Goal: Task Accomplishment & Management: Complete application form

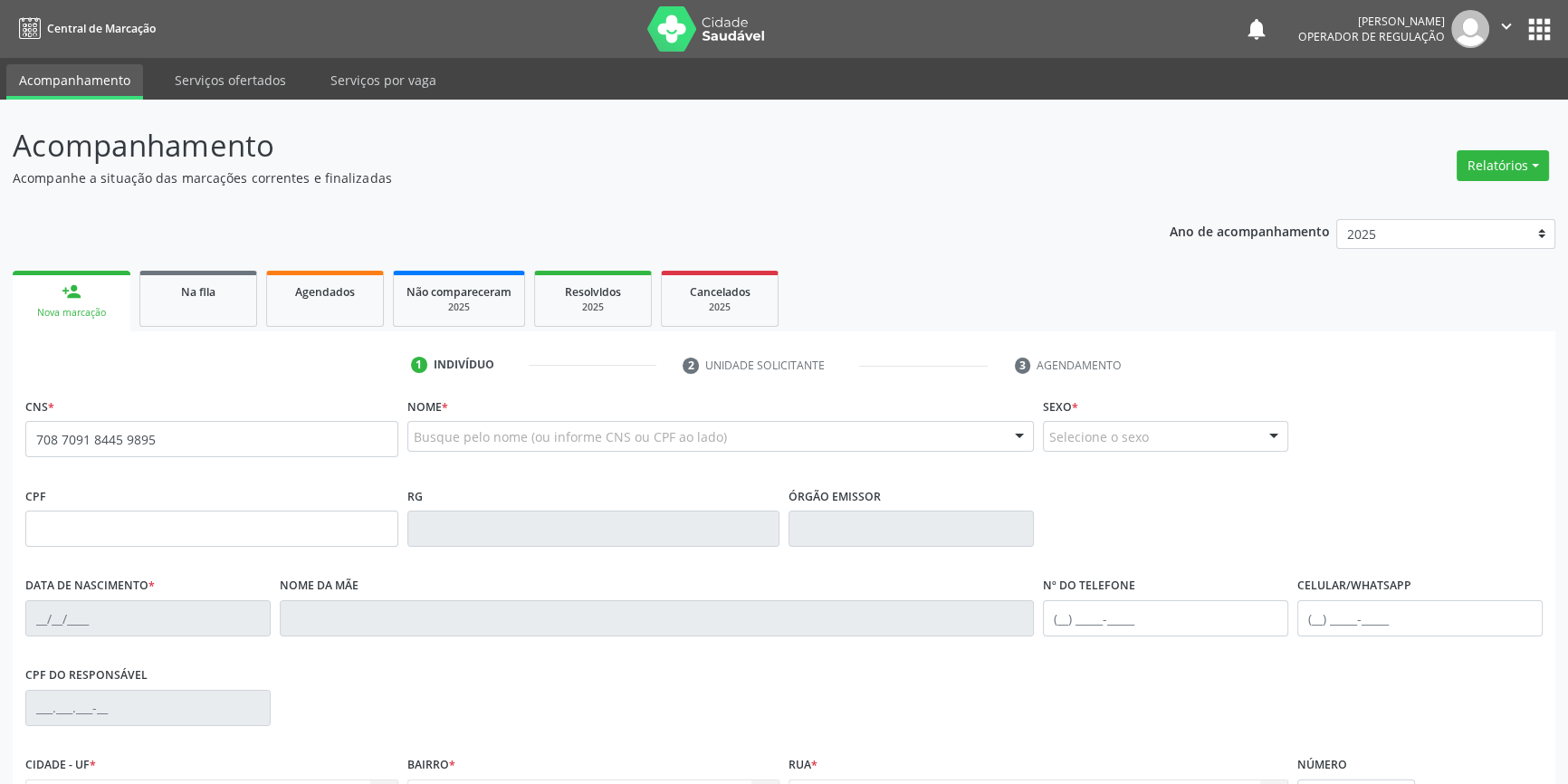
type input "708 7091 8445 9895"
type input "04/01/2003"
type input "S/N"
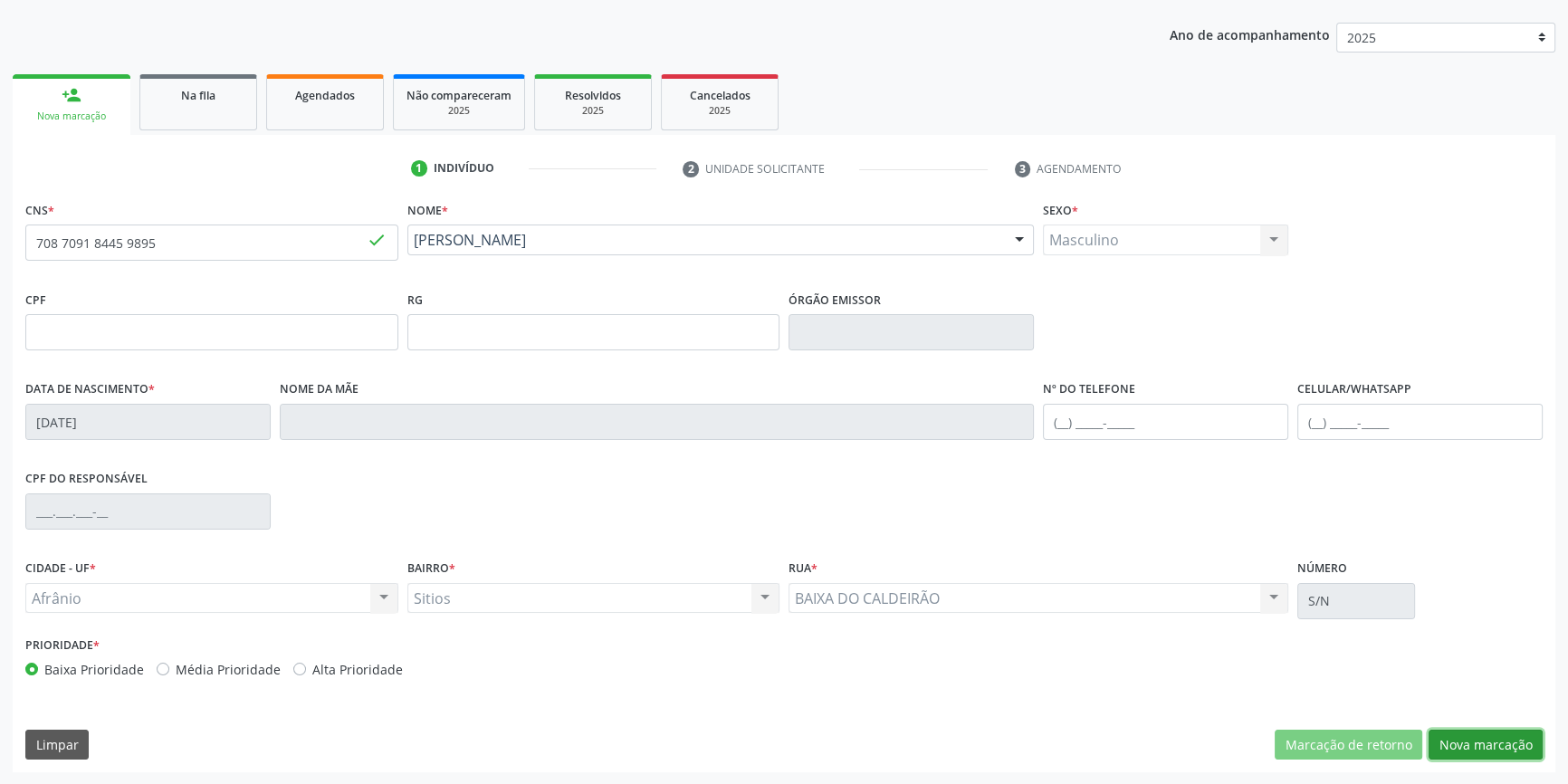
click at [1462, 737] on button "Nova marcação" at bounding box center [1485, 745] width 114 height 31
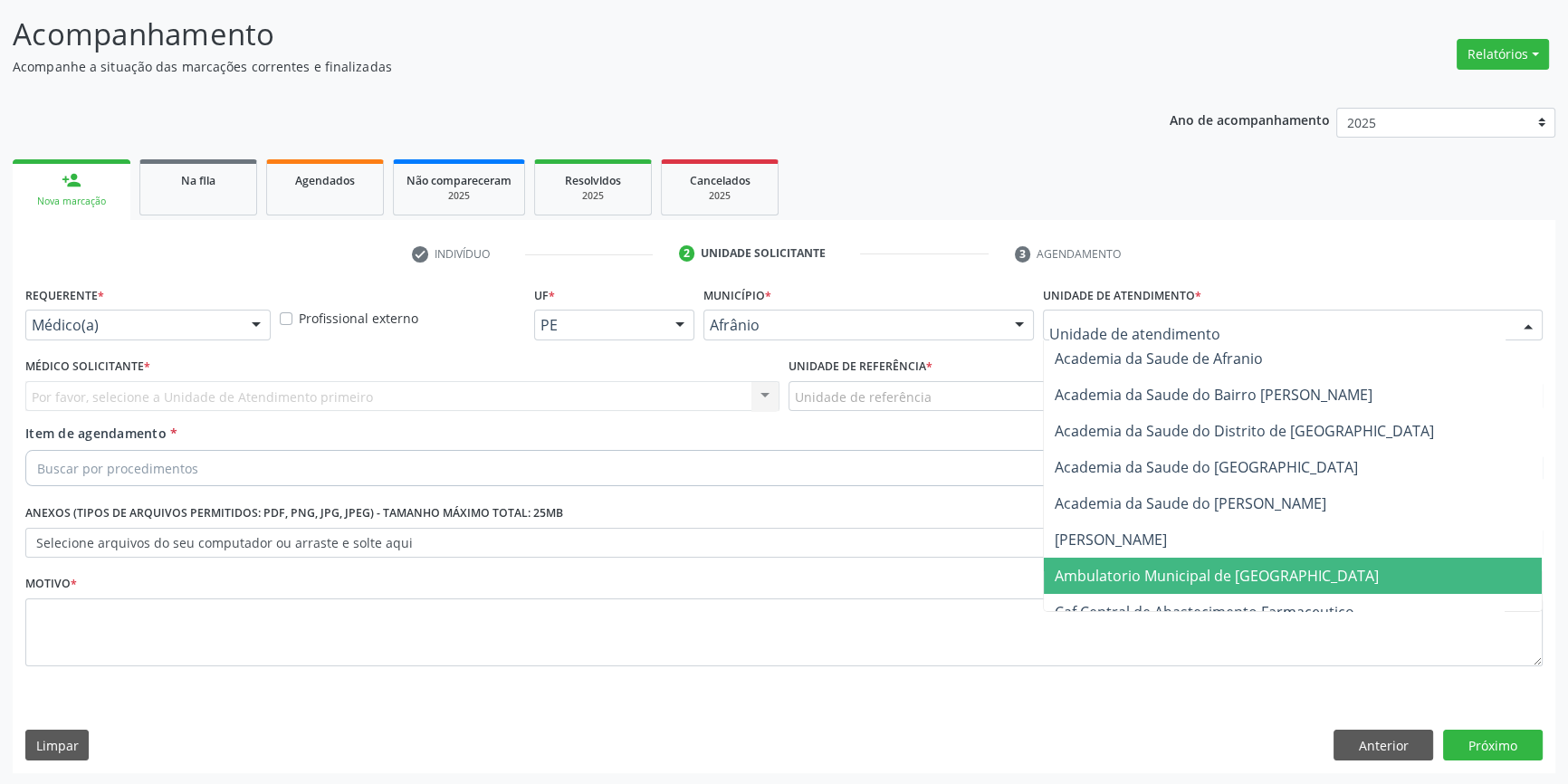
drag, startPoint x: 1184, startPoint y: 577, endPoint x: 1058, endPoint y: 460, distance: 171.9
click at [1170, 562] on span "Ambulatorio Municipal de [GEOGRAPHIC_DATA]" at bounding box center [1293, 575] width 498 height 36
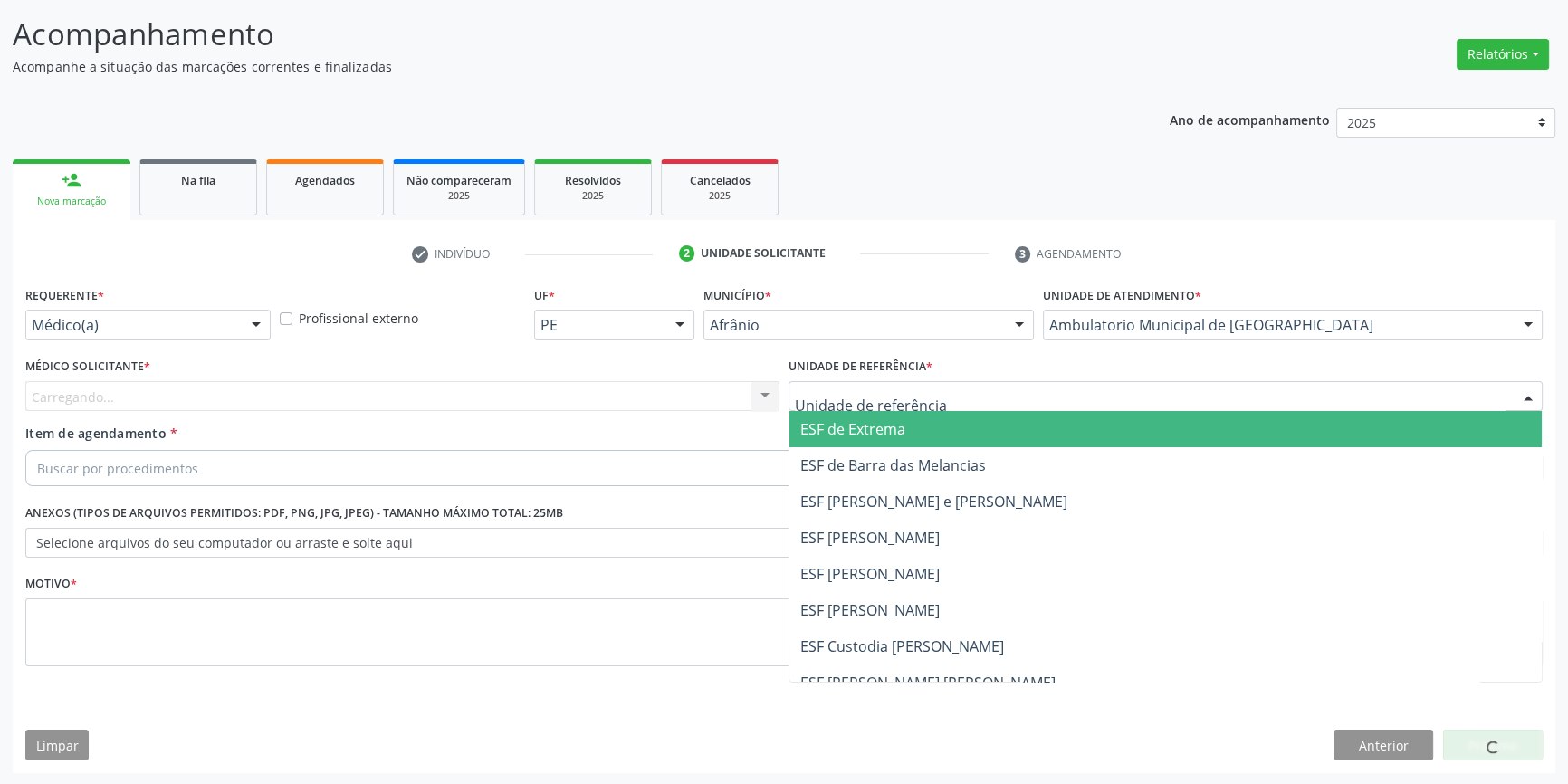
click at [942, 402] on div at bounding box center [1166, 396] width 754 height 31
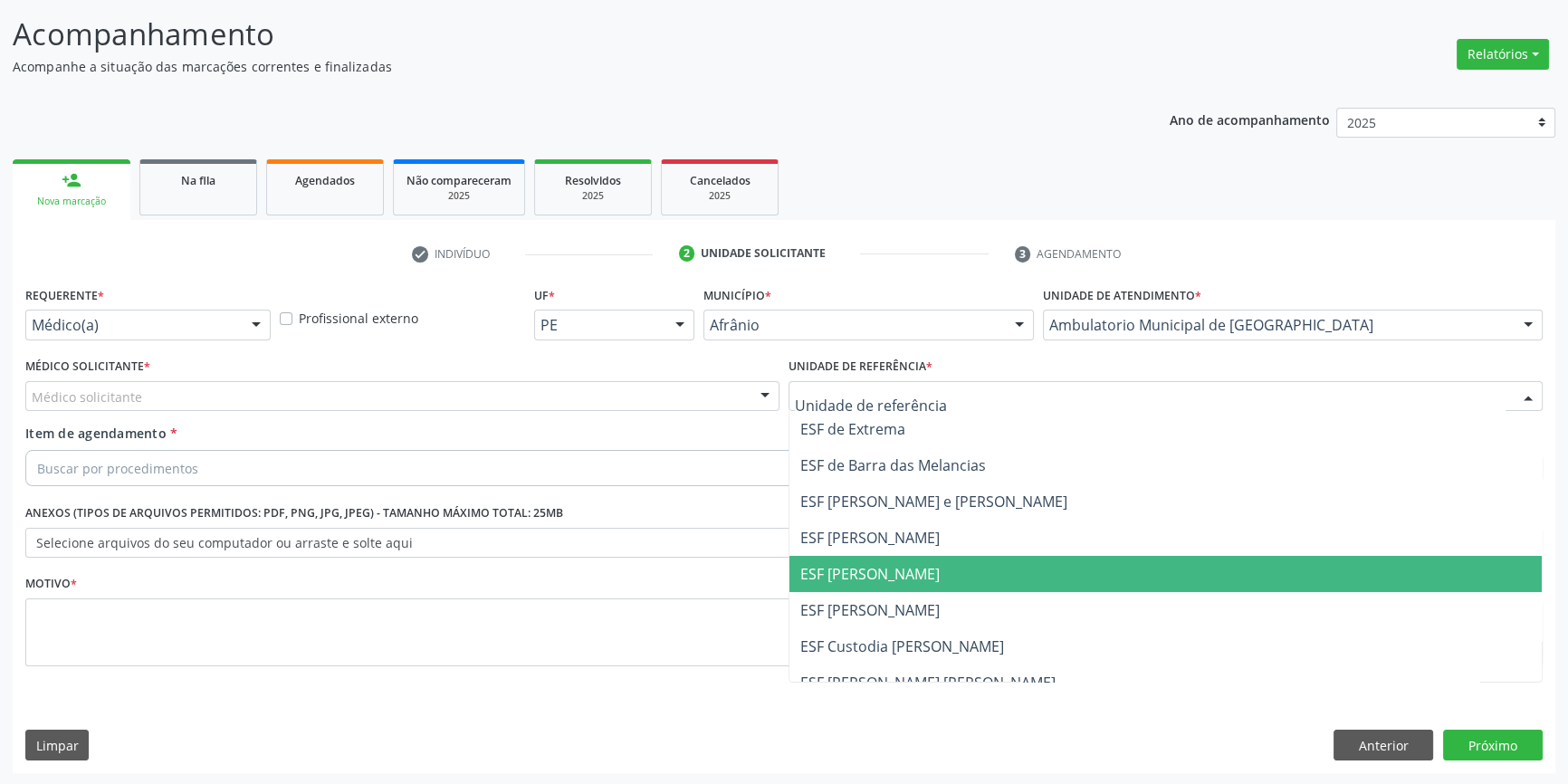
click at [844, 568] on span "ESF [PERSON_NAME]" at bounding box center [870, 574] width 140 height 20
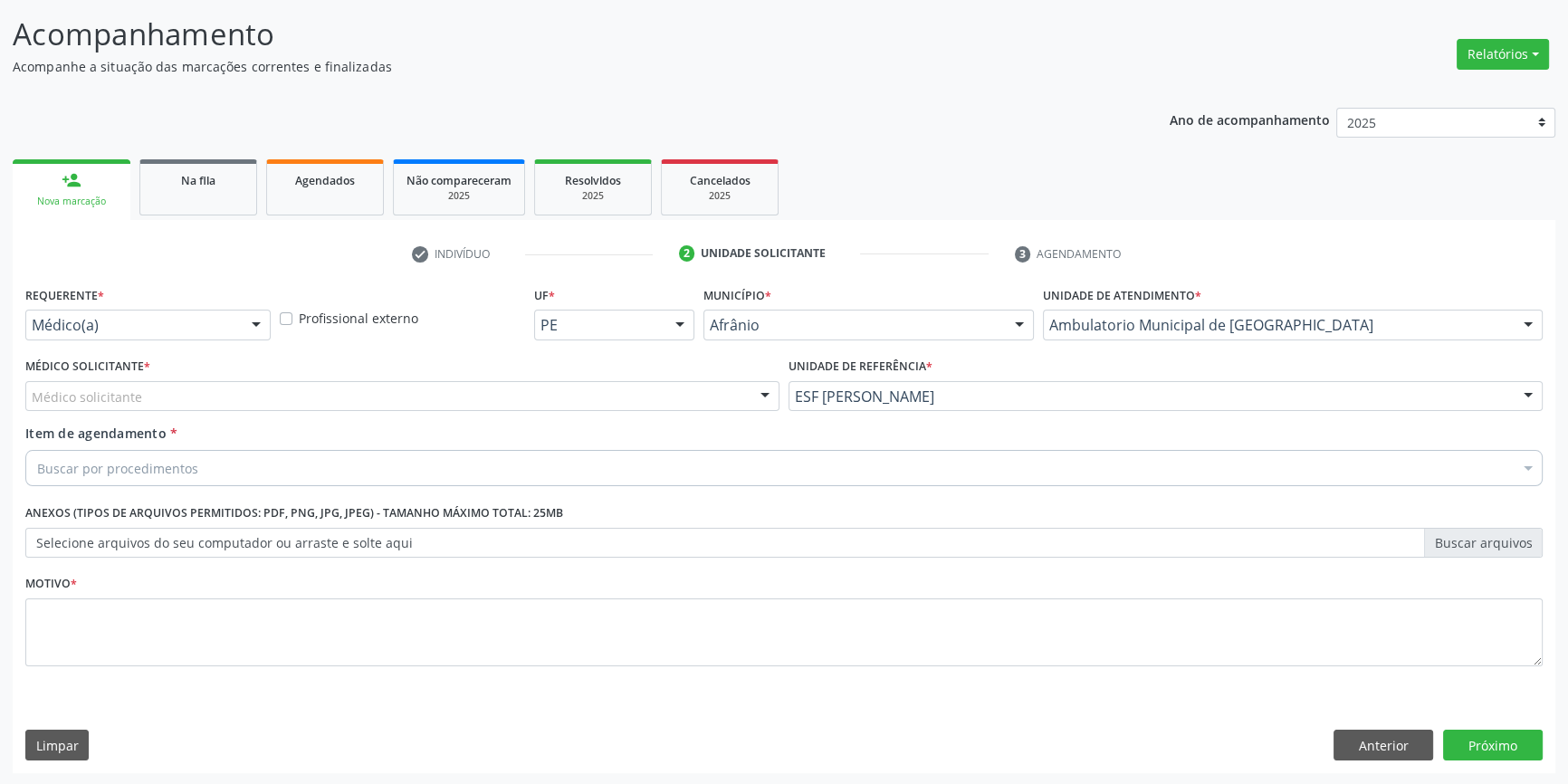
click at [447, 402] on div "Médico solicitante" at bounding box center [402, 396] width 754 height 31
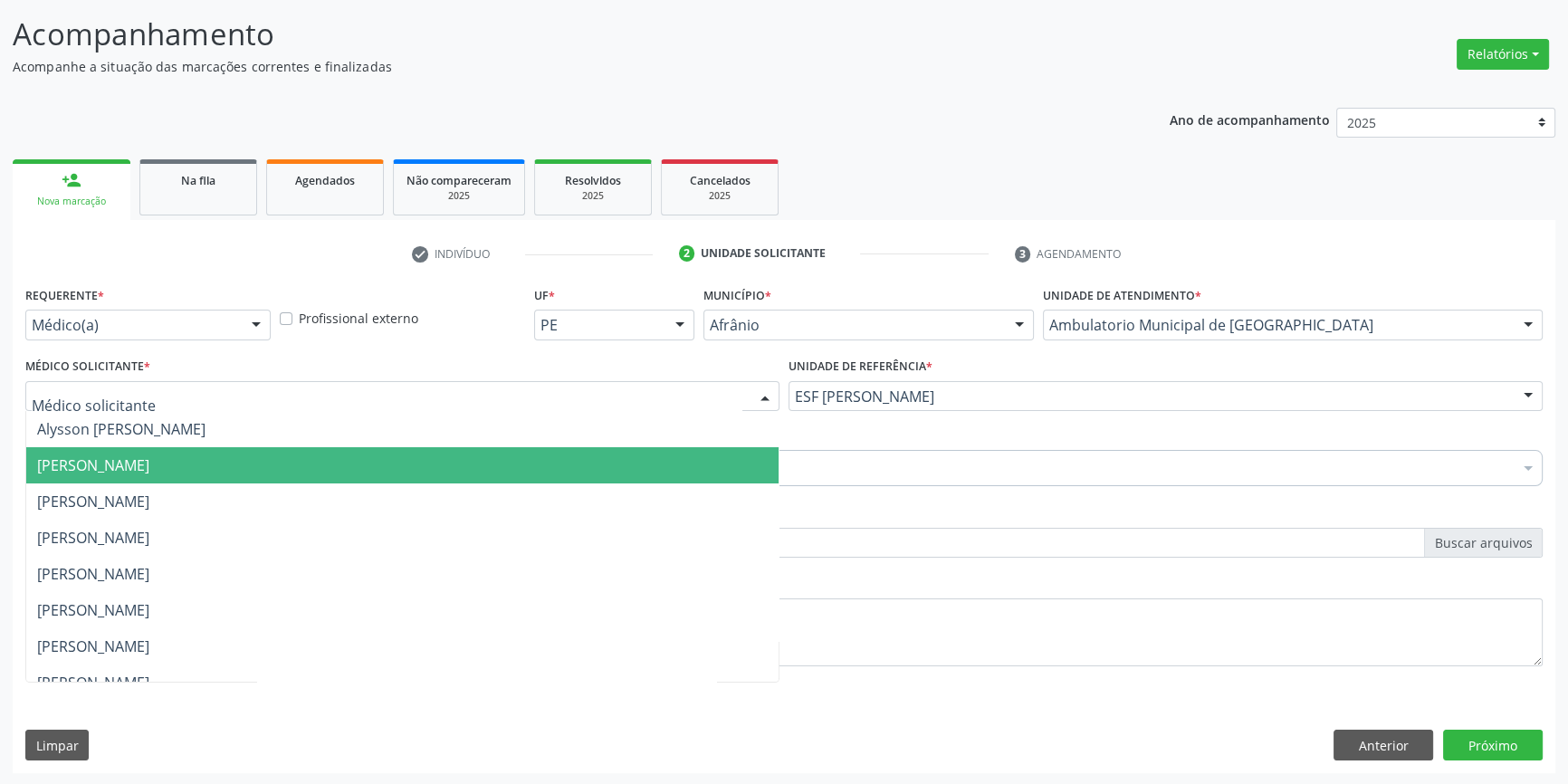
drag, startPoint x: 294, startPoint y: 473, endPoint x: 225, endPoint y: 462, distance: 69.9
click at [292, 473] on span "[PERSON_NAME]" at bounding box center [402, 464] width 753 height 36
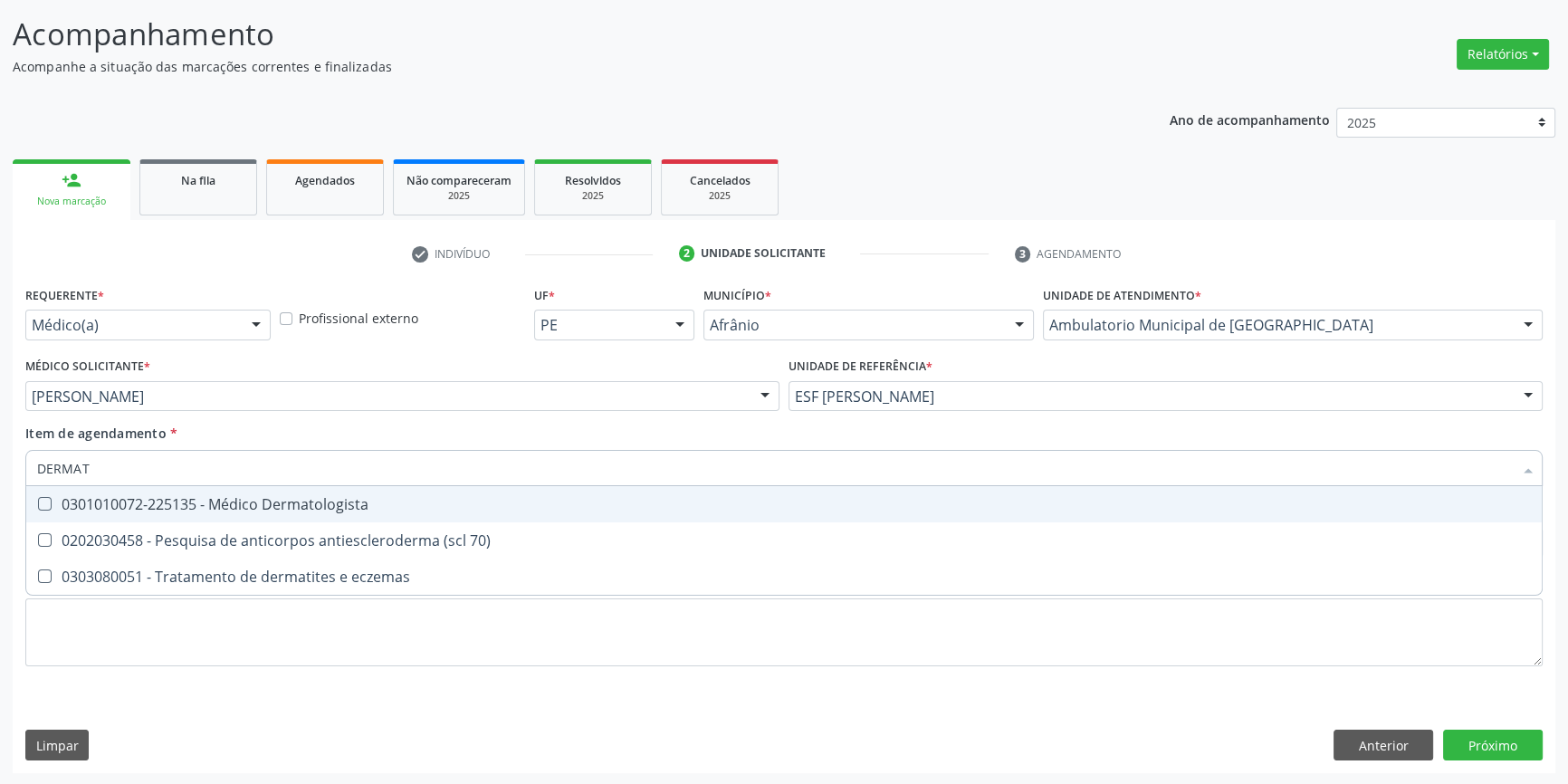
type input "DERMATO"
click at [180, 522] on div "Selecionar todos 0301010072-225135 - Médico Dermatologista Nenhum resultado enc…" at bounding box center [784, 505] width 1517 height 37
click at [183, 506] on div "0301010072-225135 - Médico Dermatologista" at bounding box center [784, 504] width 1494 height 15
checkbox Dermatologista "true"
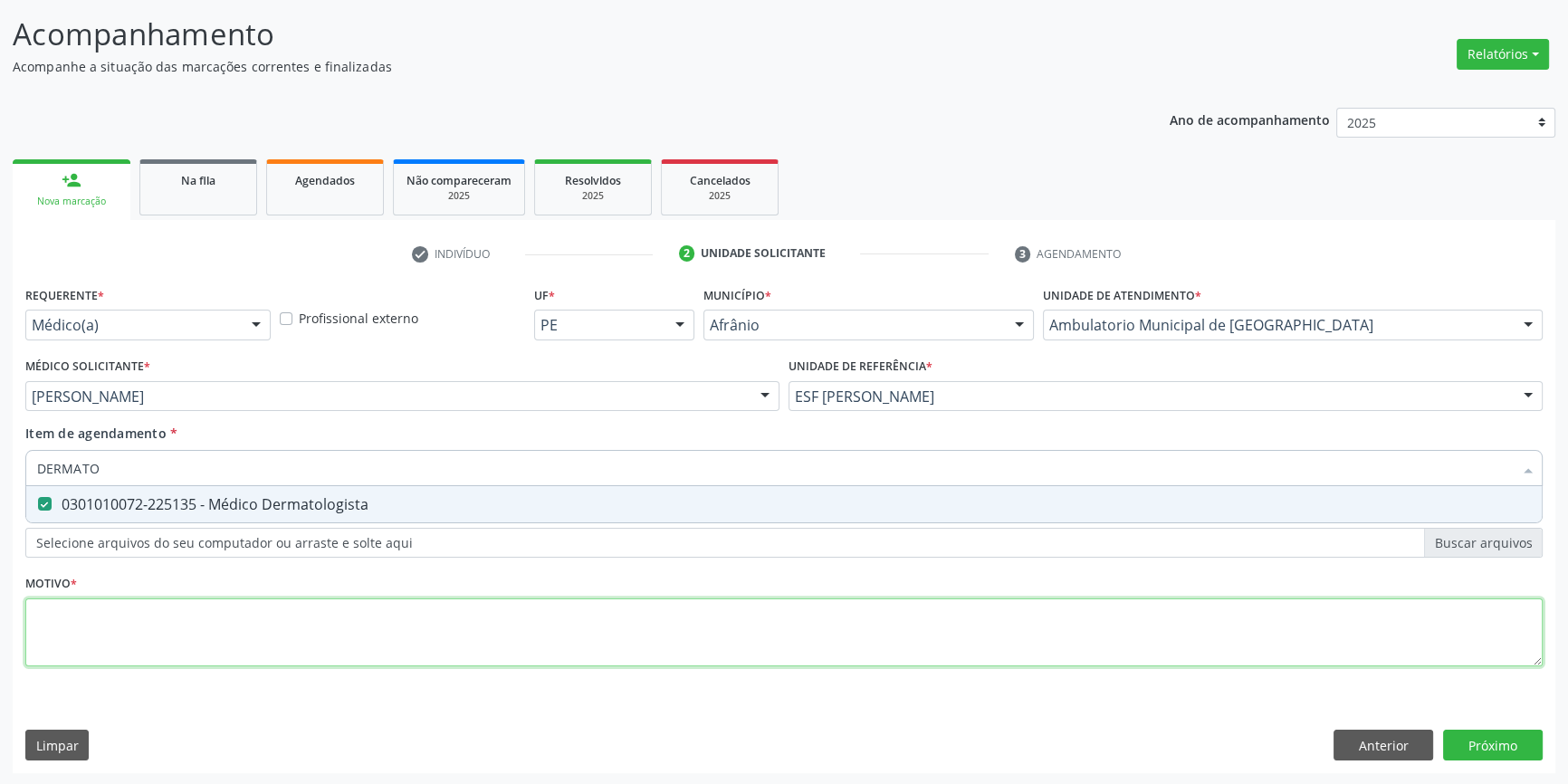
click at [185, 646] on div "Requerente * Médico(a) Médico(a) Enfermeiro(a) Paciente Nenhum resultado encont…" at bounding box center [784, 487] width 1517 height 410
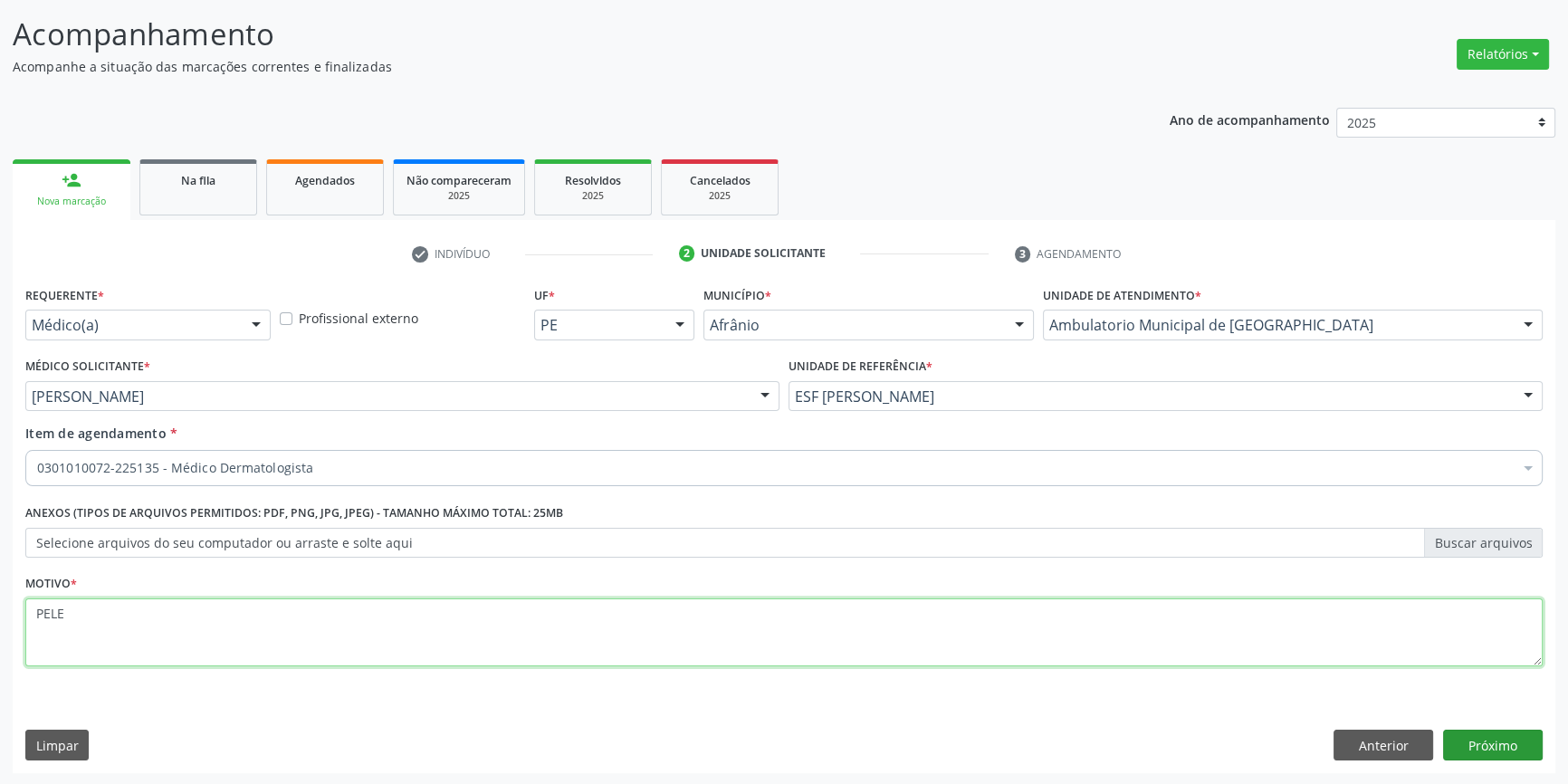
type textarea "PELE"
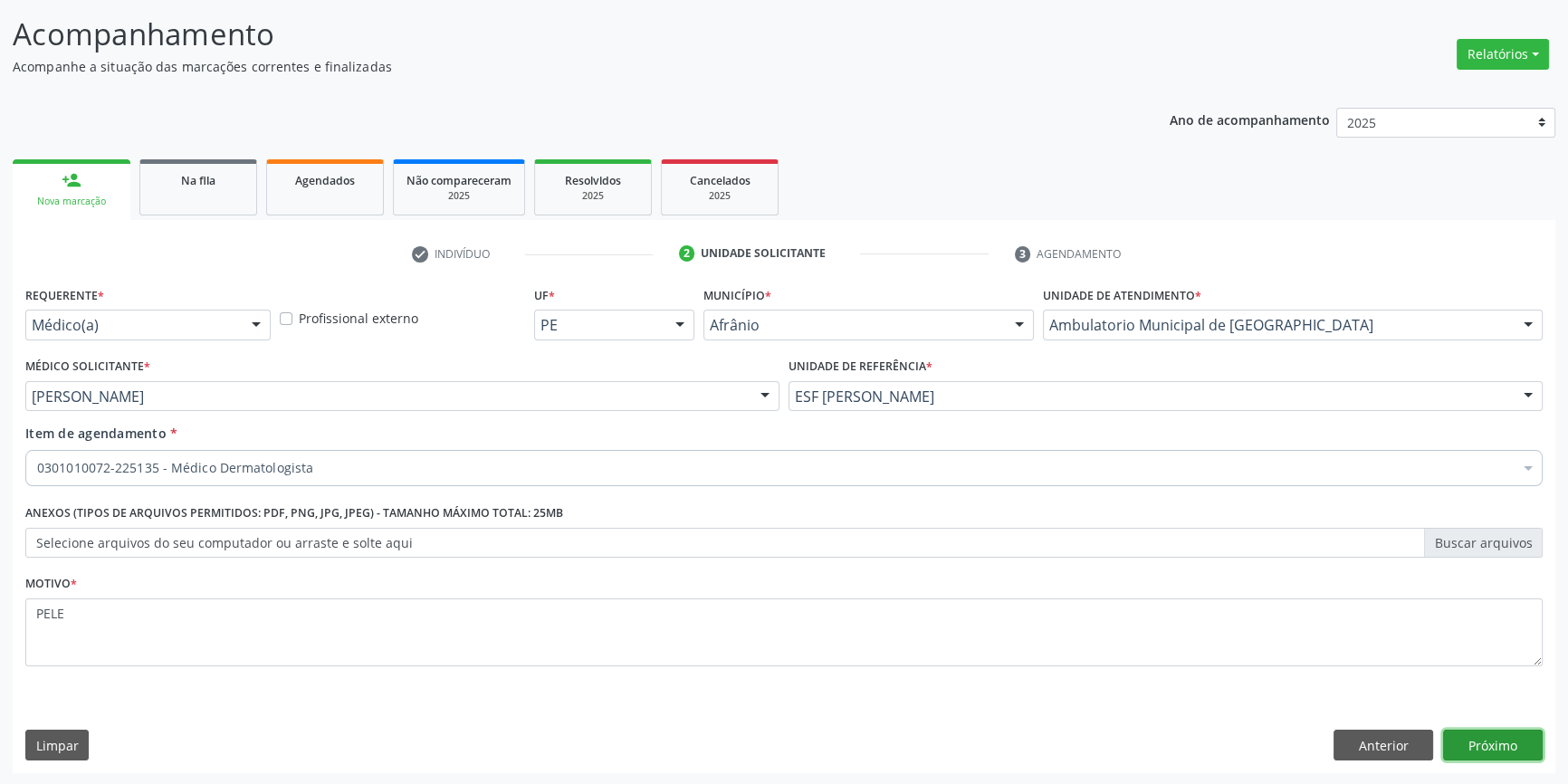
click at [1496, 735] on button "Próximo" at bounding box center [1493, 745] width 100 height 31
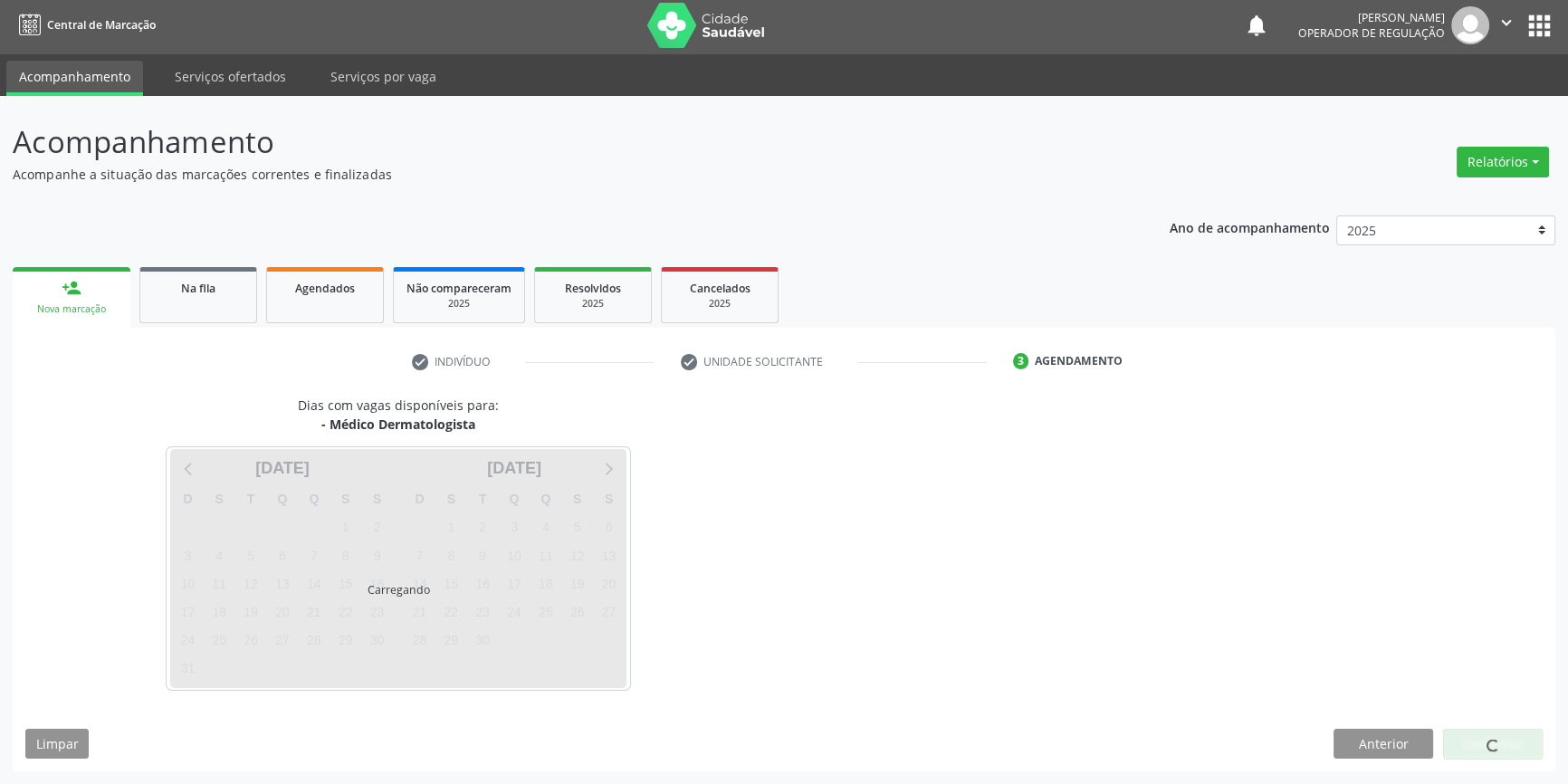
scroll to position [2, 0]
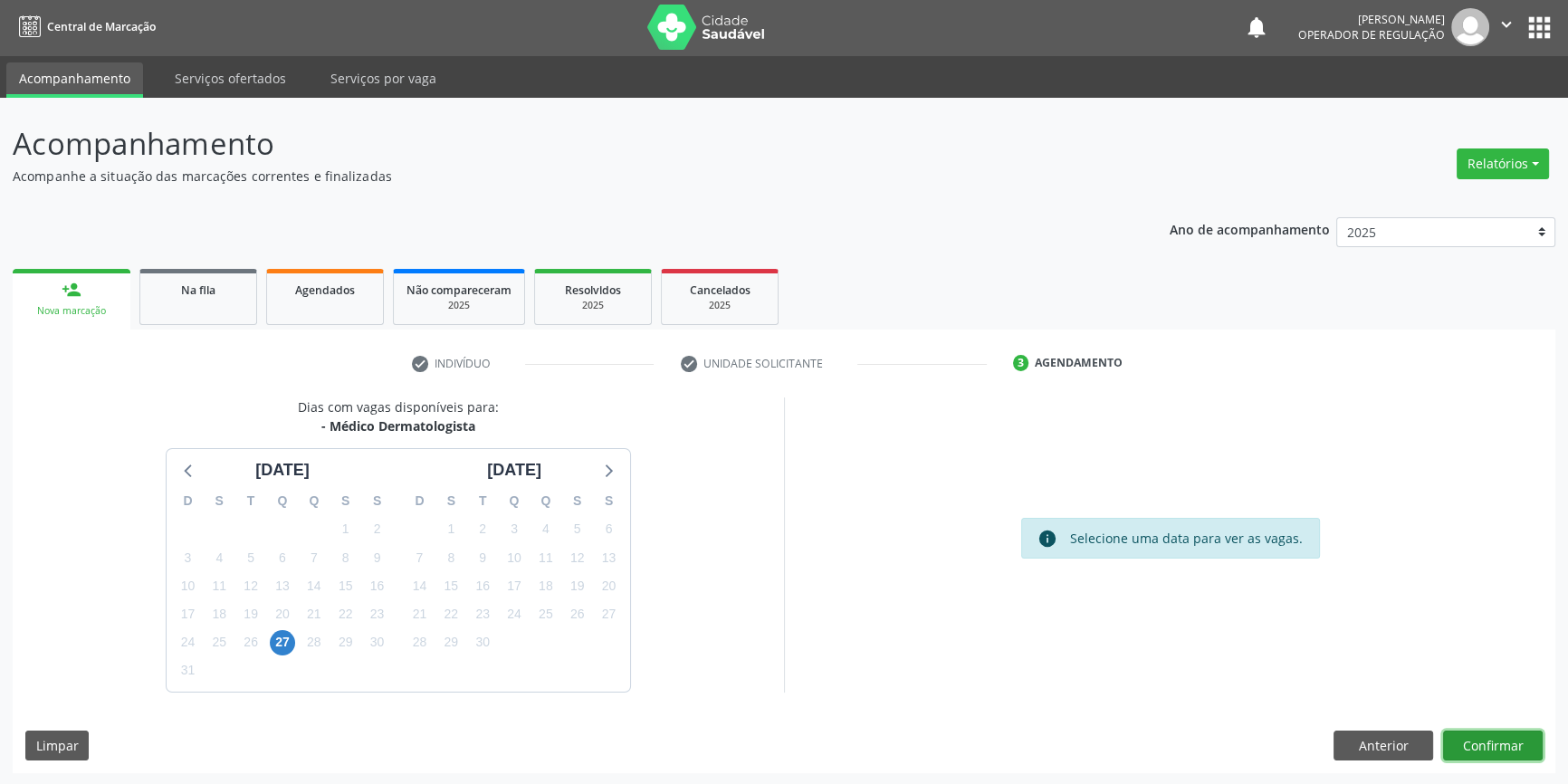
click at [1467, 747] on button "Confirmar" at bounding box center [1493, 746] width 100 height 31
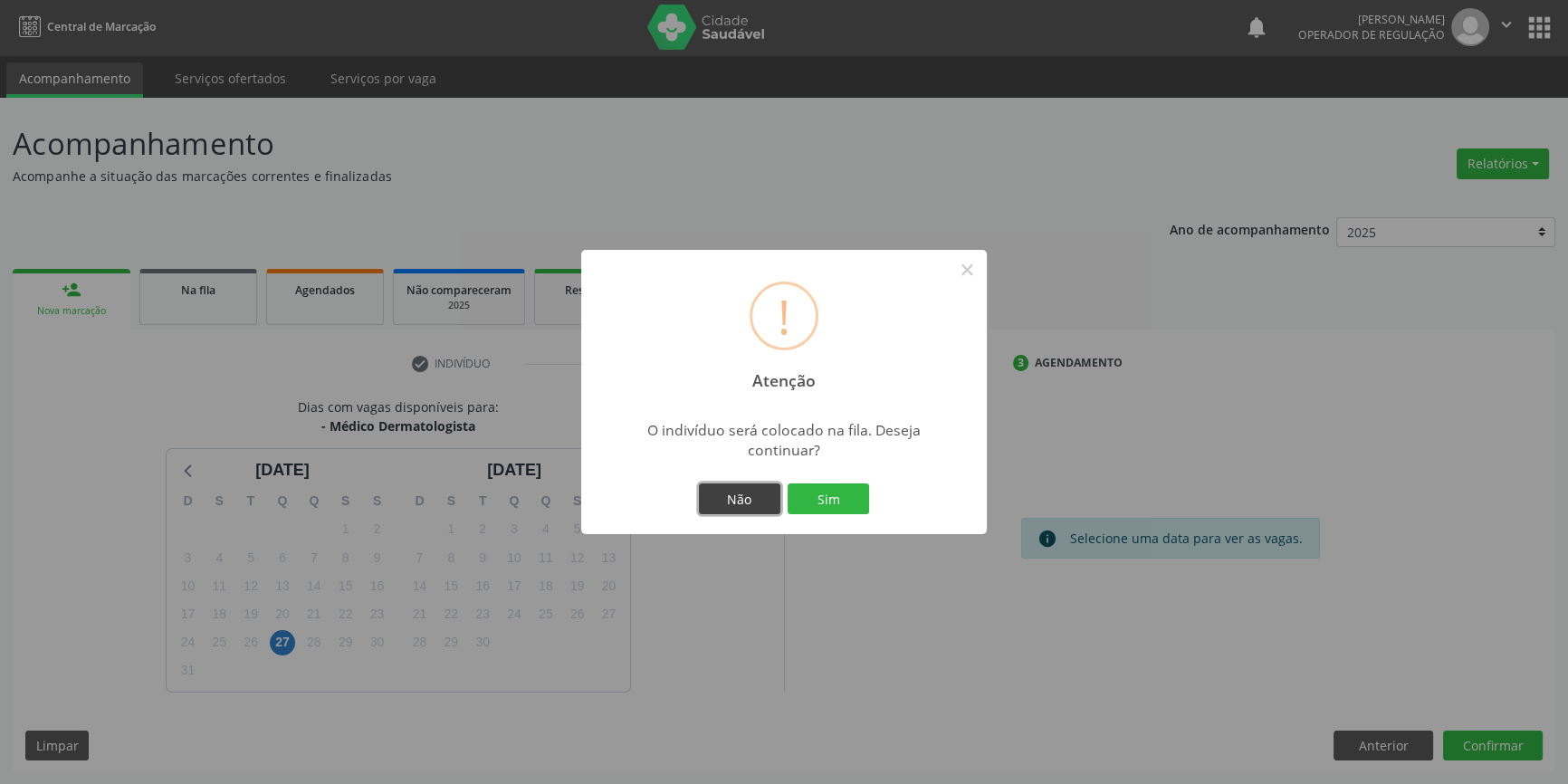
click at [746, 507] on button "Não" at bounding box center [740, 499] width 82 height 31
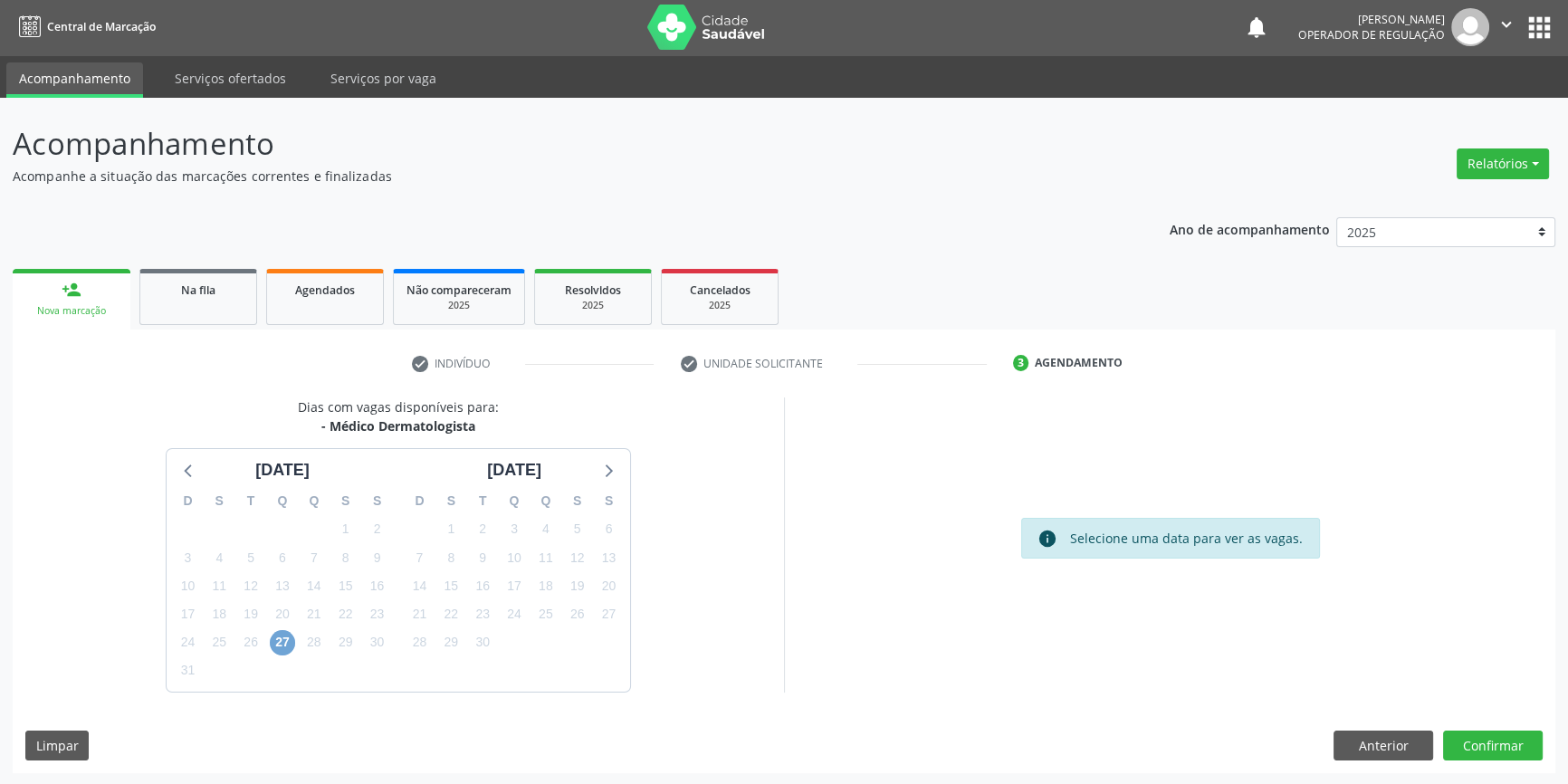
click at [283, 644] on span "27" at bounding box center [283, 643] width 25 height 25
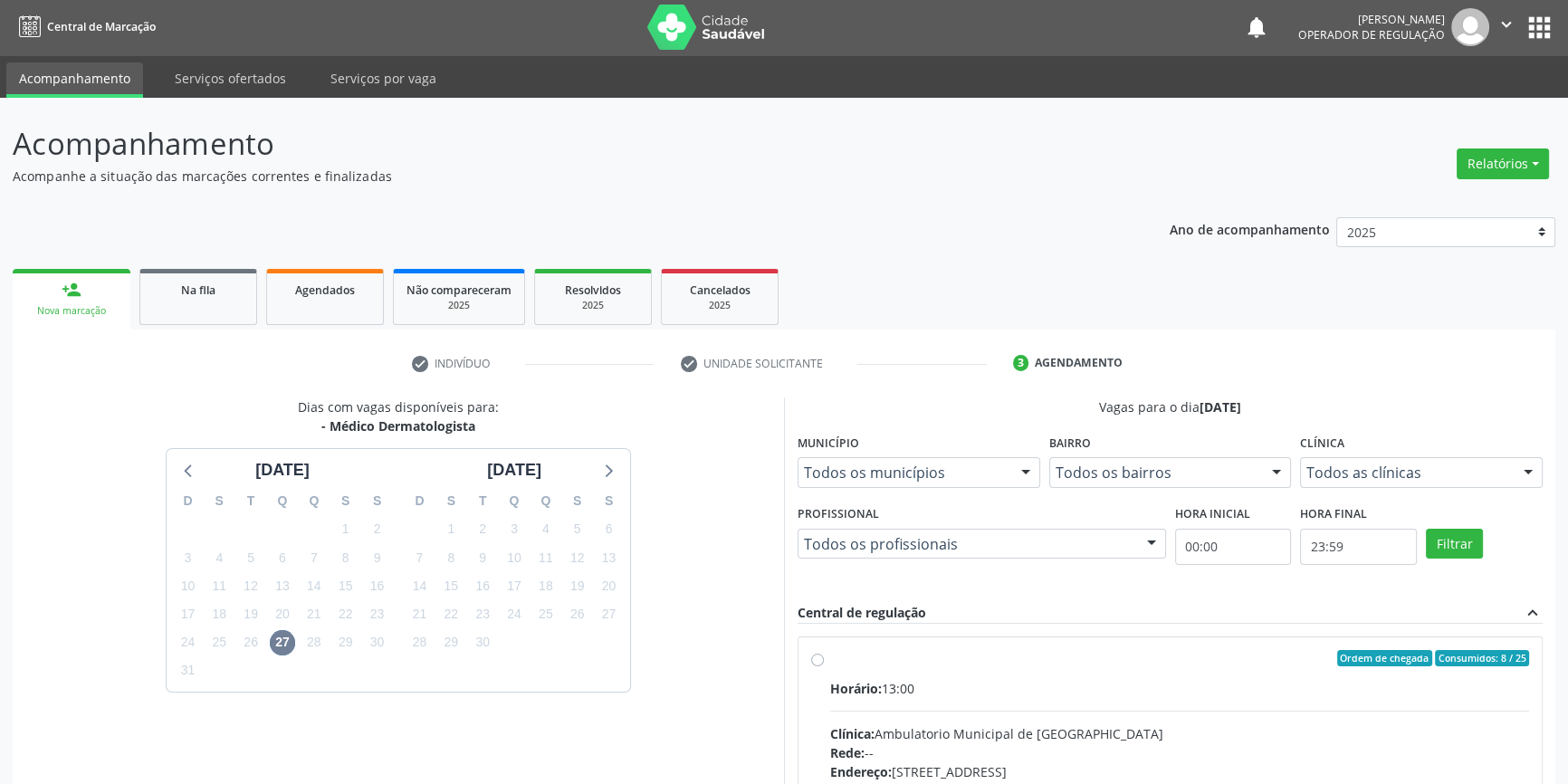
click at [873, 660] on div "Ordem de chegada Consumidos: 8 / 25" at bounding box center [1180, 658] width 699 height 17
click at [824, 660] on input "Ordem de chegada Consumidos: 8 / 25 Horário: 13:00 Clínica: Ambulatorio Municip…" at bounding box center [817, 658] width 13 height 17
radio input "true"
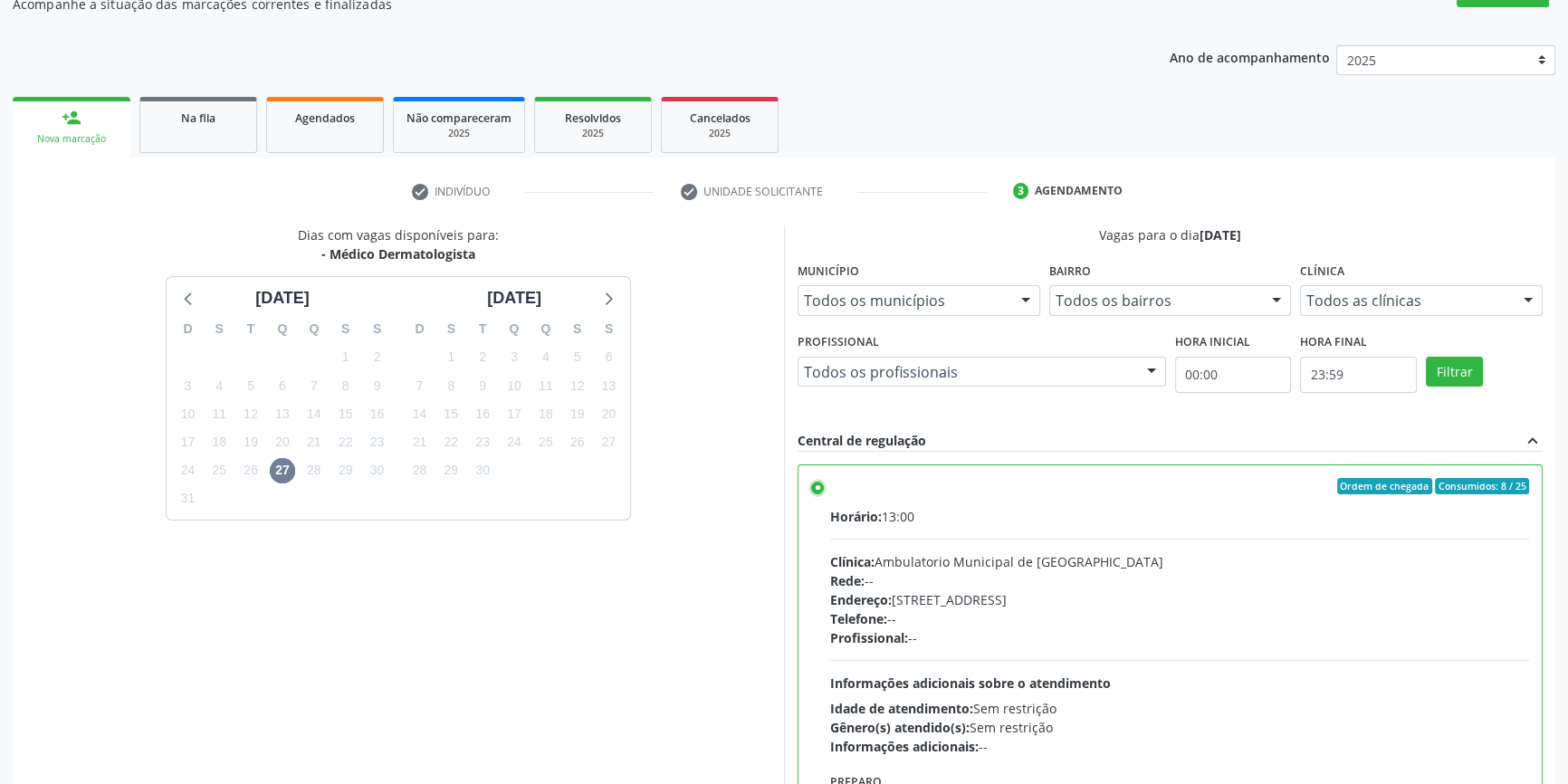
scroll to position [296, 0]
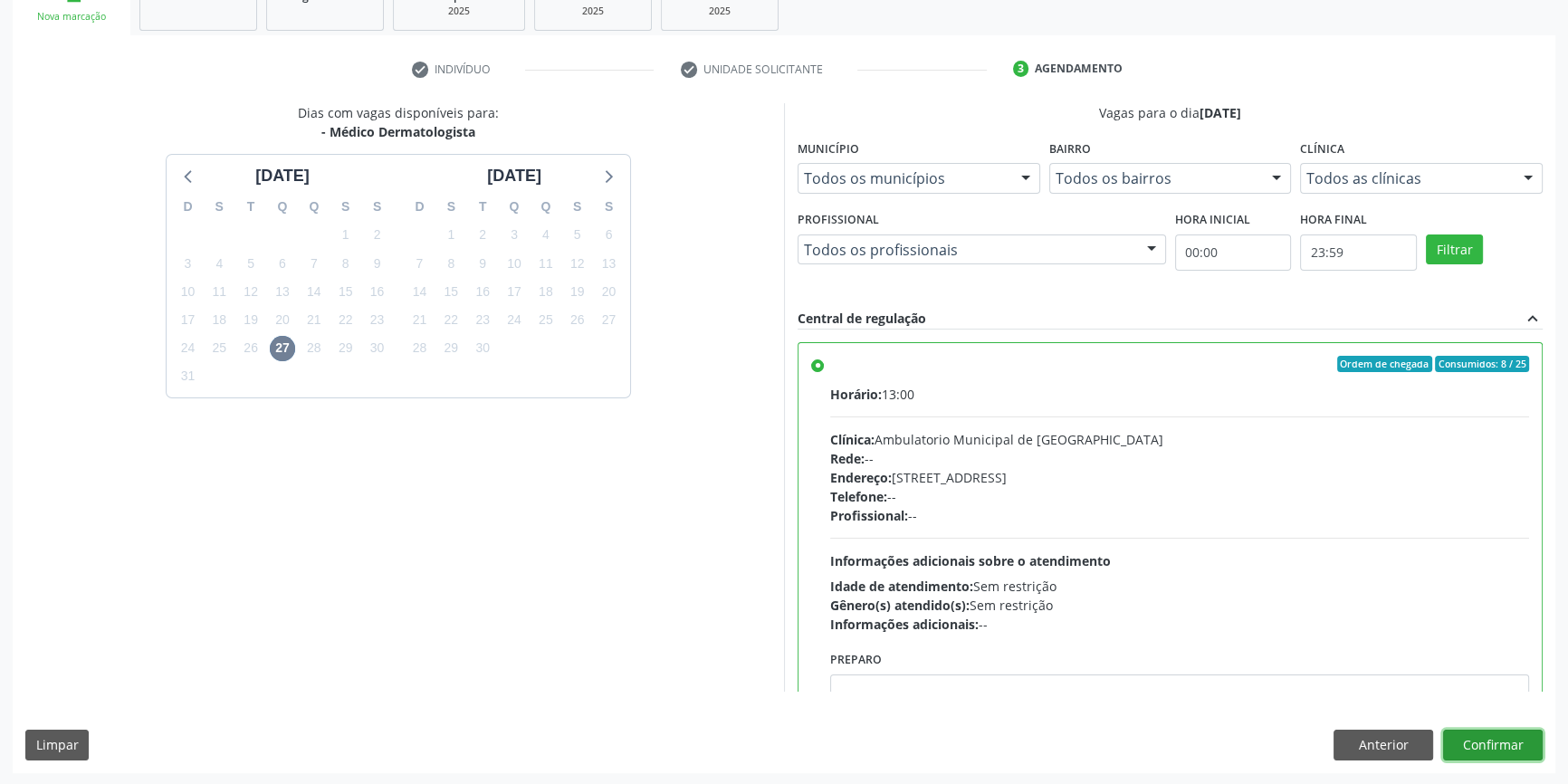
click at [1494, 740] on button "Confirmar" at bounding box center [1493, 745] width 100 height 31
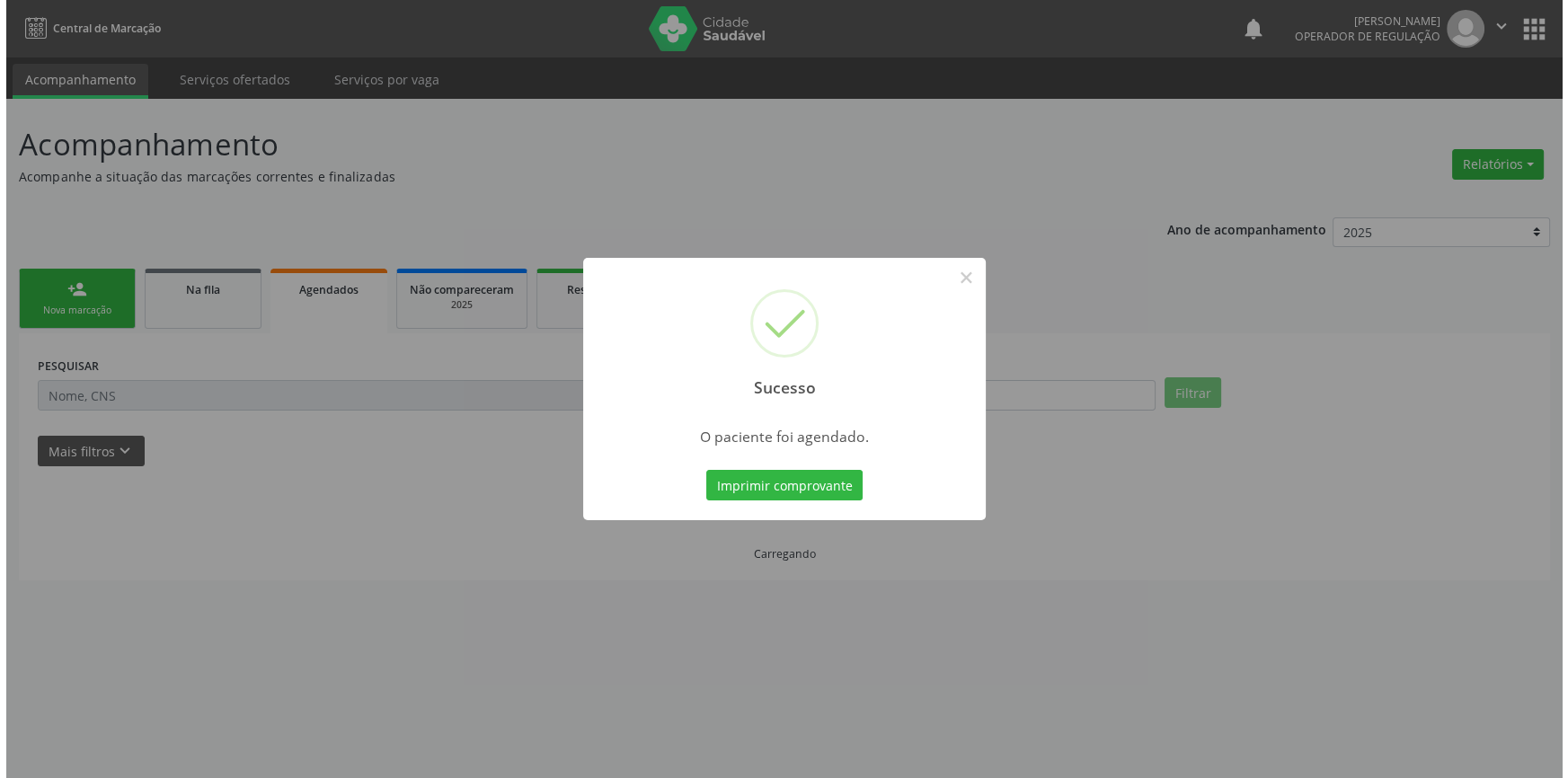
scroll to position [0, 0]
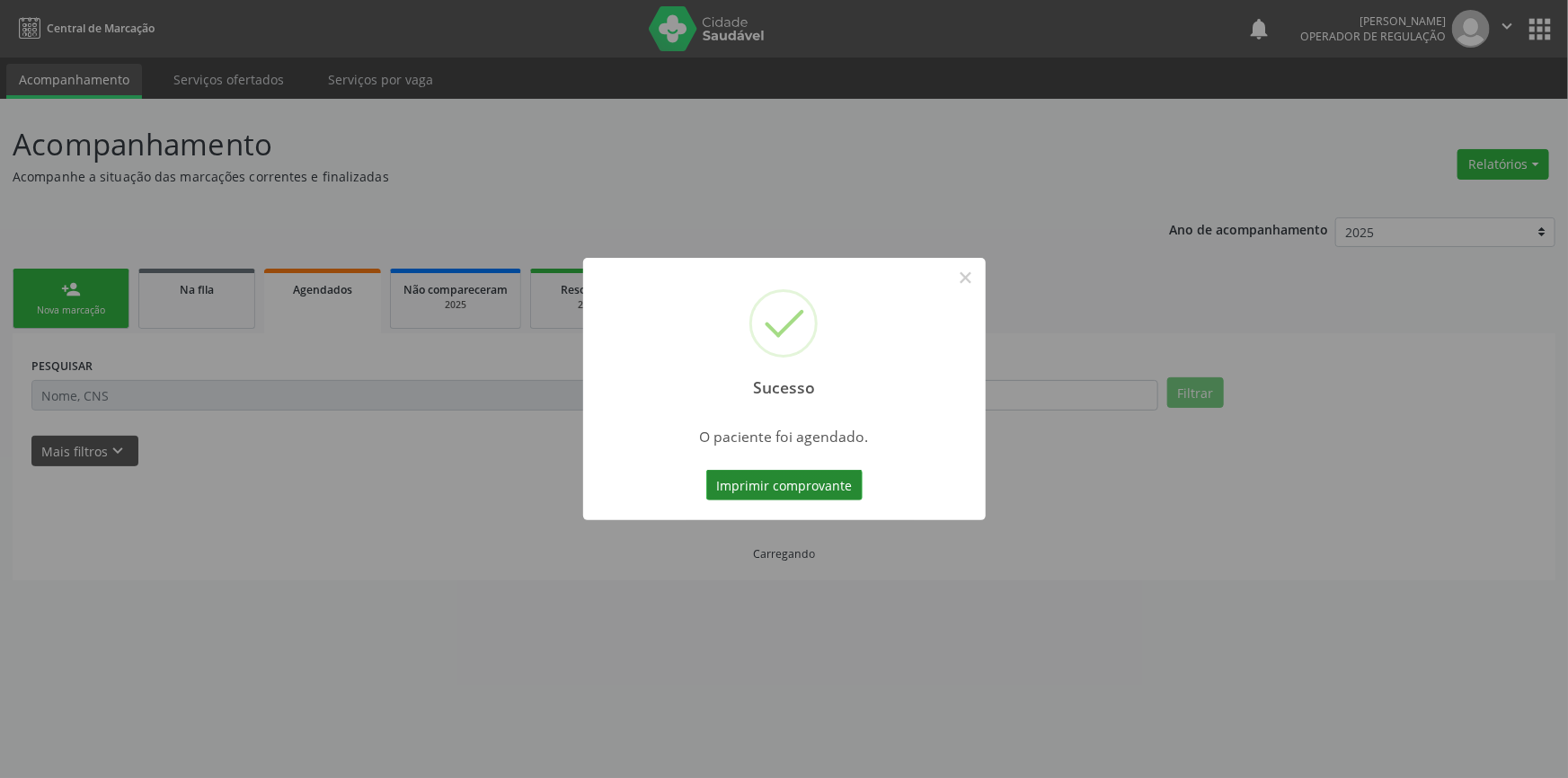
click at [833, 485] on button "Imprimir comprovante" at bounding box center [785, 485] width 156 height 31
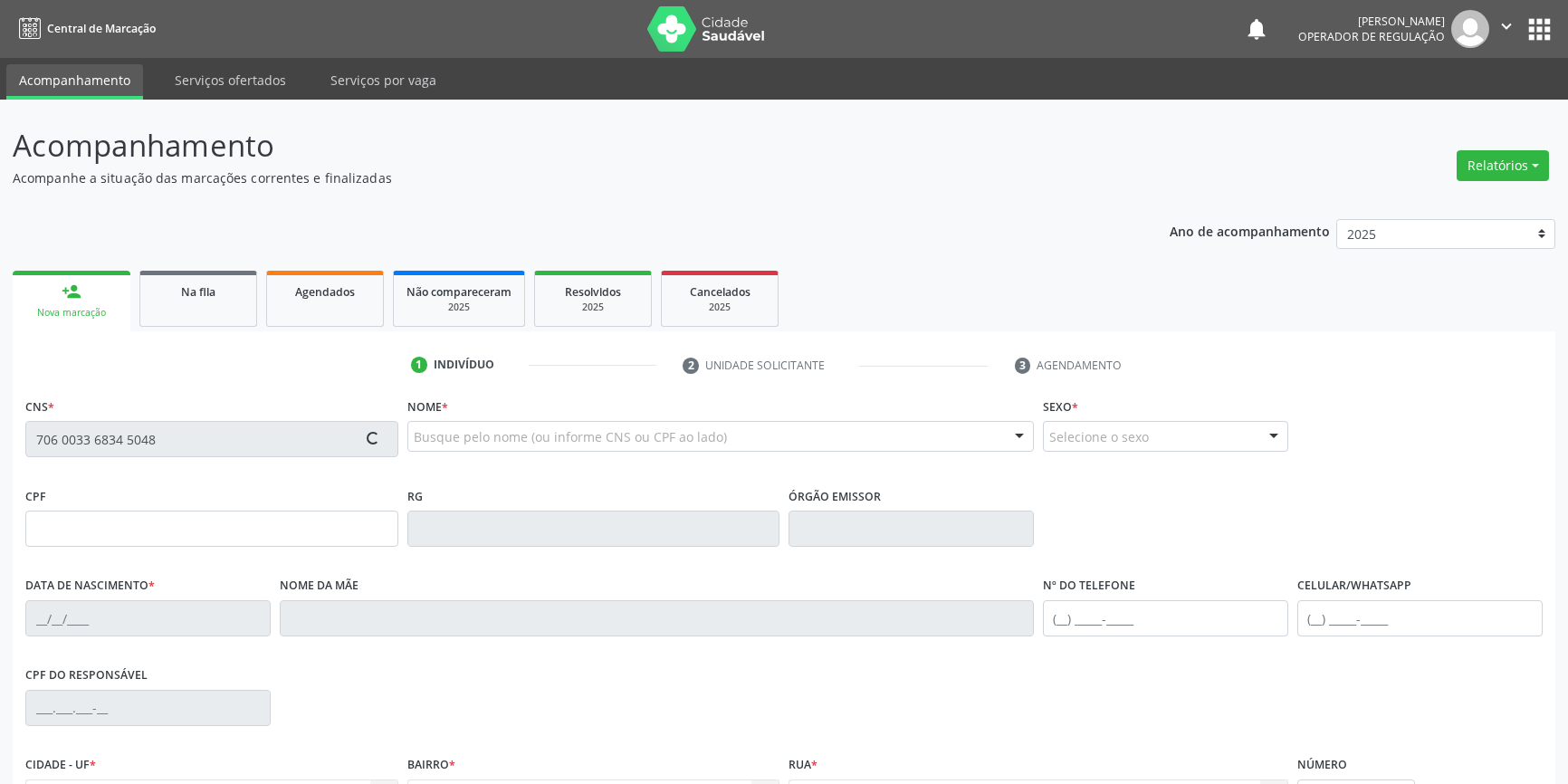
scroll to position [196, 0]
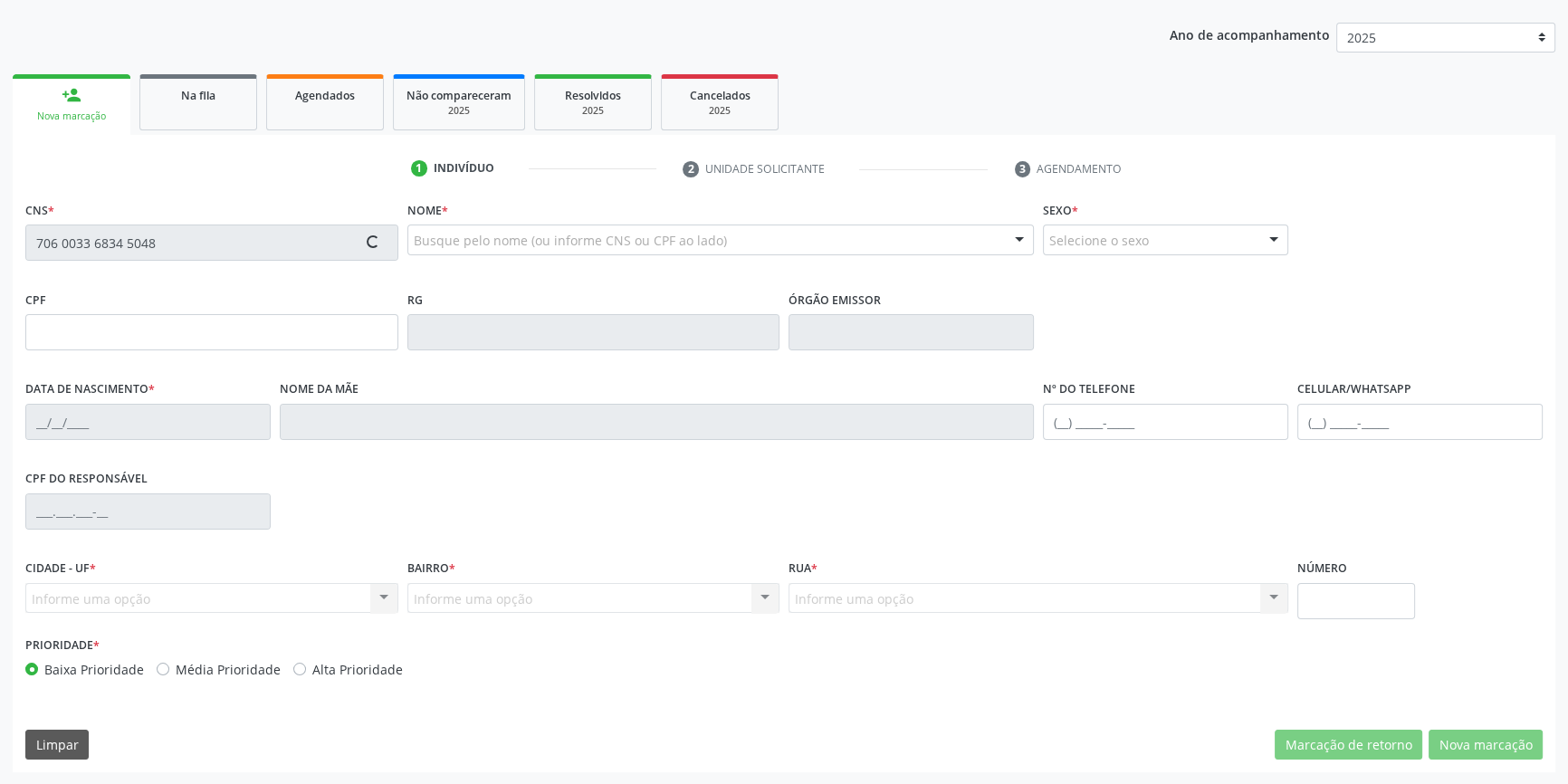
type input "104.532.364-05"
type input "07/12/1991"
type input "Maria dos Anjos Gomes Coelho"
type input "(87) 98871-4153"
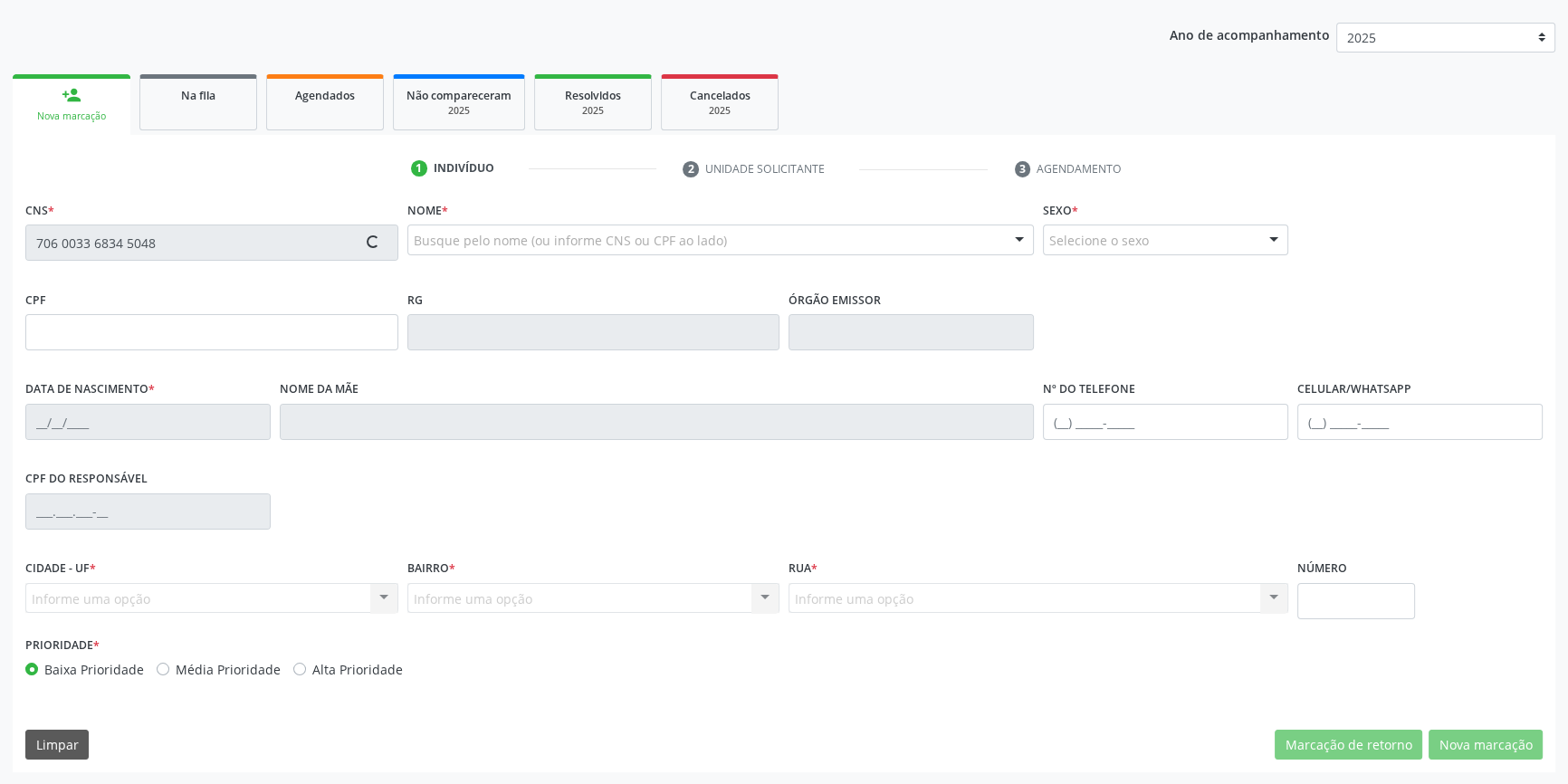
type input "S/N"
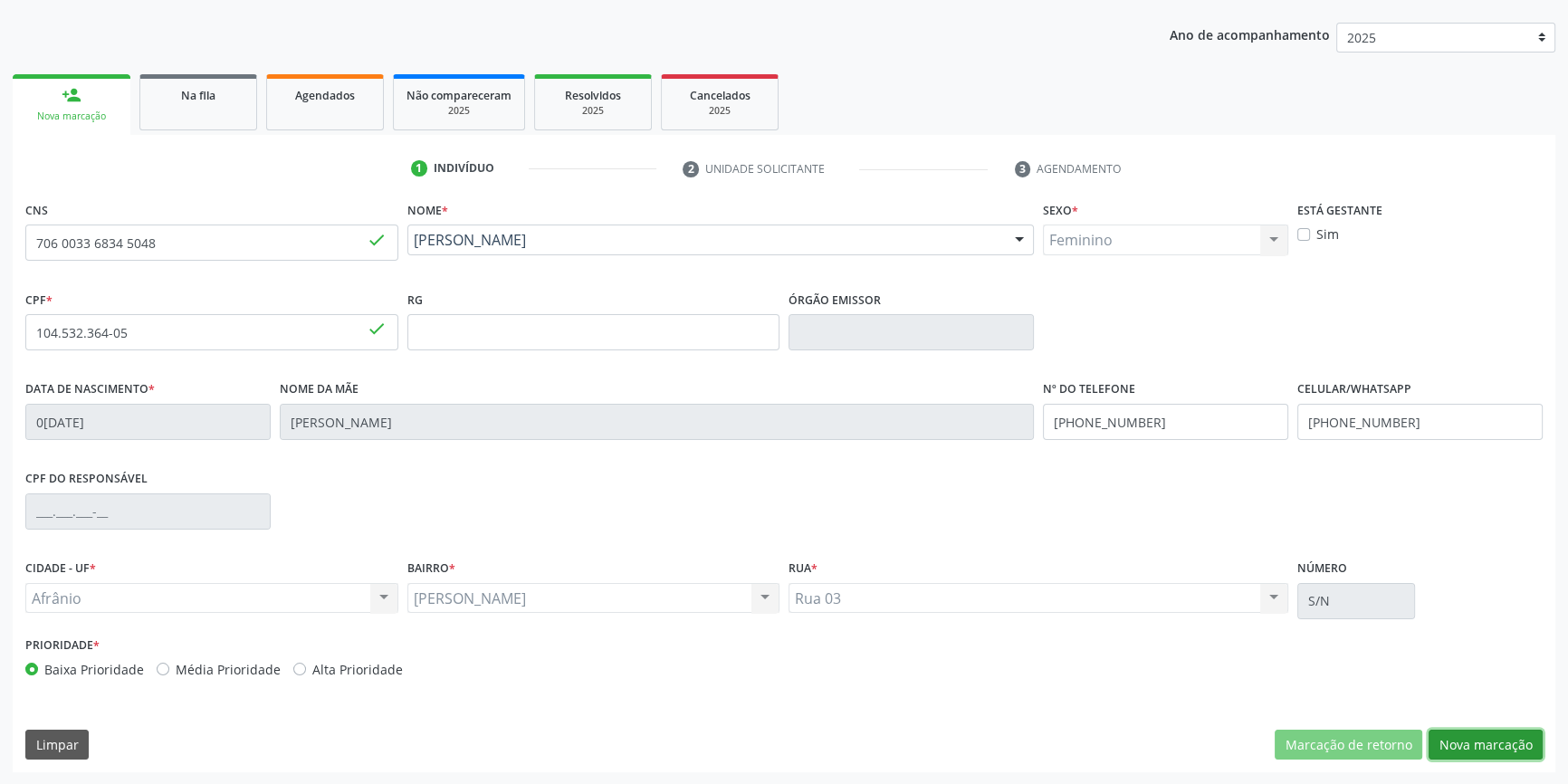
click at [1505, 744] on button "Nova marcação" at bounding box center [1485, 745] width 114 height 31
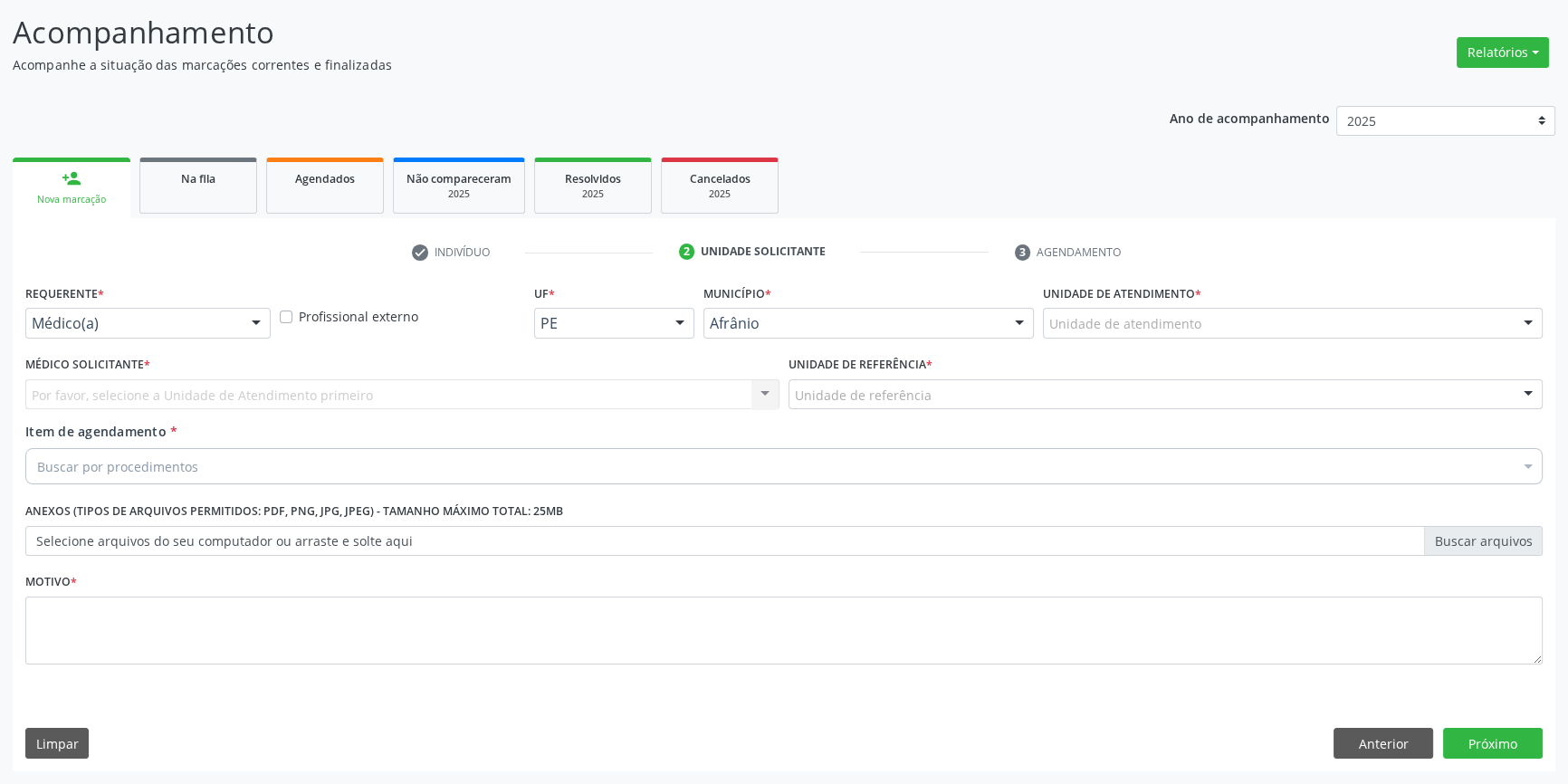
scroll to position [112, 0]
click at [1184, 335] on div "Unidade de atendimento" at bounding box center [1293, 325] width 499 height 31
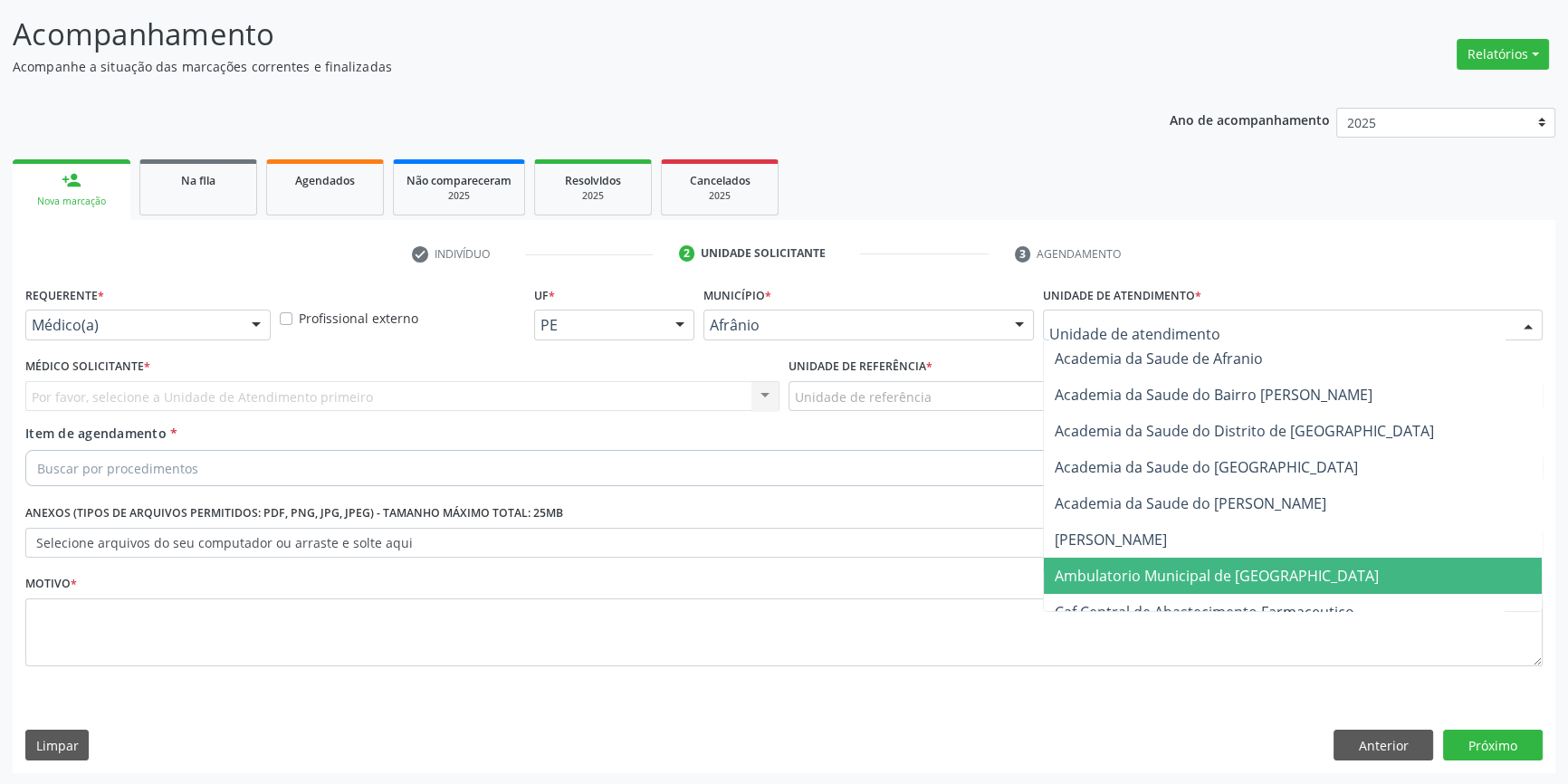
drag, startPoint x: 1190, startPoint y: 578, endPoint x: 1036, endPoint y: 499, distance: 173.1
click at [1180, 573] on span "Ambulatorio Municipal de [GEOGRAPHIC_DATA]" at bounding box center [1217, 576] width 324 height 20
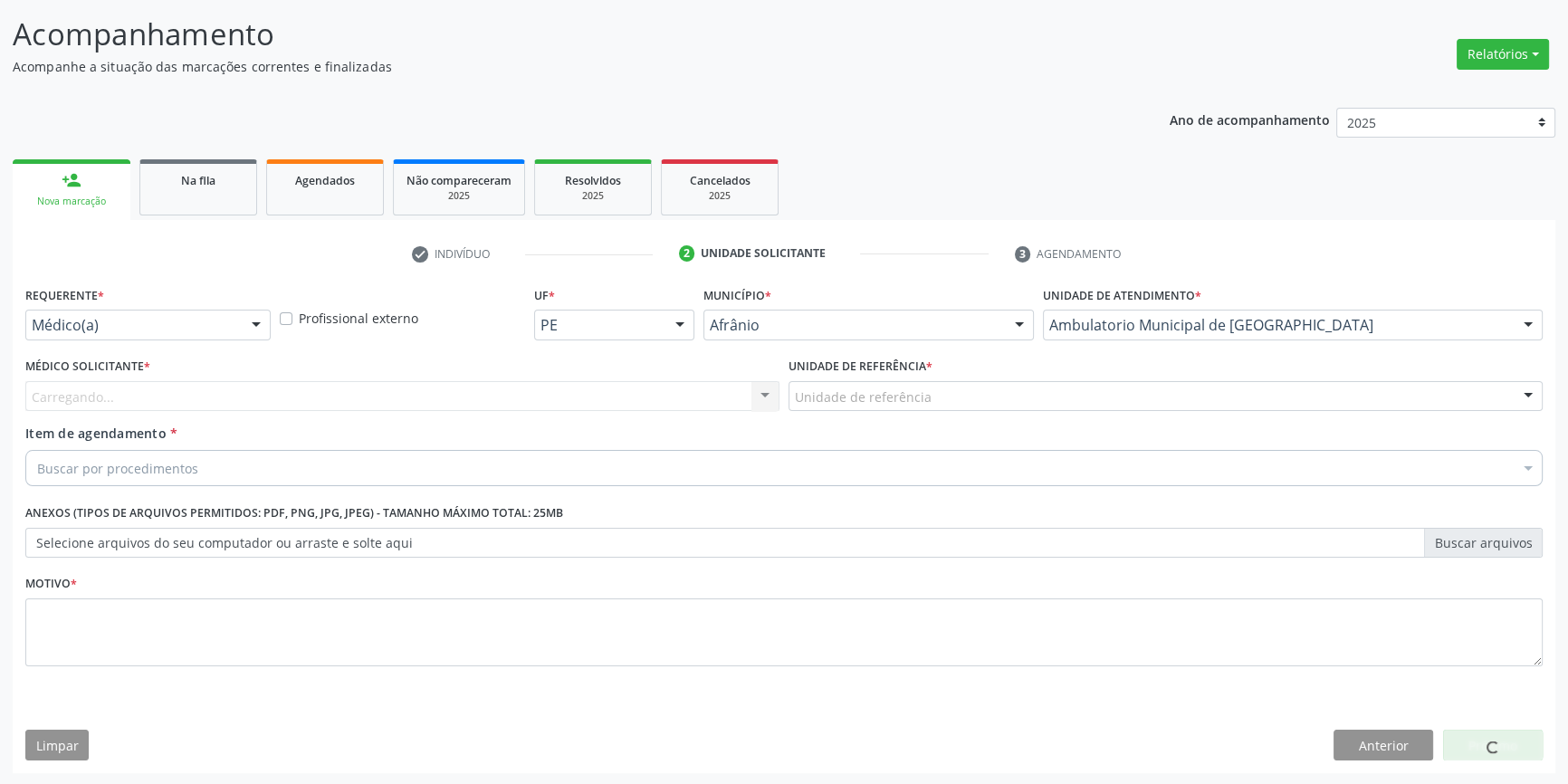
click at [937, 406] on div "Unidade de referência" at bounding box center [1166, 396] width 754 height 31
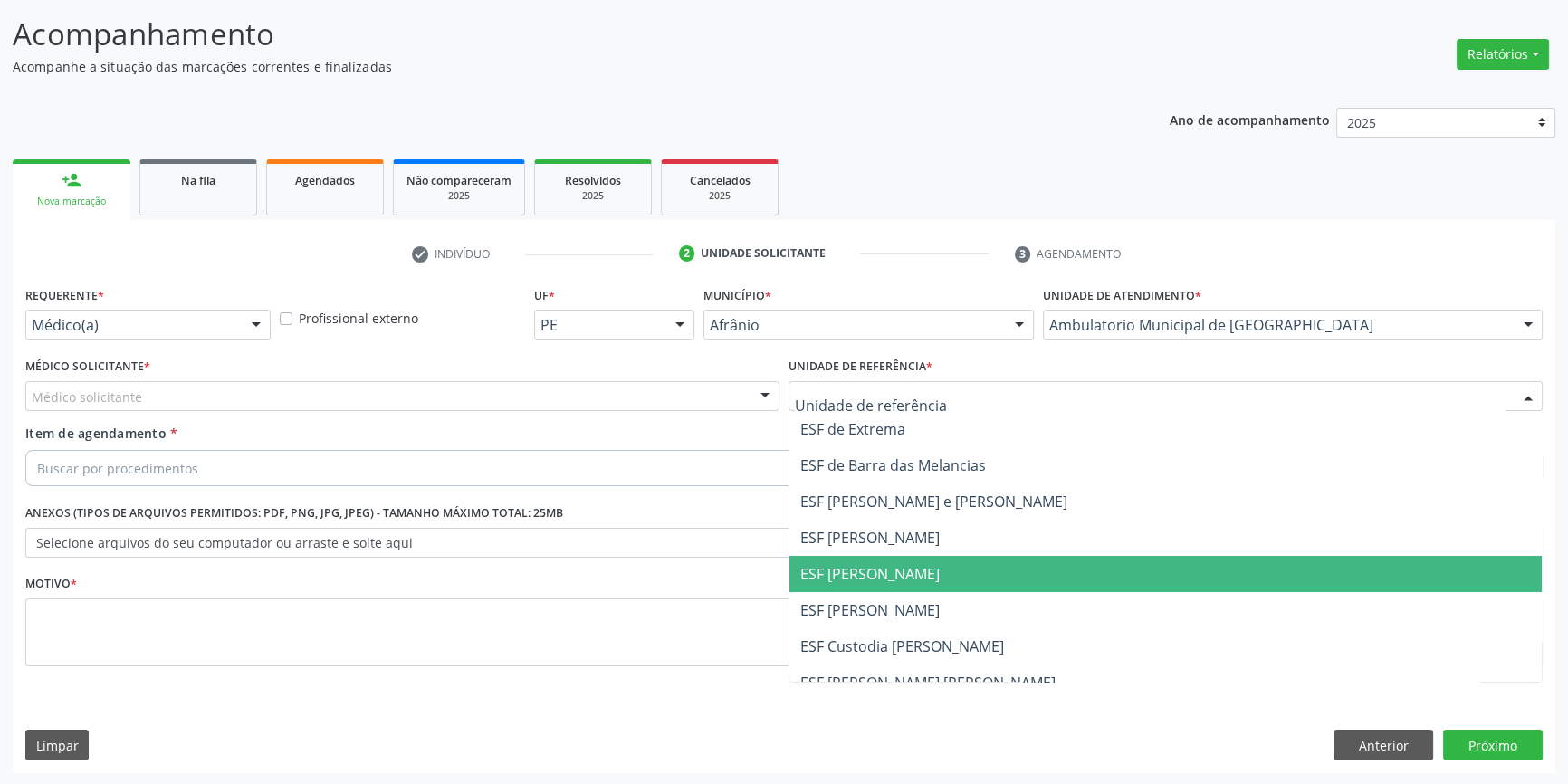
drag, startPoint x: 876, startPoint y: 575, endPoint x: 684, endPoint y: 478, distance: 215.1
click at [866, 570] on span "ESF [PERSON_NAME]" at bounding box center [870, 574] width 140 height 20
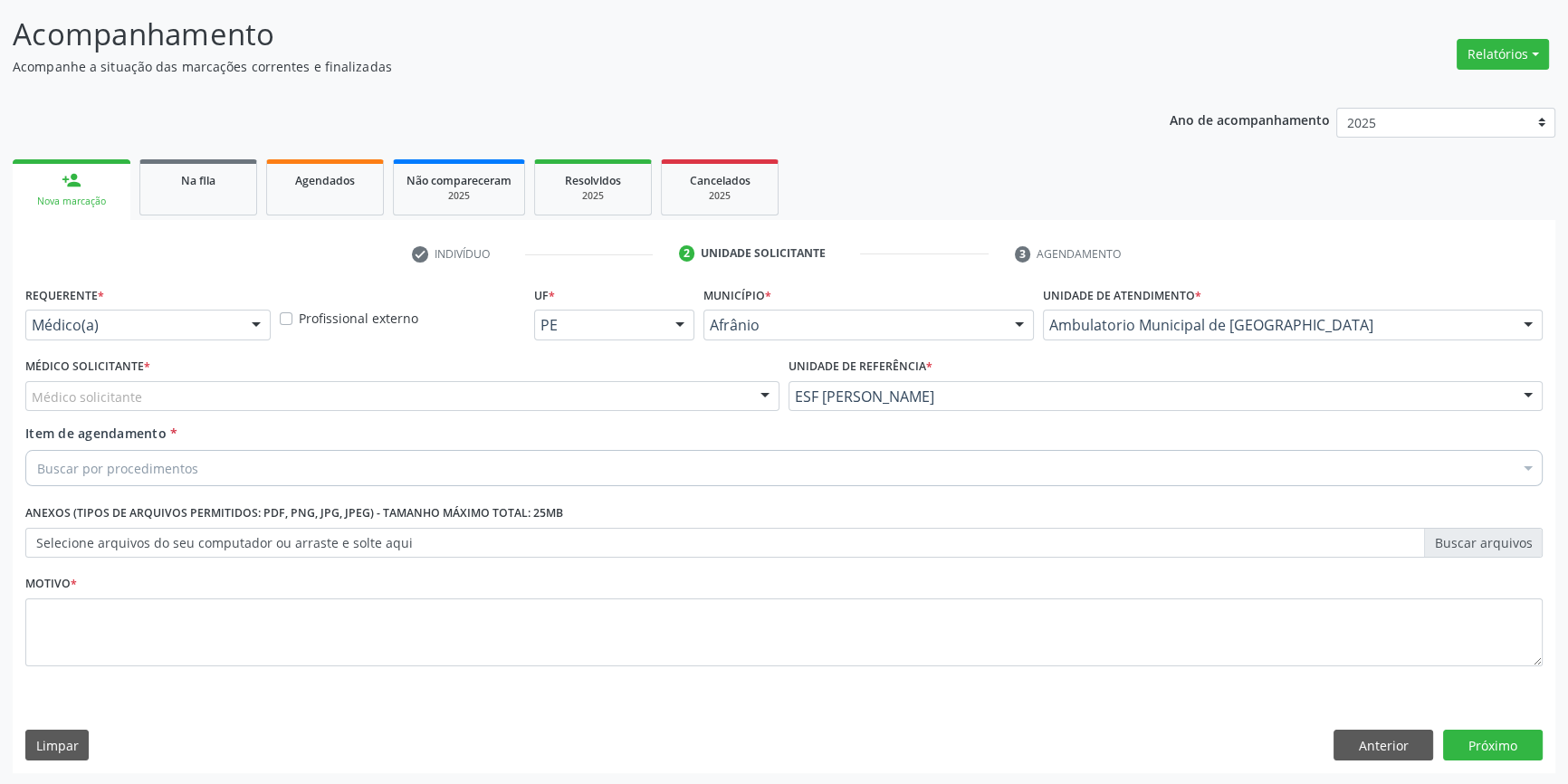
click at [477, 370] on div "Médico Solicitante * Médico solicitante Alysson Rodrigo Ferreira Cavalcanti Bru…" at bounding box center [402, 383] width 754 height 58
drag, startPoint x: 449, startPoint y: 382, endPoint x: 233, endPoint y: 471, distance: 233.6
click at [424, 393] on div "Médico solicitante" at bounding box center [402, 396] width 754 height 31
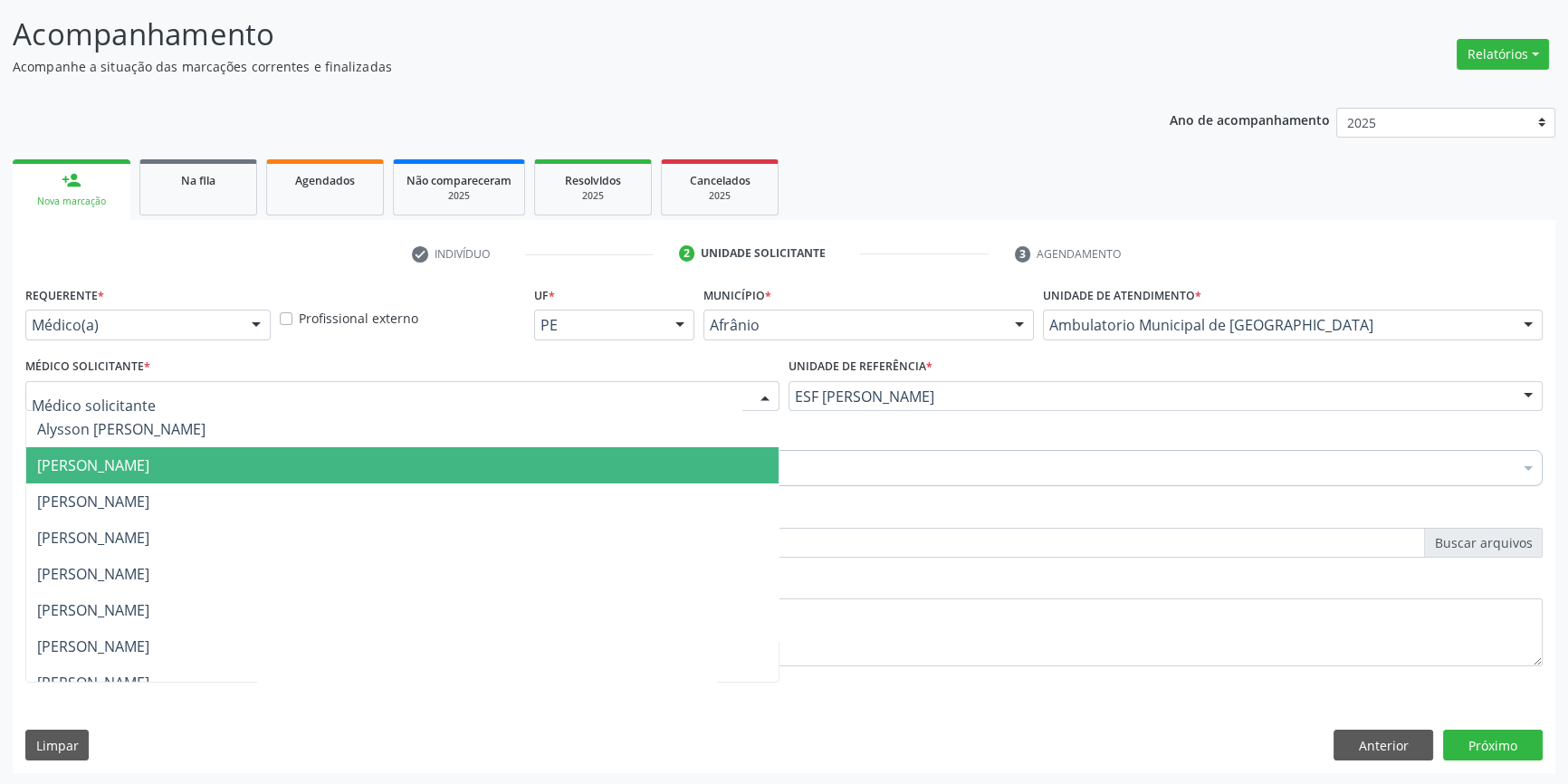
click at [223, 476] on span "[PERSON_NAME]" at bounding box center [402, 464] width 753 height 36
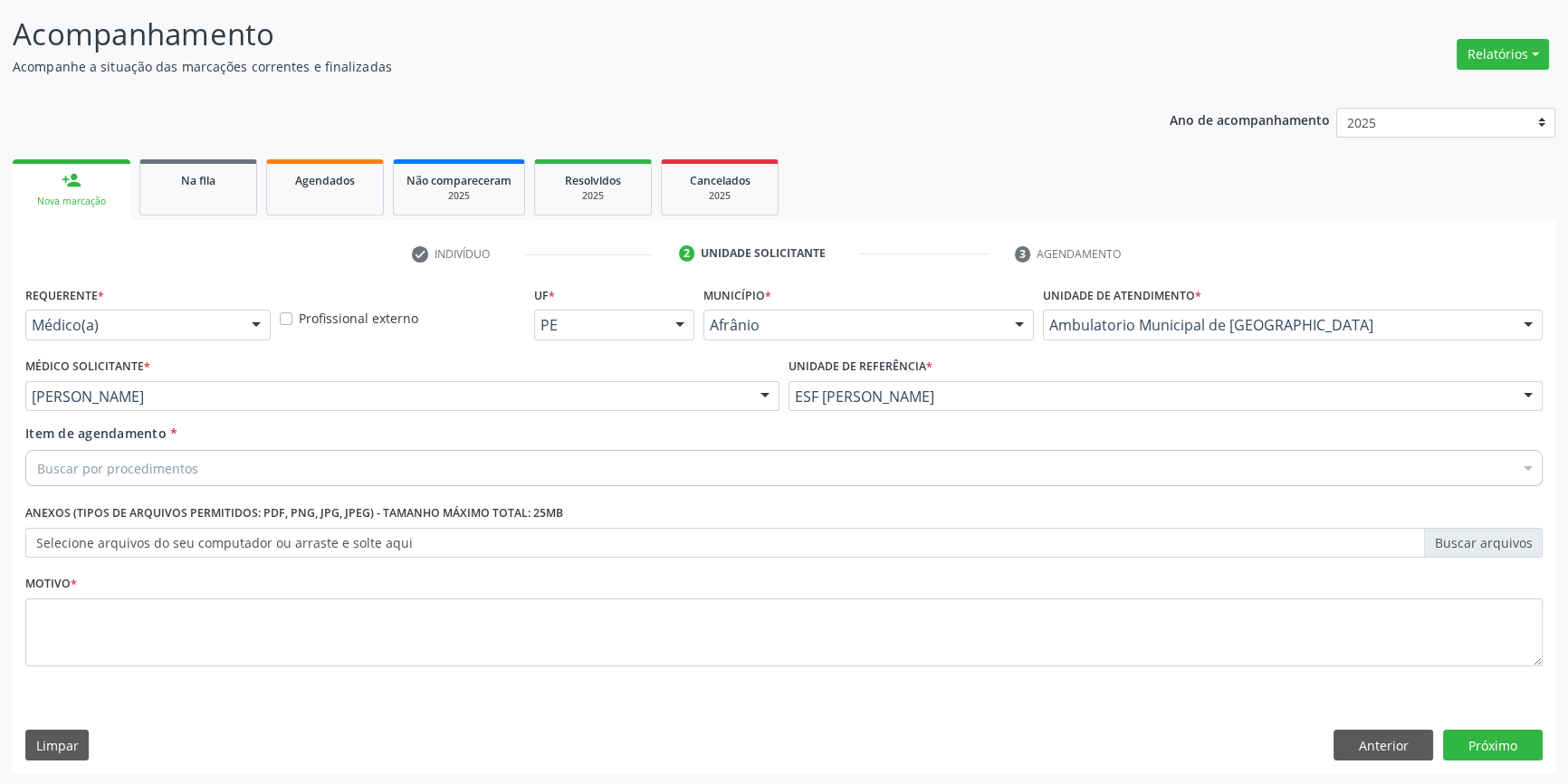
click at [223, 476] on div "Buscar por procedimentos" at bounding box center [784, 467] width 1517 height 36
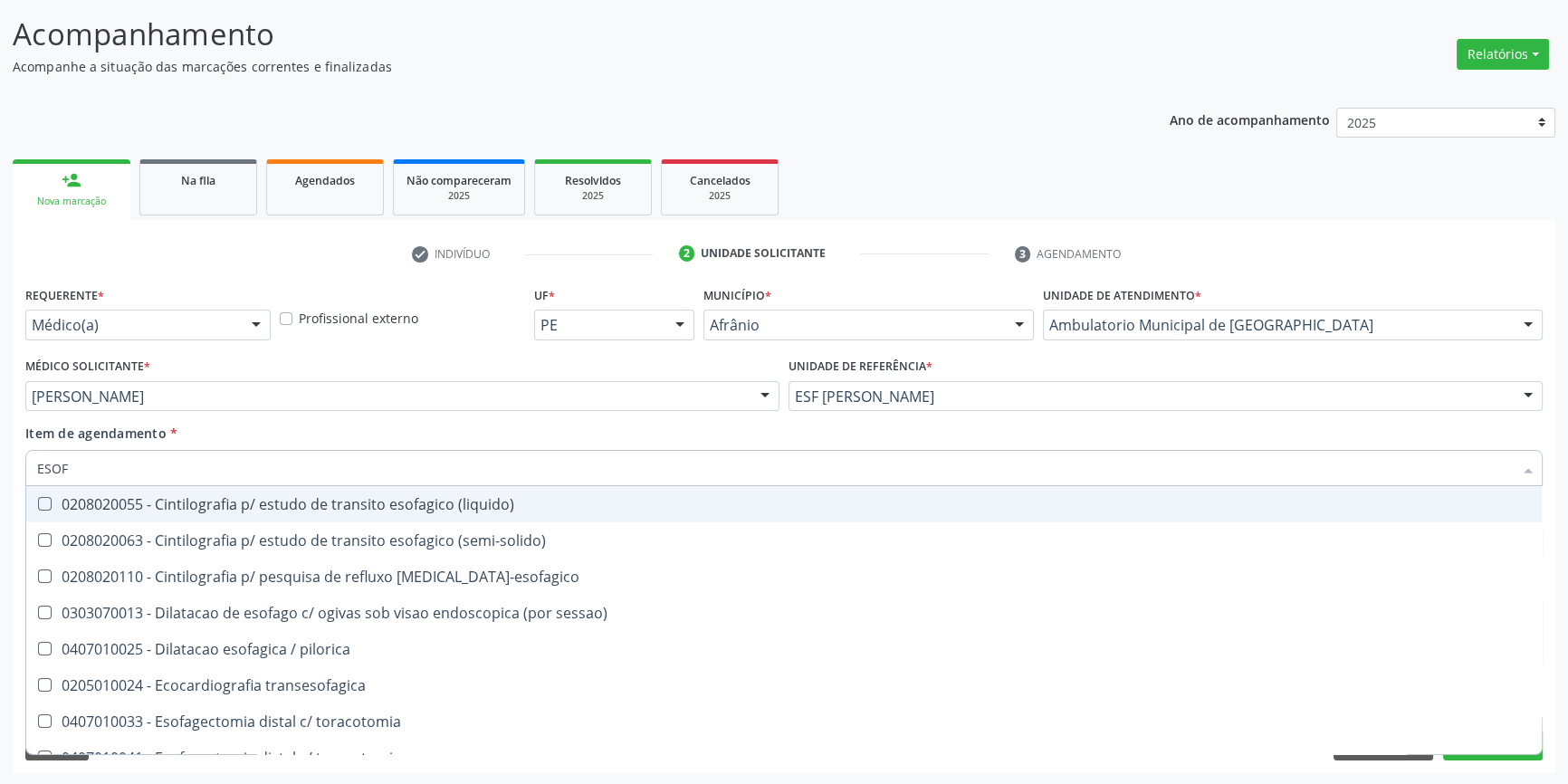
type input "ESOFA"
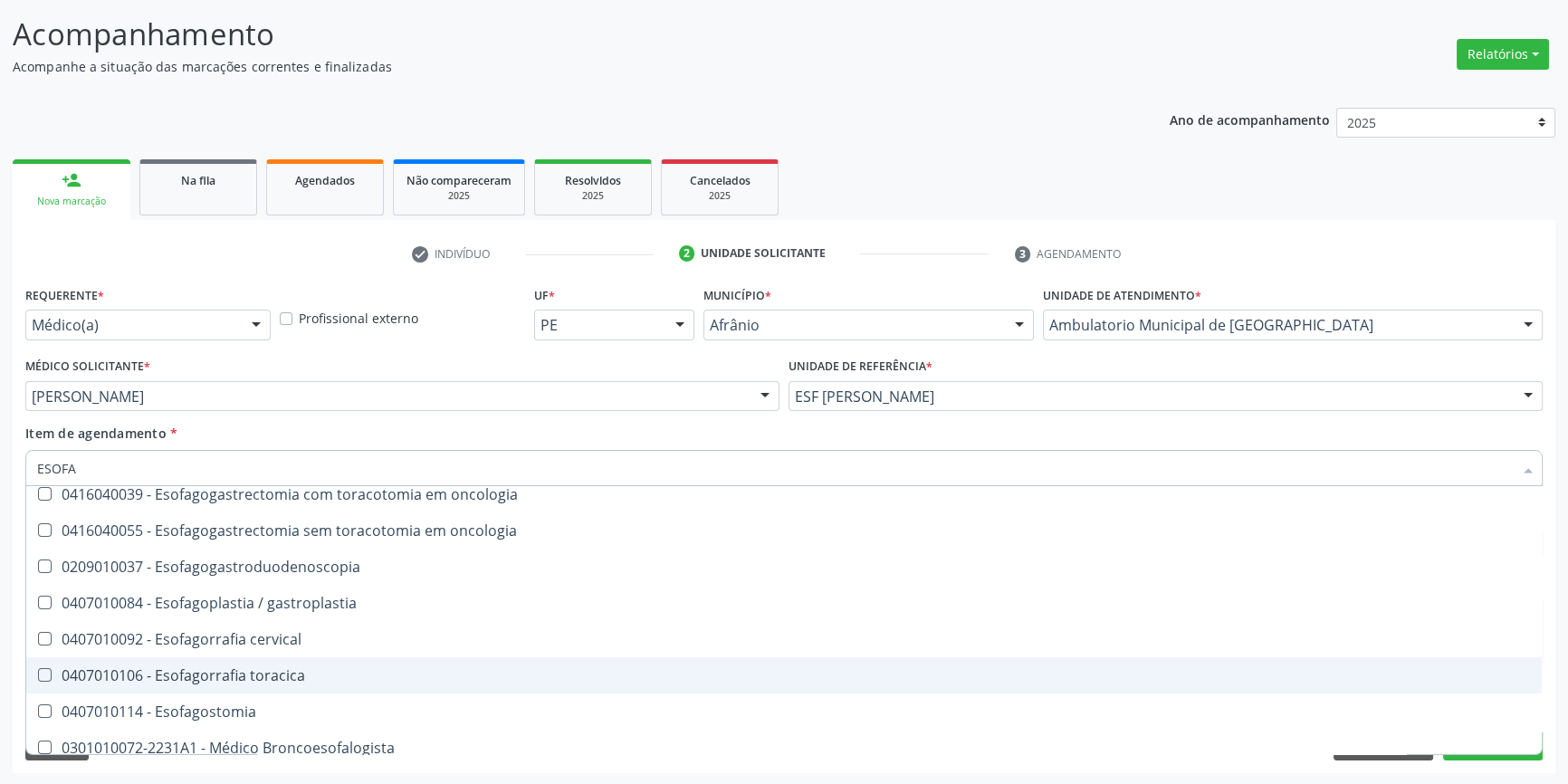
scroll to position [417, 0]
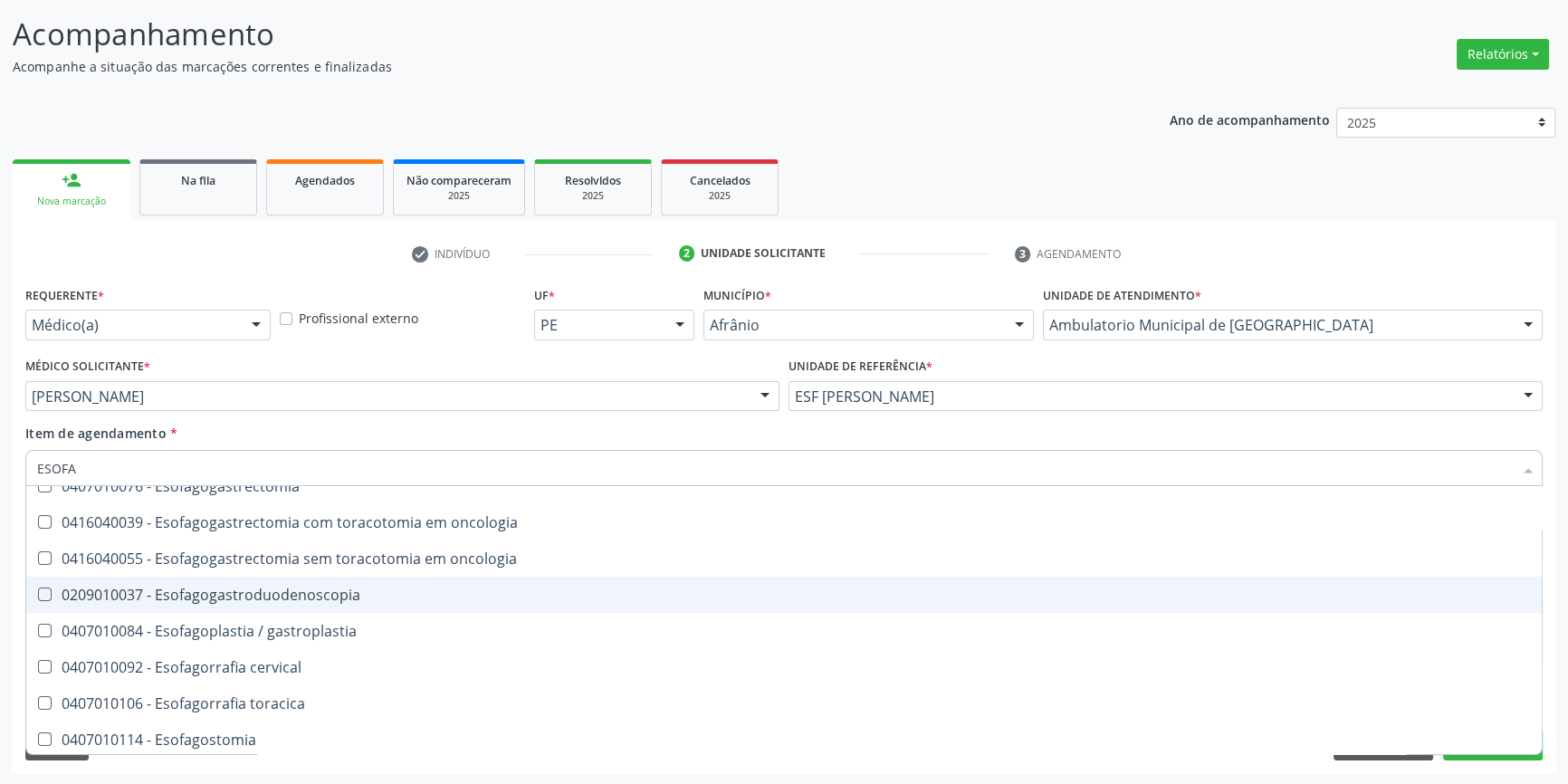
click at [268, 603] on span "0209010037 - Esofagogastroduodenoscopia" at bounding box center [784, 595] width 1516 height 36
checkbox Esofagogastroduodenoscopia "true"
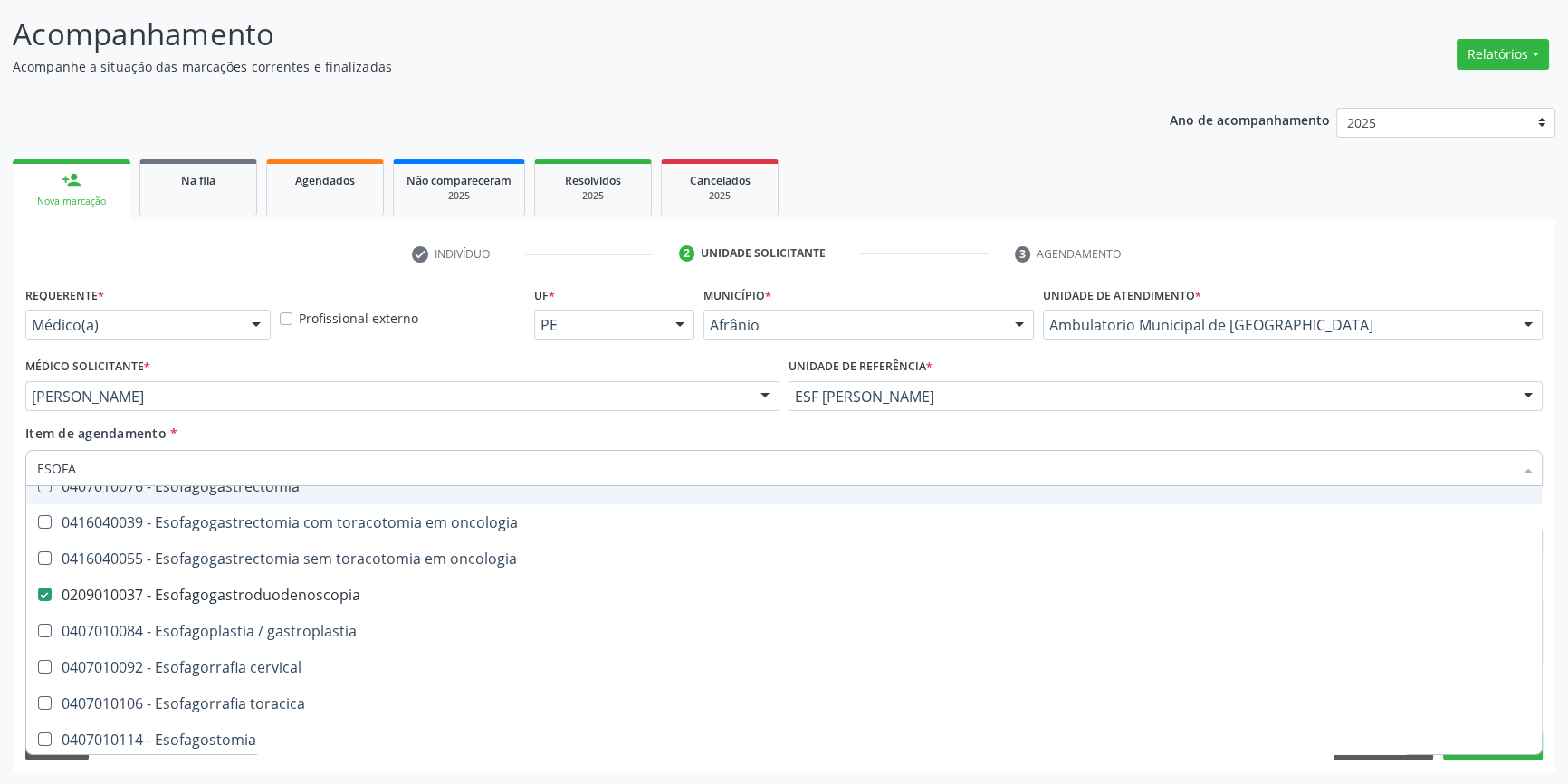
click at [319, 450] on input "ESOFA" at bounding box center [774, 467] width 1476 height 36
click at [333, 425] on div "Item de agendamento * ESOFA Desfazer seleção 0208020055 - Cintilografia p/ estu…" at bounding box center [784, 452] width 1517 height 57
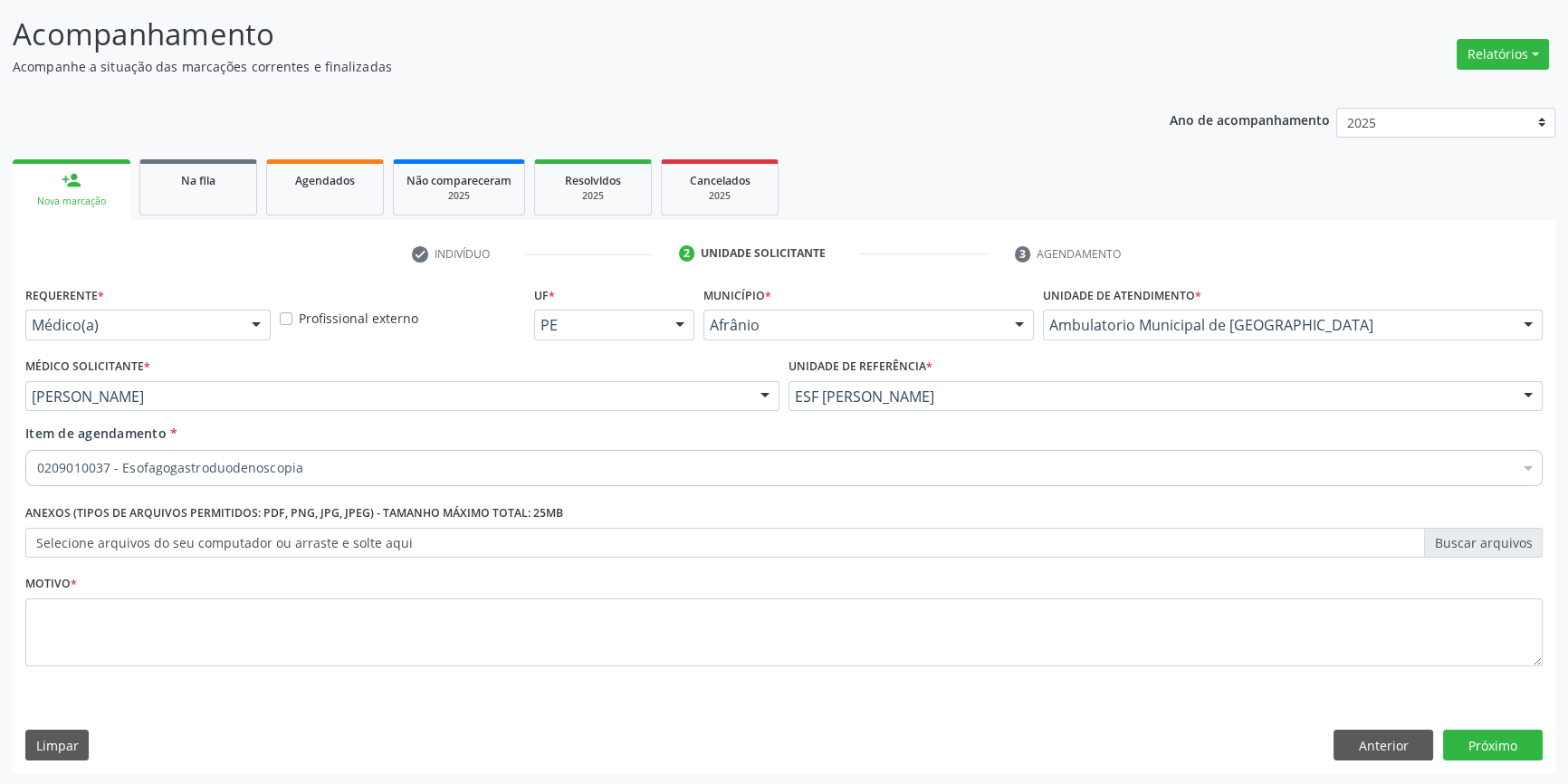
scroll to position [0, 0]
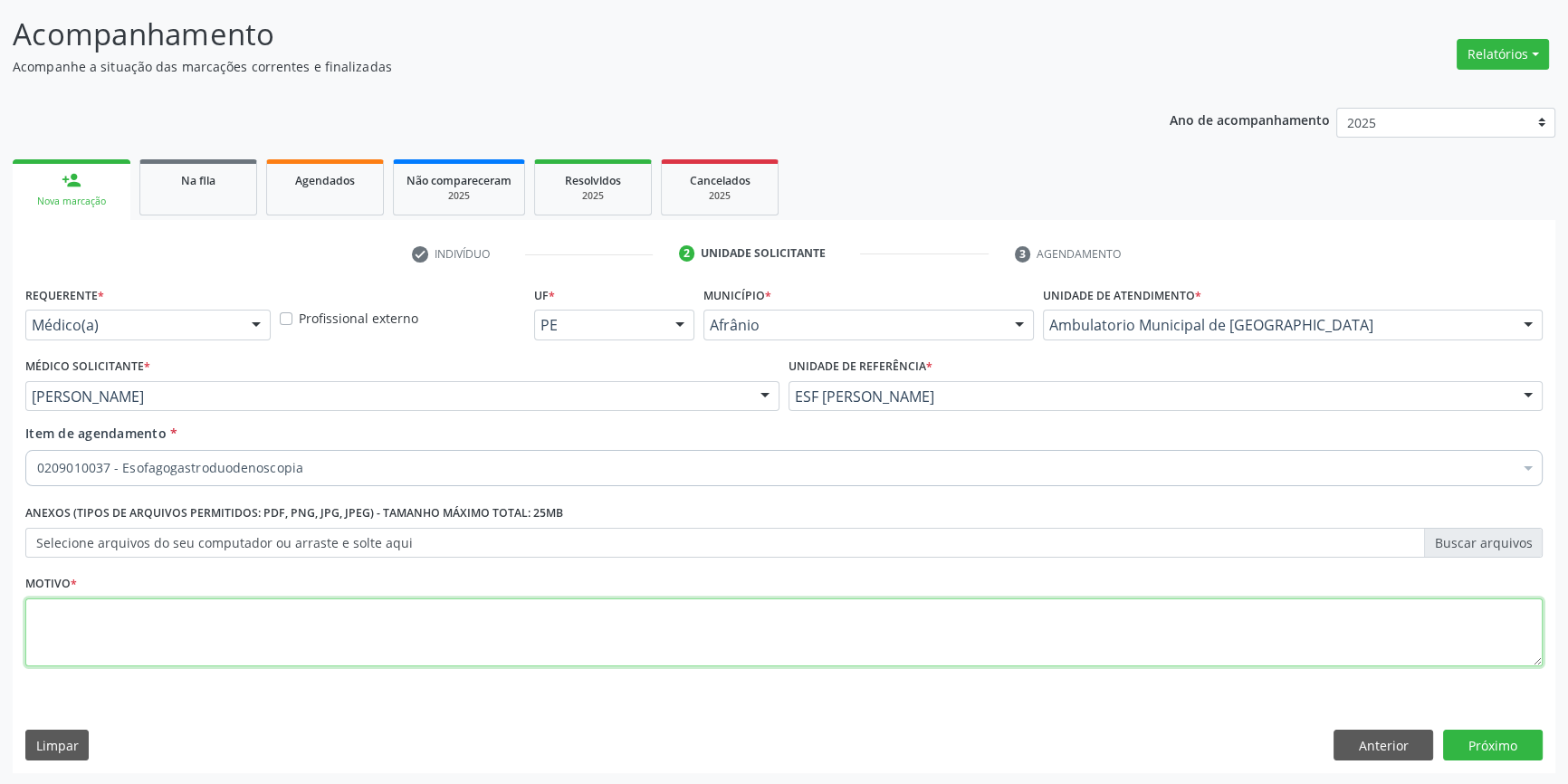
click at [279, 625] on textarea at bounding box center [784, 632] width 1517 height 69
type textarea "PRE- OPERATORIO DE CIRURGIA BARIATRICA"
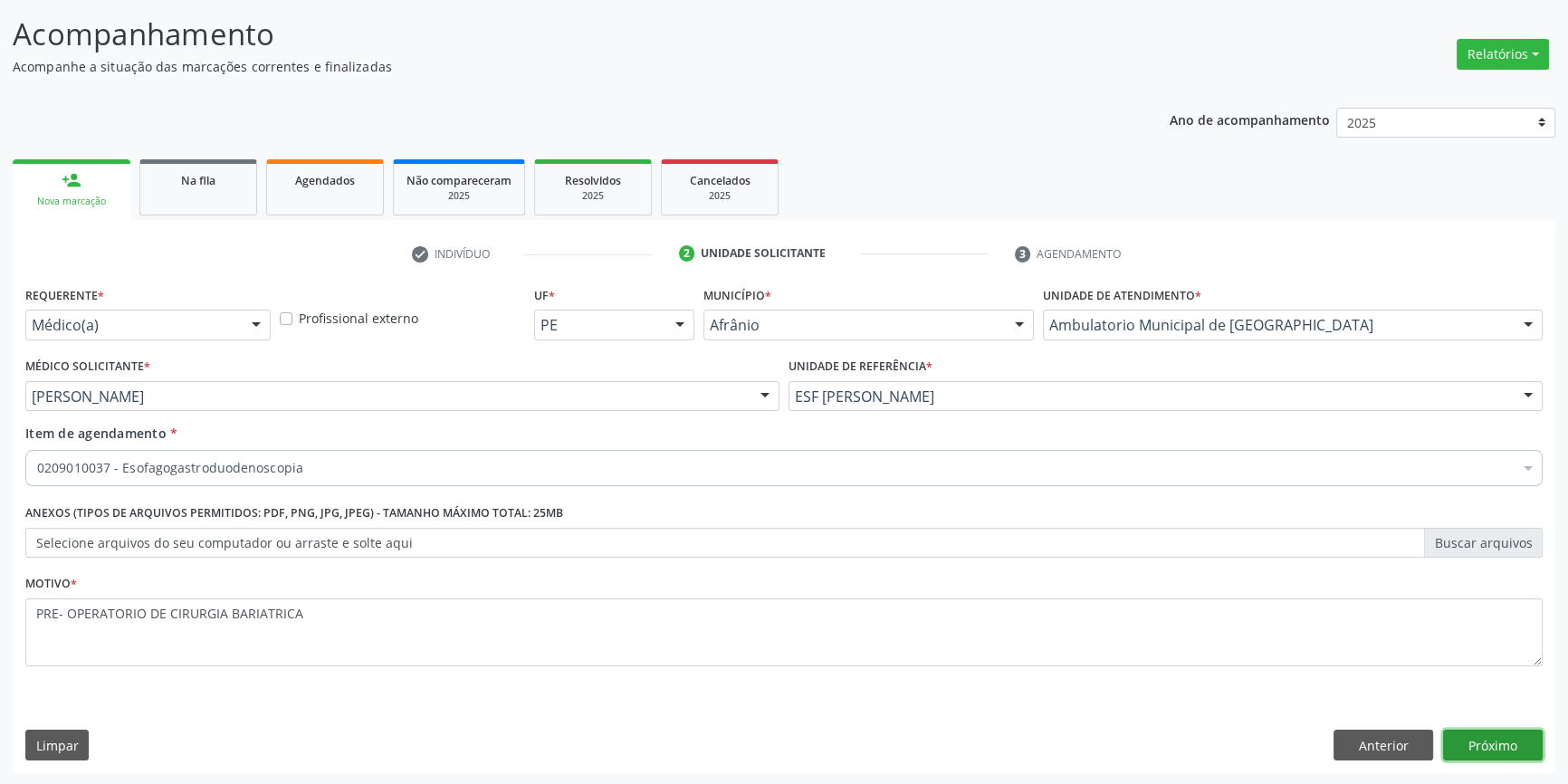
click at [1463, 731] on button "Próximo" at bounding box center [1493, 745] width 100 height 31
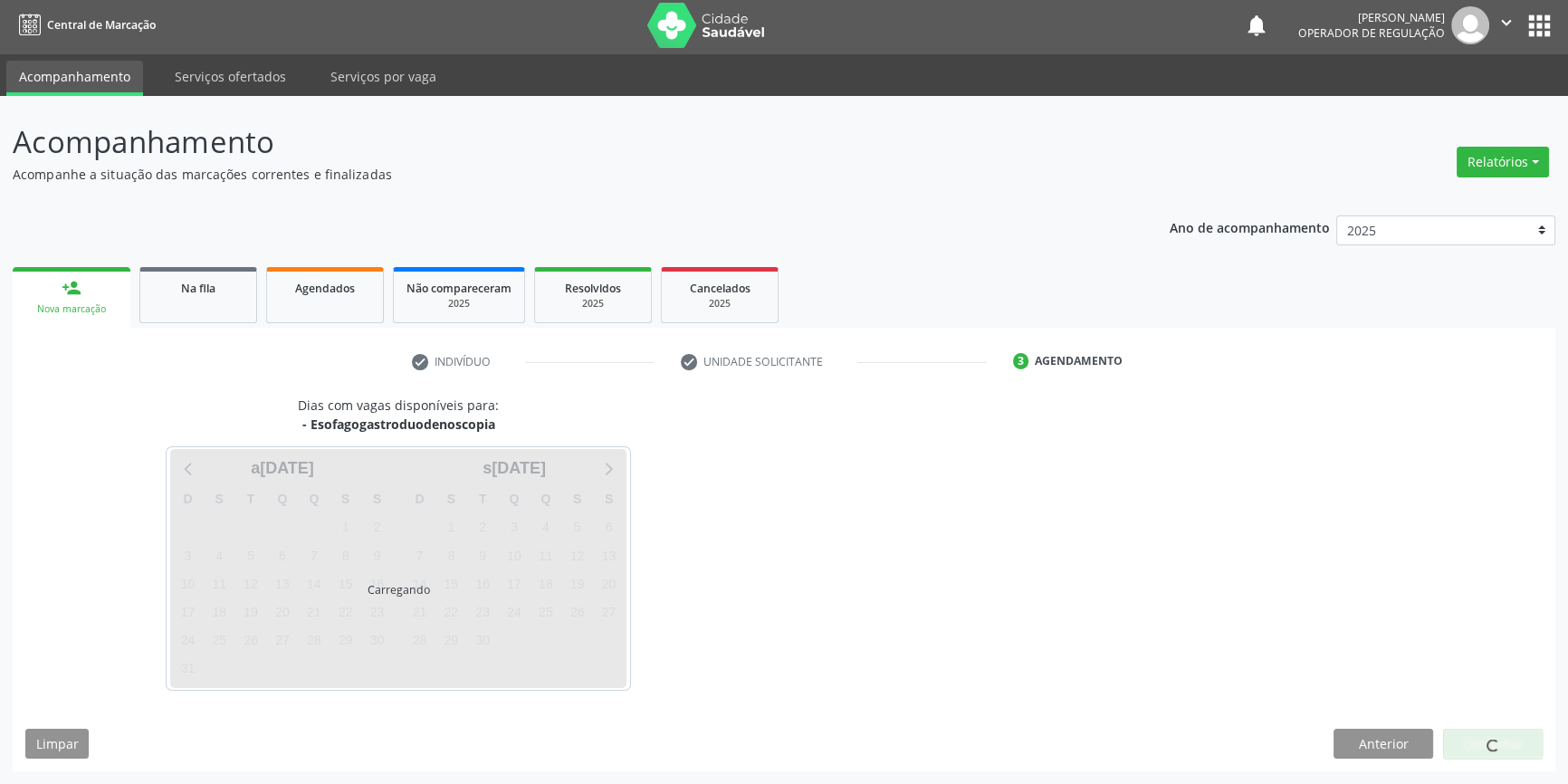
scroll to position [2, 0]
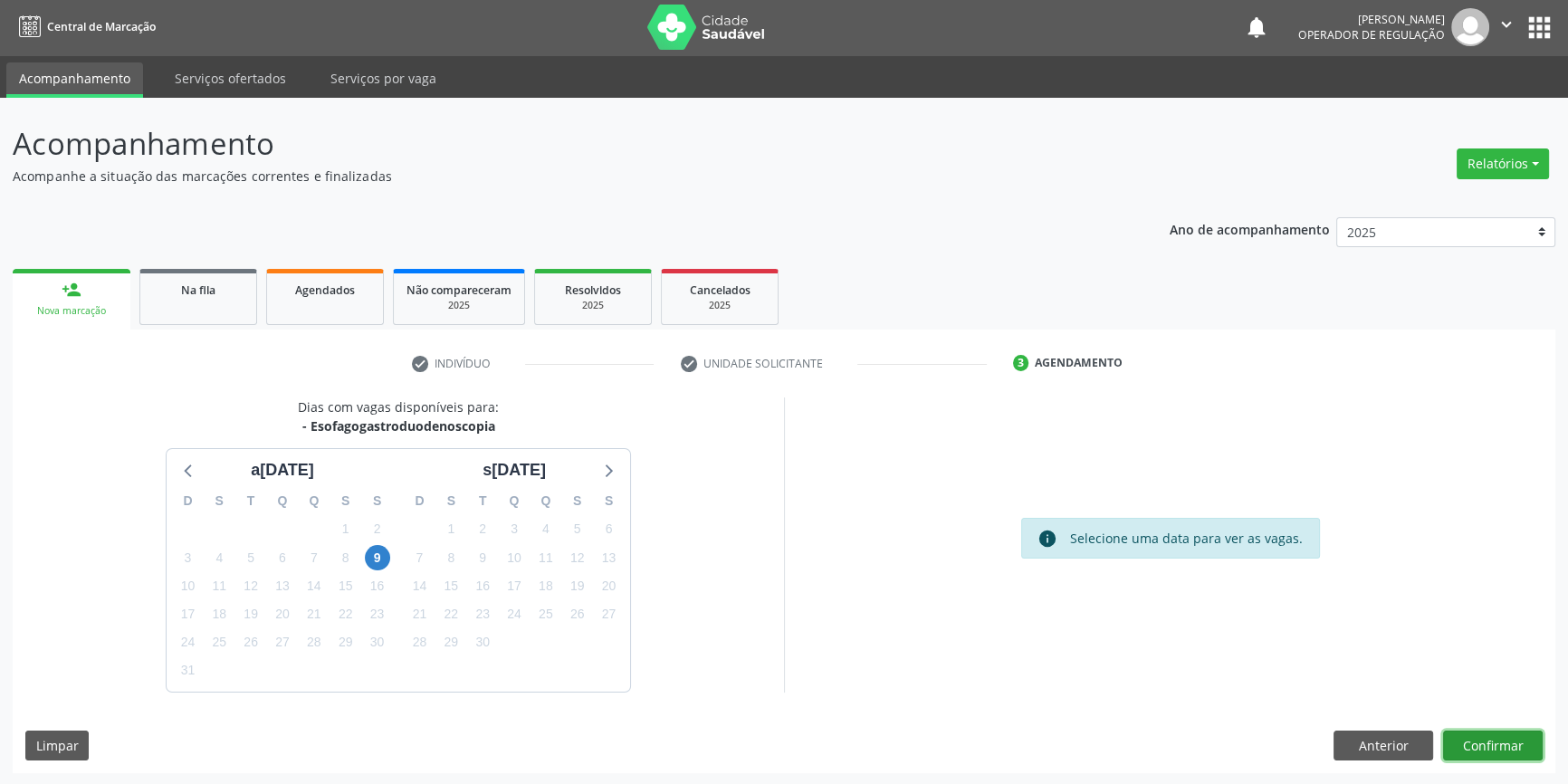
click at [1487, 742] on button "Confirmar" at bounding box center [1493, 746] width 100 height 31
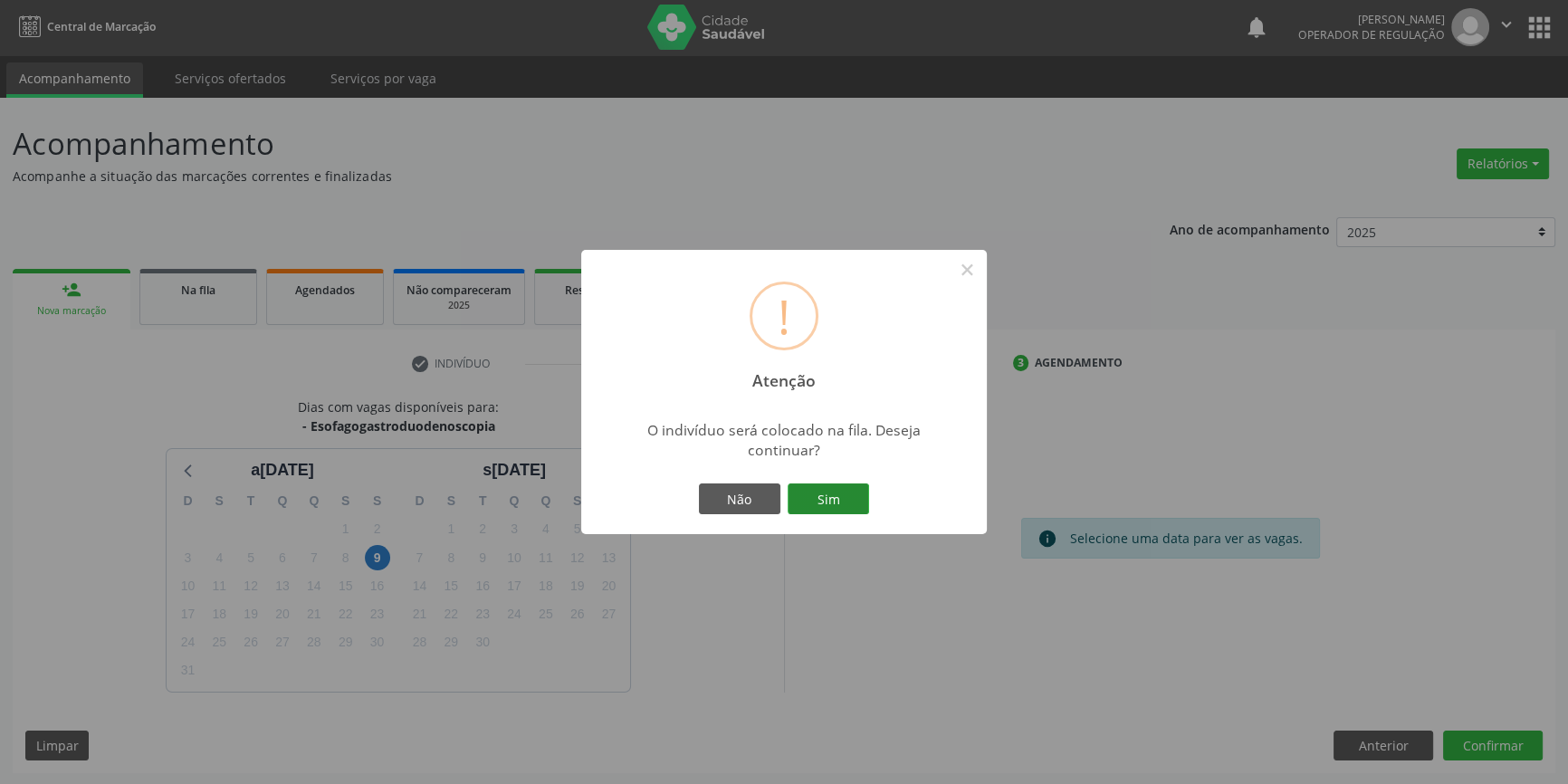
click at [820, 506] on button "Sim" at bounding box center [829, 499] width 82 height 31
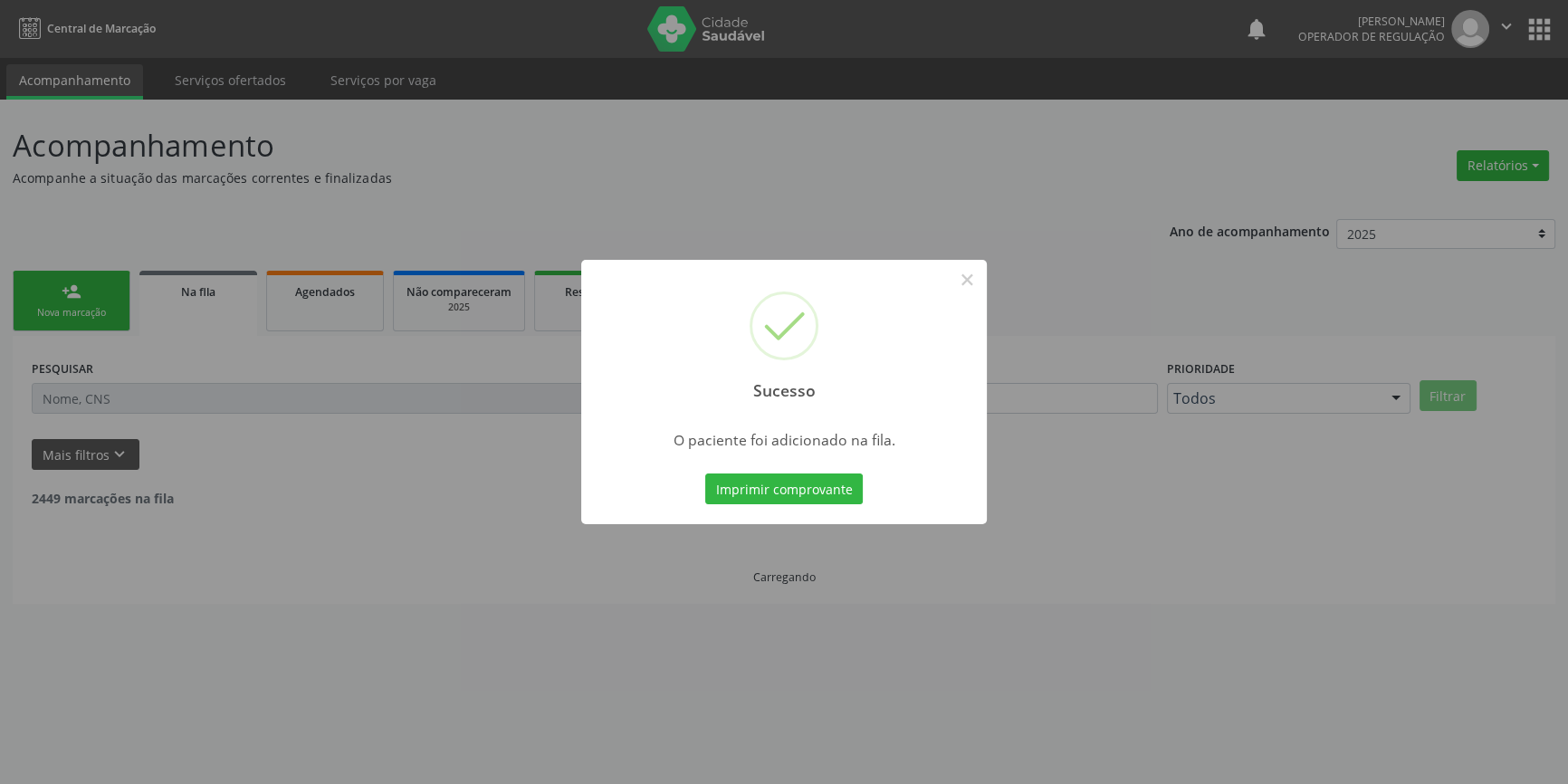
scroll to position [0, 0]
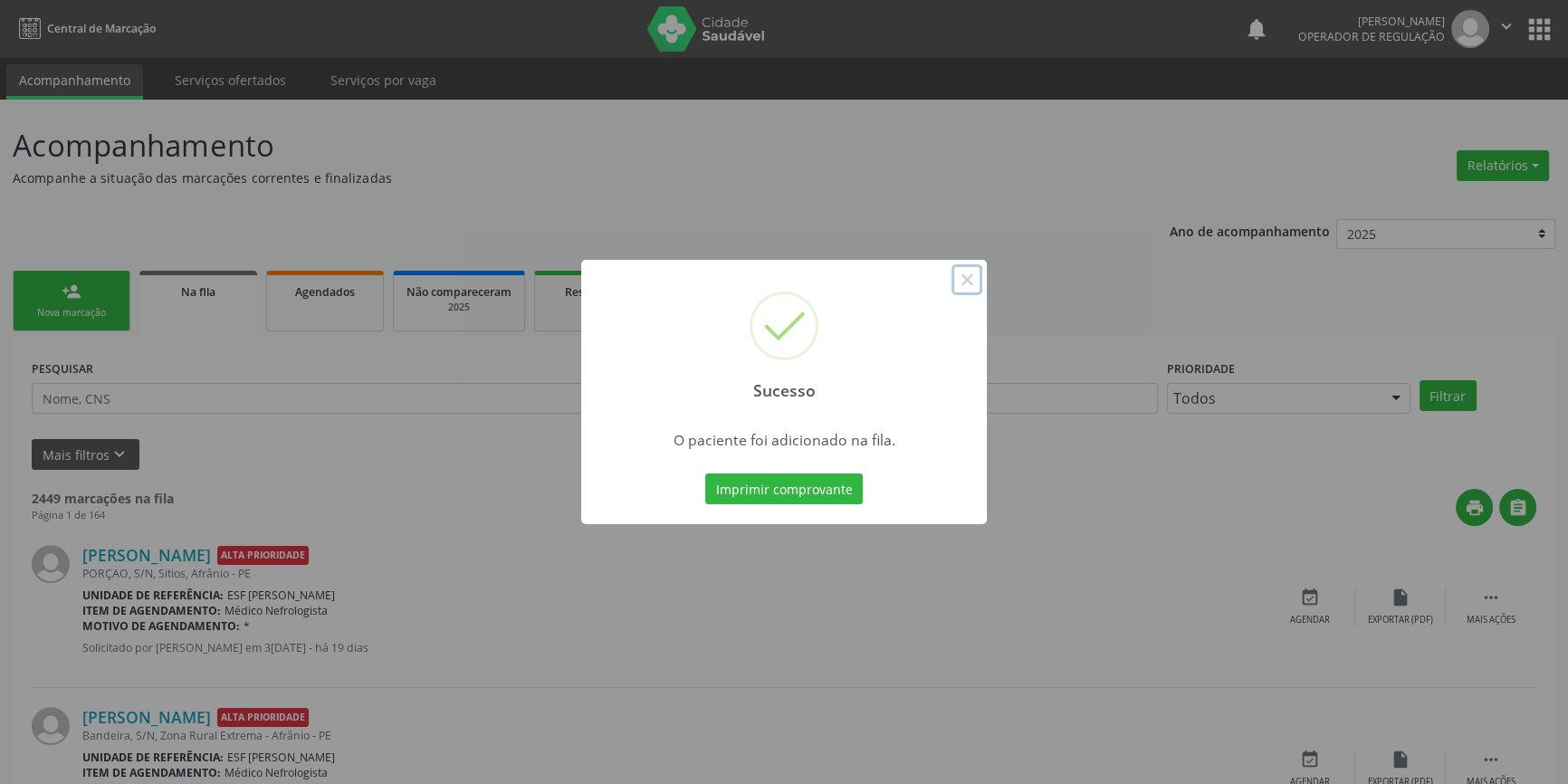
click at [970, 279] on button "×" at bounding box center [968, 280] width 31 height 31
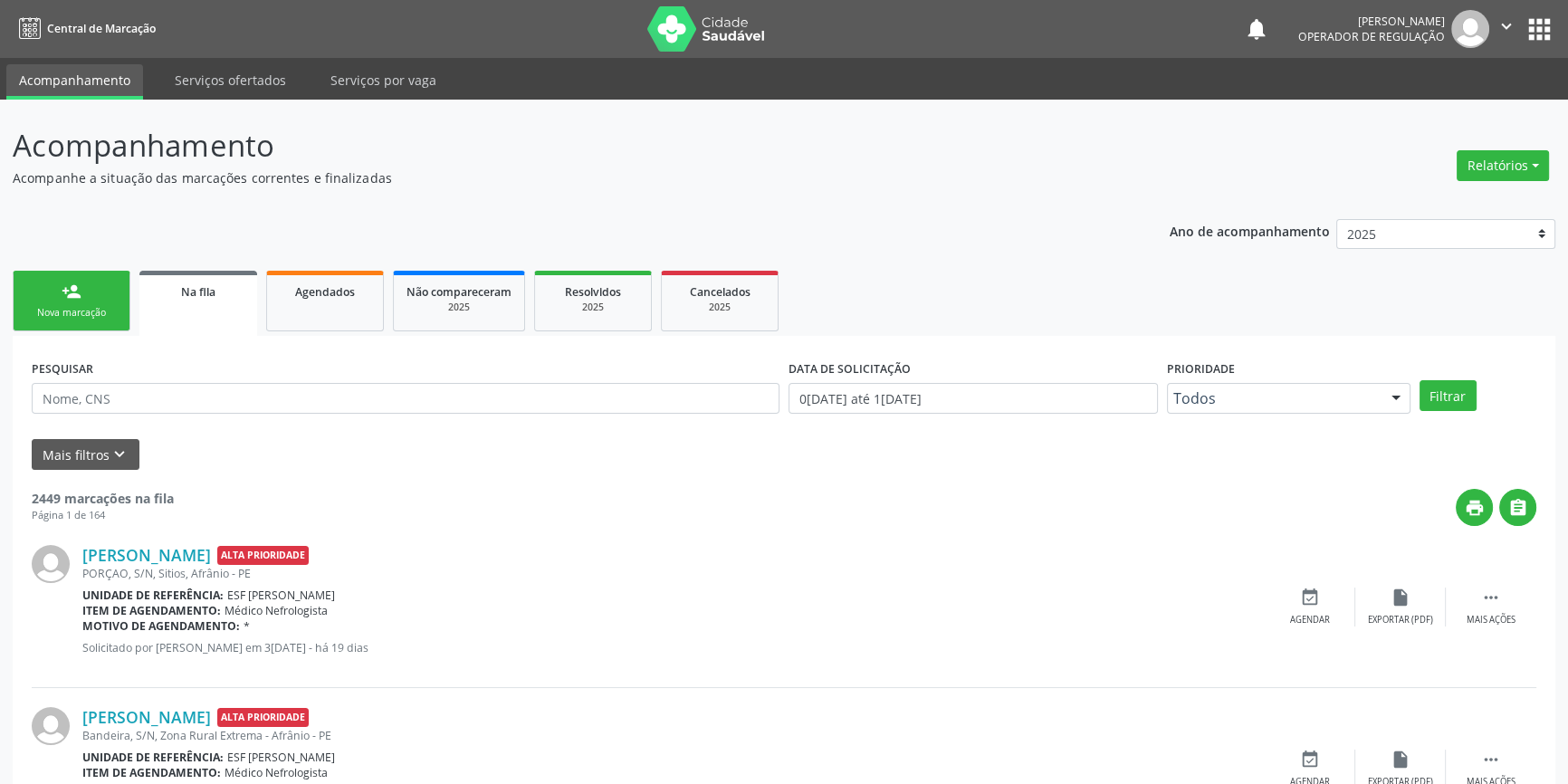
click at [100, 302] on link "person_add Nova marcação" at bounding box center [71, 301] width 118 height 60
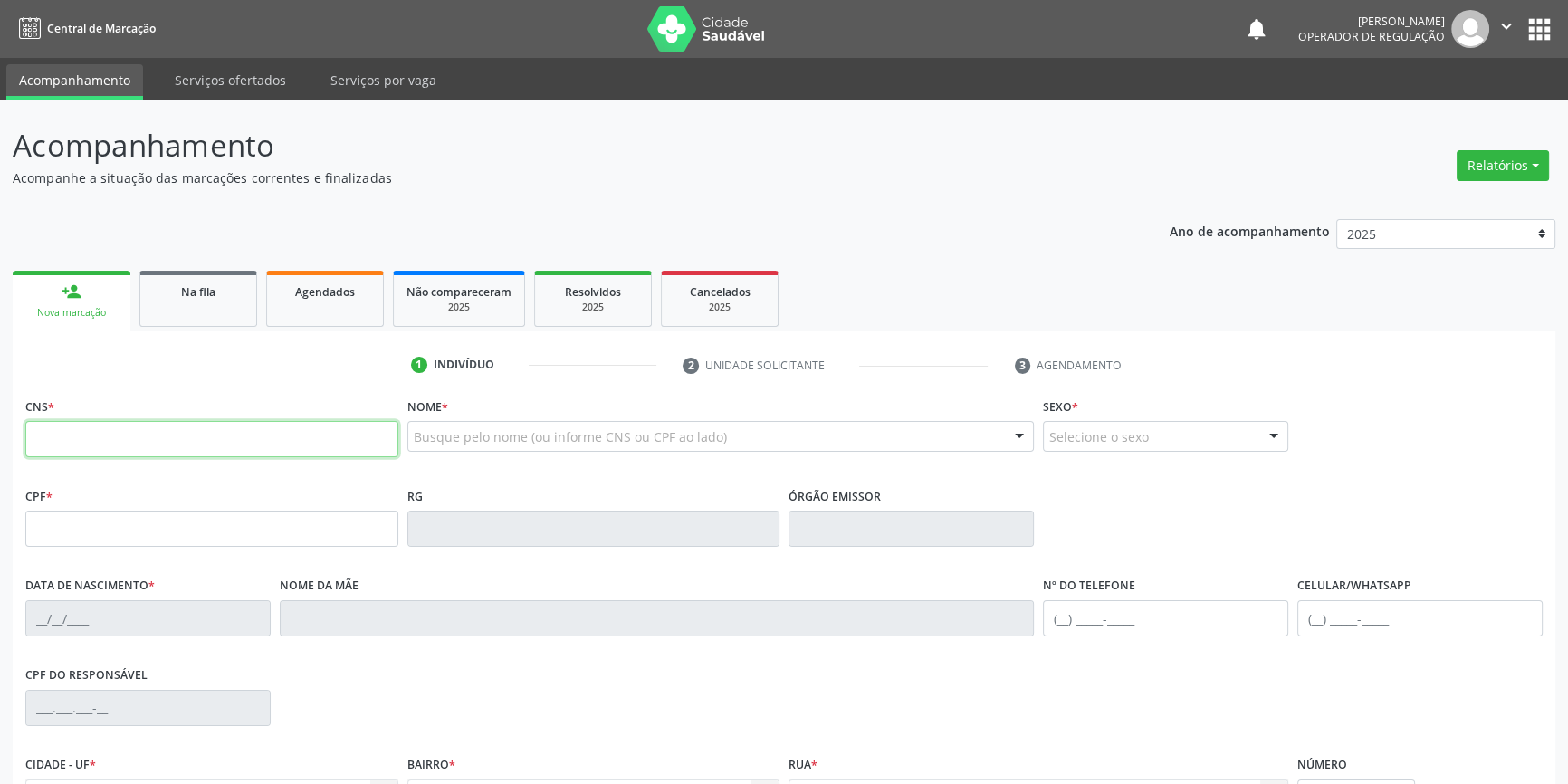
click at [70, 426] on input "text" at bounding box center [212, 438] width 373 height 36
type input "706 0033 6834 5048"
type input "104.532.364-05"
type input "07/12/1991"
type input "Maria dos Anjos Gomes Coelho"
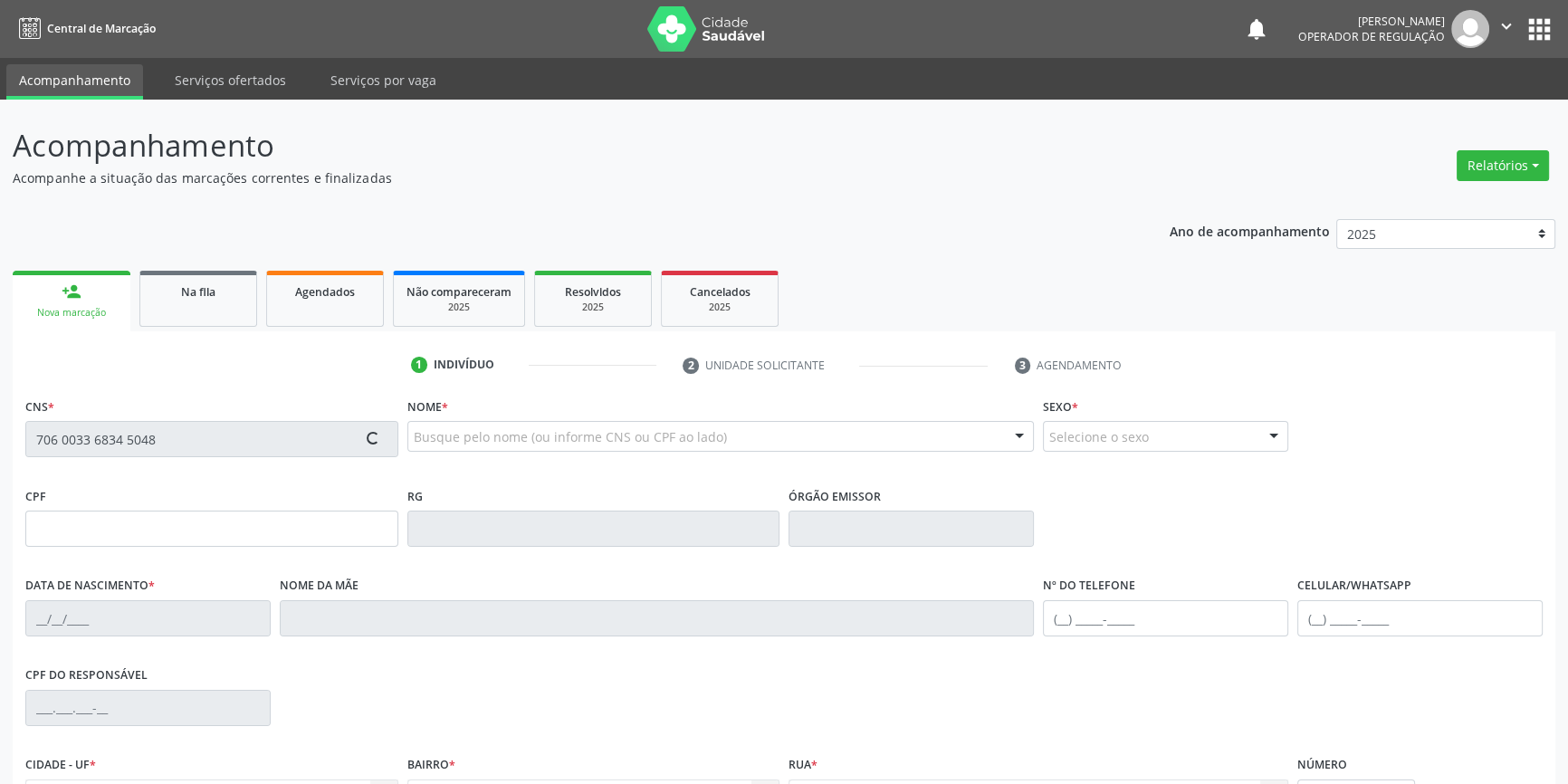
type input "(87) 98871-4153"
type input "S/N"
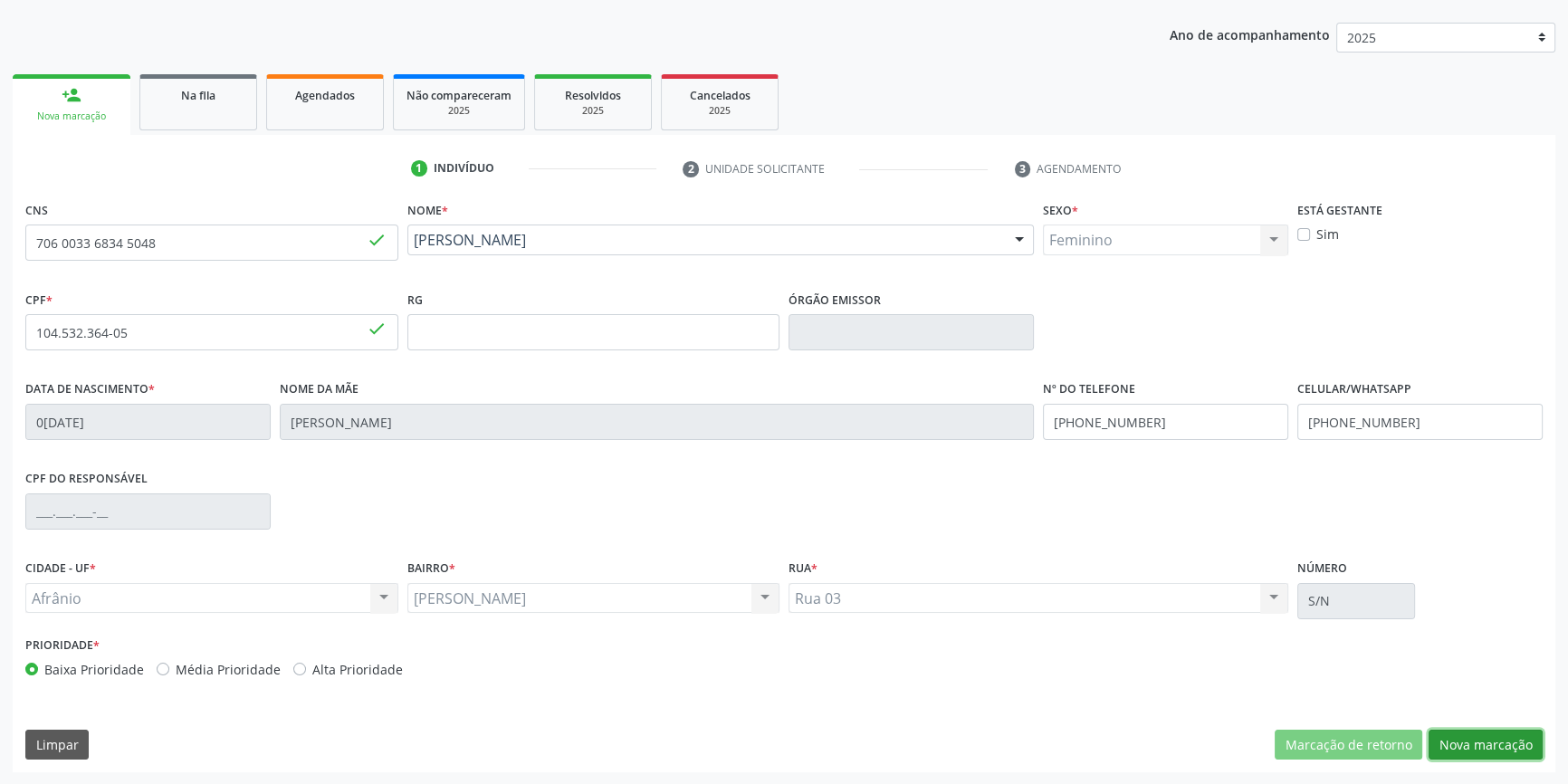
click at [1467, 747] on button "Nova marcação" at bounding box center [1485, 745] width 114 height 31
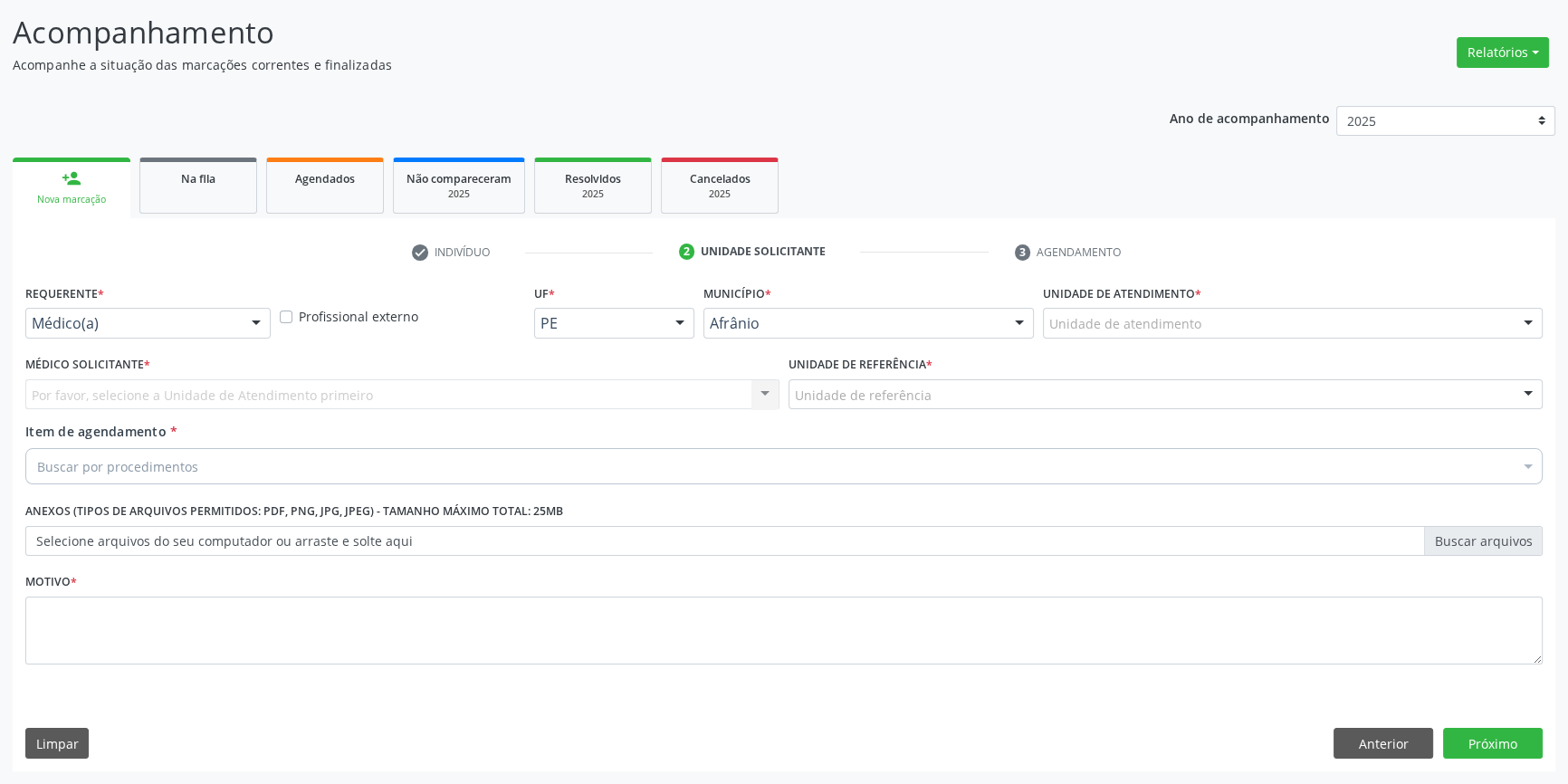
scroll to position [112, 0]
click at [1180, 335] on div "Unidade de atendimento" at bounding box center [1293, 325] width 499 height 31
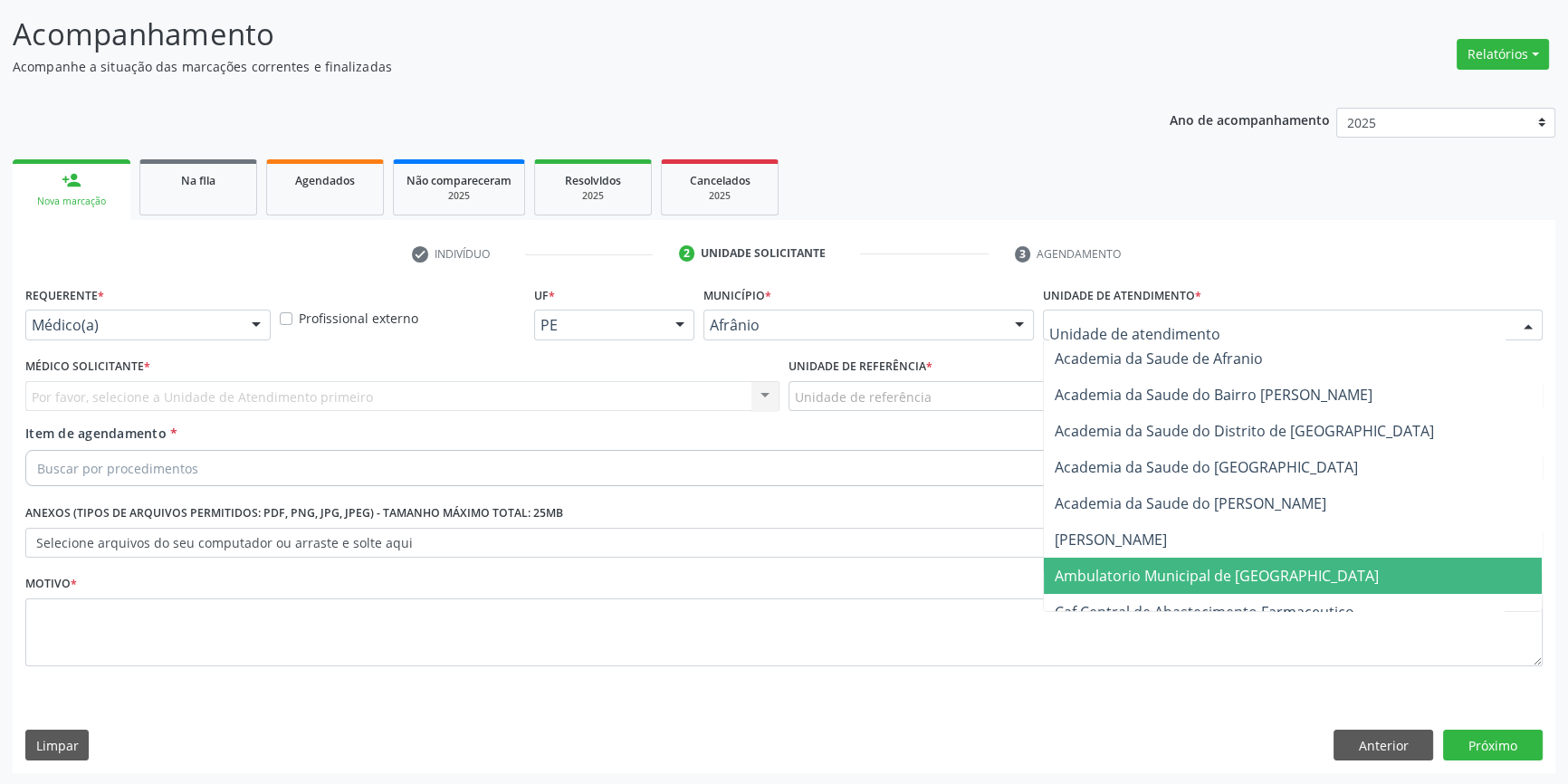
drag, startPoint x: 1177, startPoint y: 574, endPoint x: 1047, endPoint y: 496, distance: 151.6
click at [1176, 573] on span "Ambulatorio Municipal de [GEOGRAPHIC_DATA]" at bounding box center [1217, 576] width 324 height 20
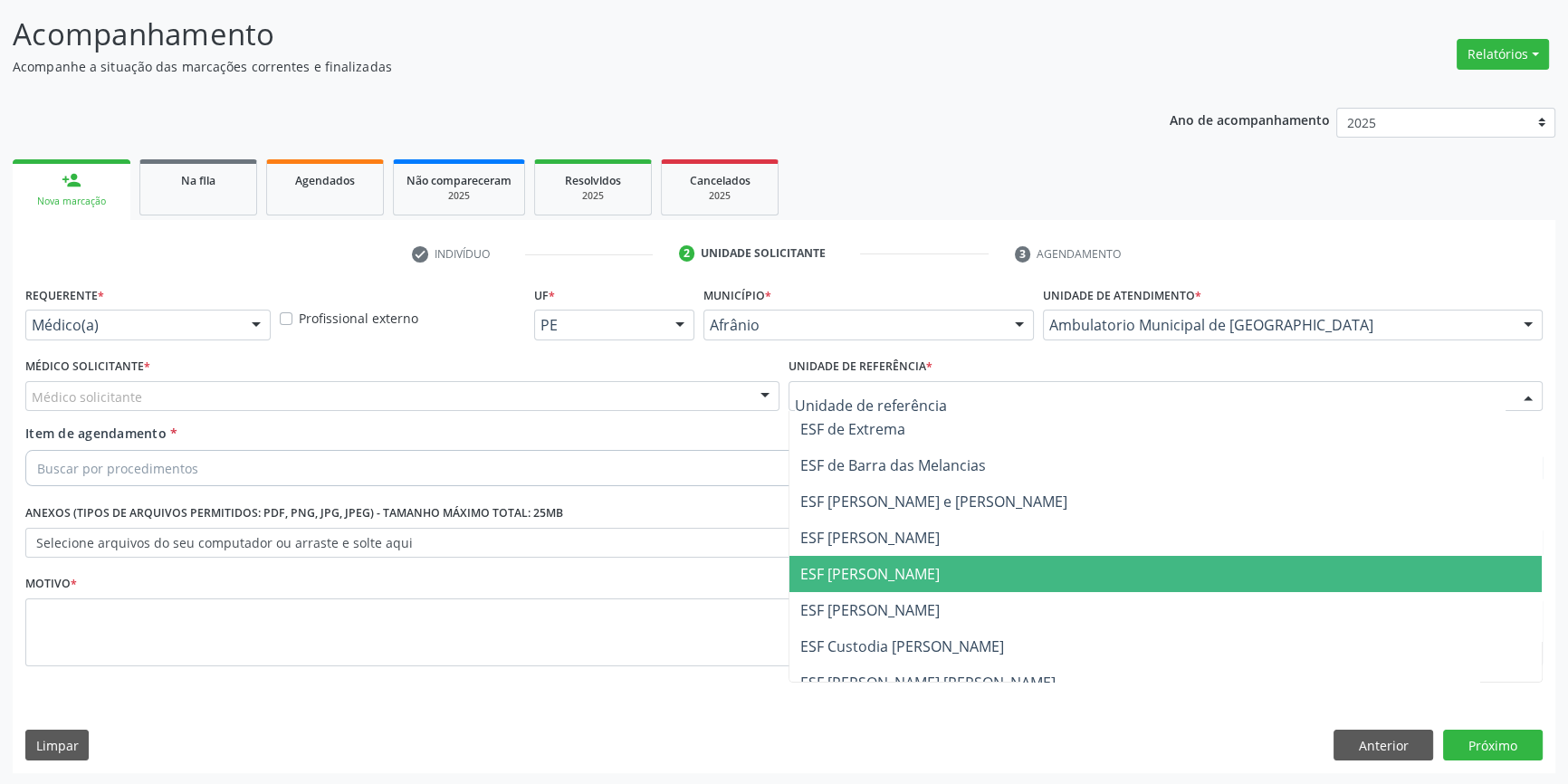
drag, startPoint x: 920, startPoint y: 585, endPoint x: 832, endPoint y: 554, distance: 93.3
click at [917, 585] on span "ESF [PERSON_NAME]" at bounding box center [1166, 573] width 753 height 36
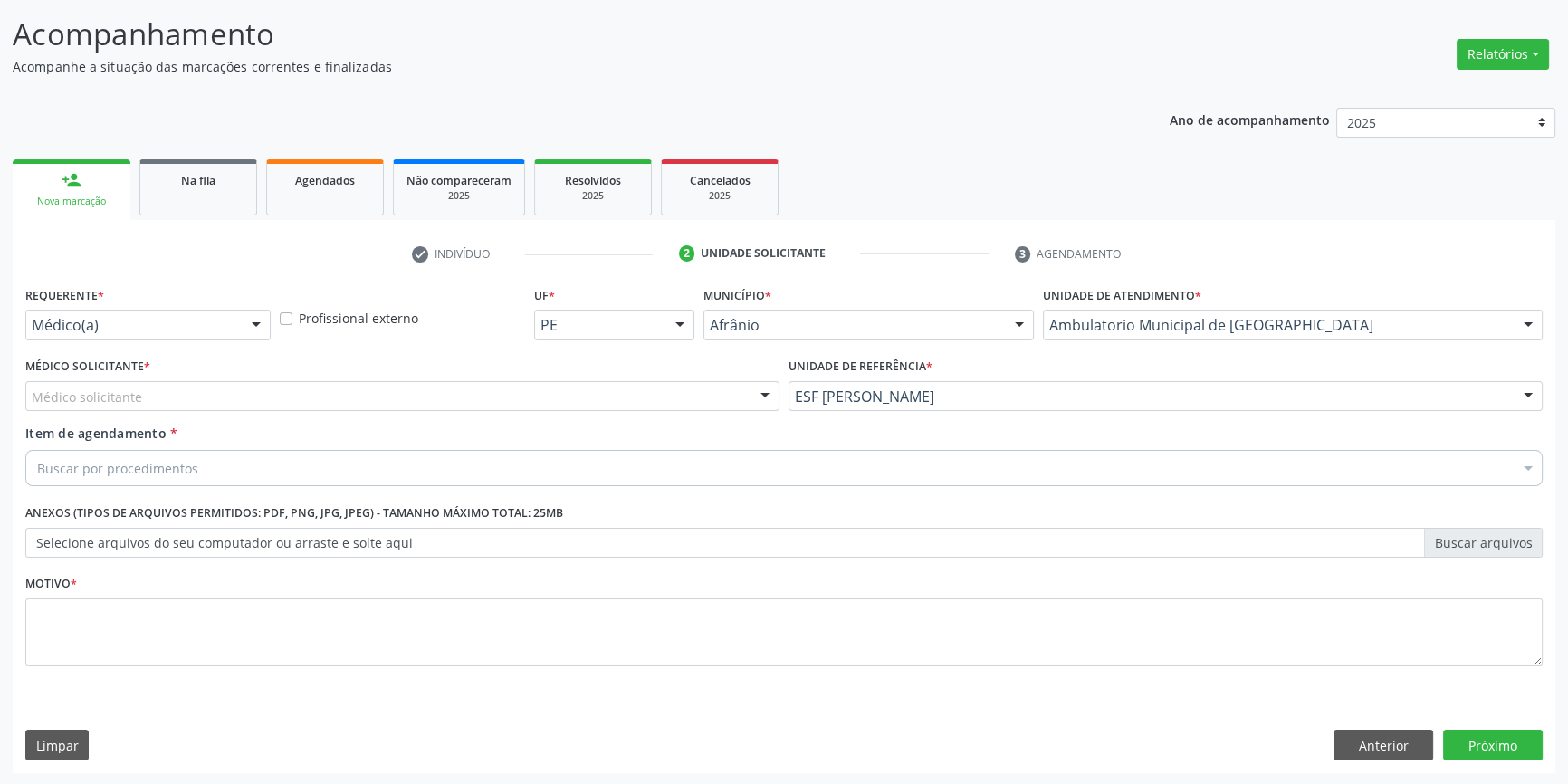
click at [455, 396] on div "Médico solicitante" at bounding box center [402, 396] width 754 height 31
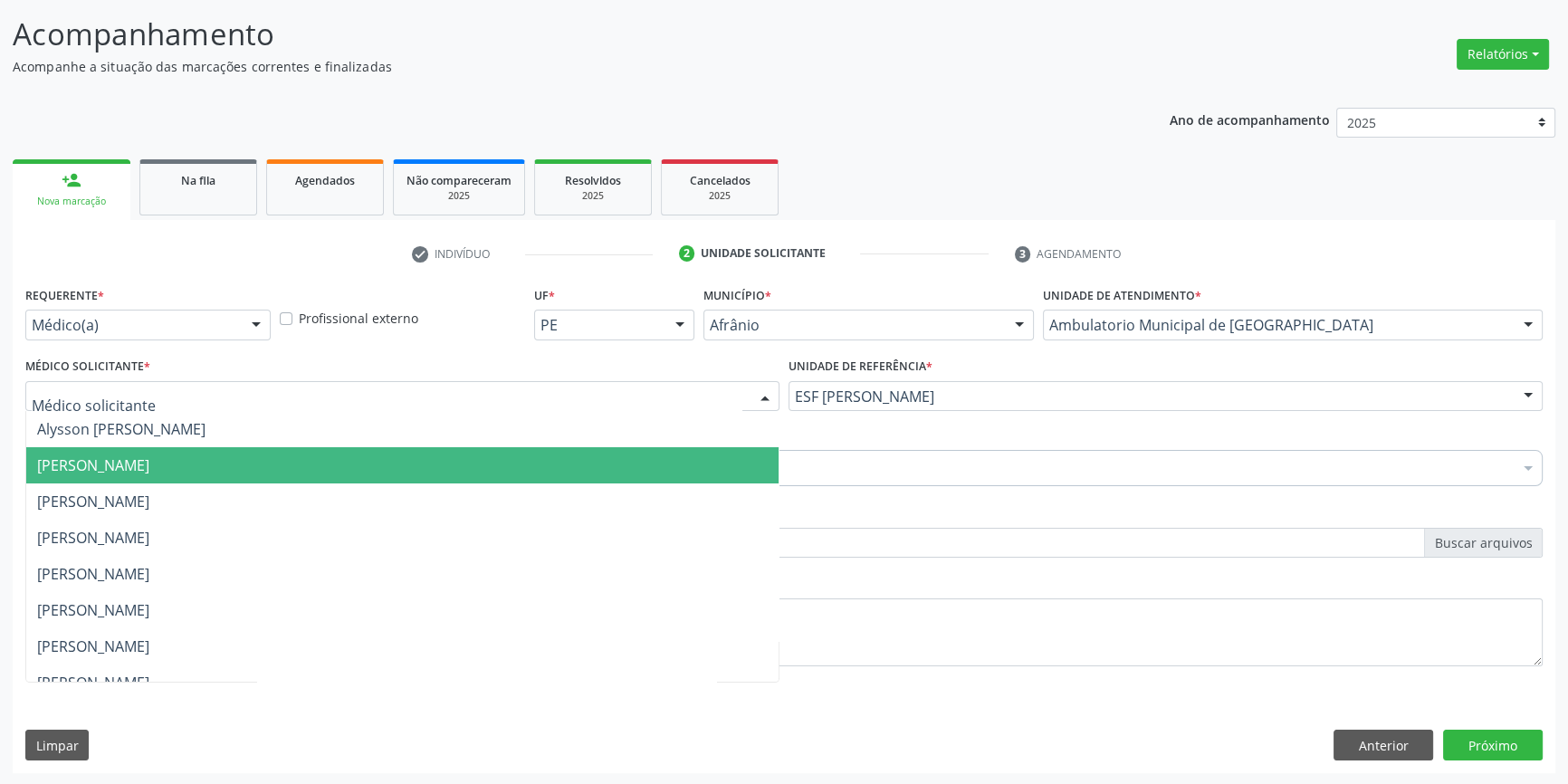
click at [290, 457] on span "[PERSON_NAME]" at bounding box center [402, 464] width 753 height 36
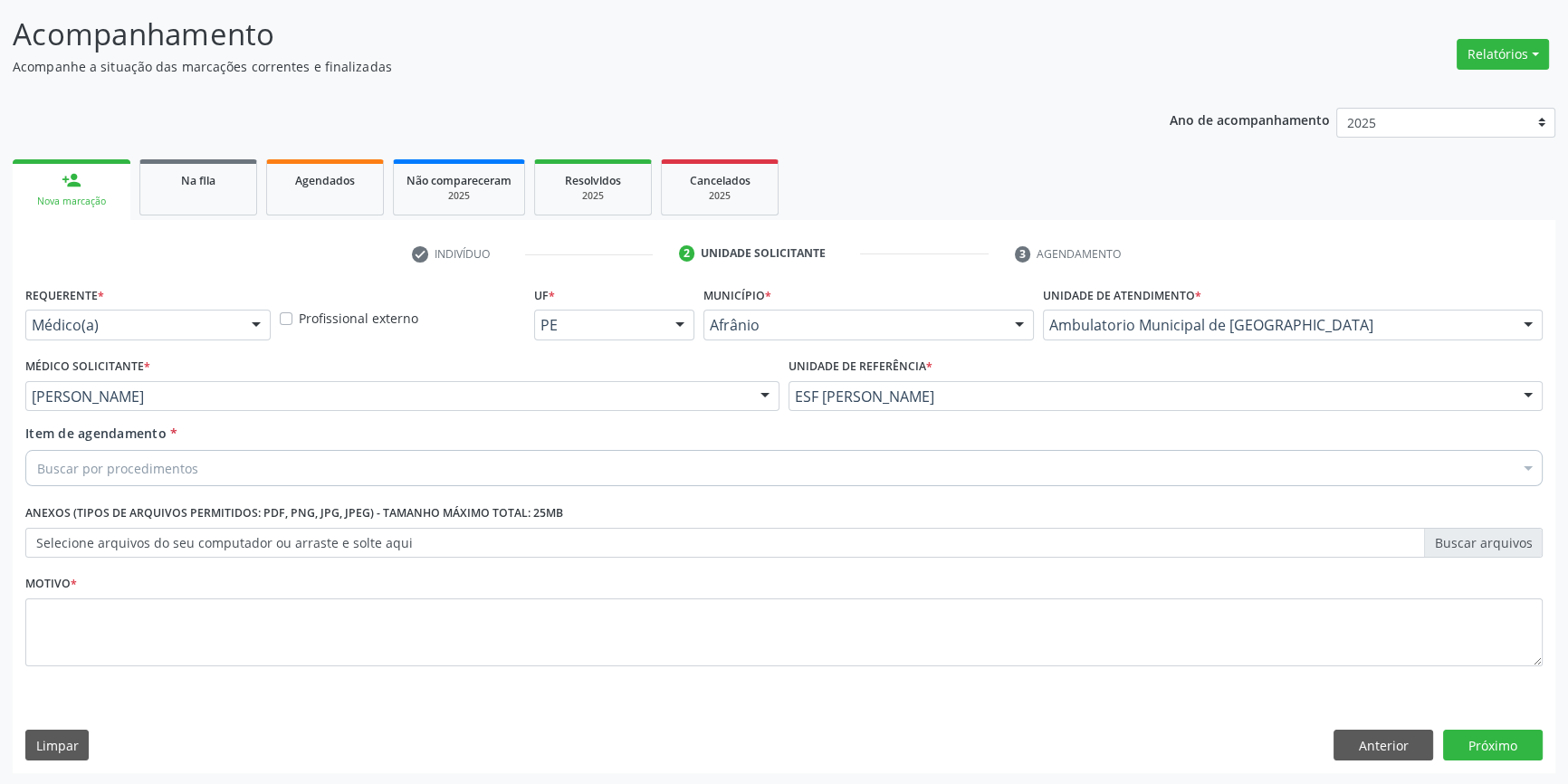
click at [244, 464] on div "Buscar por procedimentos" at bounding box center [784, 467] width 1517 height 36
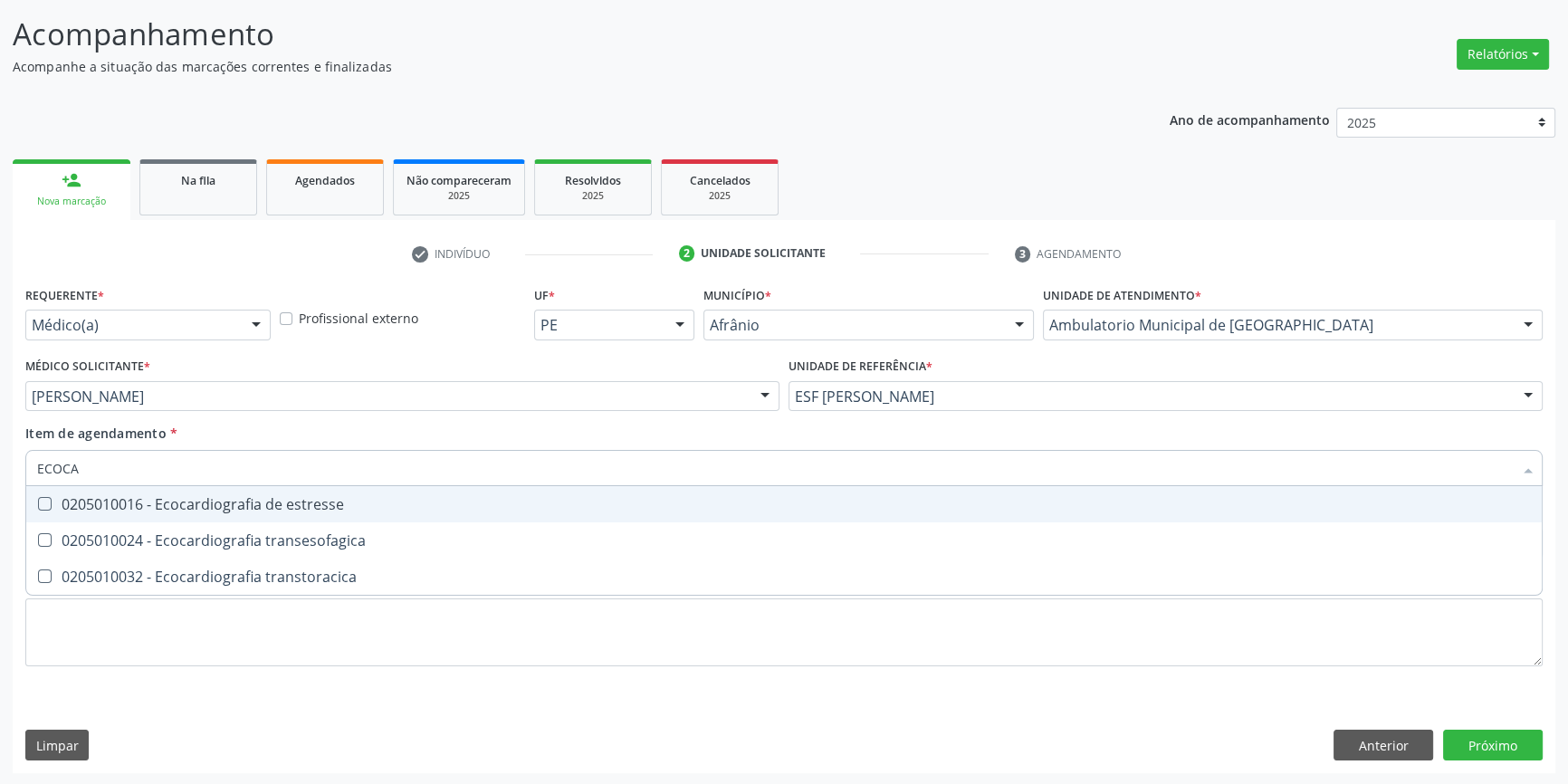
type input "ECOCAR"
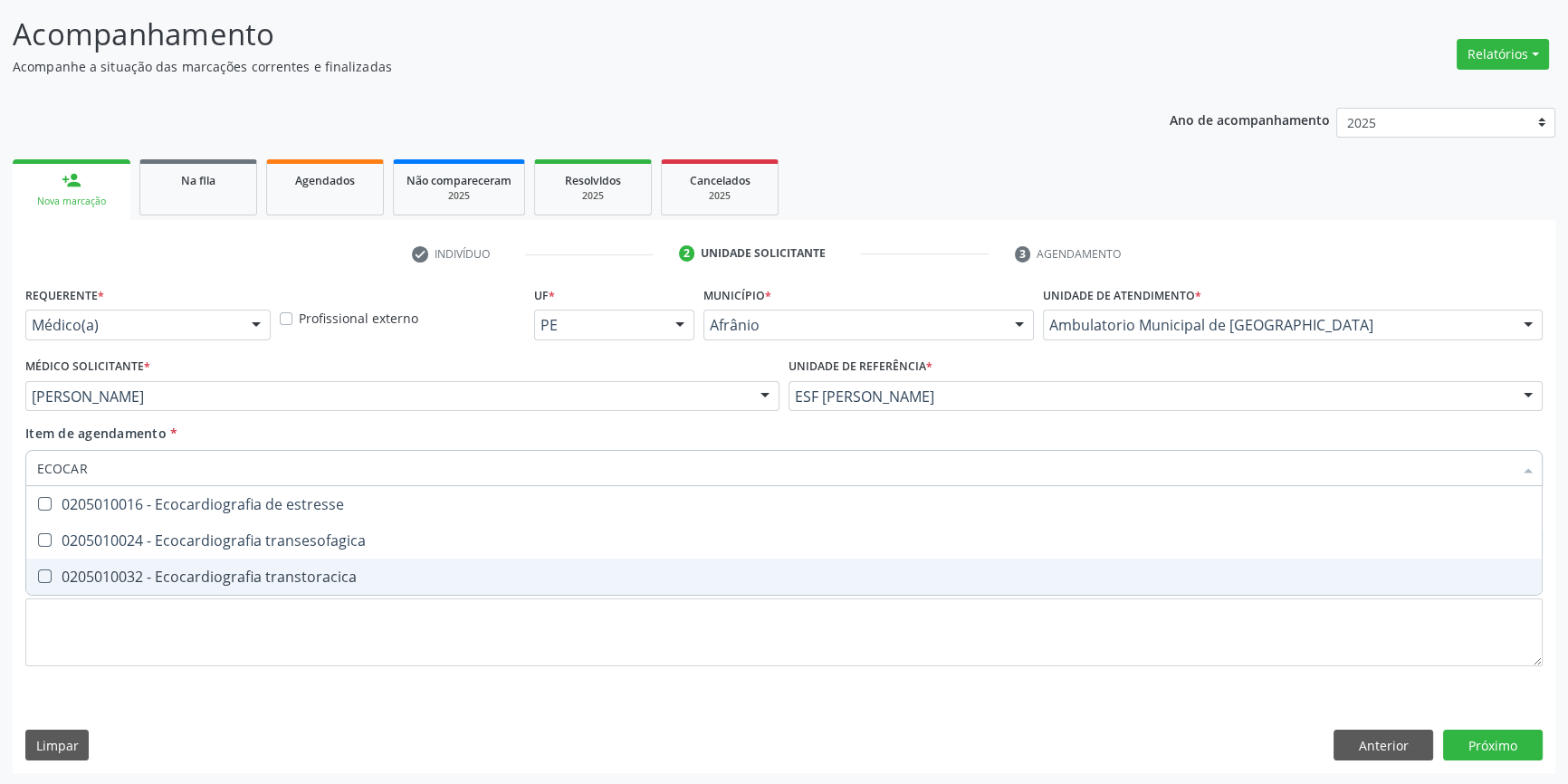
click at [324, 573] on div "0205010032 - Ecocardiografia transtoracica" at bounding box center [784, 576] width 1494 height 15
checkbox transtoracica "true"
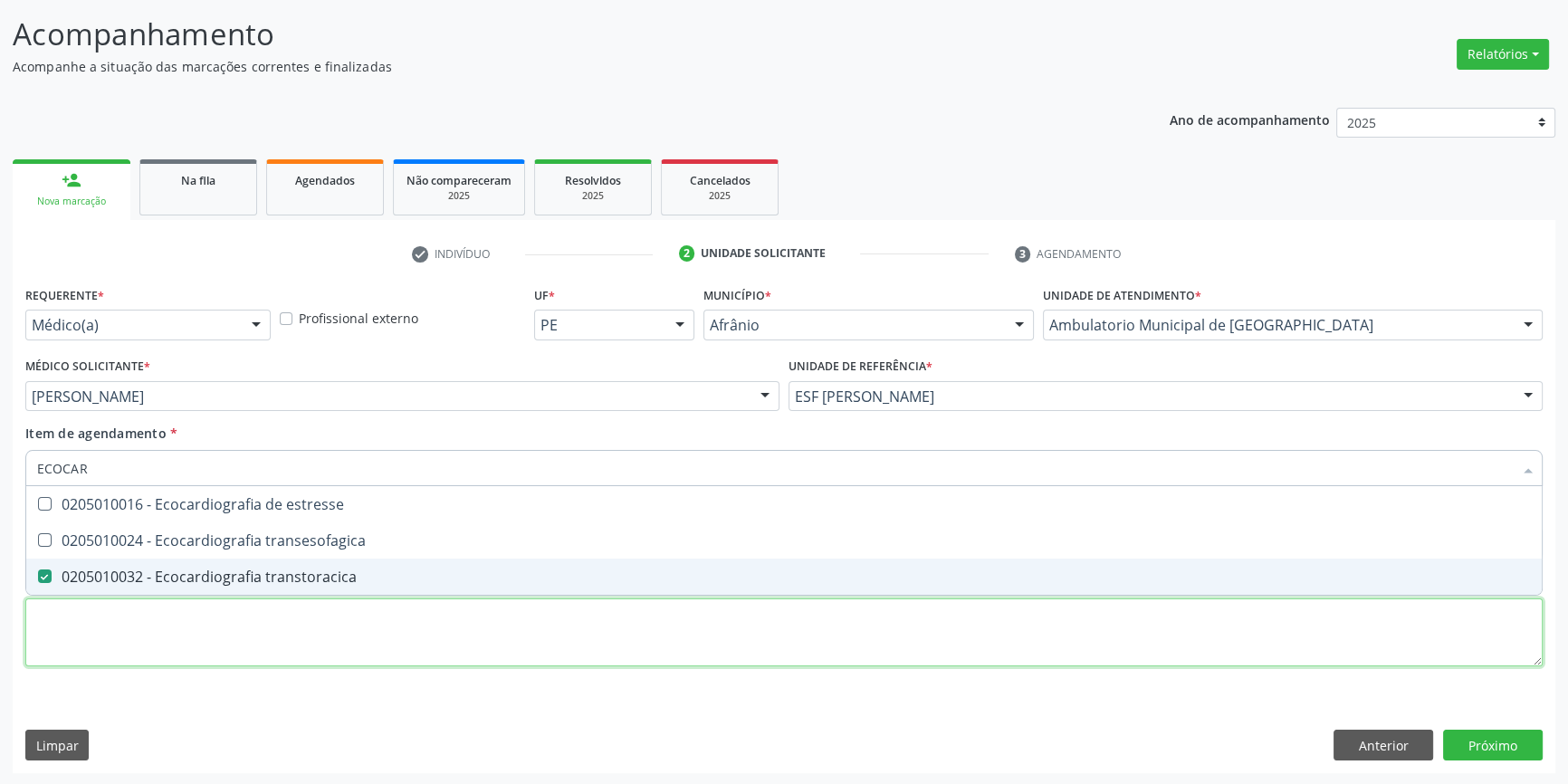
click at [299, 631] on div "Requerente * Médico(a) Médico(a) Enfermeiro(a) Paciente Nenhum resultado encont…" at bounding box center [784, 487] width 1517 height 410
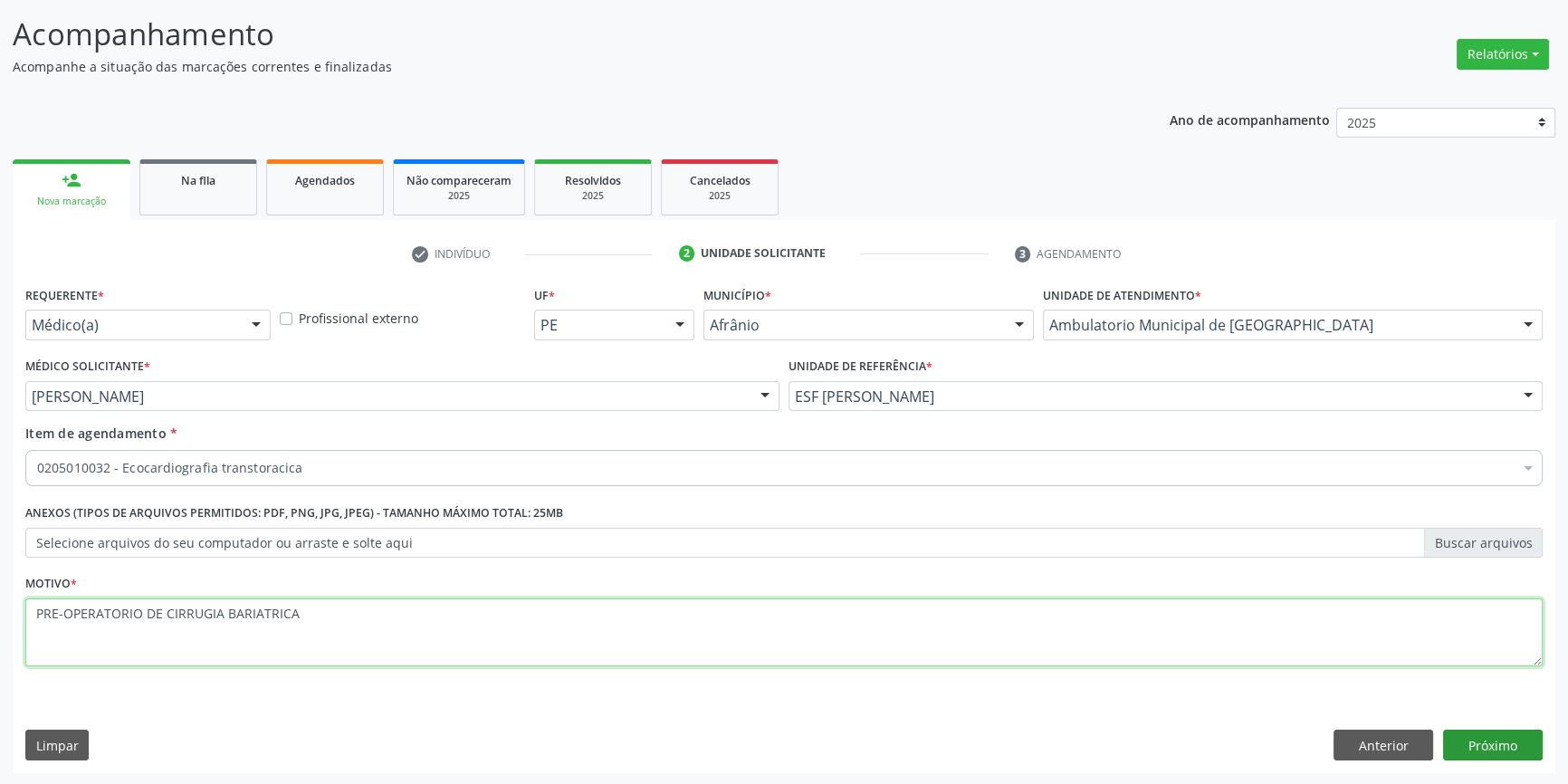
type textarea "PRE-OPERATORIO DE CIRRUGIA BARIATRICA"
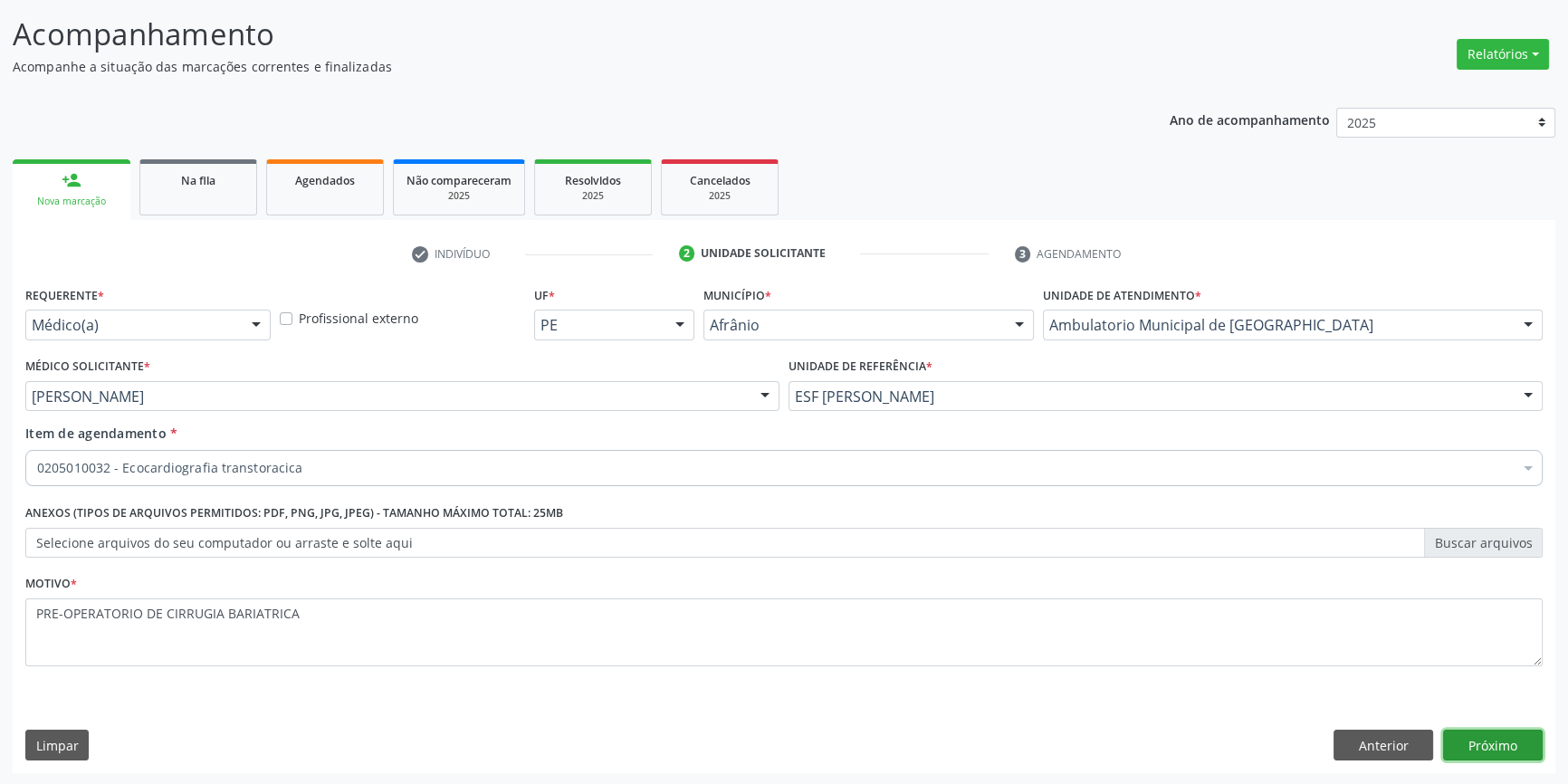
click at [1509, 739] on button "Próximo" at bounding box center [1493, 745] width 100 height 31
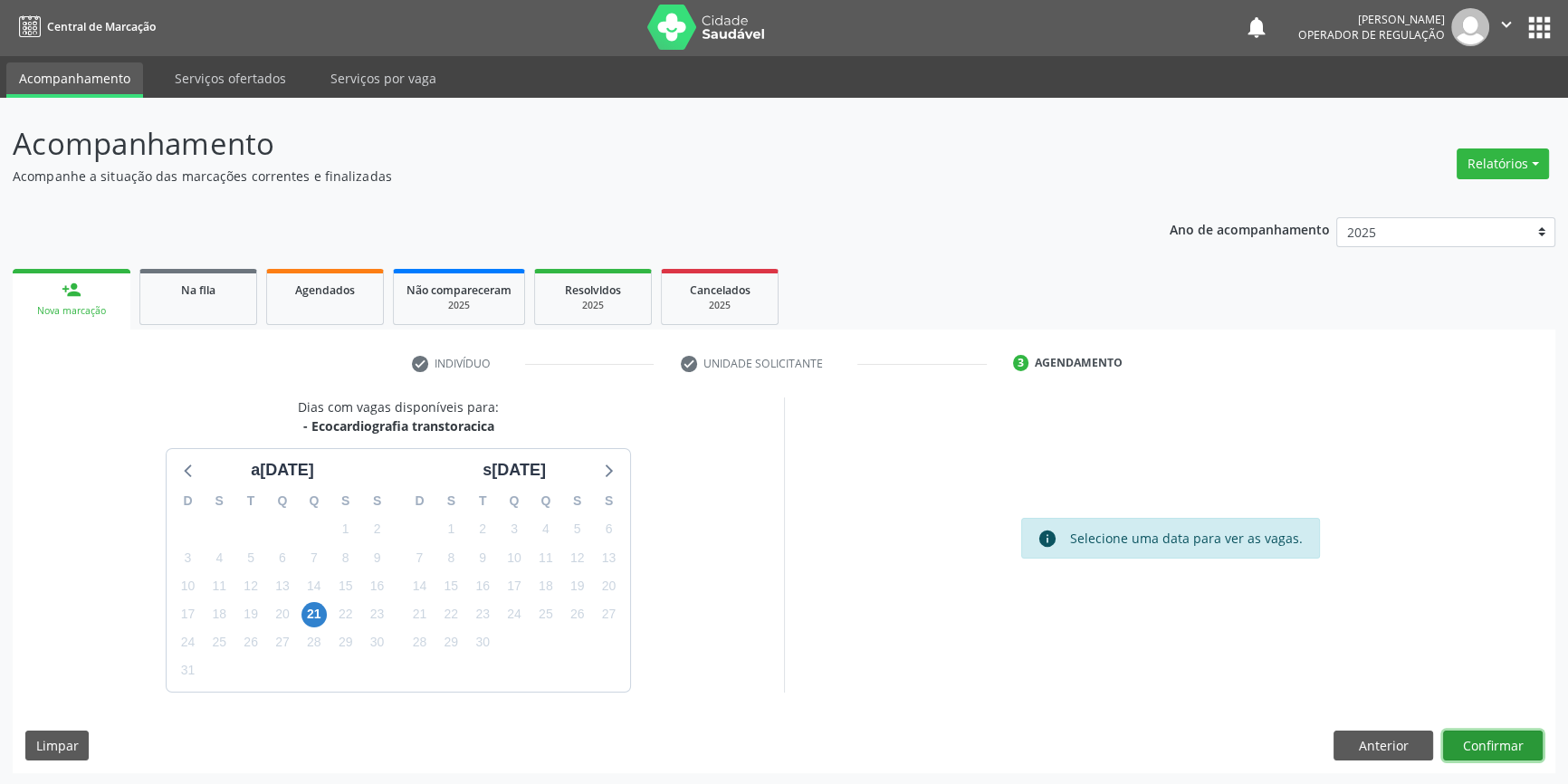
click at [1520, 731] on button "Confirmar" at bounding box center [1493, 746] width 100 height 31
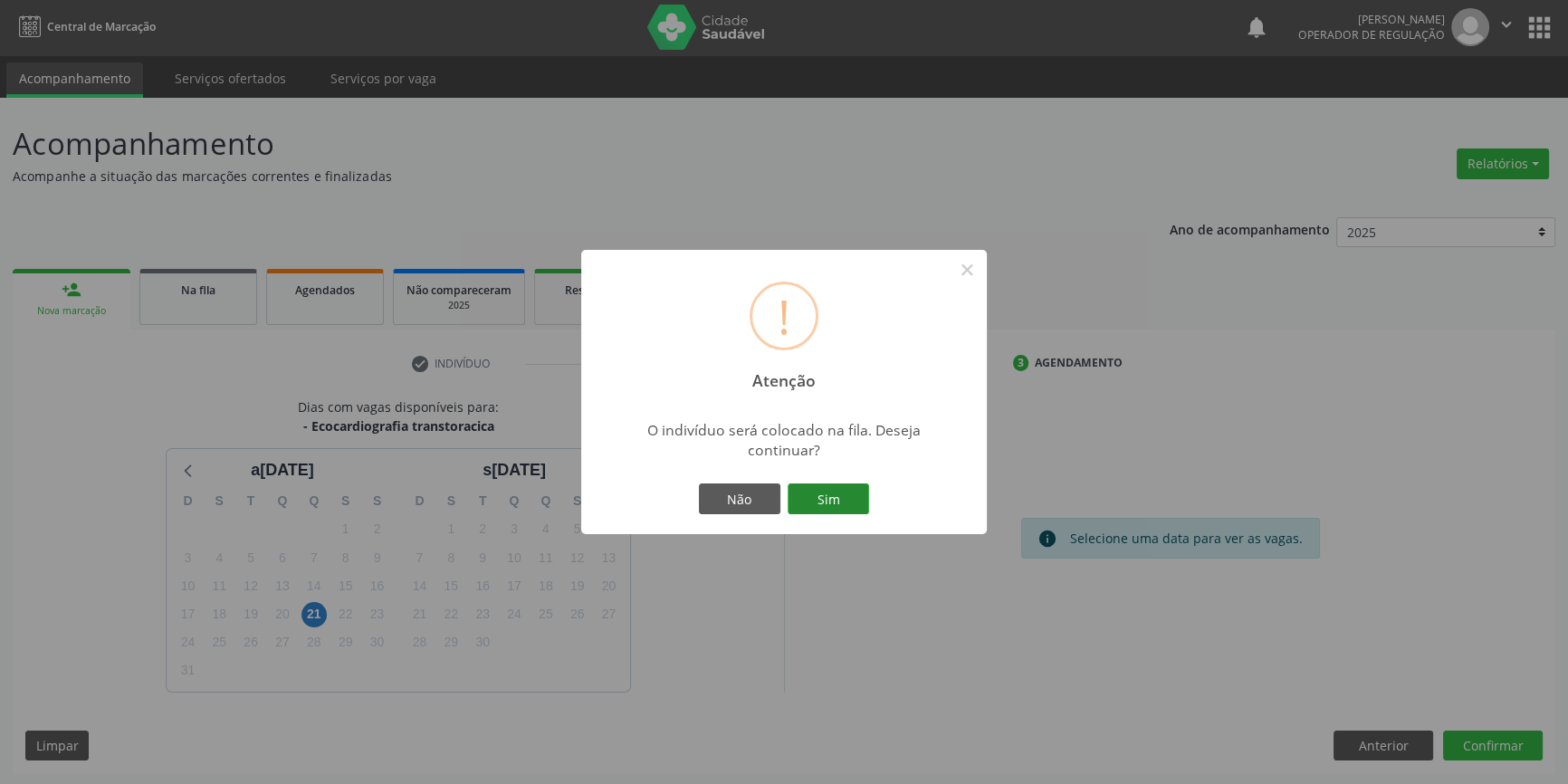
click at [796, 490] on button "Sim" at bounding box center [829, 499] width 82 height 31
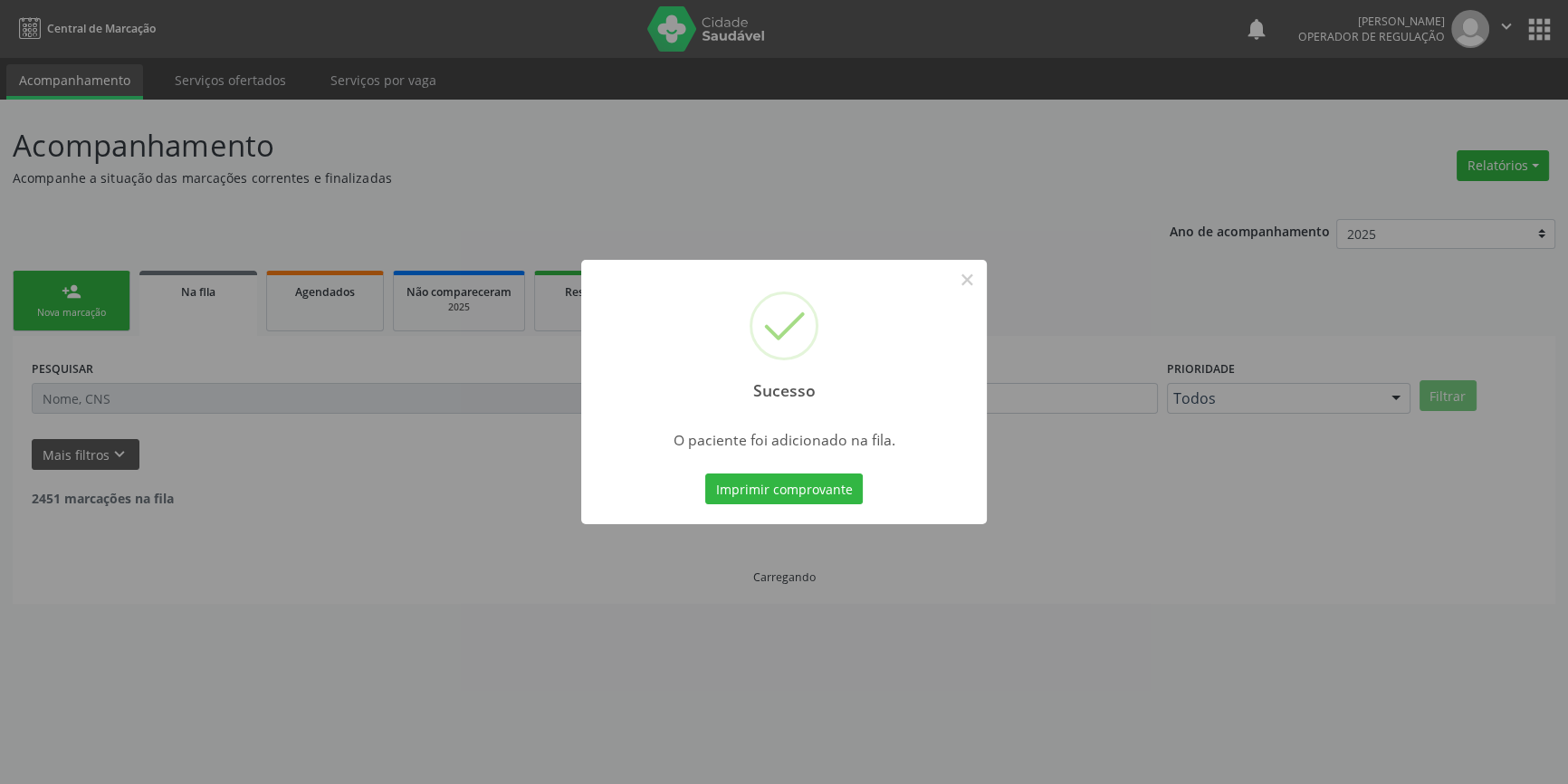
scroll to position [0, 0]
click at [987, 281] on div "Sucesso × O paciente foi adicionado na fila. Imprimir comprovante Cancel" at bounding box center [790, 392] width 1580 height 784
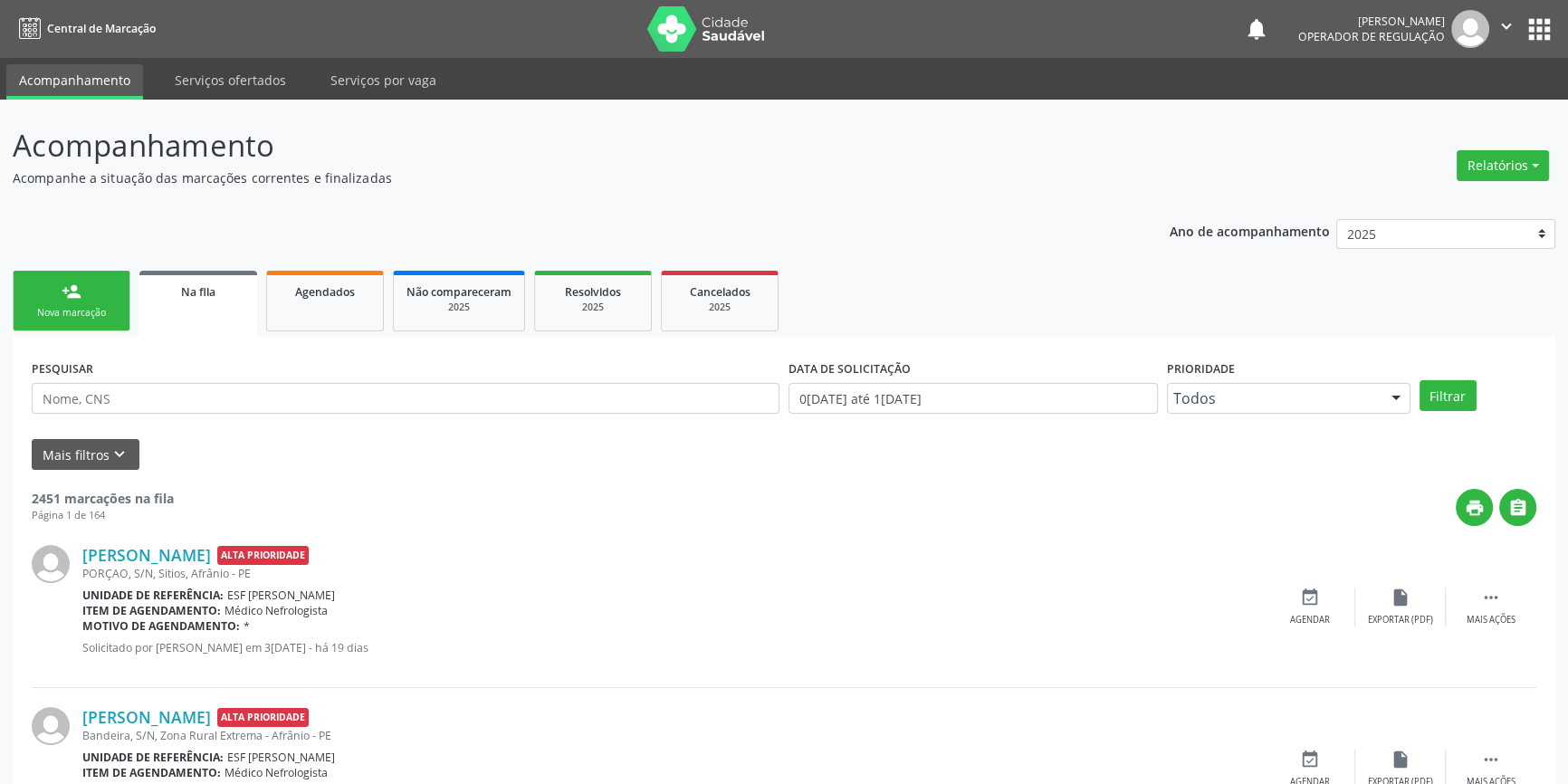
click at [51, 292] on link "person_add Nova marcação" at bounding box center [71, 301] width 118 height 60
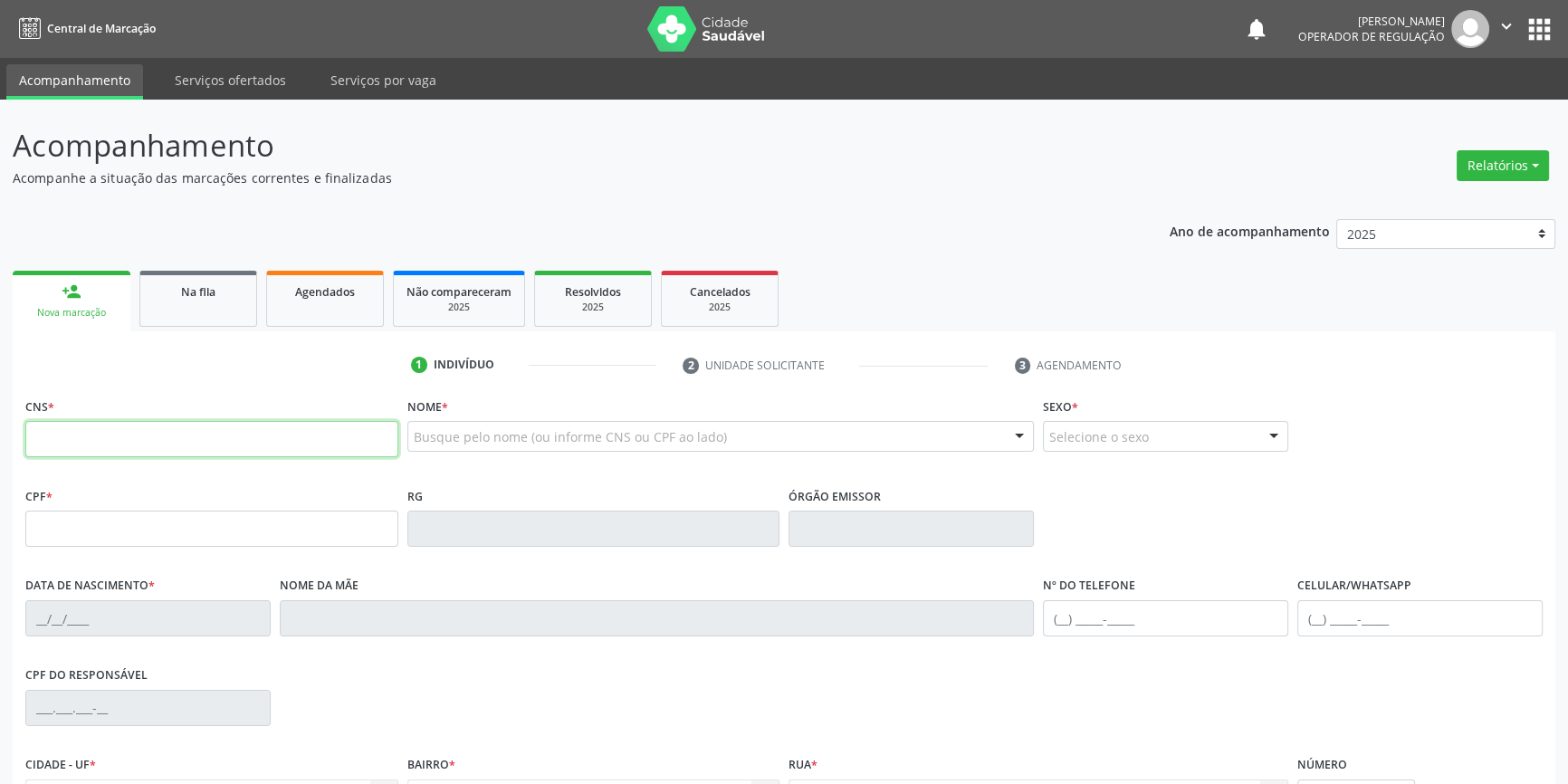
click at [157, 436] on input "text" at bounding box center [212, 438] width 373 height 36
type input "709 6036 5065 9770"
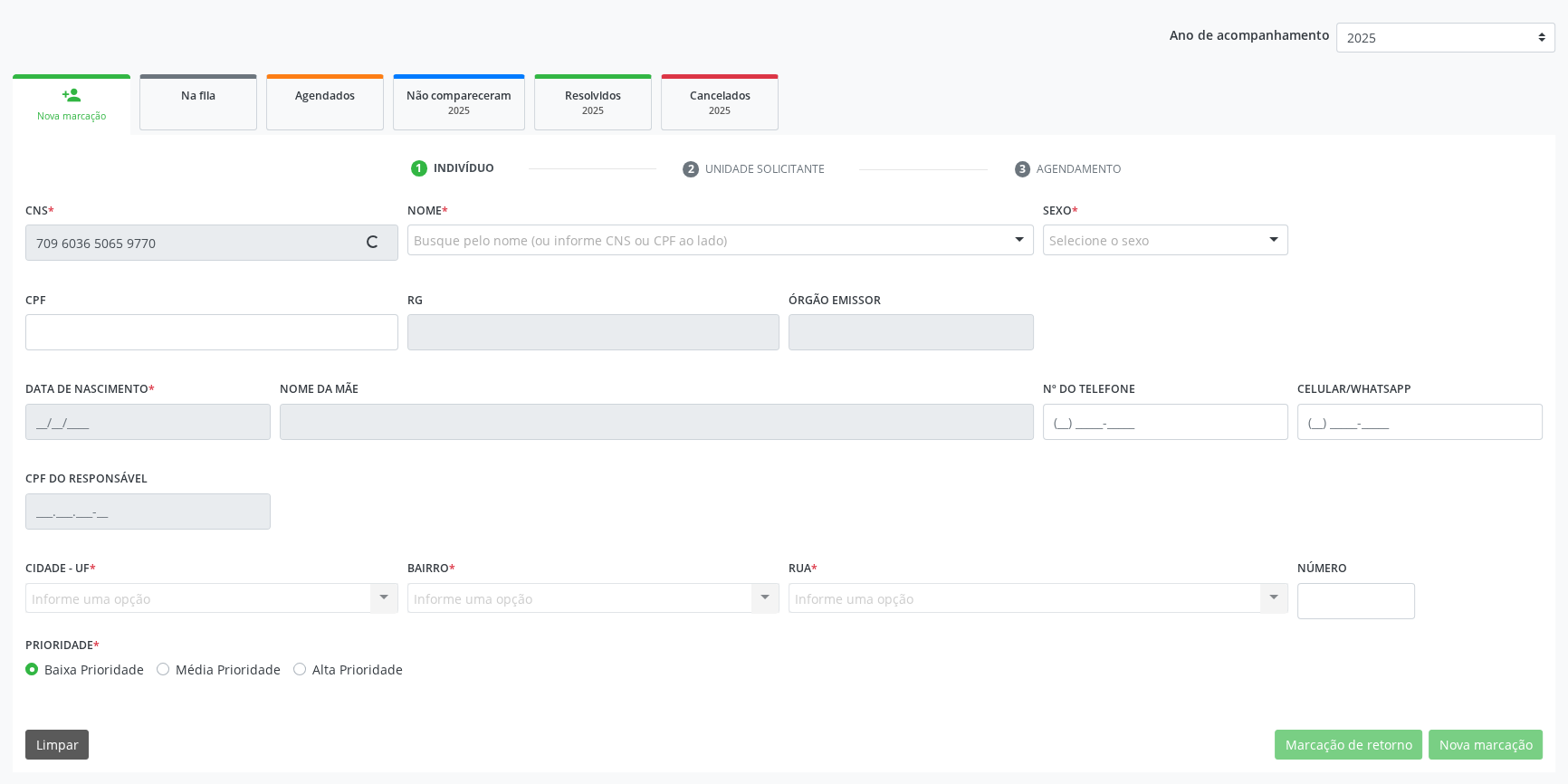
type input "08/07/2021"
type input "Maria Coelho de Sousa"
type input "(87) 9637-2243"
type input "S/N"
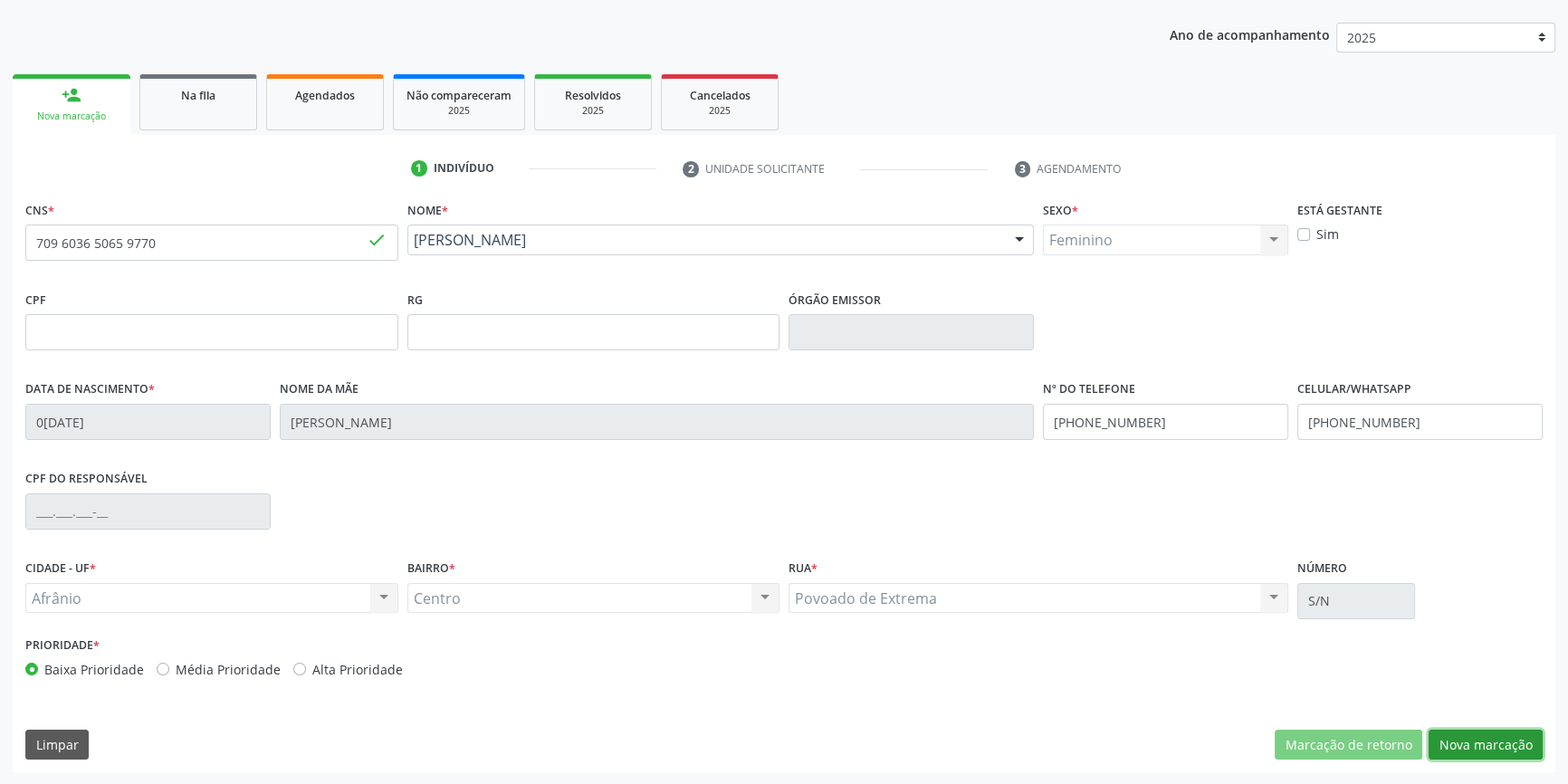
click at [1454, 742] on button "Nova marcação" at bounding box center [1485, 745] width 114 height 31
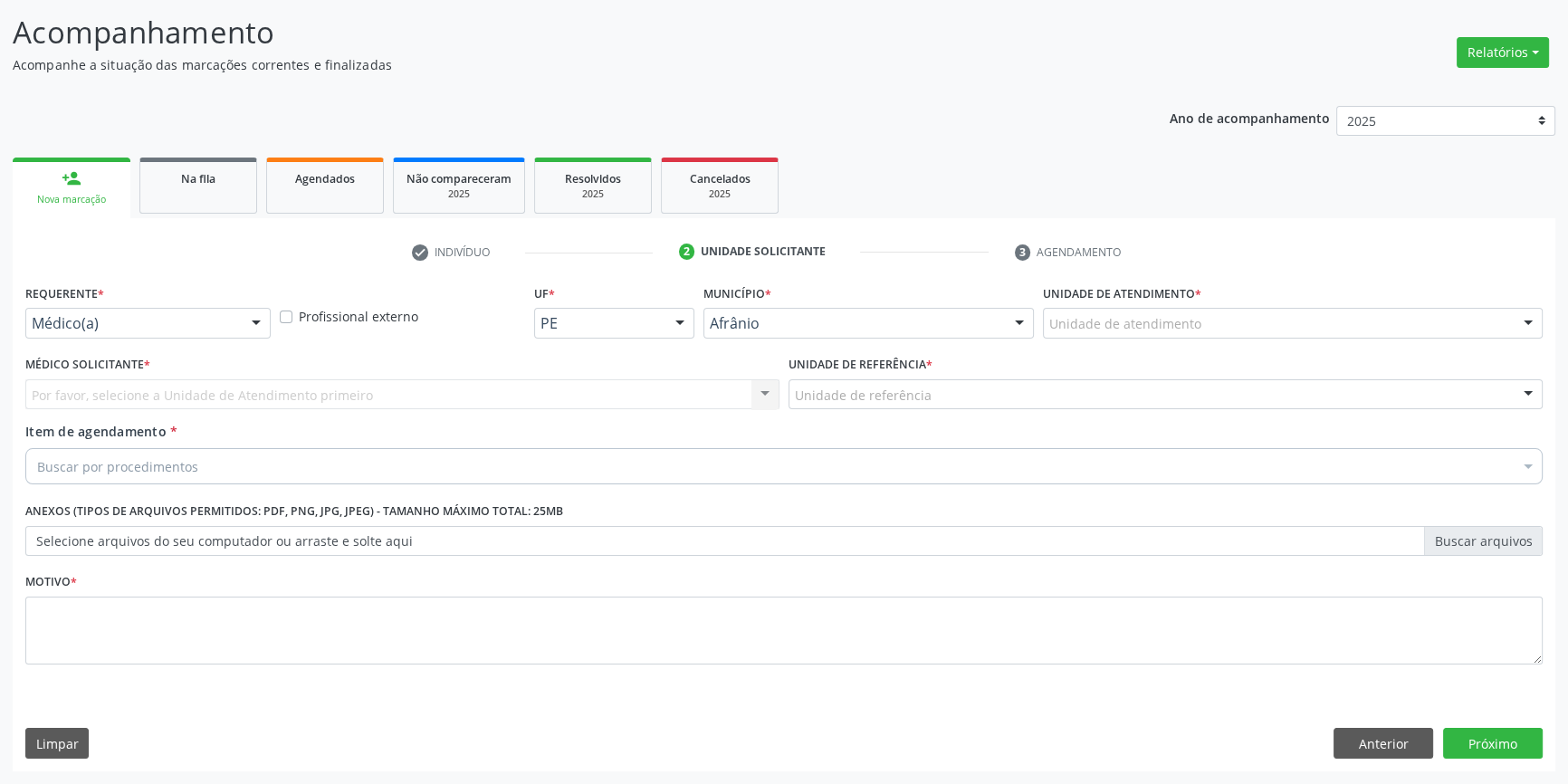
scroll to position [112, 0]
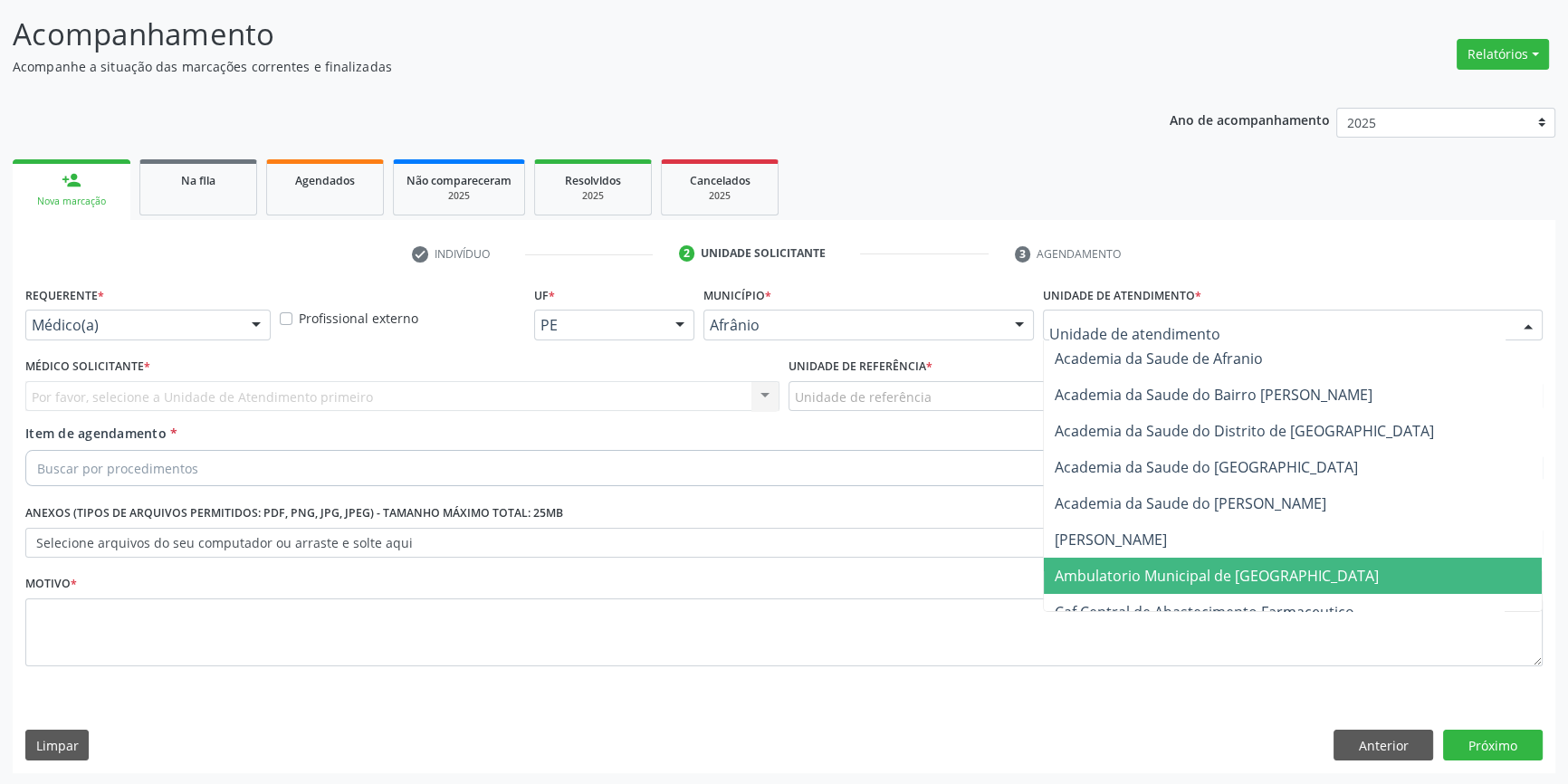
drag, startPoint x: 1163, startPoint y: 586, endPoint x: 1096, endPoint y: 528, distance: 88.6
click at [1161, 586] on span "Ambulatorio Municipal de [GEOGRAPHIC_DATA]" at bounding box center [1293, 575] width 498 height 36
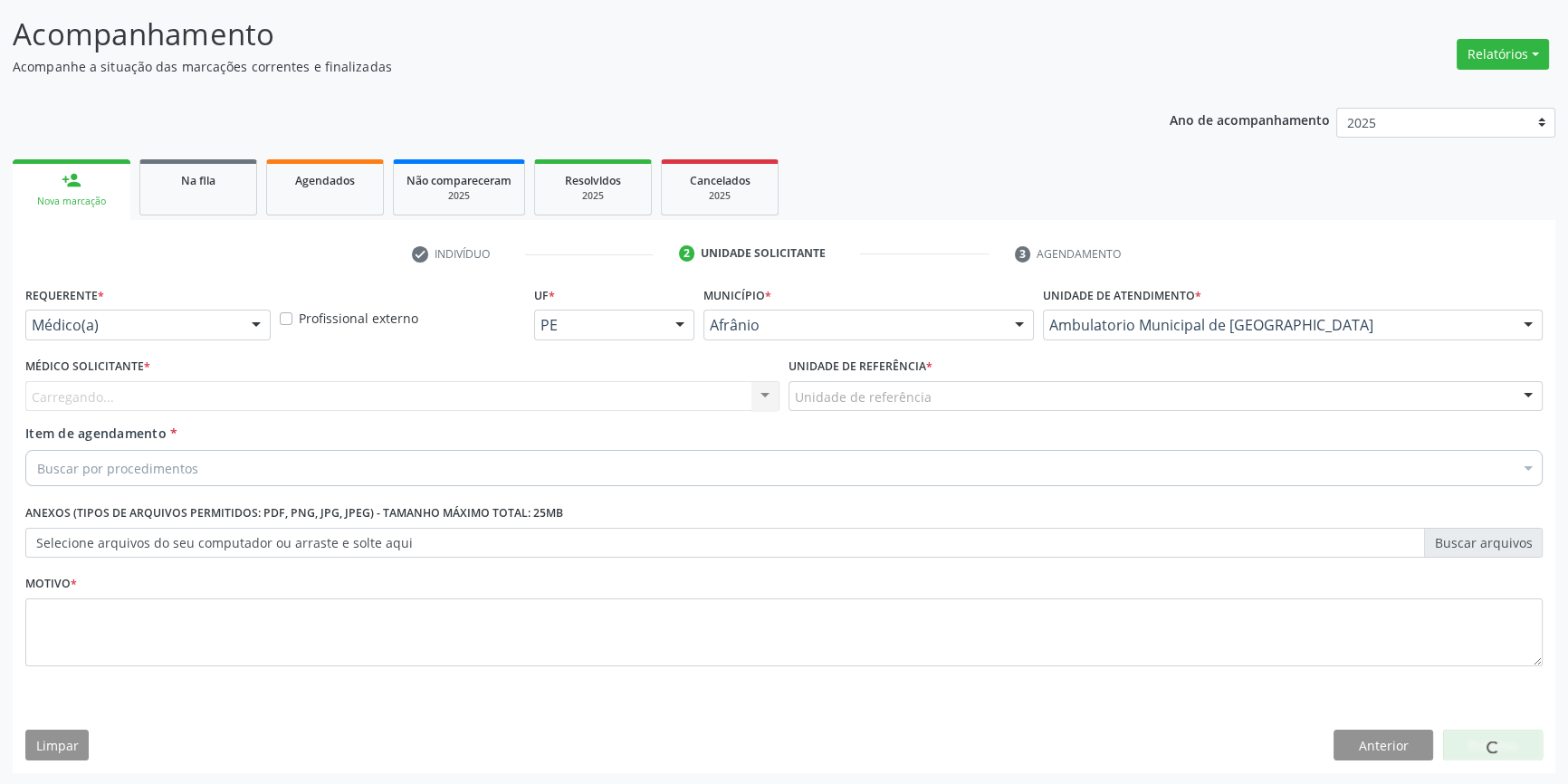
click at [928, 393] on div "Unidade de referência" at bounding box center [1166, 396] width 754 height 31
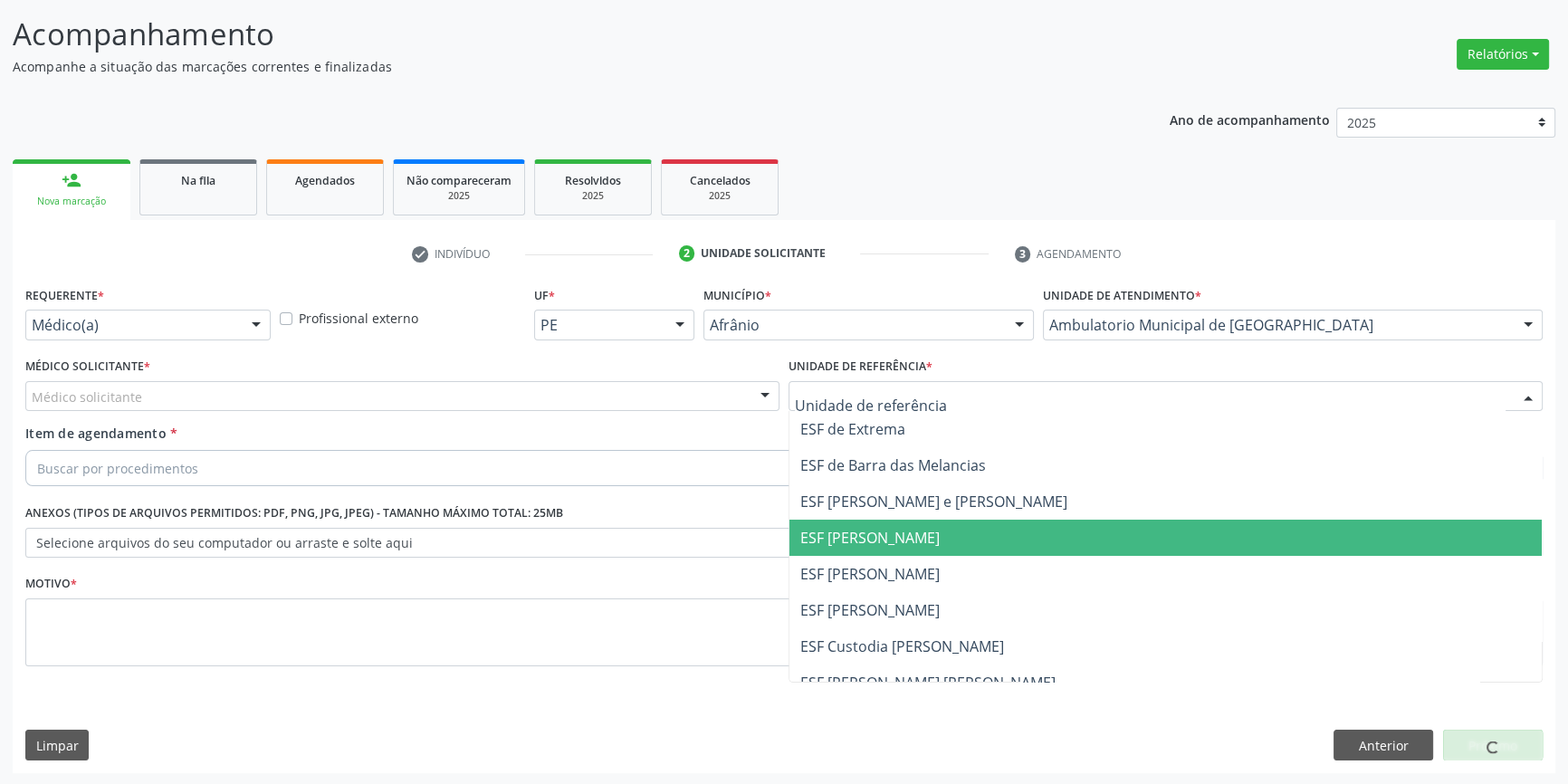
click at [918, 562] on span "ESF [PERSON_NAME]" at bounding box center [1166, 573] width 753 height 36
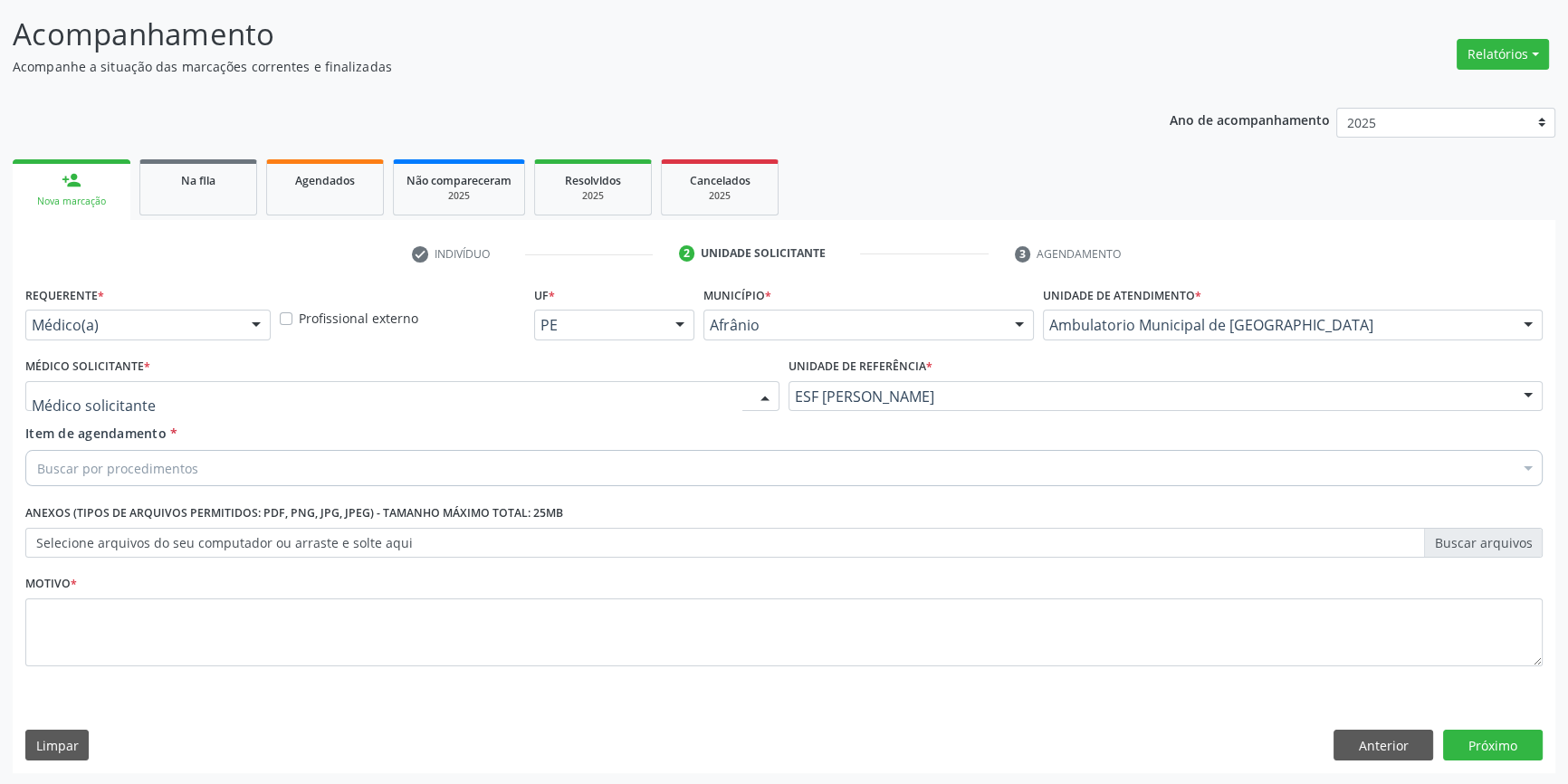
click at [543, 395] on div at bounding box center [402, 396] width 754 height 31
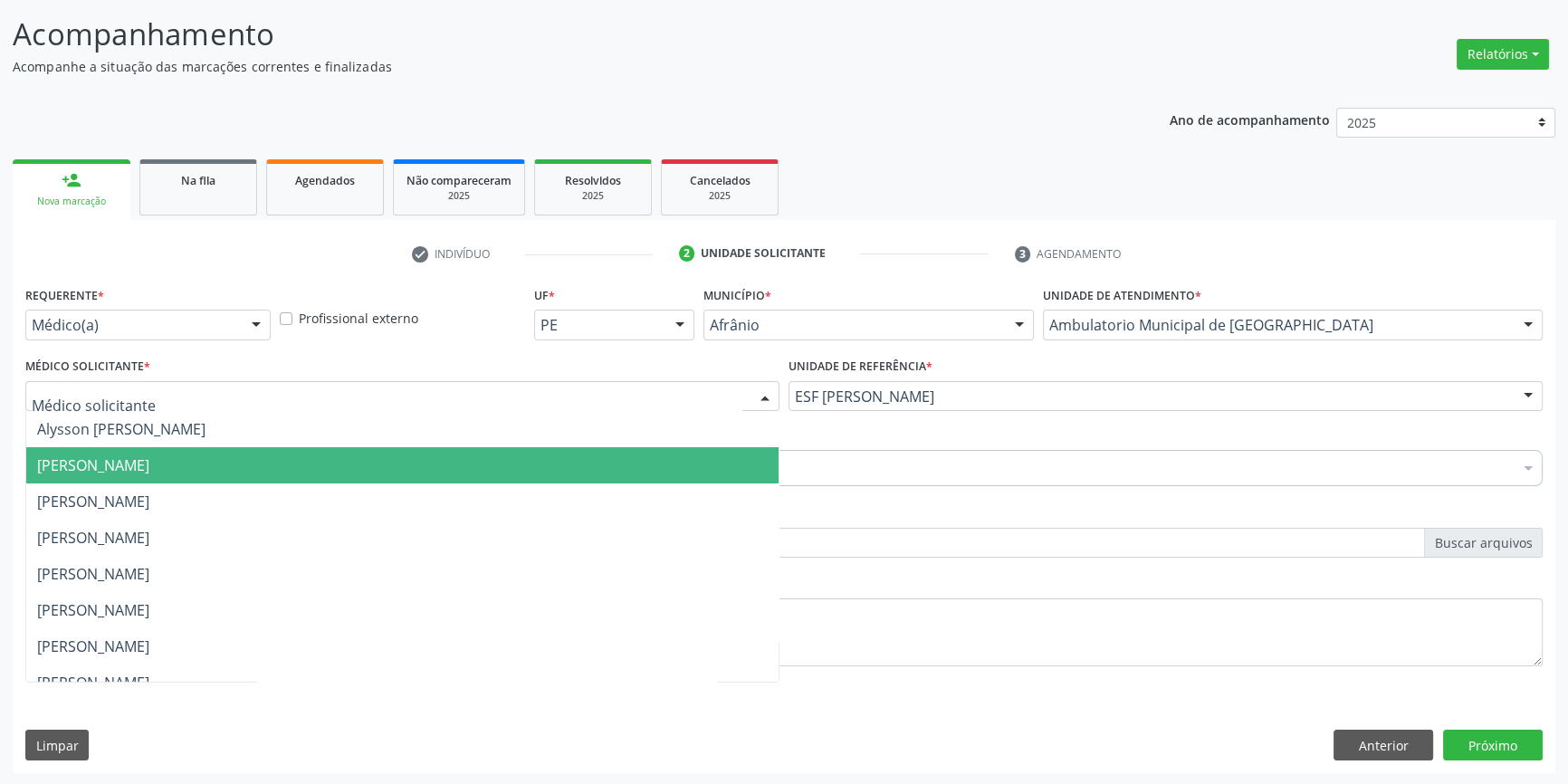
click at [150, 466] on span "Bruno Saraiva Bezerra Medrado" at bounding box center [93, 465] width 113 height 20
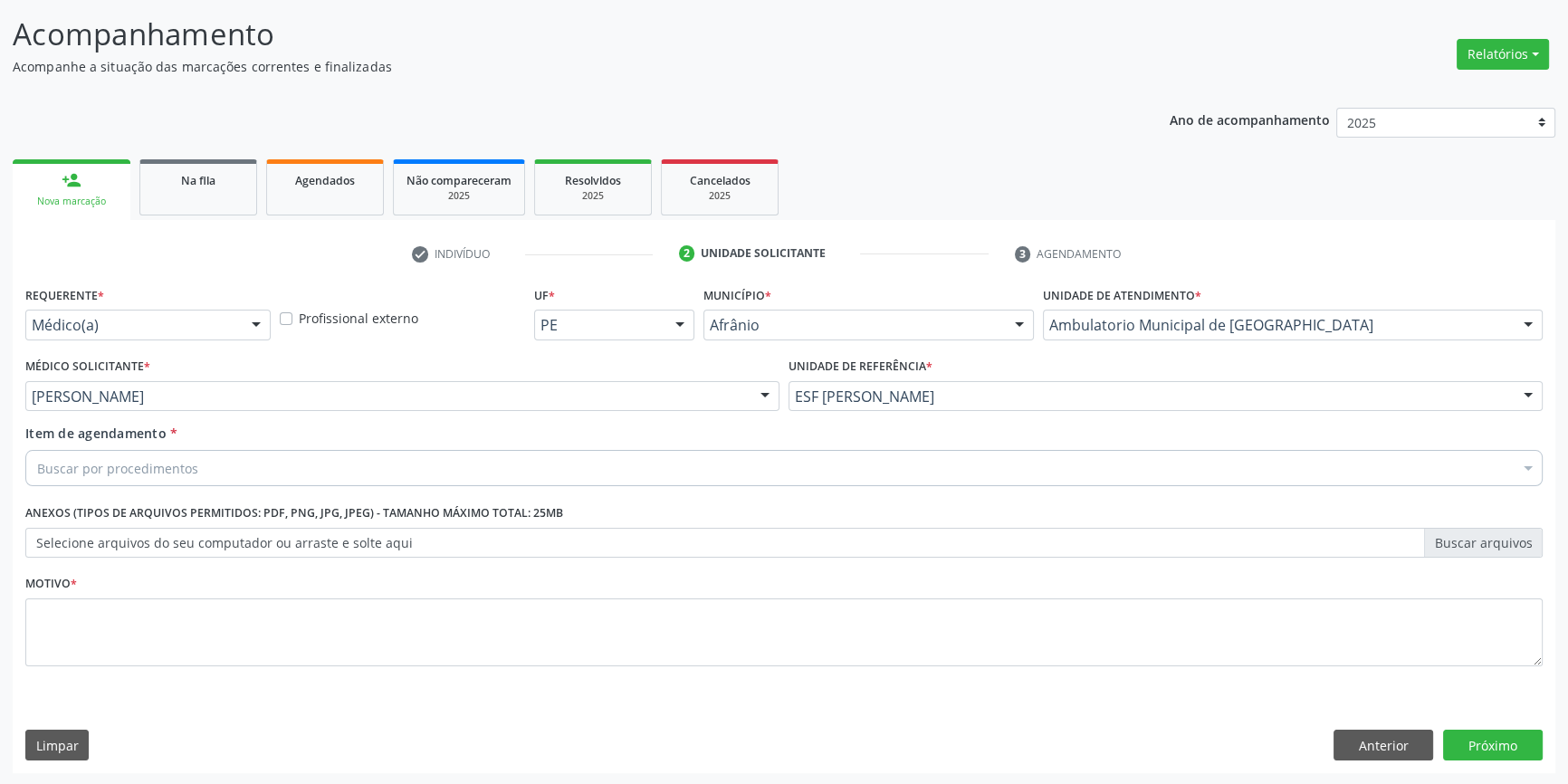
click at [191, 476] on div "Buscar por procedimentos" at bounding box center [784, 467] width 1517 height 36
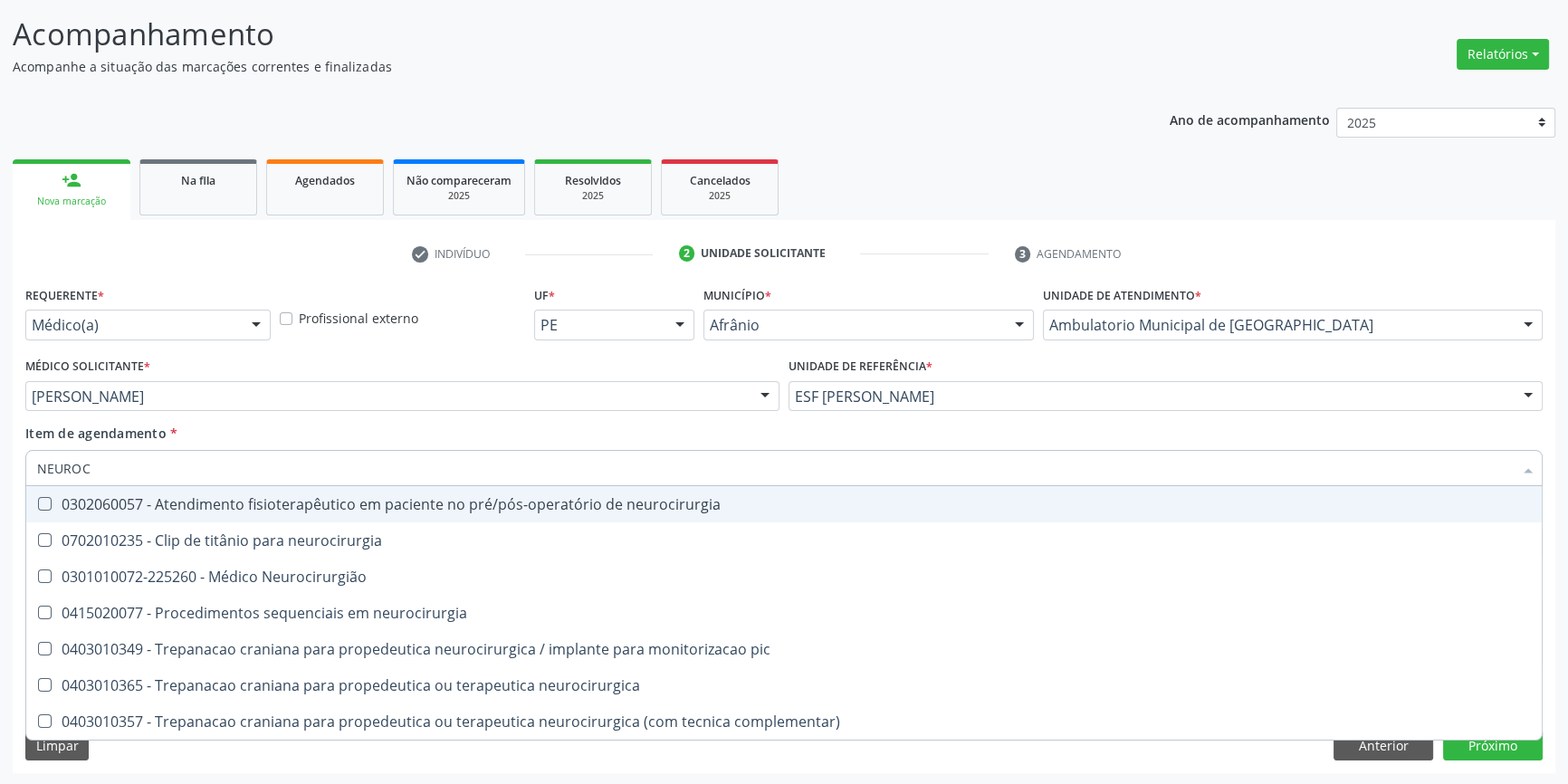
type input "NEUROCI"
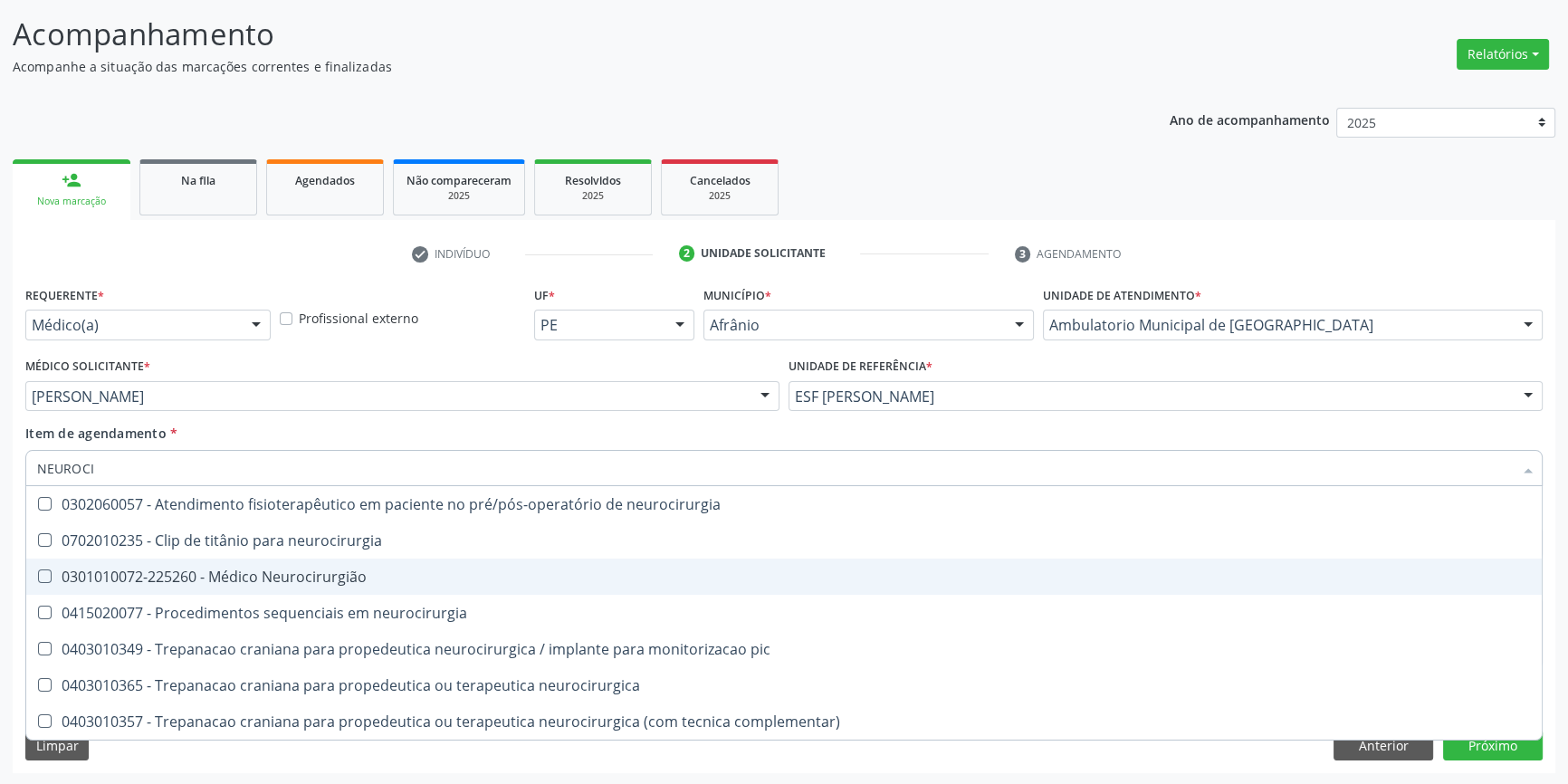
click at [171, 569] on div "0301010072-225260 - Médico Neurocirurgião" at bounding box center [784, 576] width 1494 height 15
checkbox Neurocirurgião "true"
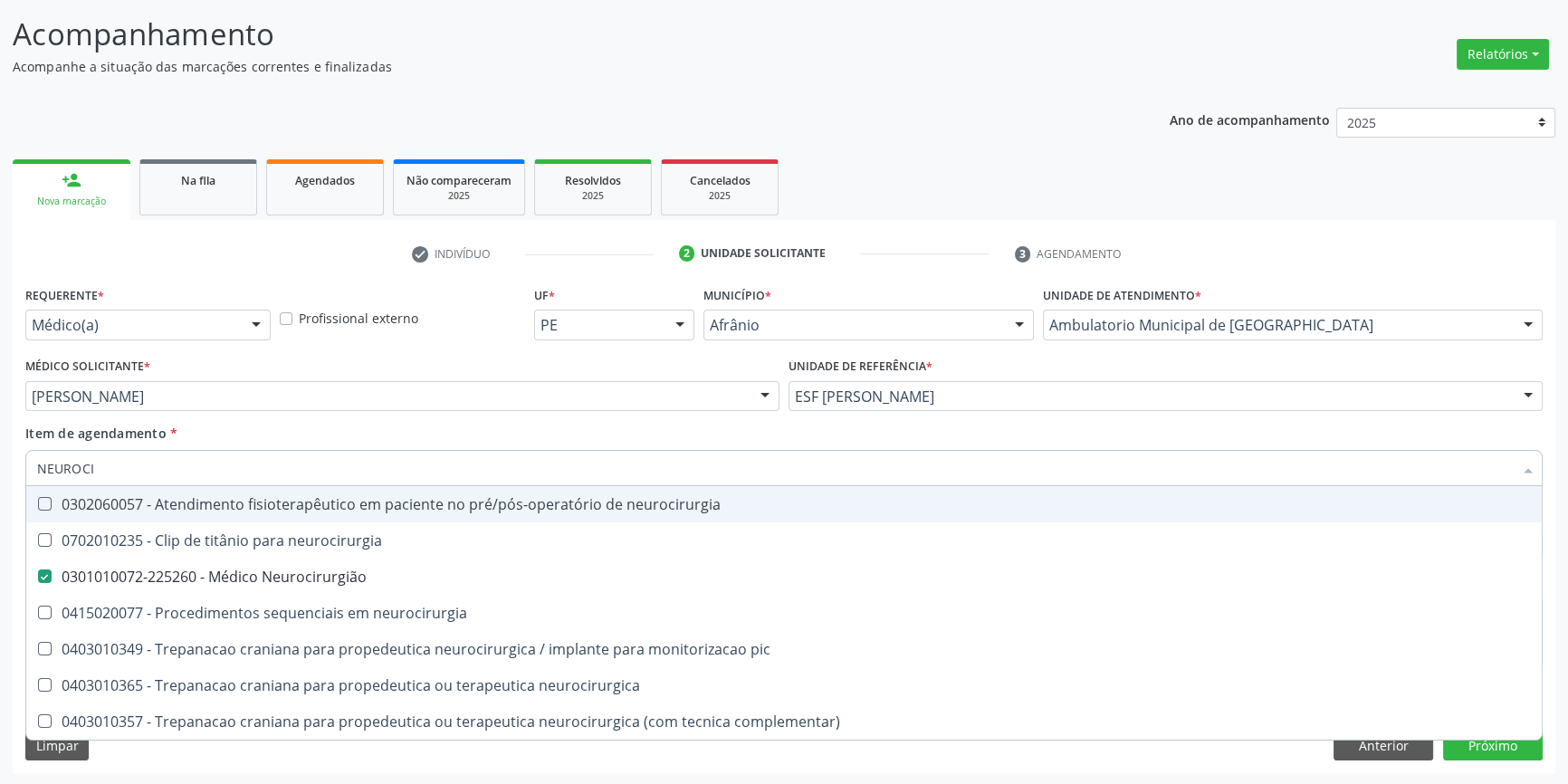
click at [241, 443] on div "Item de agendamento * NEUROCI Desfazer seleção 0302060057 - Atendimento fisiote…" at bounding box center [784, 452] width 1517 height 57
checkbox neurocirurgia "true"
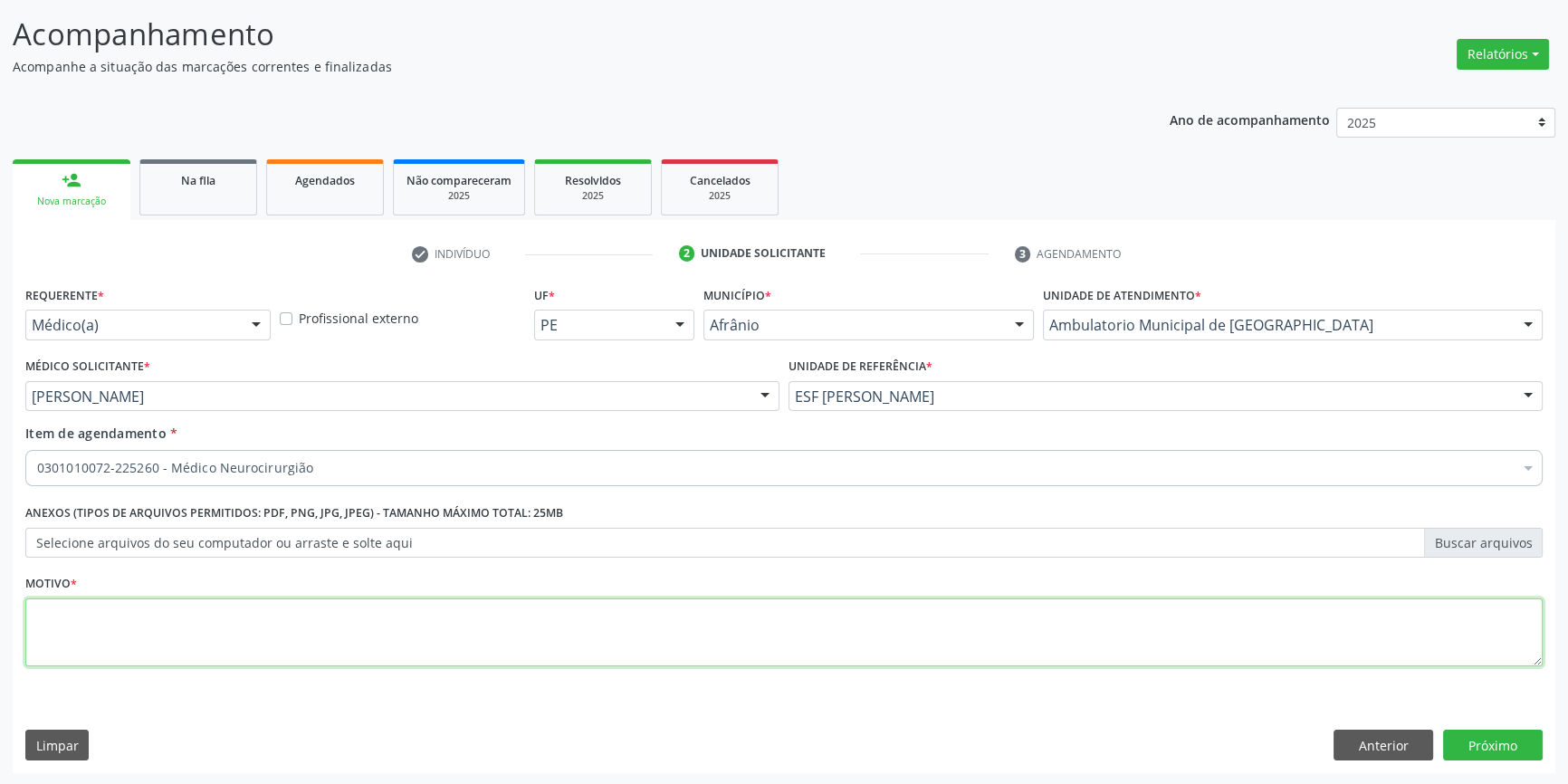
click at [246, 649] on textarea at bounding box center [784, 632] width 1517 height 69
type textarea "NOVA CONSULTA OUTUBRO 2025"
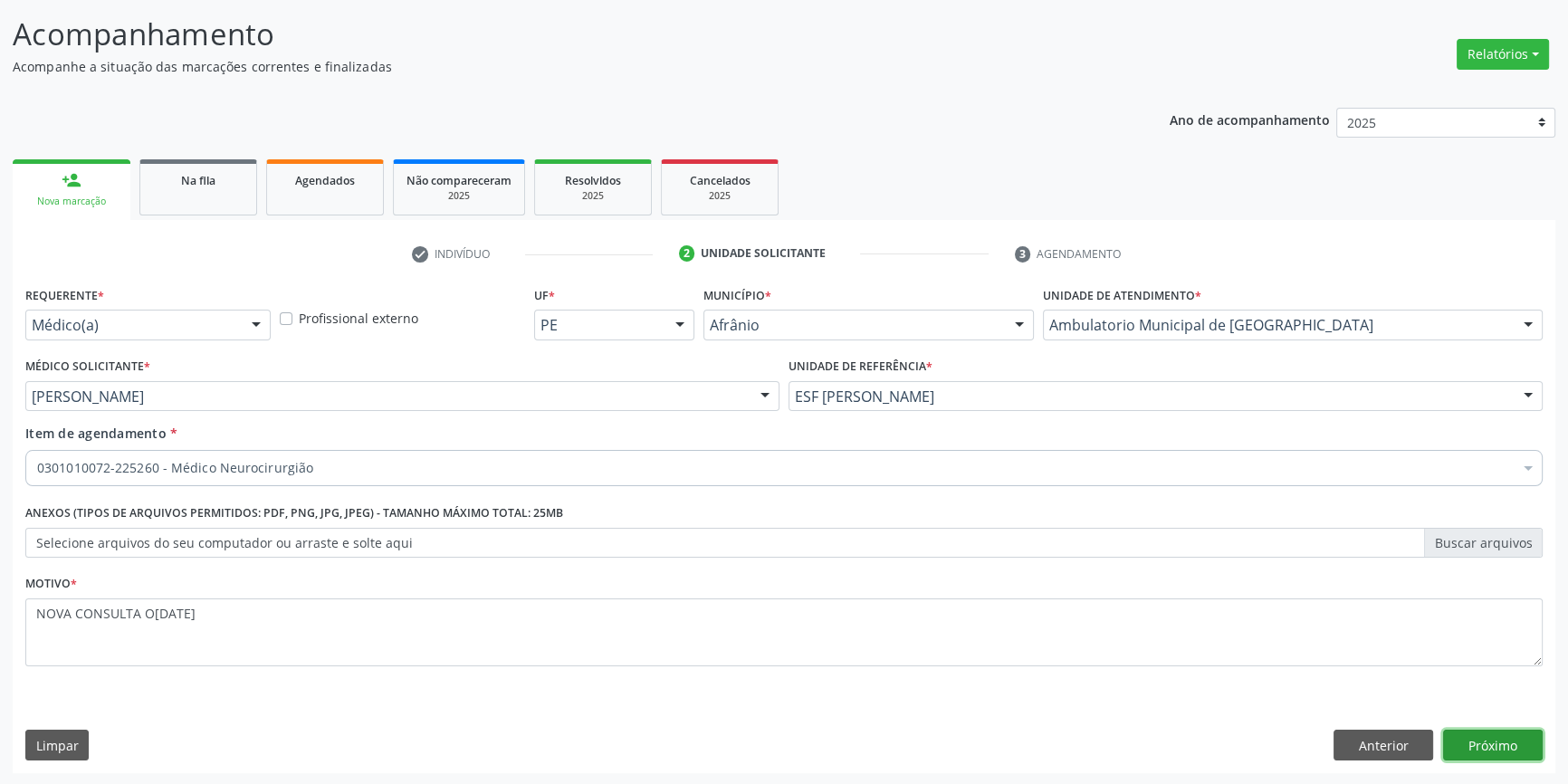
click at [1516, 741] on button "Próximo" at bounding box center [1493, 745] width 100 height 31
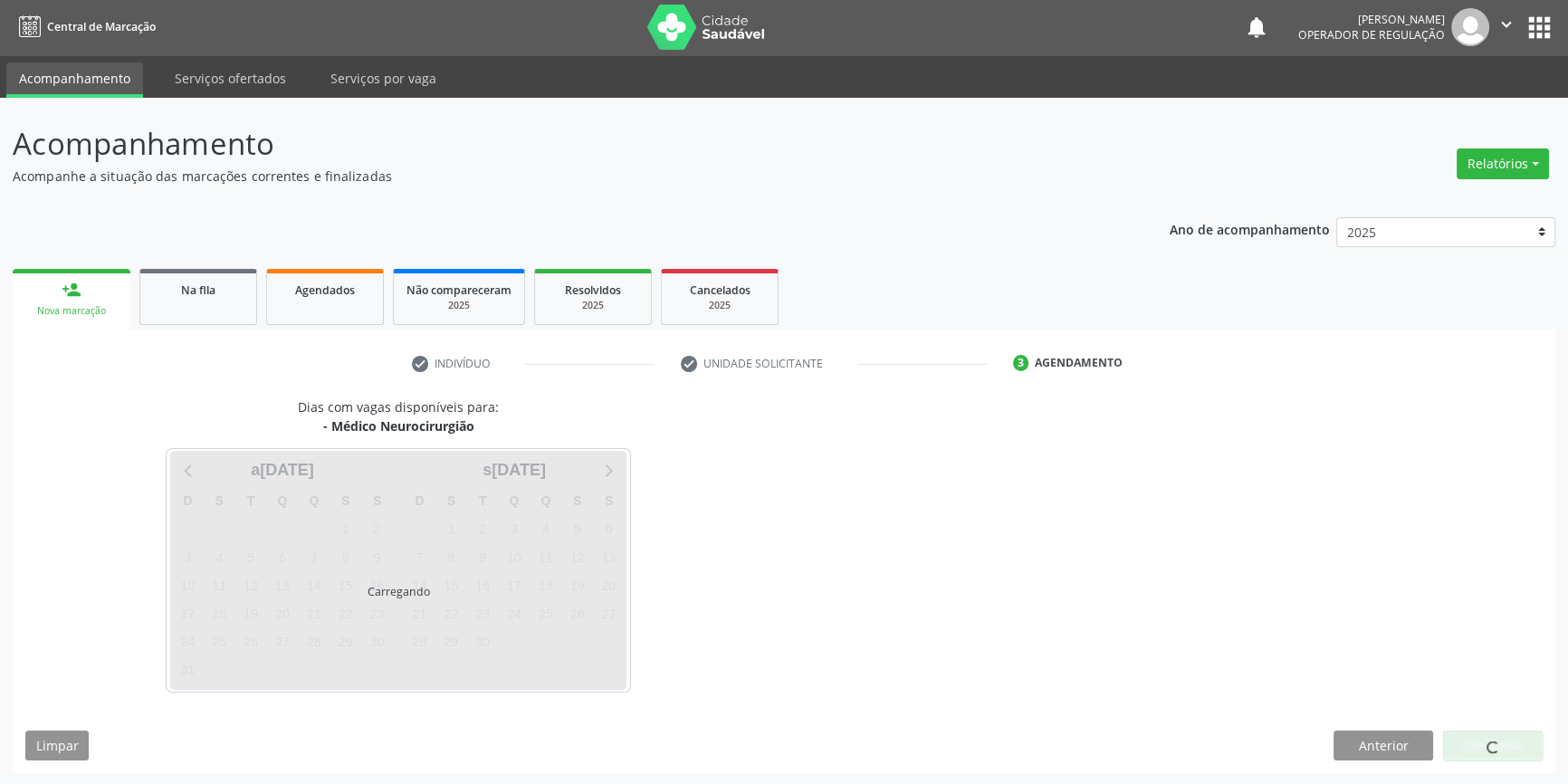
scroll to position [55, 0]
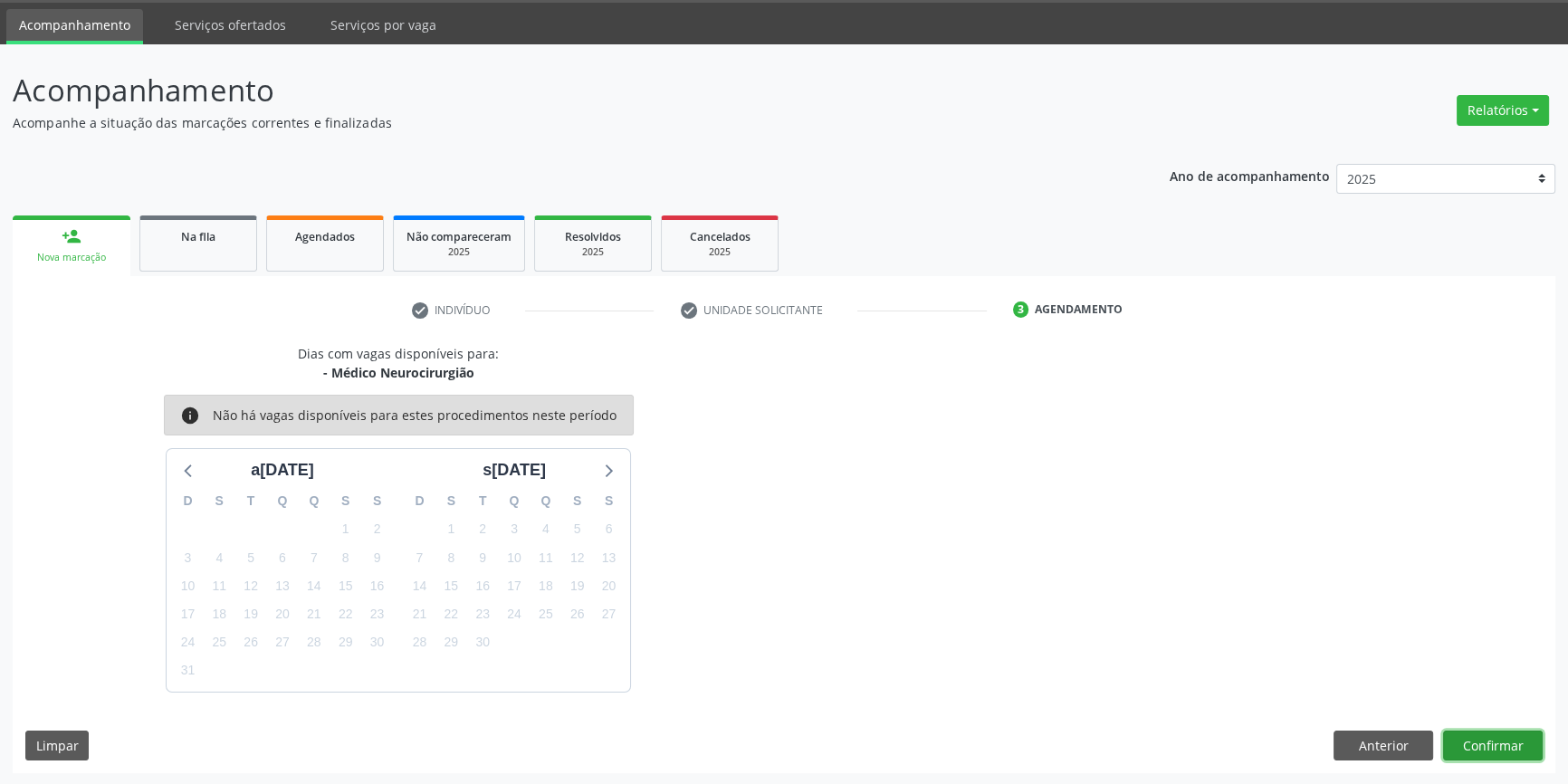
click at [1516, 741] on button "Confirmar" at bounding box center [1493, 746] width 100 height 31
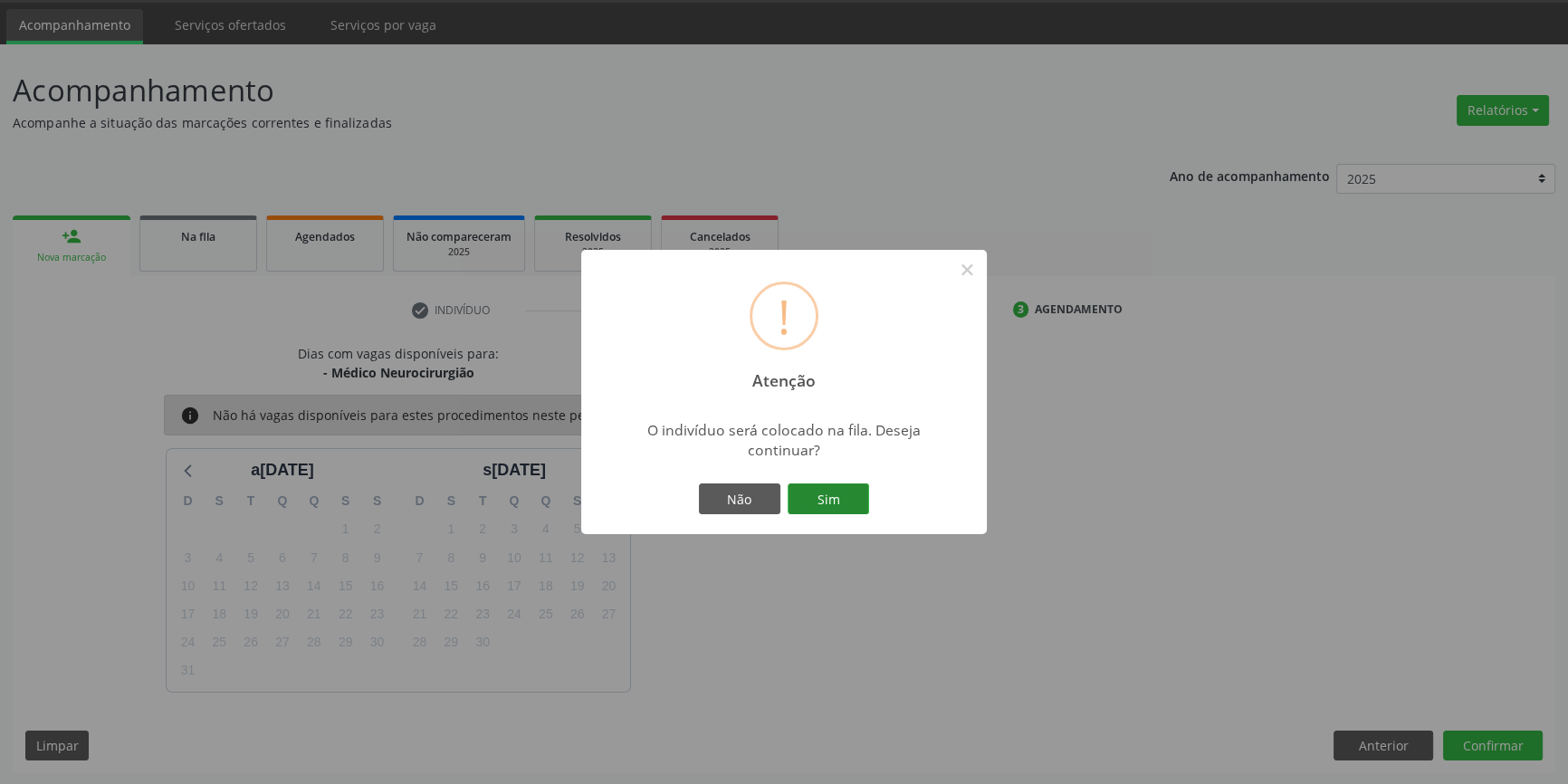
click at [824, 501] on button "Sim" at bounding box center [829, 499] width 82 height 31
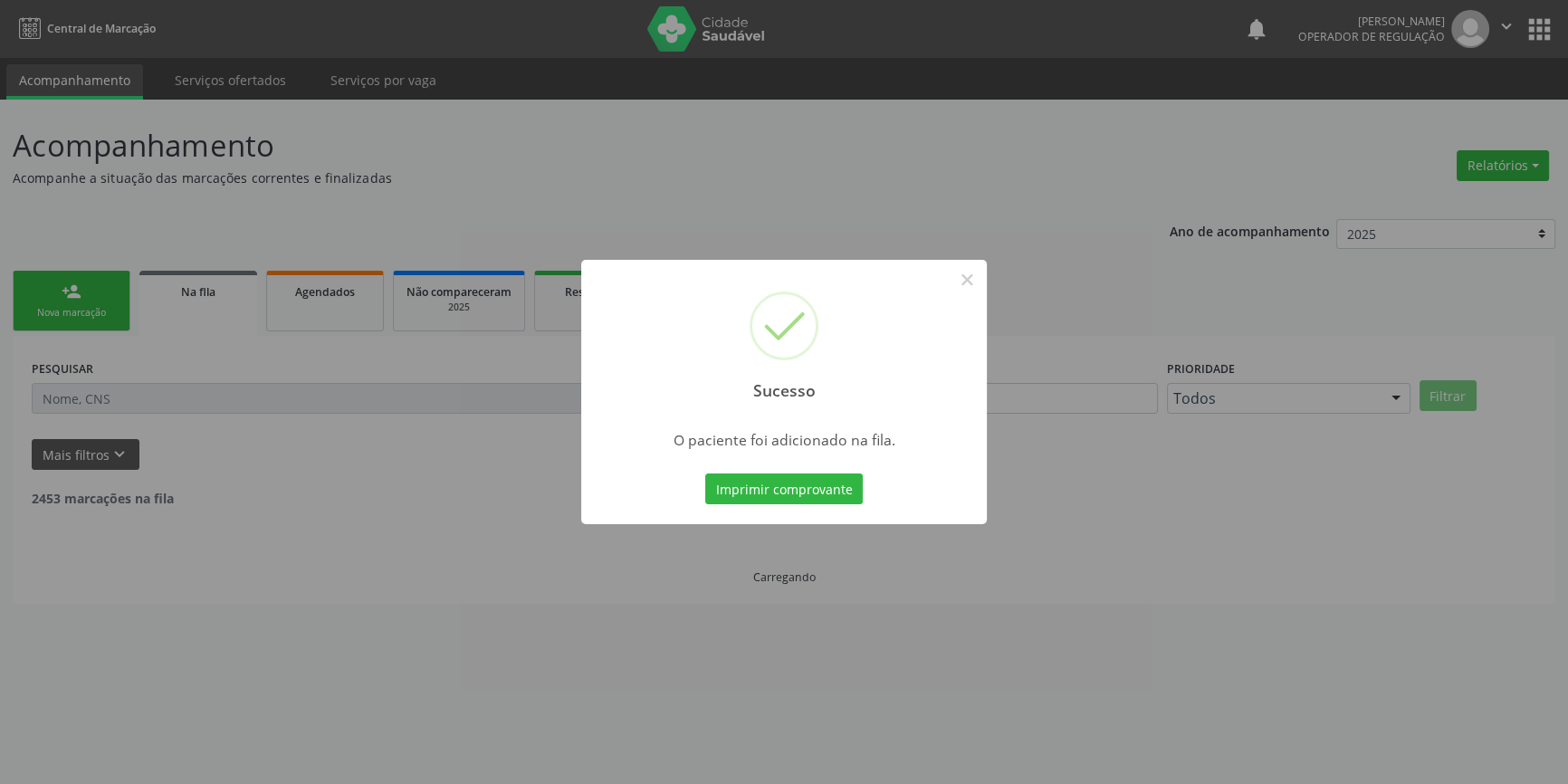
scroll to position [0, 0]
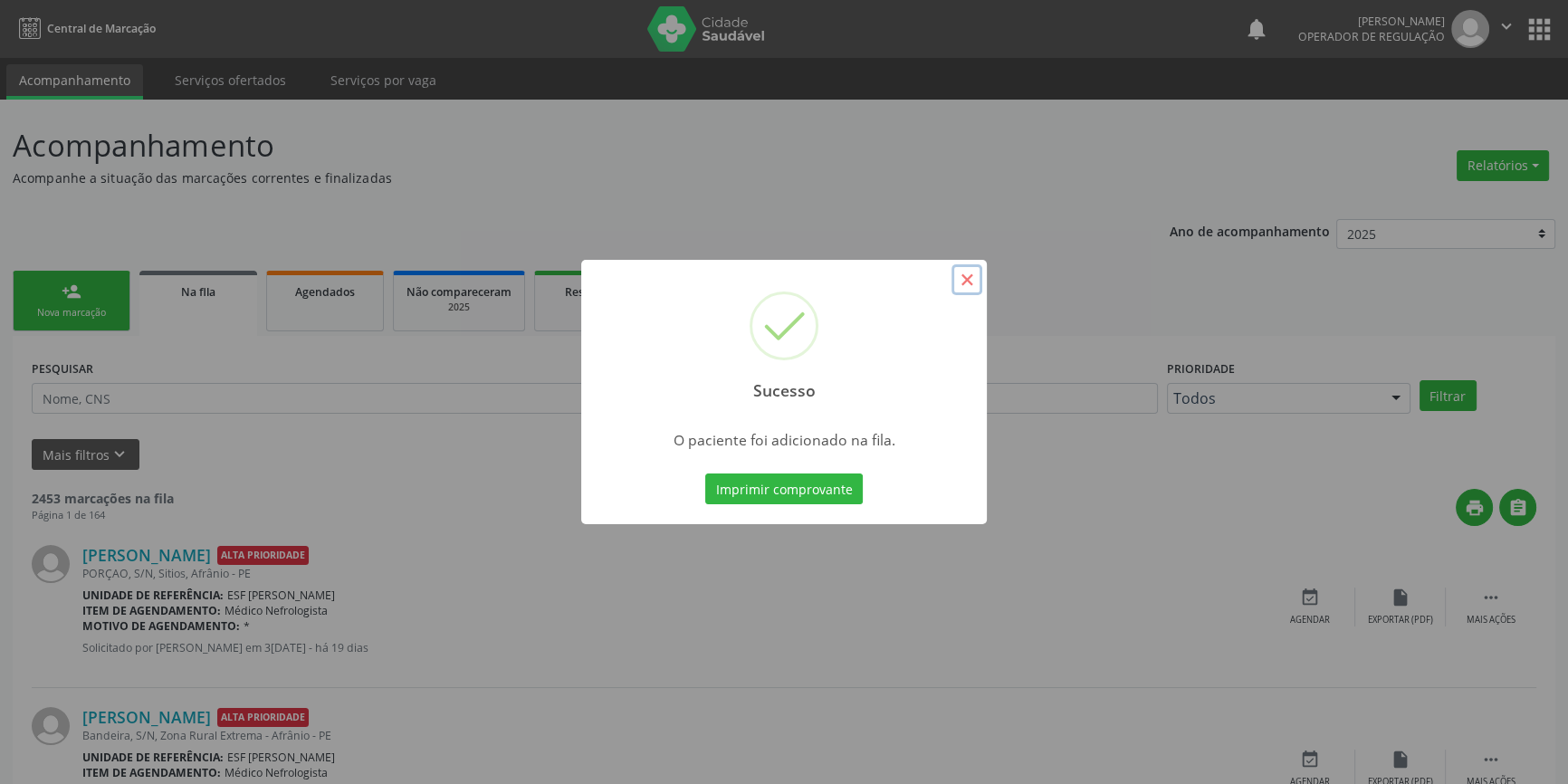
click at [967, 283] on button "×" at bounding box center [968, 280] width 31 height 31
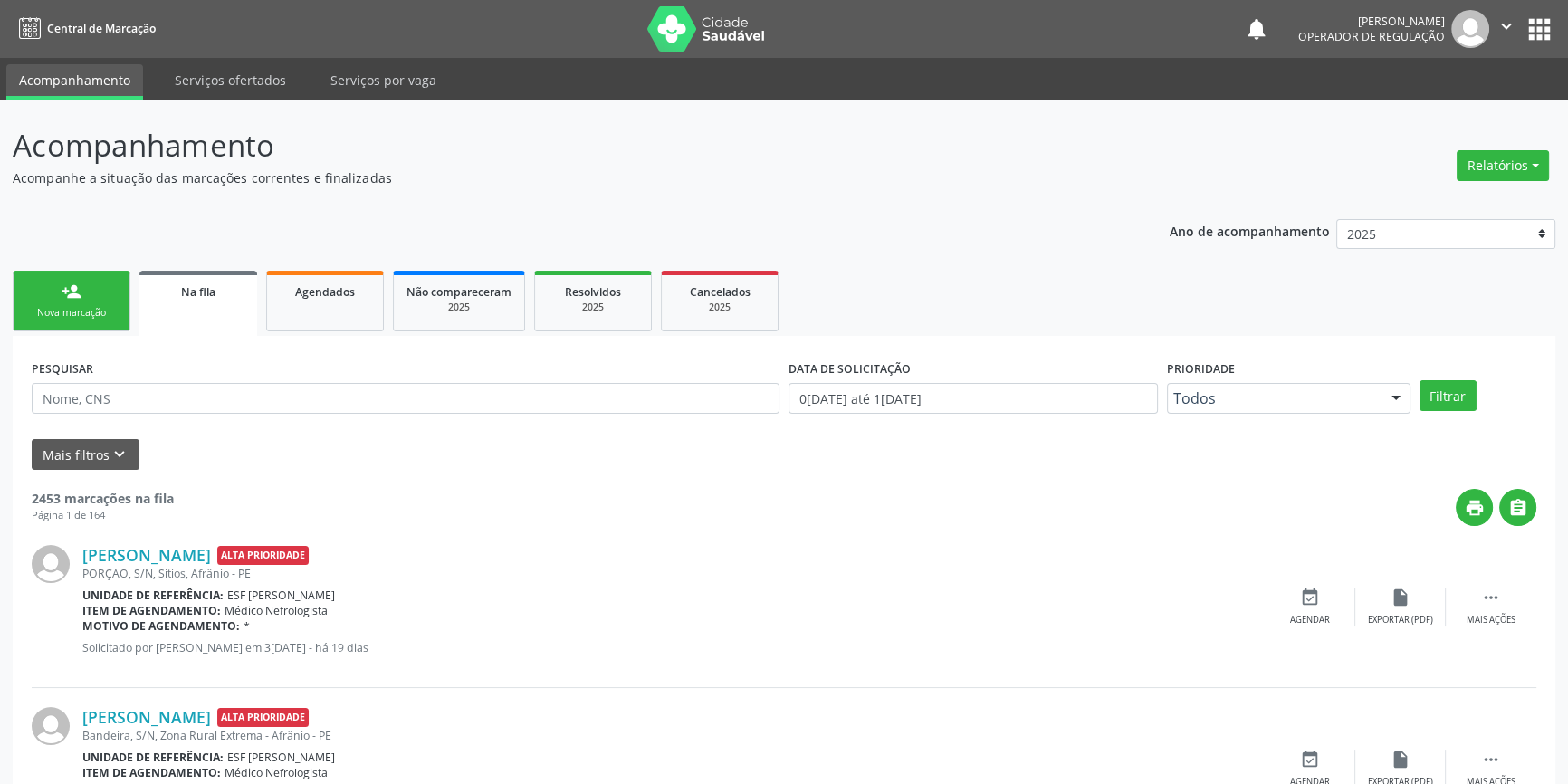
click at [92, 314] on div "Nova marcação" at bounding box center [71, 313] width 90 height 14
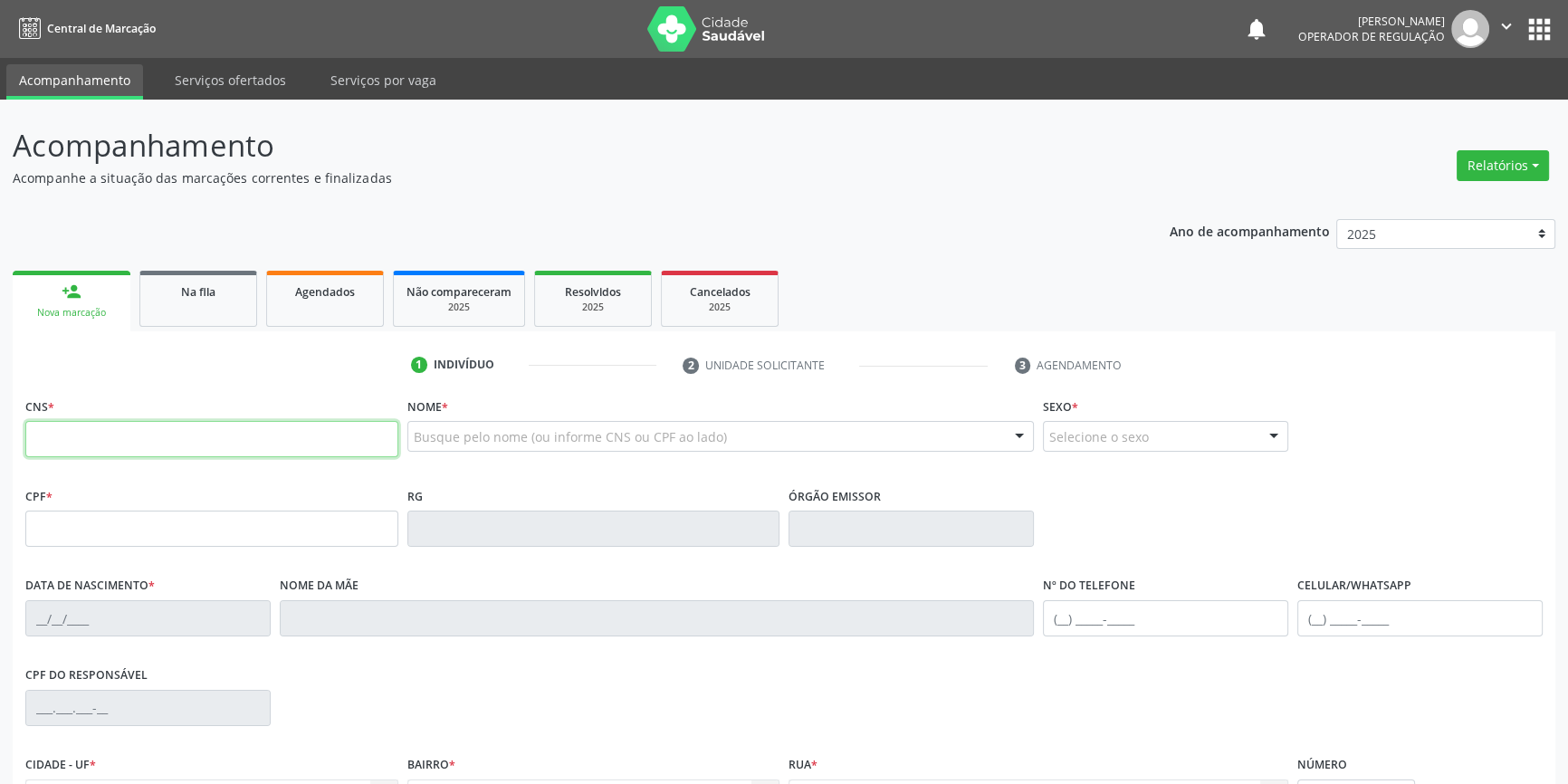
click at [180, 443] on input "text" at bounding box center [212, 438] width 373 height 36
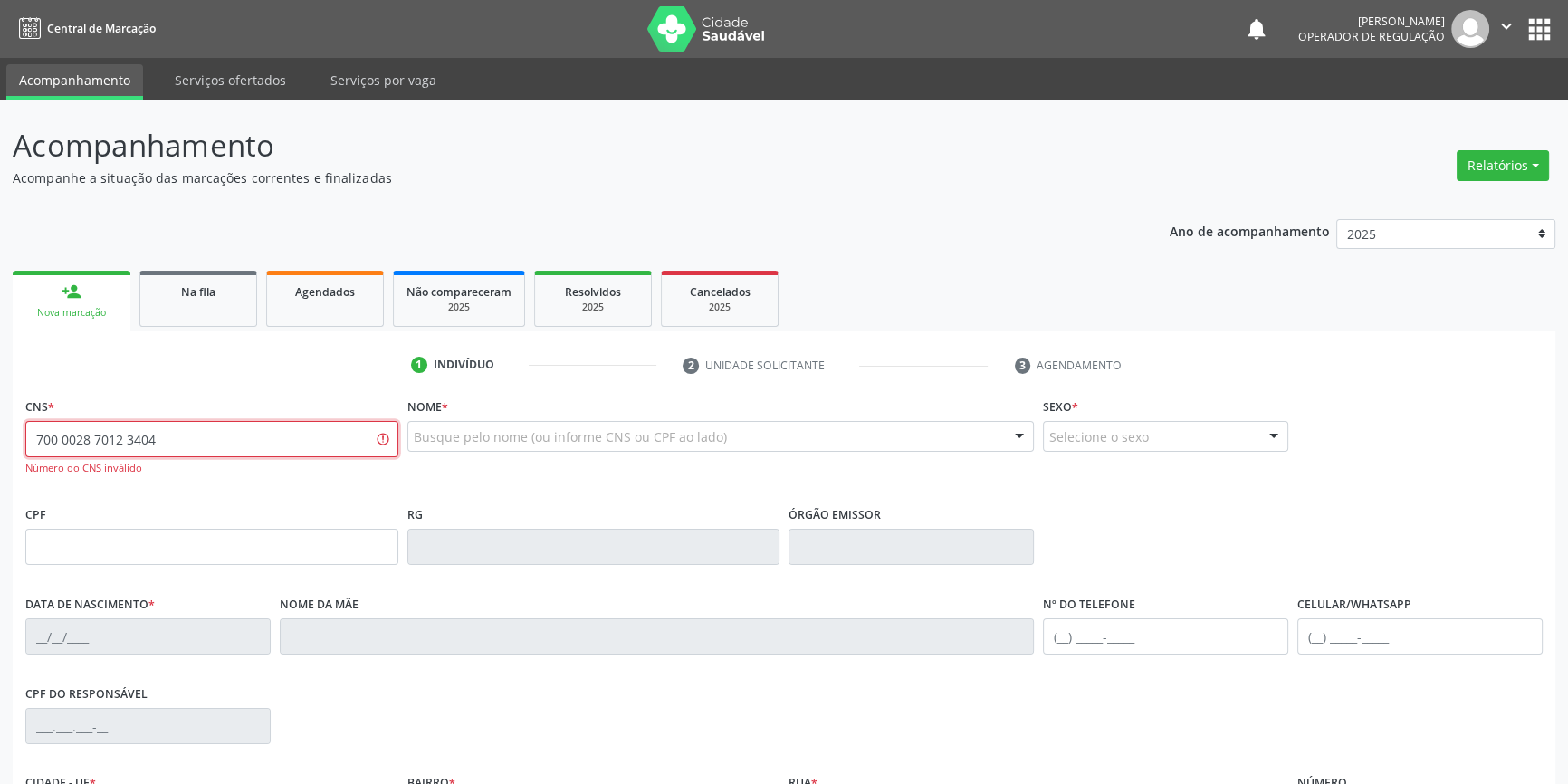
type input "700 0028 7012 3404"
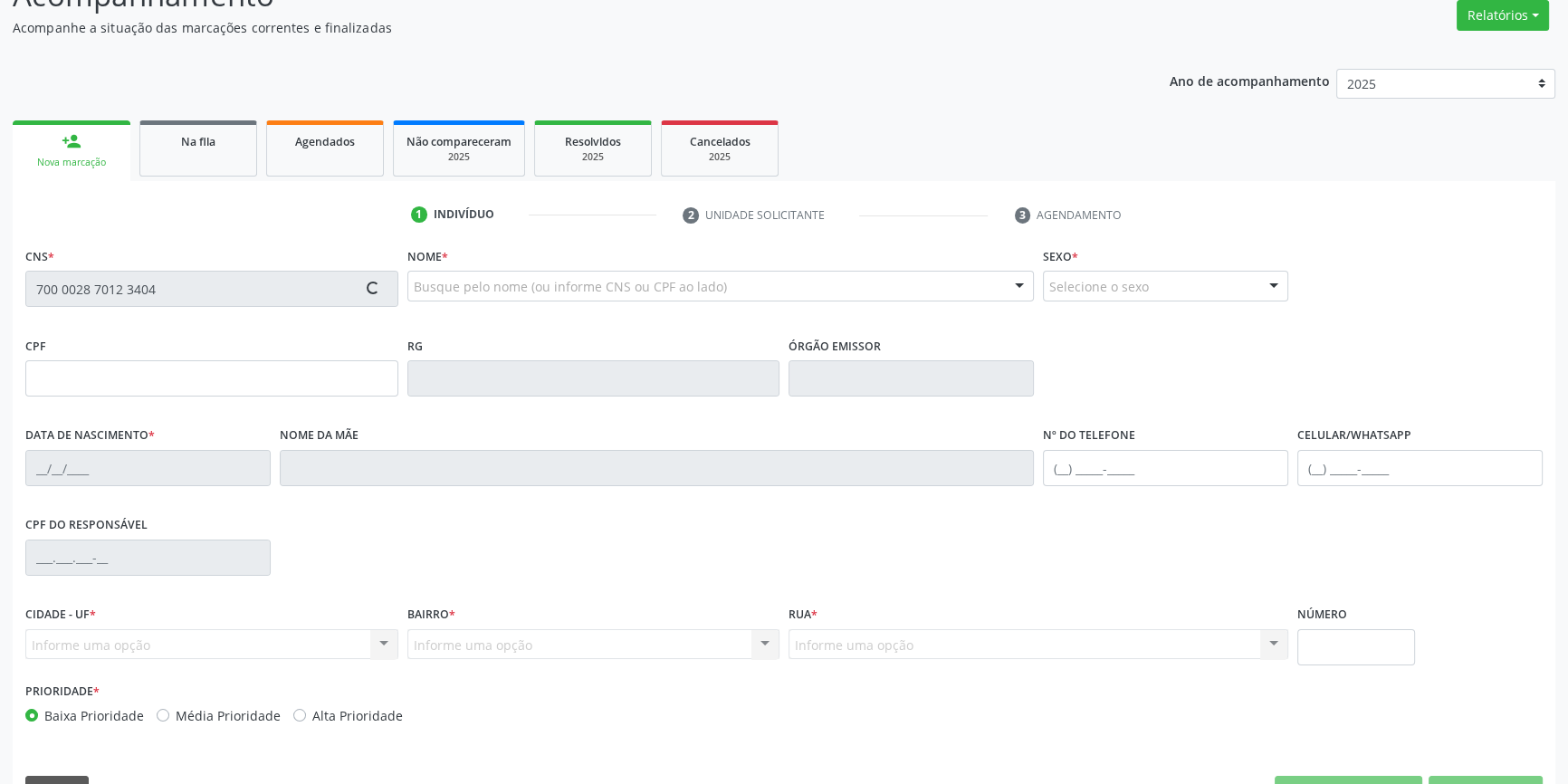
scroll to position [196, 0]
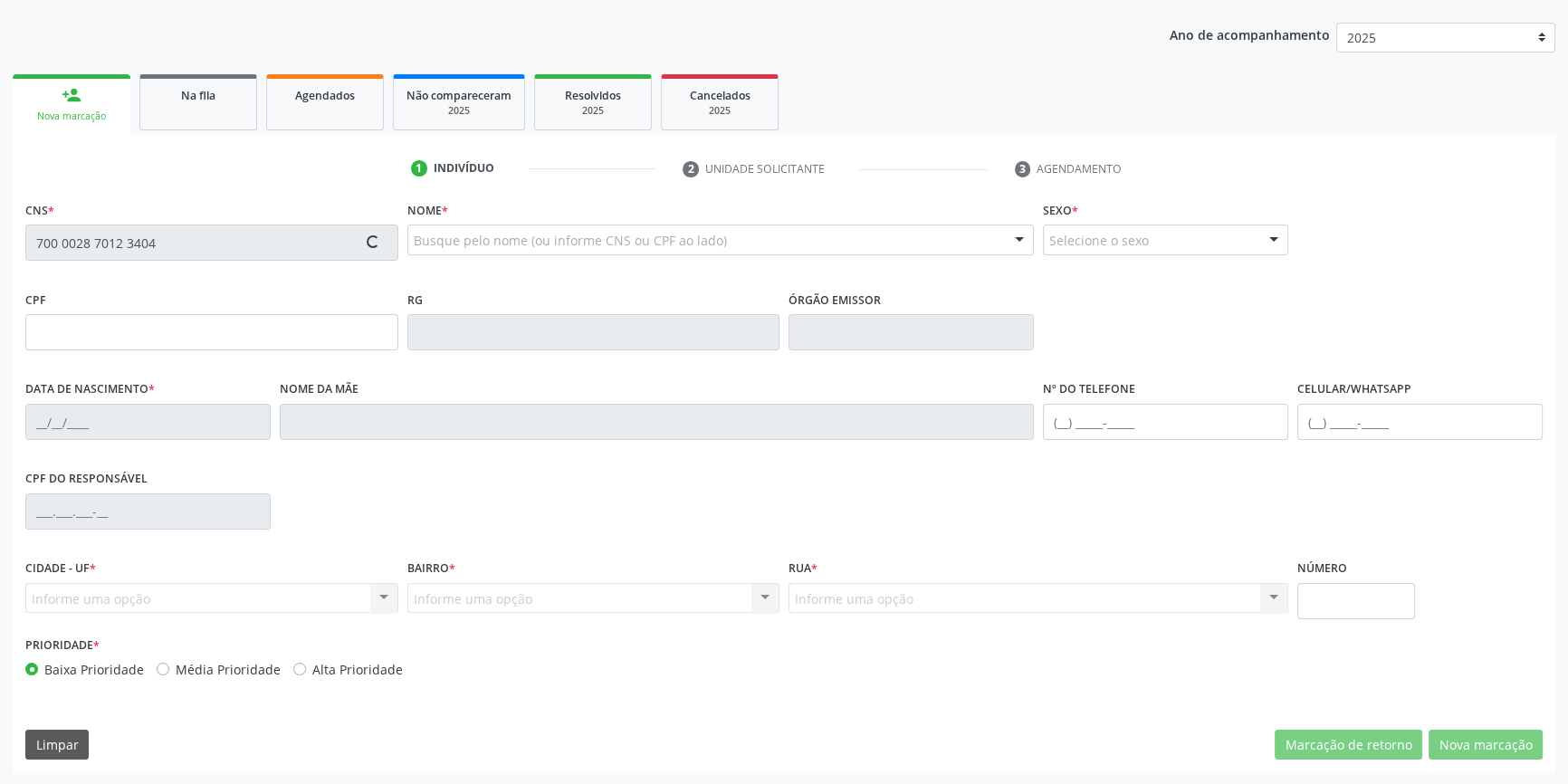
type input "121.304.234-85"
type input "03/01/2005"
type input "Vitalina Rodrigues Coelho"
type input "(87) 98861-6786"
type input "055.712.234-13"
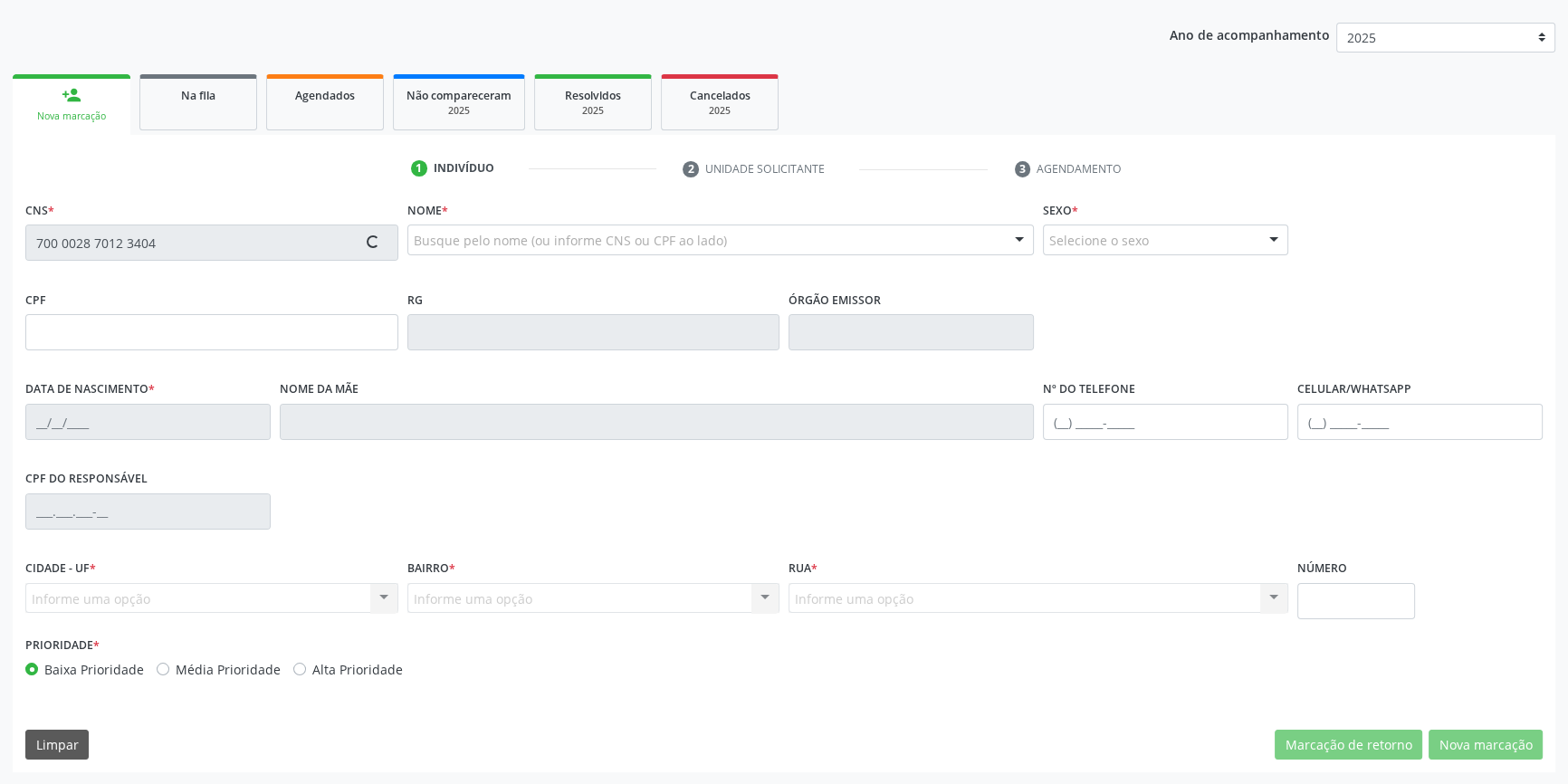
type input "970"
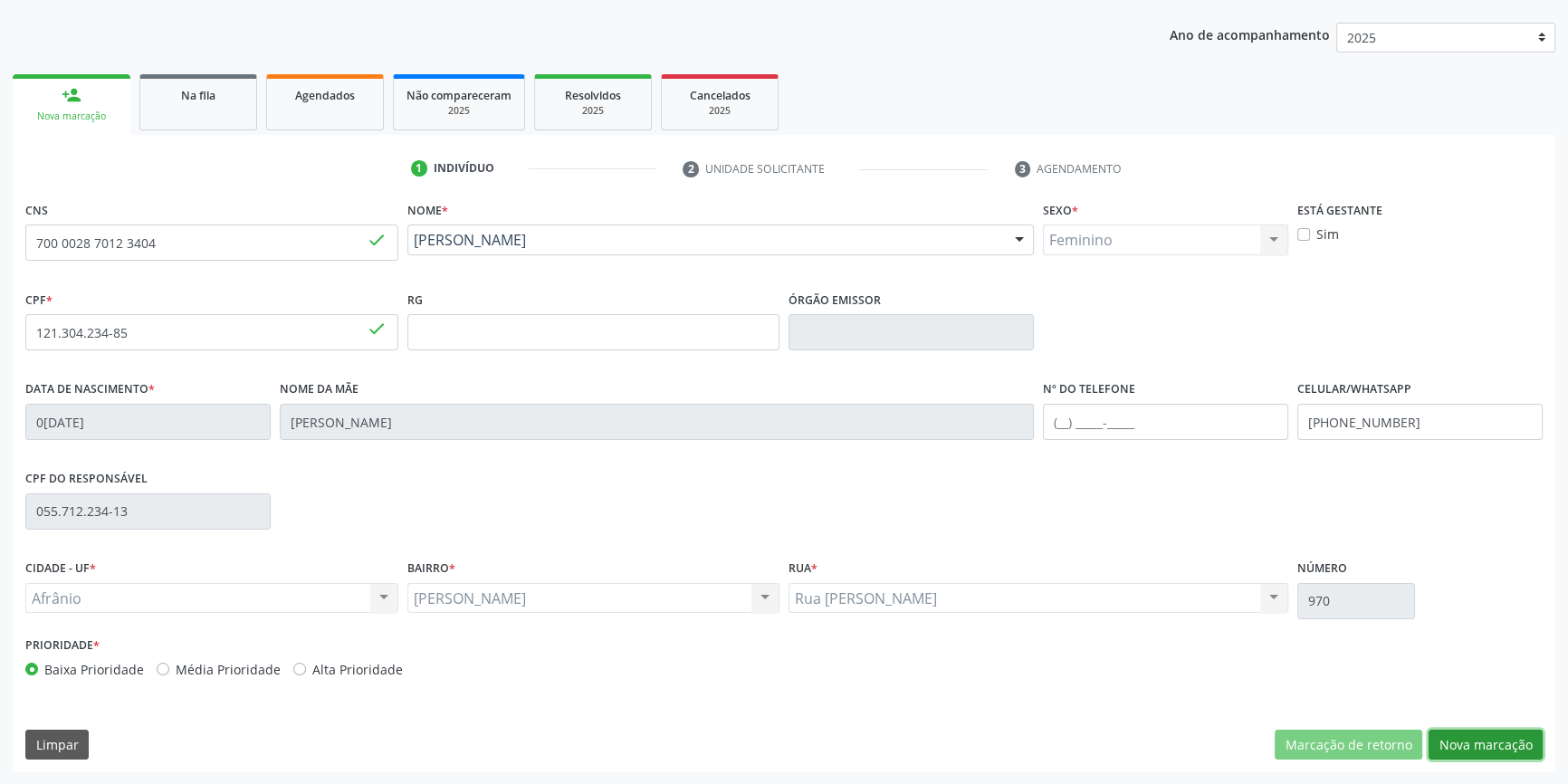
click at [1488, 739] on button "Nova marcação" at bounding box center [1485, 745] width 114 height 31
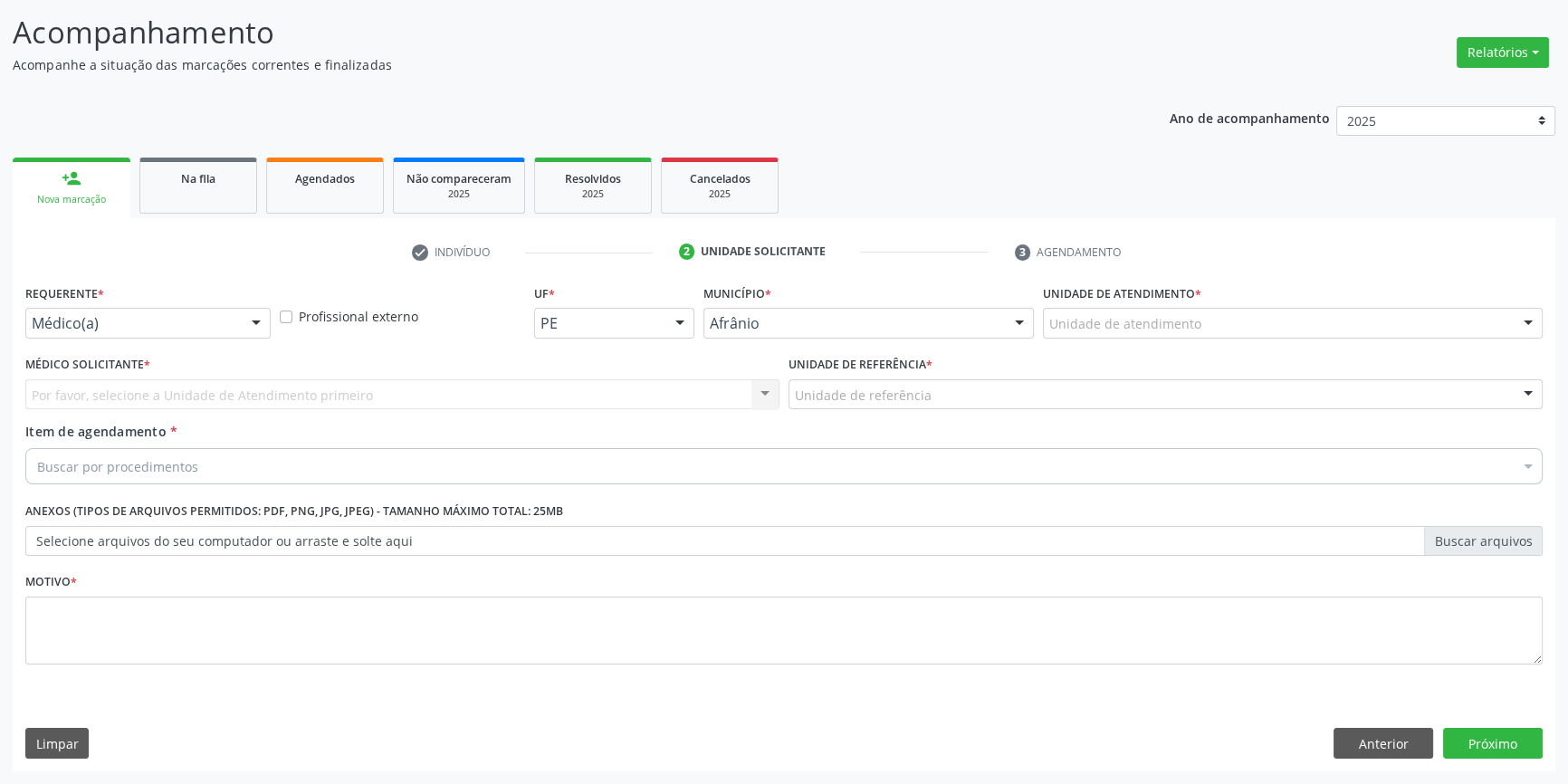
scroll to position [112, 0]
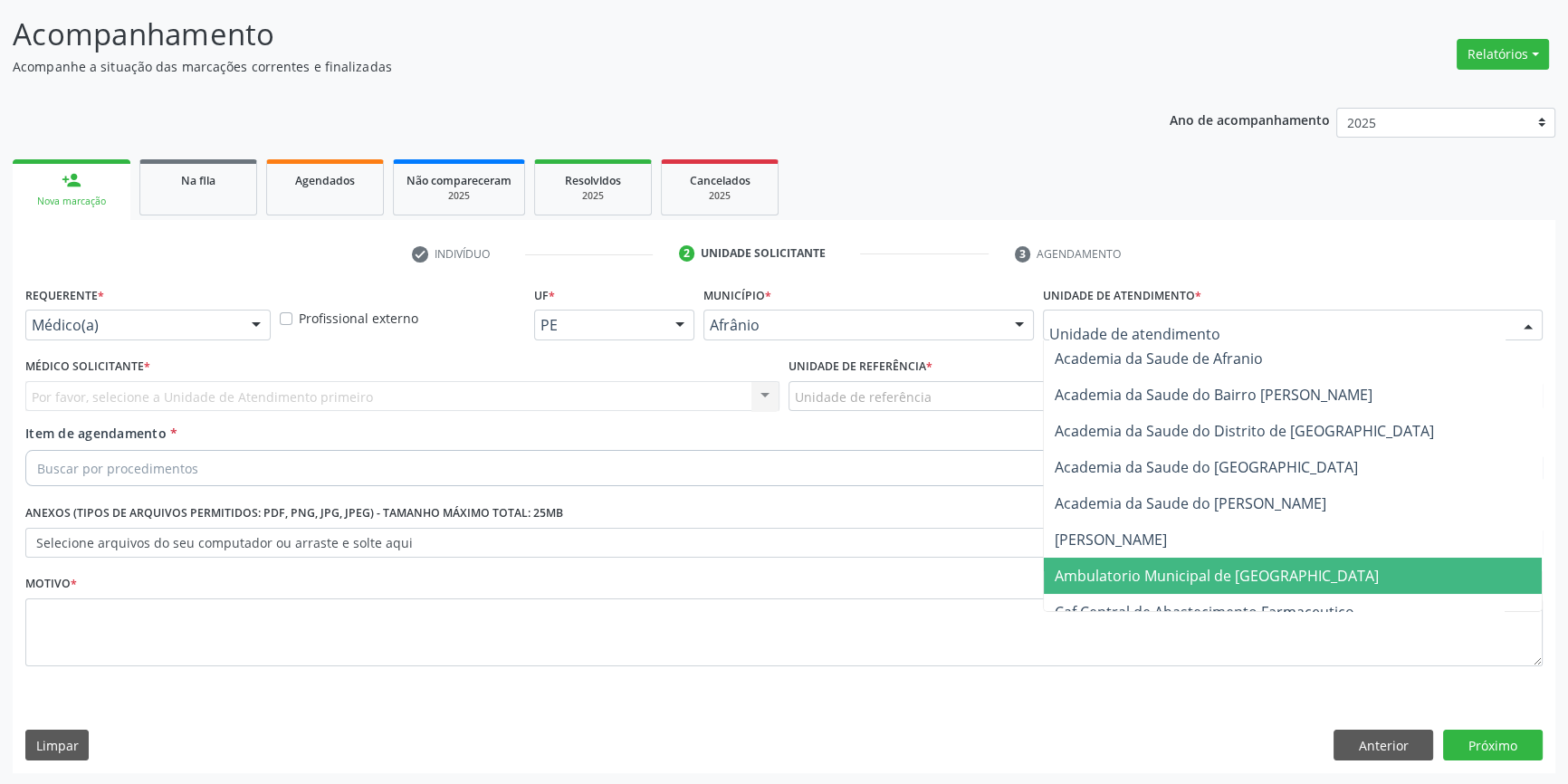
click at [1169, 602] on span "Caf Central de Abastecimento Farmaceutico" at bounding box center [1205, 612] width 300 height 20
click at [1130, 572] on span "Ambulatorio Municipal de [GEOGRAPHIC_DATA]" at bounding box center [1217, 576] width 324 height 20
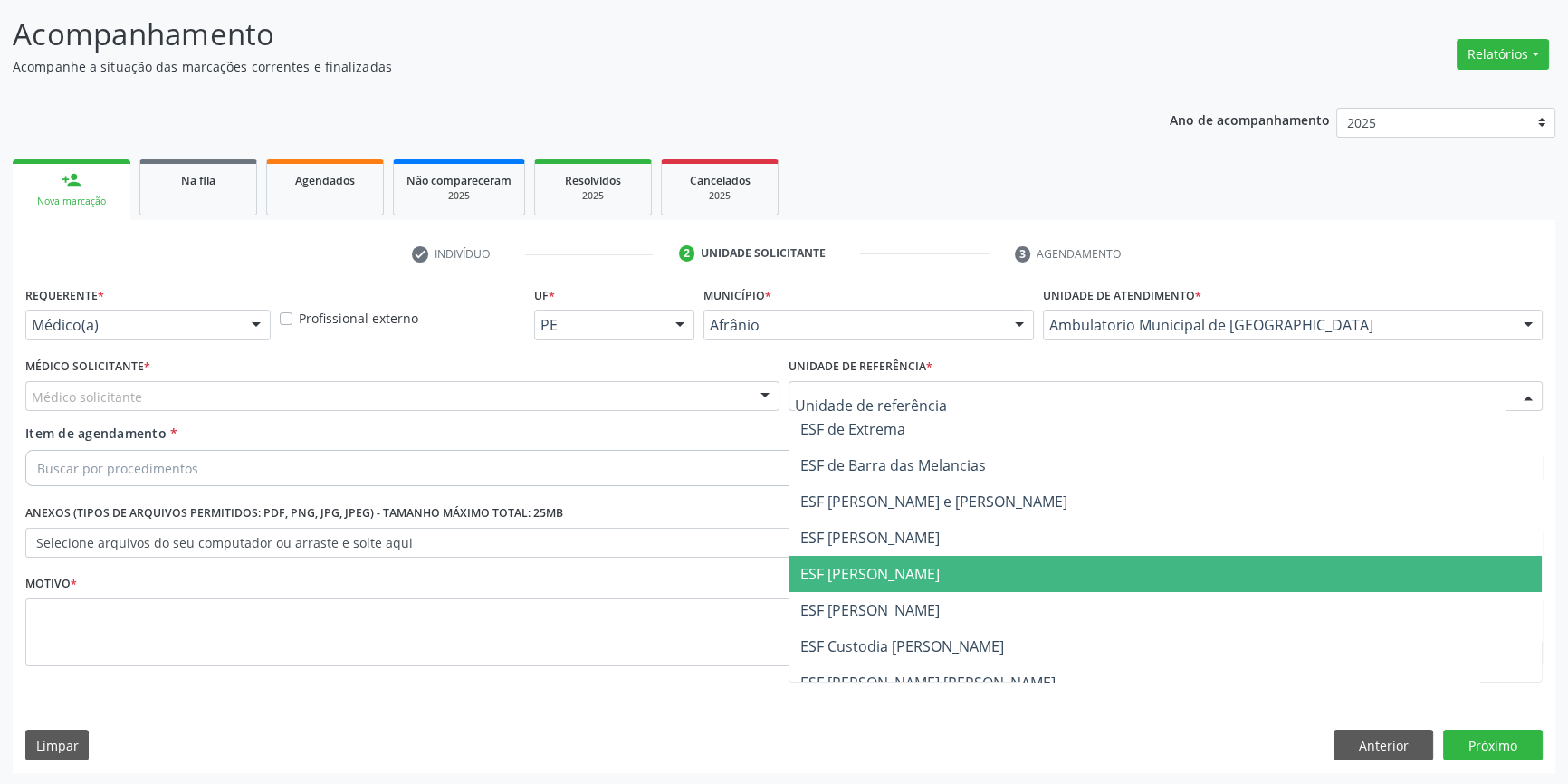
drag, startPoint x: 869, startPoint y: 574, endPoint x: 628, endPoint y: 484, distance: 257.3
click at [853, 571] on span "ESF [PERSON_NAME]" at bounding box center [870, 574] width 140 height 20
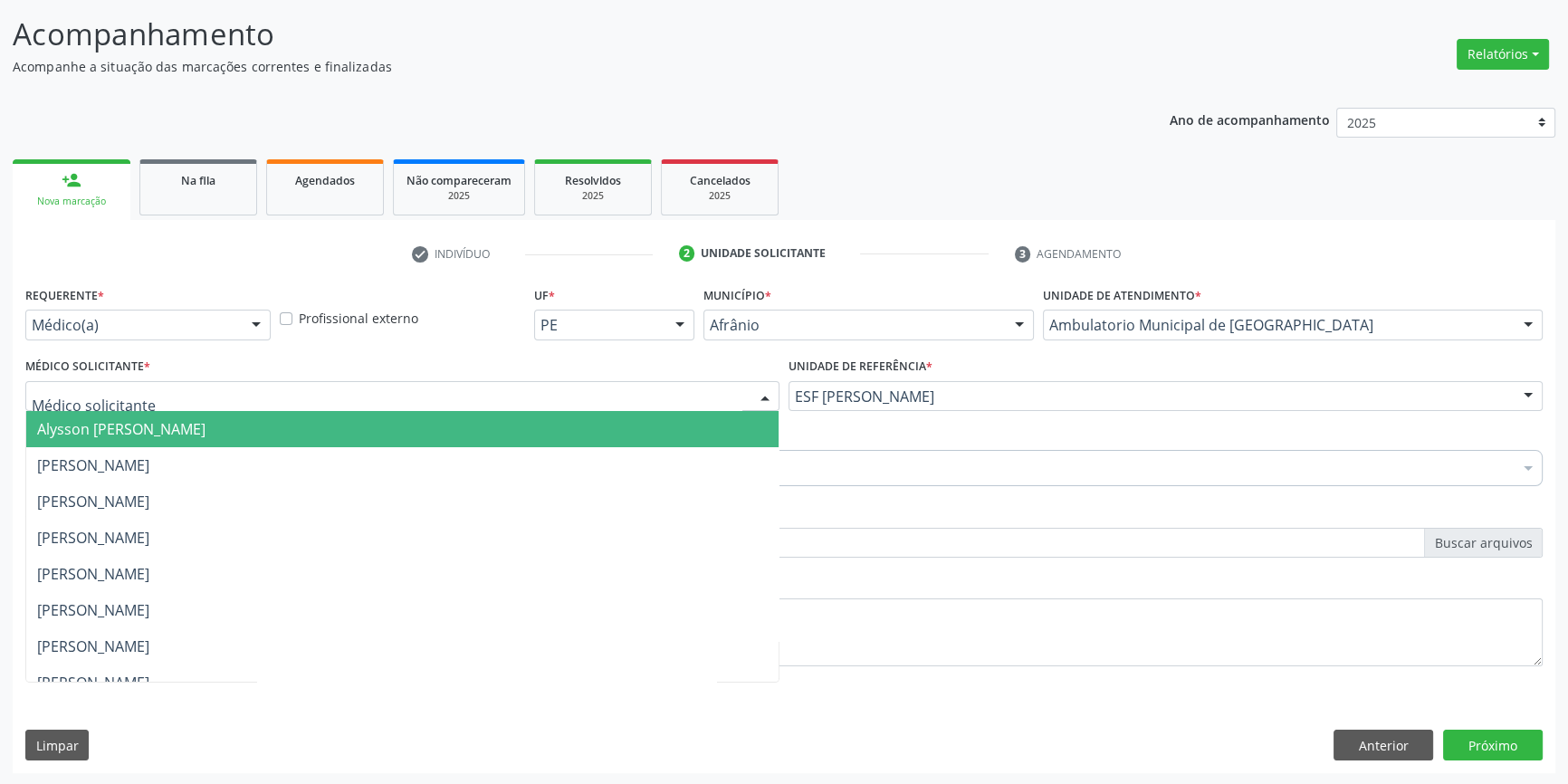
click at [426, 383] on div at bounding box center [402, 396] width 754 height 31
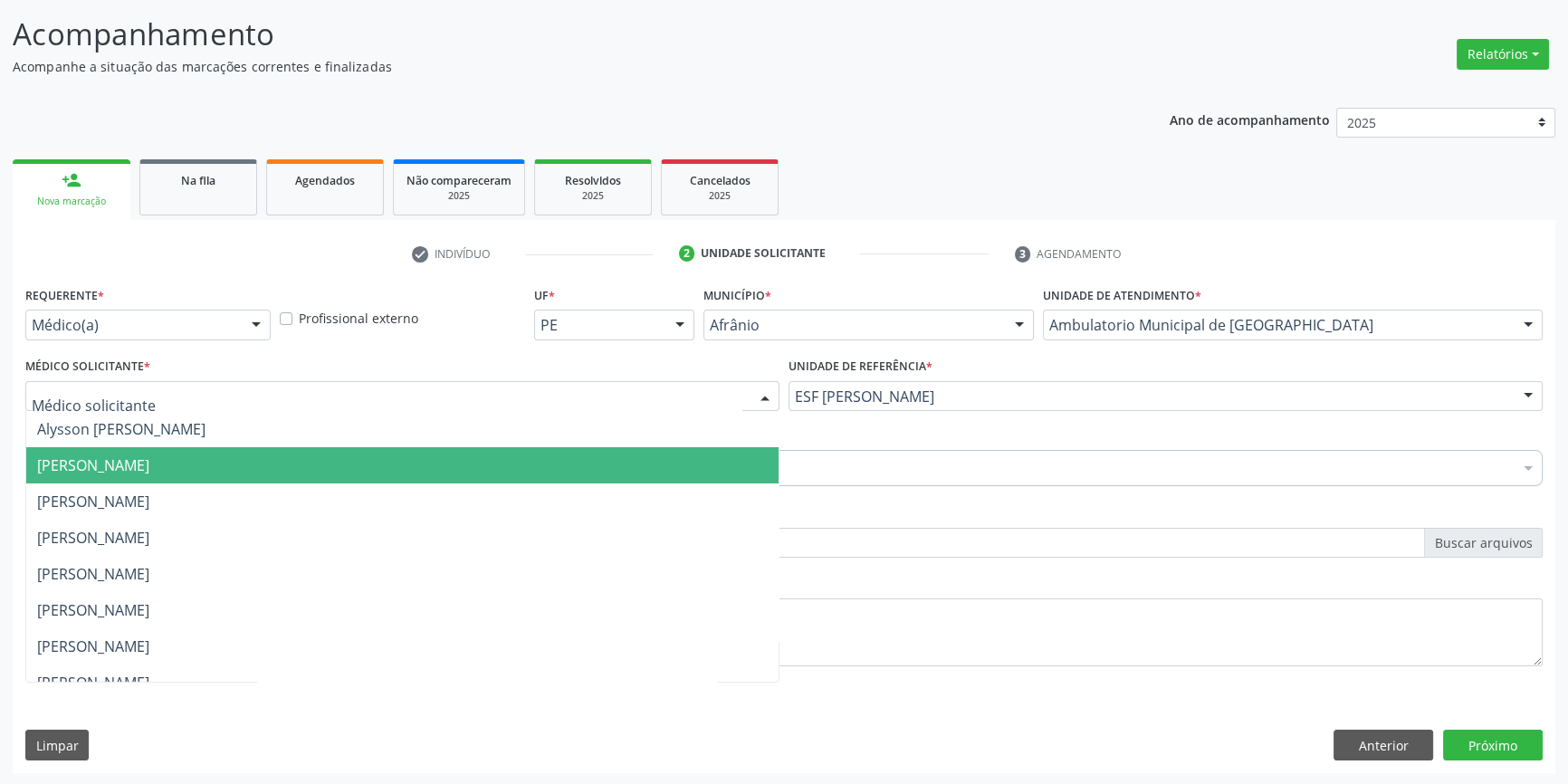
click at [150, 462] on span "Bruno Saraiva Bezerra Medrado" at bounding box center [93, 465] width 113 height 20
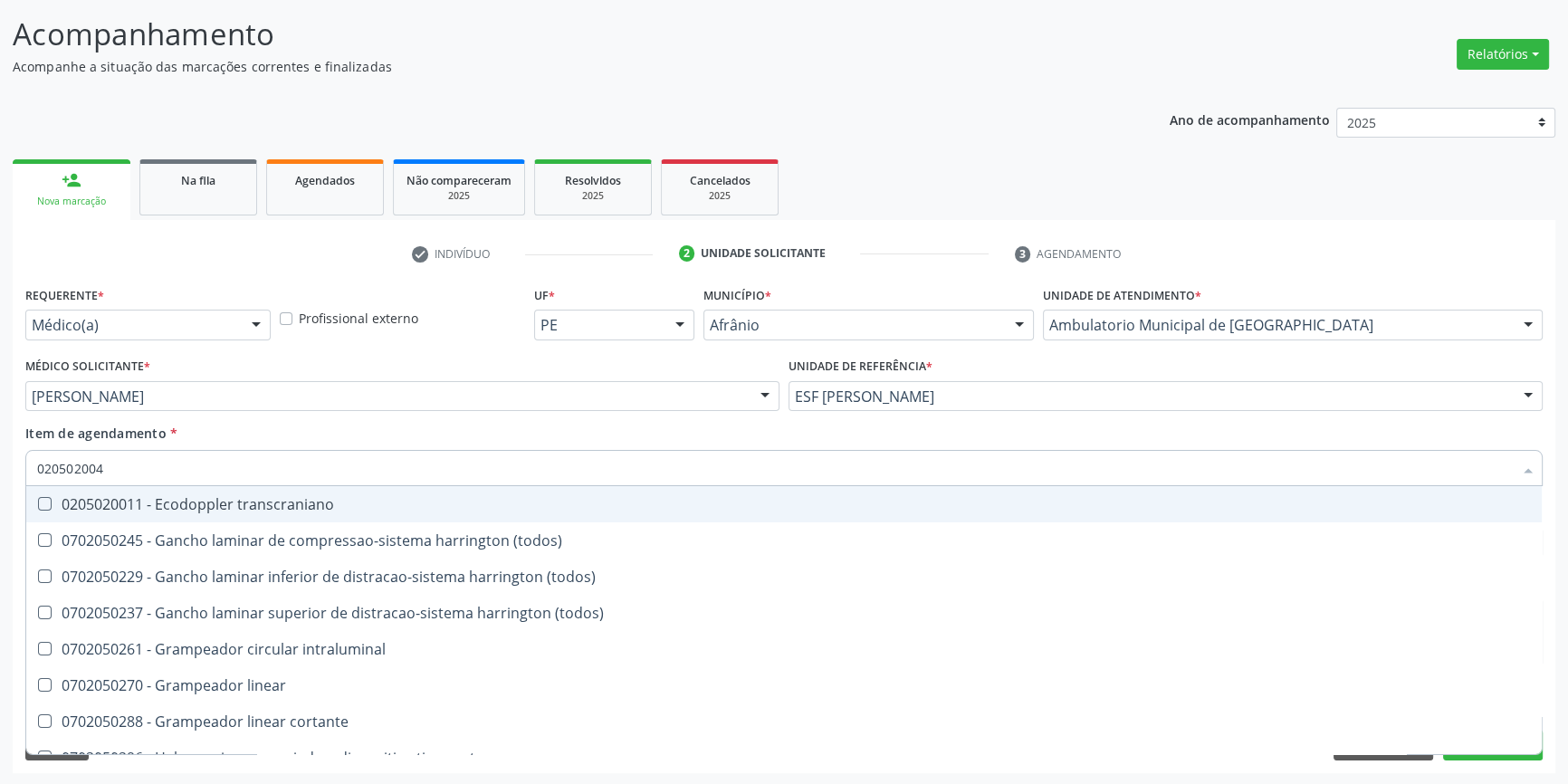
type input "0205020046"
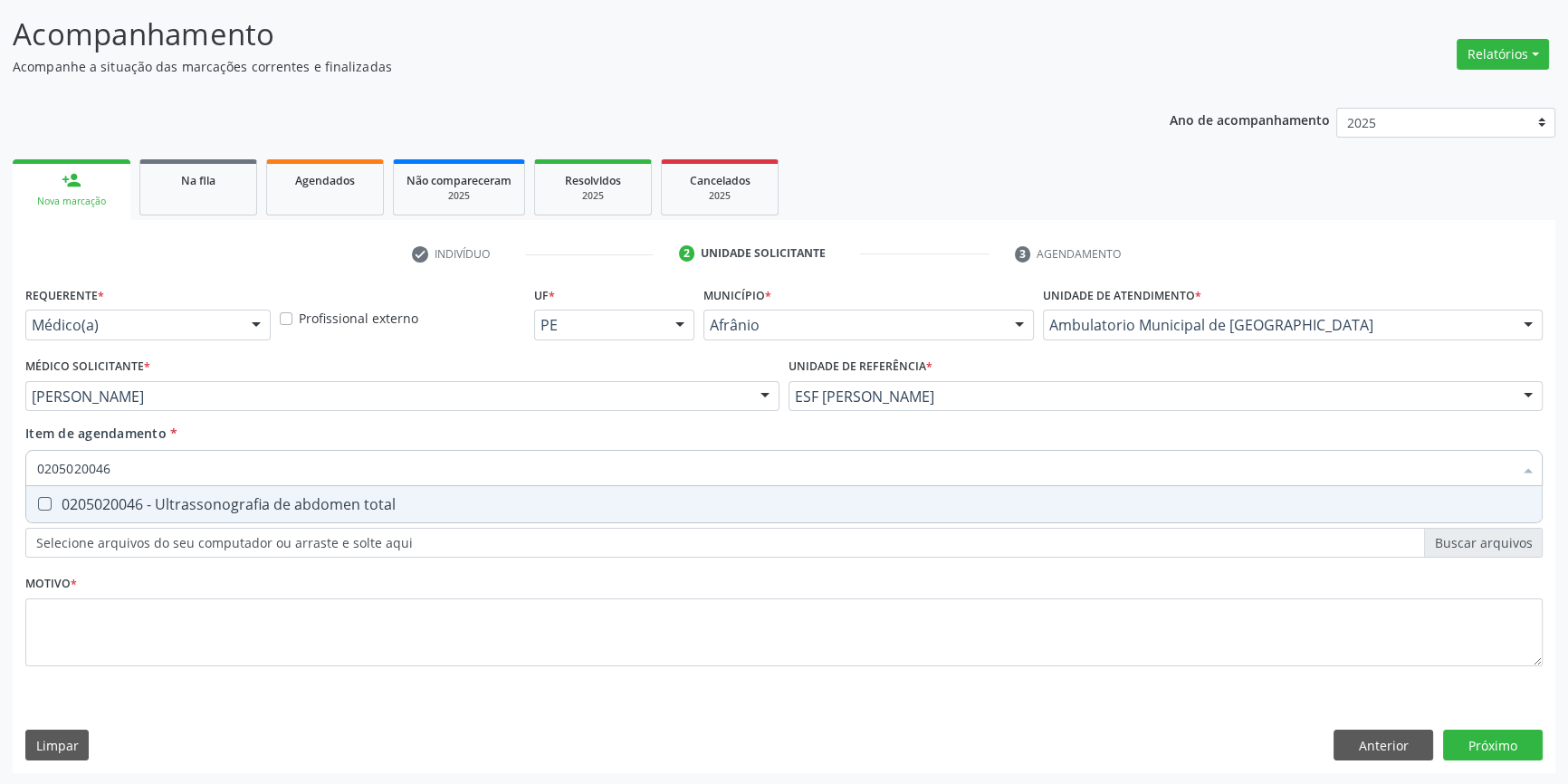
click at [326, 506] on div "0205020046 - Ultrassonografia de abdomen total" at bounding box center [784, 504] width 1494 height 15
checkbox total "true"
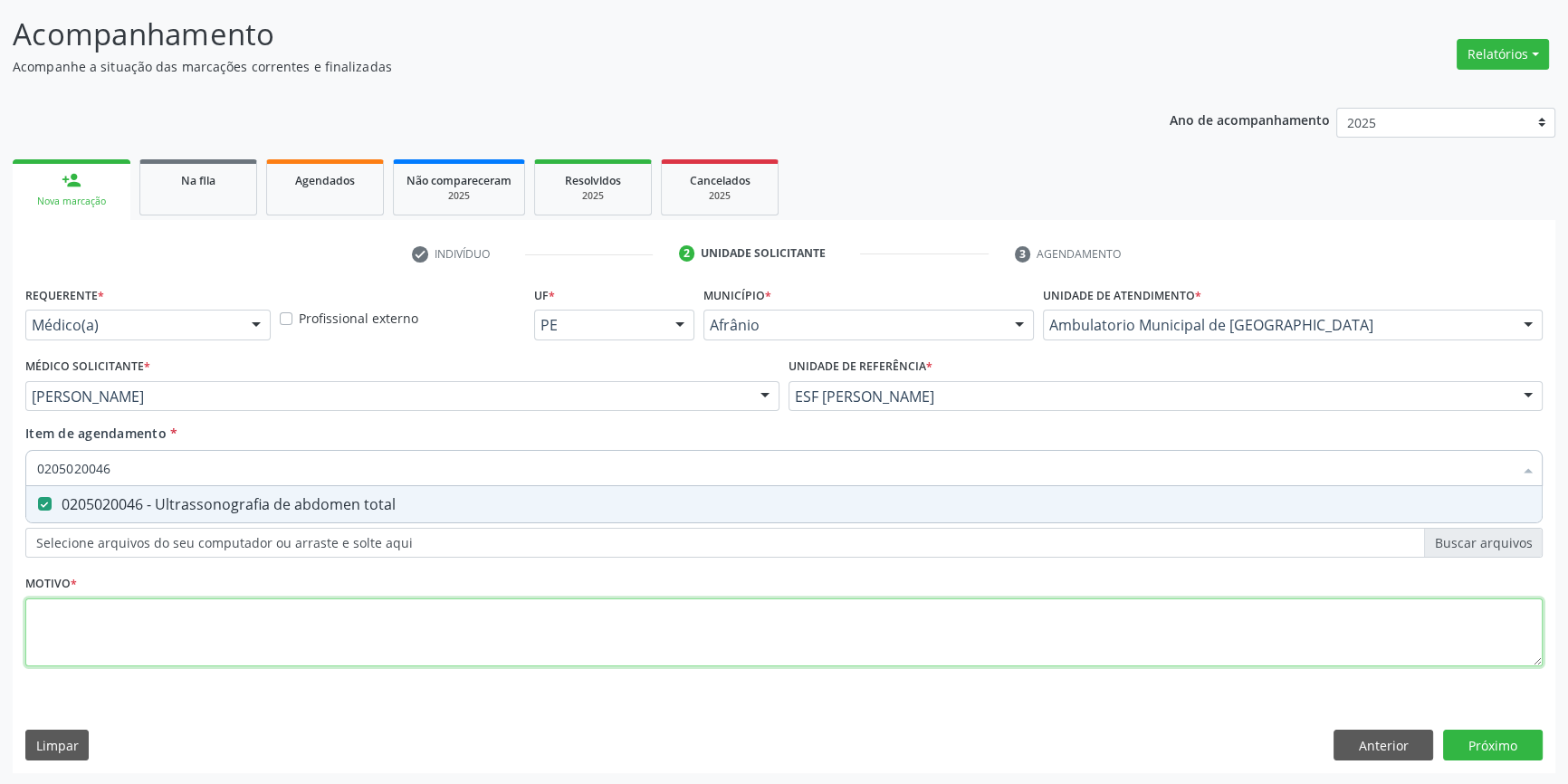
click at [262, 635] on div "Requerente * Médico(a) Médico(a) Enfermeiro(a) Paciente Nenhum resultado encont…" at bounding box center [784, 487] width 1517 height 410
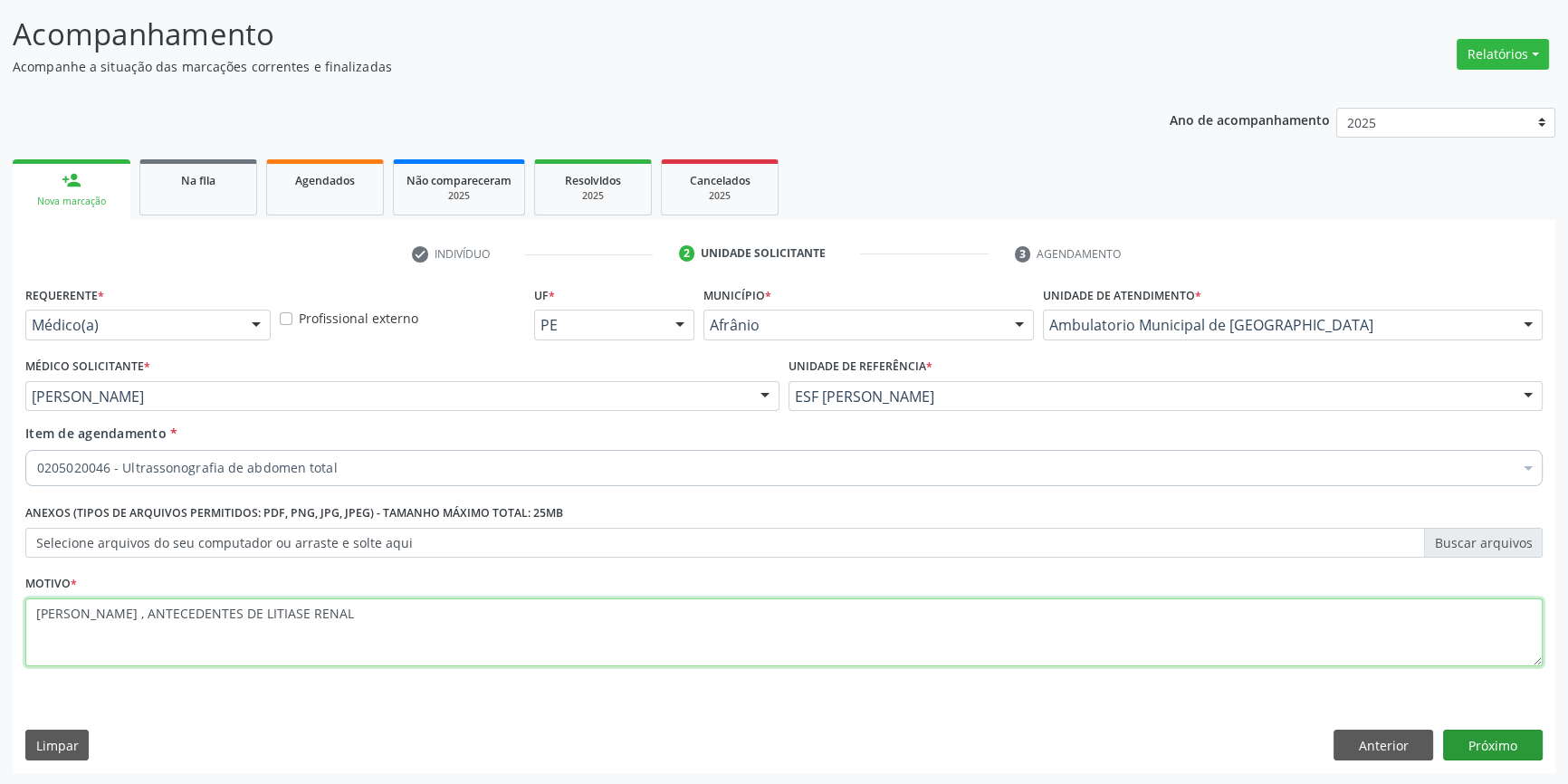
type textarea "DOR ABDOMINAL , ANTECEDENTES DE LITIASE RENAL"
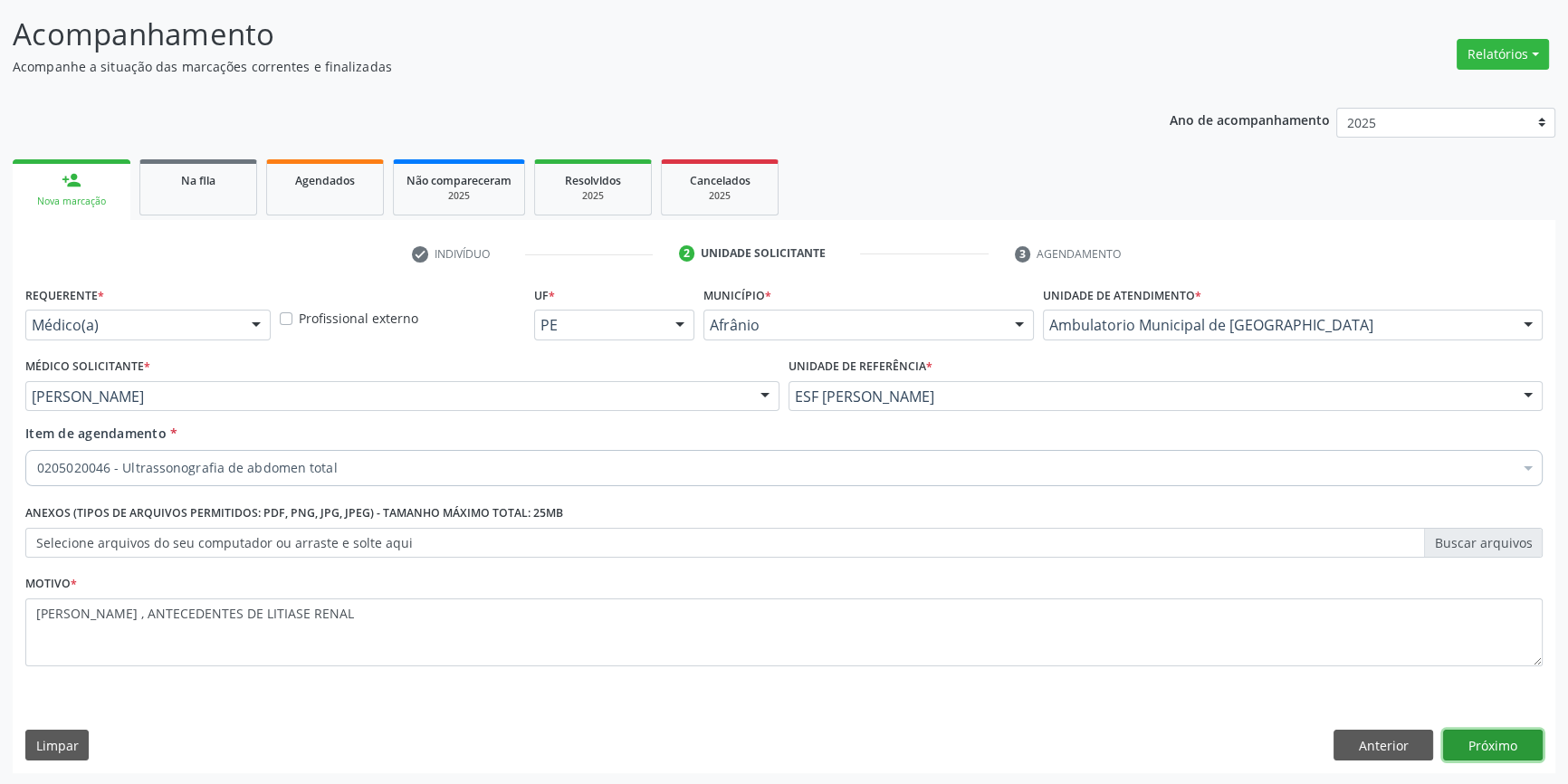
click at [1486, 754] on button "Próximo" at bounding box center [1493, 745] width 100 height 31
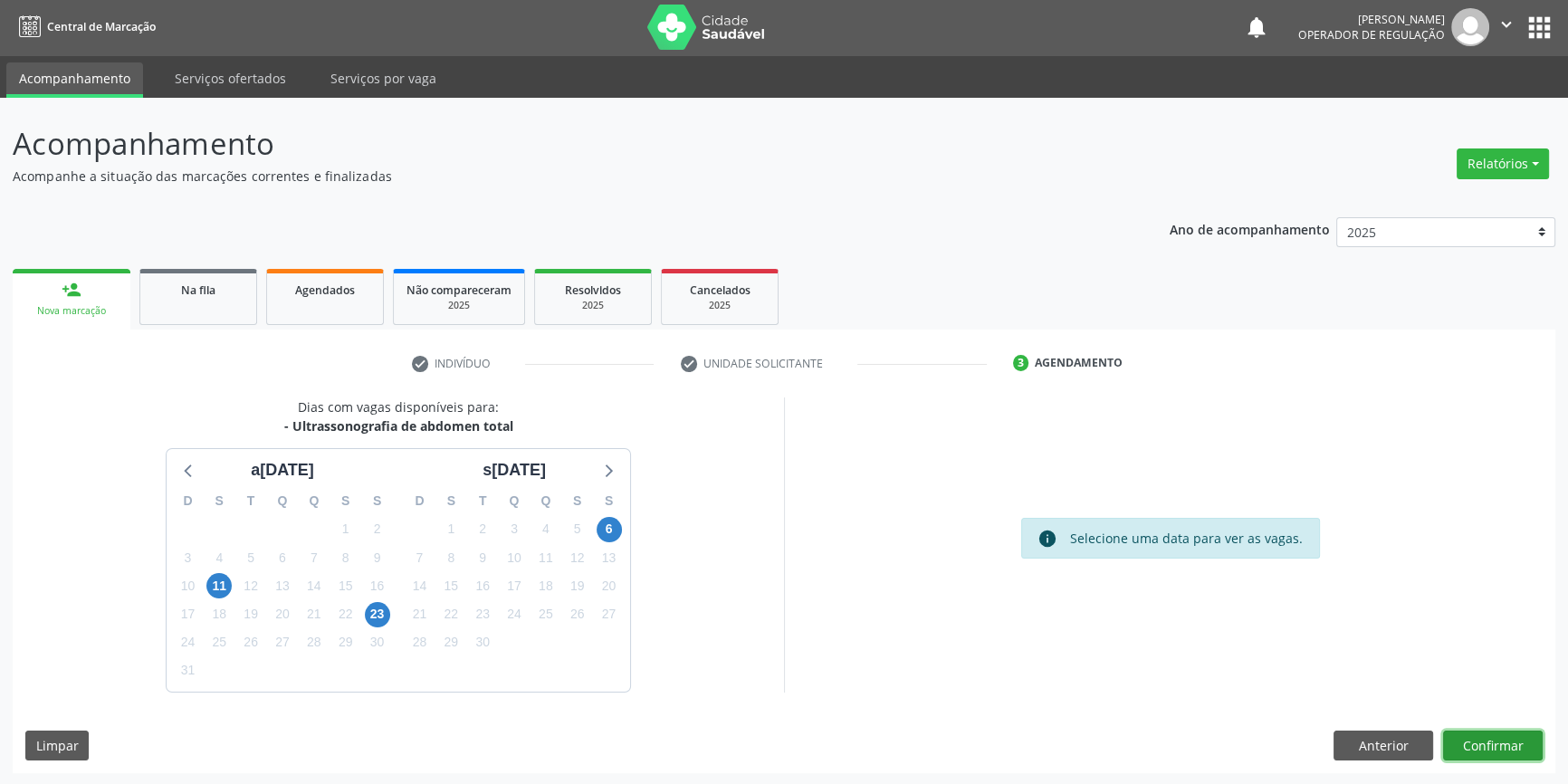
click at [1484, 748] on button "Confirmar" at bounding box center [1493, 746] width 100 height 31
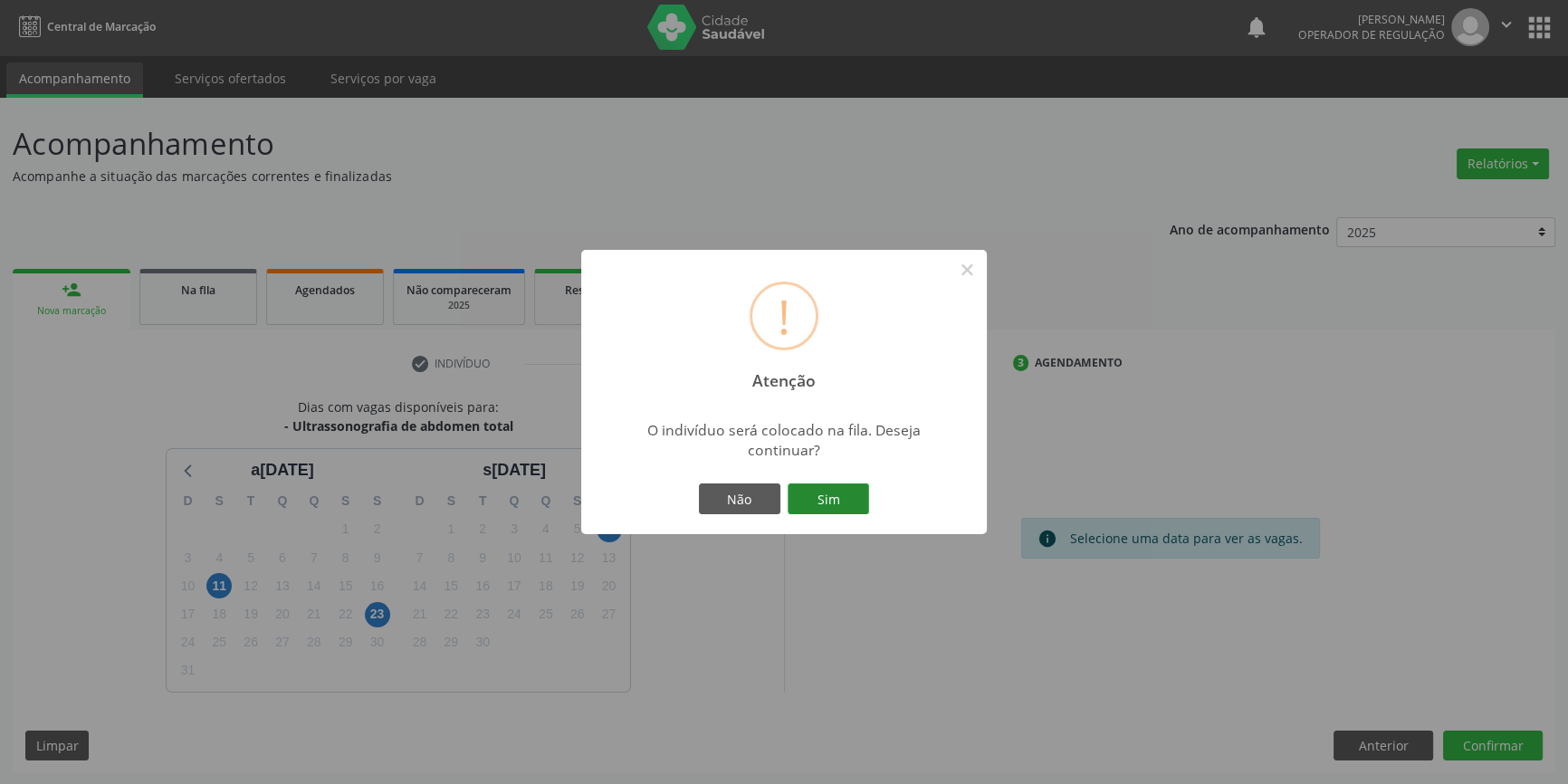
click at [839, 498] on button "Sim" at bounding box center [829, 499] width 82 height 31
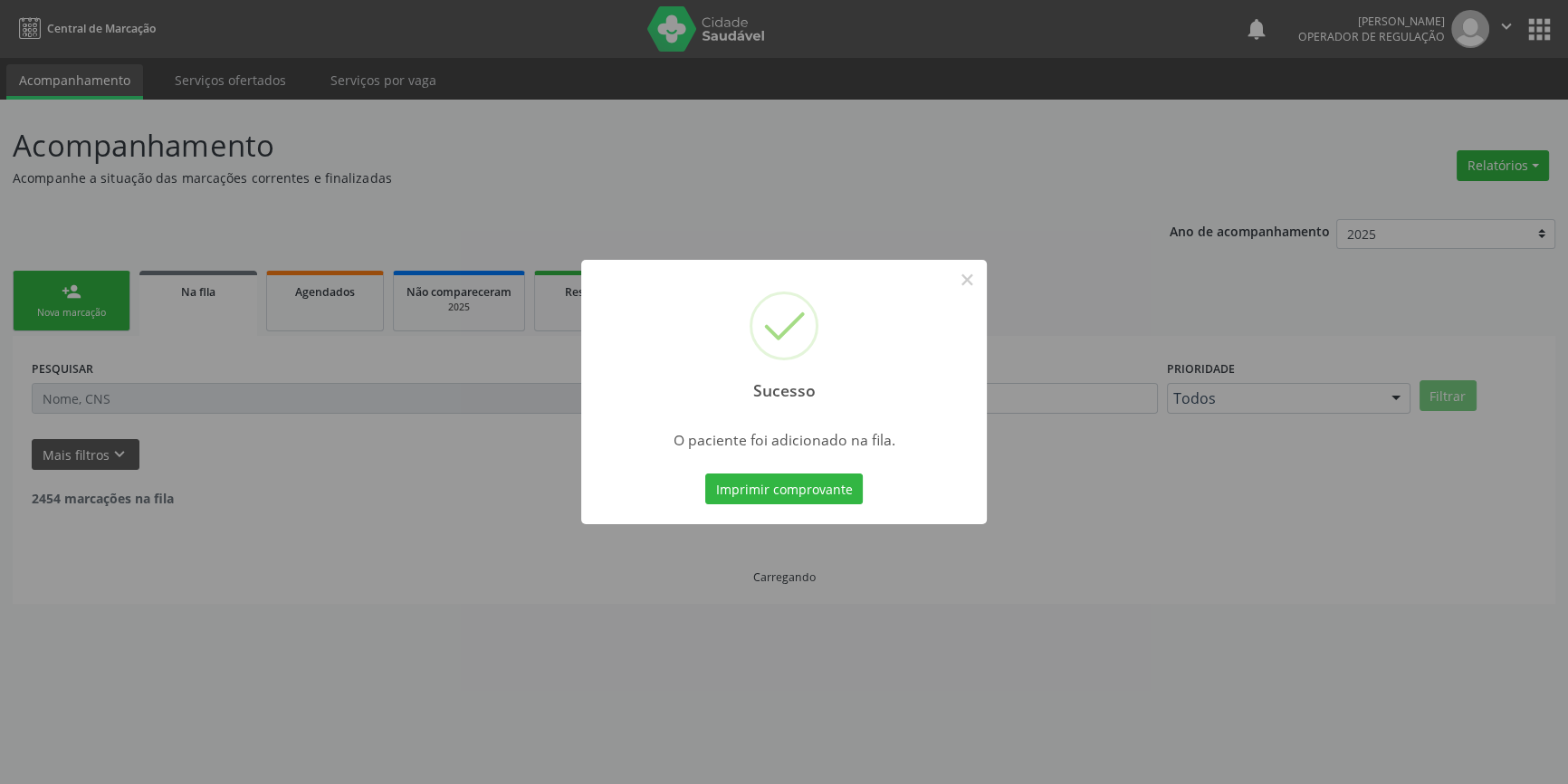
scroll to position [0, 0]
click at [144, 265] on div "Sucesso × O paciente foi adicionado na fila. Imprimir comprovante Cancel" at bounding box center [790, 392] width 1580 height 784
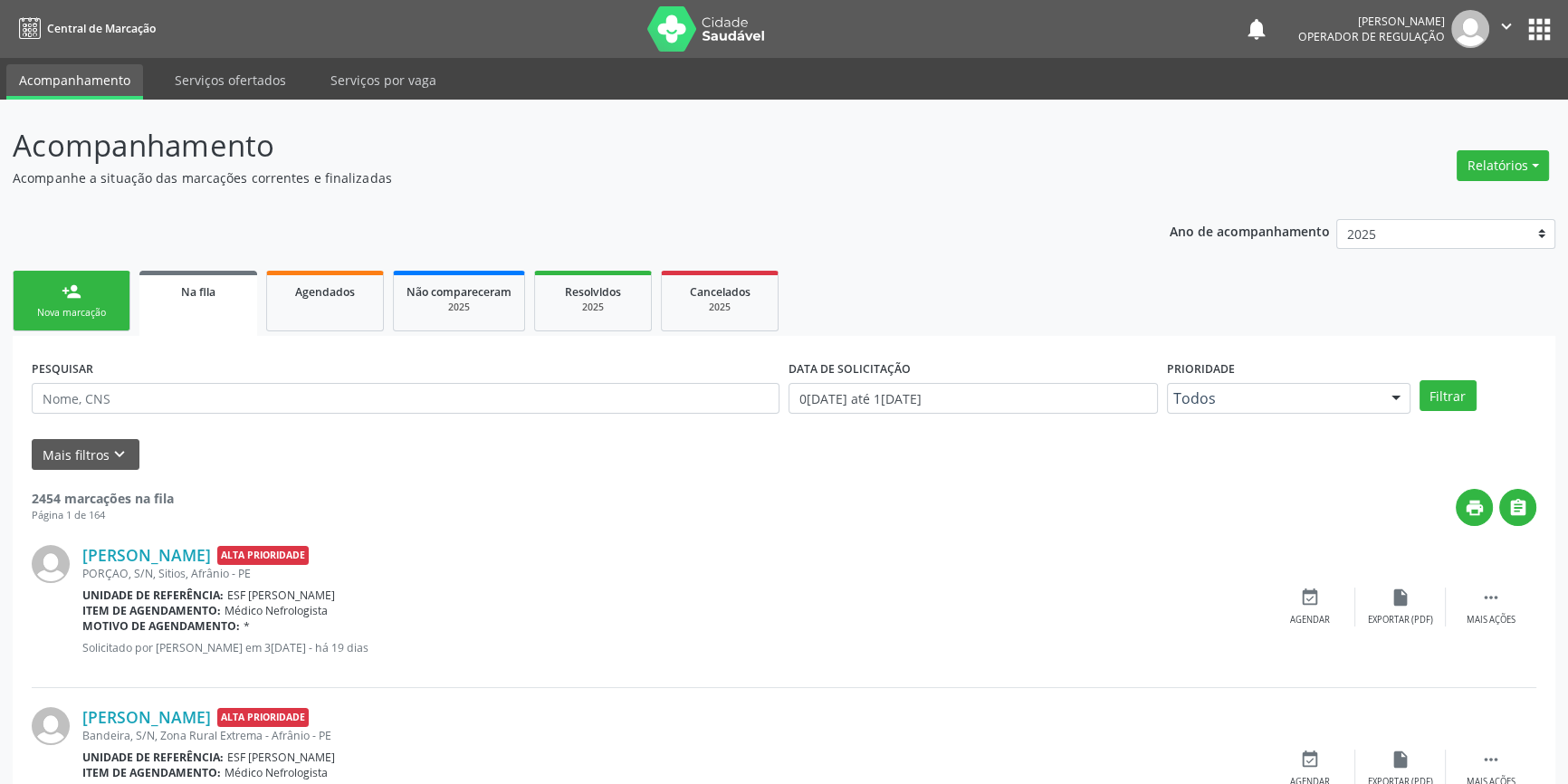
click at [115, 288] on link "person_add Nova marcação" at bounding box center [71, 301] width 118 height 60
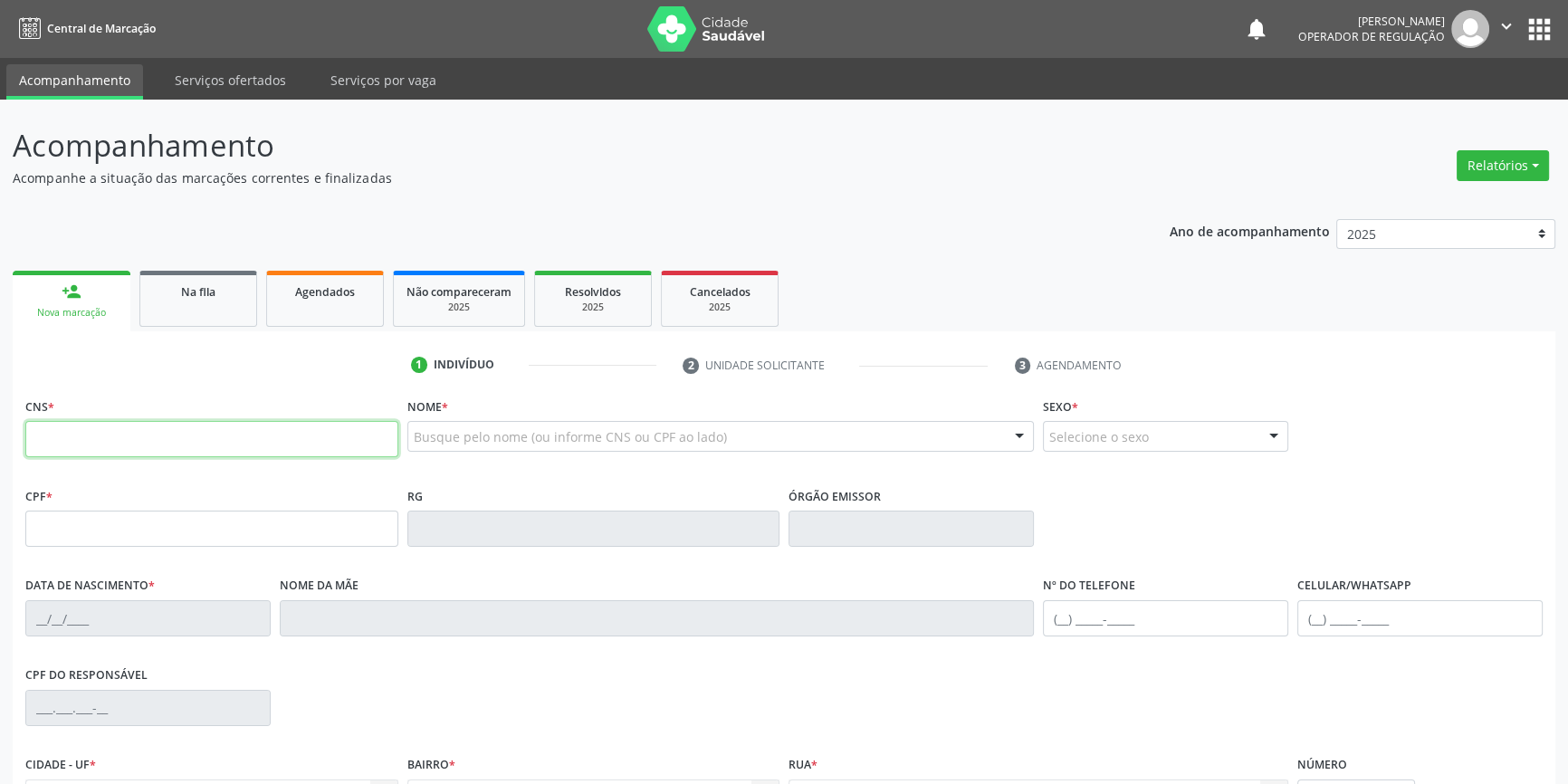
click at [126, 429] on input "text" at bounding box center [212, 438] width 373 height 36
type input "702 4040 1068 8324"
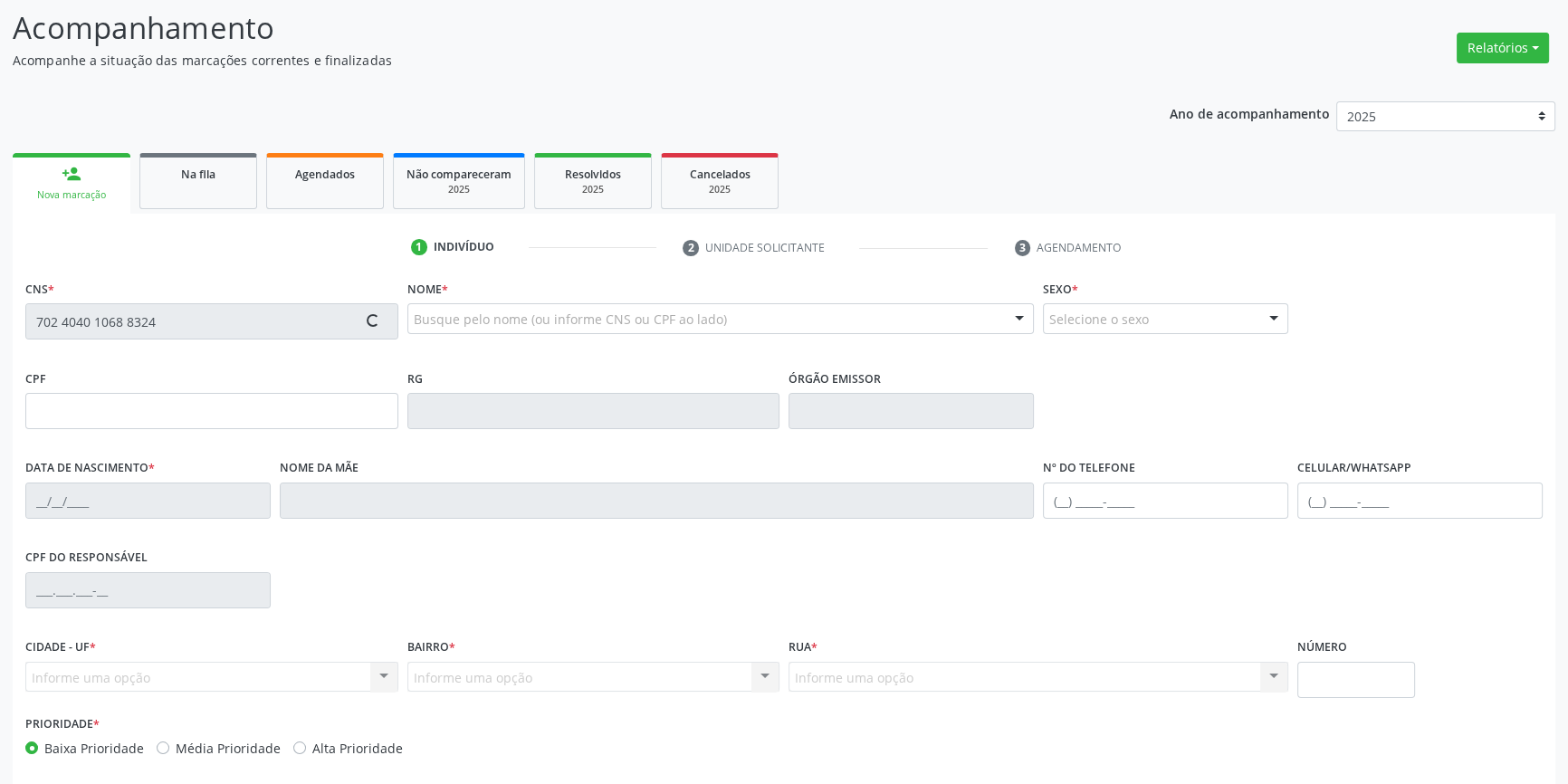
scroll to position [196, 0]
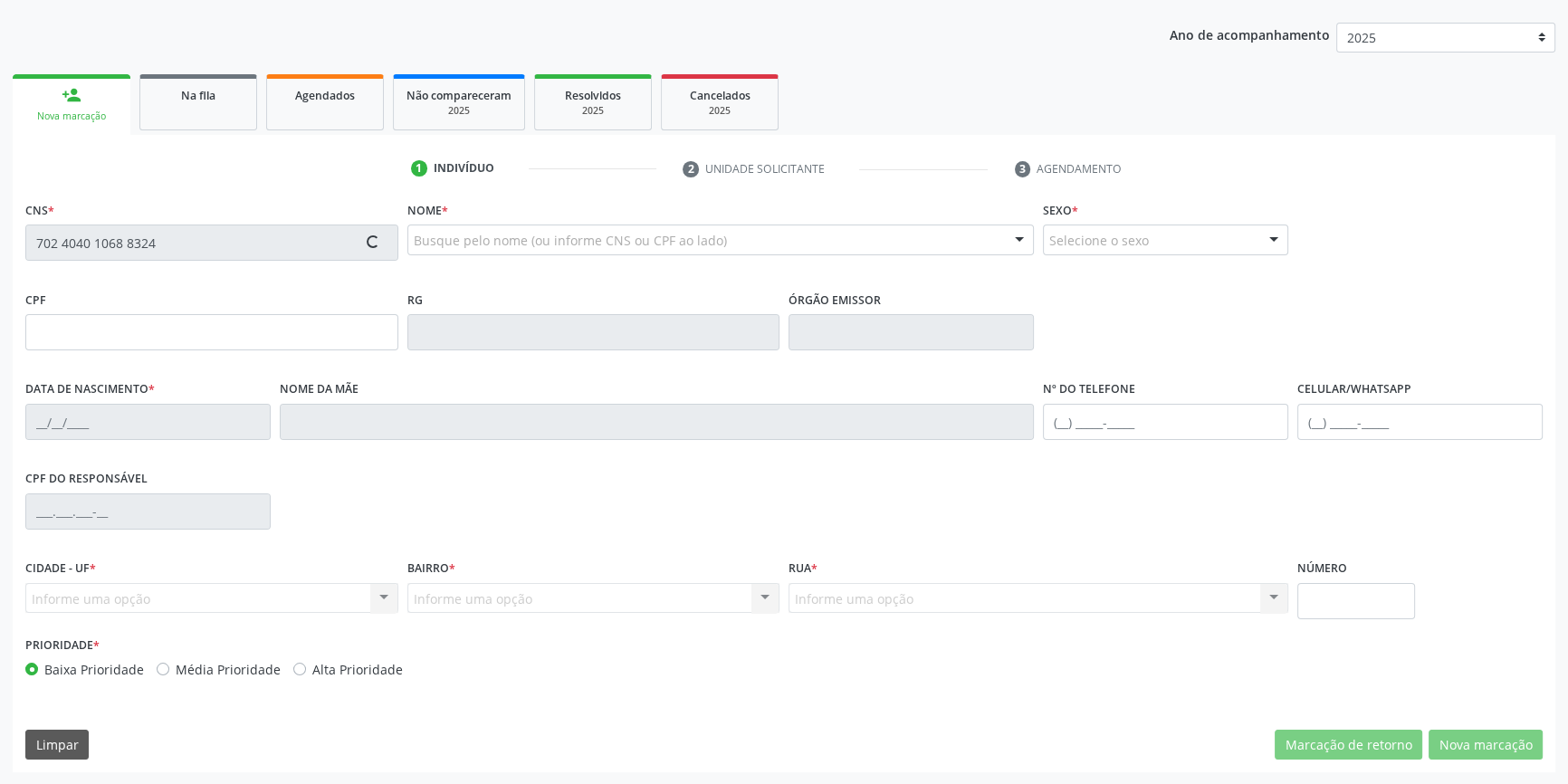
type input "31/12/1943"
type input "Crispiniana Luzia da Conceicao"
type input "(87) 98129-5728"
type input "S/N"
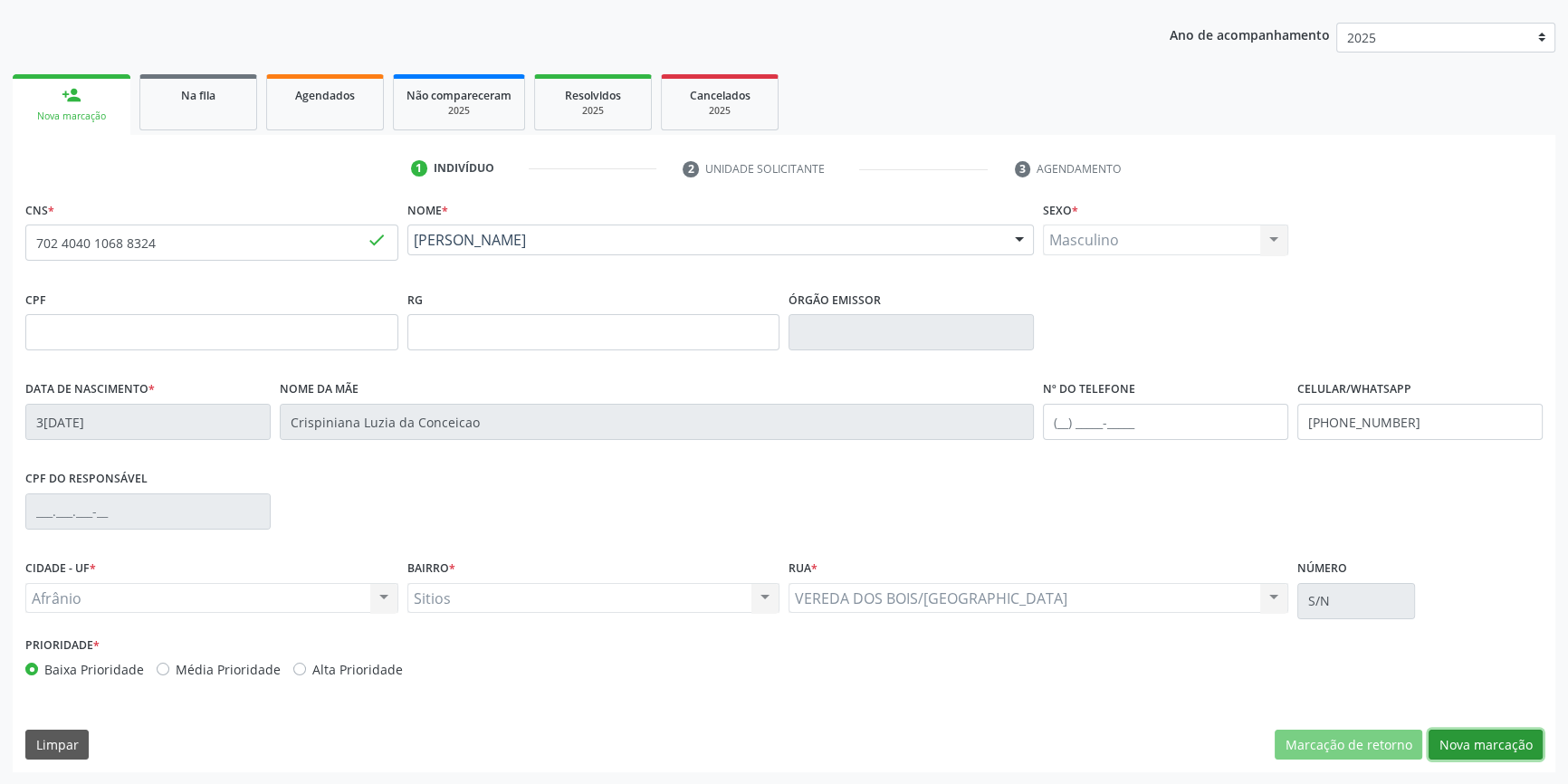
click at [1484, 739] on button "Nova marcação" at bounding box center [1485, 745] width 114 height 31
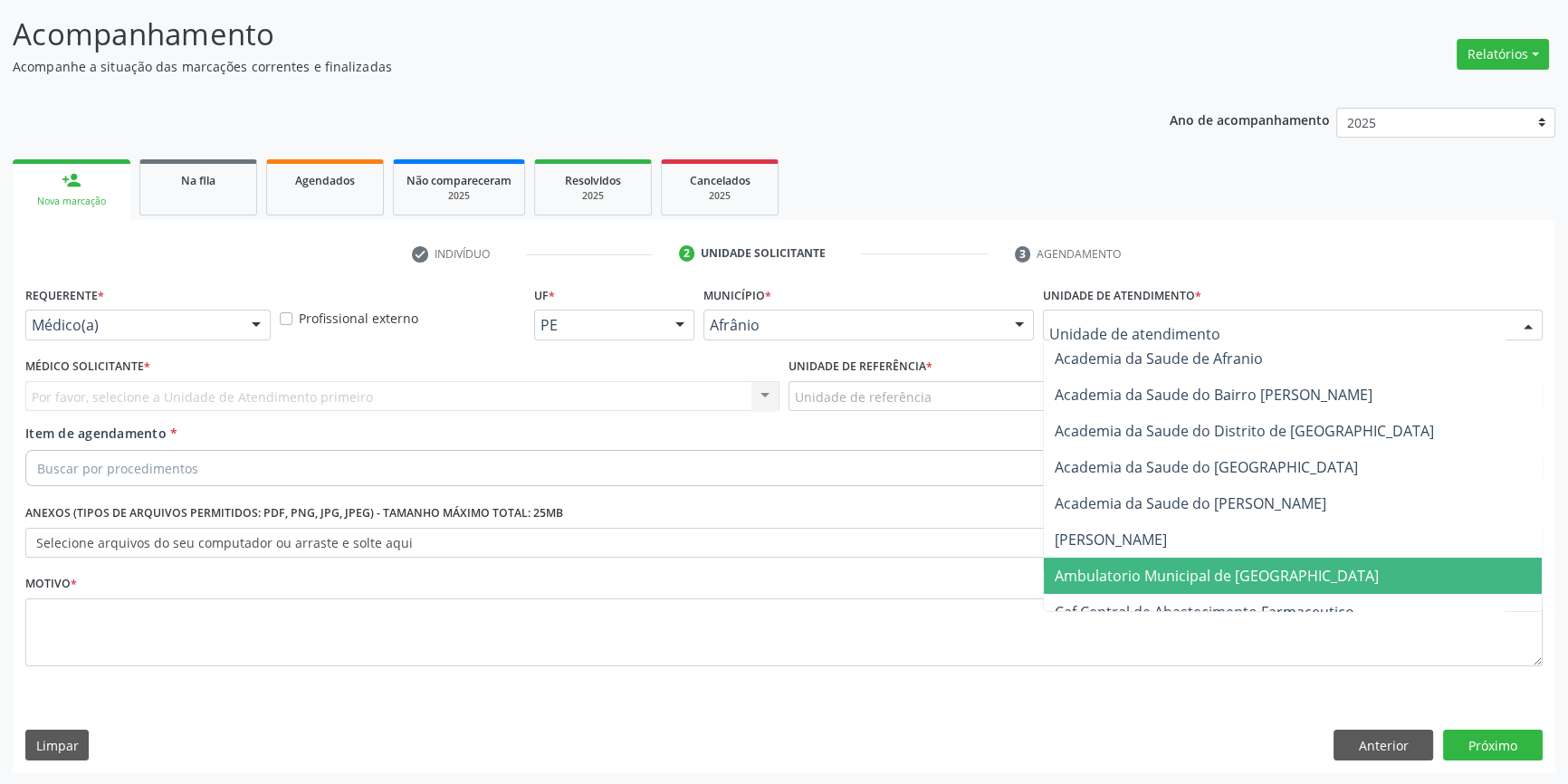
click at [1135, 574] on span "Ambulatorio Municipal de [GEOGRAPHIC_DATA]" at bounding box center [1217, 576] width 324 height 20
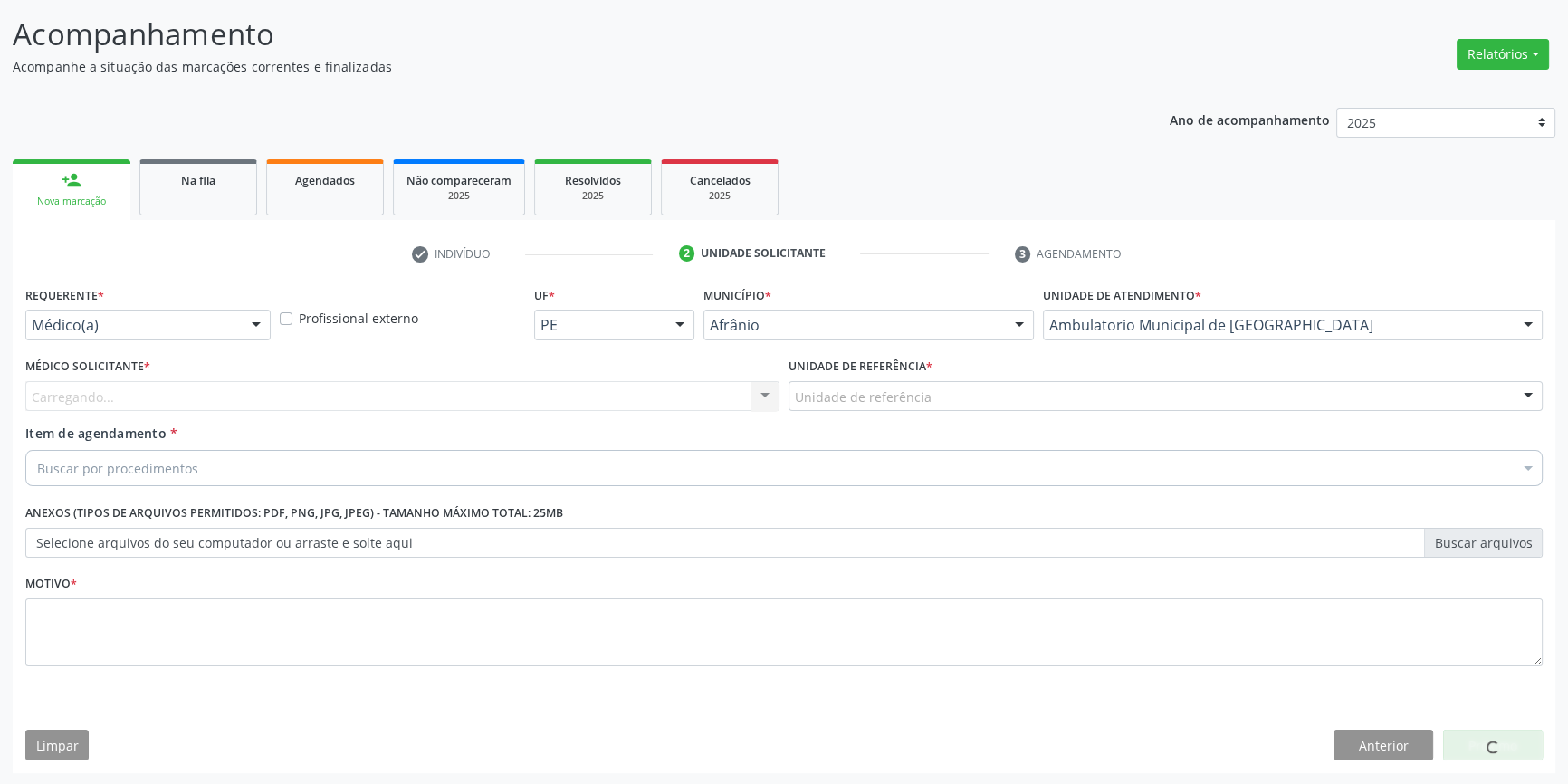
click at [943, 392] on div "Unidade de referência" at bounding box center [1166, 396] width 754 height 31
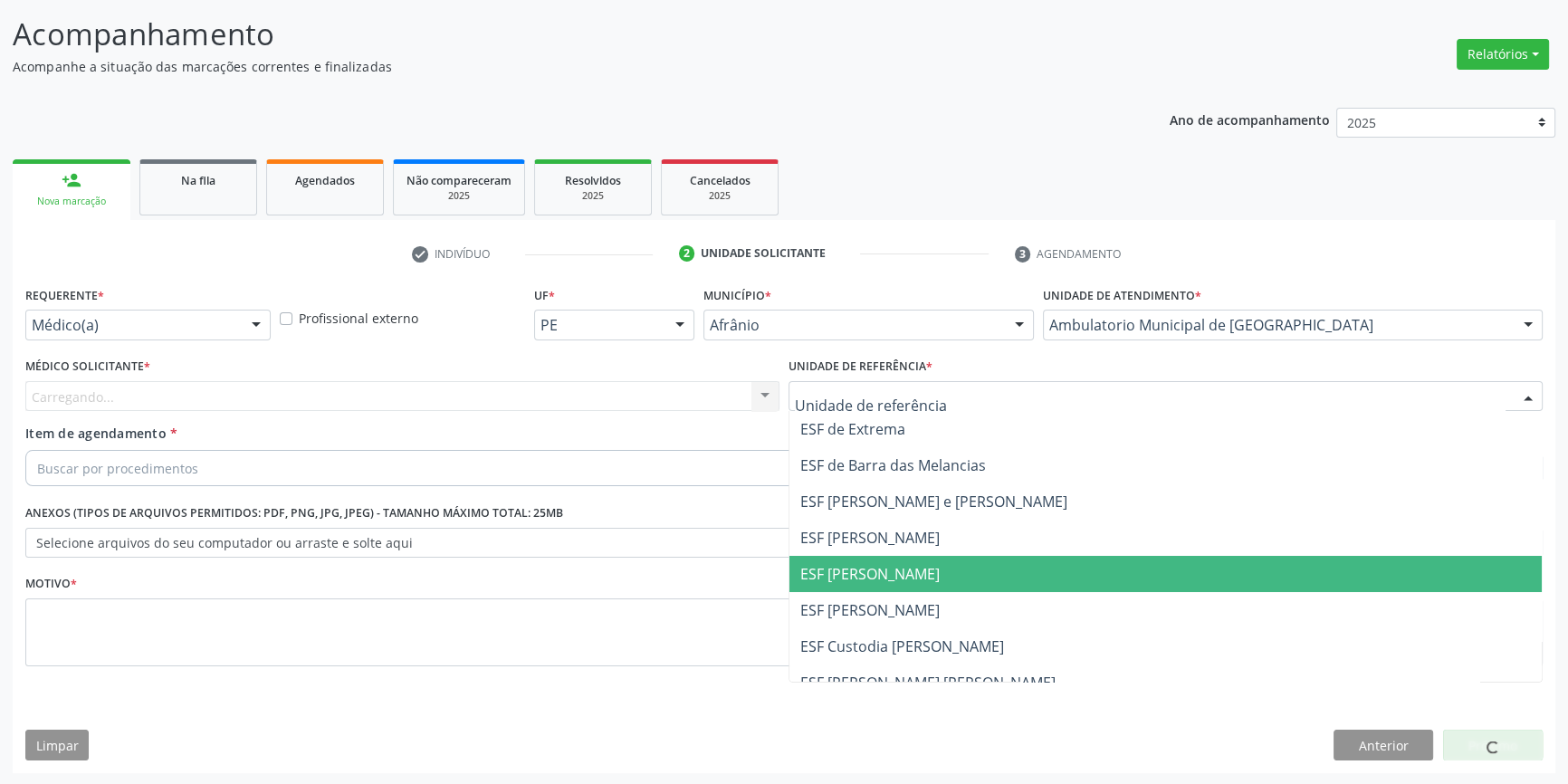
click at [914, 559] on span "ESF [PERSON_NAME]" at bounding box center [1166, 573] width 753 height 36
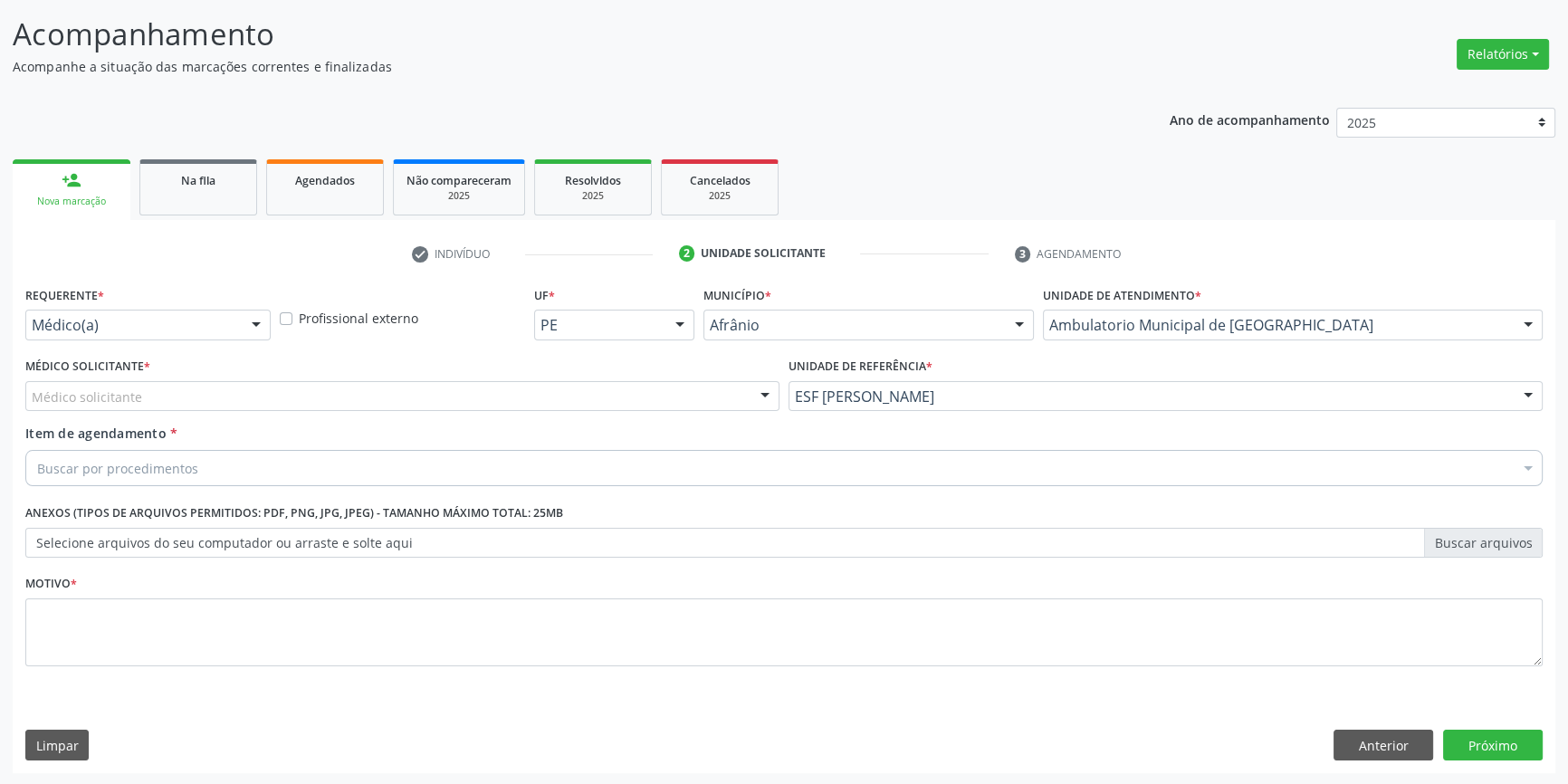
click at [486, 412] on div "Médico Solicitante * Médico solicitante Alysson Rodrigo Ferreira Cavalcanti Bru…" at bounding box center [402, 389] width 764 height 71
click at [450, 392] on div "Médico solicitante" at bounding box center [402, 396] width 754 height 31
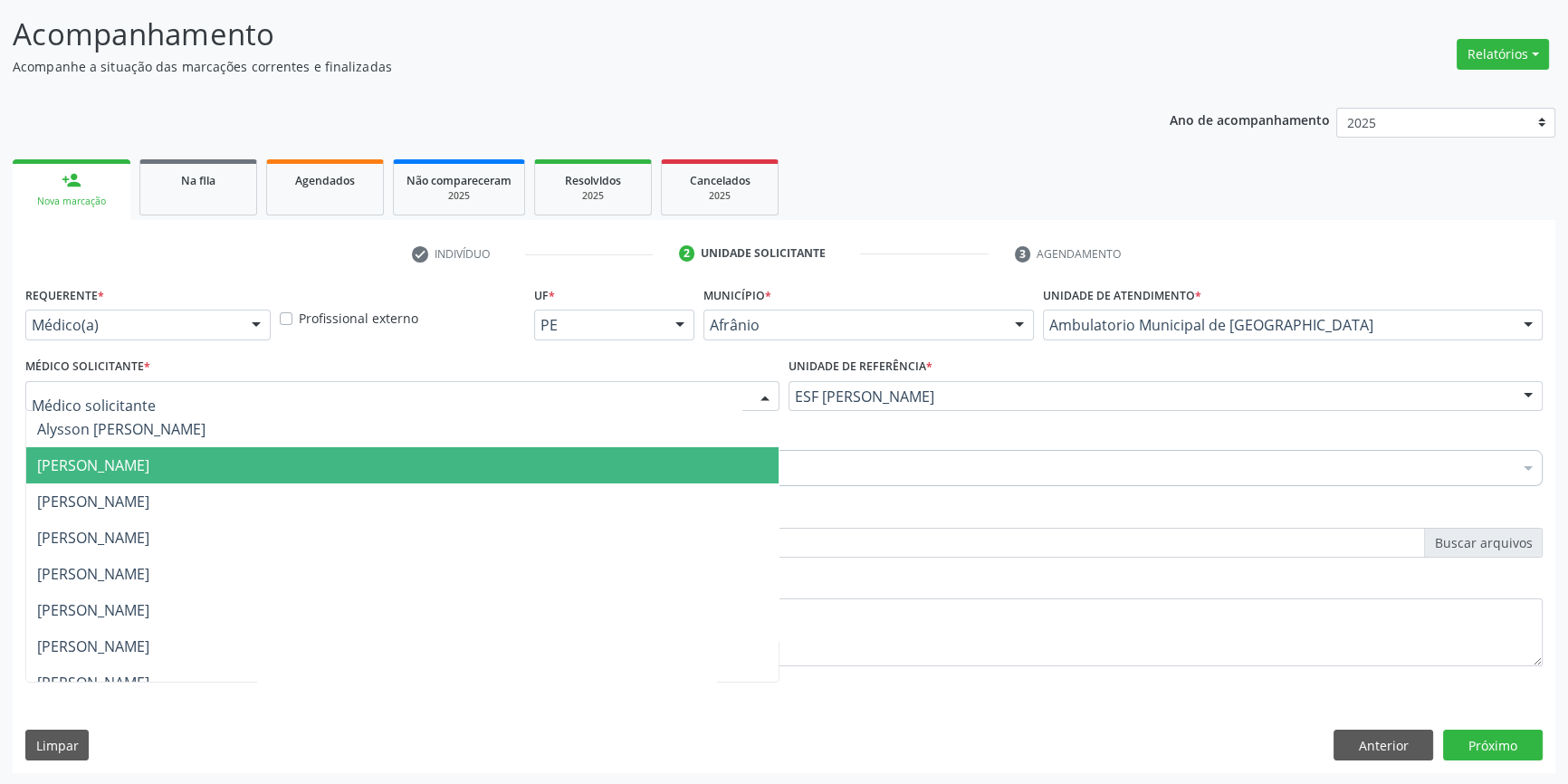
click at [144, 462] on span "Bruno Saraiva Bezerra Medrado" at bounding box center [93, 465] width 113 height 20
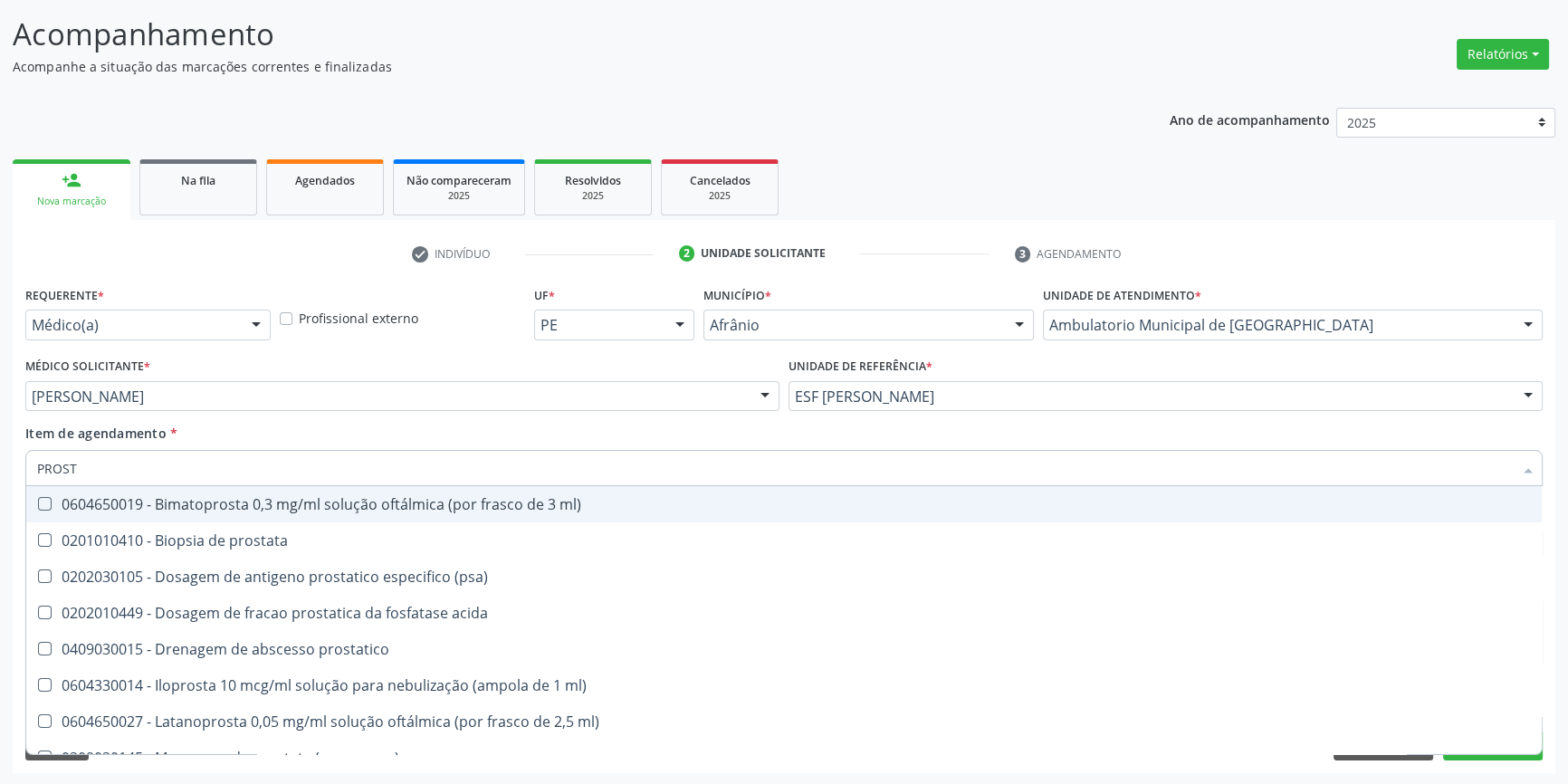
type input "PROSTA"
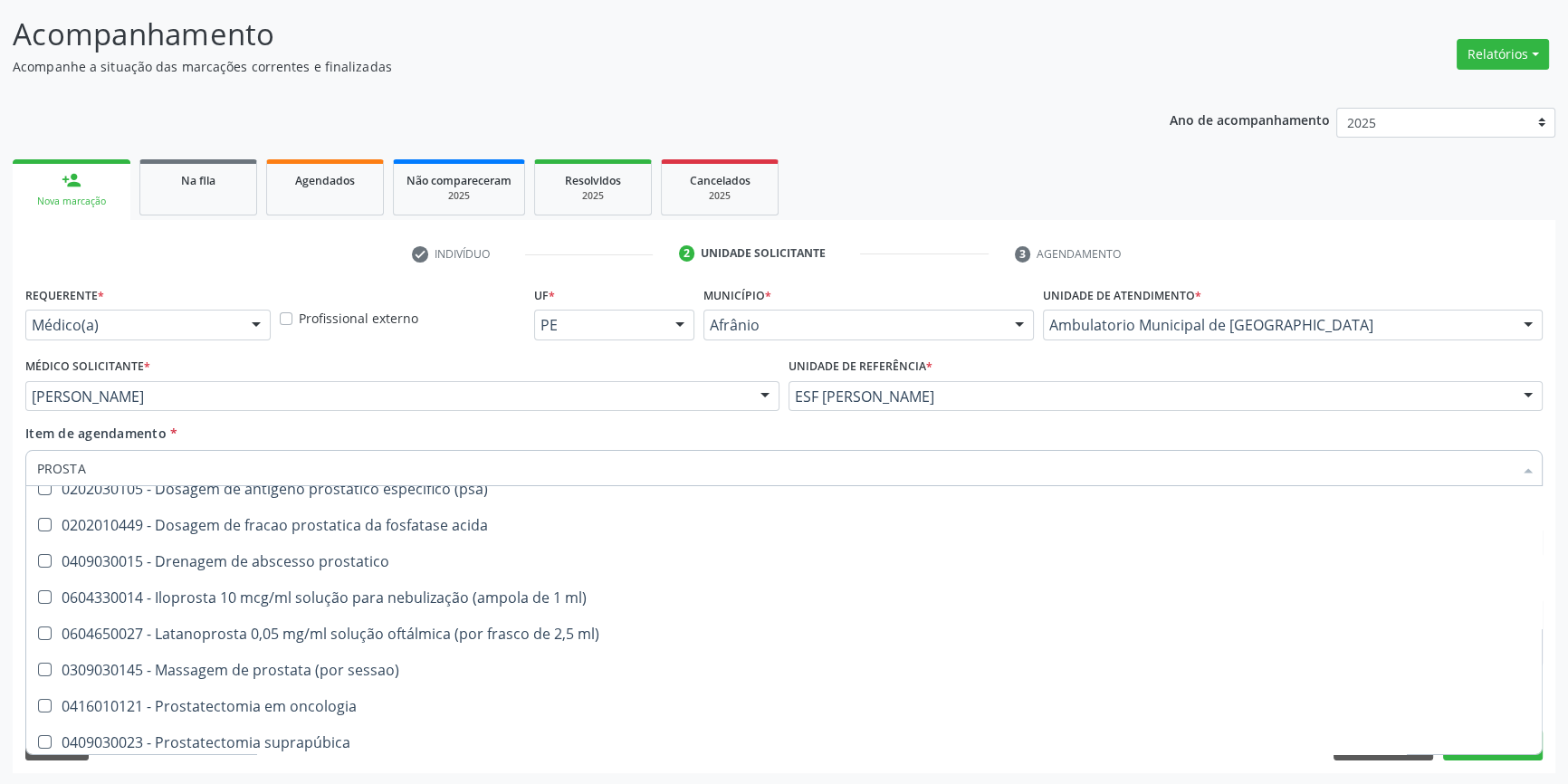
scroll to position [311, 0]
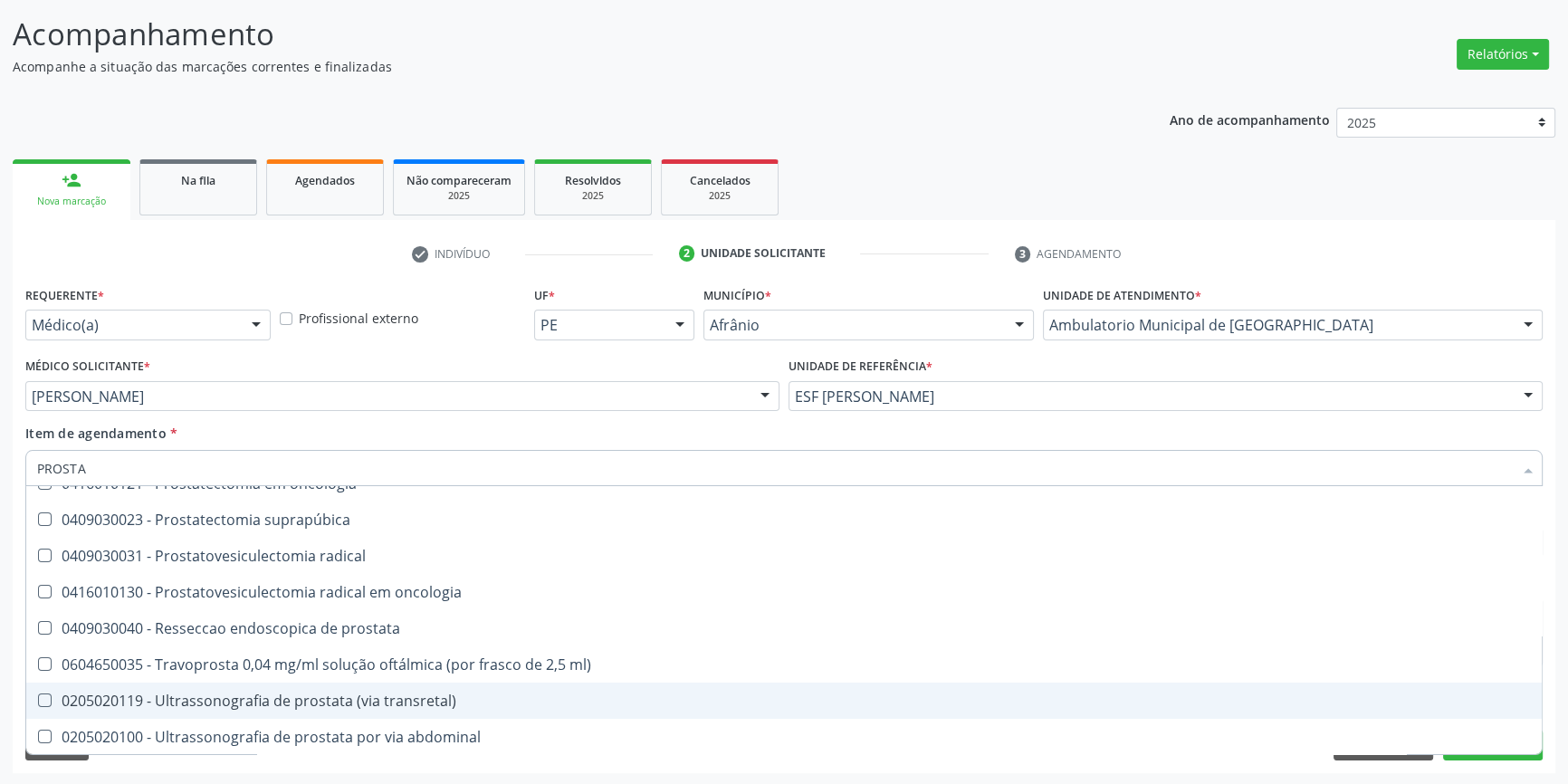
click at [345, 694] on div "0205020119 - Ultrassonografia de prostata (via transretal)" at bounding box center [784, 700] width 1494 height 15
checkbox transretal\) "true"
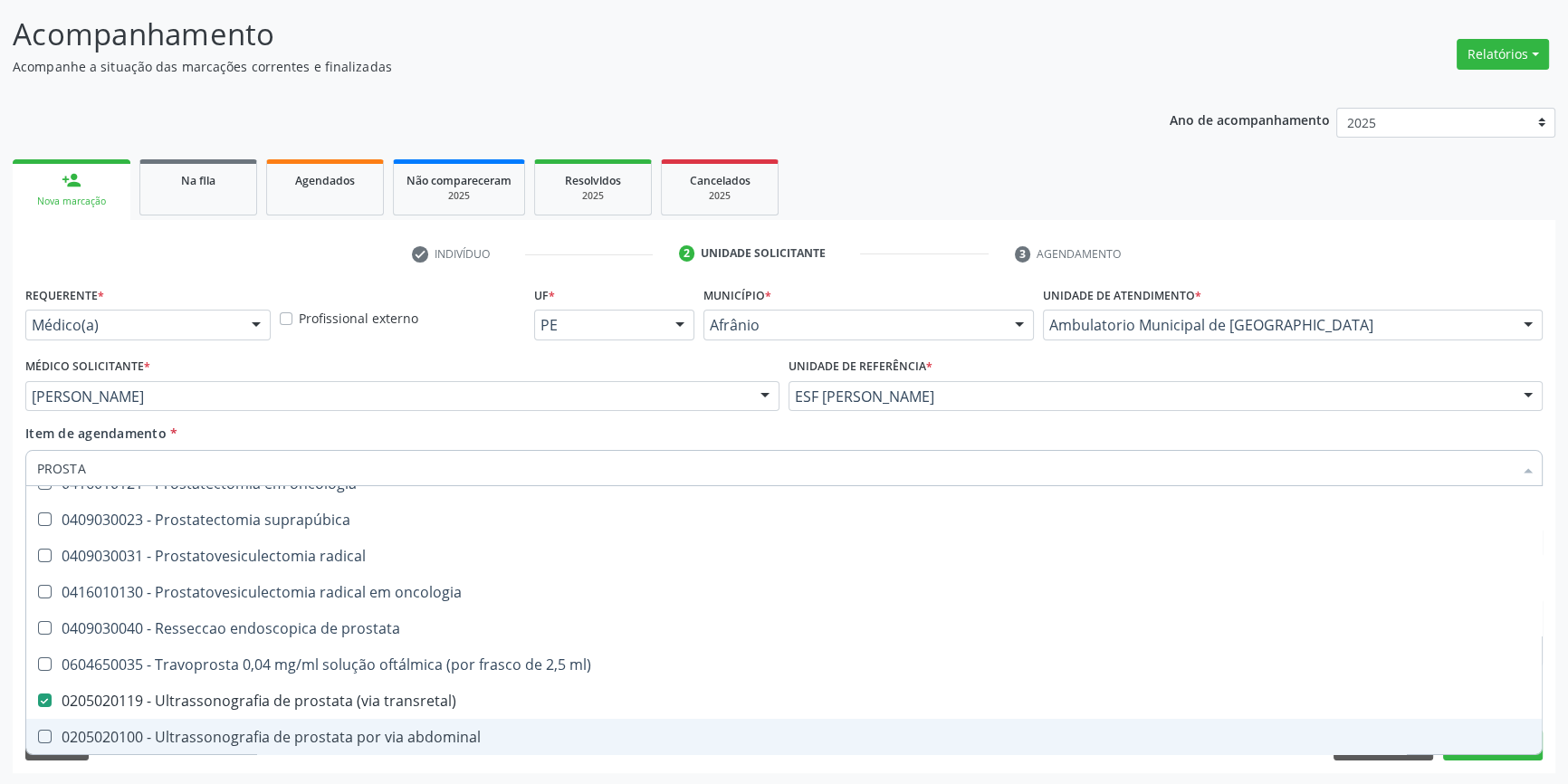
click at [435, 730] on div "0205020100 - Ultrassonografia de prostata por via abdominal" at bounding box center [784, 736] width 1494 height 15
checkbox abdominal "true"
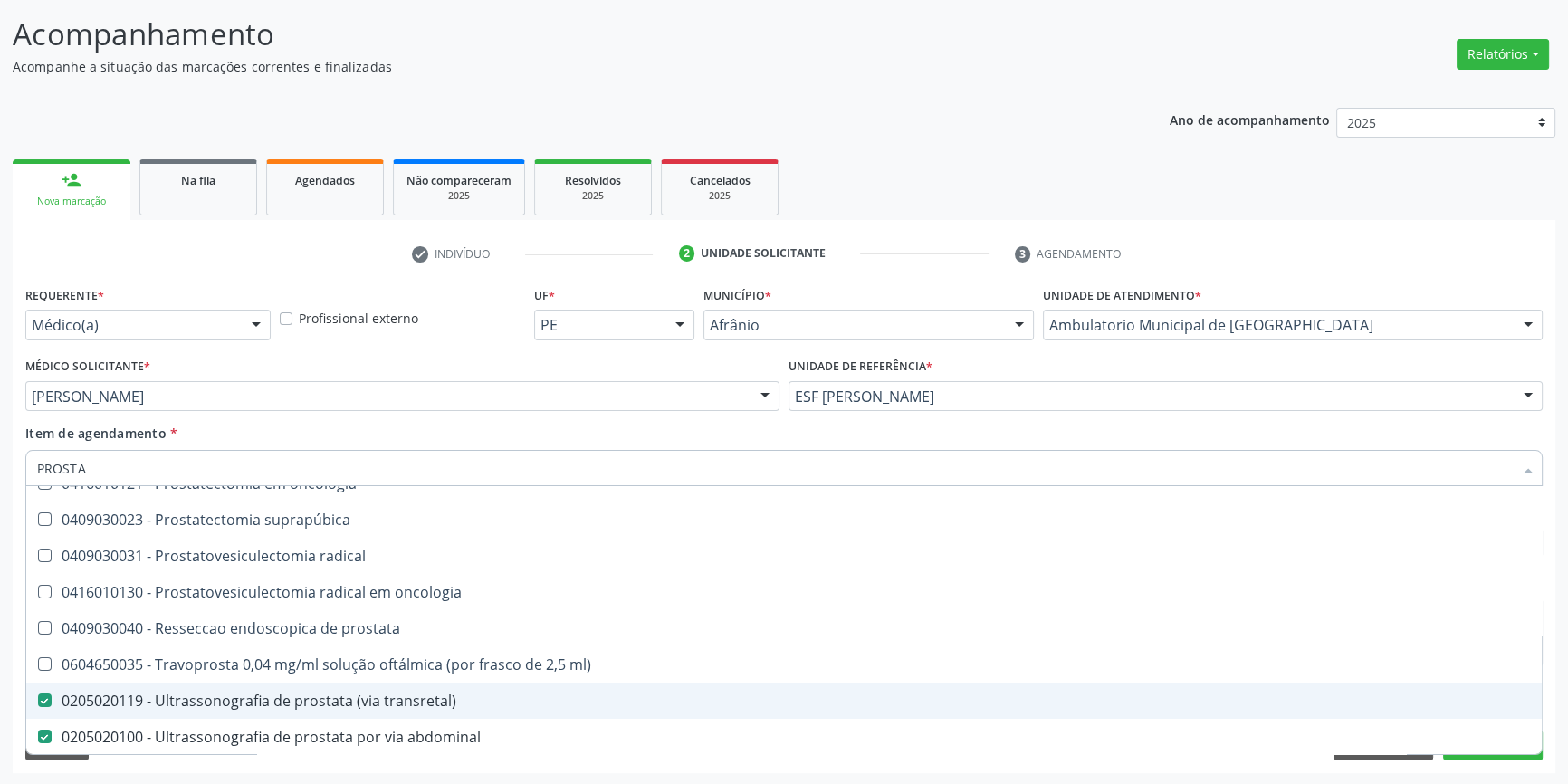
click at [425, 699] on div "0205020119 - Ultrassonografia de prostata (via transretal)" at bounding box center [784, 700] width 1494 height 15
checkbox transretal\) "false"
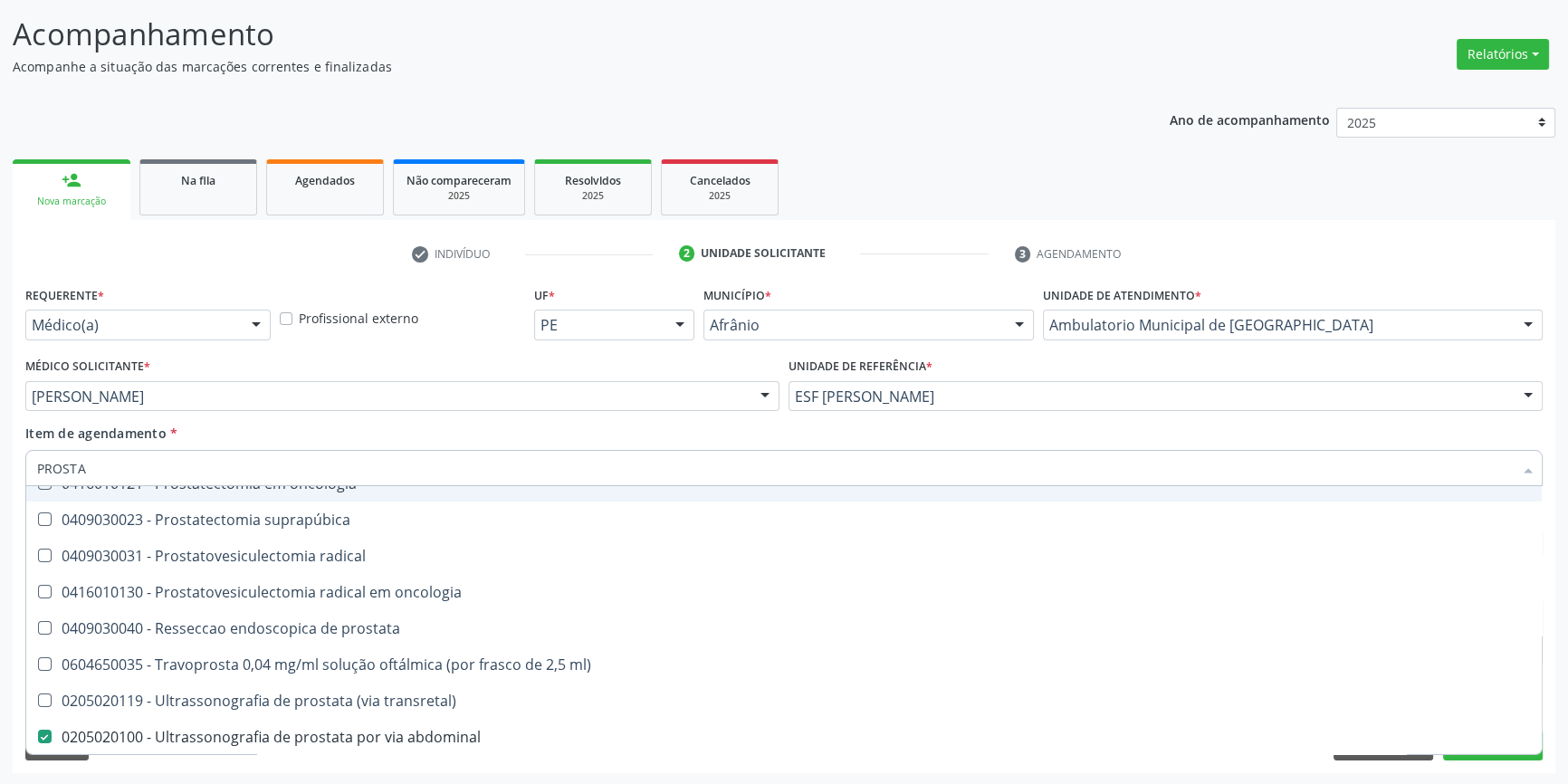
click at [380, 450] on input "PROSTA" at bounding box center [774, 467] width 1476 height 36
click at [254, 428] on div "Item de agendamento * PROSTA Desfazer seleção 0604650019 - Bimatoprosta 0,3 mg/…" at bounding box center [784, 452] width 1517 height 57
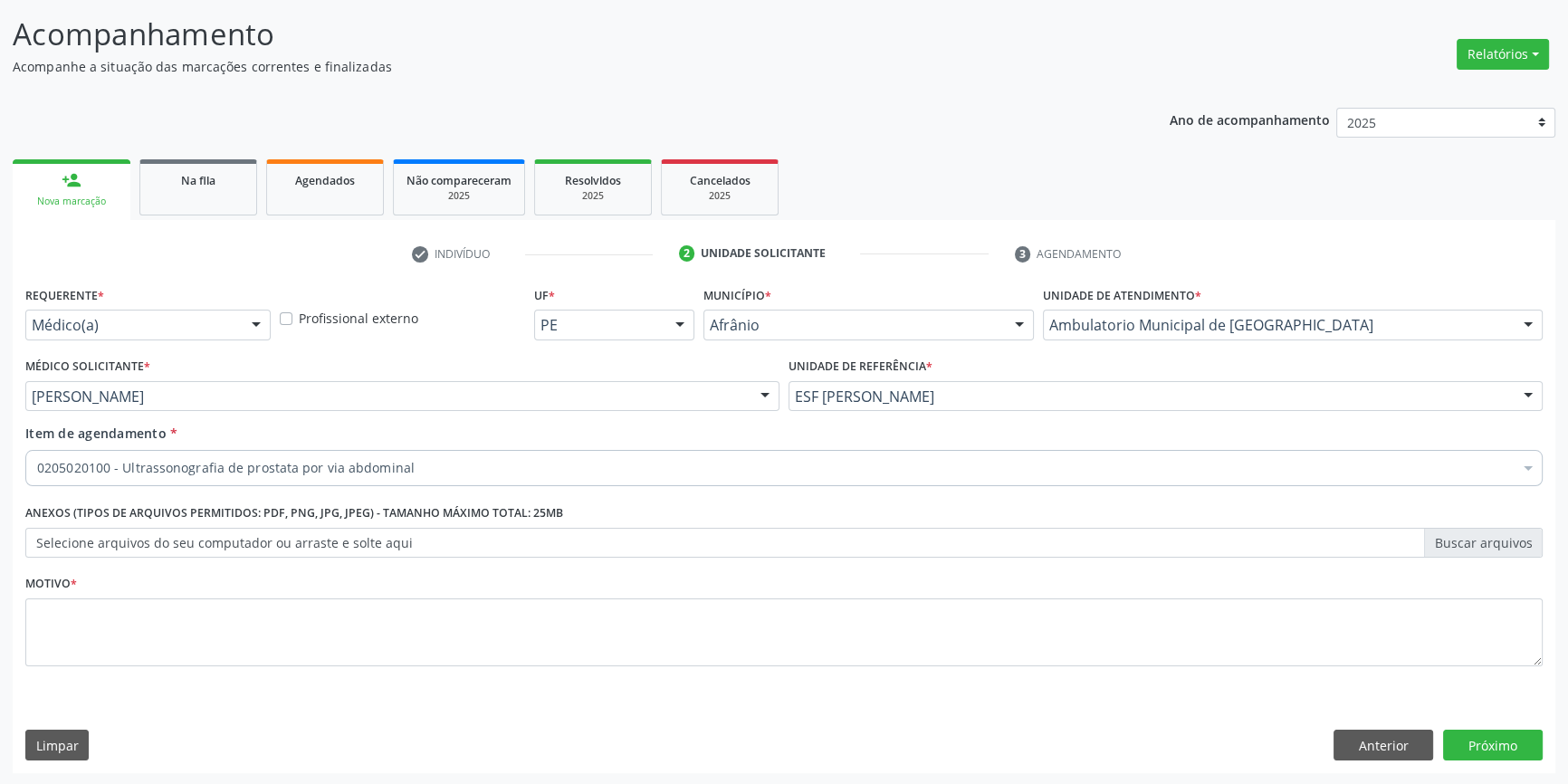
scroll to position [0, 0]
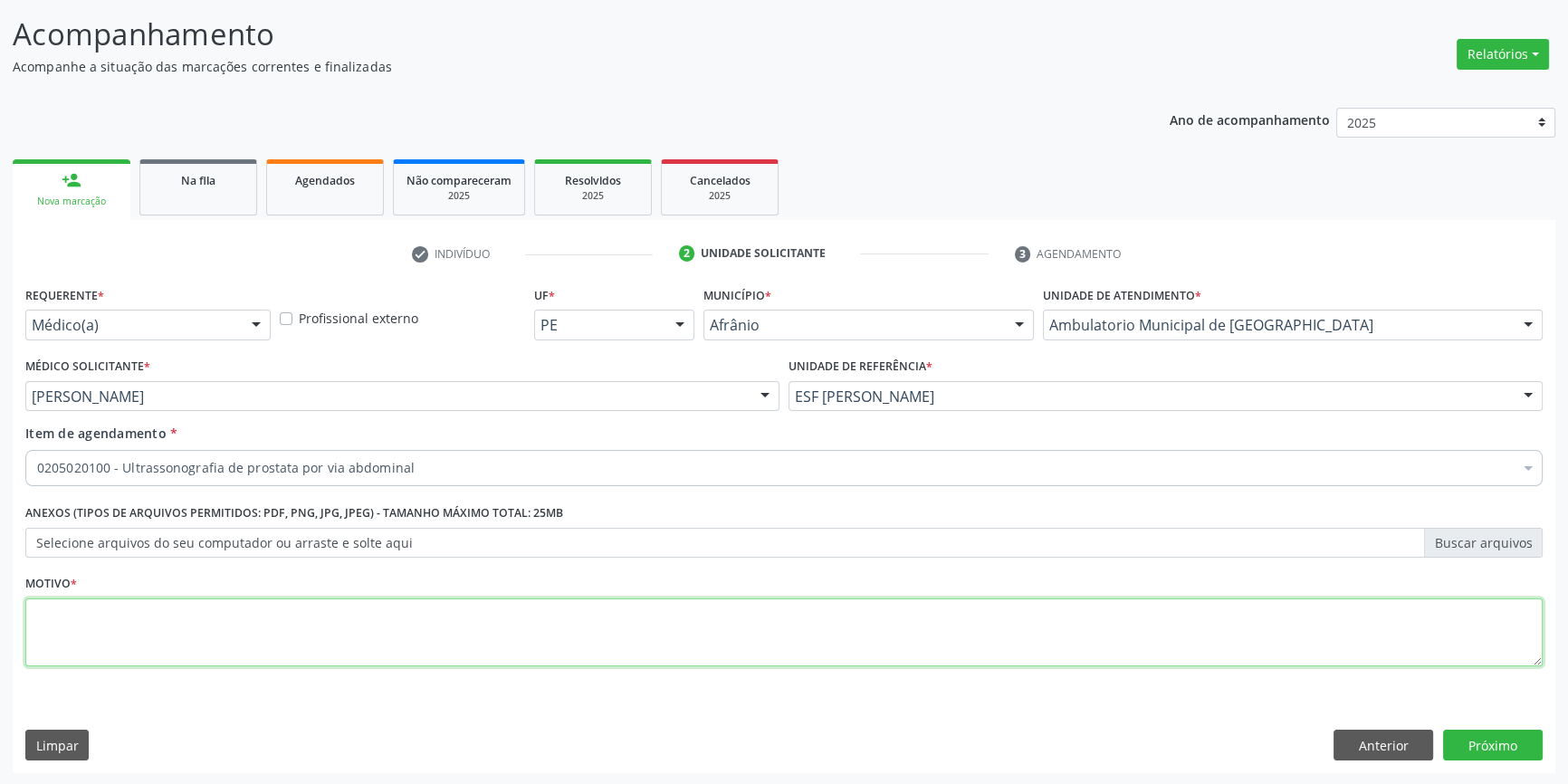
click at [291, 626] on textarea at bounding box center [784, 632] width 1517 height 69
type textarea "HPB"
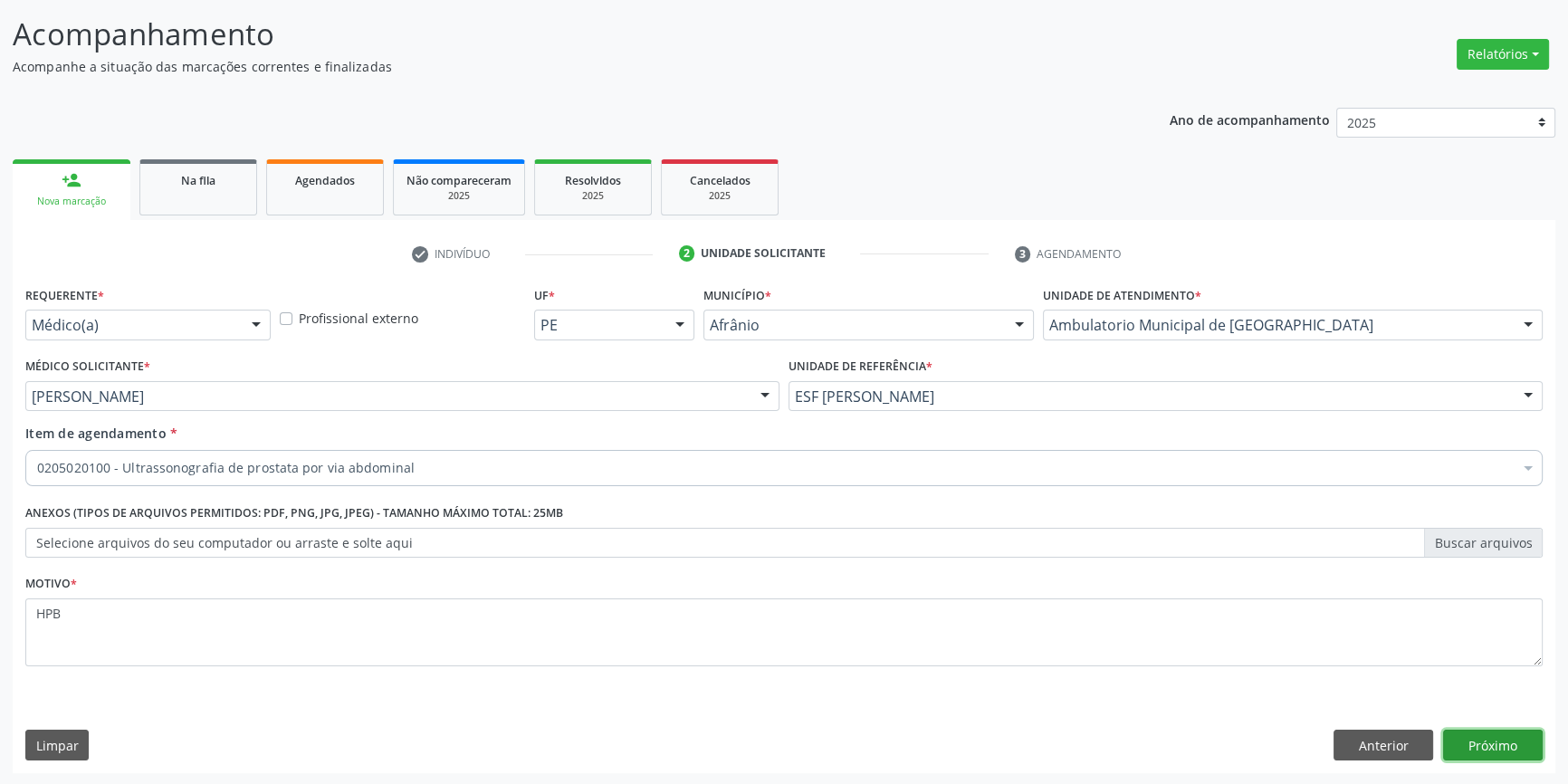
click at [1526, 736] on button "Próximo" at bounding box center [1493, 745] width 100 height 31
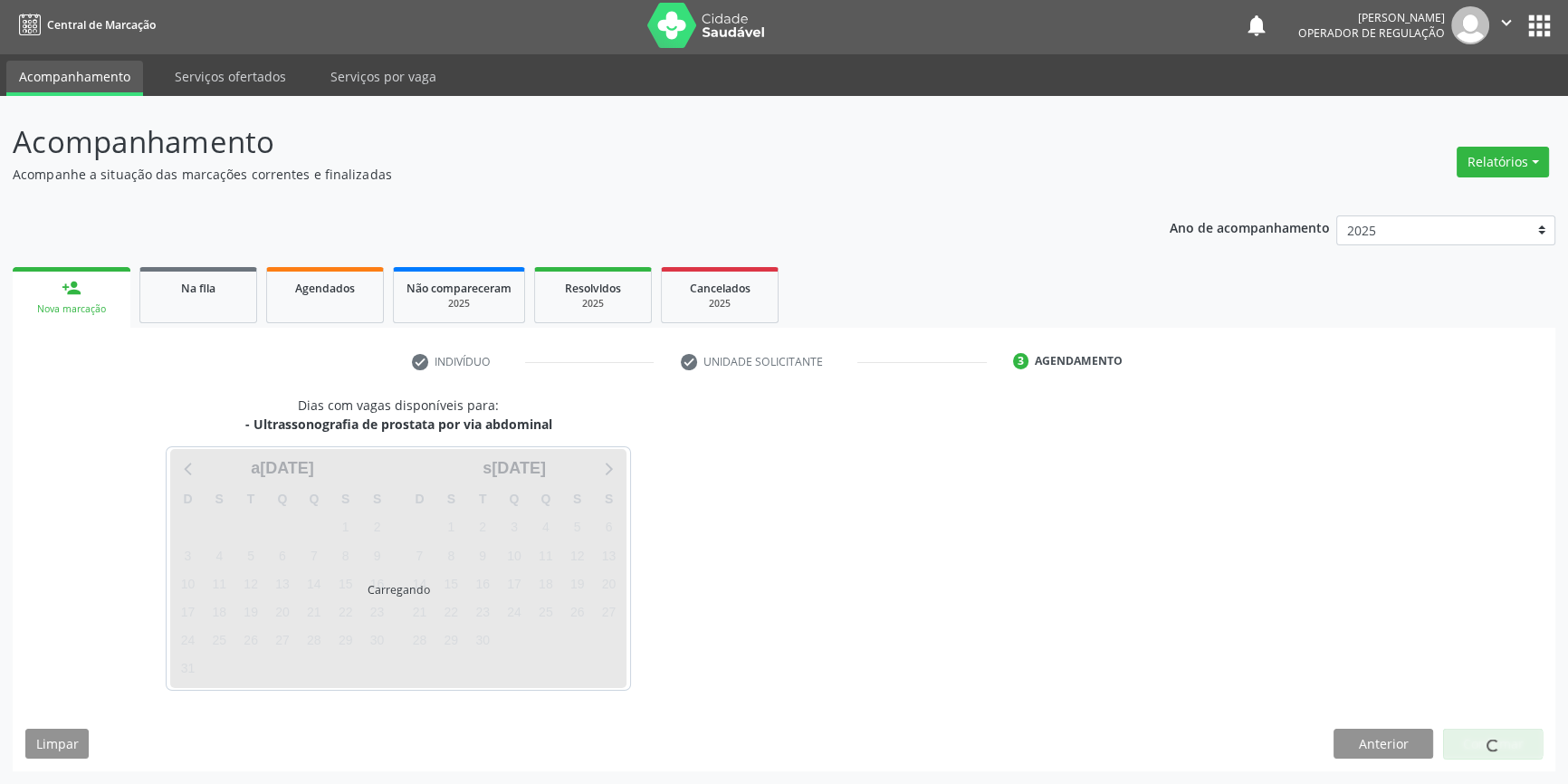
scroll to position [2, 0]
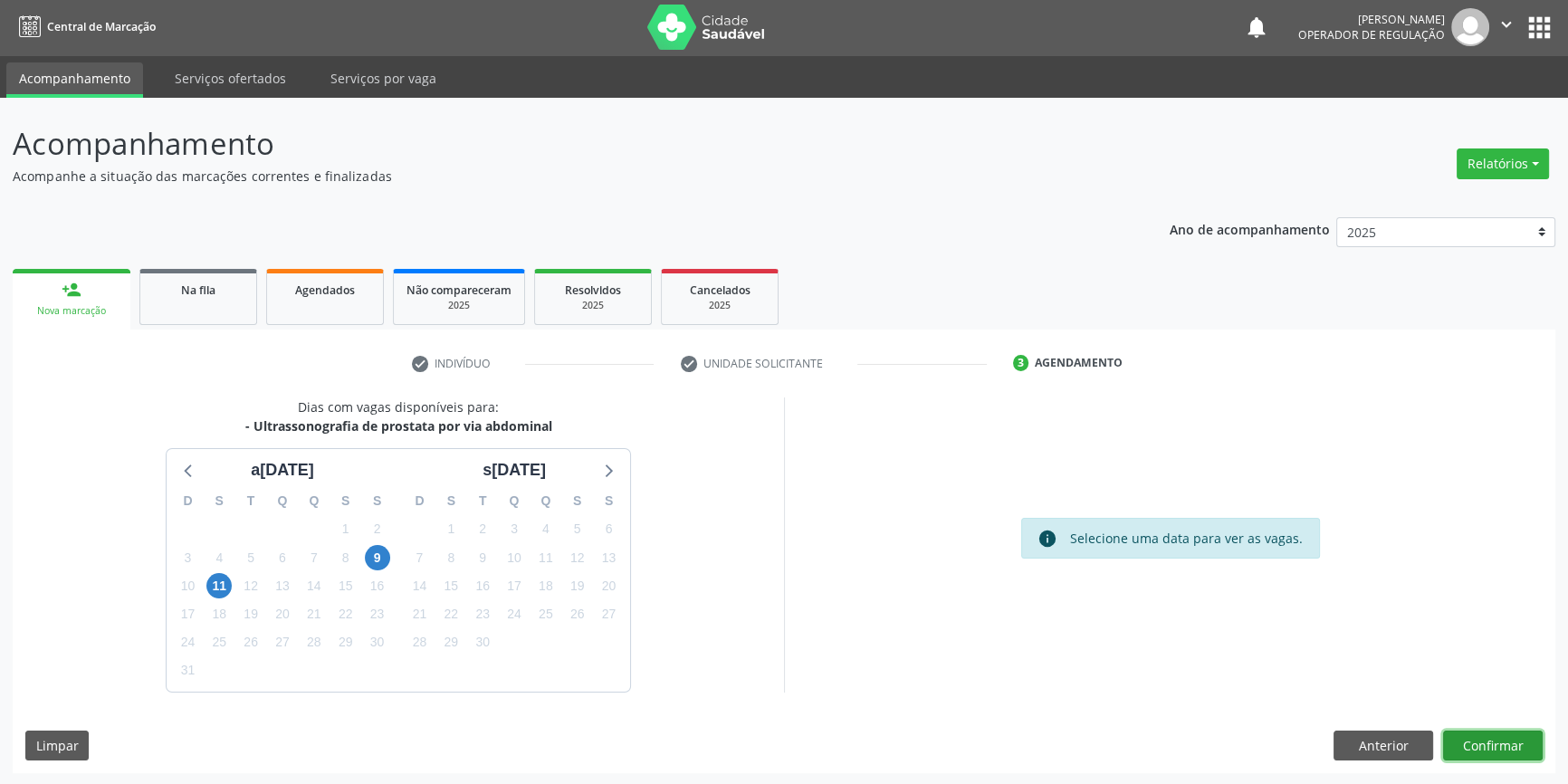
click at [1511, 736] on button "Confirmar" at bounding box center [1493, 746] width 100 height 31
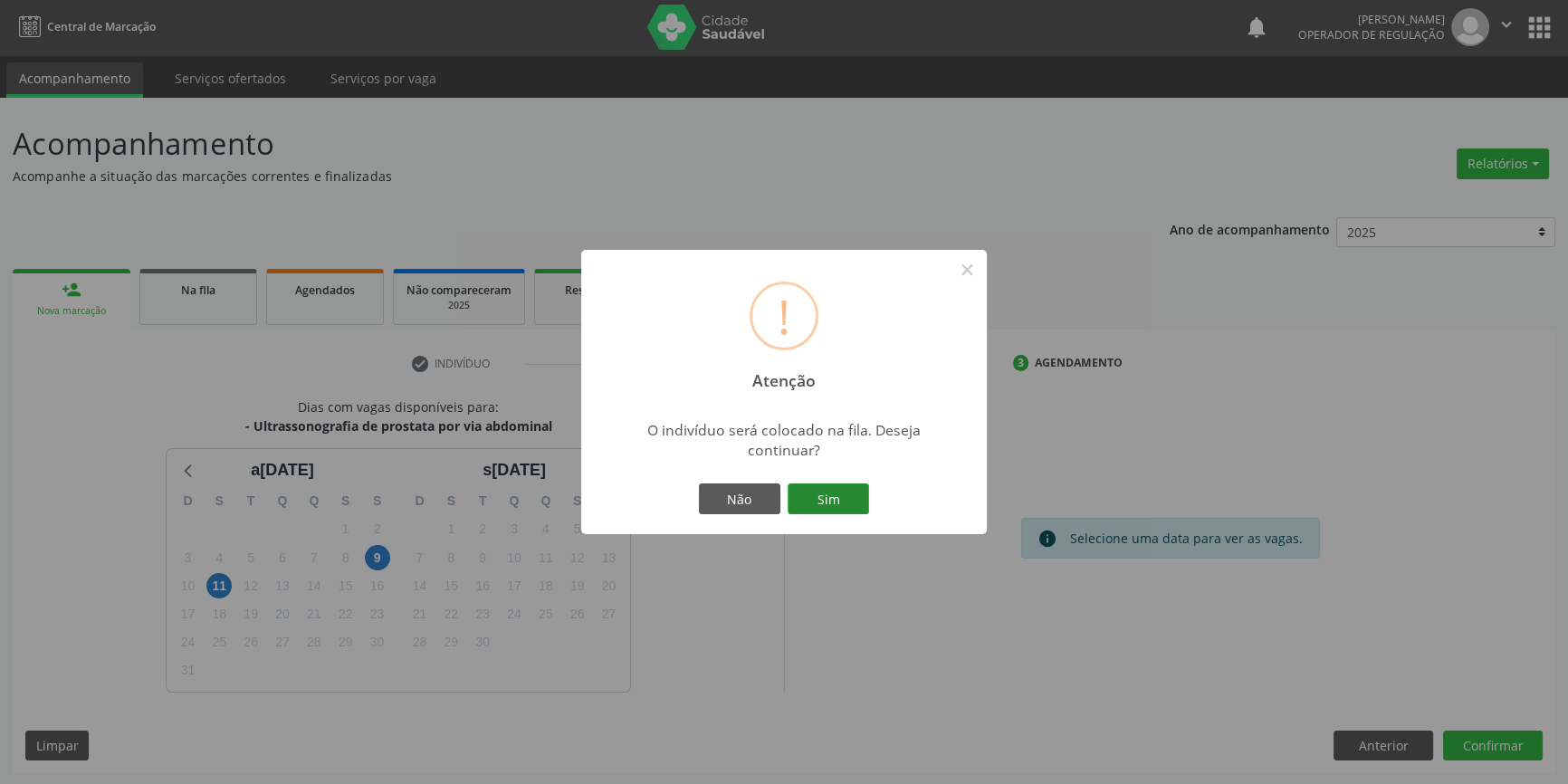
click at [855, 501] on button "Sim" at bounding box center [829, 499] width 82 height 31
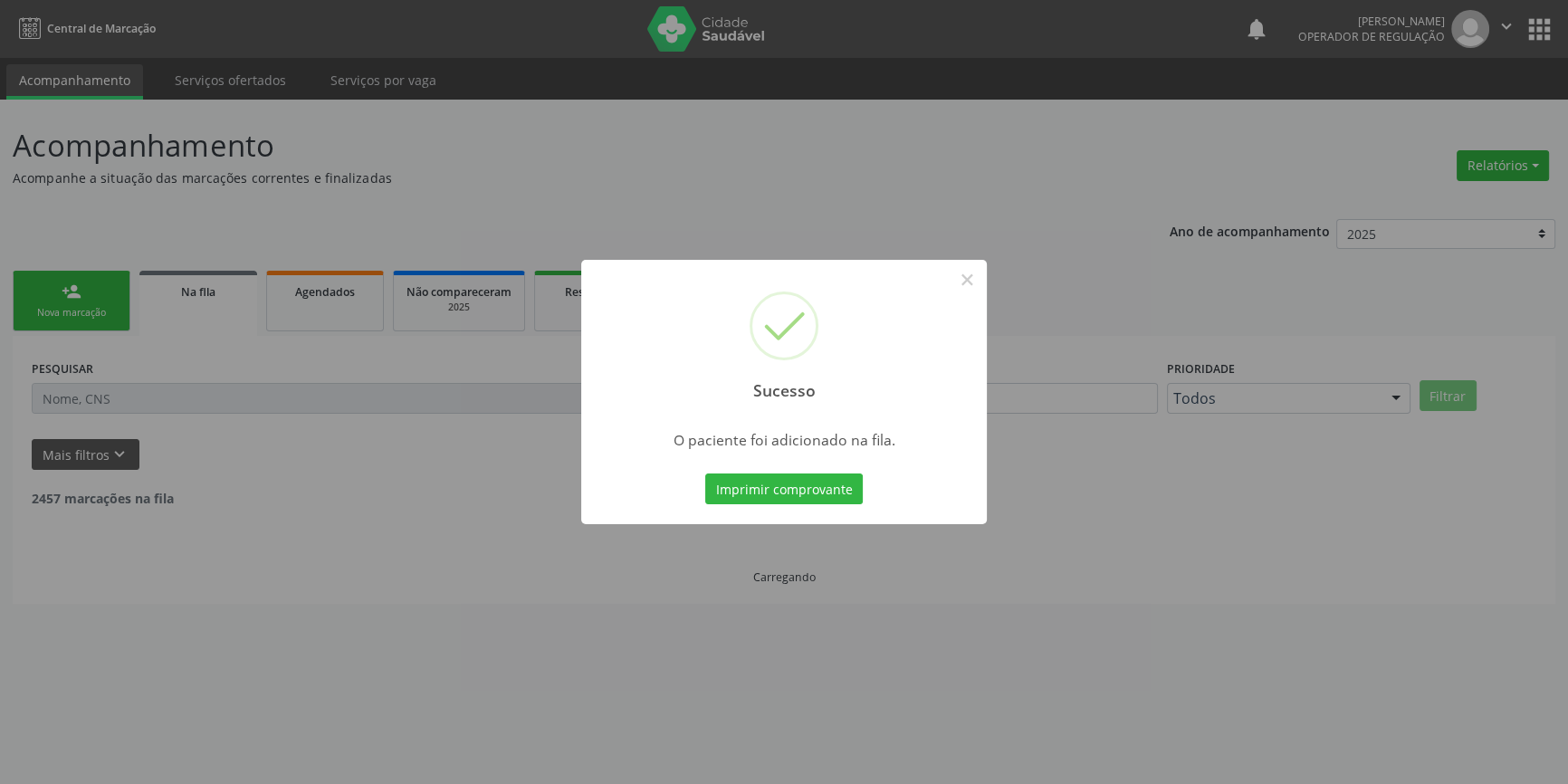
scroll to position [0, 0]
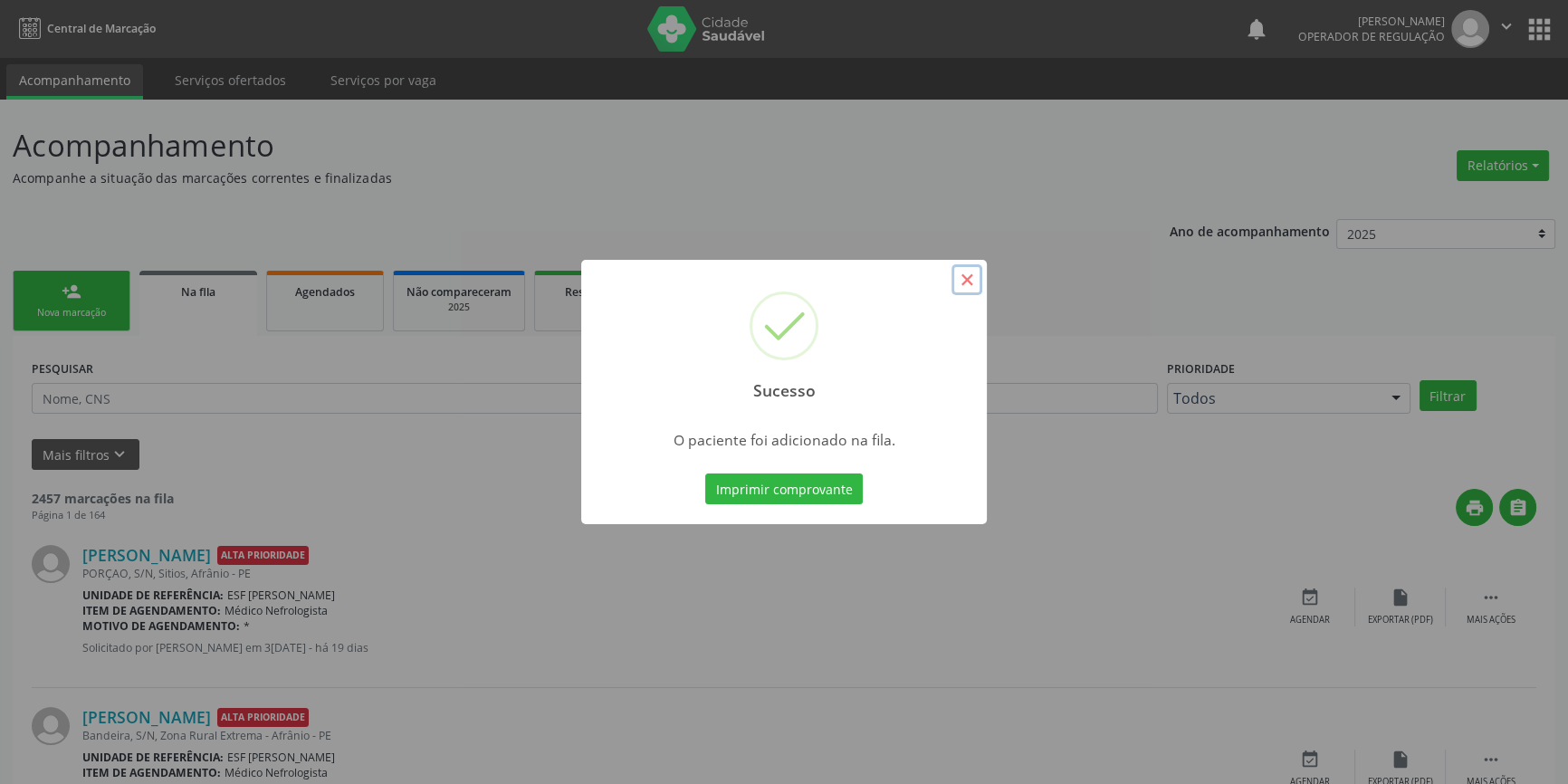
click at [959, 281] on button "×" at bounding box center [968, 280] width 31 height 31
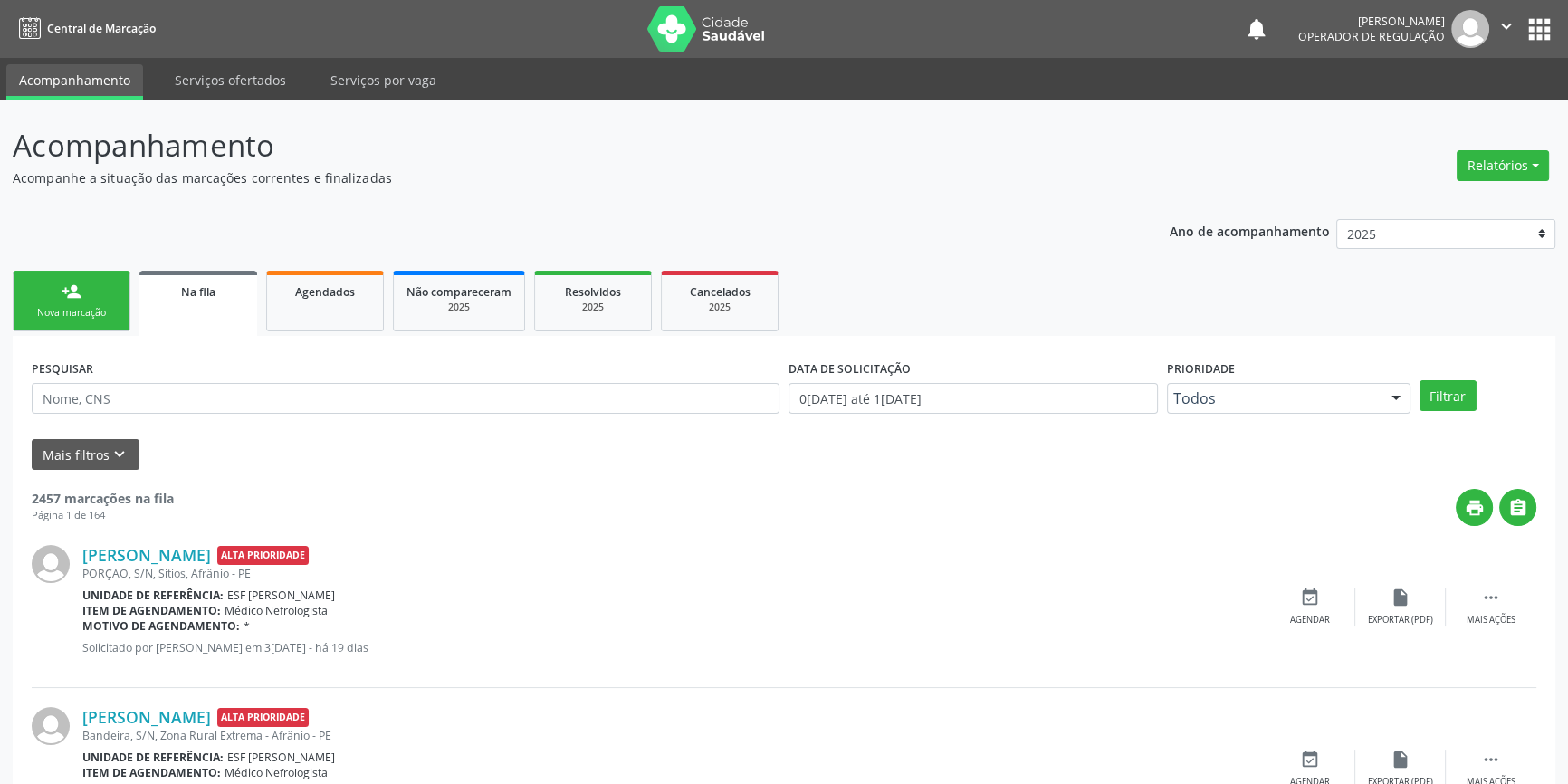
click at [87, 290] on link "person_add Nova marcação" at bounding box center [71, 301] width 118 height 60
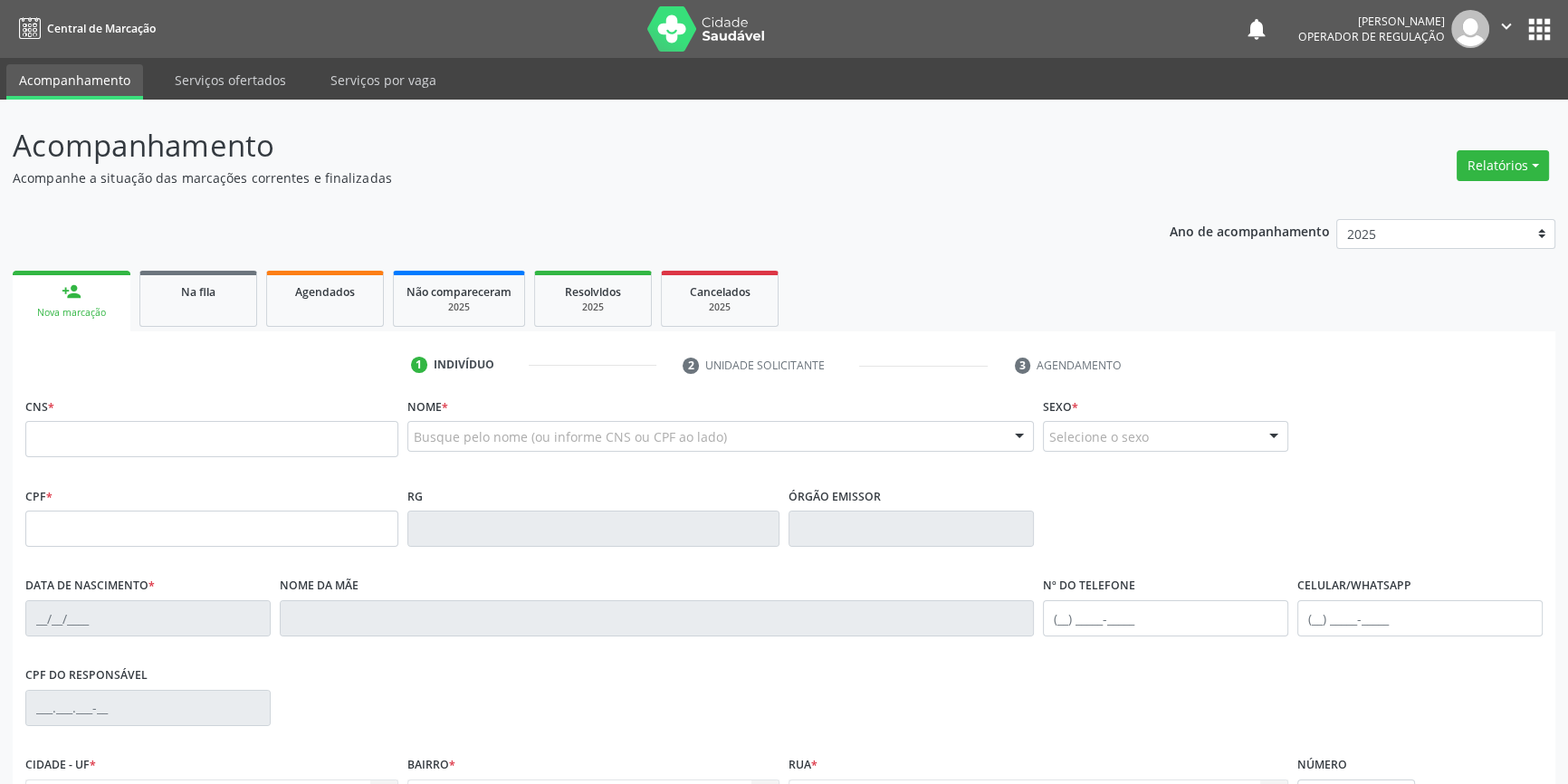
click at [118, 415] on div "CNS *" at bounding box center [212, 426] width 373 height 64
click at [119, 433] on input "text" at bounding box center [212, 438] width 373 height 36
type input "708 9097 2767 7519"
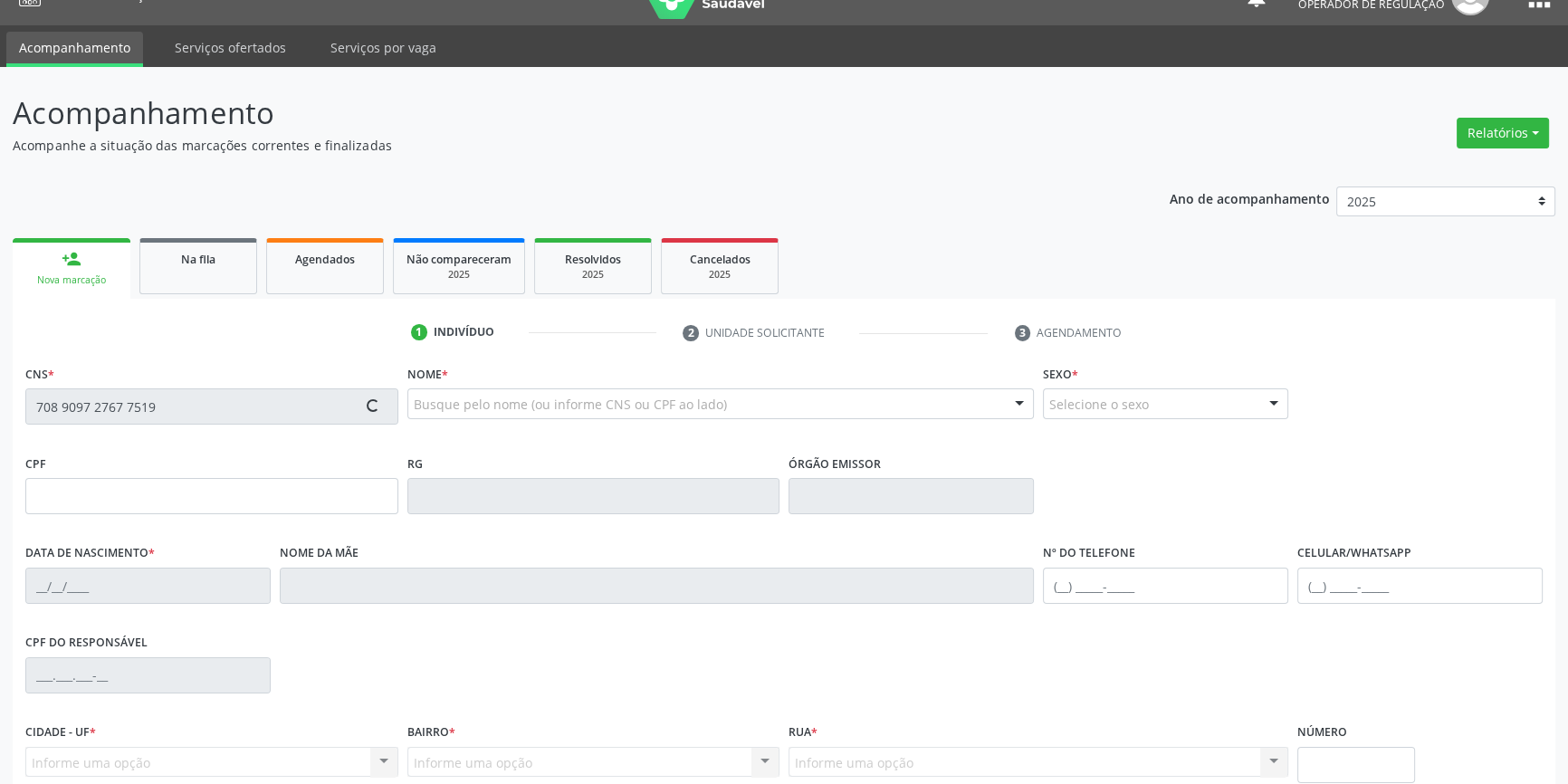
scroll to position [196, 0]
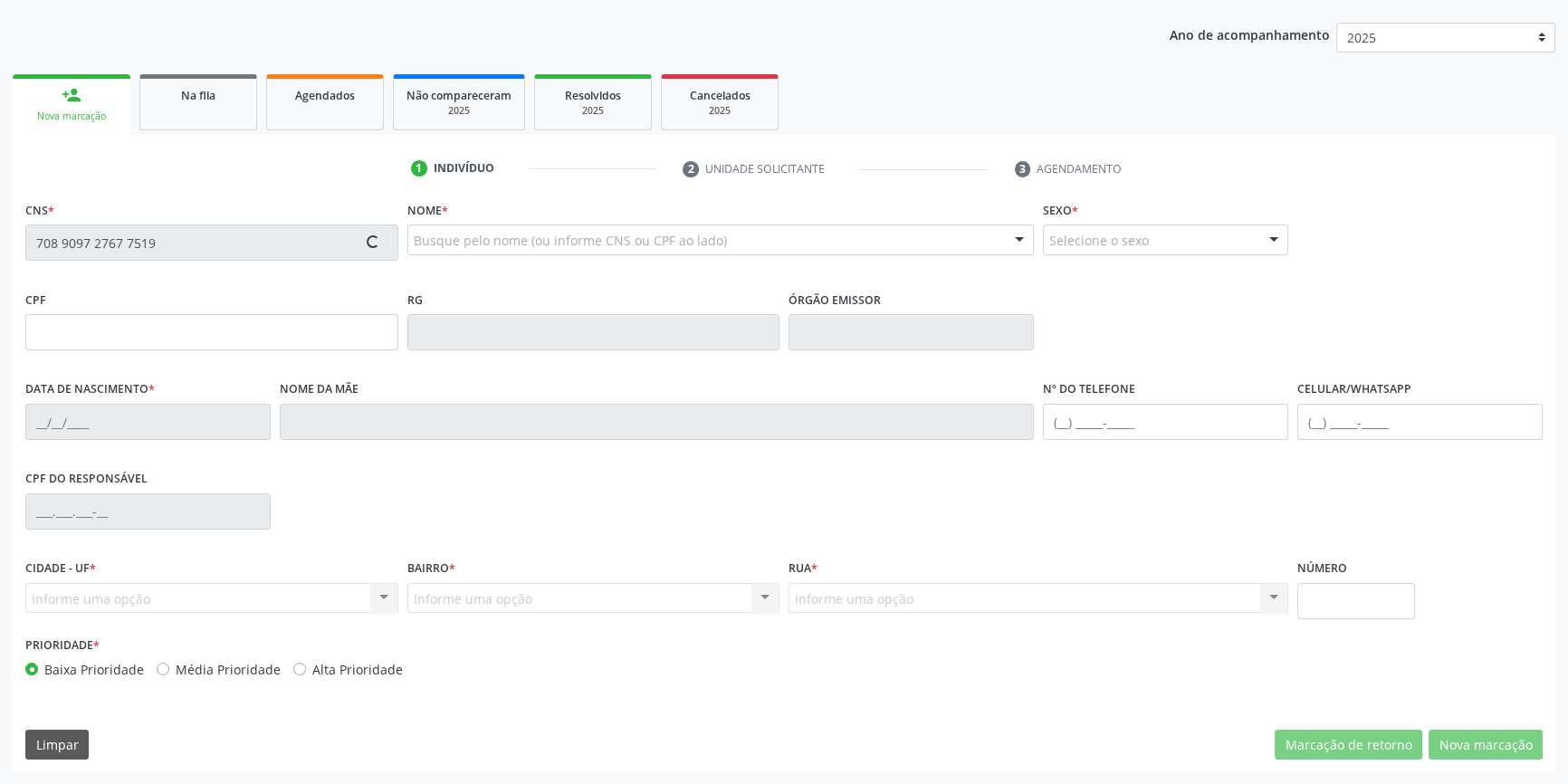
type input "29/04/2021"
type input "Luzia Margarida Rodrigues"
type input "(87) 99139-0480"
type input "176.522.814-07"
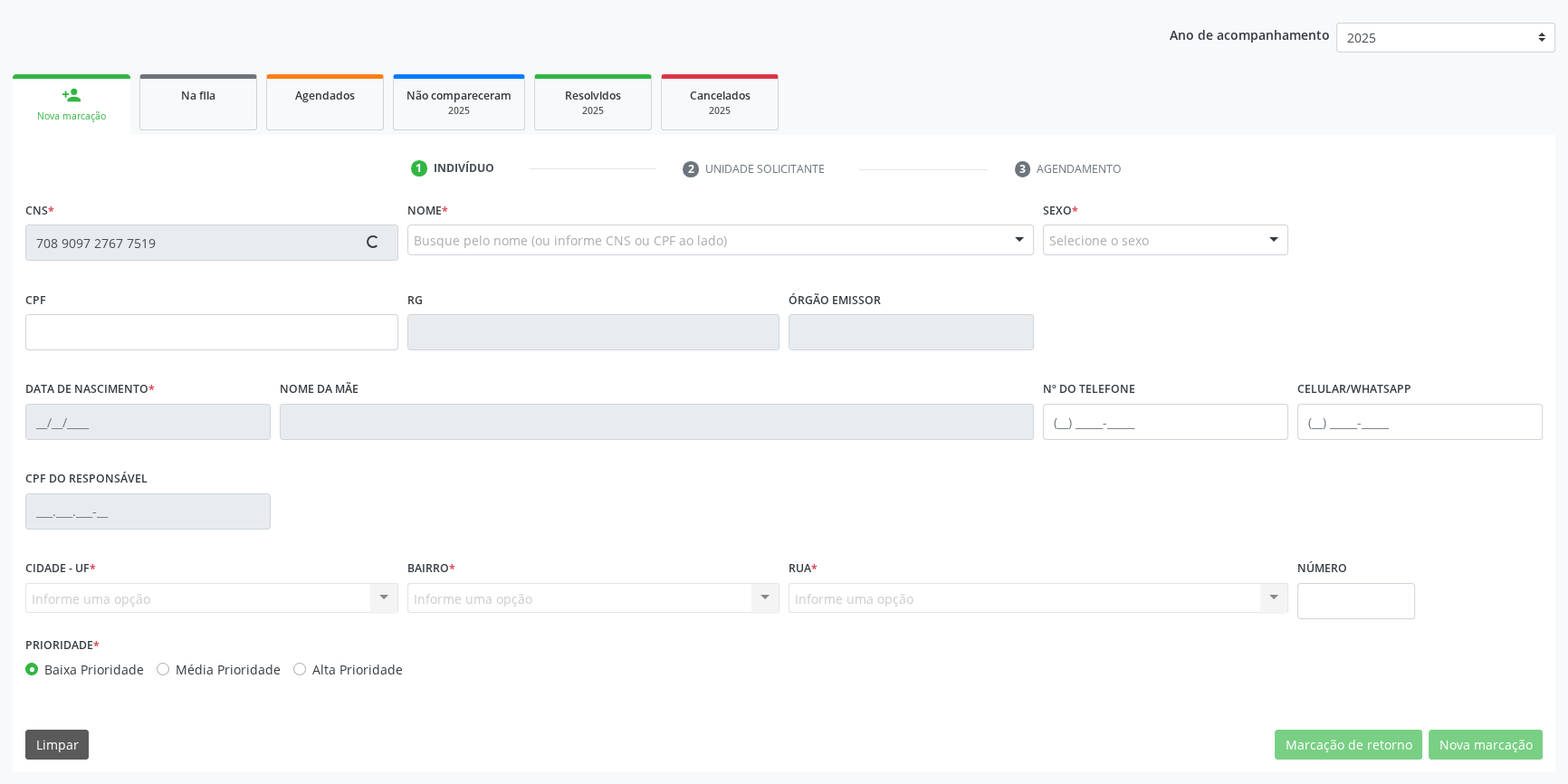
type input "S/N"
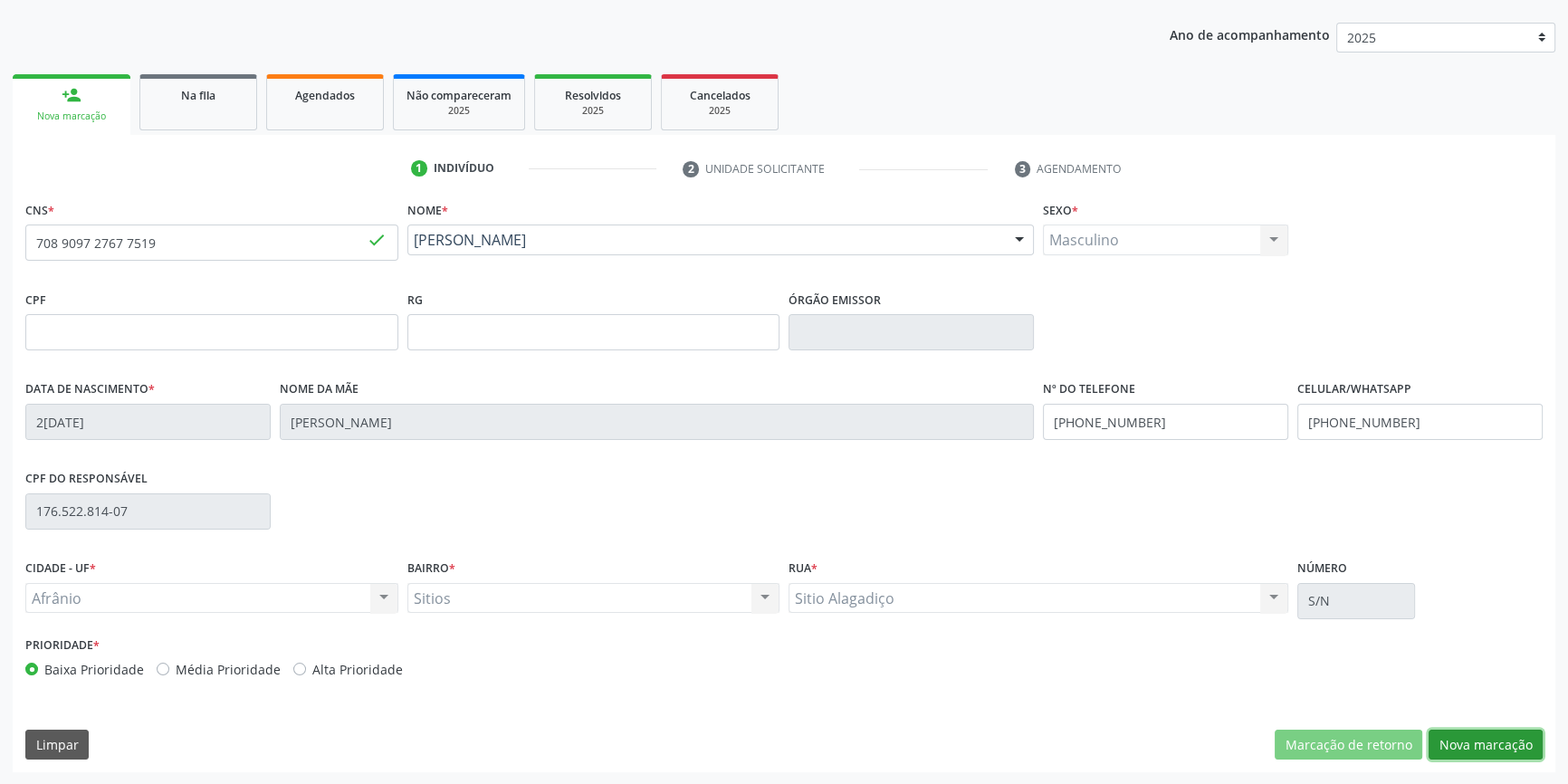
click at [1481, 752] on button "Nova marcação" at bounding box center [1485, 745] width 114 height 31
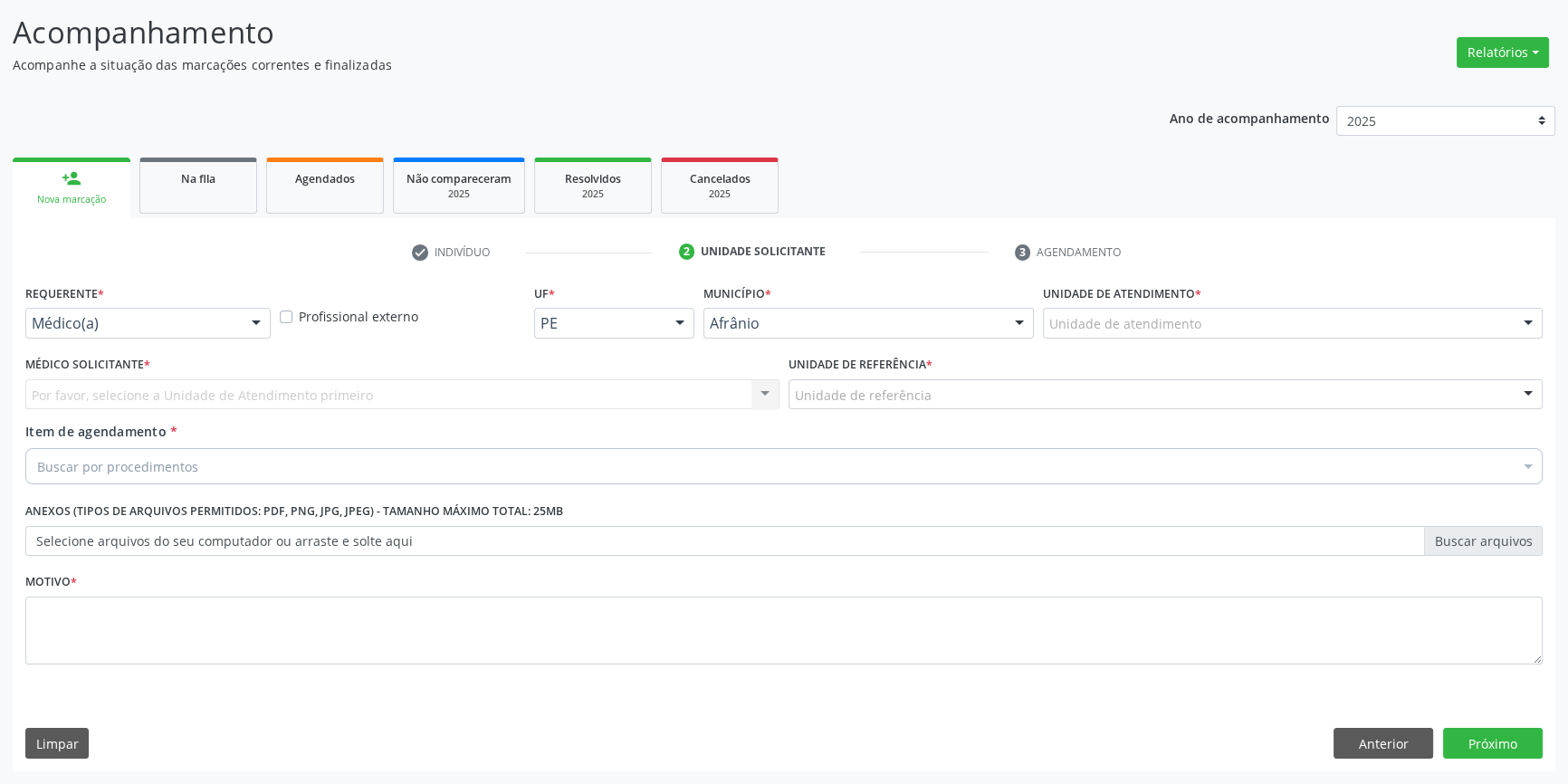
scroll to position [112, 0]
click at [1211, 340] on div "Unidade de atendimento * Unidade de atendimento Academia da Saude de Afranio Ac…" at bounding box center [1293, 317] width 509 height 71
click at [1208, 325] on div "Unidade de atendimento" at bounding box center [1293, 325] width 499 height 31
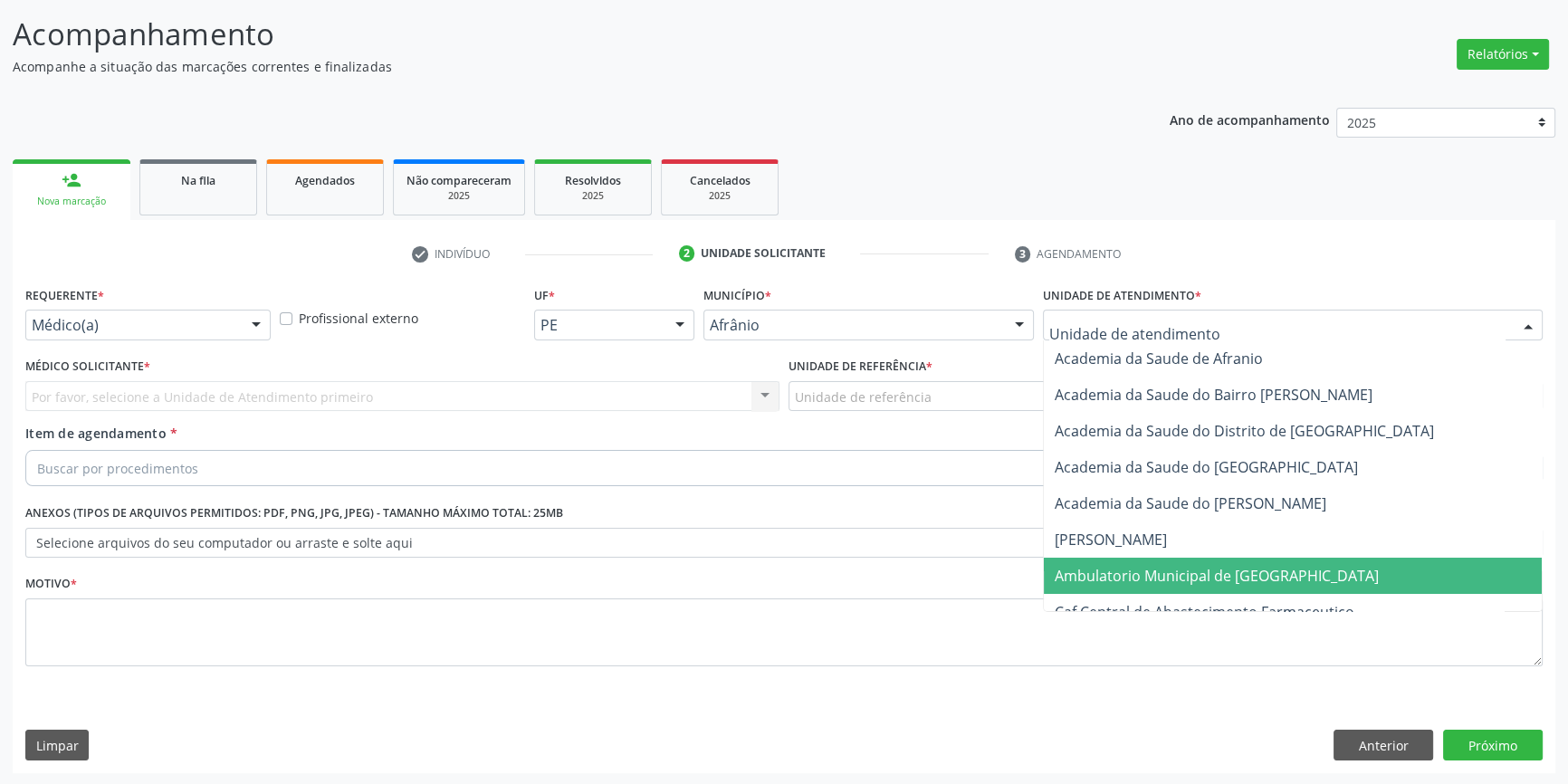
click at [1168, 566] on span "Ambulatorio Municipal de [GEOGRAPHIC_DATA]" at bounding box center [1217, 576] width 324 height 20
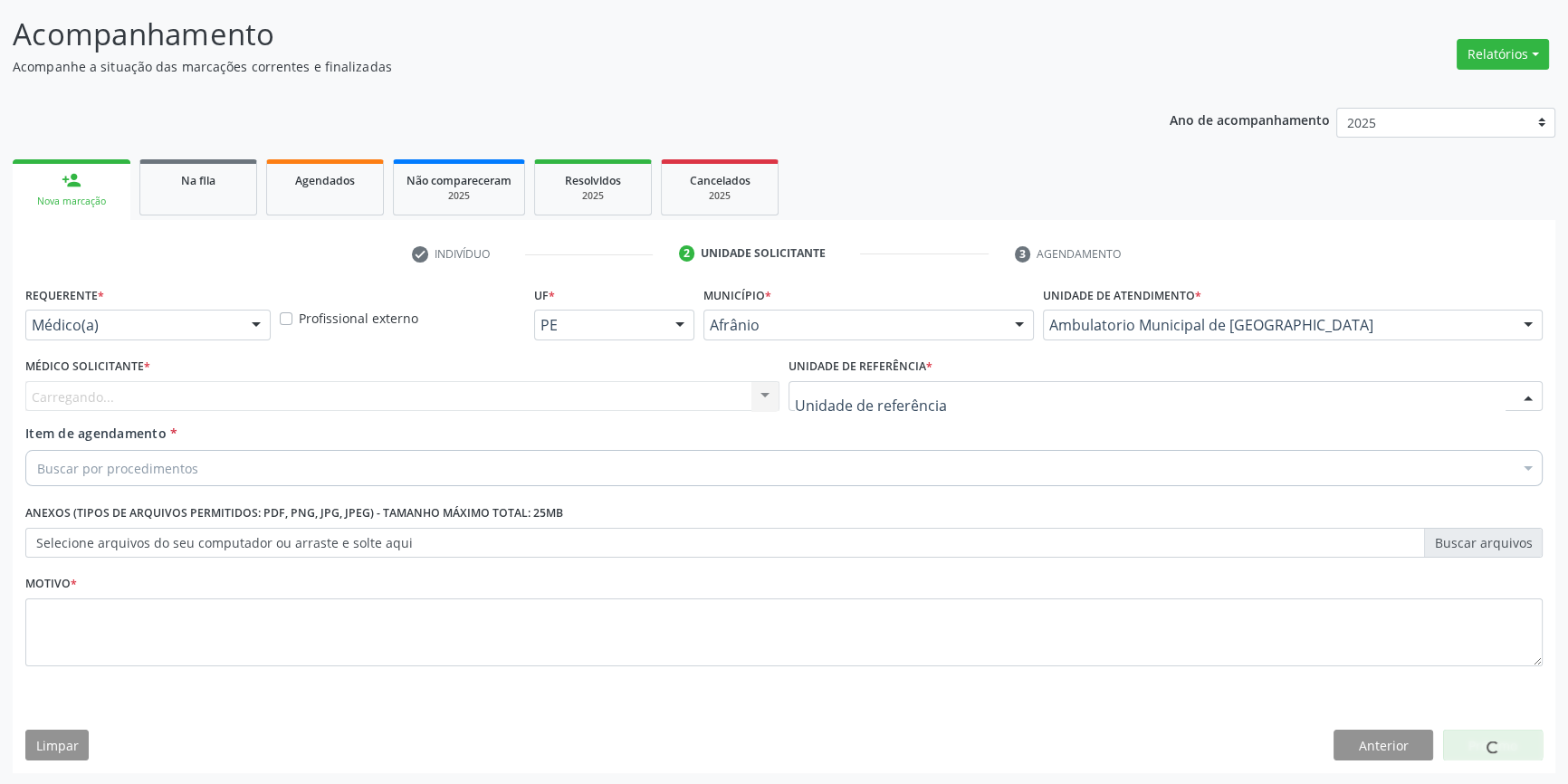
click at [939, 402] on div at bounding box center [1166, 396] width 754 height 31
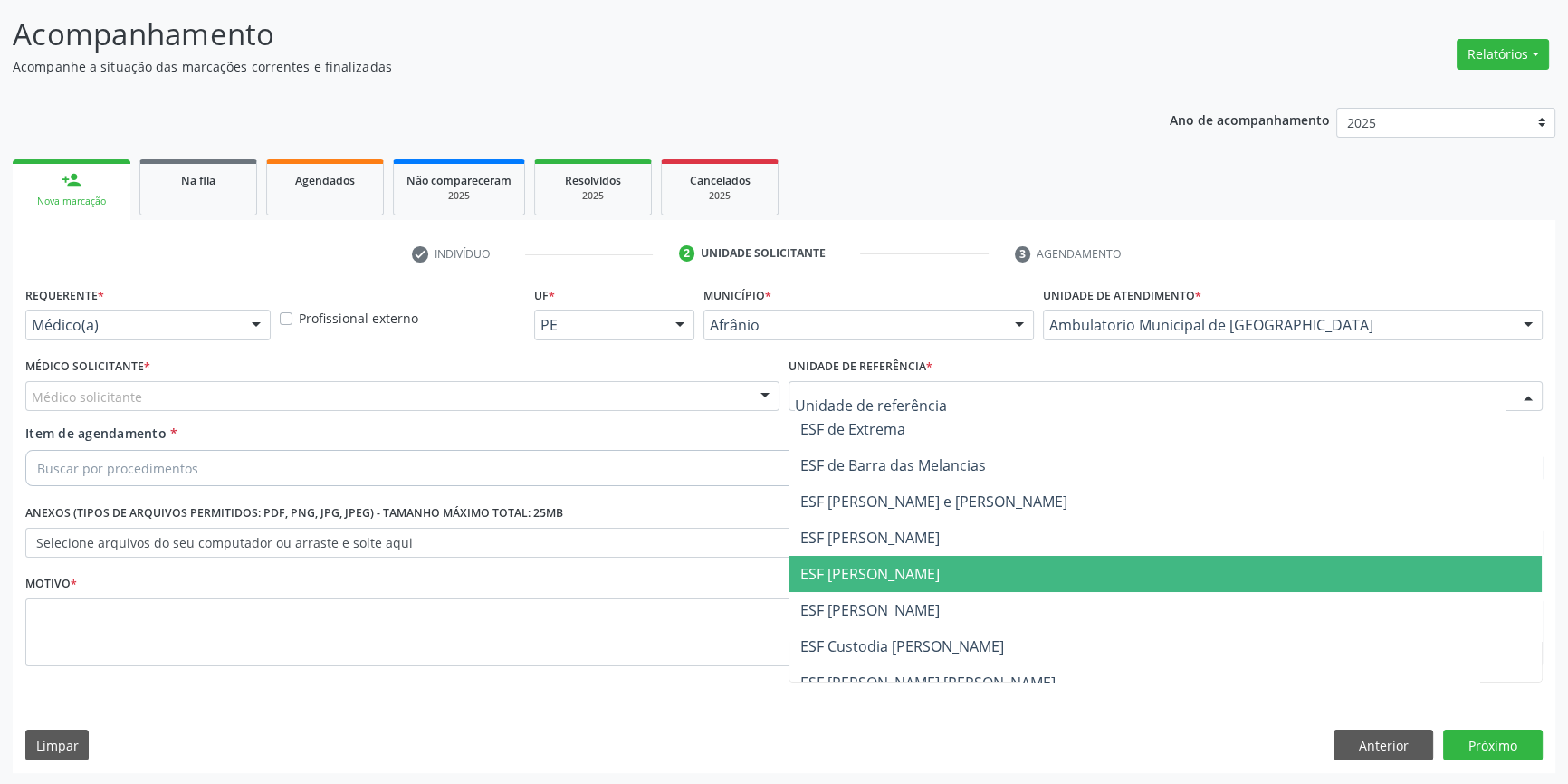
drag, startPoint x: 907, startPoint y: 562, endPoint x: 691, endPoint y: 477, distance: 232.1
click at [902, 564] on span "ESF [PERSON_NAME]" at bounding box center [870, 574] width 140 height 20
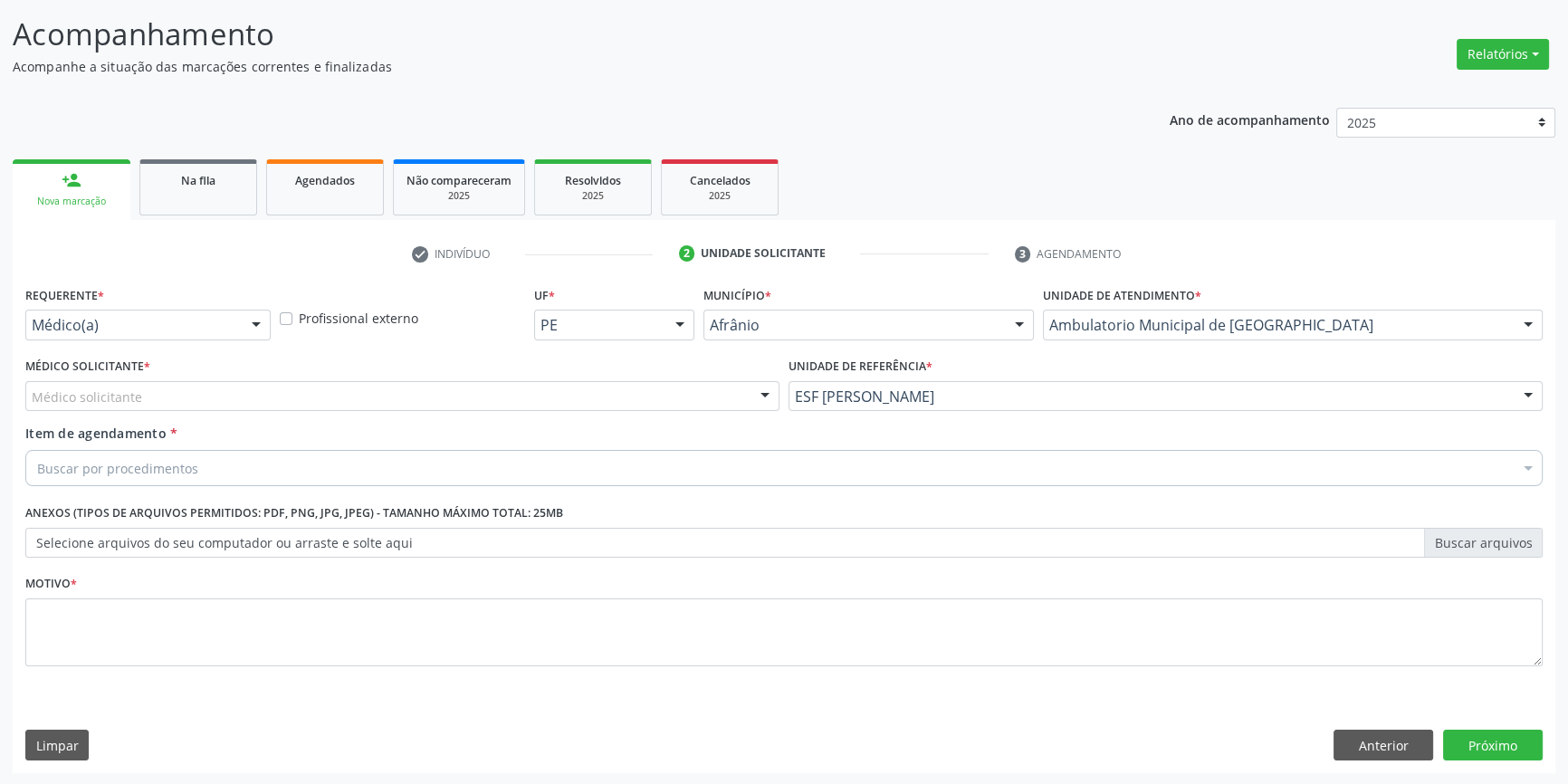
click at [580, 399] on div "Médico solicitante" at bounding box center [402, 396] width 754 height 31
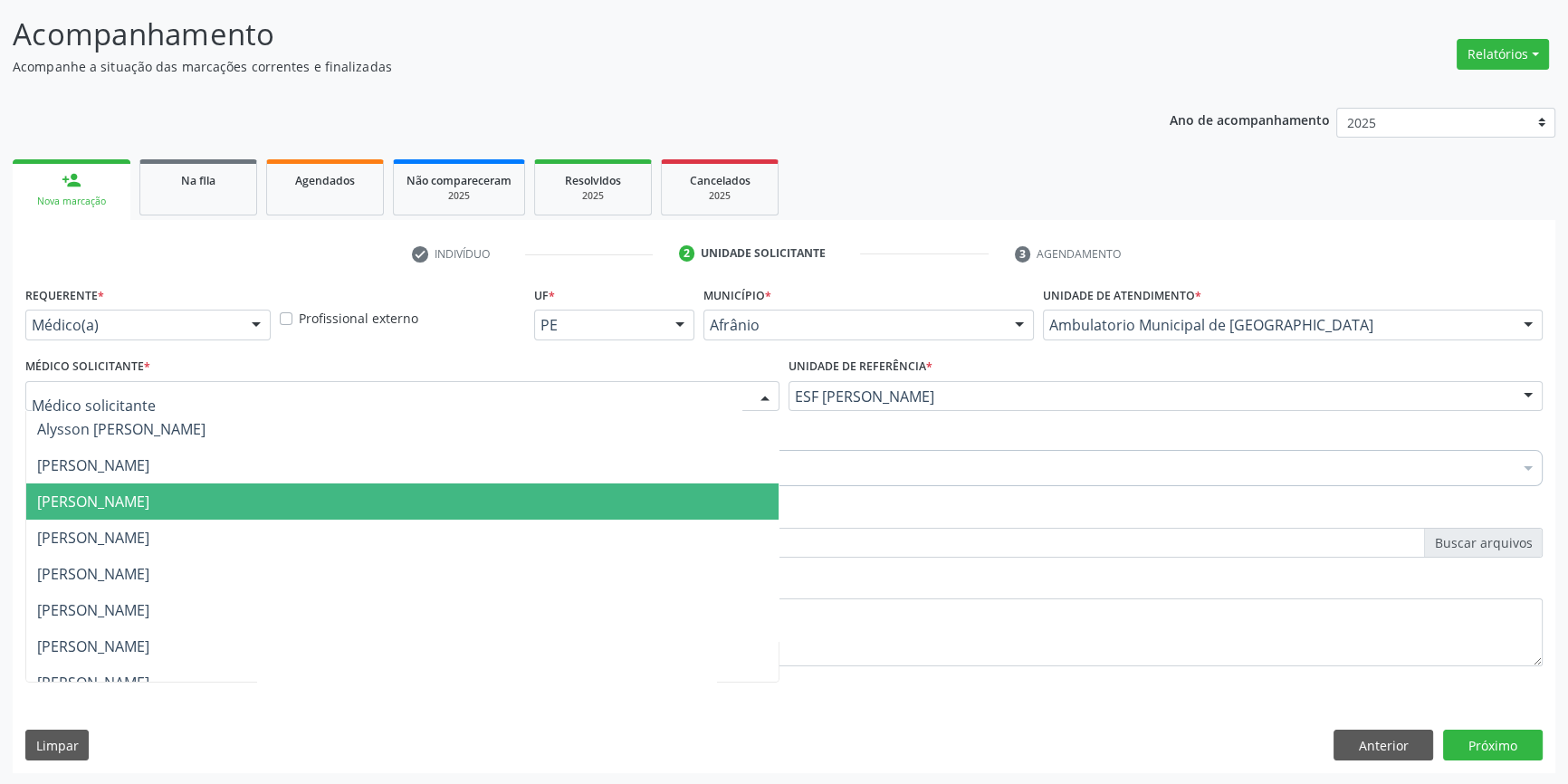
click at [163, 473] on span "Bruno Saraiva Bezerra Medrado" at bounding box center [402, 464] width 753 height 36
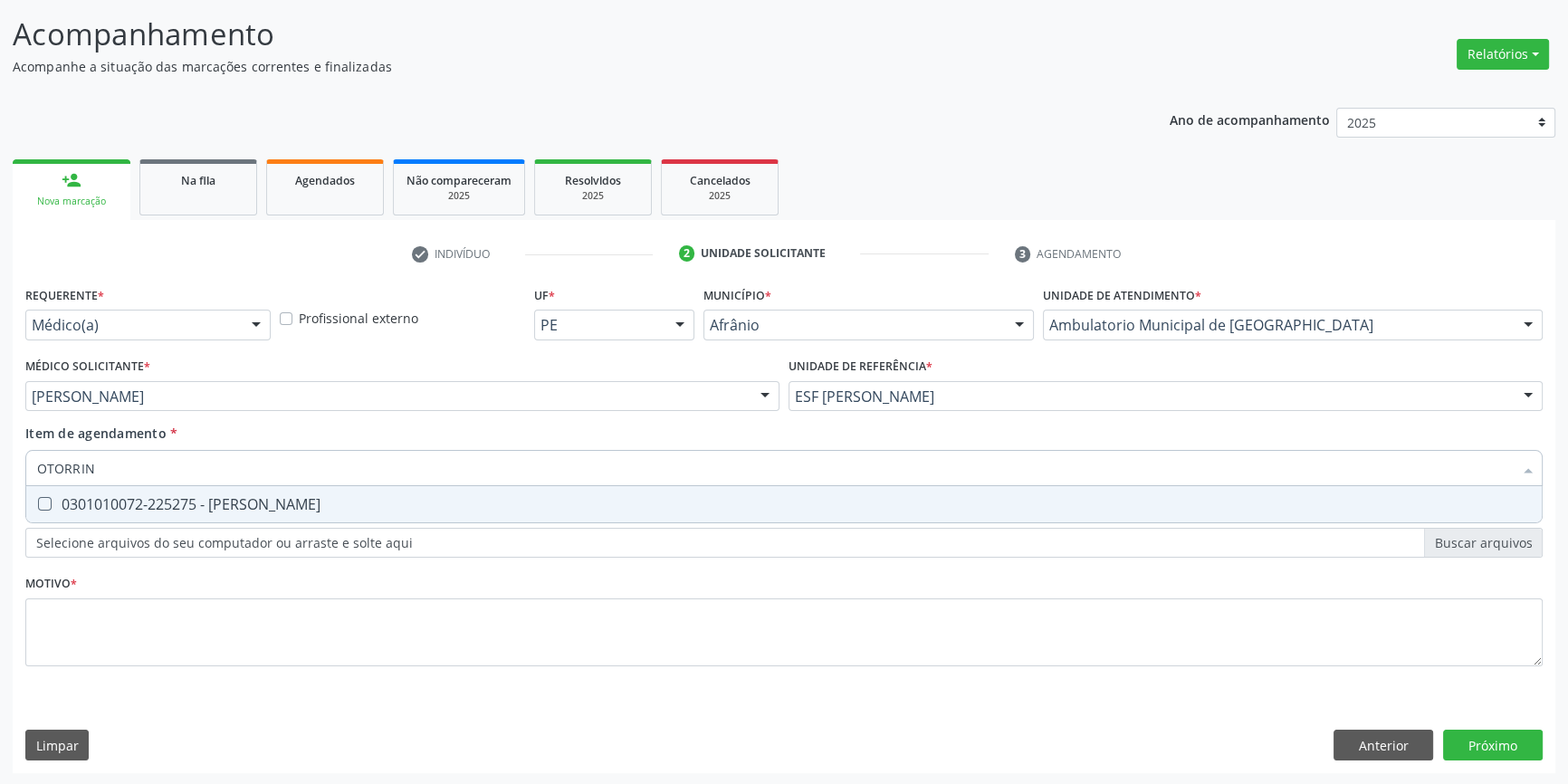
type input "OTORRINO"
click at [163, 497] on div "0301010072-225275 - Médico Otorrinolaringologista" at bounding box center [784, 504] width 1494 height 15
checkbox Otorrinolaringologista "true"
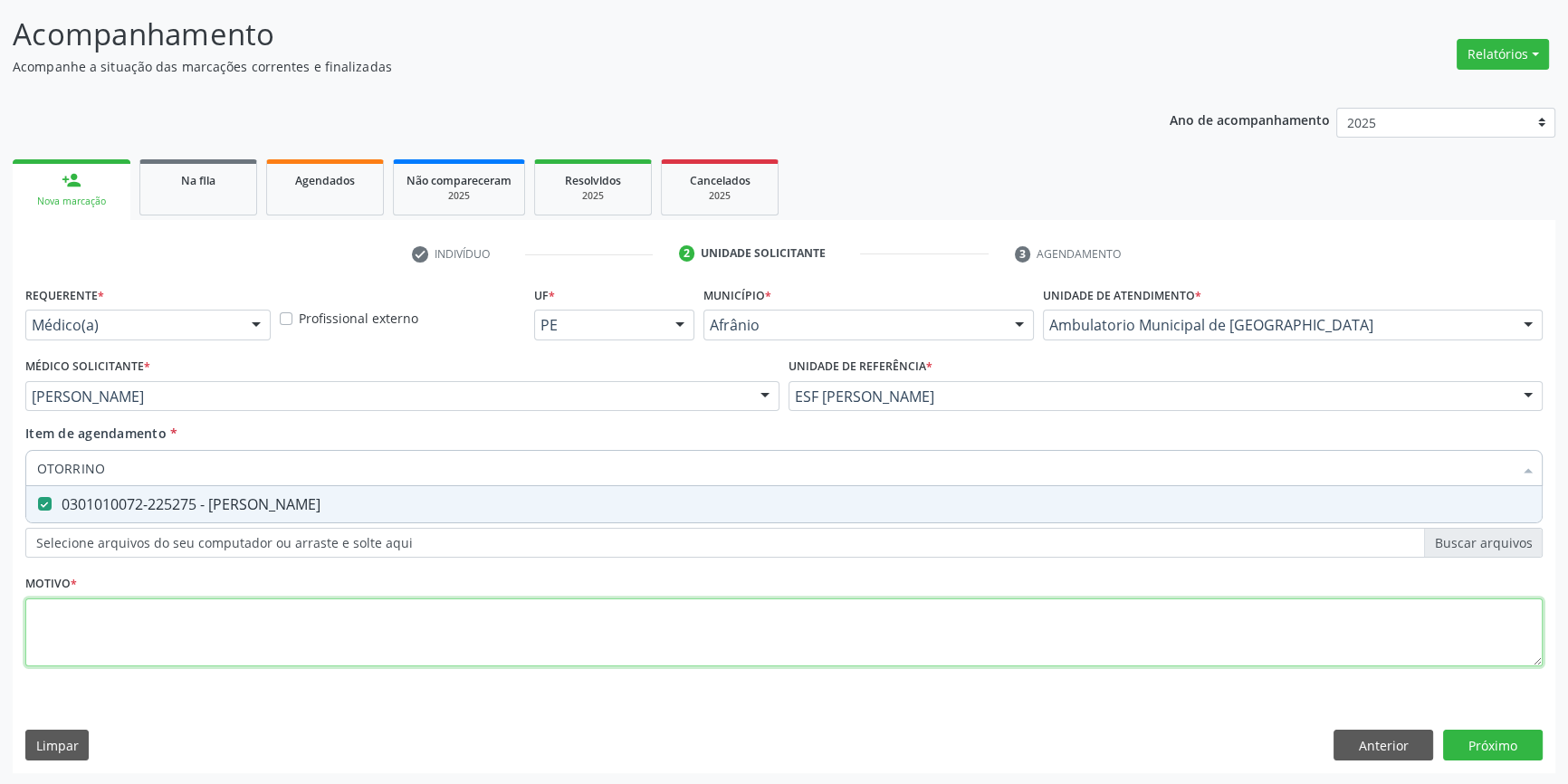
click at [168, 597] on div "Requerente * Médico(a) Médico(a) Enfermeiro(a) Paciente Nenhum resultado encont…" at bounding box center [784, 487] width 1517 height 410
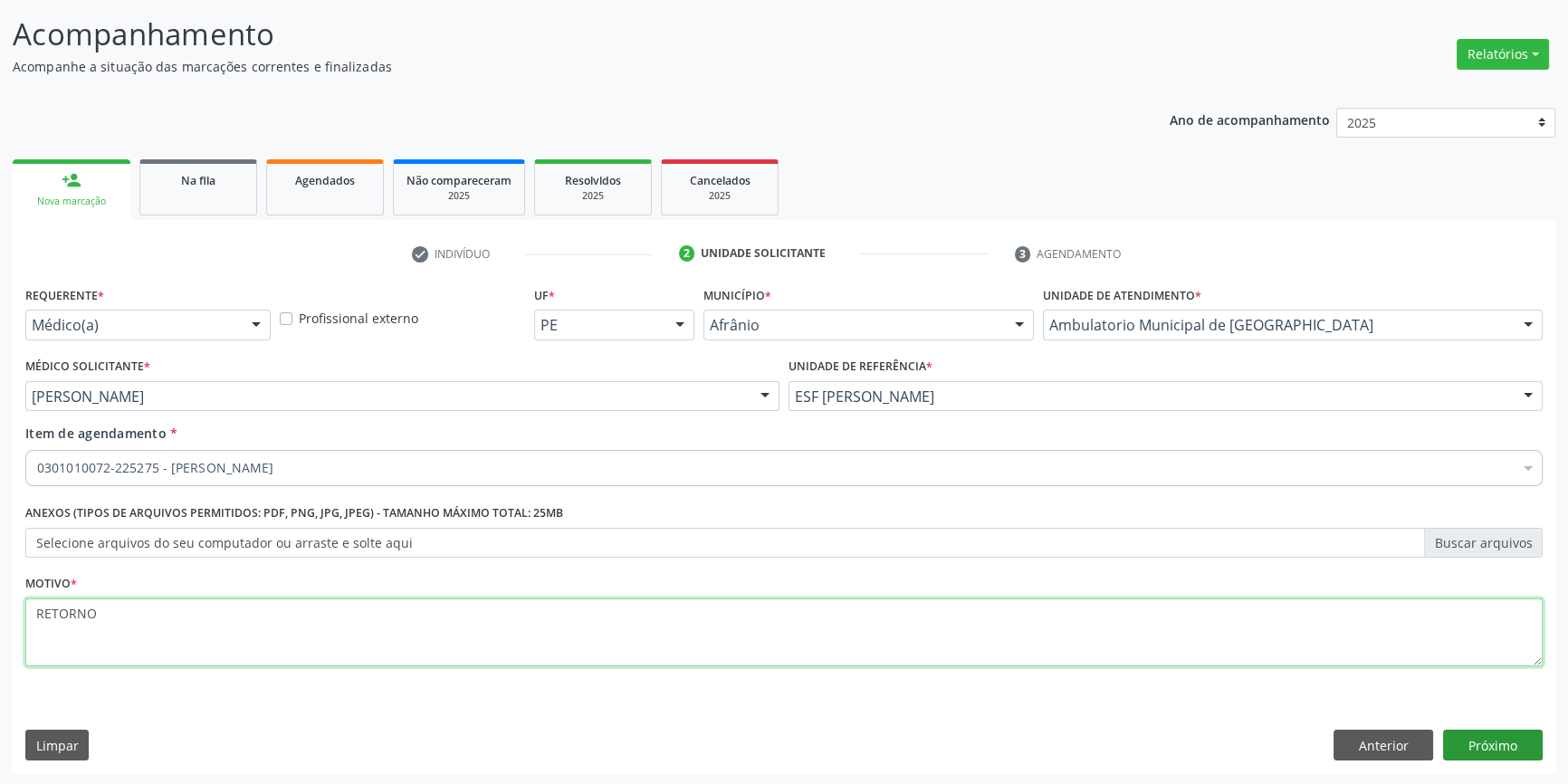
type textarea "RETORNO"
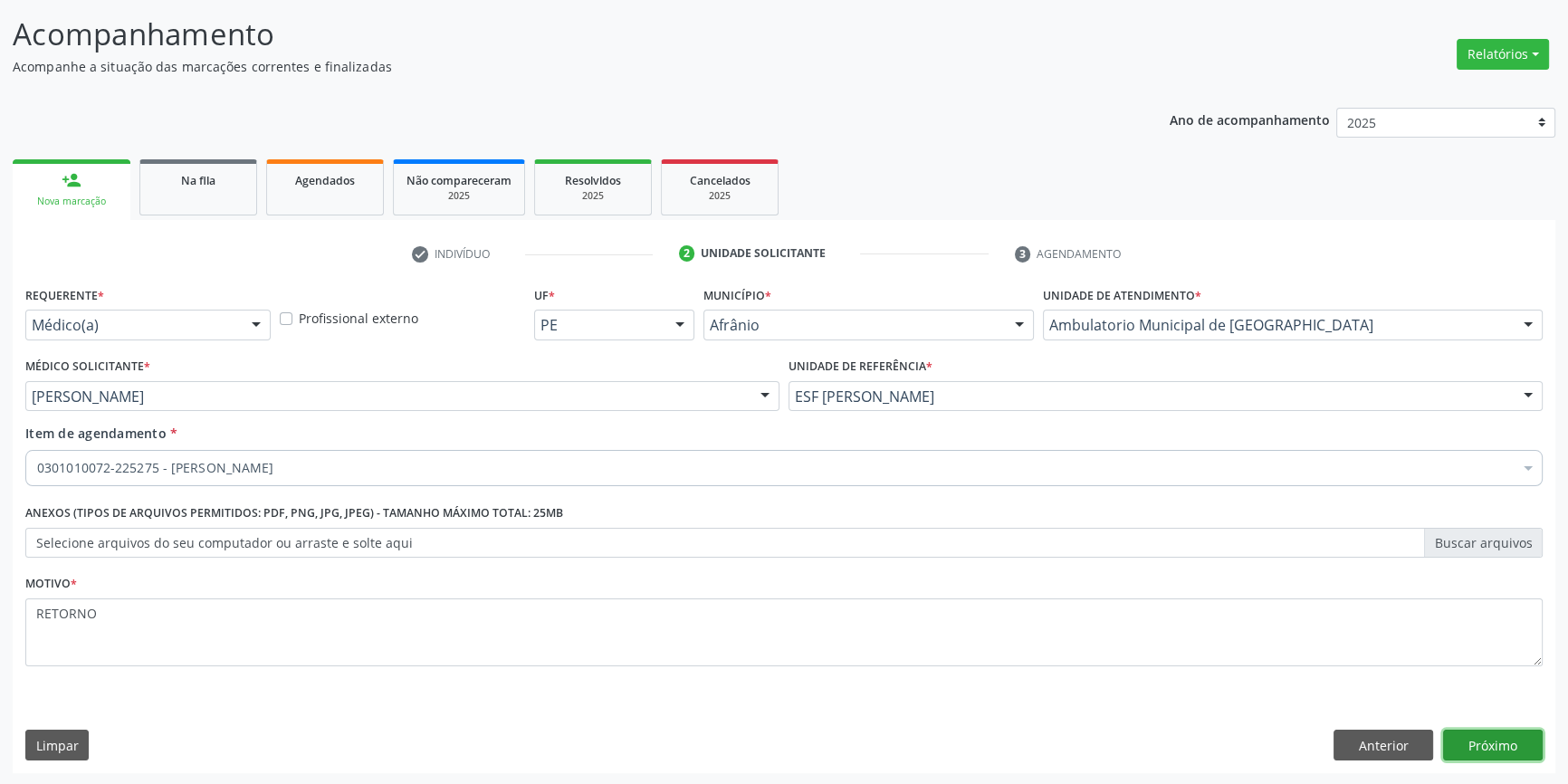
click at [1504, 739] on button "Próximo" at bounding box center [1493, 745] width 100 height 31
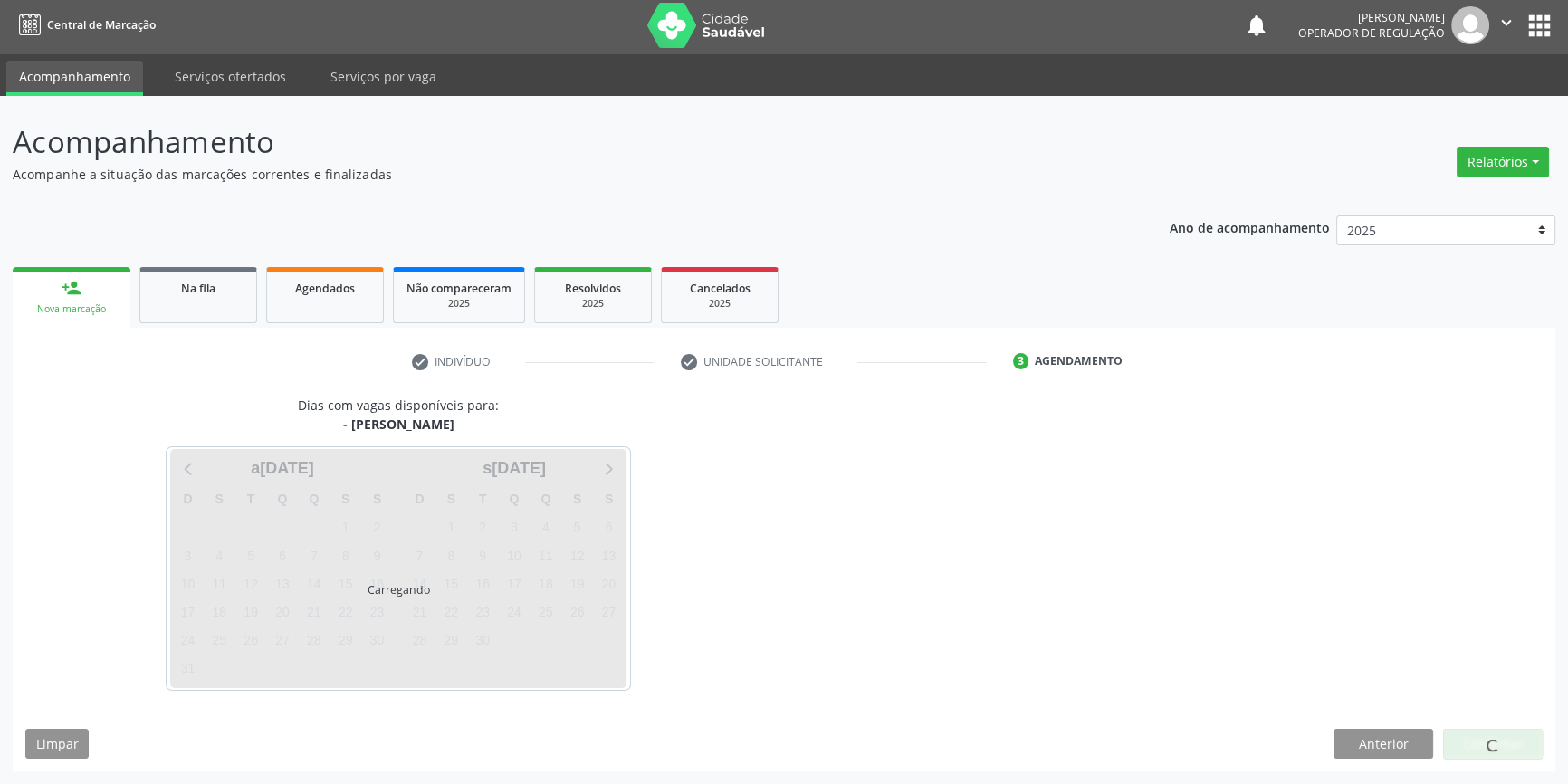
scroll to position [2, 0]
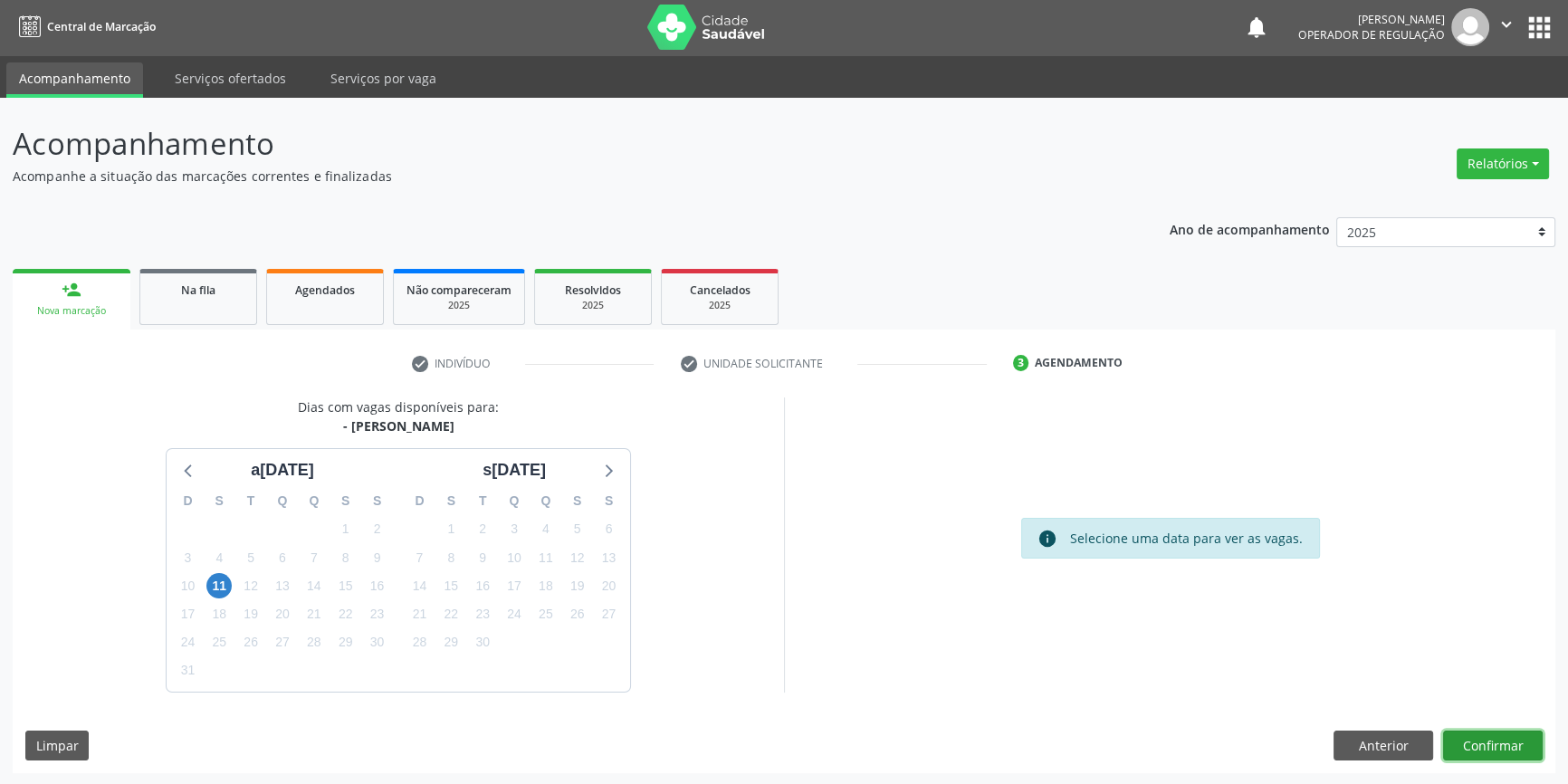
click at [1471, 731] on button "Confirmar" at bounding box center [1493, 746] width 100 height 31
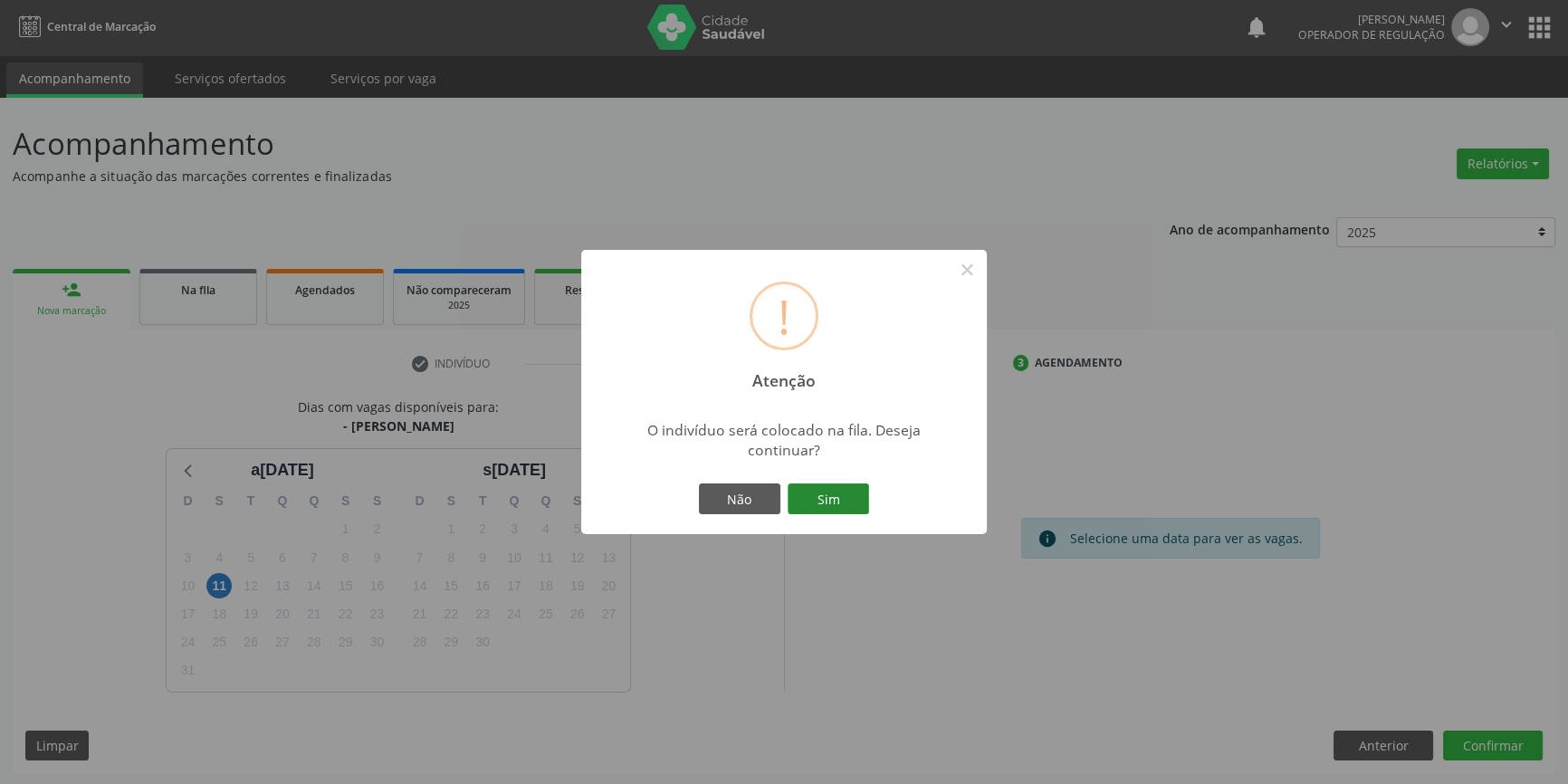
click at [844, 502] on button "Sim" at bounding box center [829, 499] width 82 height 31
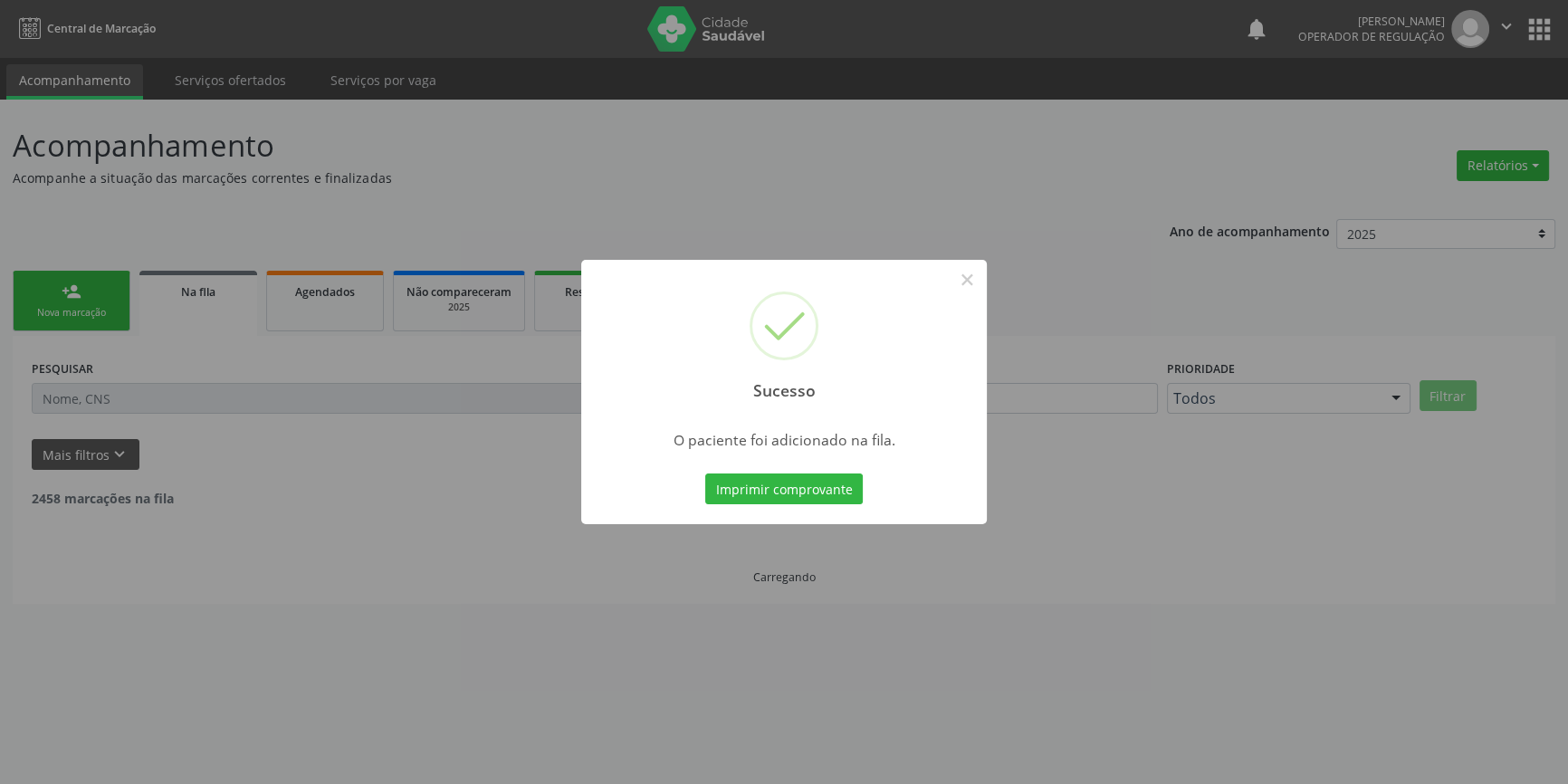
scroll to position [0, 0]
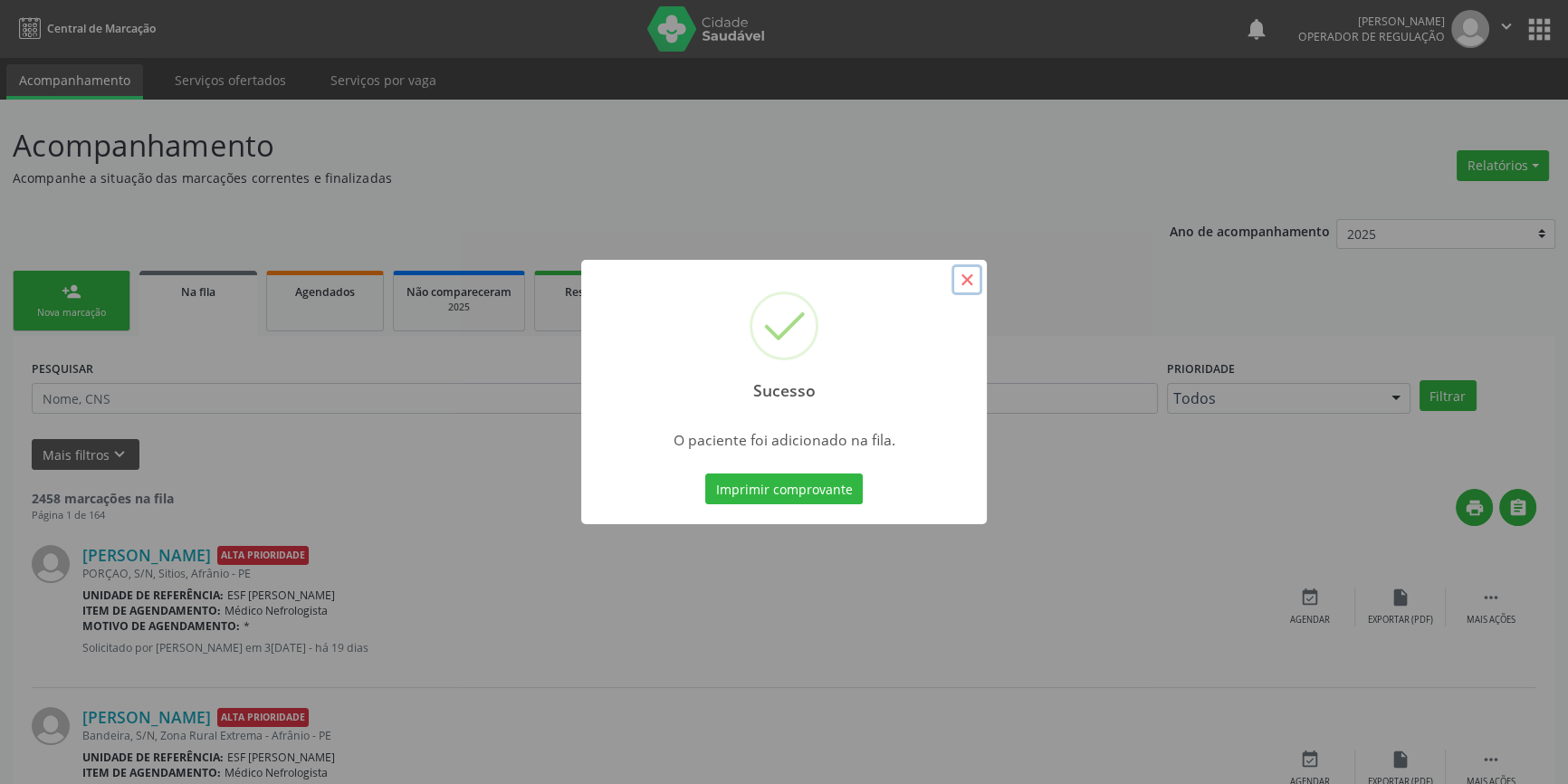
click at [971, 287] on button "×" at bounding box center [968, 280] width 31 height 31
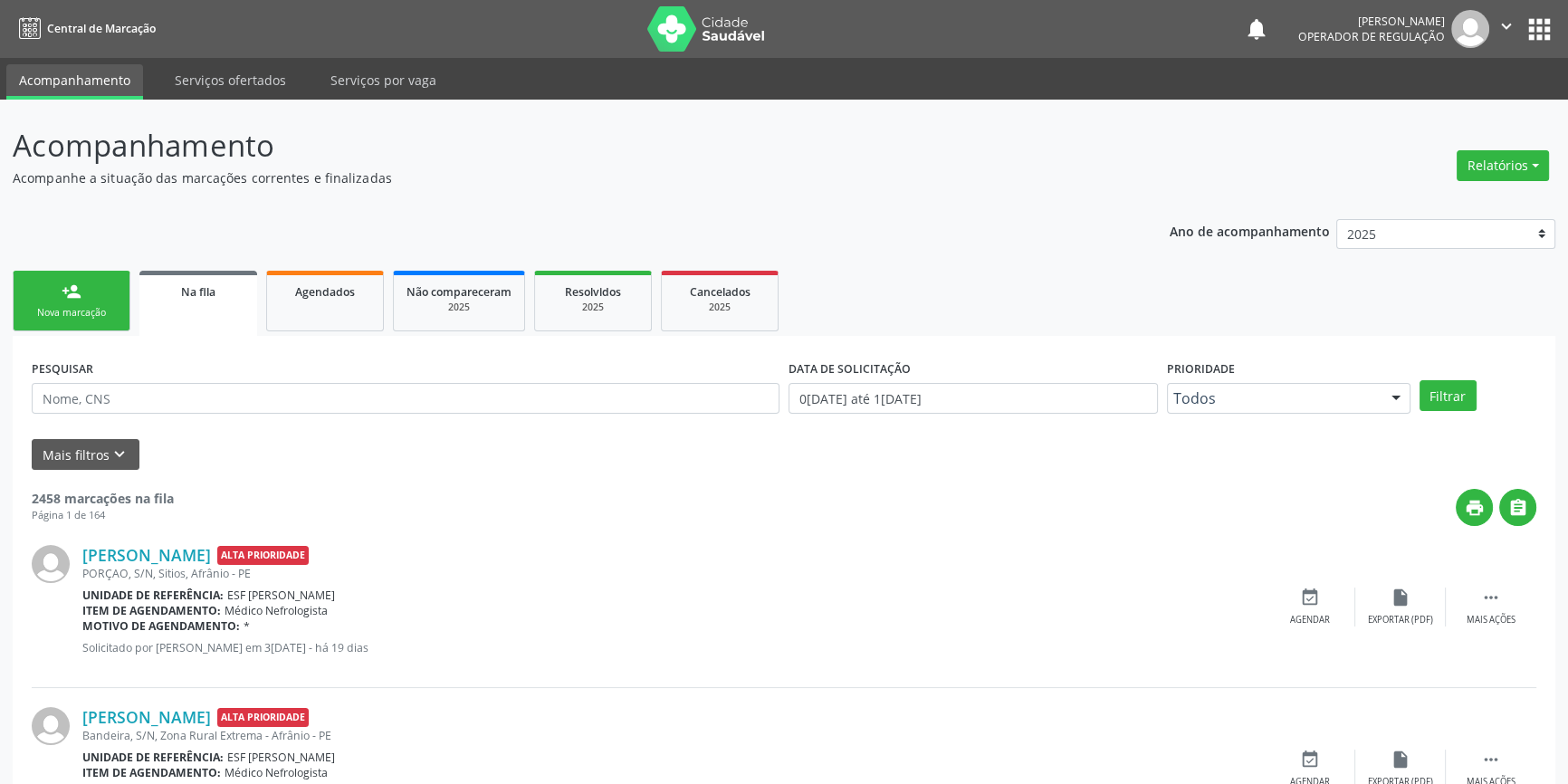
click at [30, 291] on link "person_add Nova marcação" at bounding box center [71, 301] width 118 height 60
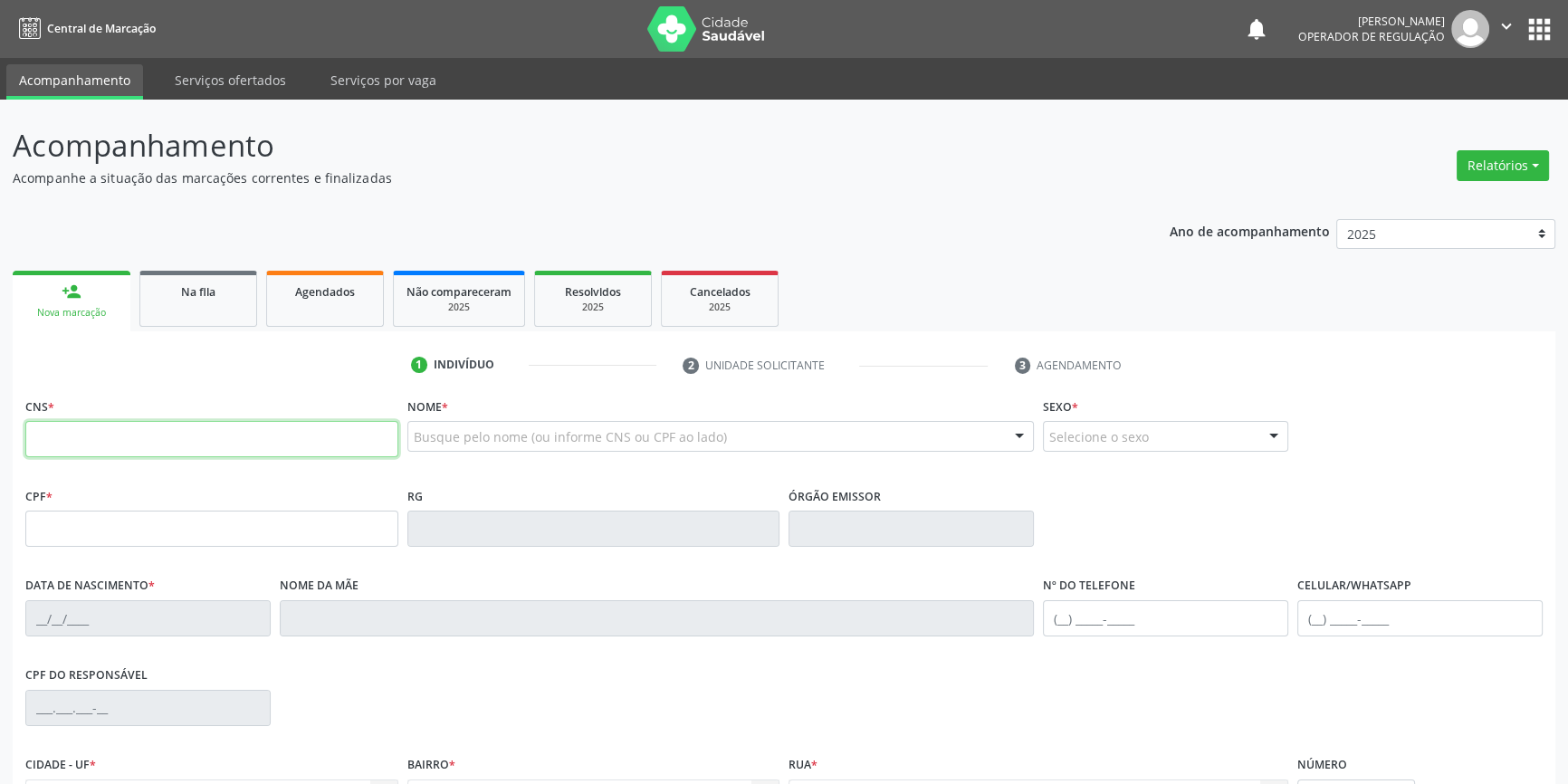
click at [99, 452] on input "text" at bounding box center [212, 438] width 373 height 36
click at [73, 452] on input "text" at bounding box center [212, 438] width 373 height 36
type input "700 5043 2659 3652"
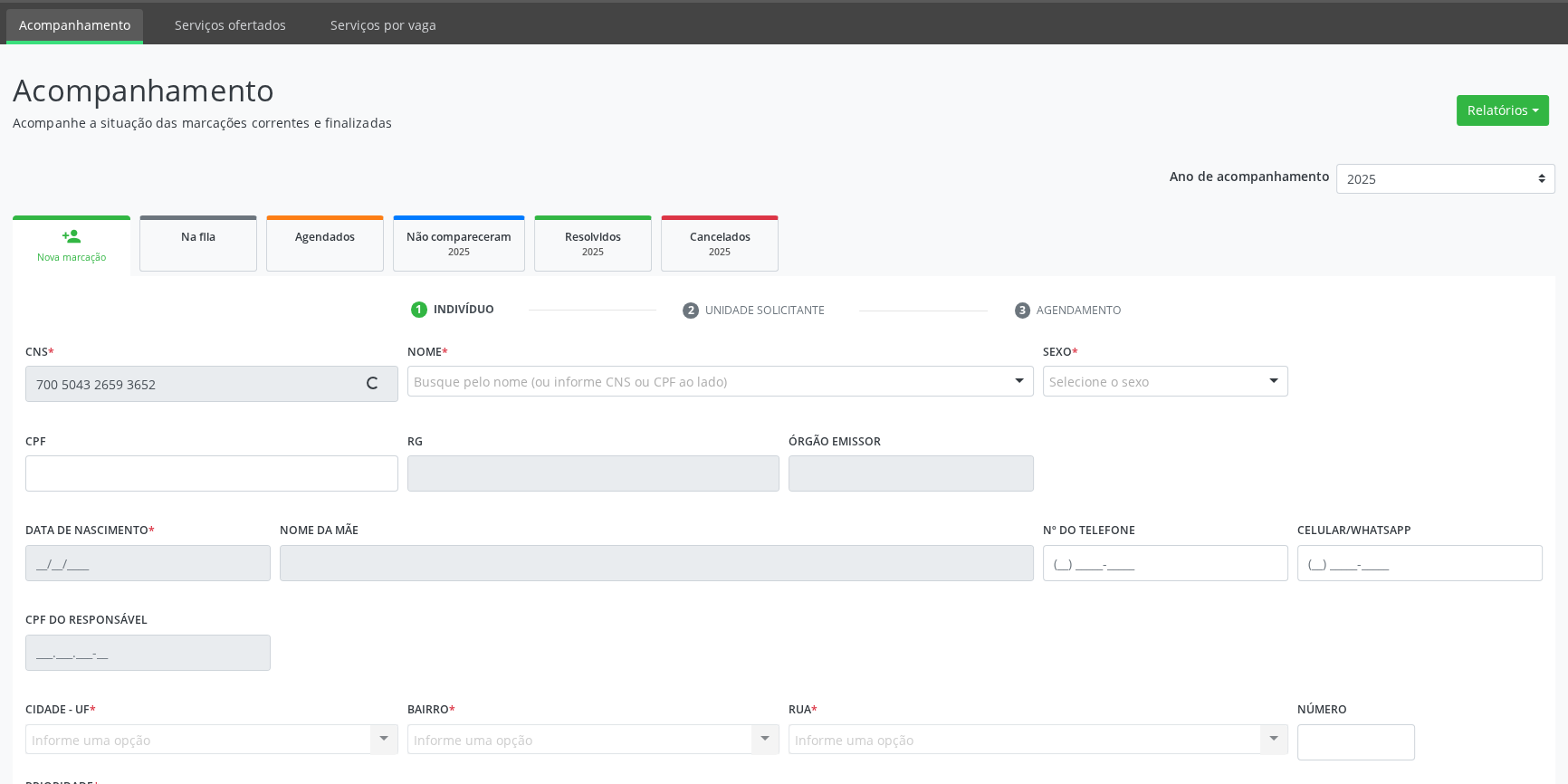
scroll to position [196, 0]
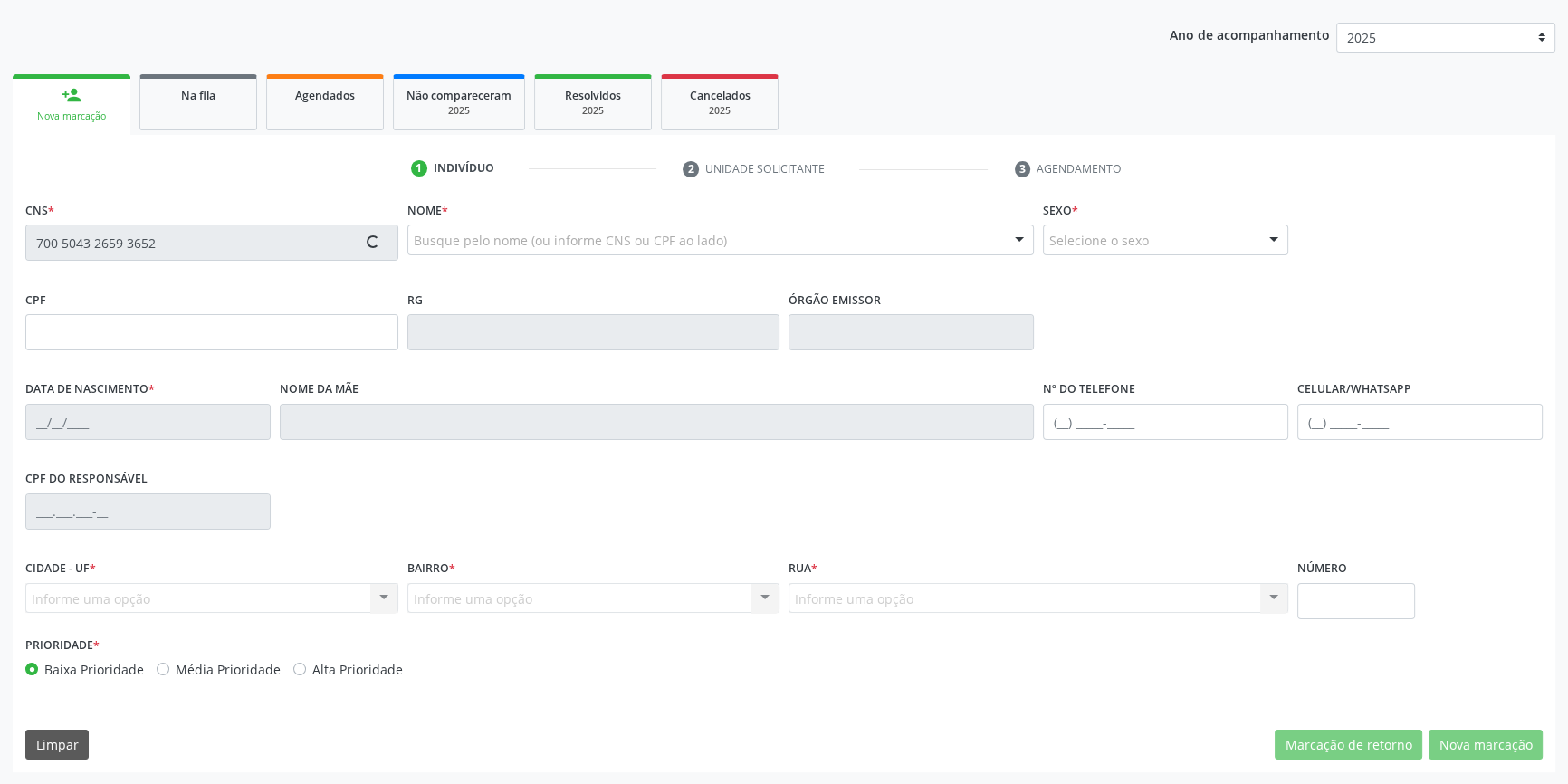
type input "526.043.814-00"
type input "03/05/1963"
type input "Josefa Nomeriana do Nascimento"
type input "(87) 98846-3458"
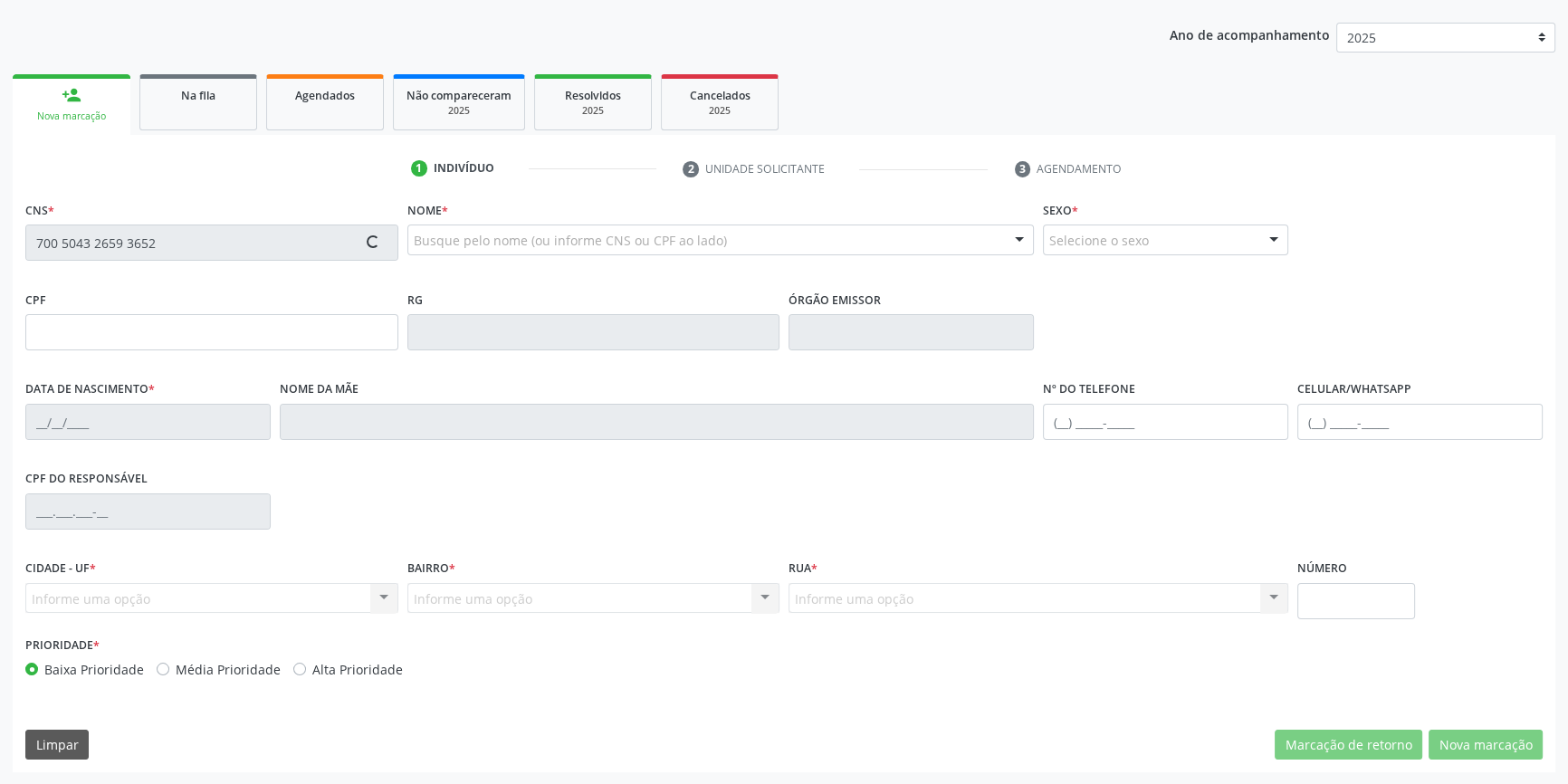
type input "S/N"
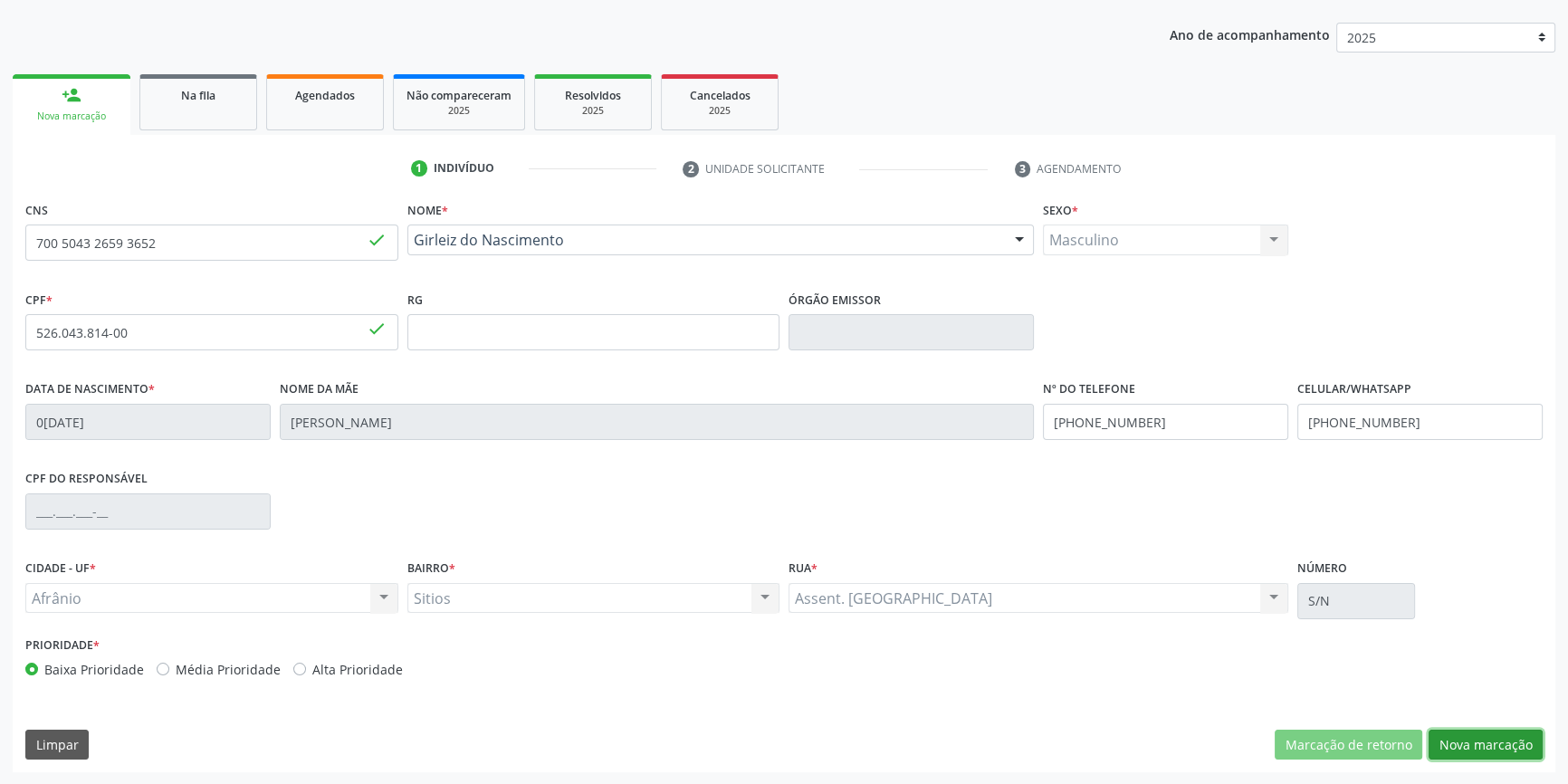
click at [1485, 737] on button "Nova marcação" at bounding box center [1485, 745] width 114 height 31
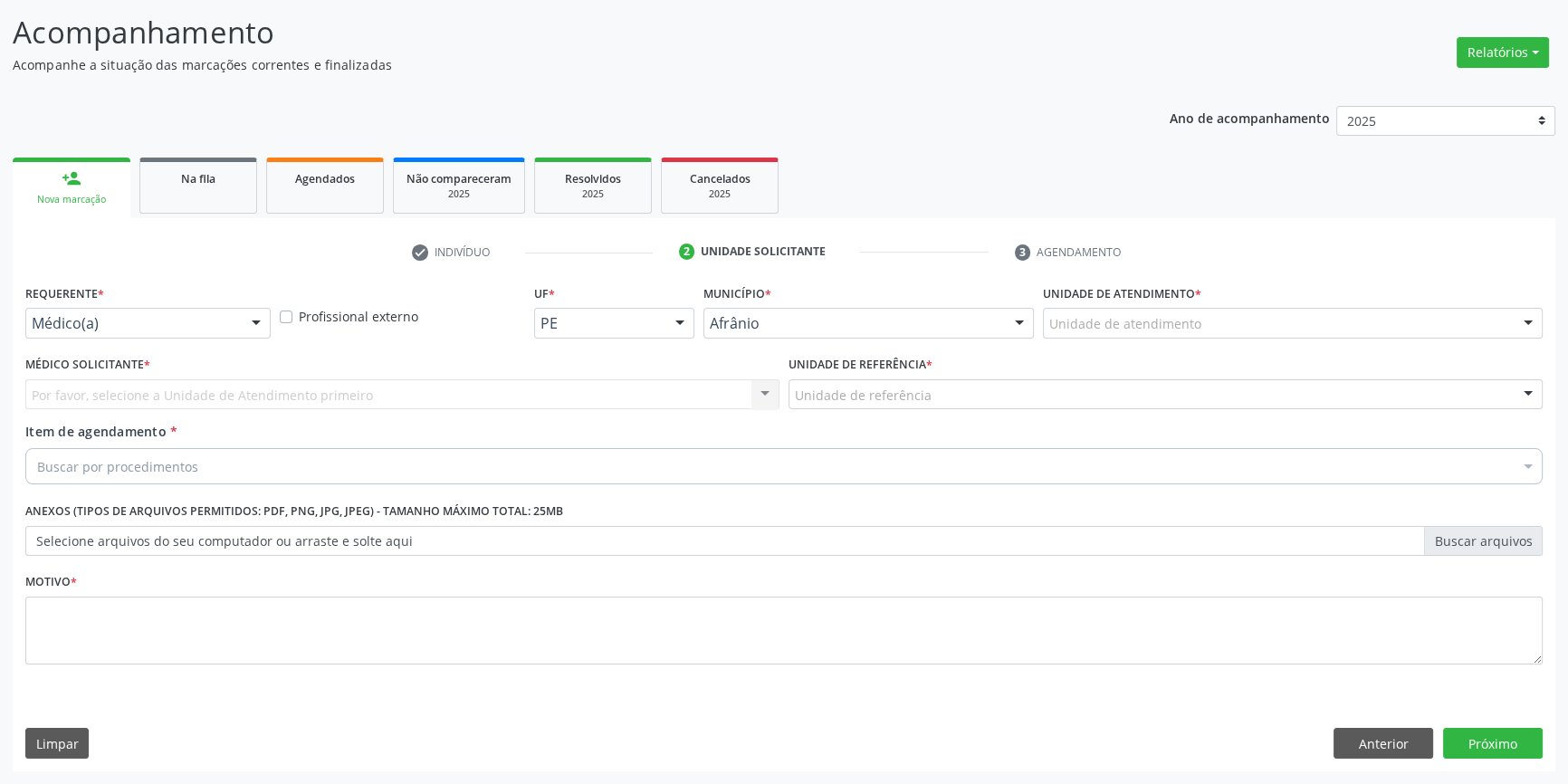
scroll to position [112, 0]
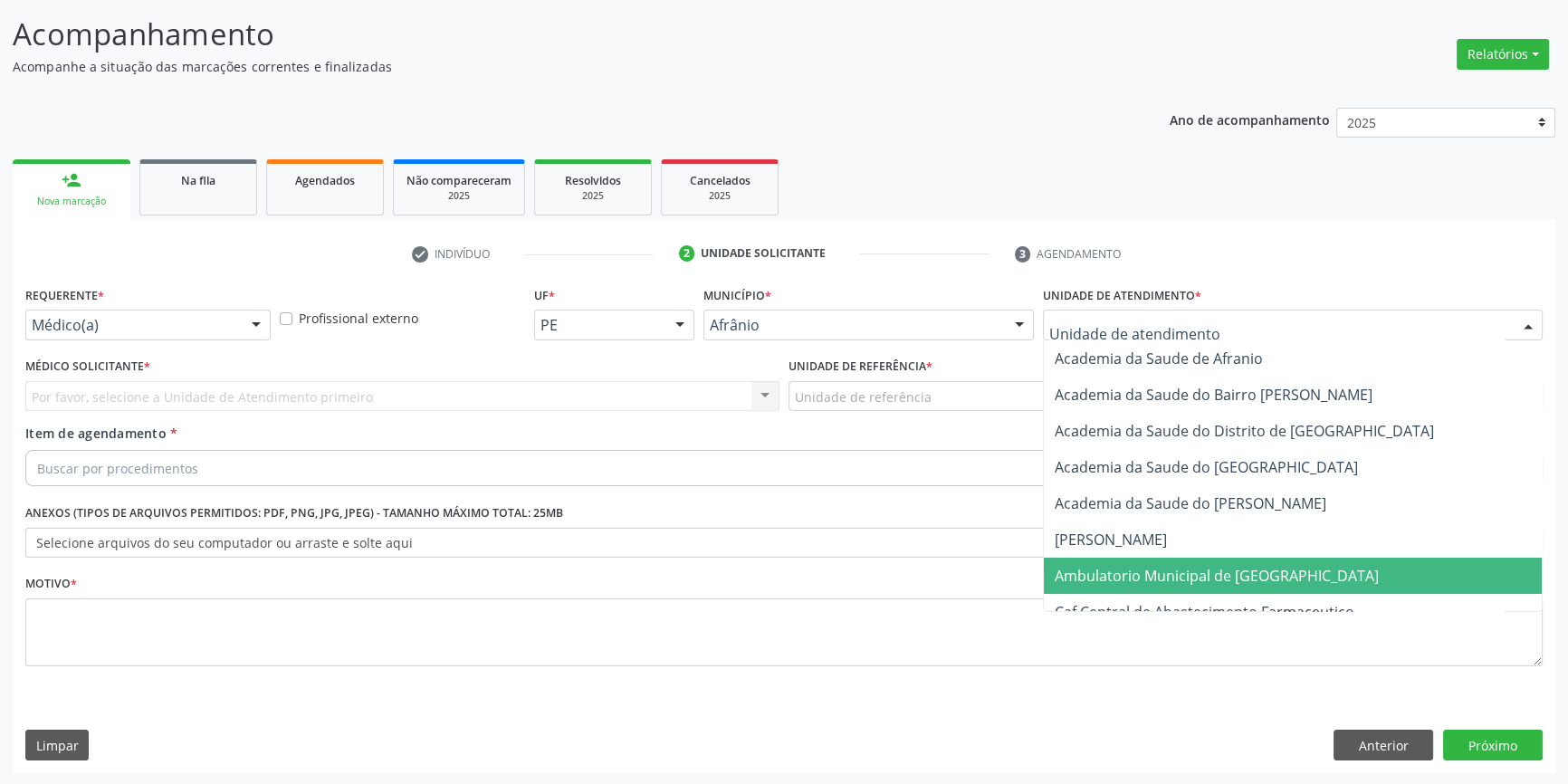
click at [1123, 566] on span "Ambulatorio Municipal de [GEOGRAPHIC_DATA]" at bounding box center [1217, 576] width 324 height 20
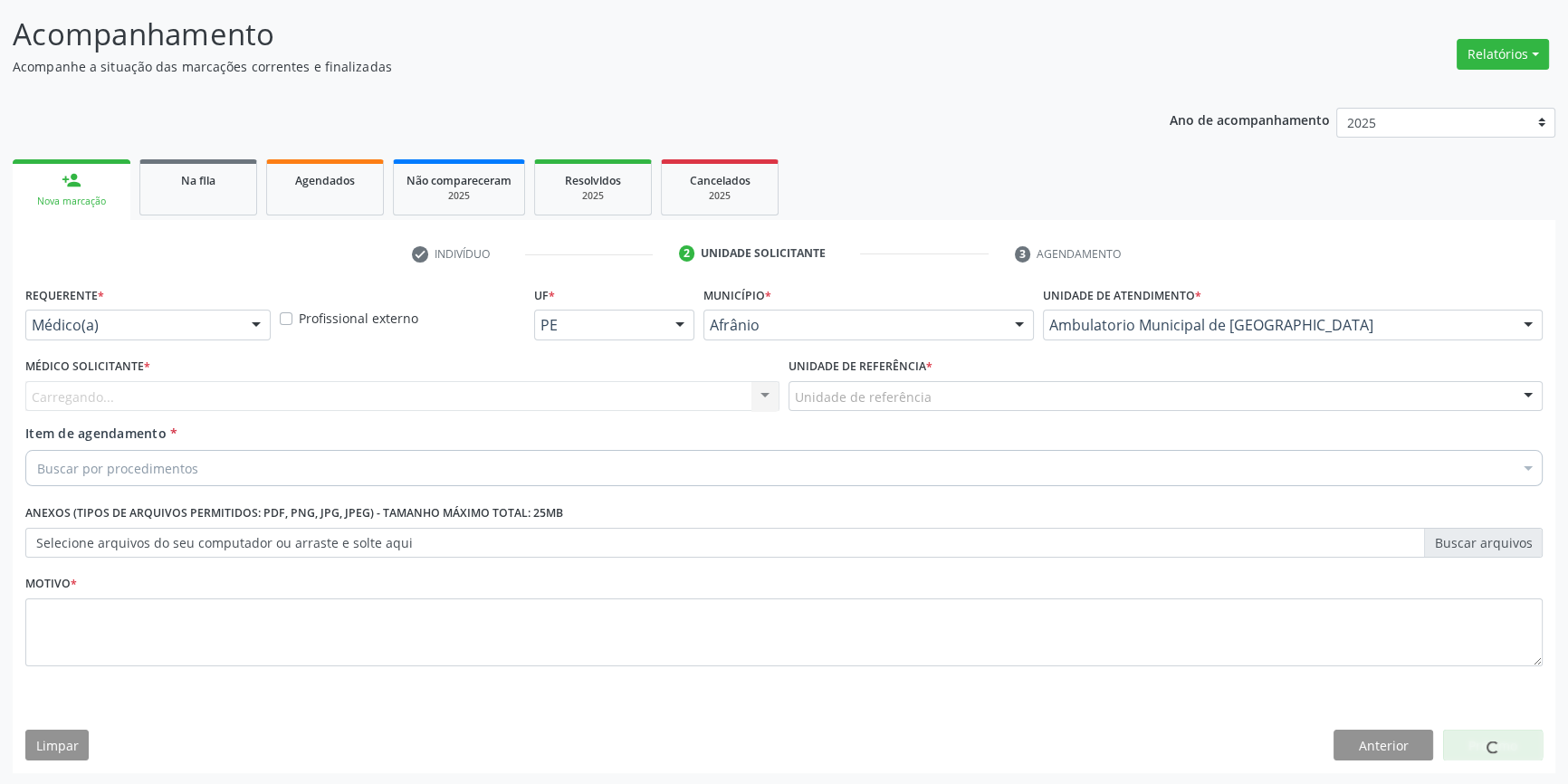
click at [918, 412] on div "Unidade de referência * Unidade de referência ESF de Extrema ESF de Barra das M…" at bounding box center [1166, 389] width 764 height 71
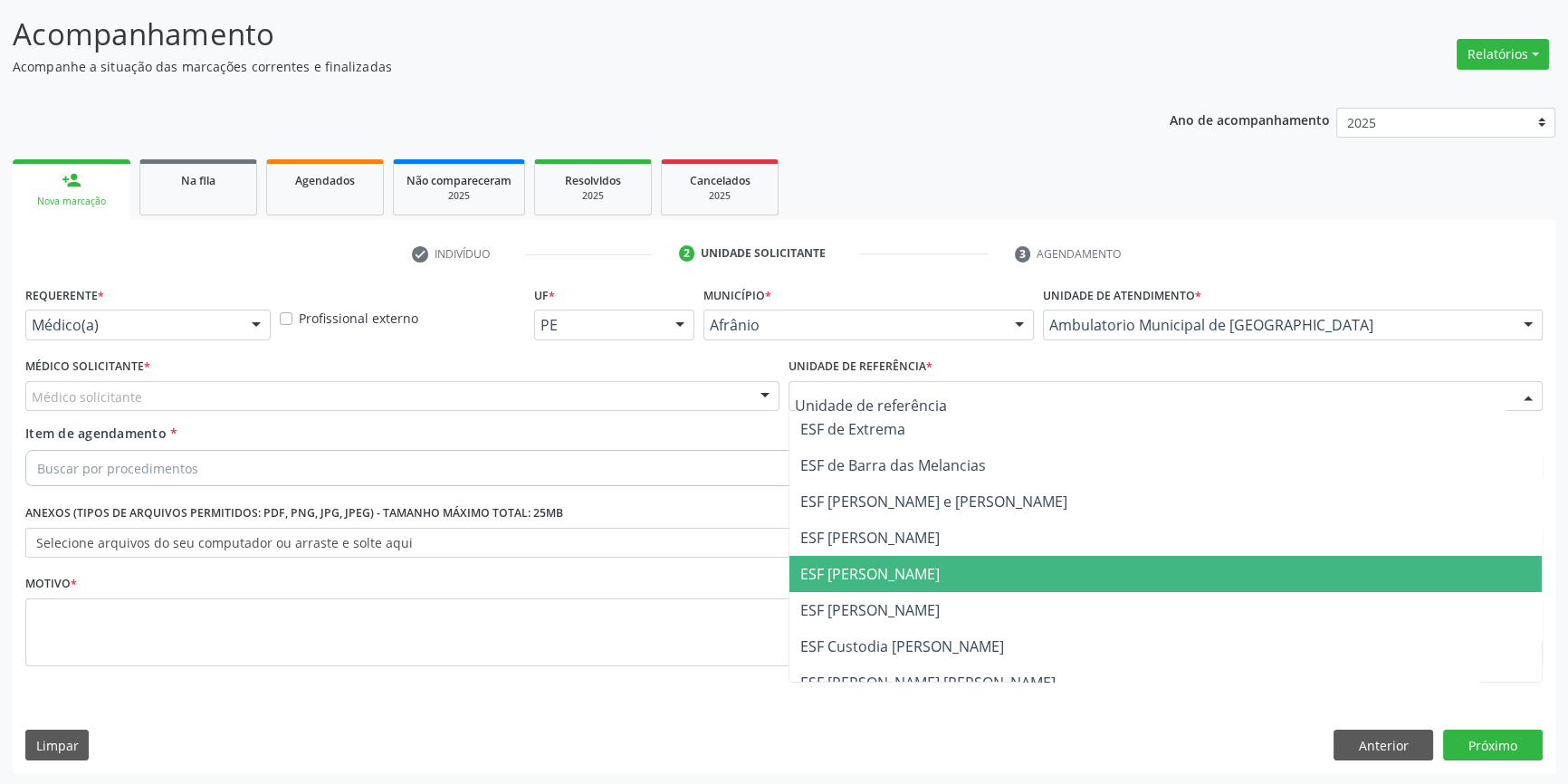
drag, startPoint x: 862, startPoint y: 570, endPoint x: 451, endPoint y: 384, distance: 451.1
click at [860, 570] on span "ESF [PERSON_NAME]" at bounding box center [870, 574] width 140 height 20
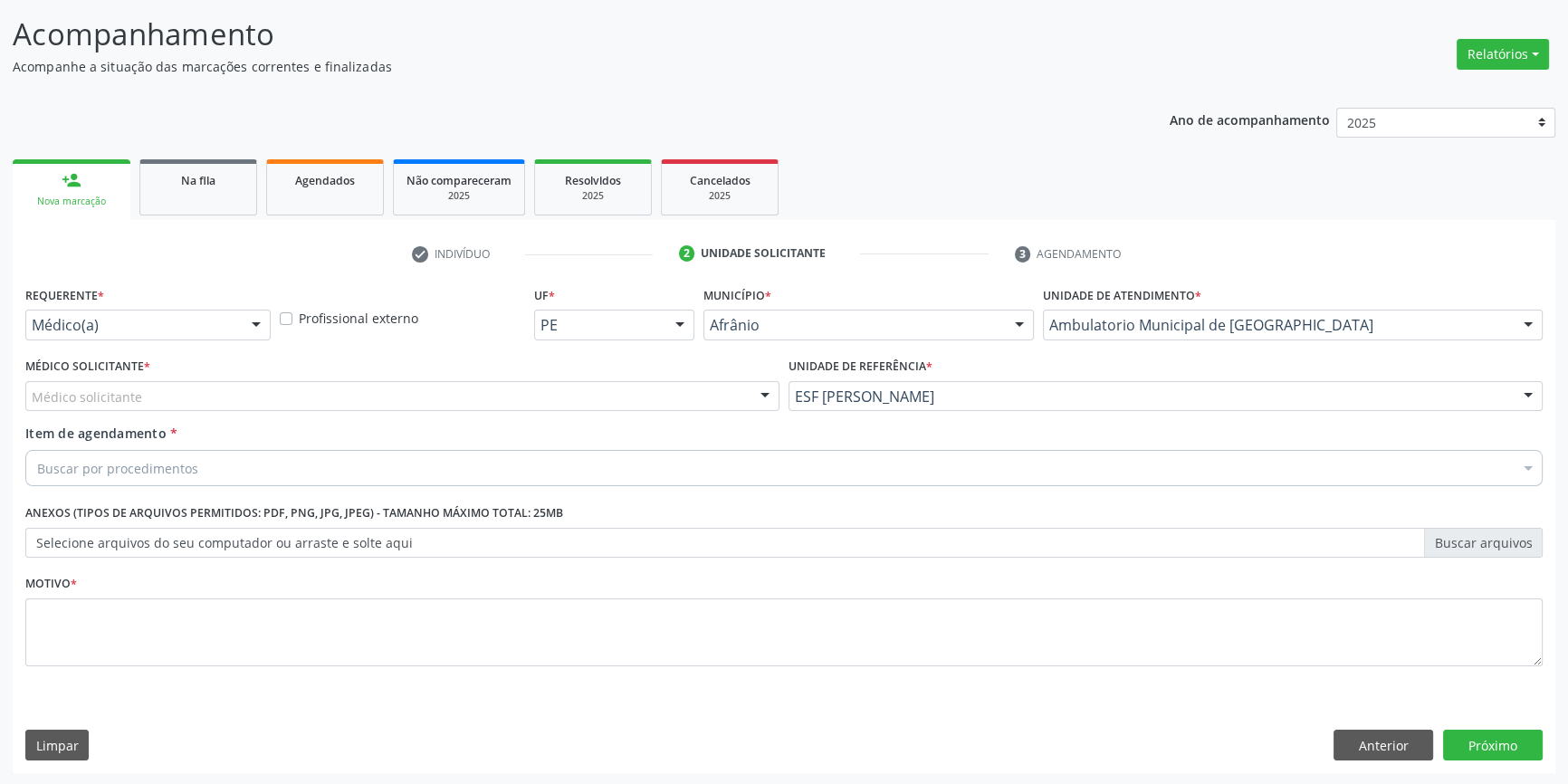
click at [447, 385] on div "Médico solicitante" at bounding box center [402, 396] width 754 height 31
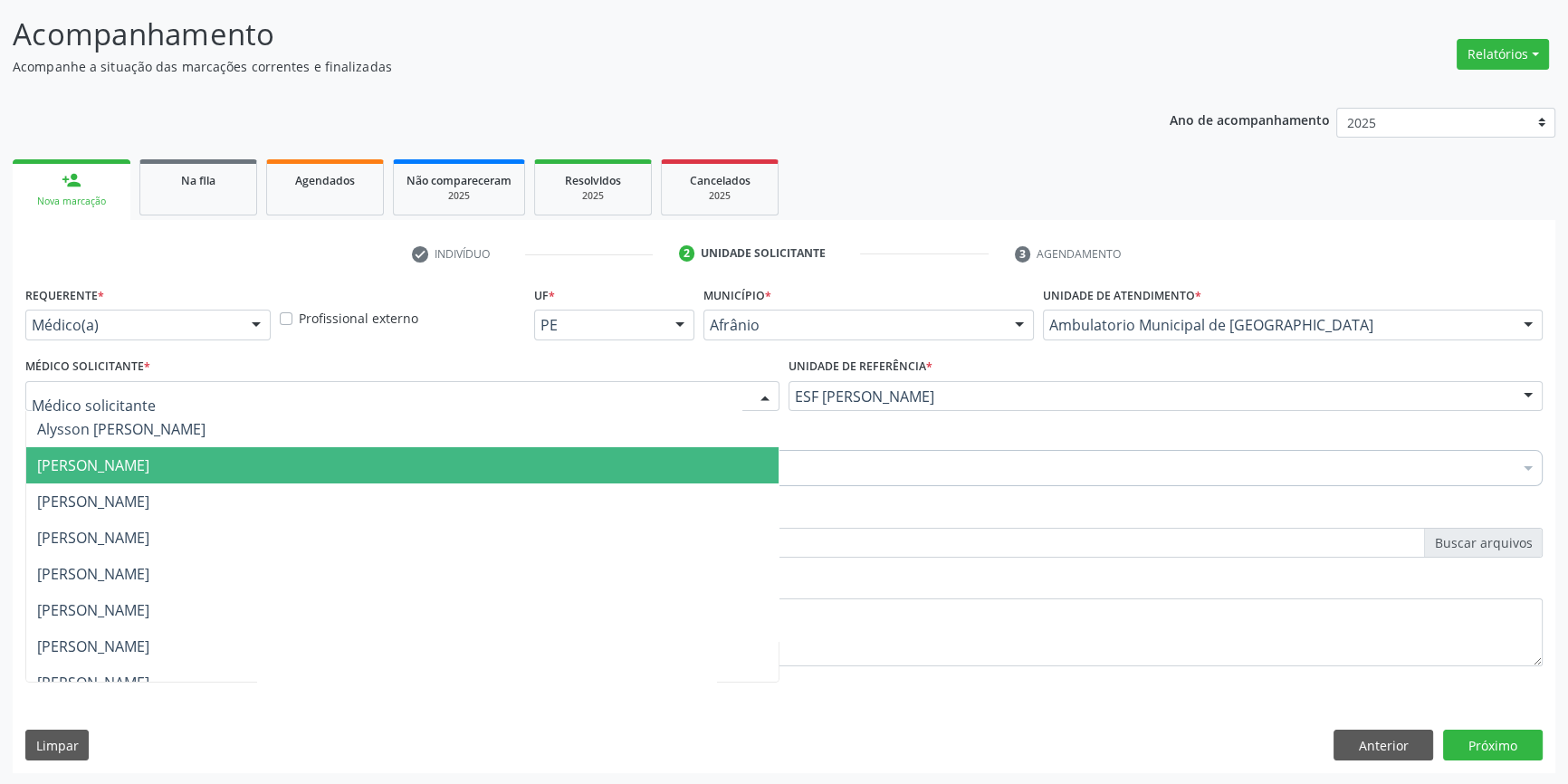
click at [150, 459] on span "Bruno Saraiva Bezerra Medrado" at bounding box center [93, 465] width 113 height 20
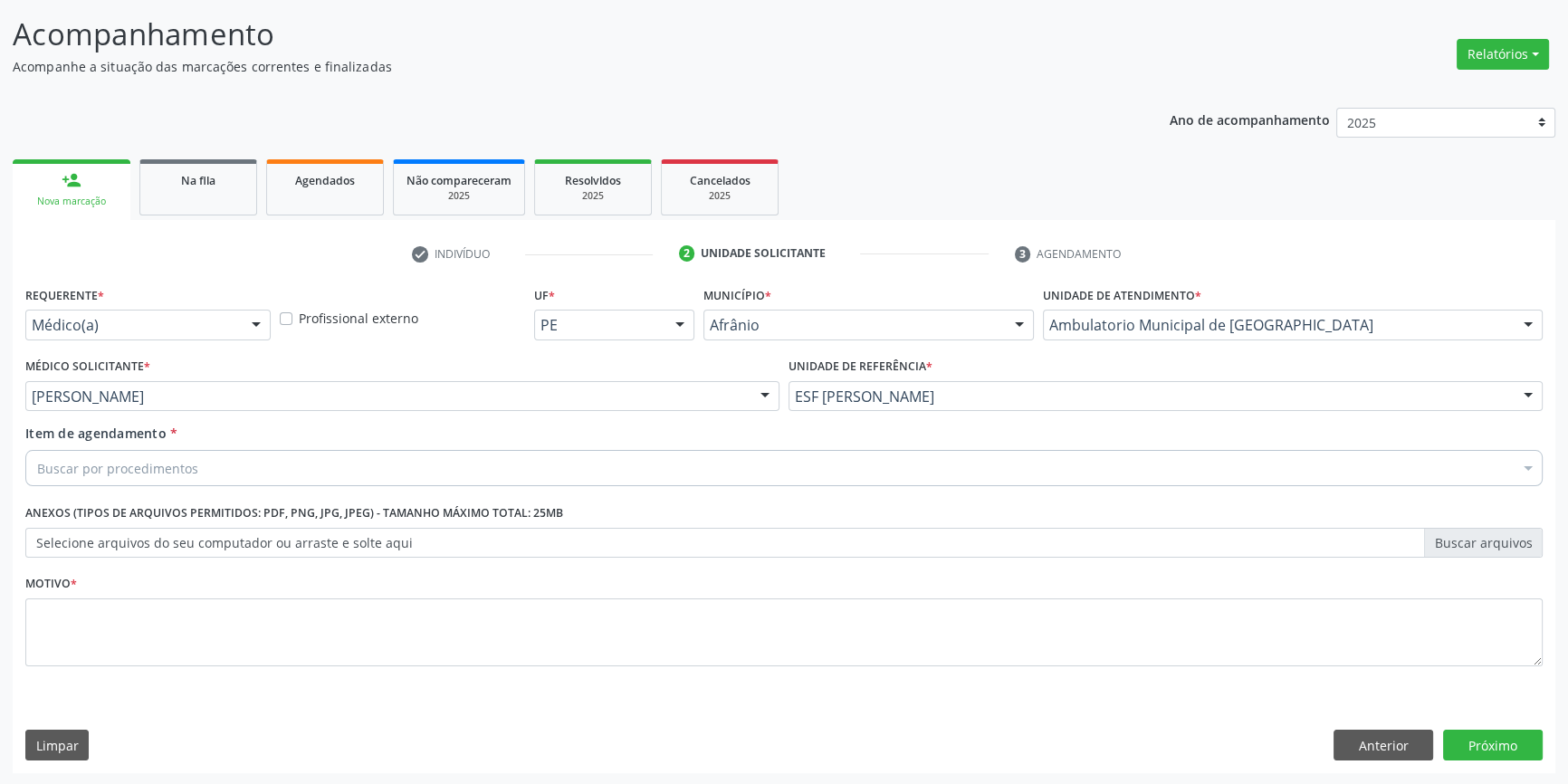
click at [207, 470] on div "Buscar por procedimentos" at bounding box center [784, 467] width 1517 height 36
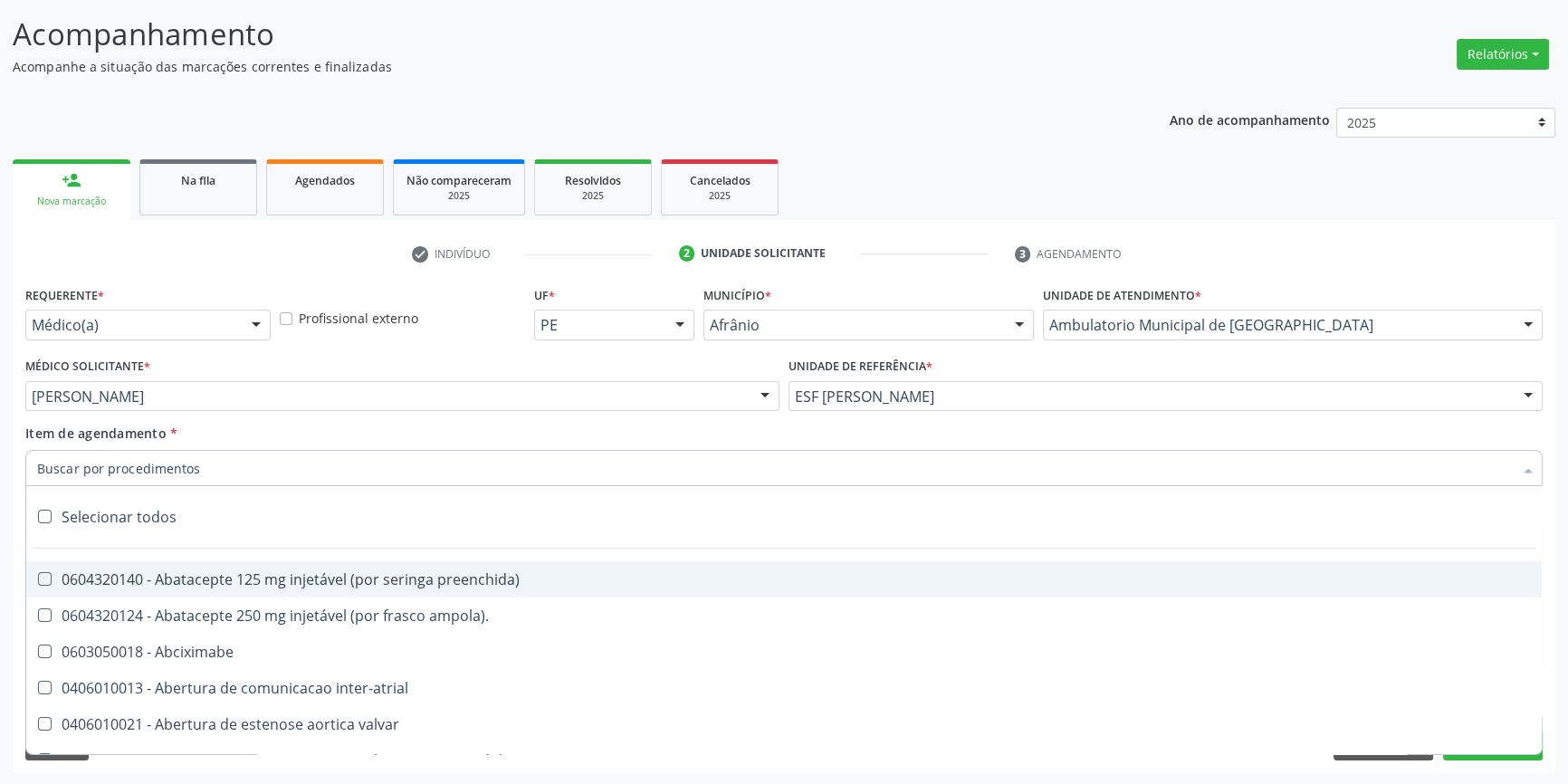
type input "E"
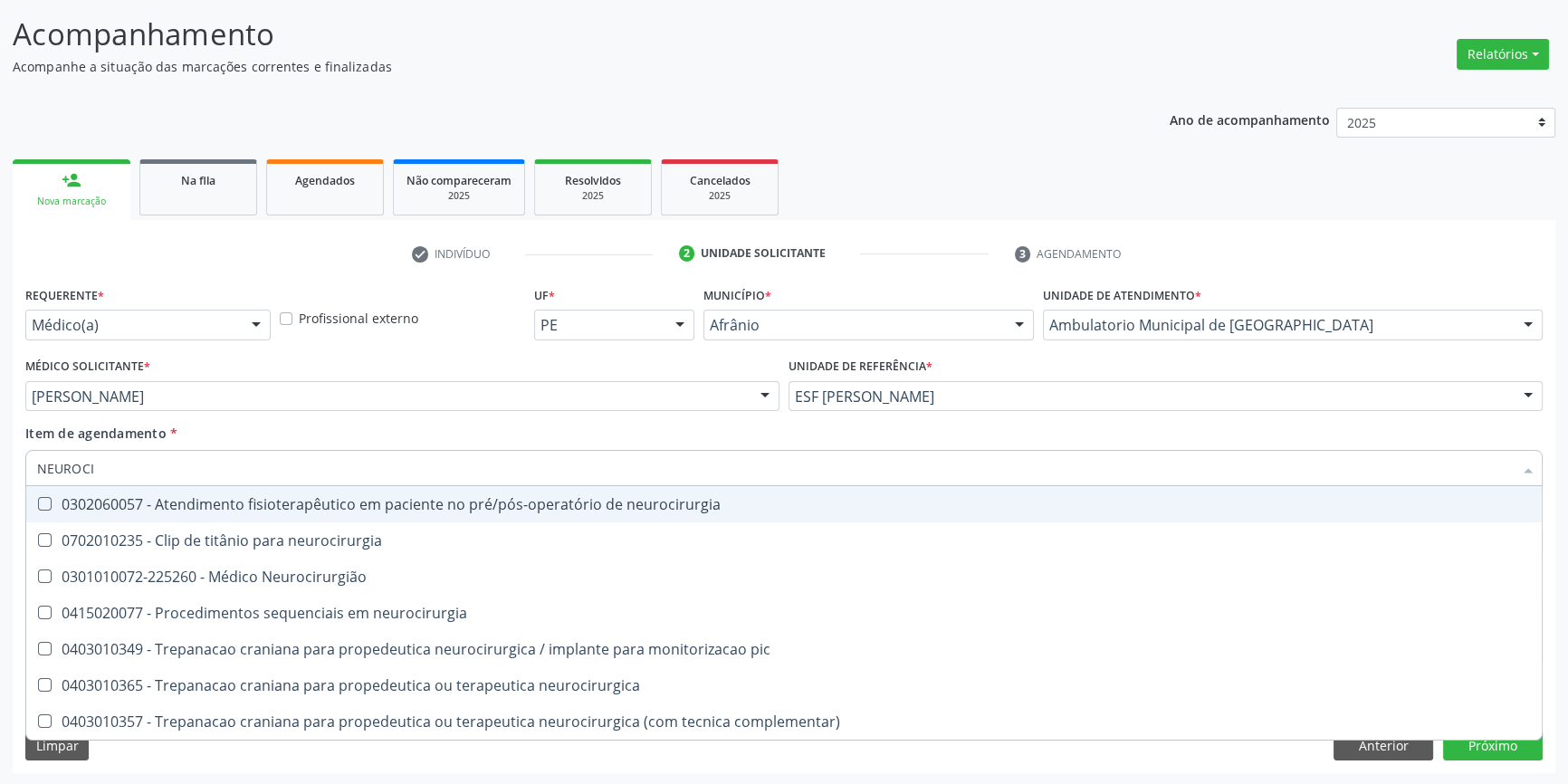
type input "NEUROCIR"
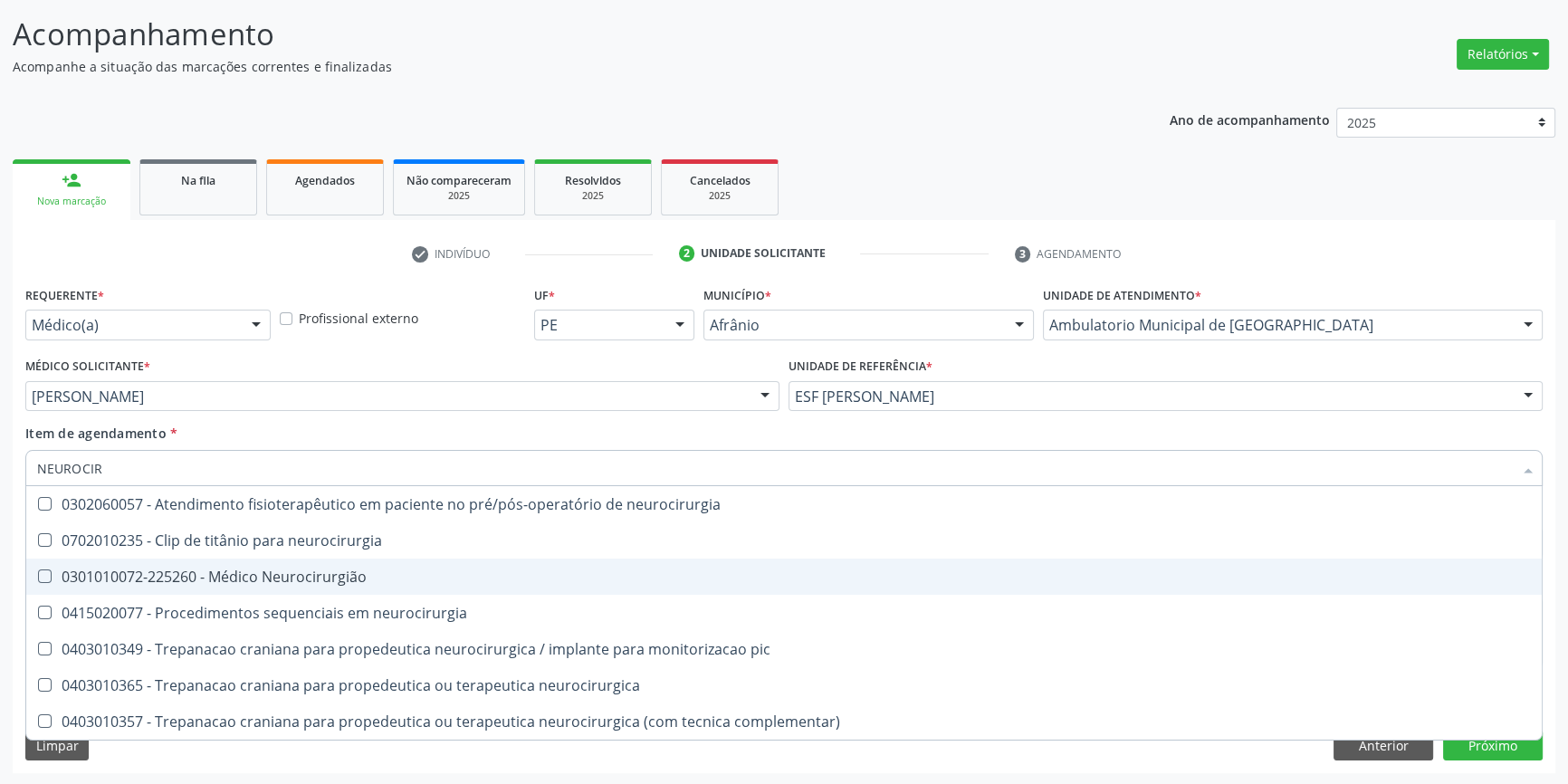
click at [256, 569] on div "0301010072-225260 - Médico Neurocirurgião" at bounding box center [784, 576] width 1494 height 15
checkbox Neurocirurgião "true"
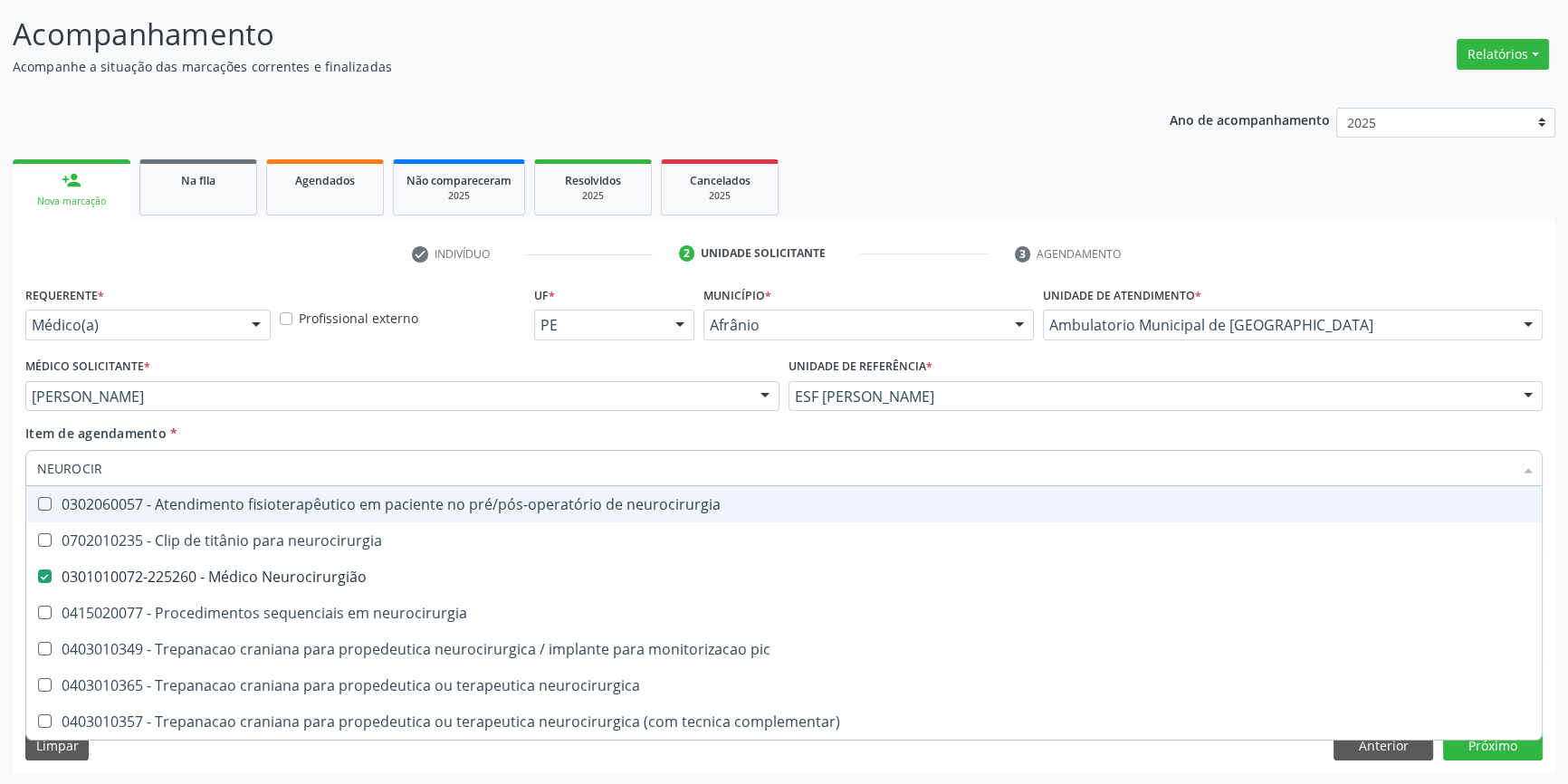
click at [290, 451] on input "NEUROCIR" at bounding box center [774, 467] width 1476 height 36
click at [344, 438] on div "Item de agendamento * NEUROCIR Desfazer seleção 0302060057 - Atendimento fisiot…" at bounding box center [784, 452] width 1517 height 57
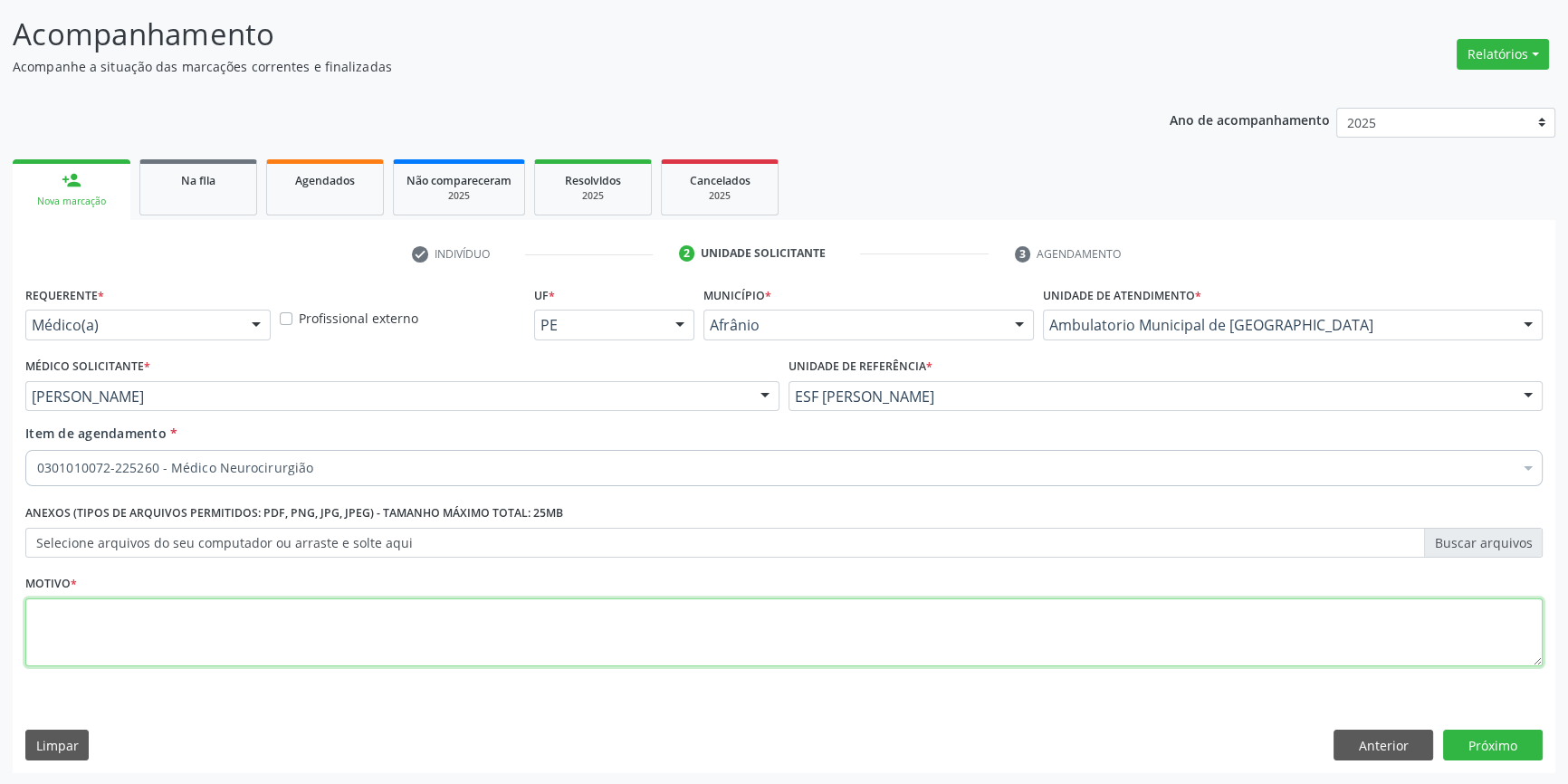
click at [287, 616] on textarea at bounding box center [784, 632] width 1517 height 69
type textarea "A"
type textarea "'"
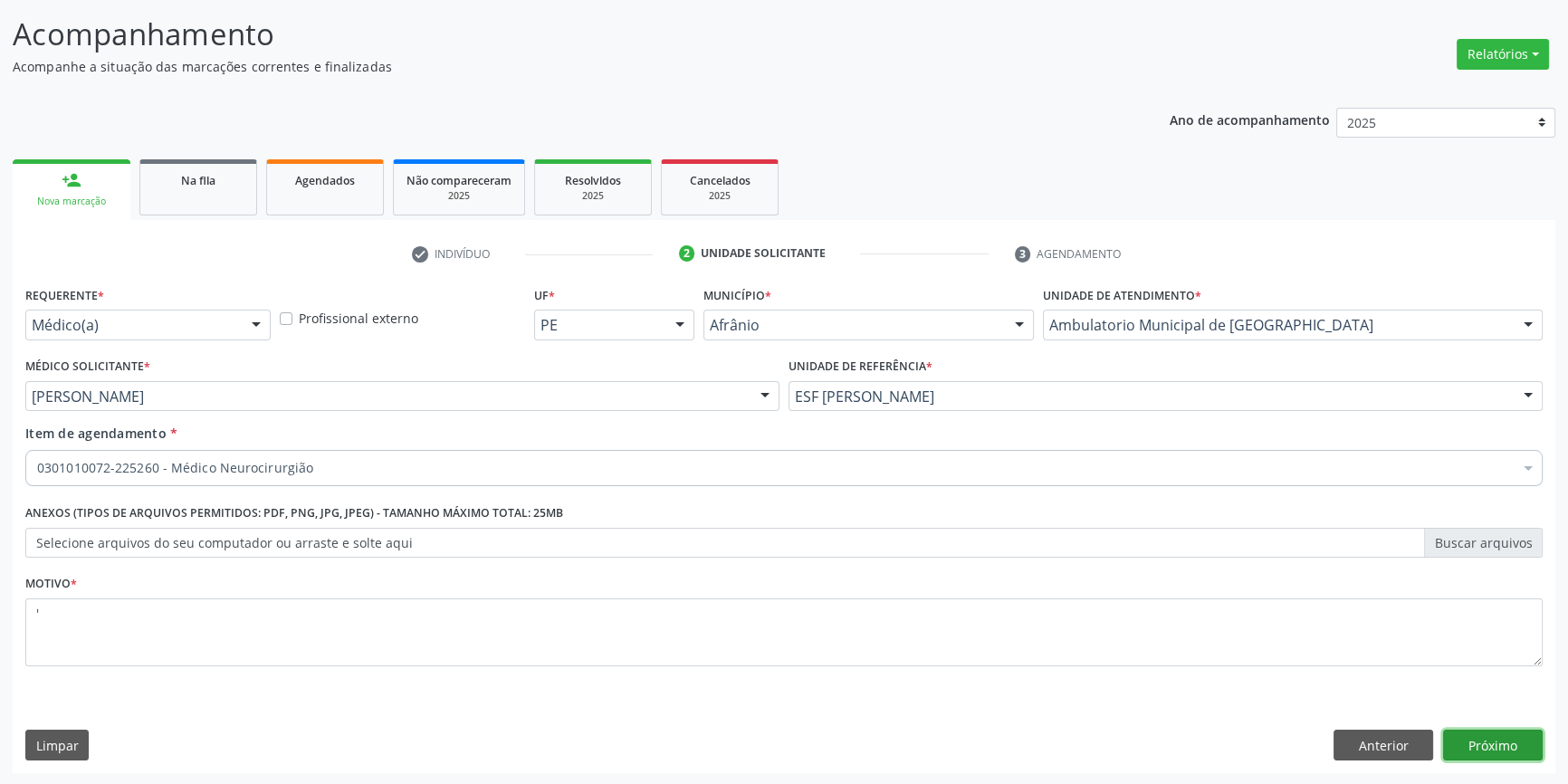
click at [1521, 738] on button "Próximo" at bounding box center [1493, 745] width 100 height 31
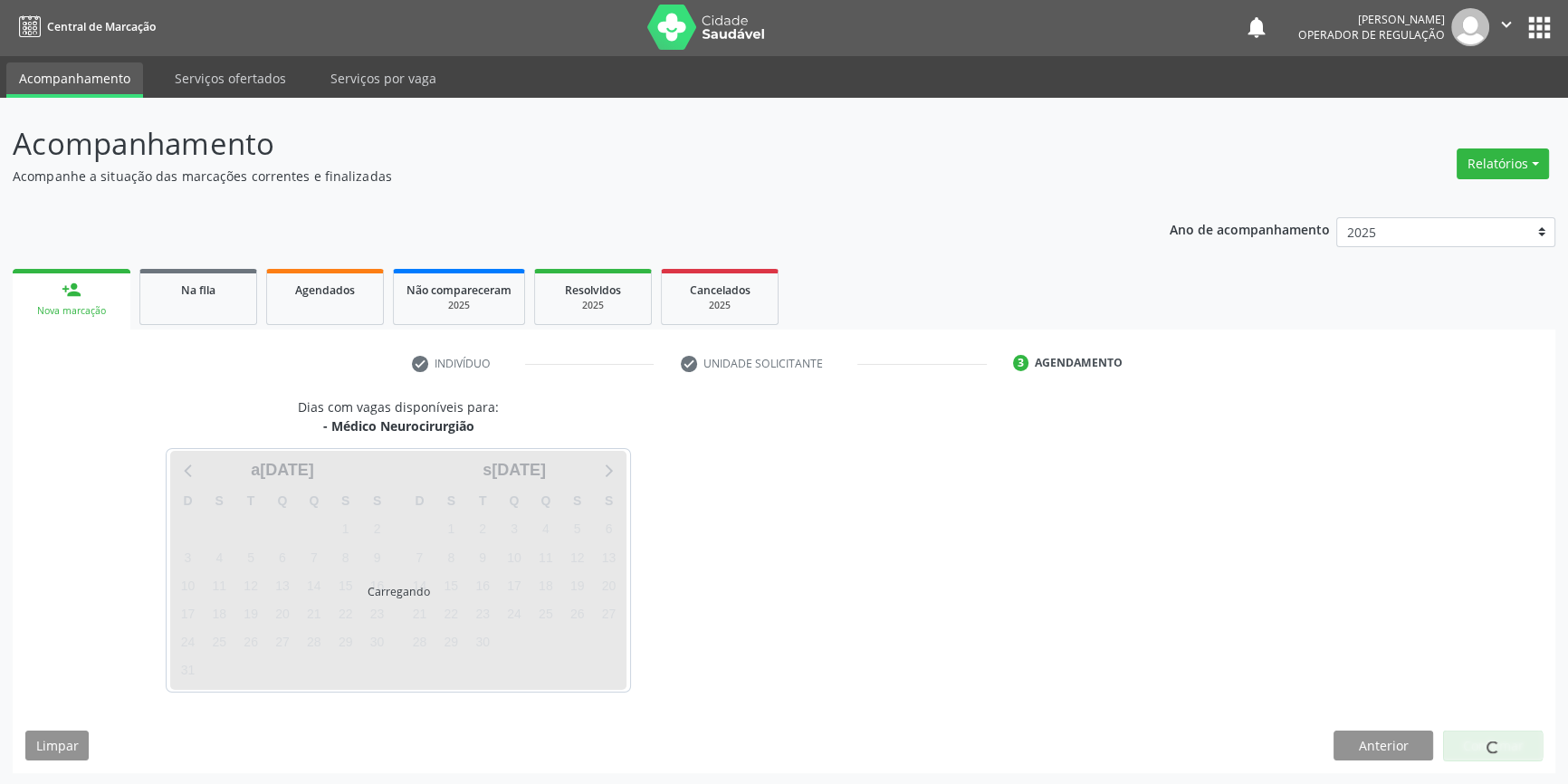
scroll to position [55, 0]
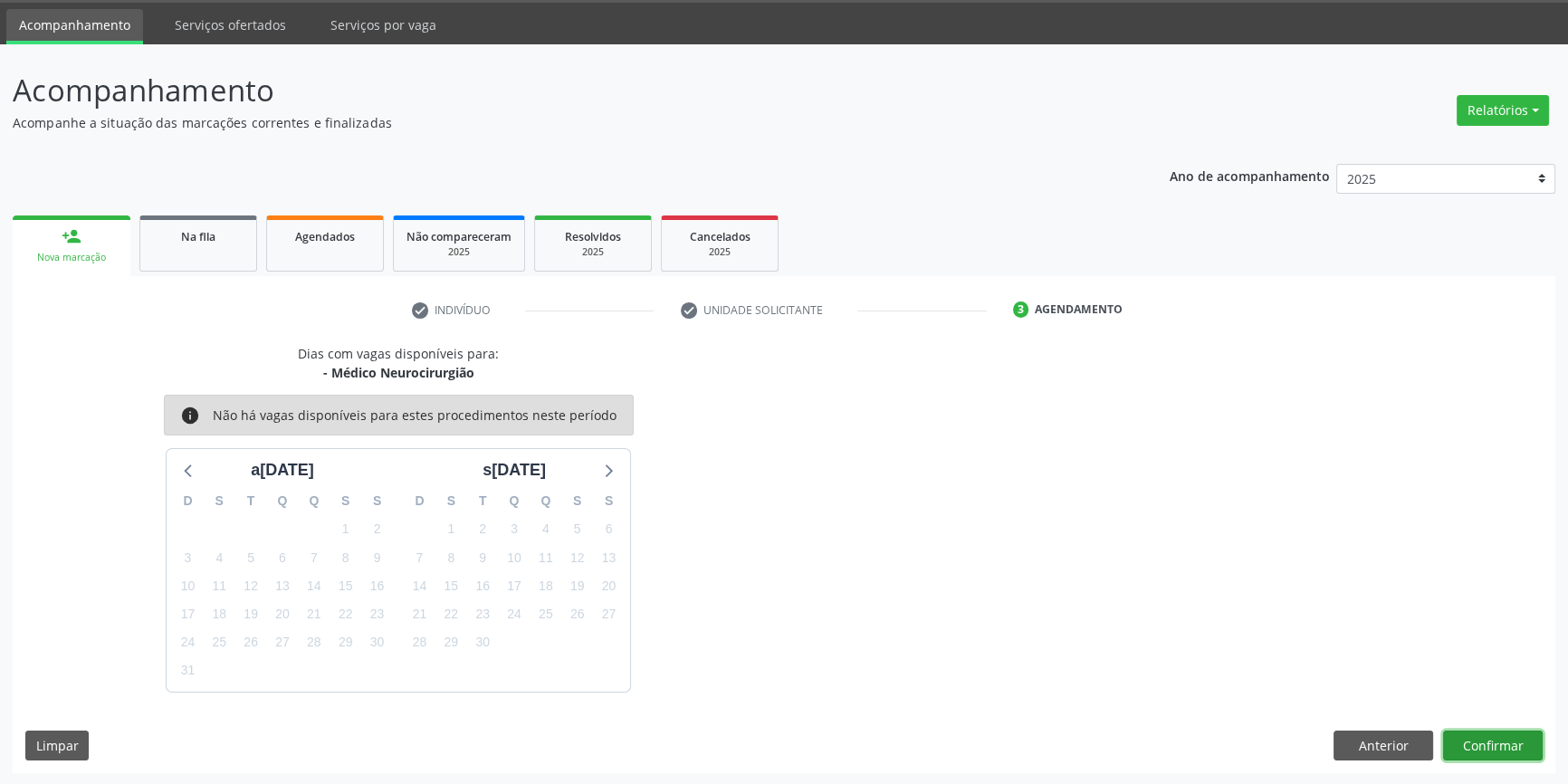
click at [1484, 742] on button "Confirmar" at bounding box center [1493, 746] width 100 height 31
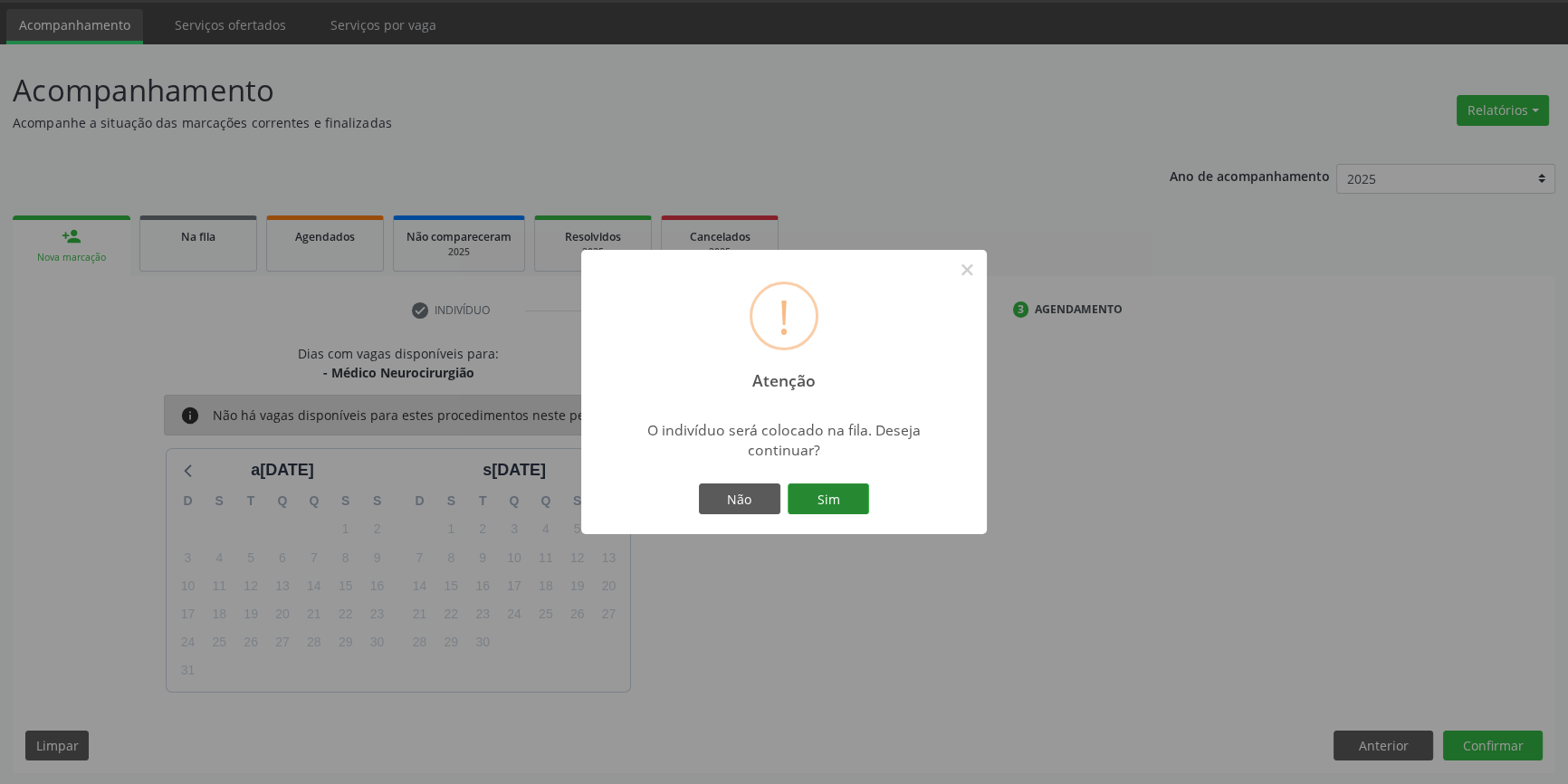
click at [806, 494] on button "Sim" at bounding box center [829, 499] width 82 height 31
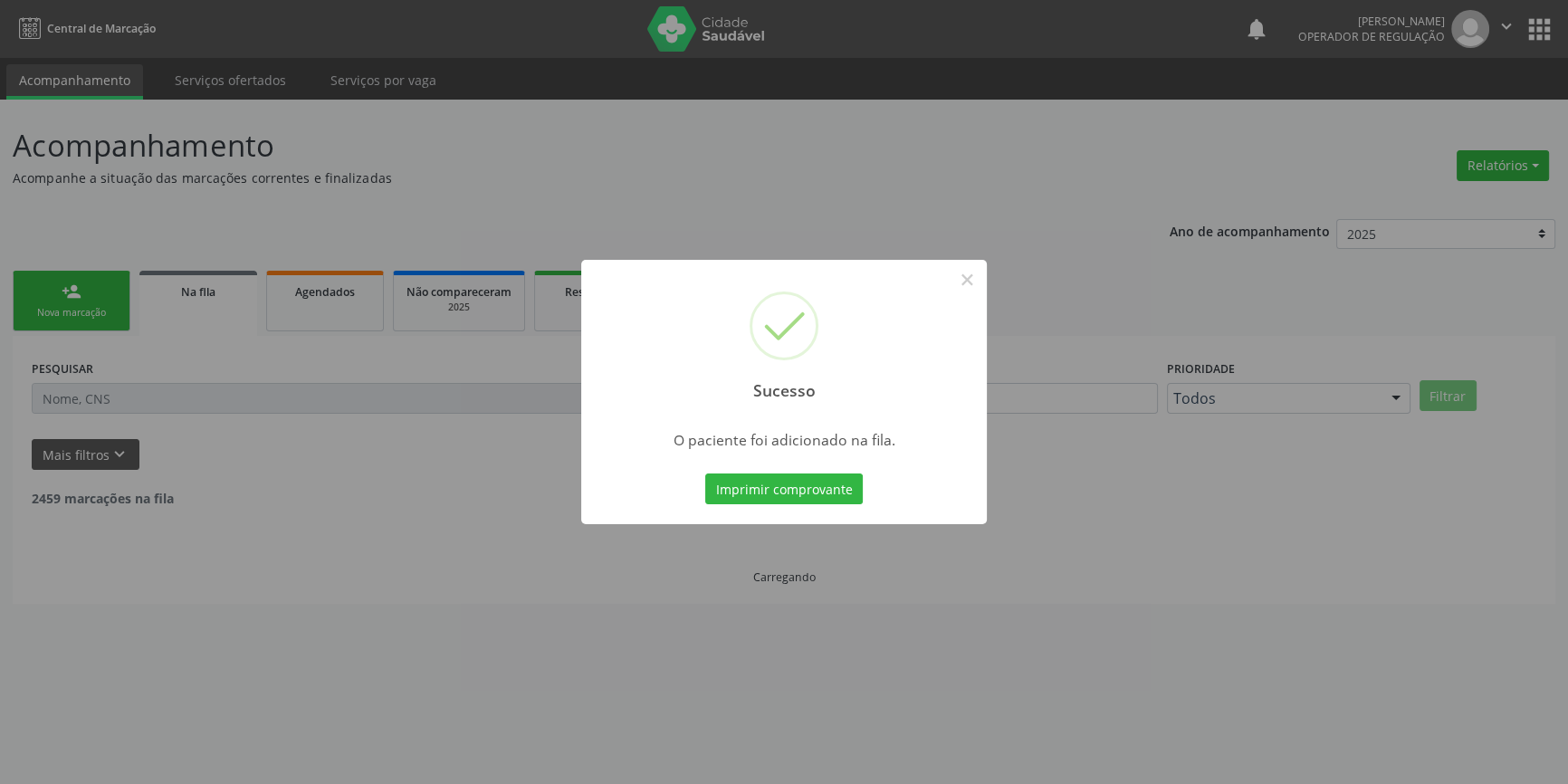
scroll to position [0, 0]
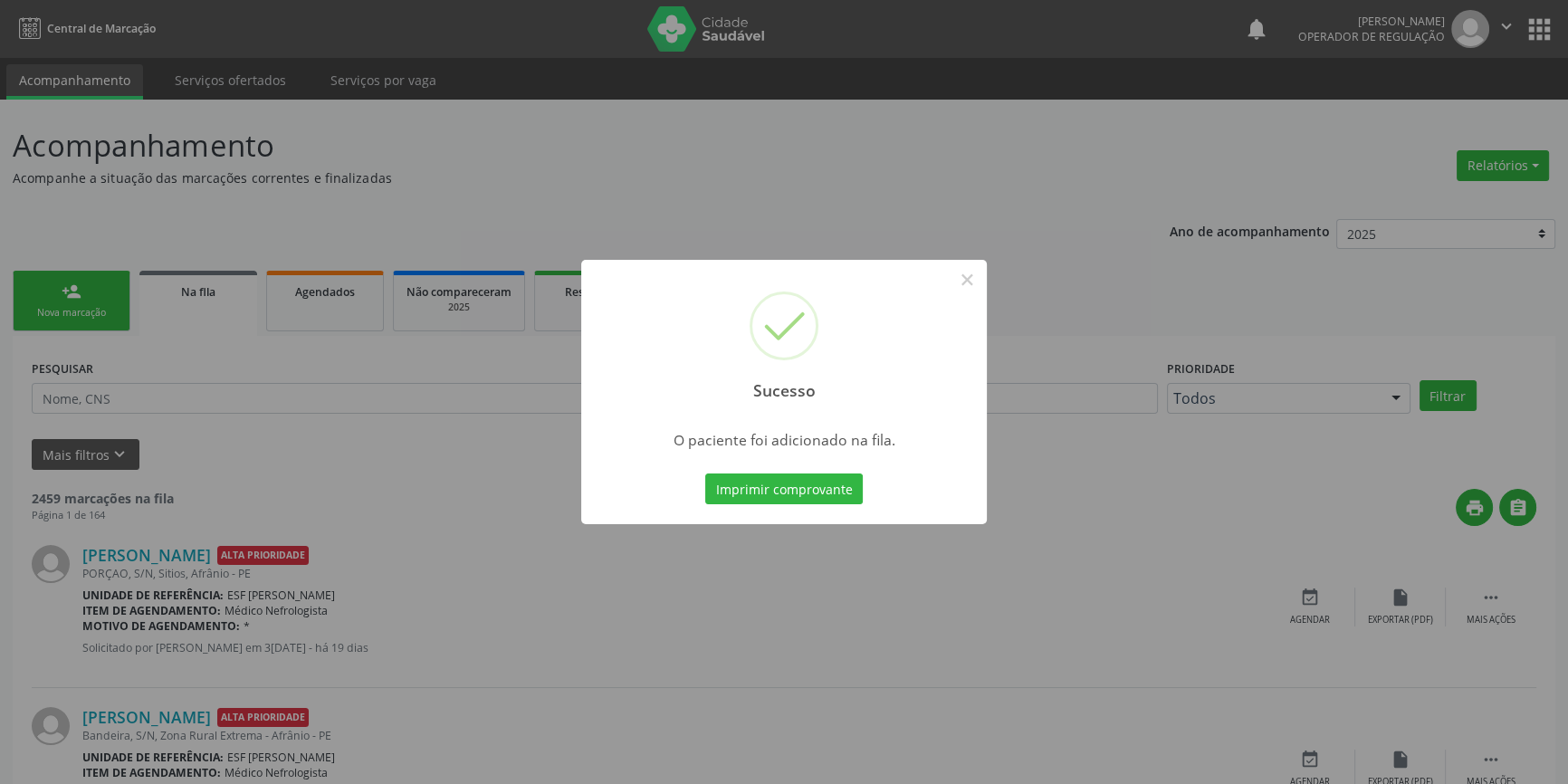
click at [988, 271] on div "Sucesso × O paciente foi adicionado na fila. Imprimir comprovante Cancel" at bounding box center [784, 392] width 1568 height 784
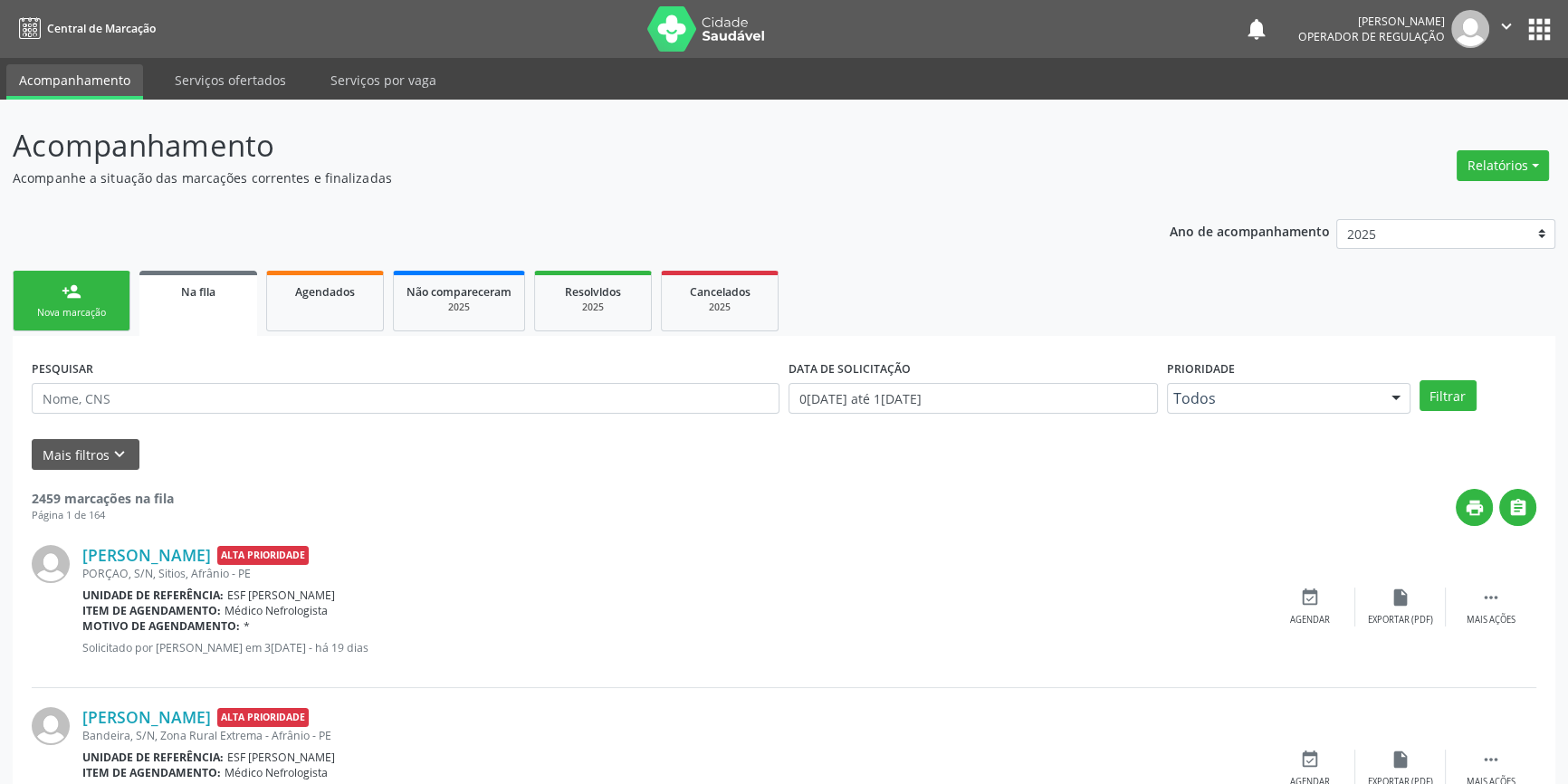
click at [972, 272] on ul "person_add Nova marcação Na fila Agendados Não compareceram 2025 Resolvidos 202…" at bounding box center [784, 301] width 1543 height 70
click at [104, 274] on link "person_add Nova marcação" at bounding box center [71, 301] width 118 height 60
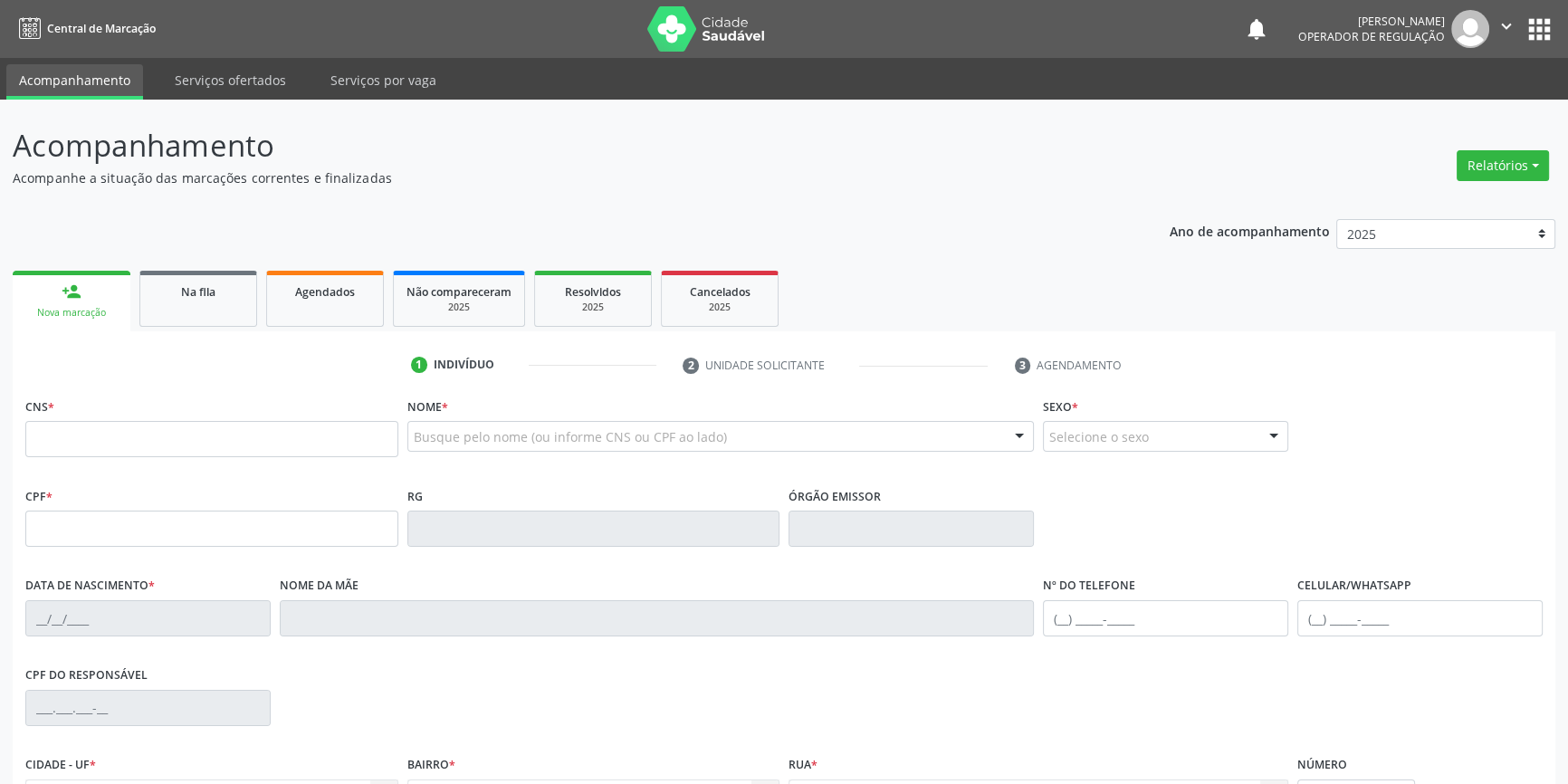
drag, startPoint x: 254, startPoint y: 406, endPoint x: 254, endPoint y: 417, distance: 11.0
click at [254, 406] on div "CNS *" at bounding box center [212, 426] width 373 height 64
click at [254, 423] on input "text" at bounding box center [212, 438] width 373 height 36
type input "706 4051 2268 2089"
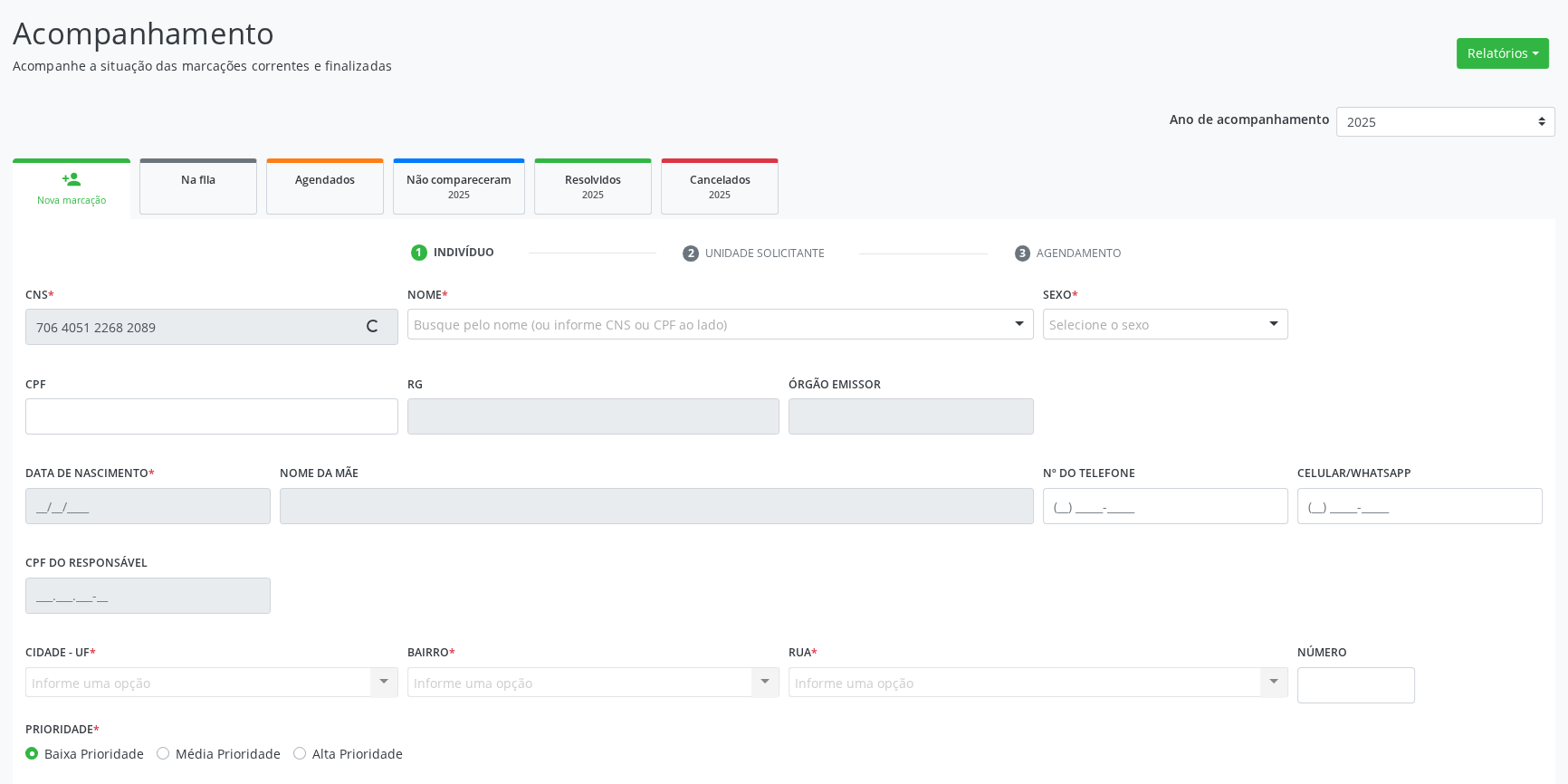
scroll to position [196, 0]
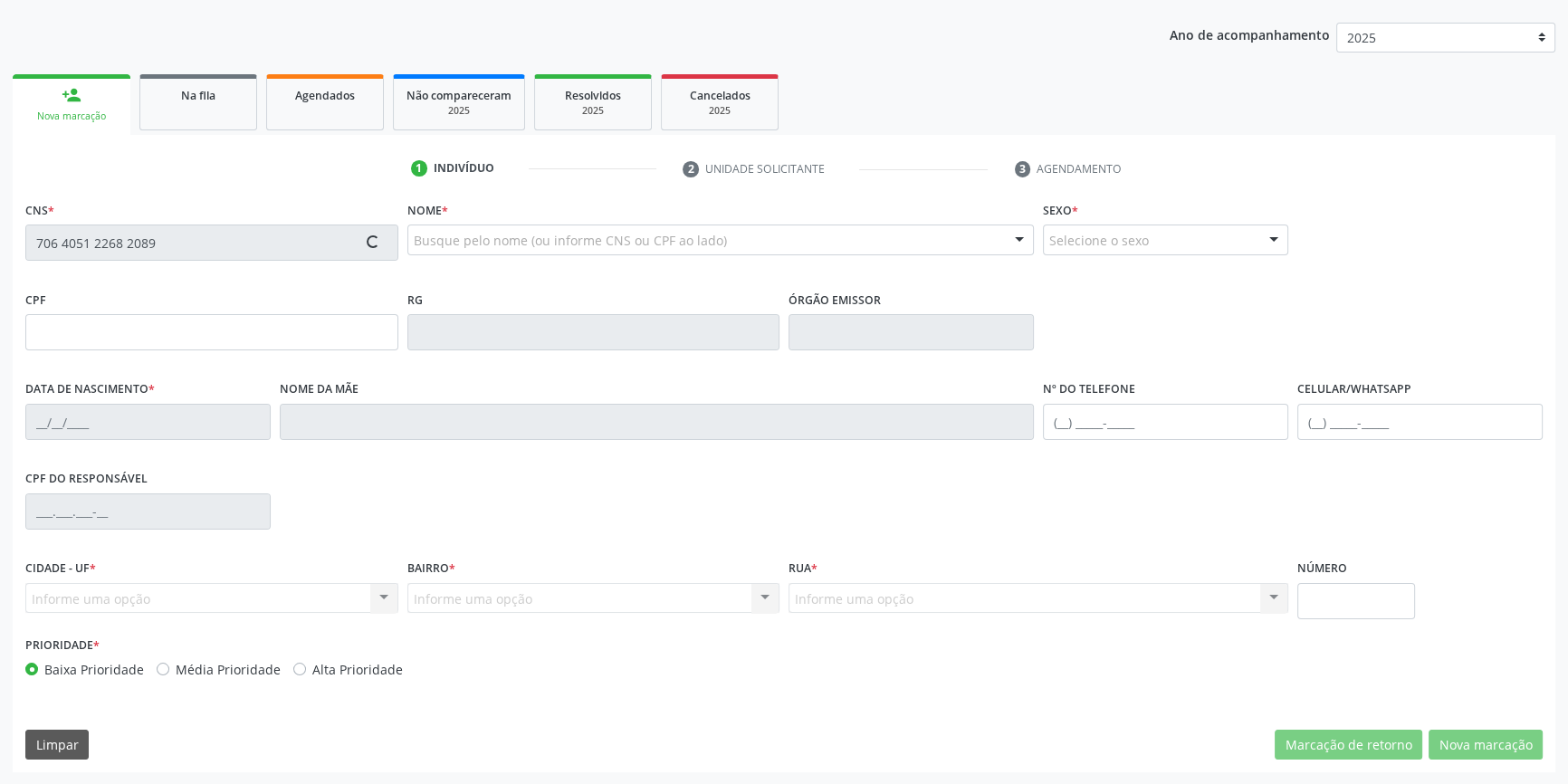
type input "29/04/1978"
type input "Raquel Virgilina"
type input "(87) 98871-2662"
type input "(87) 8854-9716"
type input "S/N"
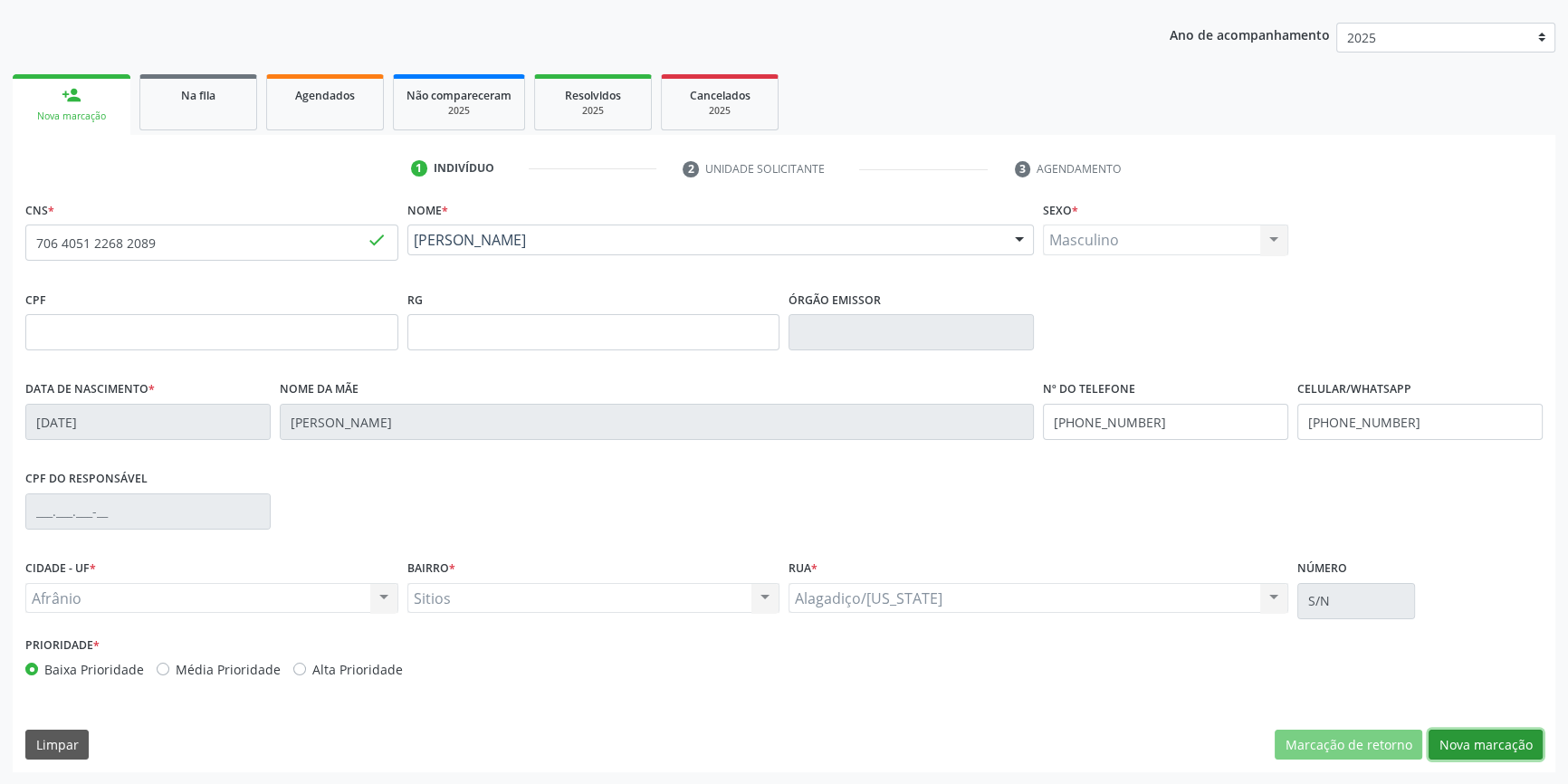
click at [1483, 749] on button "Nova marcação" at bounding box center [1485, 745] width 114 height 31
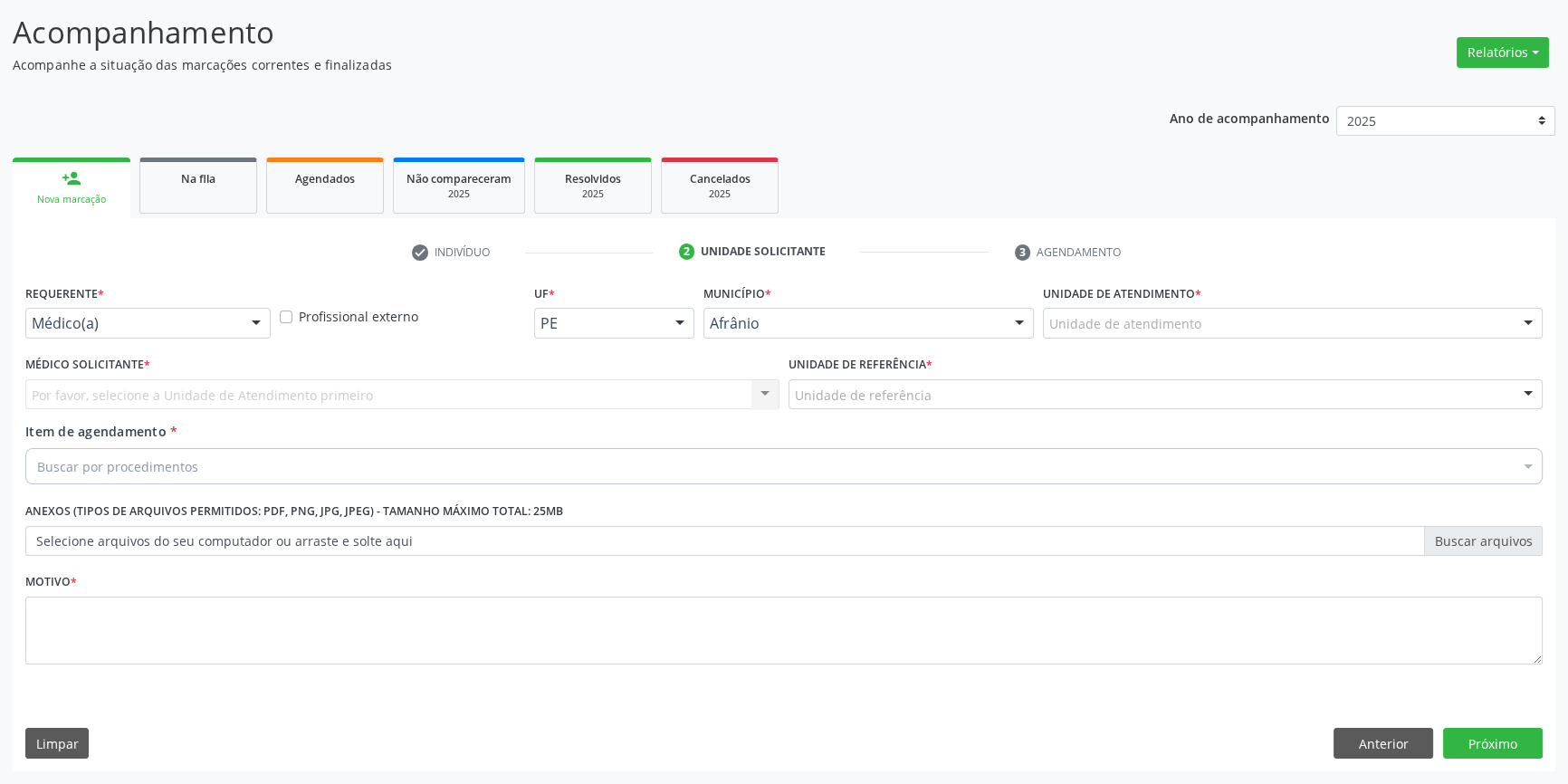
scroll to position [112, 0]
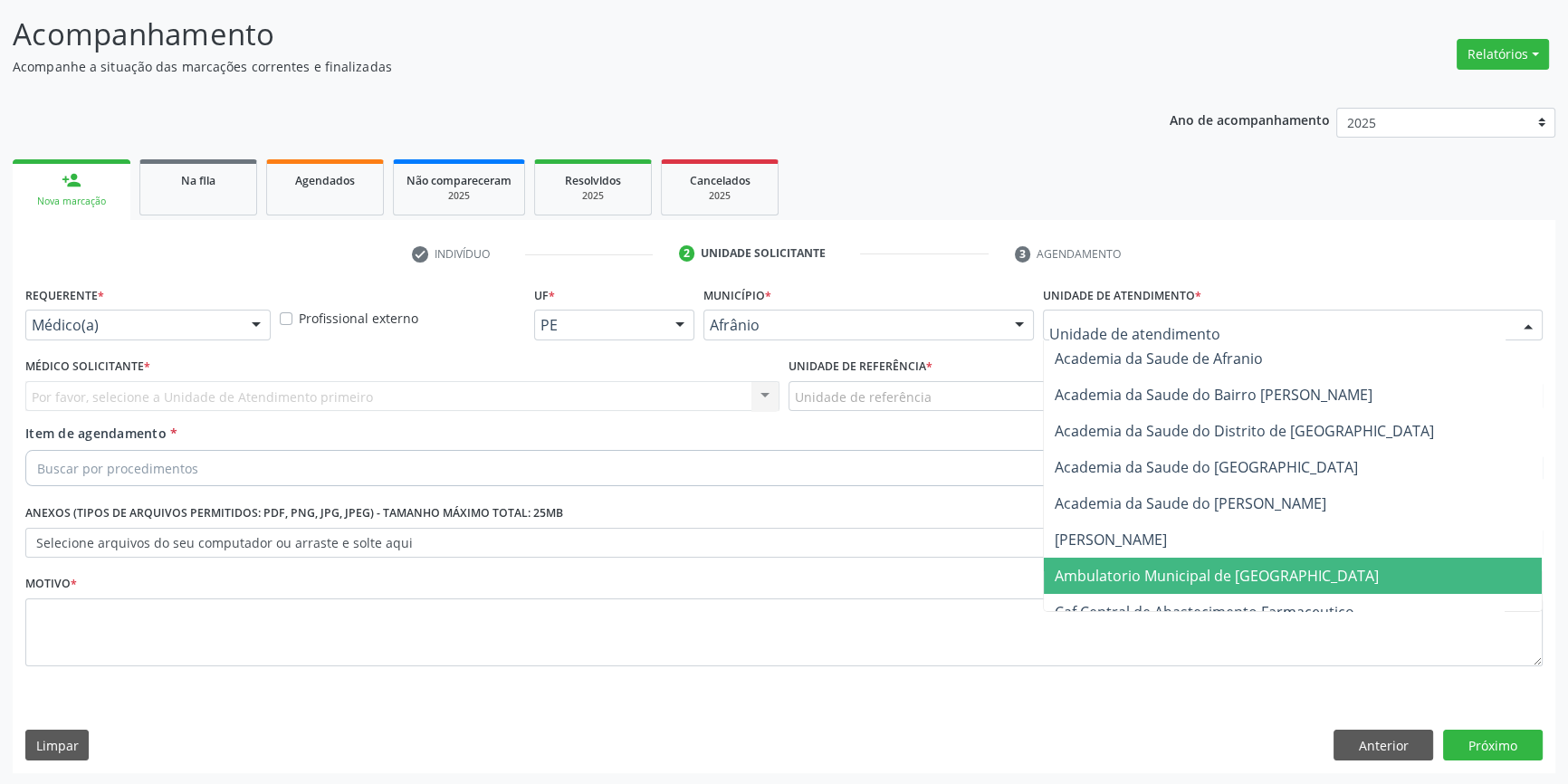
drag, startPoint x: 1150, startPoint y: 589, endPoint x: 1089, endPoint y: 536, distance: 80.8
click at [1148, 589] on span "Ambulatorio Municipal de [GEOGRAPHIC_DATA]" at bounding box center [1293, 575] width 498 height 36
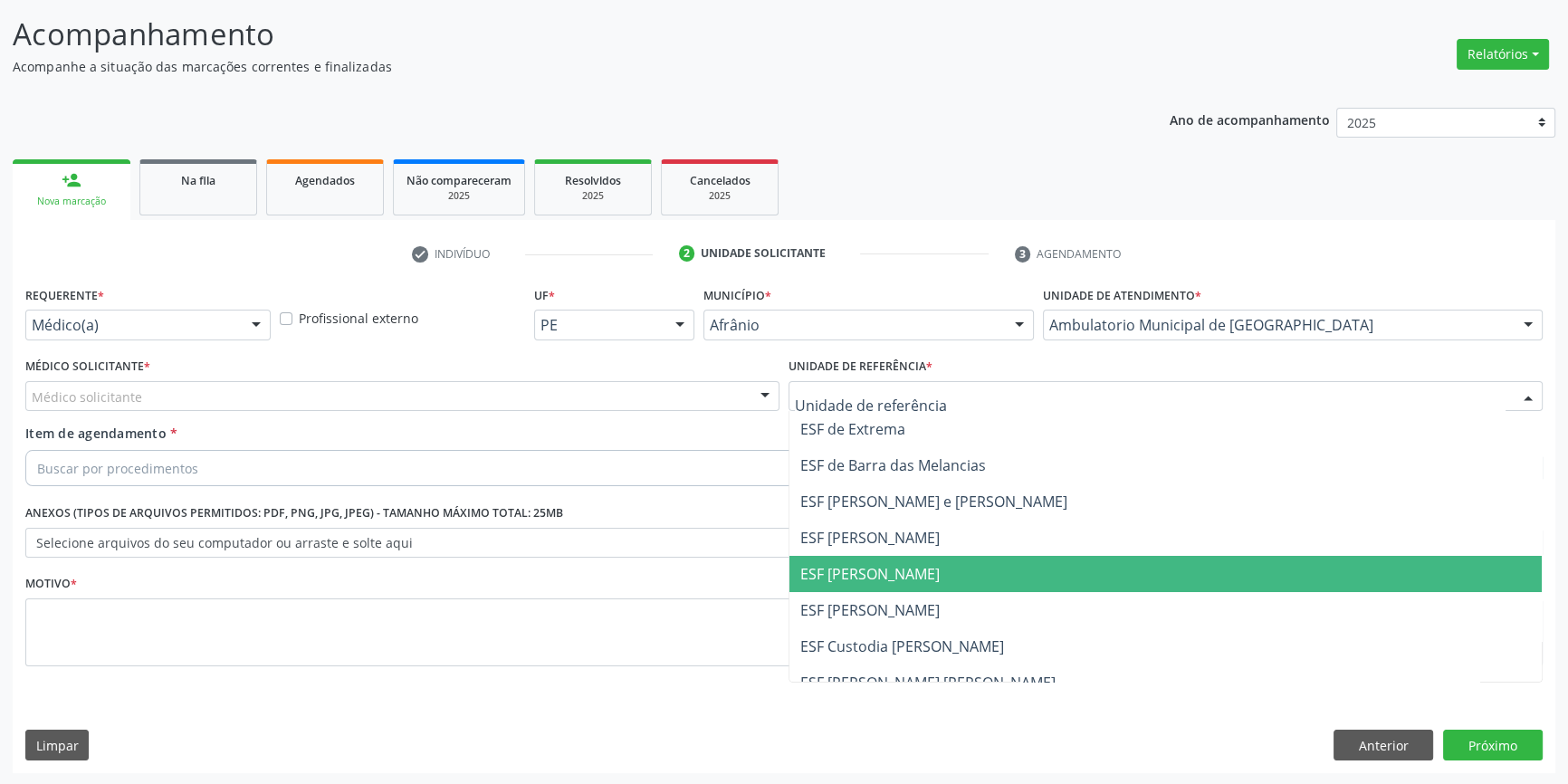
drag, startPoint x: 913, startPoint y: 565, endPoint x: 833, endPoint y: 538, distance: 84.4
click at [909, 565] on span "ESF [PERSON_NAME]" at bounding box center [870, 574] width 140 height 20
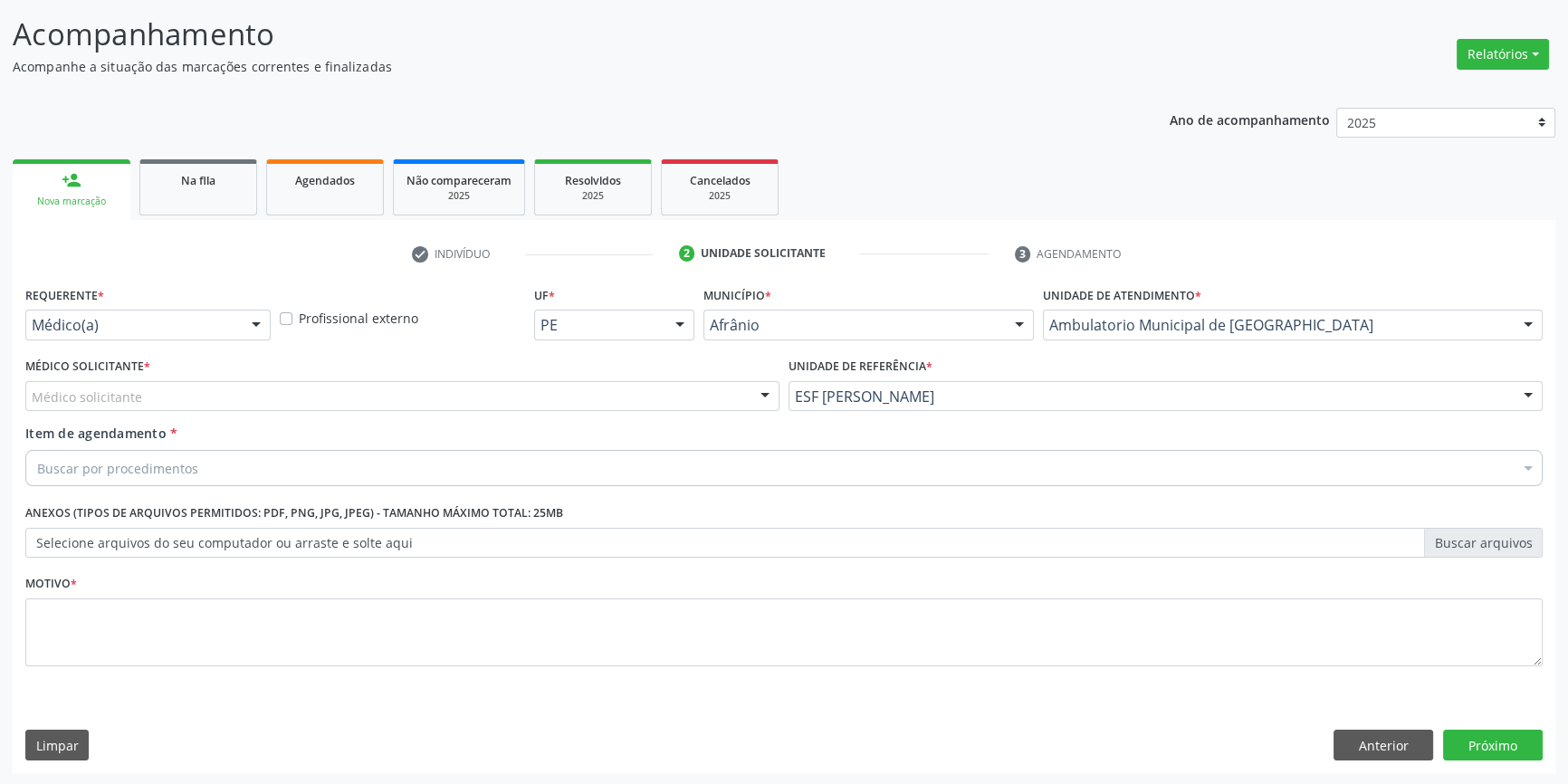
click at [406, 370] on div "Médico Solicitante * Médico solicitante Alysson Rodrigo Ferreira Cavalcanti Bru…" at bounding box center [402, 383] width 754 height 58
click at [345, 415] on div "Médico Solicitante * Médico solicitante Alysson Rodrigo Ferreira Cavalcanti Bru…" at bounding box center [402, 389] width 764 height 71
click at [324, 398] on div "Médico solicitante" at bounding box center [402, 396] width 754 height 31
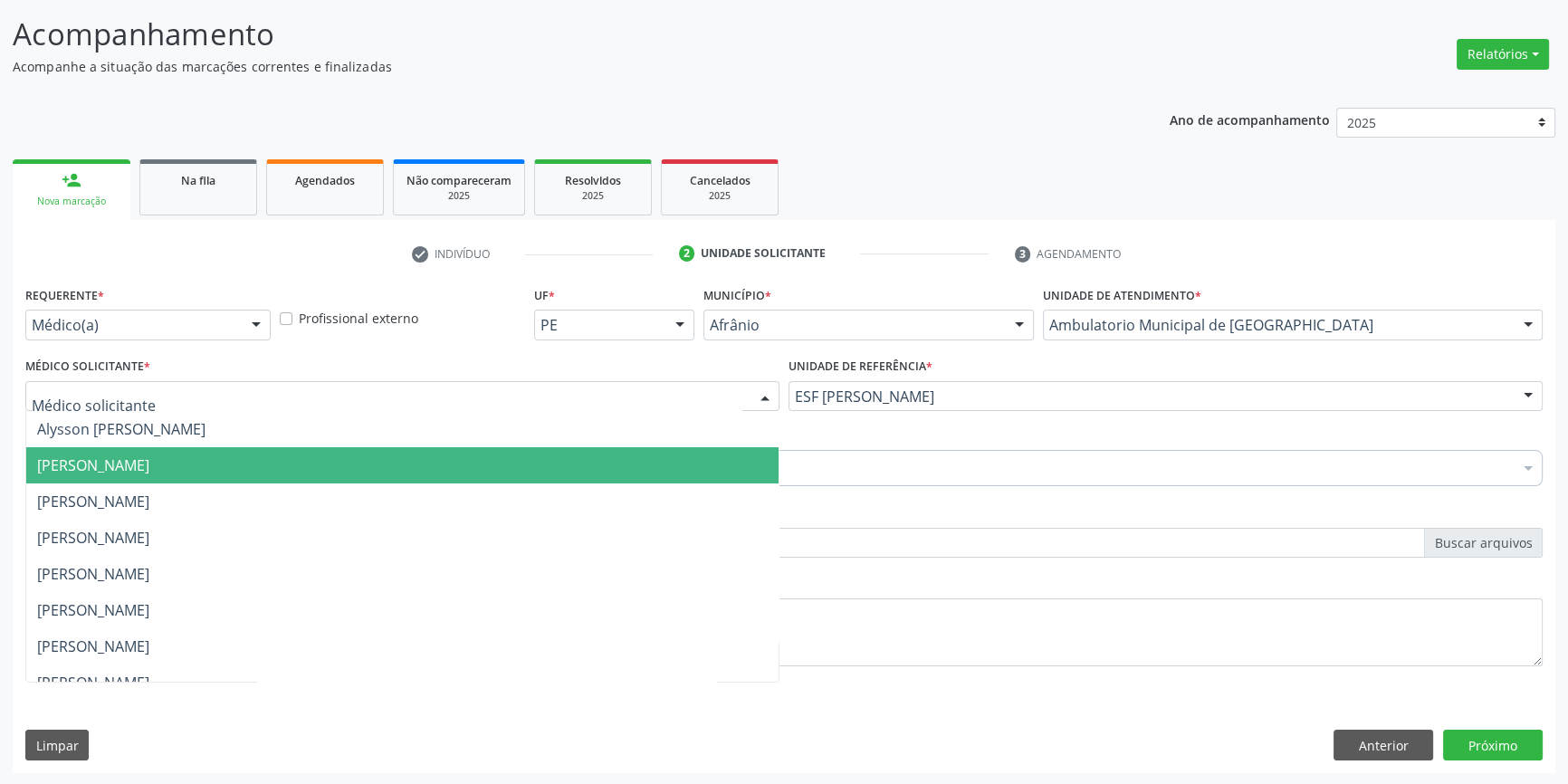
click at [150, 457] on span "[PERSON_NAME]" at bounding box center [93, 465] width 113 height 20
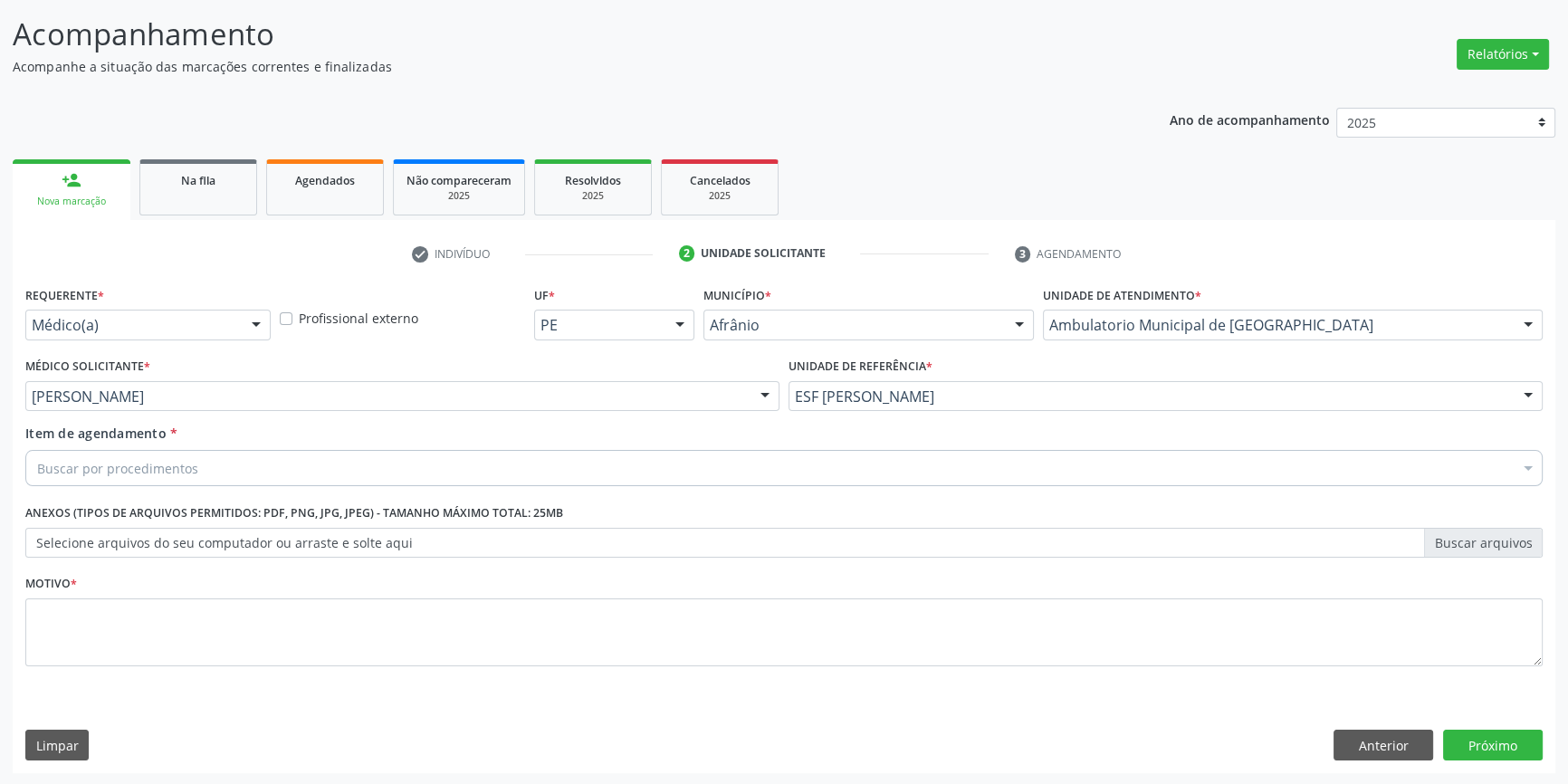
click at [238, 466] on div "Buscar por procedimentos" at bounding box center [784, 467] width 1517 height 36
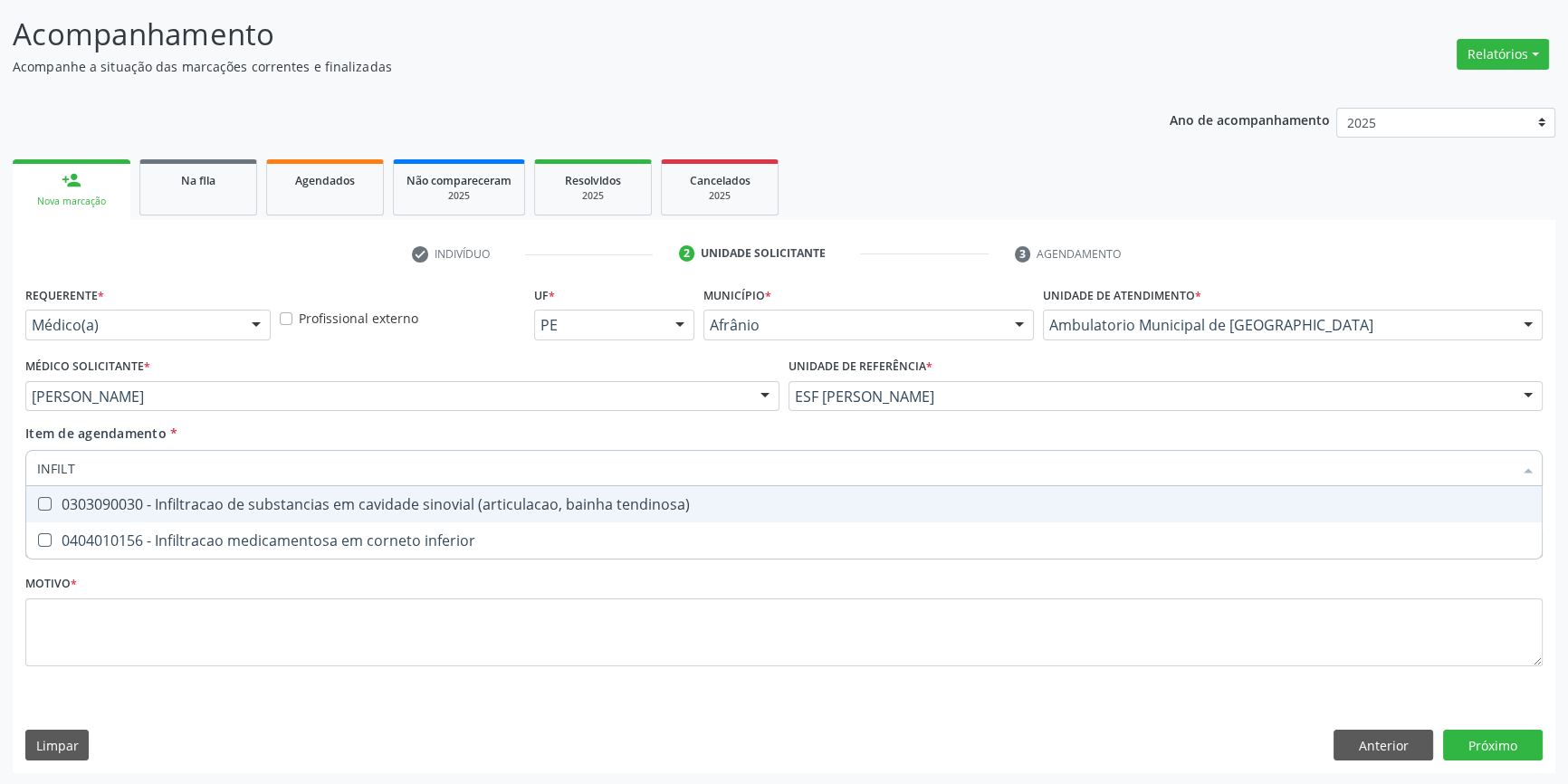
type input "INFILTR"
click at [309, 500] on div "0303090030 - Infiltracao de substancias em cavidade sinovial (articulacao, bain…" at bounding box center [784, 504] width 1494 height 15
checkbox tendinosa\) "true"
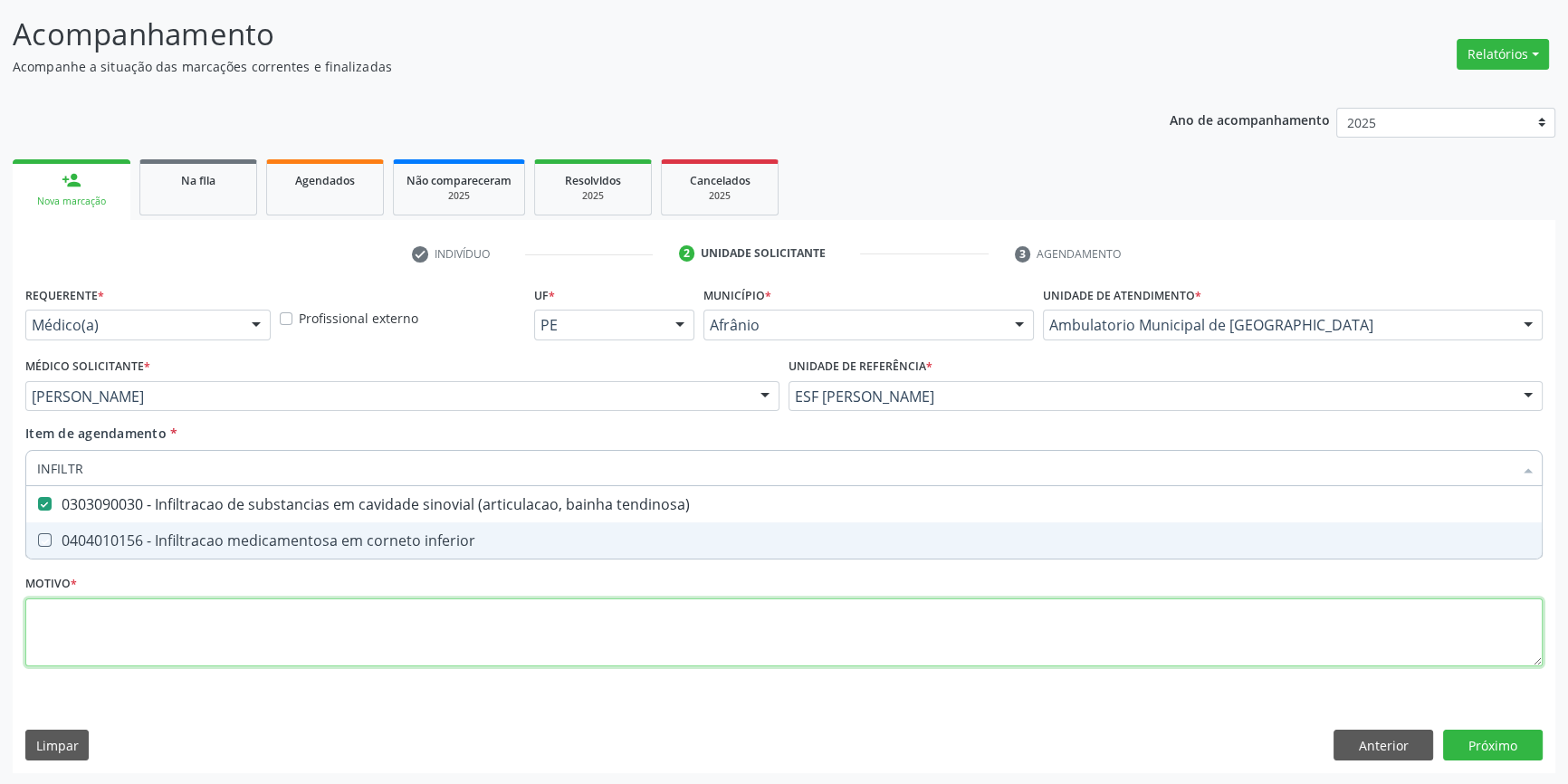
click at [282, 601] on div "Requerente * Médico(a) Médico(a) Enfermeiro(a) Paciente Nenhum resultado encont…" at bounding box center [784, 487] width 1517 height 410
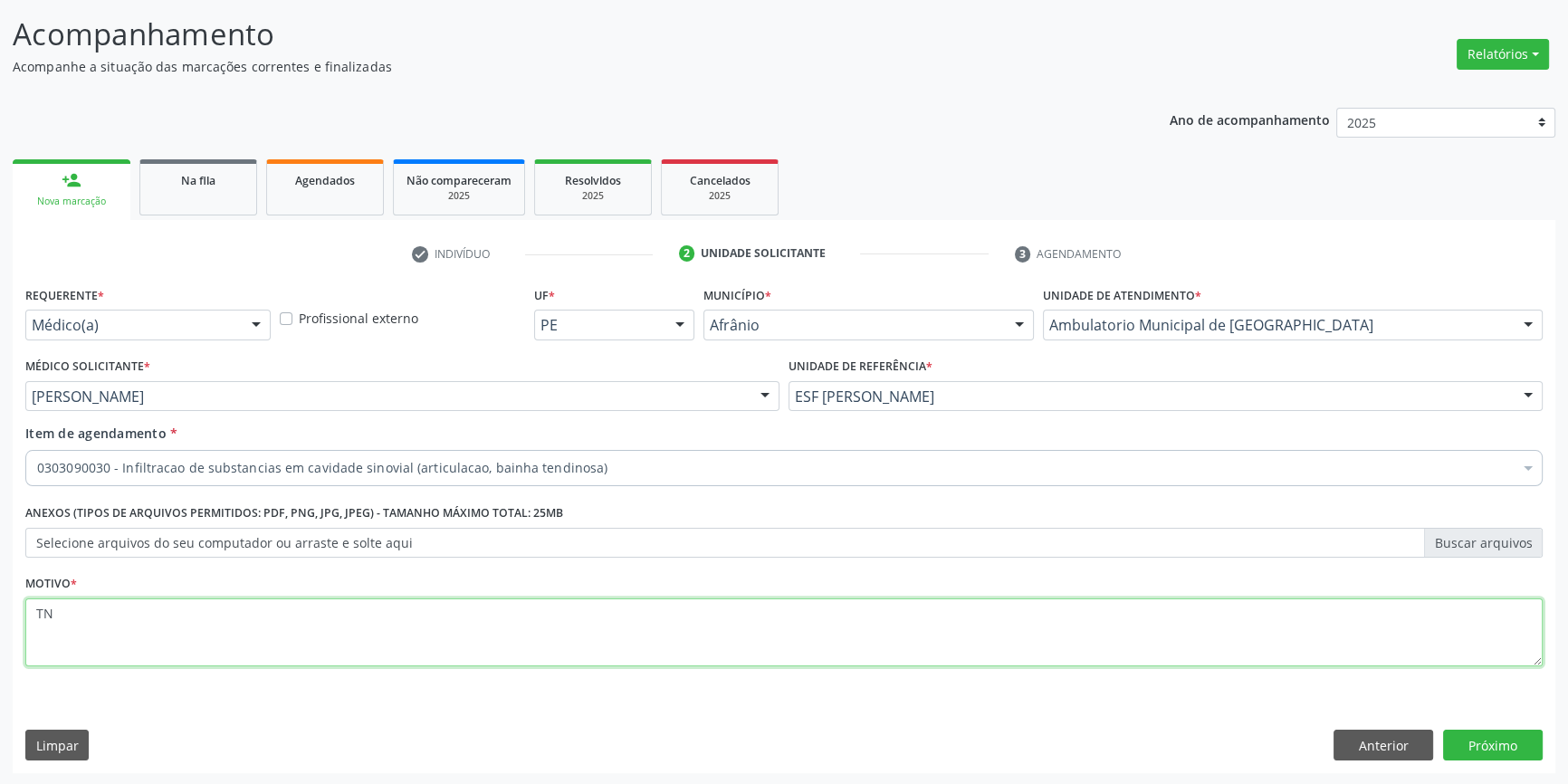
type textarea "T"
type textarea "TENDINITE OMBROS"
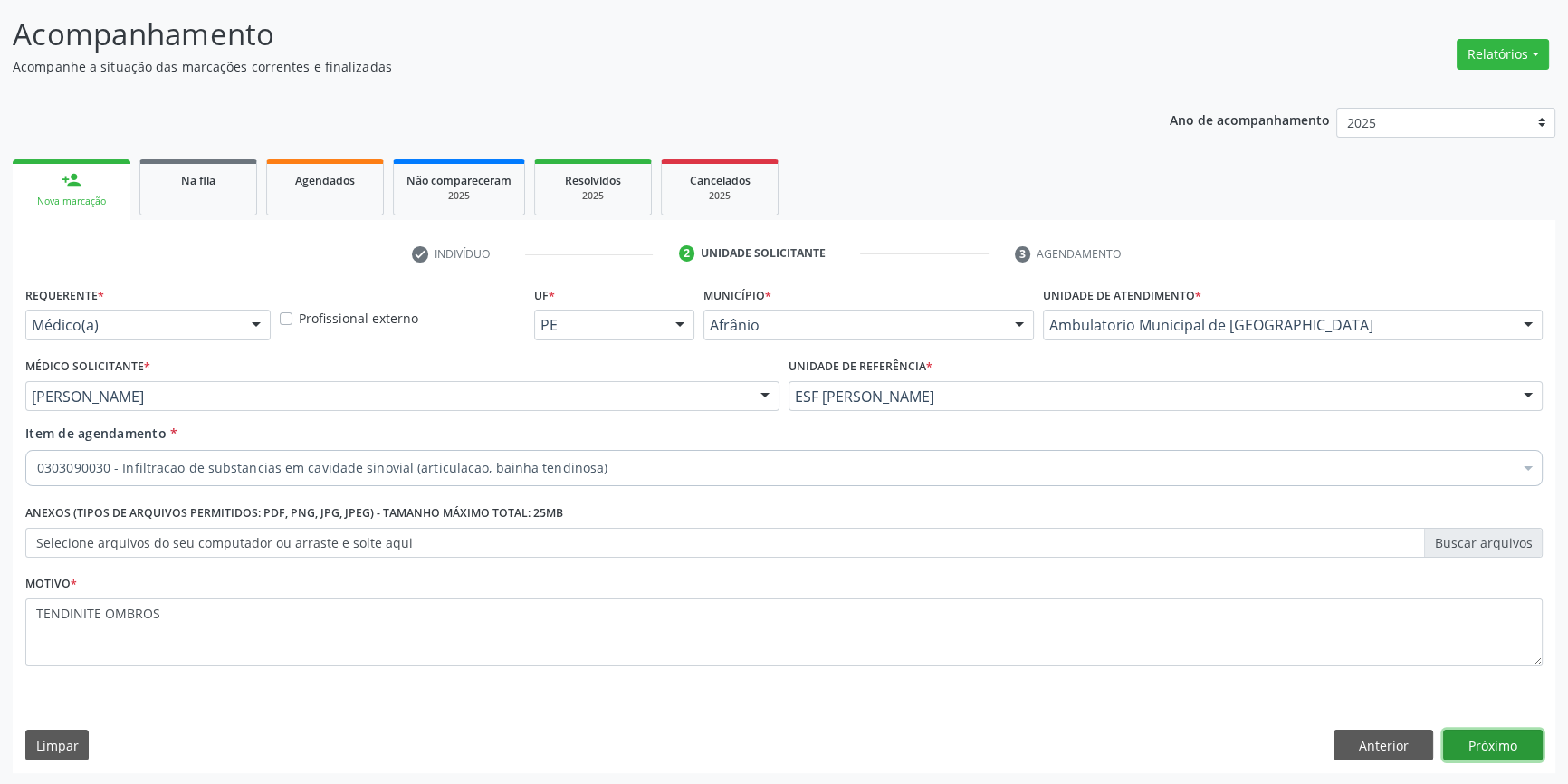
click at [1495, 751] on button "Próximo" at bounding box center [1493, 745] width 100 height 31
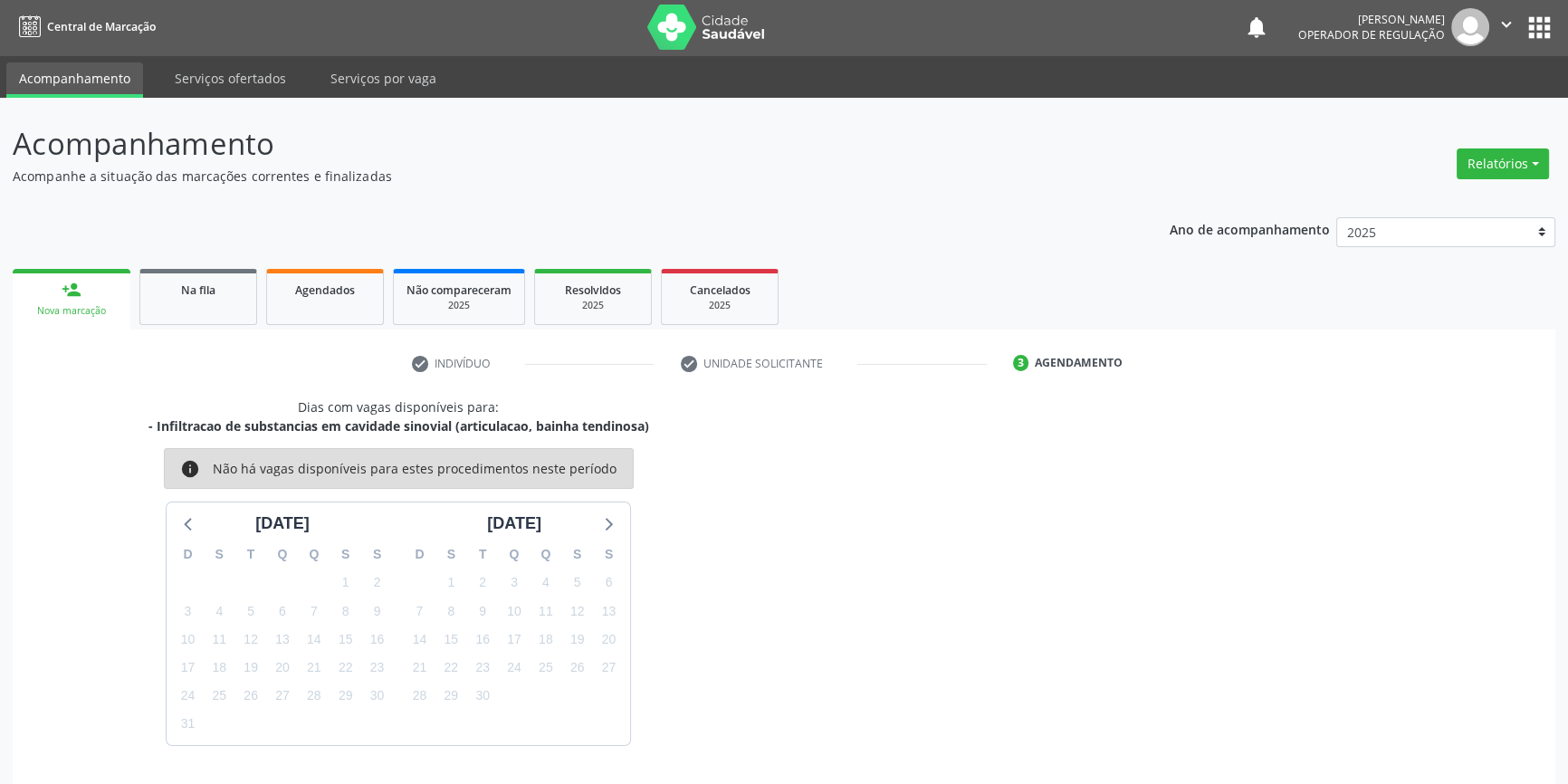
scroll to position [55, 0]
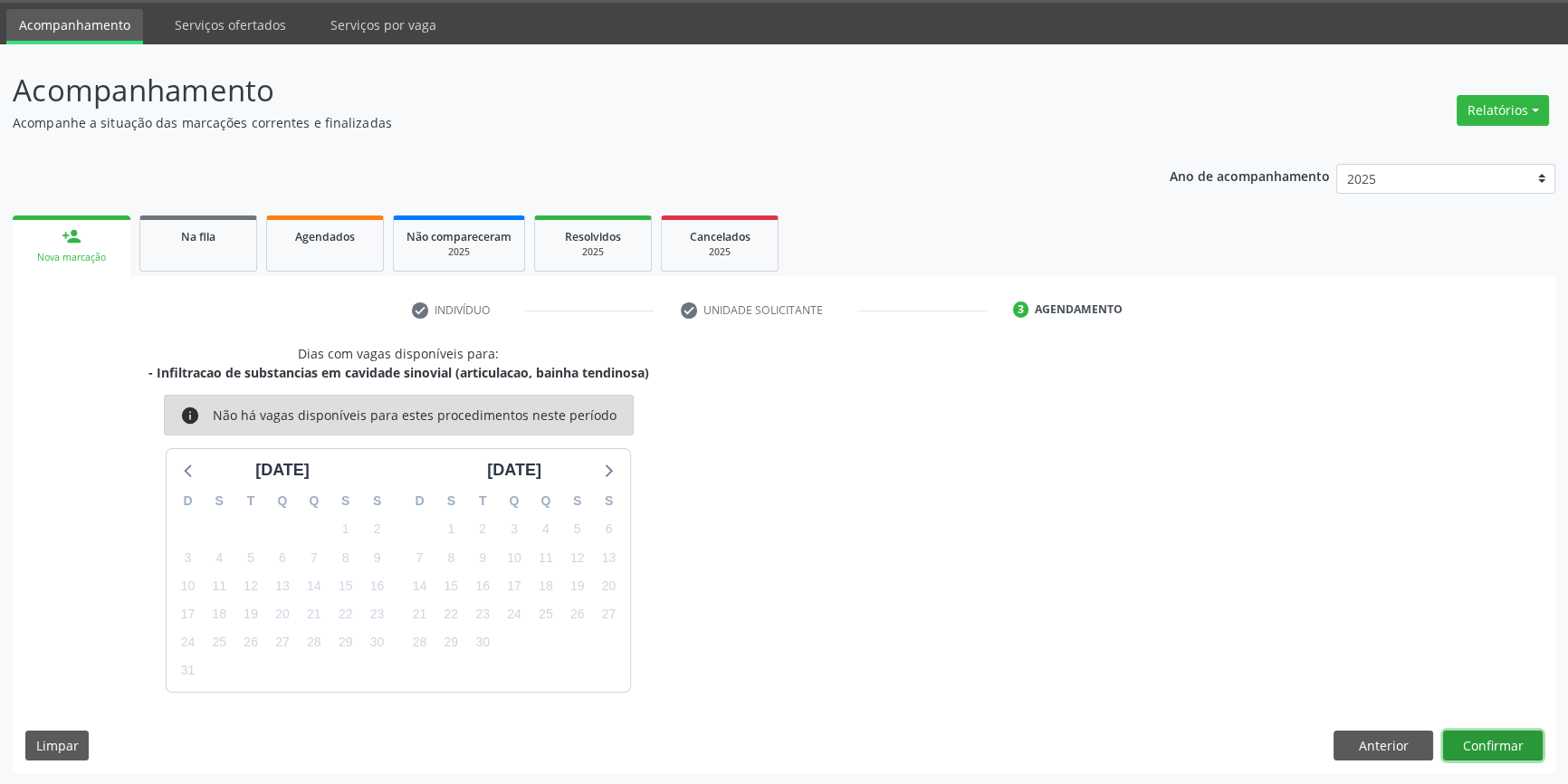
click at [1518, 738] on button "Confirmar" at bounding box center [1493, 746] width 100 height 31
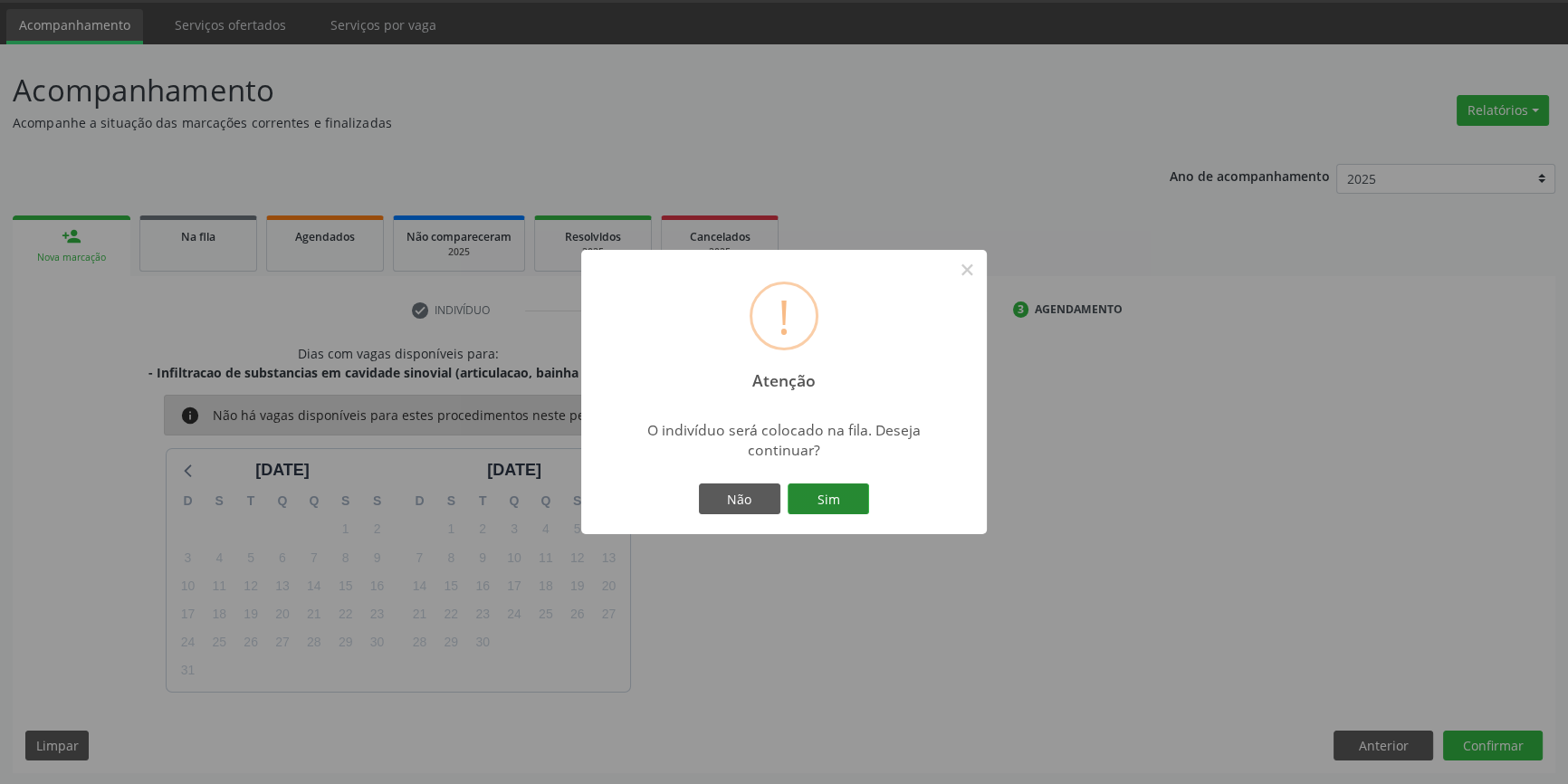
click at [848, 498] on button "Sim" at bounding box center [829, 499] width 82 height 31
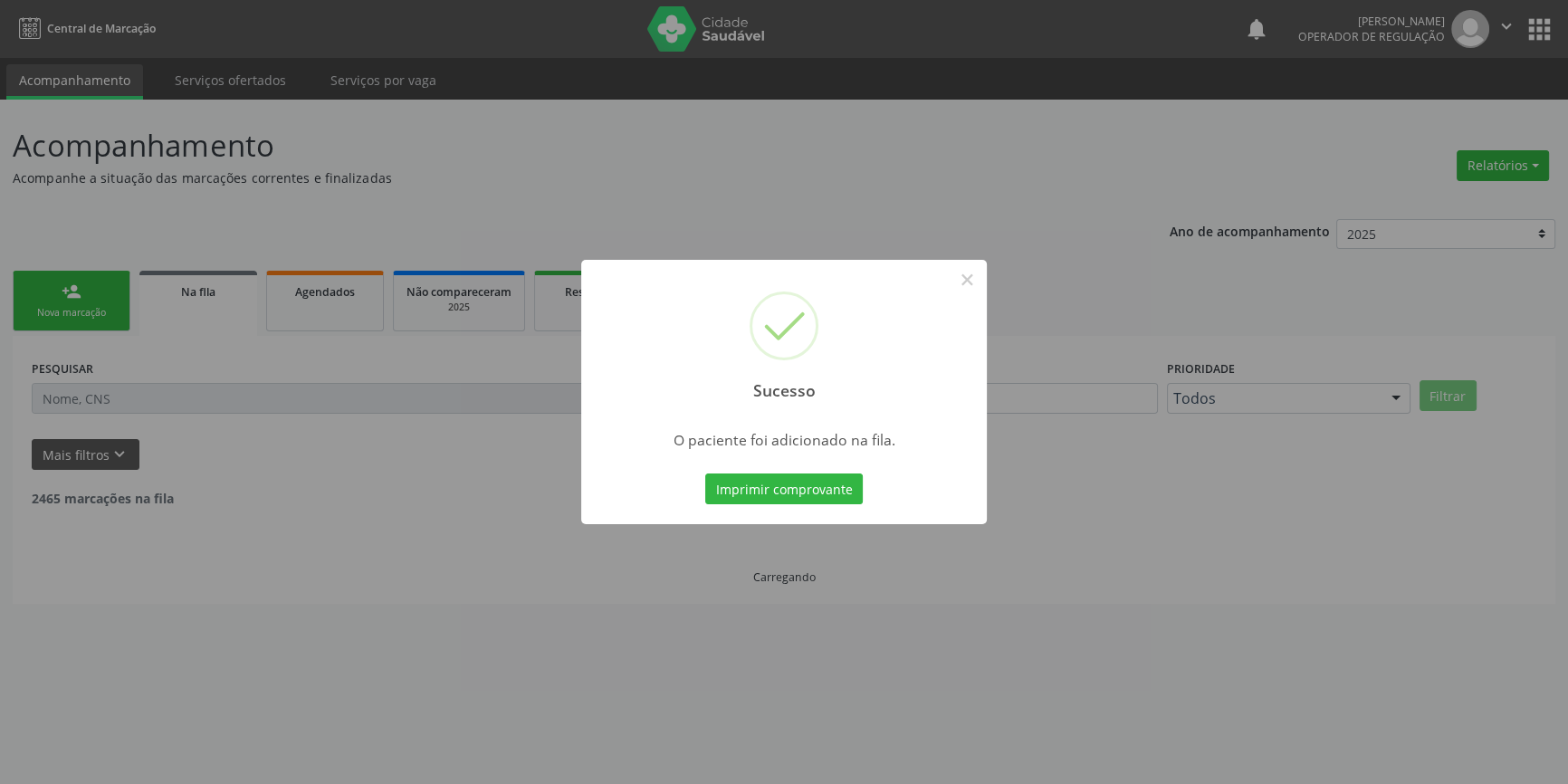
scroll to position [0, 0]
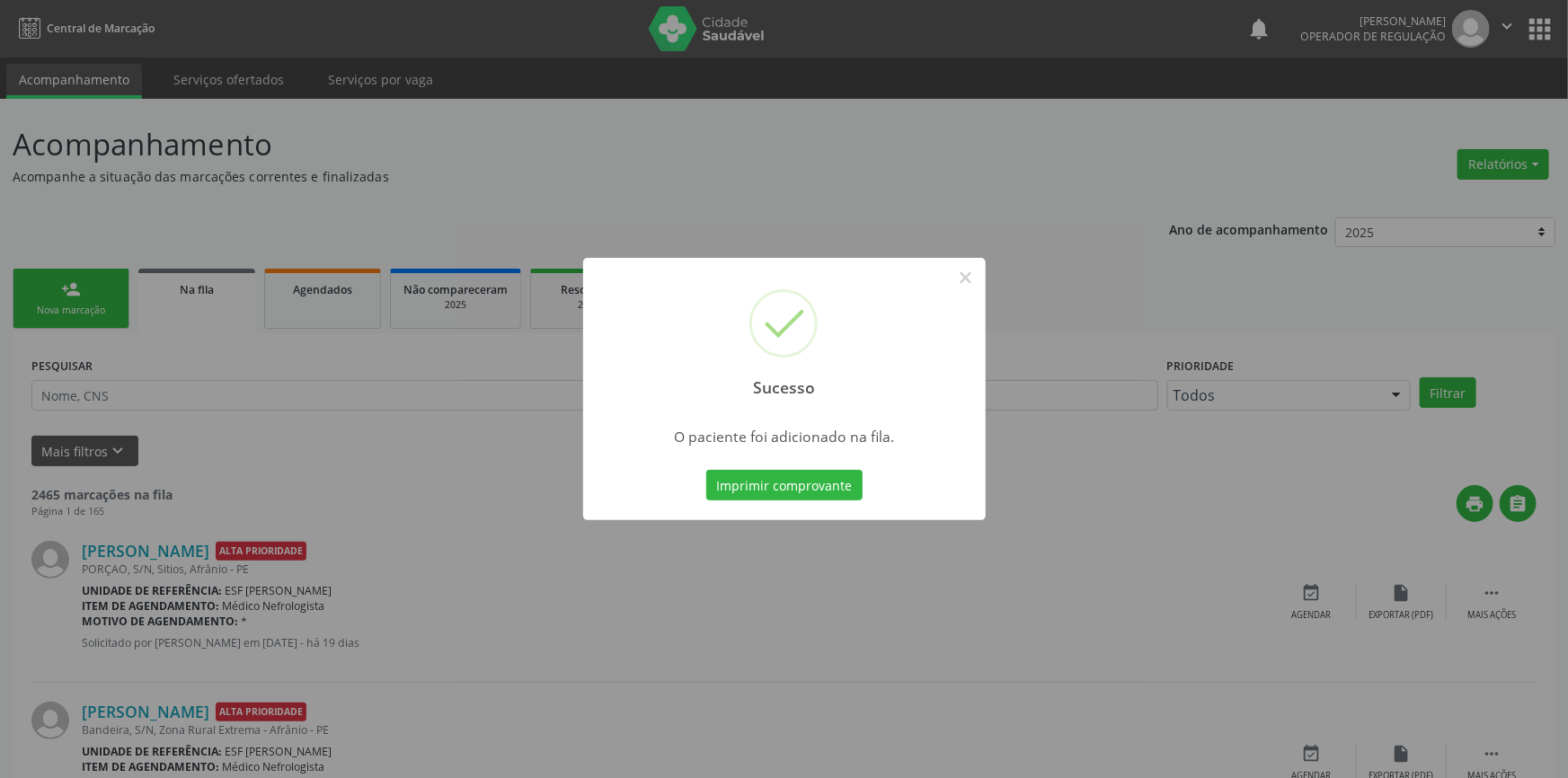
click at [84, 233] on div "Sucesso × O paciente foi adicionado na fila. Imprimir comprovante Cancel" at bounding box center [784, 389] width 1568 height 778
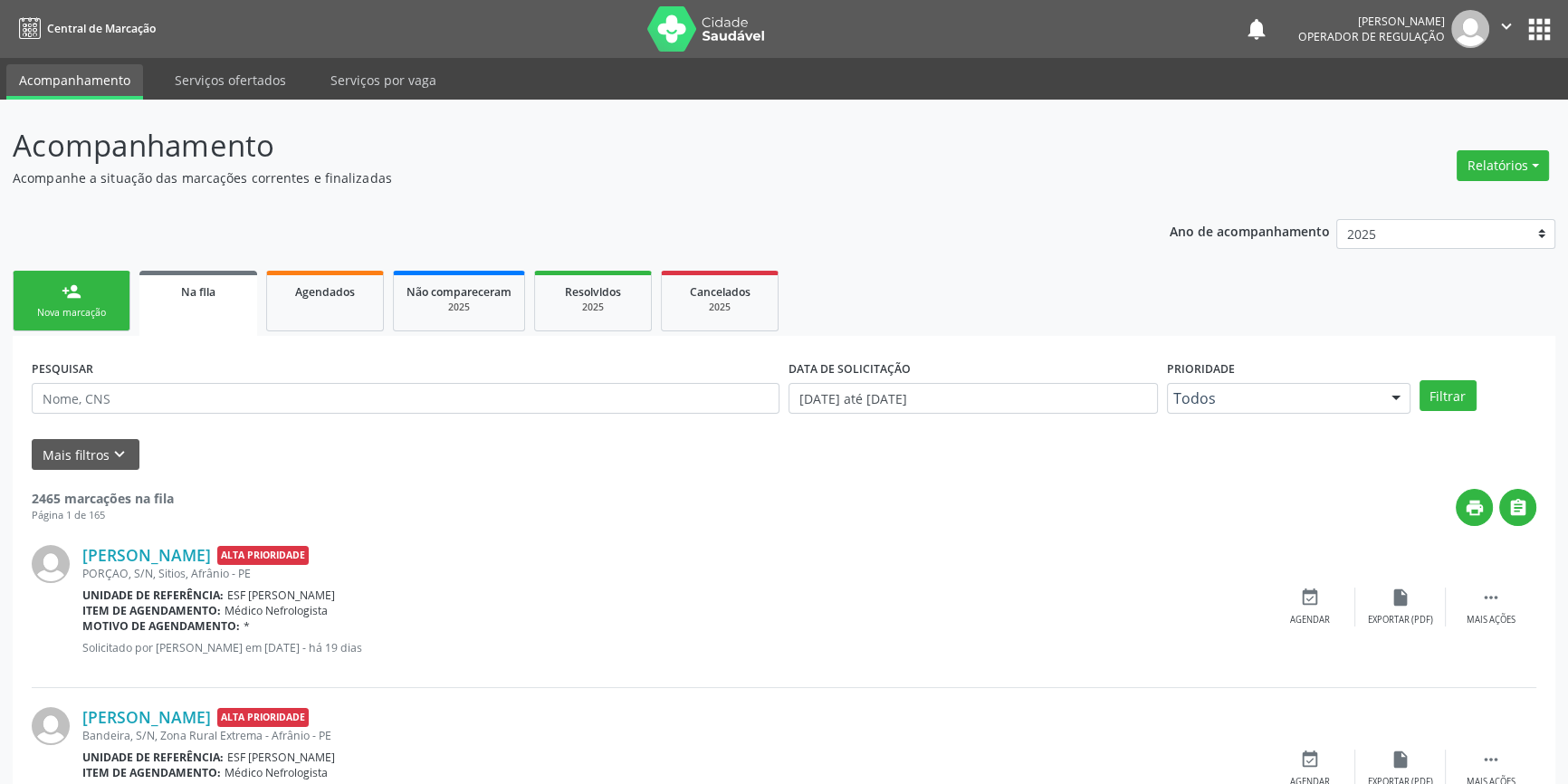
click at [81, 299] on div "person_add" at bounding box center [71, 291] width 20 height 20
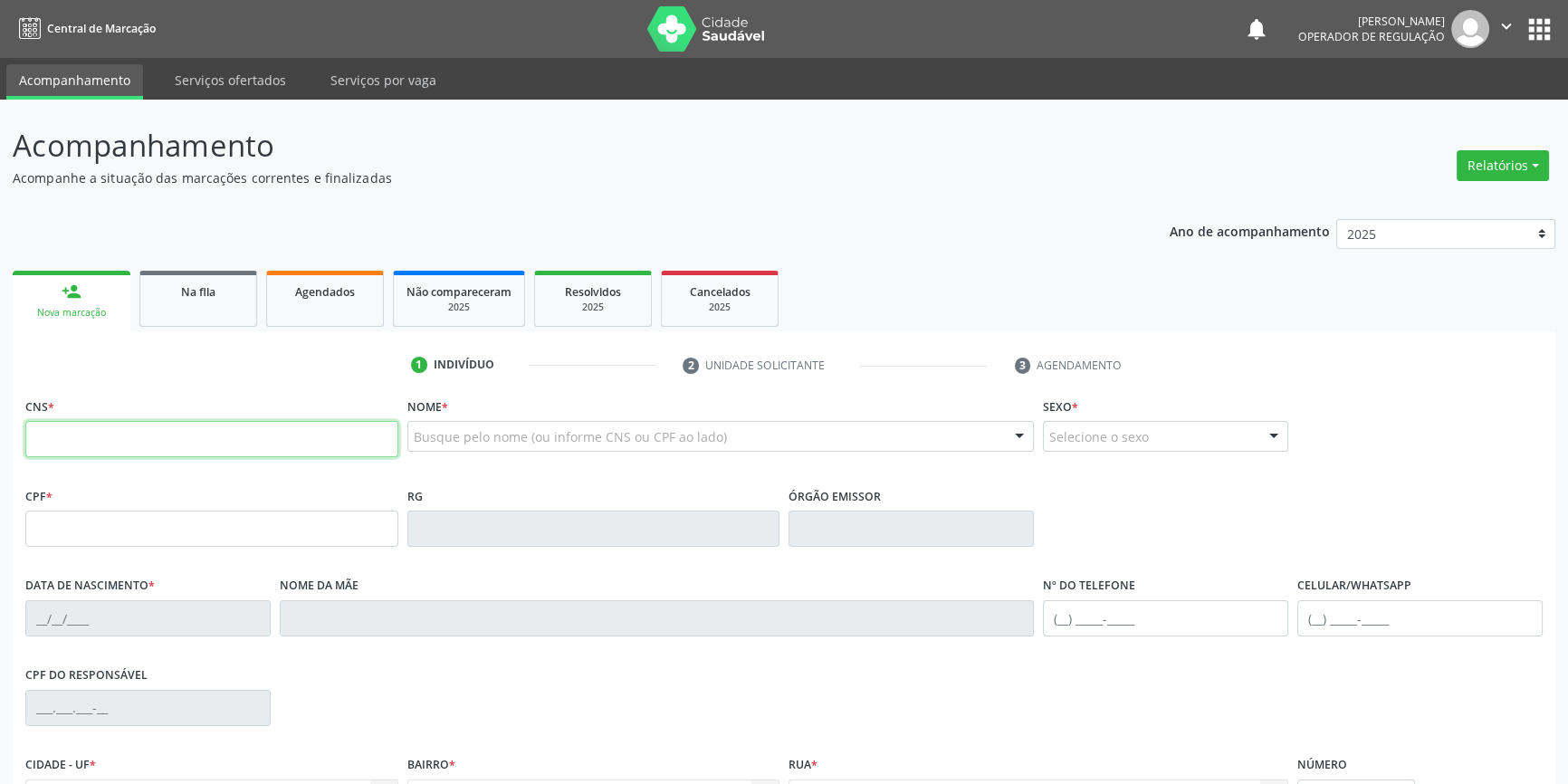
click at [147, 431] on input "text" at bounding box center [212, 438] width 373 height 36
type input "701 0098 7937 2495"
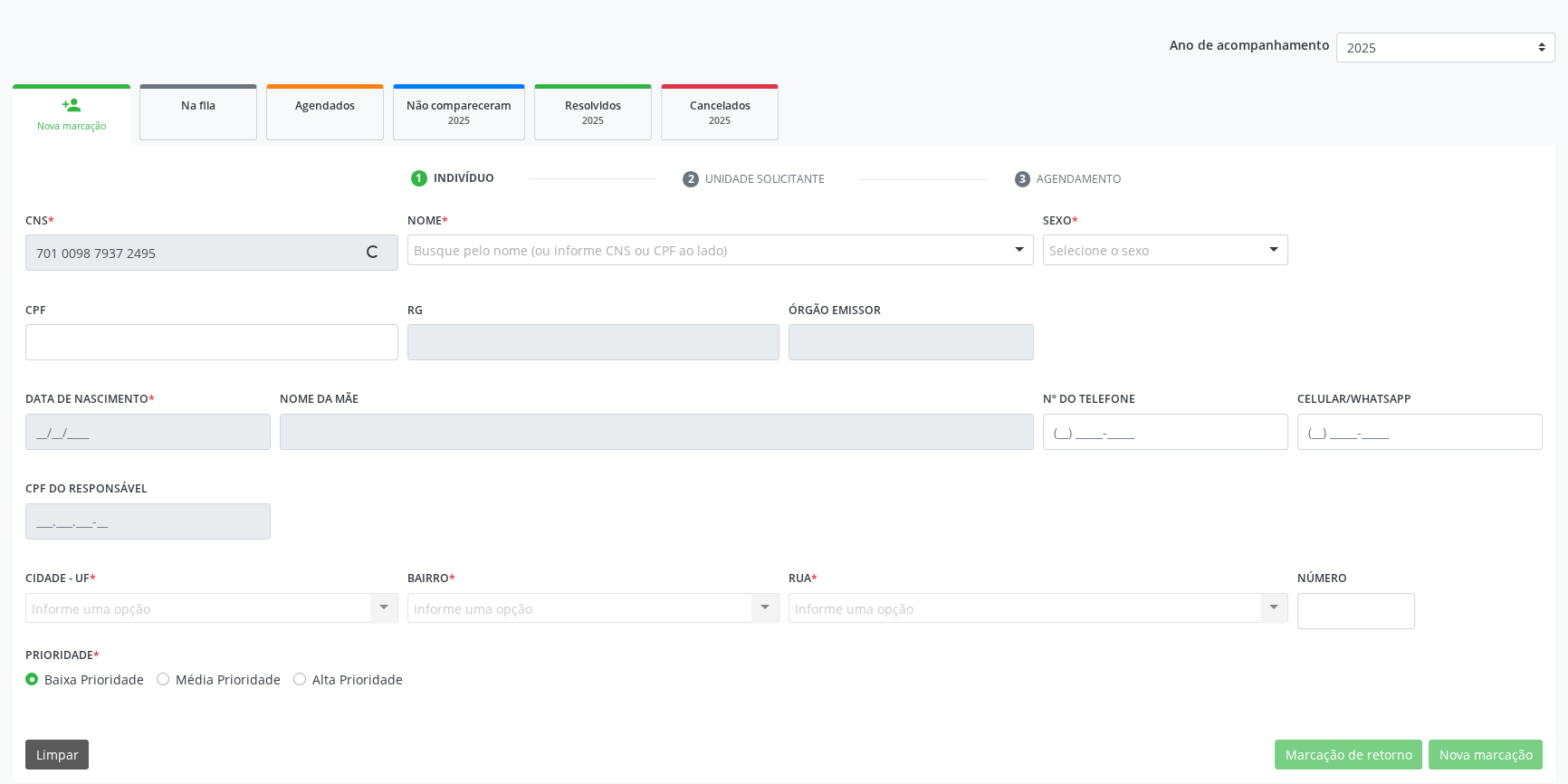
scroll to position [196, 0]
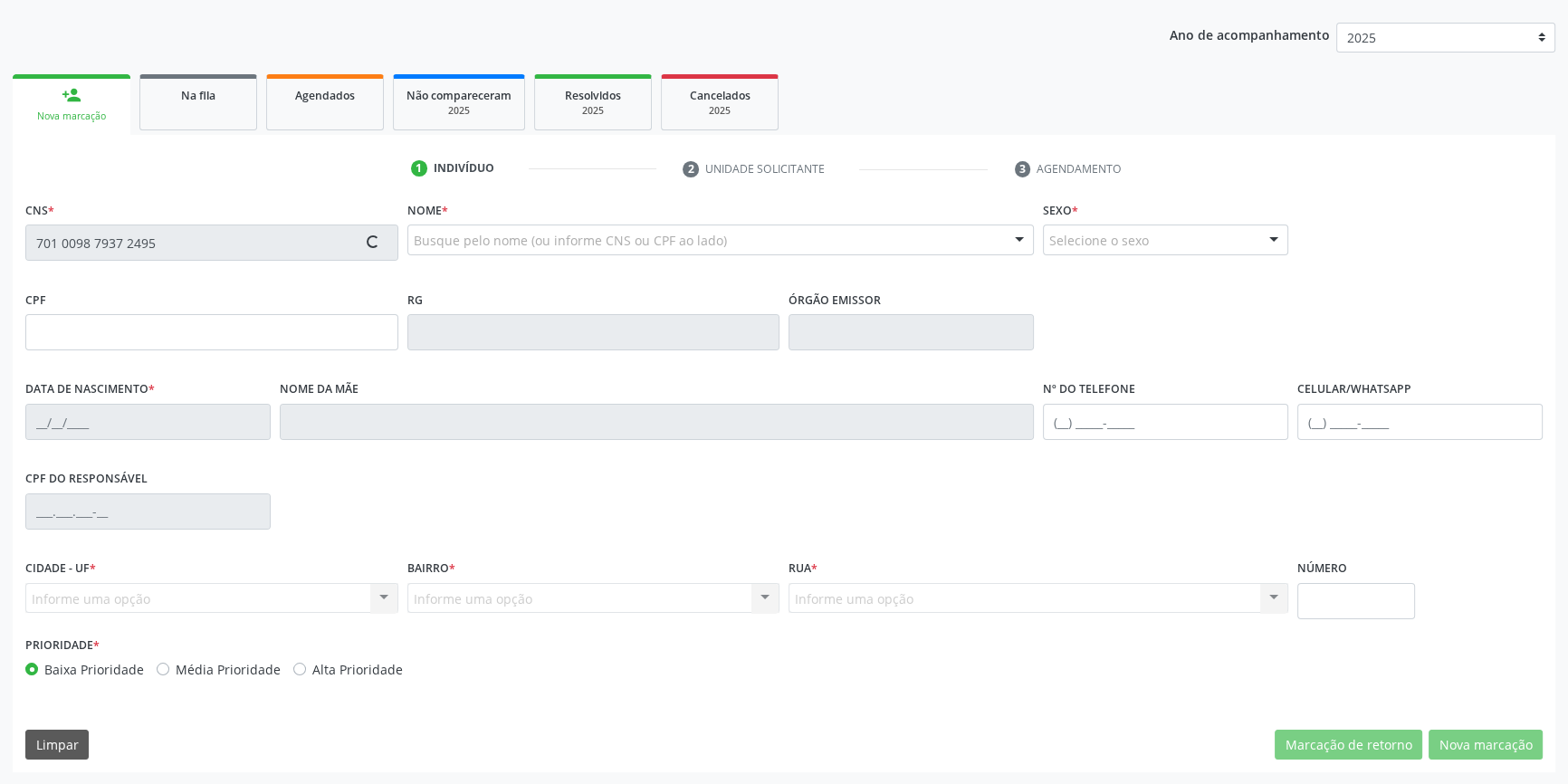
type input "08/11/1947"
type input "Jovelina Maria da Silva"
type input "S/N"
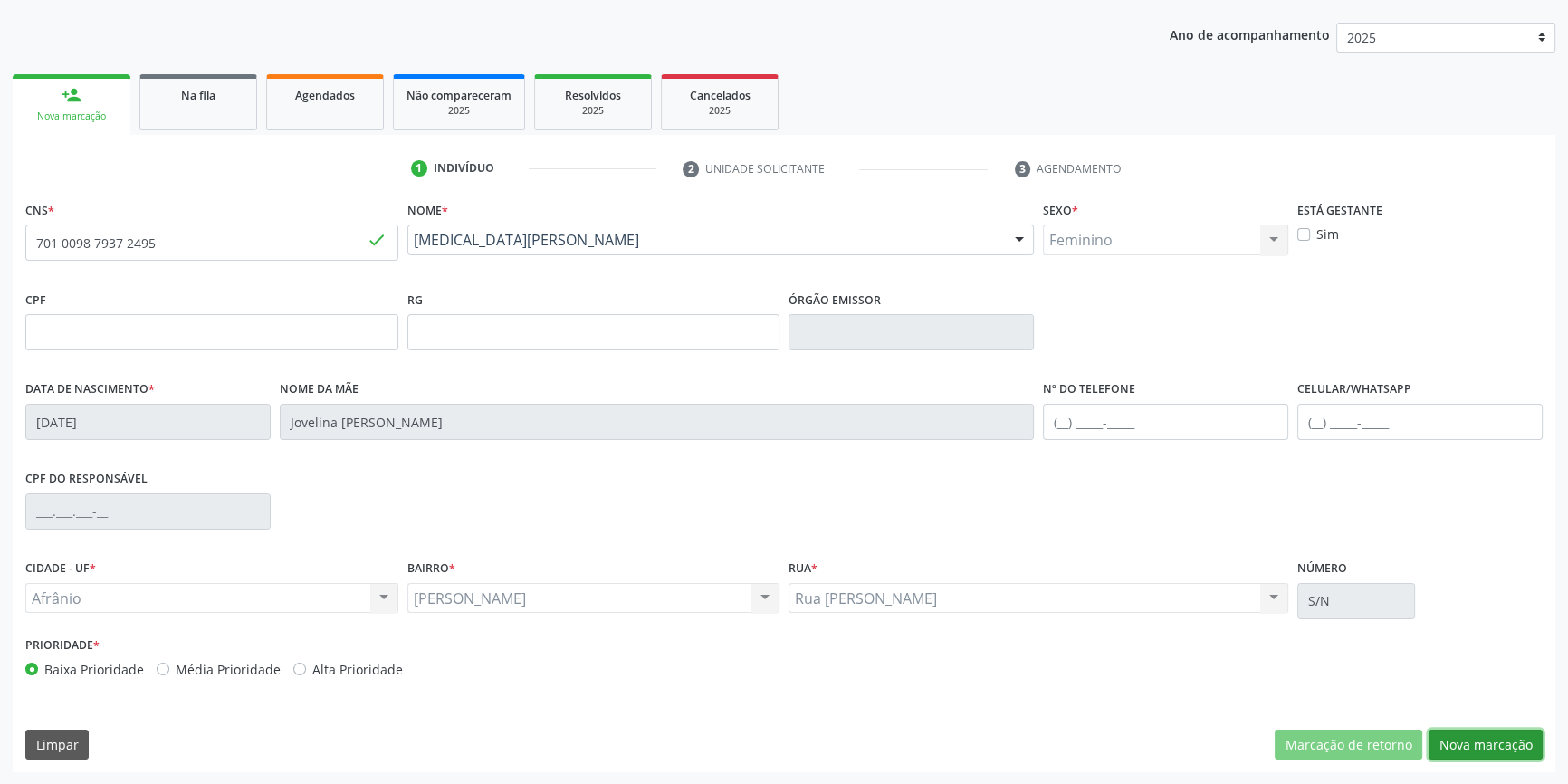
click at [1498, 742] on button "Nova marcação" at bounding box center [1485, 745] width 114 height 31
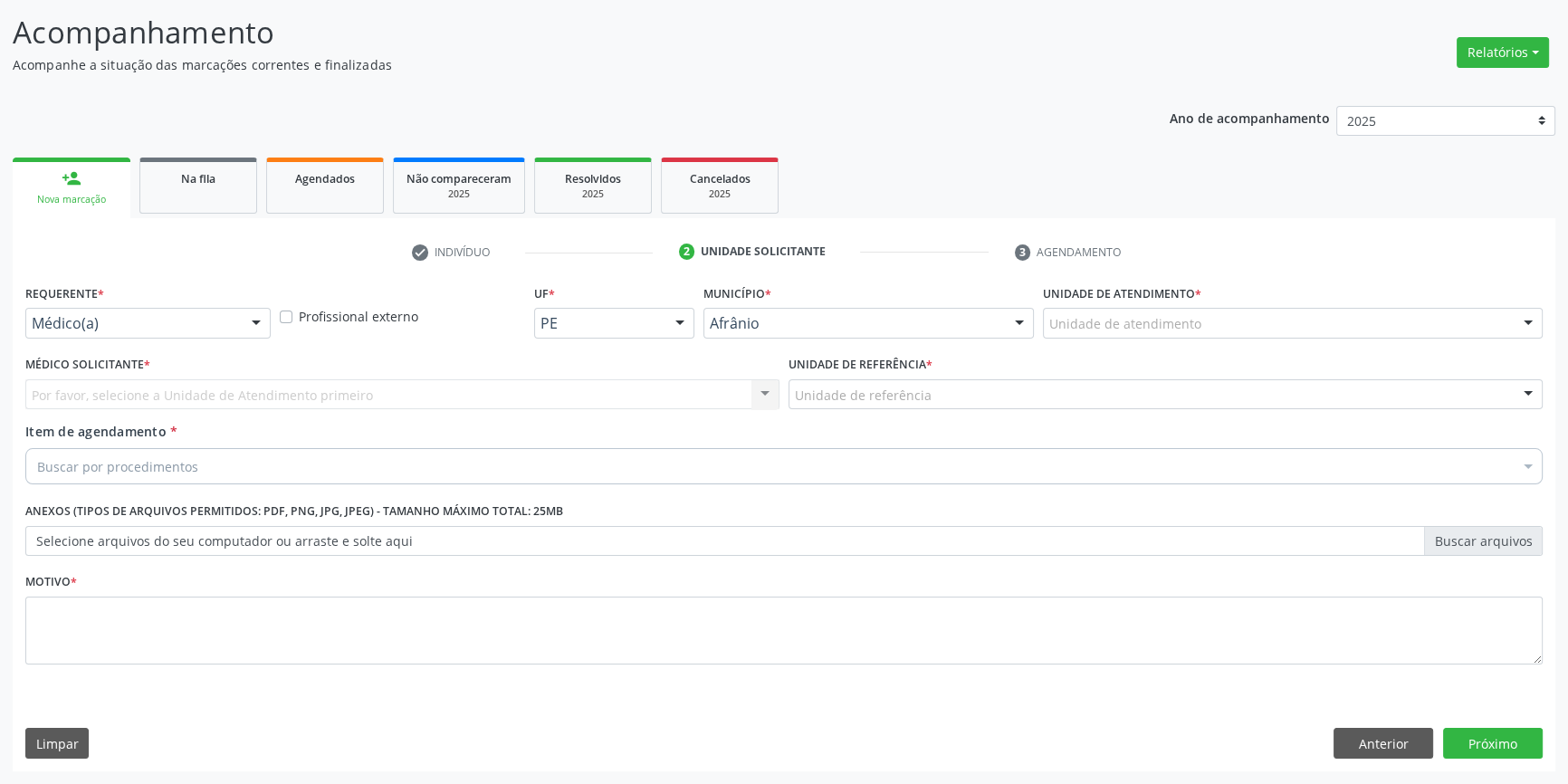
scroll to position [112, 0]
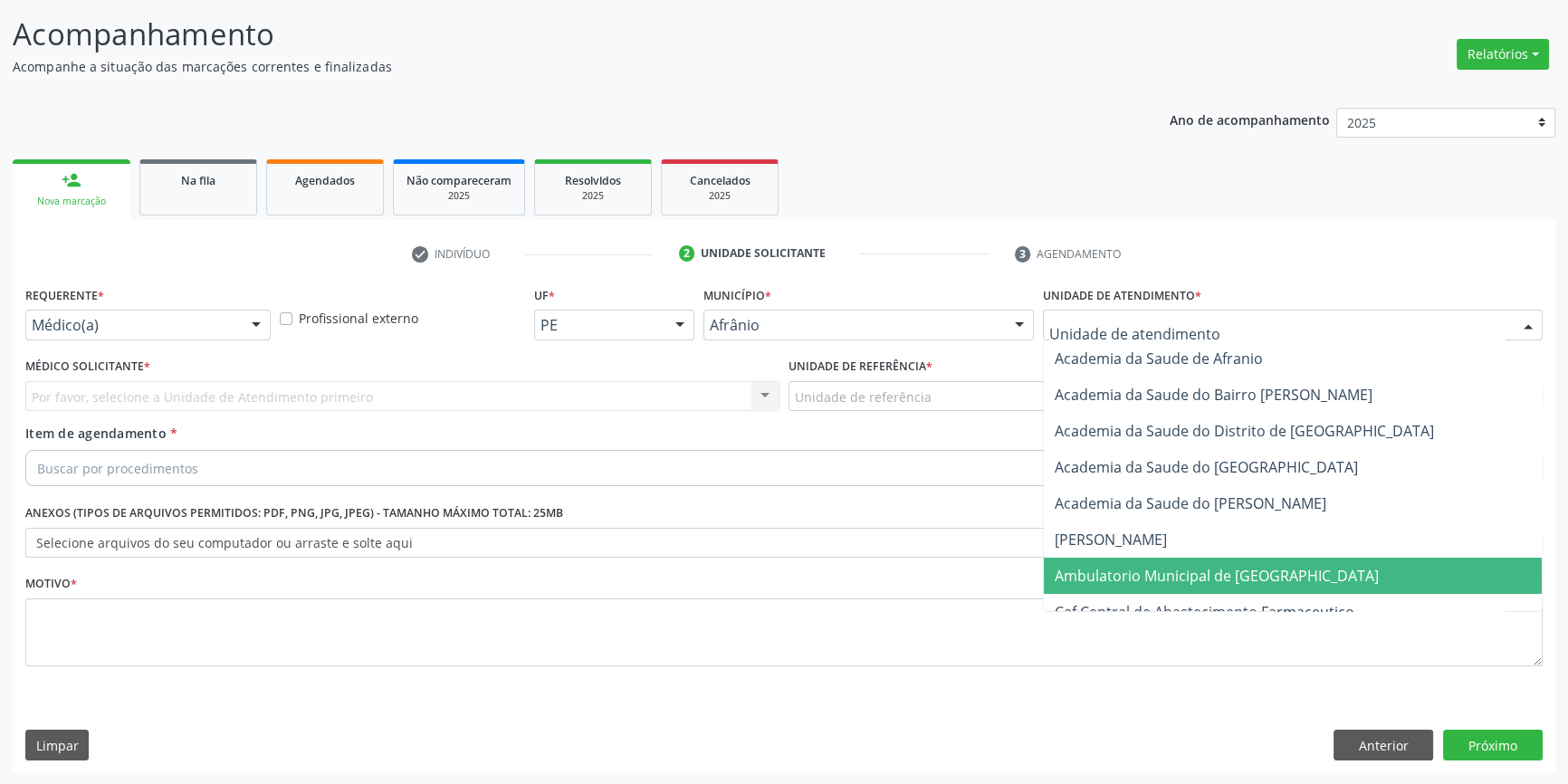
click at [1195, 580] on span "Ambulatorio Municipal de [GEOGRAPHIC_DATA]" at bounding box center [1217, 576] width 324 height 20
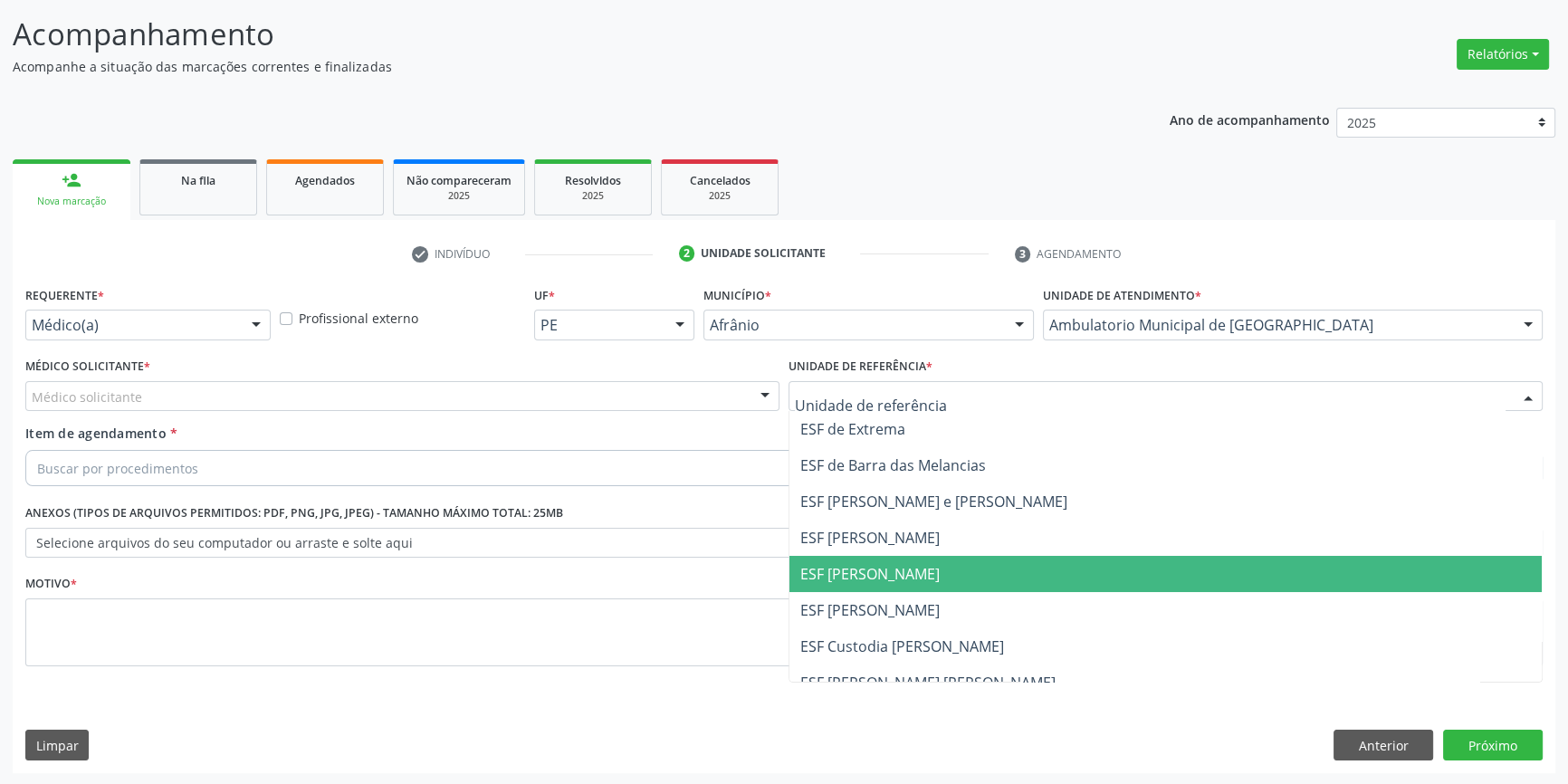
click at [900, 574] on span "ESF [PERSON_NAME]" at bounding box center [870, 574] width 140 height 20
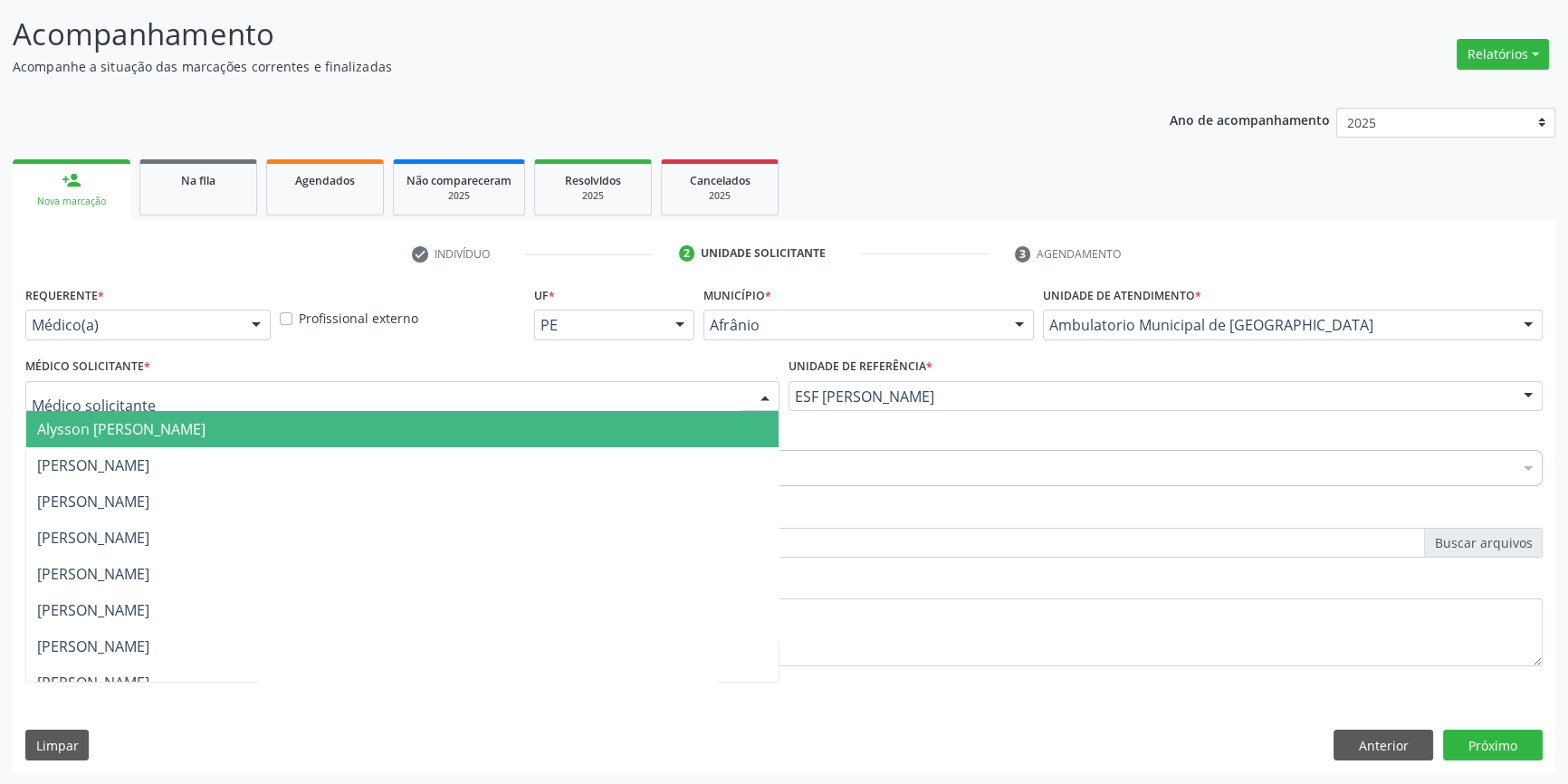
click at [529, 381] on div at bounding box center [402, 396] width 754 height 31
drag, startPoint x: 302, startPoint y: 430, endPoint x: 255, endPoint y: 444, distance: 49.0
click at [300, 431] on span "Alysson [PERSON_NAME]" at bounding box center [402, 428] width 753 height 36
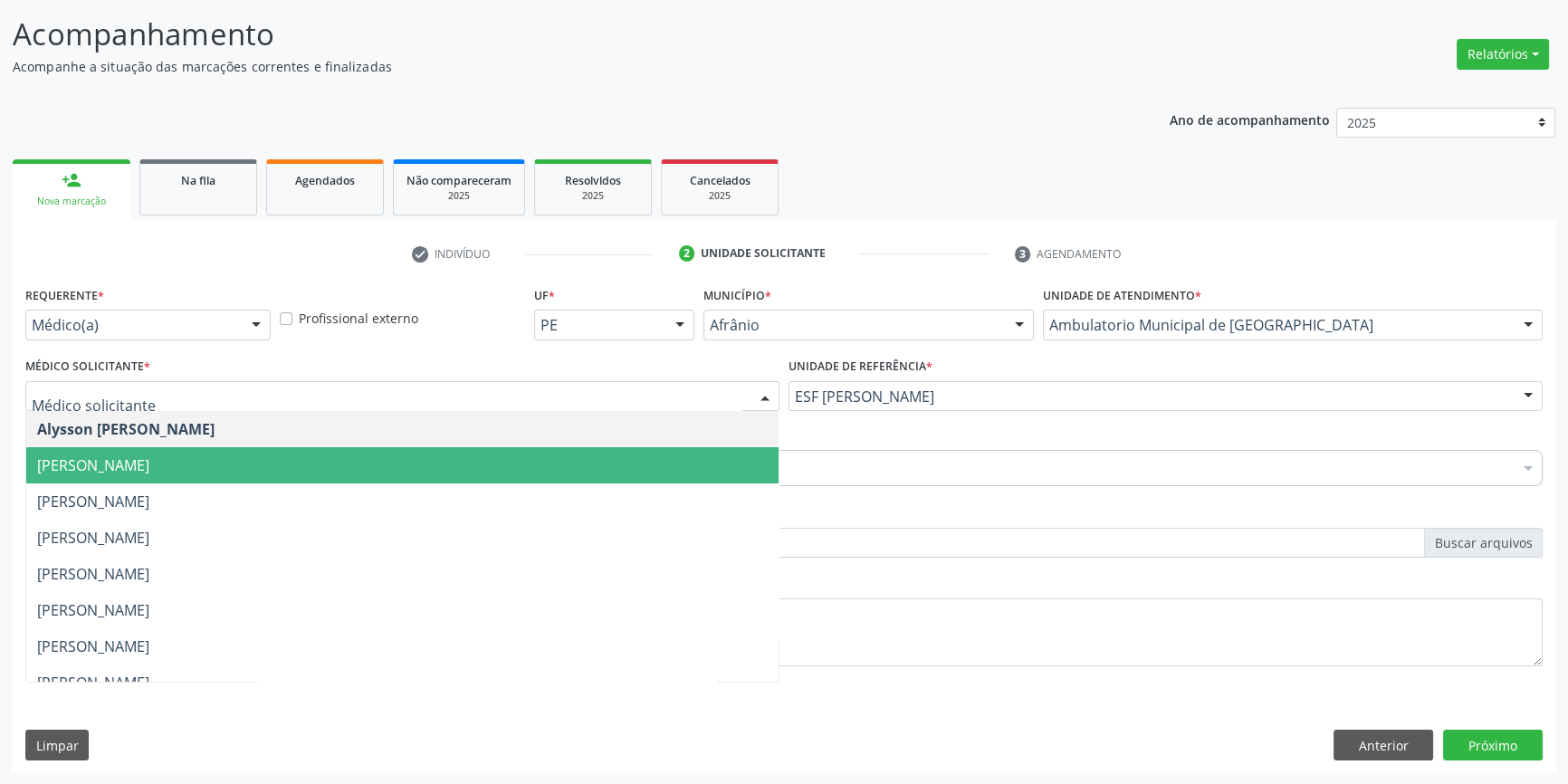
click at [159, 473] on span "[PERSON_NAME]" at bounding box center [402, 464] width 753 height 36
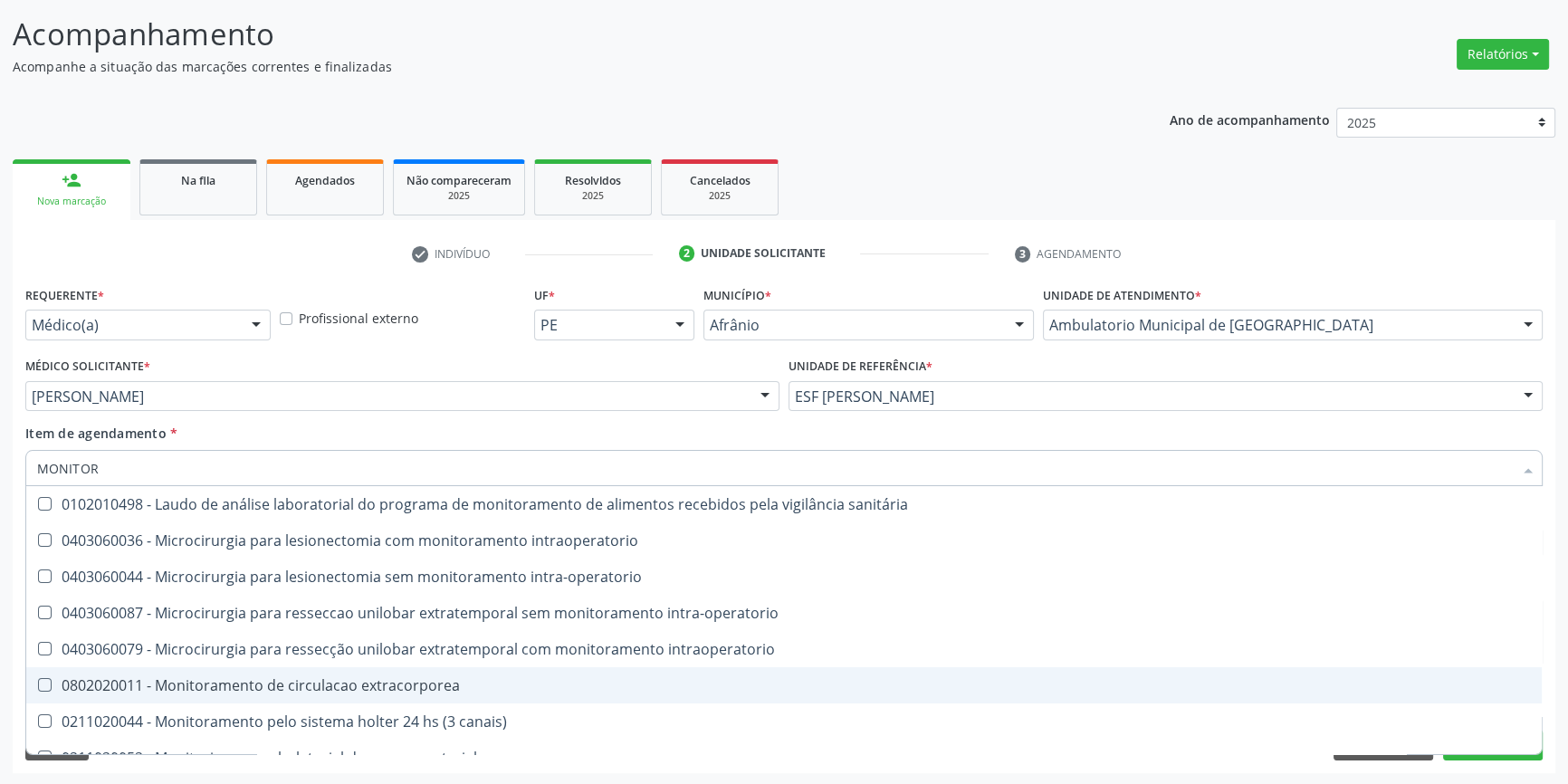
type input "MONITO"
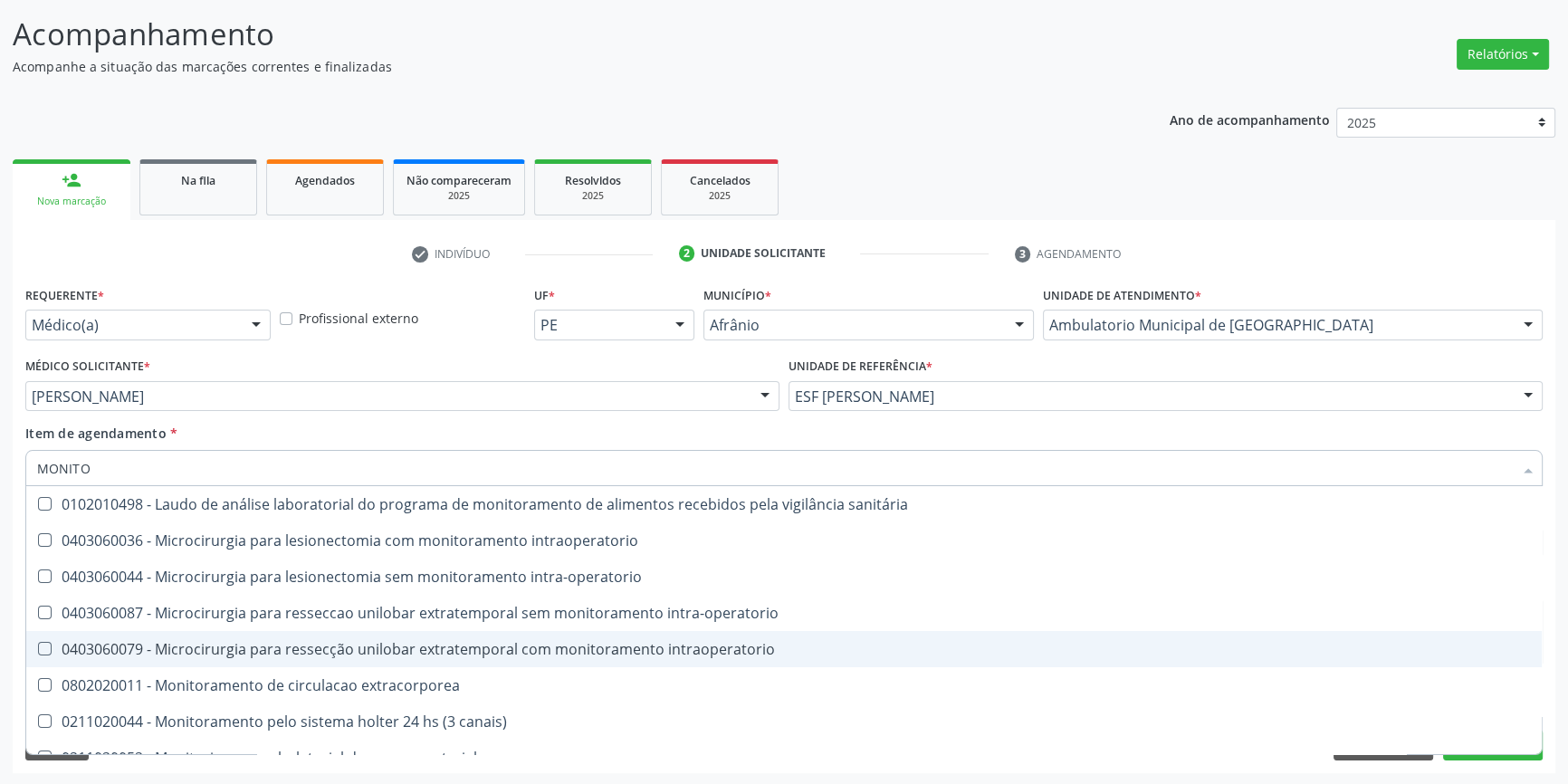
scroll to position [57, 0]
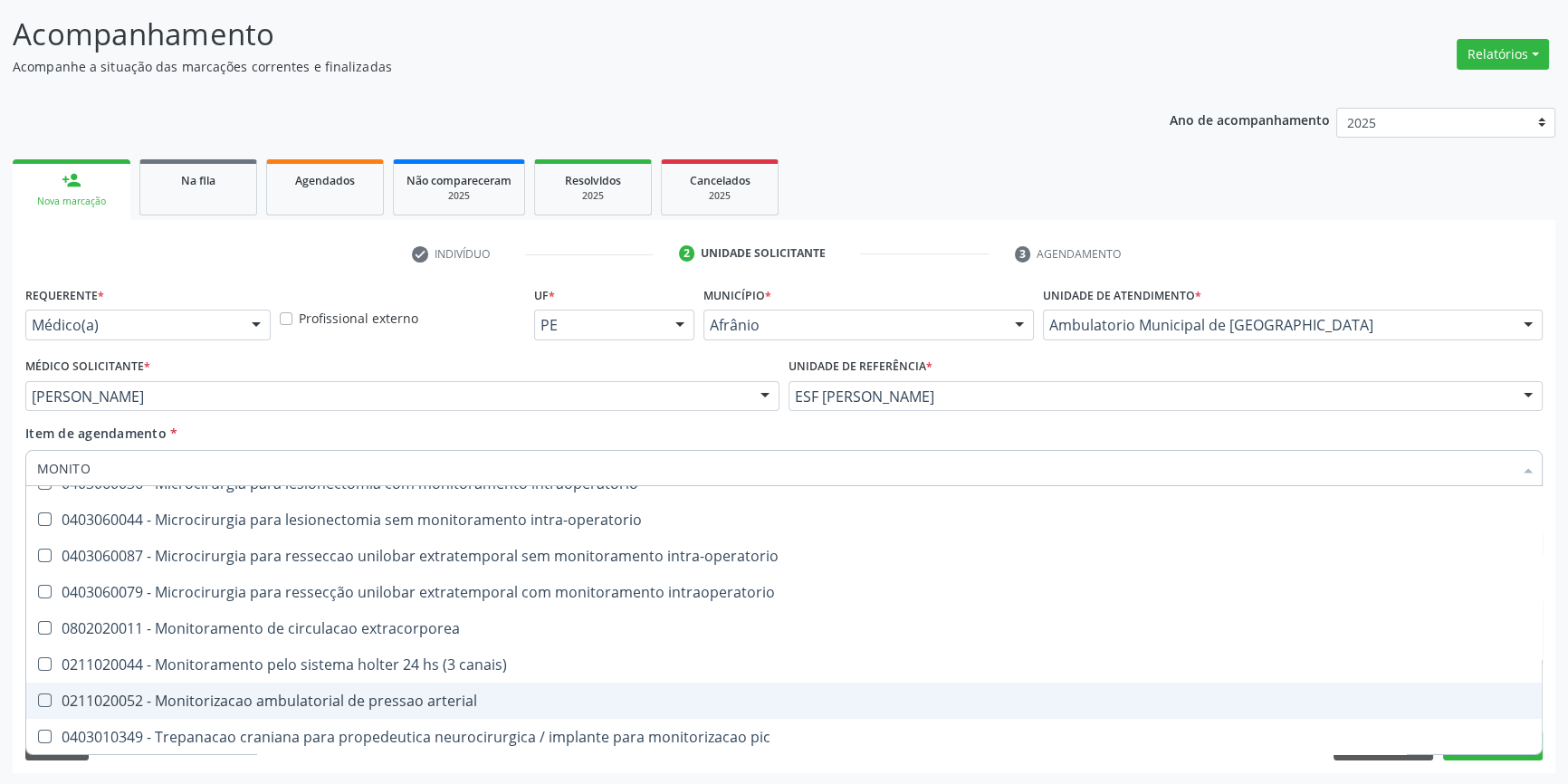
click at [424, 702] on div "0211020052 - Monitorizacao ambulatorial de pressao arterial" at bounding box center [784, 700] width 1494 height 15
checkbox arterial "true"
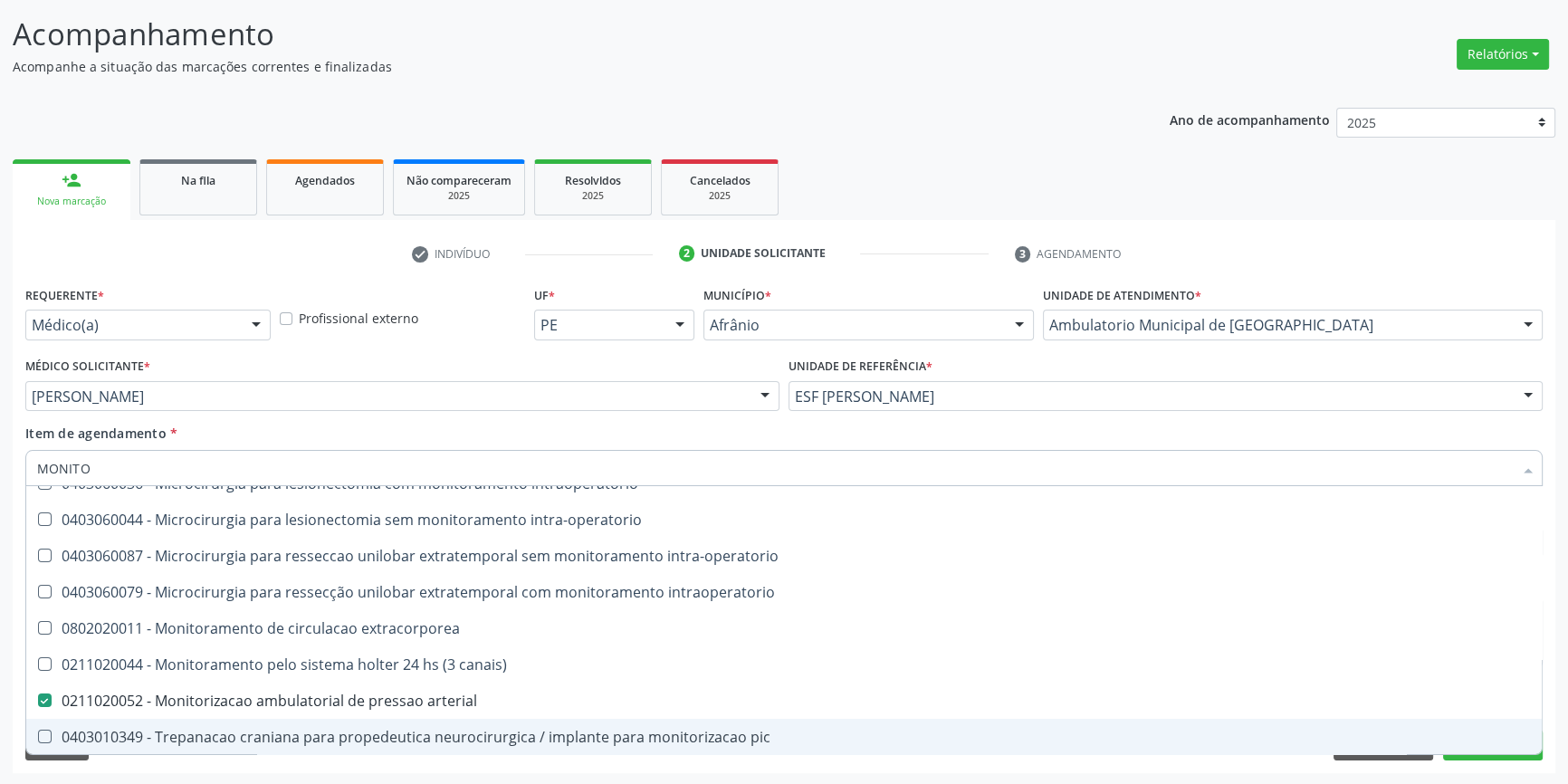
click at [1381, 761] on div "Requerente * Médico(a) Médico(a) Enfermeiro(a) Paciente Nenhum resultado encont…" at bounding box center [784, 528] width 1543 height 492
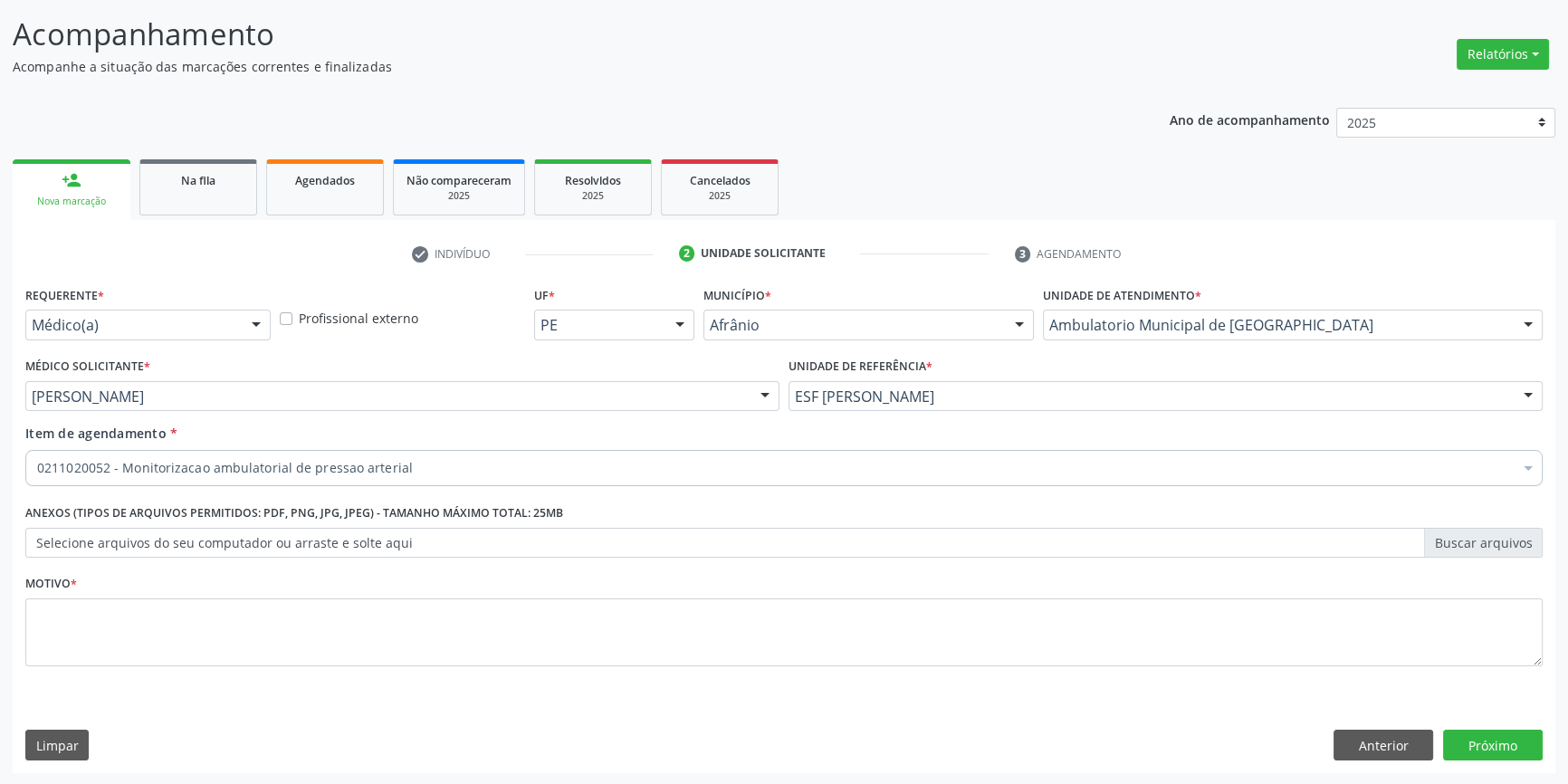
scroll to position [0, 0]
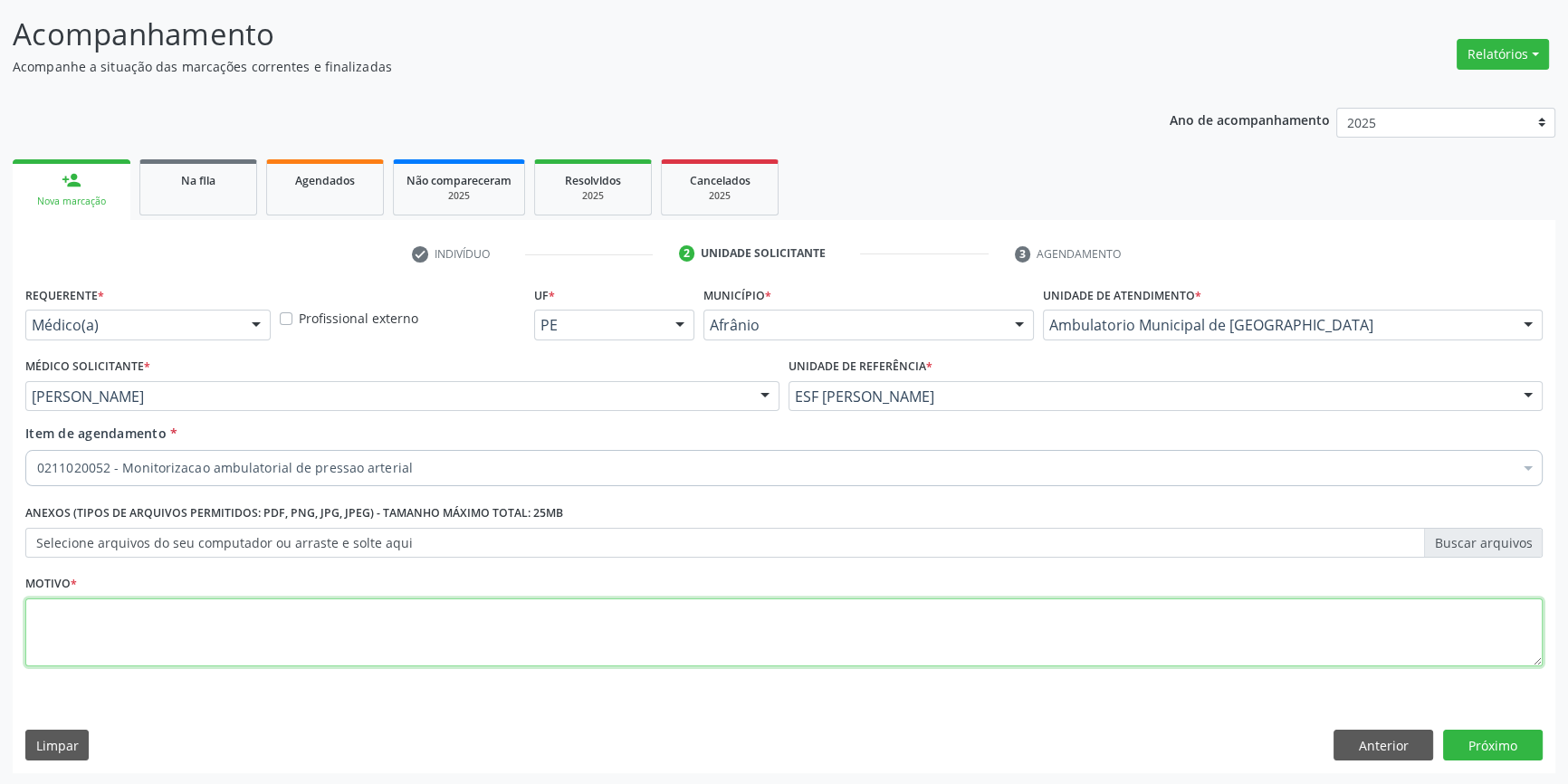
click at [226, 631] on textarea at bounding box center [784, 632] width 1517 height 69
type textarea "'"
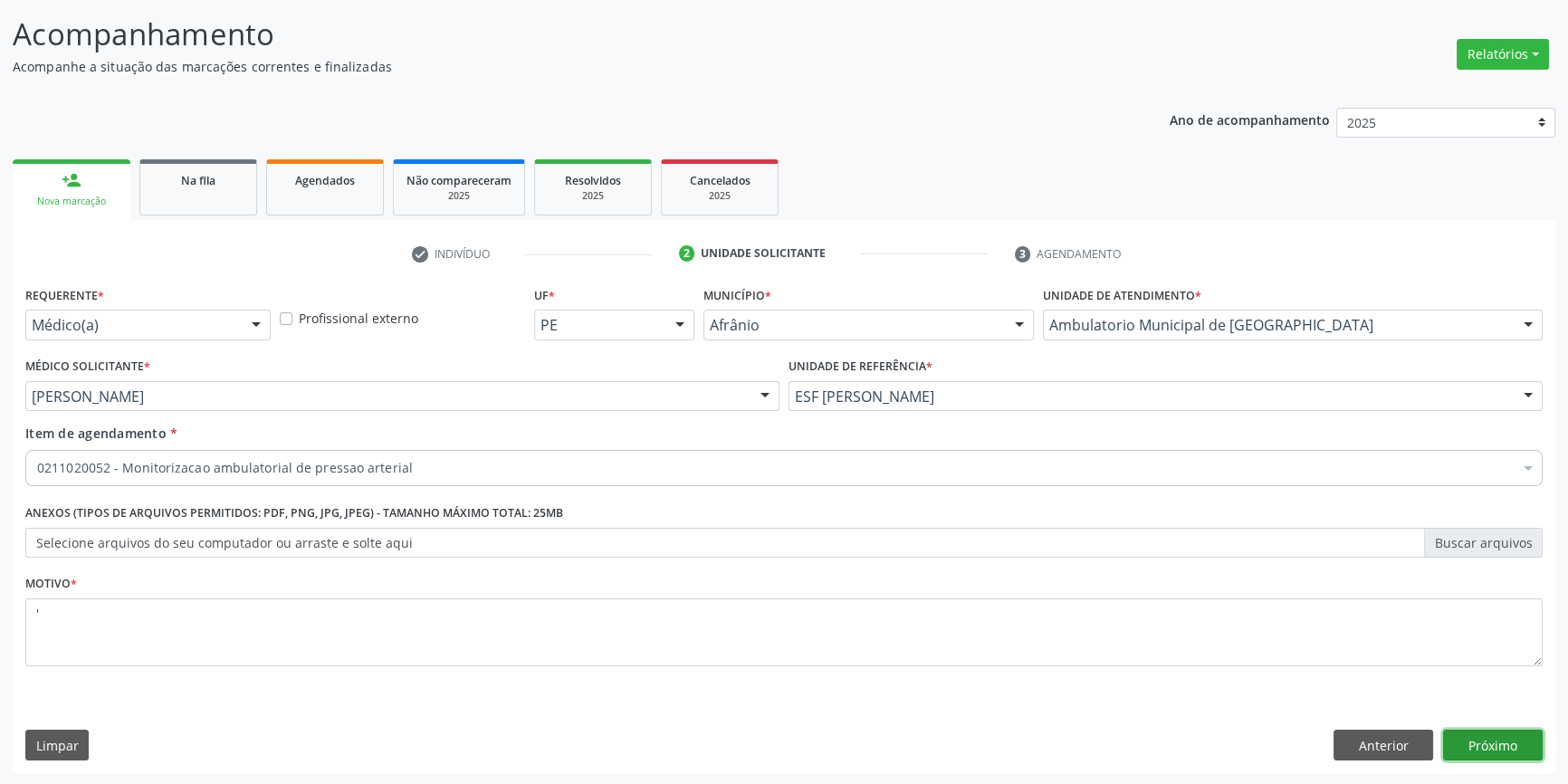
click at [1511, 739] on button "Próximo" at bounding box center [1493, 745] width 100 height 31
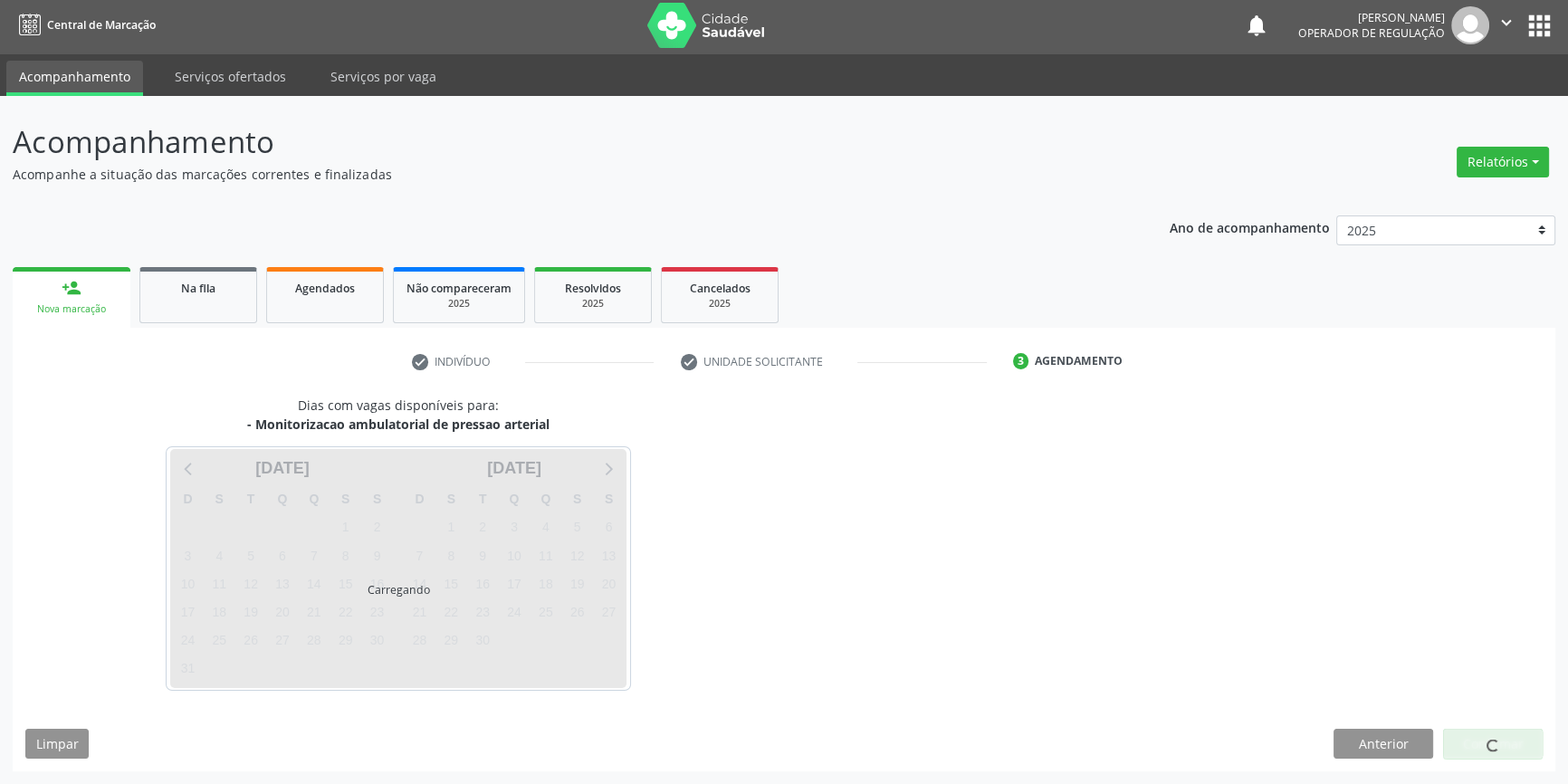
scroll to position [2, 0]
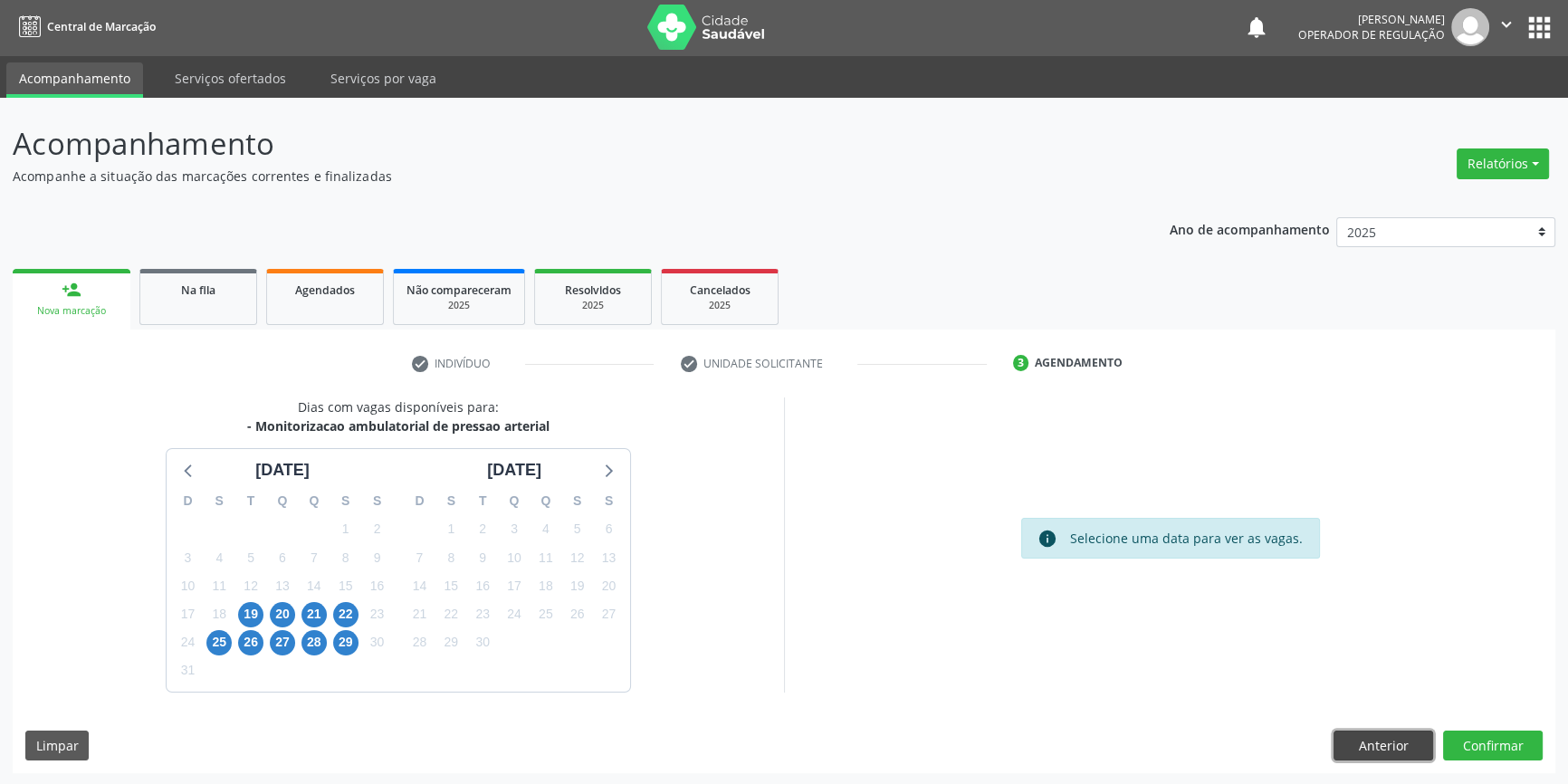
click at [1405, 739] on button "Anterior" at bounding box center [1383, 746] width 100 height 31
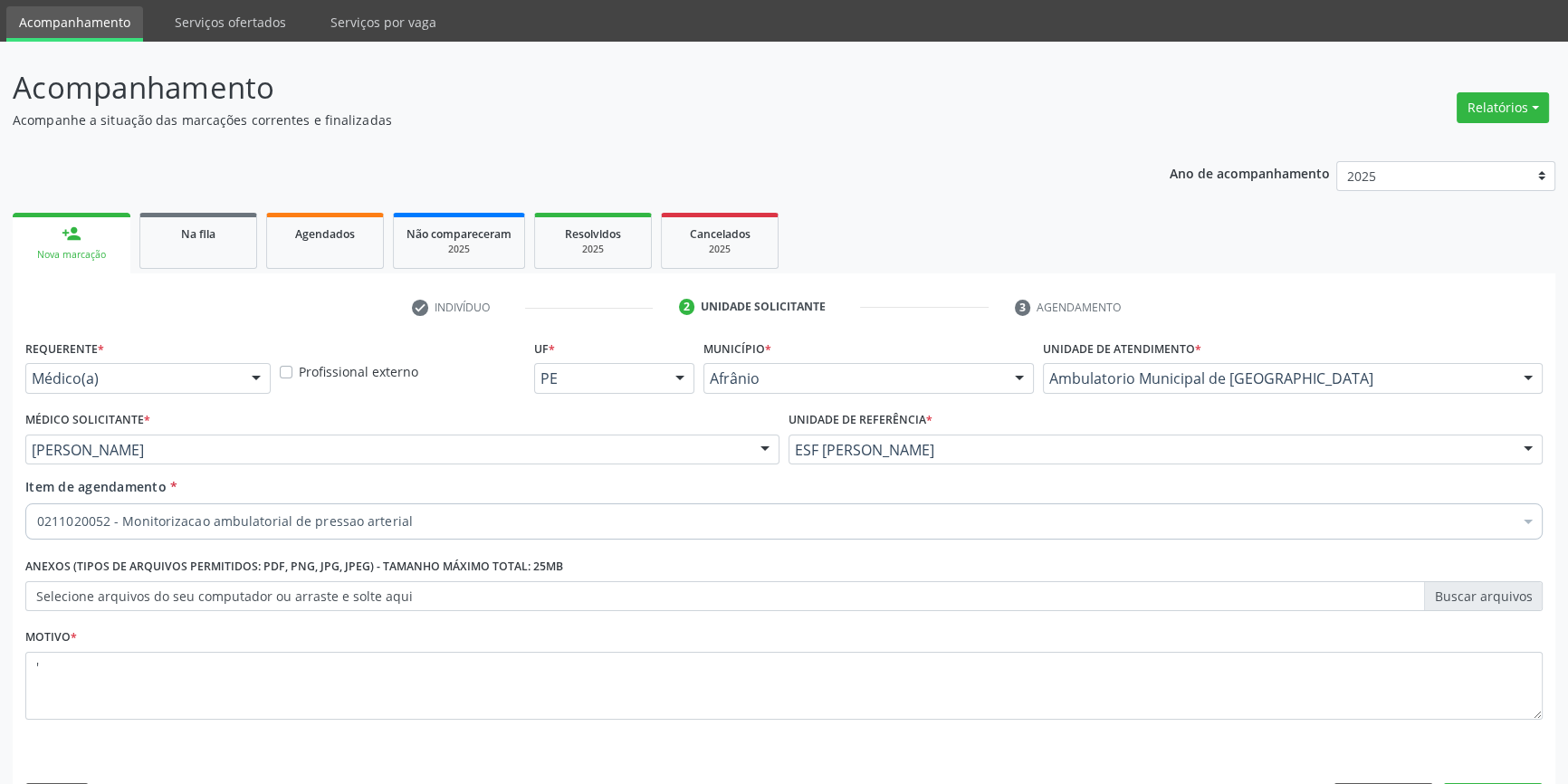
scroll to position [112, 0]
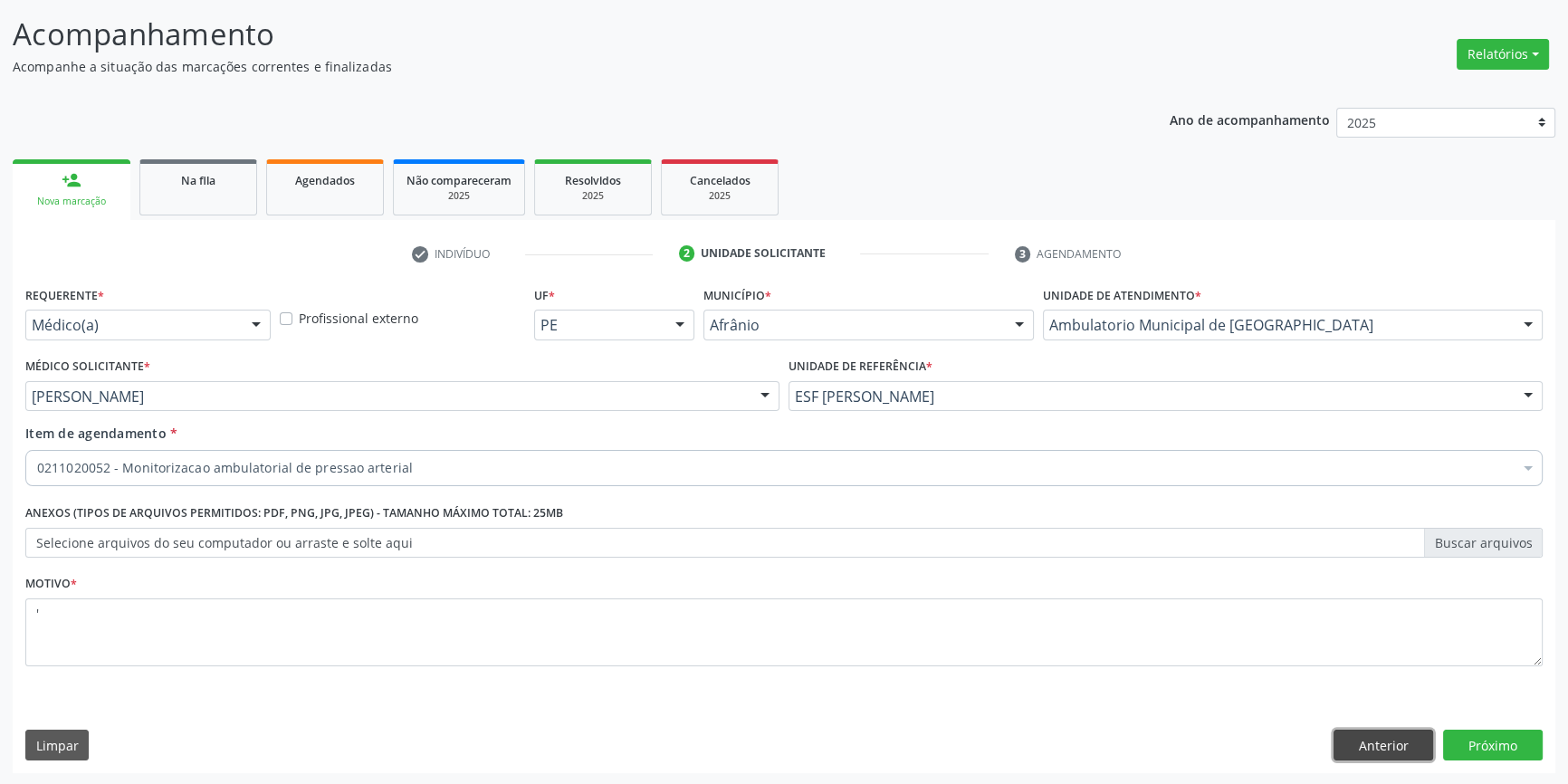
click at [1397, 735] on button "Anterior" at bounding box center [1383, 745] width 100 height 31
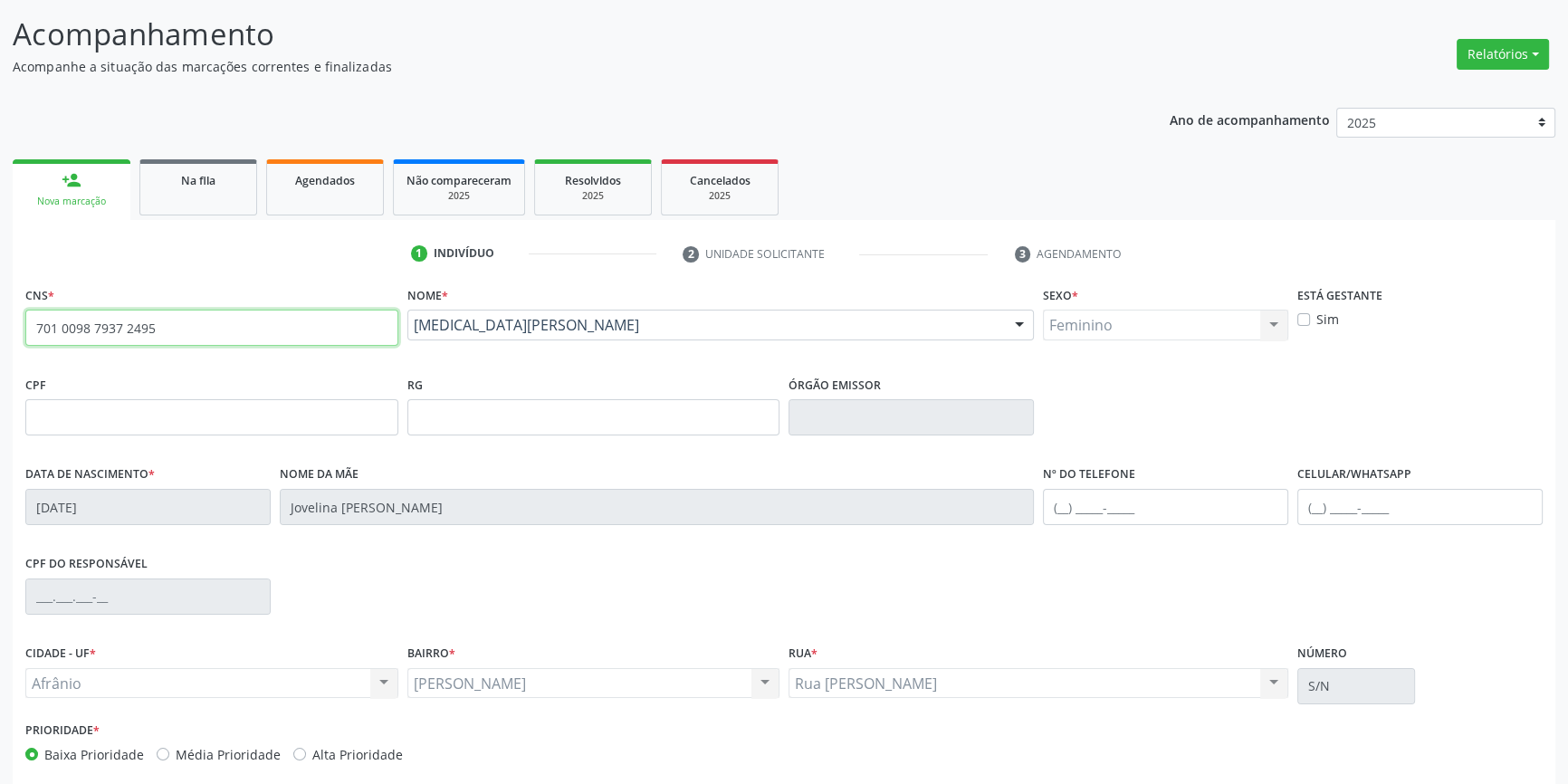
drag, startPoint x: 235, startPoint y: 328, endPoint x: 0, endPoint y: 299, distance: 236.8
click at [0, 299] on div "Acompanhamento Acompanhe a situação das marcações correntes e finalizadas Relat…" at bounding box center [784, 429] width 1568 height 882
click at [160, 189] on link "Na fila" at bounding box center [198, 187] width 118 height 56
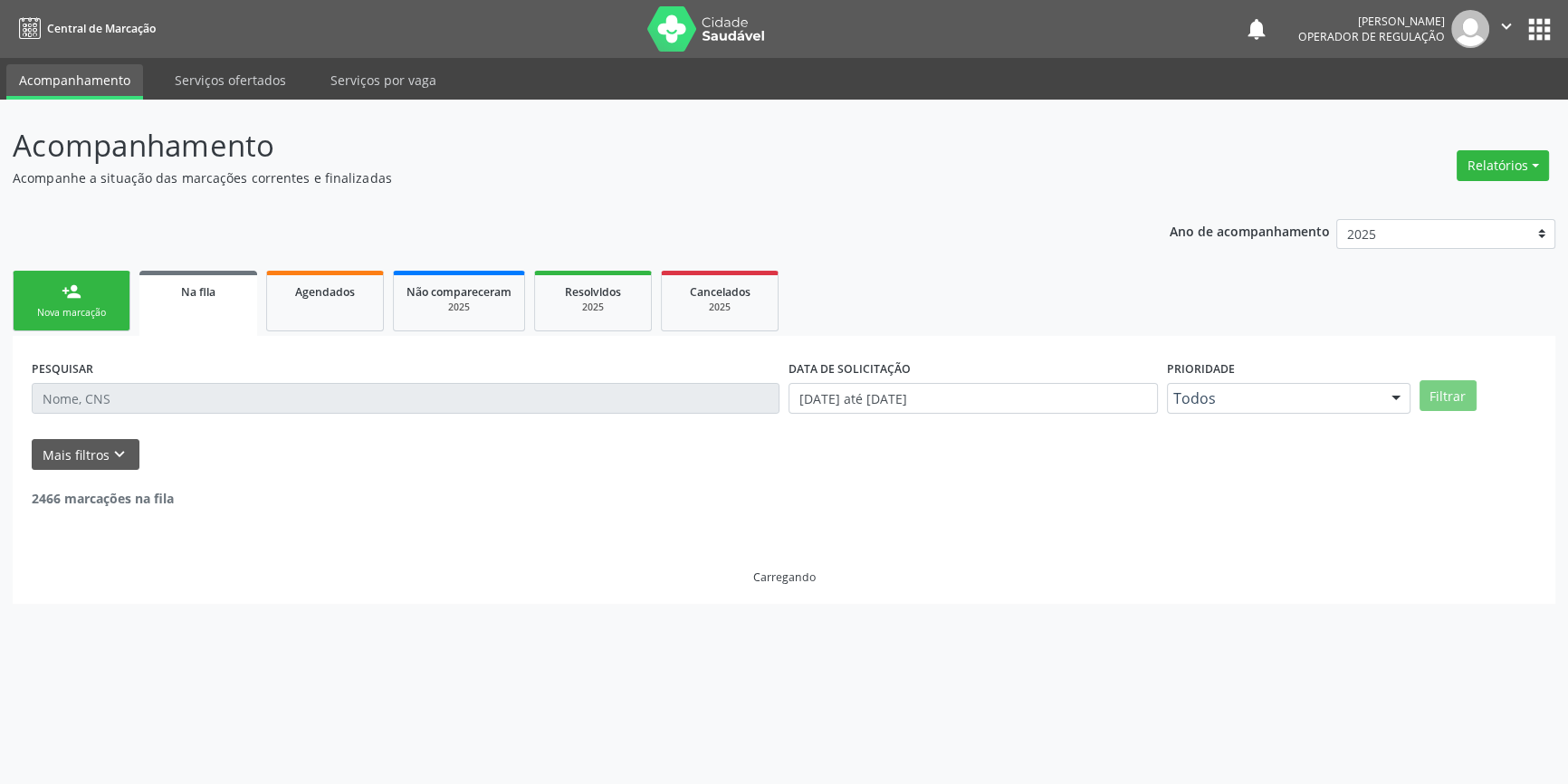
scroll to position [0, 0]
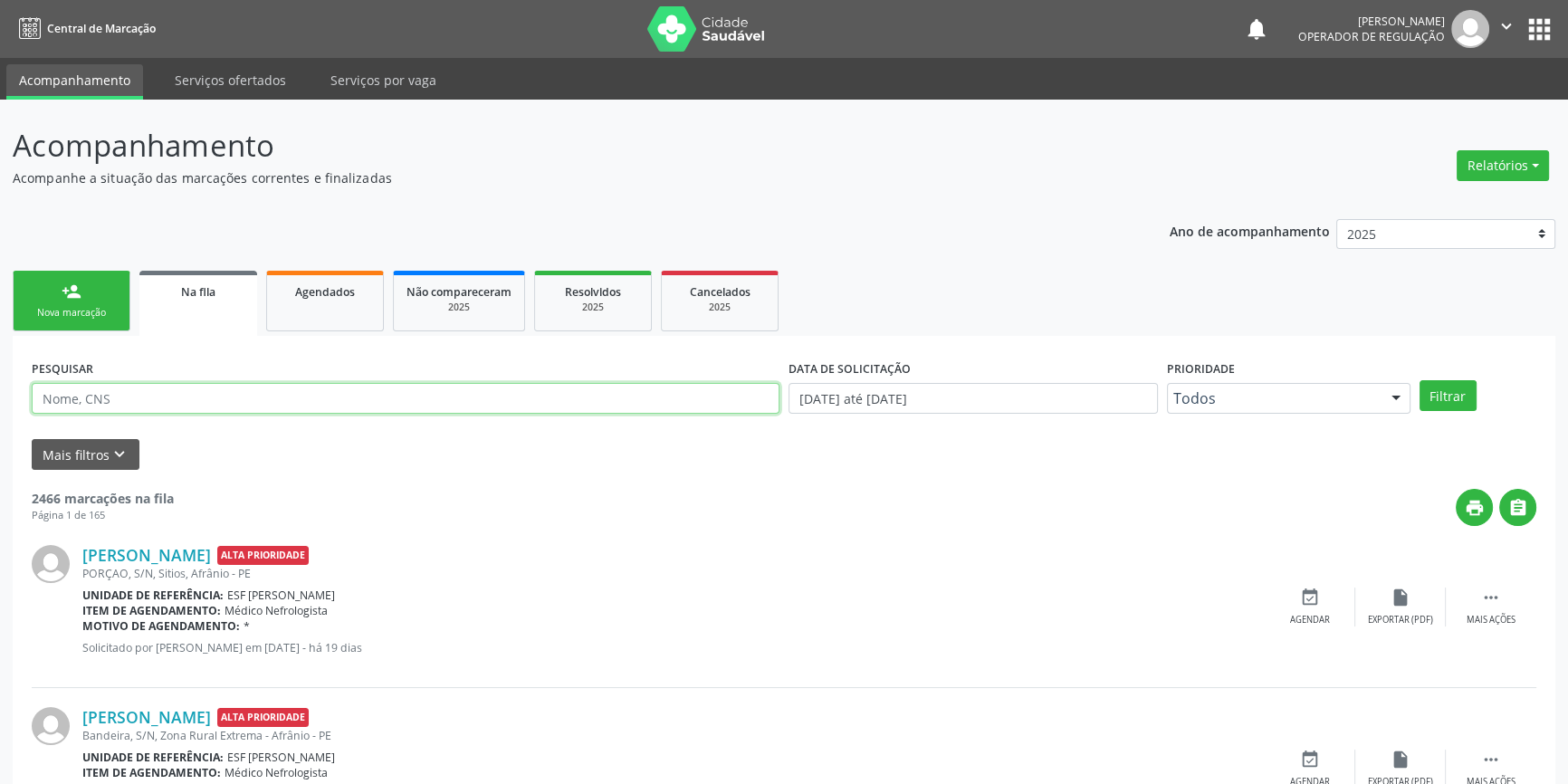
click at [337, 406] on input "text" at bounding box center [406, 398] width 748 height 31
paste input "701 0098 7937 2495"
type input "701 0098 7937 2495"
click at [1453, 397] on button "Filtrar" at bounding box center [1448, 395] width 57 height 31
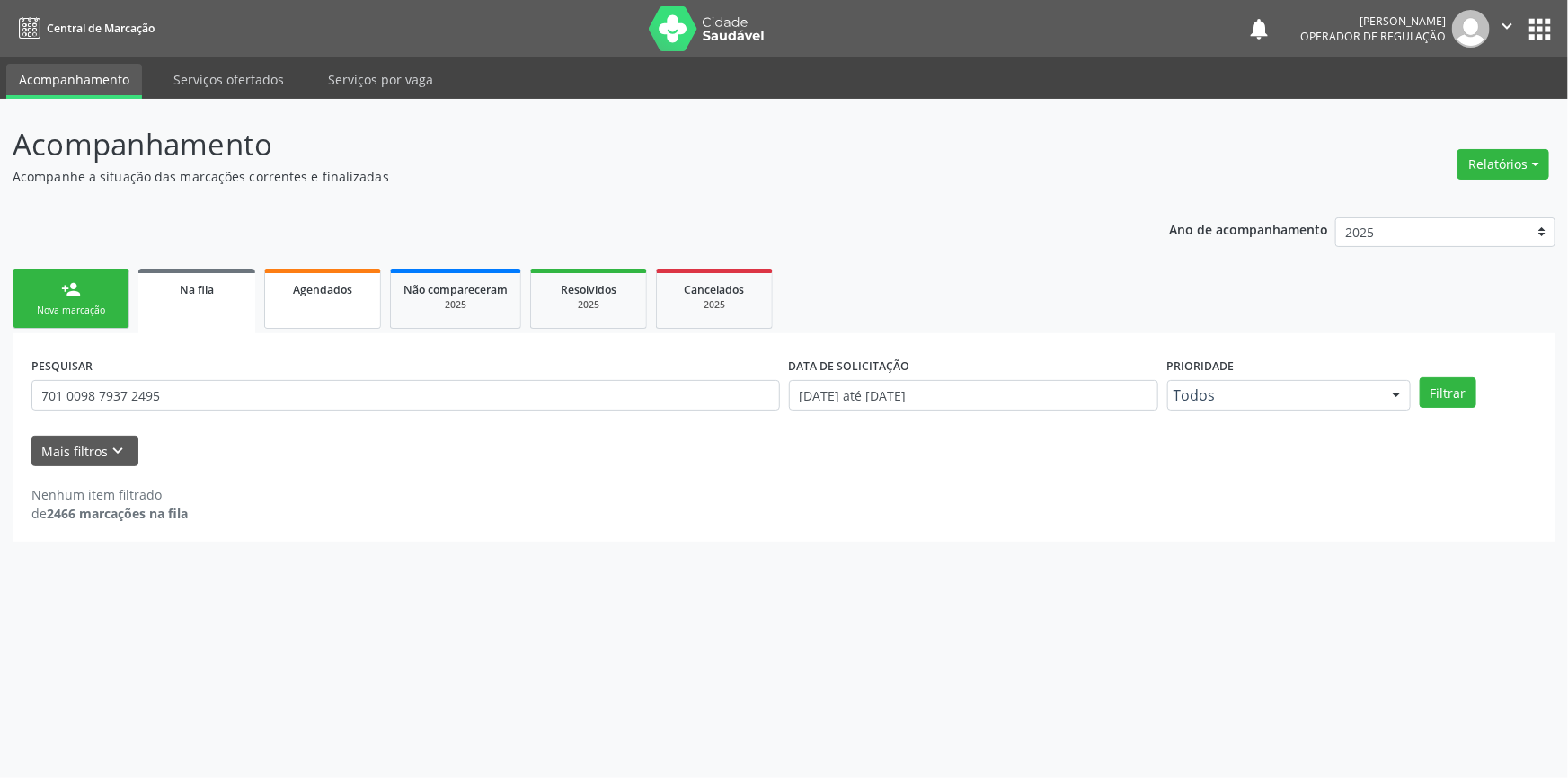
click at [279, 283] on div "Agendados" at bounding box center [322, 289] width 90 height 19
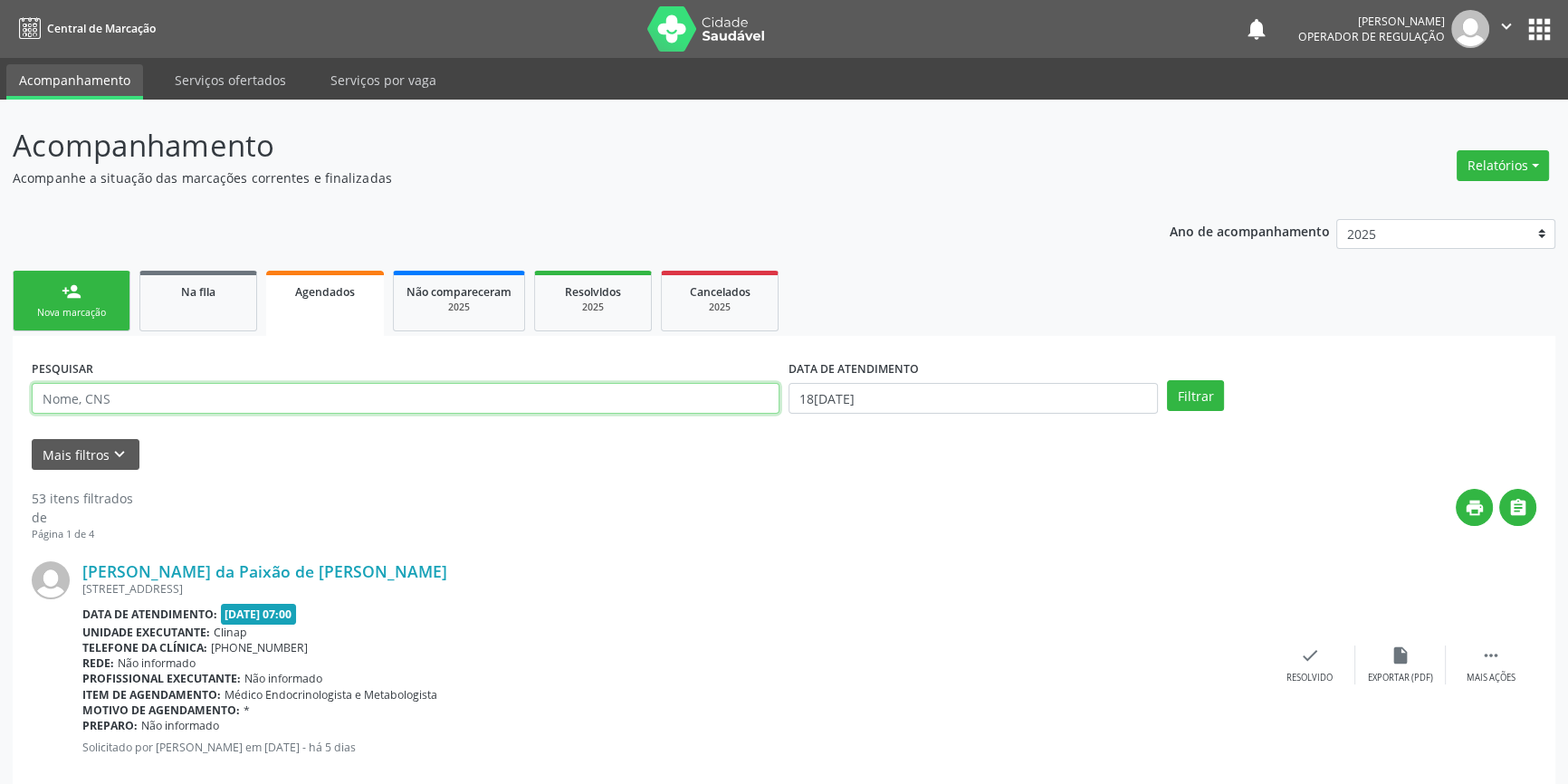
click at [241, 405] on input "text" at bounding box center [406, 398] width 748 height 31
paste input "701 0098 7937 2495"
type input "701 0098 7937 2495"
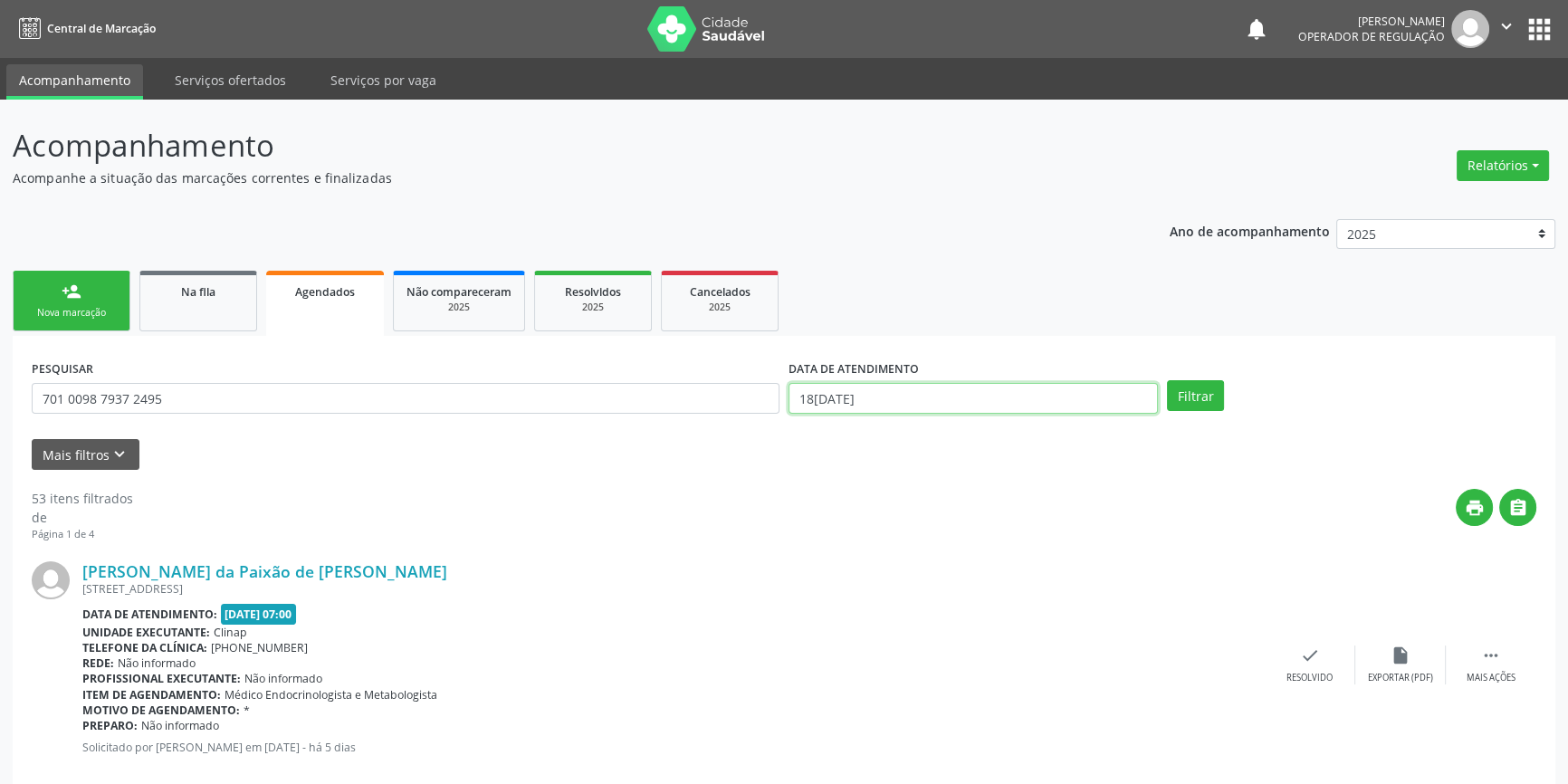
click at [865, 404] on body "Central de Marcação notifications Italo Souza Coelho Operador de regulação  Co…" at bounding box center [784, 392] width 1568 height 784
click at [0, 0] on div "Janeiro Fevereiro Março Abril Maio Junho Julho Agosto Setembro Outubro Novembro…" at bounding box center [0, 0] width 0 height 0
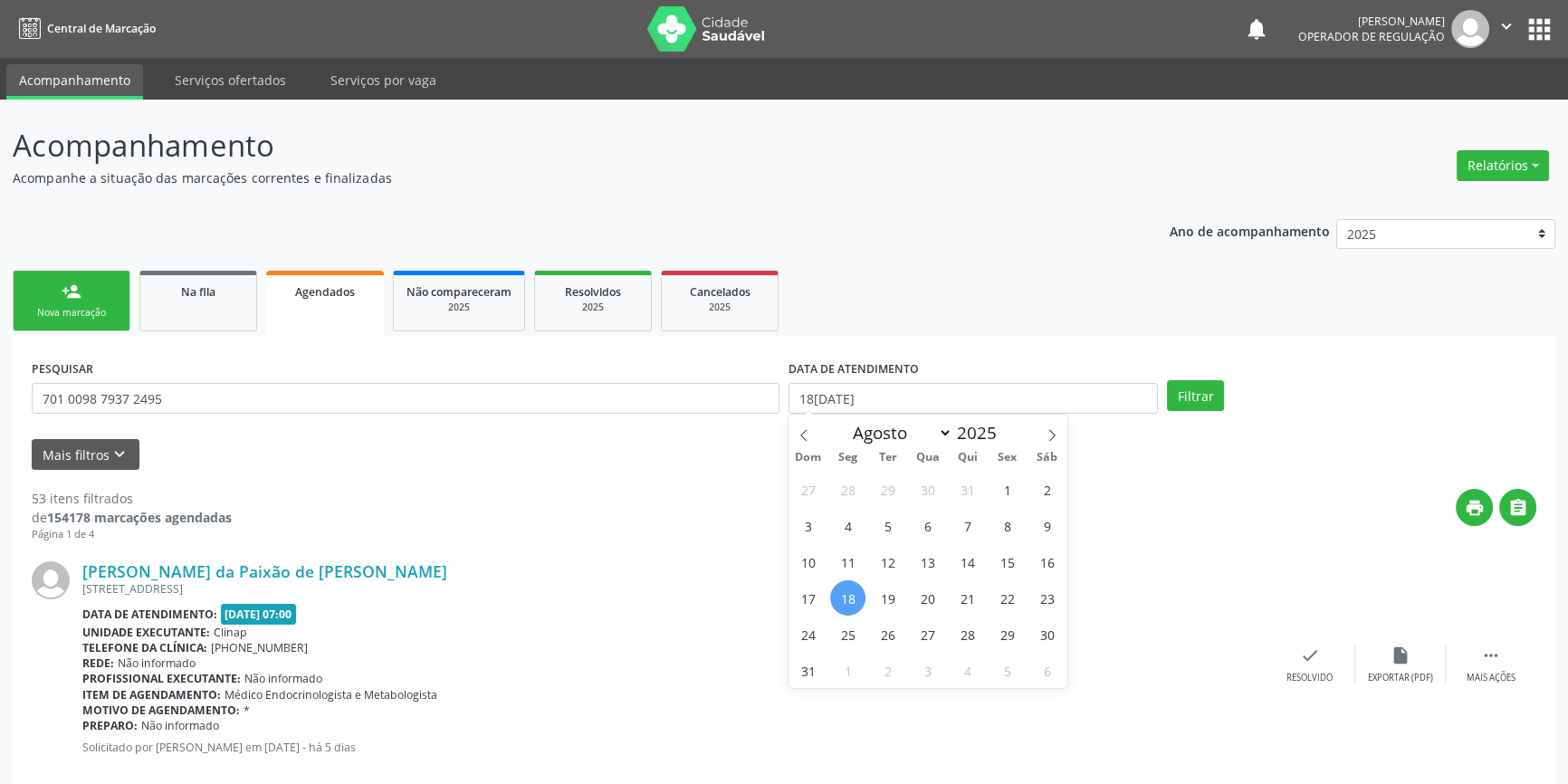
click at [855, 594] on span "18" at bounding box center [848, 597] width 35 height 35
type input "18/08/2025"
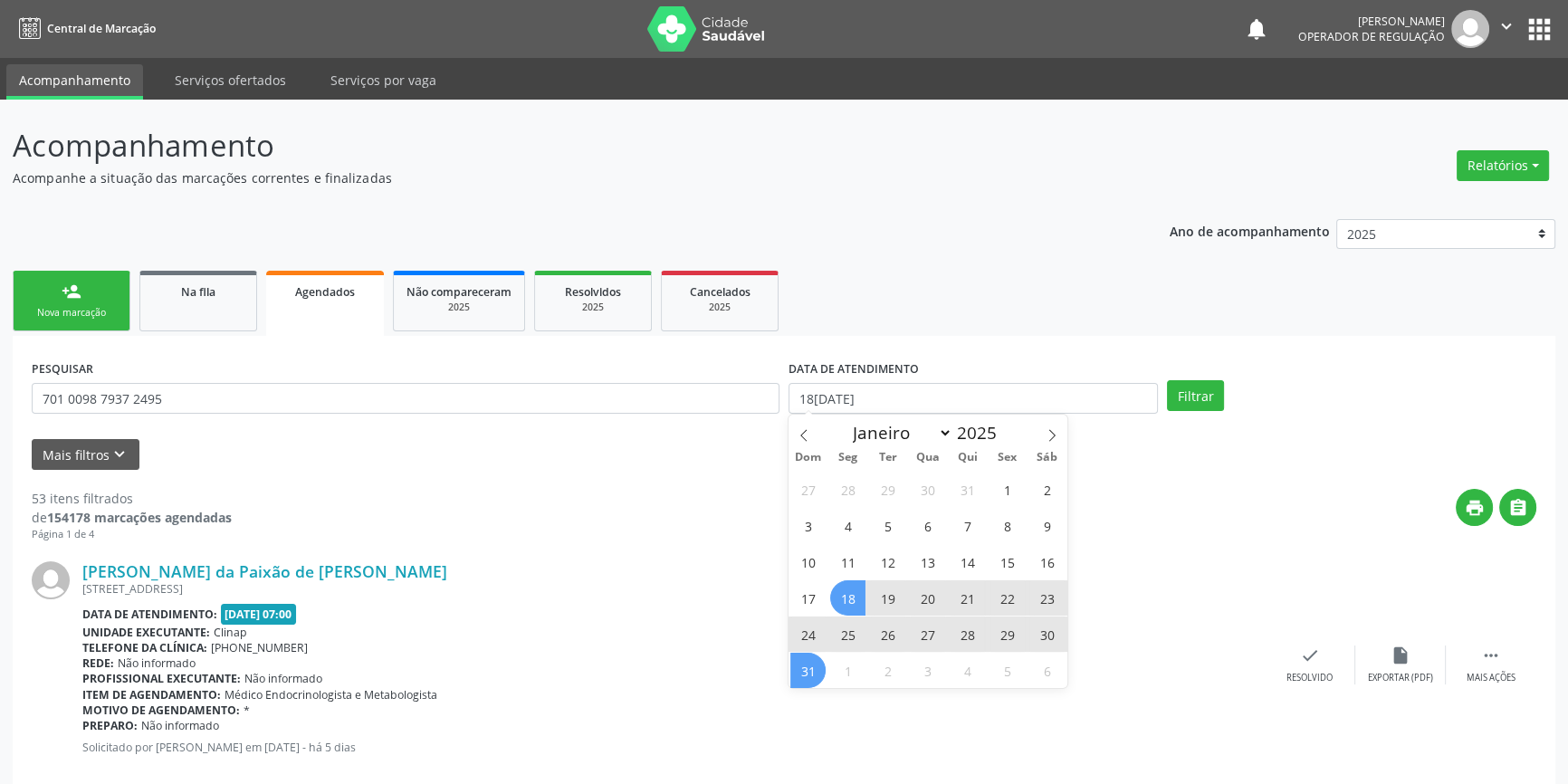
click at [798, 679] on span "31" at bounding box center [808, 670] width 35 height 35
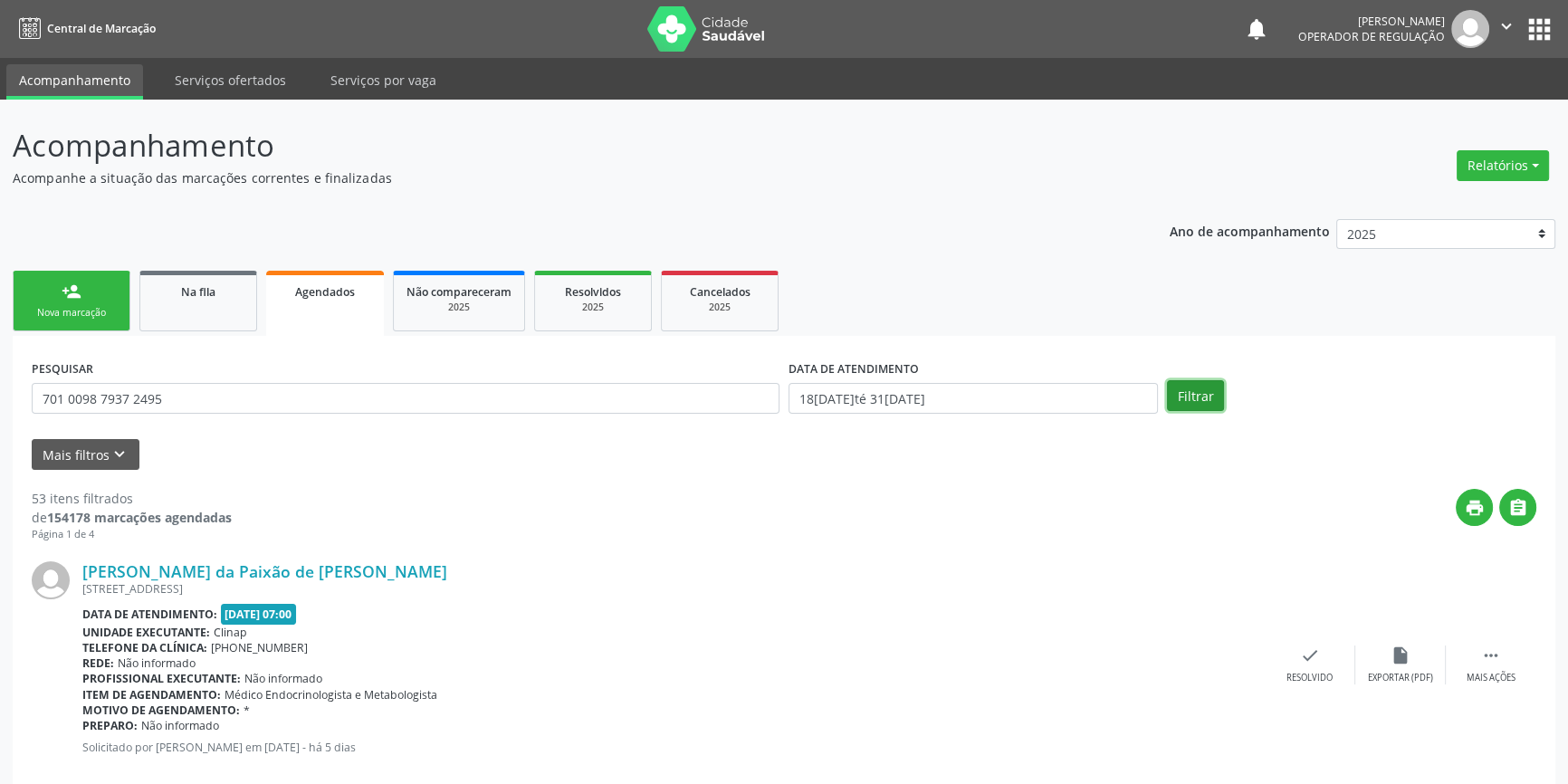
click at [1190, 401] on button "Filtrar" at bounding box center [1195, 395] width 57 height 31
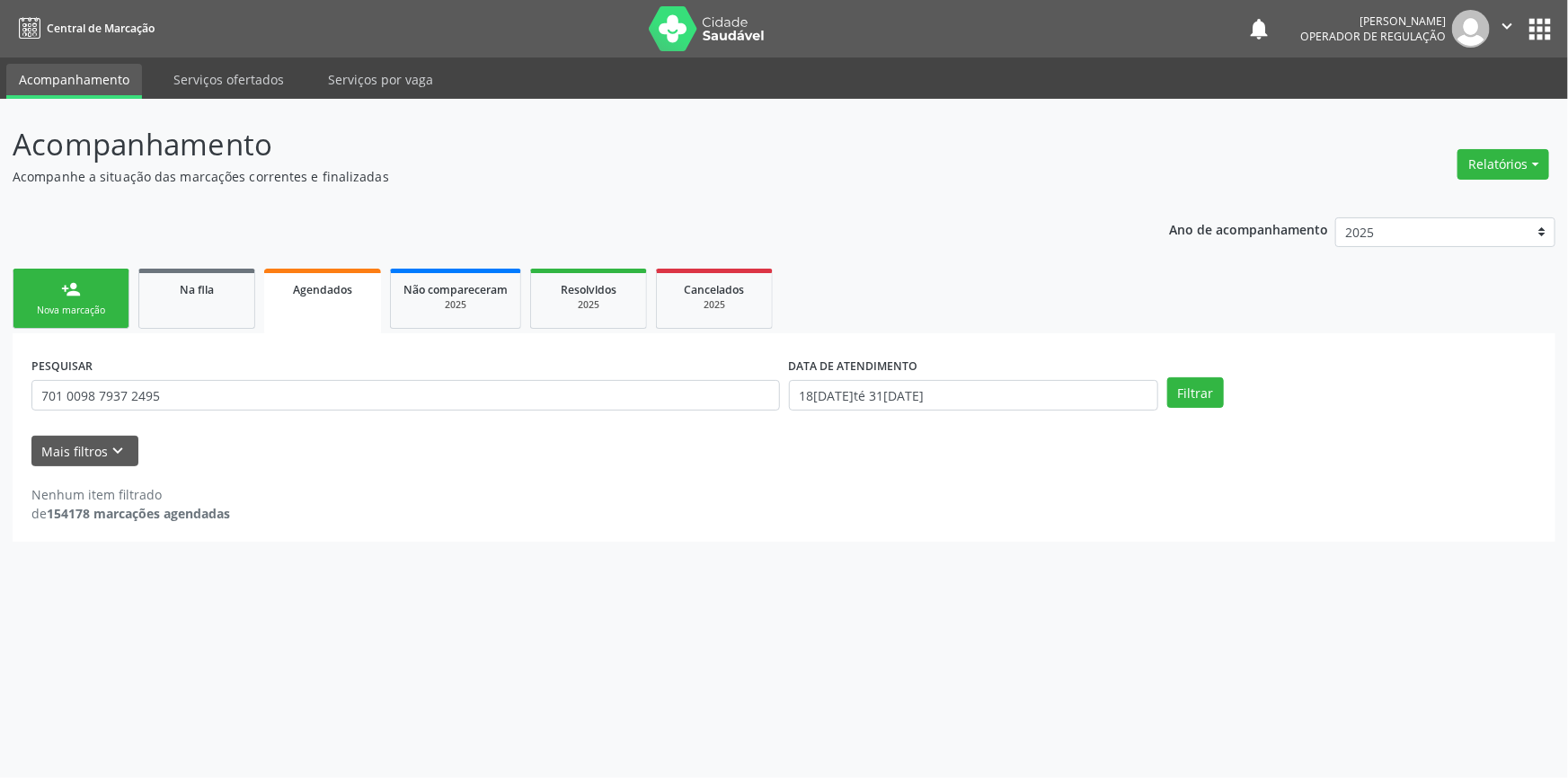
click at [98, 304] on div "Nova marcação" at bounding box center [70, 310] width 90 height 13
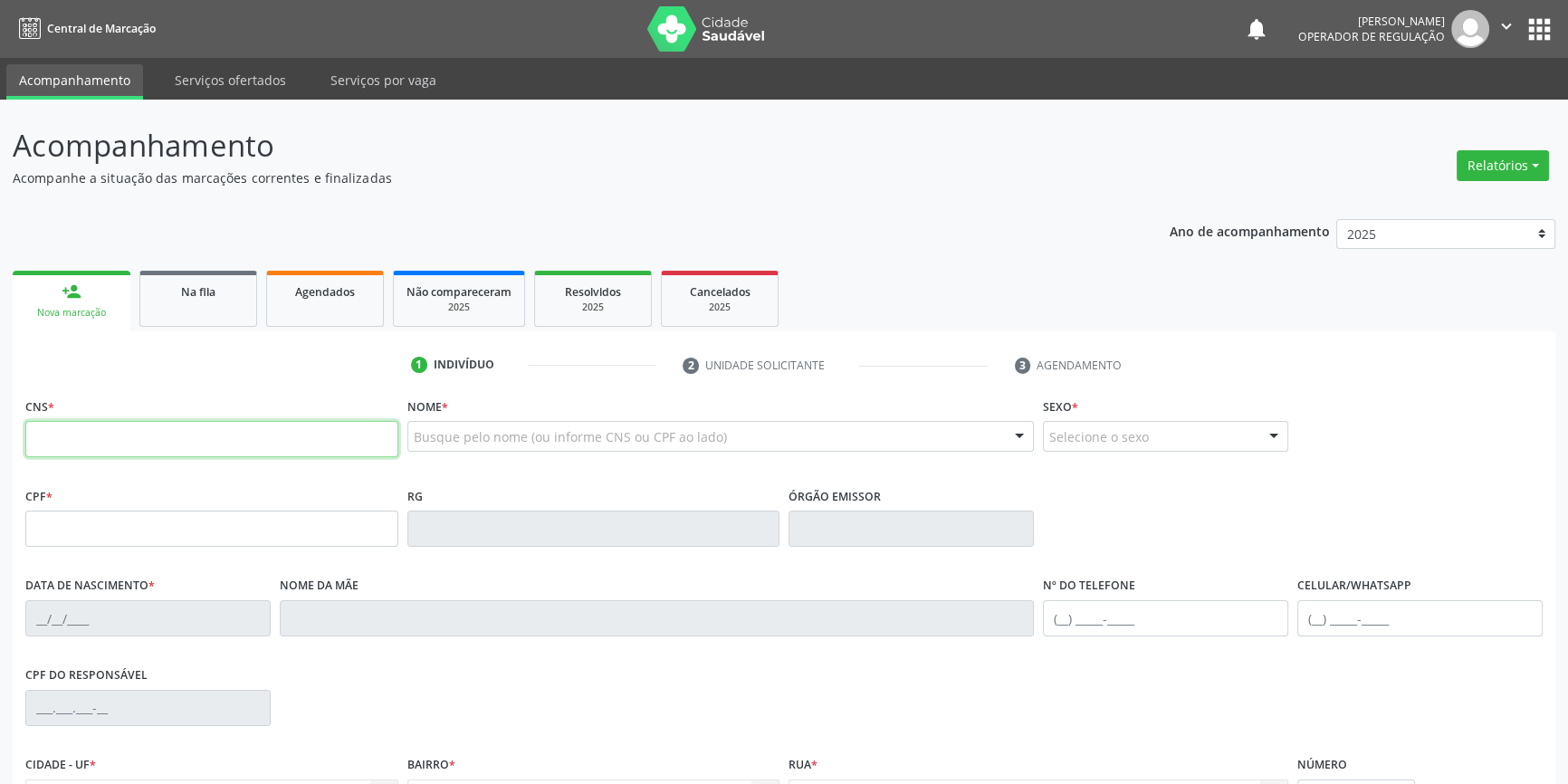
click at [154, 431] on input "text" at bounding box center [212, 438] width 373 height 36
paste input "701 0098 7937 2495"
type input "701 0098 7937 2495"
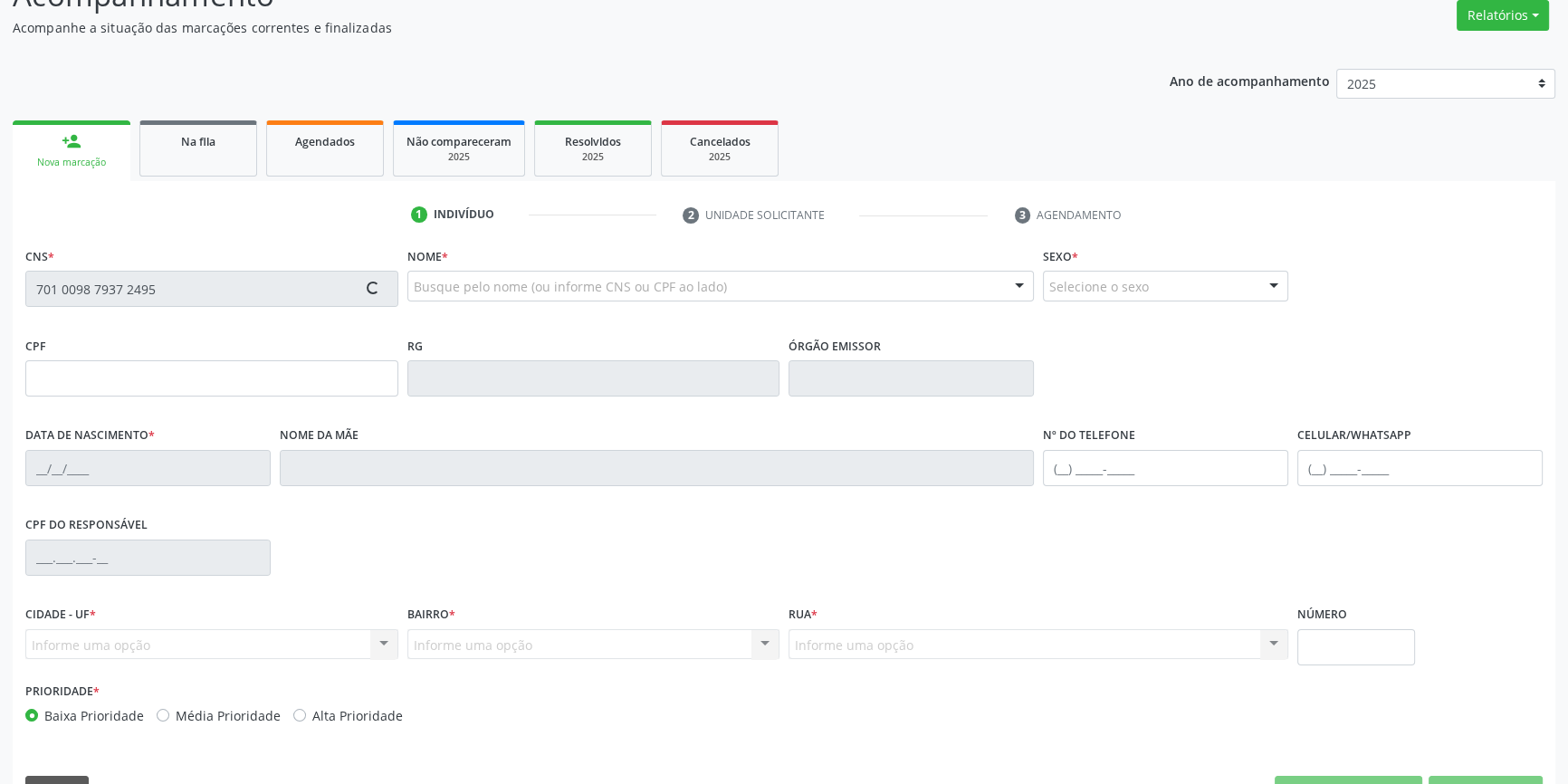
scroll to position [196, 0]
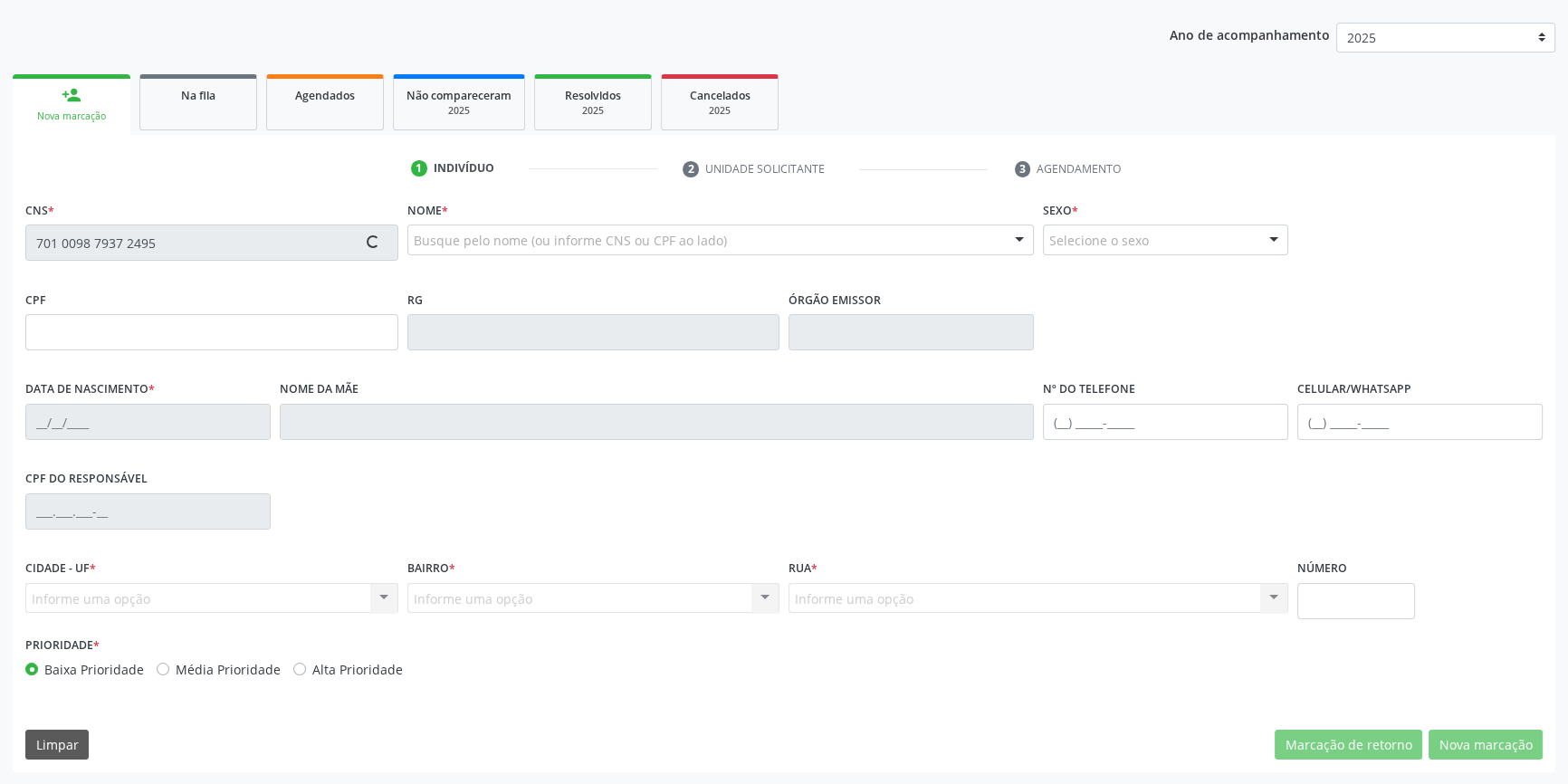
type input "08/11/1947"
type input "Jovelina Maria da Silva"
type input "S/N"
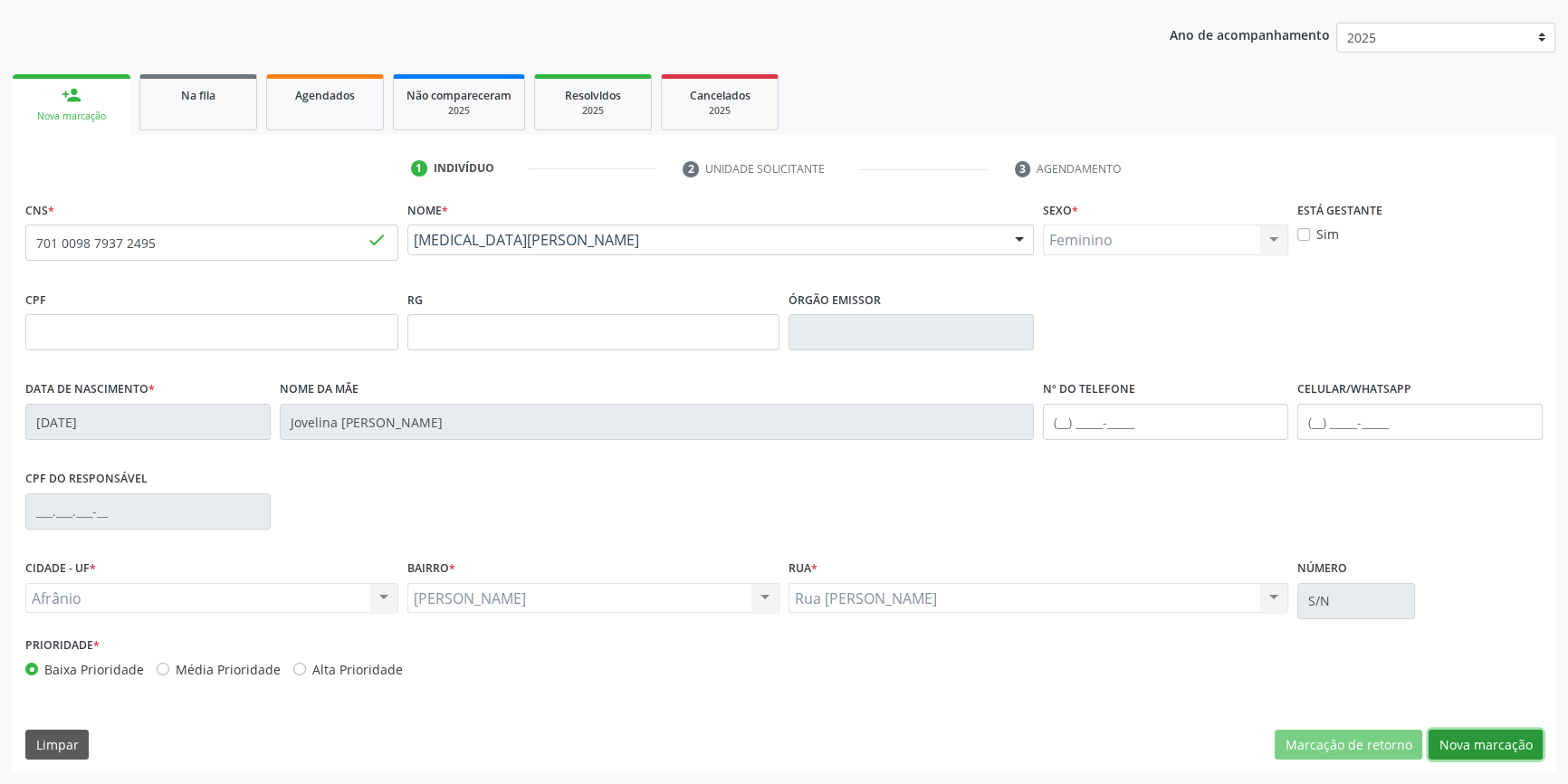
click at [1470, 744] on button "Nova marcação" at bounding box center [1485, 745] width 114 height 31
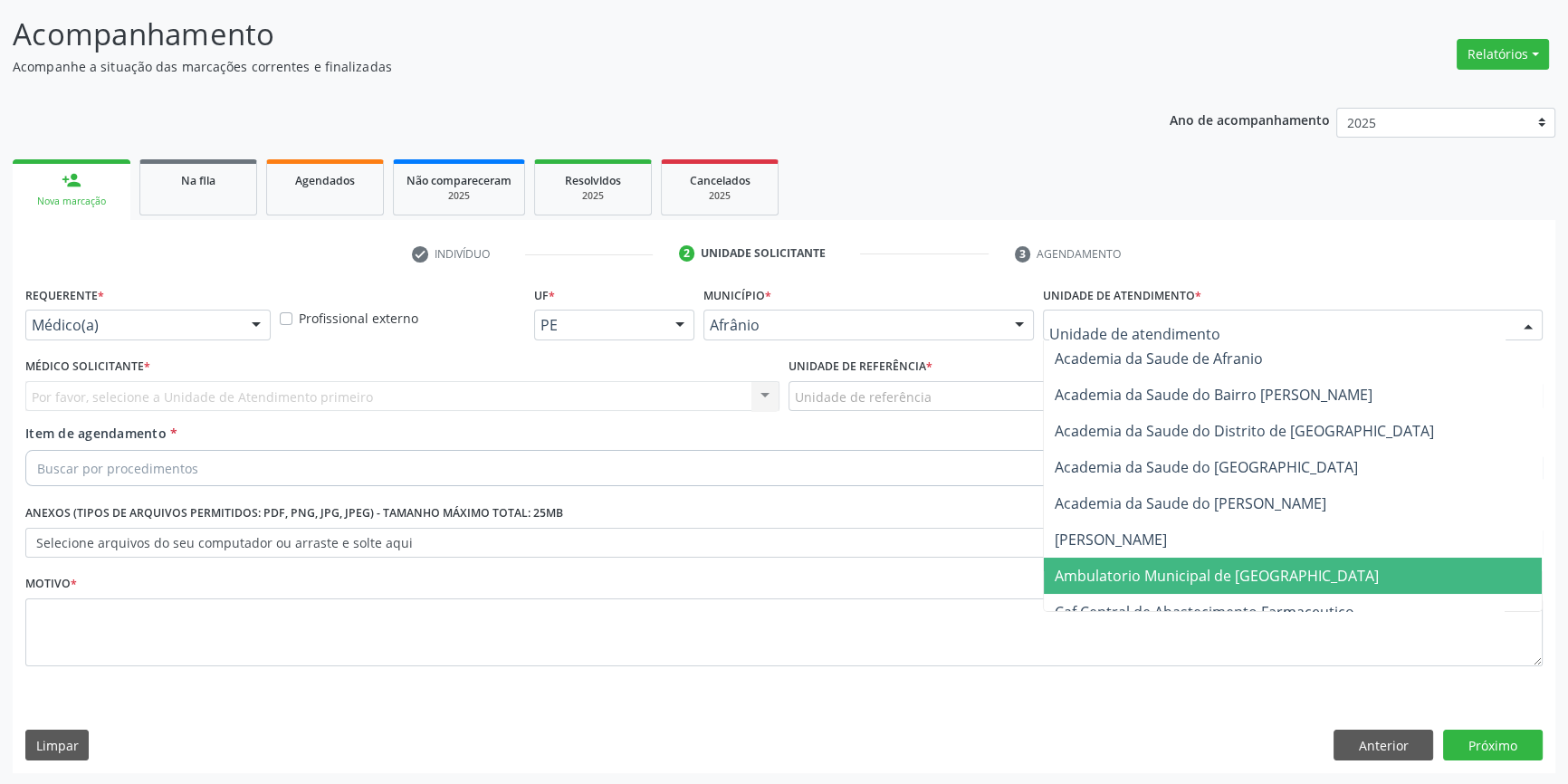
drag, startPoint x: 1134, startPoint y: 565, endPoint x: 1060, endPoint y: 515, distance: 89.3
click at [1132, 567] on span "Ambulatorio Municipal de [GEOGRAPHIC_DATA]" at bounding box center [1217, 576] width 324 height 20
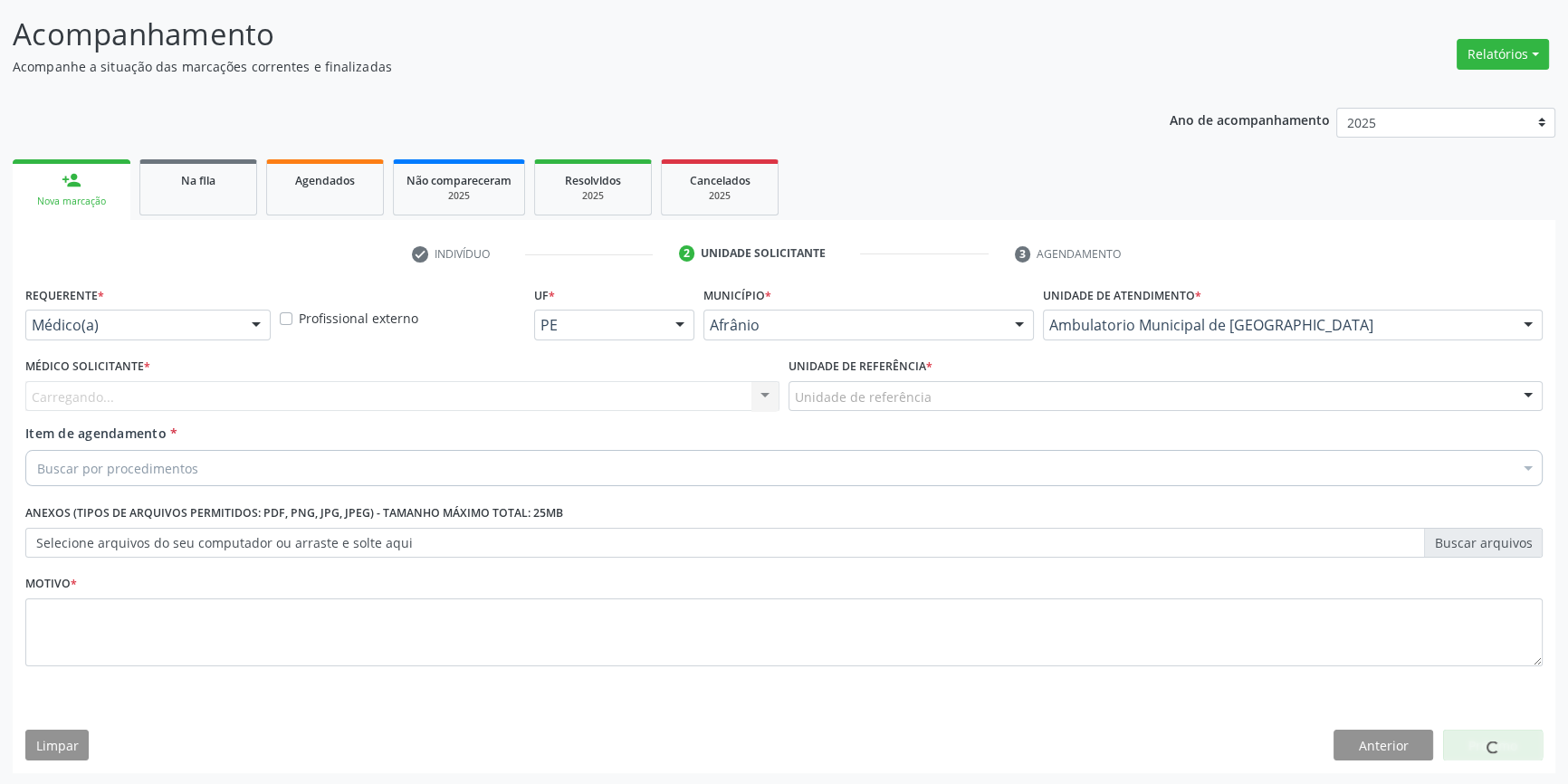
click at [916, 405] on div "Unidade de referência" at bounding box center [1166, 396] width 754 height 31
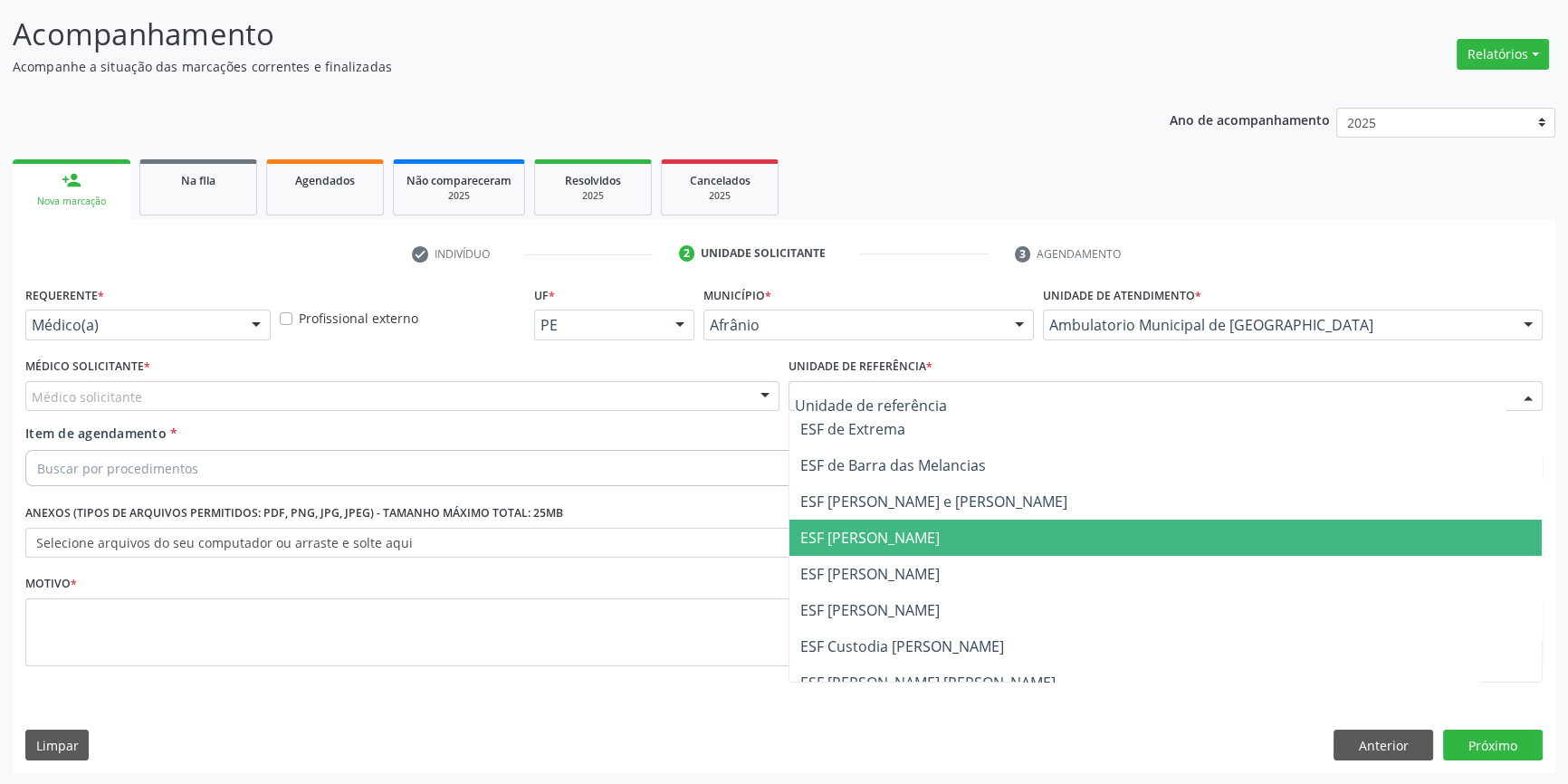
drag, startPoint x: 900, startPoint y: 534, endPoint x: 862, endPoint y: 532, distance: 38.1
click at [896, 534] on span "ESF [PERSON_NAME]" at bounding box center [870, 537] width 140 height 20
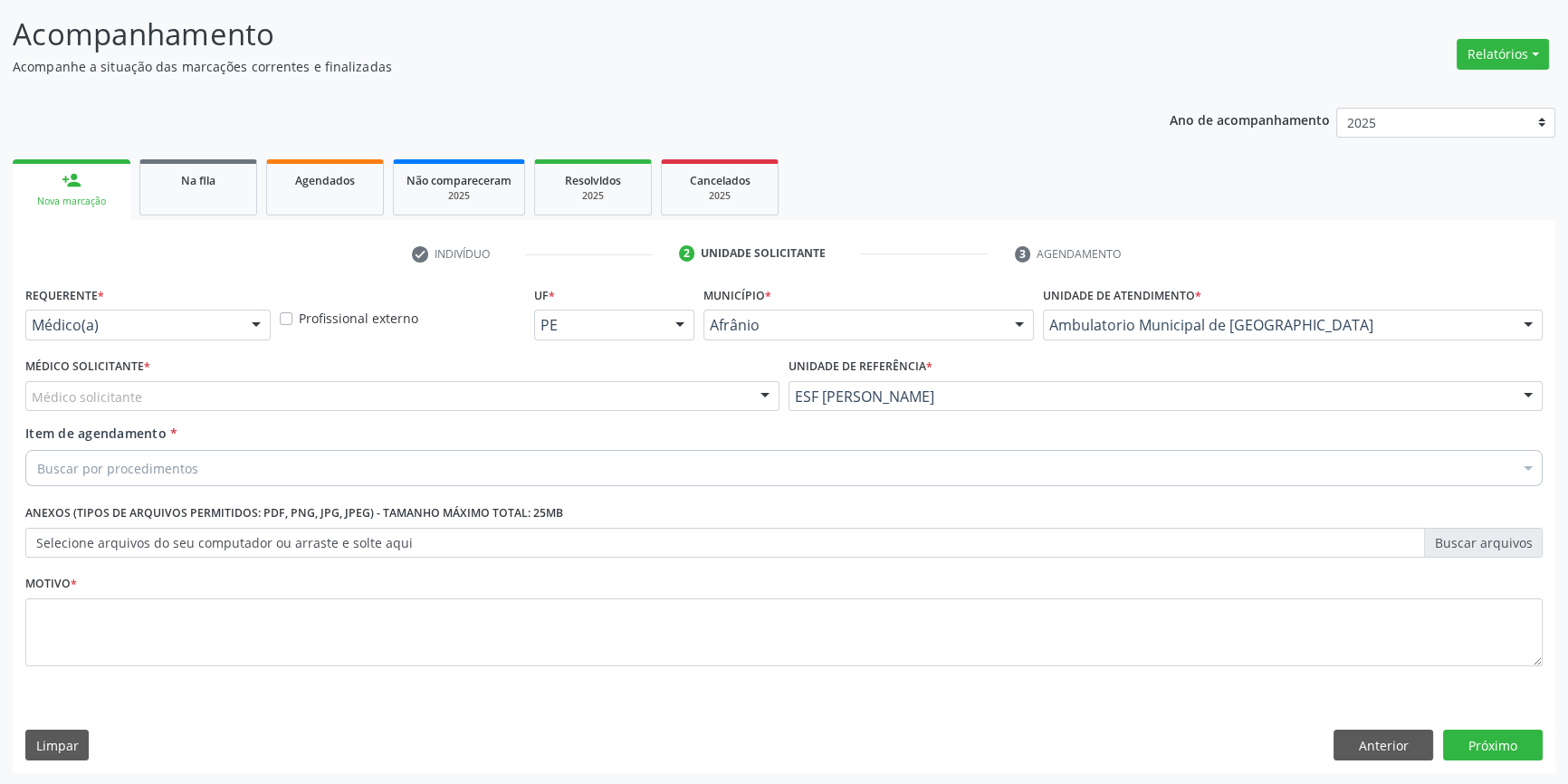
drag, startPoint x: 486, startPoint y: 399, endPoint x: 426, endPoint y: 401, distance: 60.0
click at [475, 401] on div "Médico solicitante" at bounding box center [402, 396] width 754 height 31
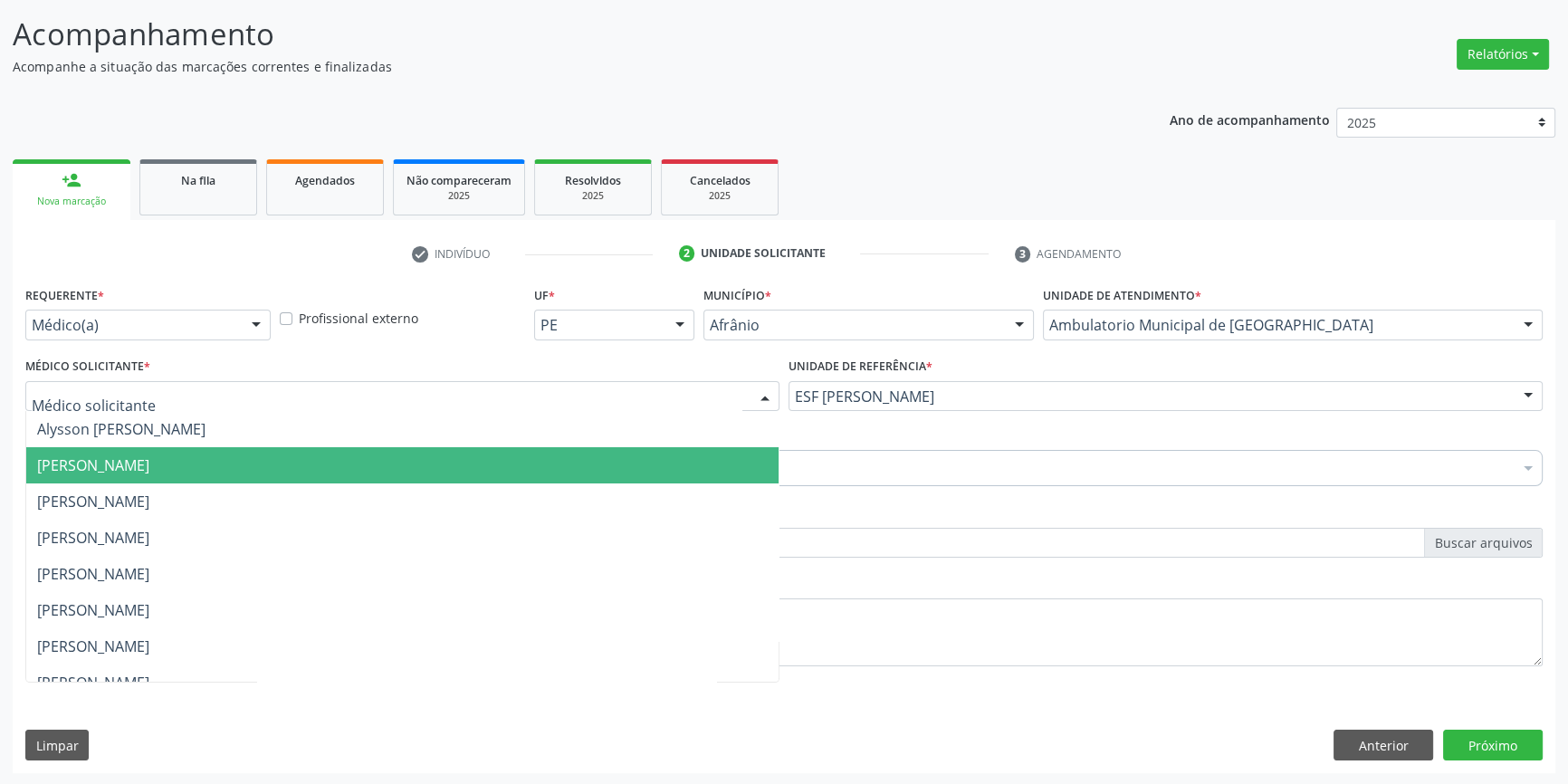
click at [150, 467] on span "[PERSON_NAME]" at bounding box center [93, 465] width 113 height 20
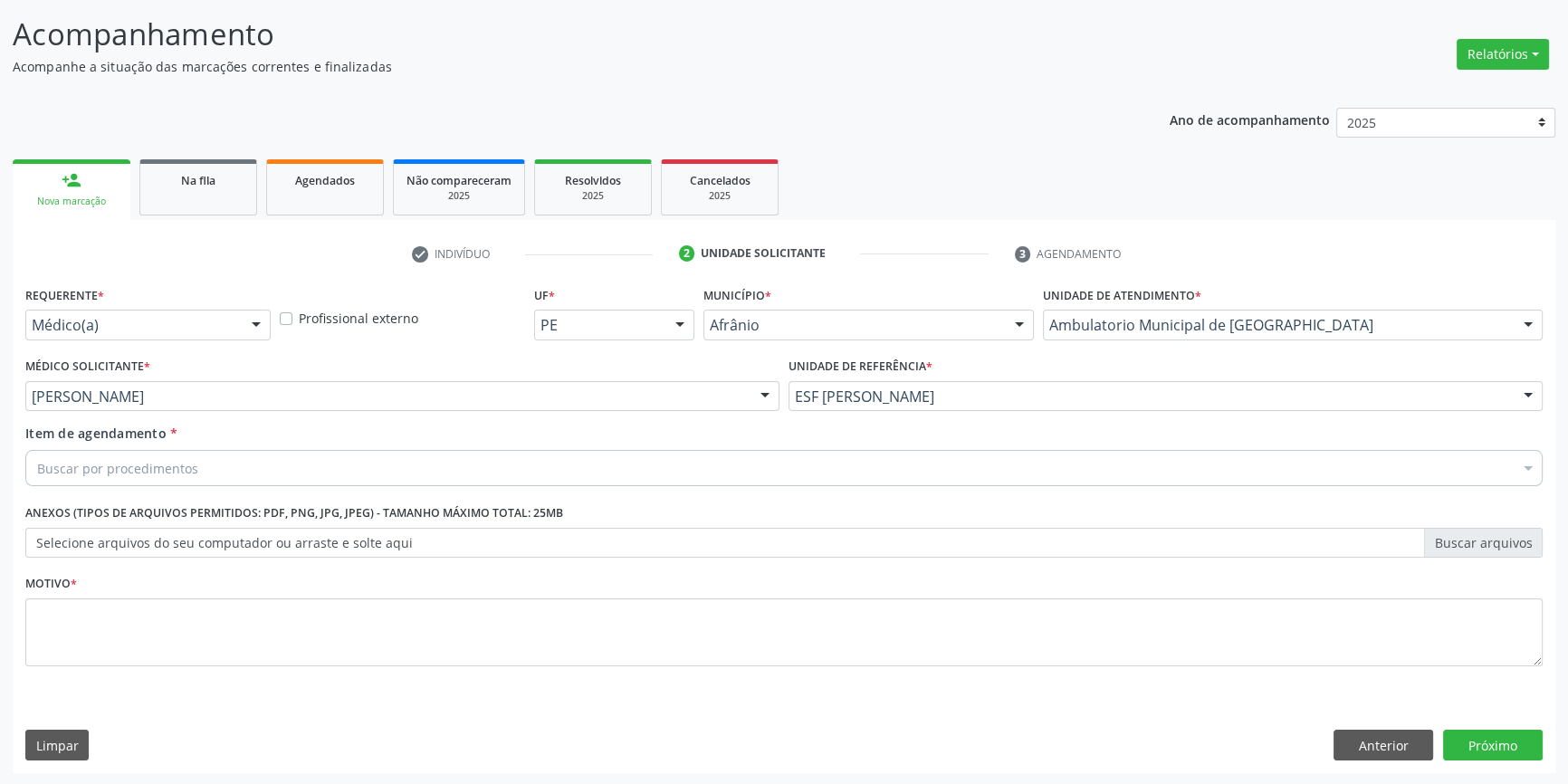
click at [241, 466] on div "Buscar por procedimentos" at bounding box center [784, 467] width 1517 height 36
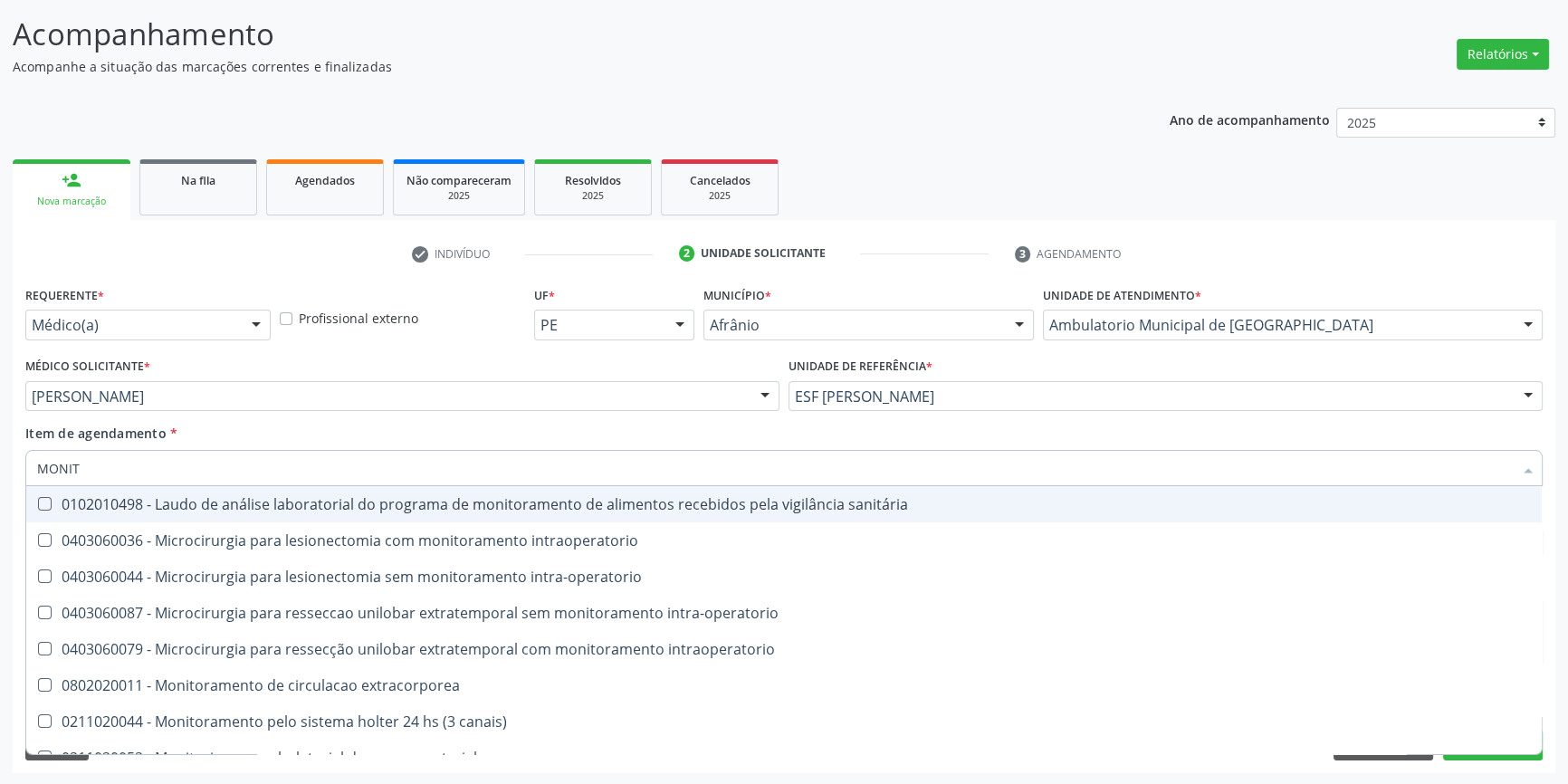
type input "MONITO"
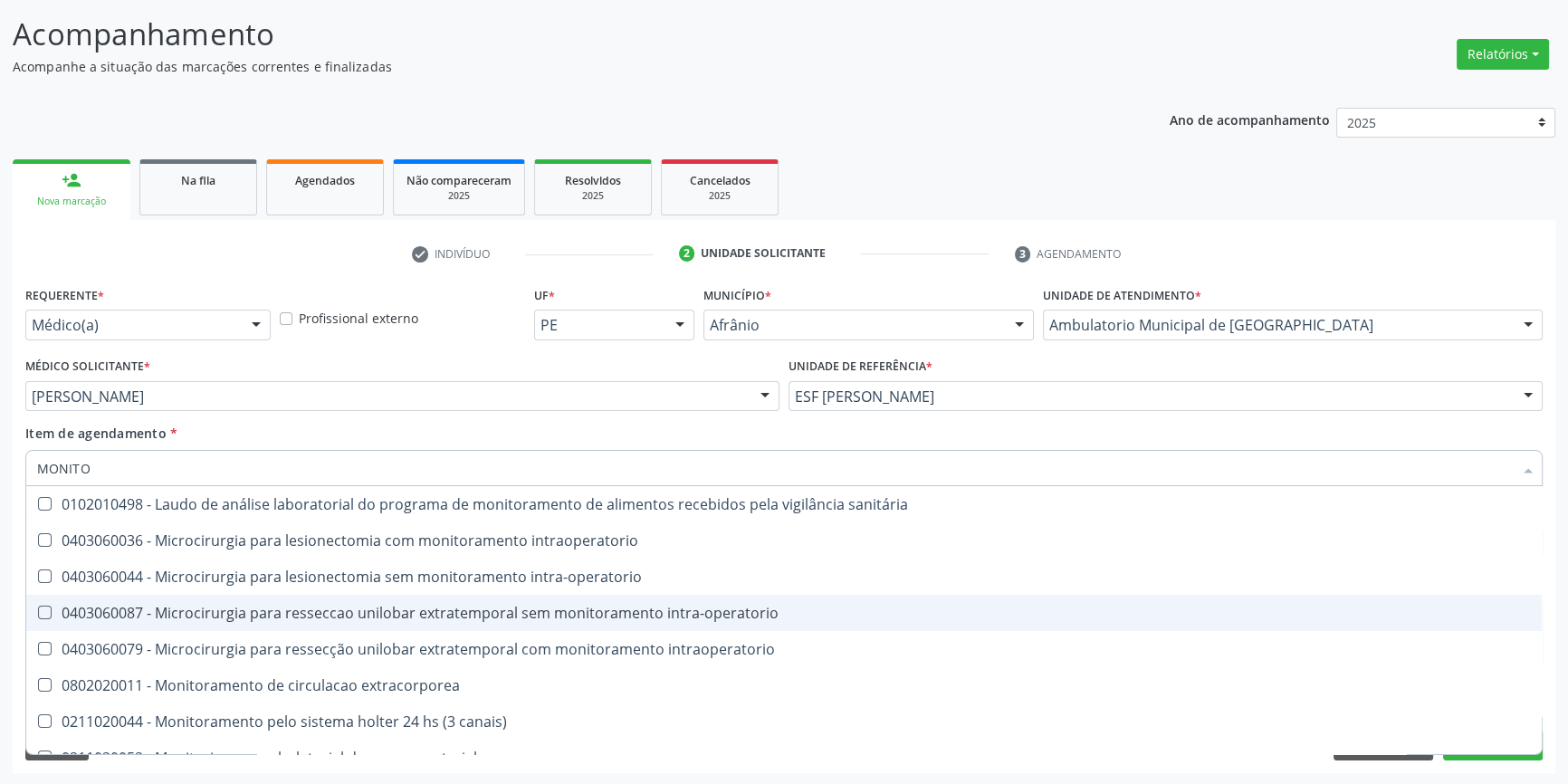
scroll to position [57, 0]
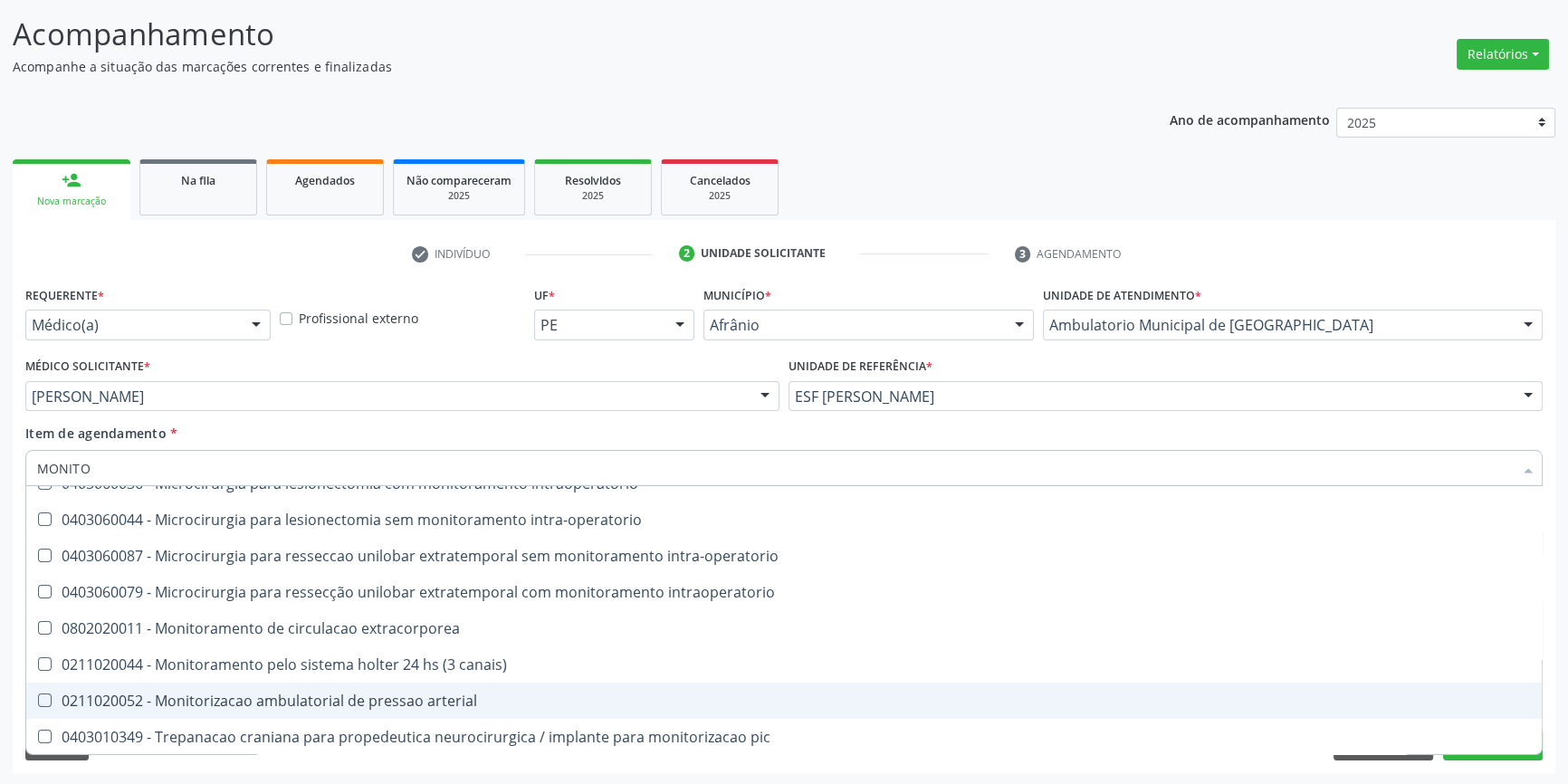
click at [349, 687] on span "0211020052 - Monitorizacao ambulatorial de pressao arterial" at bounding box center [784, 700] width 1516 height 36
checkbox arterial "true"
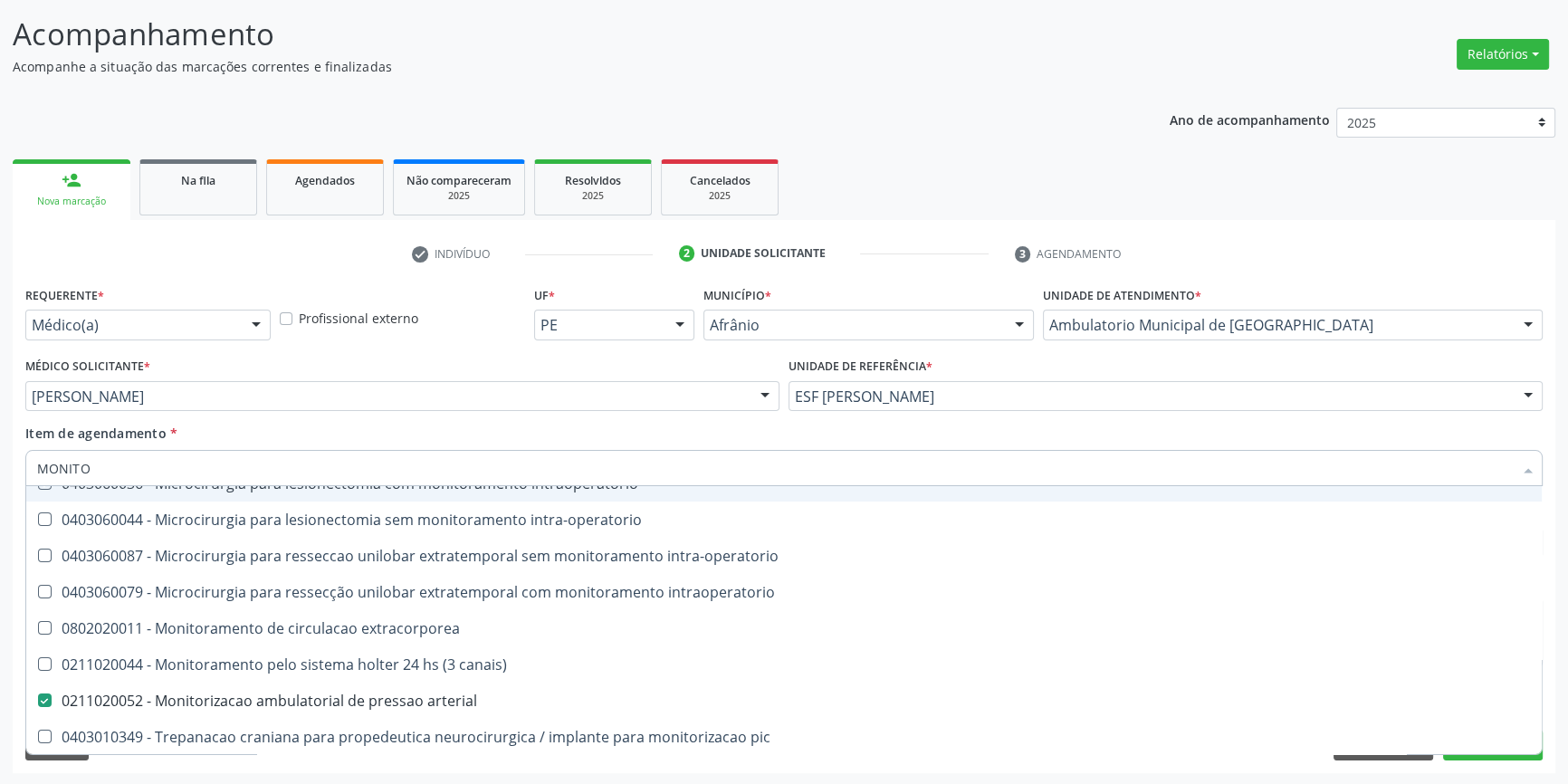
click at [406, 428] on div "Item de agendamento * MONITO Desfazer seleção 0102010498 - Laudo de análise lab…" at bounding box center [784, 452] width 1517 height 57
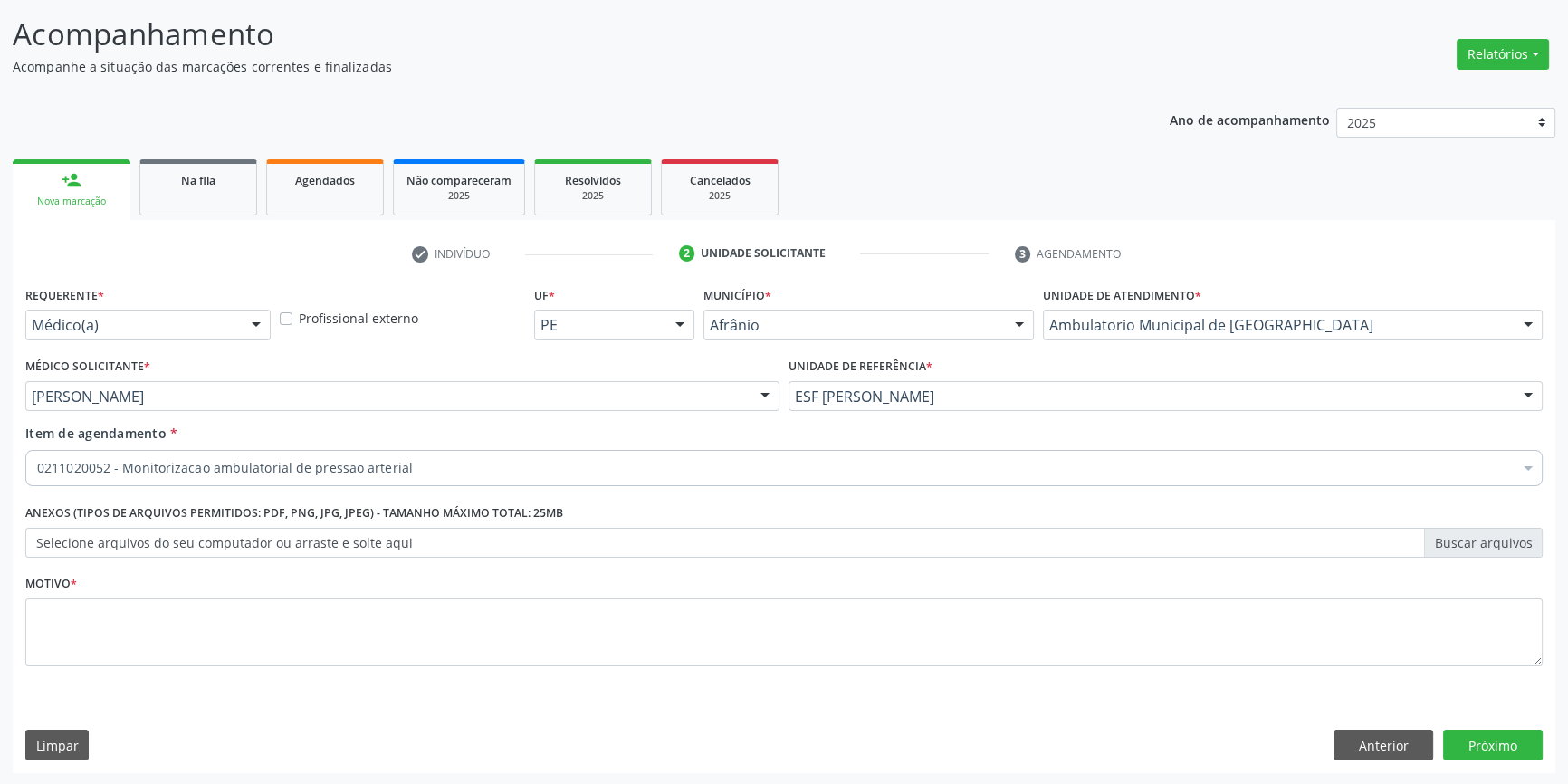
scroll to position [0, 0]
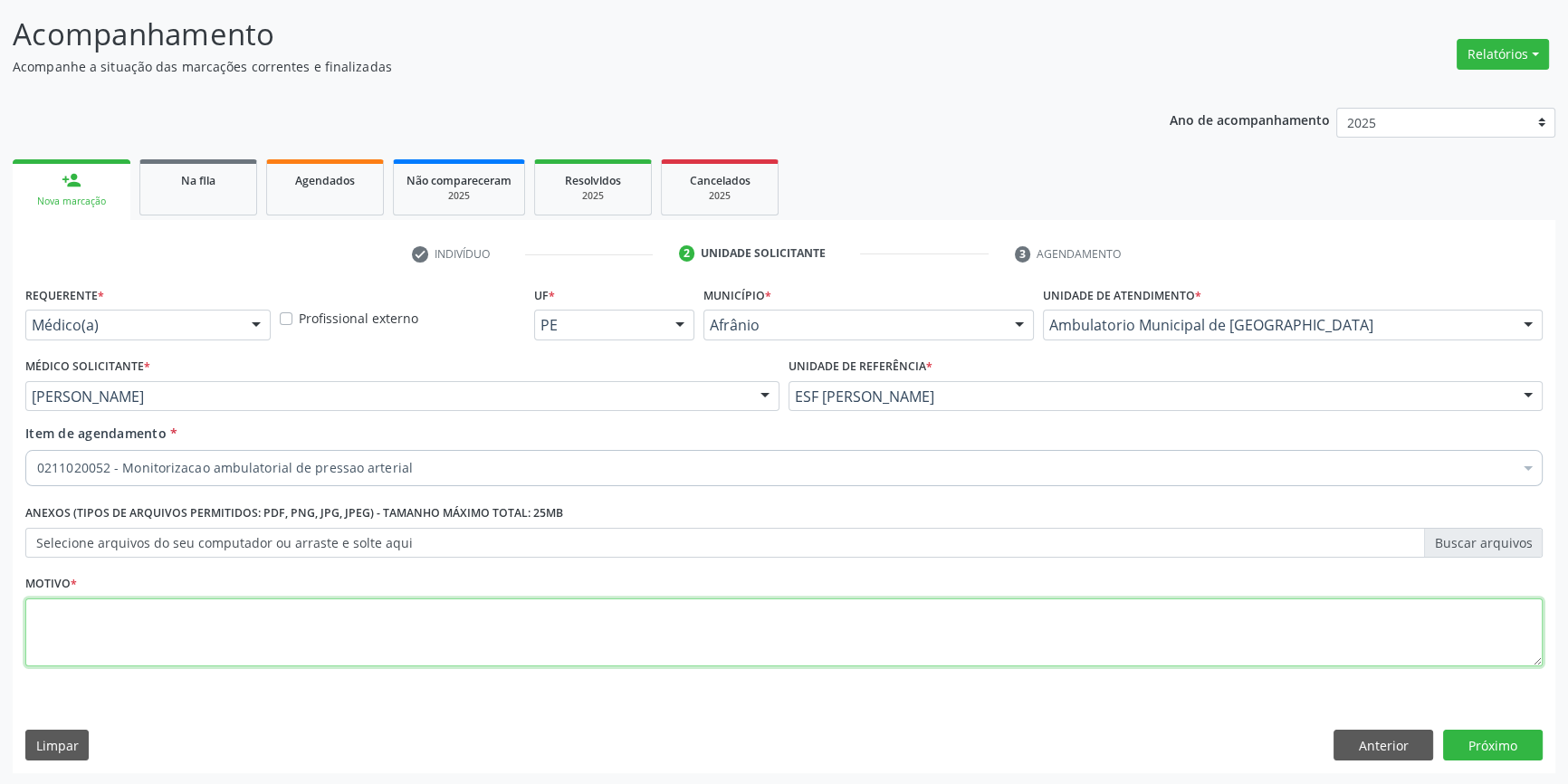
click at [290, 623] on textarea at bounding box center [784, 632] width 1517 height 69
type textarea "'"
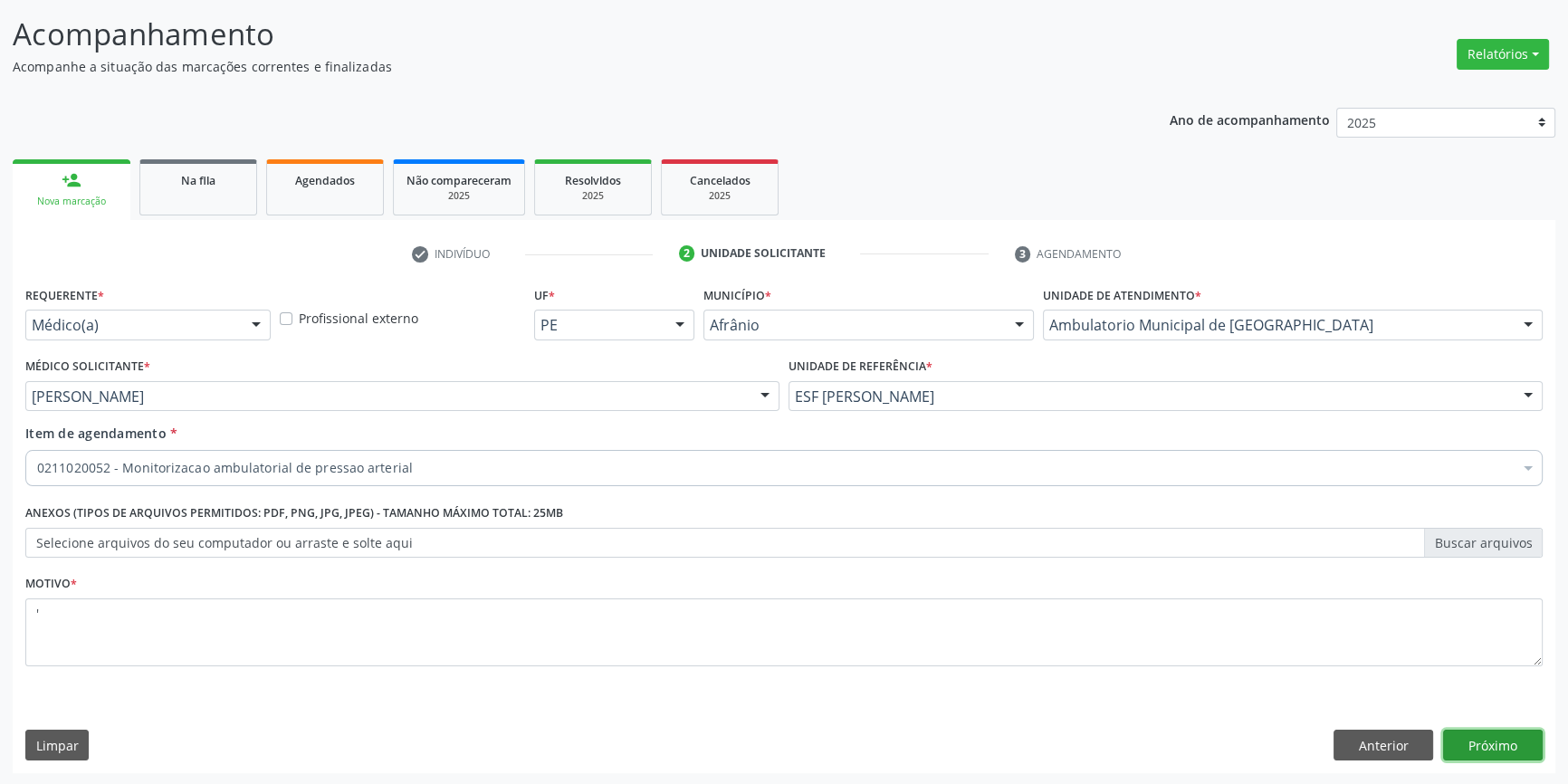
click at [1504, 753] on button "Próximo" at bounding box center [1493, 745] width 100 height 31
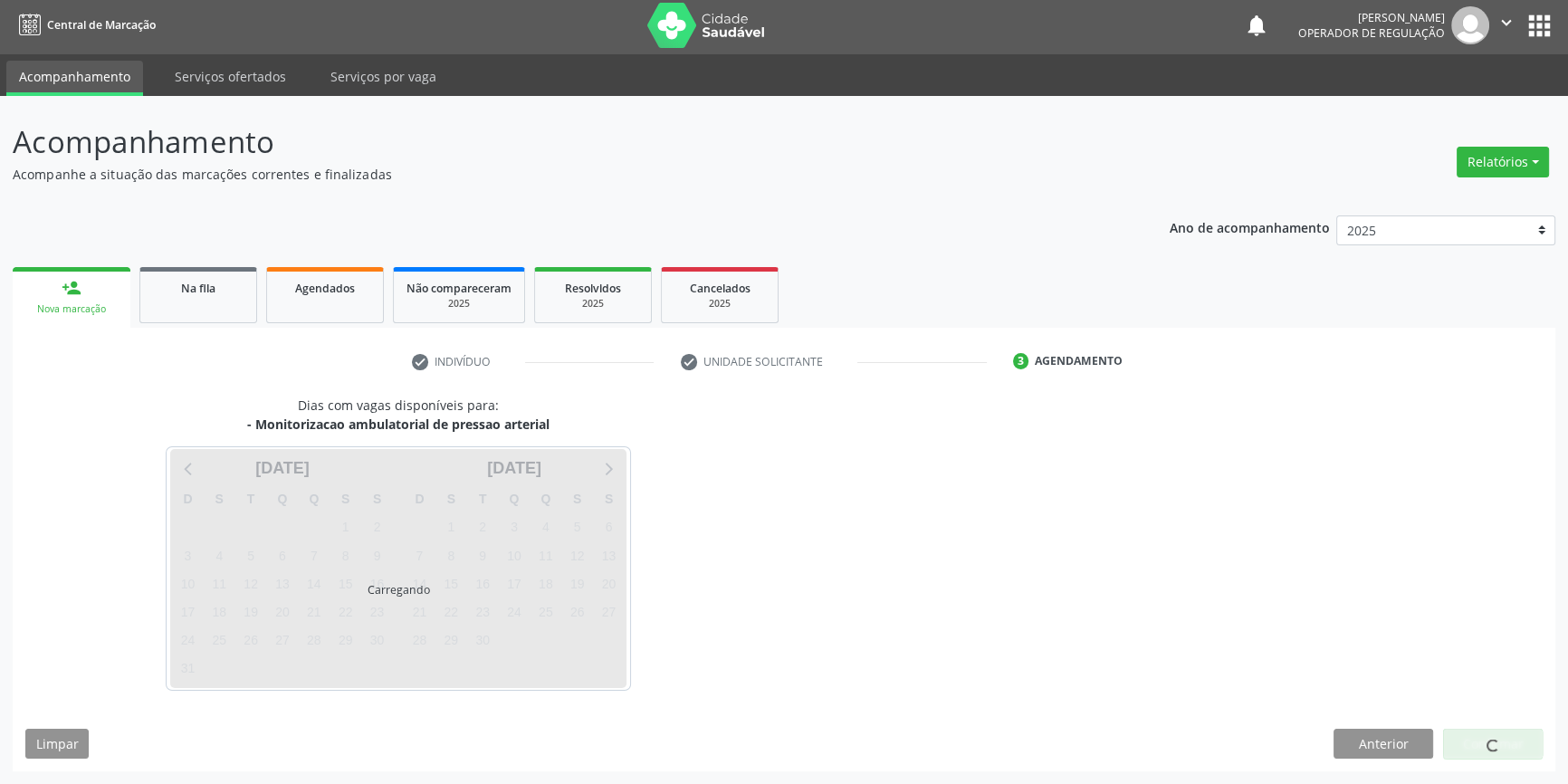
scroll to position [2, 0]
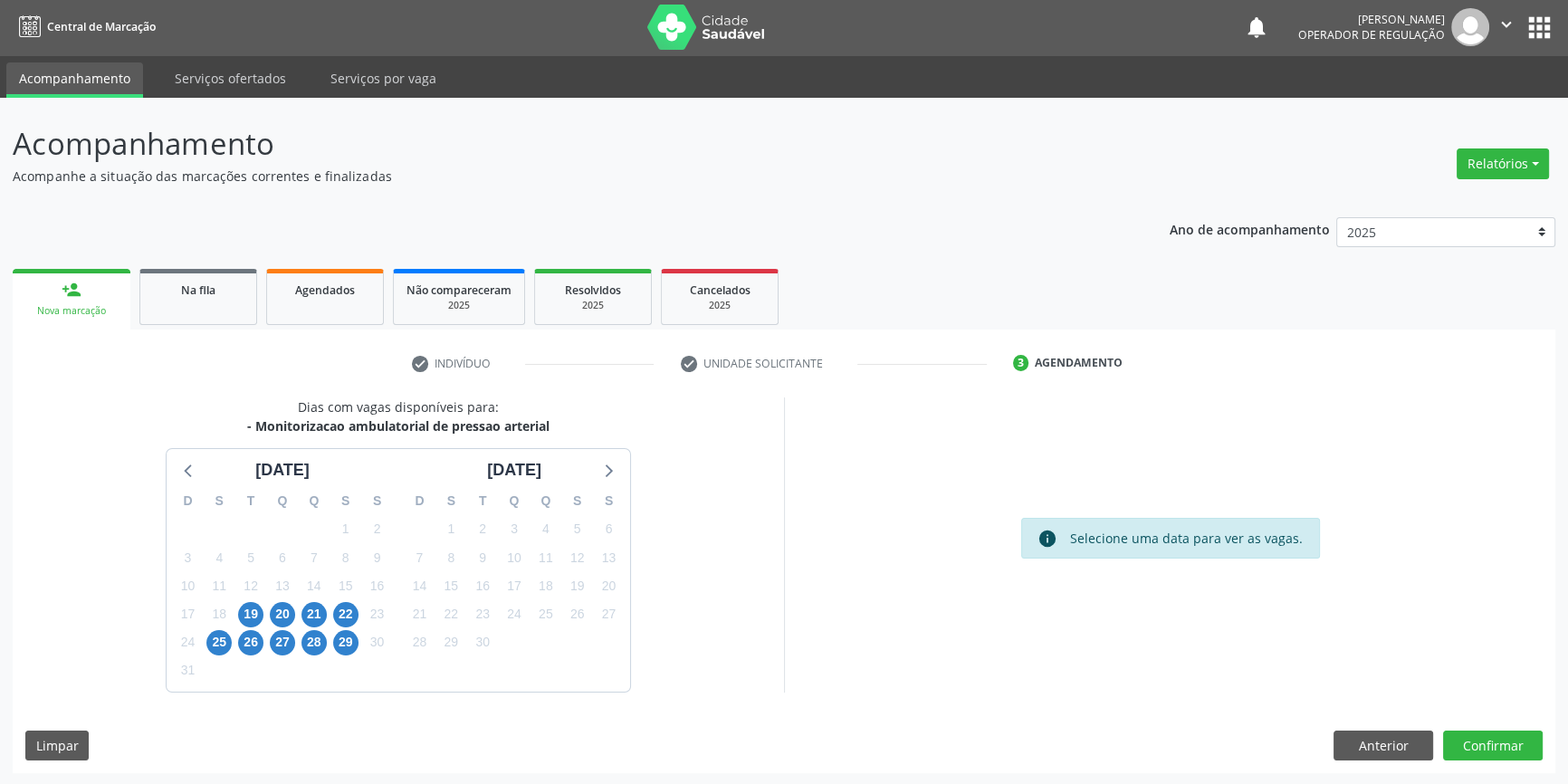
click at [299, 616] on div "21" at bounding box center [314, 614] width 32 height 28
click at [302, 616] on span "21" at bounding box center [314, 615] width 25 height 25
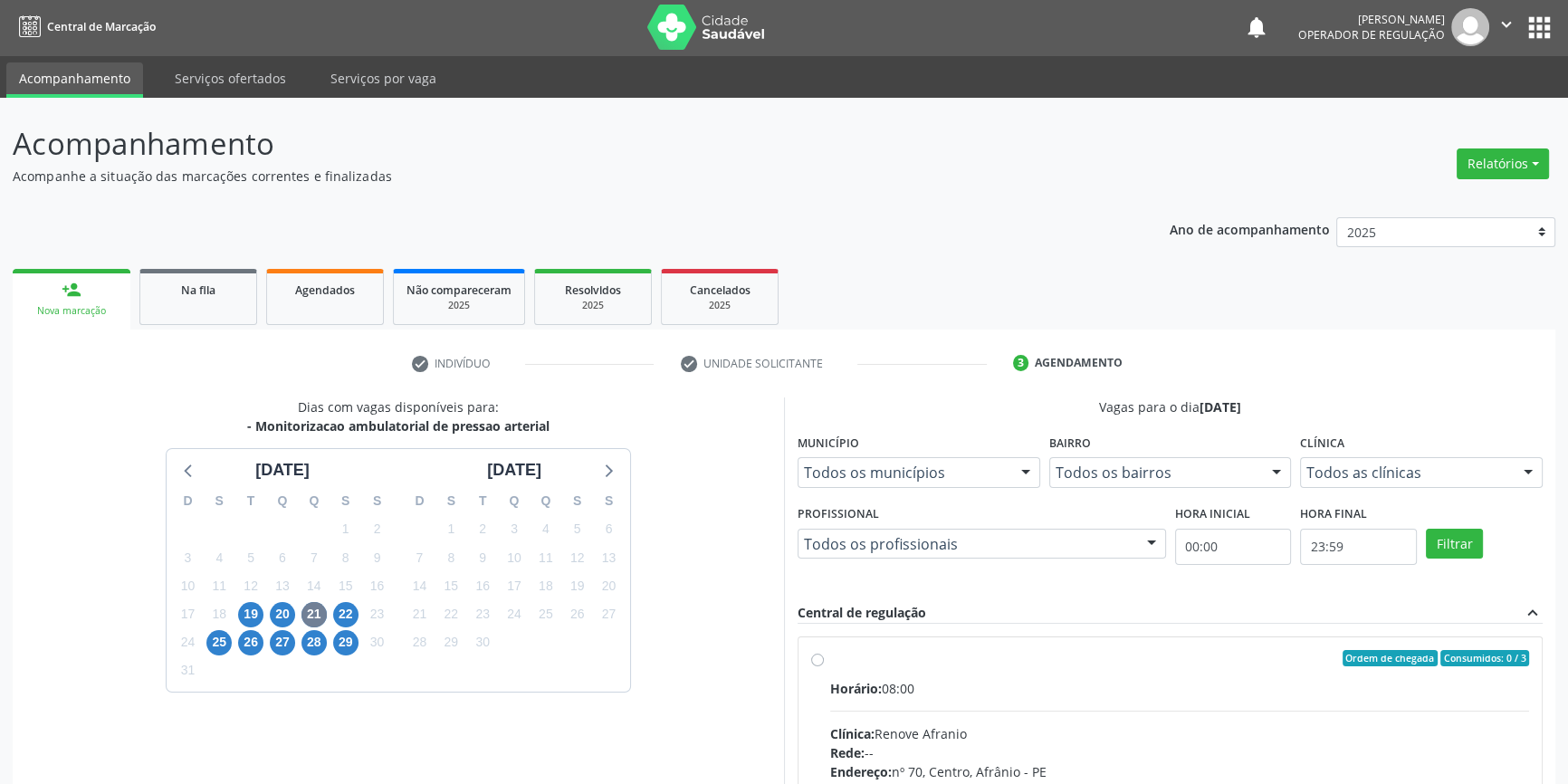
click at [860, 654] on div "Ordem de chegada Consumidos: 0 / 3" at bounding box center [1180, 658] width 699 height 17
click at [824, 654] on input "Ordem de chegada Consumidos: 0 / 3 Horário: 08:00 Clínica: Renove Afranio Rede:…" at bounding box center [817, 658] width 13 height 17
radio input "true"
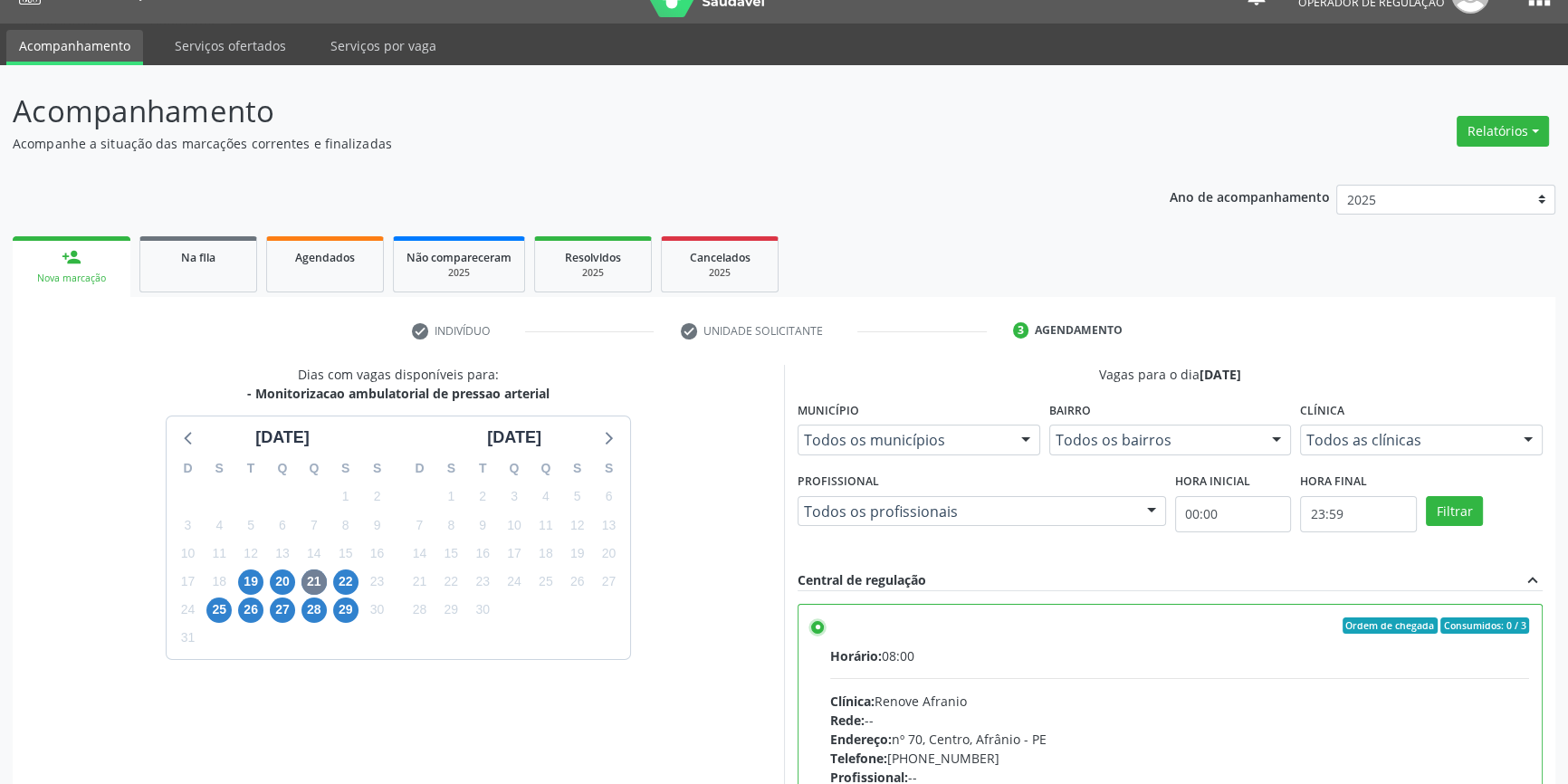
scroll to position [296, 0]
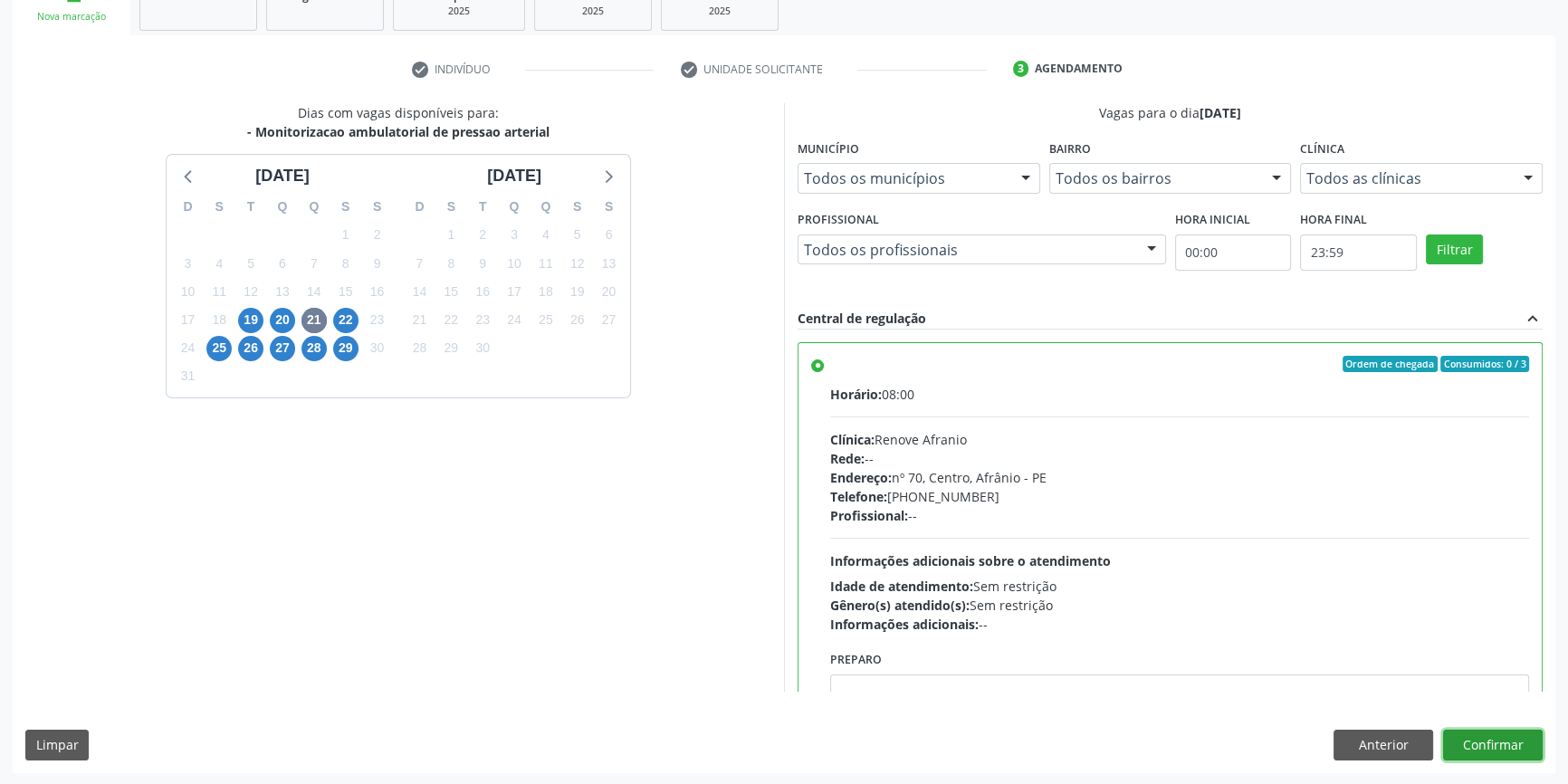
click at [1490, 742] on button "Confirmar" at bounding box center [1493, 745] width 100 height 31
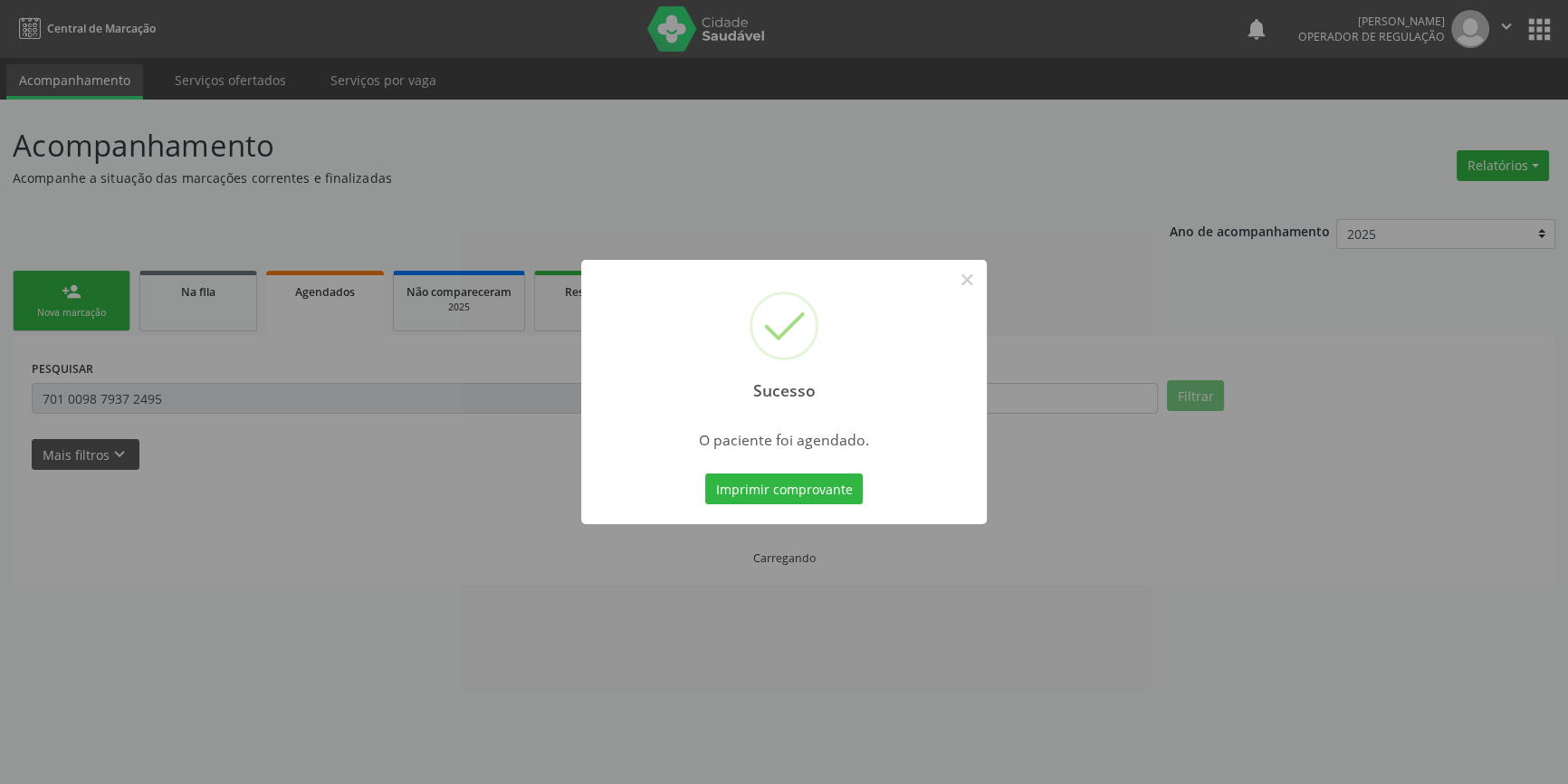
scroll to position [0, 0]
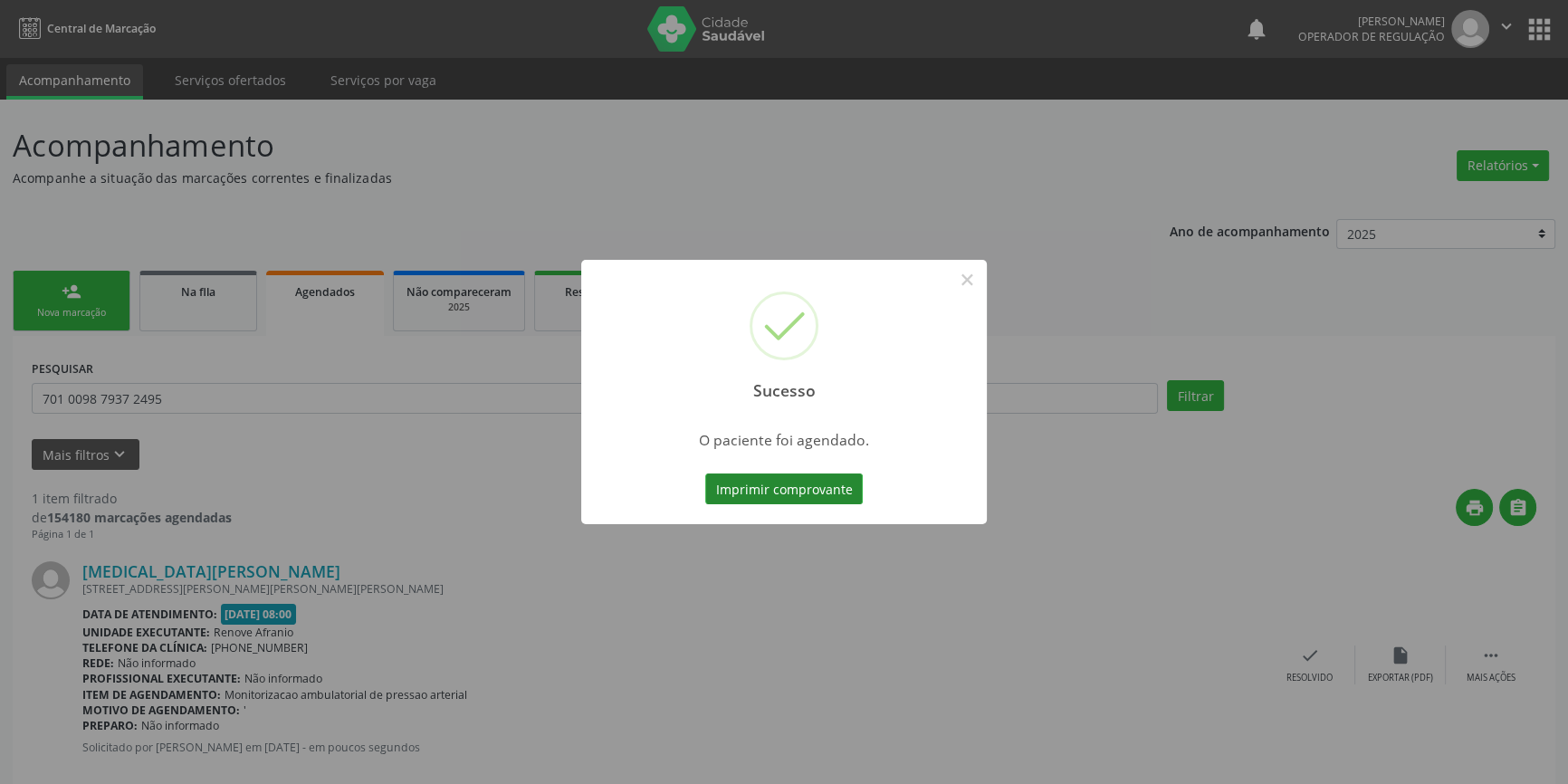
click at [820, 490] on button "Imprimir comprovante" at bounding box center [784, 489] width 157 height 31
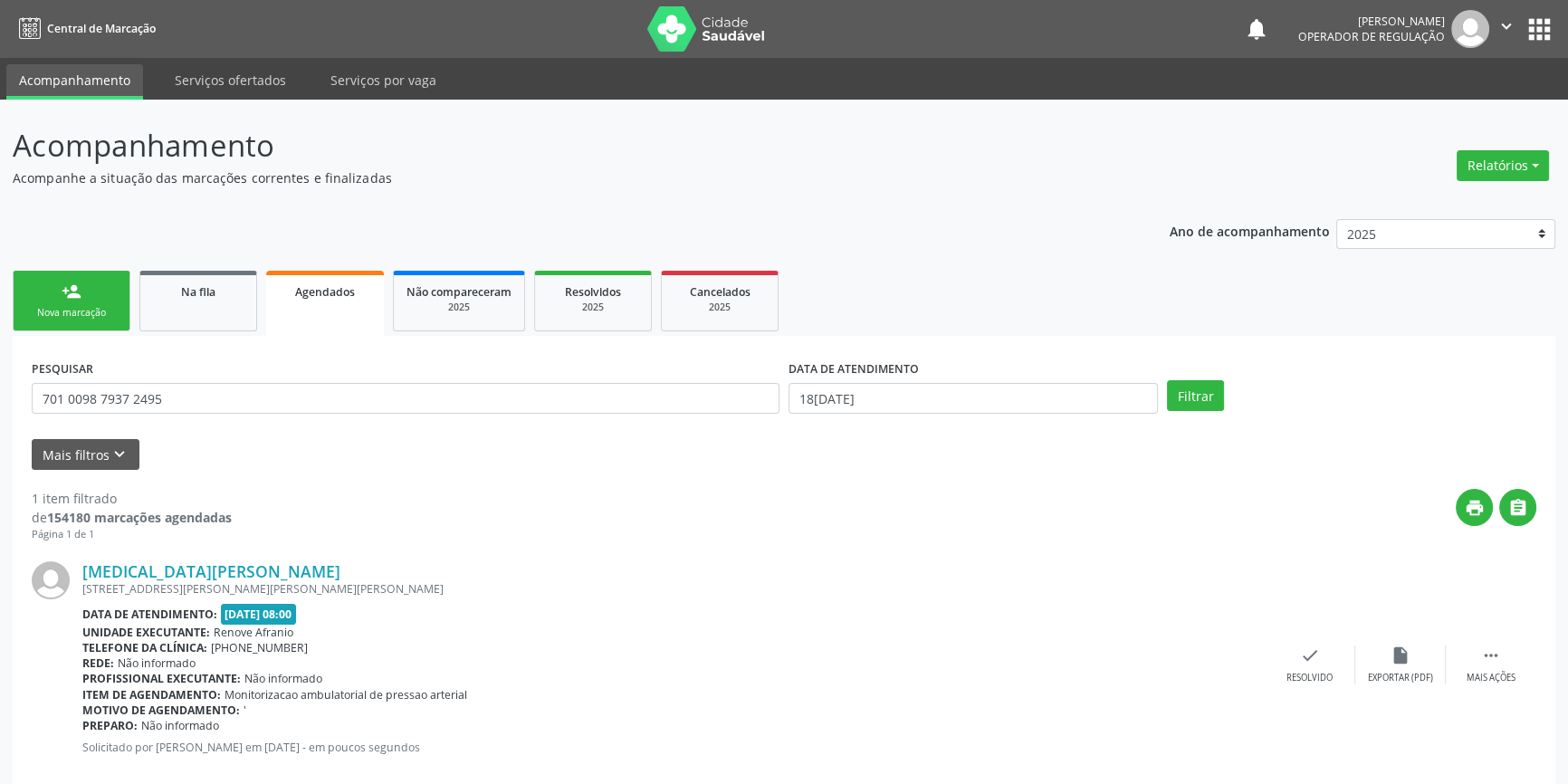
click at [83, 291] on link "person_add Nova marcação" at bounding box center [71, 301] width 118 height 60
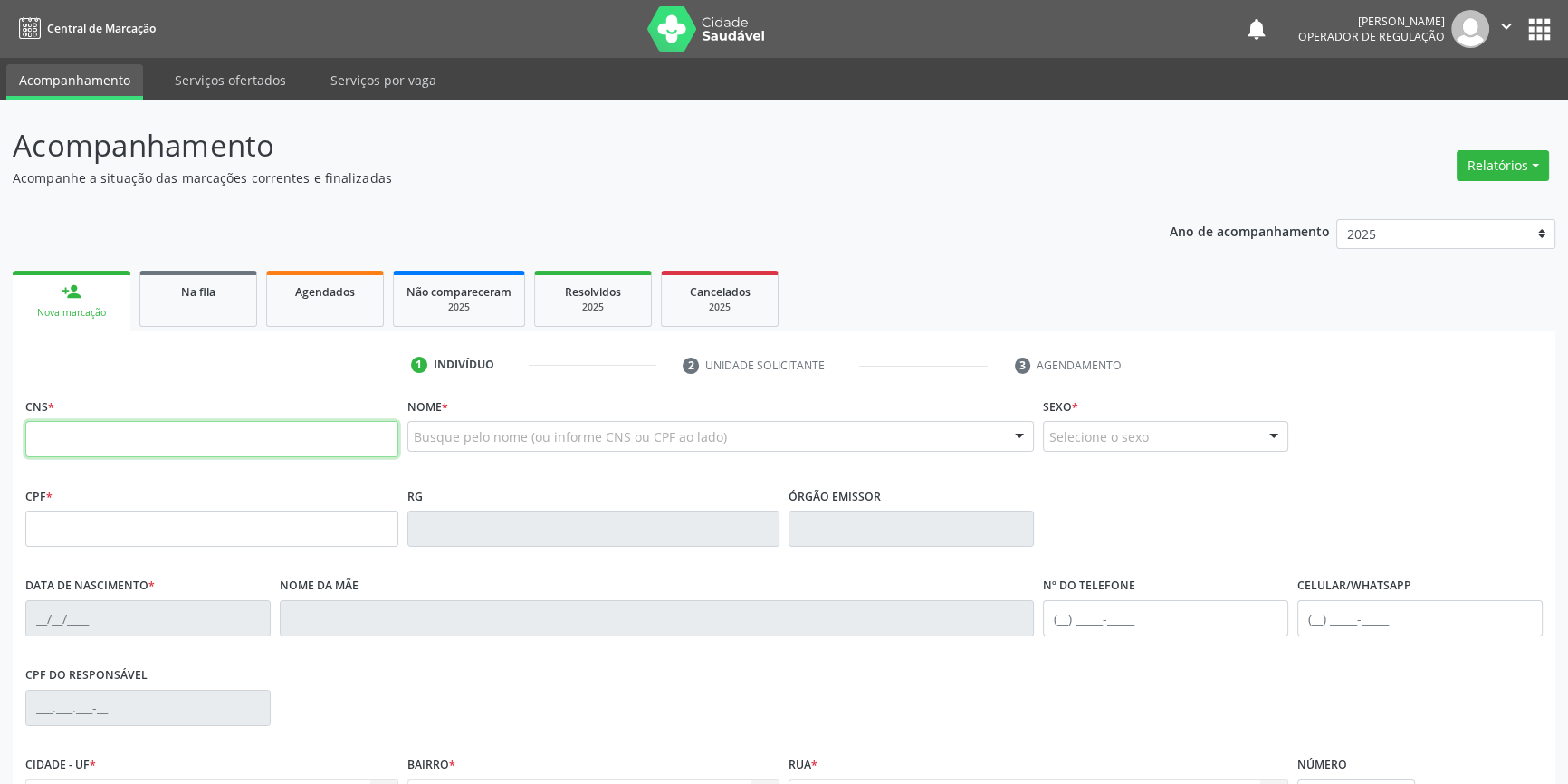
click at [153, 428] on input "text" at bounding box center [212, 438] width 373 height 36
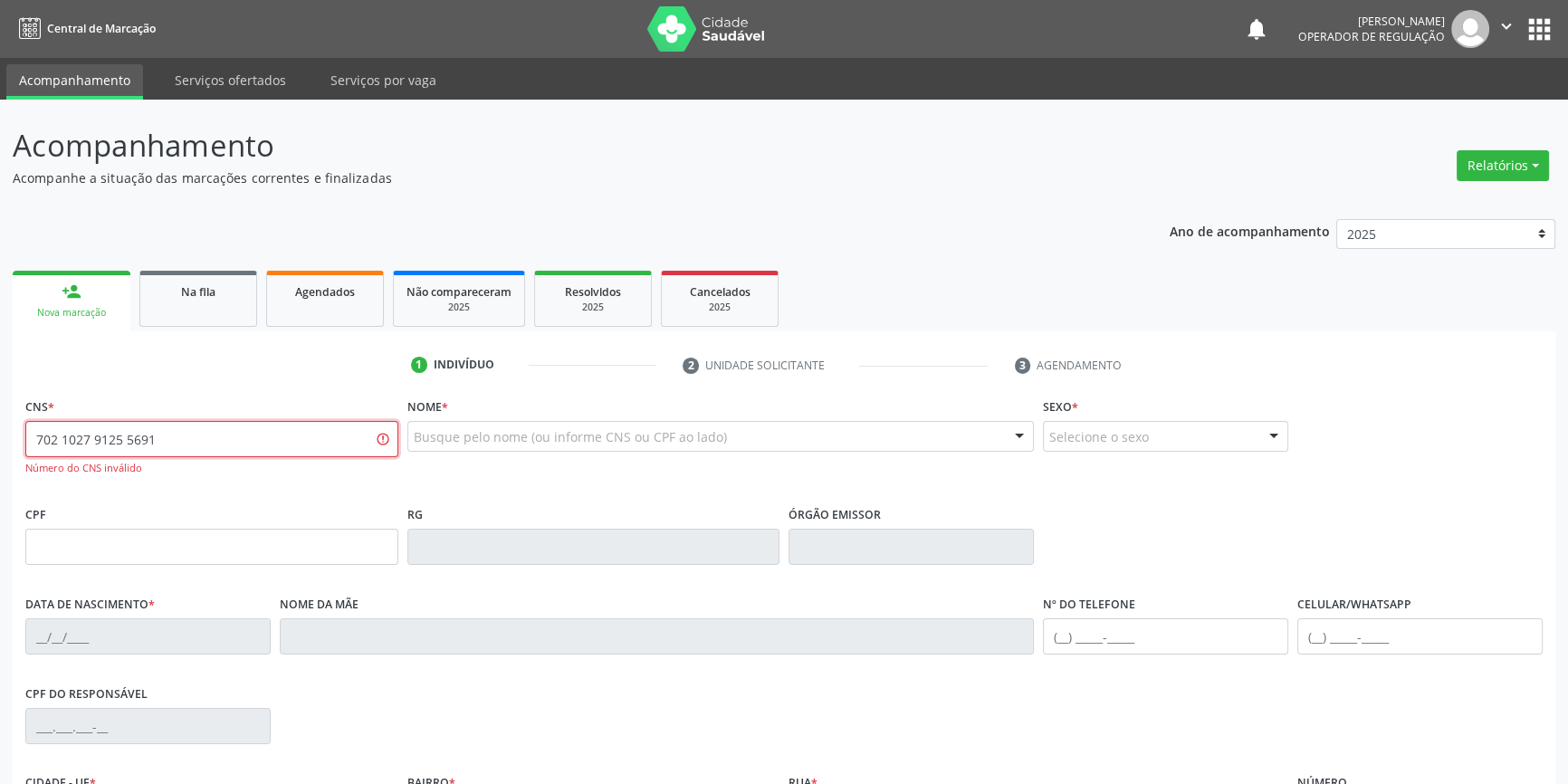
drag, startPoint x: 167, startPoint y: 443, endPoint x: 0, endPoint y: 442, distance: 167.0
click at [0, 442] on div "Acompanhamento Acompanhe a situação das marcações correntes e finalizadas Relat…" at bounding box center [784, 550] width 1568 height 900
type input "702 1027 9125 5691"
type input "JENILSON"
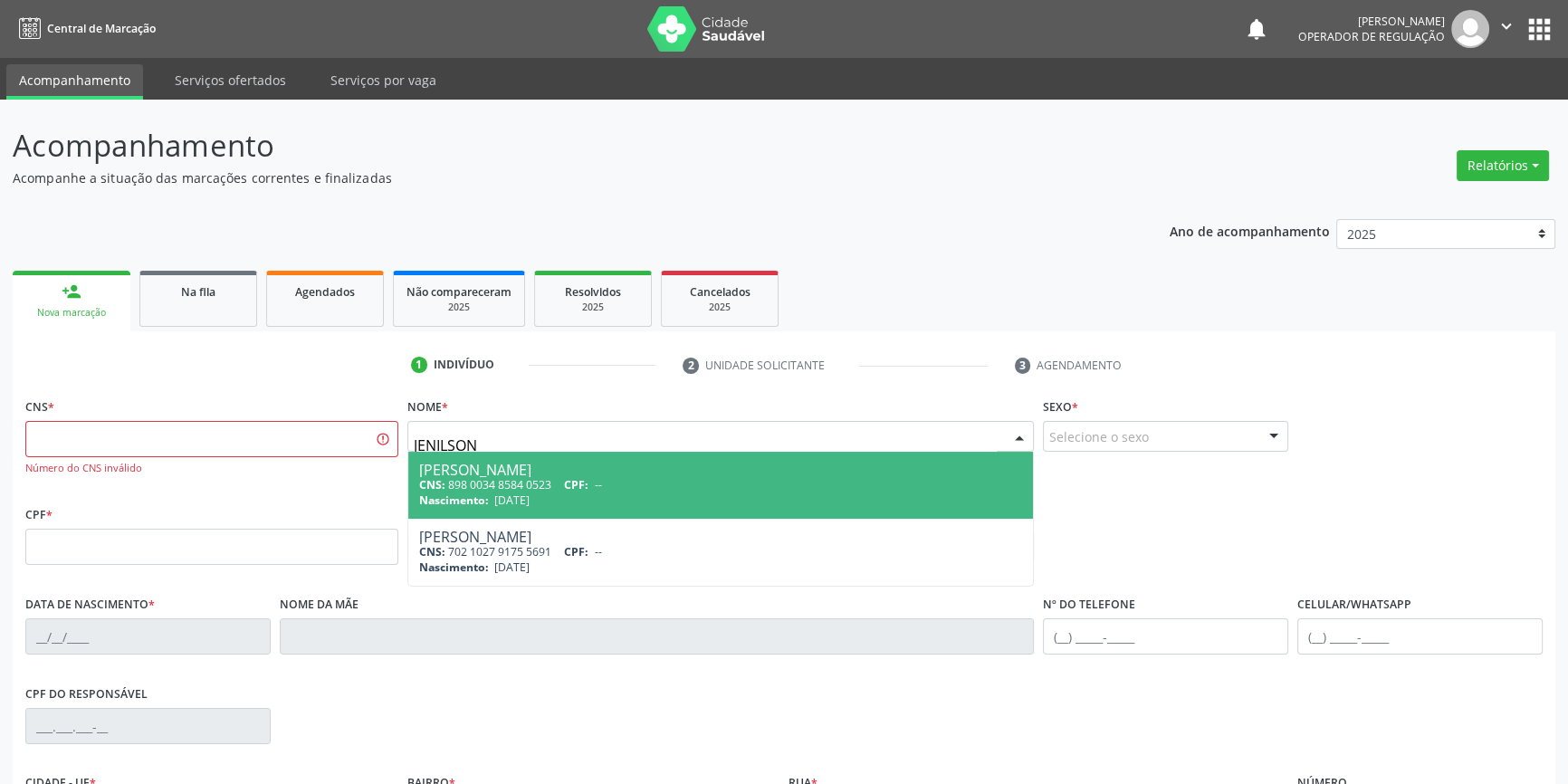
type input "898 0034 8584 0523"
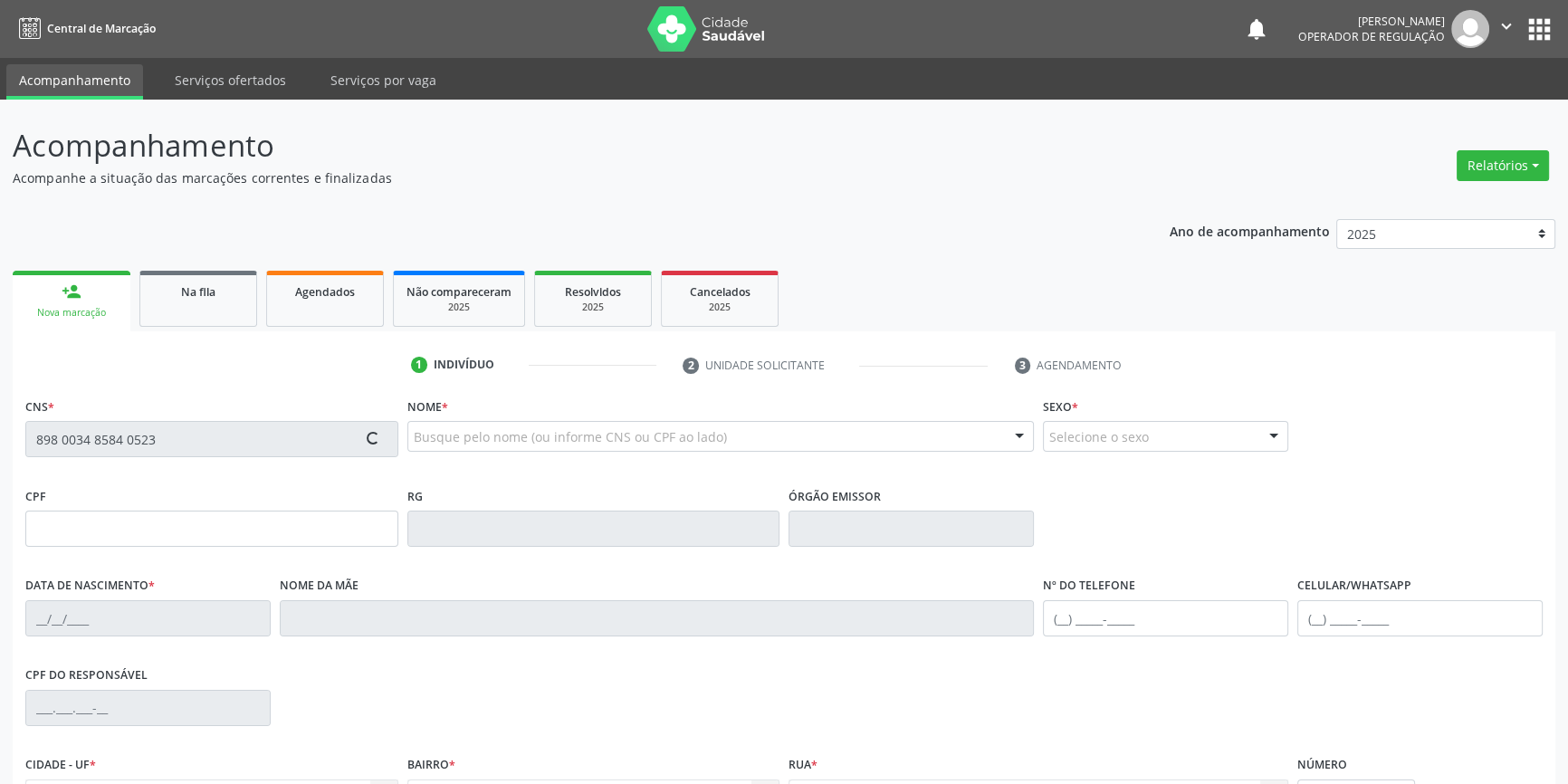
type input "15/01/1970"
type input "Eva Araujo Silva"
type input "(87) 98841-1127"
type input "S/N"
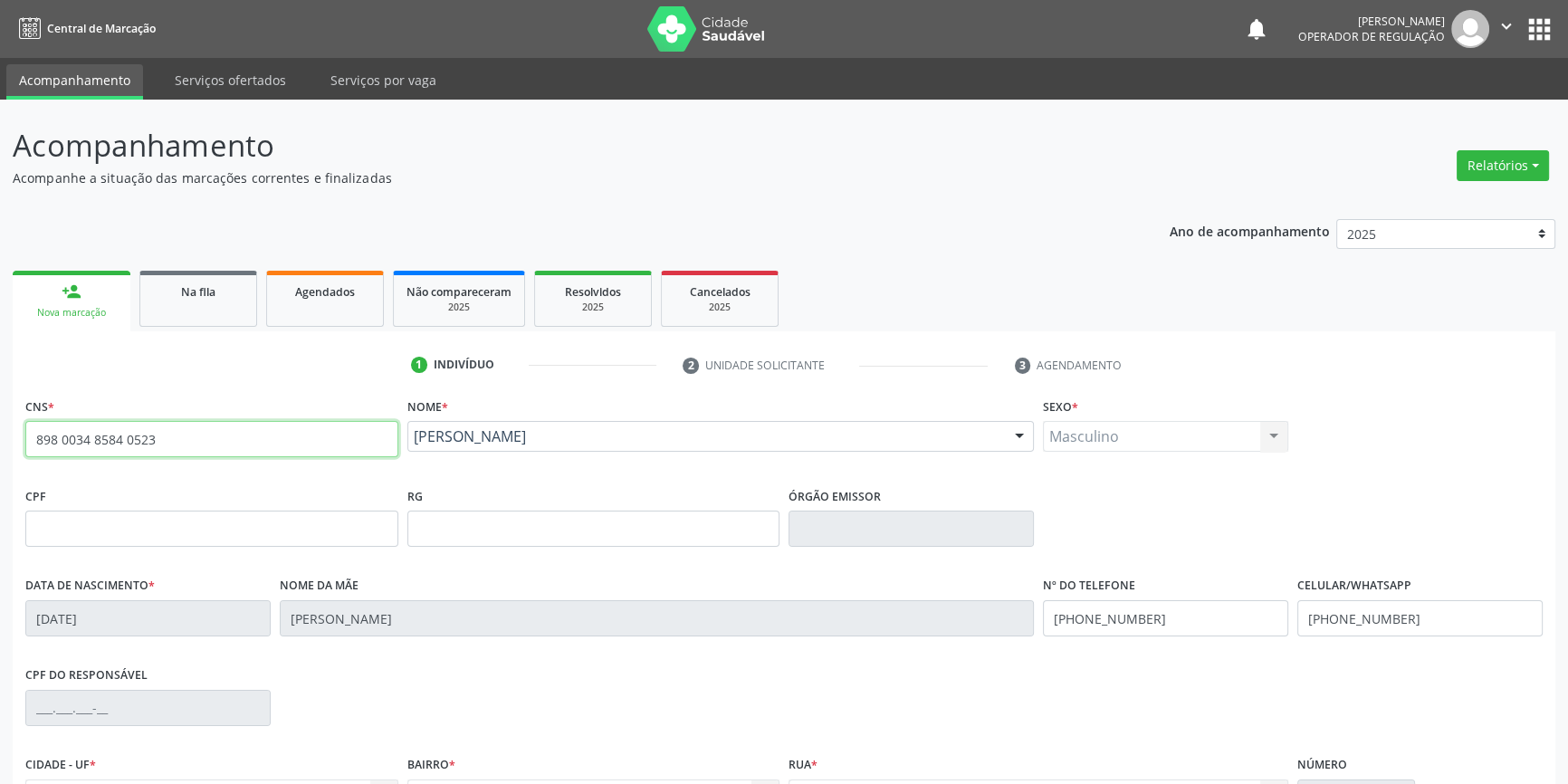
drag, startPoint x: 246, startPoint y: 427, endPoint x: 0, endPoint y: 433, distance: 246.1
click at [0, 433] on div "Acompanhamento Acompanhe a situação das marcações correntes e finalizadas Relat…" at bounding box center [784, 541] width 1568 height 882
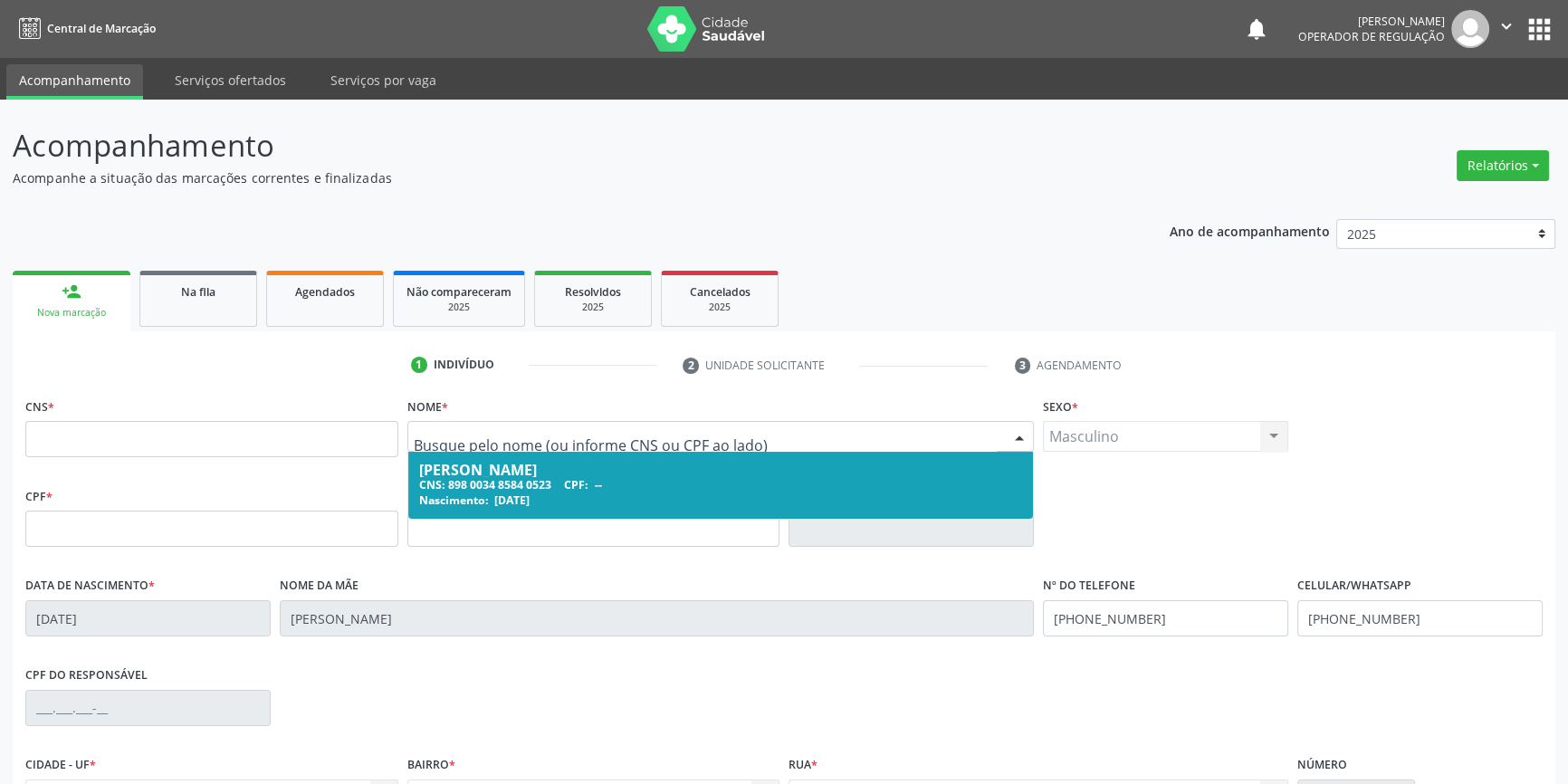
click at [487, 393] on div "Nome * Jenilson de Araujo Silva CNS: 898 0034 8584 0523 CPF: -- Nascimento: 15/…" at bounding box center [721, 428] width 628 height 71
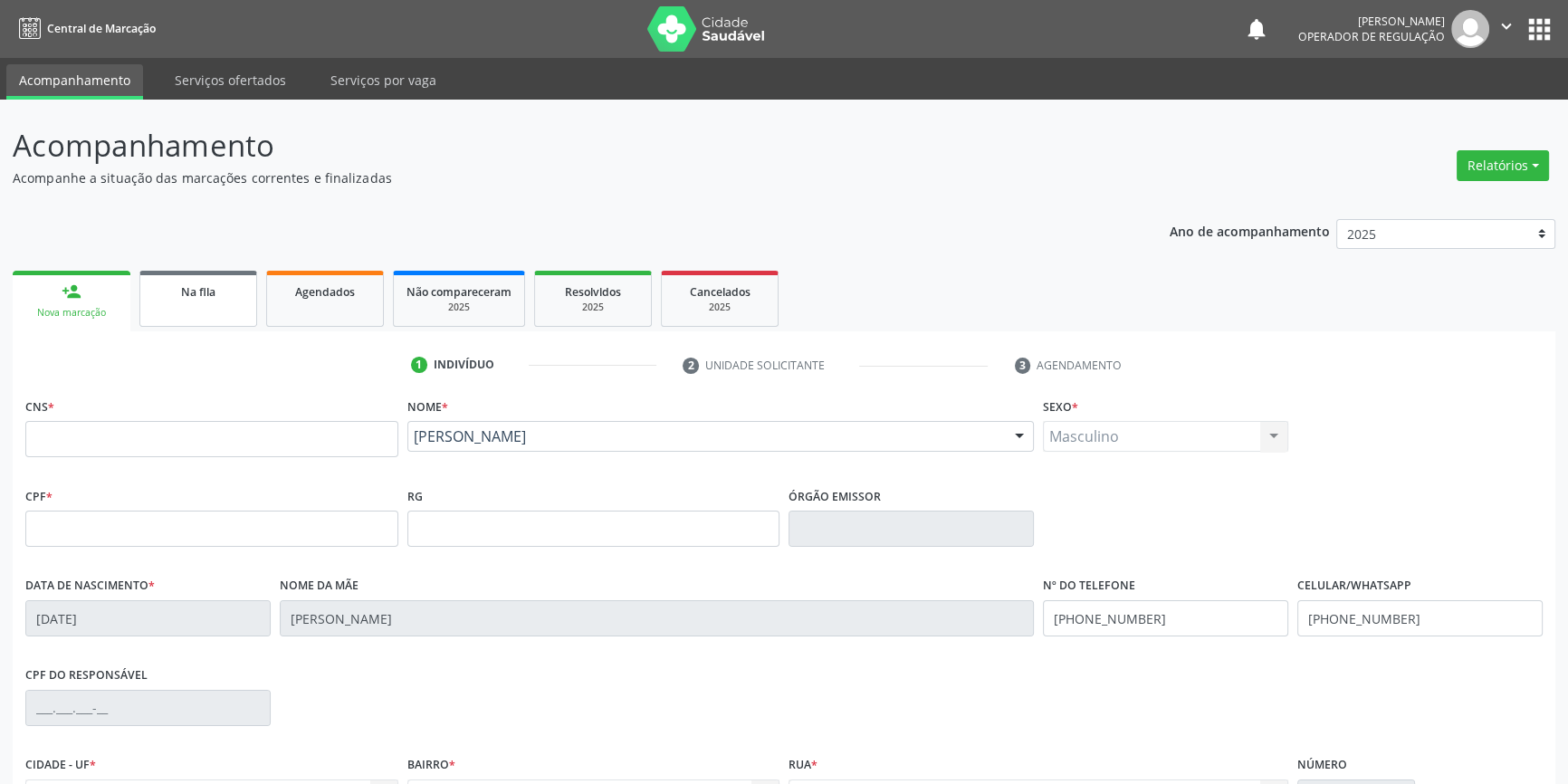
click at [213, 320] on link "Na fila" at bounding box center [198, 299] width 118 height 56
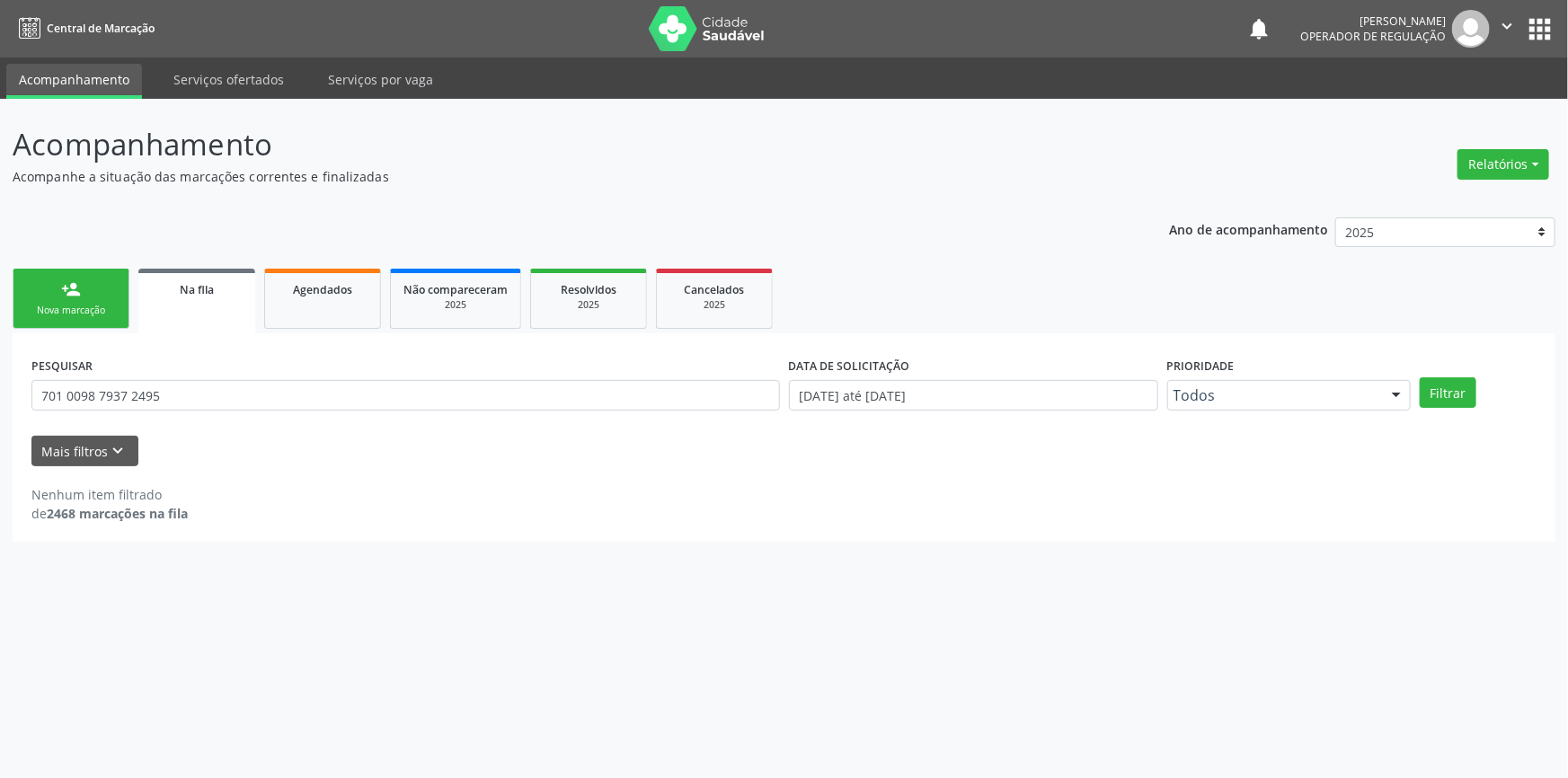
click at [66, 307] on div "Nova marcação" at bounding box center [70, 310] width 90 height 13
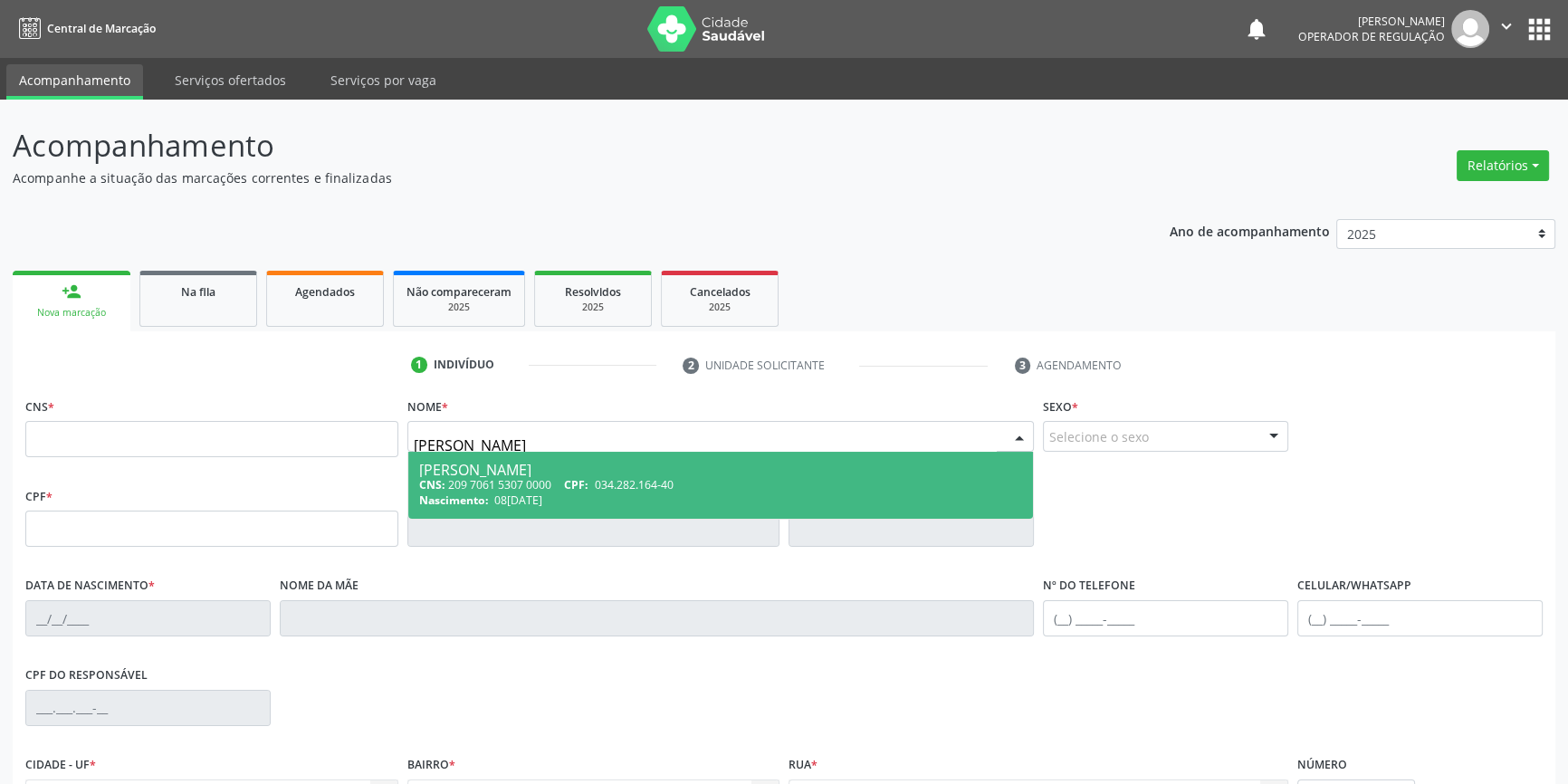
type input "MARIA JESUS"
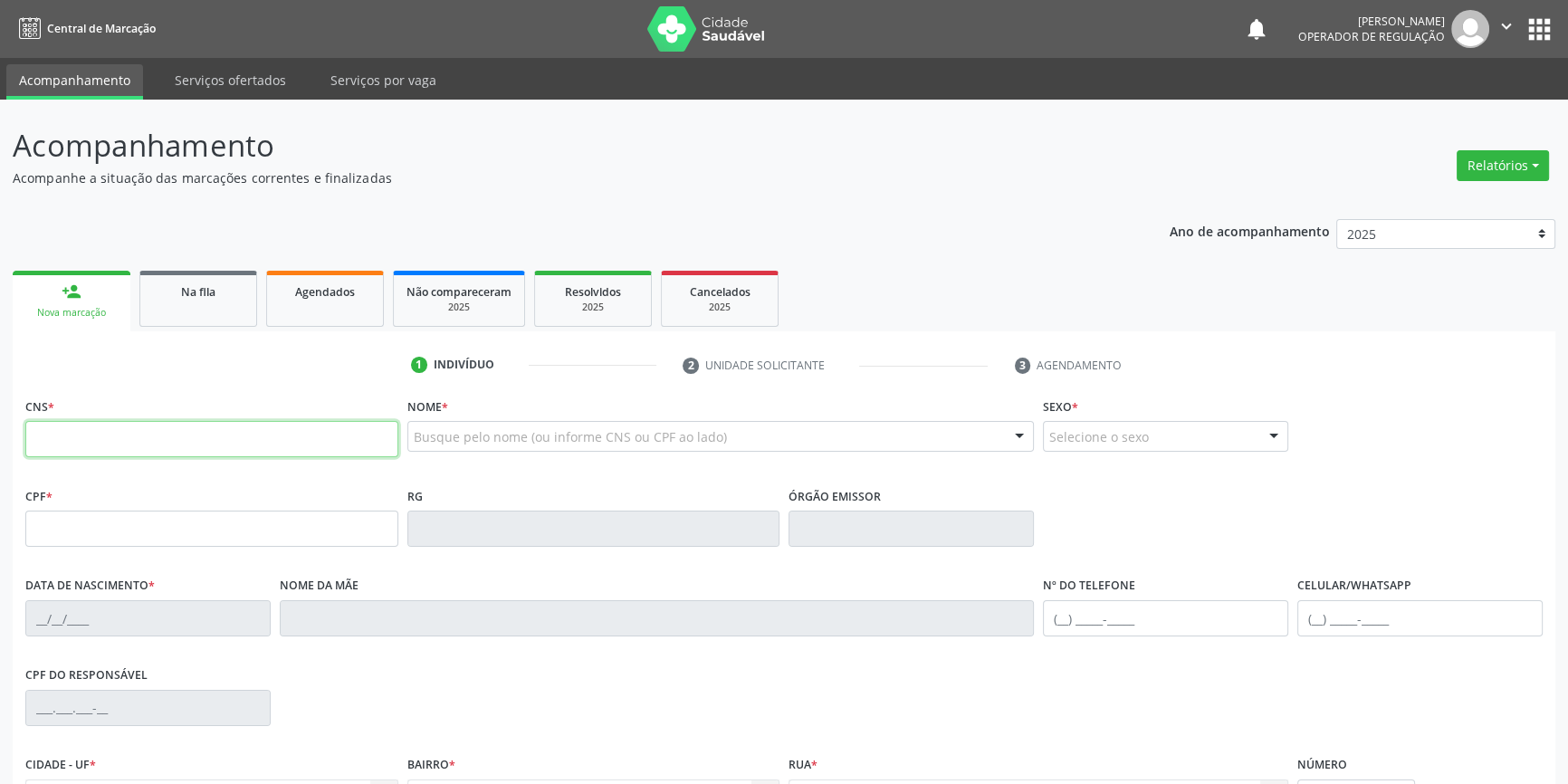
click at [303, 449] on input "text" at bounding box center [212, 438] width 373 height 36
type input "704 2052 7376 6887"
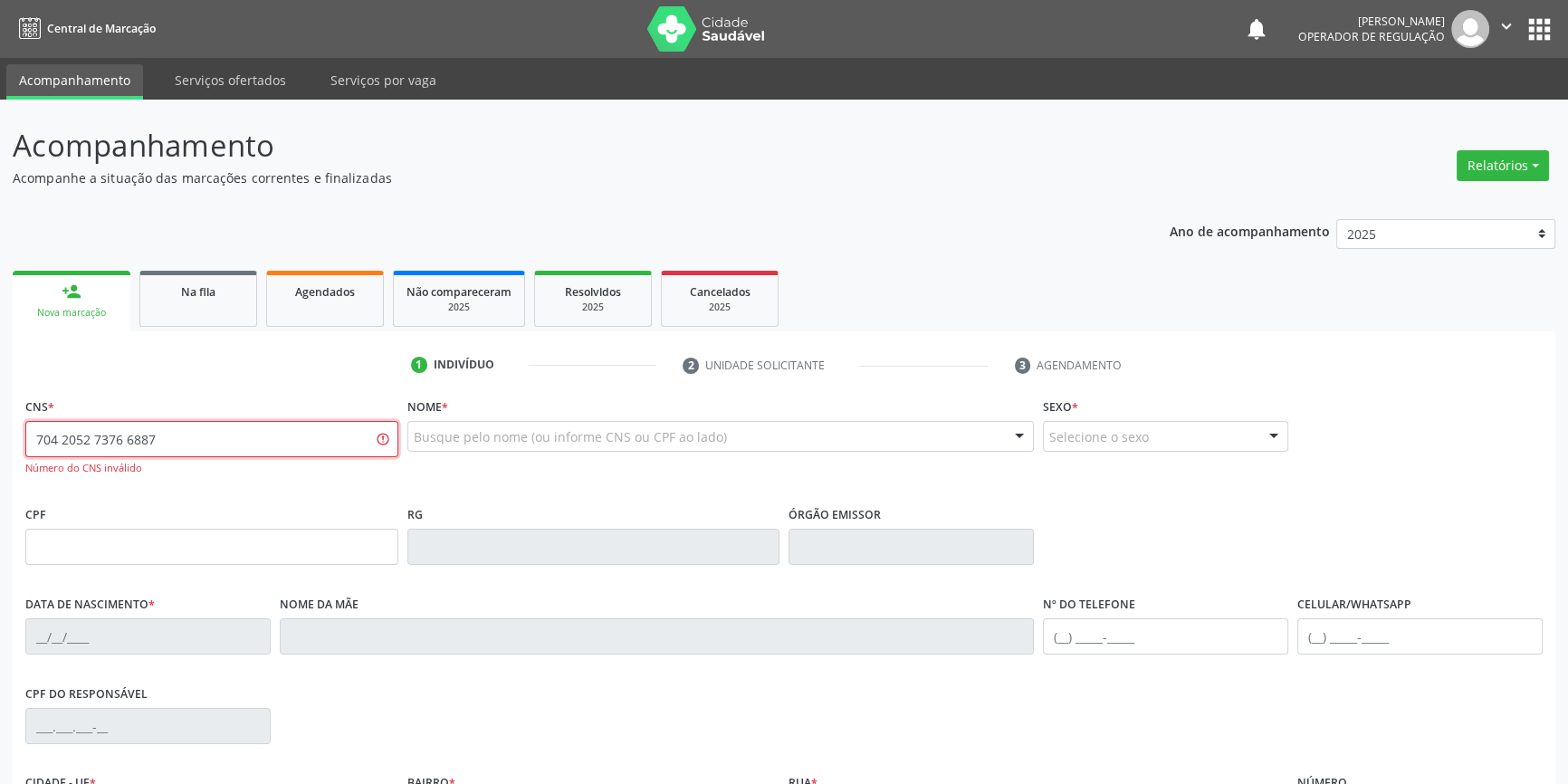
drag, startPoint x: 153, startPoint y: 433, endPoint x: 0, endPoint y: 420, distance: 153.6
click at [0, 420] on div "Acompanhamento Acompanhe a situação das marcações correntes e finalizadas Relat…" at bounding box center [784, 550] width 1568 height 900
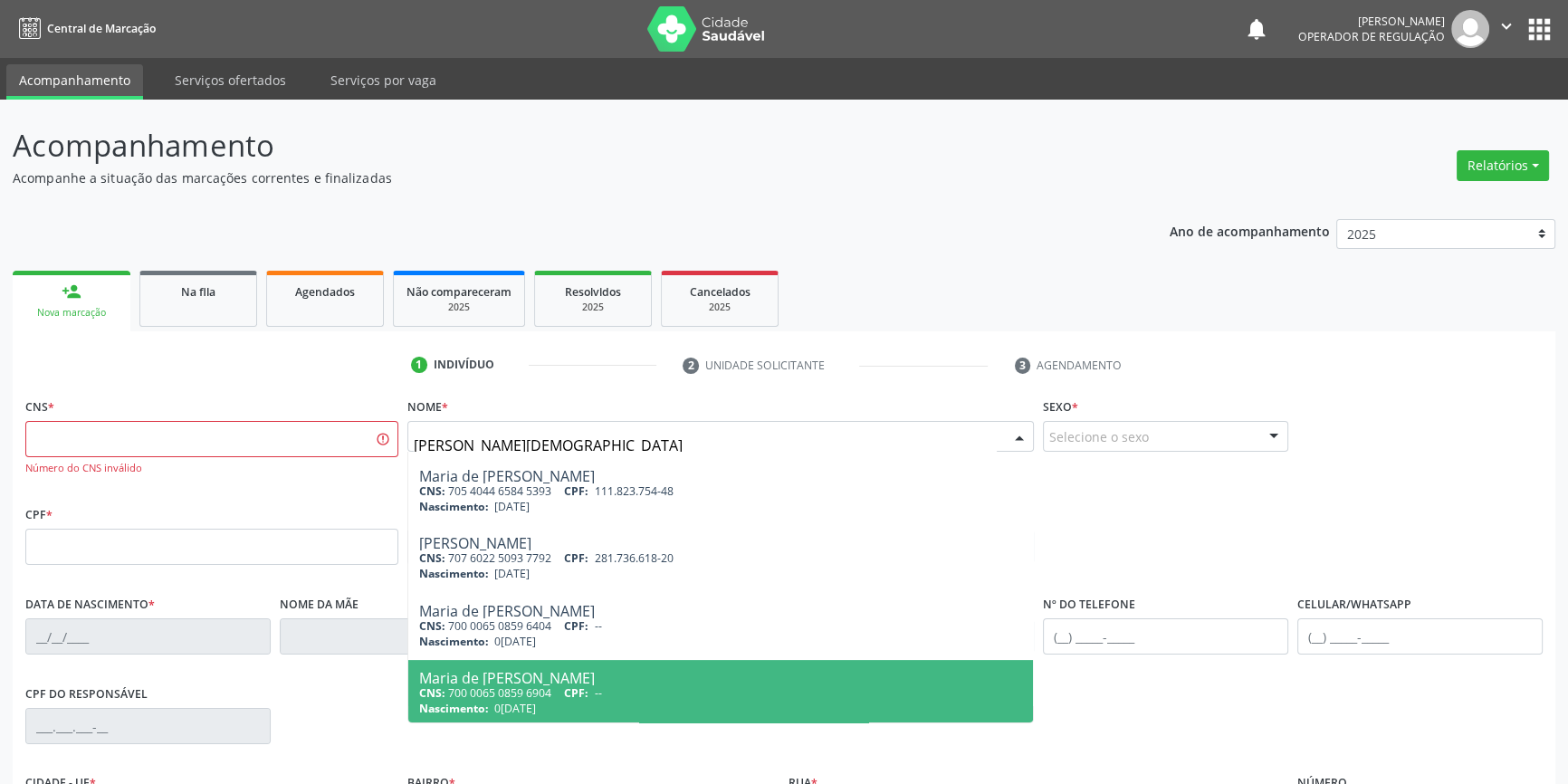
scroll to position [733, 0]
type input "MARIA DE"
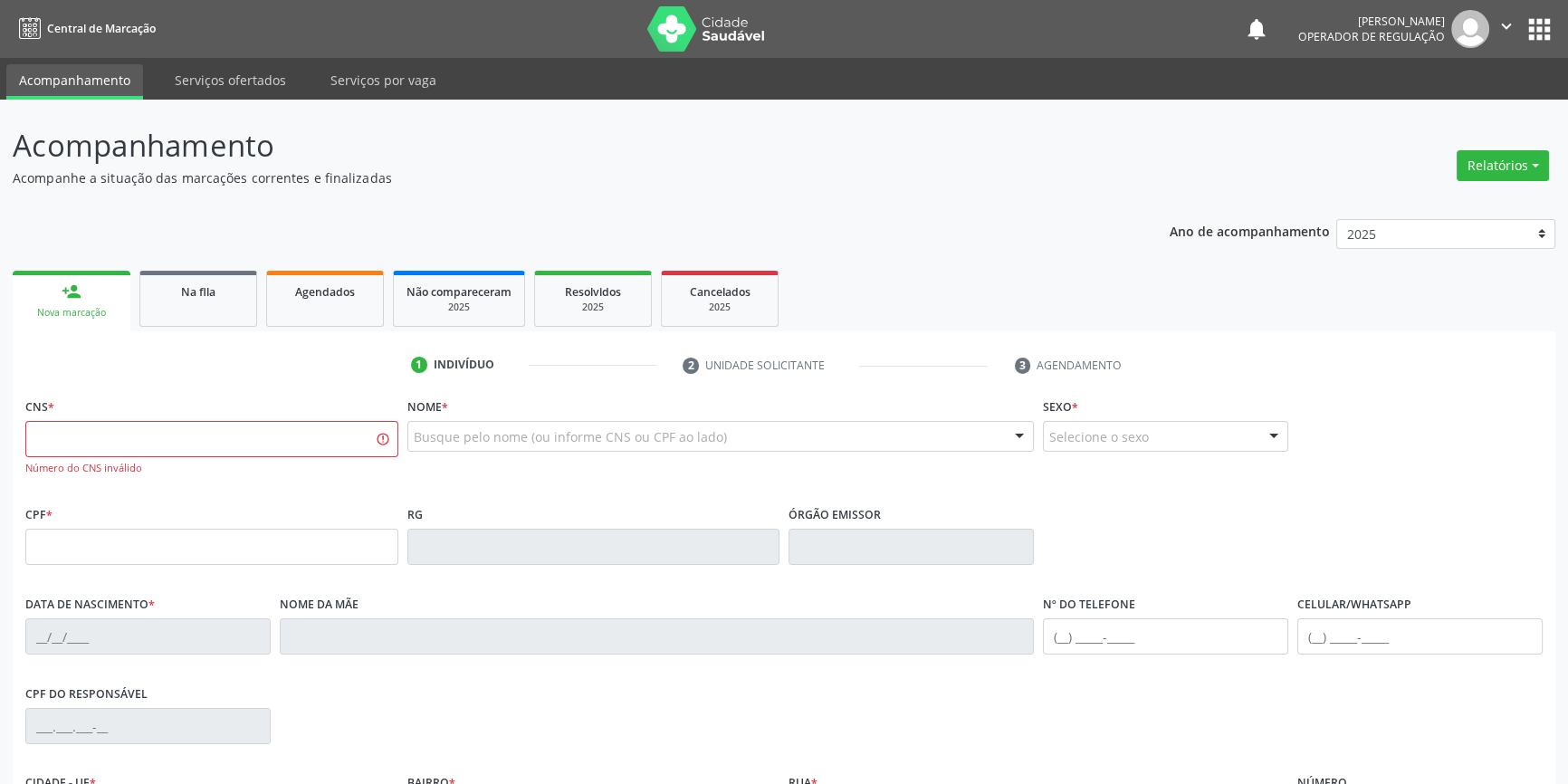
scroll to position [0, 0]
click at [86, 433] on input "text" at bounding box center [212, 438] width 373 height 36
type input "702 4085 1571 5020"
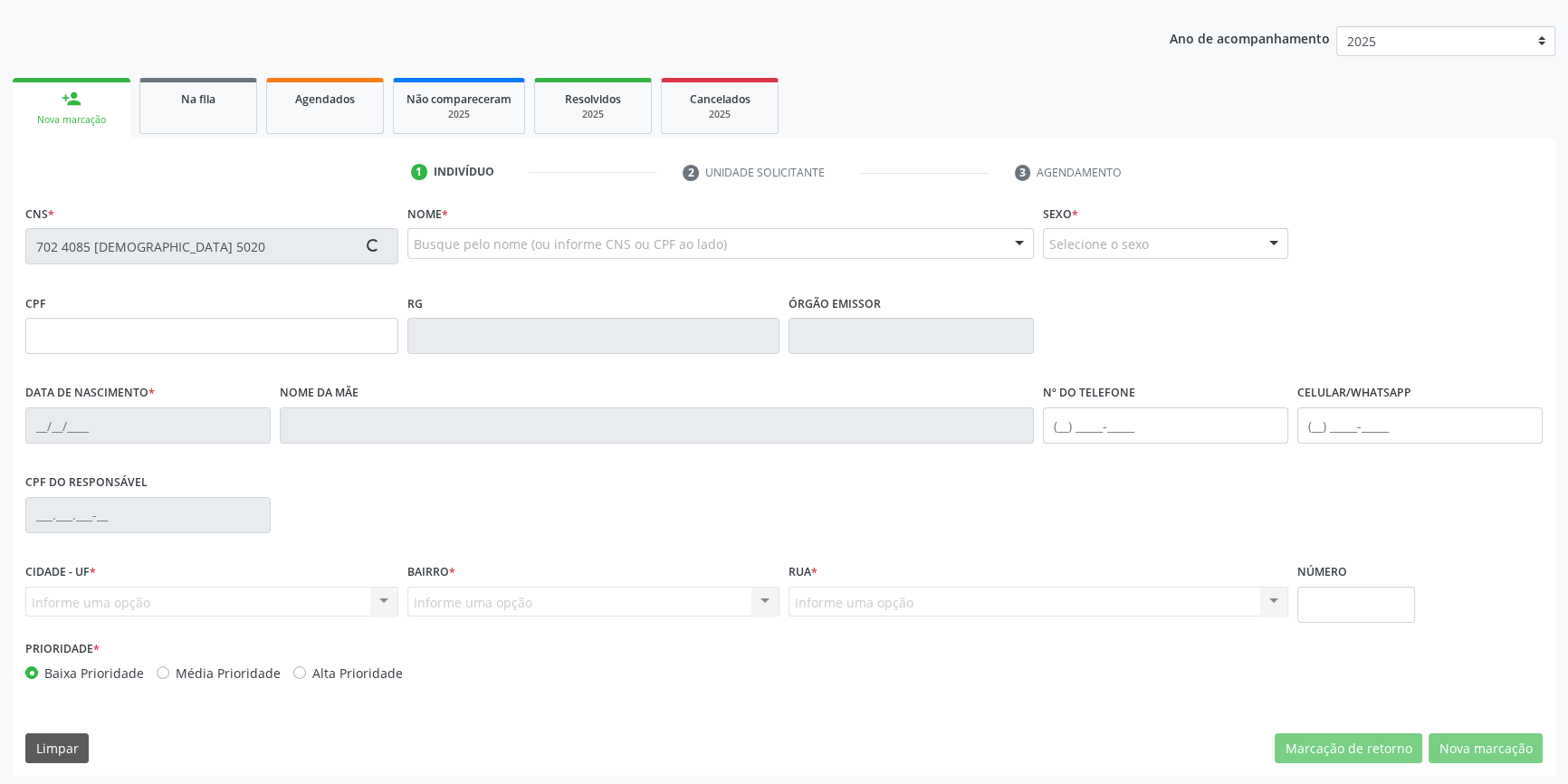
scroll to position [196, 0]
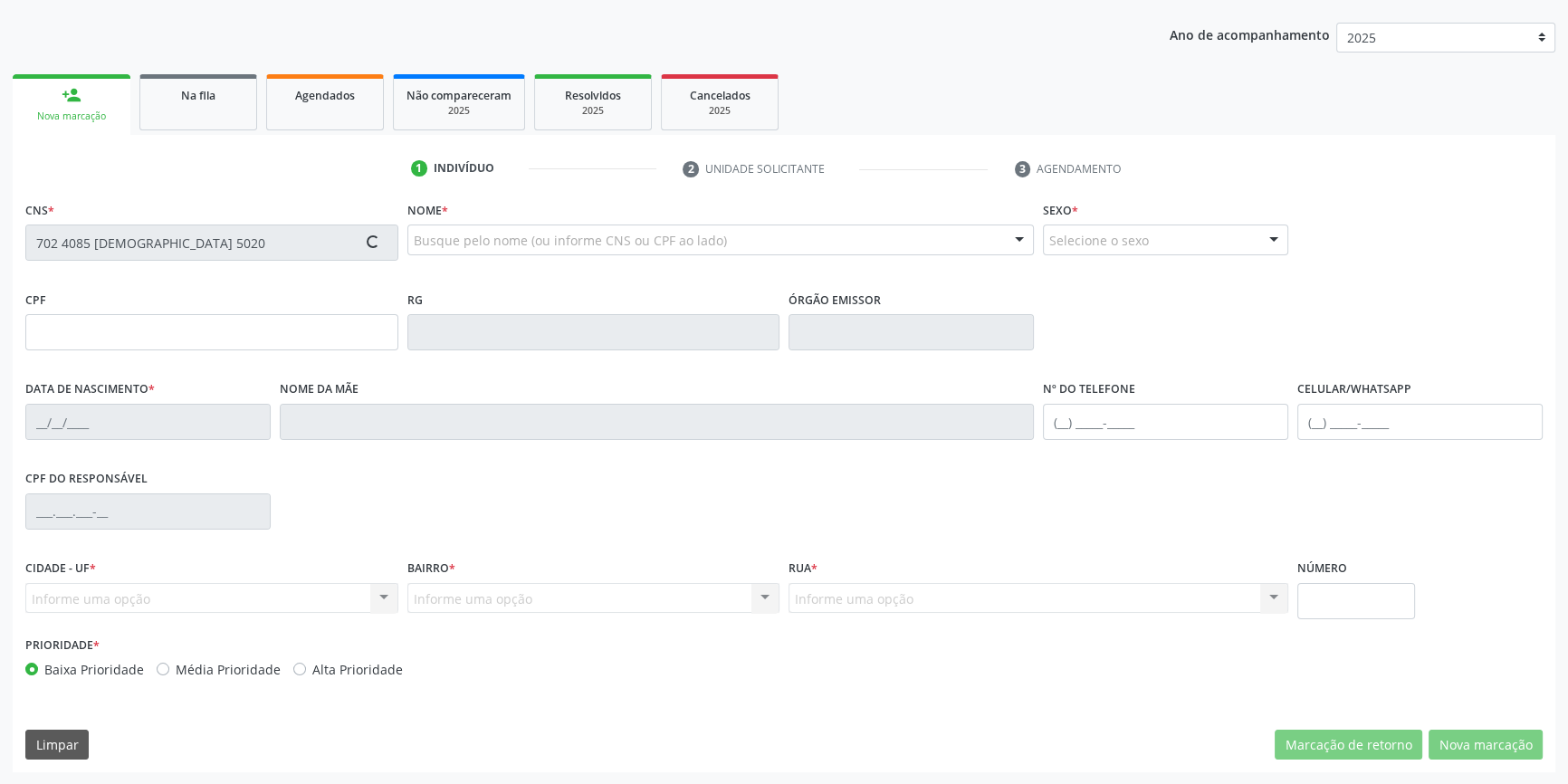
type input "151.519.483-34"
type input "05/03/1951"
type input "Cândida Gomes Coelho"
type input "(87) 98805-5237"
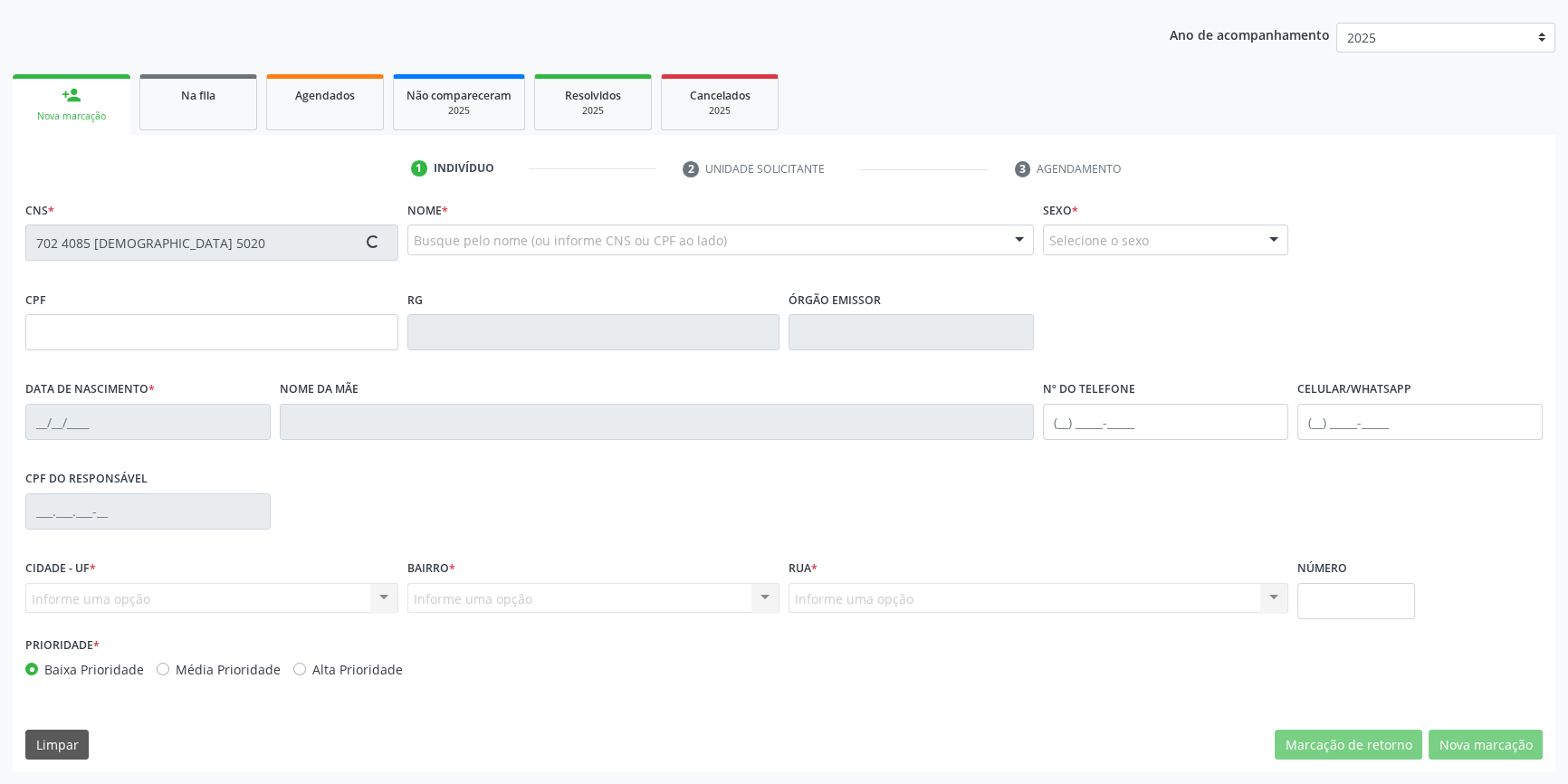
type input "833.882.813-00"
type input "S/N"
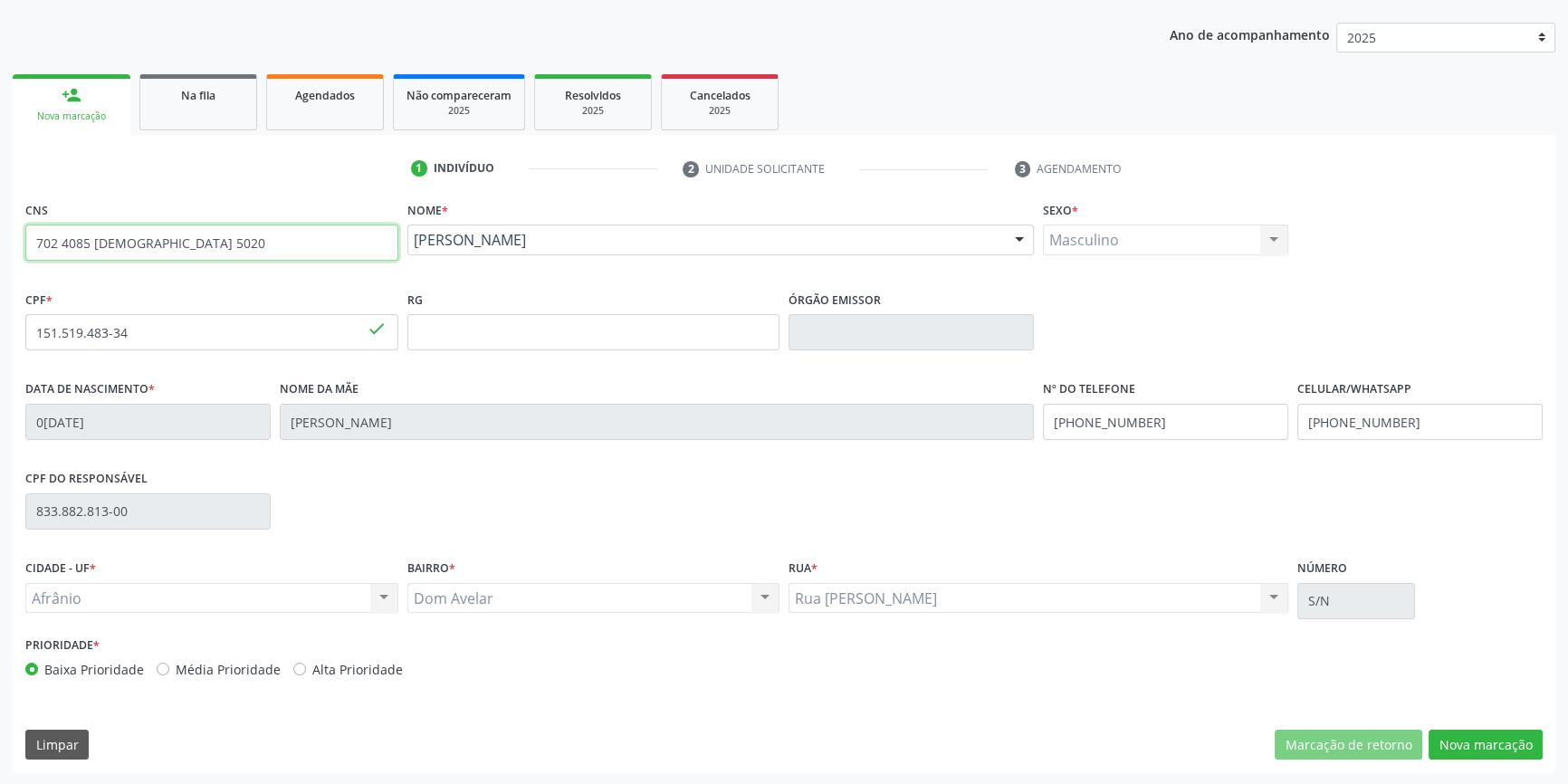
drag, startPoint x: 158, startPoint y: 258, endPoint x: 0, endPoint y: 234, distance: 159.8
click at [0, 234] on div "Acompanhamento Acompanhe a situação das marcações correntes e finalizadas Relat…" at bounding box center [784, 344] width 1568 height 882
type input "706 2090 2348 6368"
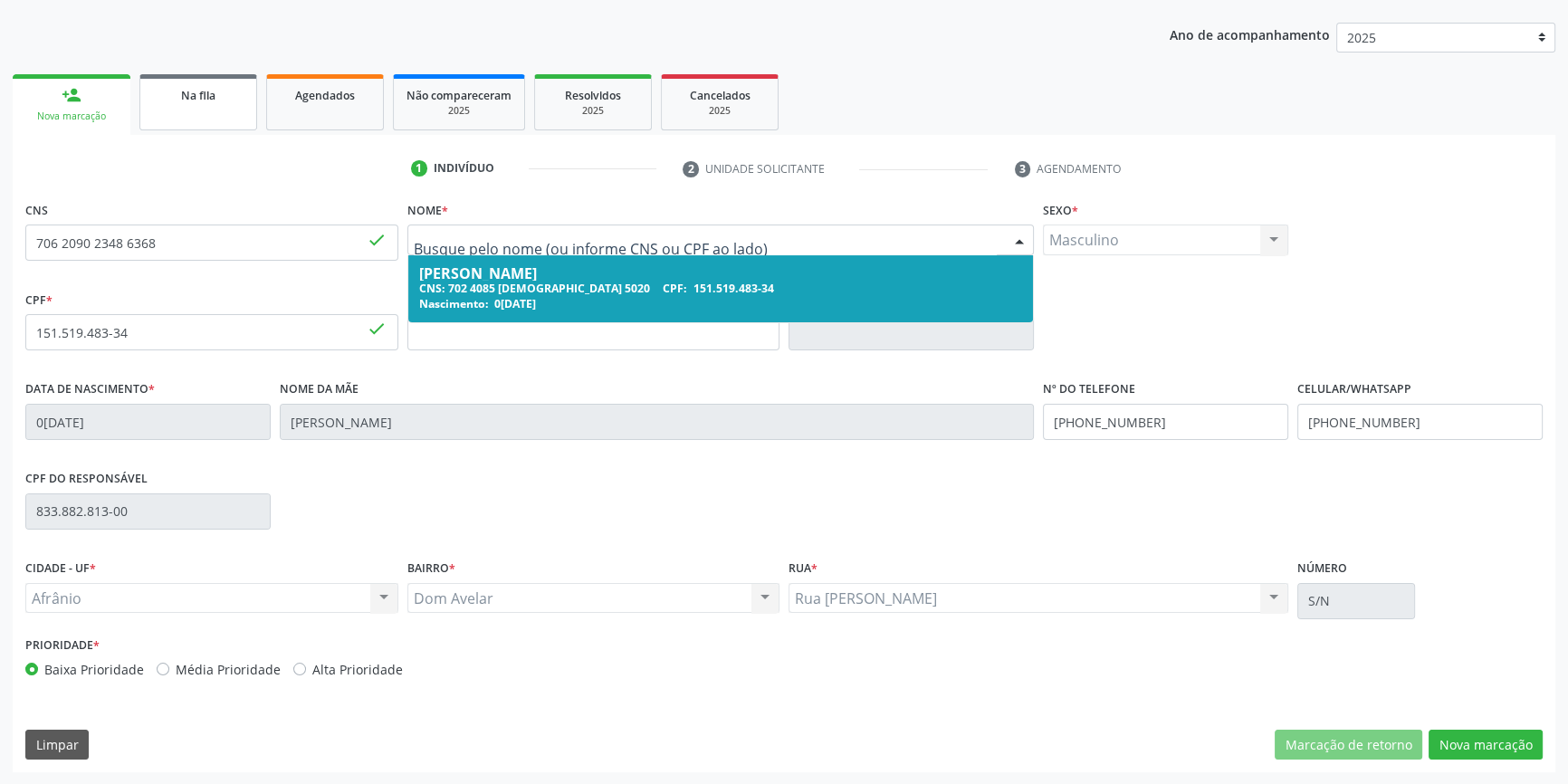
click at [181, 106] on link "Na fila" at bounding box center [198, 102] width 118 height 56
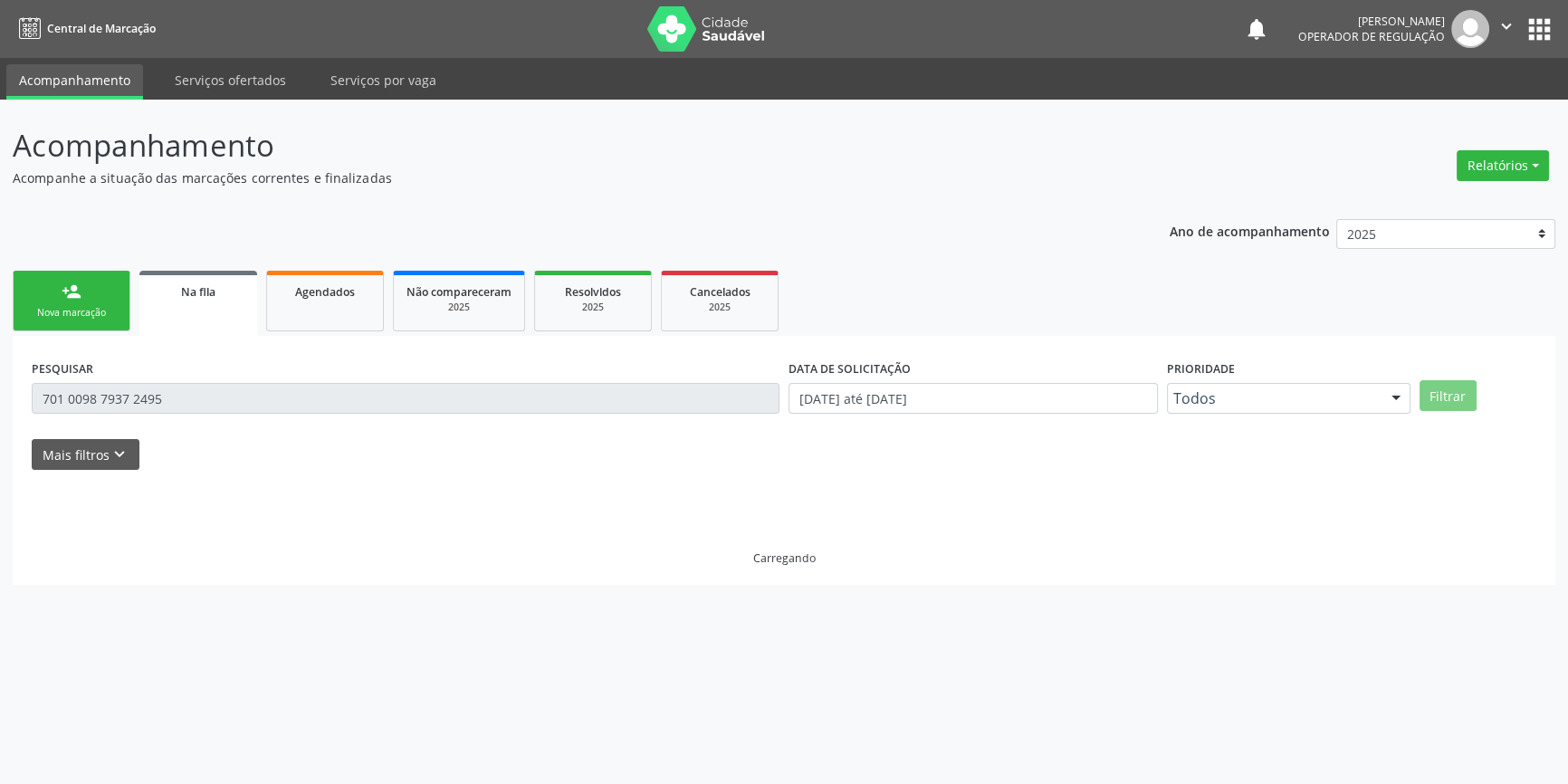
scroll to position [0, 0]
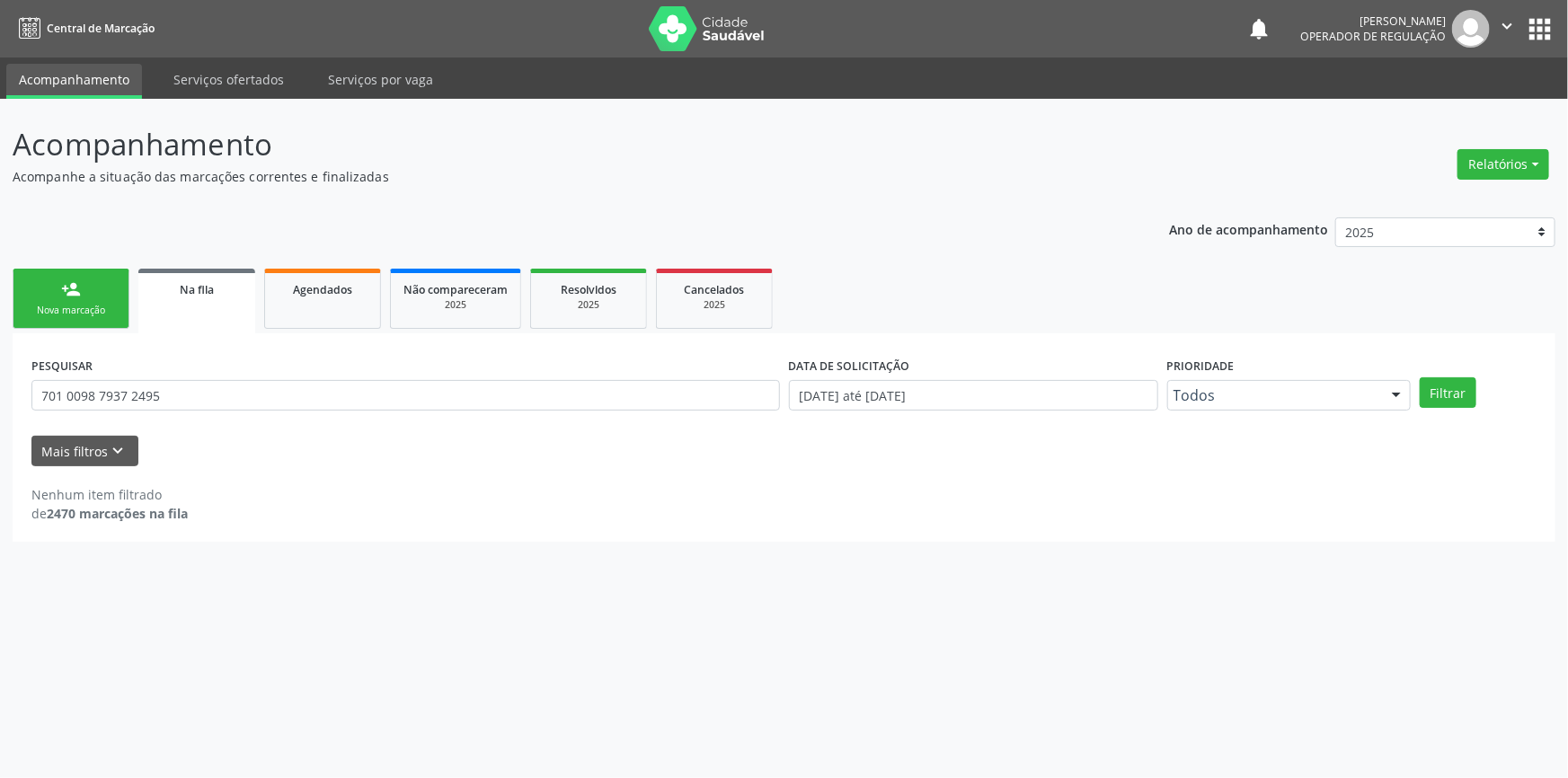
click at [107, 298] on link "person_add Nova marcação" at bounding box center [70, 299] width 117 height 60
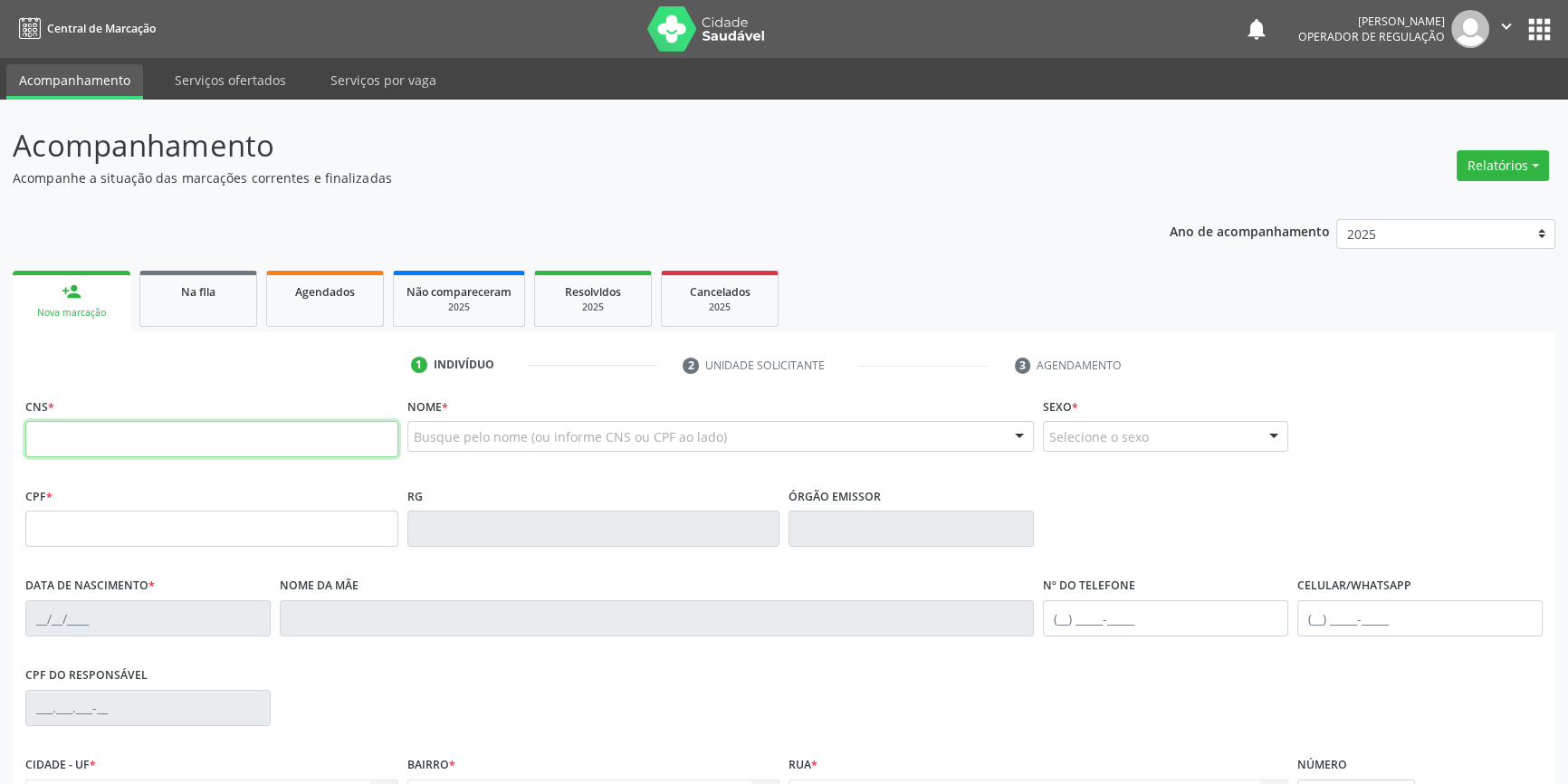
click at [140, 432] on input "text" at bounding box center [212, 438] width 373 height 36
type input "706 2090 2348 6368"
type input "03/02/1967"
type input "S/N"
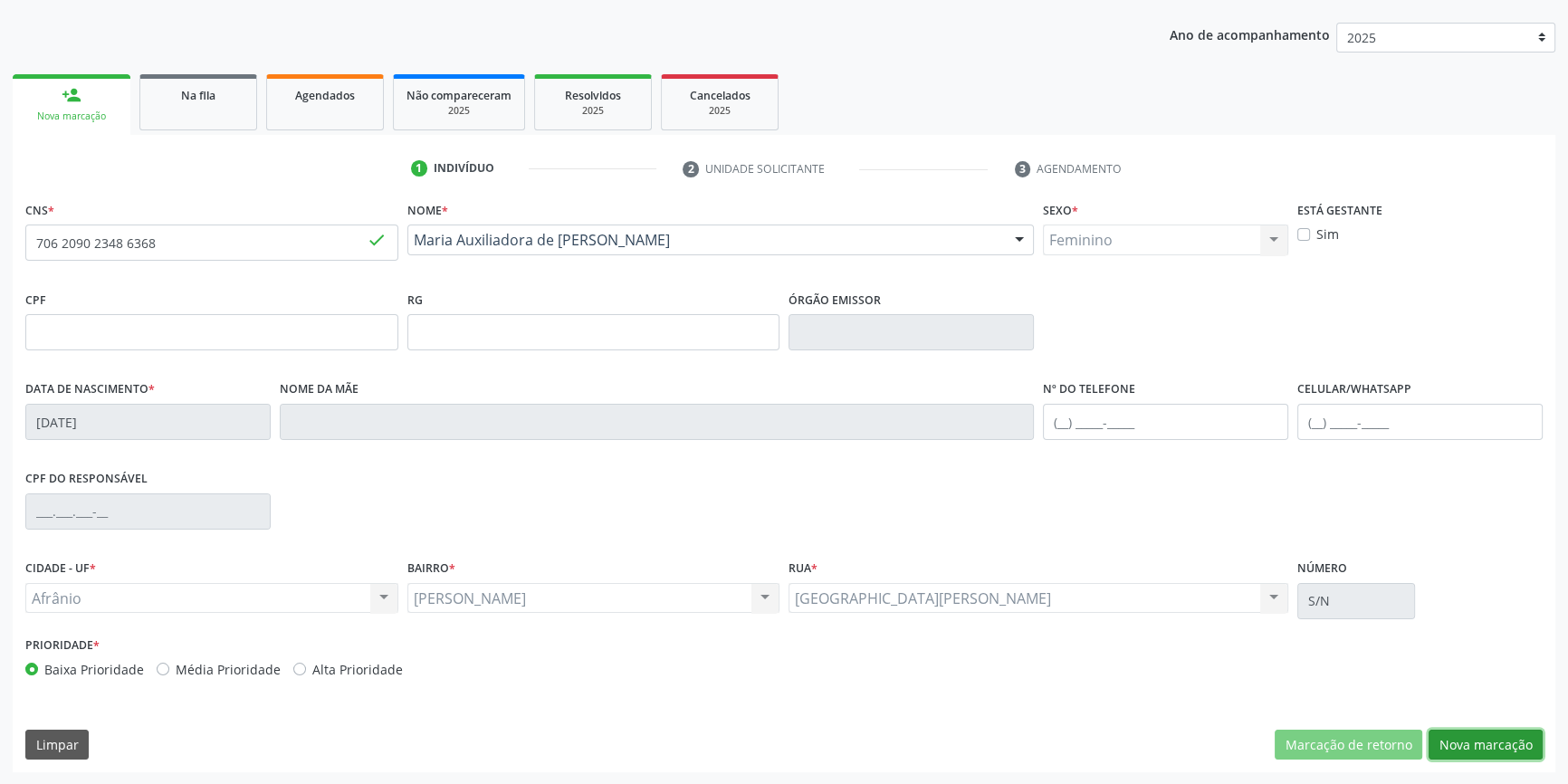
click at [1526, 752] on button "Nova marcação" at bounding box center [1485, 745] width 114 height 31
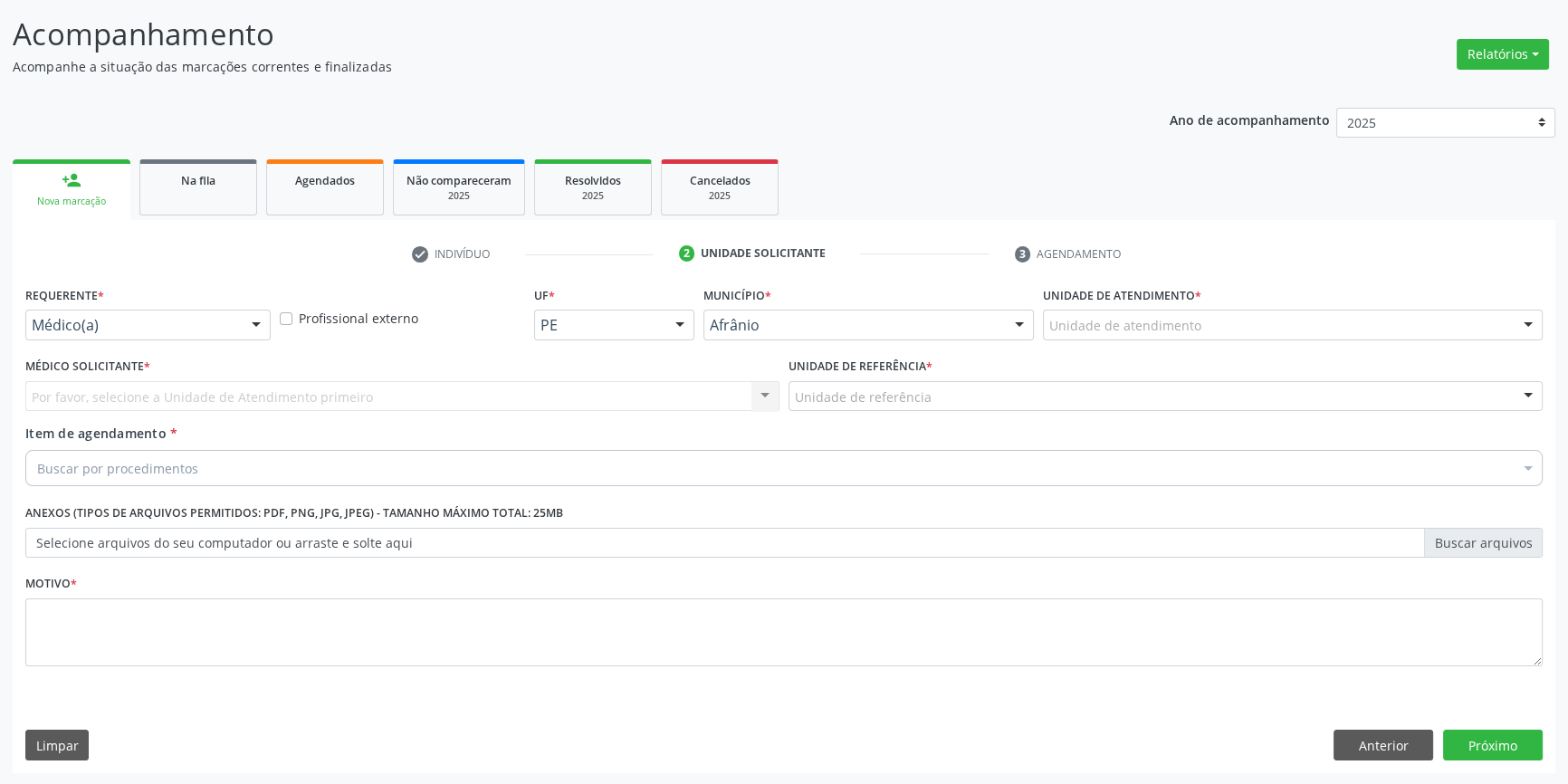
click at [1237, 310] on div "Unidade de atendimento" at bounding box center [1293, 325] width 499 height 31
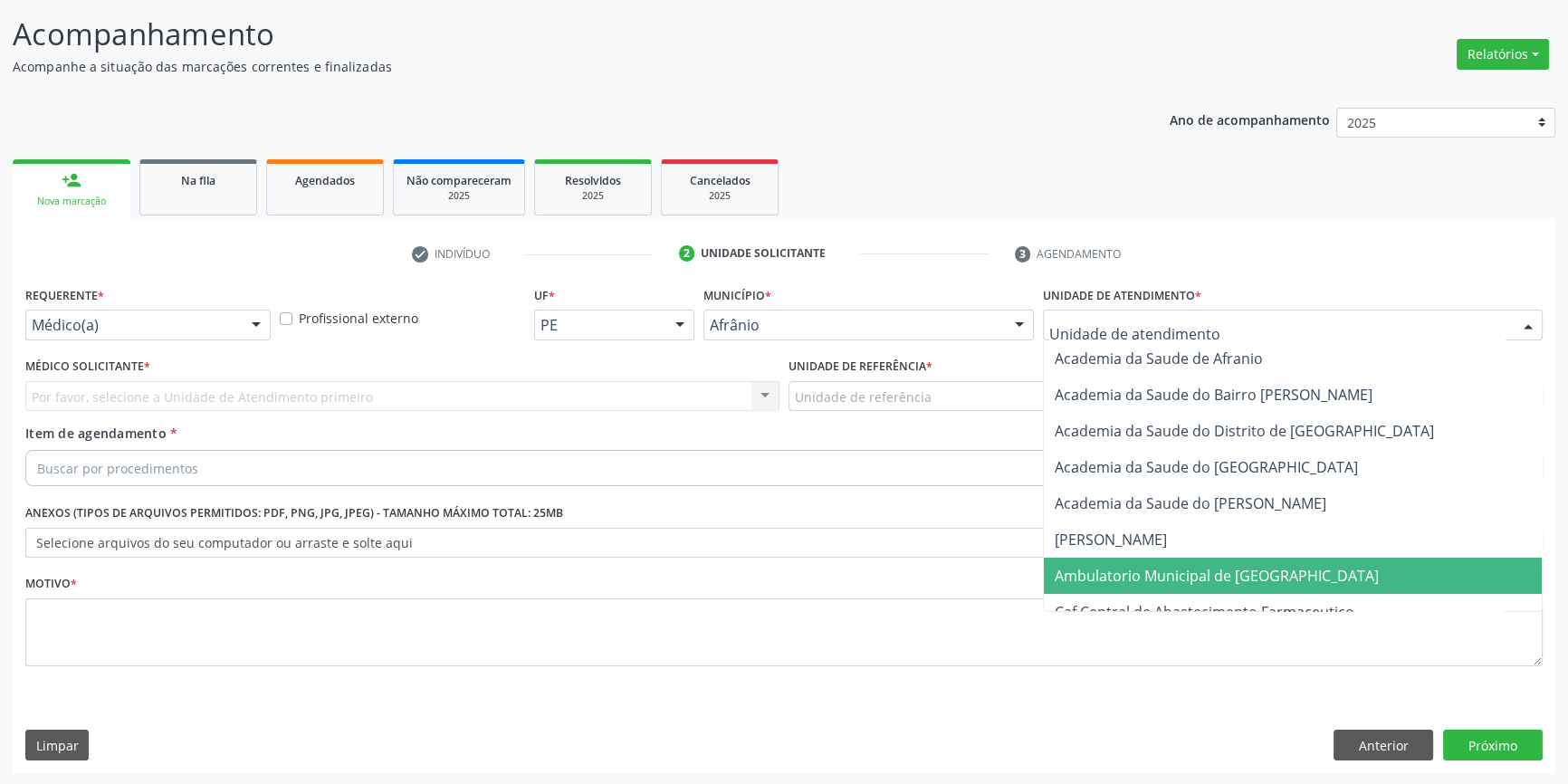
drag, startPoint x: 1200, startPoint y: 573, endPoint x: 982, endPoint y: 482, distance: 236.2
click at [1195, 569] on span "Ambulatorio Municipal de [GEOGRAPHIC_DATA]" at bounding box center [1217, 576] width 324 height 20
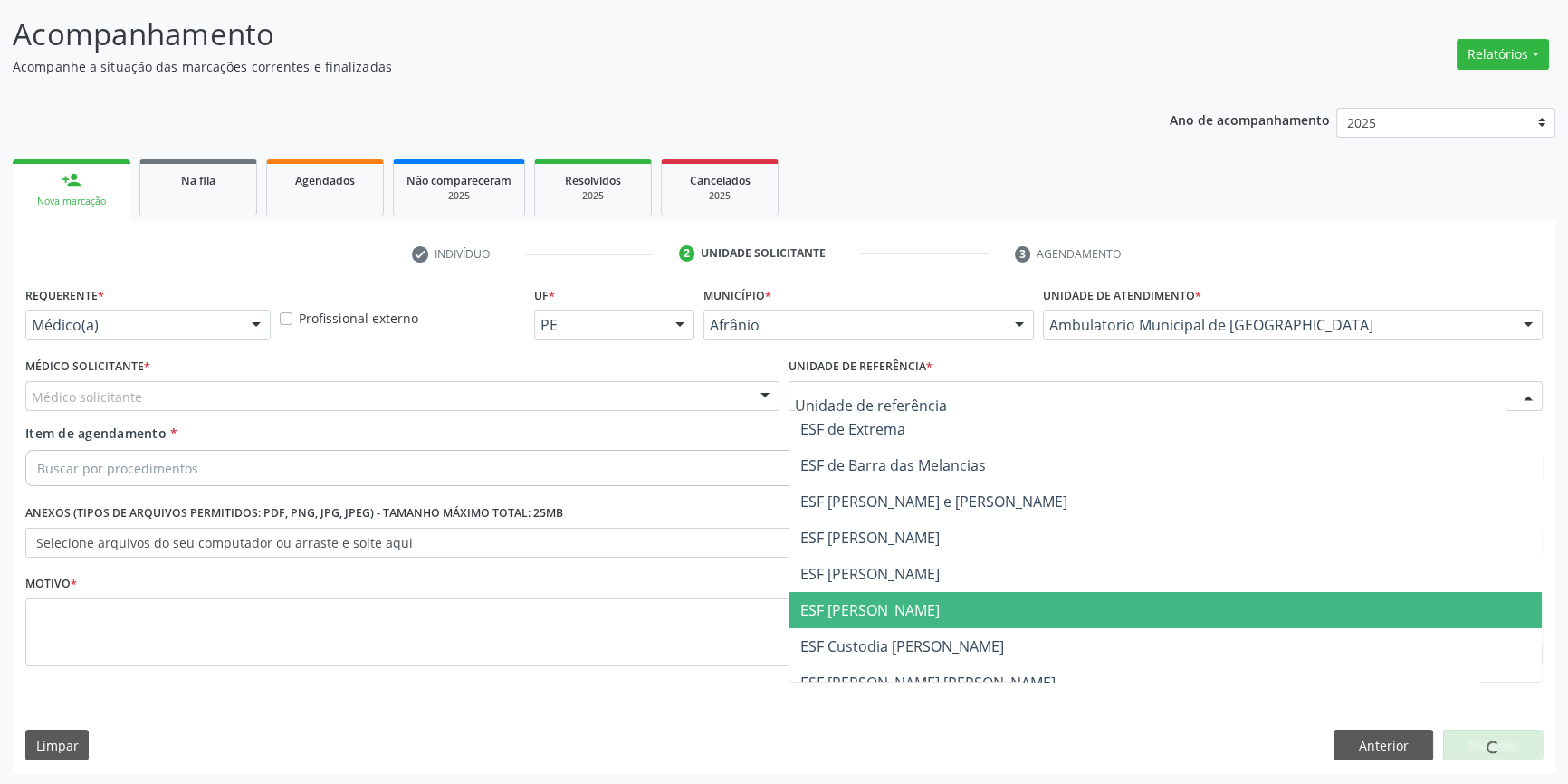
click at [866, 604] on span "ESF [PERSON_NAME]" at bounding box center [870, 610] width 140 height 20
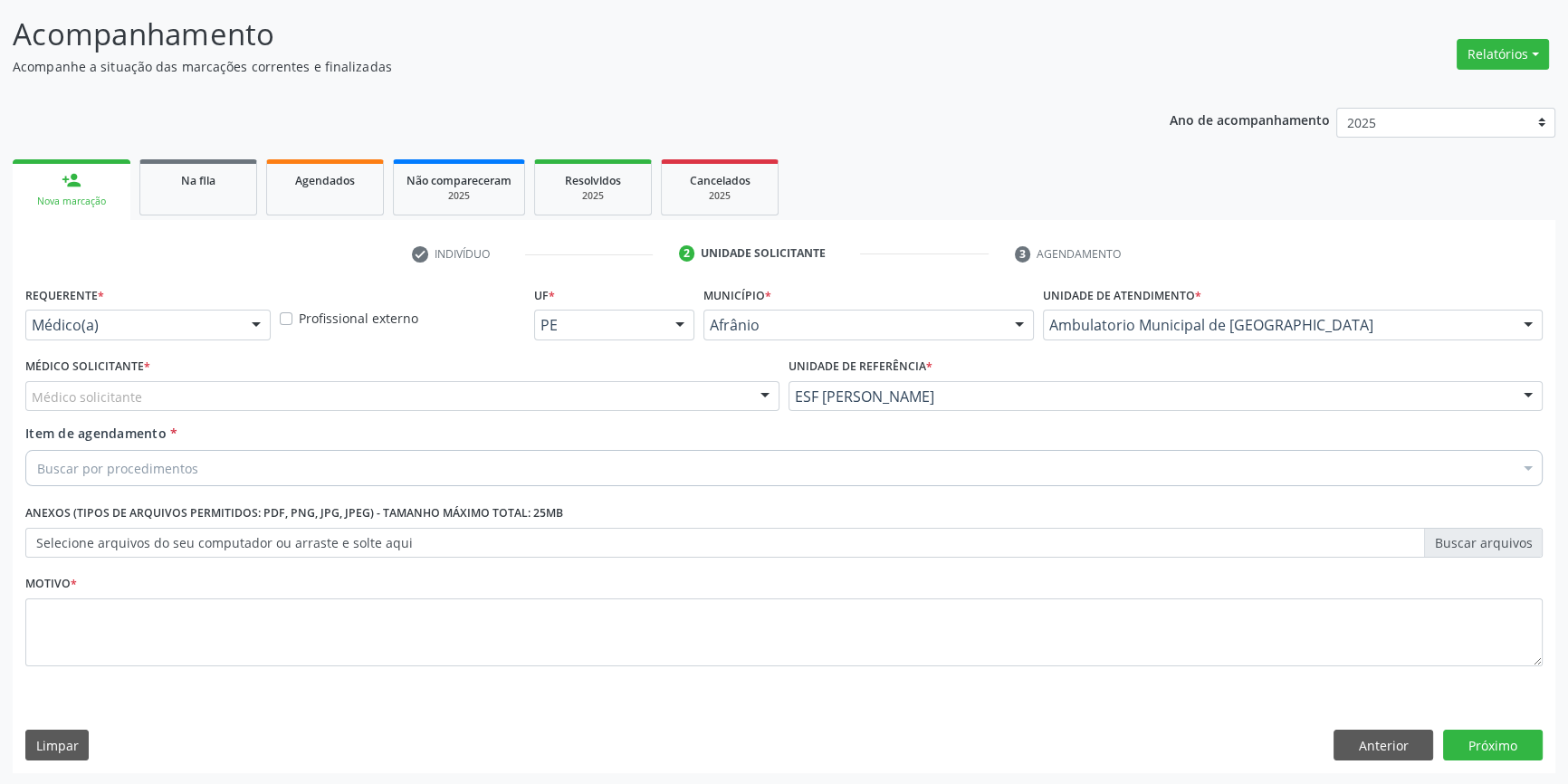
click at [455, 403] on div "Médico solicitante" at bounding box center [402, 396] width 754 height 31
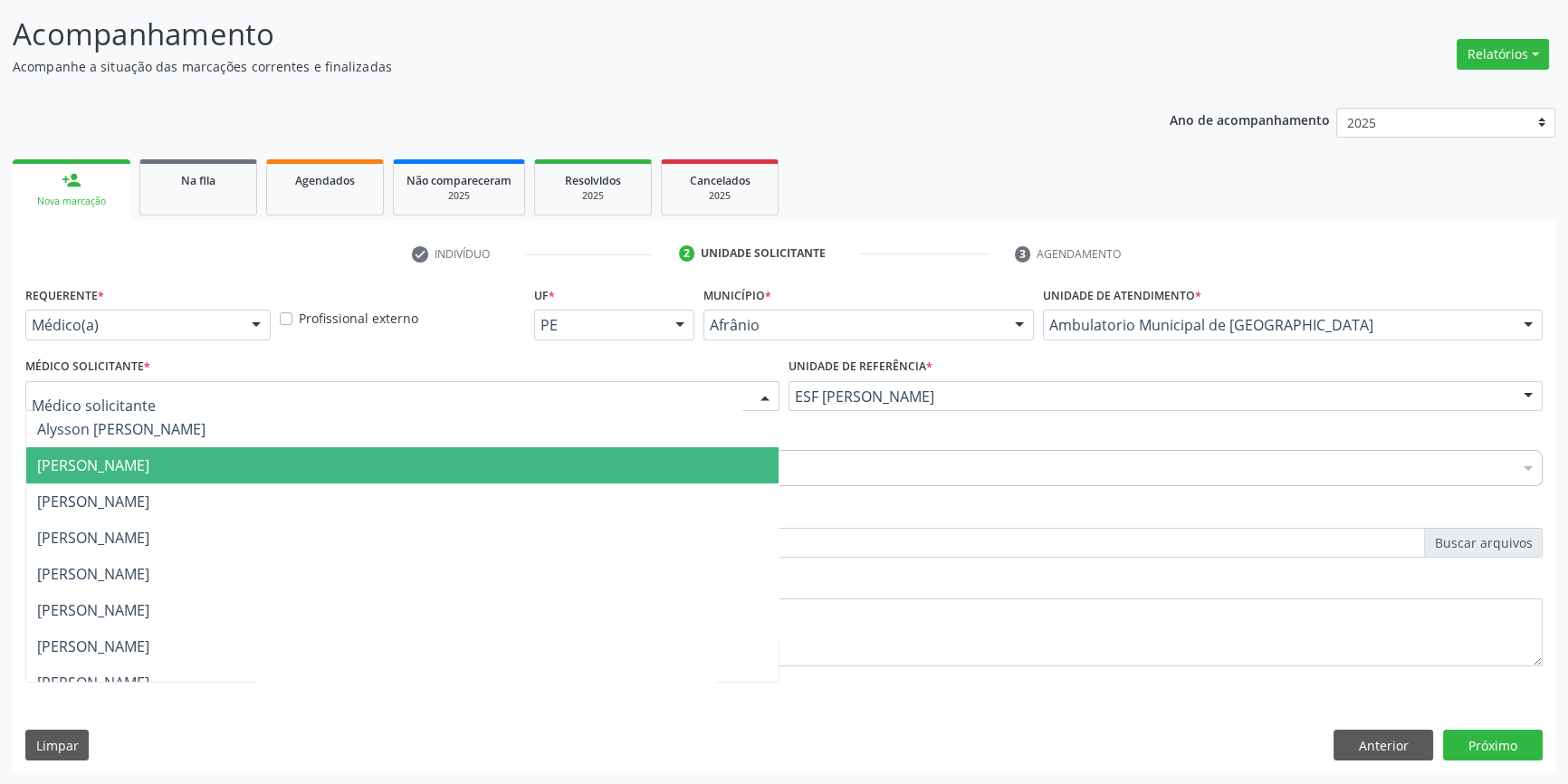
click at [310, 471] on span "[PERSON_NAME]" at bounding box center [402, 464] width 753 height 36
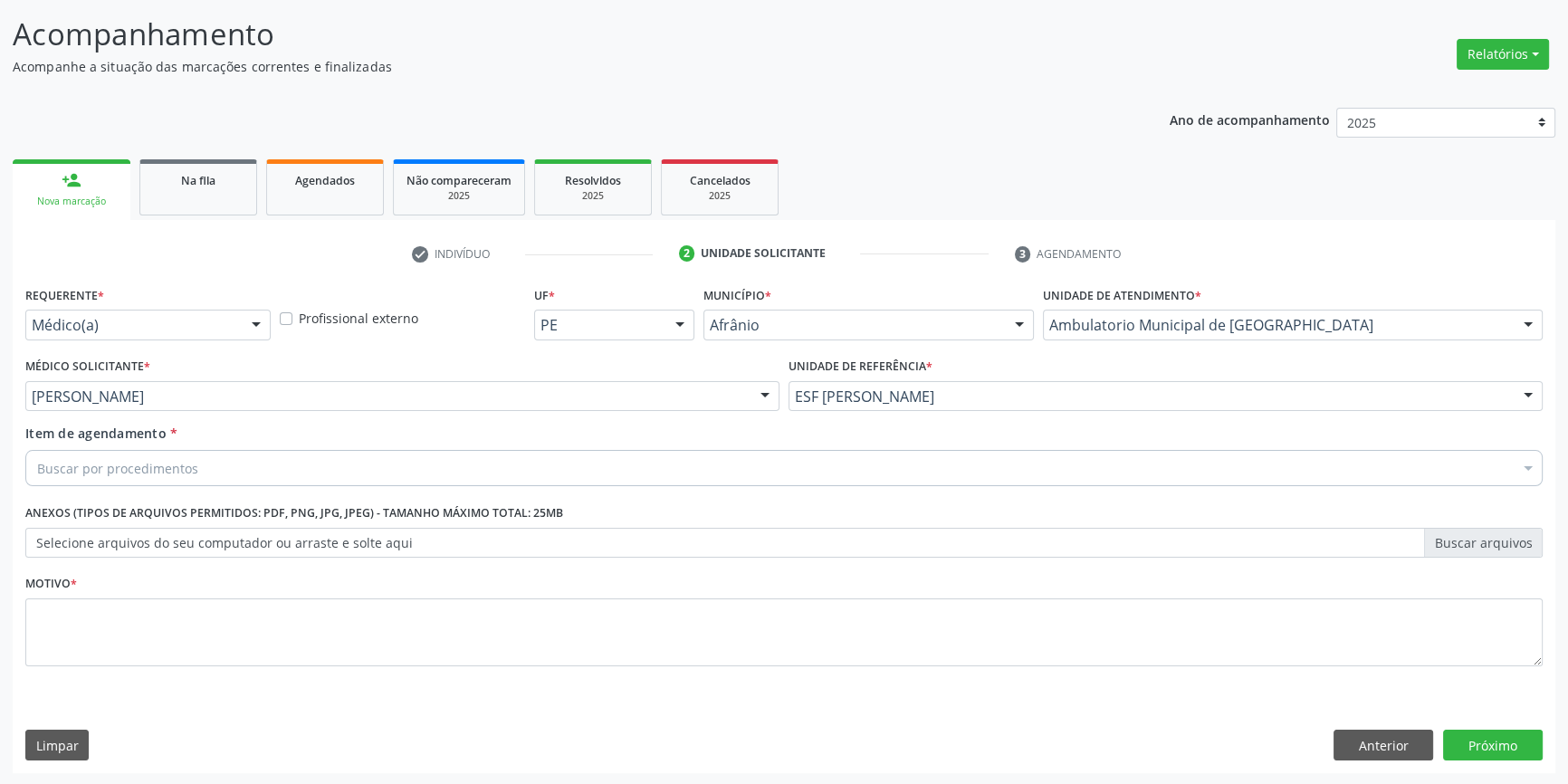
click at [286, 481] on div "Buscar por procedimentos" at bounding box center [784, 467] width 1517 height 36
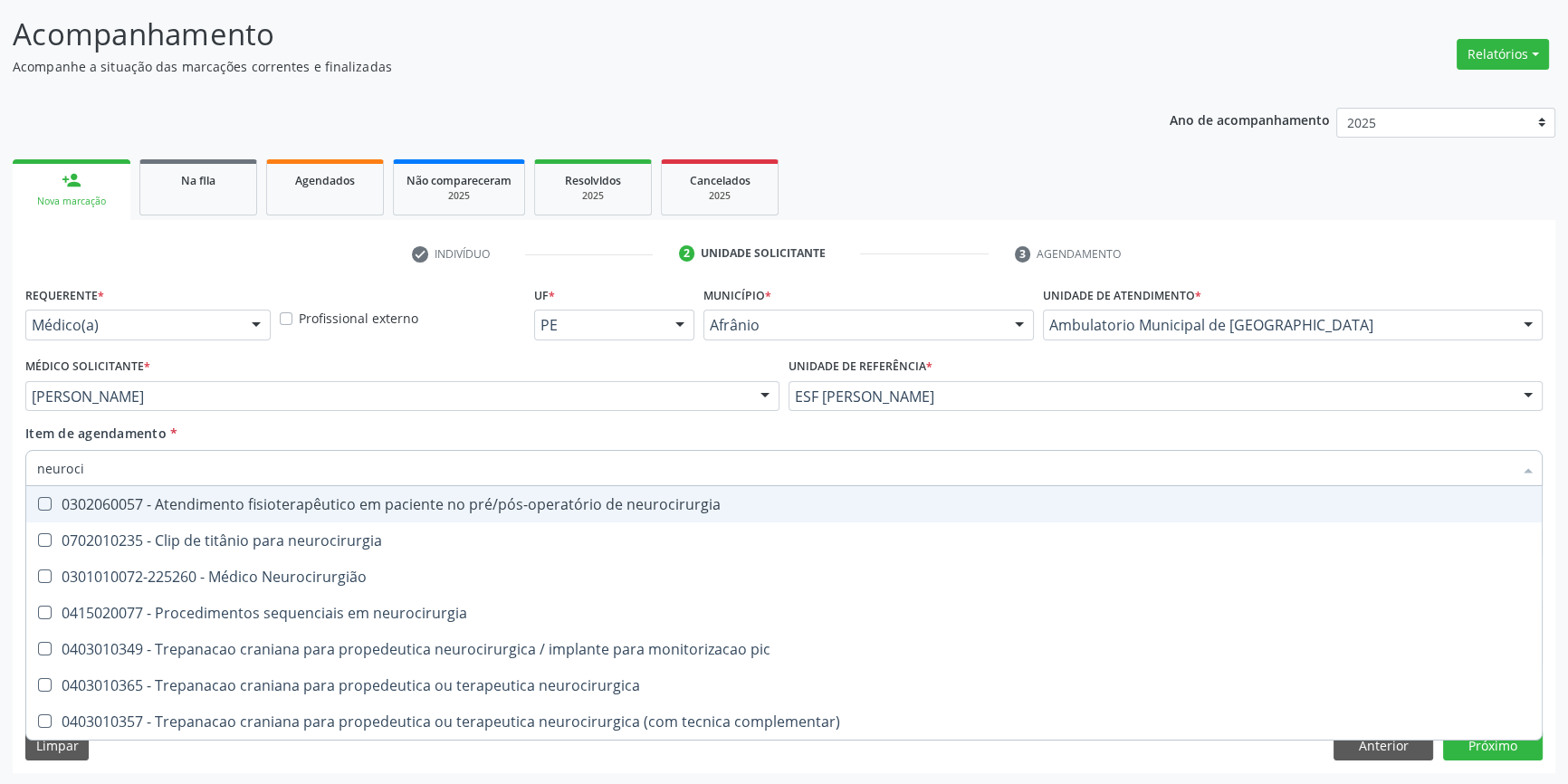
drag, startPoint x: 99, startPoint y: 471, endPoint x: 0, endPoint y: 472, distance: 99.0
click at [0, 472] on div "Acompanhamento Acompanhe a situação das marcações correntes e finalizadas Relat…" at bounding box center [784, 387] width 1568 height 798
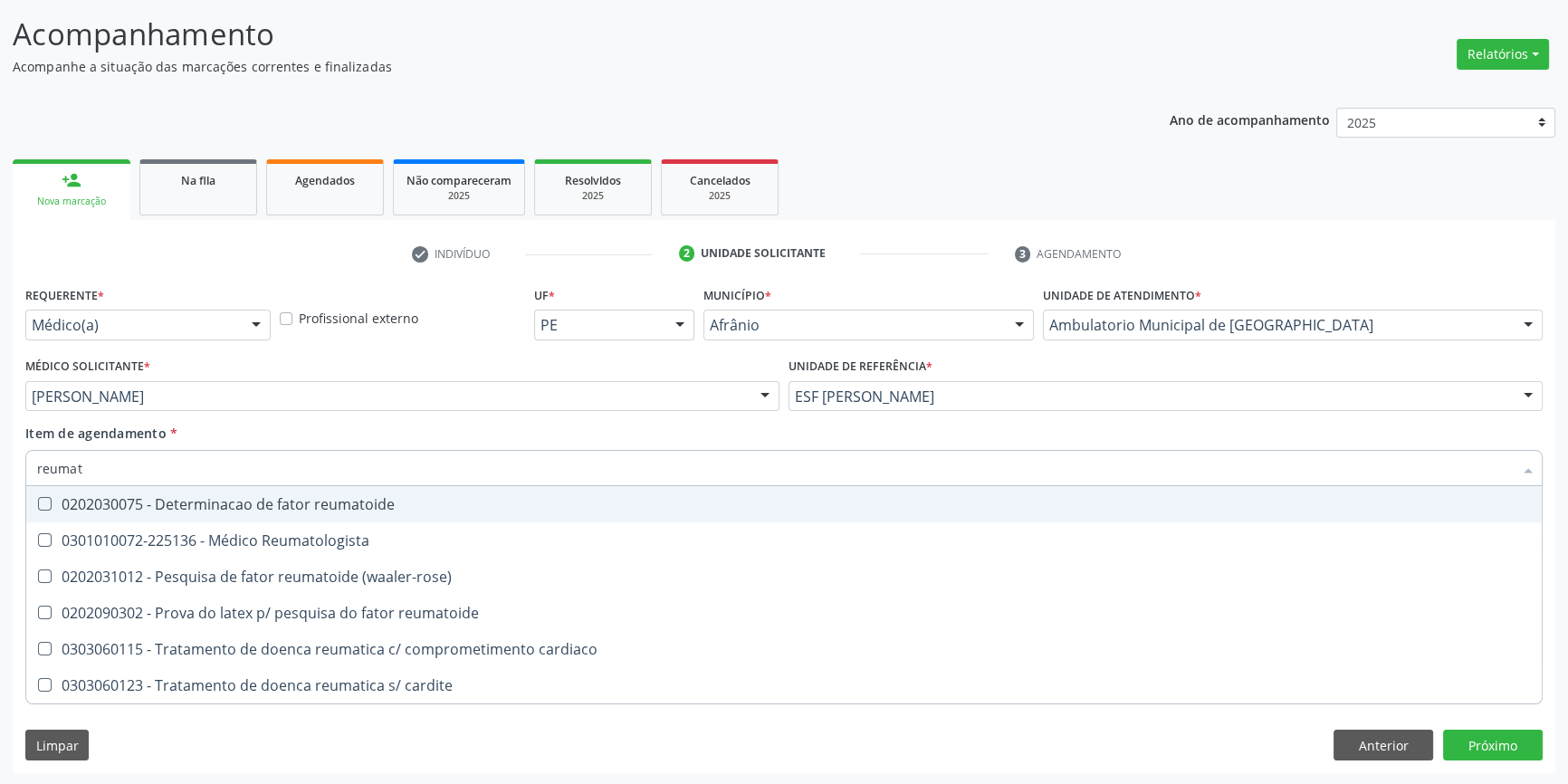
type input "reumato"
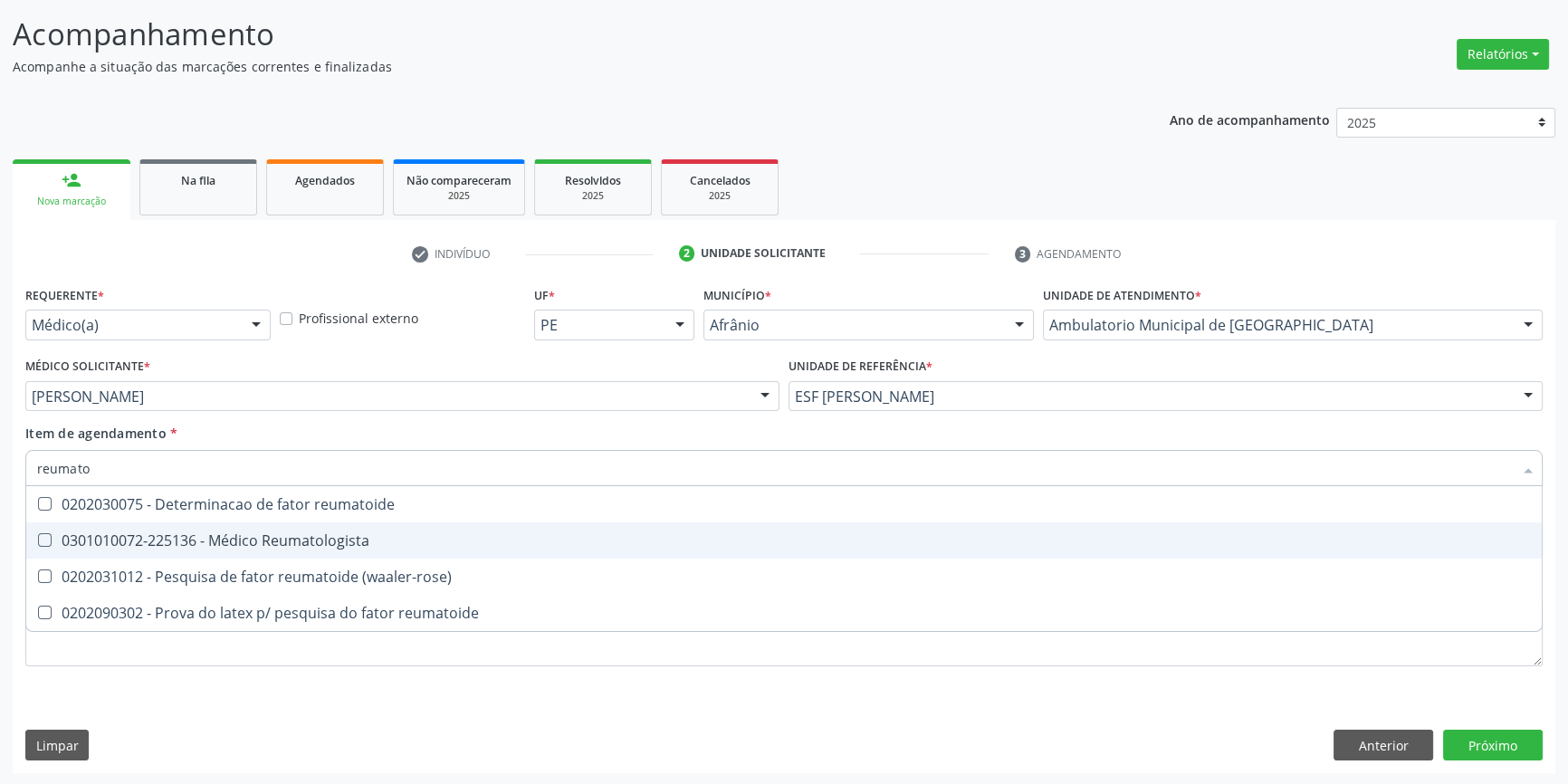
click at [235, 544] on div "0301010072-225136 - Médico Reumatologista" at bounding box center [784, 540] width 1494 height 15
checkbox Reumatologista "true"
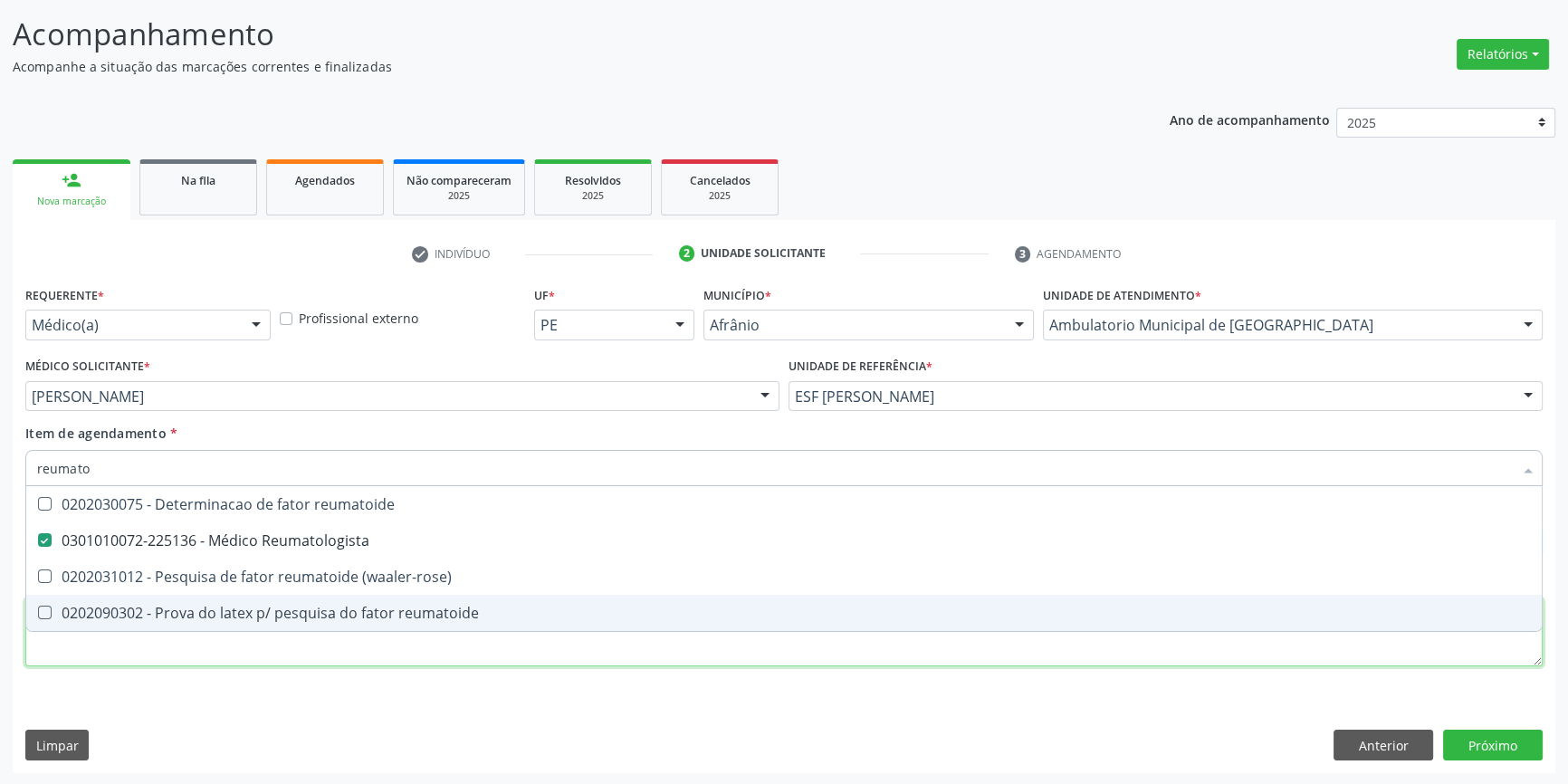
click at [270, 652] on div "Requerente * Médico(a) Médico(a) Enfermeiro(a) Paciente Nenhum resultado encont…" at bounding box center [784, 487] width 1517 height 410
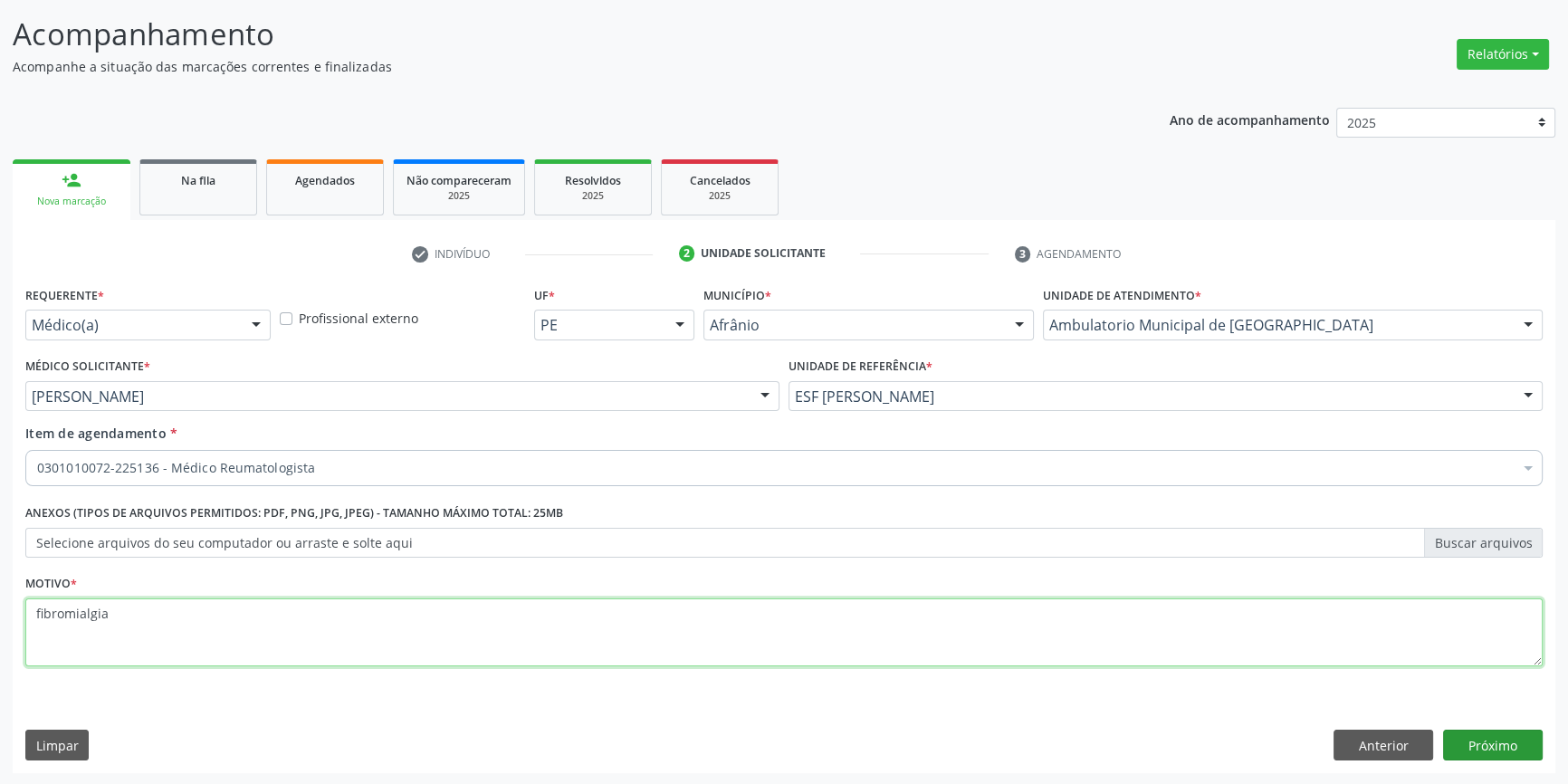
type textarea "fibromialgia"
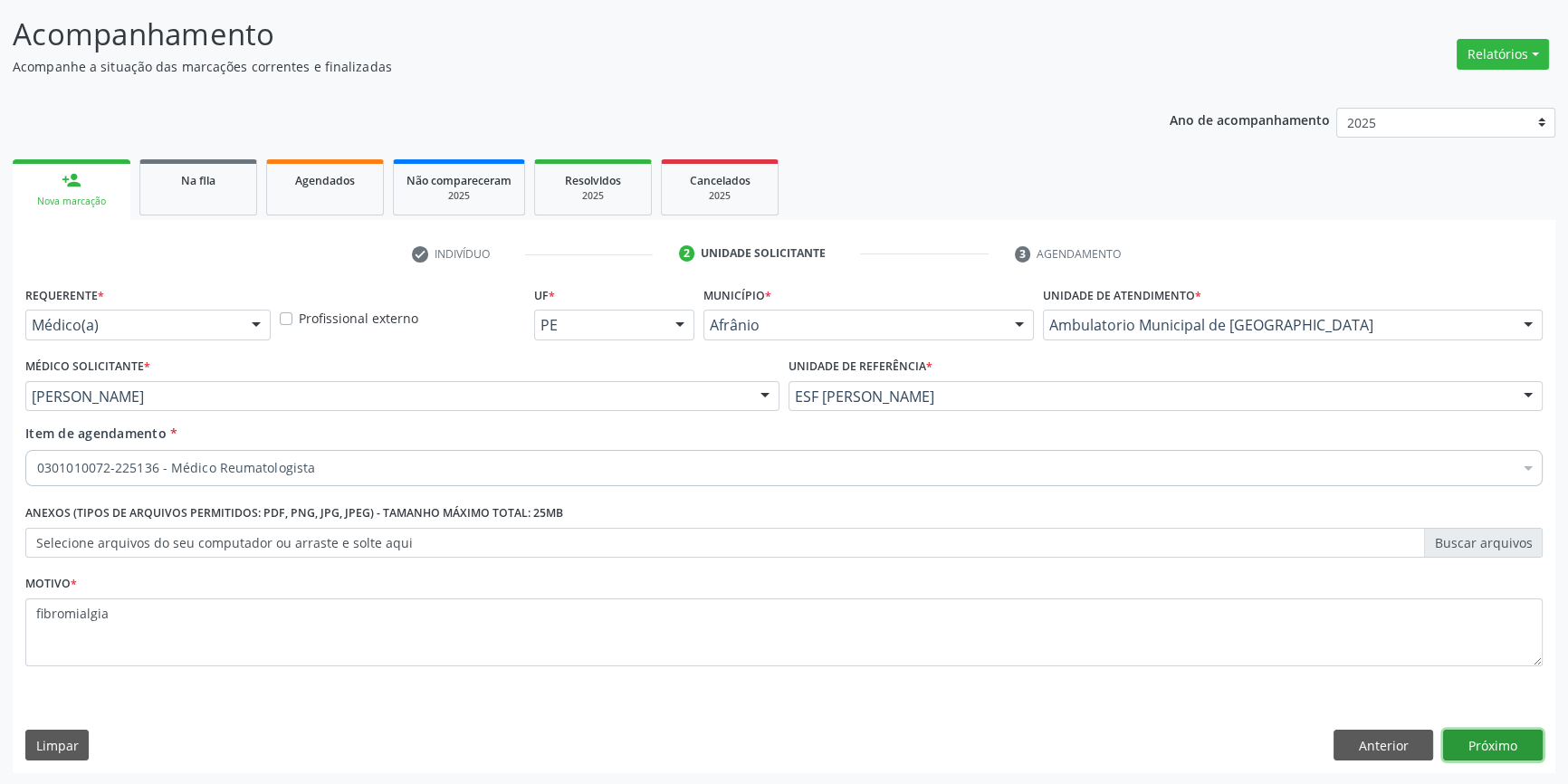
click at [1527, 752] on button "Próximo" at bounding box center [1493, 745] width 100 height 31
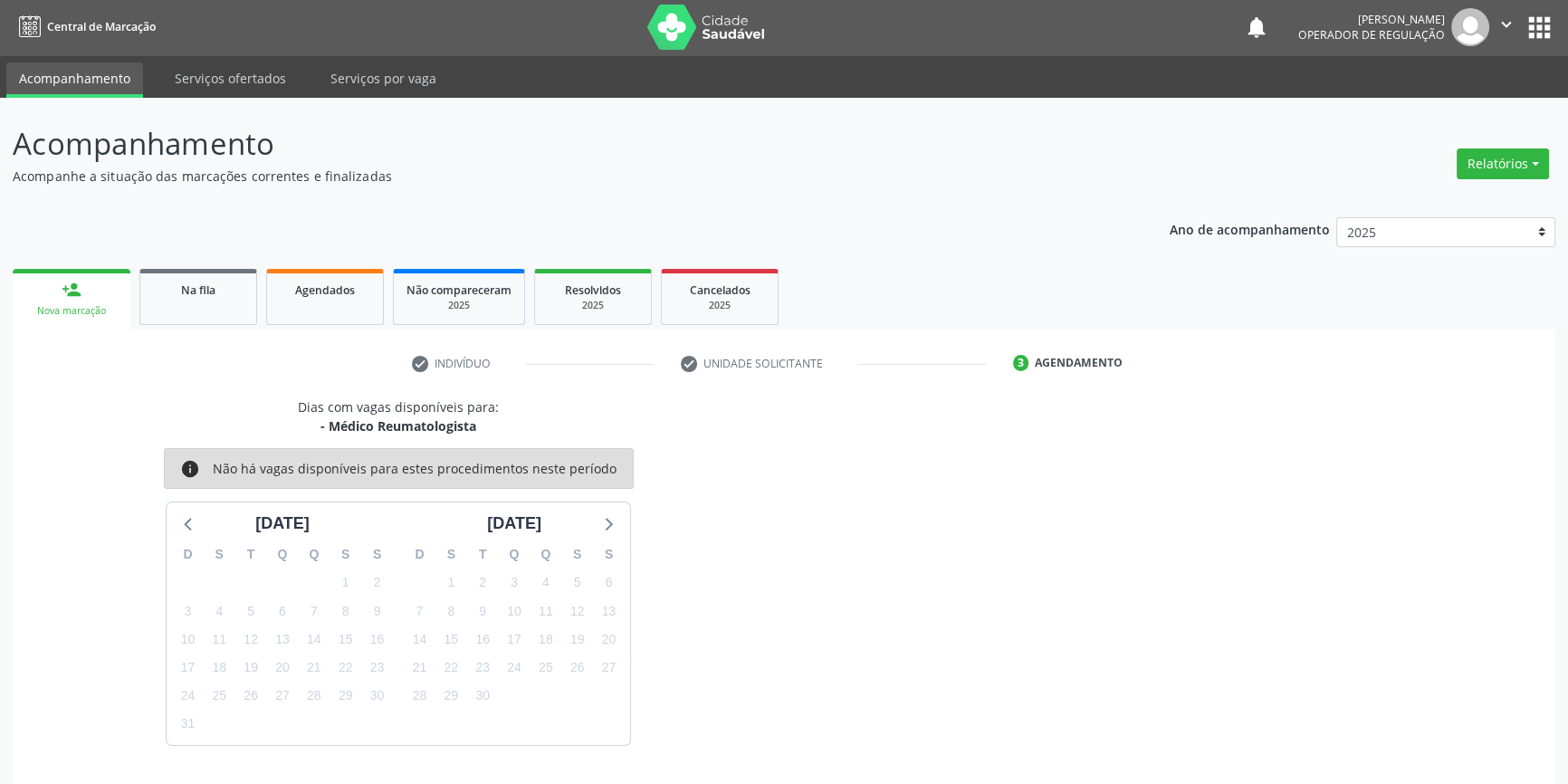
scroll to position [55, 0]
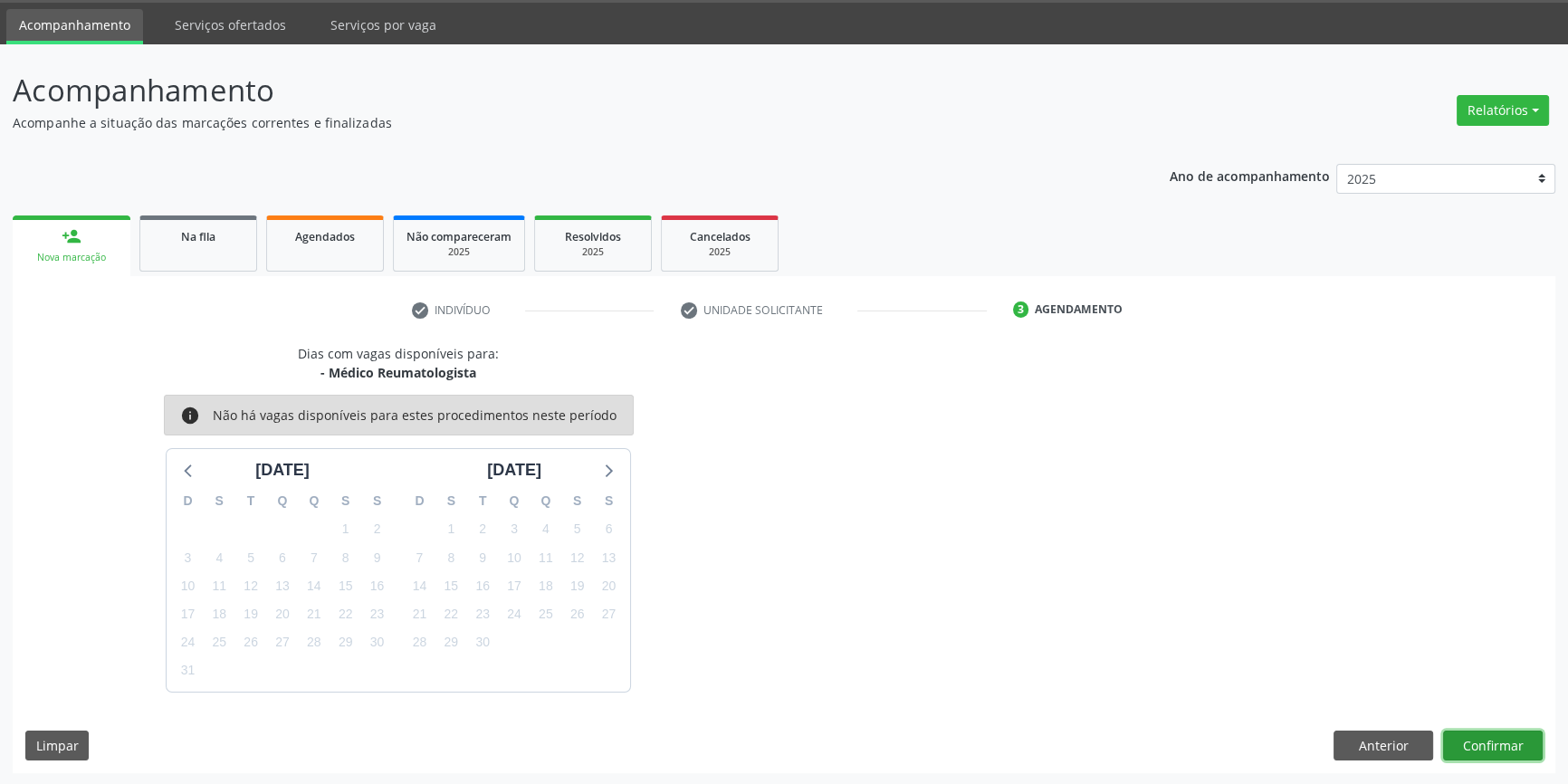
click at [1486, 746] on button "Confirmar" at bounding box center [1493, 746] width 100 height 31
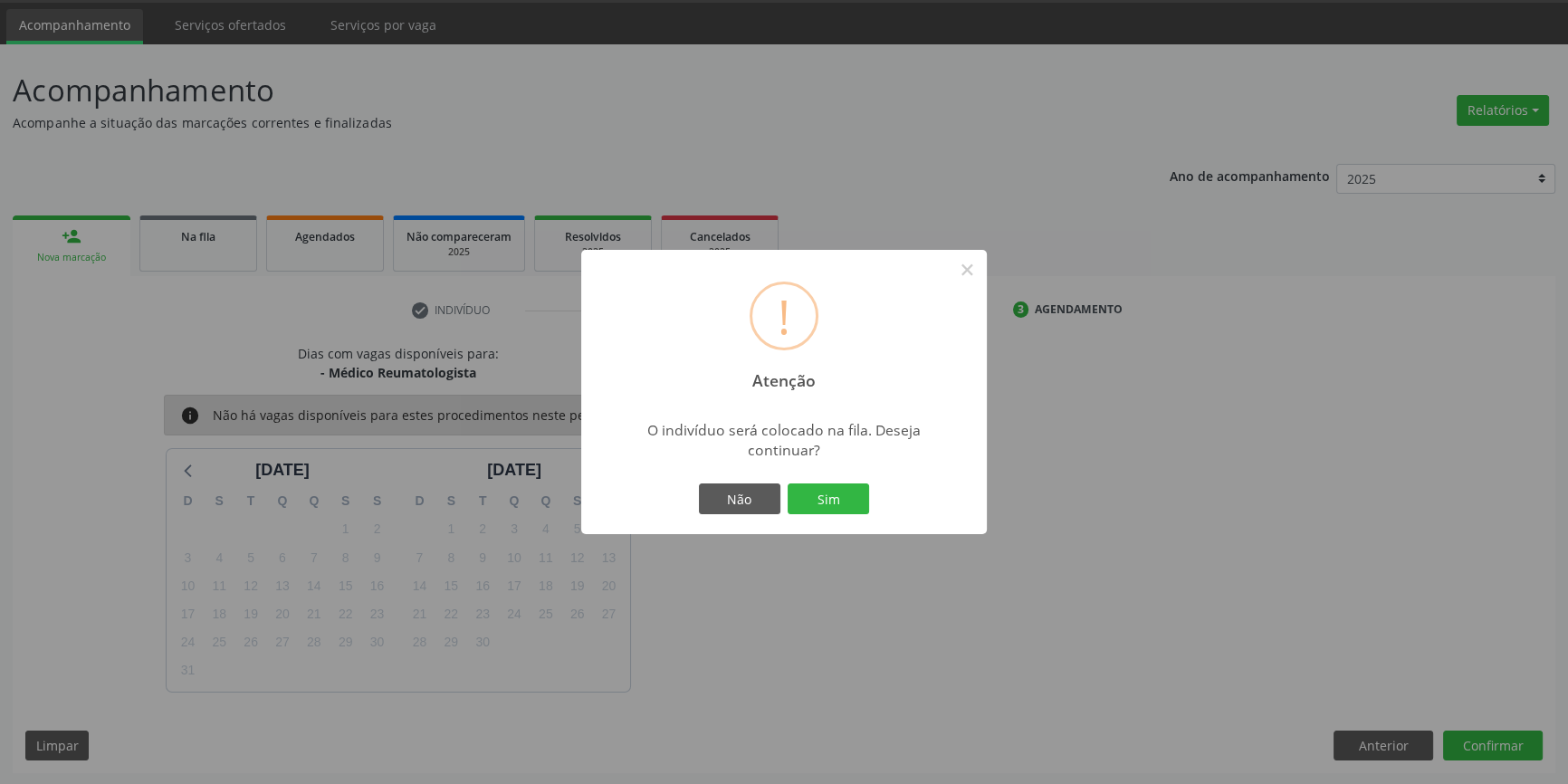
click at [809, 525] on div "! Atenção × O indivíduo será colocado na fila. Deseja continuar? Não Sim" at bounding box center [784, 392] width 406 height 285
click at [814, 510] on button "Sim" at bounding box center [829, 499] width 82 height 31
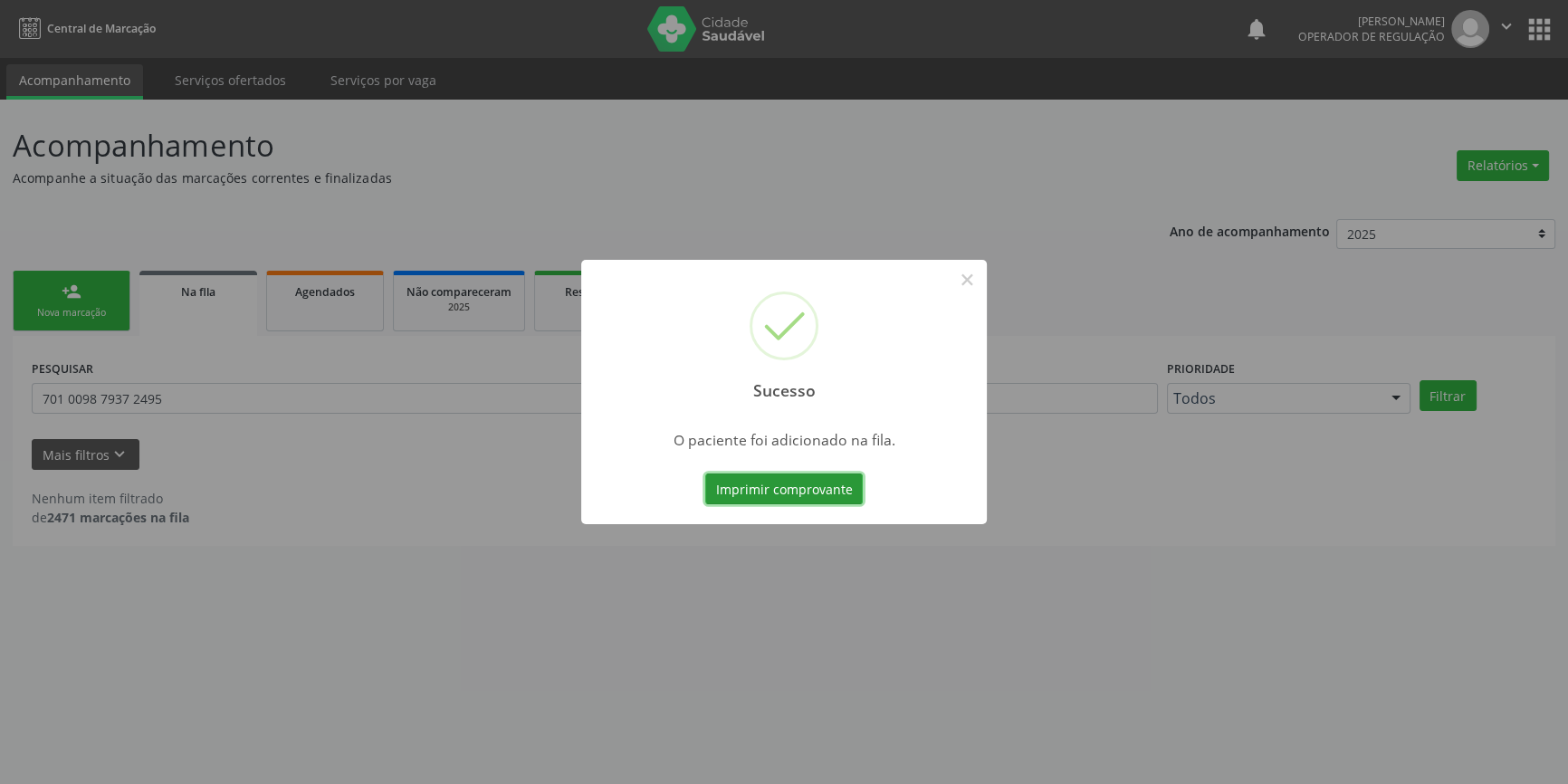
scroll to position [0, 0]
click at [397, 346] on div "Sucesso × O paciente foi adicionado na fila. Imprimir comprovante Cancel" at bounding box center [790, 392] width 1580 height 784
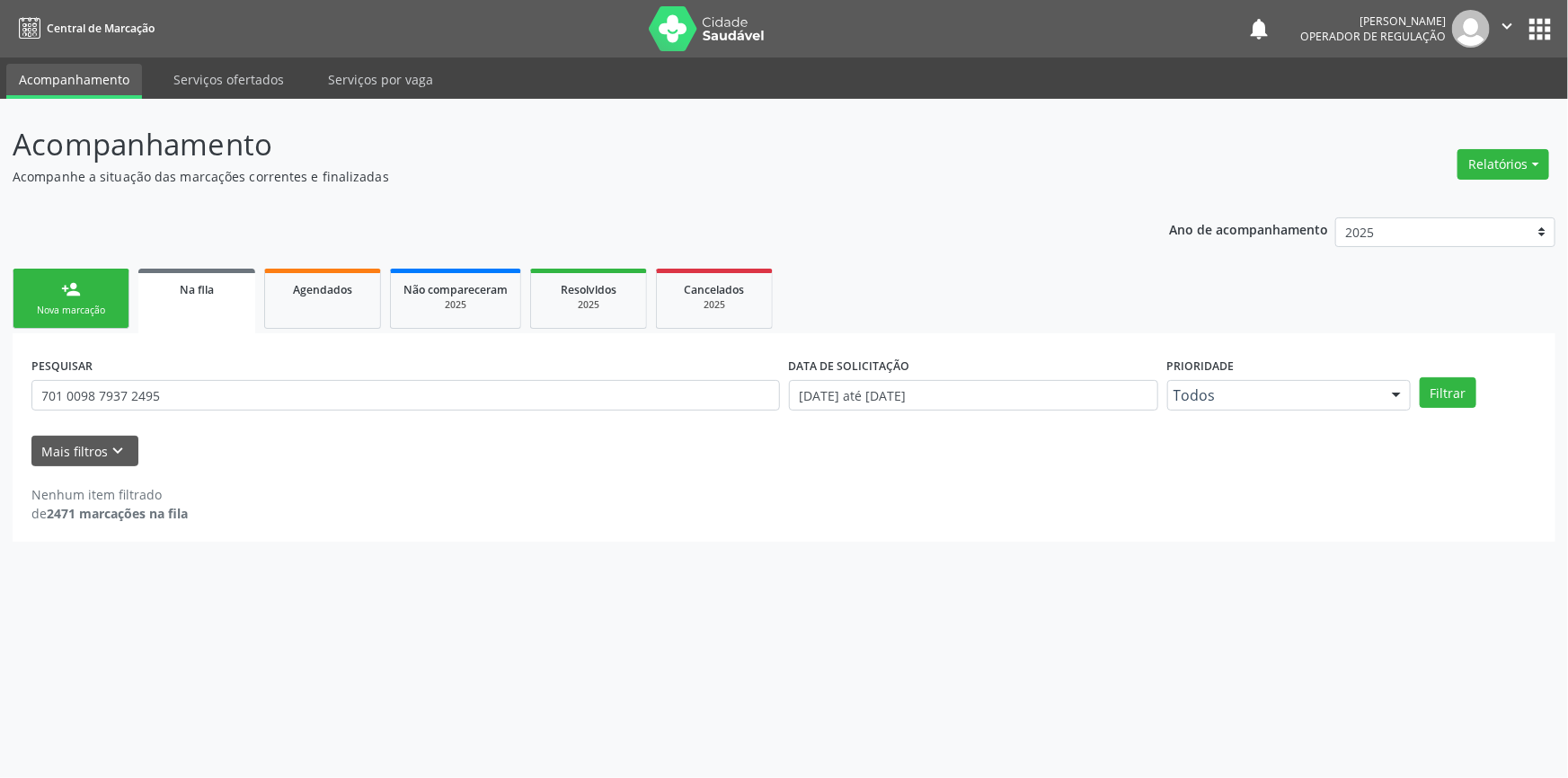
click at [90, 310] on div "Nova marcação" at bounding box center [70, 310] width 90 height 13
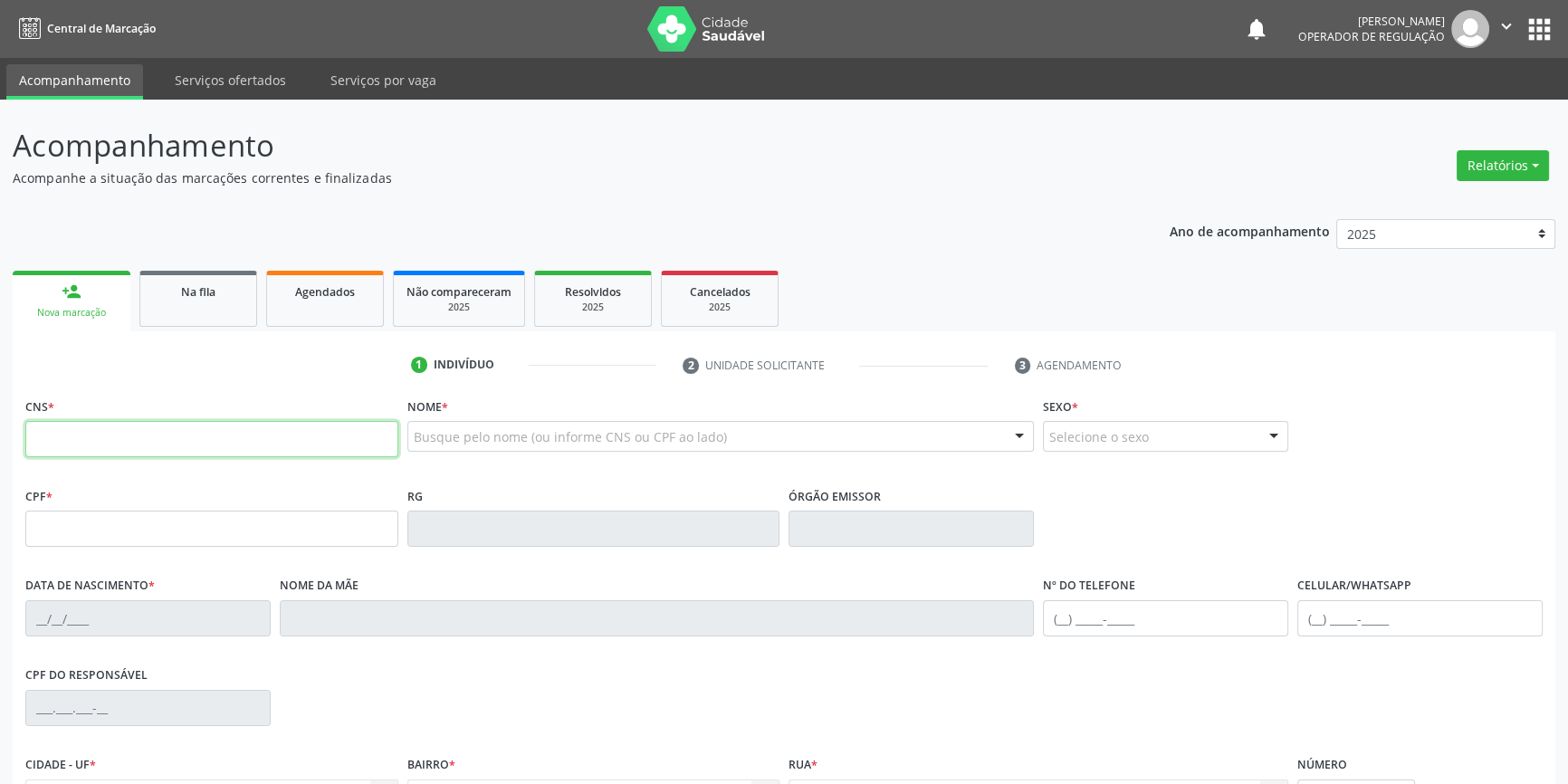
click at [163, 443] on input "text" at bounding box center [212, 438] width 373 height 36
type input "898 0023 9556 5158"
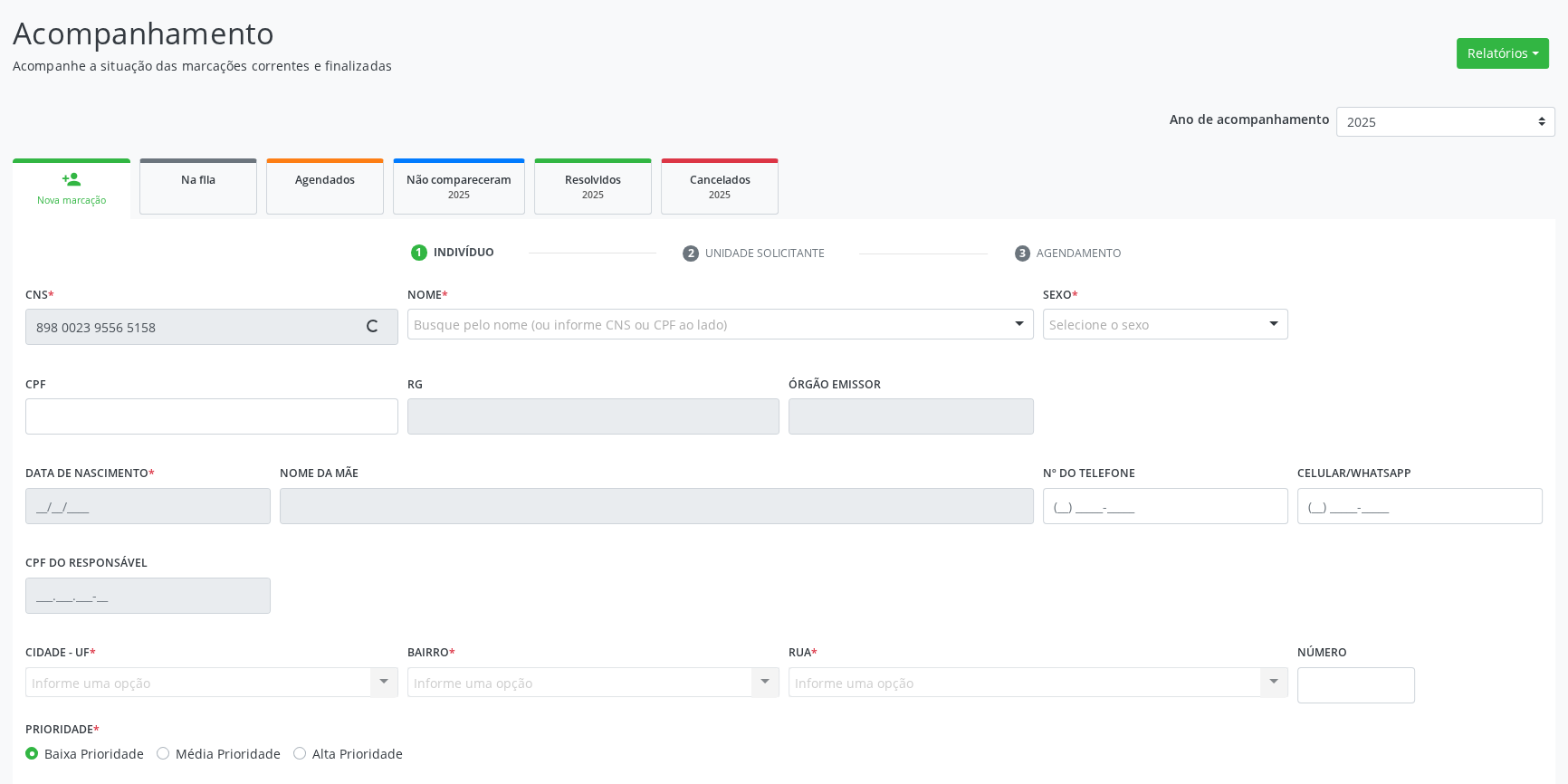
scroll to position [196, 0]
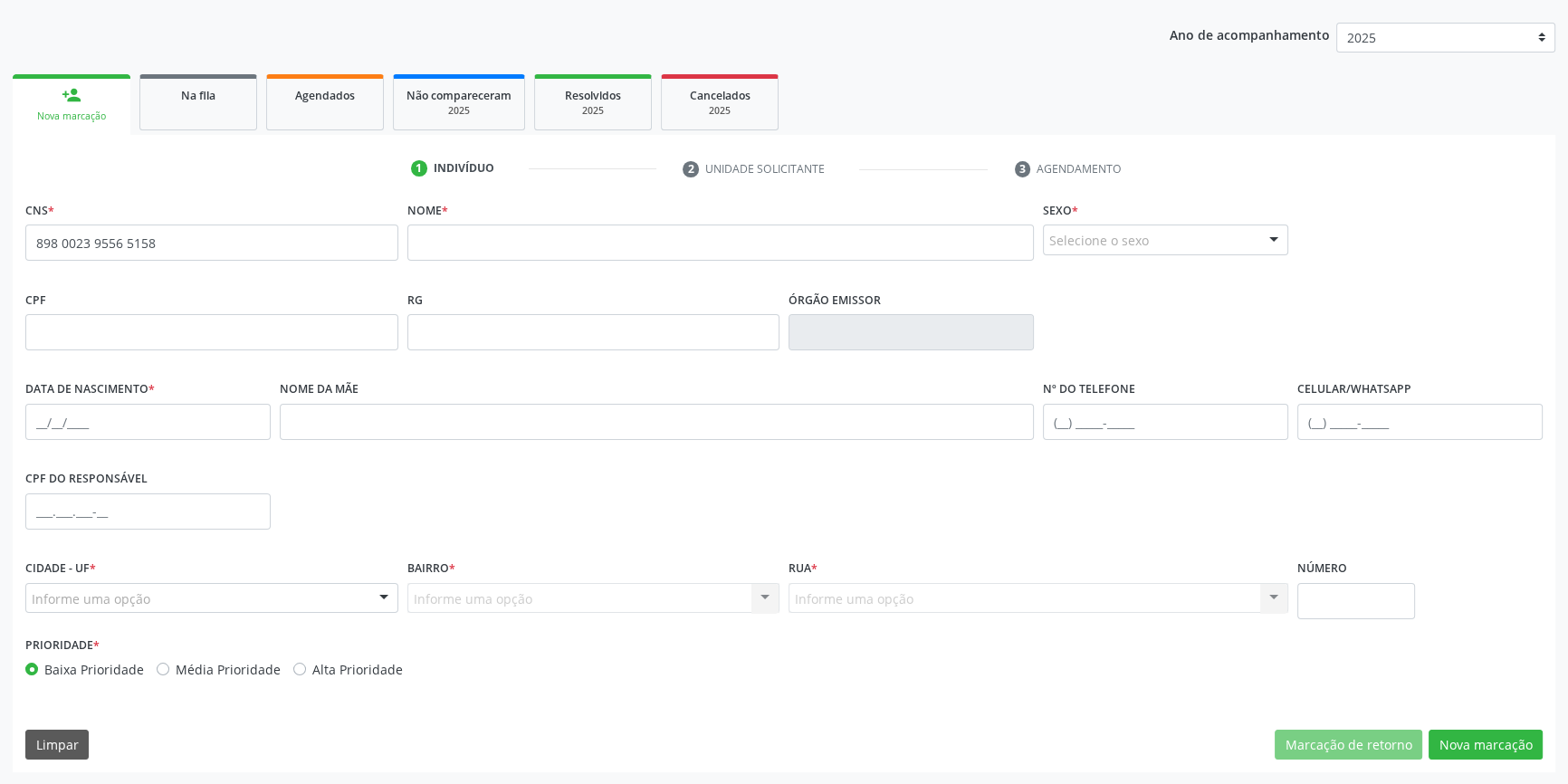
drag, startPoint x: 148, startPoint y: 243, endPoint x: 0, endPoint y: 228, distance: 148.8
click at [0, 228] on div "Acompanhamento Acompanhe a situação das marcações correntes e finalizadas Relat…" at bounding box center [784, 344] width 1568 height 882
click at [181, 243] on input "898 0023 9556 5158" at bounding box center [212, 242] width 373 height 36
drag, startPoint x: 181, startPoint y: 243, endPoint x: 0, endPoint y: 227, distance: 181.7
click at [0, 227] on div "Acompanhamento Acompanhe a situação das marcações correntes e finalizadas Relat…" at bounding box center [784, 344] width 1568 height 882
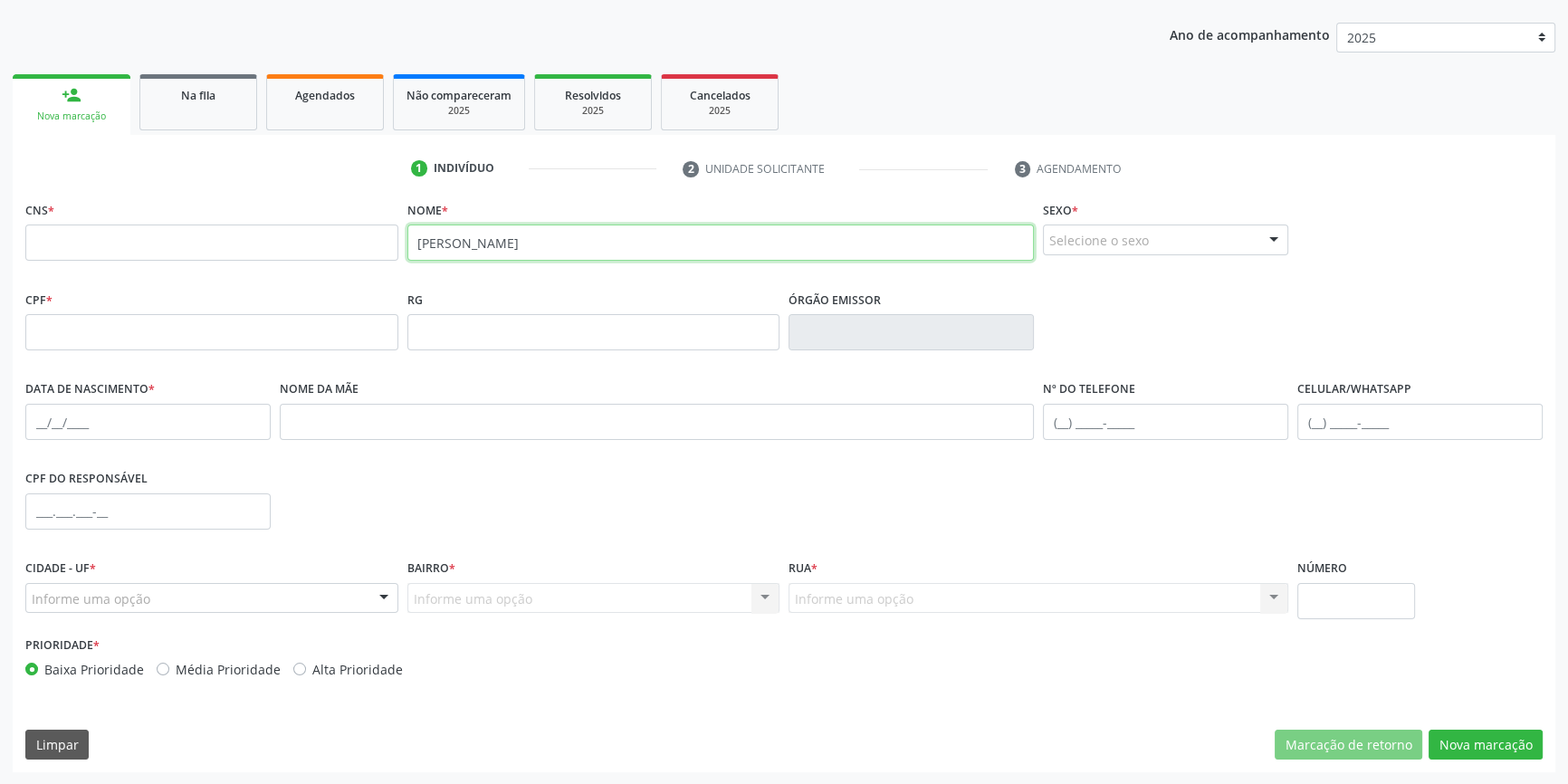
type input "SILVIO PORFIRO"
drag, startPoint x: 429, startPoint y: 242, endPoint x: 0, endPoint y: 197, distance: 431.4
click at [0, 227] on div "Acompanhamento Acompanhe a situação das marcações correntes e finalizadas Relat…" at bounding box center [784, 344] width 1568 height 882
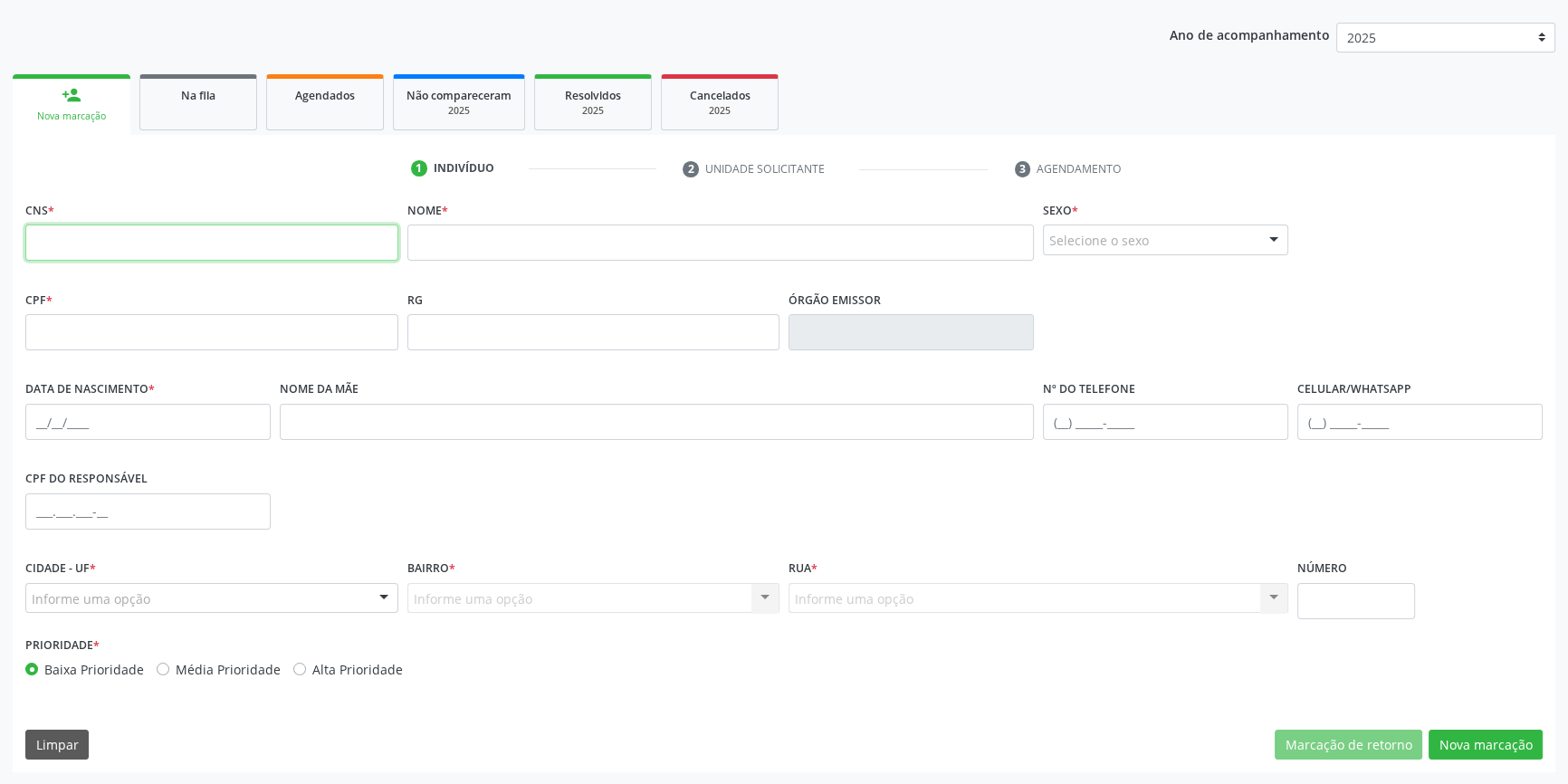
click at [50, 240] on input "text" at bounding box center [212, 242] width 373 height 36
type input "702 9065 4898 7473"
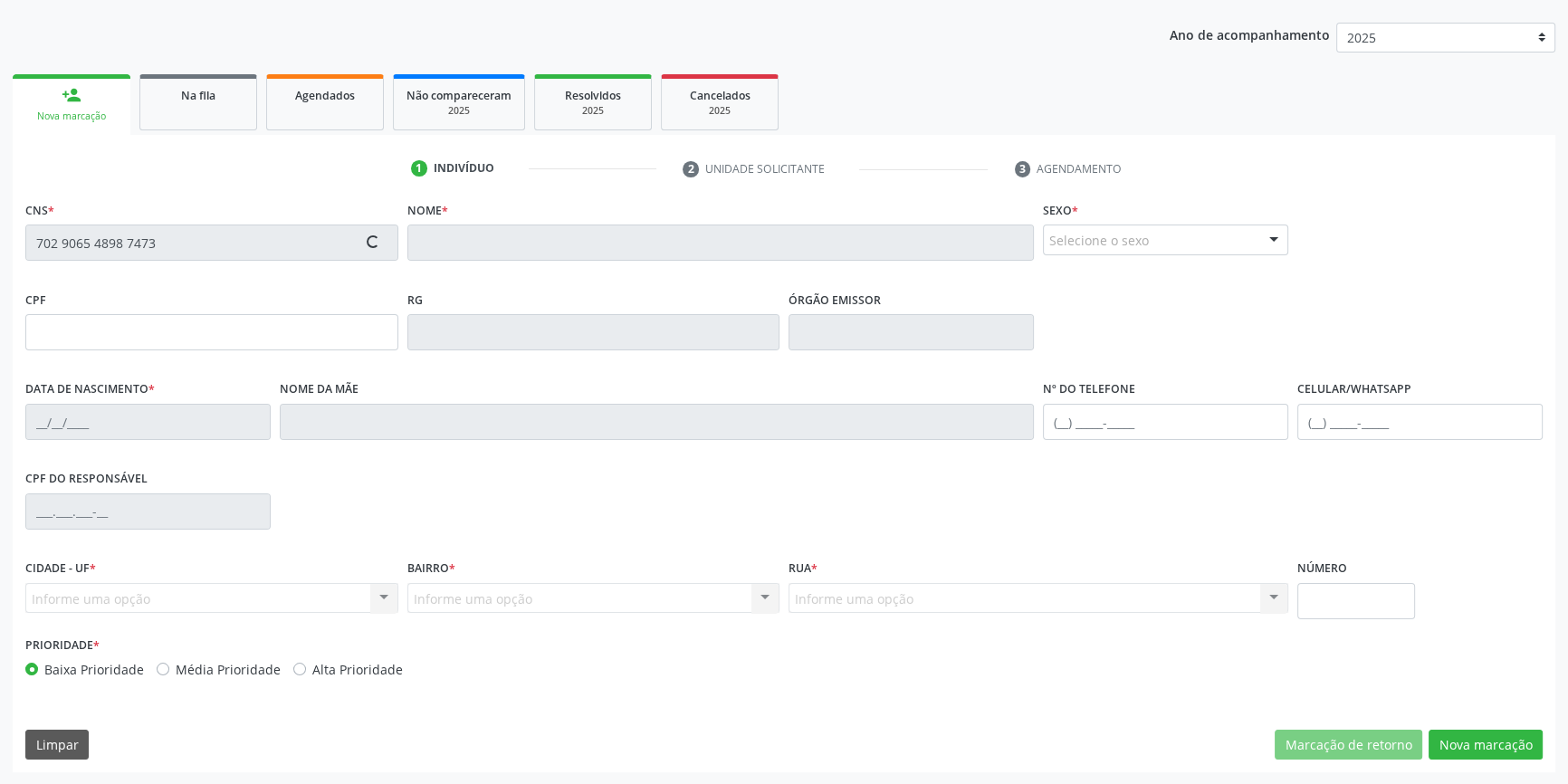
type input "259.836.968-82"
type input "15/12/1976"
type input "Severina Porfírio dos Santos"
type input "(87) 98114-2819"
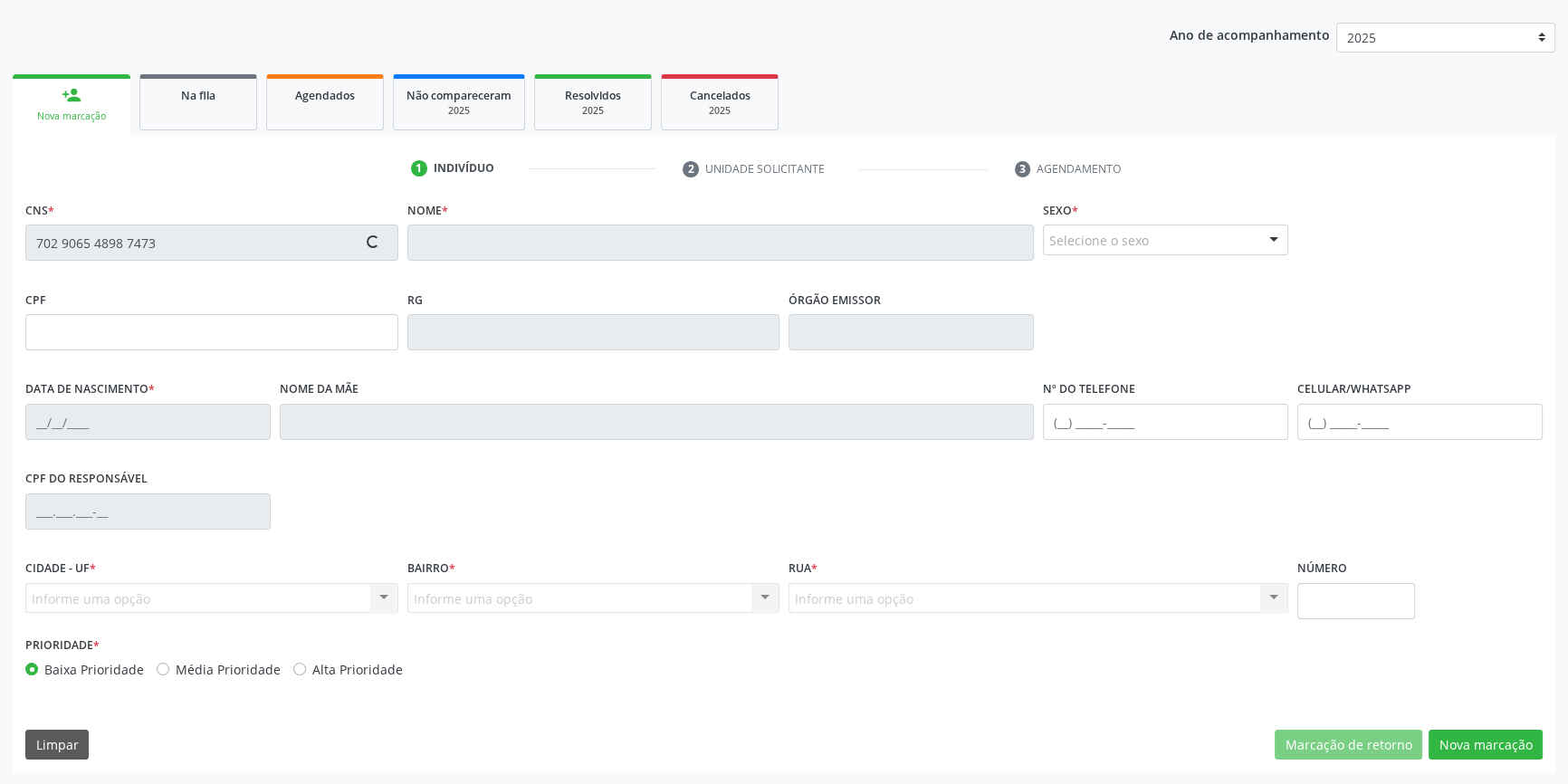
type input "557.922.354-49"
type input "143"
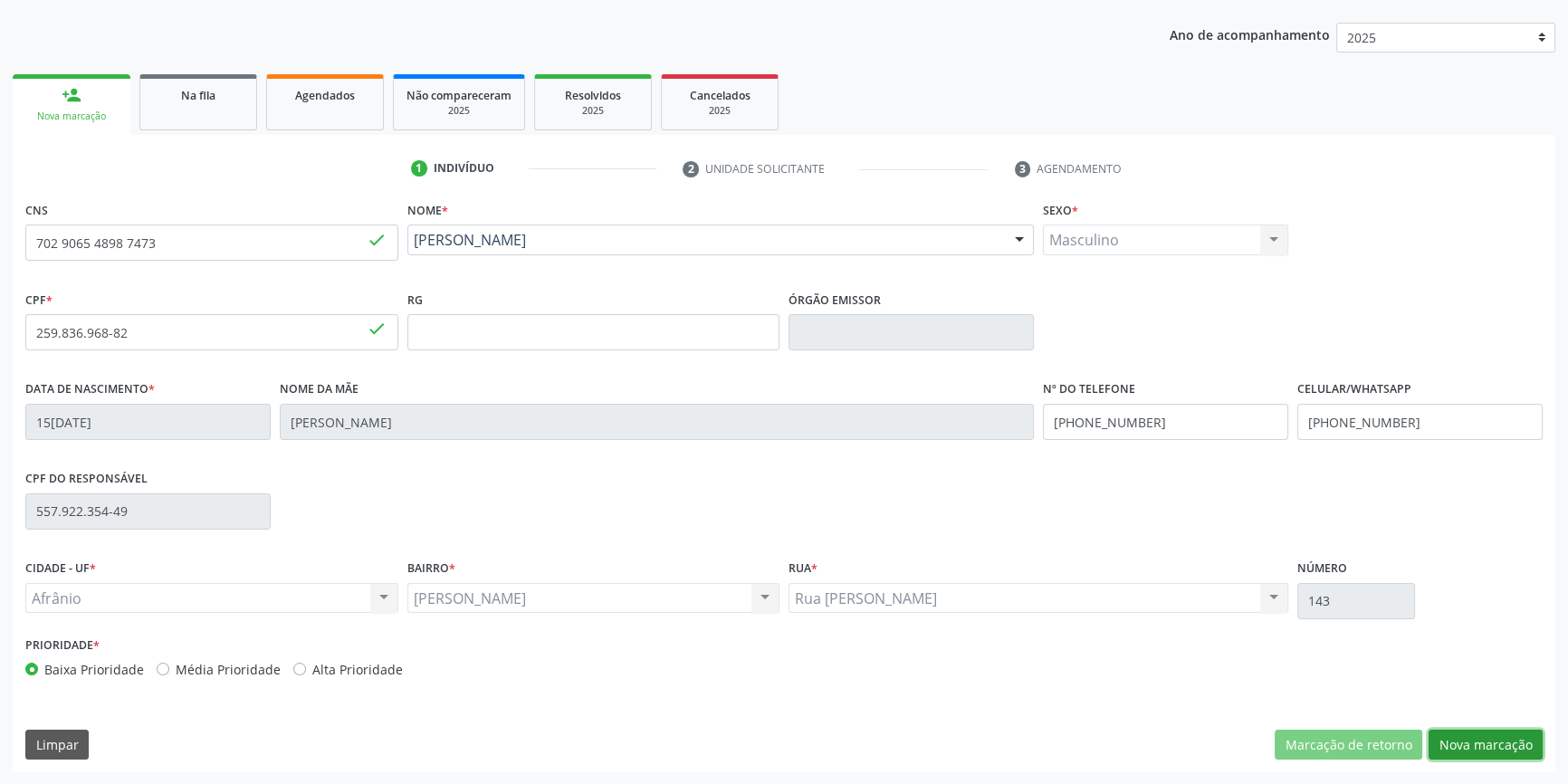
click at [1493, 746] on button "Nova marcação" at bounding box center [1485, 745] width 114 height 31
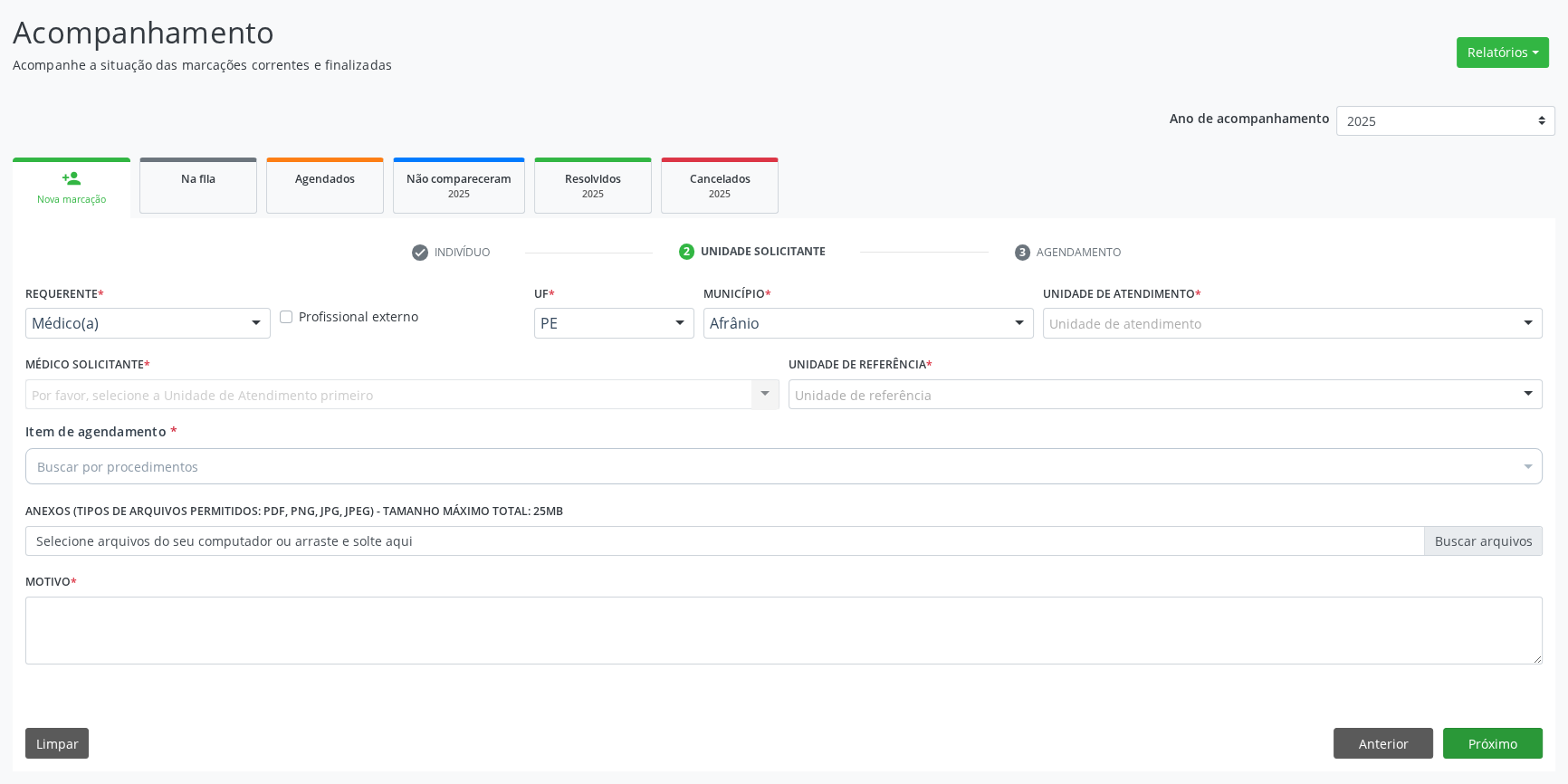
scroll to position [112, 0]
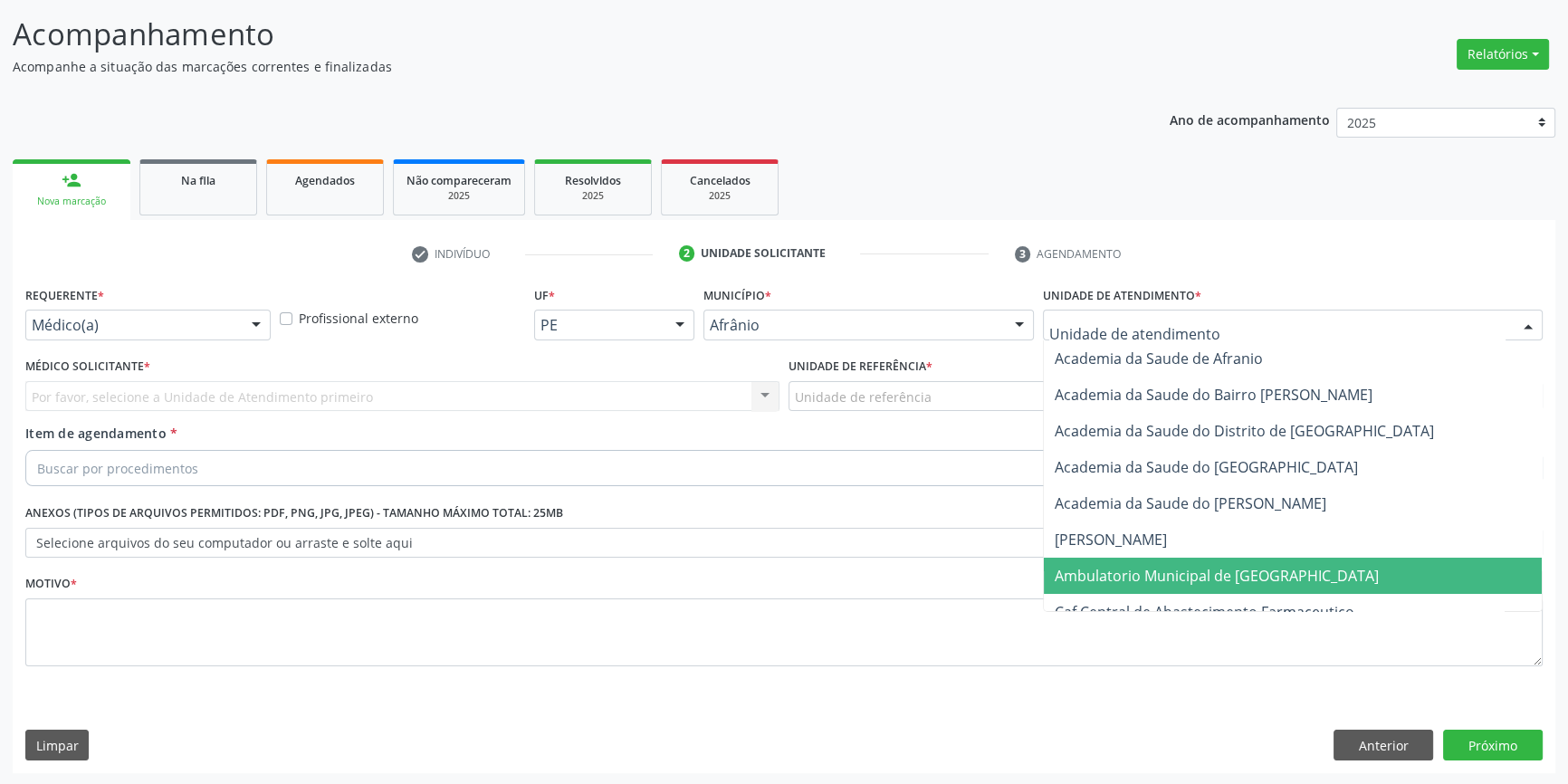
drag, startPoint x: 1185, startPoint y: 569, endPoint x: 827, endPoint y: 445, distance: 378.9
click at [1176, 569] on span "Ambulatorio Municipal de [GEOGRAPHIC_DATA]" at bounding box center [1217, 576] width 324 height 20
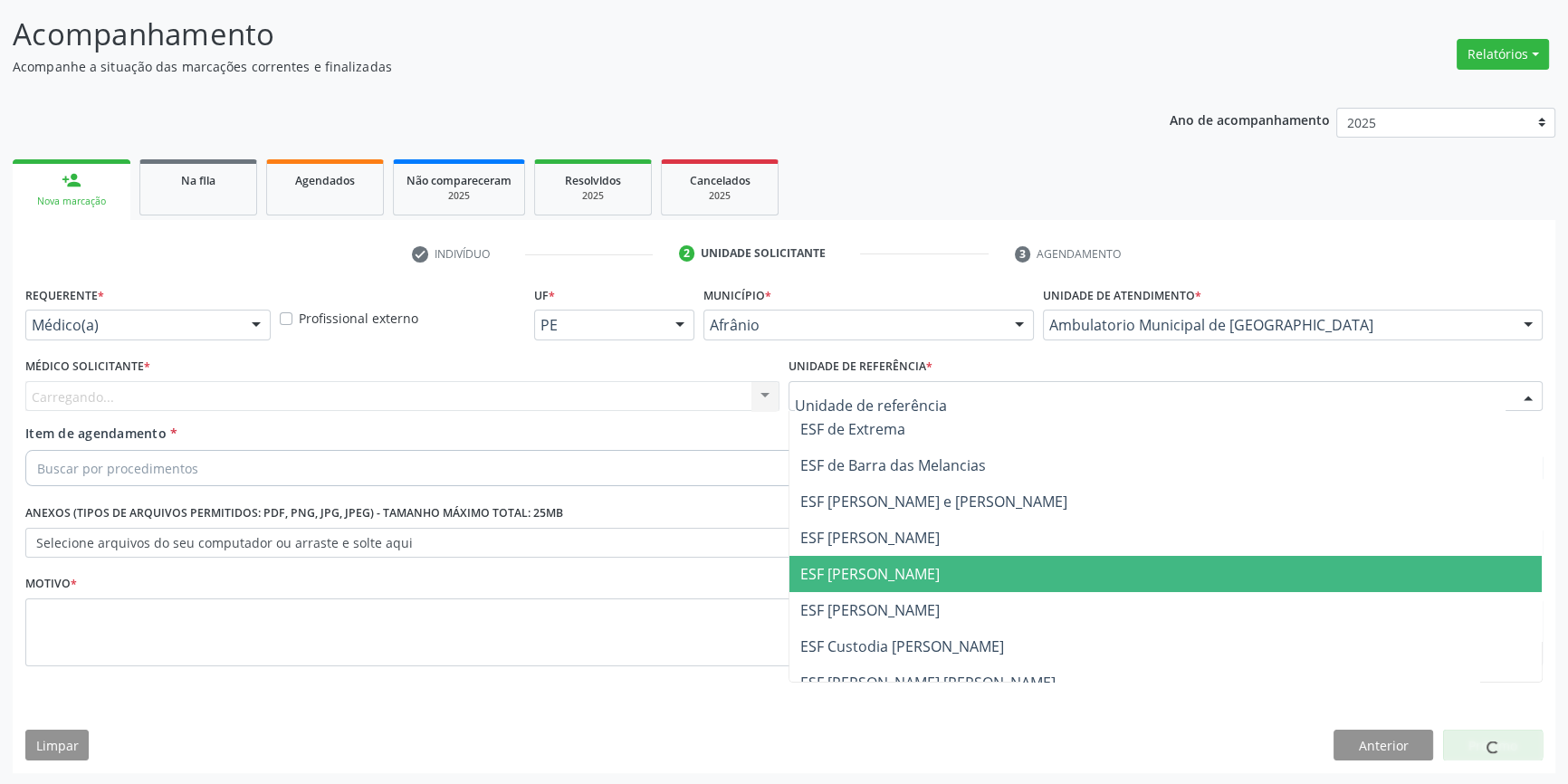
click at [904, 560] on span "ESF [PERSON_NAME]" at bounding box center [1166, 573] width 753 height 36
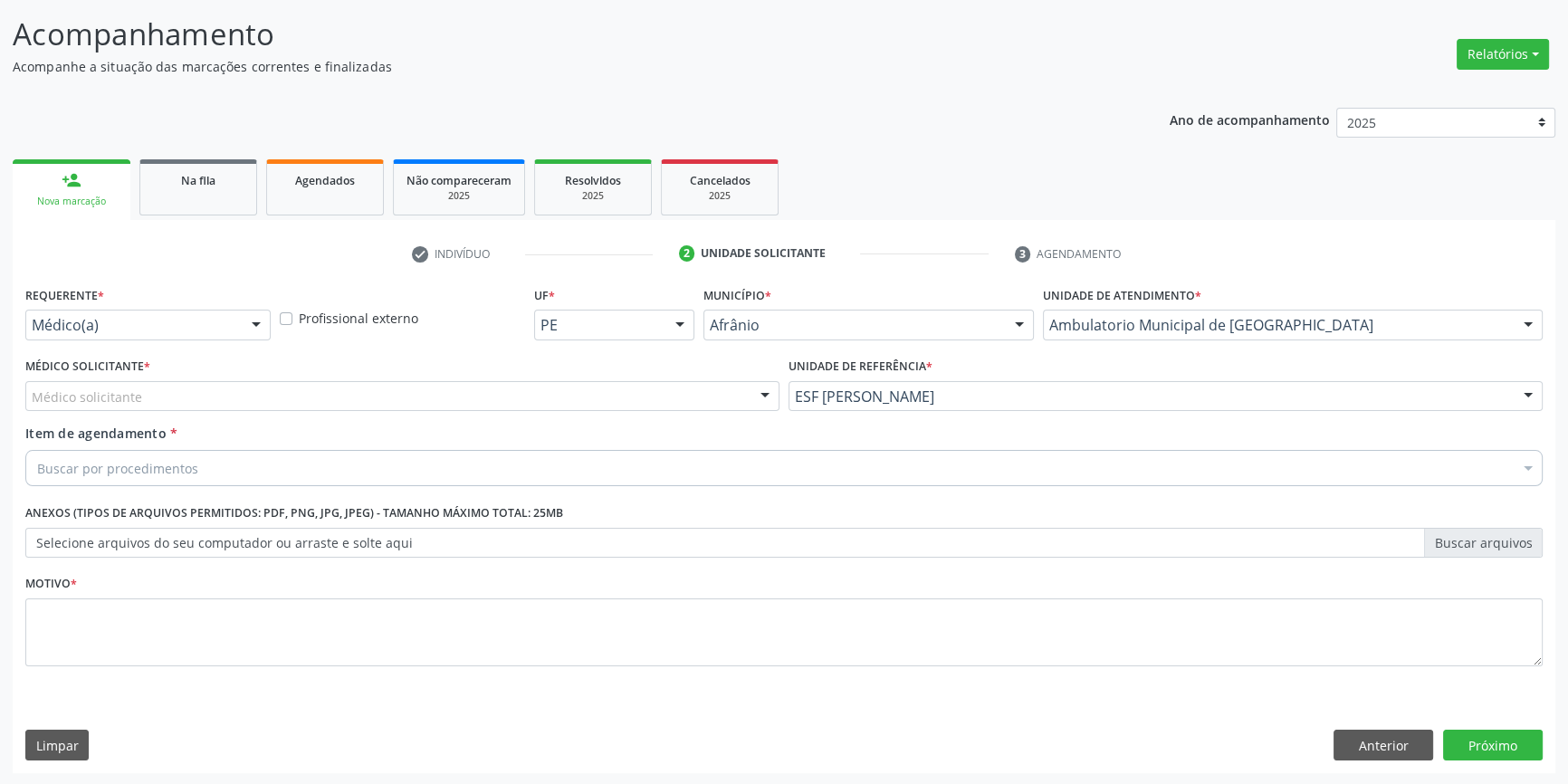
click at [380, 397] on div "Médico solicitante" at bounding box center [402, 396] width 754 height 31
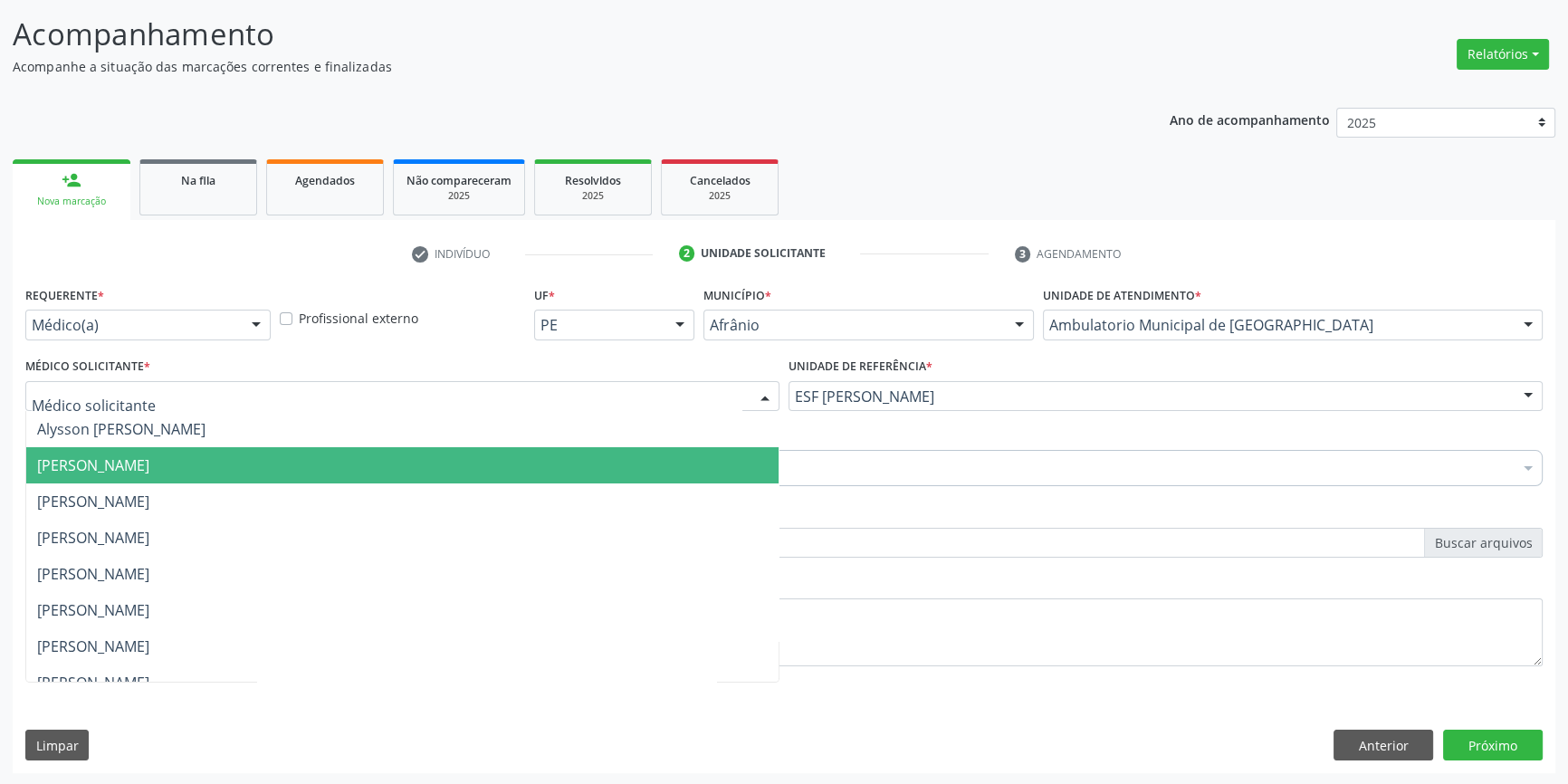
click at [150, 460] on span "[PERSON_NAME]" at bounding box center [93, 465] width 113 height 20
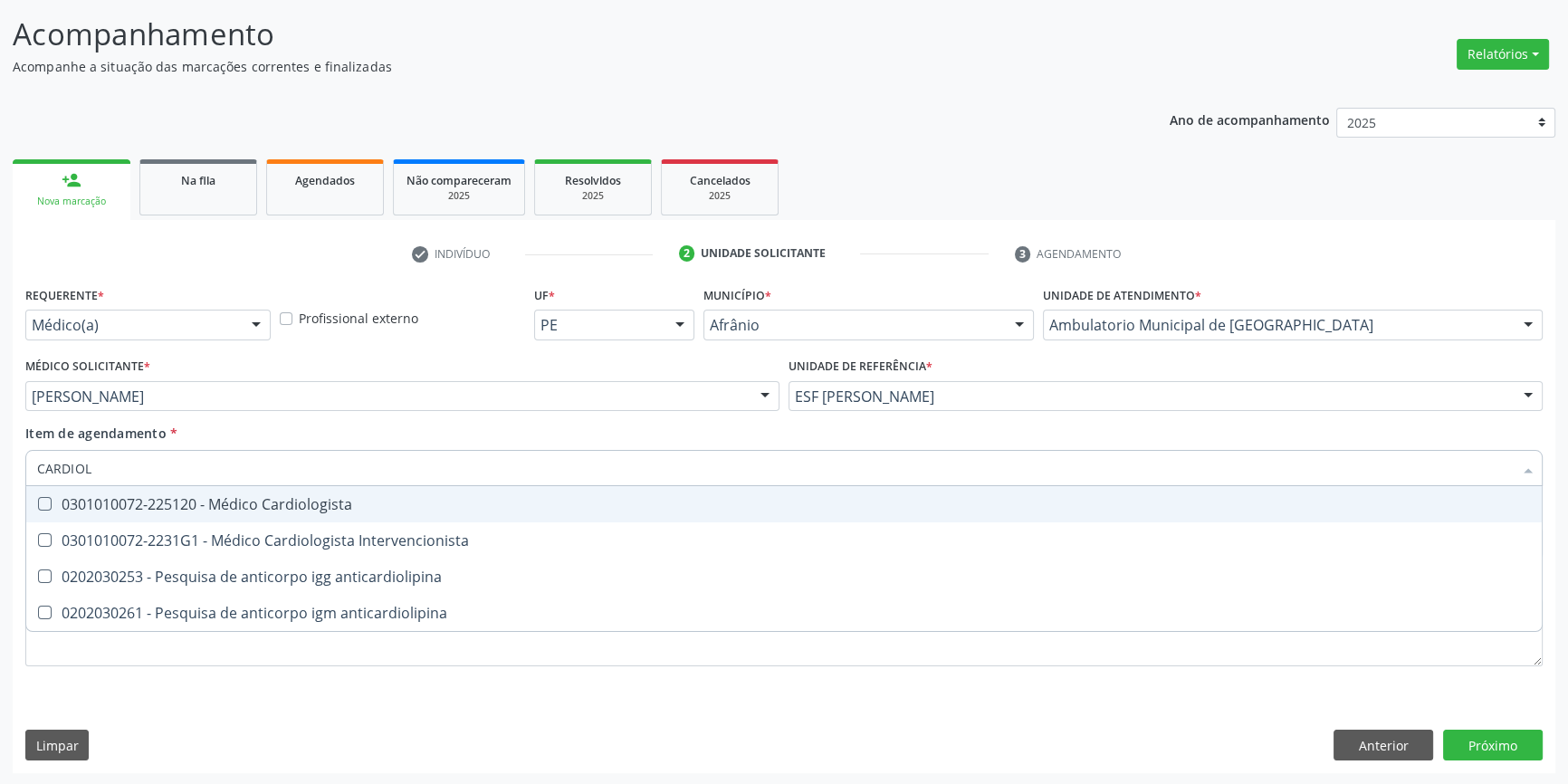
type input "CARDIOLO"
click at [190, 498] on div "0301010072-225120 - Médico Cardiologista" at bounding box center [784, 504] width 1494 height 15
checkbox Cardiologista "true"
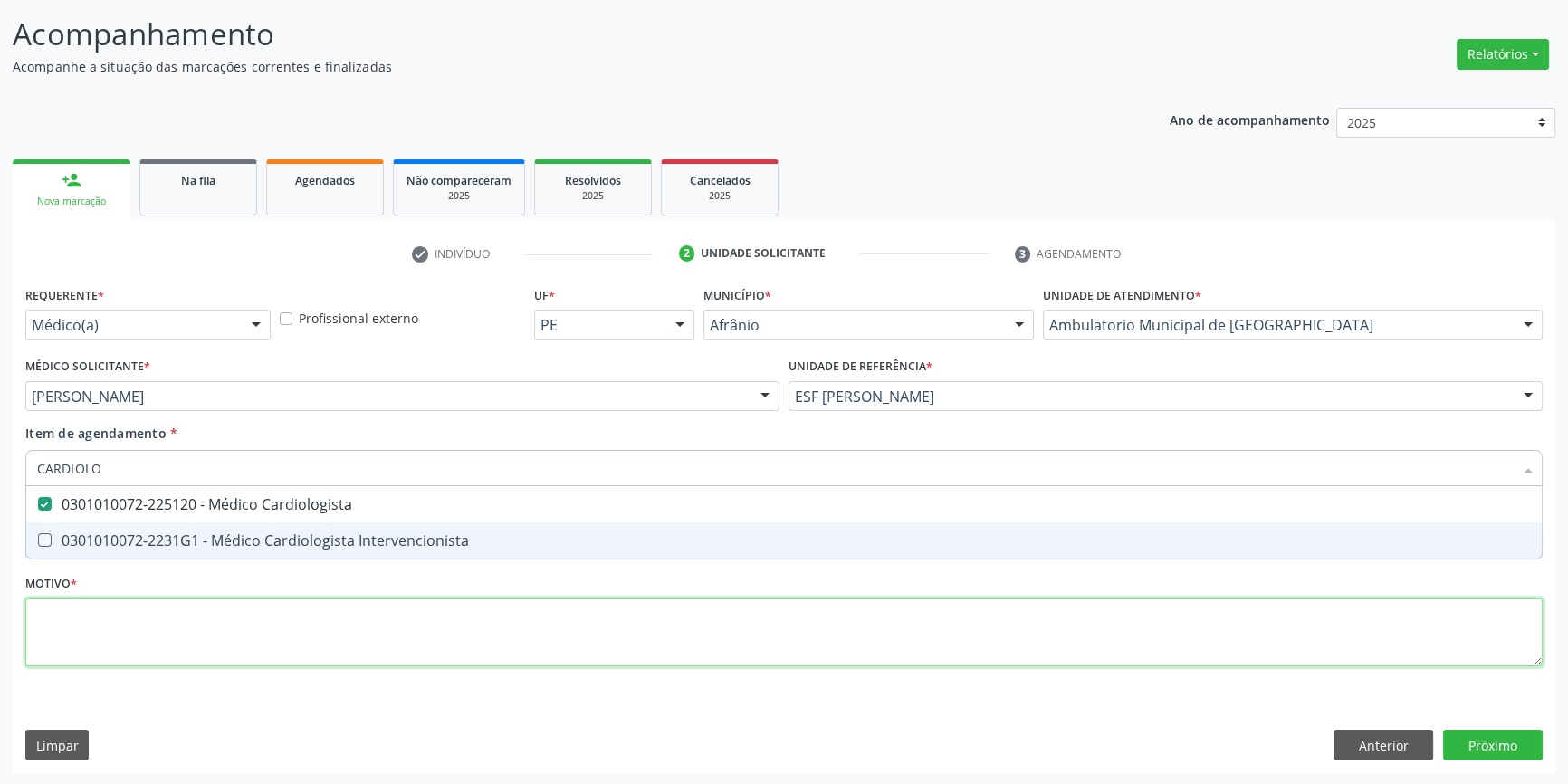
click at [276, 633] on div "Requerente * Médico(a) Médico(a) Enfermeiro(a) Paciente Nenhum resultado encont…" at bounding box center [784, 487] width 1517 height 410
type textarea "'"
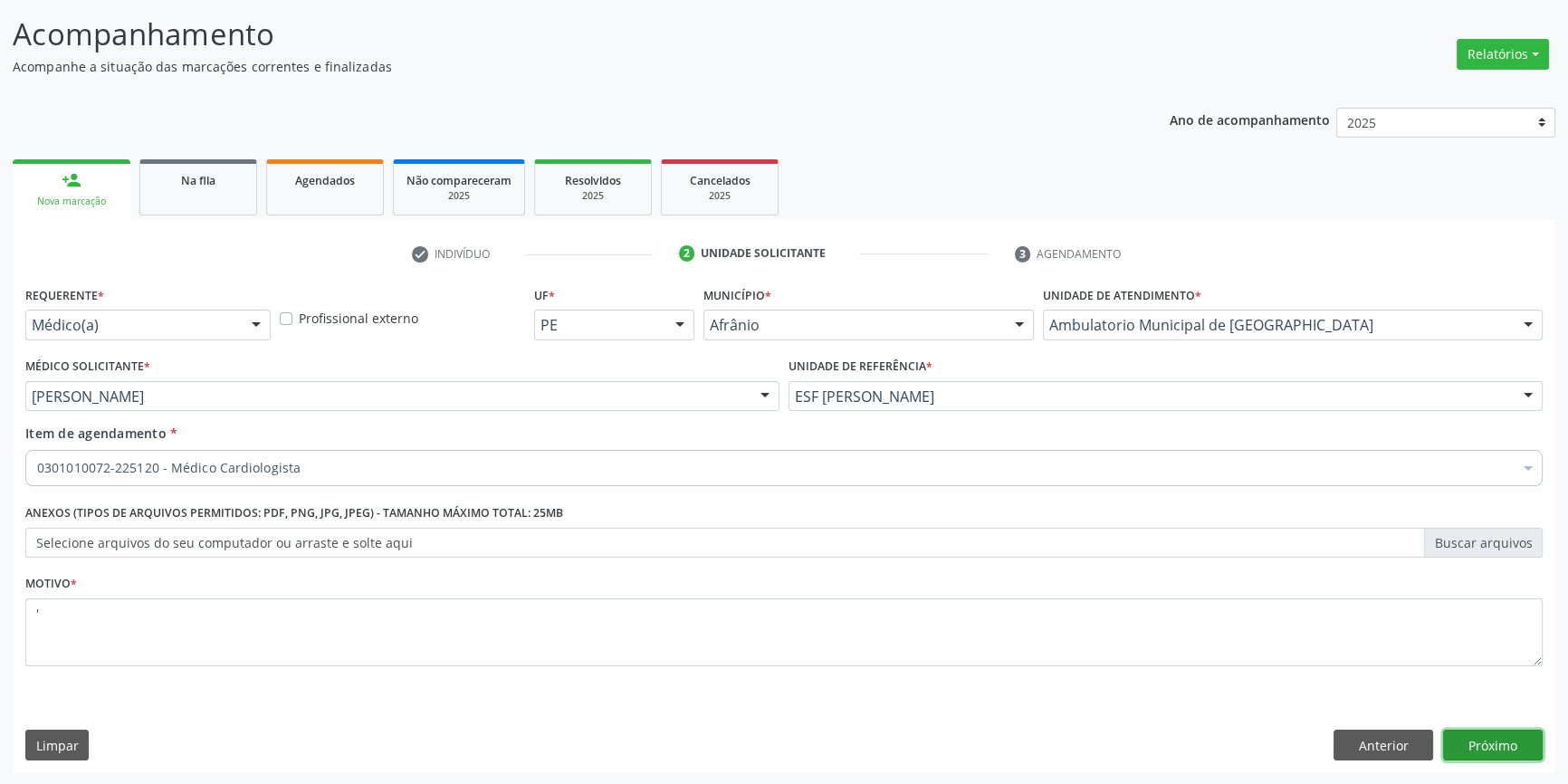
click at [1535, 743] on button "Próximo" at bounding box center [1493, 745] width 100 height 31
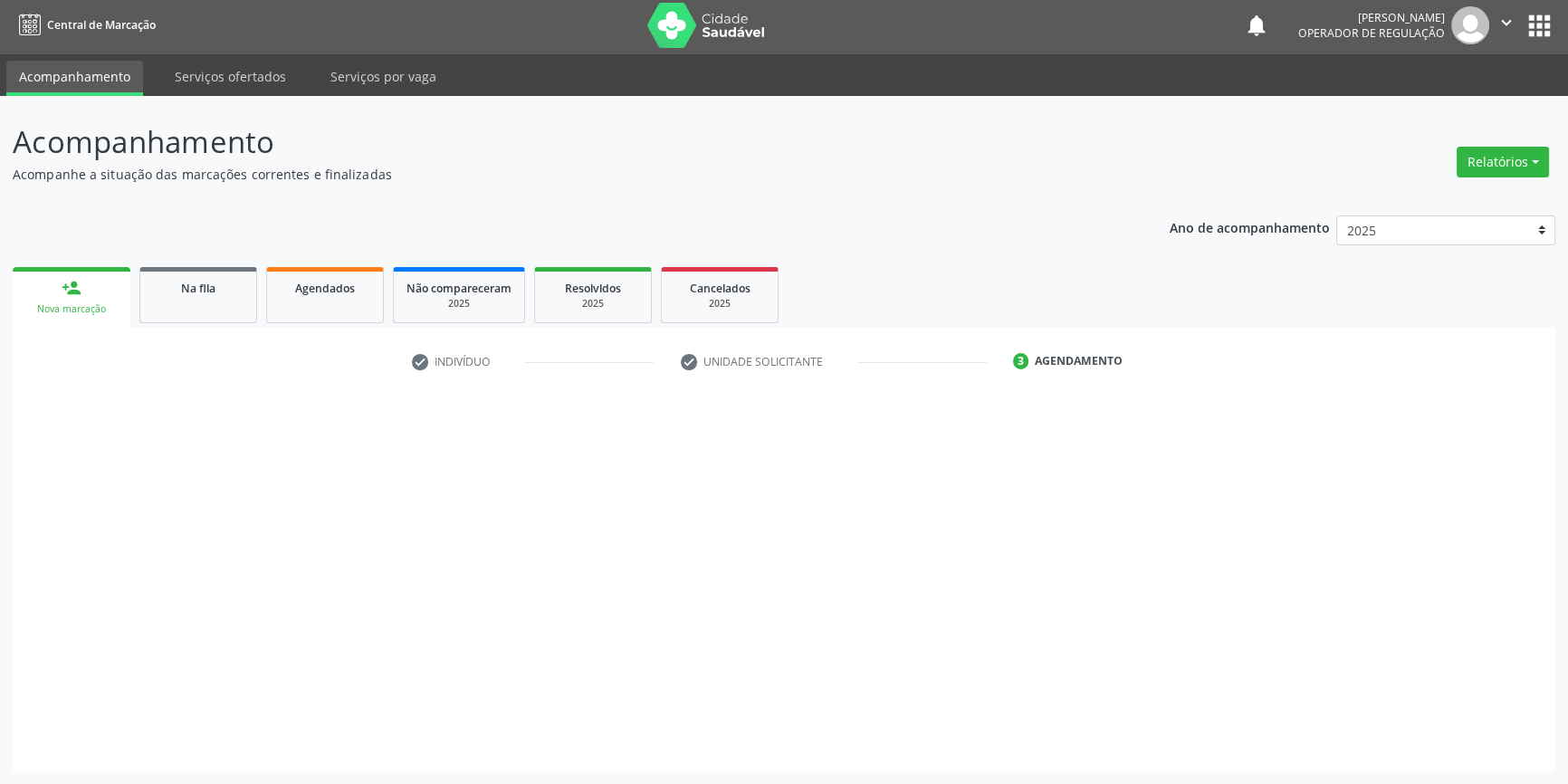
scroll to position [2, 0]
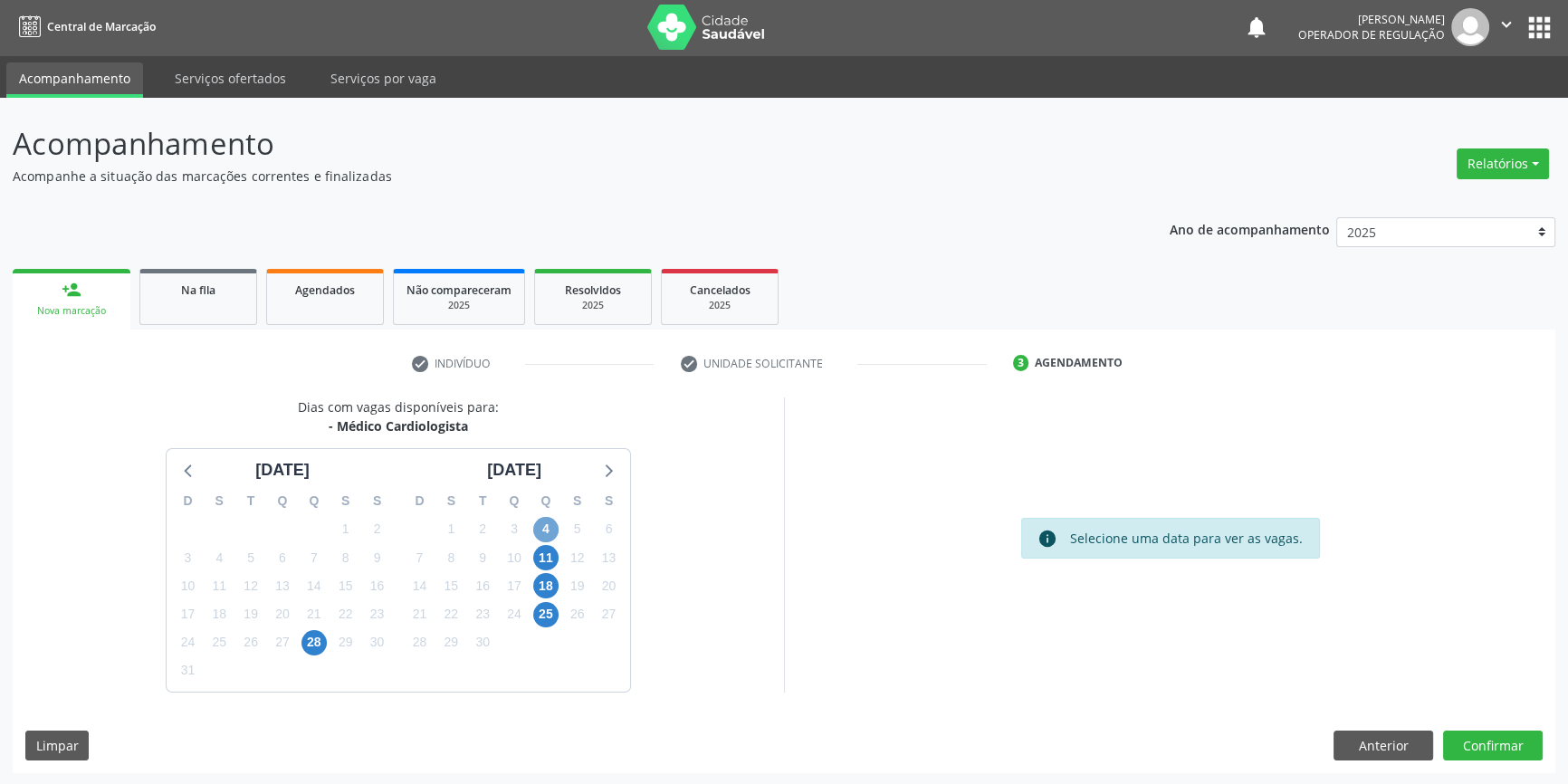
click at [543, 533] on span "4" at bounding box center [546, 529] width 25 height 25
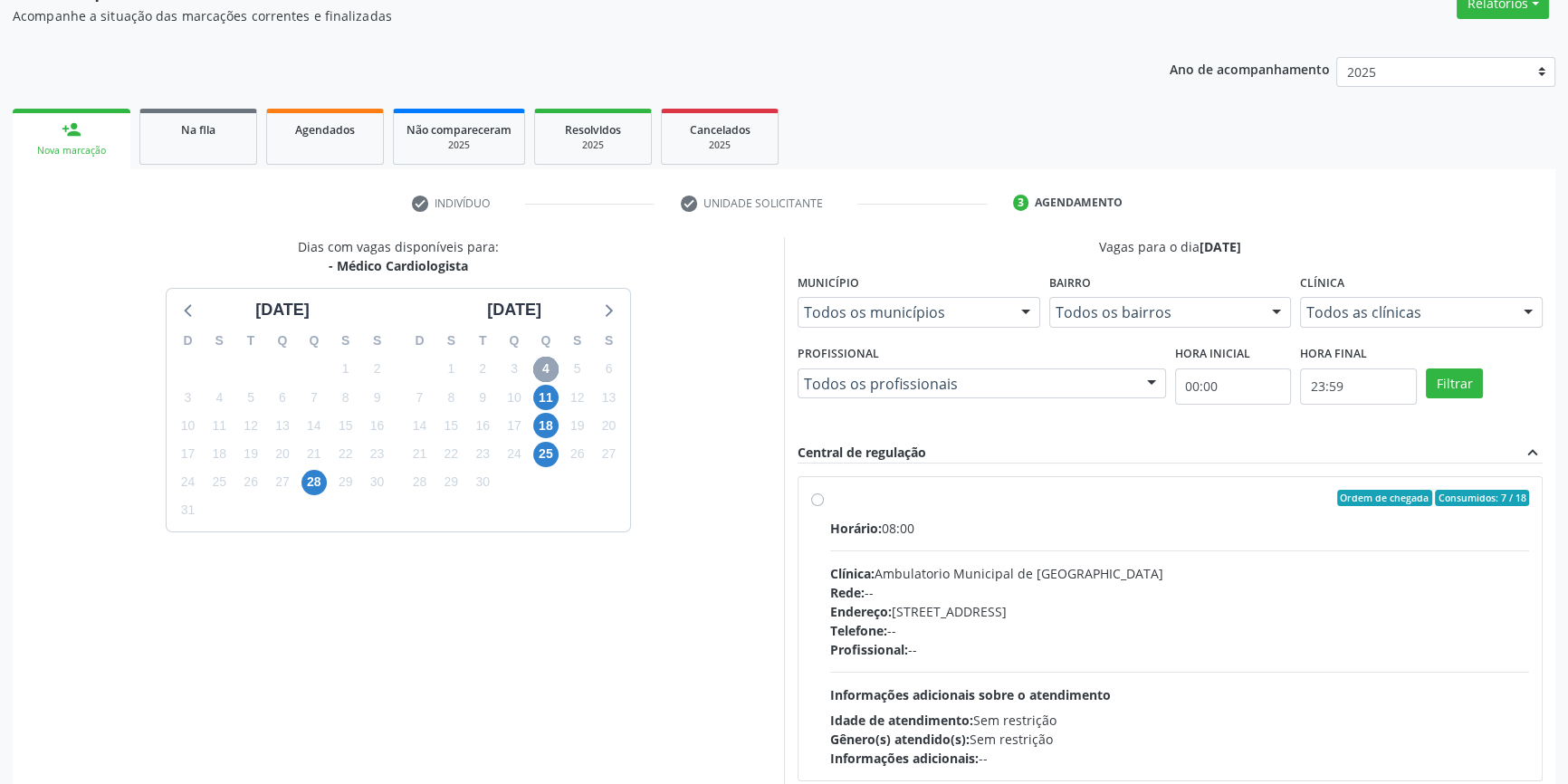
scroll to position [166, 0]
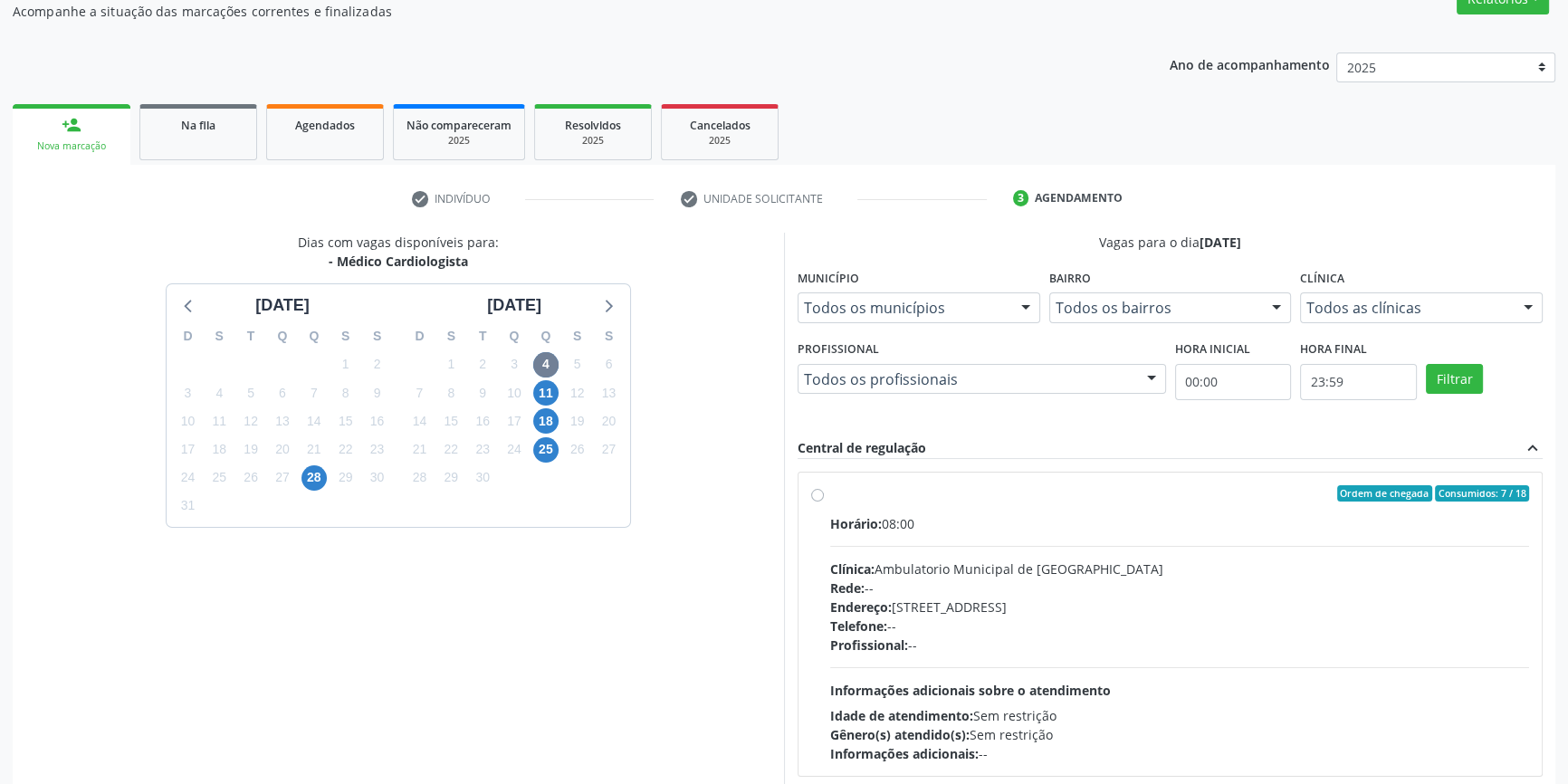
click at [960, 532] on div "Horário: 08:00 Clínica: Ambulatorio Municipal de Saude Rede: -- Endereço: A, nº…" at bounding box center [1180, 638] width 699 height 249
click at [824, 501] on input "Ordem de chegada Consumidos: 7 / 18 Horário: 08:00 Clínica: Ambulatorio Municip…" at bounding box center [817, 494] width 13 height 17
radio input "true"
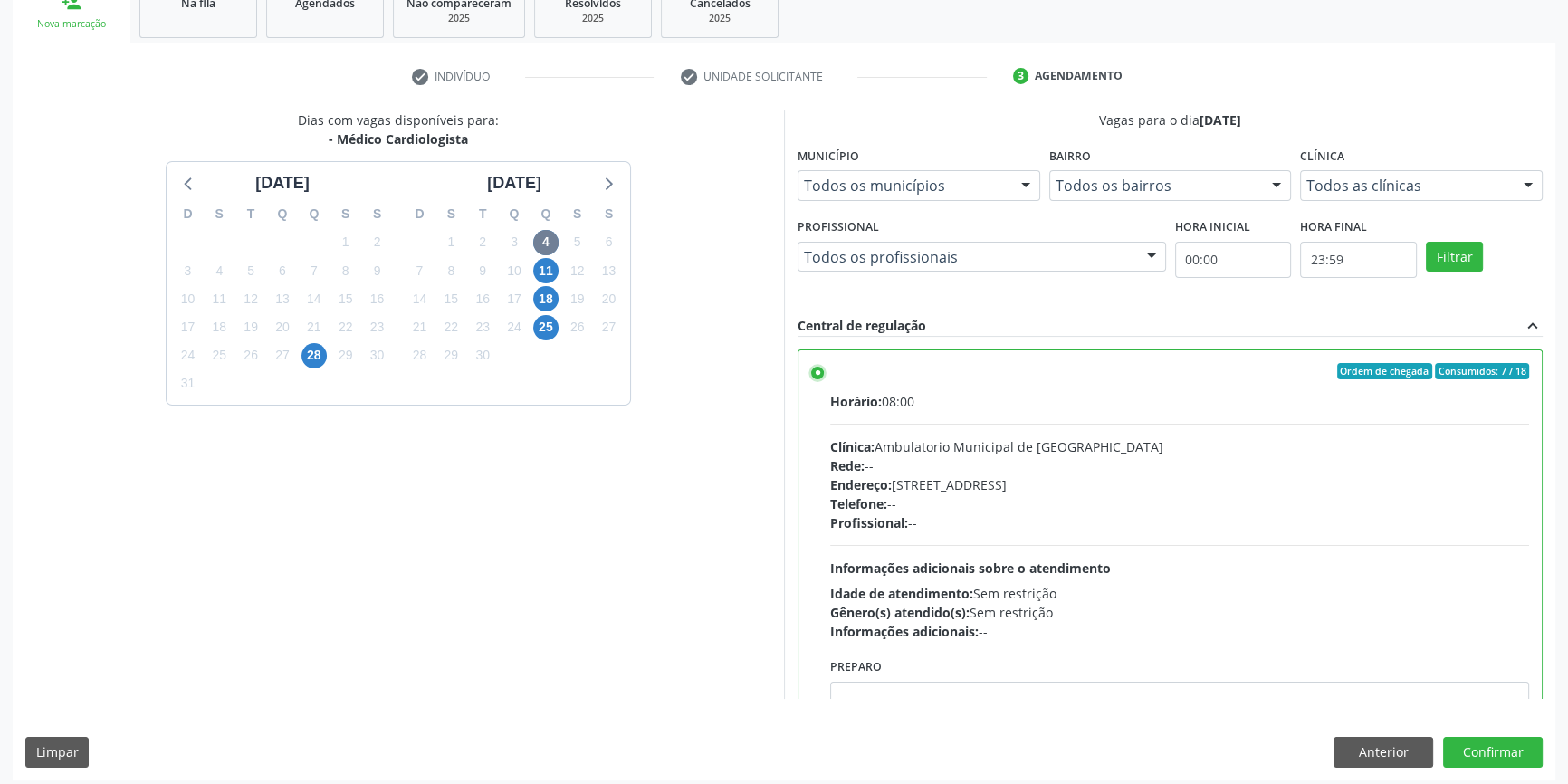
scroll to position [296, 0]
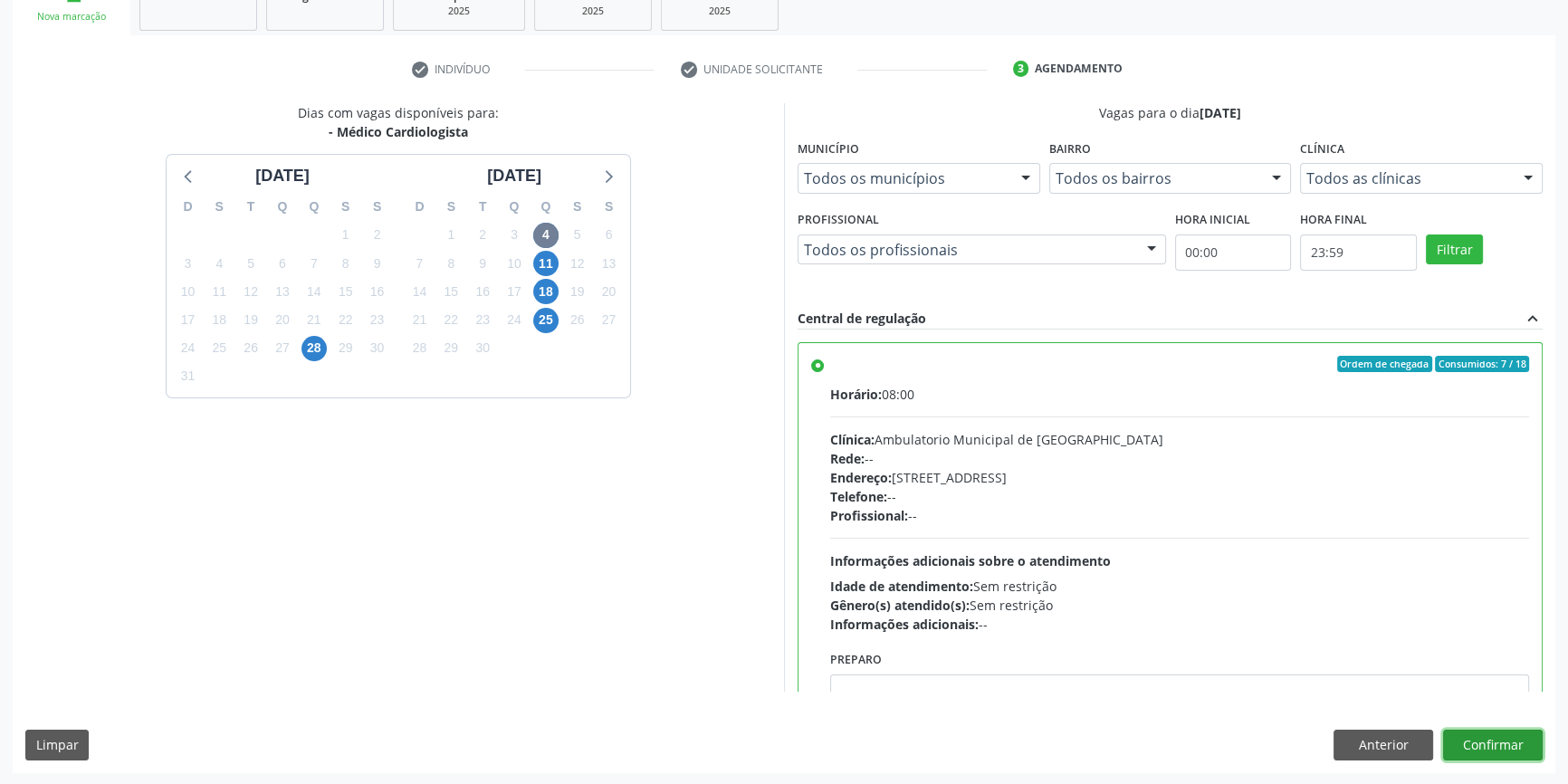
click at [1474, 743] on button "Confirmar" at bounding box center [1493, 745] width 100 height 31
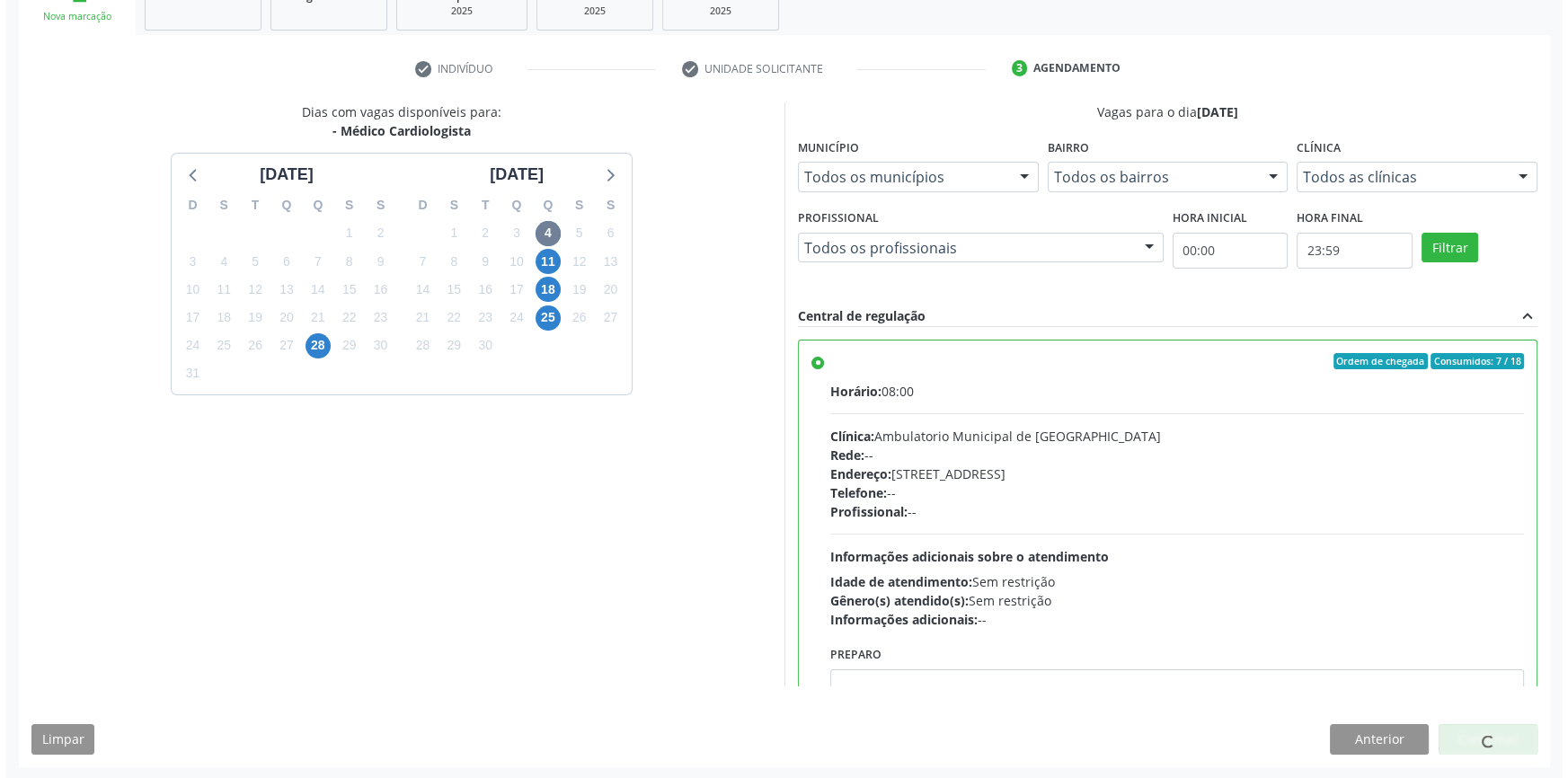
scroll to position [0, 0]
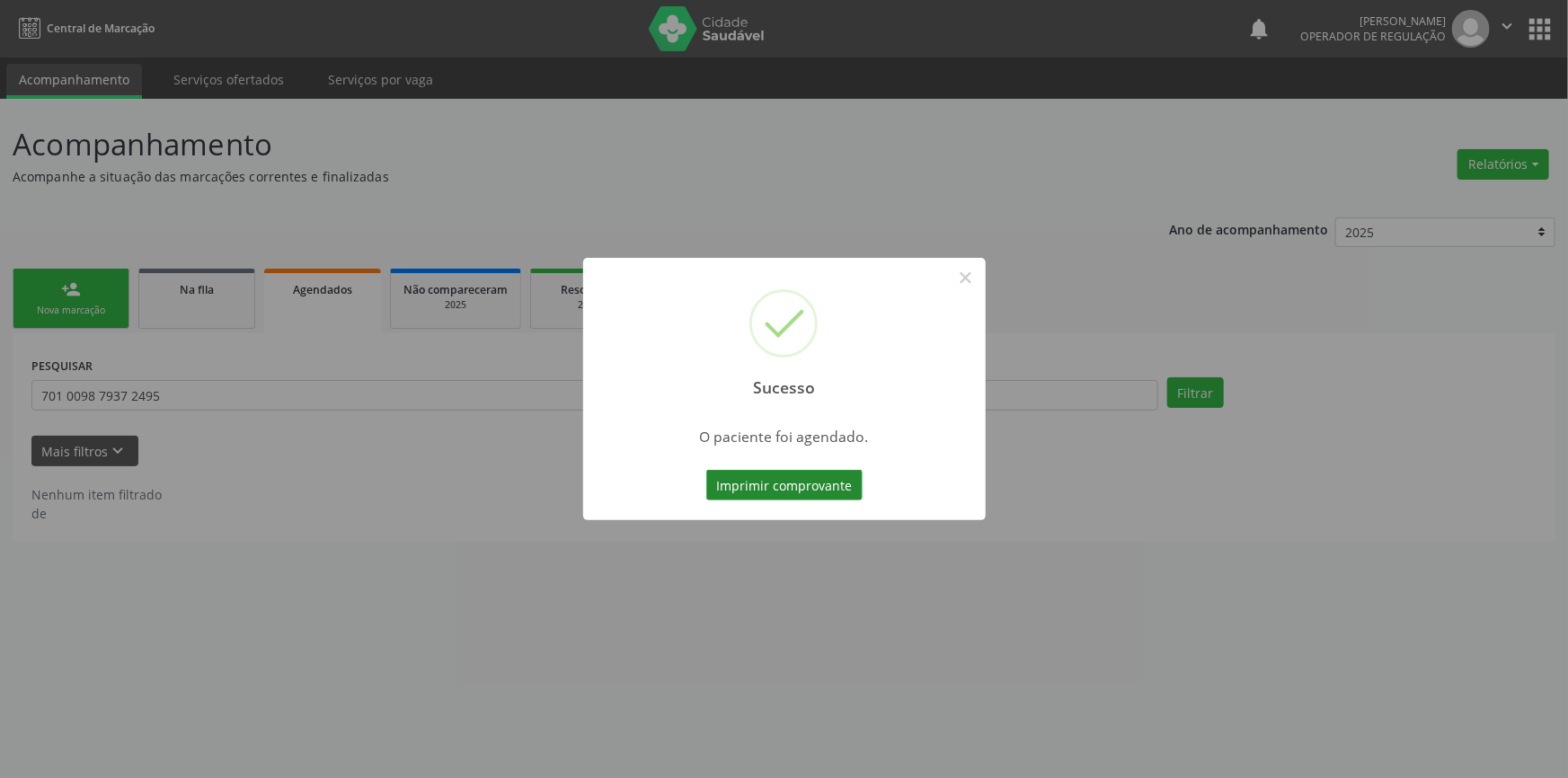
click at [828, 496] on button "Imprimir comprovante" at bounding box center [785, 485] width 156 height 31
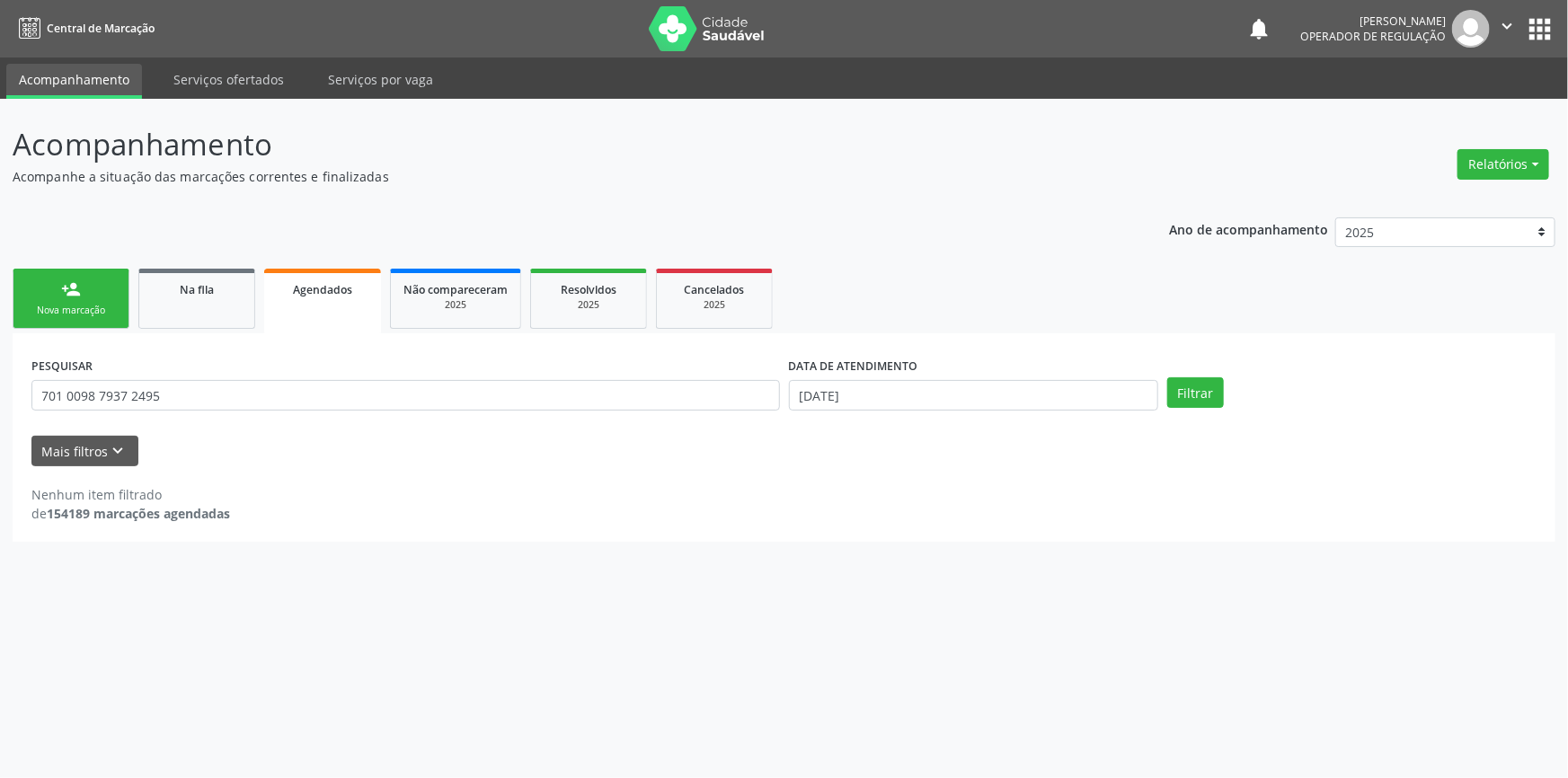
click at [117, 319] on link "person_add Nova marcação" at bounding box center [70, 299] width 117 height 60
click at [101, 310] on div "Nova marcação" at bounding box center [70, 310] width 90 height 13
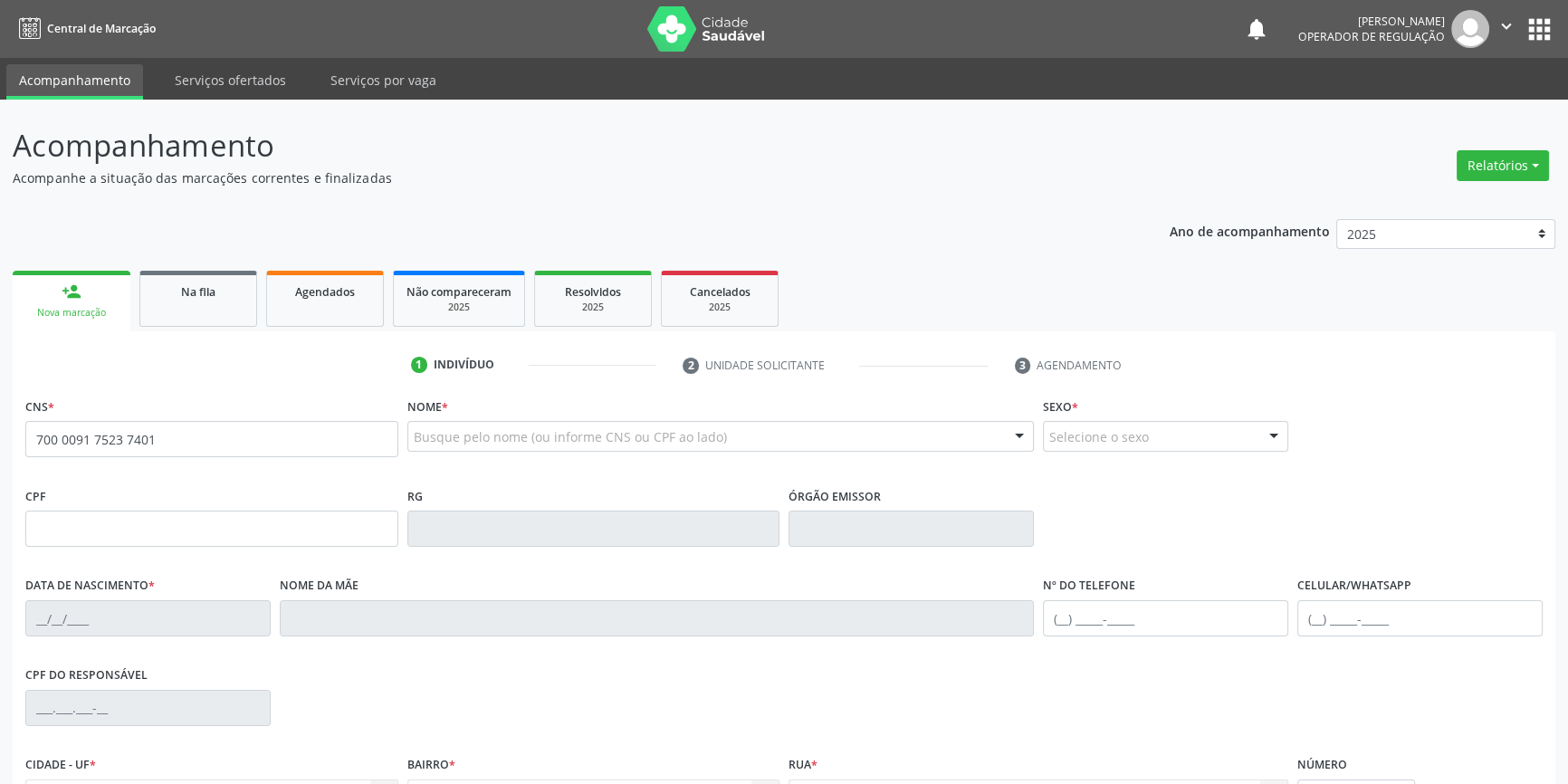
type input "700 0091 7523 7401"
type input "1[DATE]"
type input "[PERSON_NAME]"
type input "S/N"
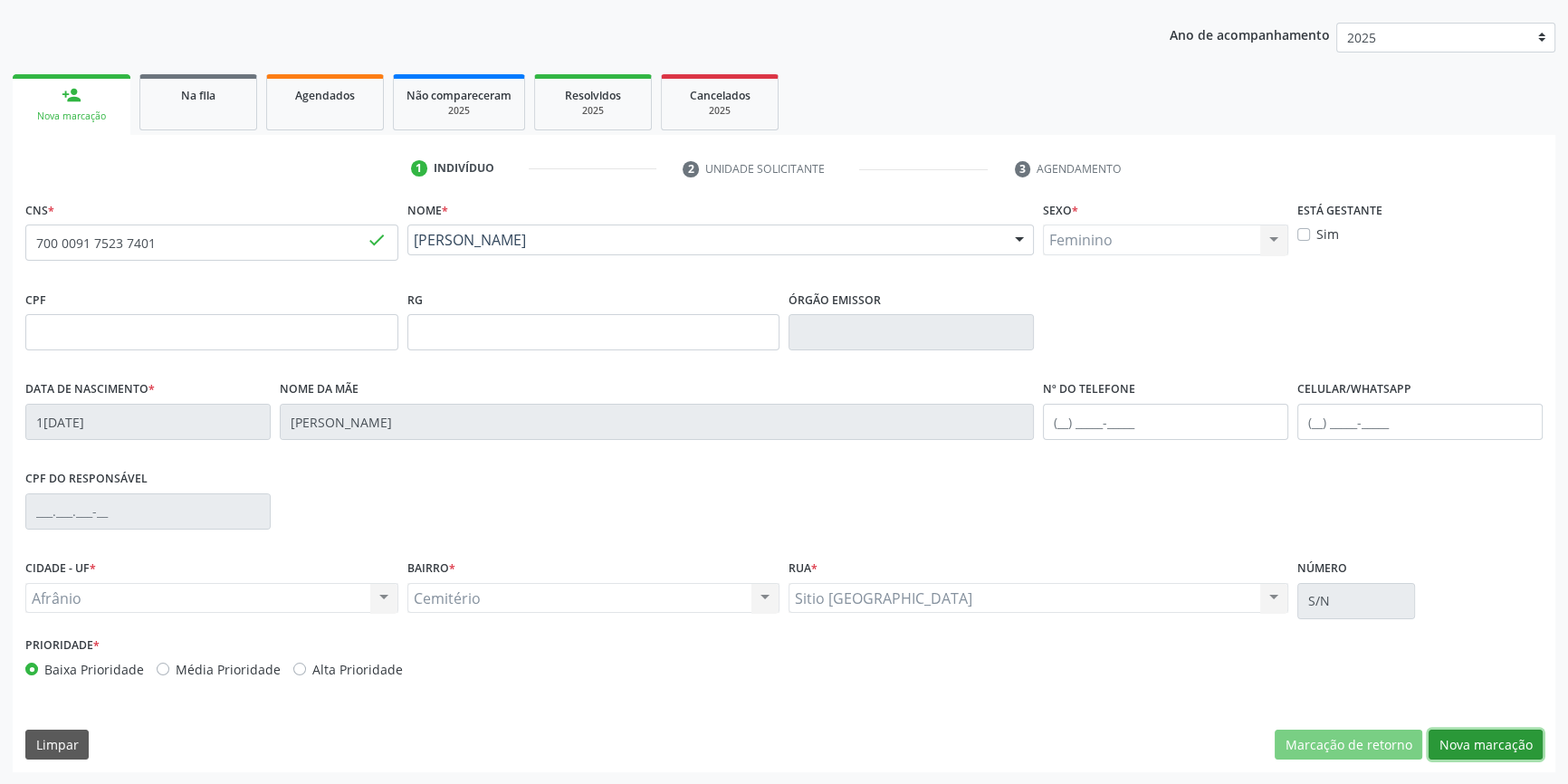
click at [1449, 738] on button "Nova marcação" at bounding box center [1485, 745] width 114 height 31
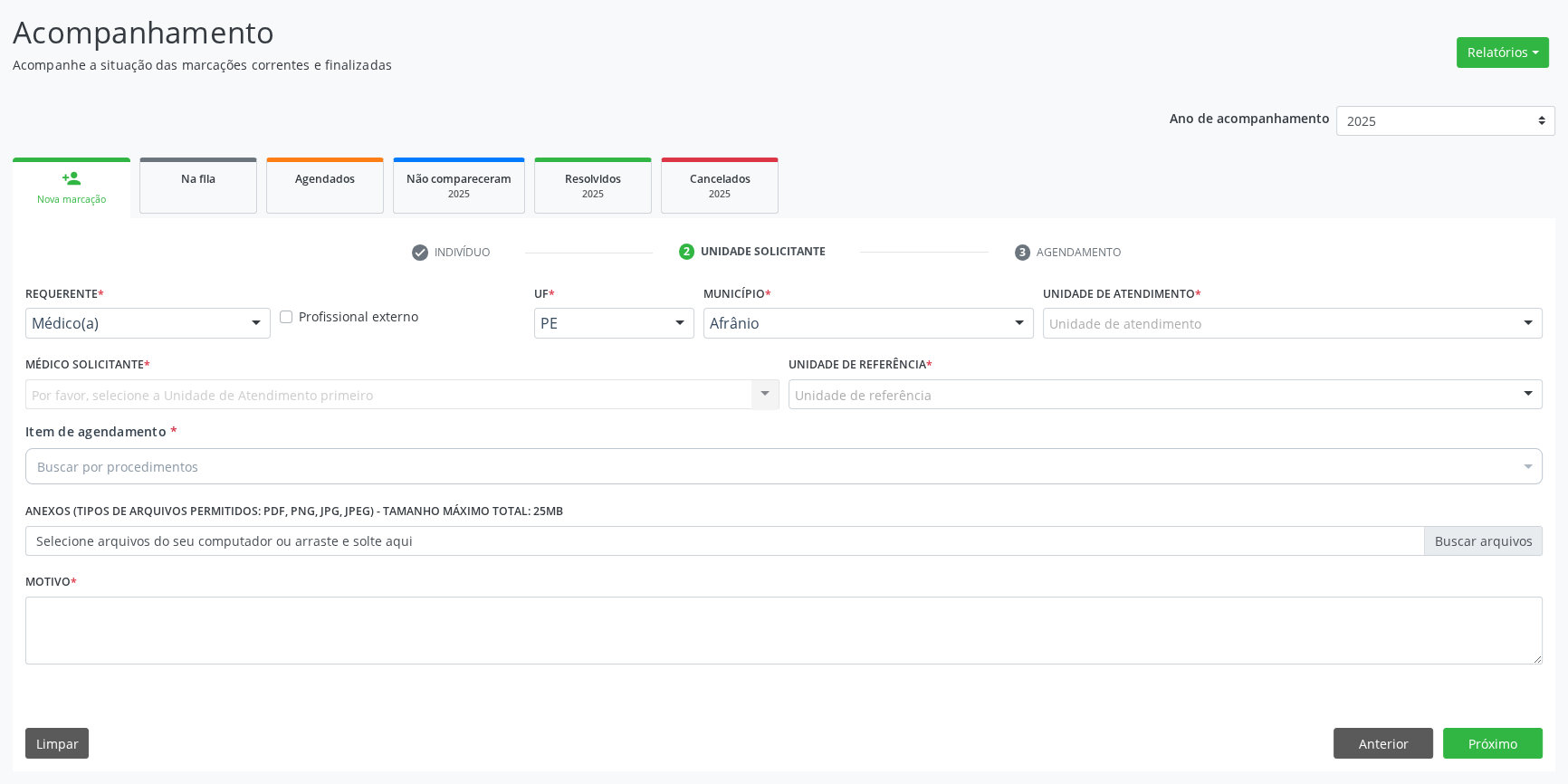
scroll to position [112, 0]
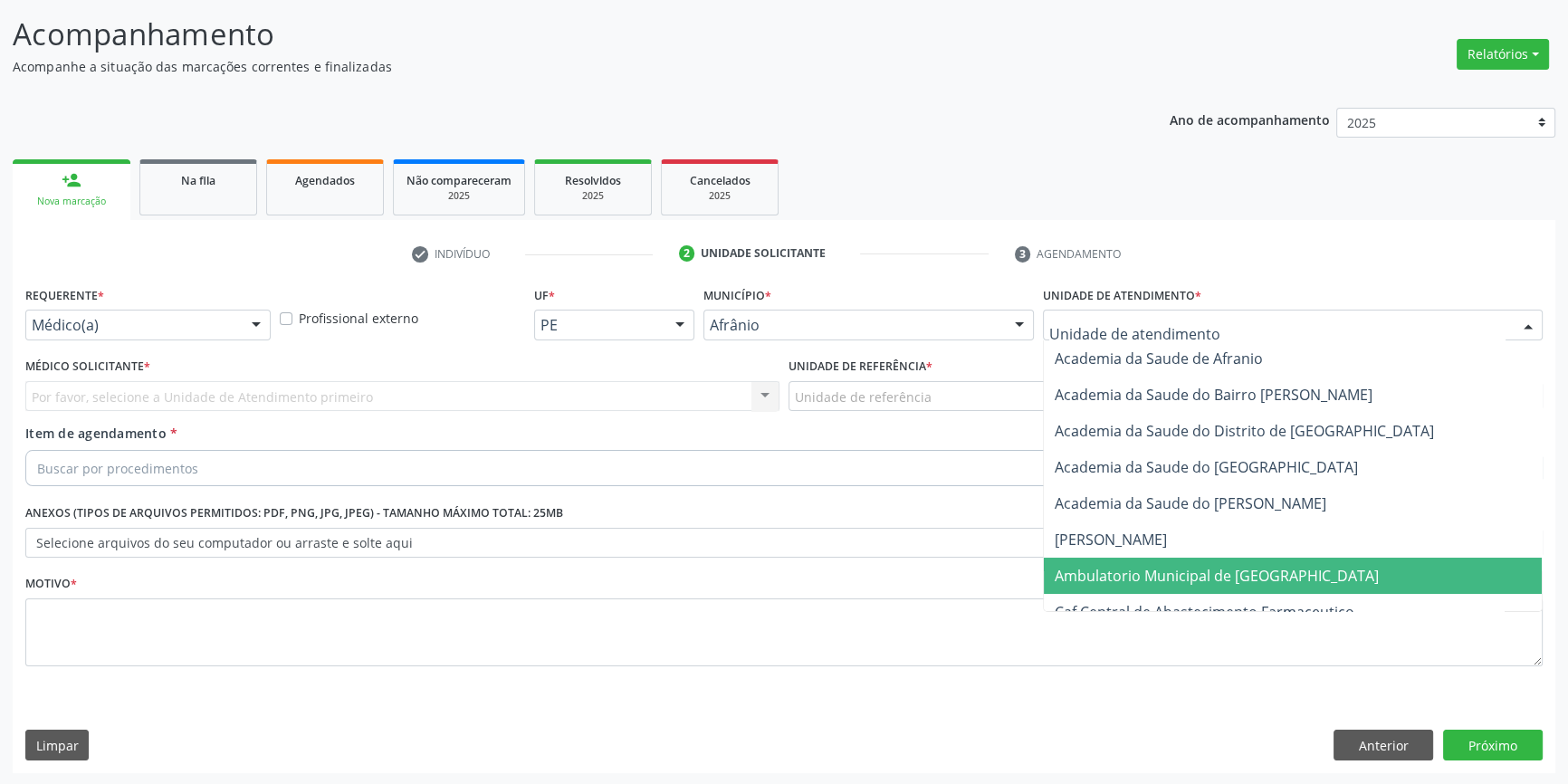
click at [1155, 579] on span "Ambulatorio Municipal de [GEOGRAPHIC_DATA]" at bounding box center [1217, 576] width 324 height 20
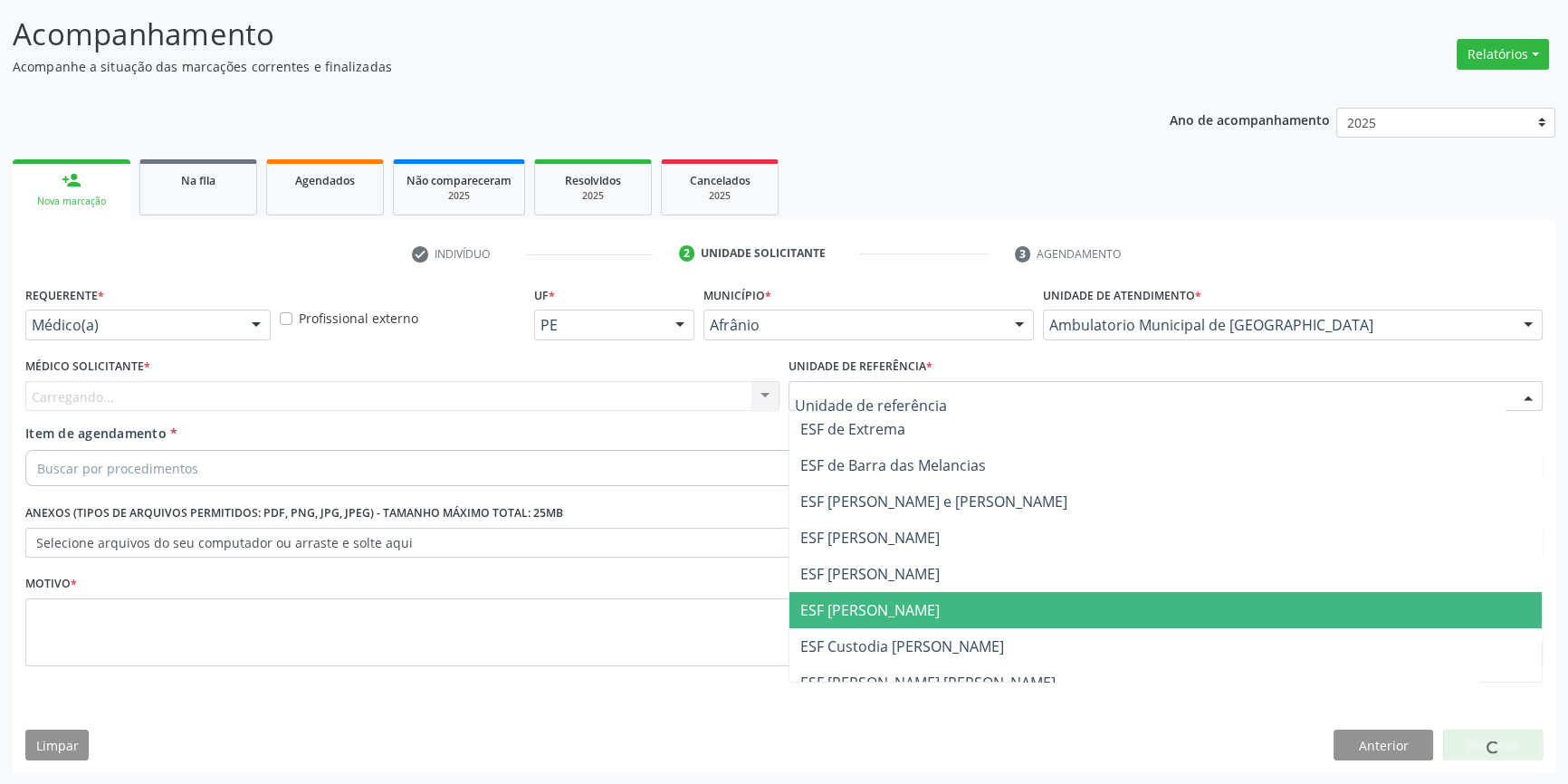
click at [925, 597] on span "ESF [PERSON_NAME]" at bounding box center [1166, 610] width 753 height 36
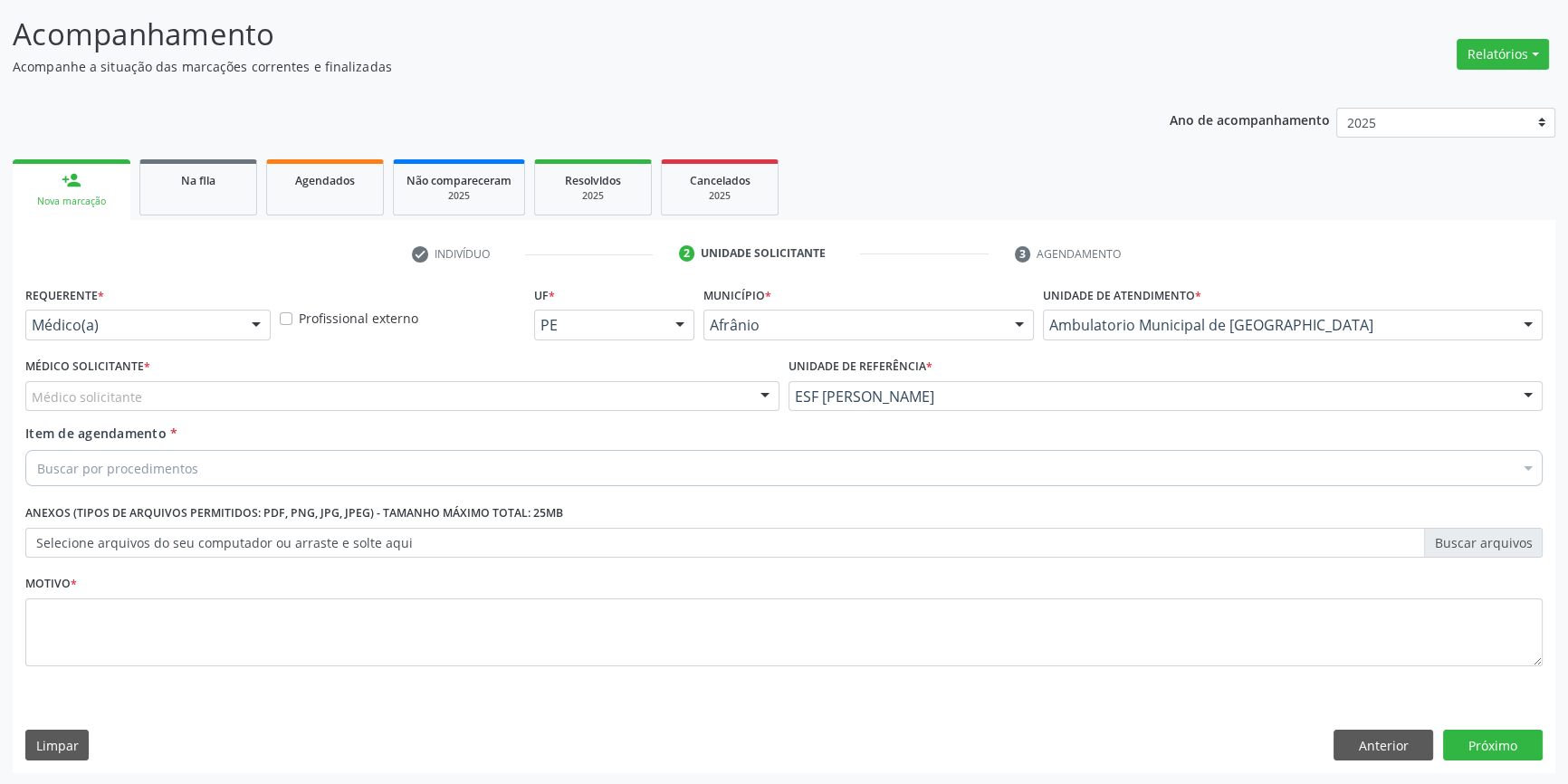
click at [311, 393] on div "Médico solicitante" at bounding box center [402, 396] width 754 height 31
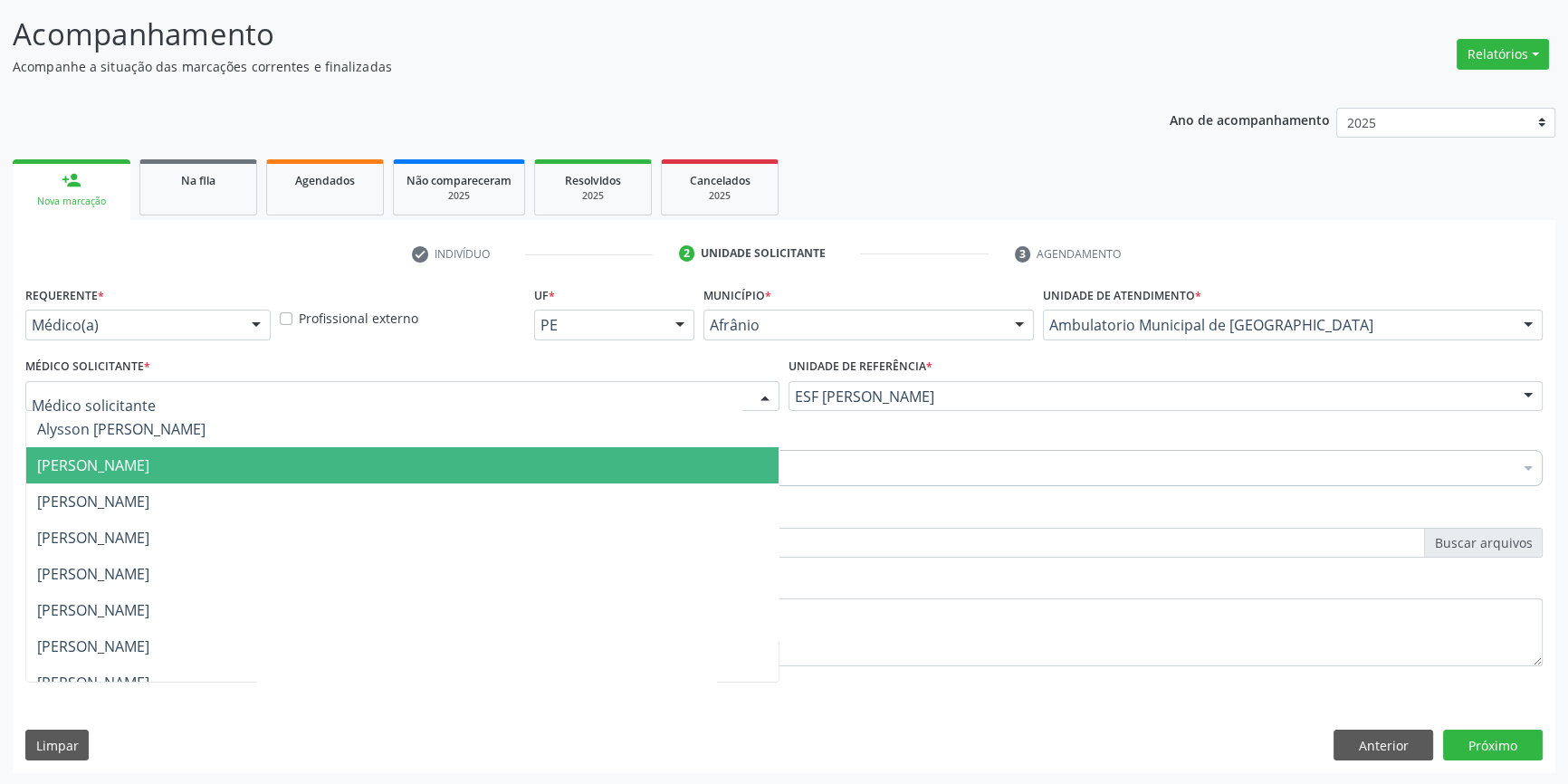
click at [150, 464] on span "[PERSON_NAME]" at bounding box center [93, 465] width 113 height 20
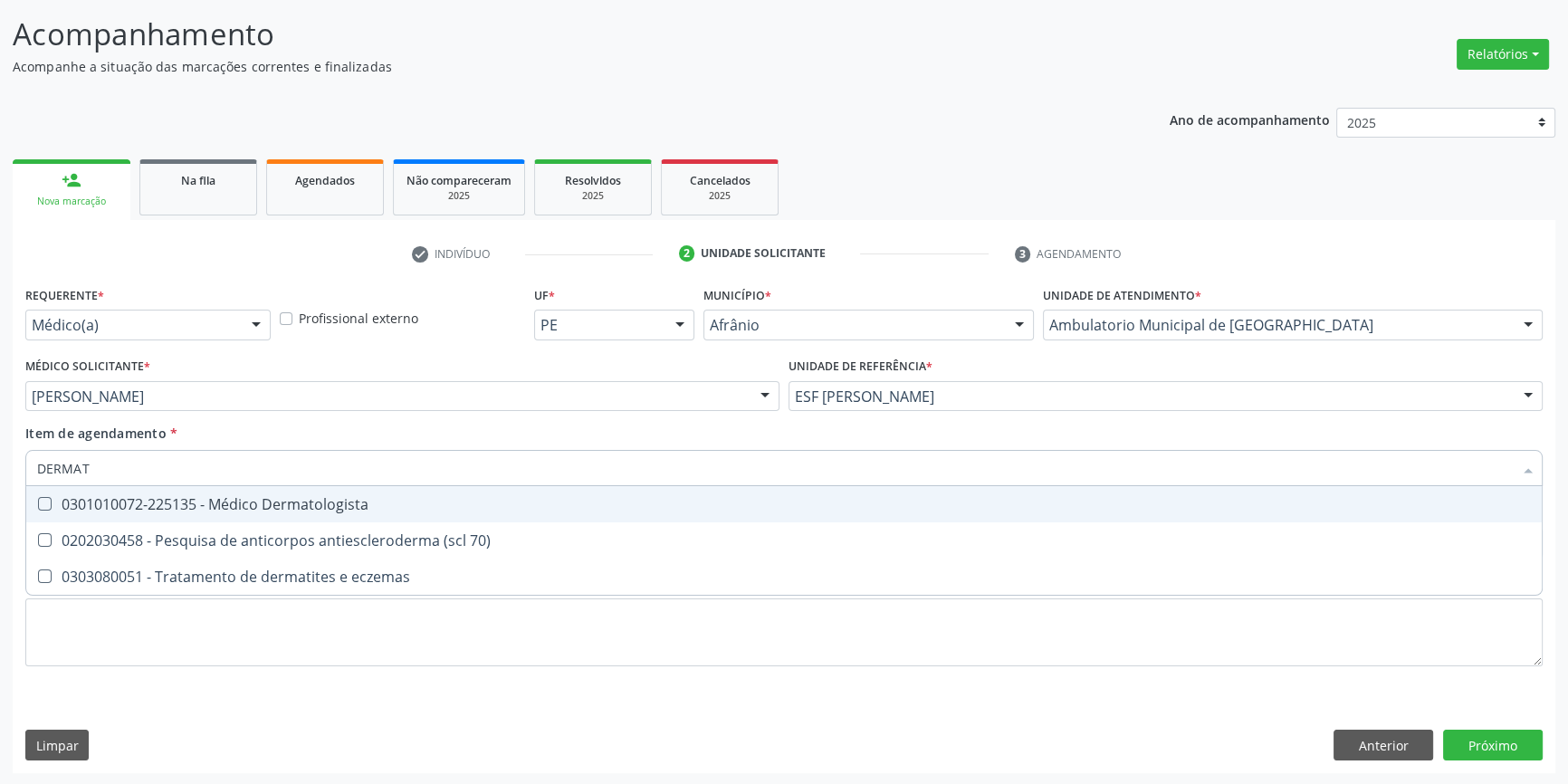
type input "DERMATO"
click at [184, 499] on div "0301010072-225135 - Médico Dermatologista" at bounding box center [784, 504] width 1494 height 15
checkbox Dermatologista "true"
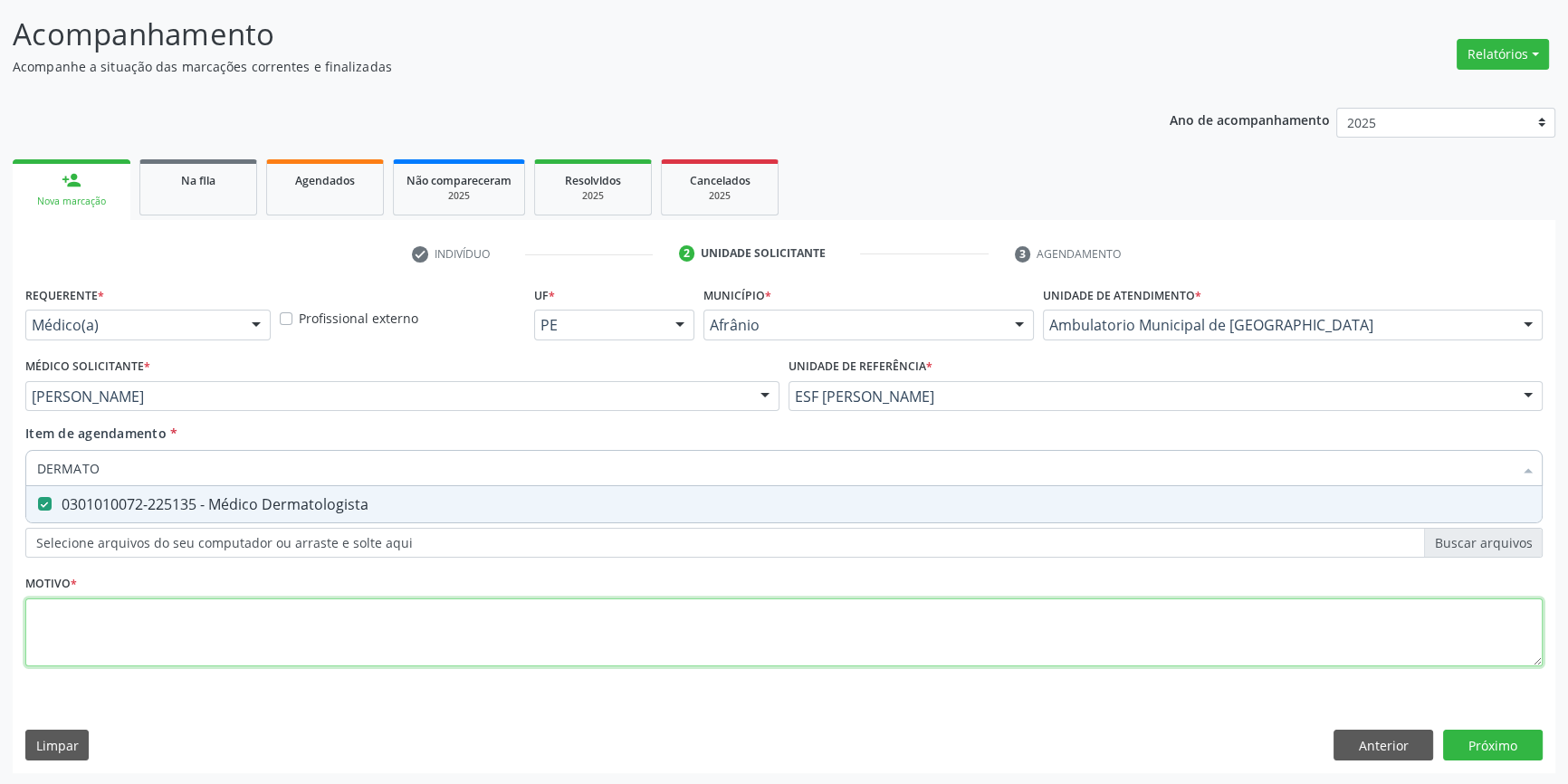
click at [208, 625] on div "Requerente * Médico(a) Médico(a) Enfermeiro(a) Paciente Nenhum resultado encont…" at bounding box center [784, 487] width 1517 height 410
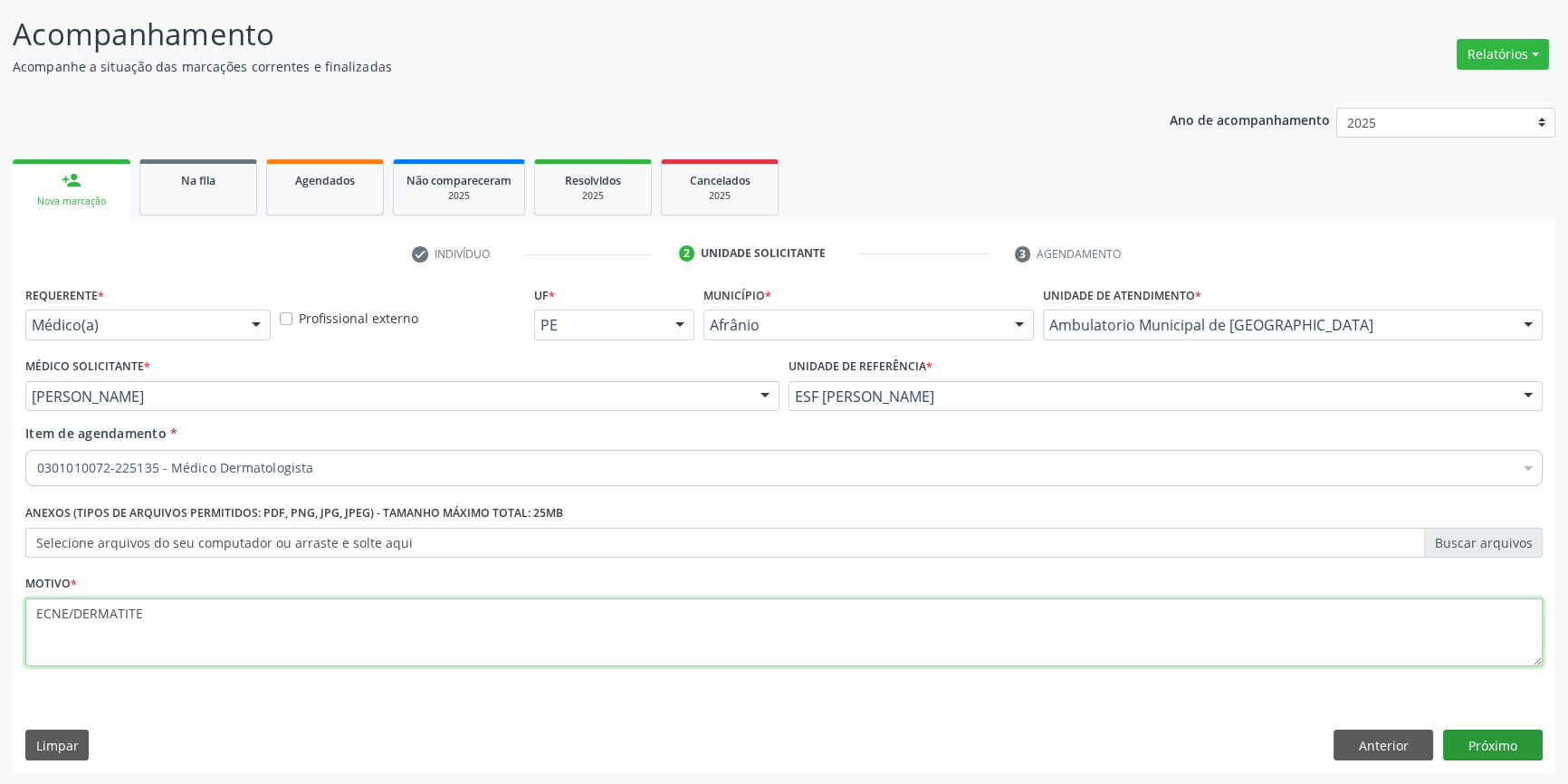
type textarea "ECNE/DERMATITE"
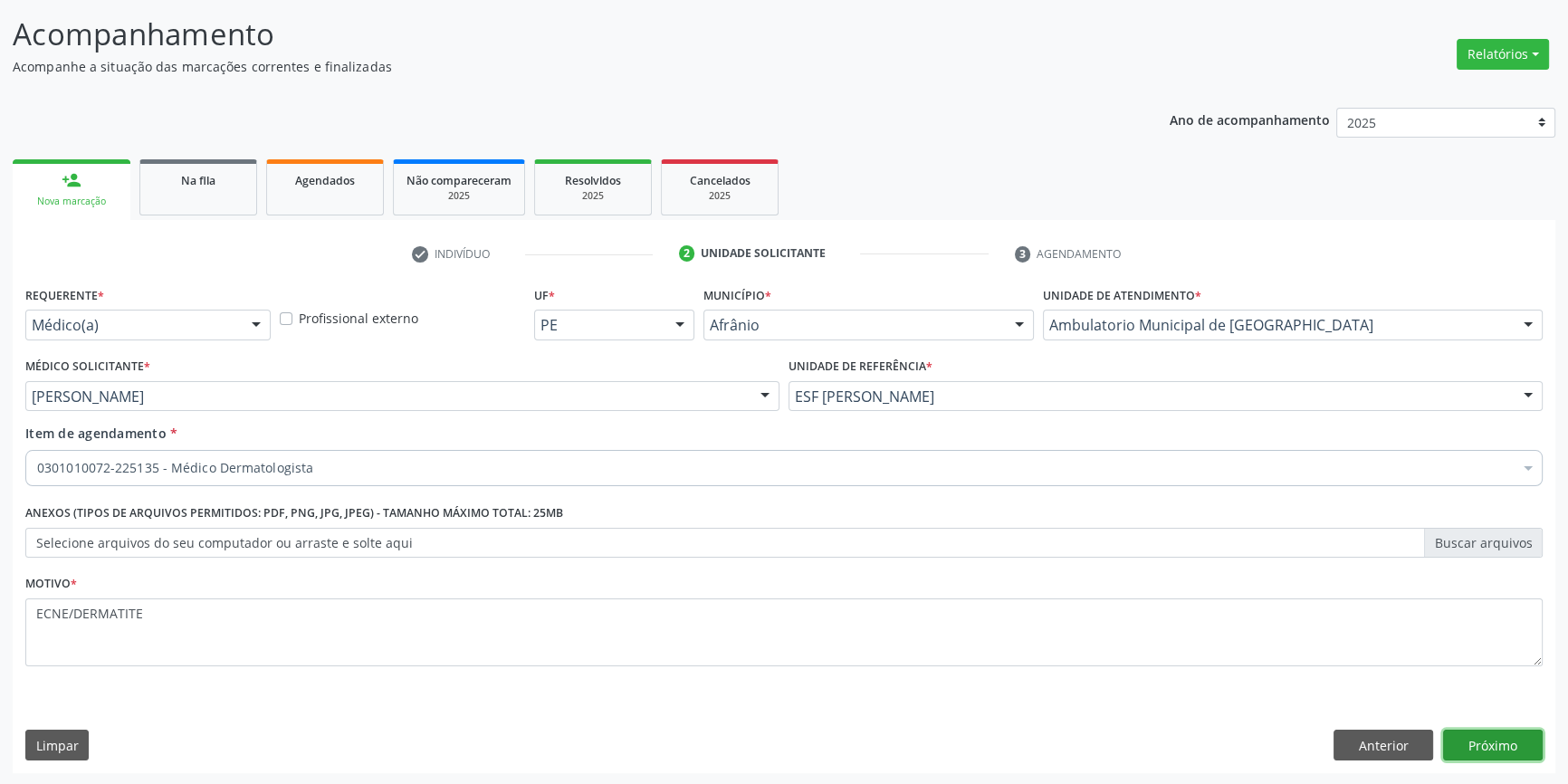
click at [1482, 736] on button "Próximo" at bounding box center [1493, 745] width 100 height 31
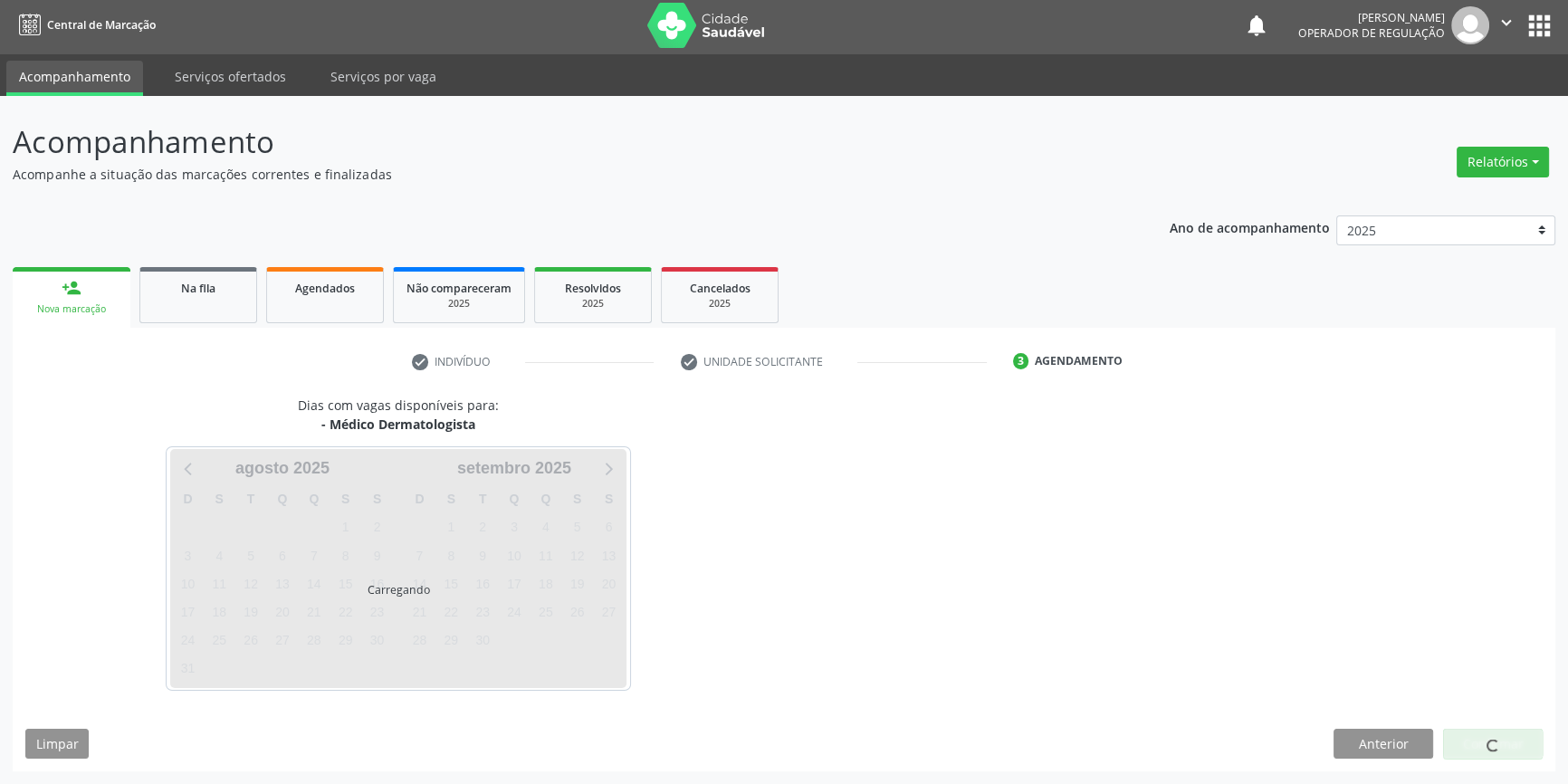
scroll to position [2, 0]
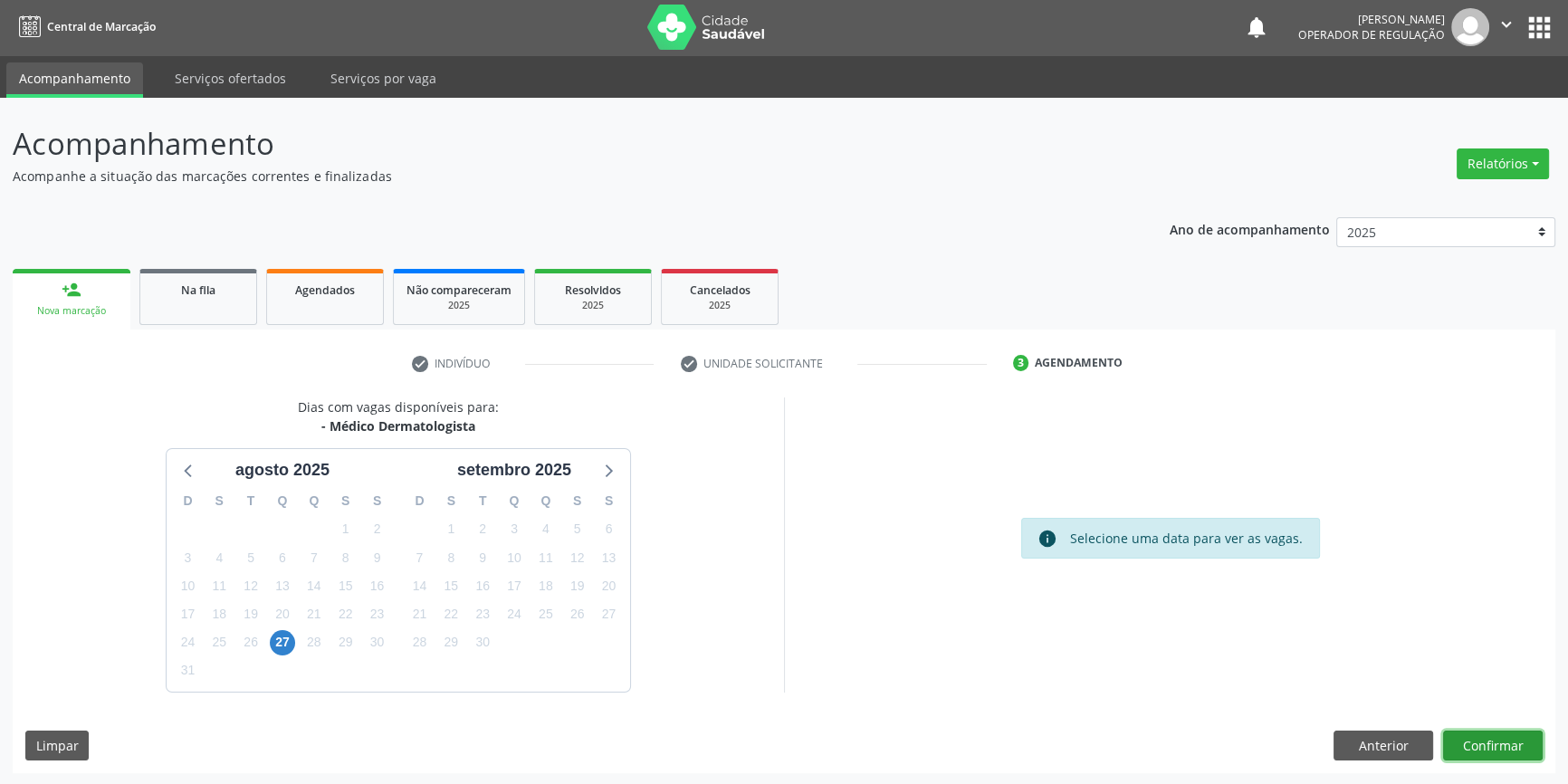
click at [1485, 752] on button "Confirmar" at bounding box center [1493, 746] width 100 height 31
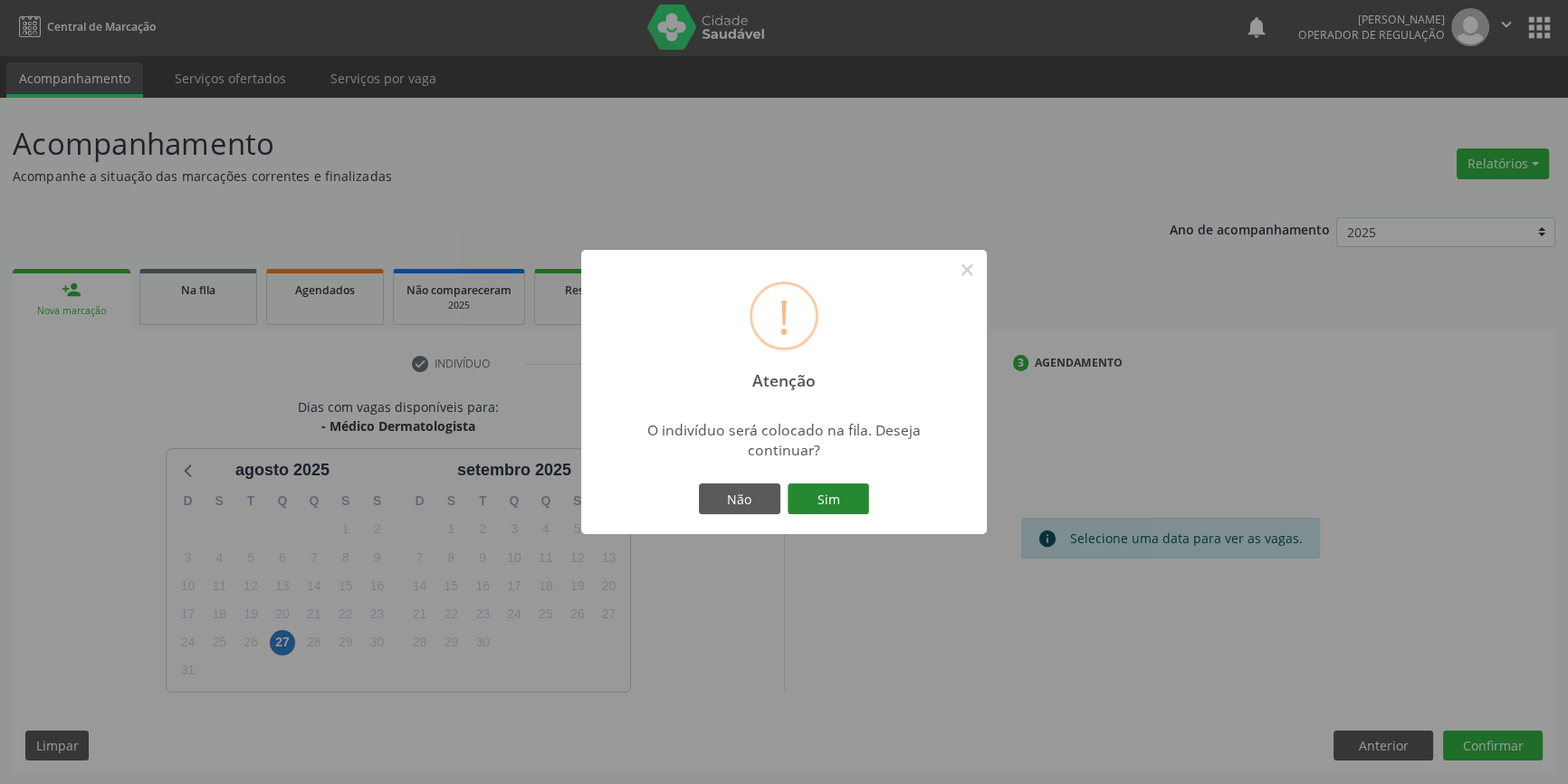
click at [823, 498] on button "Sim" at bounding box center [829, 499] width 82 height 31
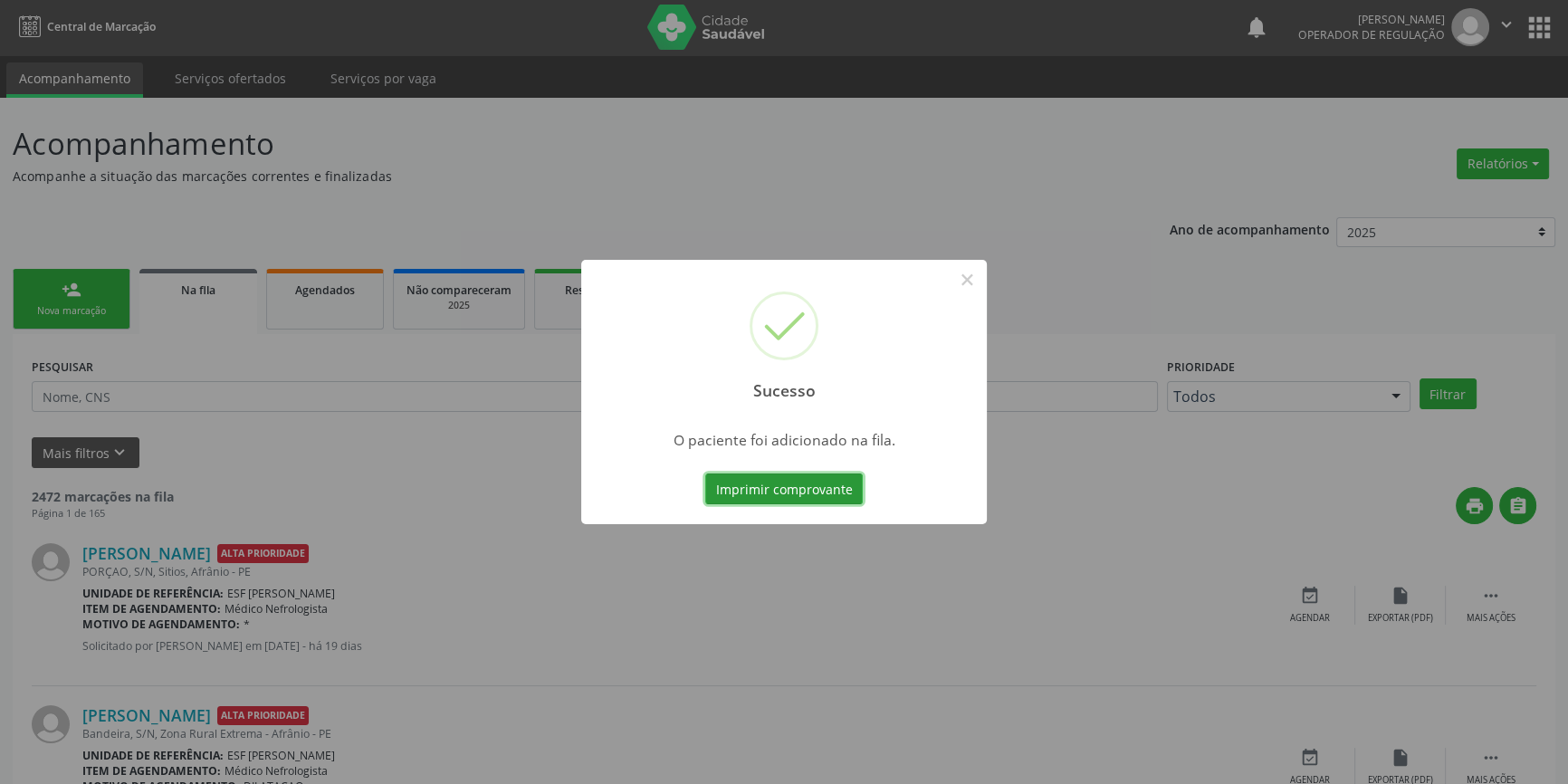
scroll to position [0, 0]
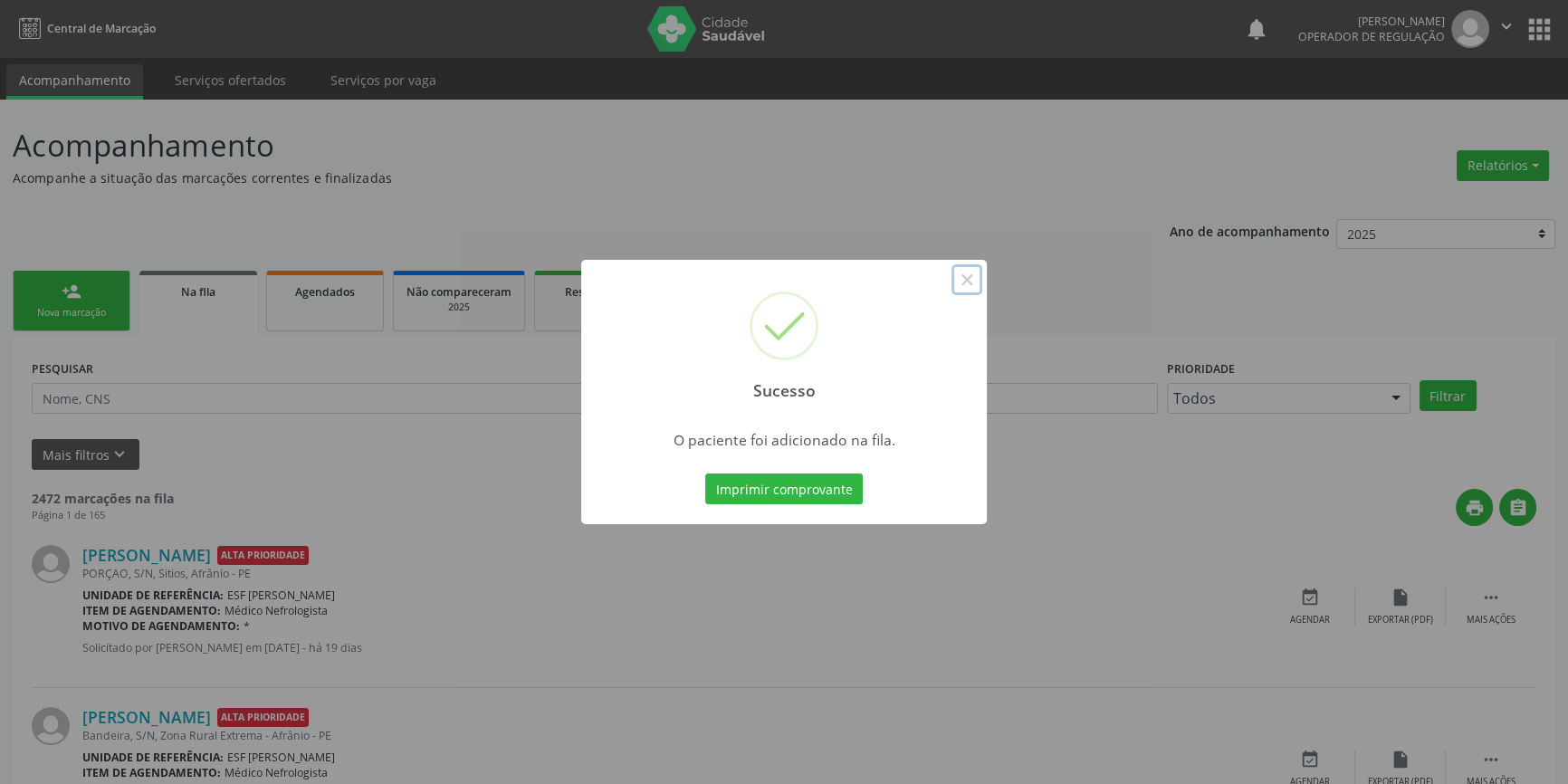
click at [968, 281] on button "×" at bounding box center [968, 280] width 31 height 31
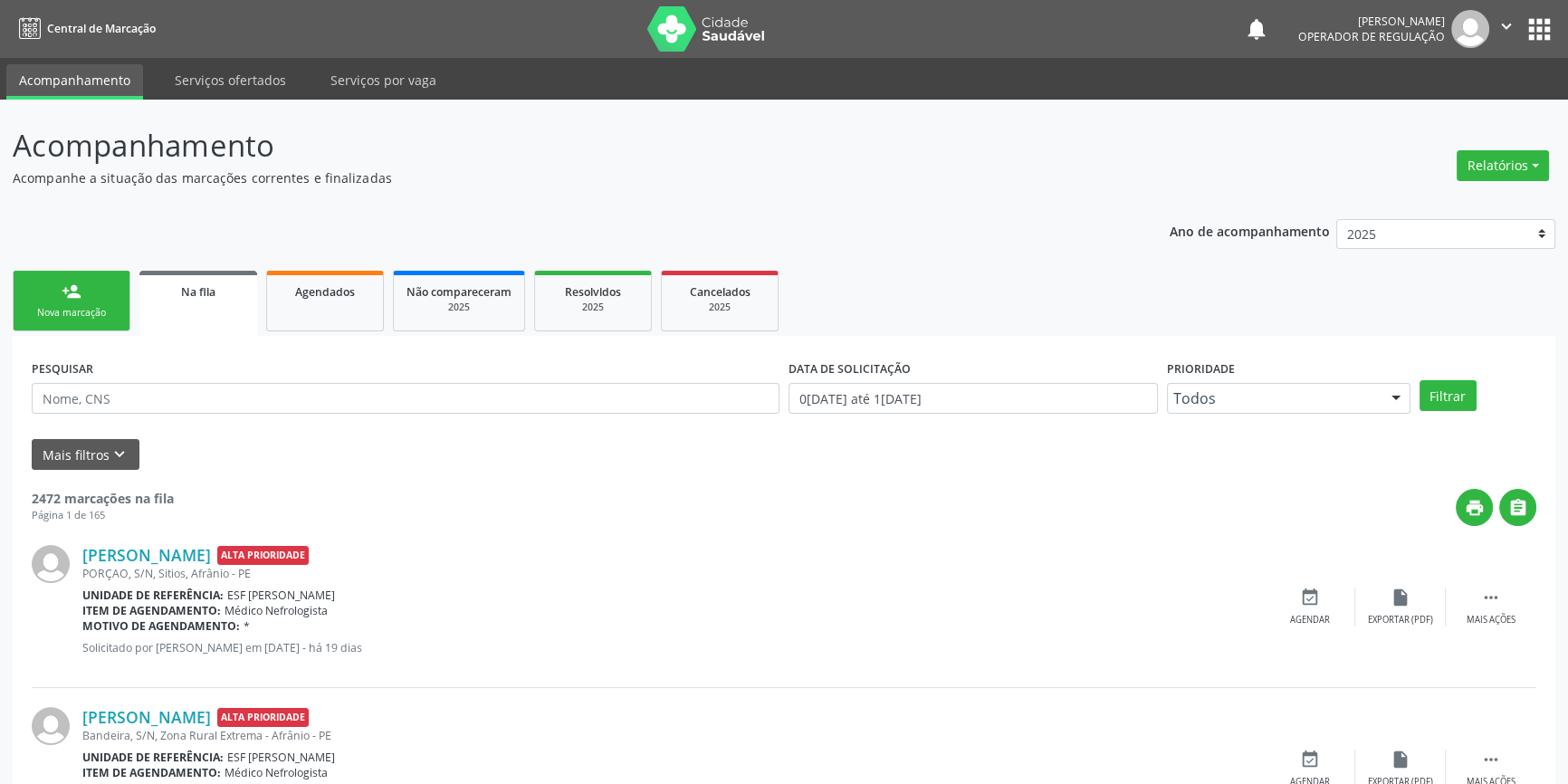
click at [72, 283] on div "person_add" at bounding box center [71, 291] width 20 height 20
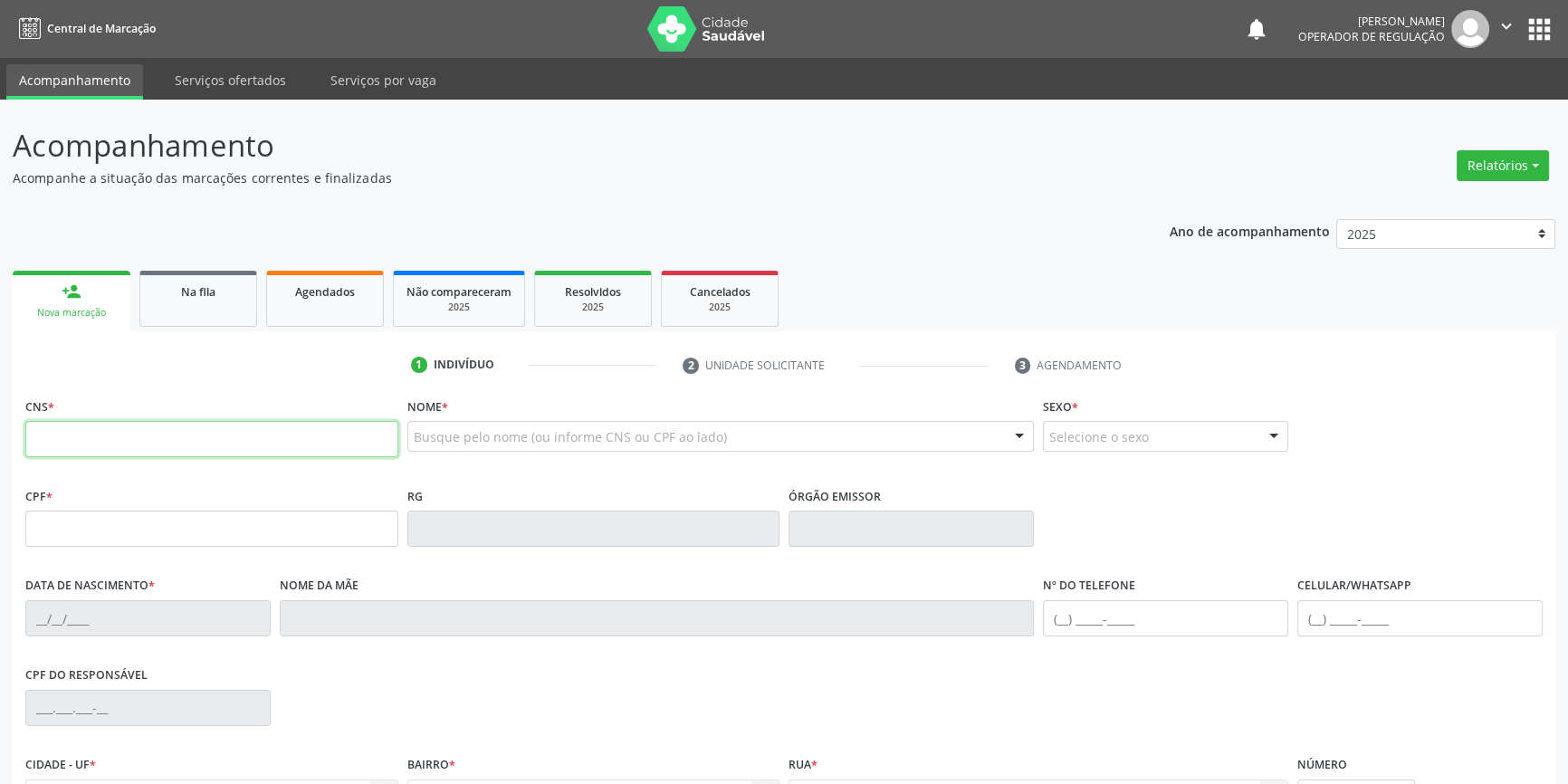
click at [100, 427] on input "text" at bounding box center [212, 438] width 373 height 36
type input "700 0042 8571 7306"
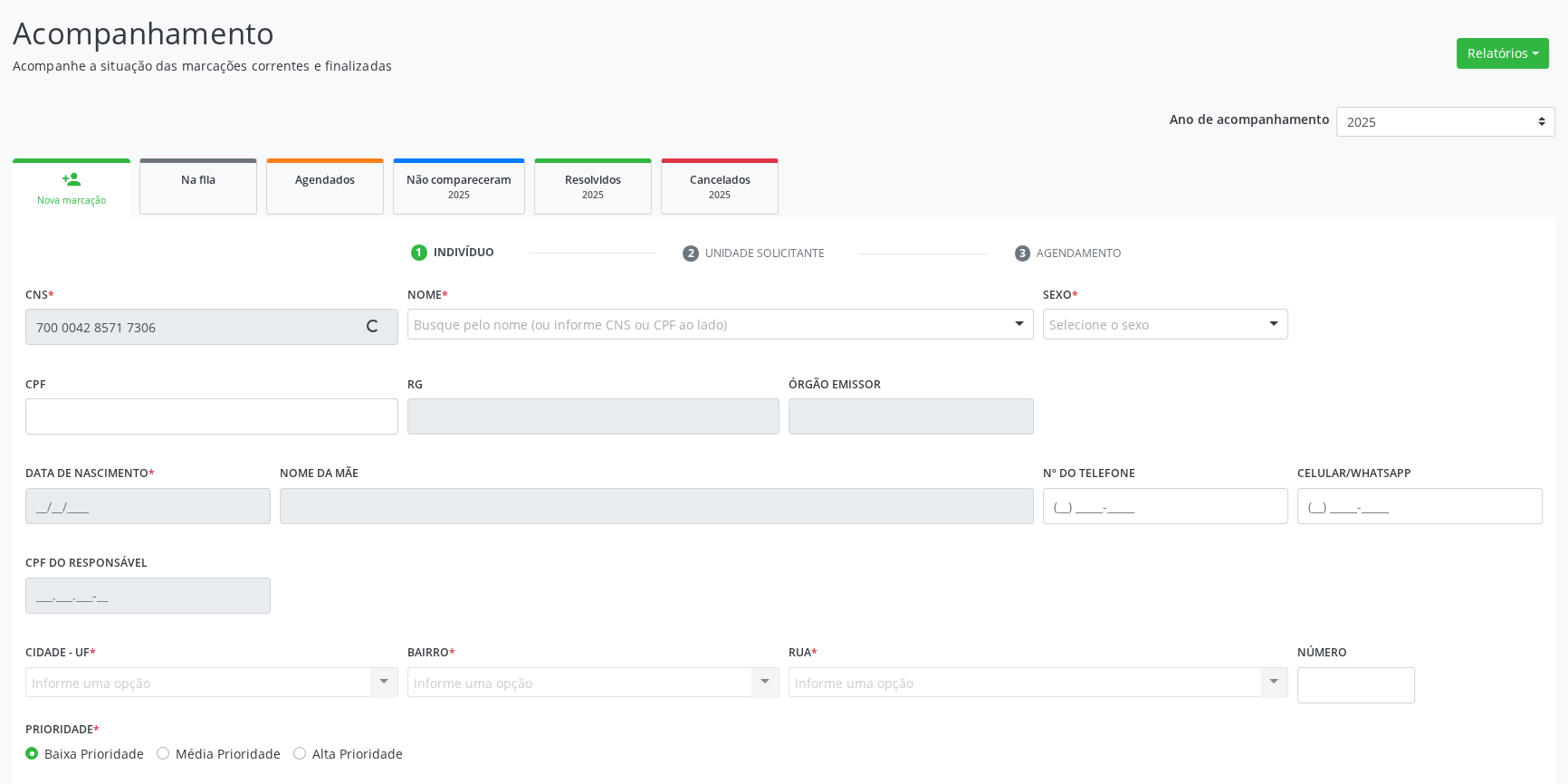
type input "0[DATE]"
type input "Beneliza [PERSON_NAME]"
type input "[PHONE_NUMBER]"
type input "S/N"
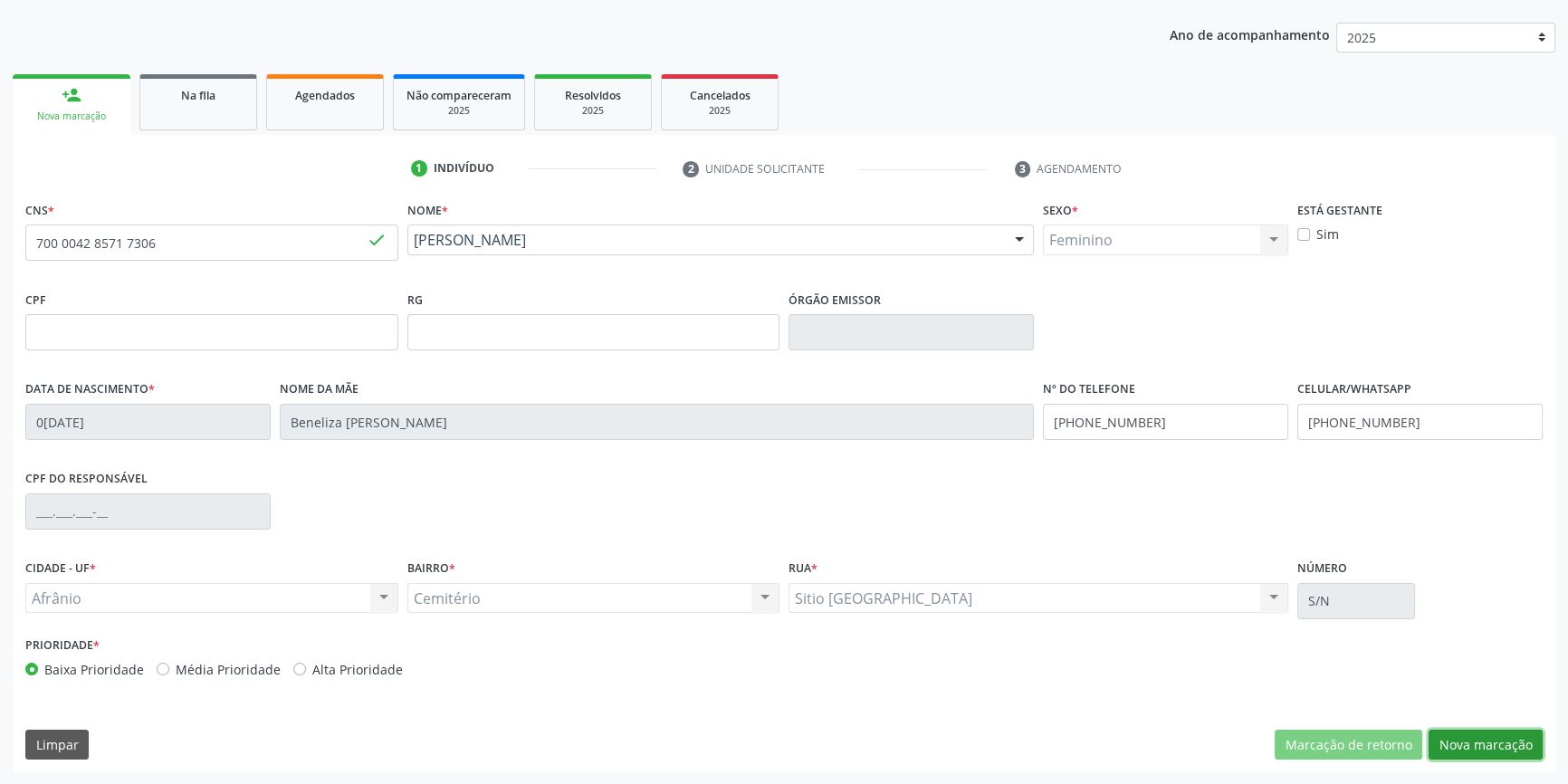
click at [1461, 733] on button "Nova marcação" at bounding box center [1485, 745] width 114 height 31
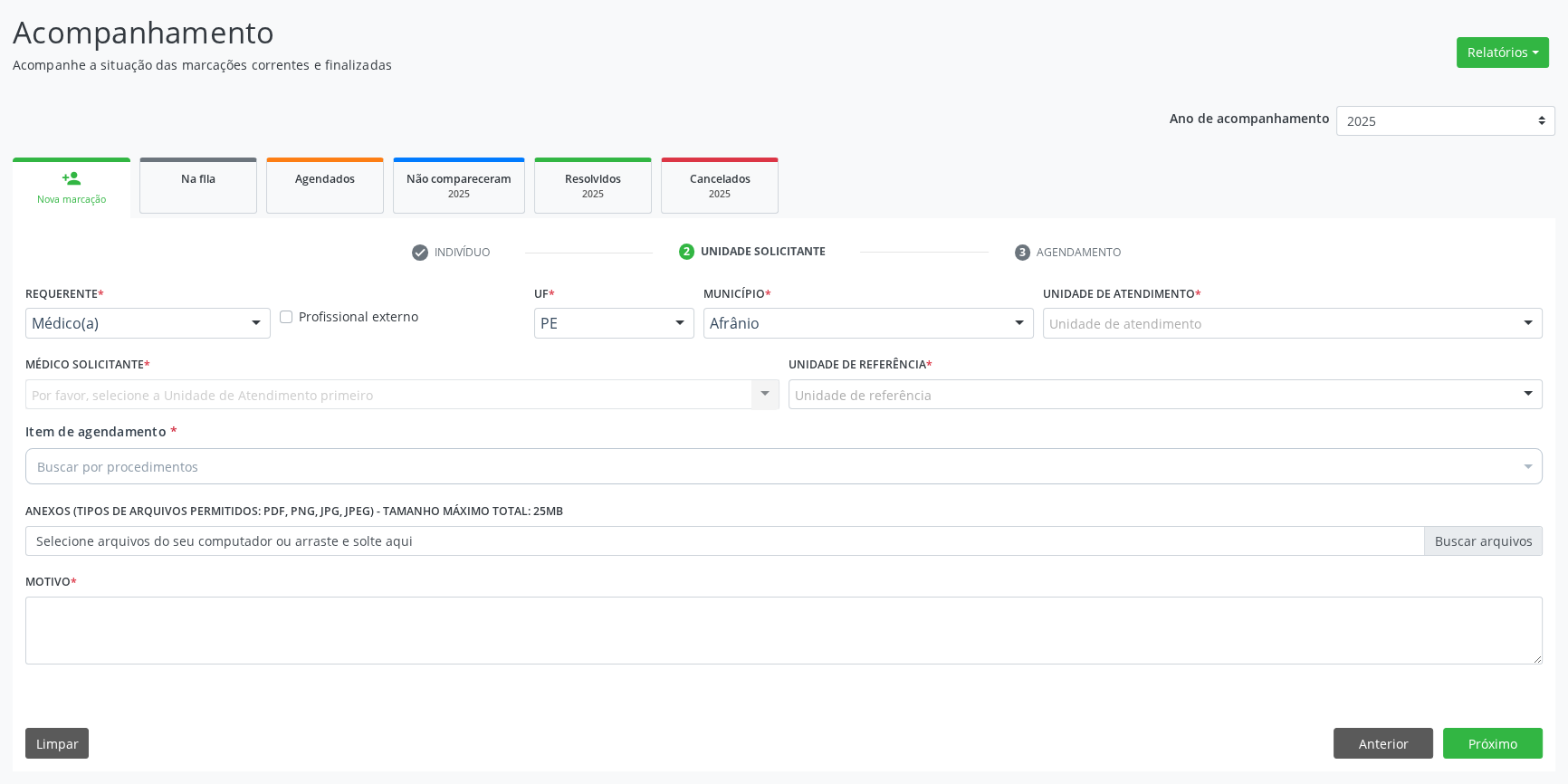
scroll to position [112, 0]
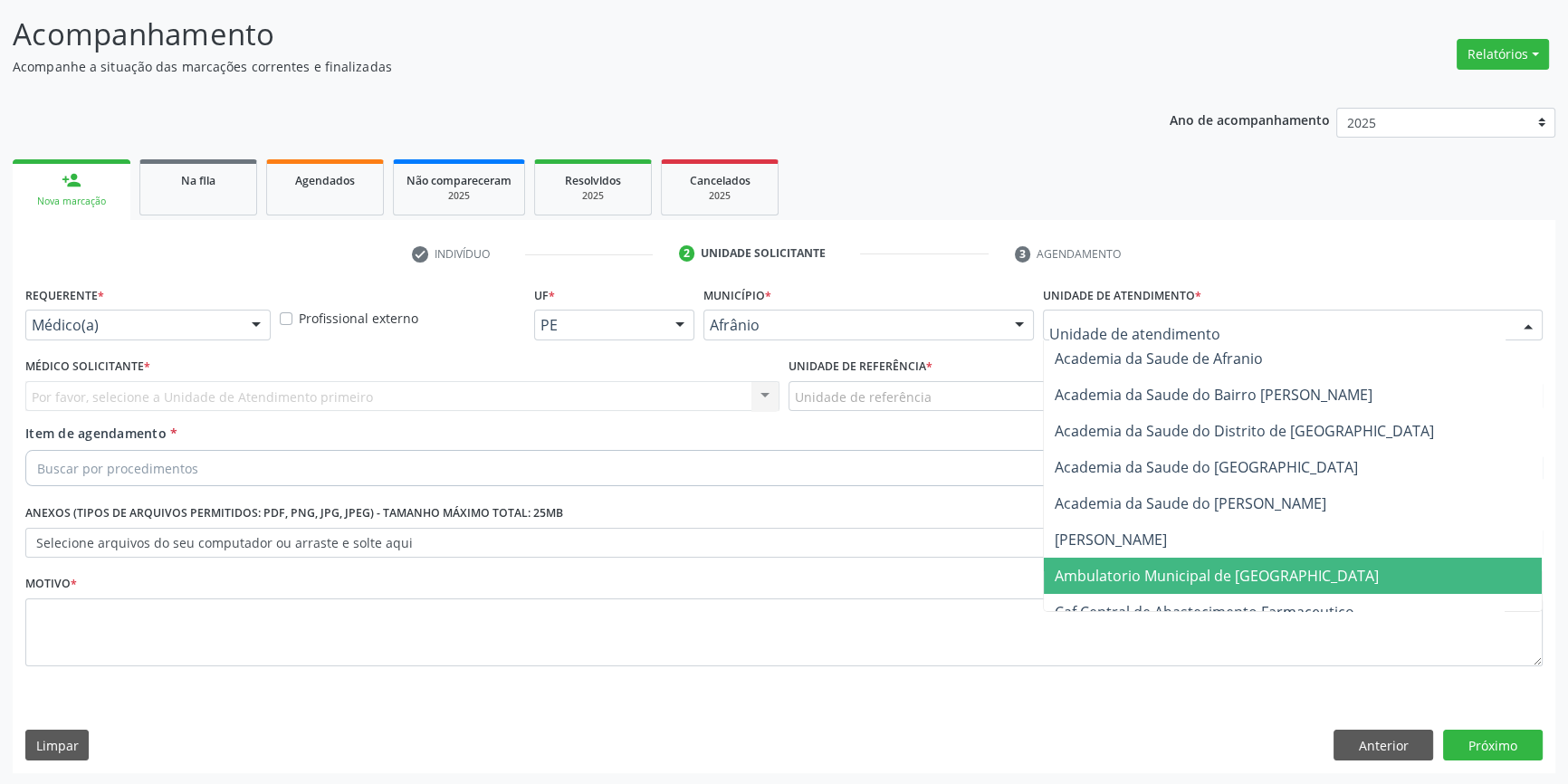
drag, startPoint x: 1127, startPoint y: 589, endPoint x: 1047, endPoint y: 533, distance: 97.7
click at [1120, 589] on span "Ambulatorio Municipal de [GEOGRAPHIC_DATA]" at bounding box center [1293, 575] width 498 height 36
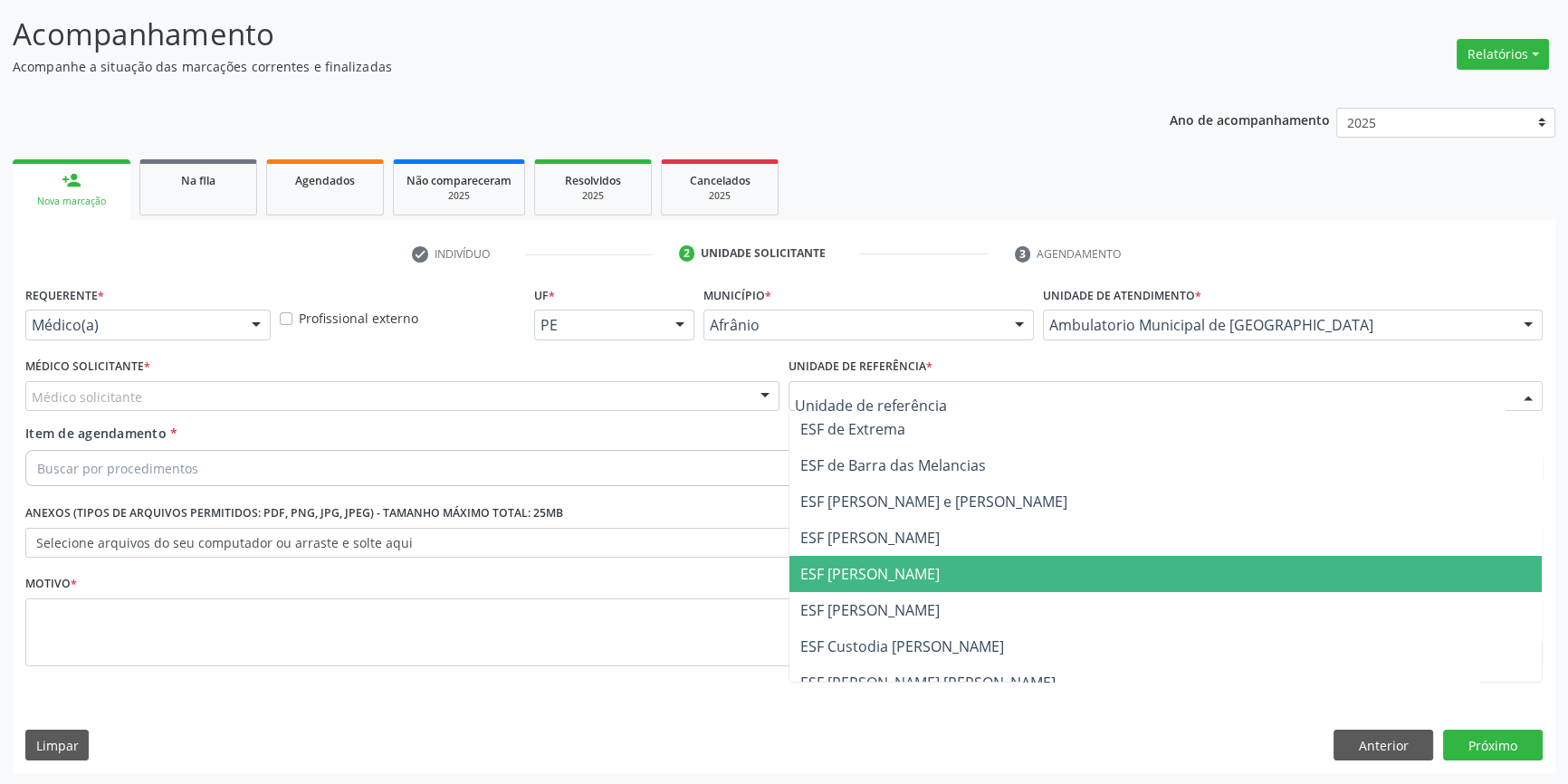
drag, startPoint x: 871, startPoint y: 567, endPoint x: 503, endPoint y: 454, distance: 385.0
click at [861, 566] on span "ESF [PERSON_NAME]" at bounding box center [870, 574] width 140 height 20
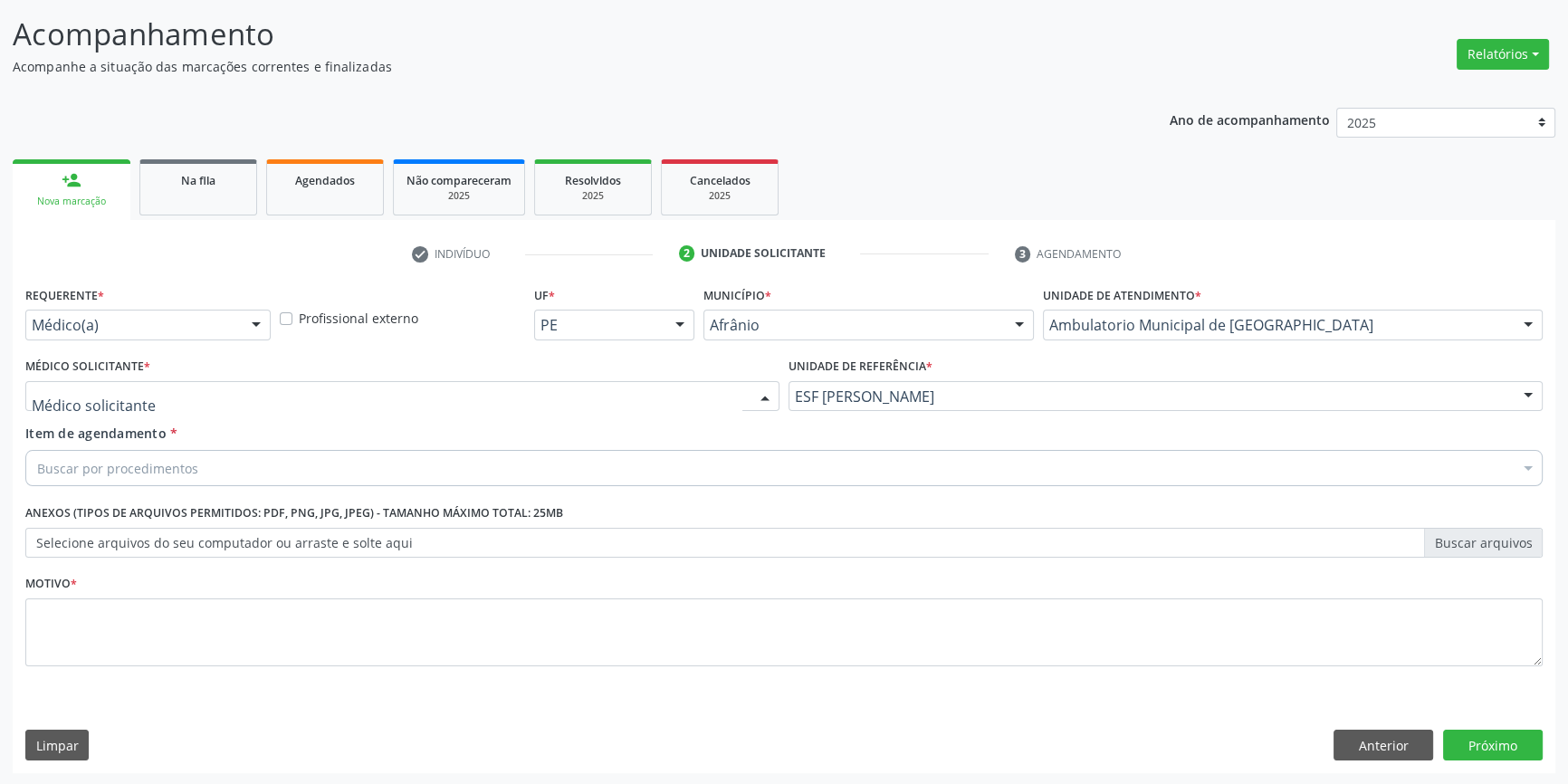
click at [378, 397] on div at bounding box center [402, 396] width 754 height 31
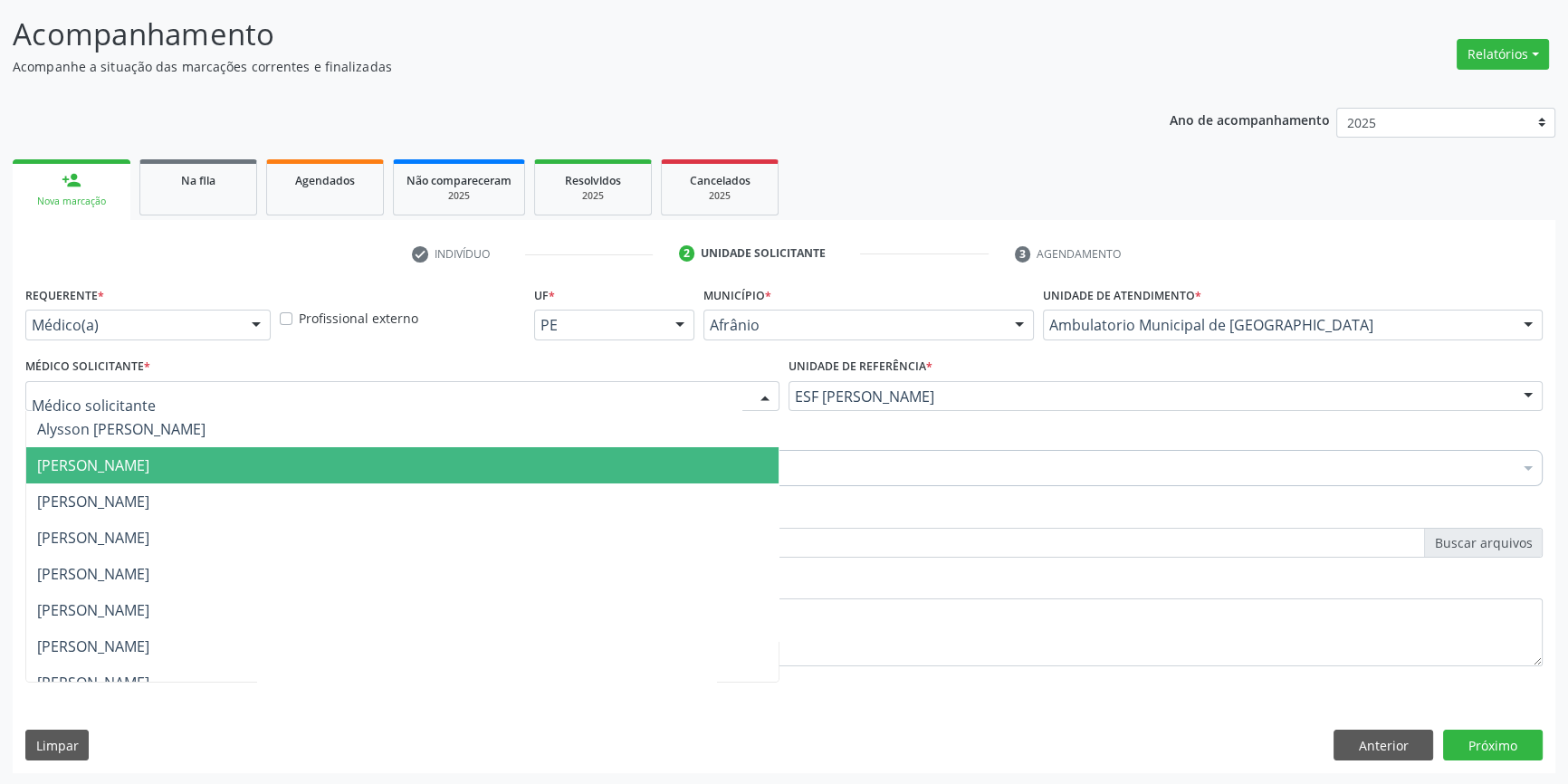
click at [188, 484] on span "[PERSON_NAME]" at bounding box center [402, 501] width 753 height 36
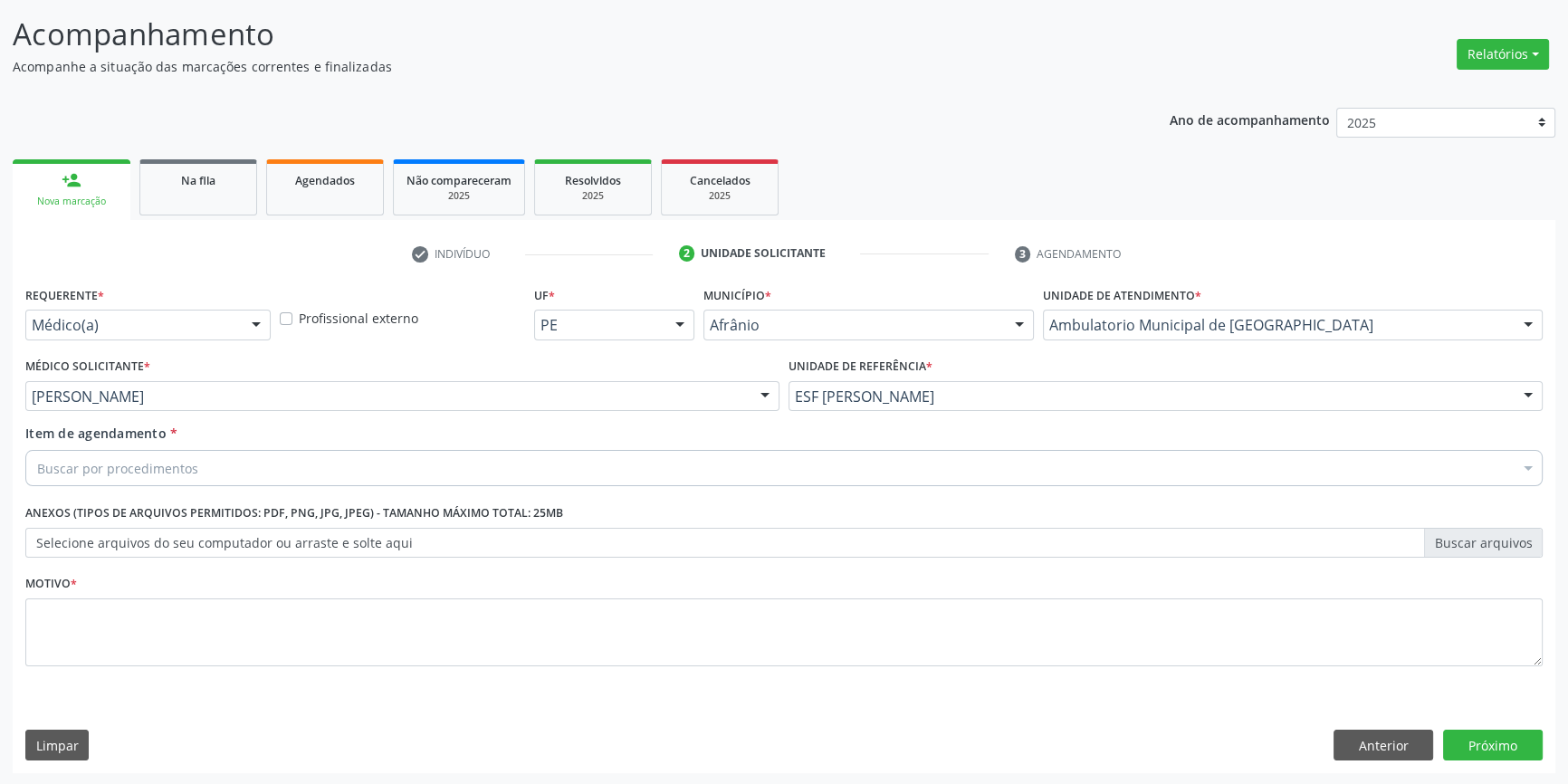
click at [172, 453] on div "Buscar por procedimentos" at bounding box center [784, 467] width 1517 height 36
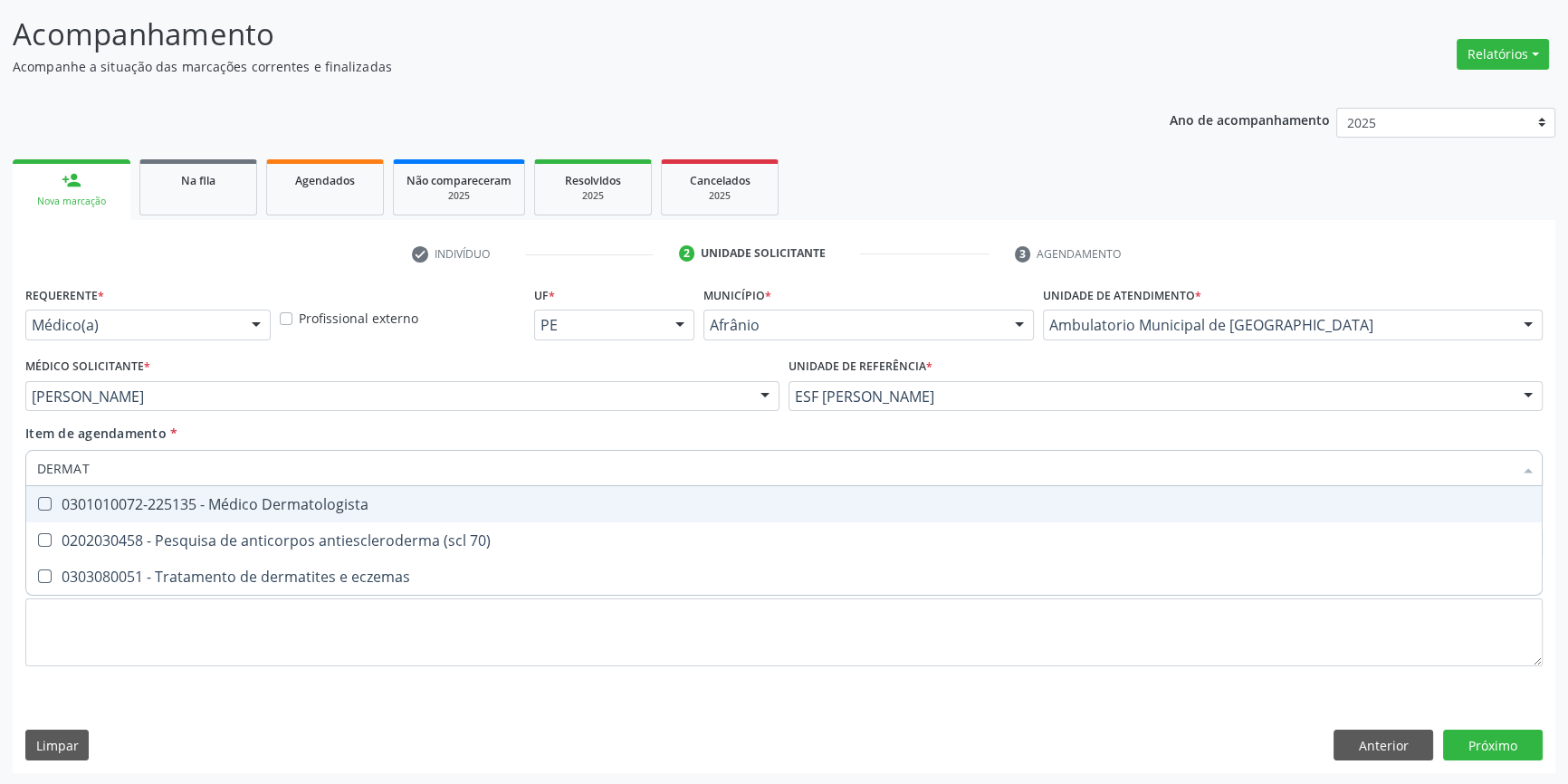
type input "DERMATO"
click at [222, 492] on span "0301010072-225135 - Médico Dermatologista" at bounding box center [784, 504] width 1516 height 36
checkbox Dermatologista "true"
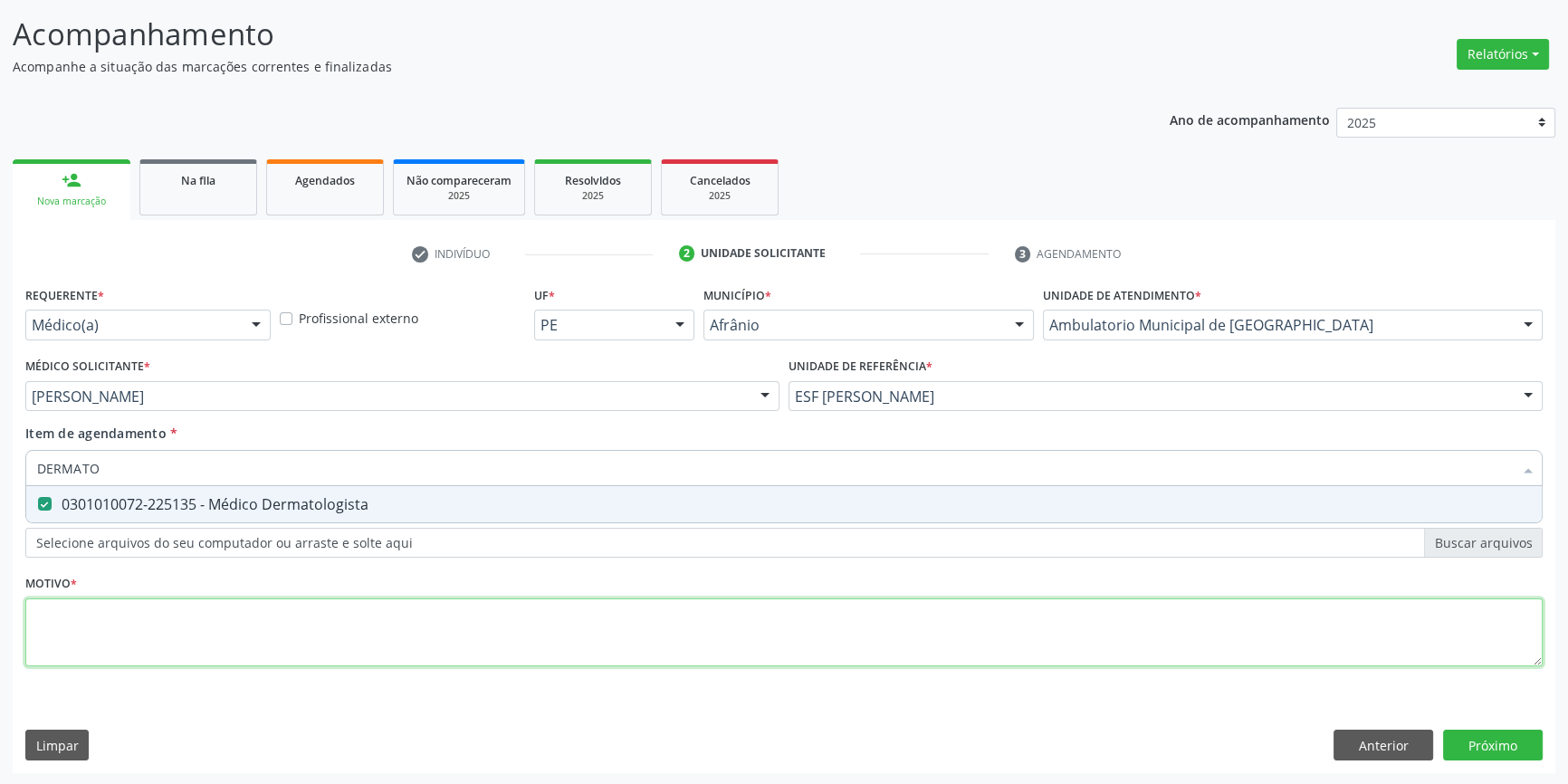
click at [180, 611] on div "Requerente * Médico(a) Médico(a) Enfermeiro(a) Paciente Nenhum resultado encont…" at bounding box center [784, 487] width 1517 height 410
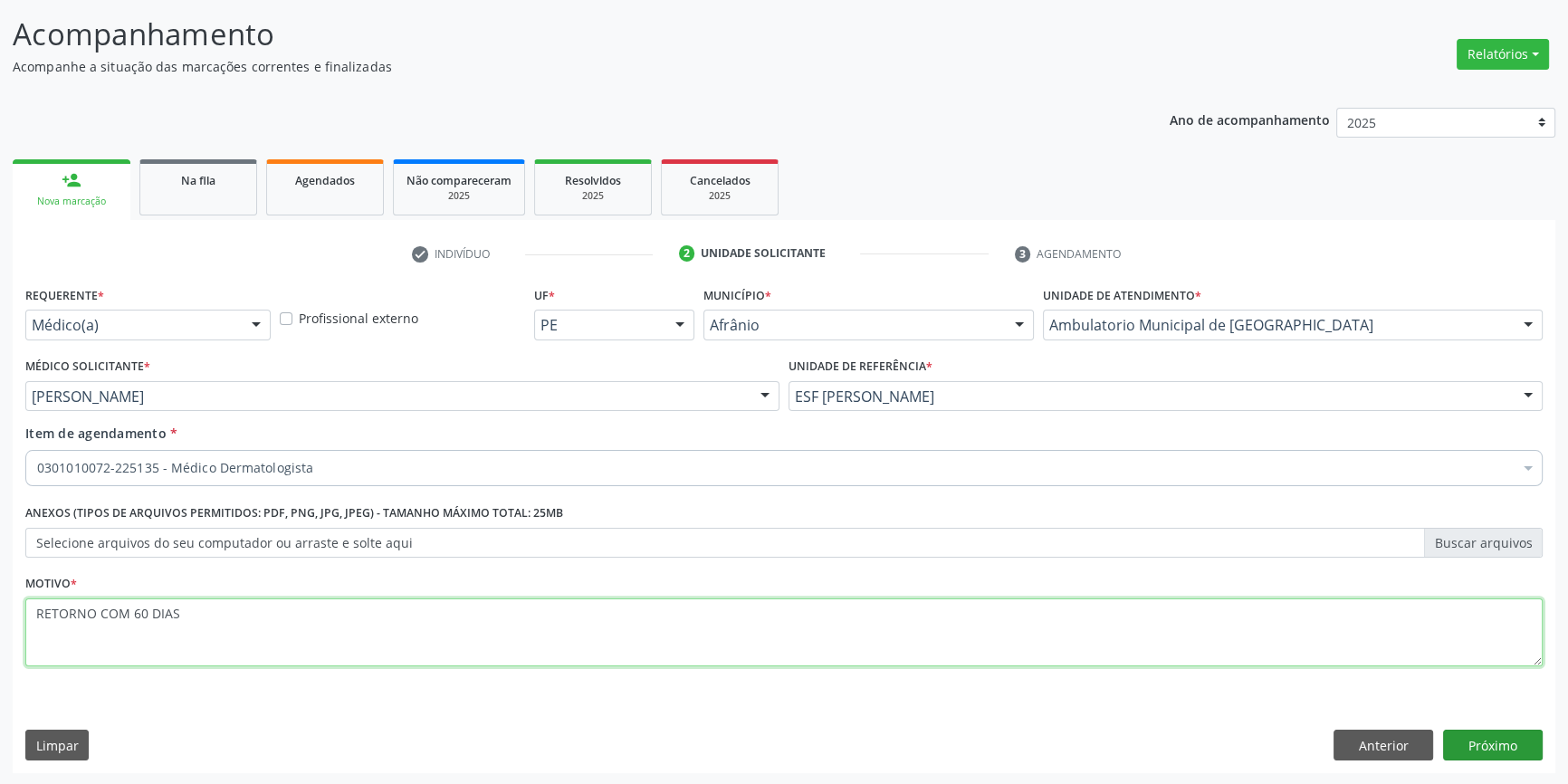
type textarea "RETORNO COM 60 DIAS"
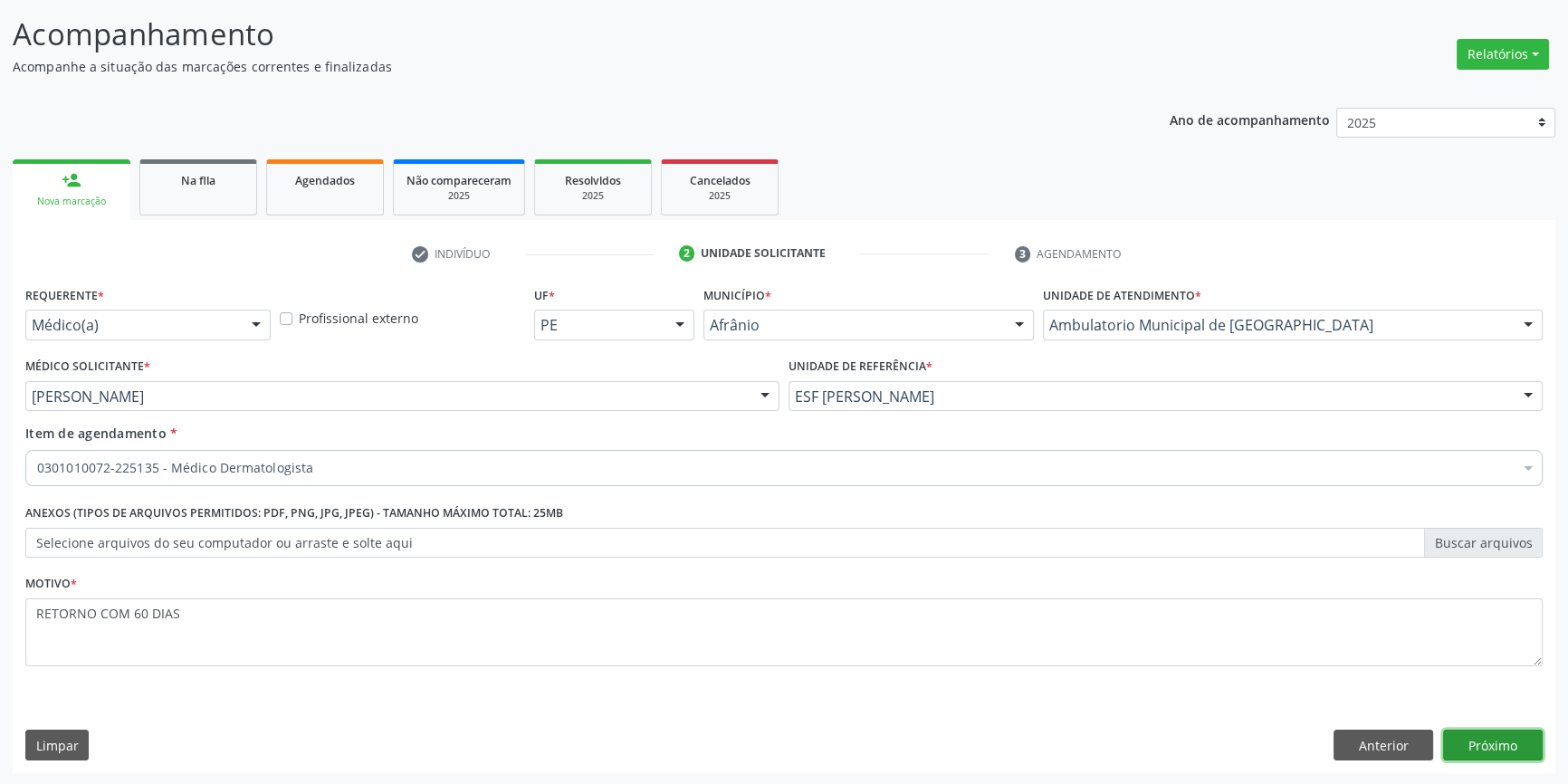
click at [1515, 740] on button "Próximo" at bounding box center [1493, 745] width 100 height 31
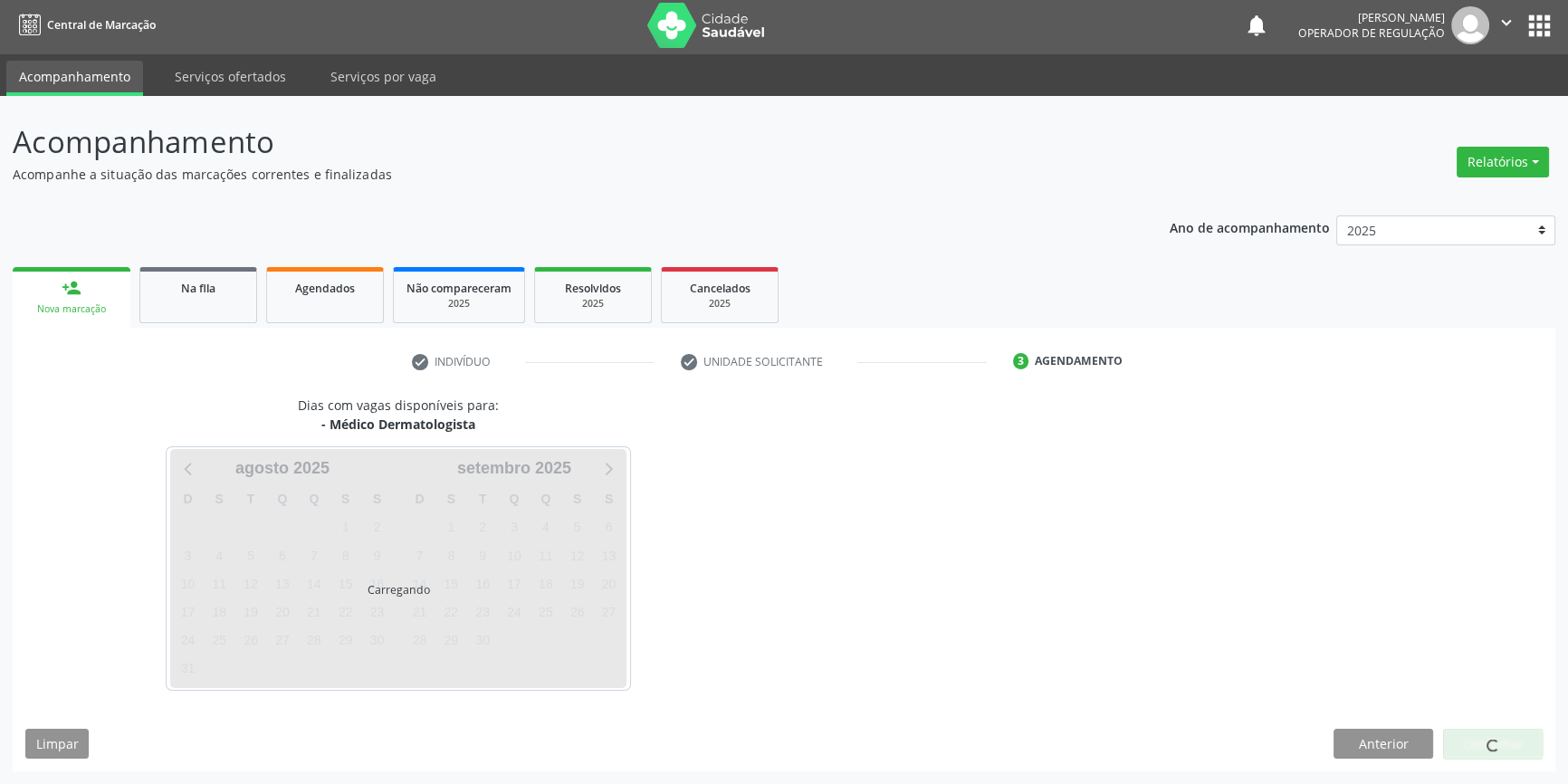
scroll to position [2, 0]
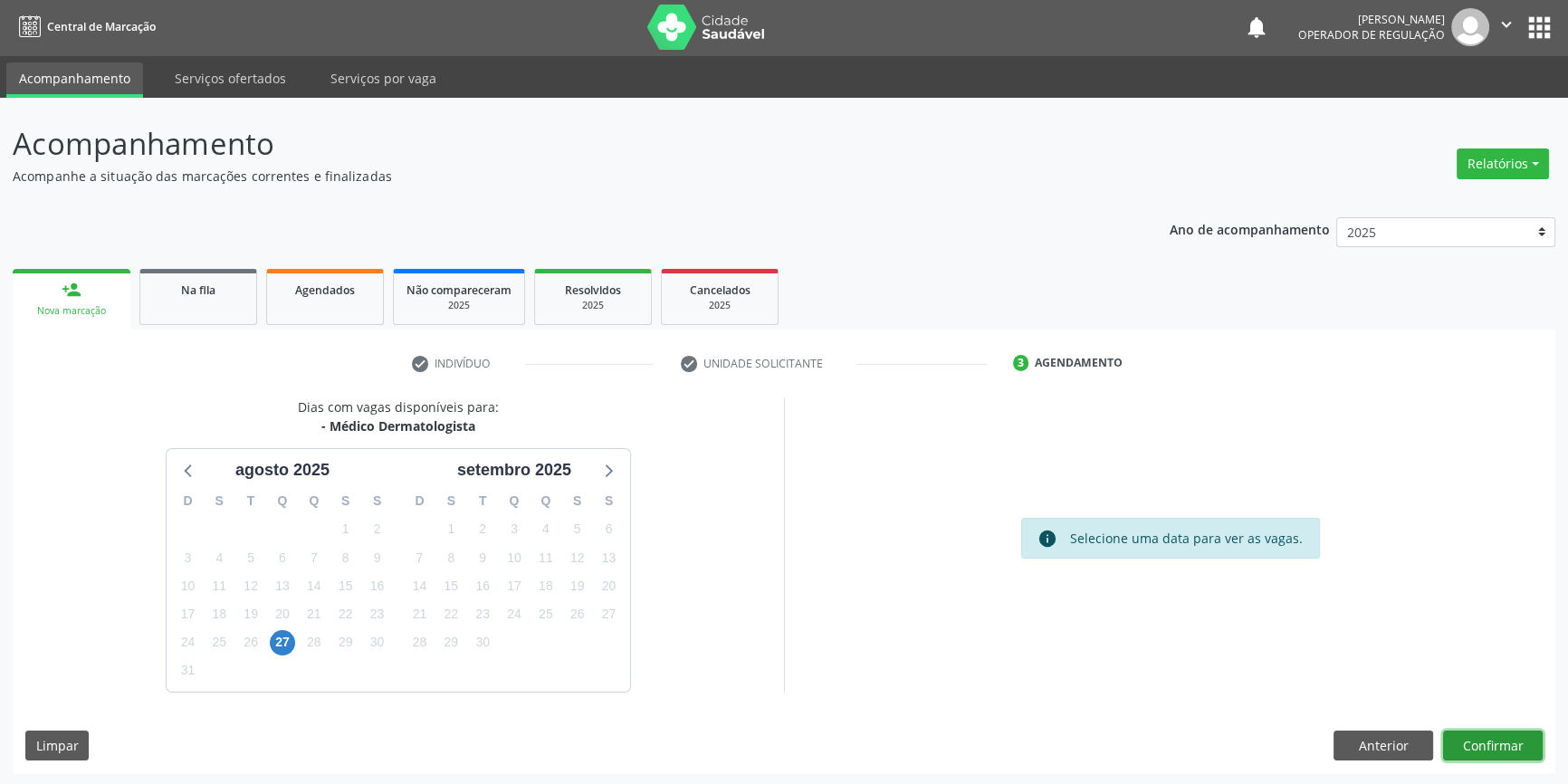
click at [1485, 733] on button "Confirmar" at bounding box center [1493, 746] width 100 height 31
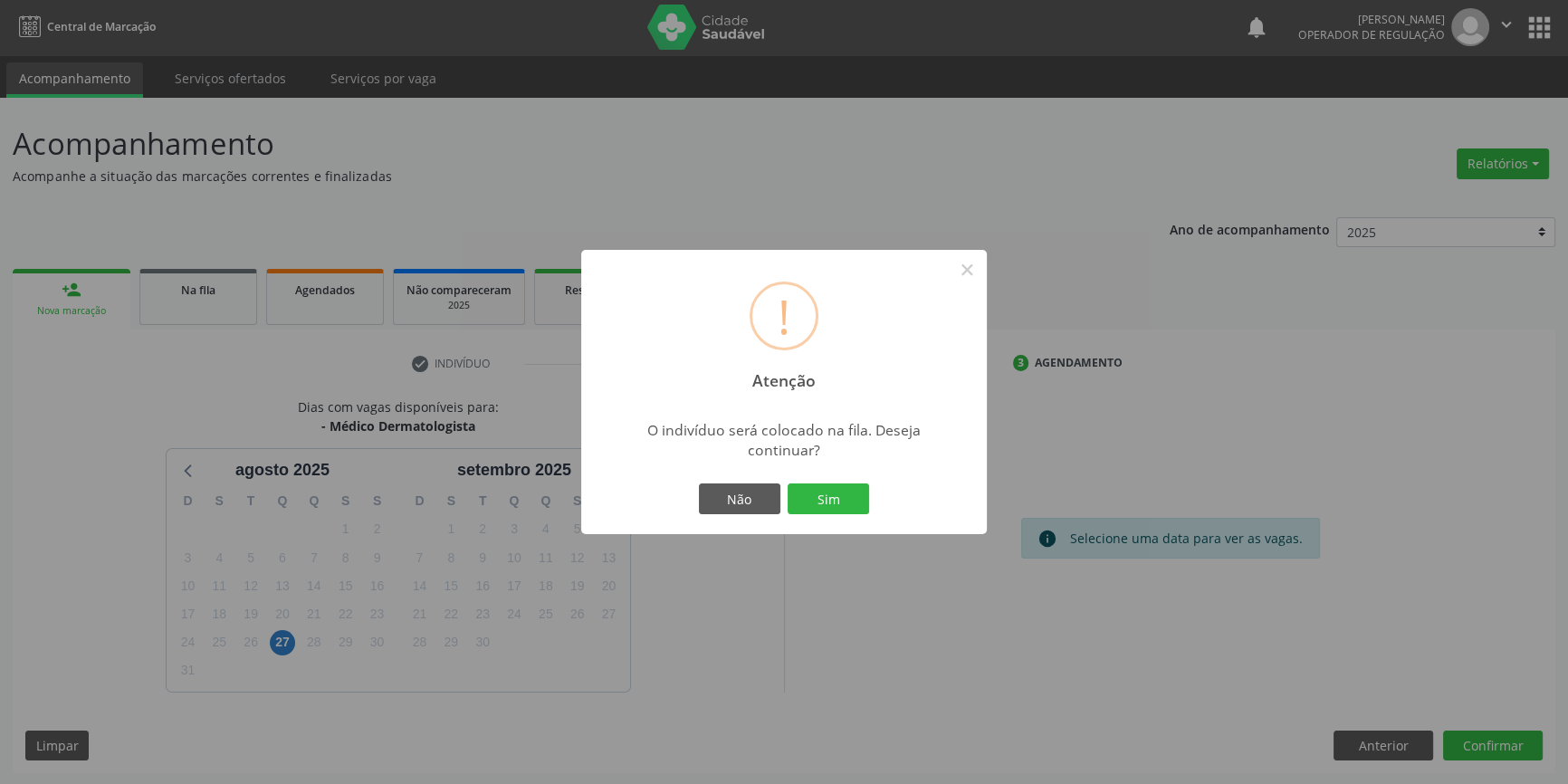
drag, startPoint x: 835, startPoint y: 499, endPoint x: 480, endPoint y: 287, distance: 413.5
click at [824, 494] on button "Sim" at bounding box center [829, 499] width 82 height 31
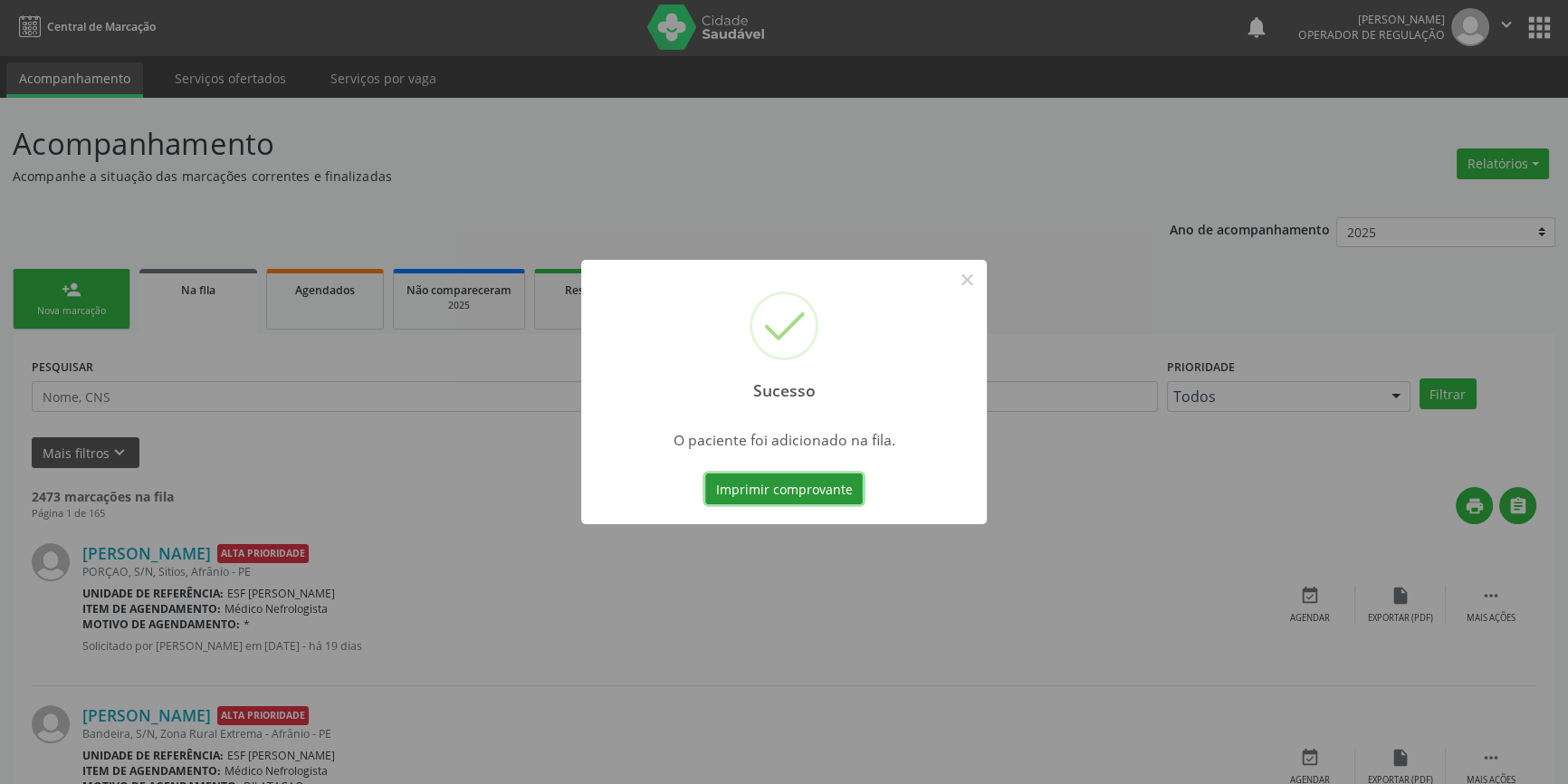
scroll to position [0, 0]
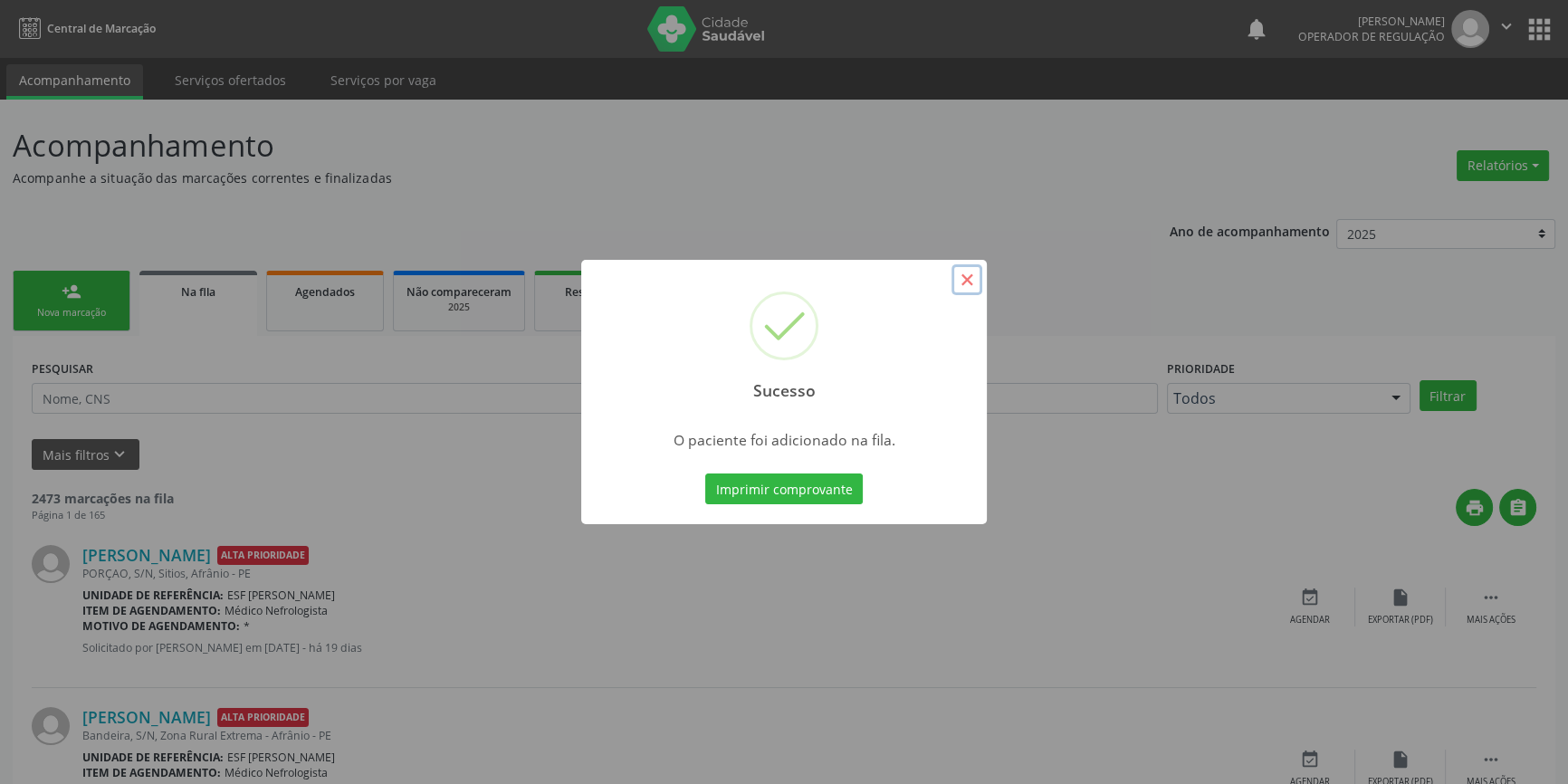
click at [955, 290] on button "×" at bounding box center [968, 280] width 31 height 31
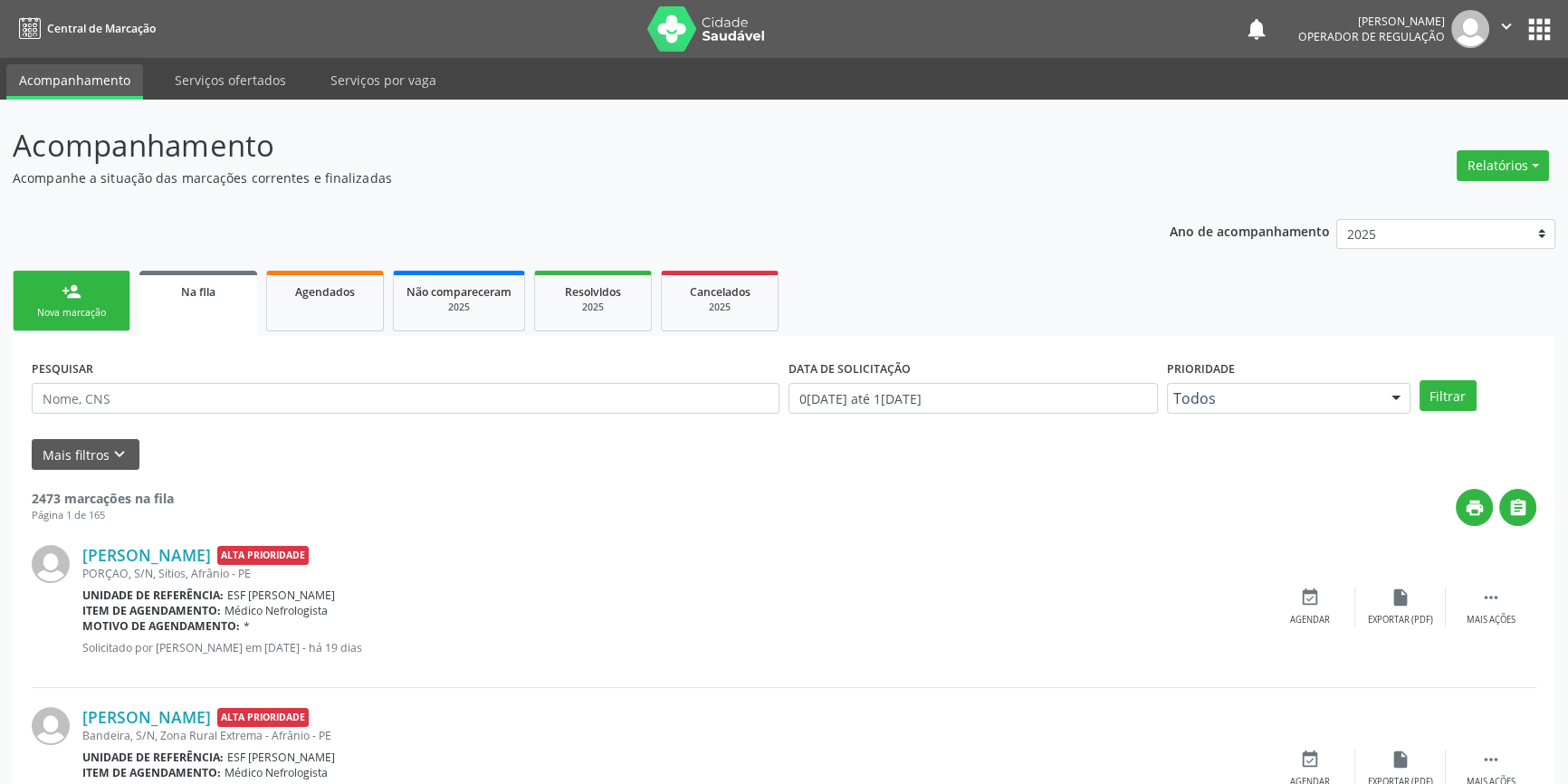
click at [105, 314] on div "Nova marcação" at bounding box center [71, 313] width 90 height 14
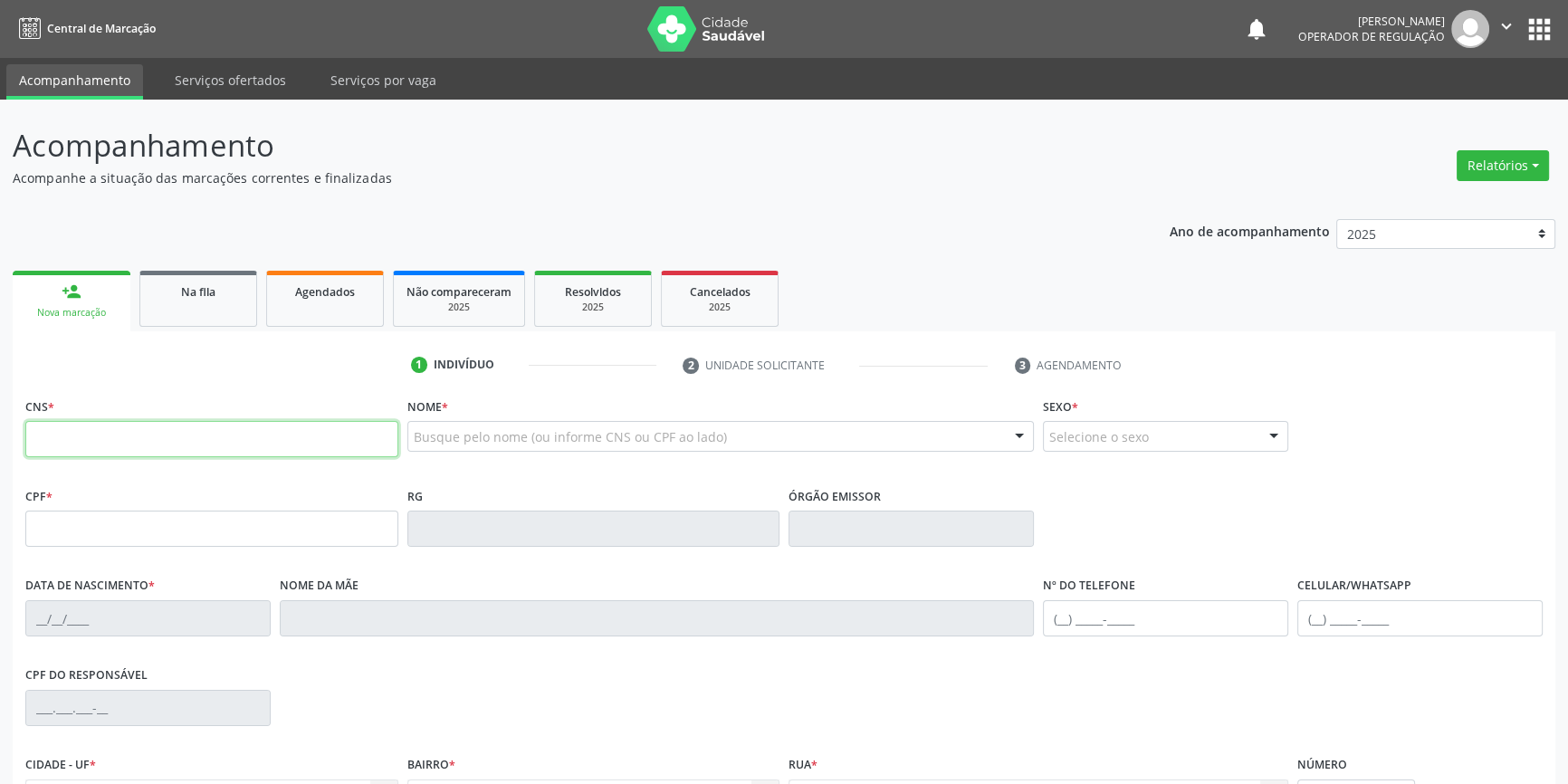
click at [127, 437] on input "text" at bounding box center [212, 438] width 373 height 36
type input "898 0023 9556 5158"
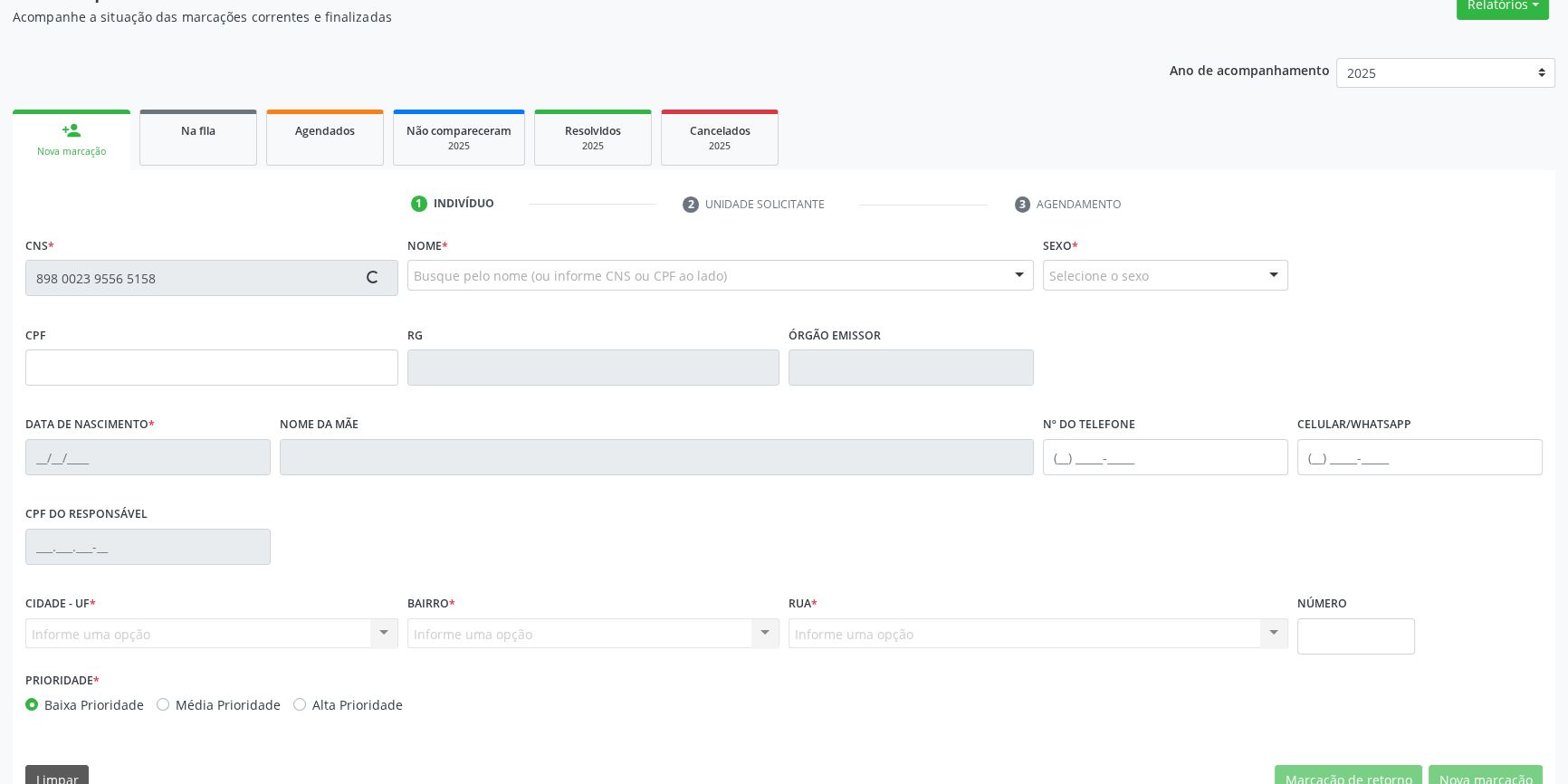
scroll to position [196, 0]
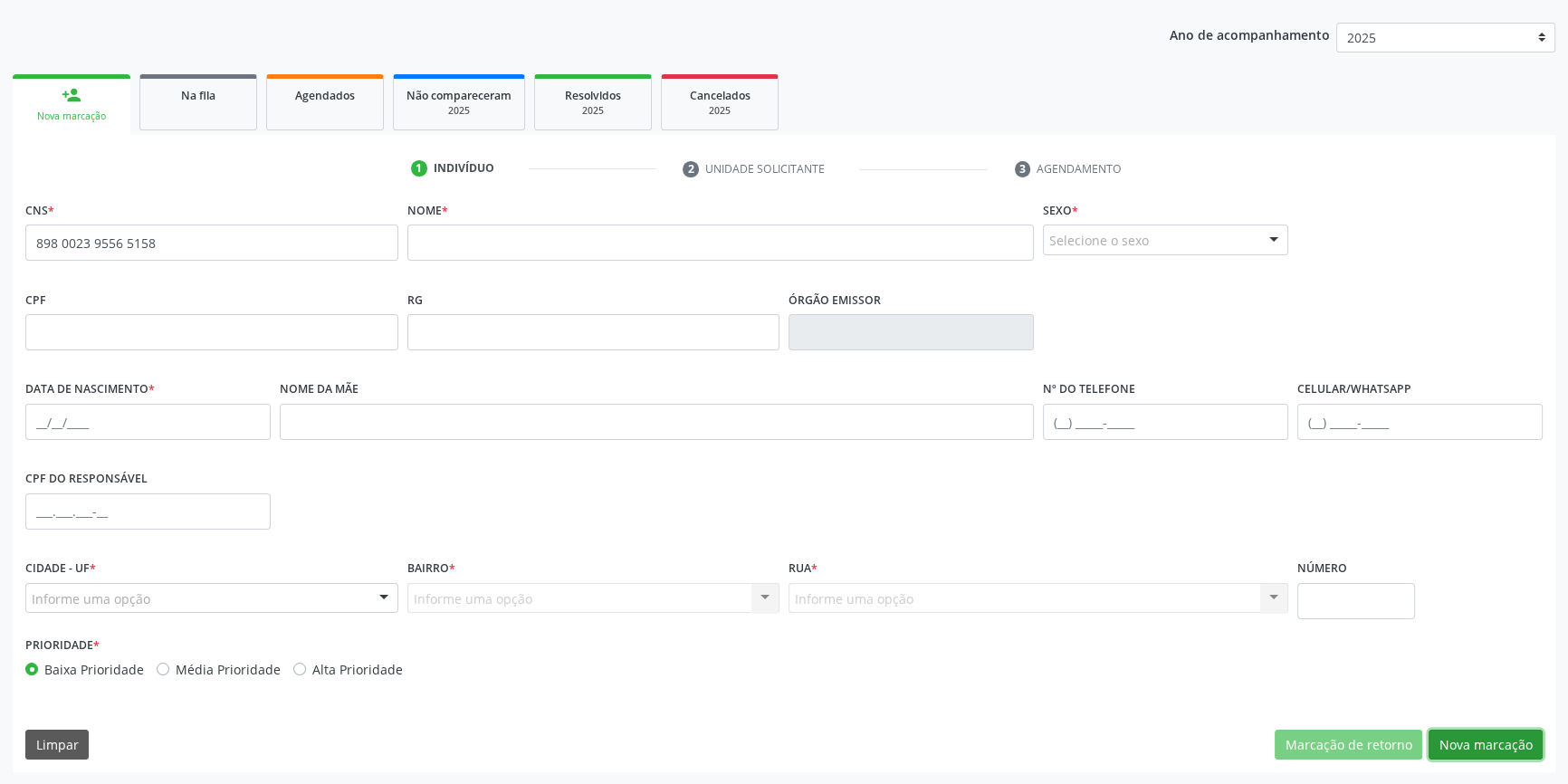
click at [1477, 731] on button "Nova marcação" at bounding box center [1485, 745] width 114 height 31
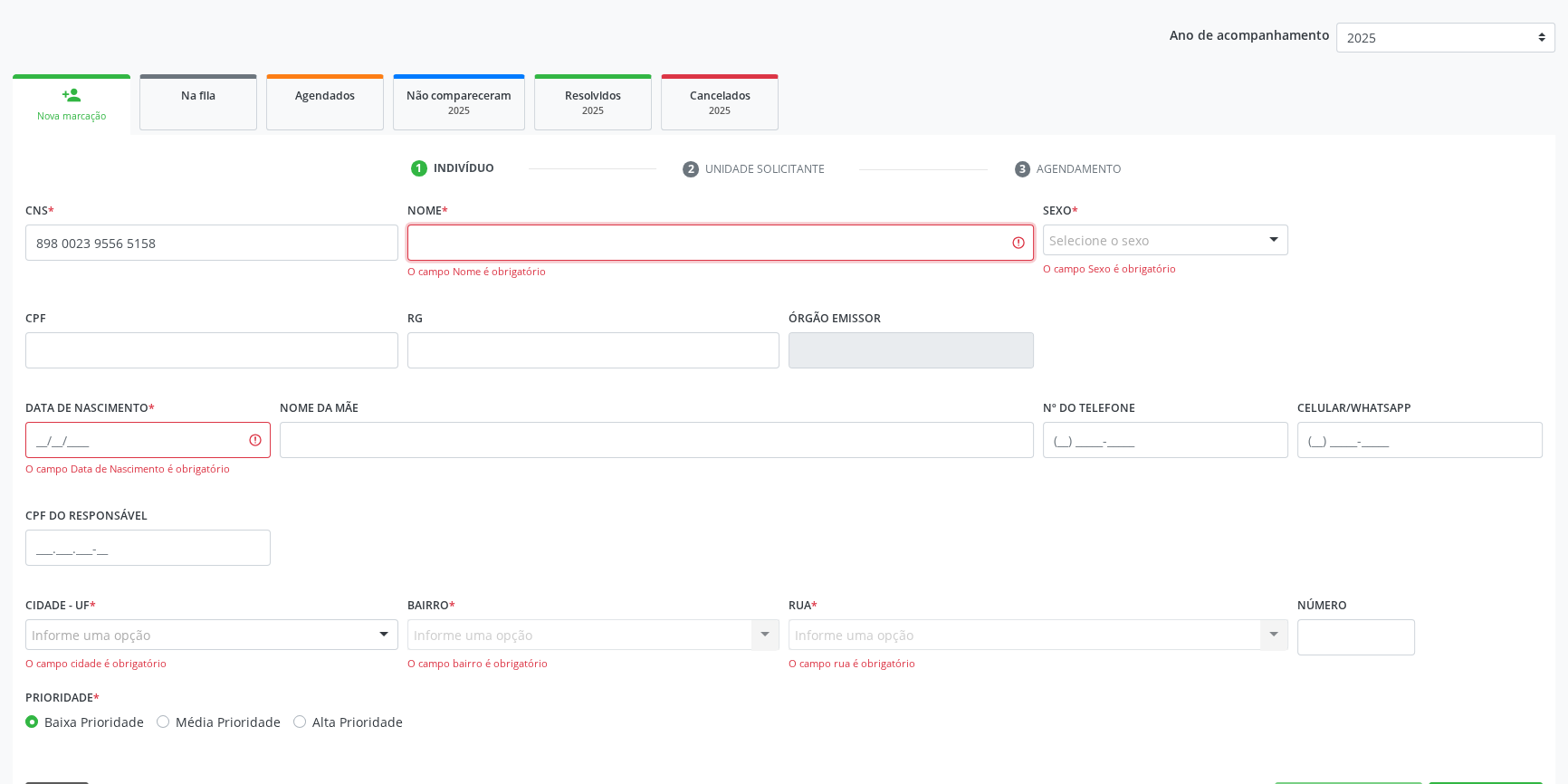
click at [545, 245] on input "text" at bounding box center [721, 242] width 628 height 36
type input "SILIMAR MARQUES RAMOS DE SA GONZAFA"
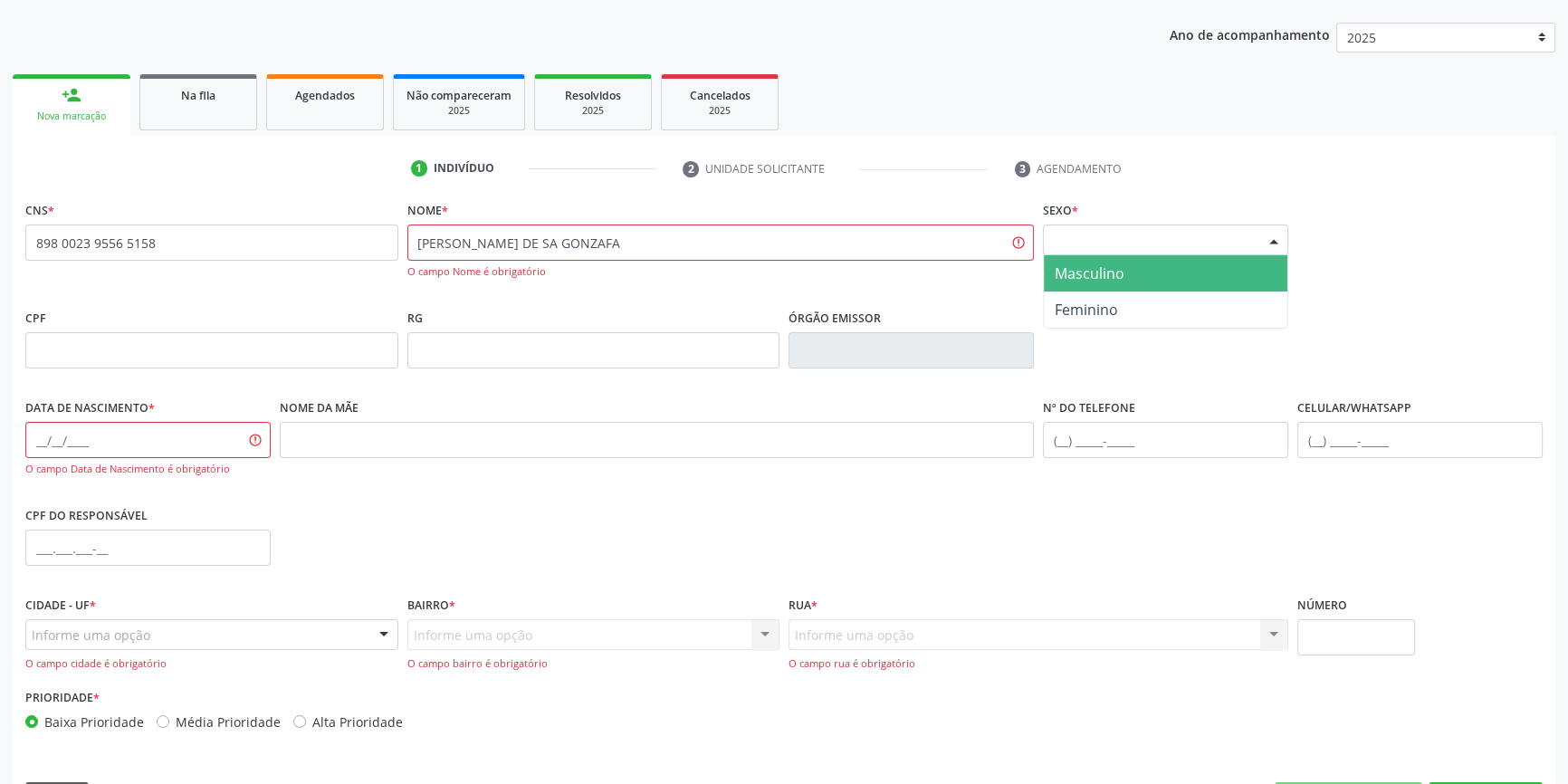
click at [1105, 232] on div "Selecione o sexo" at bounding box center [1166, 240] width 246 height 31
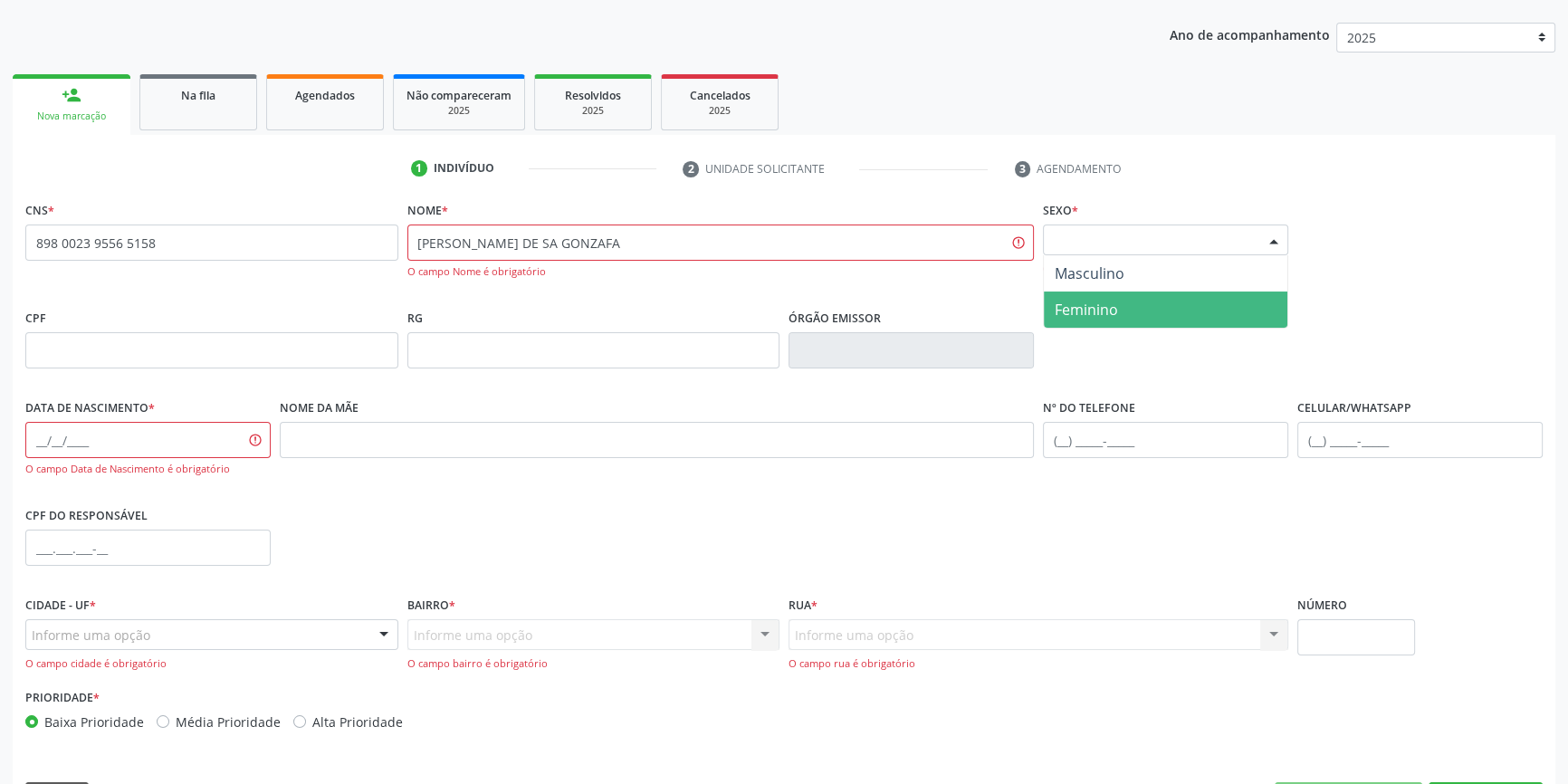
click at [1123, 318] on span "Feminino" at bounding box center [1166, 309] width 244 height 36
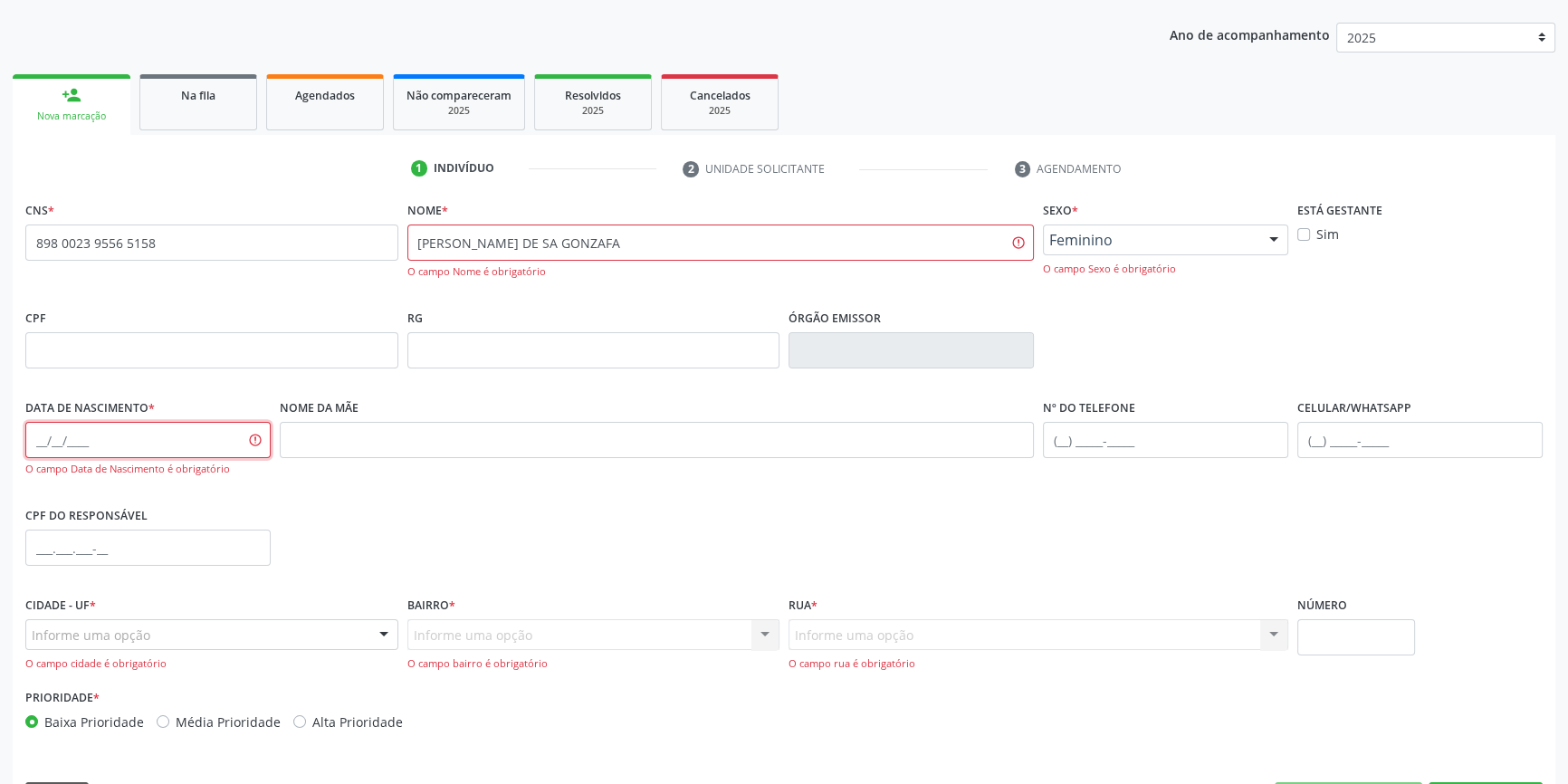
click at [37, 442] on input "text" at bounding box center [148, 439] width 246 height 36
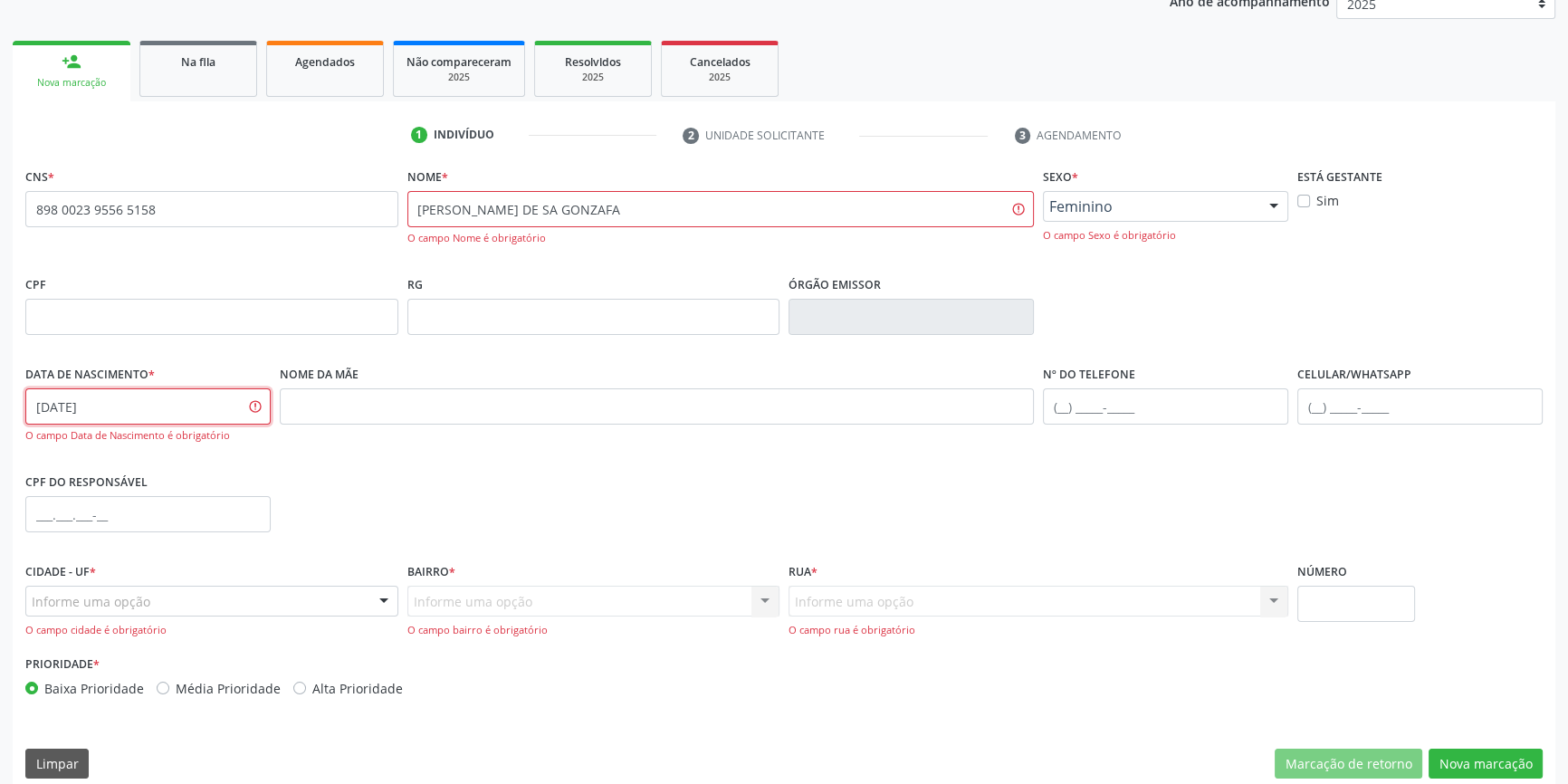
scroll to position [248, 0]
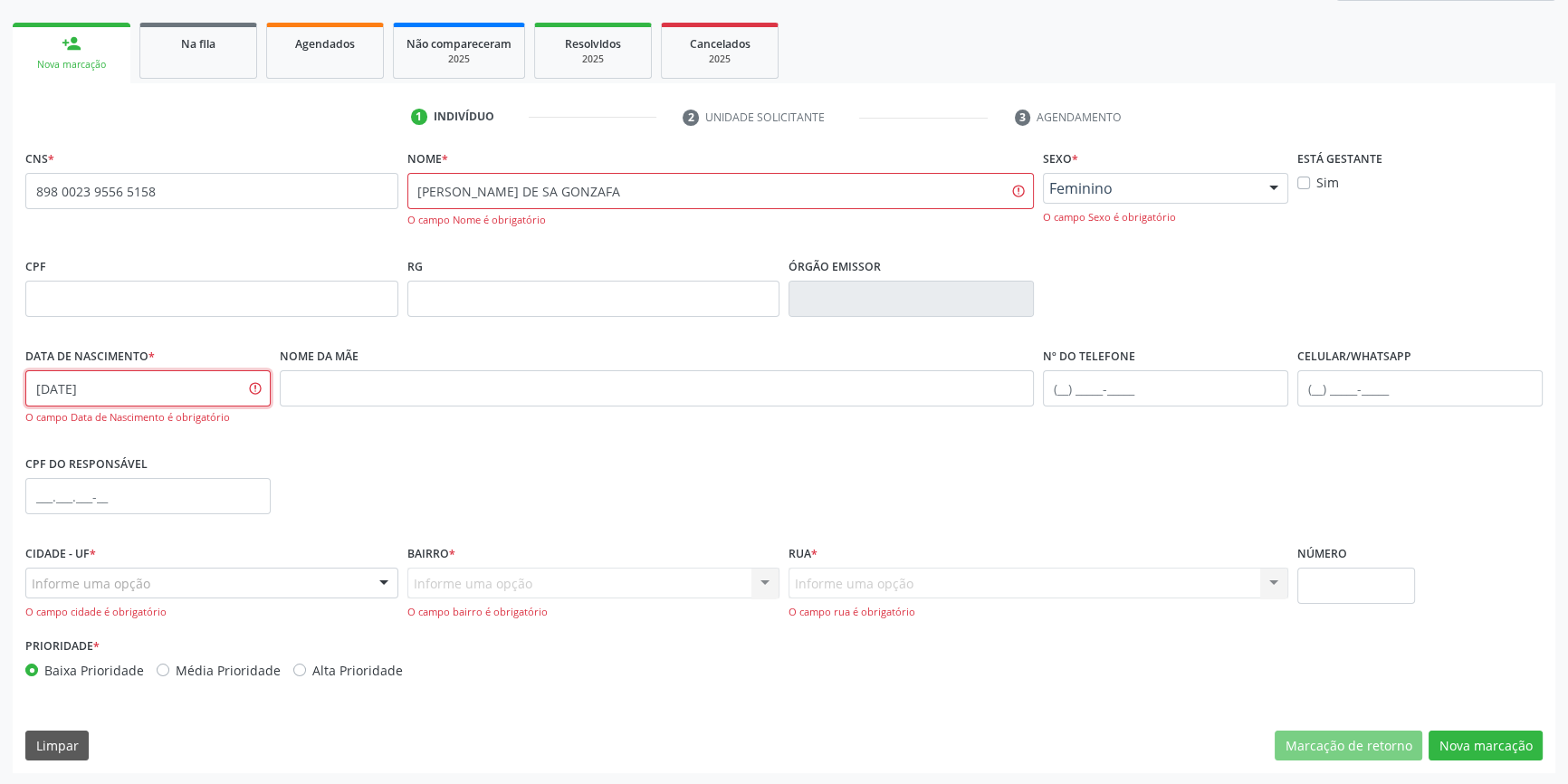
type input "06/02/1956"
drag, startPoint x: 264, startPoint y: 577, endPoint x: 254, endPoint y: 582, distance: 11.2
click at [258, 580] on div "Informe uma opção" at bounding box center [212, 583] width 373 height 31
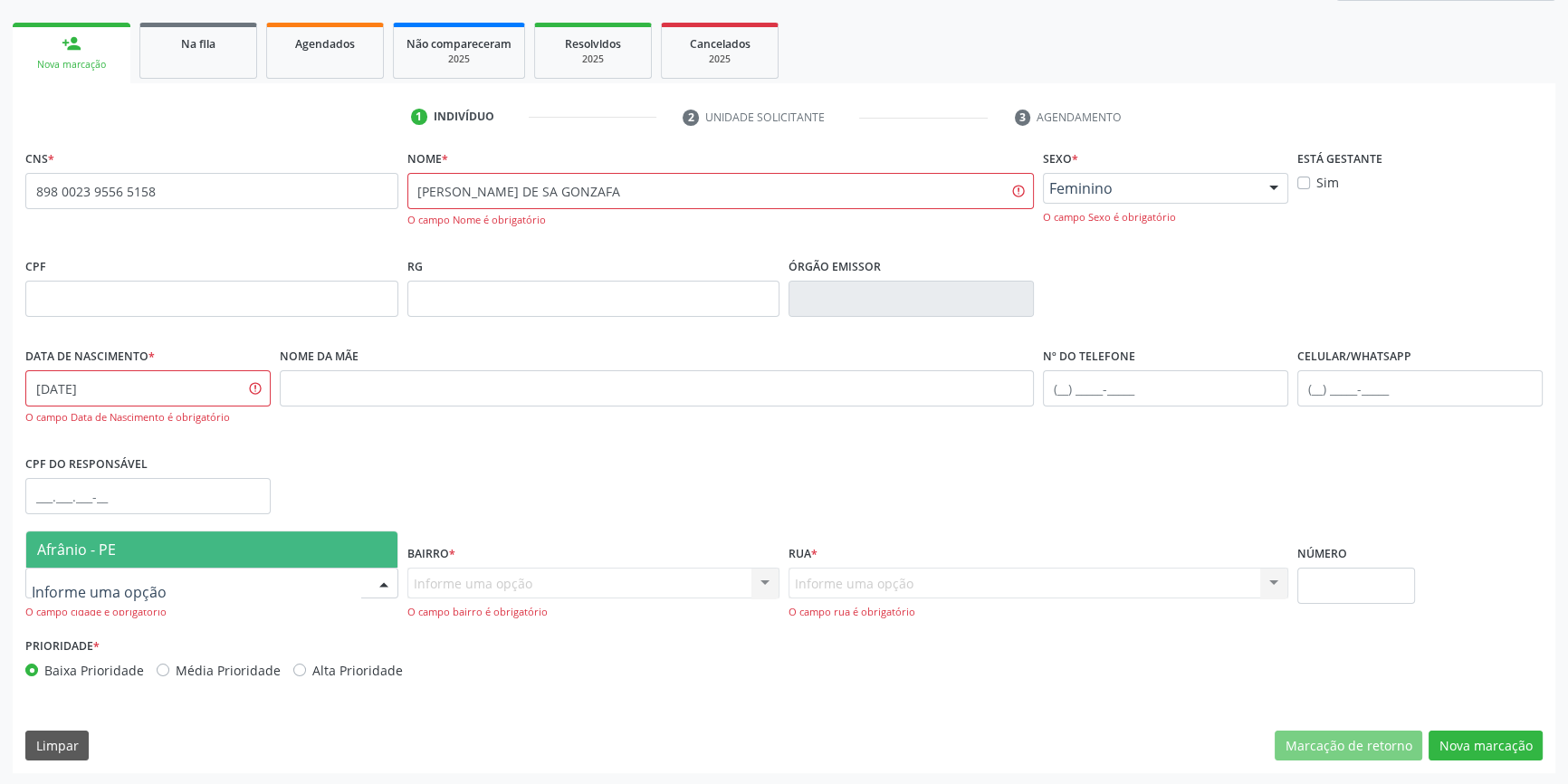
click at [208, 531] on span "Afrânio - PE" at bounding box center [212, 549] width 371 height 36
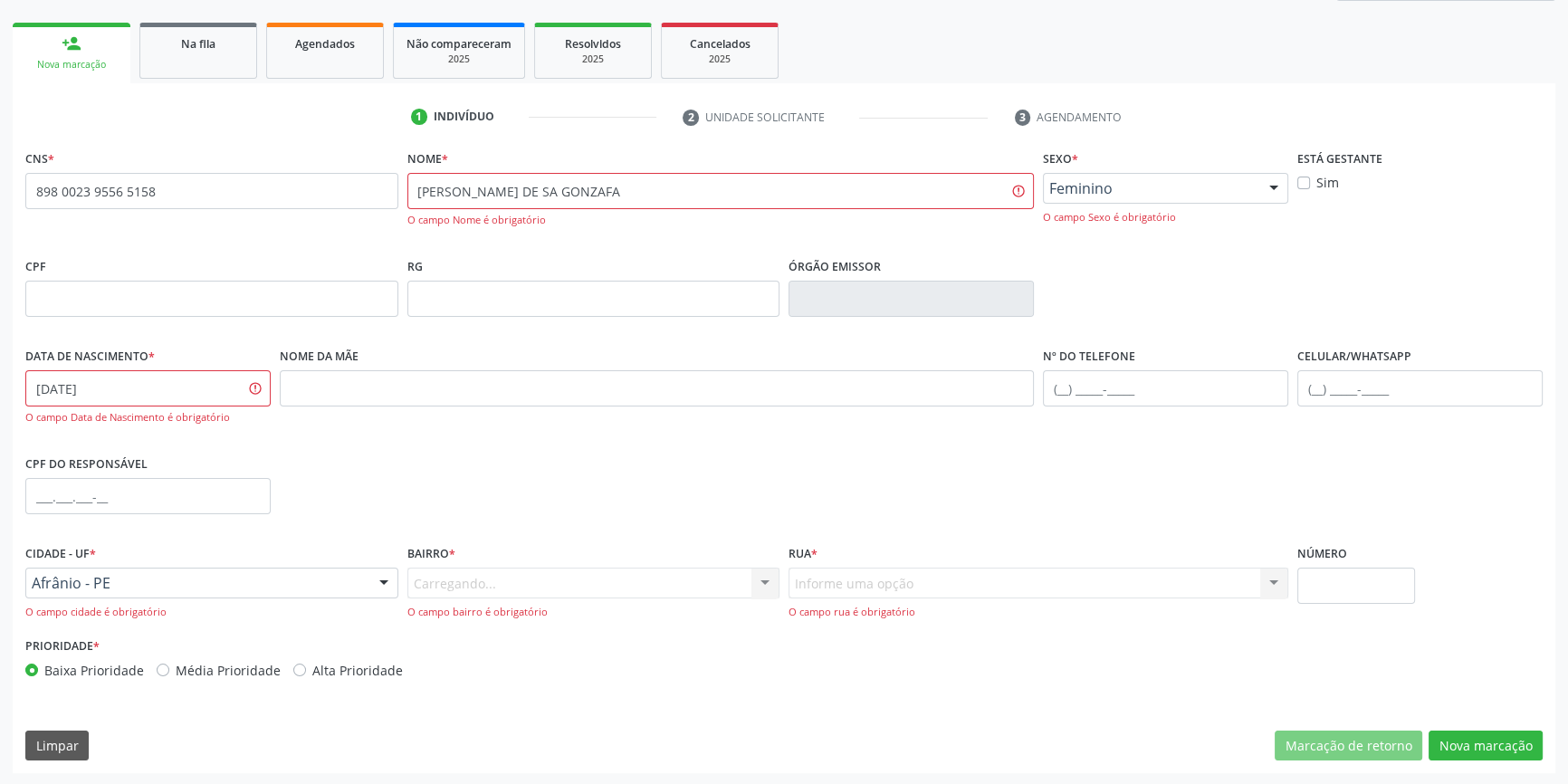
click at [501, 583] on div "Carregando... Nenhum resultado encontrado para: " " Nenhuma opção encontrada. D…" at bounding box center [594, 593] width 373 height 51
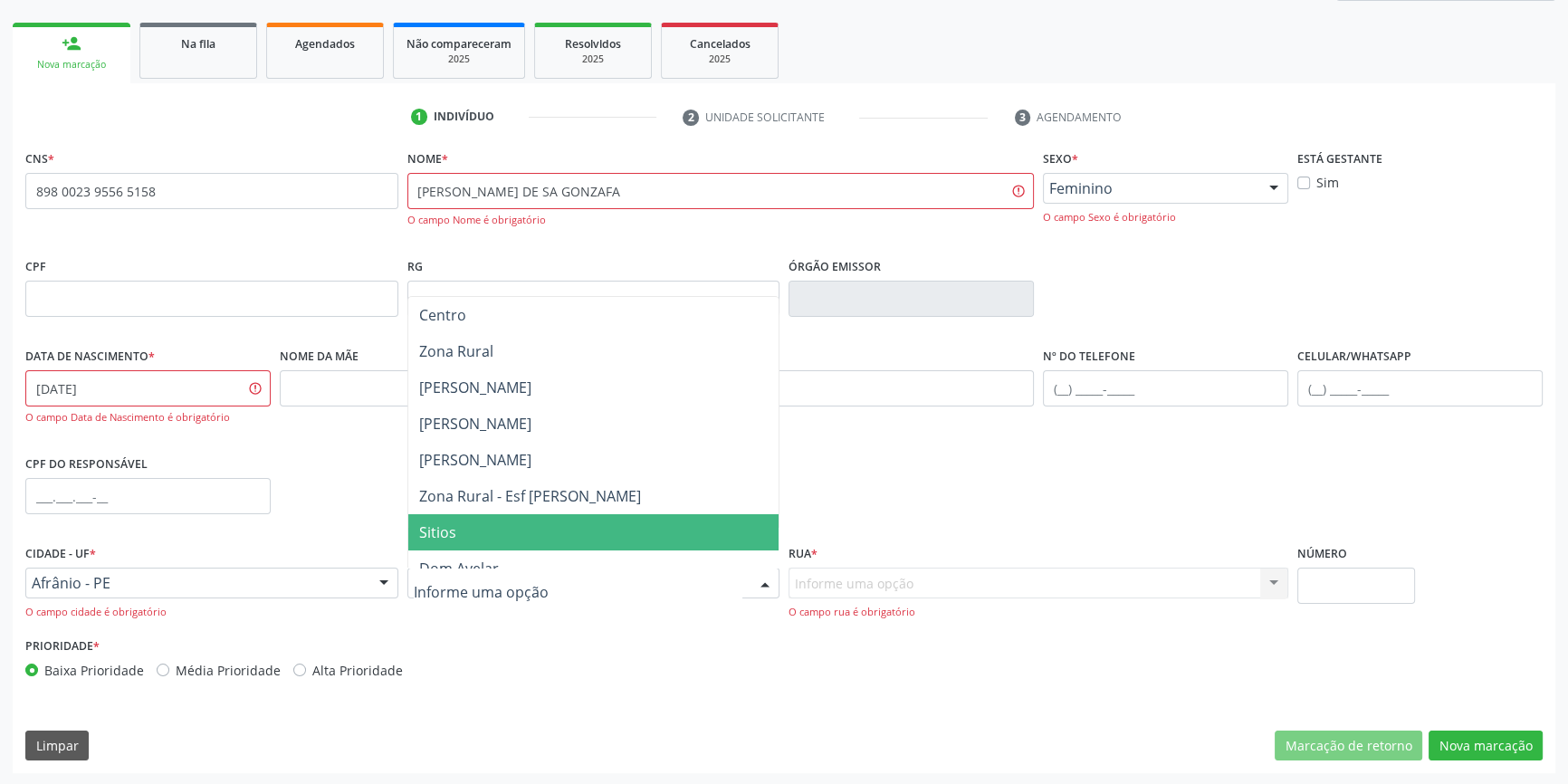
click at [480, 534] on span "Sitios" at bounding box center [594, 531] width 371 height 36
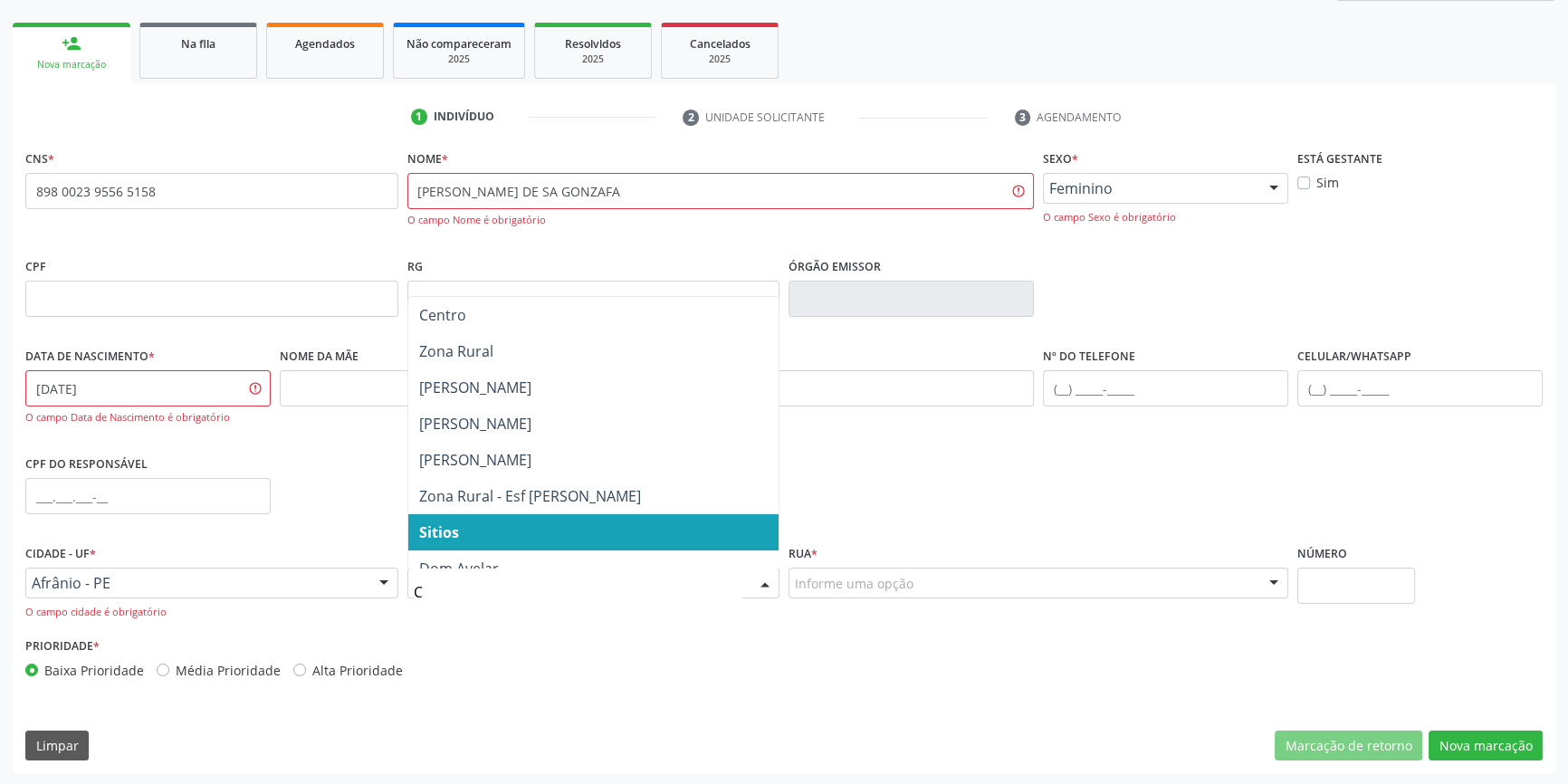
type input "CE"
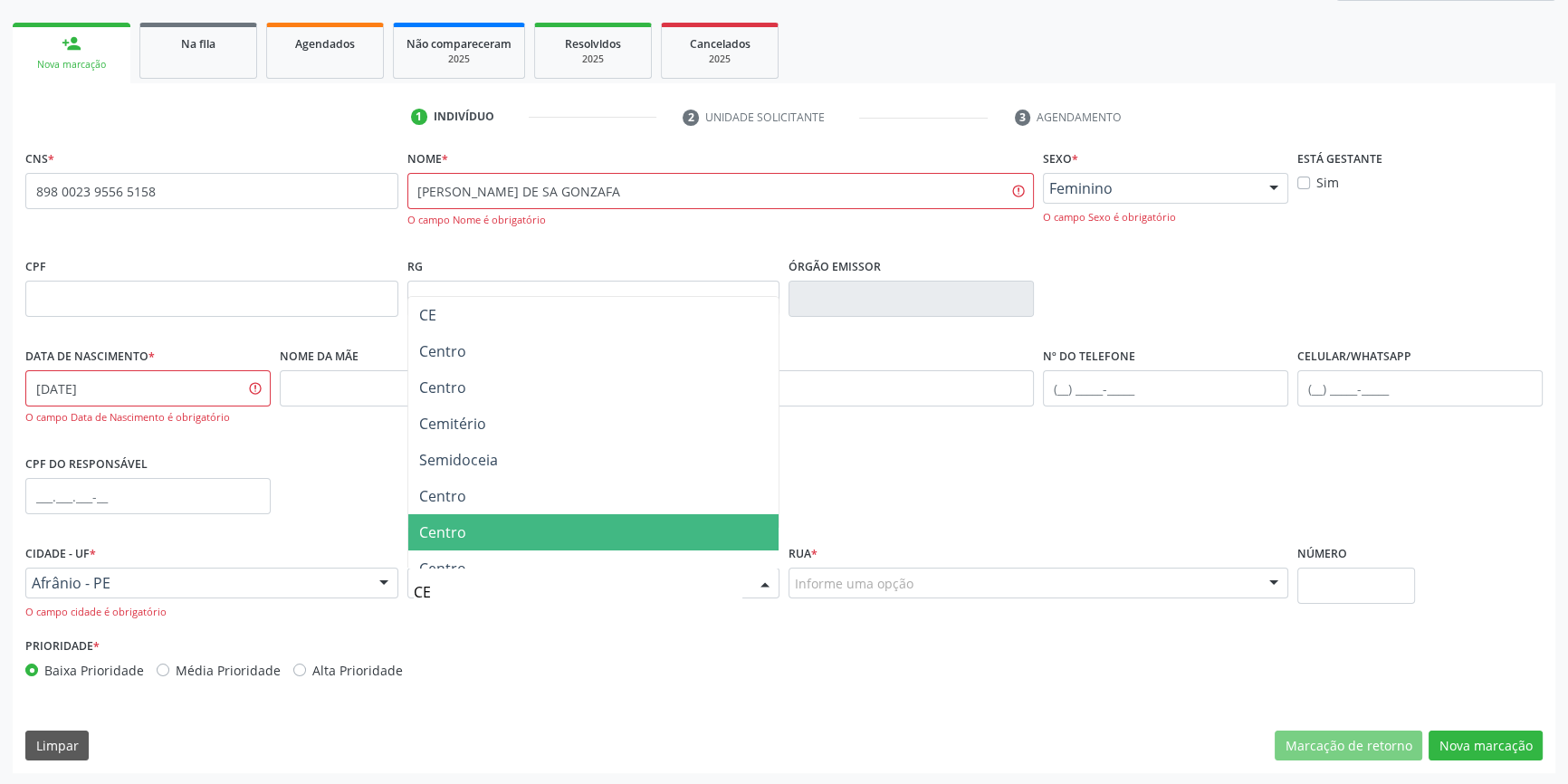
click at [472, 548] on span "Centro" at bounding box center [594, 531] width 371 height 36
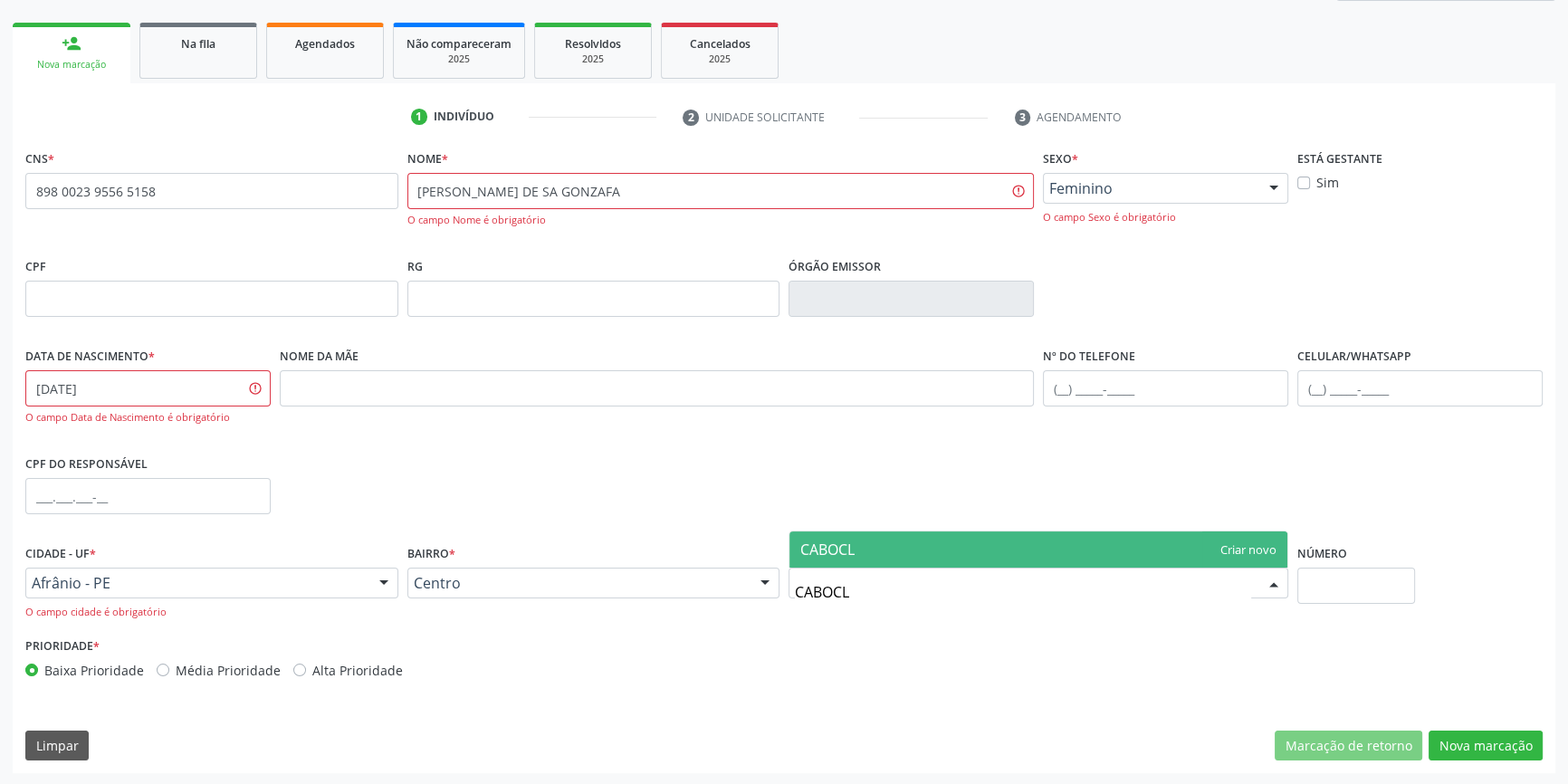
type input "CABOCLO"
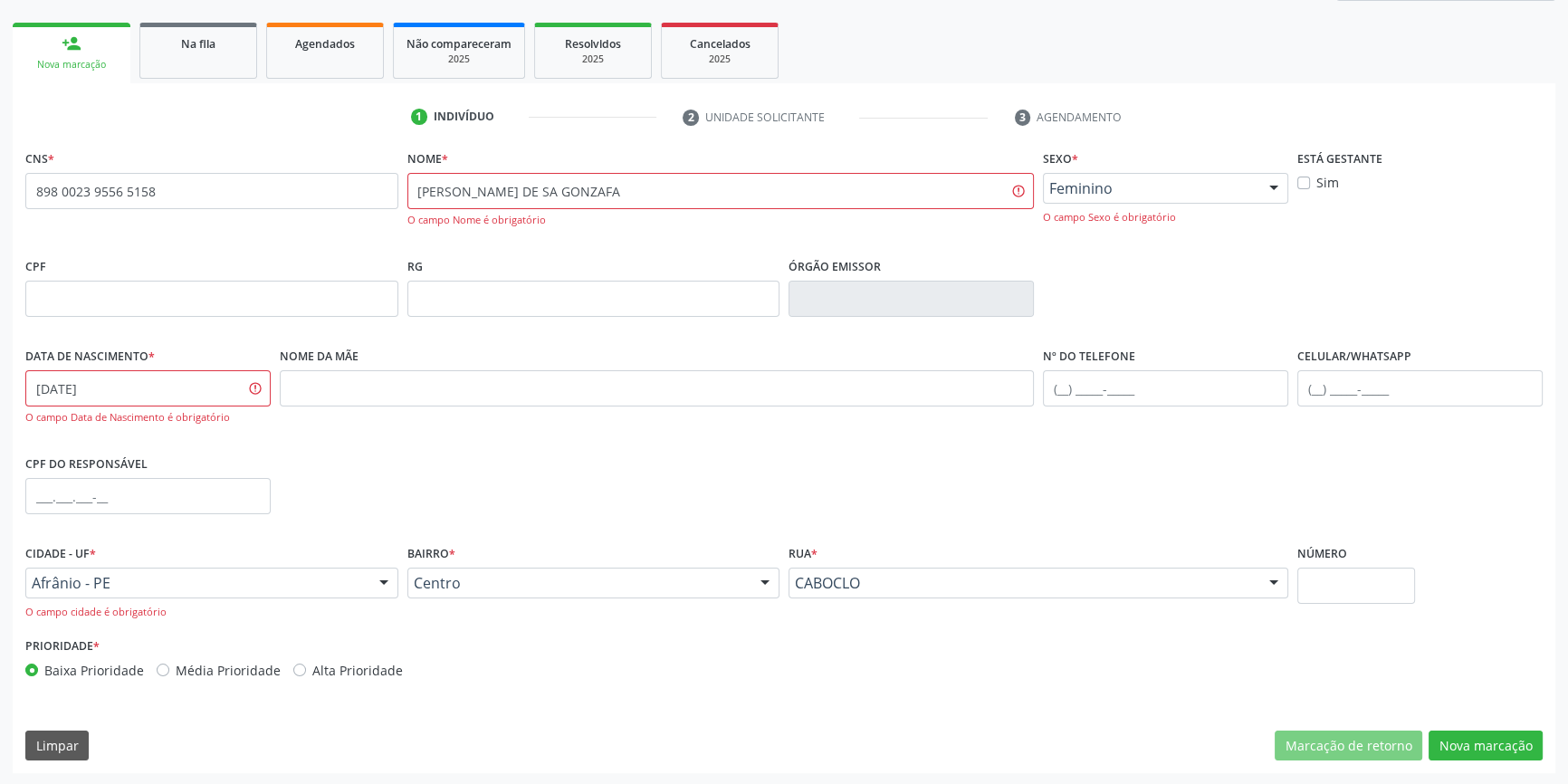
click at [1522, 761] on div "CNS * 898 0023 9556 5158 none Nome * SILIMAR MARQUES RAMOS DE SA GONZAFA O camp…" at bounding box center [784, 459] width 1543 height 629
click at [1522, 759] on button "Nova marcação" at bounding box center [1485, 746] width 114 height 31
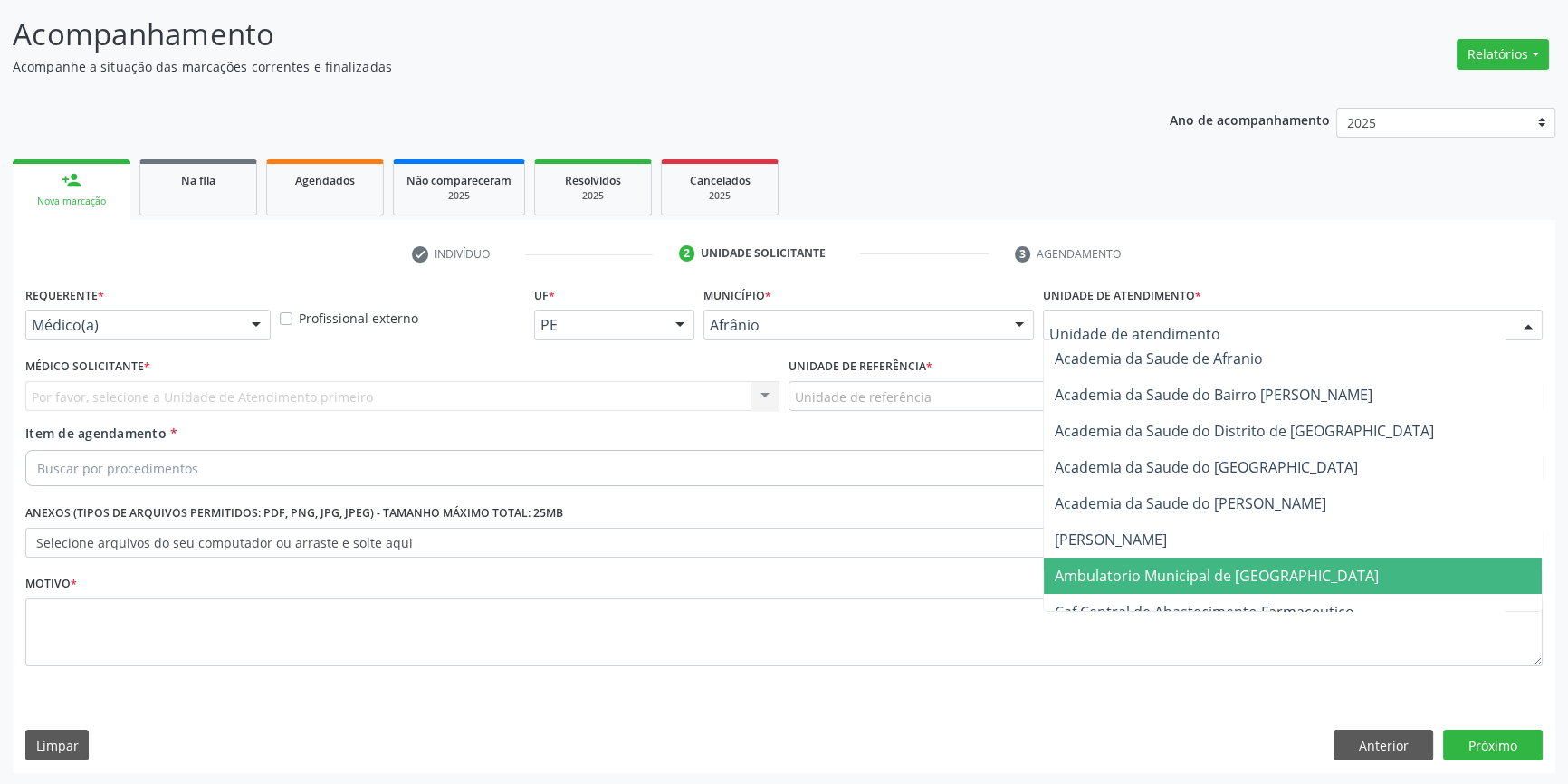
drag, startPoint x: 1147, startPoint y: 566, endPoint x: 991, endPoint y: 484, distance: 176.2
click at [1140, 567] on span "Ambulatorio Municipal de [GEOGRAPHIC_DATA]" at bounding box center [1217, 576] width 324 height 20
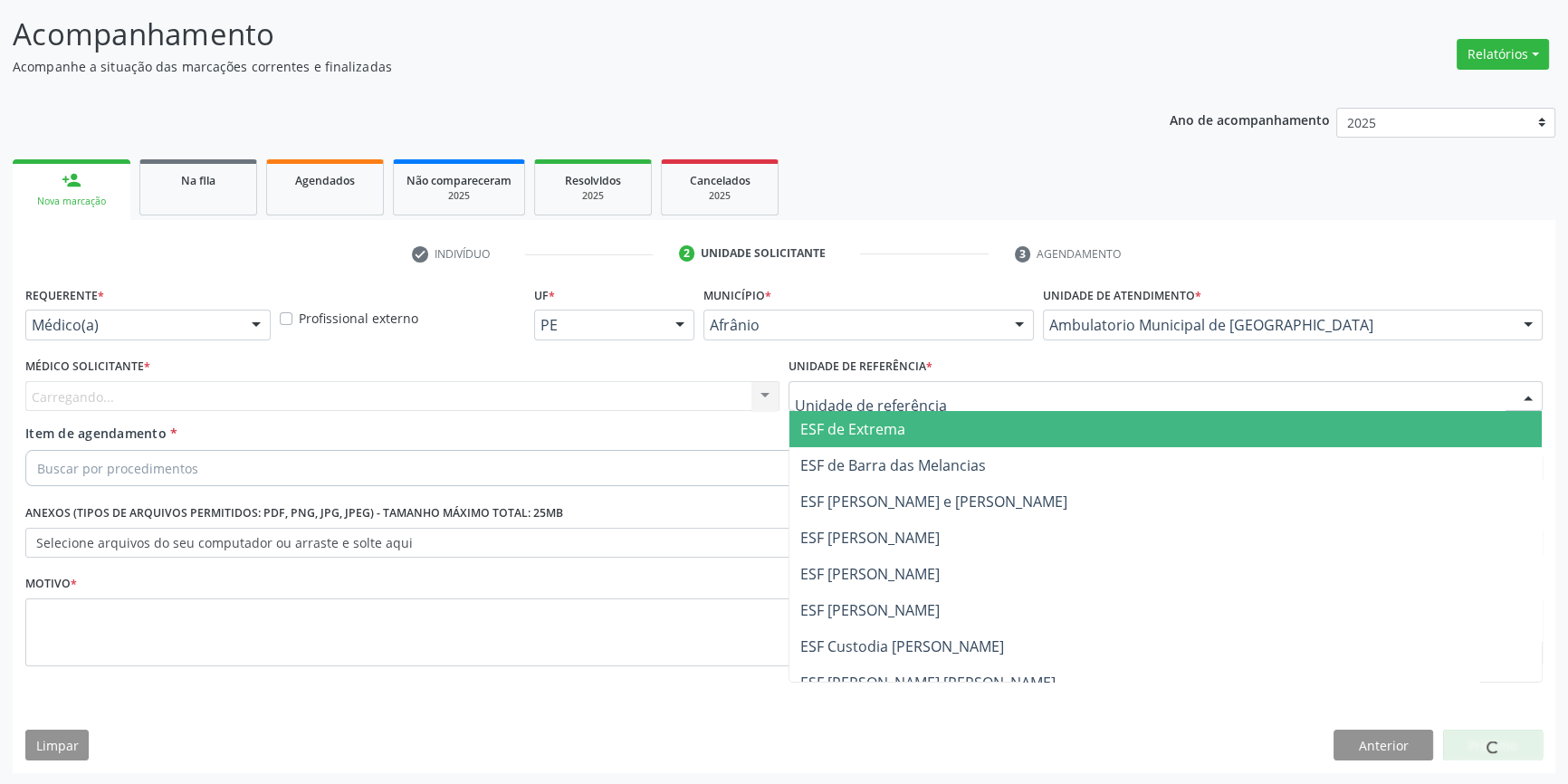
click at [901, 409] on div "ESF de Extrema ESF de Barra das Melancias ESF Jose e Maria Rodrigues de Macedo …" at bounding box center [1166, 396] width 754 height 31
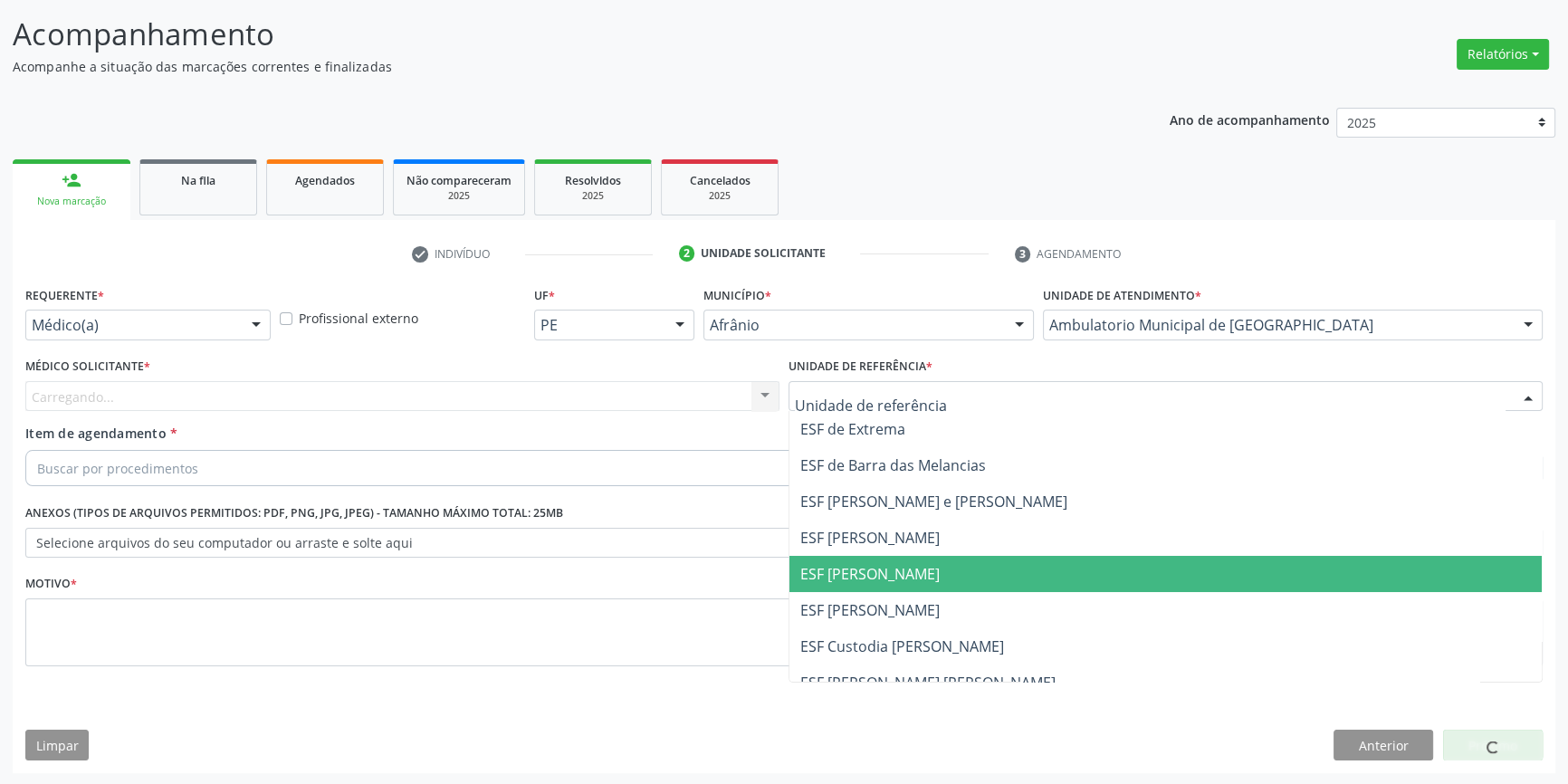
click at [886, 581] on span "ESF [PERSON_NAME]" at bounding box center [870, 574] width 140 height 20
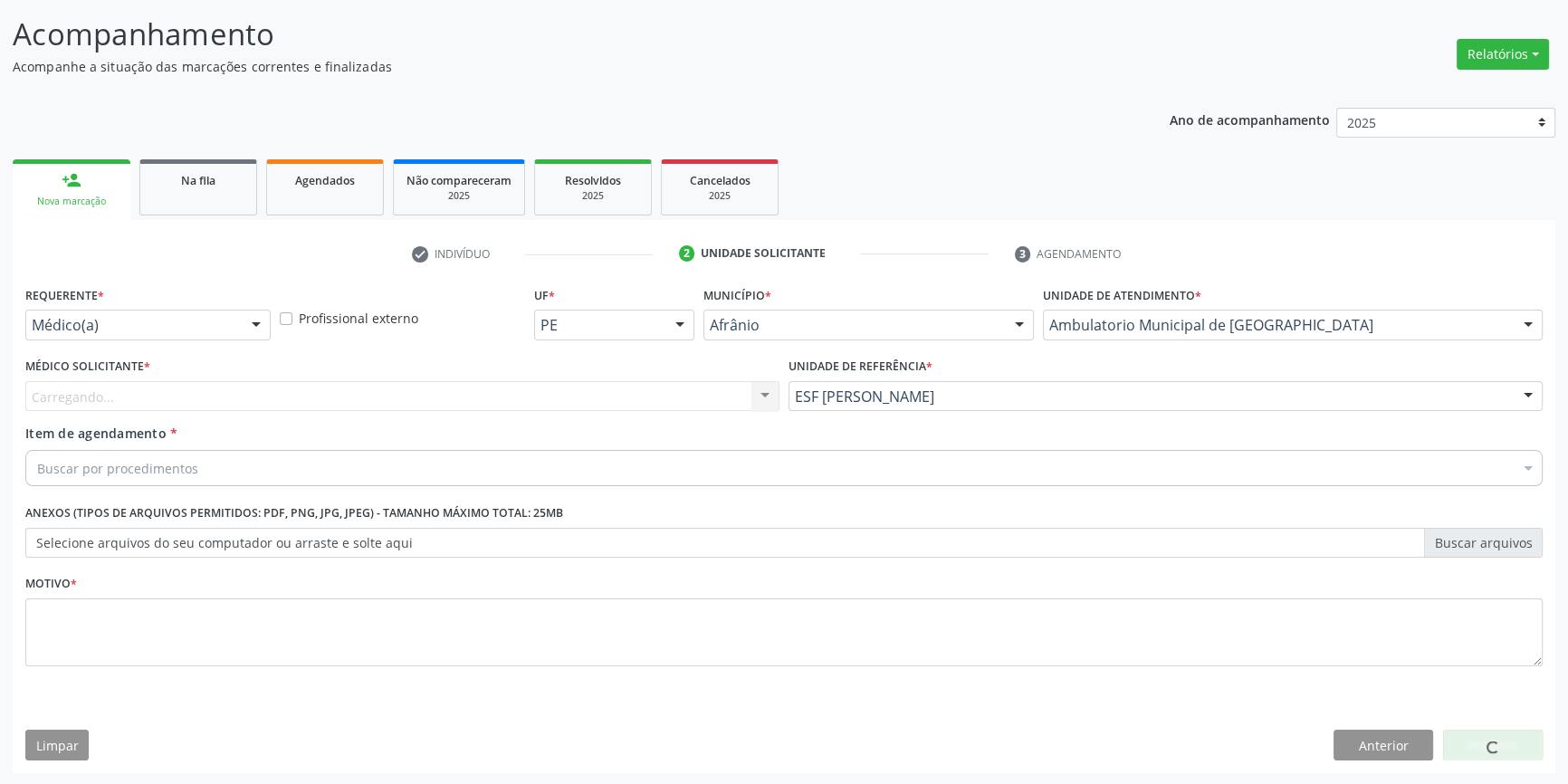
click at [296, 397] on div "Carregando... Nenhum resultado encontrado para: " " Não há nenhuma opção para s…" at bounding box center [402, 396] width 754 height 31
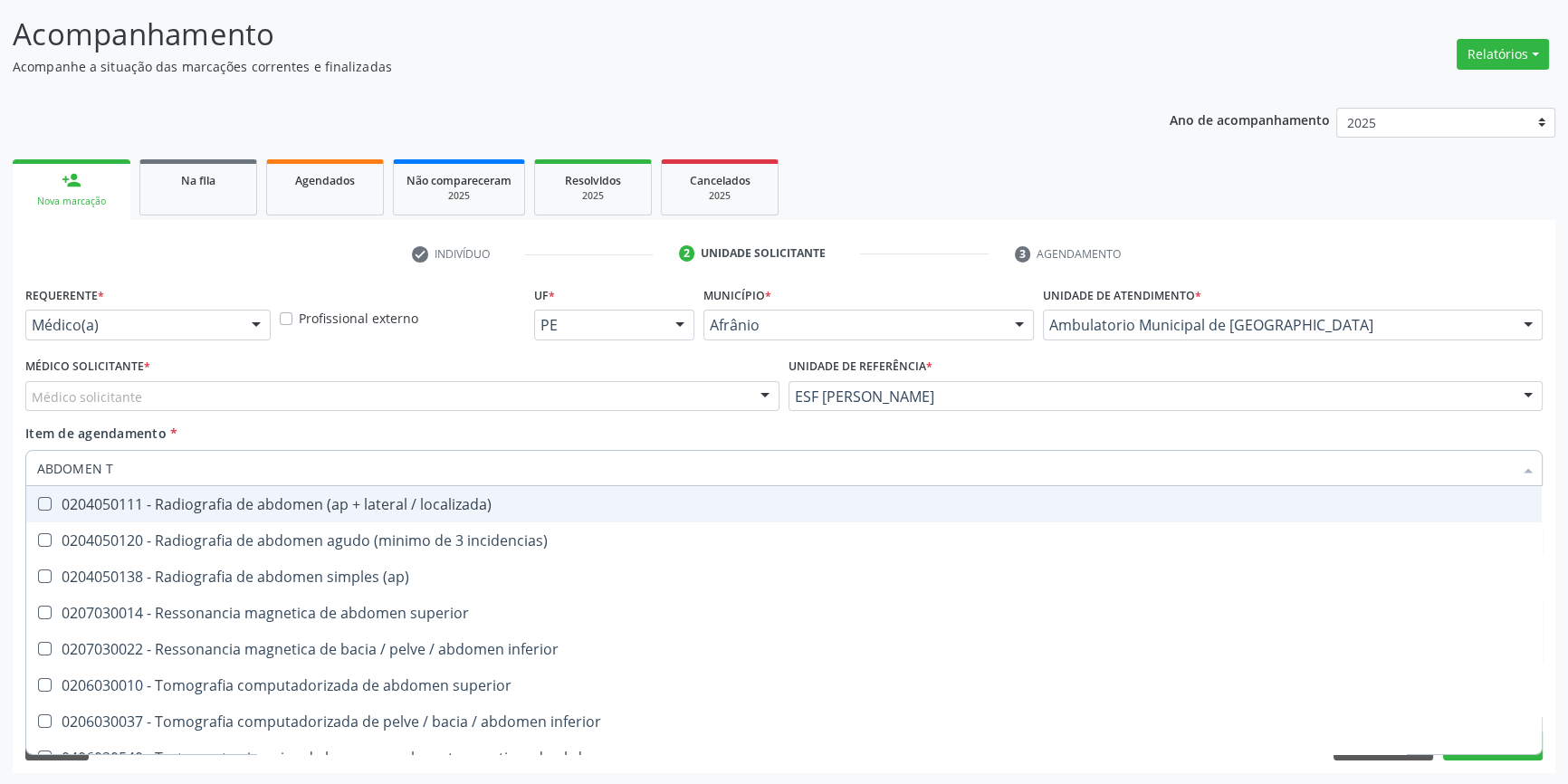
type input "ABDOMEN TO"
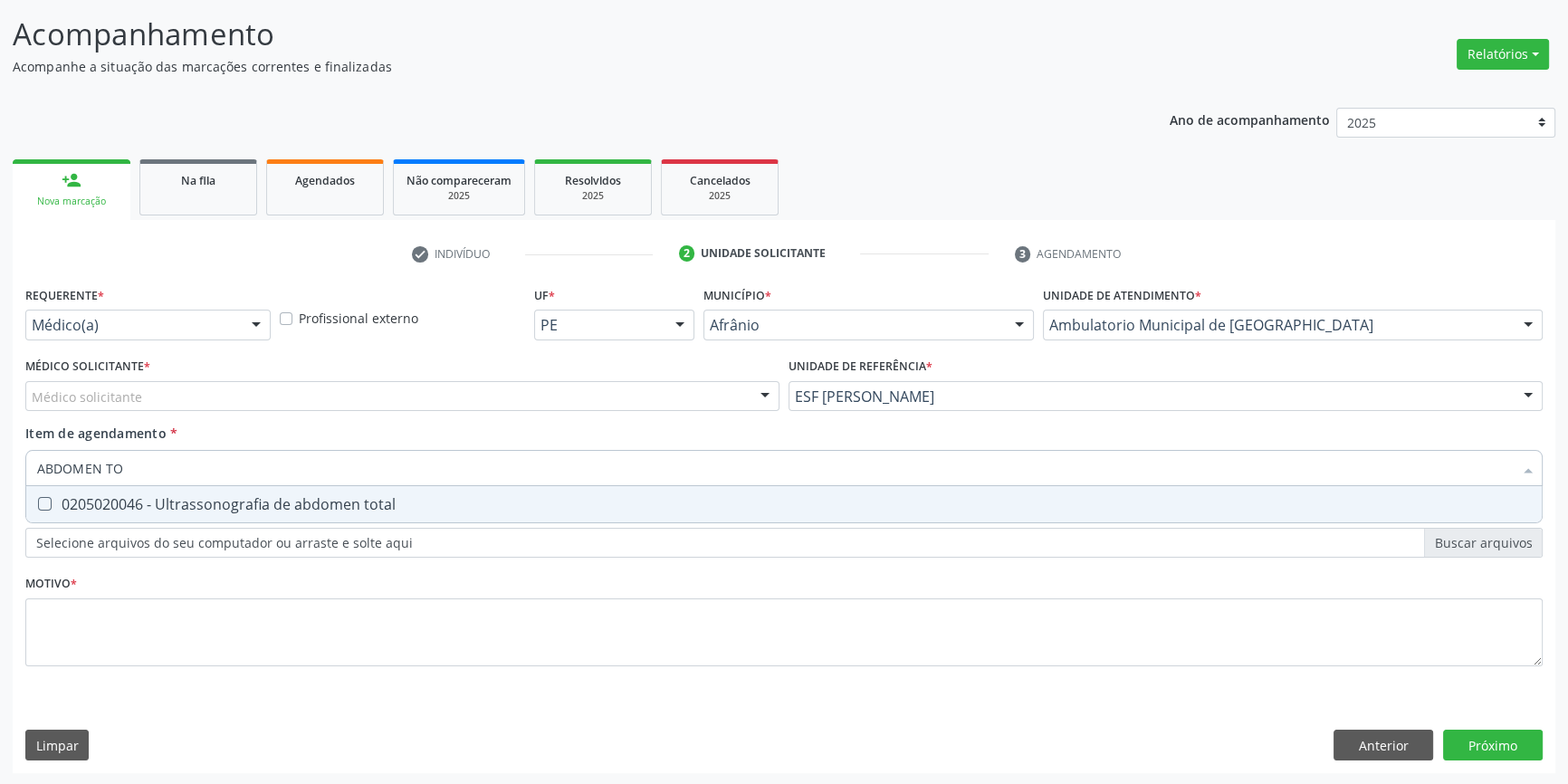
click at [98, 503] on div "0205020046 - Ultrassonografia de abdomen total" at bounding box center [784, 504] width 1494 height 15
checkbox total "true"
click at [140, 406] on div "Médico solicitante" at bounding box center [402, 396] width 754 height 31
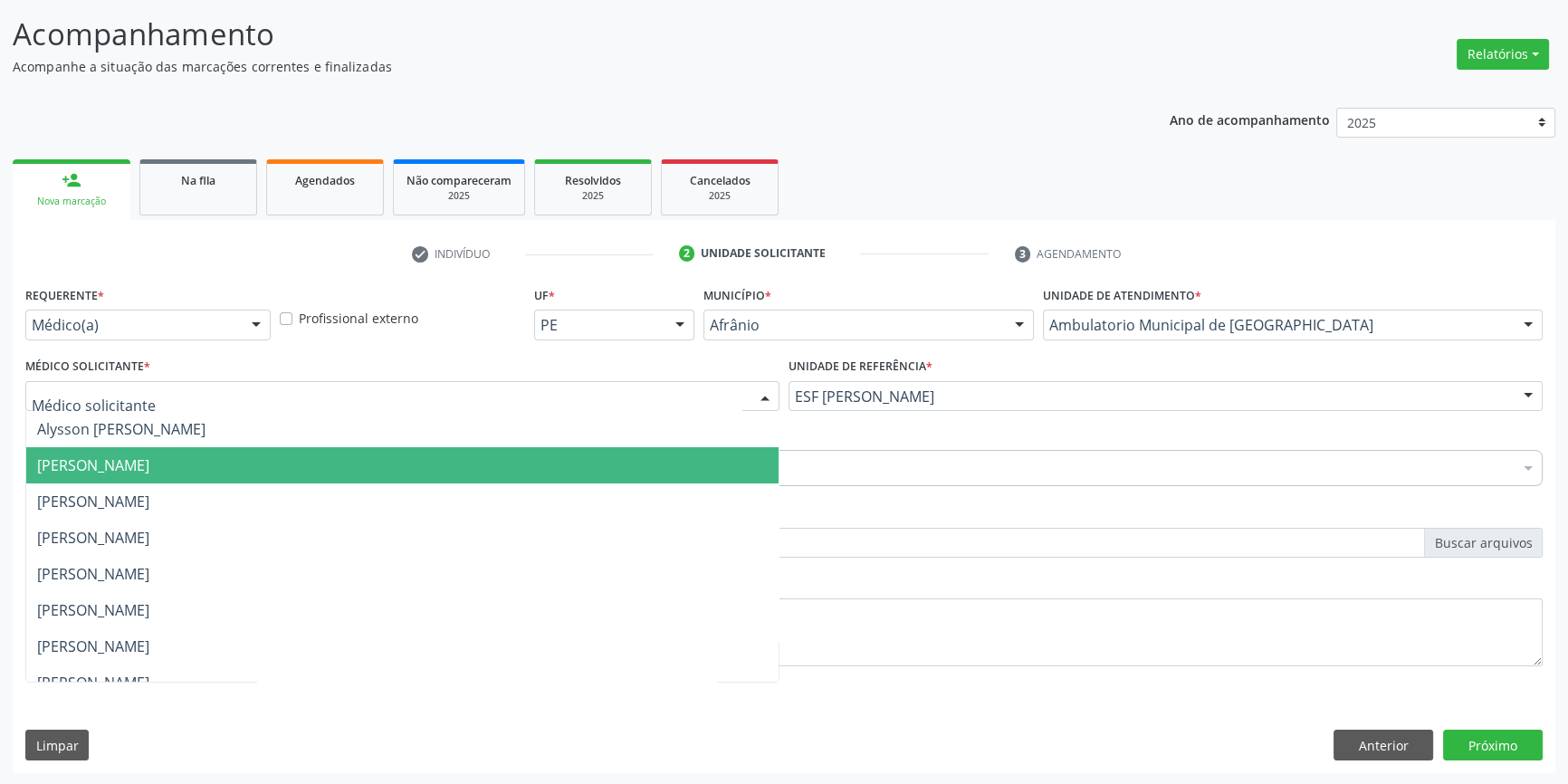
click at [130, 465] on span "Bruno Saraiva Bezerra Medrado" at bounding box center [93, 465] width 113 height 20
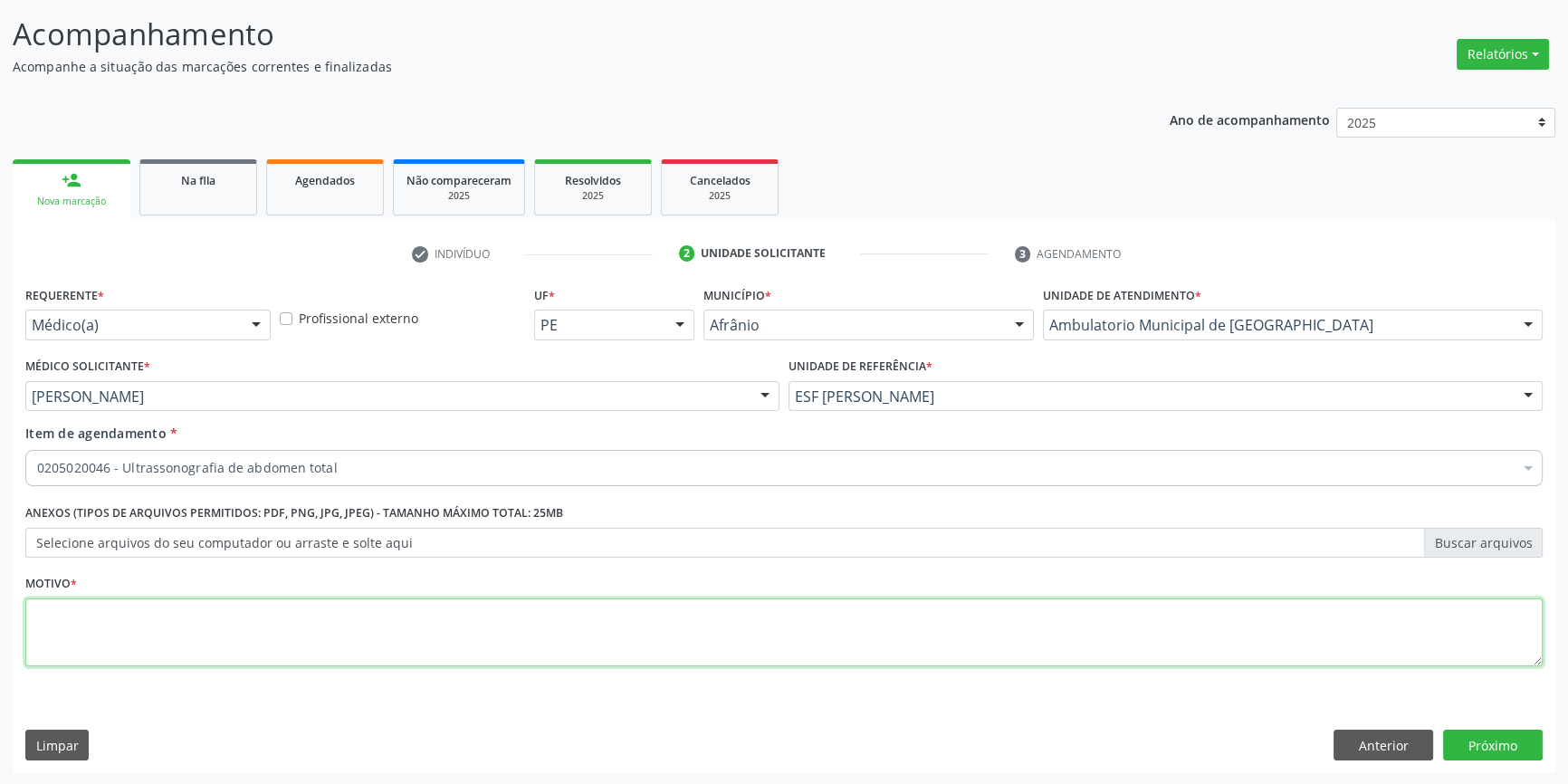
click at [131, 652] on textarea at bounding box center [784, 632] width 1517 height 69
type textarea "DOR ABDOMINAL"
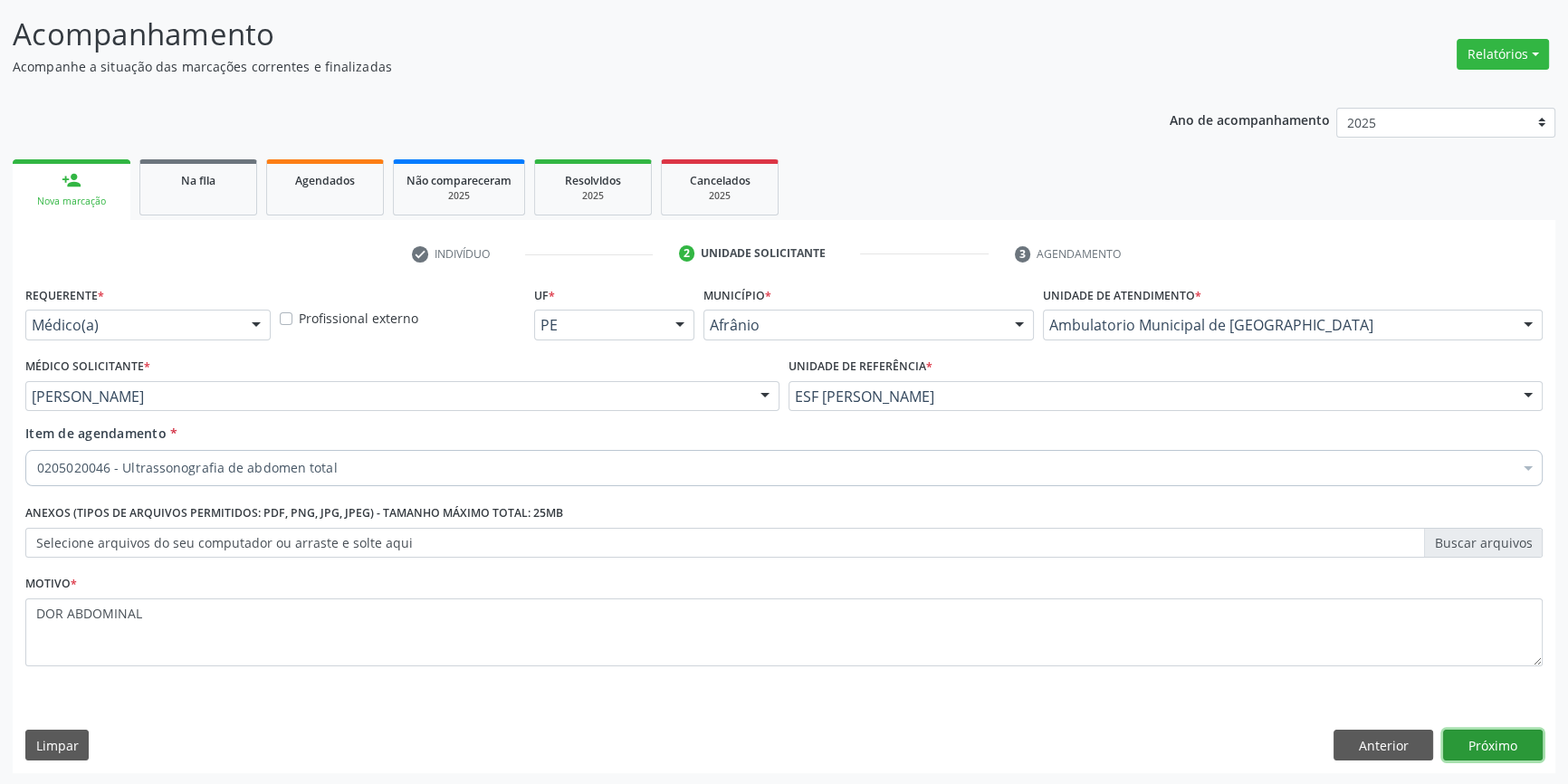
click at [1515, 735] on button "Próximo" at bounding box center [1493, 745] width 100 height 31
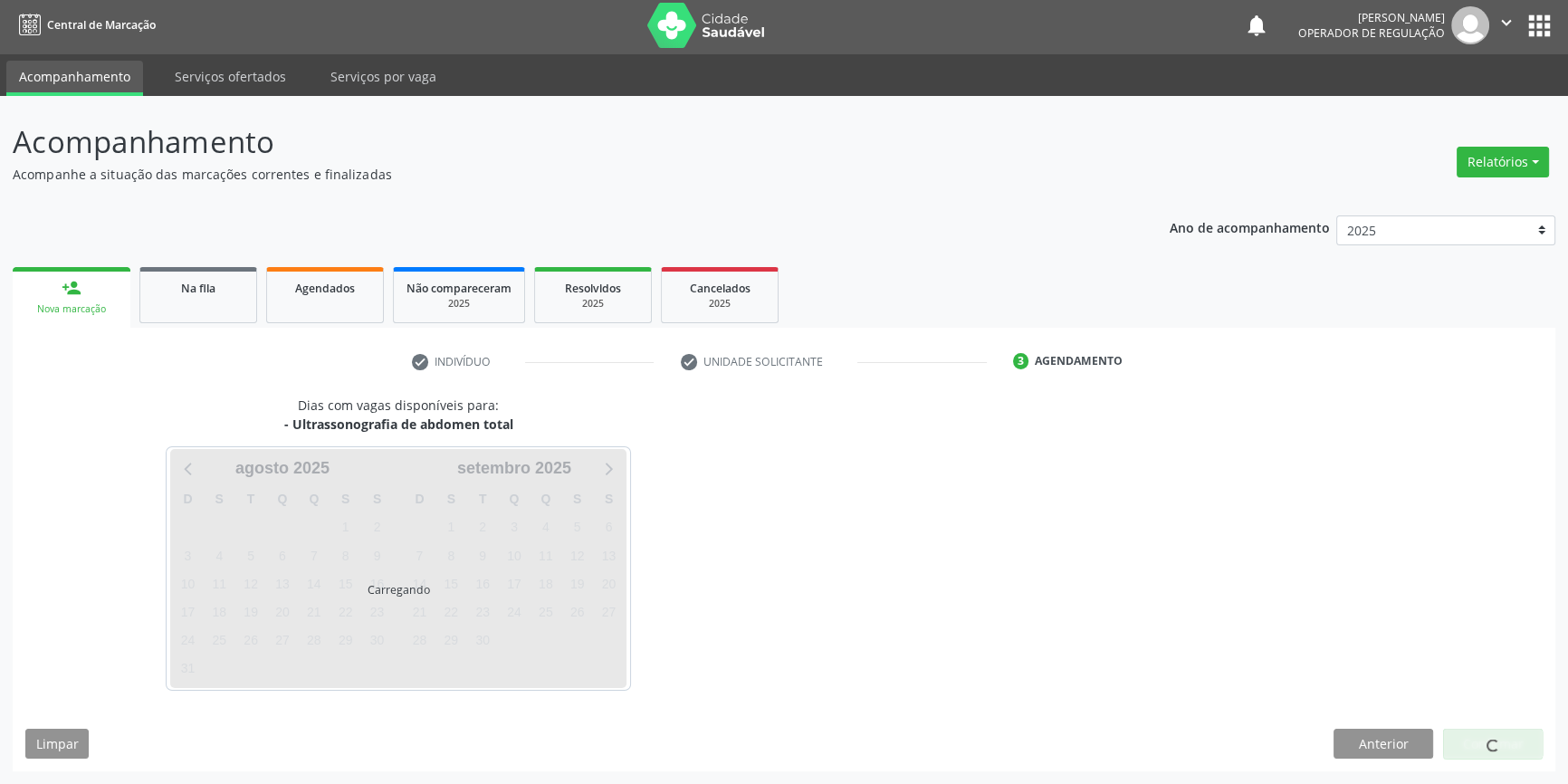
scroll to position [2, 0]
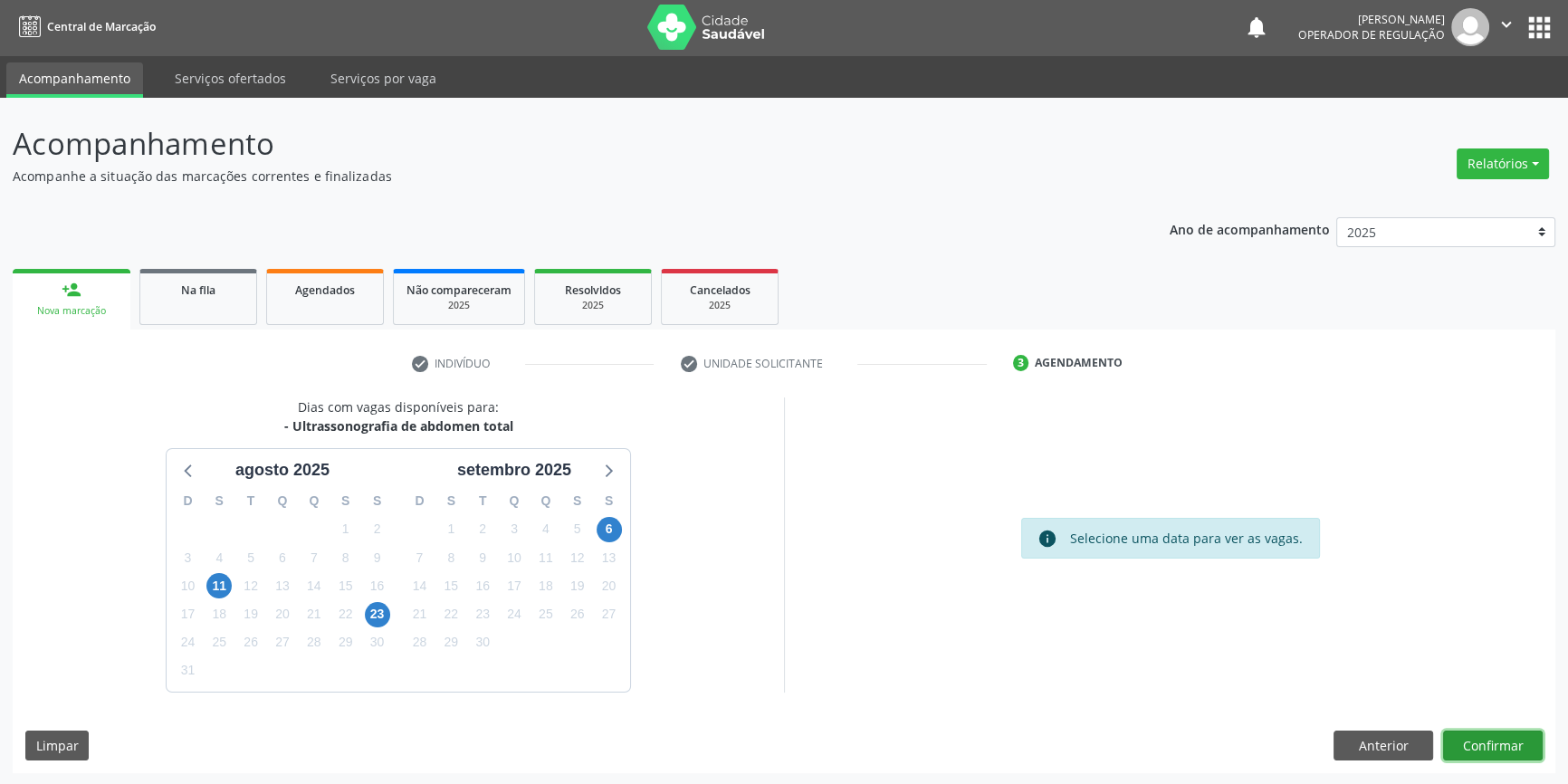
click at [1494, 739] on button "Confirmar" at bounding box center [1493, 746] width 100 height 31
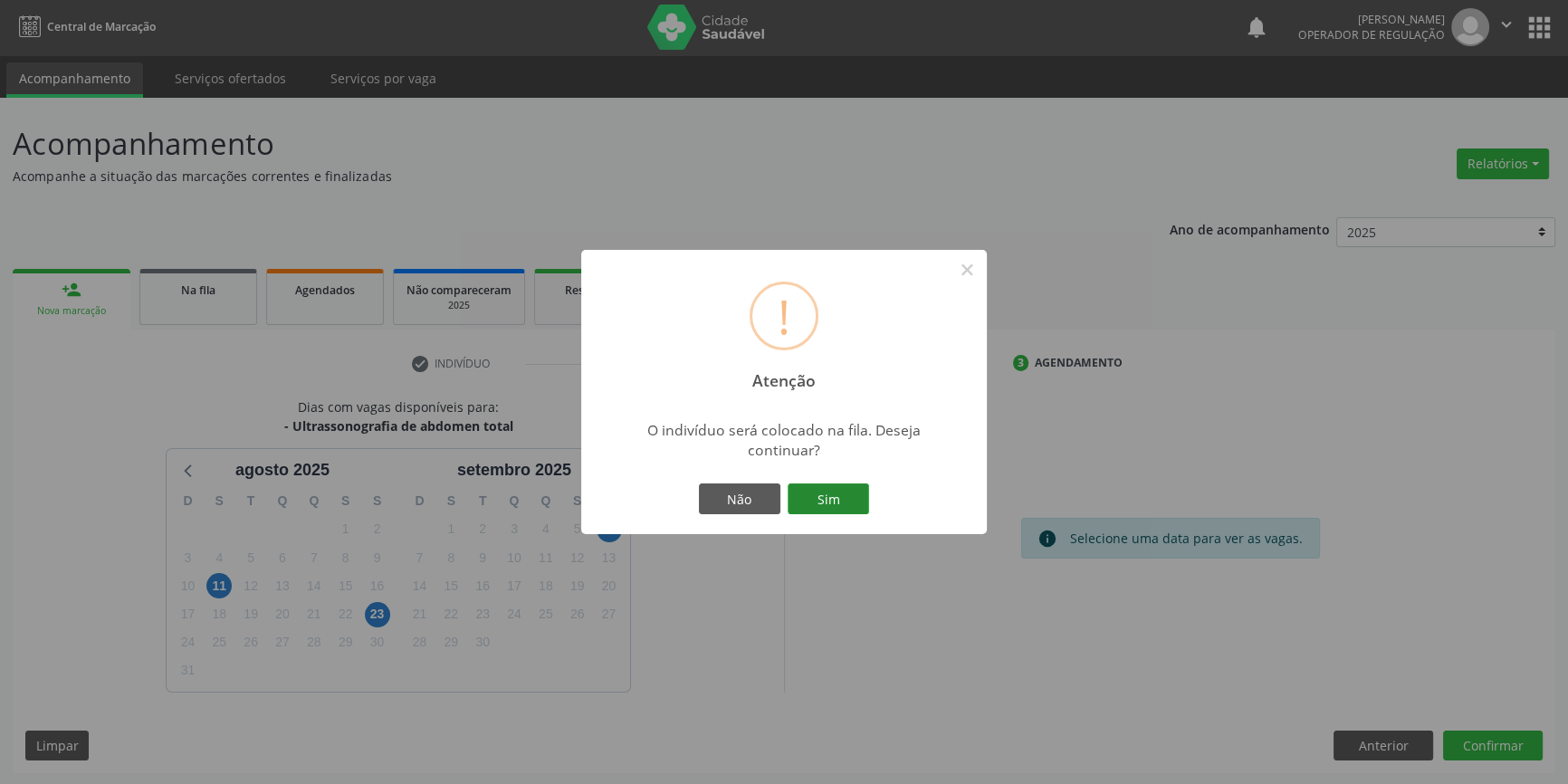
click at [846, 498] on button "Sim" at bounding box center [829, 499] width 82 height 31
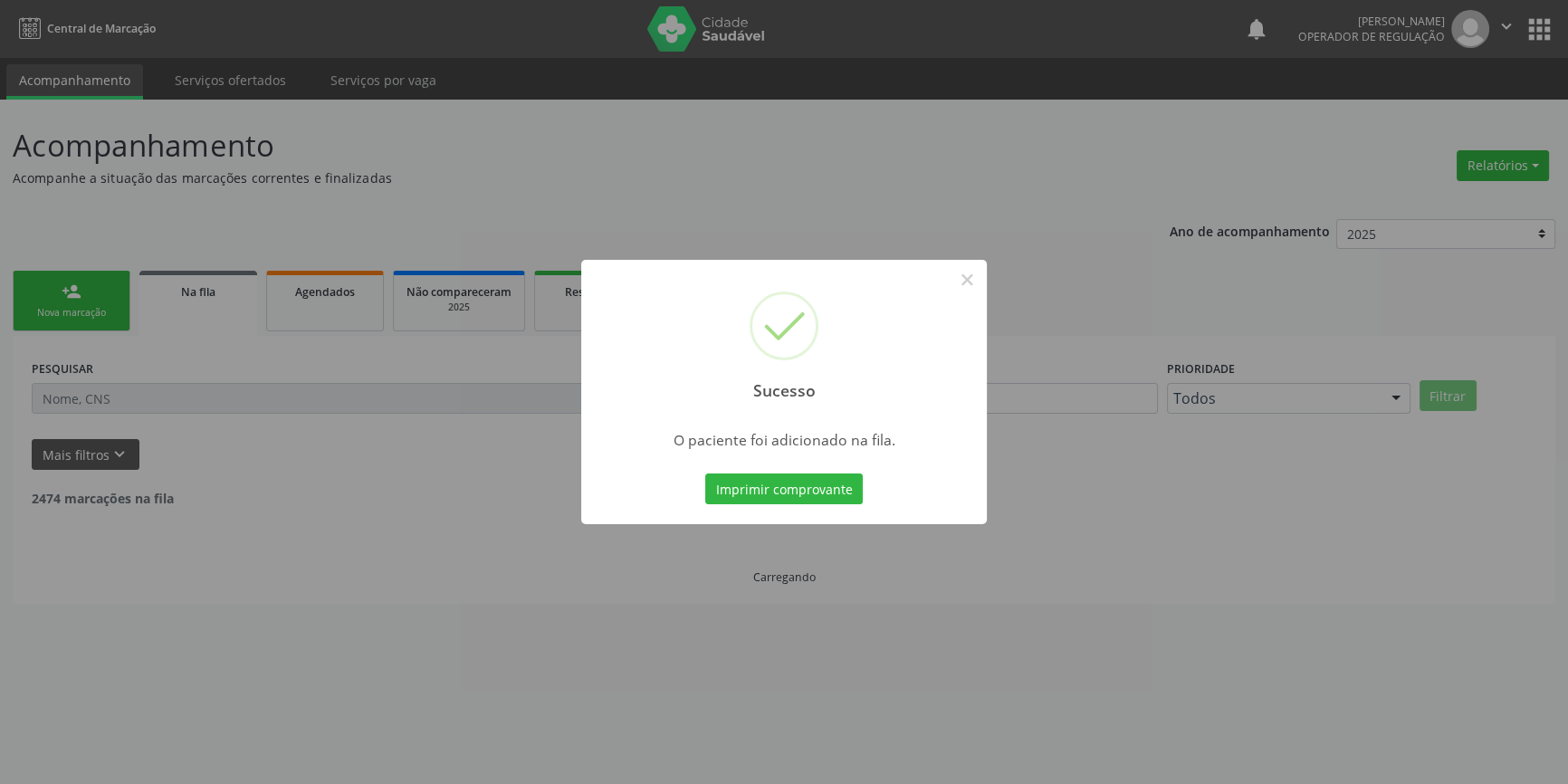
scroll to position [0, 0]
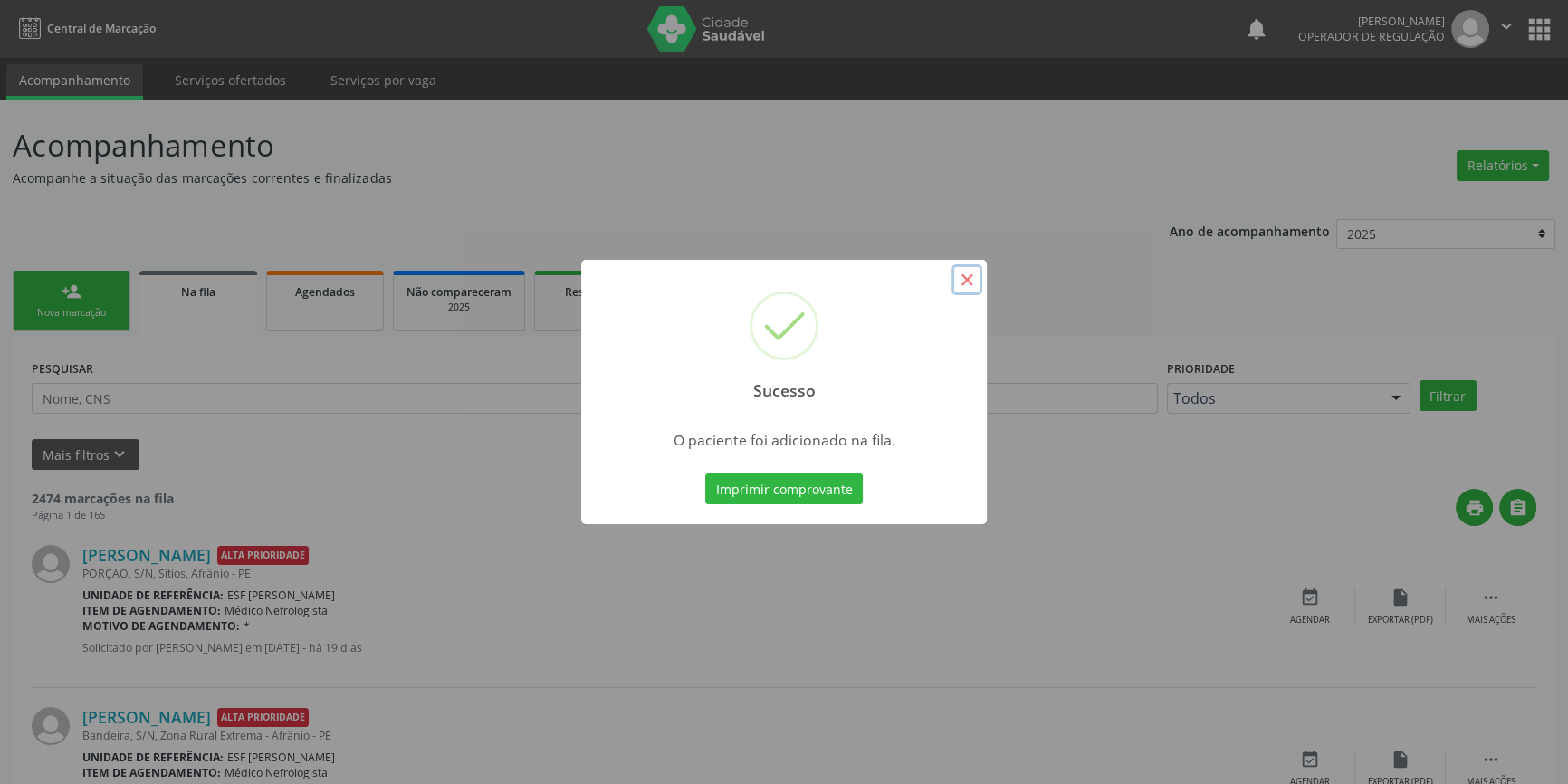
click at [955, 274] on button "×" at bounding box center [968, 280] width 31 height 31
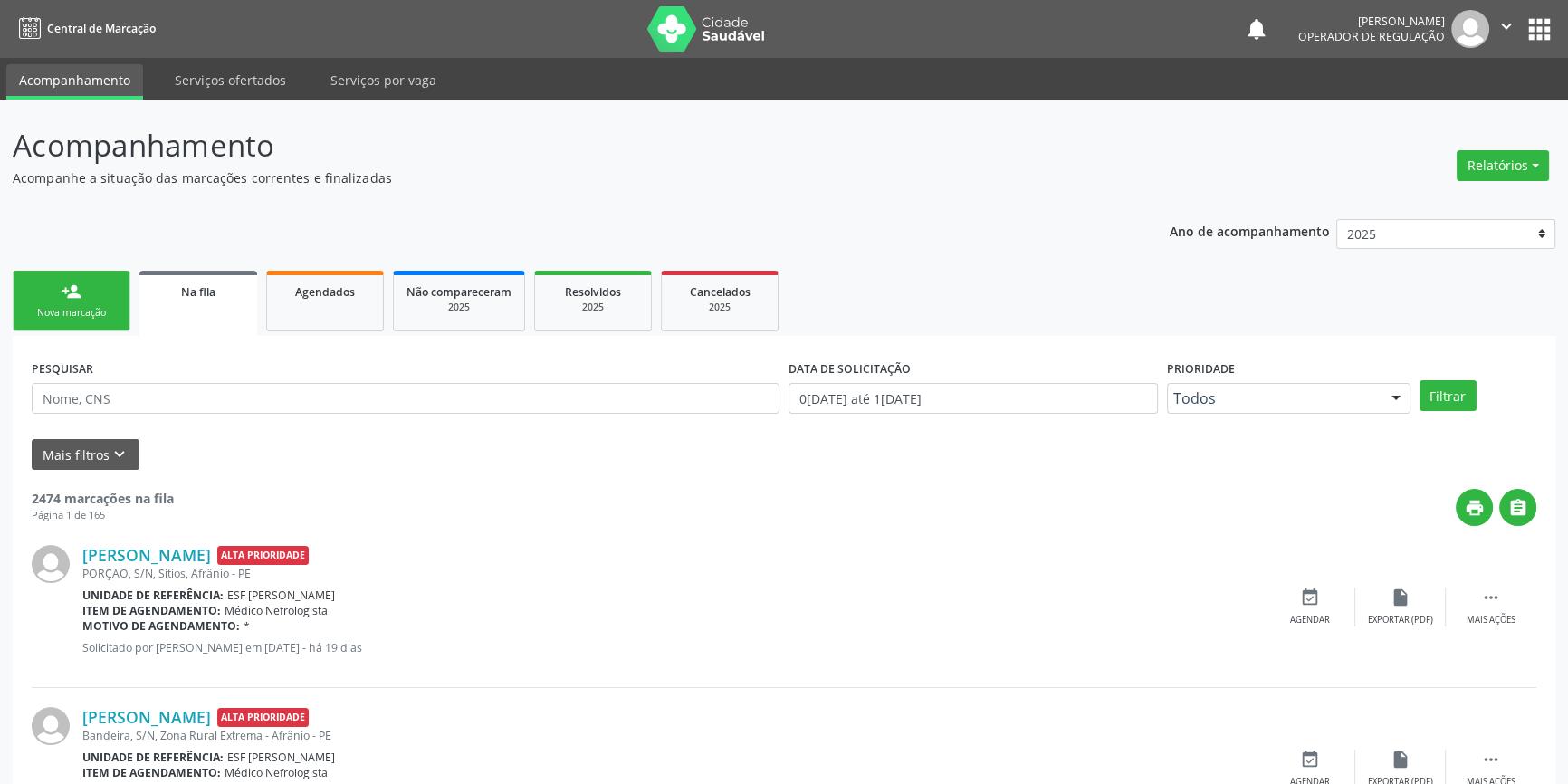
click at [60, 285] on link "person_add Nova marcação" at bounding box center [71, 301] width 118 height 60
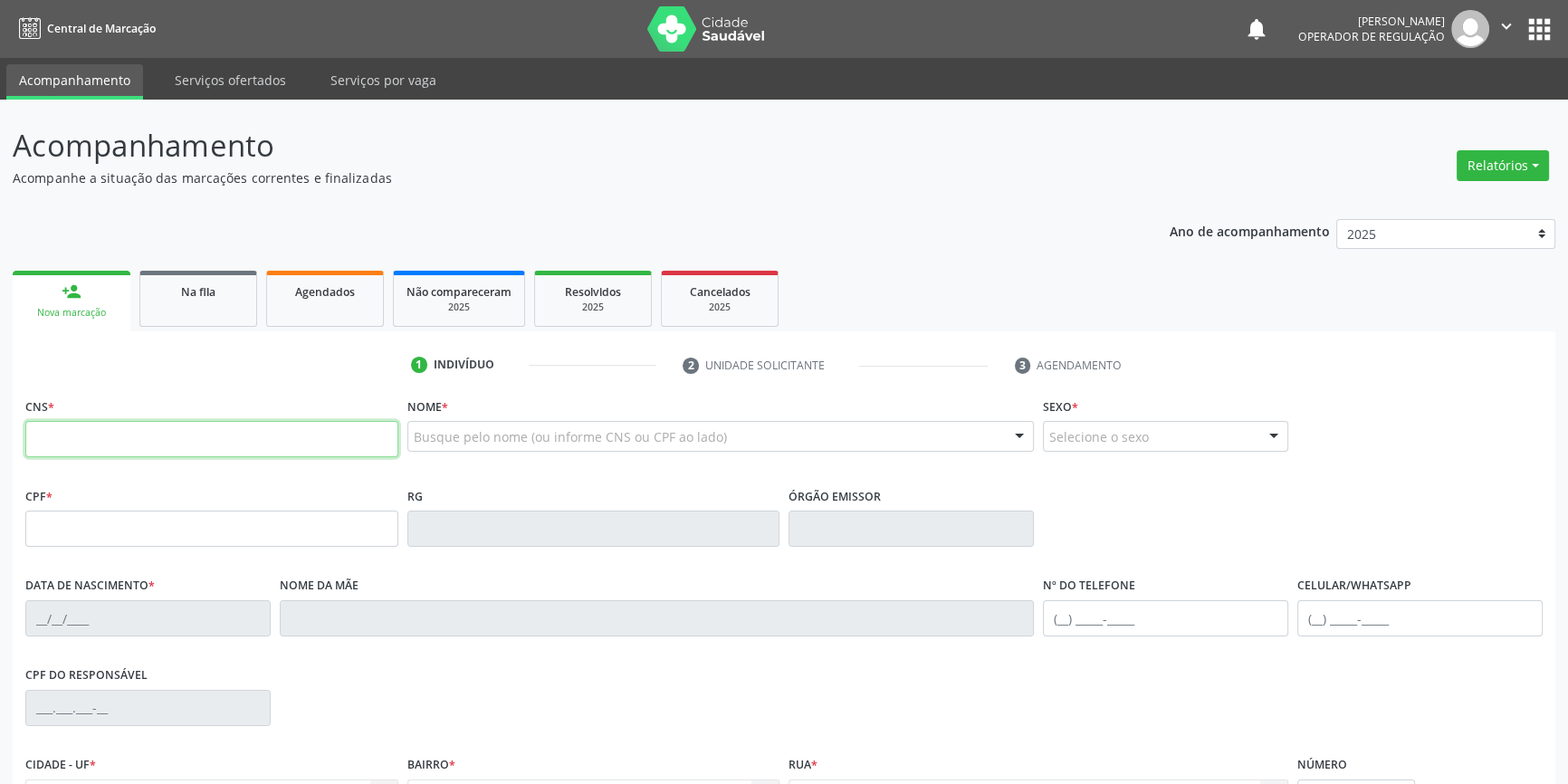
click at [167, 433] on input "text" at bounding box center [212, 438] width 373 height 36
type input "706 2010 7574 7866"
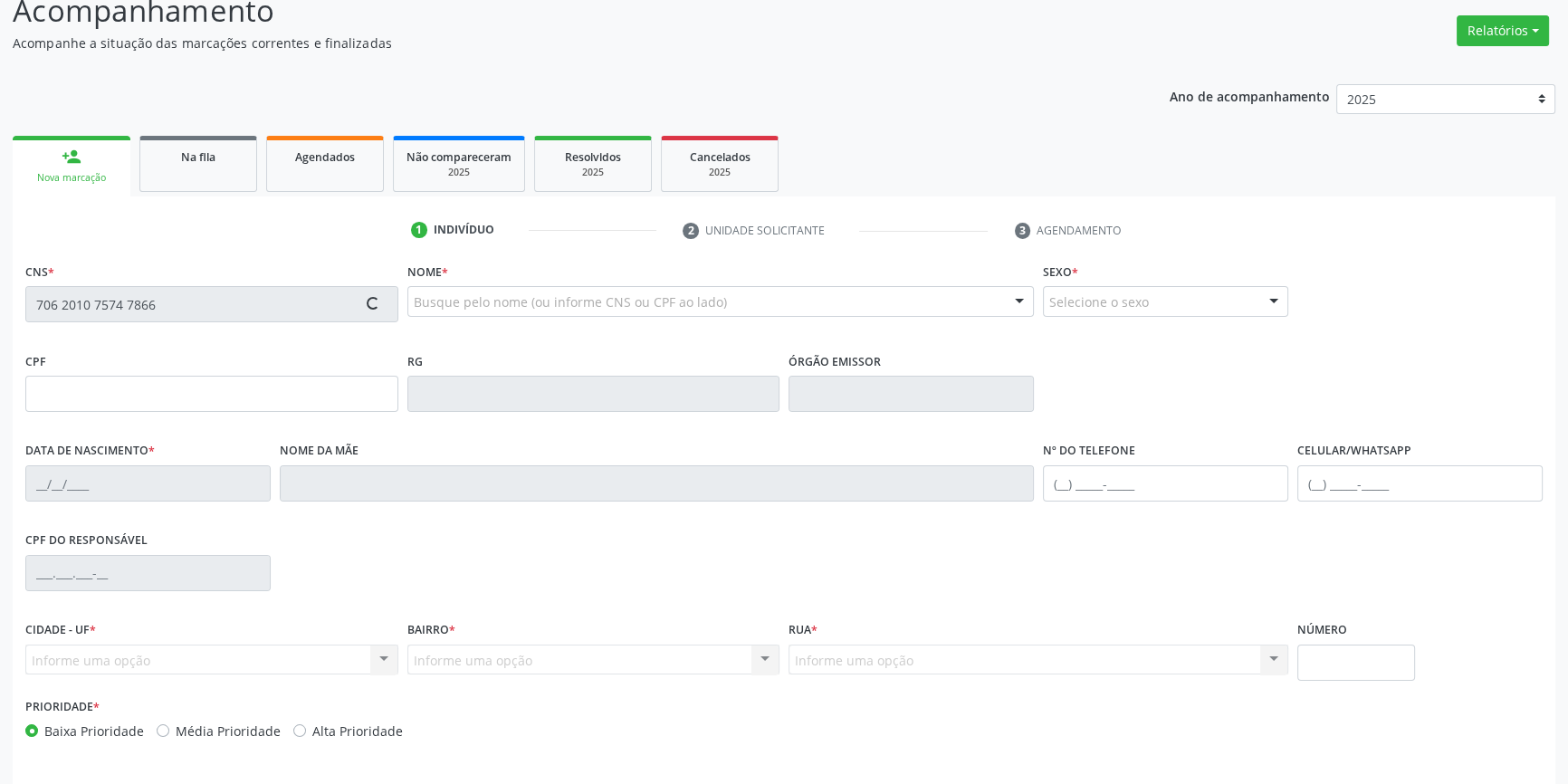
scroll to position [196, 0]
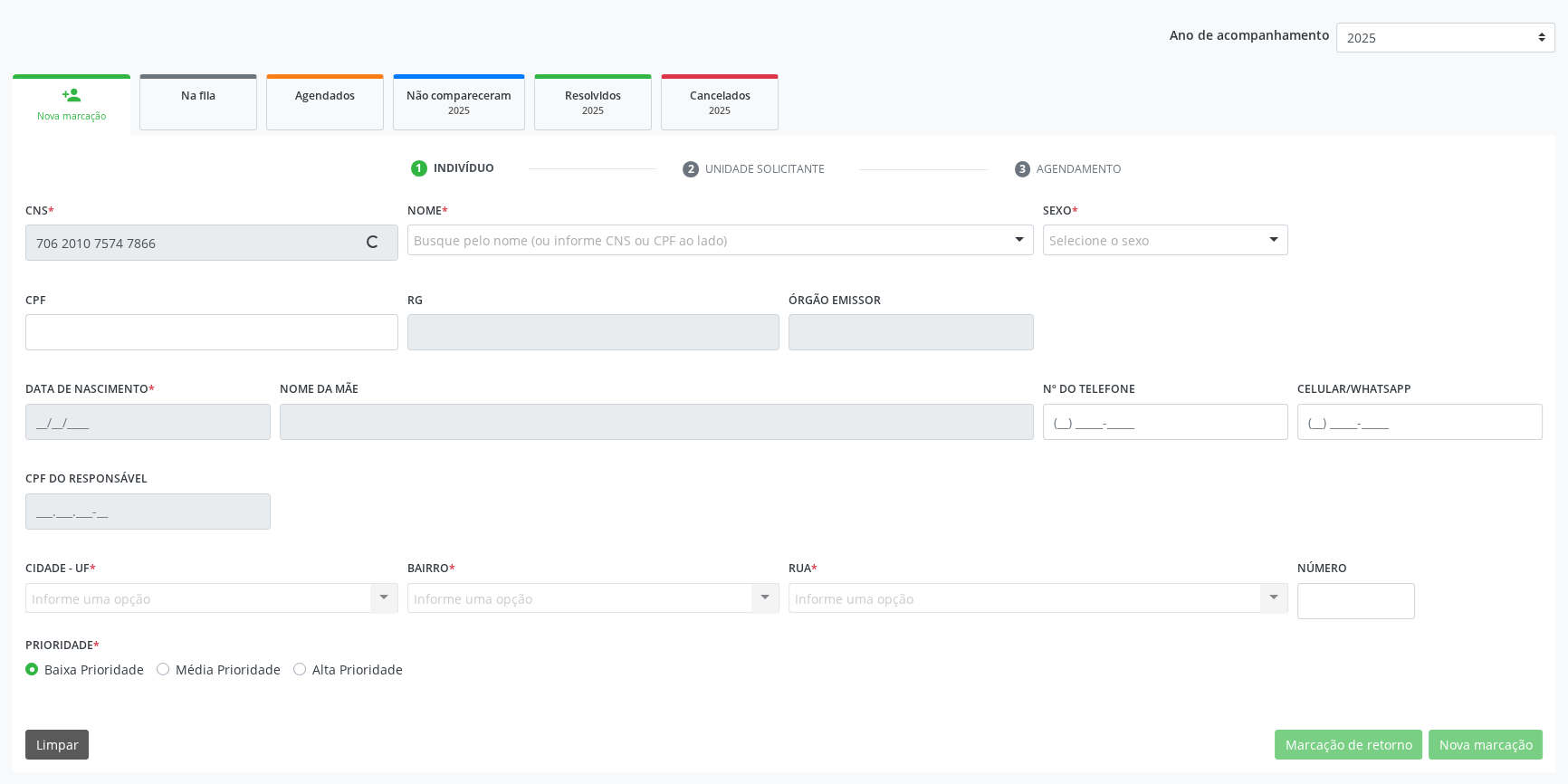
type input "23/06/1999"
type input "Raimunda Aparecida Rodrigues"
type input "(87) 98817-1364"
type input "031.992.274-06"
type input "S/N"
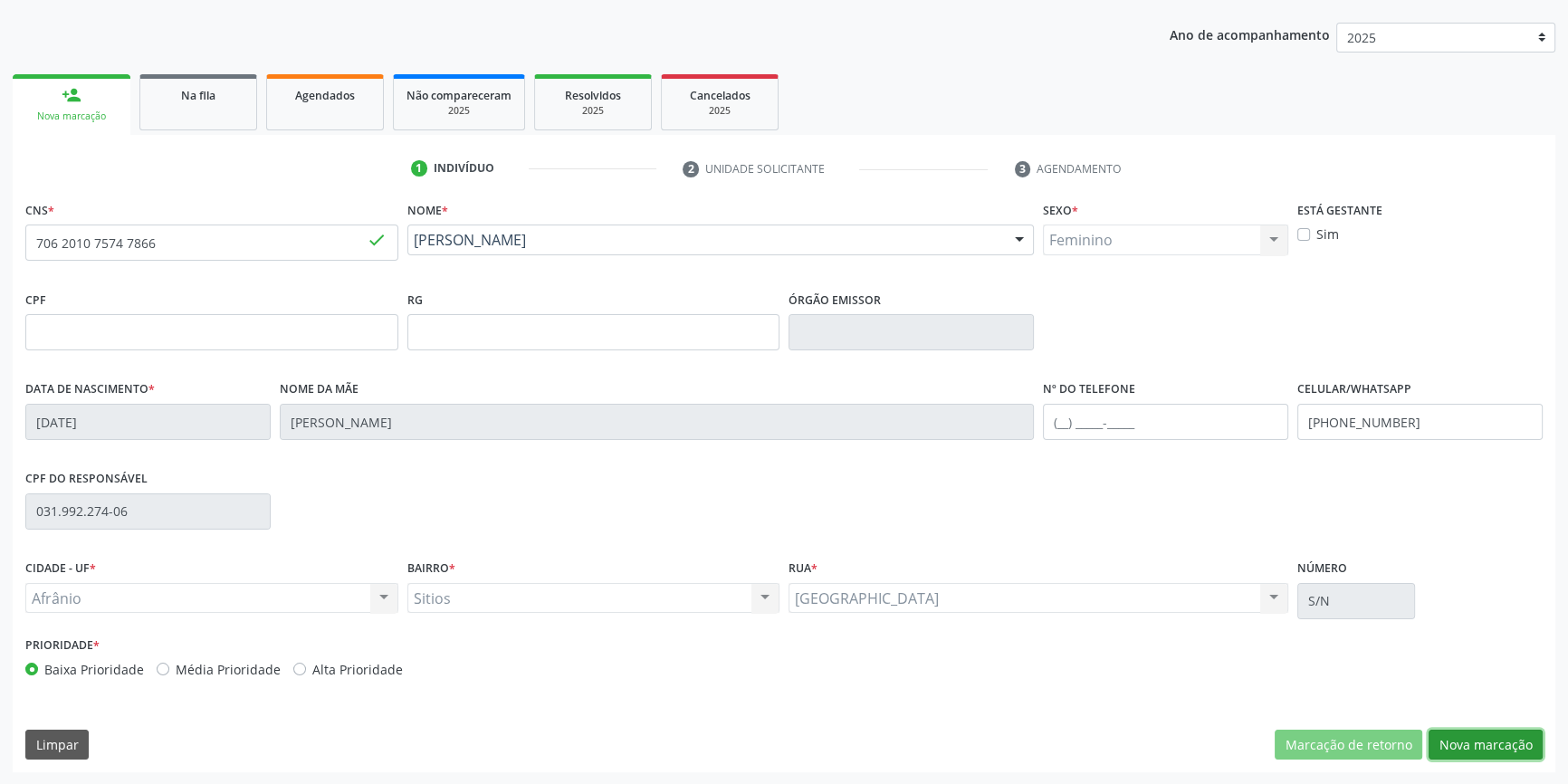
click at [1490, 745] on button "Nova marcação" at bounding box center [1485, 745] width 114 height 31
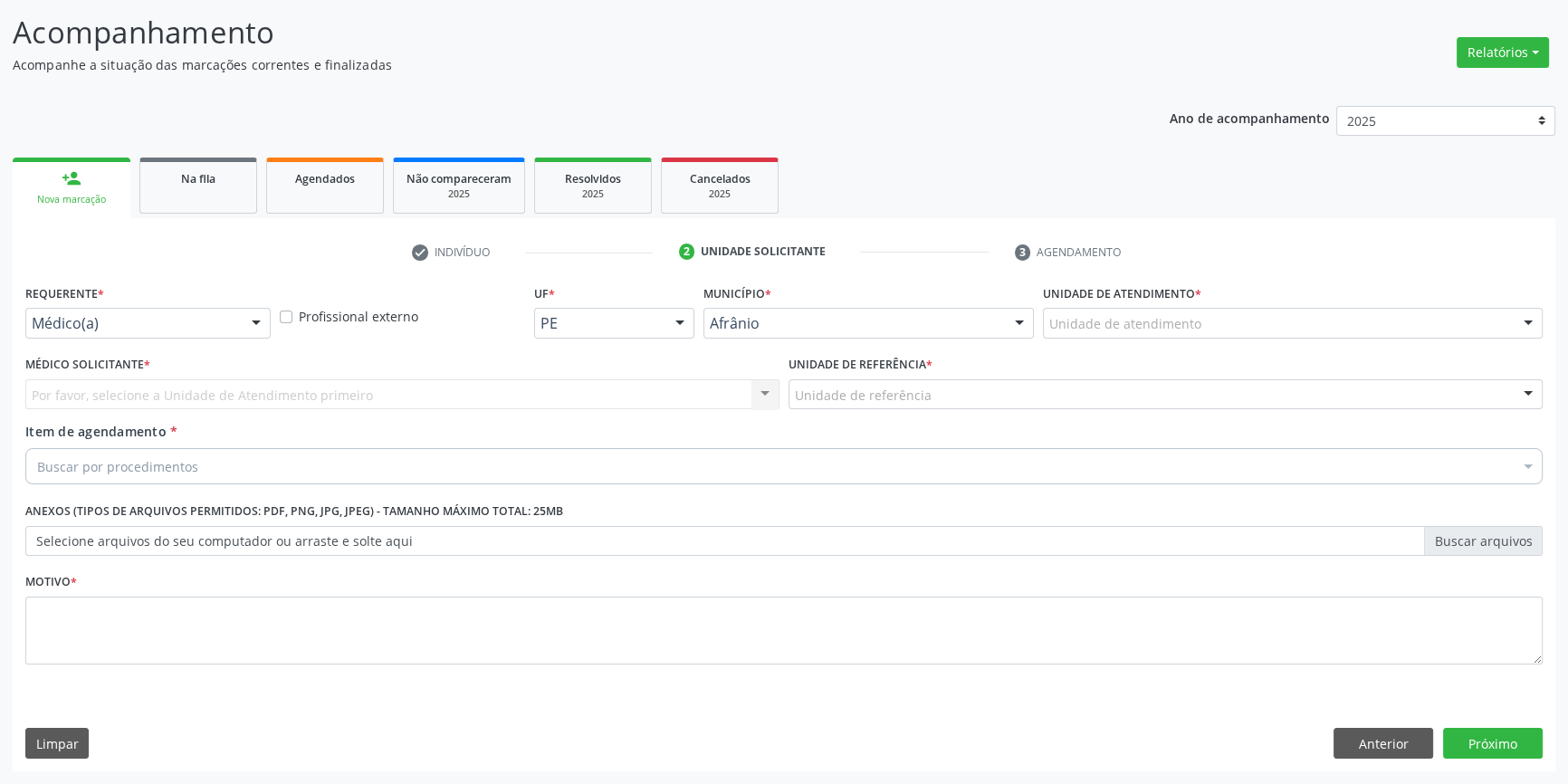
scroll to position [112, 0]
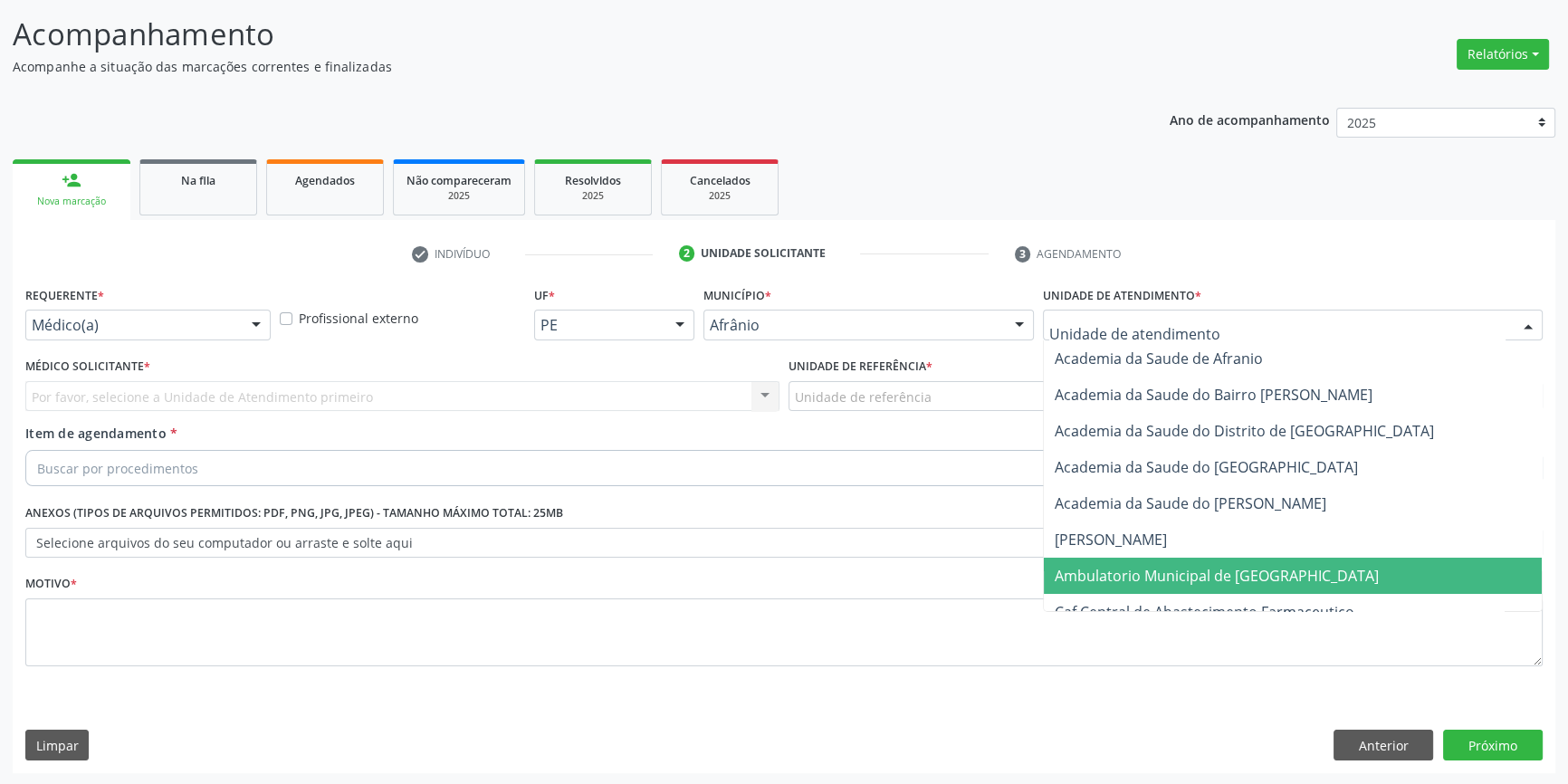
drag, startPoint x: 1172, startPoint y: 569, endPoint x: 886, endPoint y: 418, distance: 323.4
click at [1170, 569] on span "Ambulatorio Municipal de [GEOGRAPHIC_DATA]" at bounding box center [1217, 576] width 324 height 20
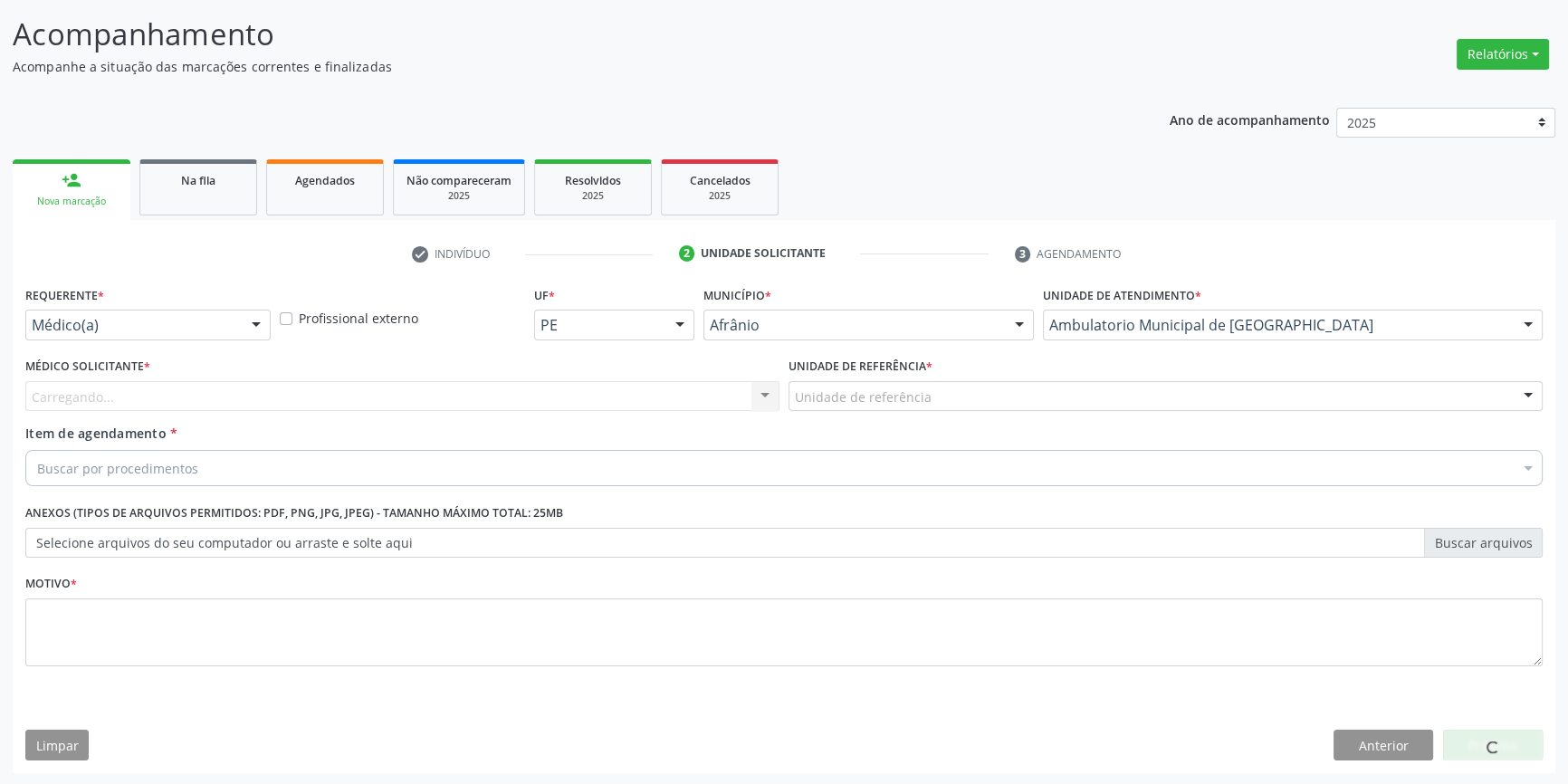
drag, startPoint x: 873, startPoint y: 394, endPoint x: 877, endPoint y: 406, distance: 12.6
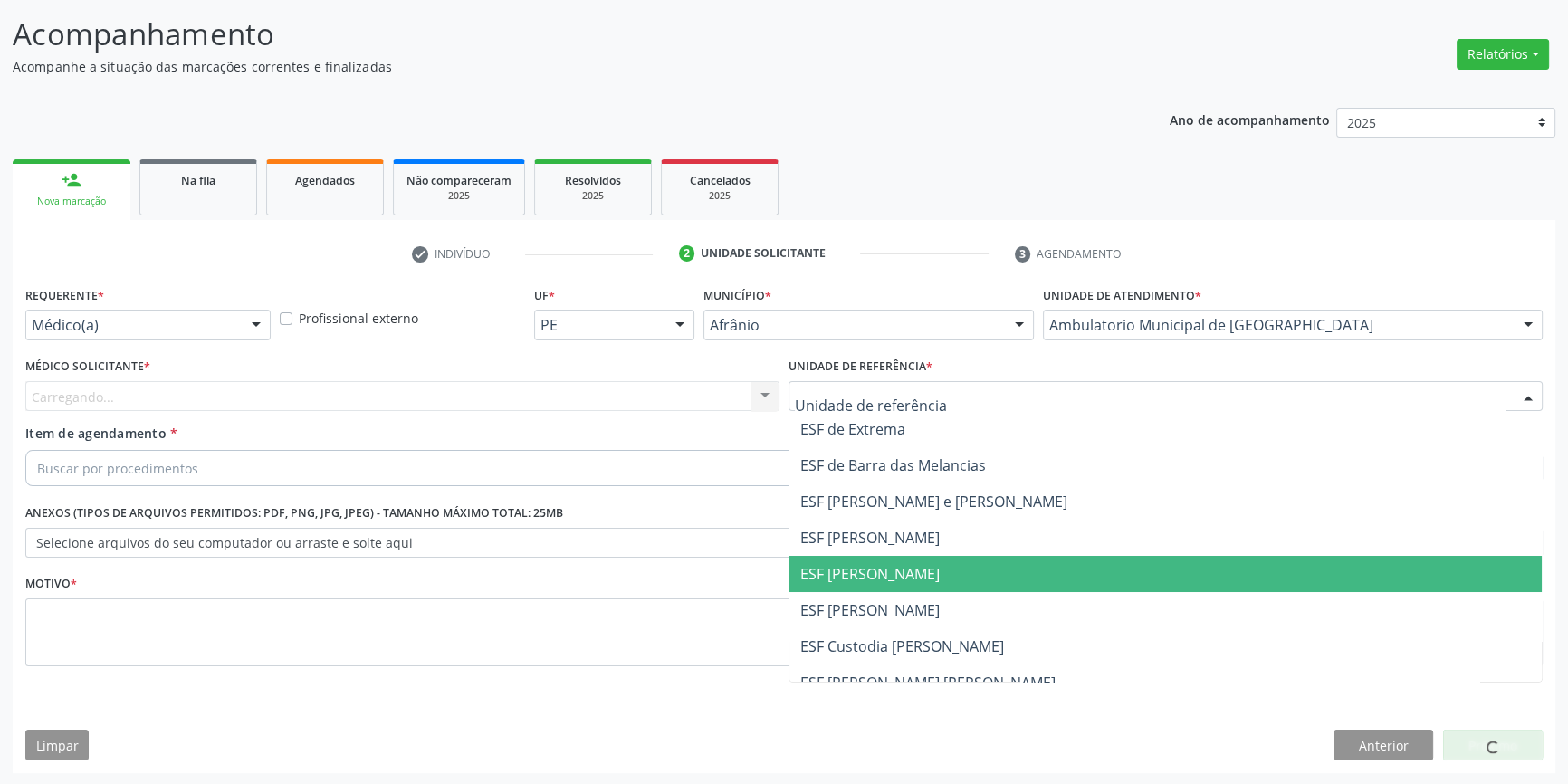
click at [898, 579] on span "ESF [PERSON_NAME]" at bounding box center [870, 574] width 140 height 20
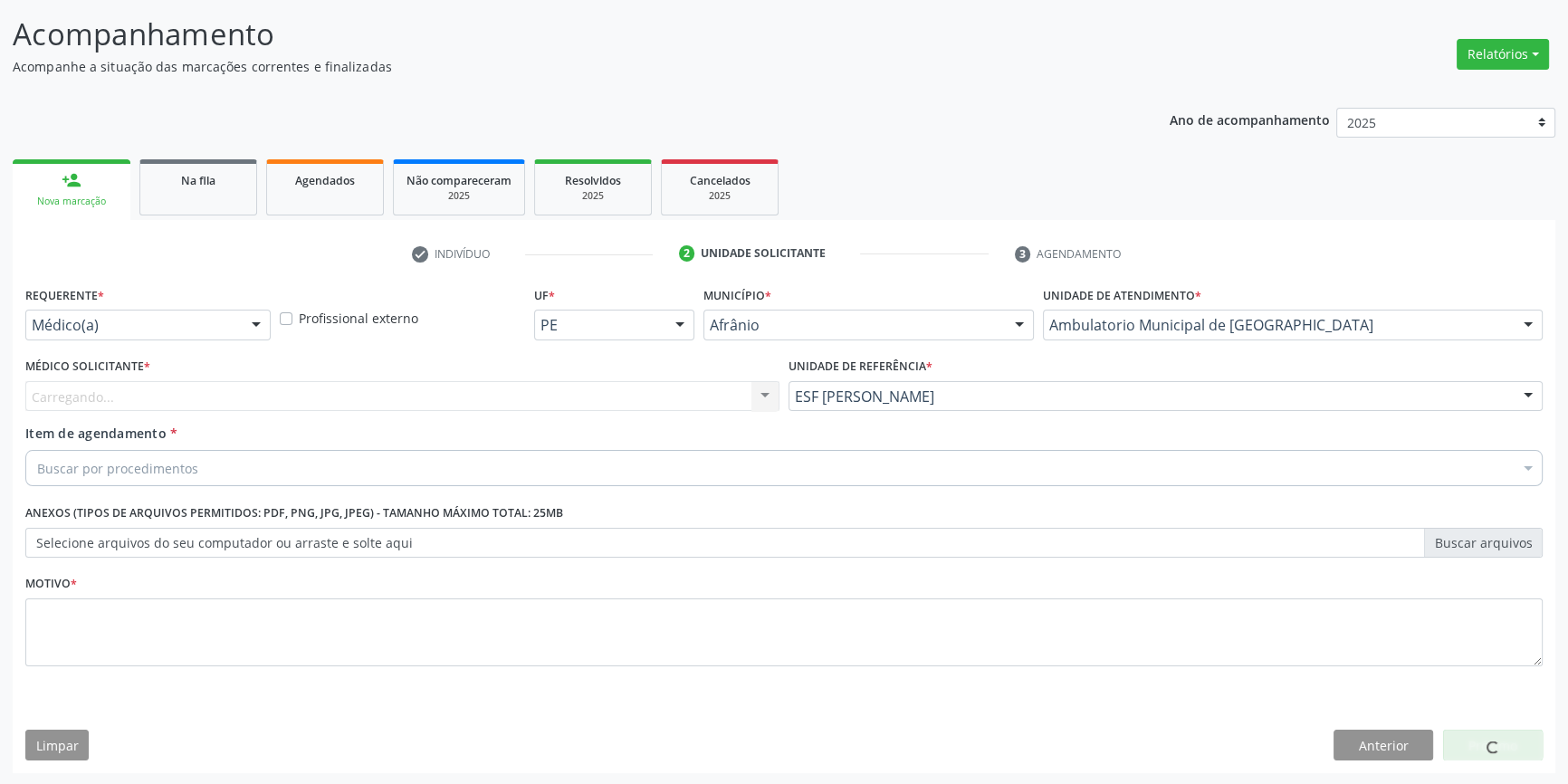
click at [527, 405] on div "Carregando... Nenhum resultado encontrado para: " " Não há nenhuma opção para s…" at bounding box center [402, 396] width 754 height 31
click at [433, 403] on div "Carregando... Nenhum resultado encontrado para: " " Não há nenhuma opção para s…" at bounding box center [402, 396] width 754 height 31
click at [337, 392] on div "Carregando... Nenhum resultado encontrado para: " " Não há nenhuma opção para s…" at bounding box center [402, 396] width 754 height 31
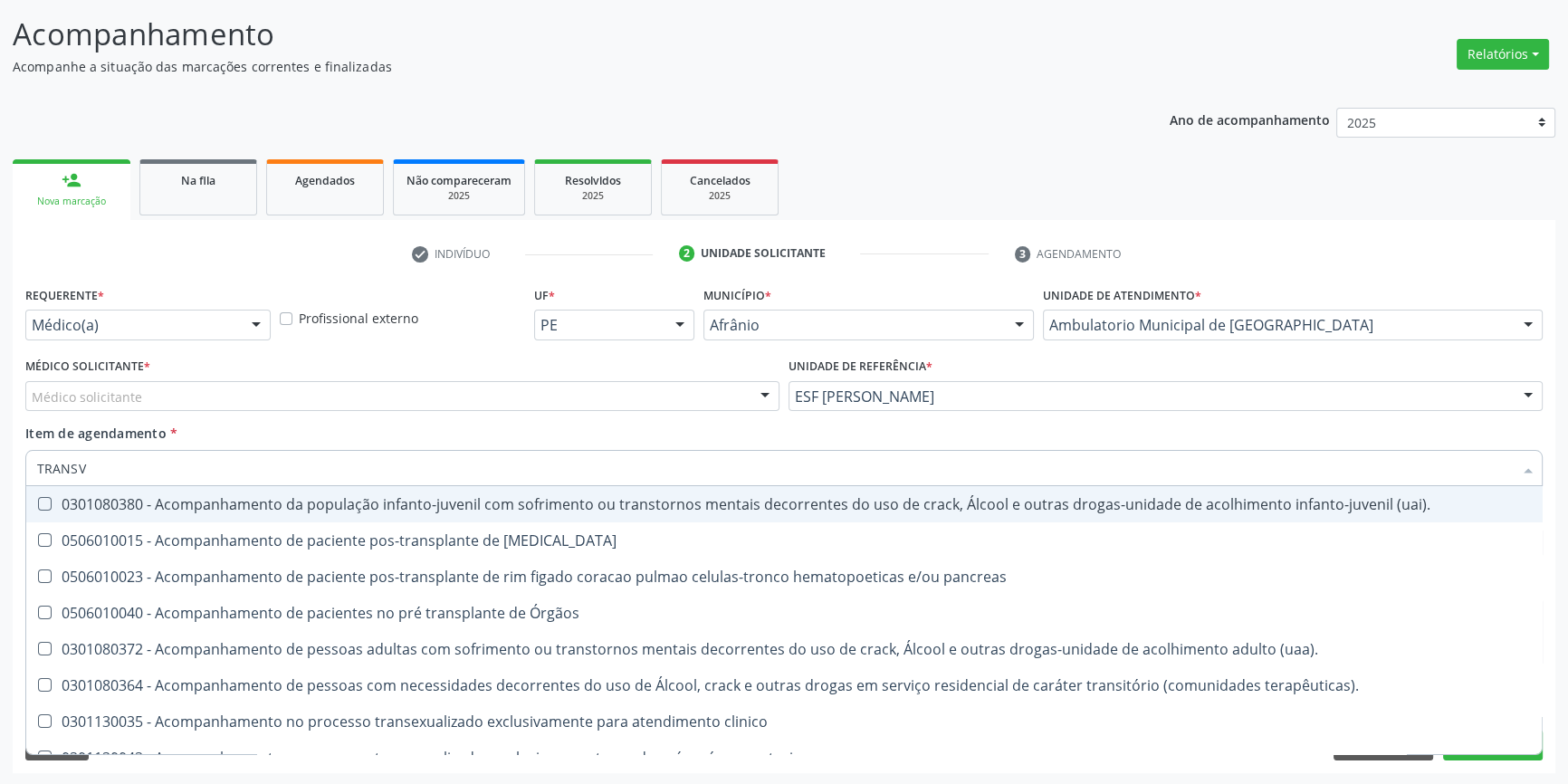
type input "TRANSVA"
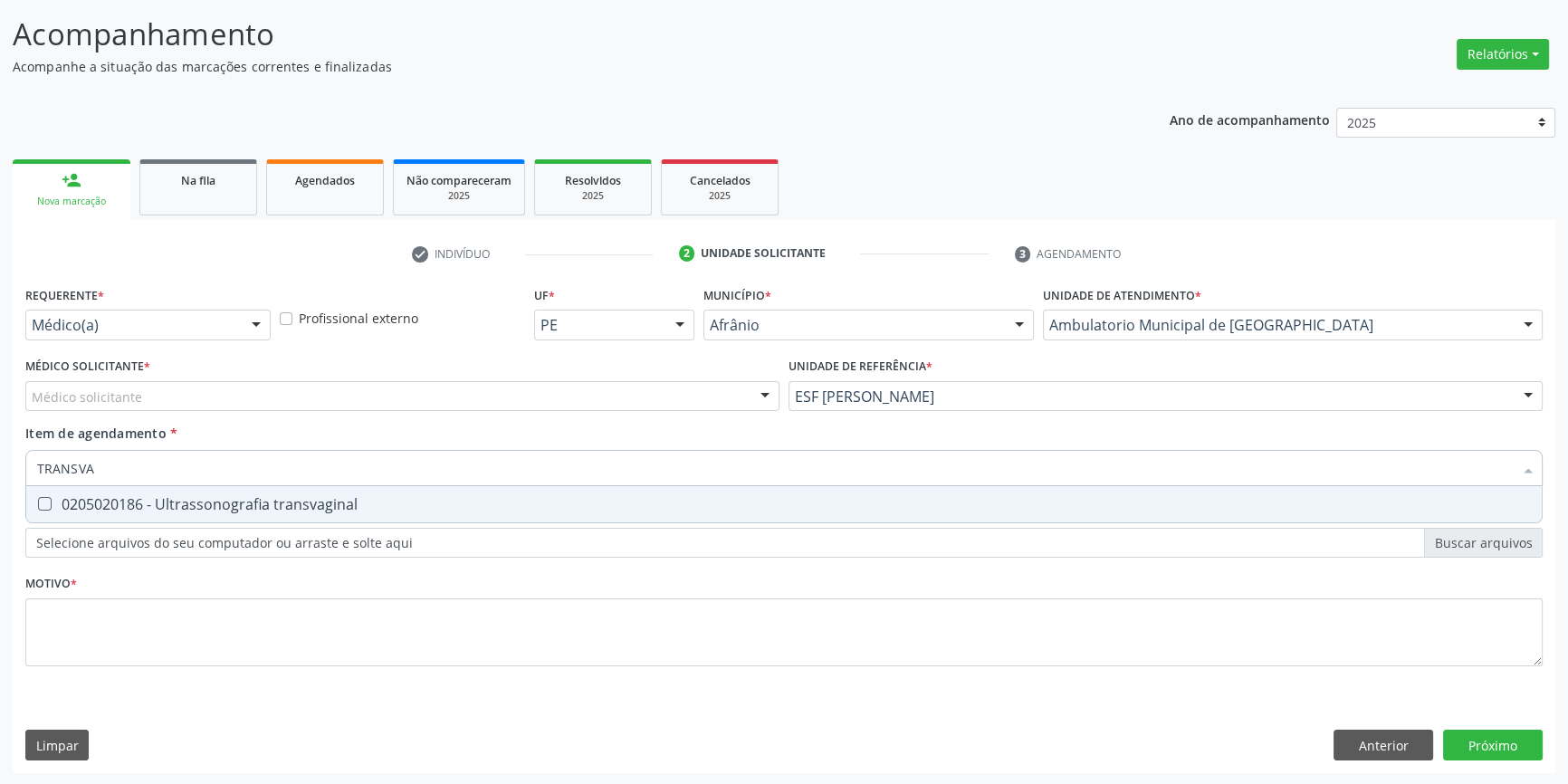
click at [193, 516] on span "0205020186 - Ultrassonografia transvaginal" at bounding box center [784, 504] width 1516 height 36
checkbox transvaginal "true"
click at [172, 409] on div "Médico solicitante Alysson Rodrigo Ferreira Cavalcanti Bruno Saraiva Bezerra Me…" at bounding box center [402, 396] width 754 height 31
click at [32, 400] on input "text" at bounding box center [32, 405] width 0 height 36
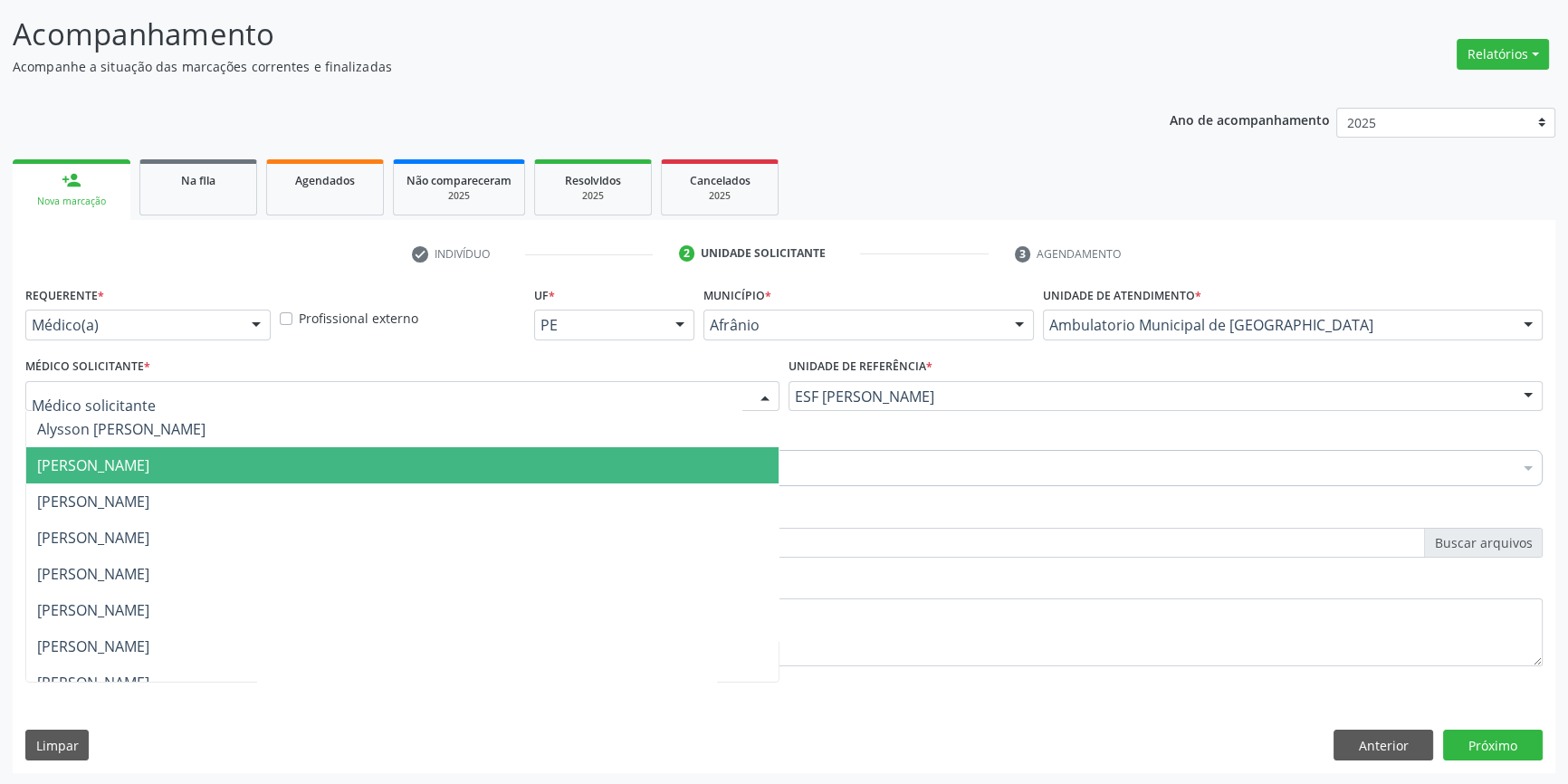
click at [161, 473] on span "Bruno Saraiva Bezerra Medrado" at bounding box center [402, 464] width 753 height 36
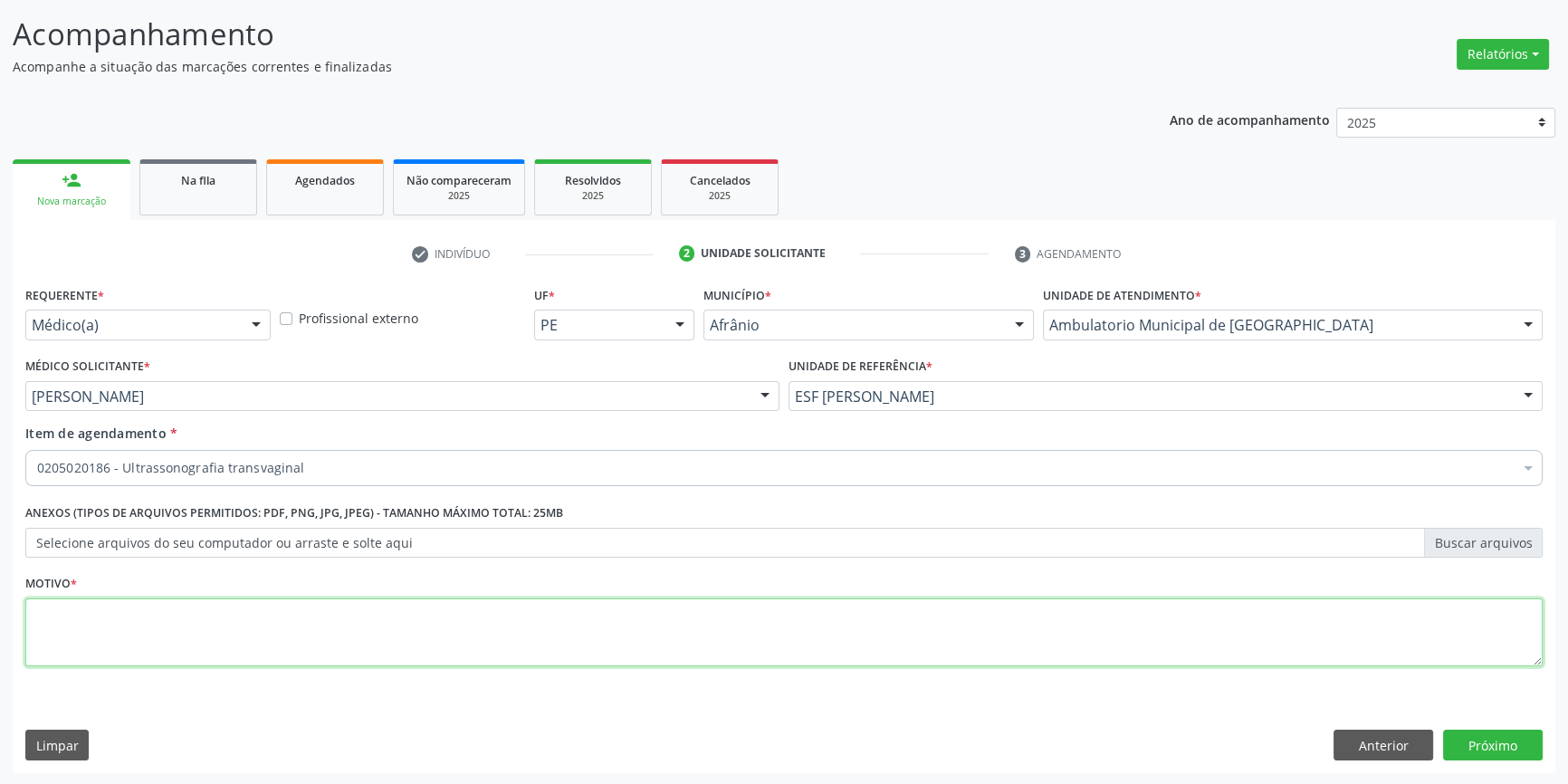
click at [167, 618] on textarea at bounding box center [784, 632] width 1517 height 69
type textarea "DOR PELVICA"
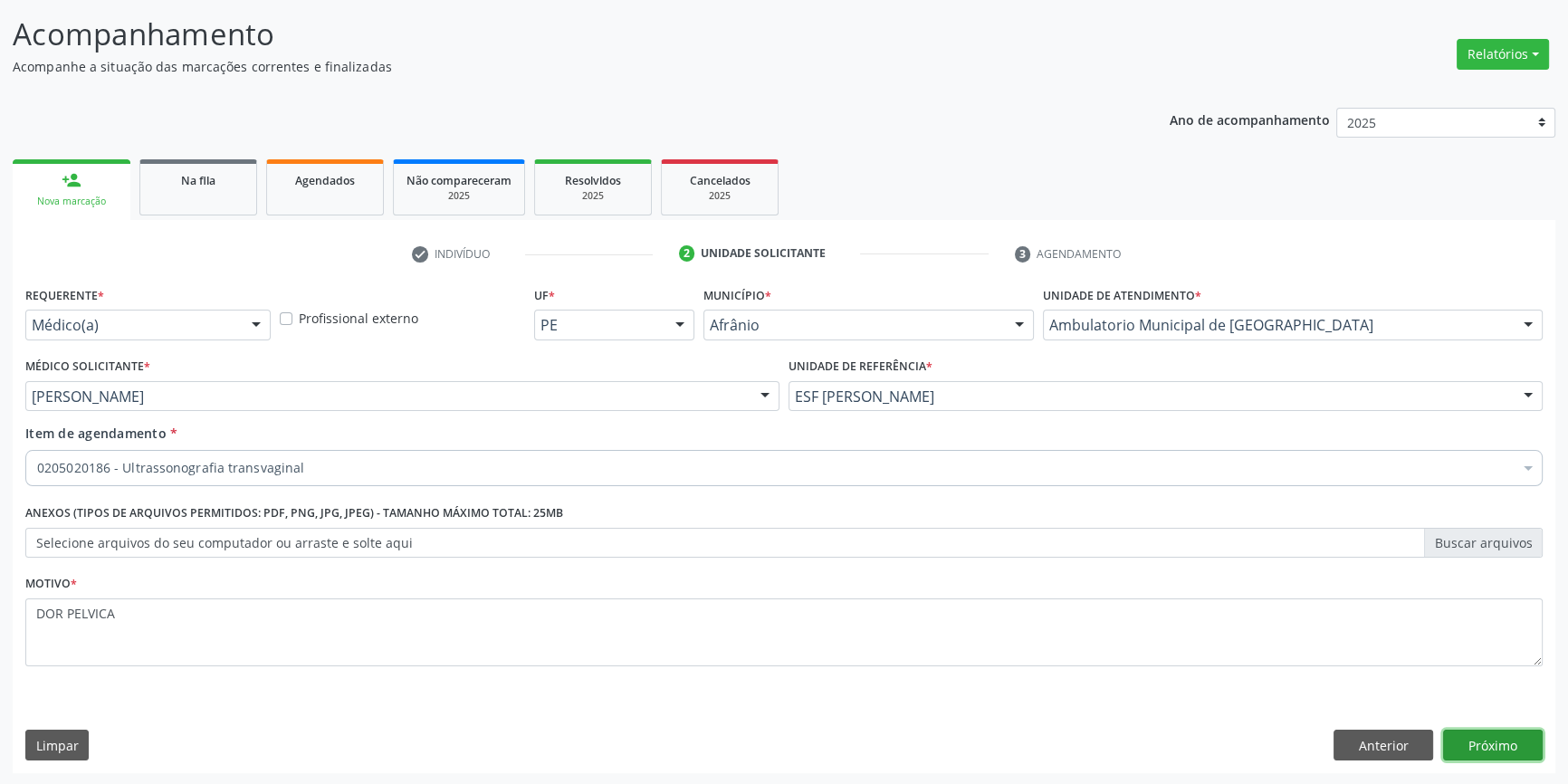
click at [1504, 733] on button "Próximo" at bounding box center [1493, 745] width 100 height 31
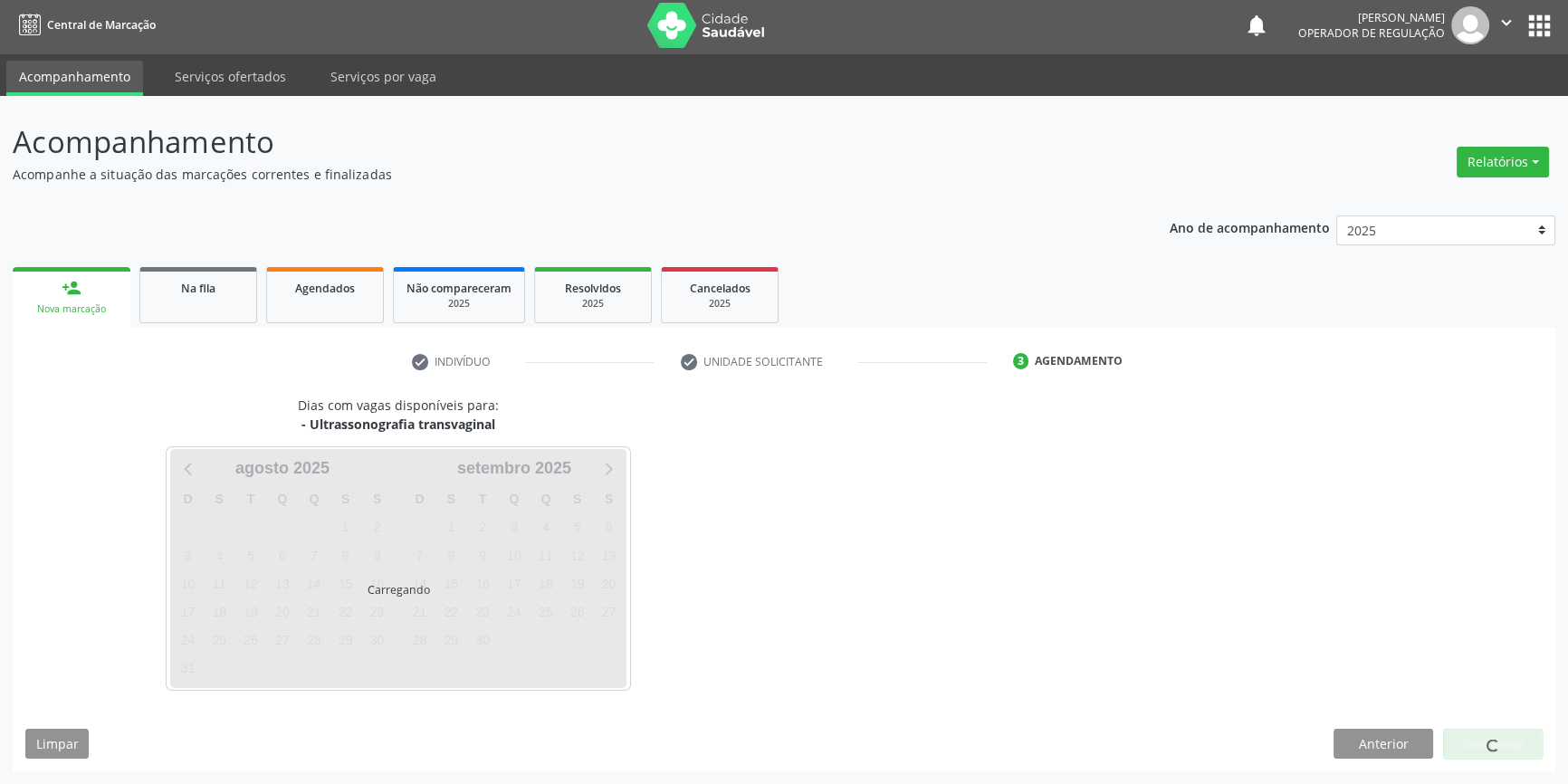
scroll to position [2, 0]
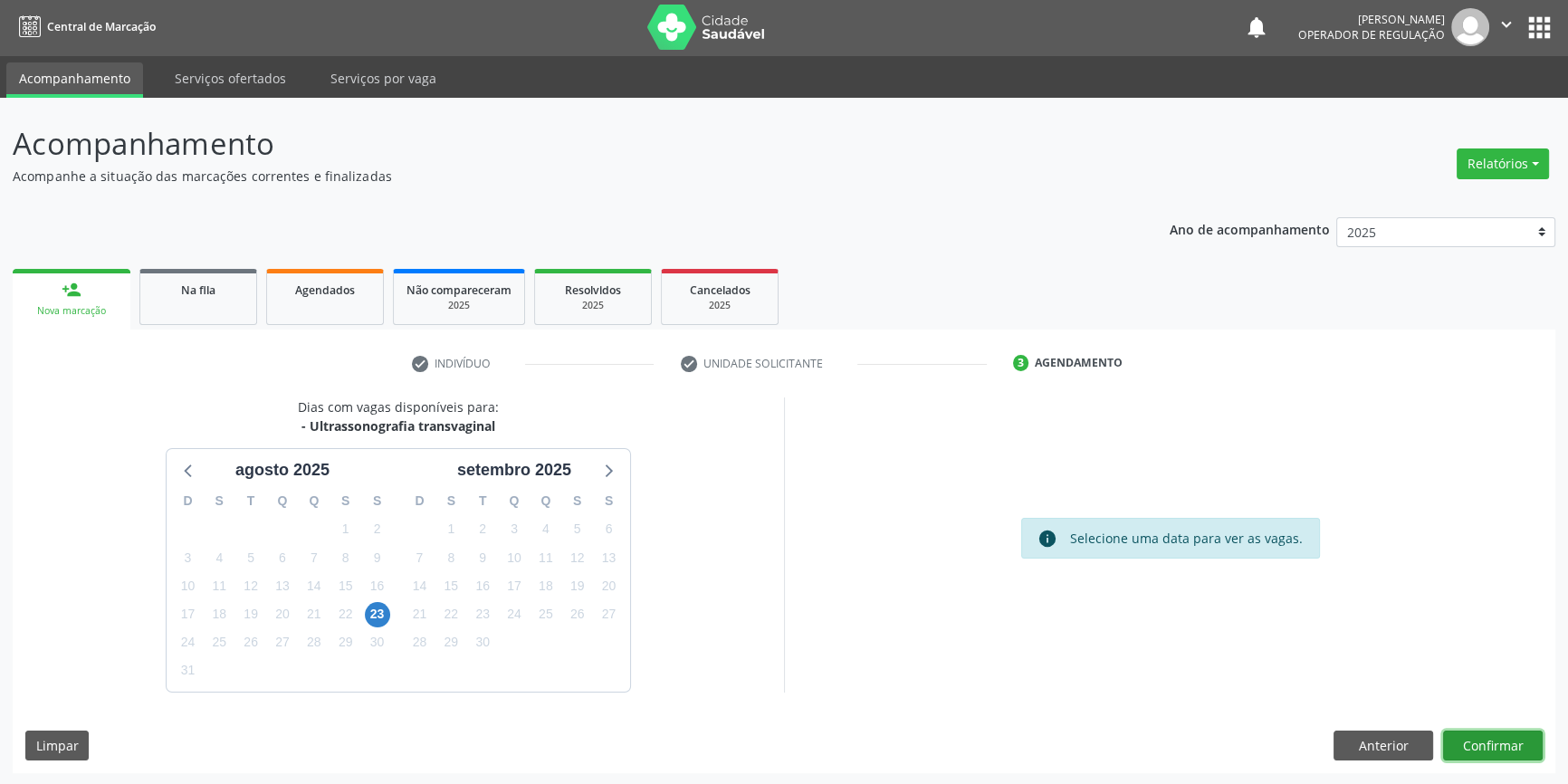
click at [1494, 739] on button "Confirmar" at bounding box center [1493, 746] width 100 height 31
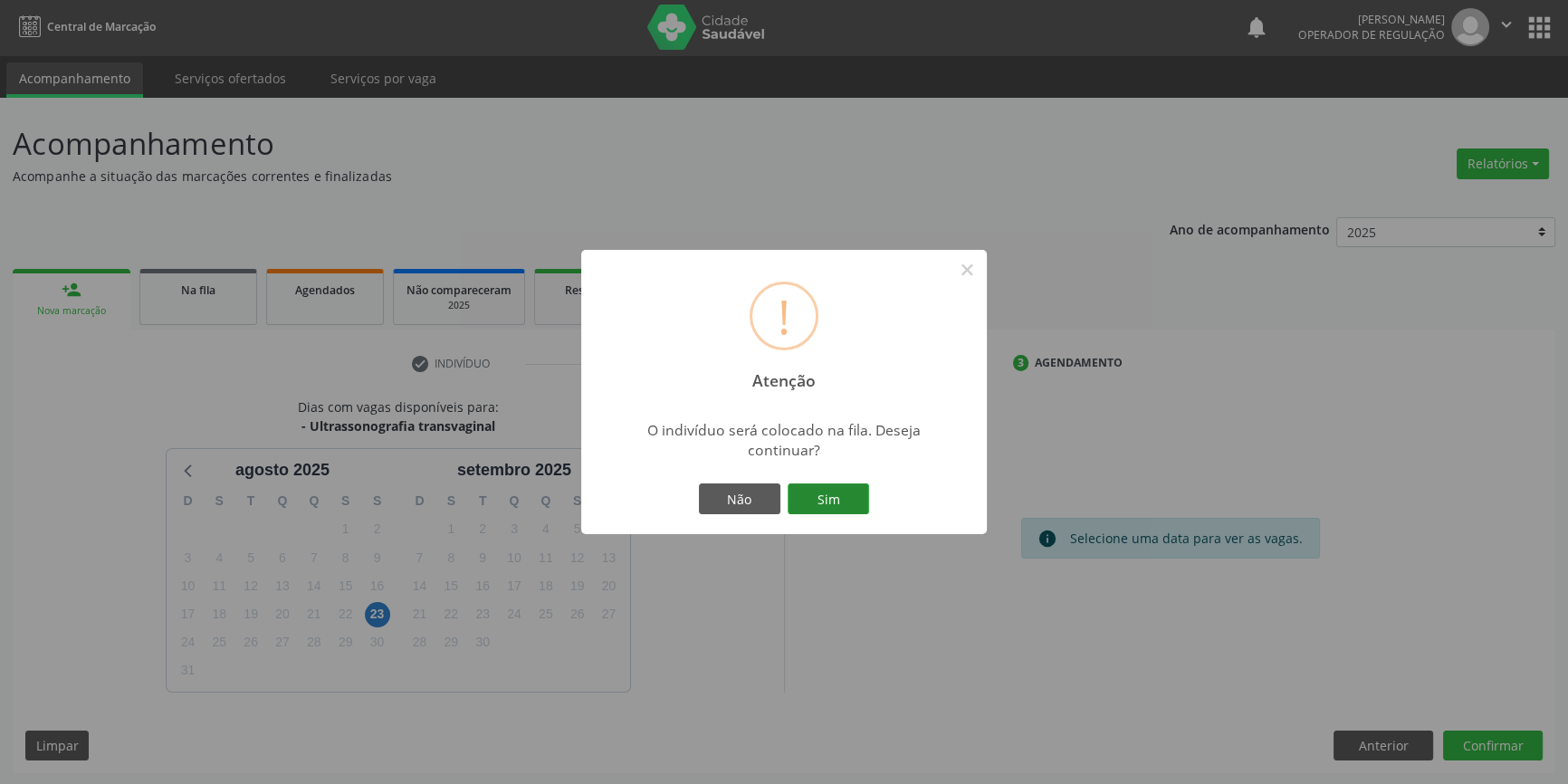
click at [853, 498] on button "Sim" at bounding box center [829, 499] width 82 height 31
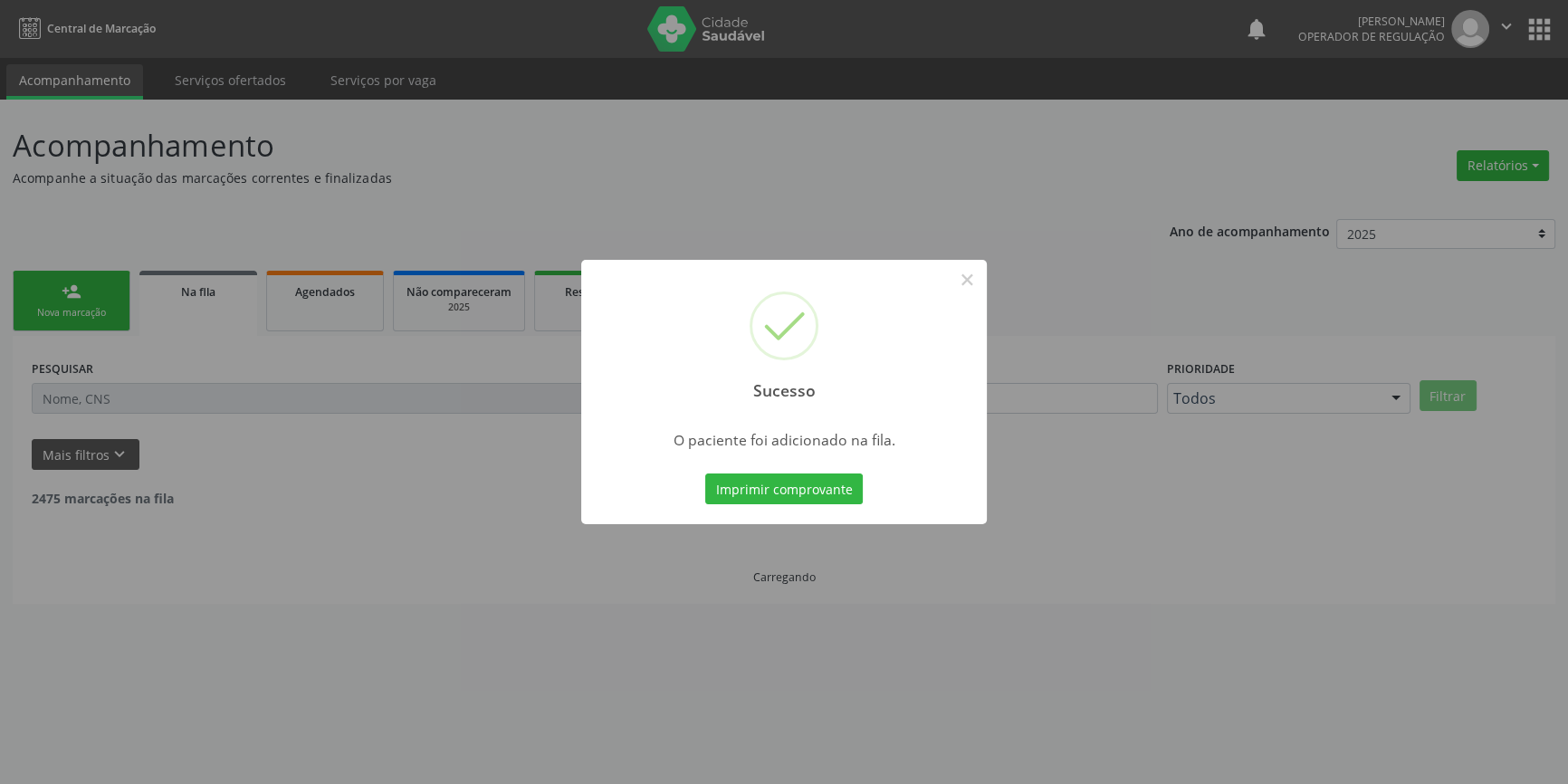
scroll to position [0, 0]
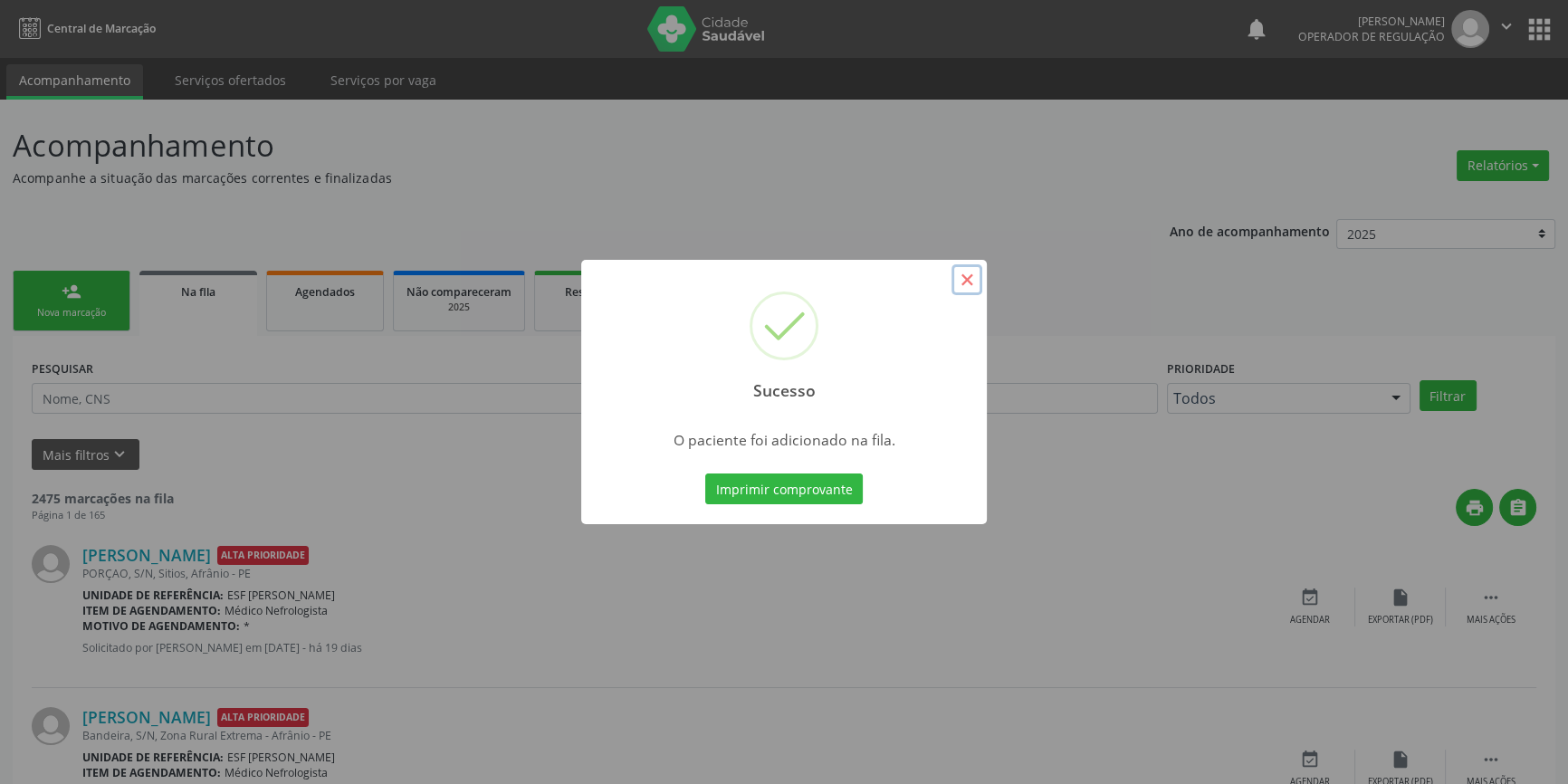
drag, startPoint x: 975, startPoint y: 285, endPoint x: 454, endPoint y: 307, distance: 521.5
click at [974, 284] on button "×" at bounding box center [968, 280] width 31 height 31
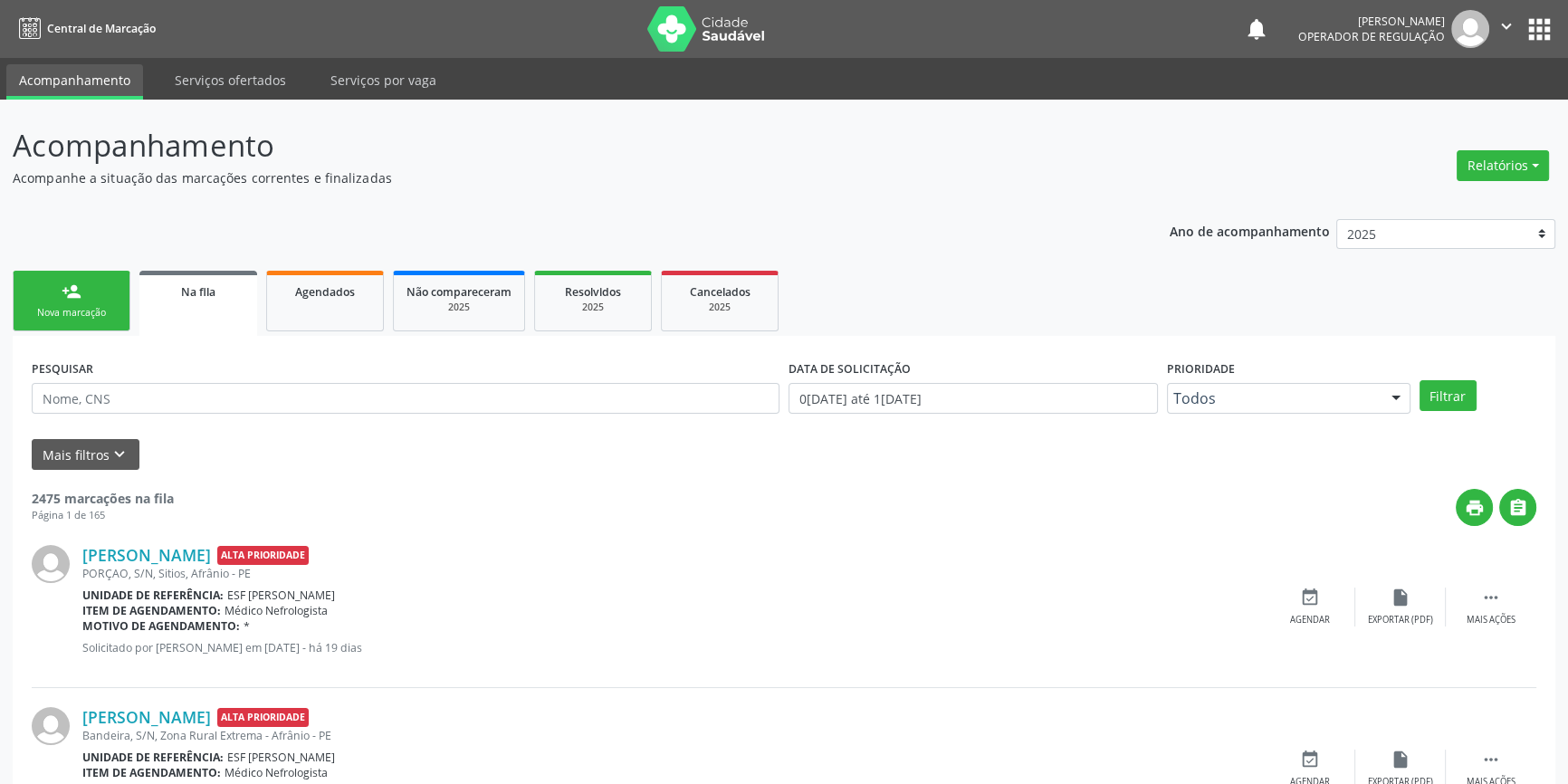
click at [61, 298] on div "person_add" at bounding box center [71, 291] width 20 height 20
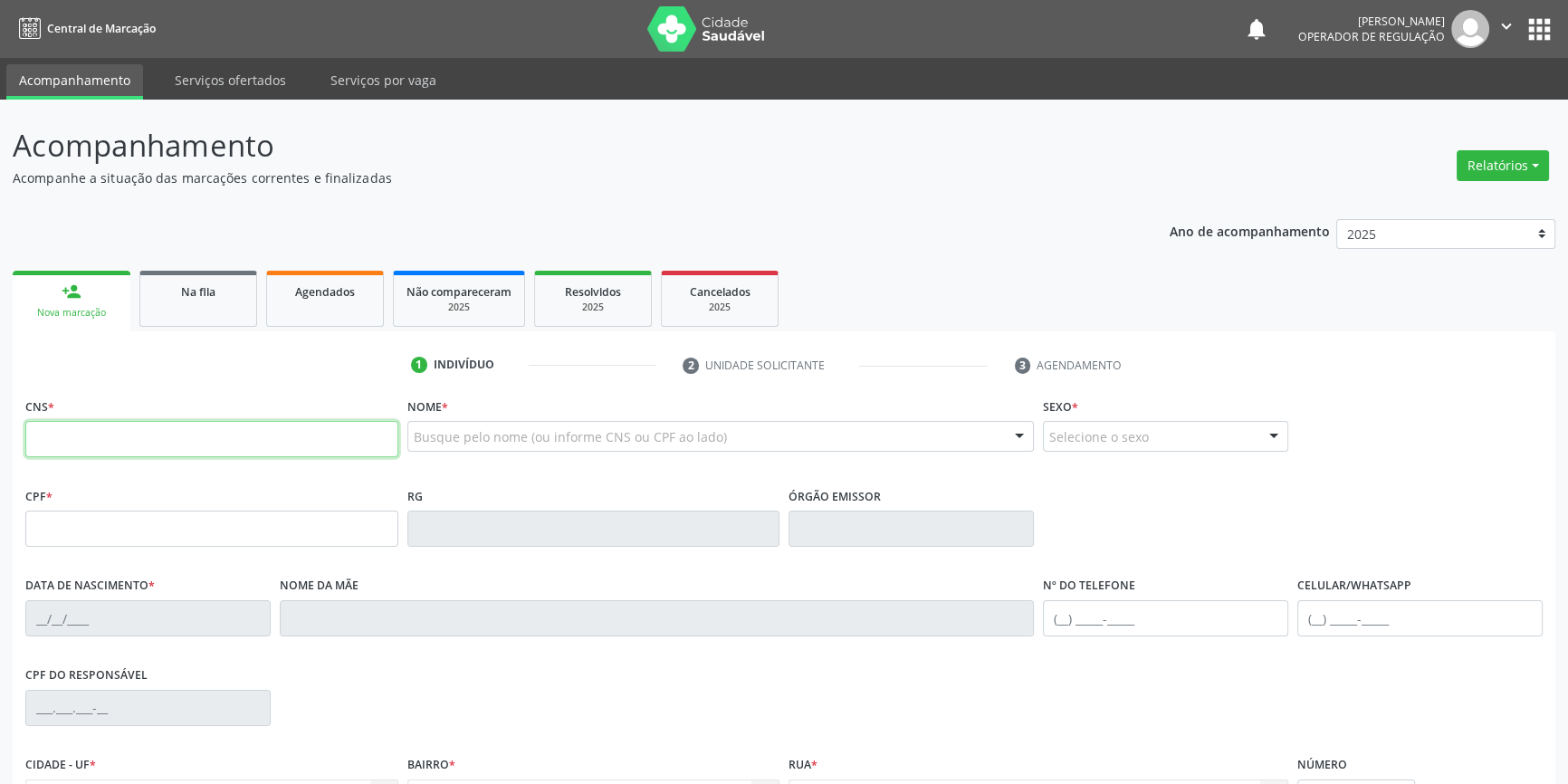
click at [100, 436] on input "text" at bounding box center [212, 438] width 373 height 36
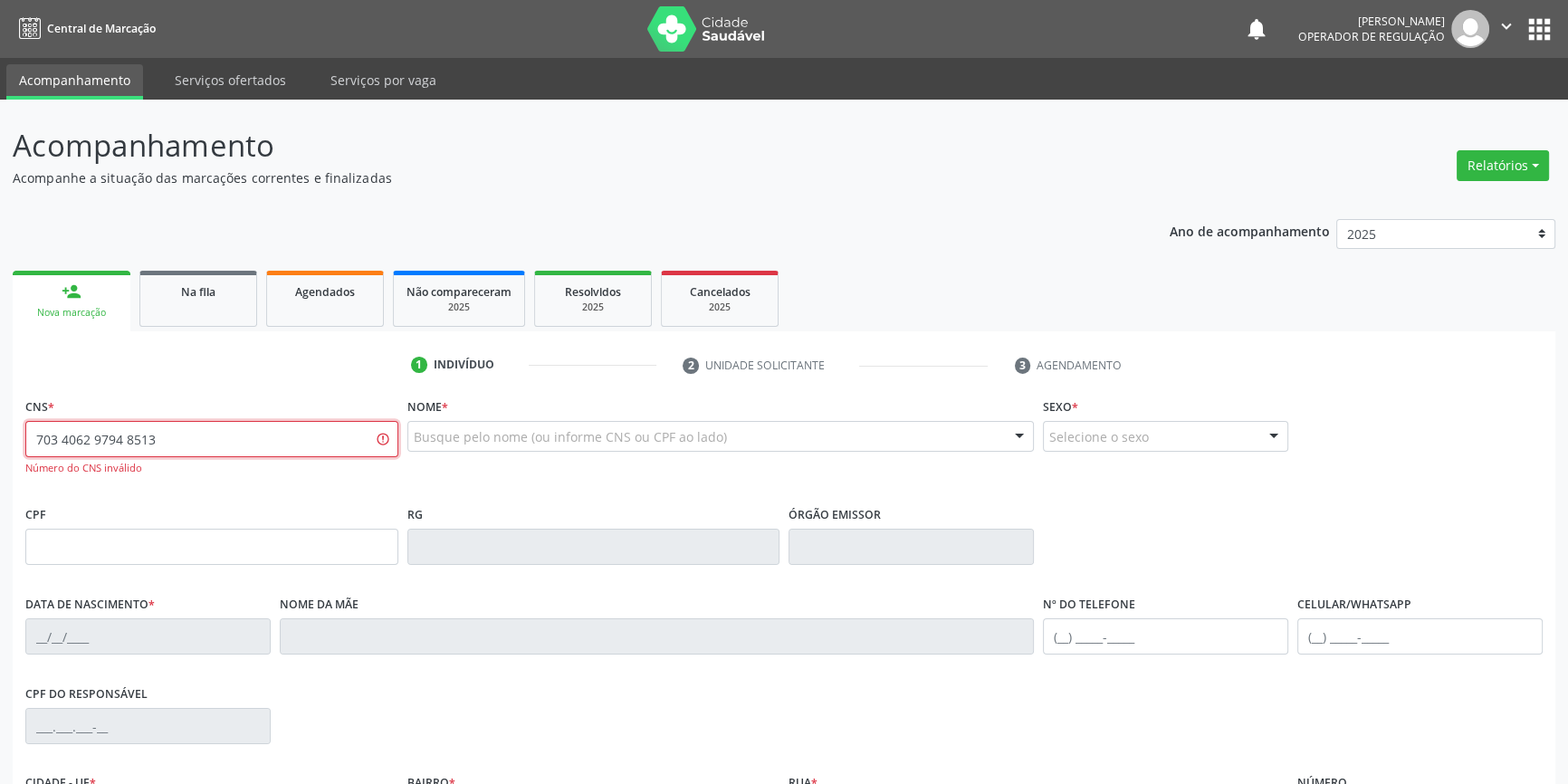
type input "703 4062 9794 8513"
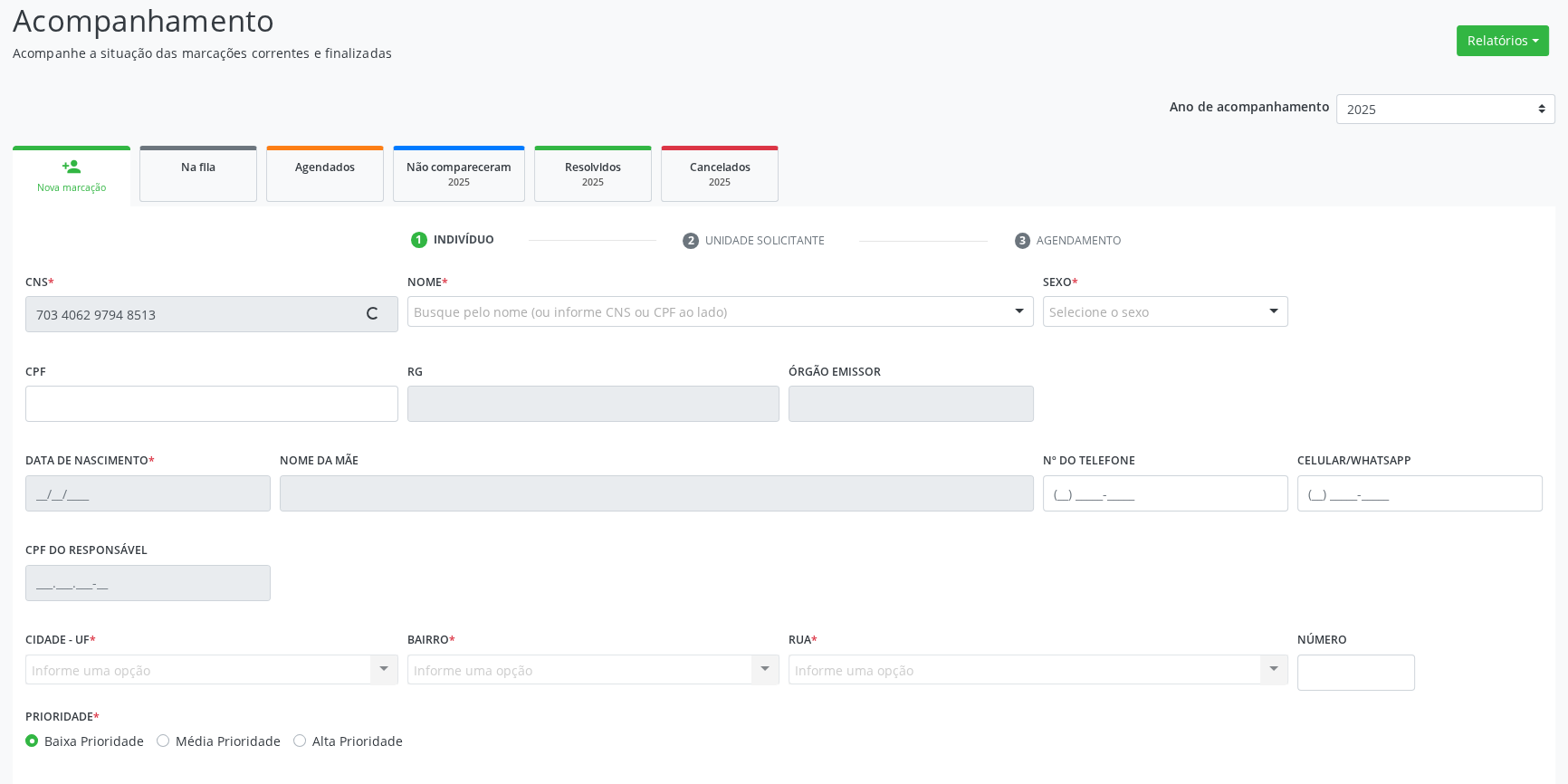
scroll to position [196, 0]
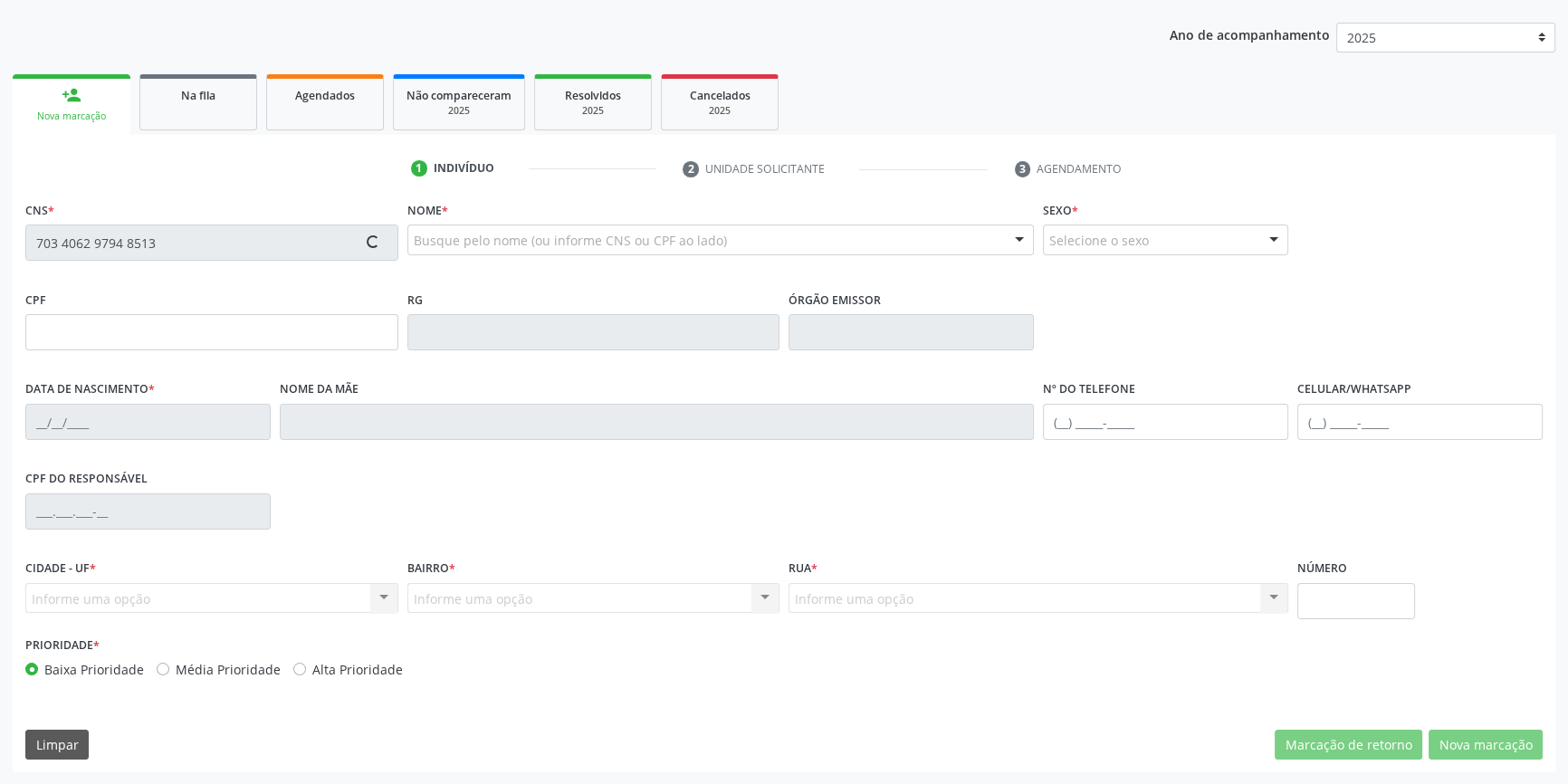
type input "28/09/2020"
type input "(87) 8102-6799"
type input "S/N"
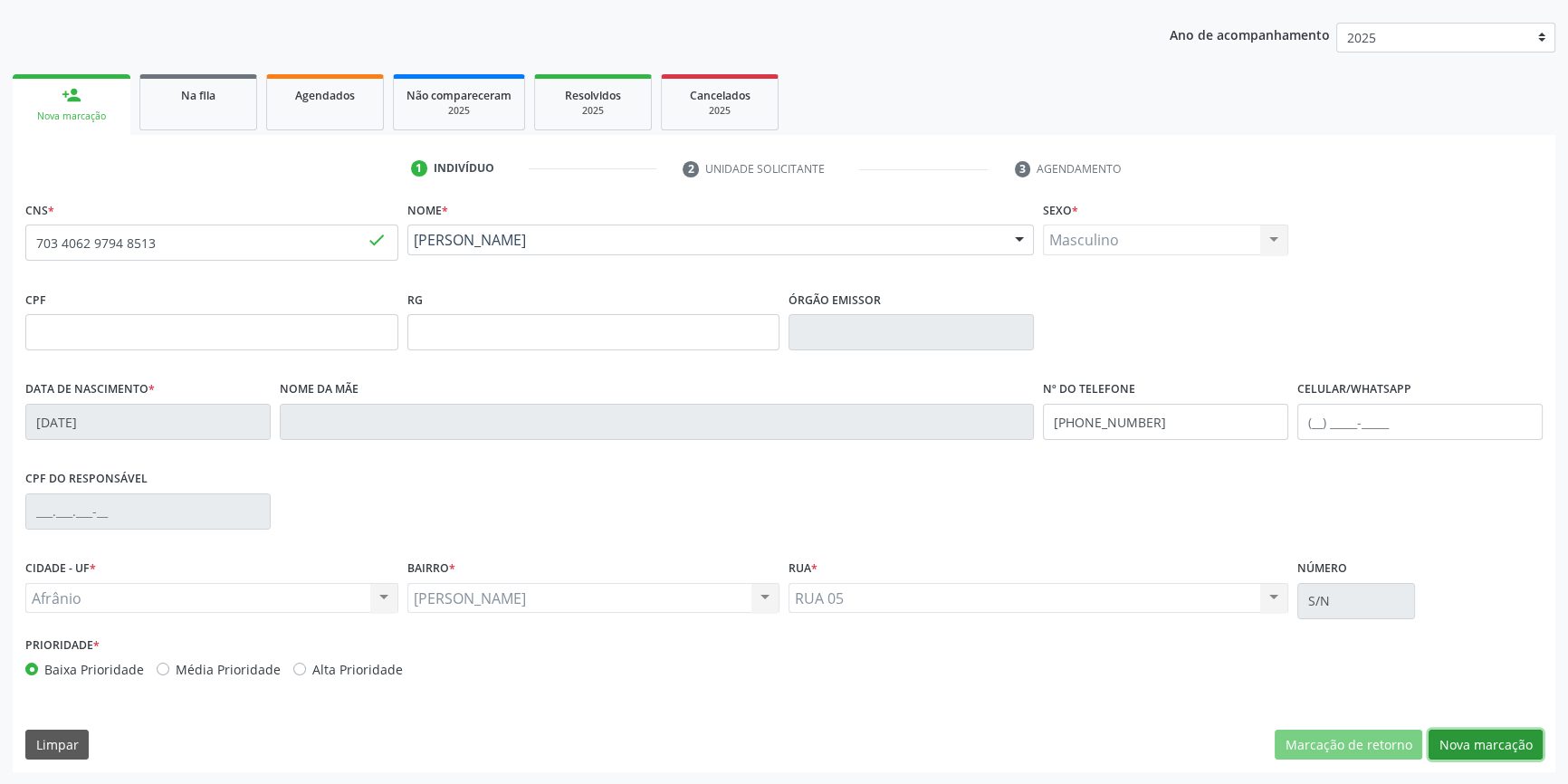
click at [1501, 739] on button "Nova marcação" at bounding box center [1485, 745] width 114 height 31
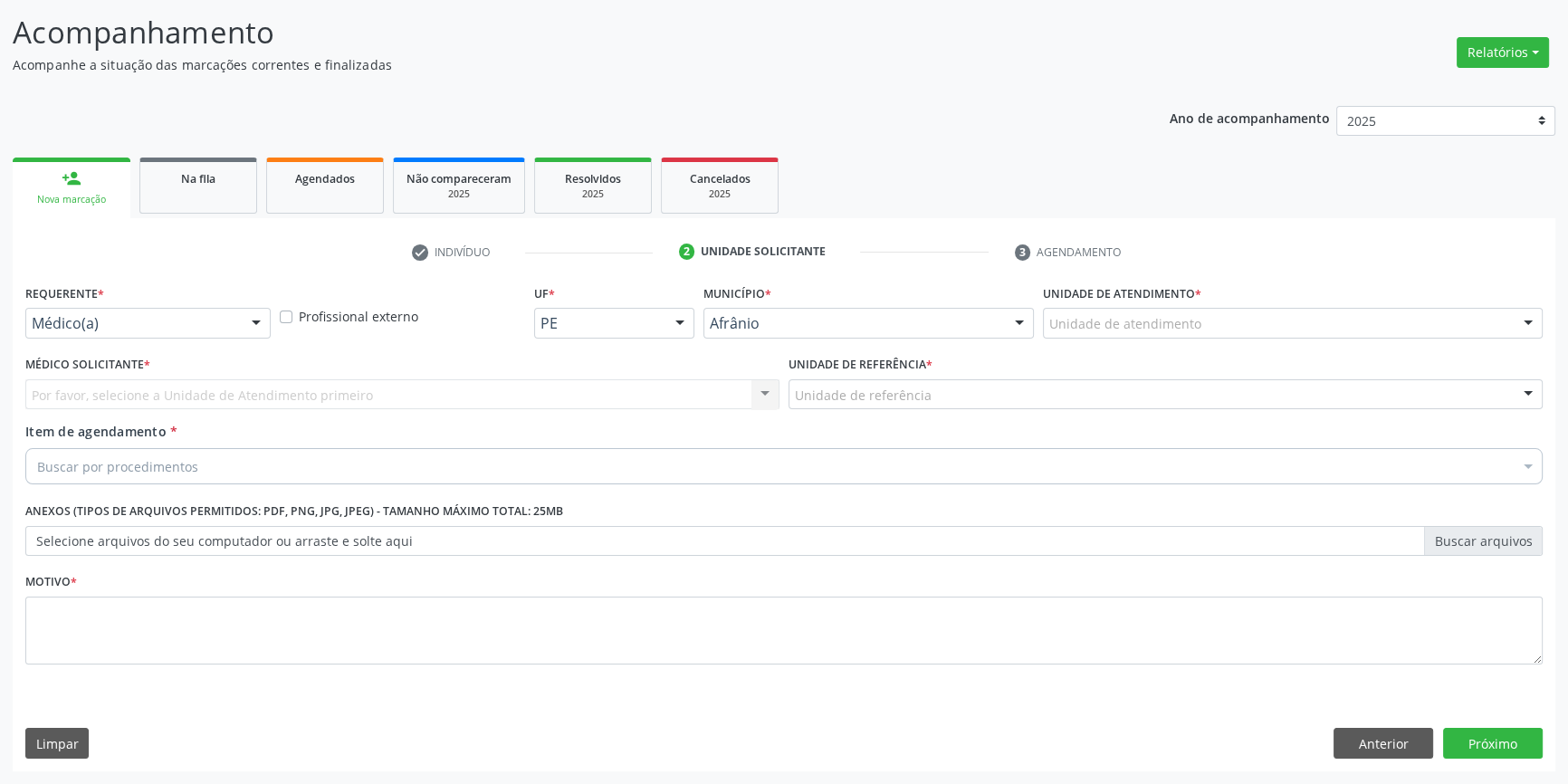
scroll to position [112, 0]
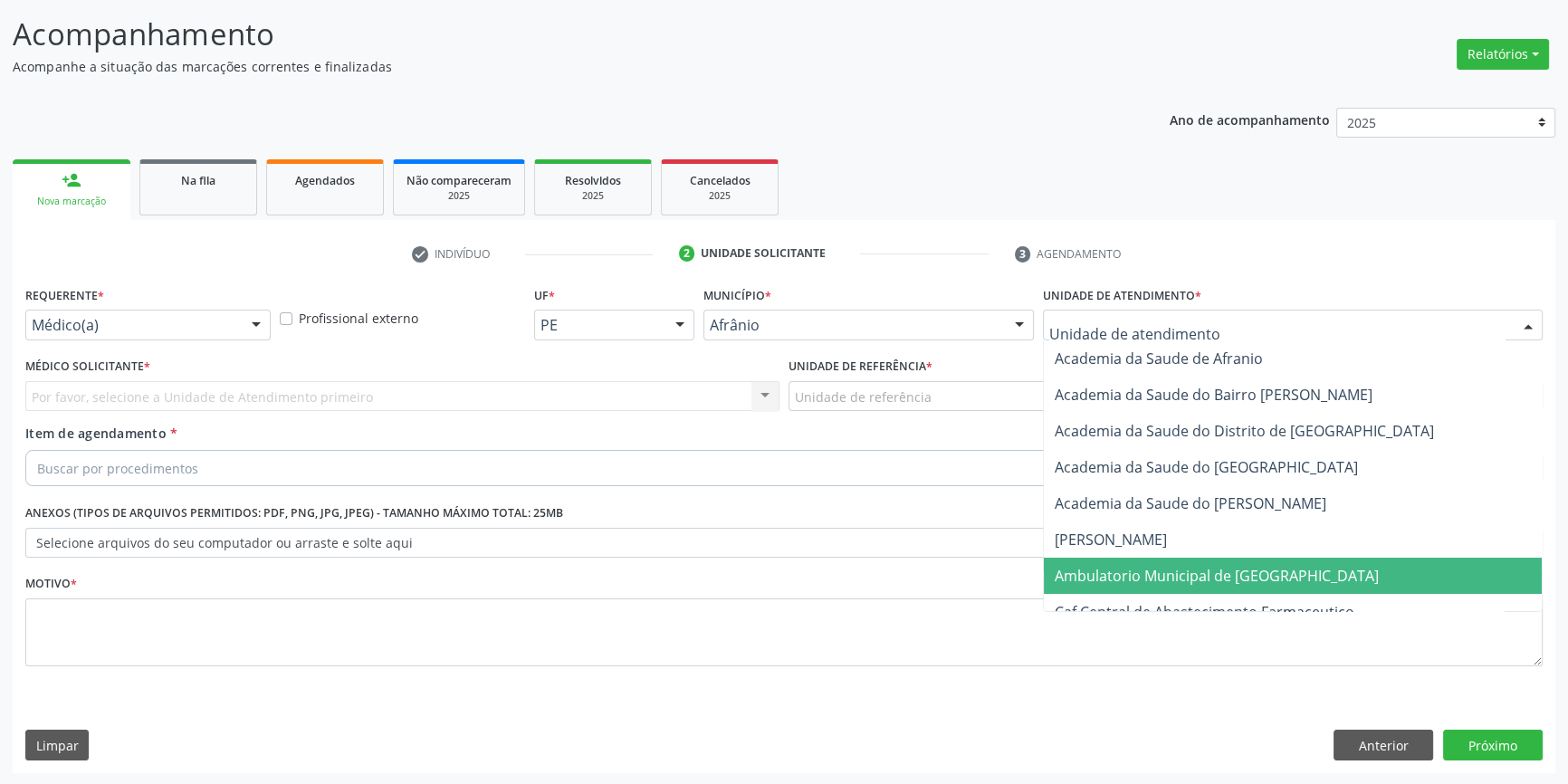
drag, startPoint x: 1140, startPoint y: 567, endPoint x: 986, endPoint y: 445, distance: 196.5
click at [1137, 567] on span "Ambulatorio Municipal de [GEOGRAPHIC_DATA]" at bounding box center [1217, 576] width 324 height 20
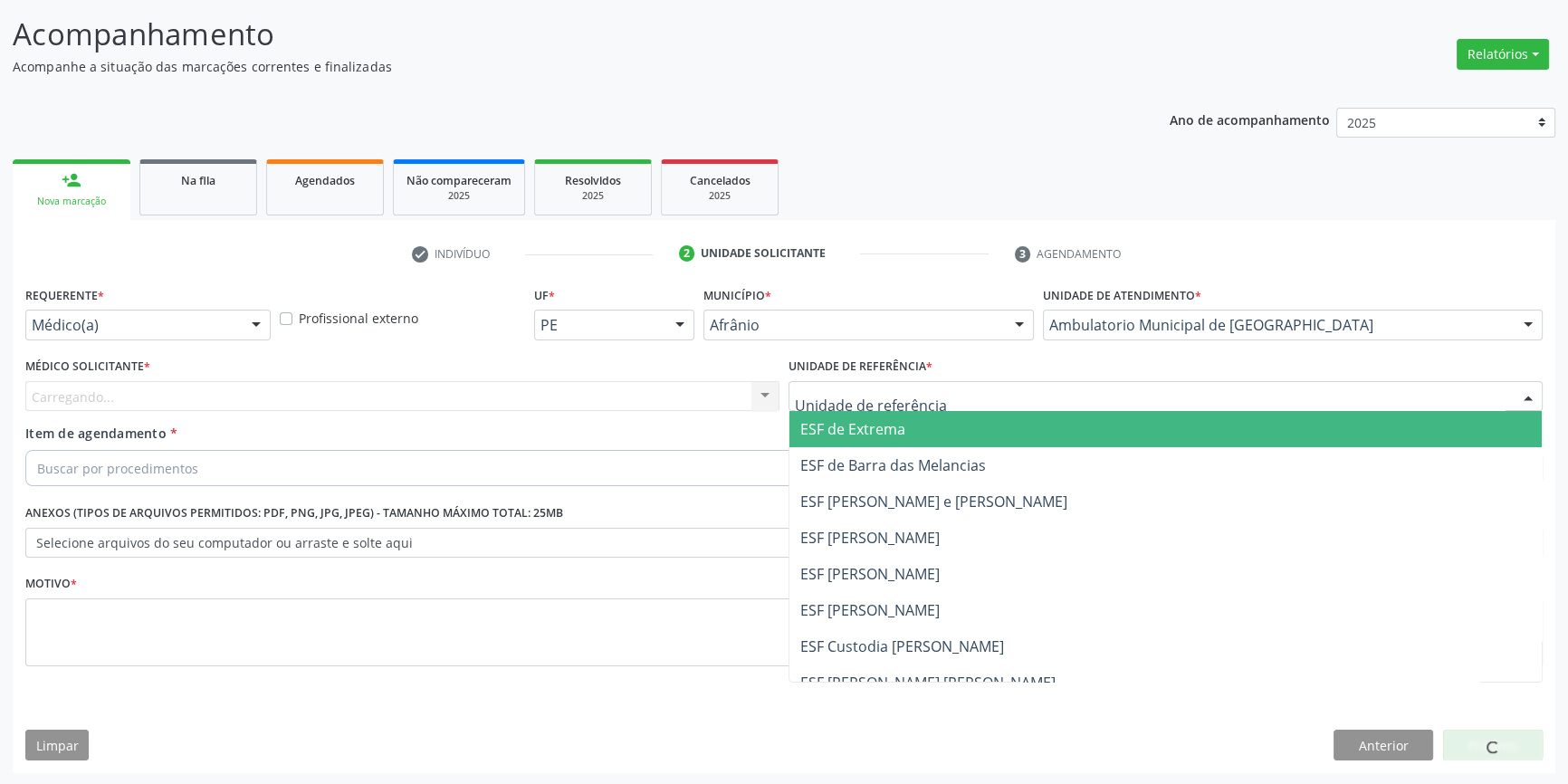
click at [932, 390] on div at bounding box center [1166, 396] width 754 height 31
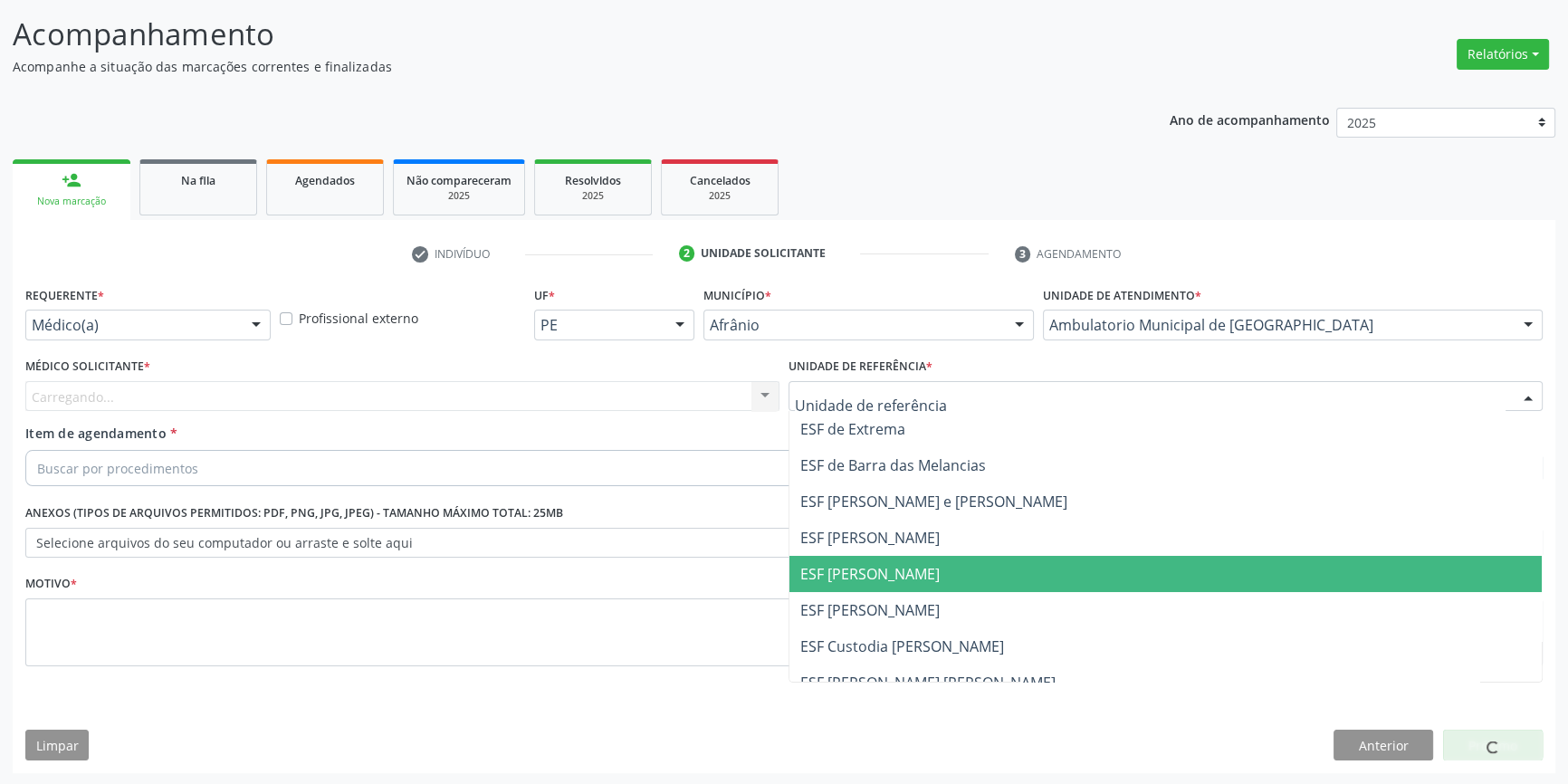
drag, startPoint x: 923, startPoint y: 585, endPoint x: 823, endPoint y: 527, distance: 115.6
click at [913, 581] on span "ESF [PERSON_NAME]" at bounding box center [1166, 573] width 753 height 36
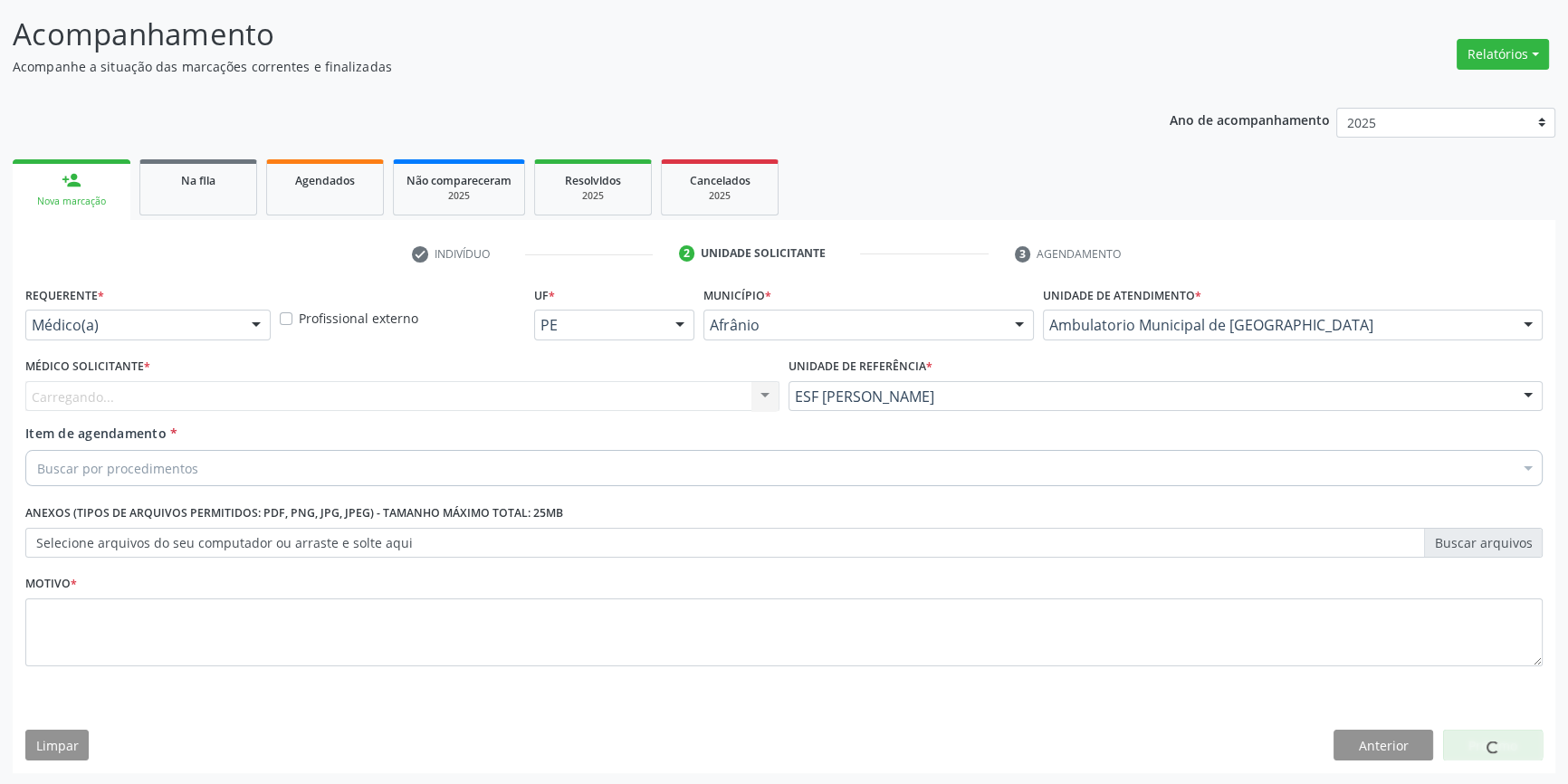
click at [565, 402] on div "Carregando... Nenhum resultado encontrado para: " " Não há nenhuma opção para s…" at bounding box center [402, 396] width 754 height 31
click at [484, 398] on div "Carregando..." at bounding box center [402, 396] width 754 height 31
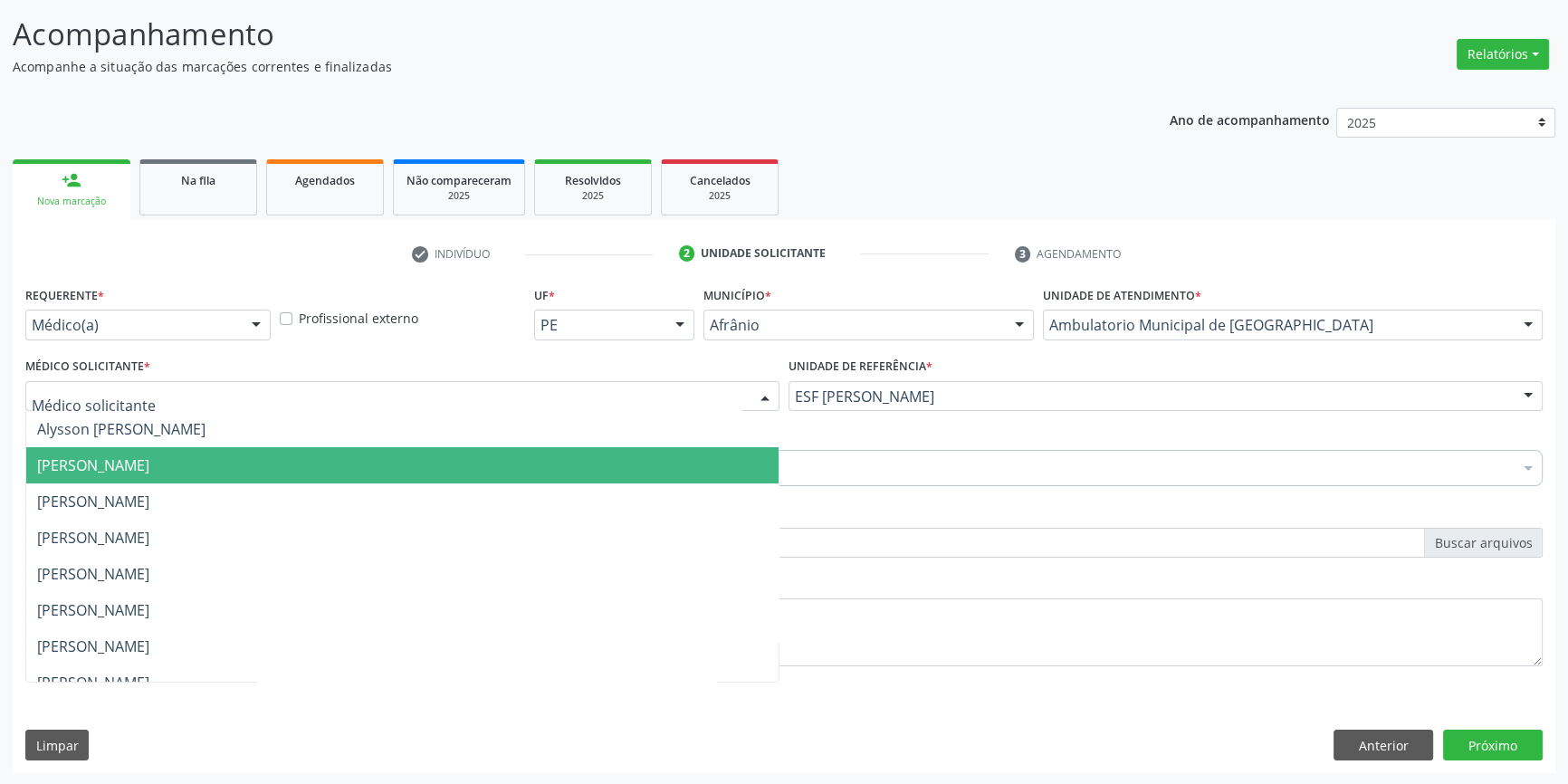
click at [150, 460] on span "Bruno Saraiva Bezerra Medrado" at bounding box center [93, 465] width 113 height 20
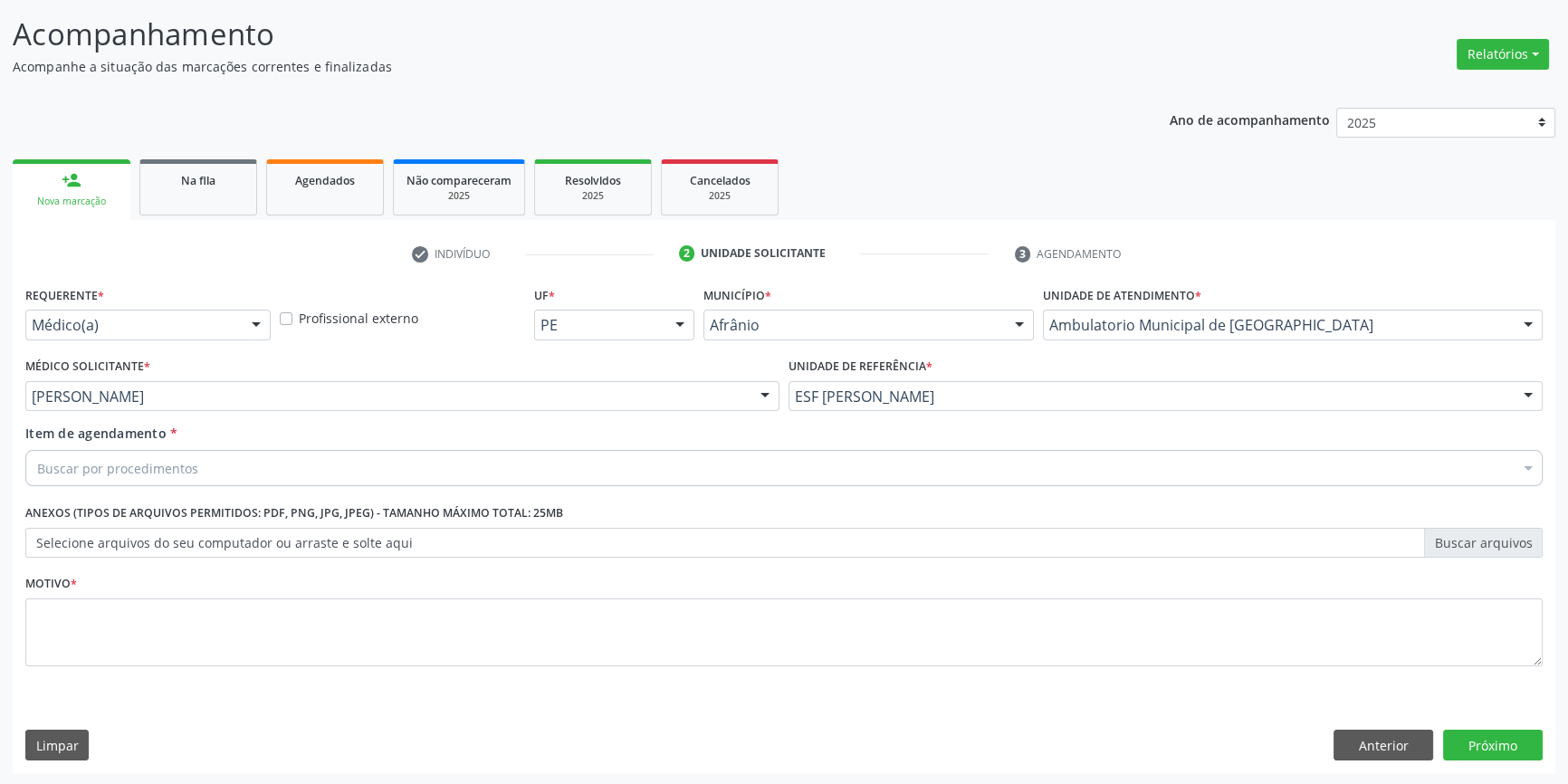
click at [217, 460] on div "Buscar por procedimentos" at bounding box center [784, 467] width 1517 height 36
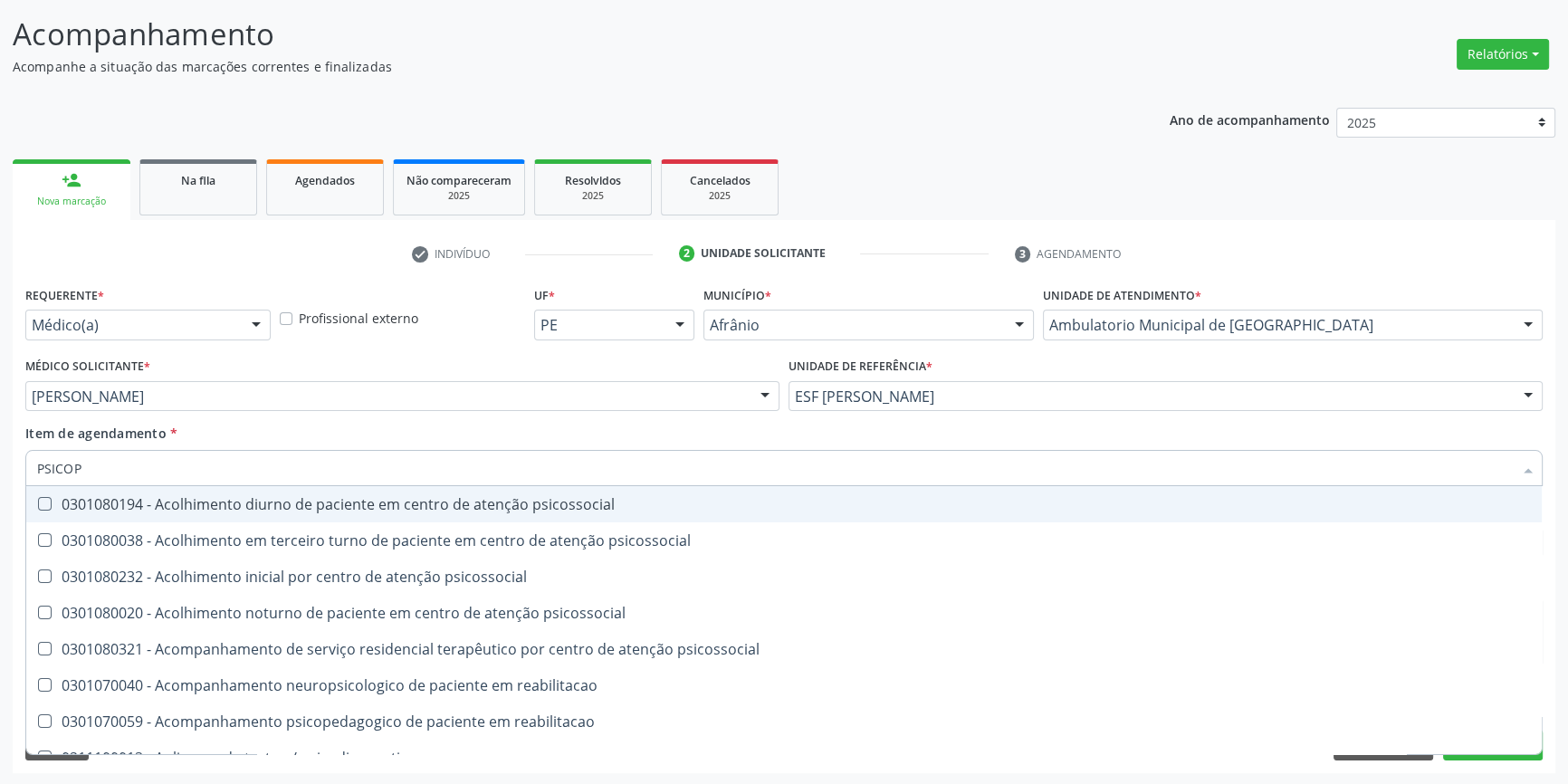
type input "PSICOPE"
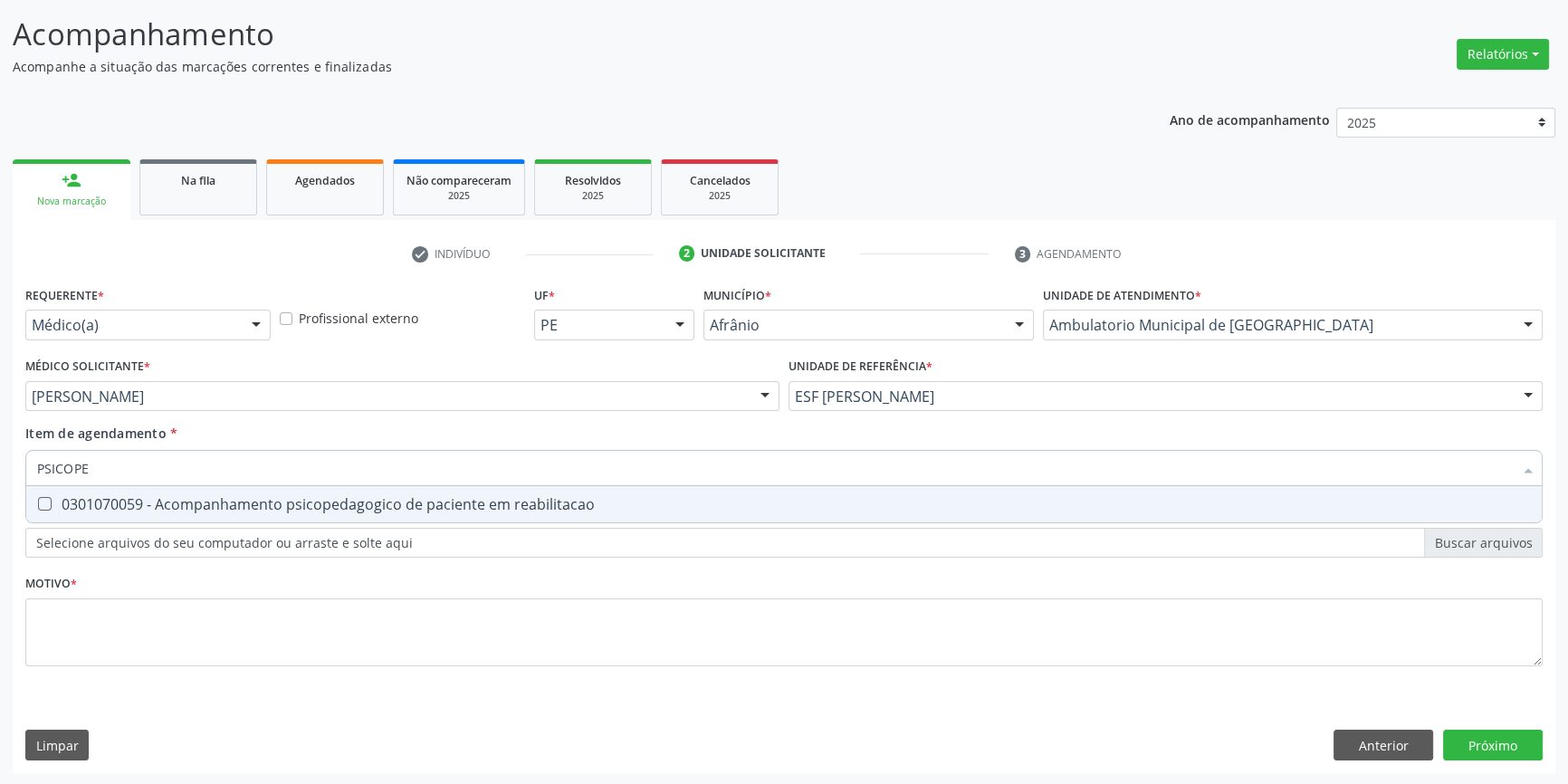
click at [357, 507] on div "0301070059 - Acompanhamento psicopedagogico de paciente em reabilitacao" at bounding box center [784, 504] width 1494 height 15
checkbox reabilitacao "true"
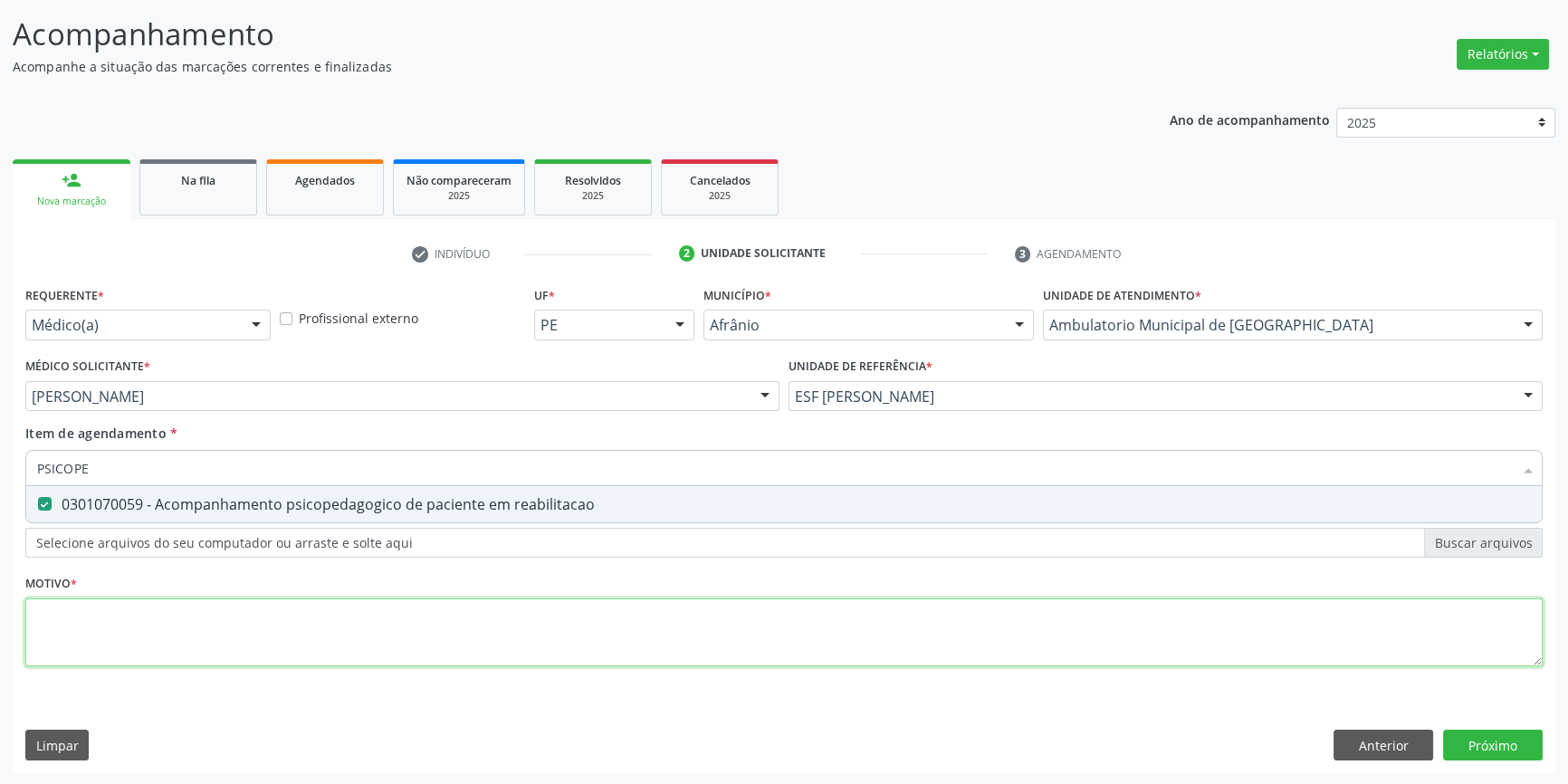
click at [342, 598] on div "Requerente * Médico(a) Médico(a) Enfermeiro(a) Paciente Nenhum resultado encont…" at bounding box center [784, 487] width 1517 height 410
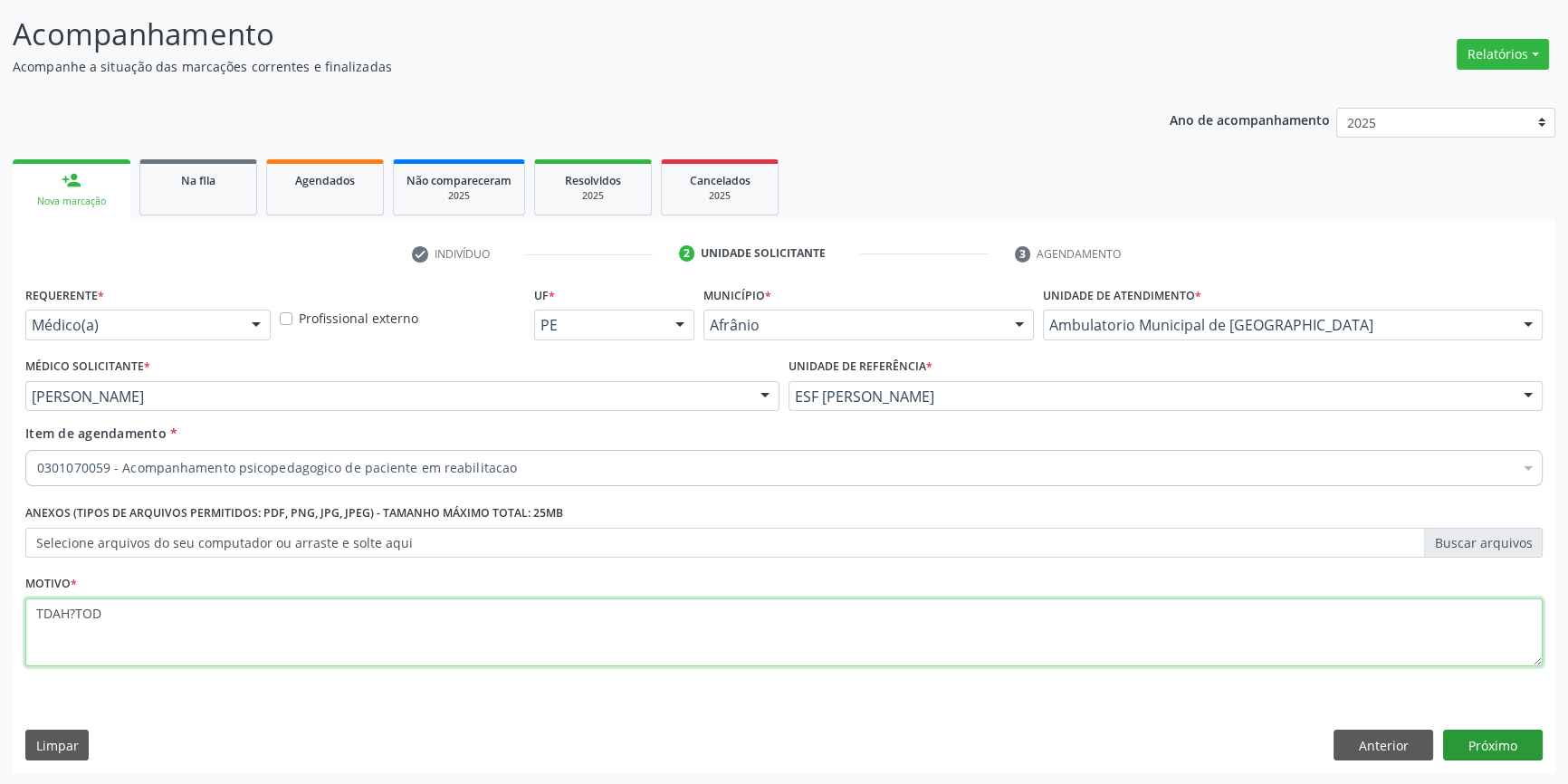
type textarea "TDAH?TOD"
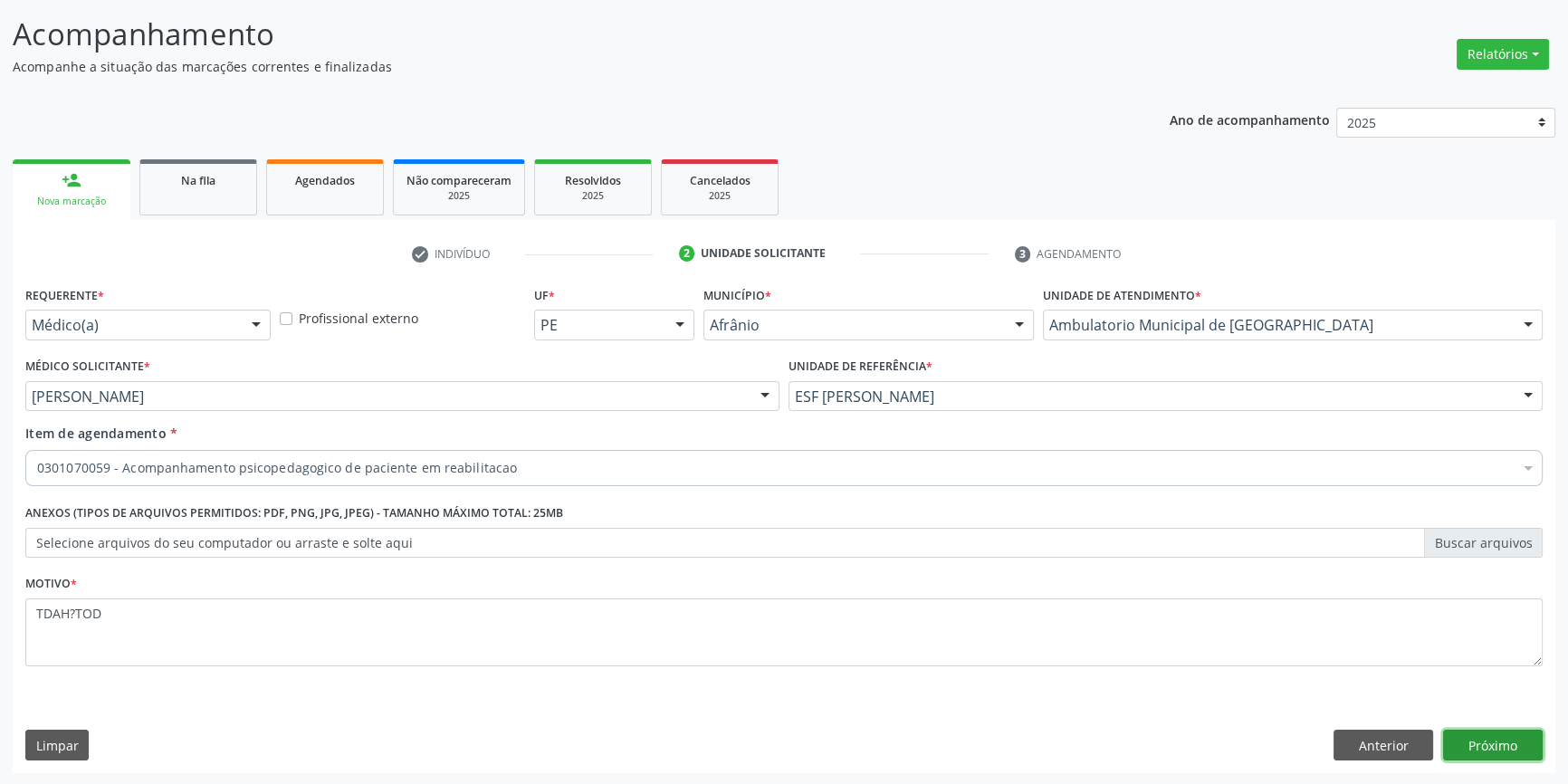
click at [1494, 748] on button "Próximo" at bounding box center [1493, 745] width 100 height 31
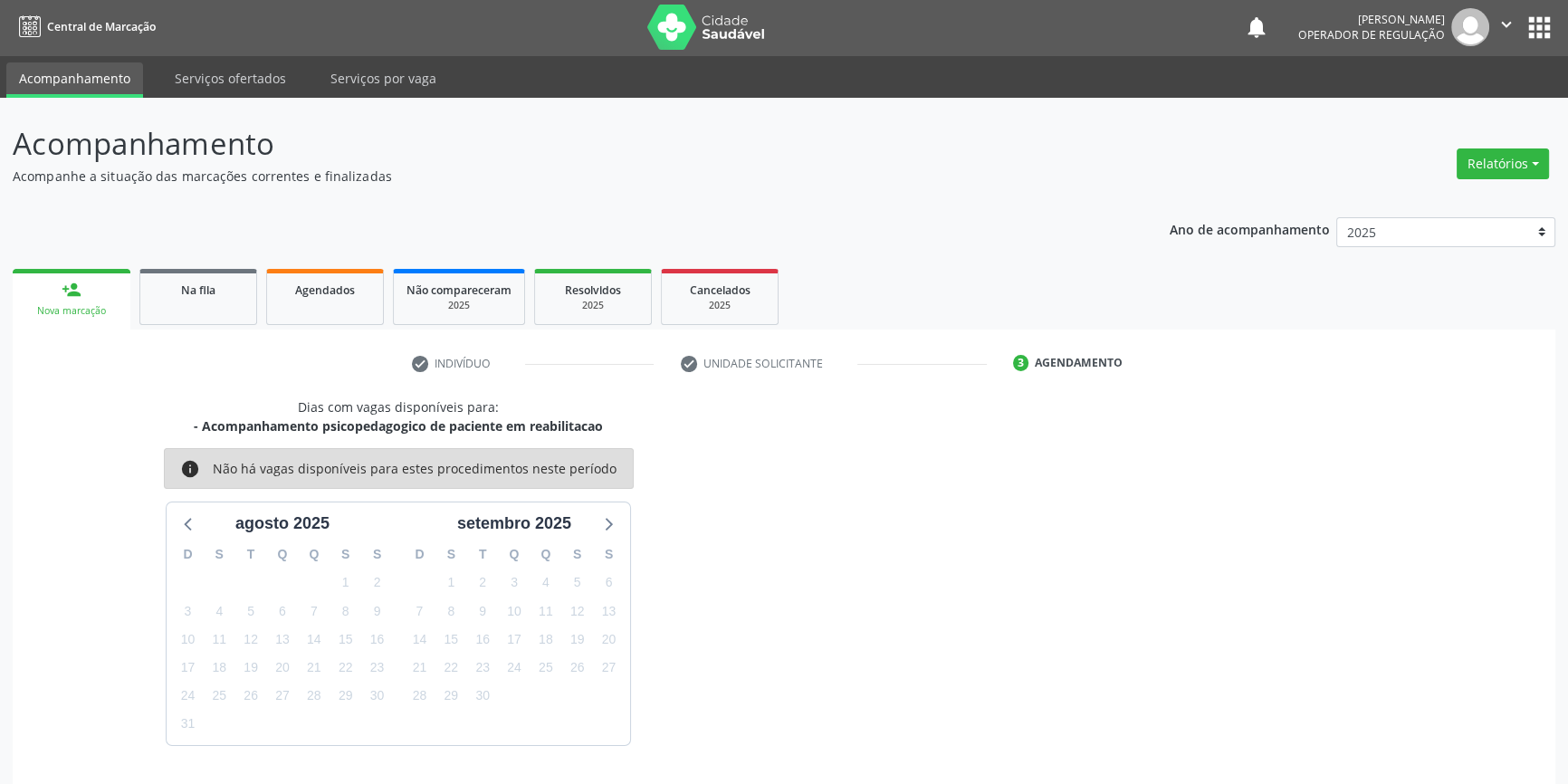
scroll to position [55, 0]
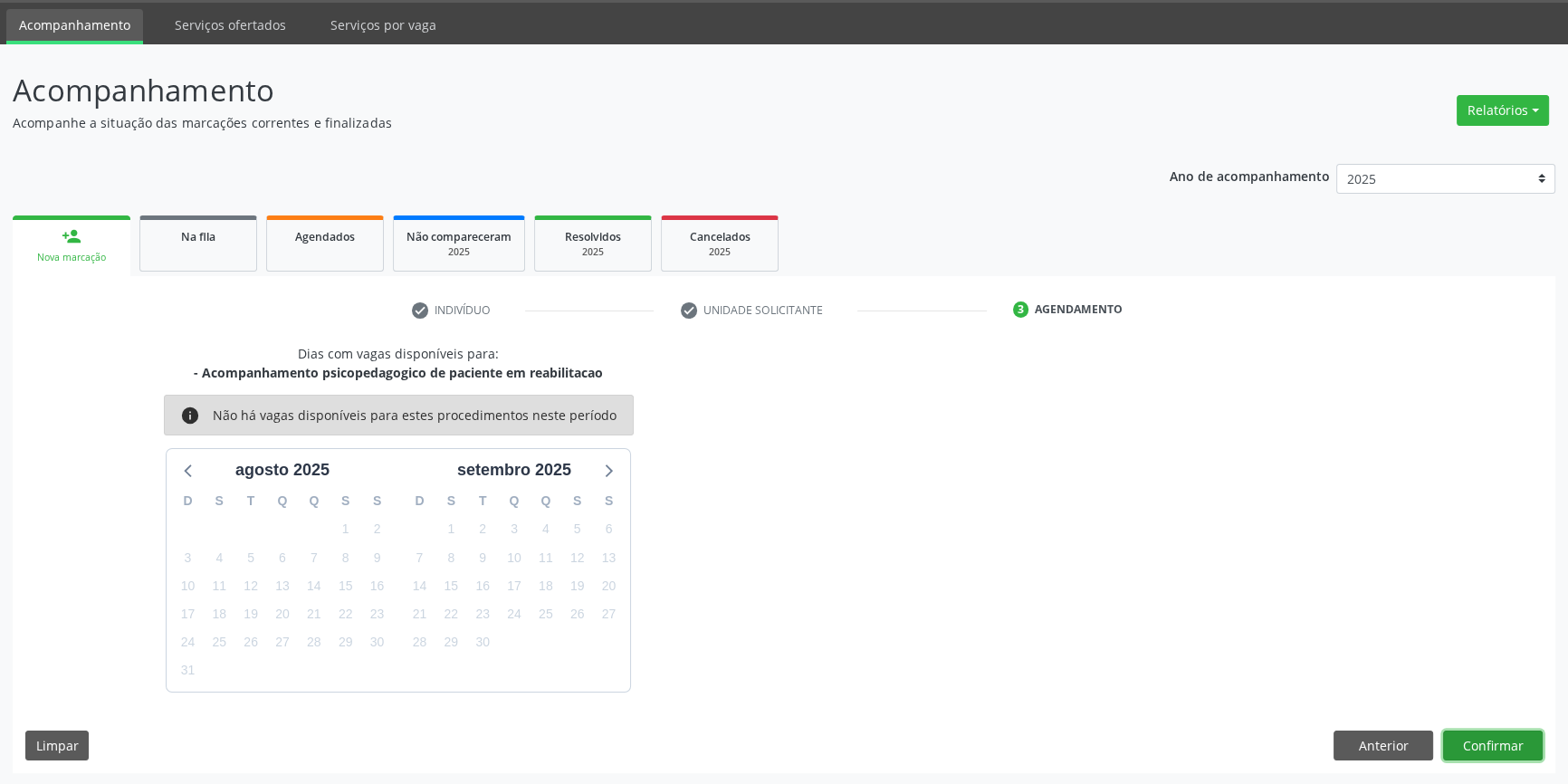
click at [1502, 733] on button "Confirmar" at bounding box center [1493, 746] width 100 height 31
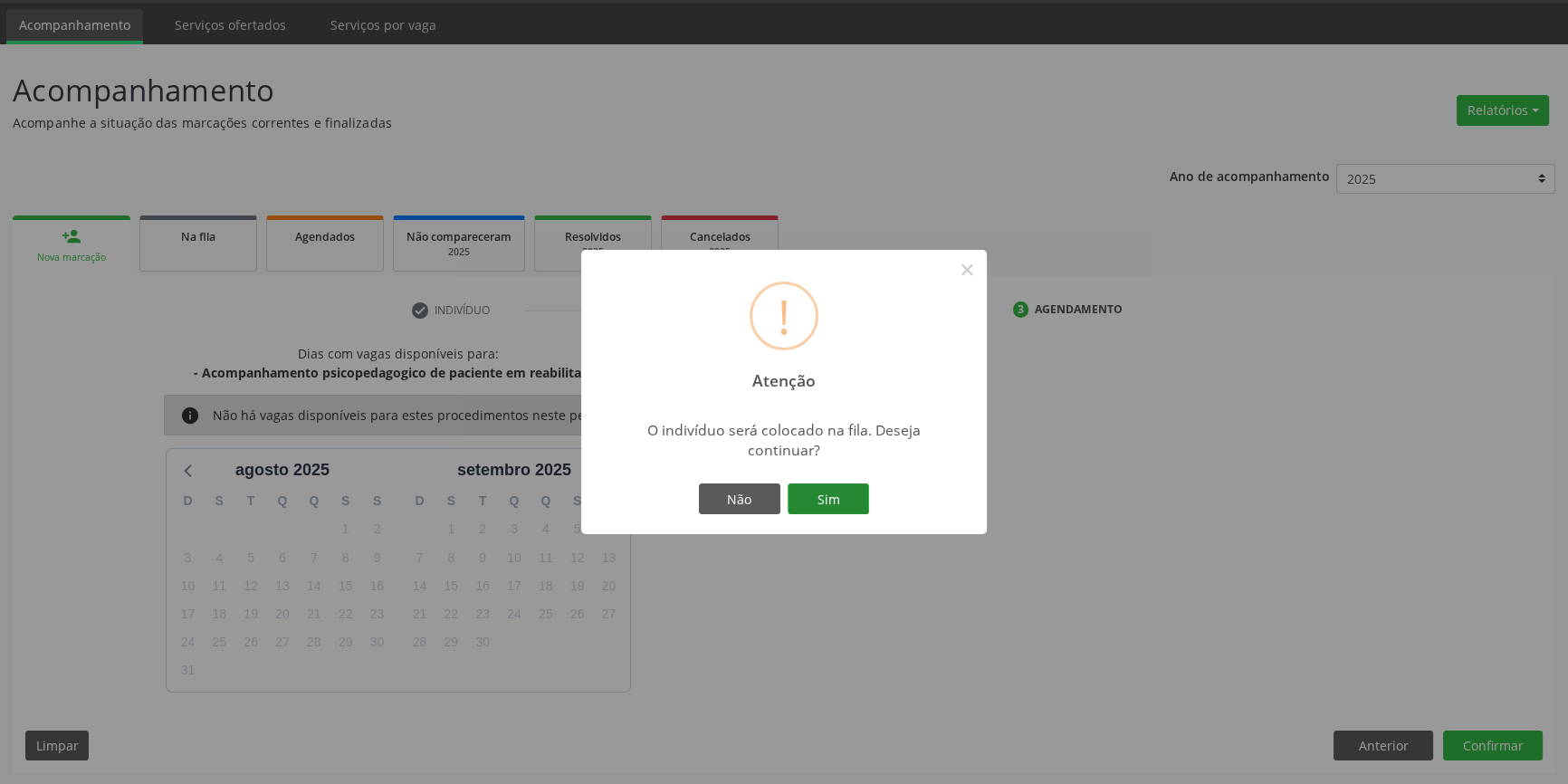
click at [831, 489] on button "Sim" at bounding box center [829, 499] width 82 height 31
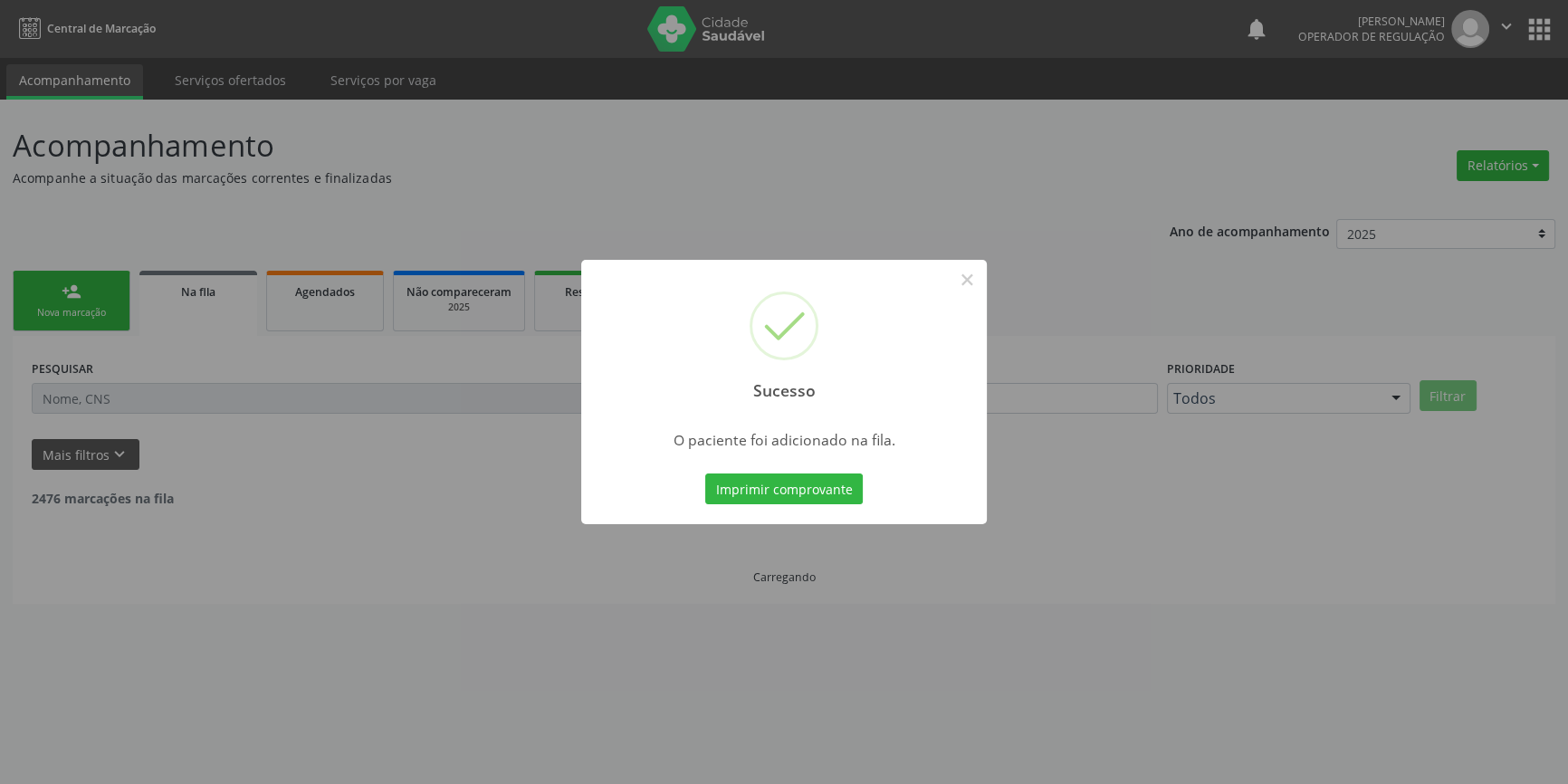
scroll to position [0, 0]
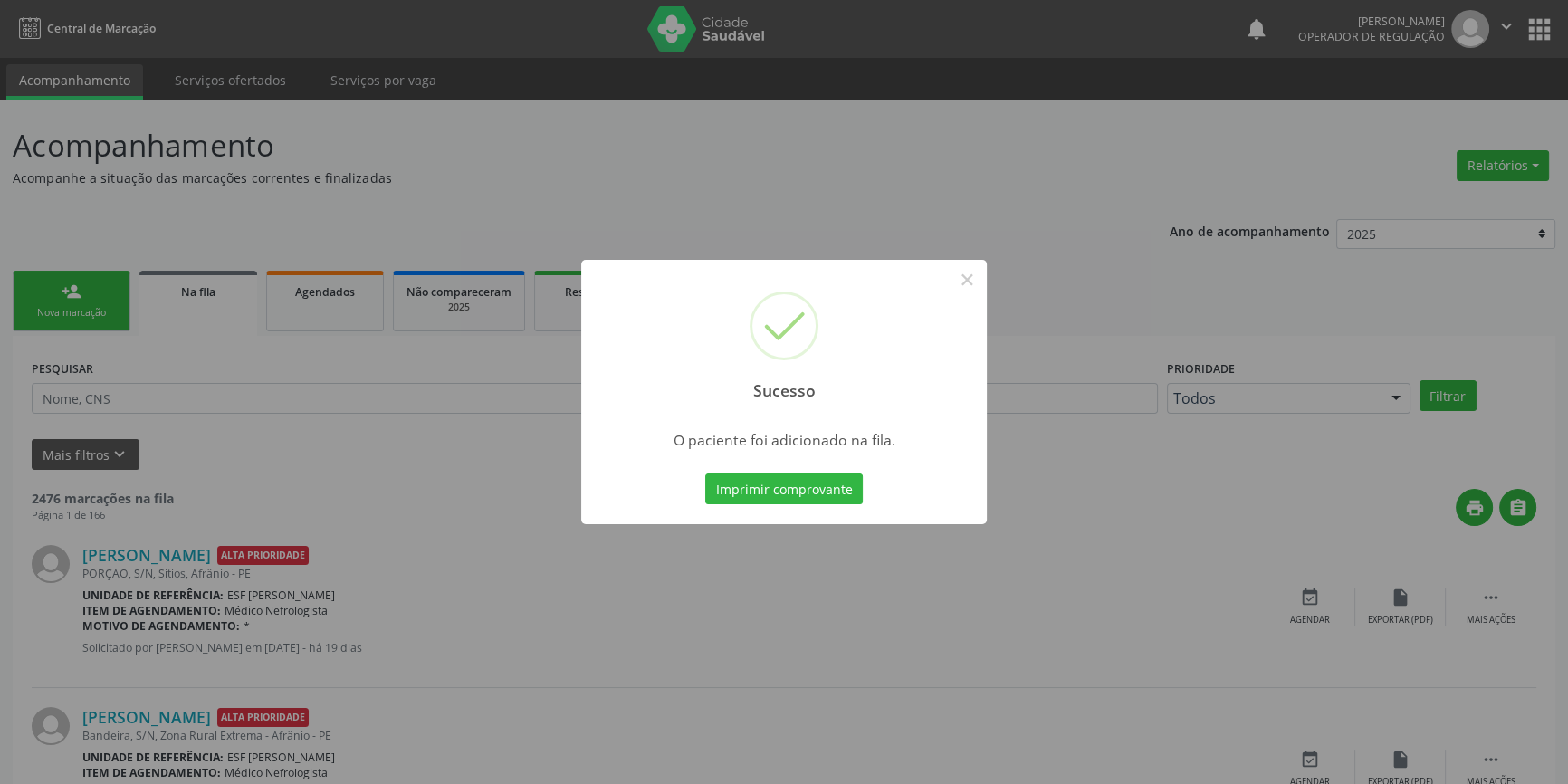
click at [967, 296] on div "Sucesso ×" at bounding box center [784, 338] width 406 height 155
click at [973, 290] on button "×" at bounding box center [968, 280] width 31 height 31
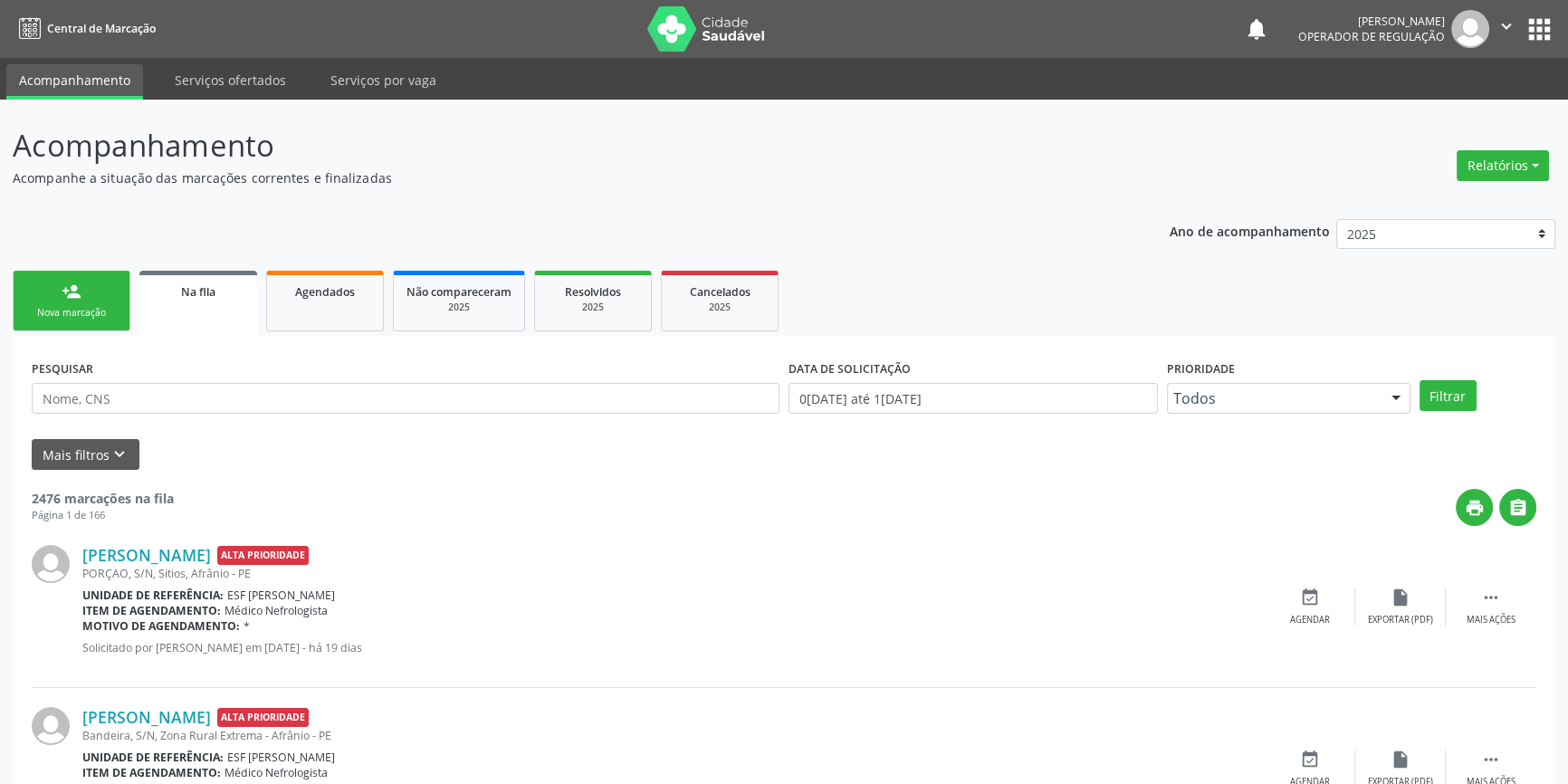
click at [96, 291] on link "person_add Nova marcação" at bounding box center [71, 301] width 118 height 60
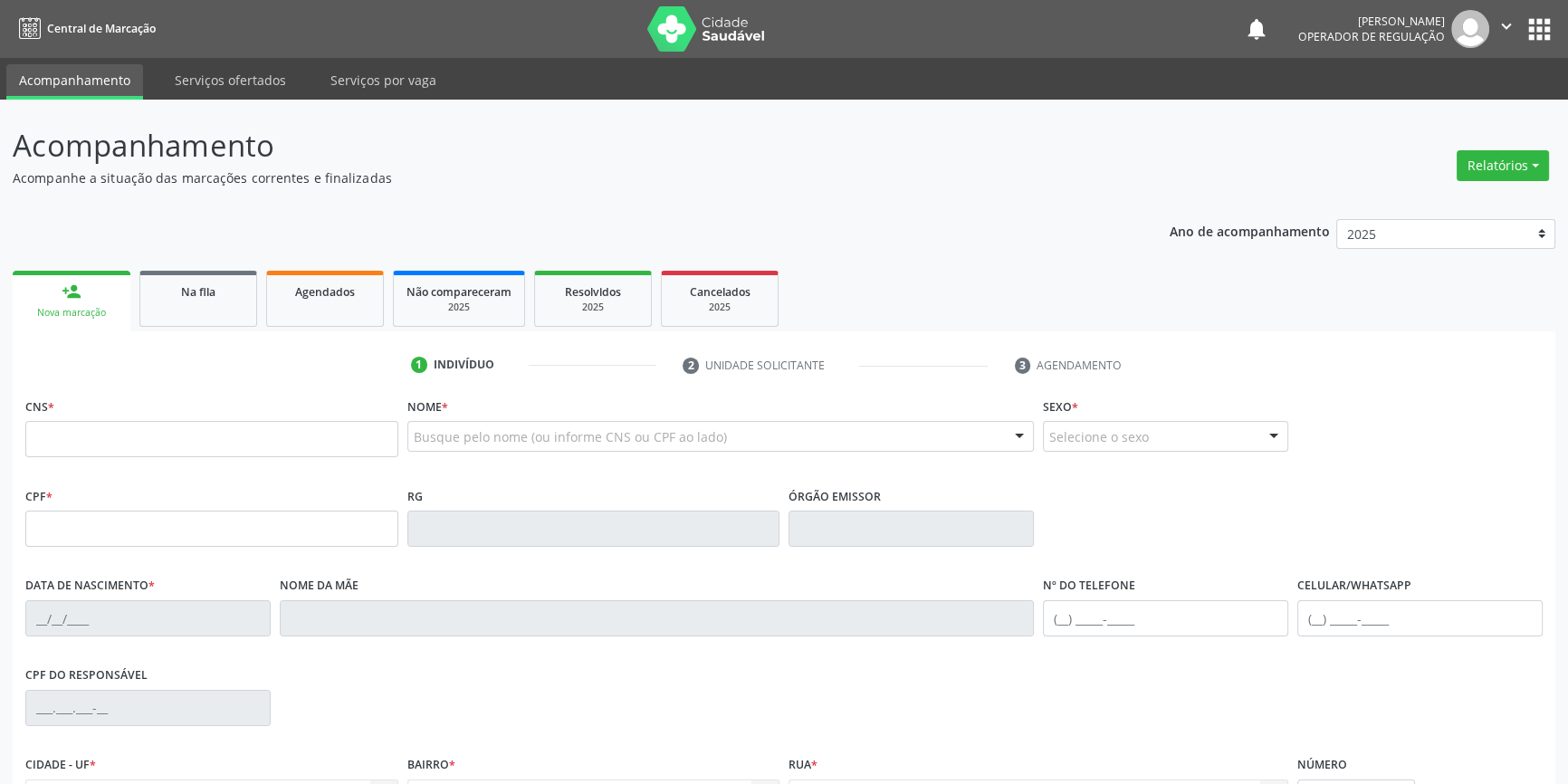
click at [113, 468] on fieldset "CNS *" at bounding box center [212, 431] width 373 height 77
click at [108, 453] on input "text" at bounding box center [212, 438] width 373 height 36
type input "701 8062 2649 6970"
type input "28/09/2020"
type input "Daiana Moreira Avelino"
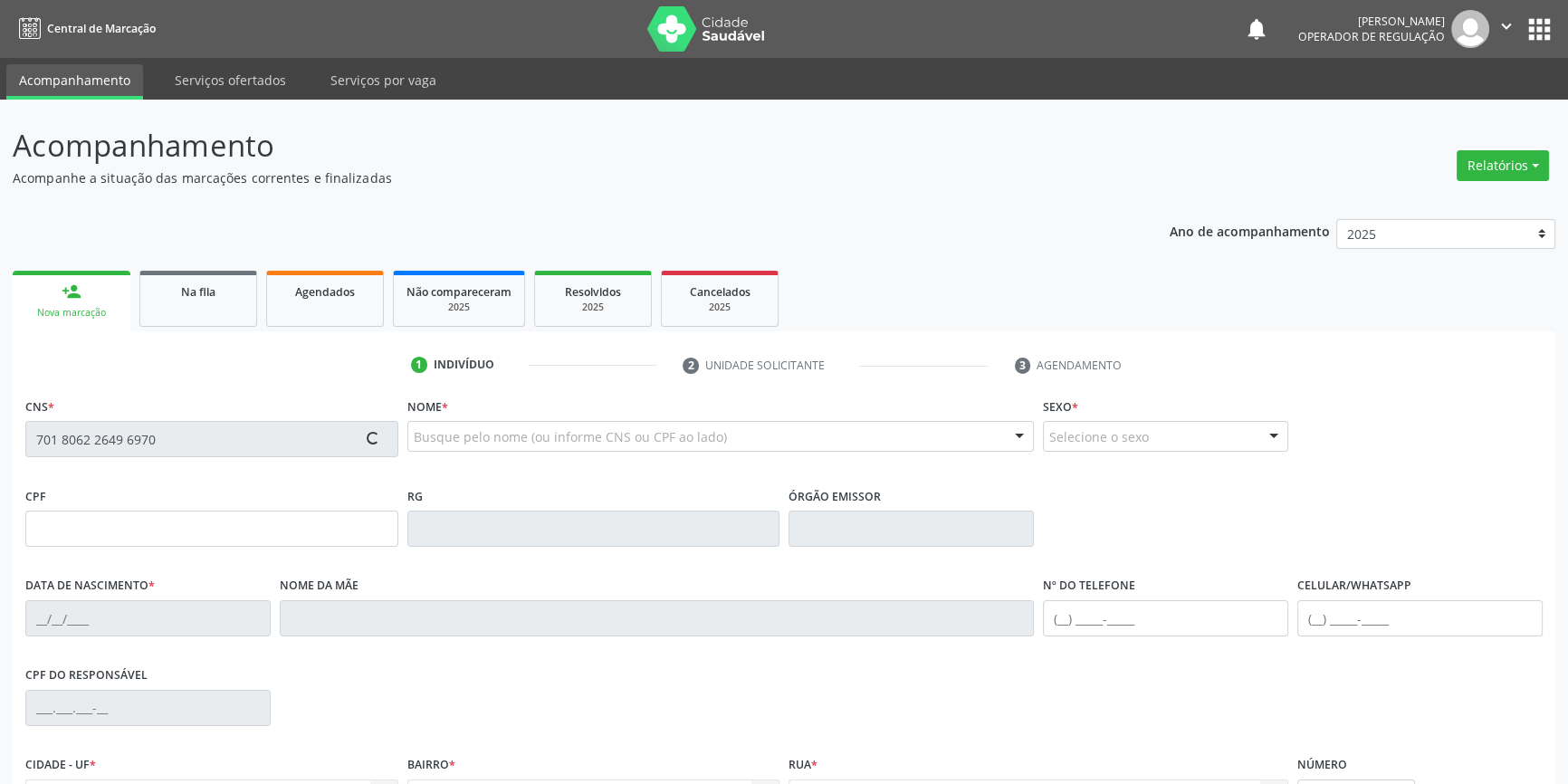
type input "(87) 8102-6799"
type input "S/N"
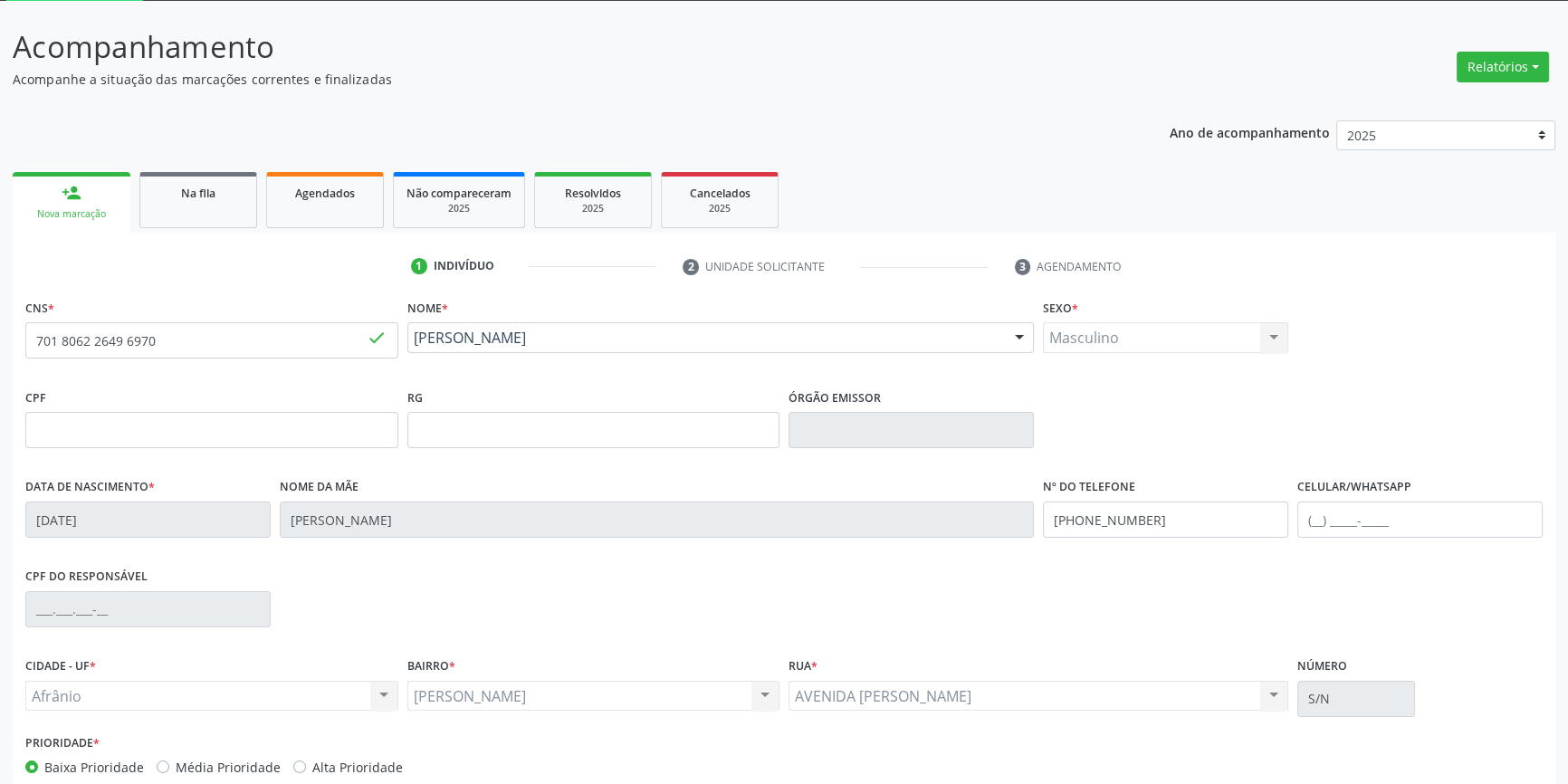
scroll to position [196, 0]
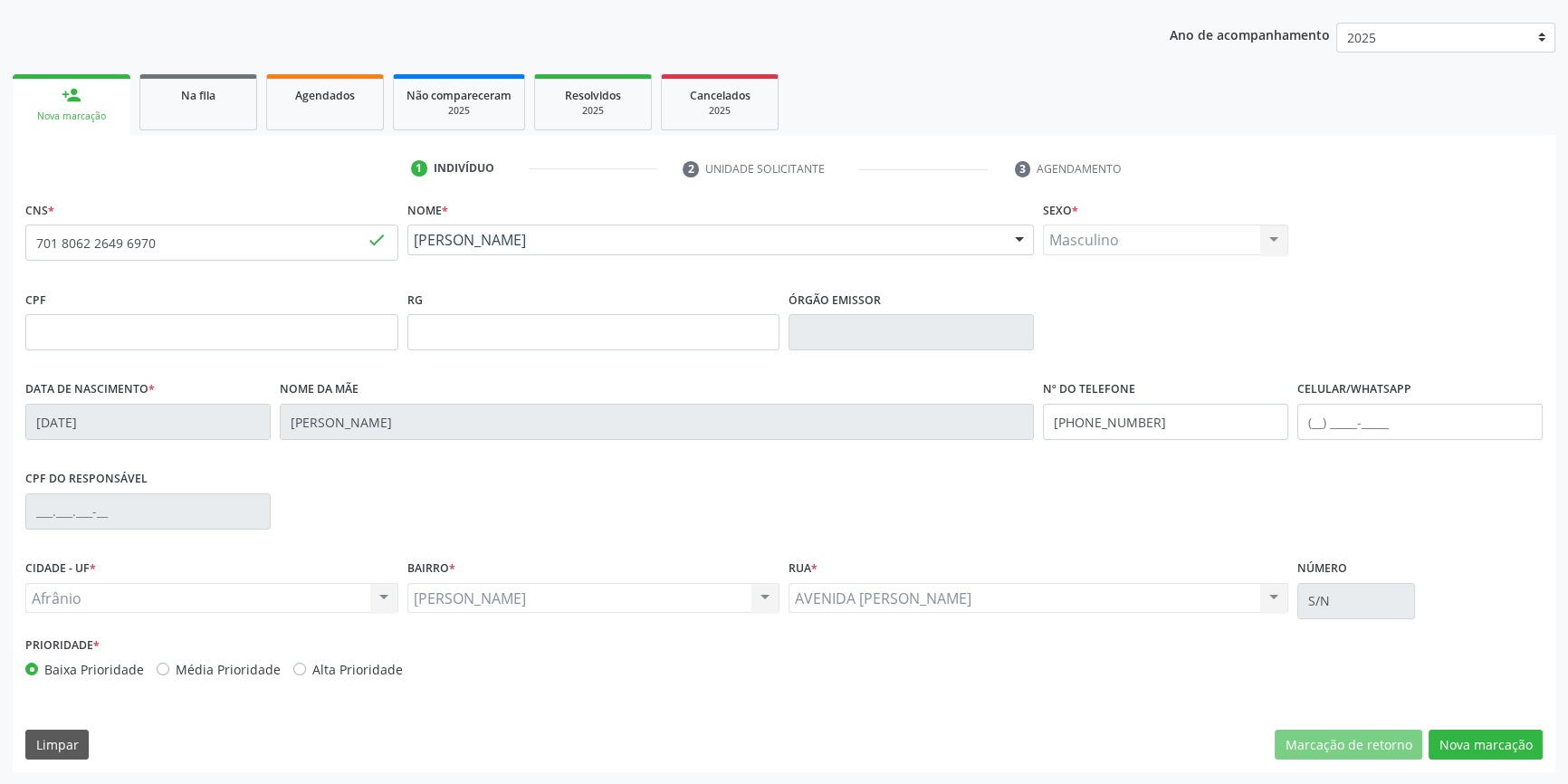
click at [1450, 725] on div "CNS * 701 8062 2649 6970 done Nome * Isaias Moreira Costa Isaias Moreira Costa …" at bounding box center [784, 484] width 1543 height 576
click at [1454, 739] on button "Nova marcação" at bounding box center [1485, 745] width 114 height 31
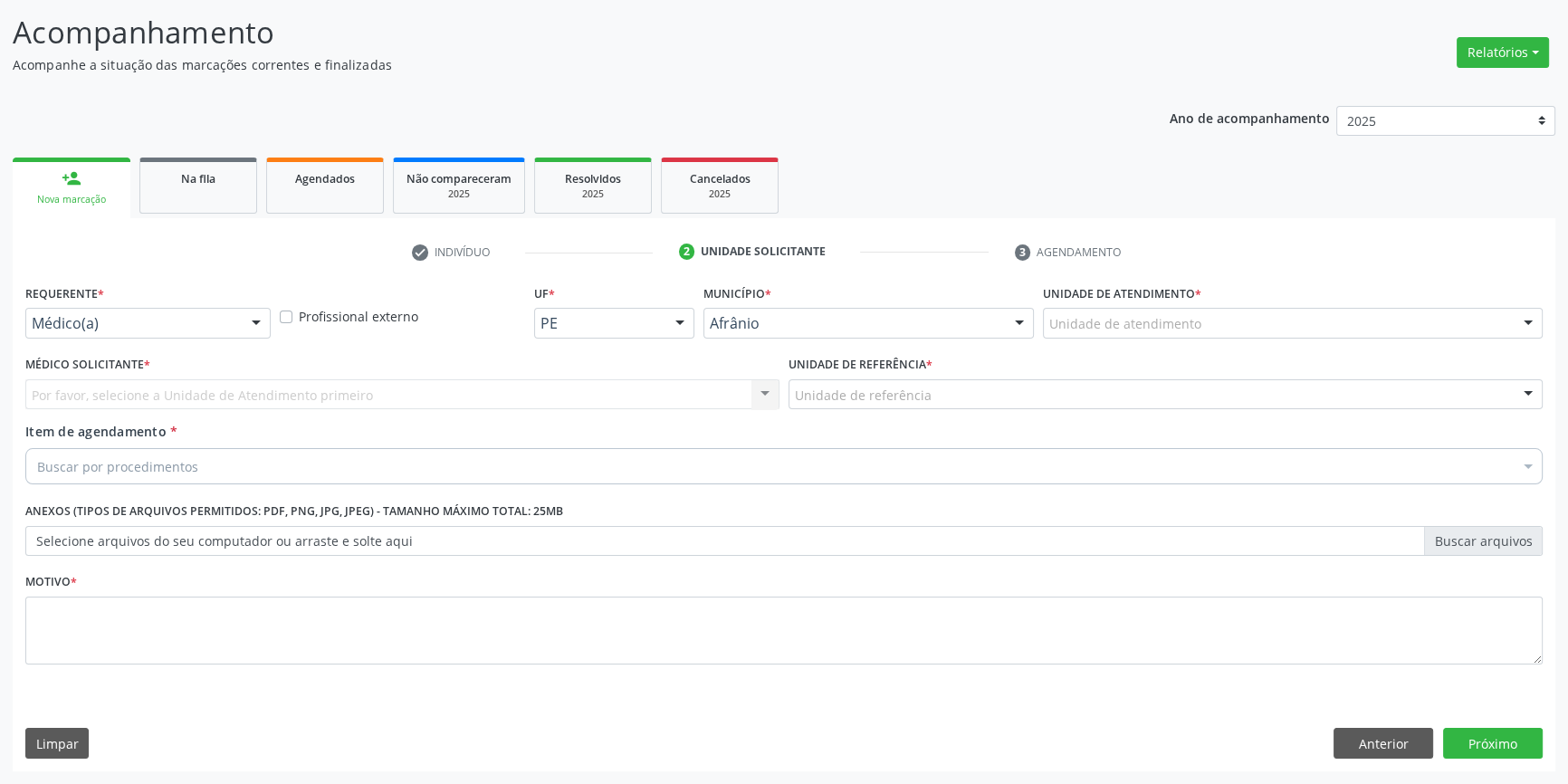
scroll to position [112, 0]
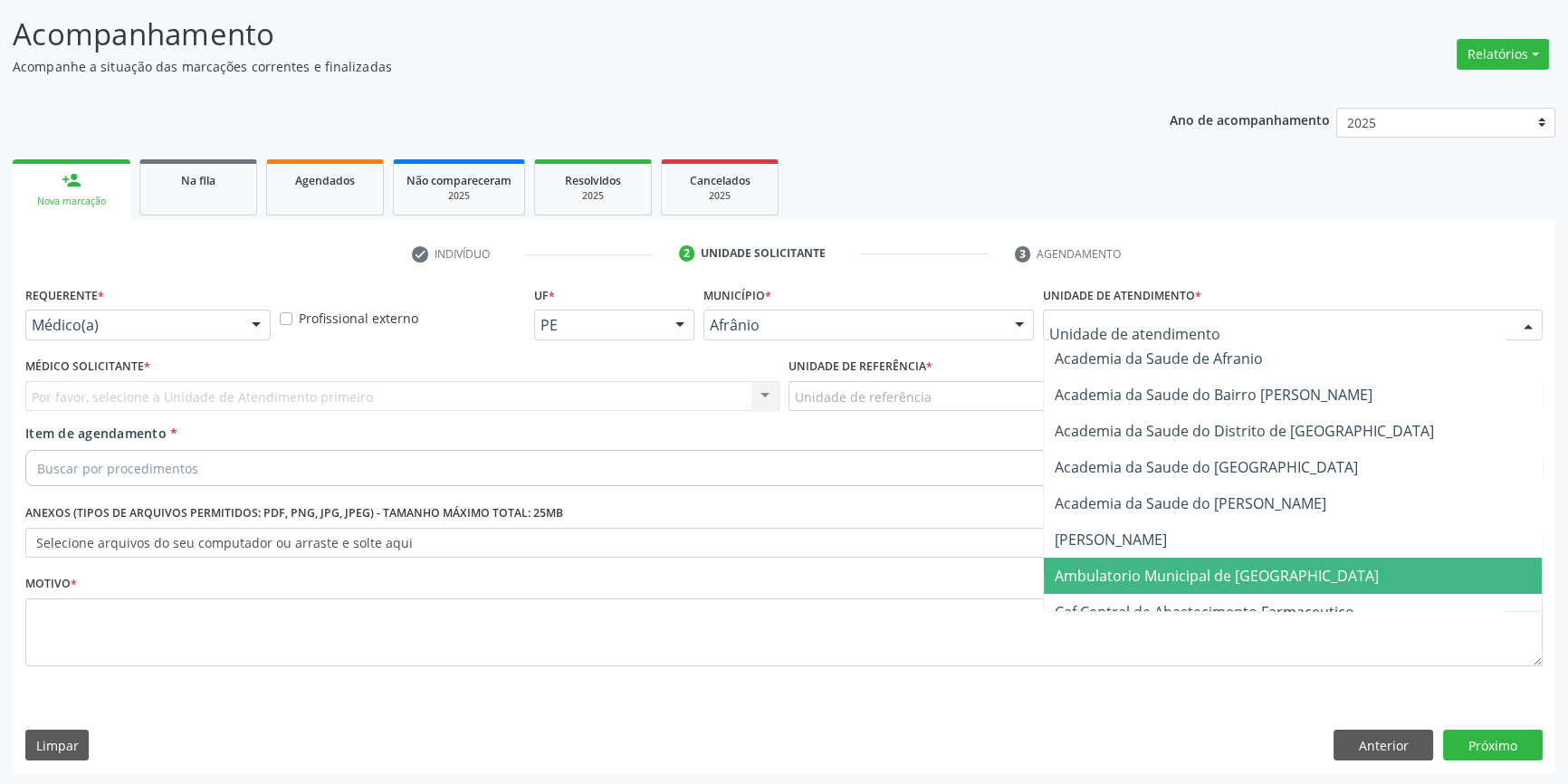
drag, startPoint x: 1154, startPoint y: 572, endPoint x: 949, endPoint y: 483, distance: 223.5
click at [1150, 572] on span "Ambulatorio Municipal de [GEOGRAPHIC_DATA]" at bounding box center [1217, 576] width 324 height 20
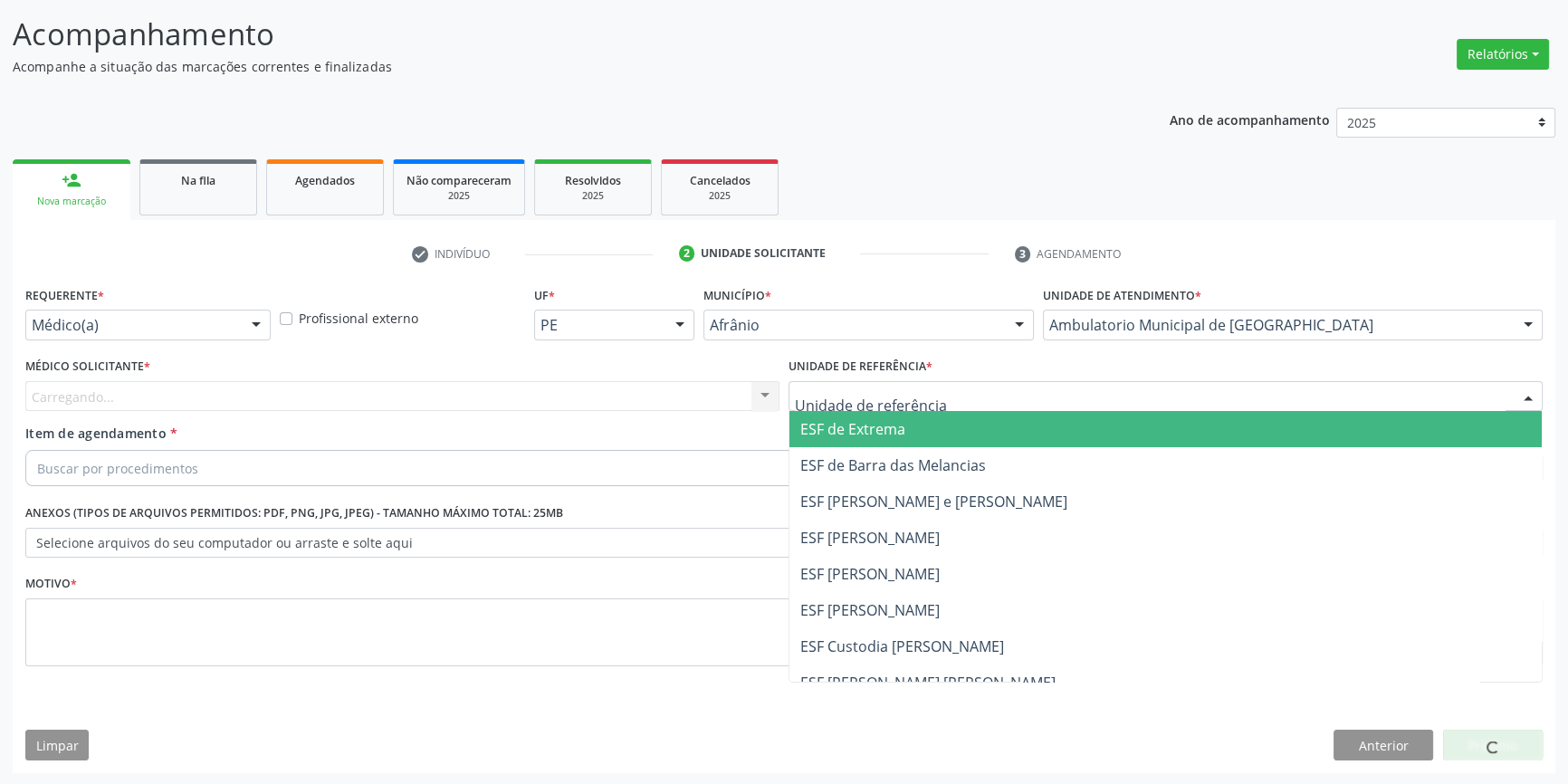
click at [899, 407] on div at bounding box center [1166, 396] width 754 height 31
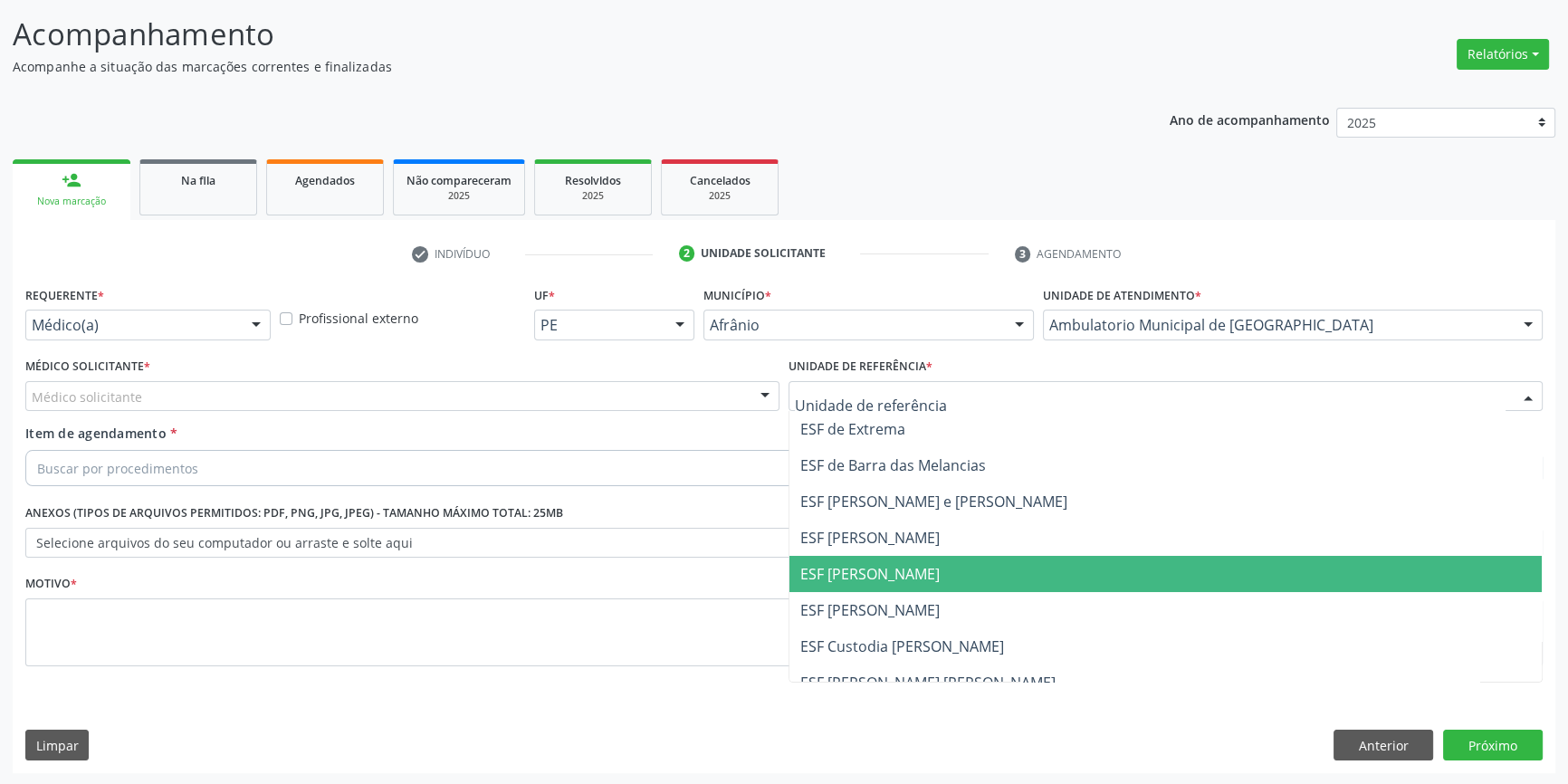
drag, startPoint x: 888, startPoint y: 583, endPoint x: 639, endPoint y: 498, distance: 263.1
click at [883, 583] on span "ESF [PERSON_NAME]" at bounding box center [1166, 573] width 753 height 36
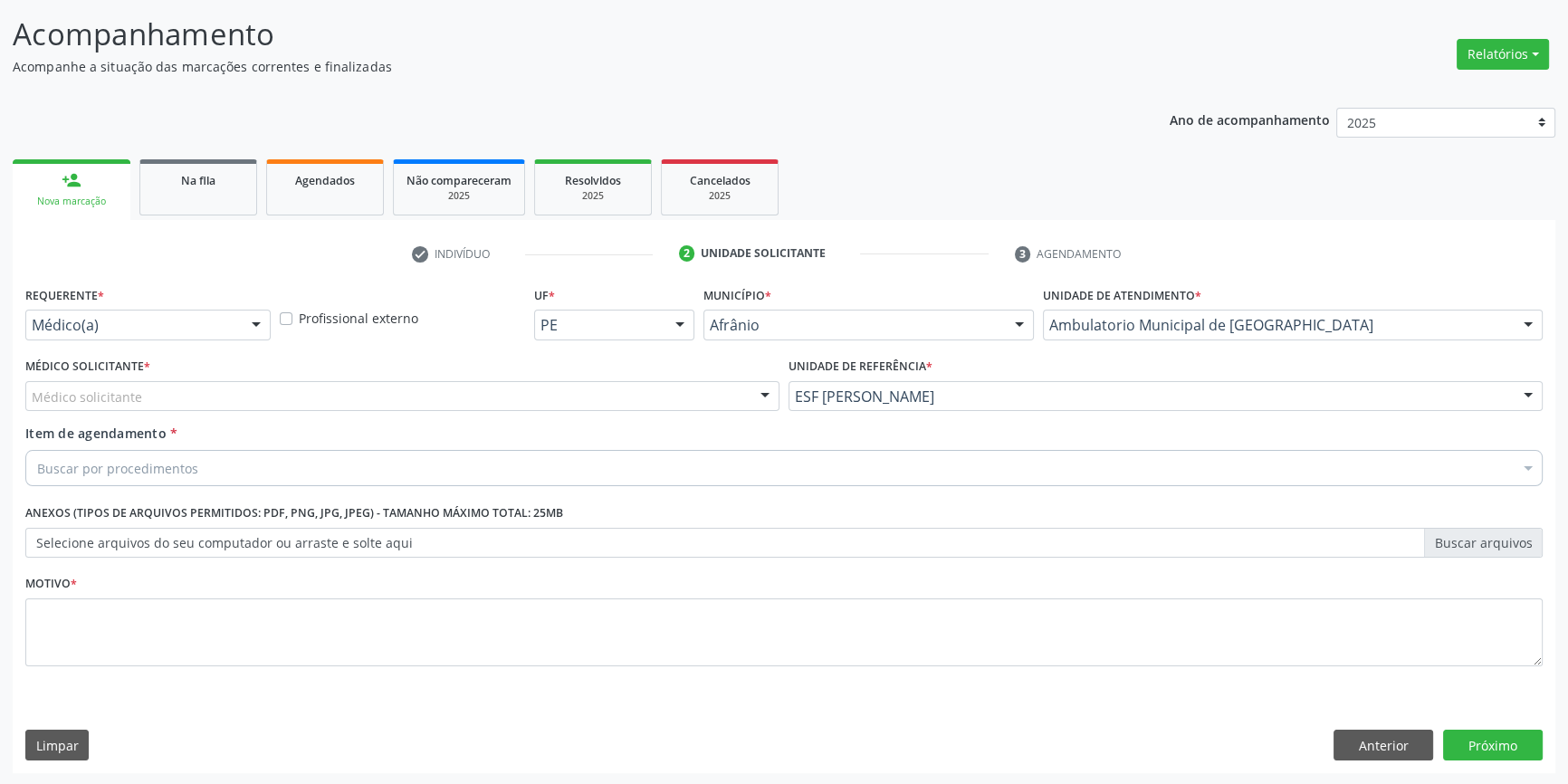
click at [504, 393] on div "Médico solicitante" at bounding box center [402, 396] width 754 height 31
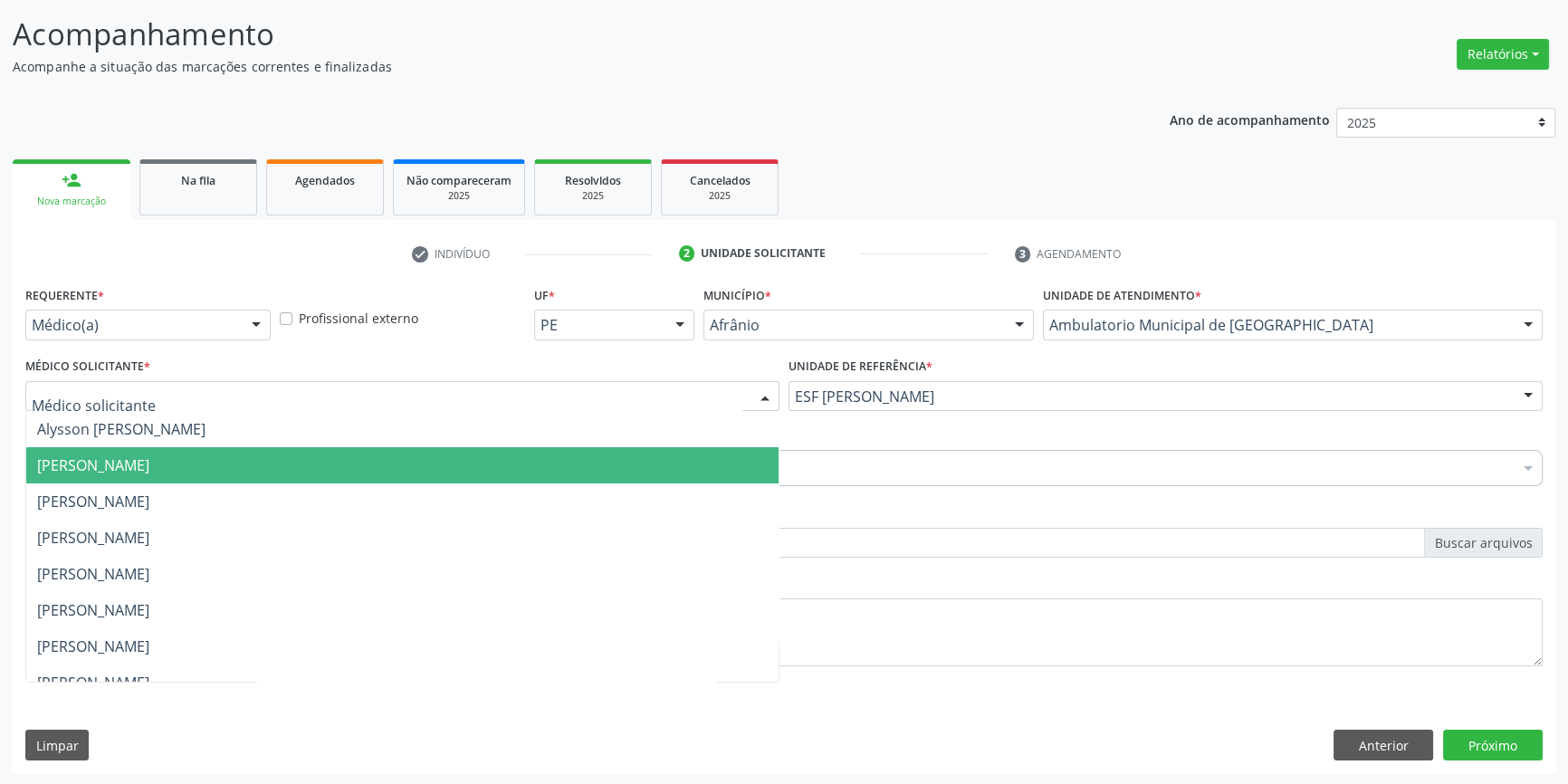
click at [352, 460] on span "Bruno Saraiva Bezerra Medrado" at bounding box center [402, 464] width 753 height 36
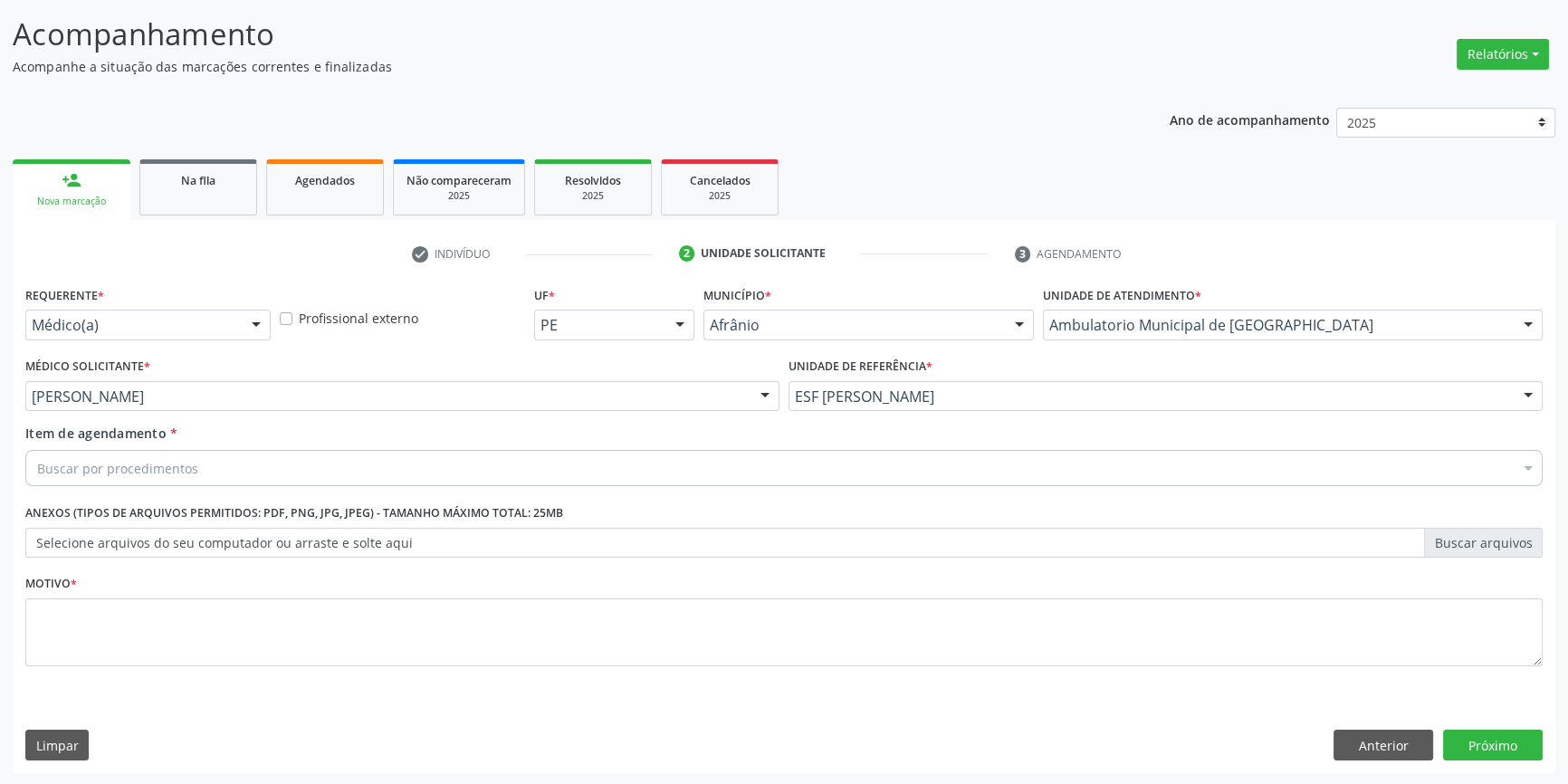
click at [302, 466] on div "Buscar por procedimentos" at bounding box center [784, 467] width 1517 height 36
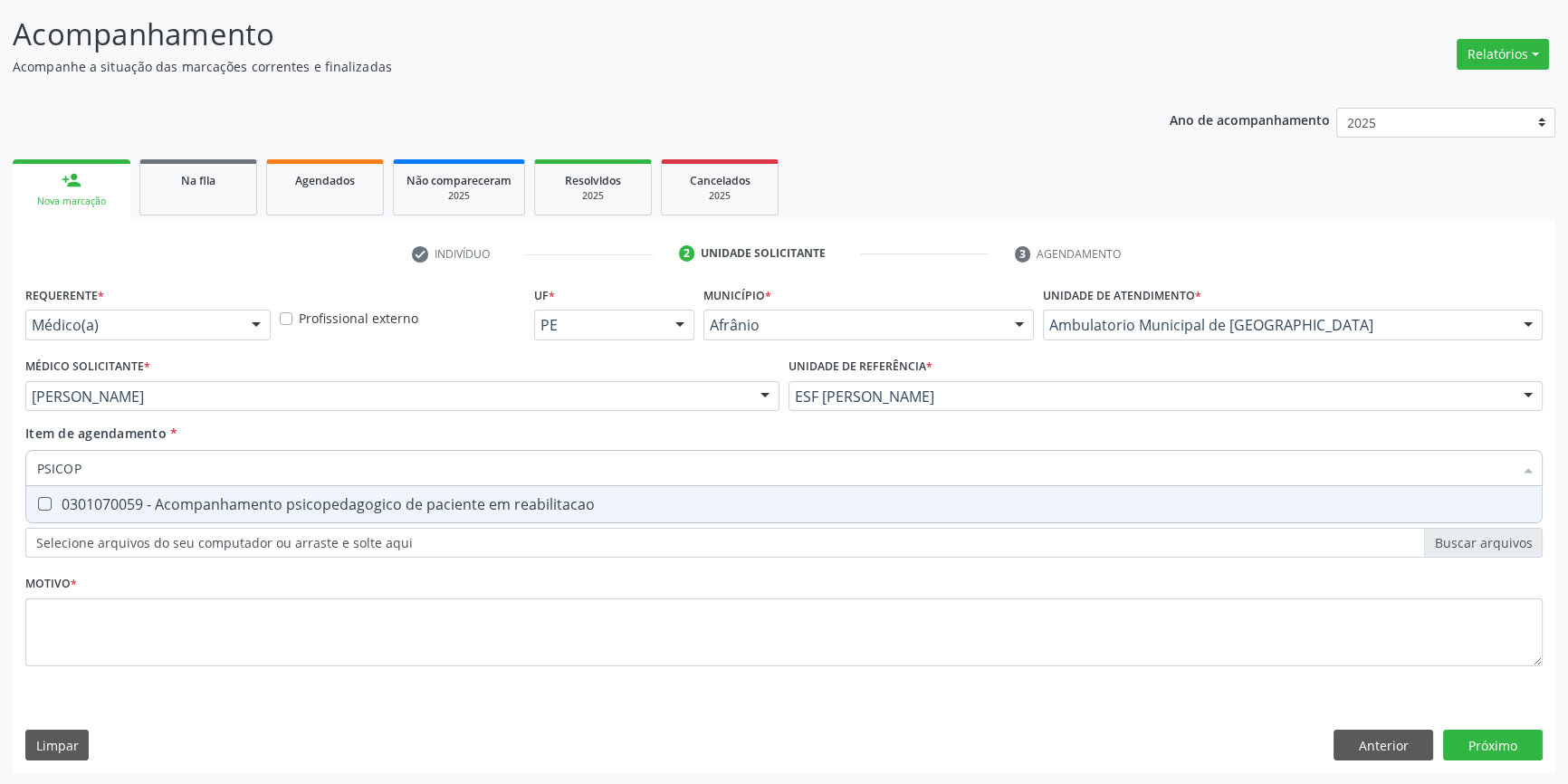
type input "PSICOPE"
click at [305, 497] on div "0301070059 - Acompanhamento psicopedagogico de paciente em reabilitacao" at bounding box center [784, 504] width 1494 height 15
checkbox reabilitacao "true"
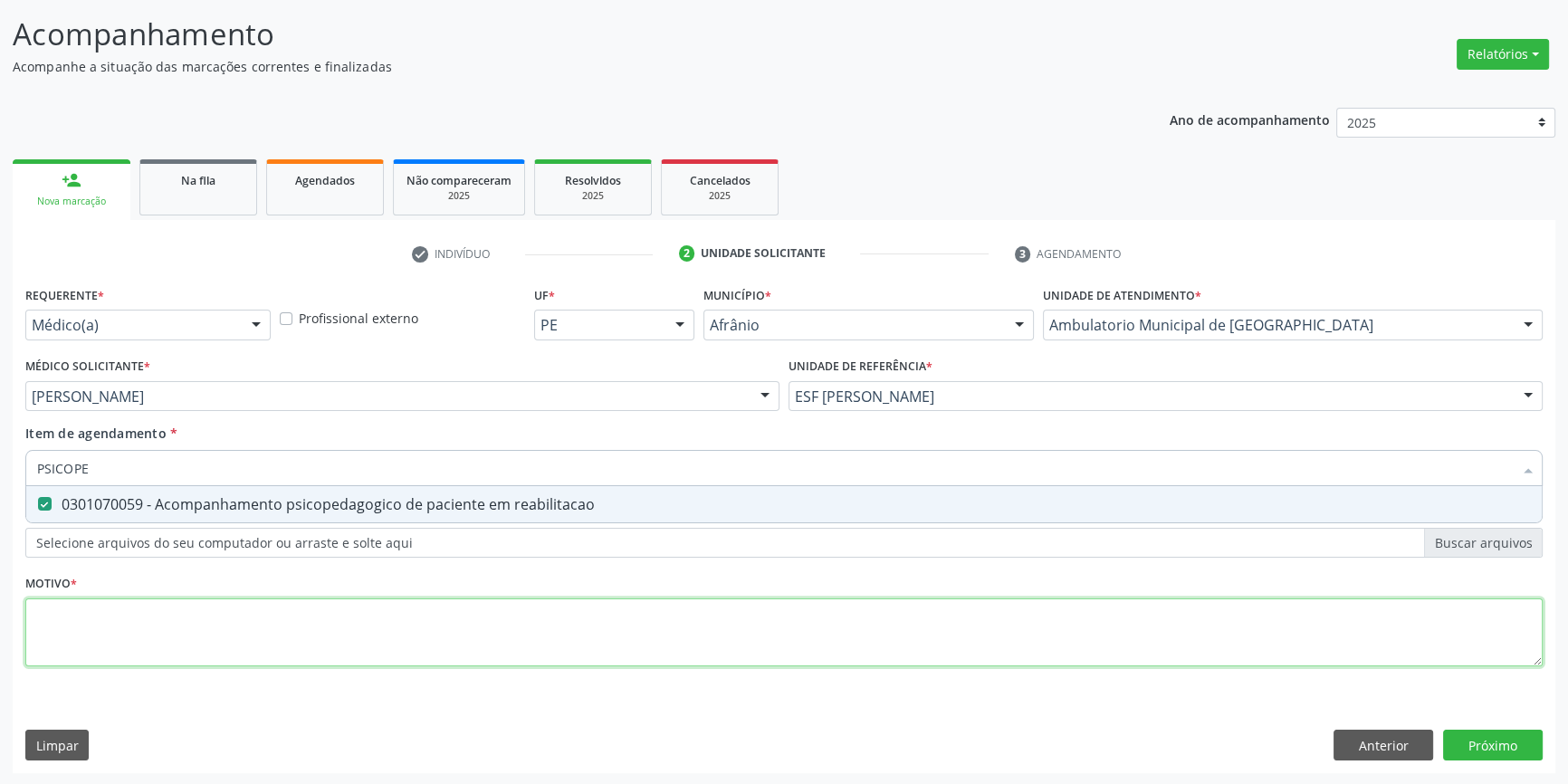
click at [269, 631] on div "Requerente * Médico(a) Médico(a) Enfermeiro(a) Paciente Nenhum resultado encont…" at bounding box center [784, 487] width 1517 height 410
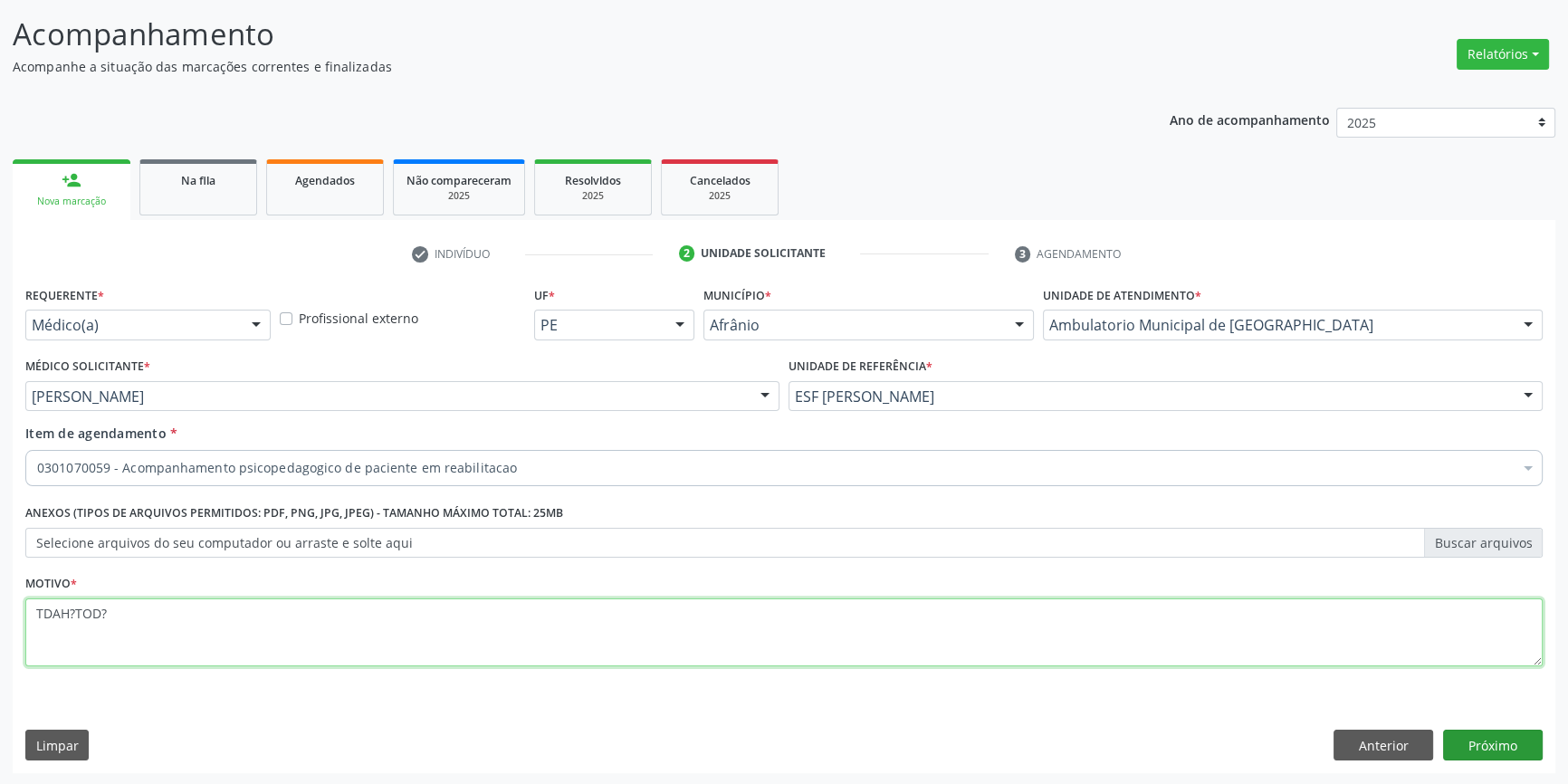
type textarea "TDAH?TOD?"
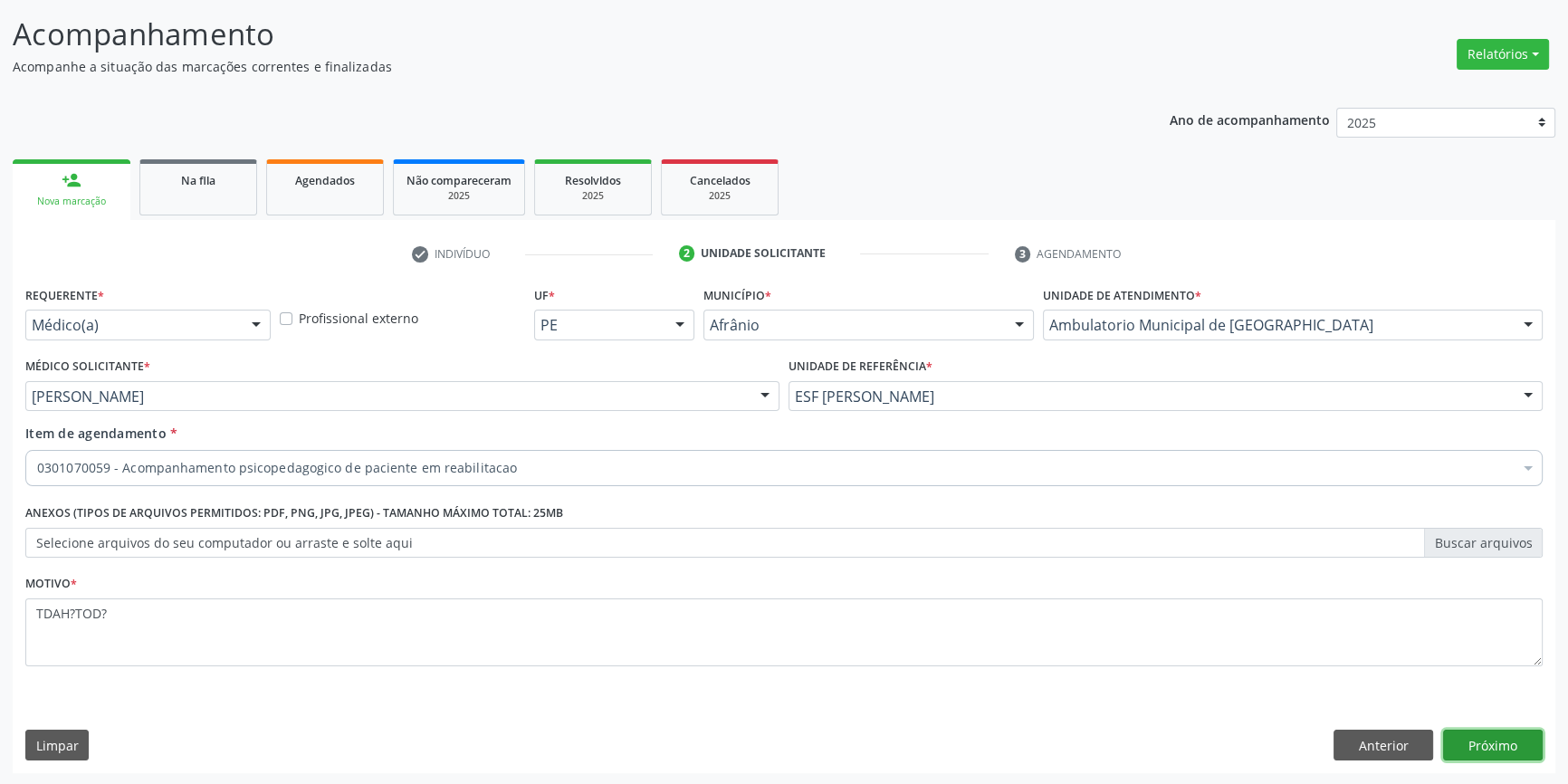
click at [1523, 744] on button "Próximo" at bounding box center [1493, 745] width 100 height 31
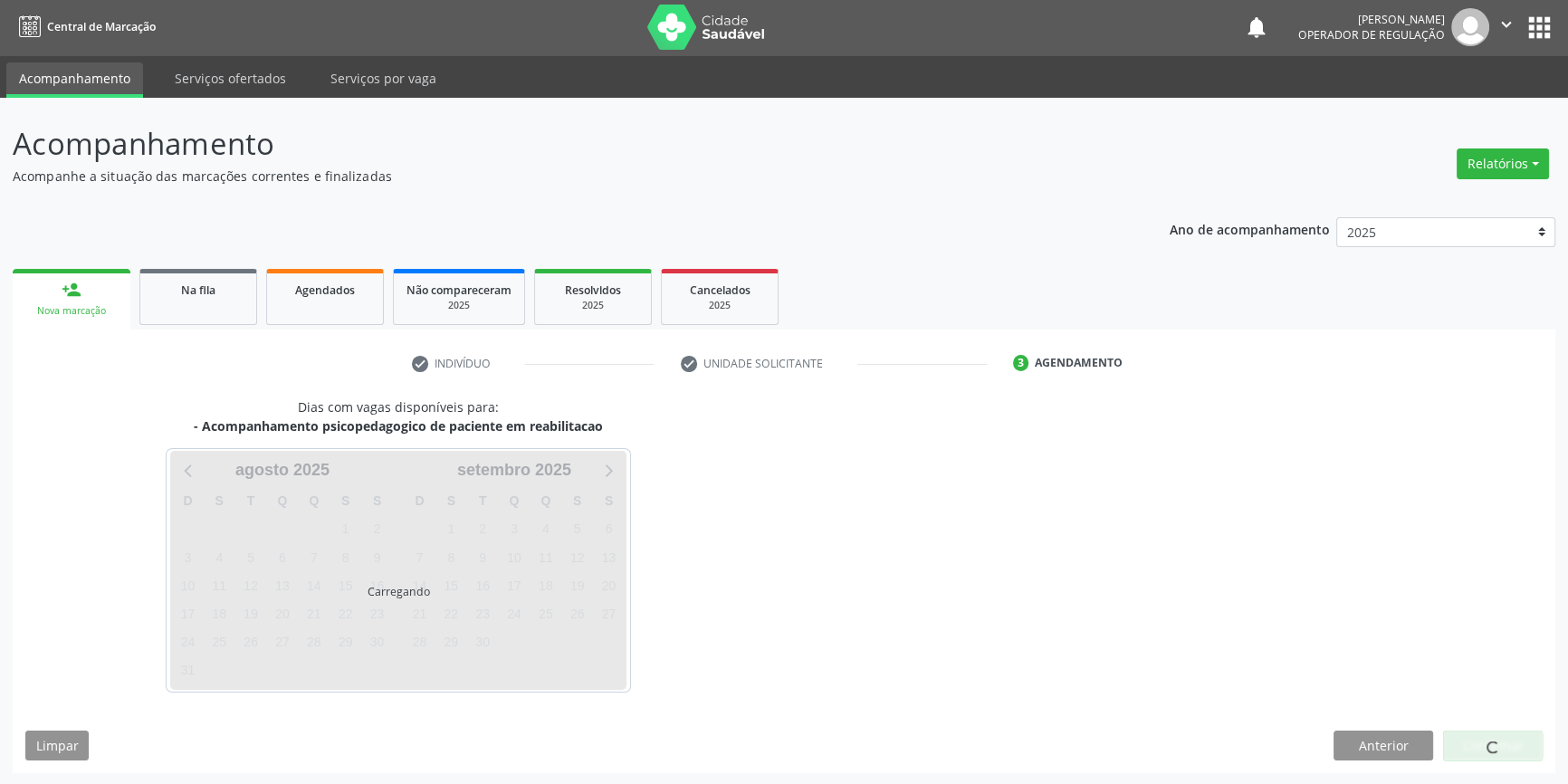
scroll to position [55, 0]
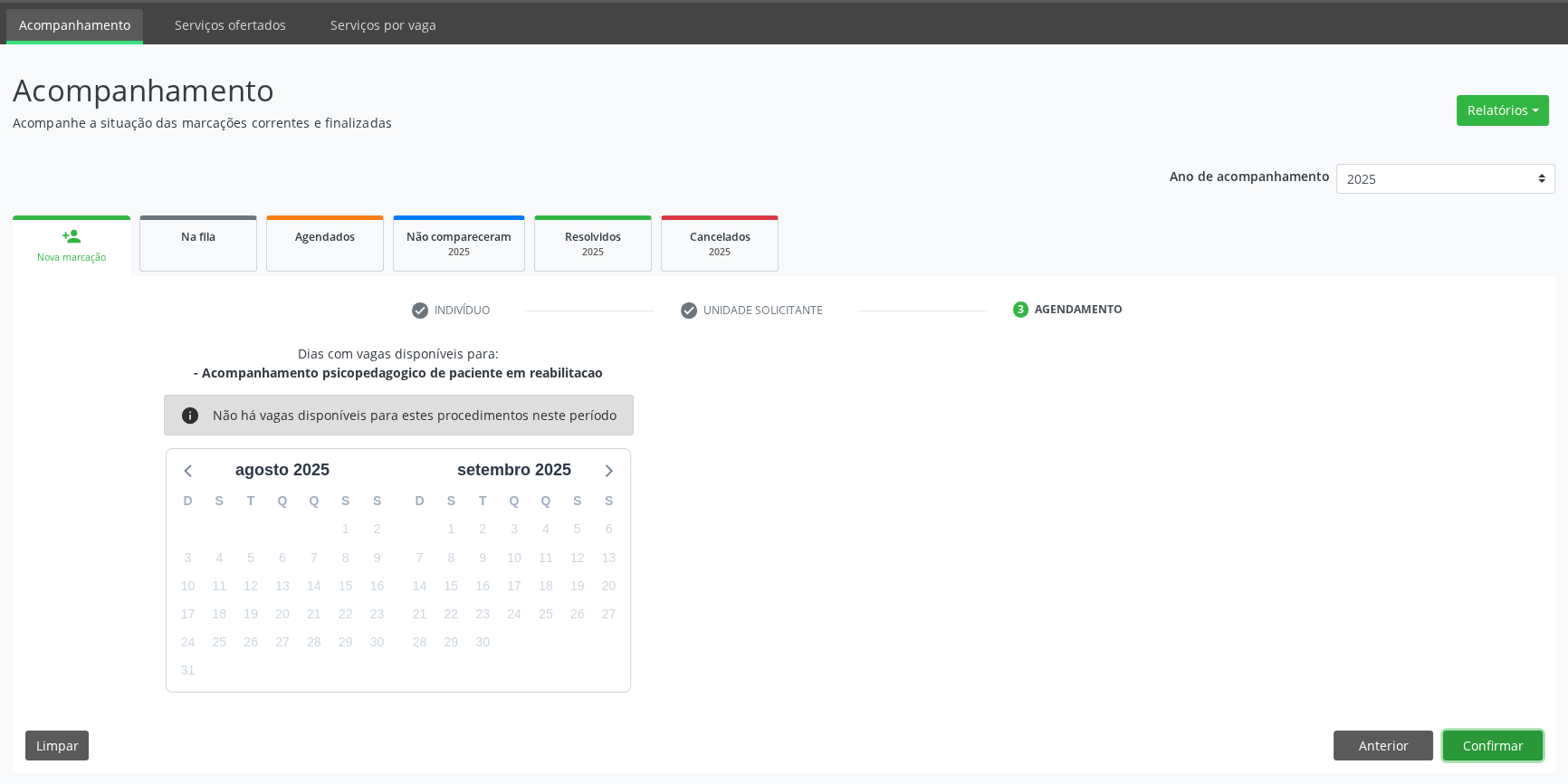
click at [1481, 741] on button "Confirmar" at bounding box center [1493, 746] width 100 height 31
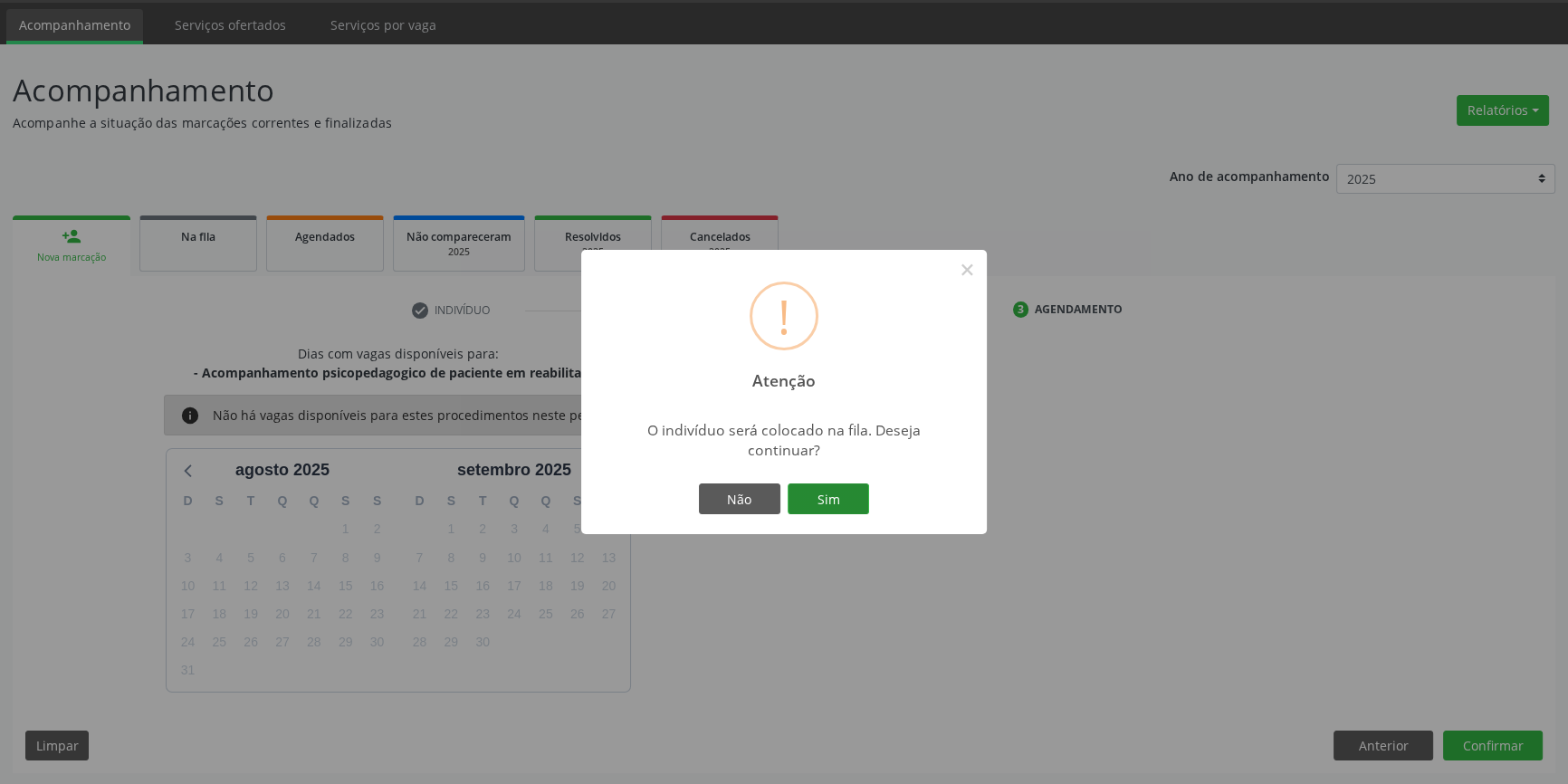
click at [846, 502] on button "Sim" at bounding box center [829, 499] width 82 height 31
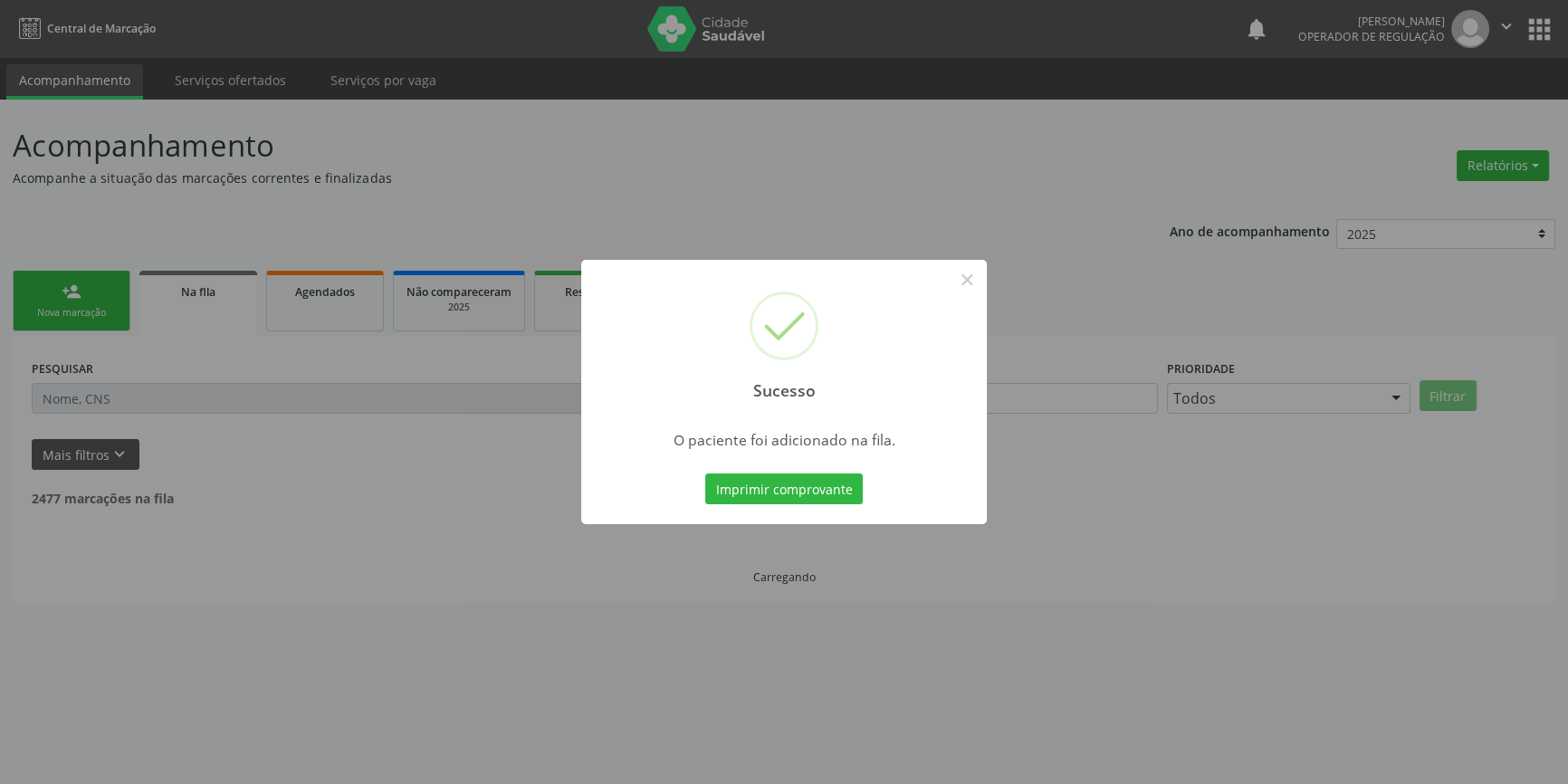
scroll to position [0, 0]
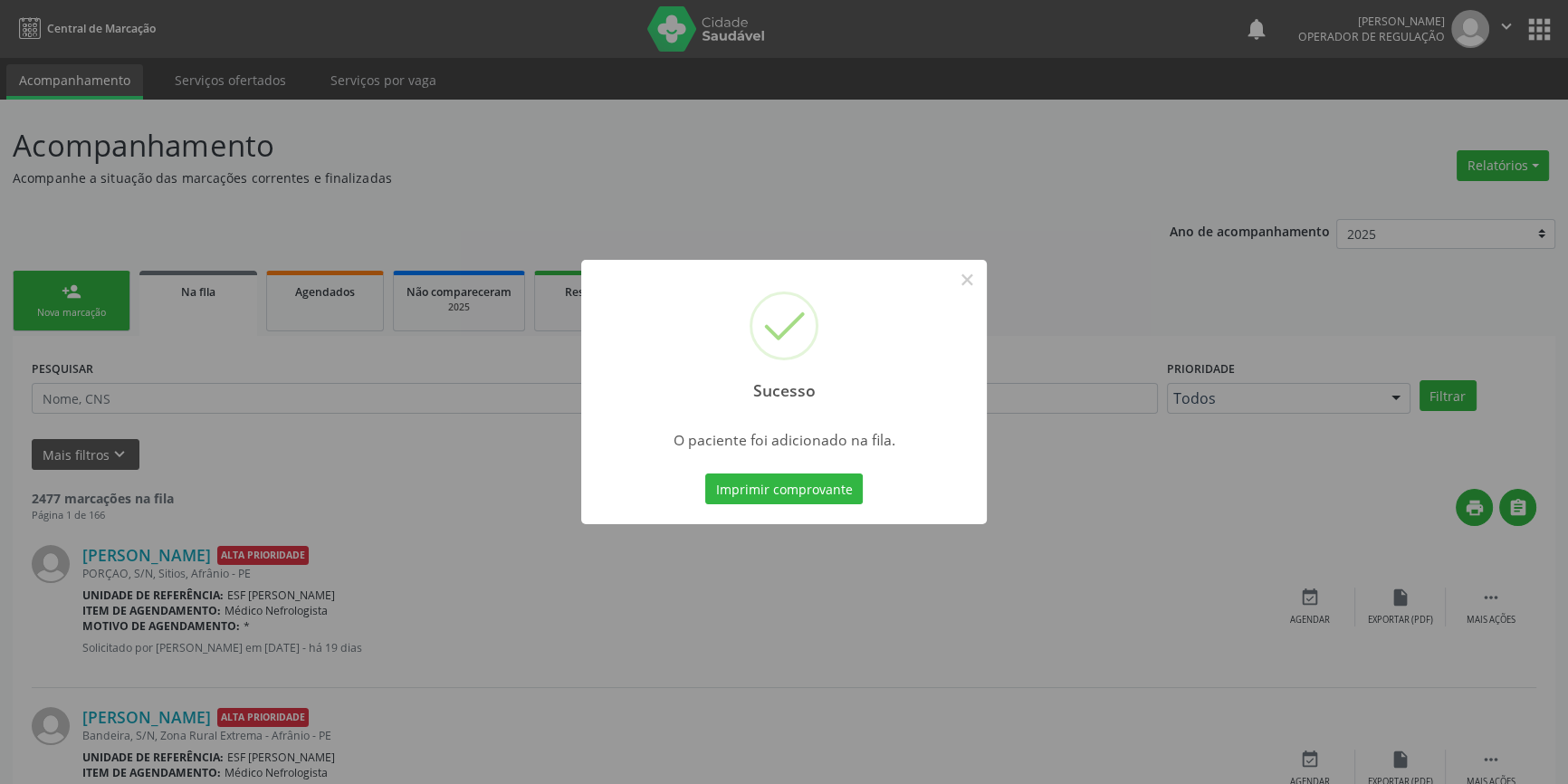
click at [85, 280] on div "Sucesso × O paciente foi adicionado na fila. Imprimir comprovante Cancel" at bounding box center [784, 392] width 1568 height 784
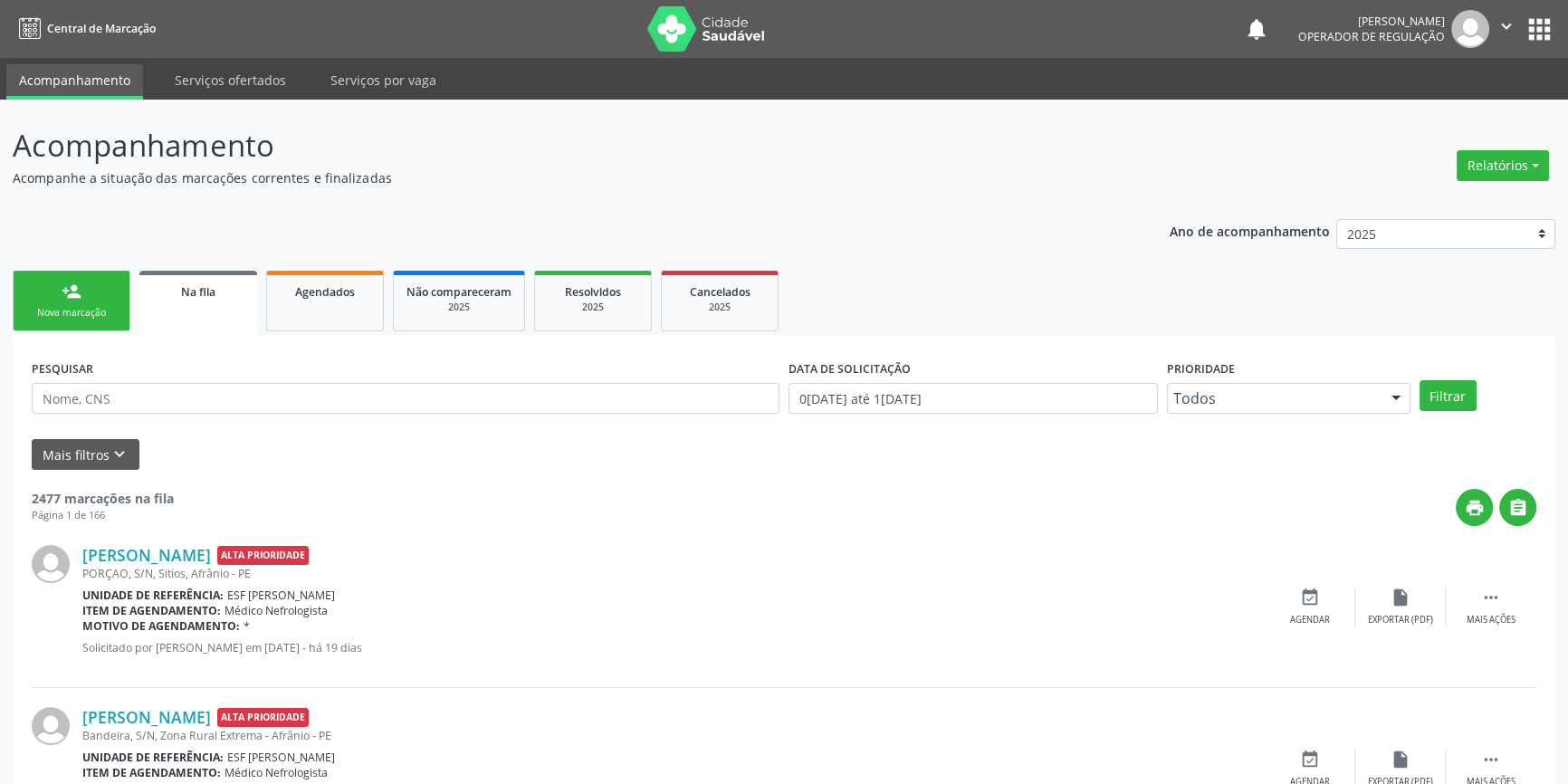
click at [84, 284] on link "person_add Nova marcação" at bounding box center [71, 301] width 118 height 60
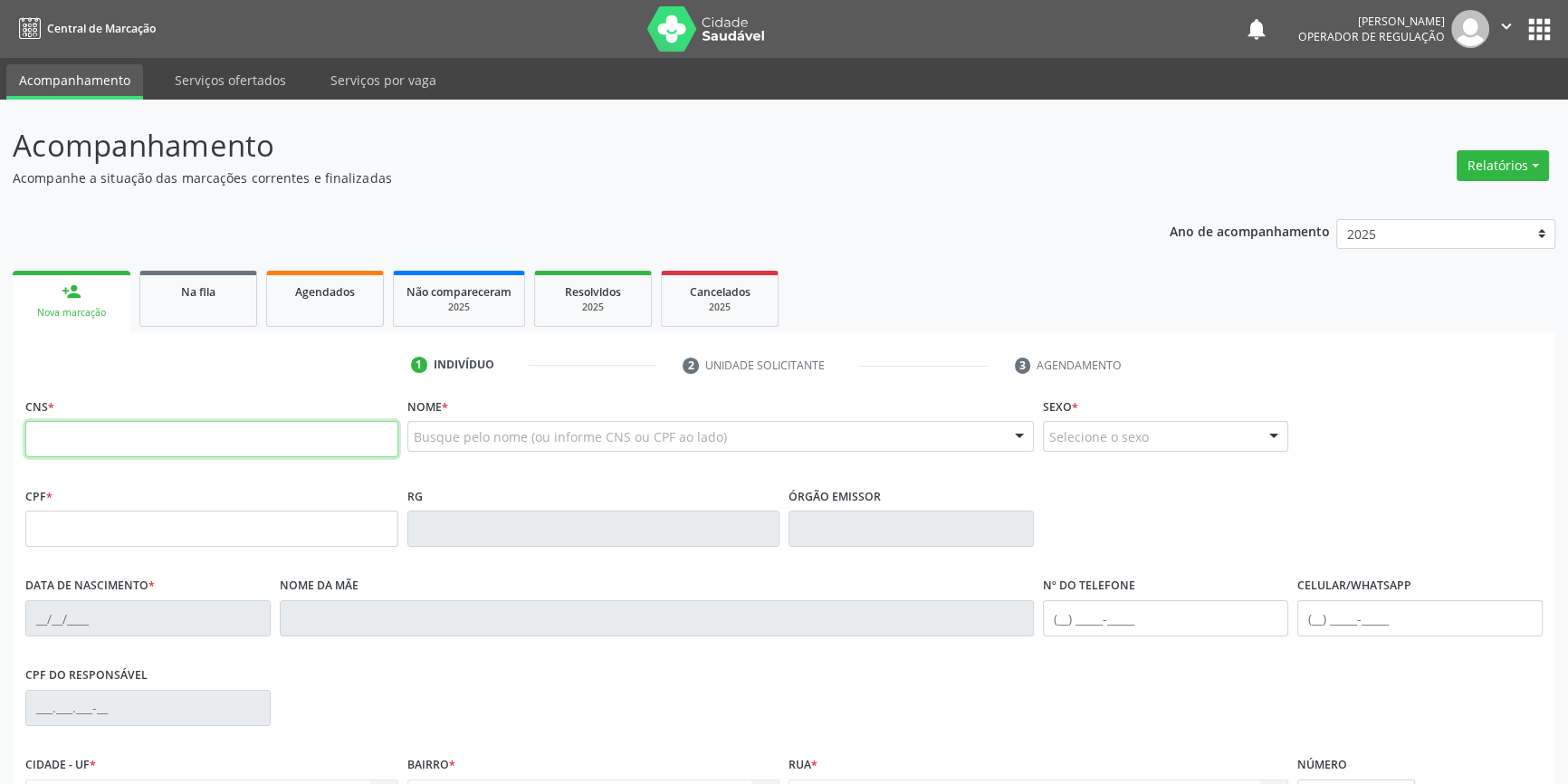
click at [121, 443] on input "text" at bounding box center [212, 438] width 373 height 36
type input "700 5067 5062 3050"
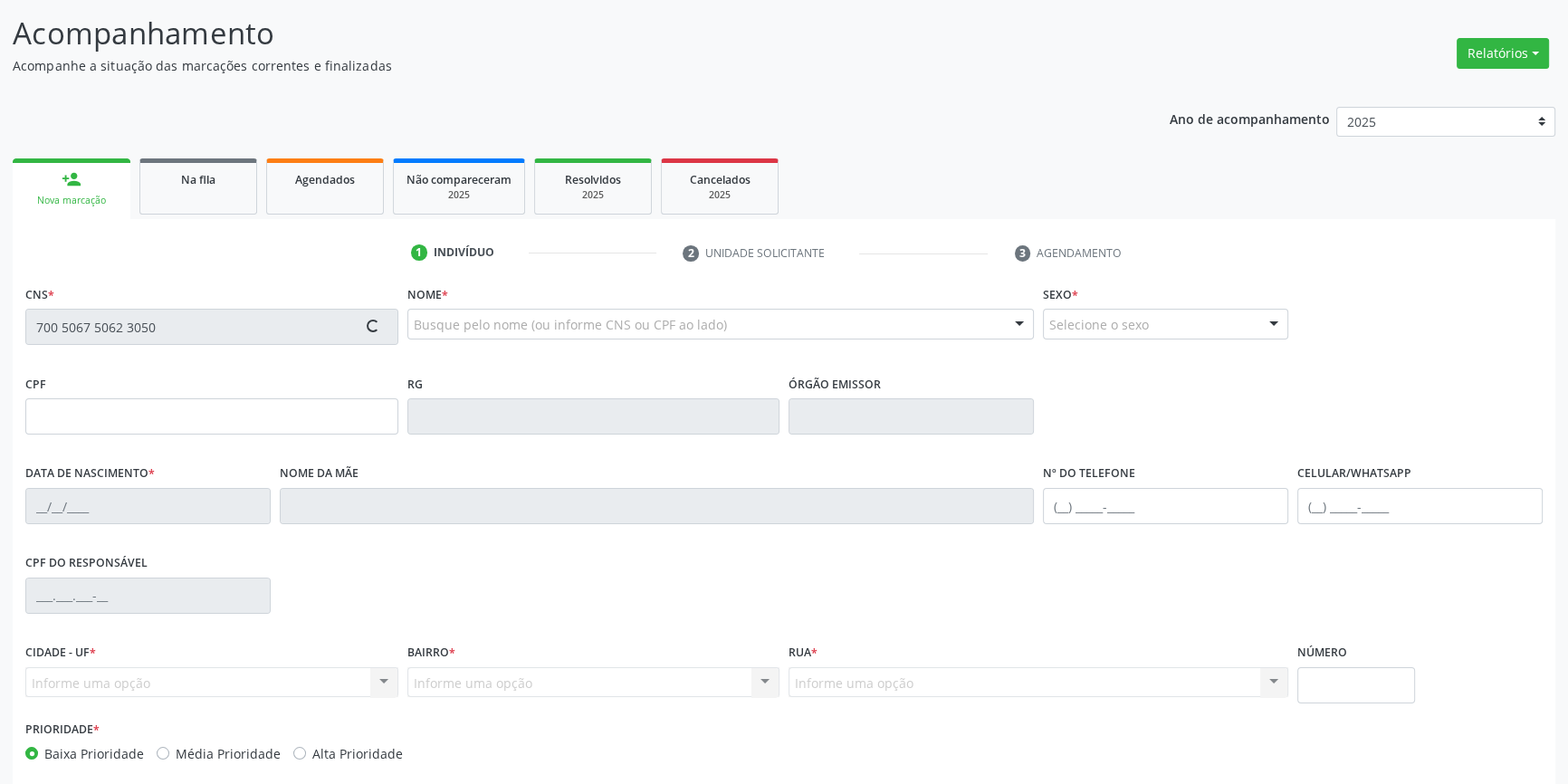
scroll to position [196, 0]
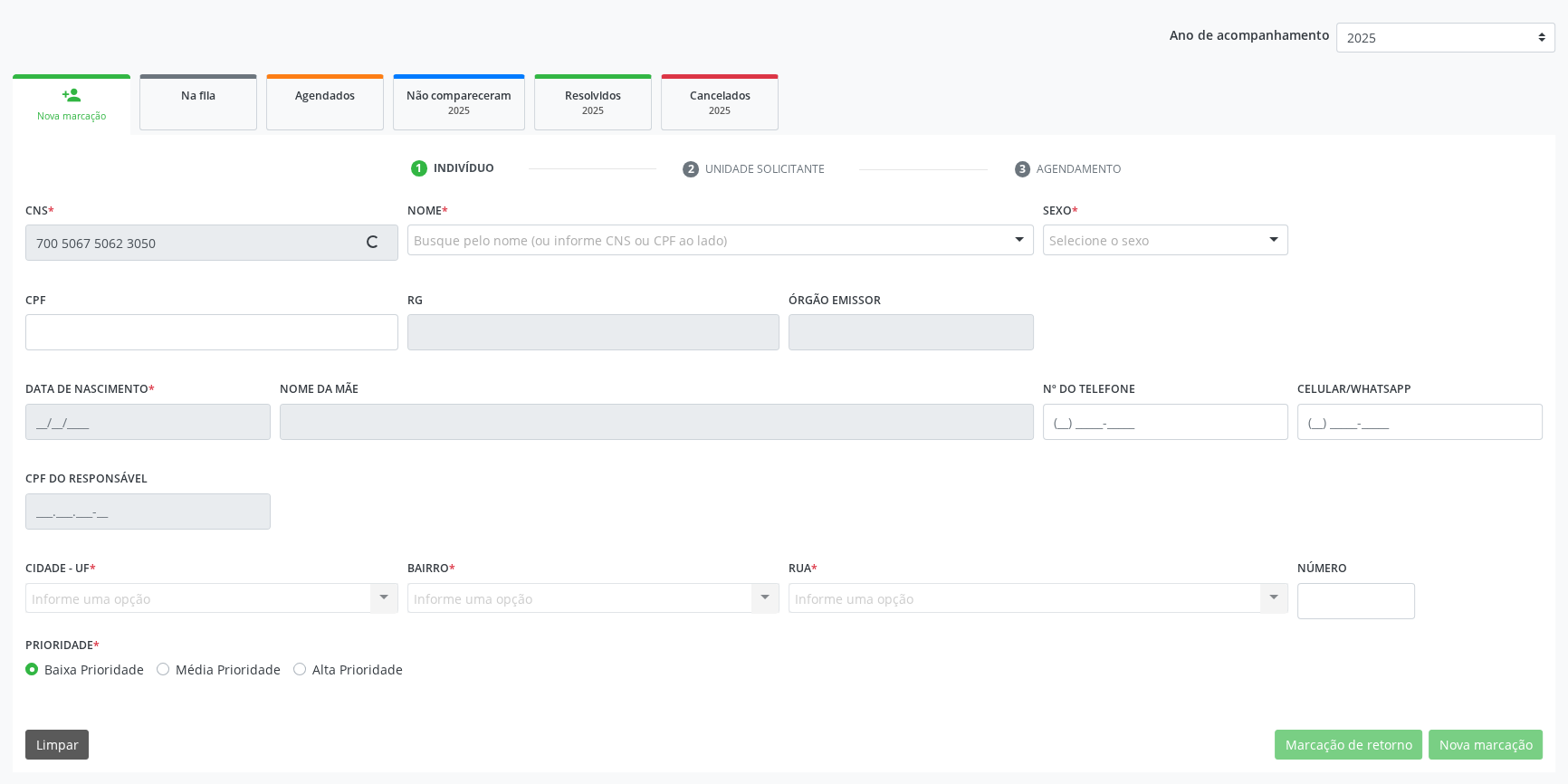
type input "21/11/2024"
type input "(87) 98856-6892"
type input "S/N"
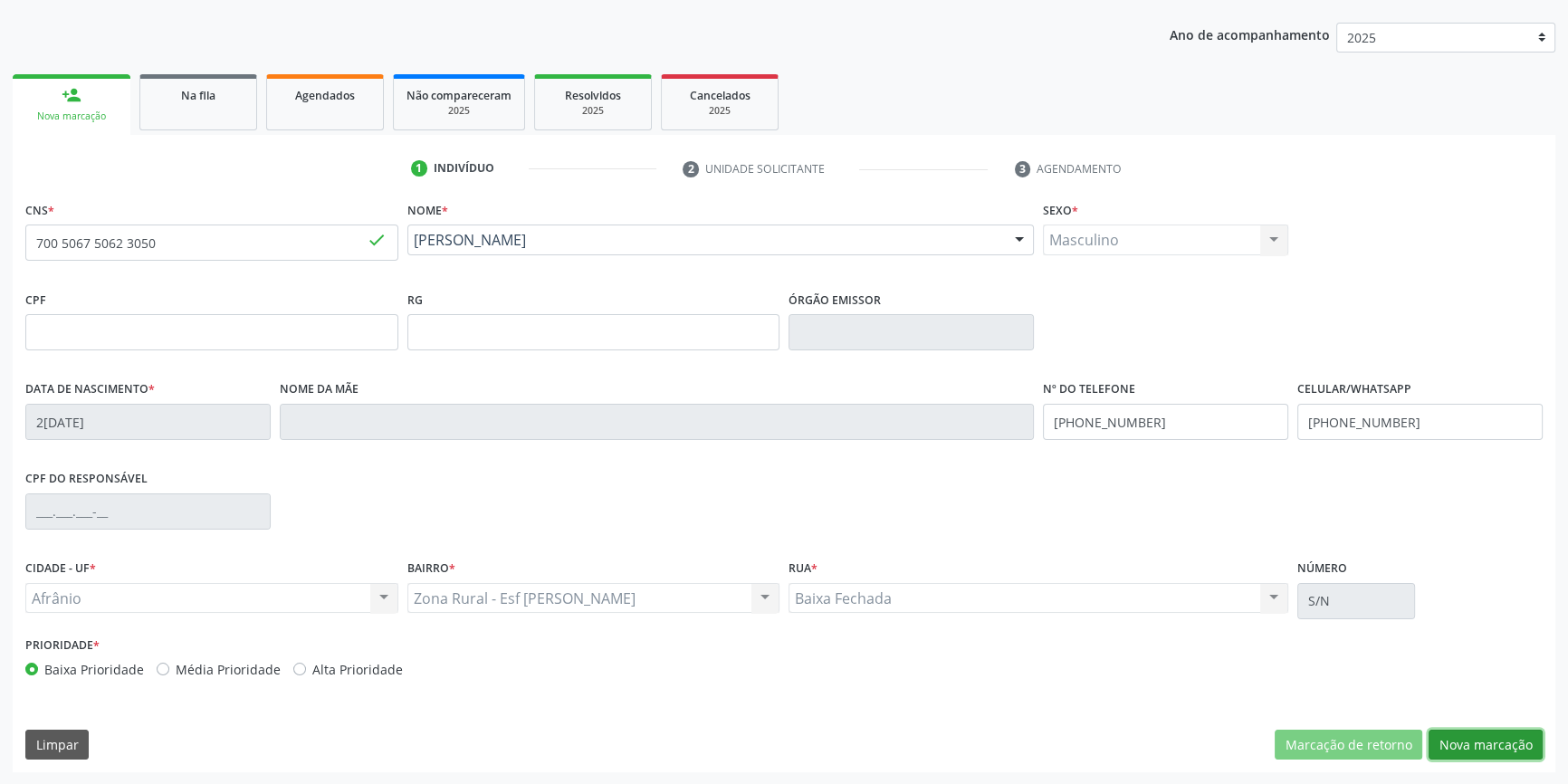
click at [1497, 741] on button "Nova marcação" at bounding box center [1485, 745] width 114 height 31
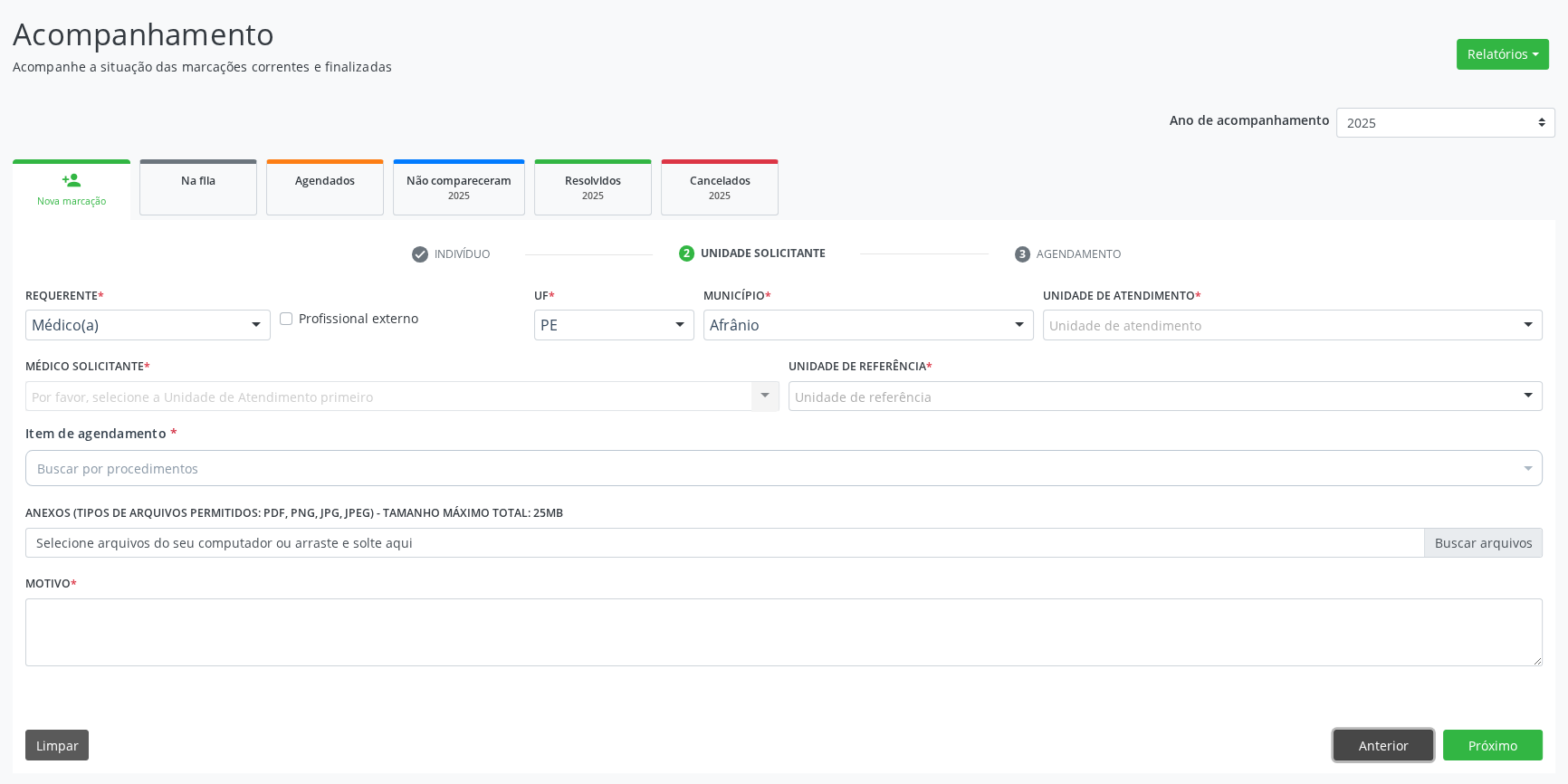
click at [1367, 752] on button "Anterior" at bounding box center [1383, 745] width 100 height 31
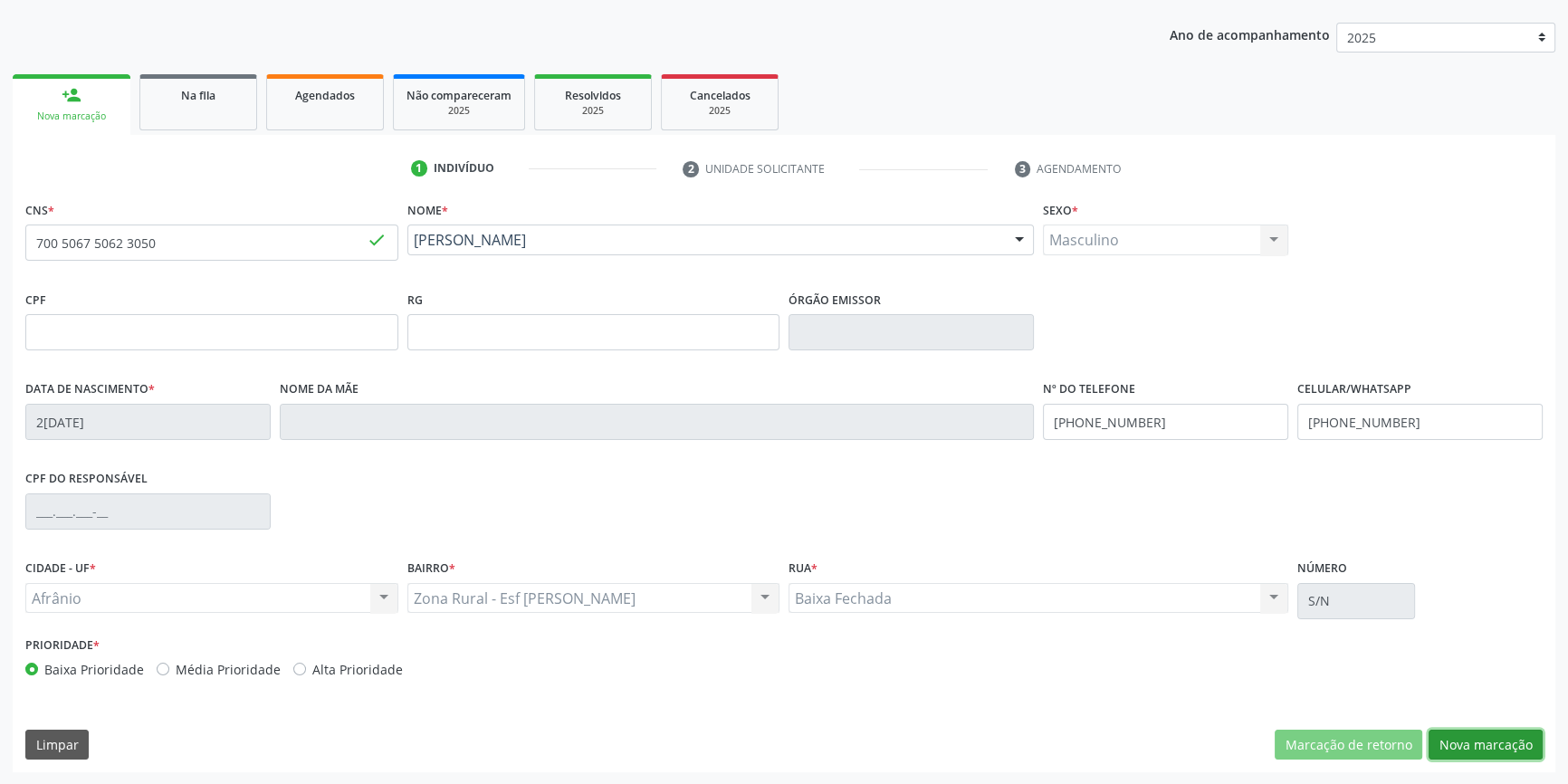
click at [1481, 757] on button "Nova marcação" at bounding box center [1485, 745] width 114 height 31
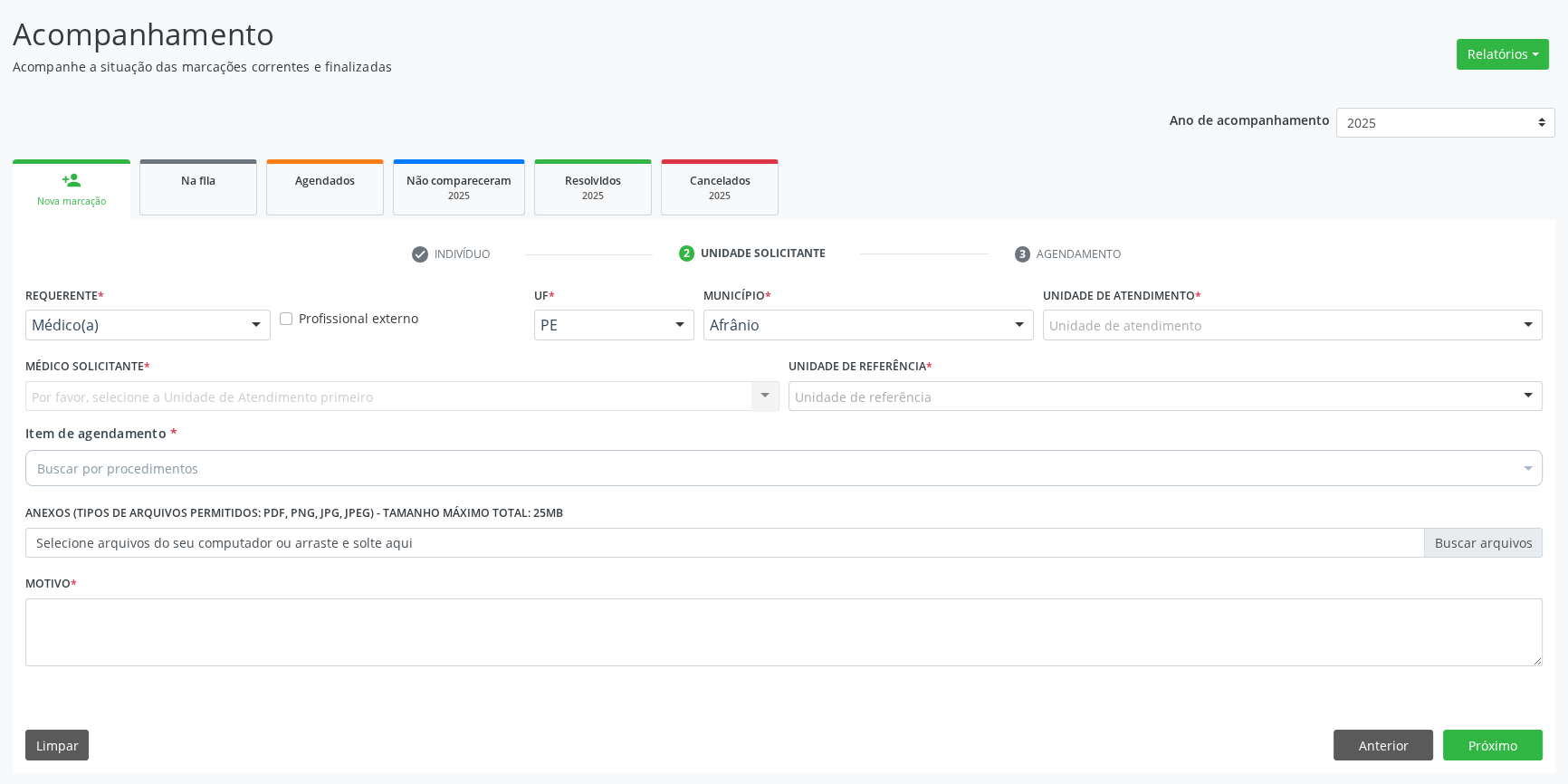
click at [1230, 311] on div "Unidade de atendimento" at bounding box center [1293, 325] width 499 height 31
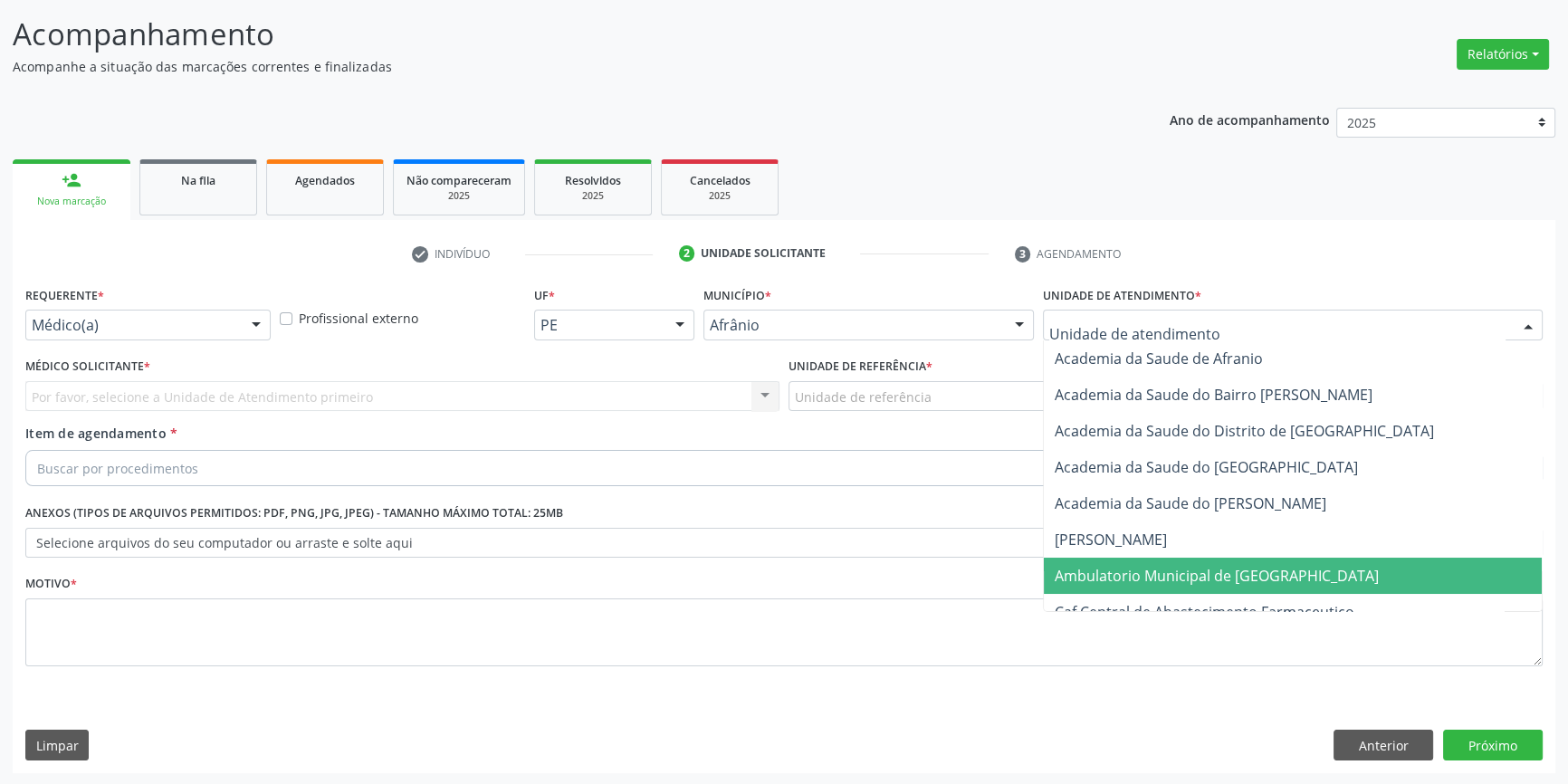
drag, startPoint x: 1182, startPoint y: 586, endPoint x: 949, endPoint y: 437, distance: 276.6
click at [1179, 583] on span "Ambulatorio Municipal de [GEOGRAPHIC_DATA]" at bounding box center [1293, 575] width 498 height 36
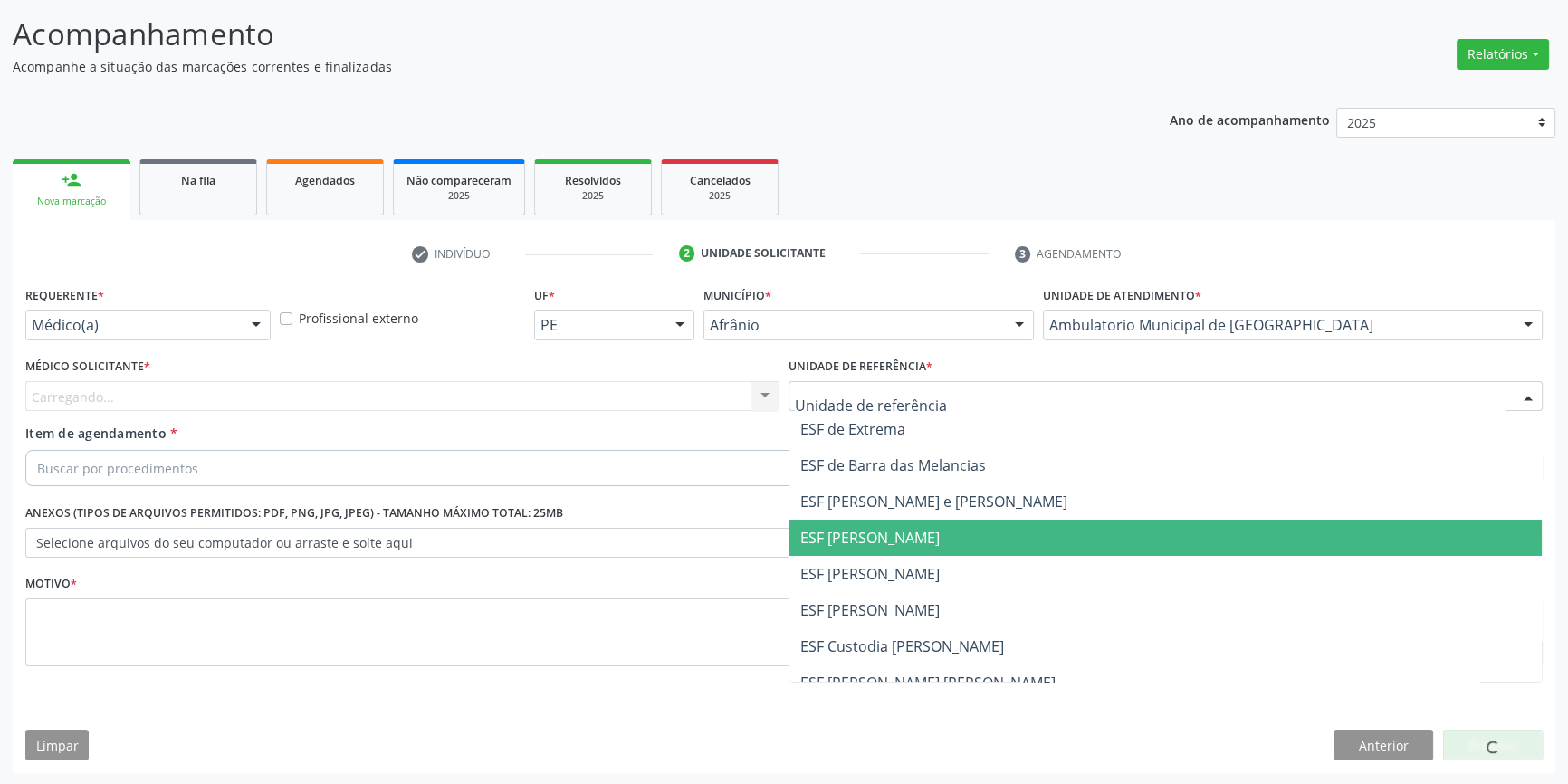
click at [929, 564] on span "ESF [PERSON_NAME]" at bounding box center [1166, 573] width 753 height 36
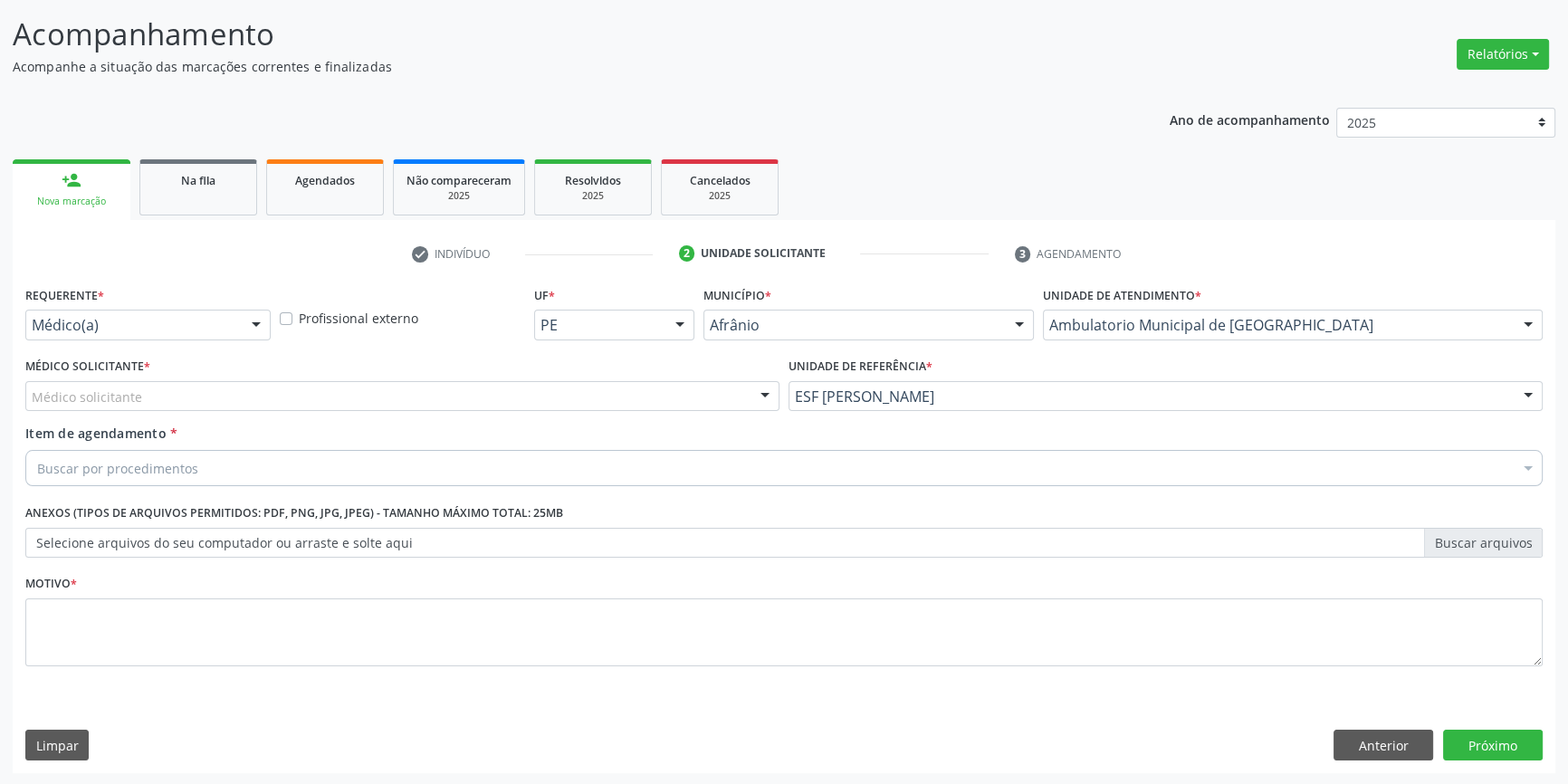
click at [419, 390] on div "Médico solicitante" at bounding box center [402, 396] width 754 height 31
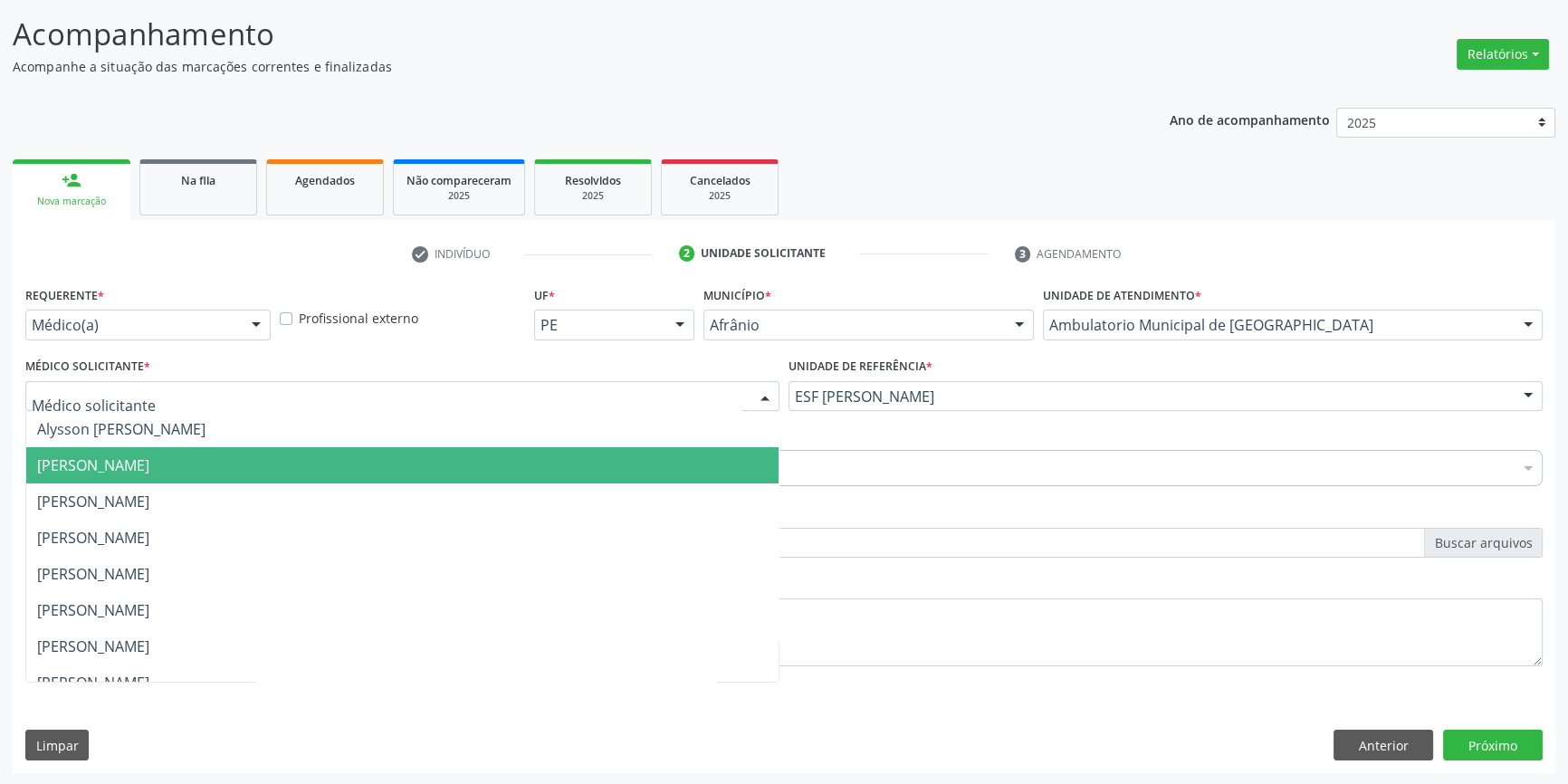
click at [286, 463] on span "Bruno Saraiva Bezerra Medrado" at bounding box center [402, 464] width 753 height 36
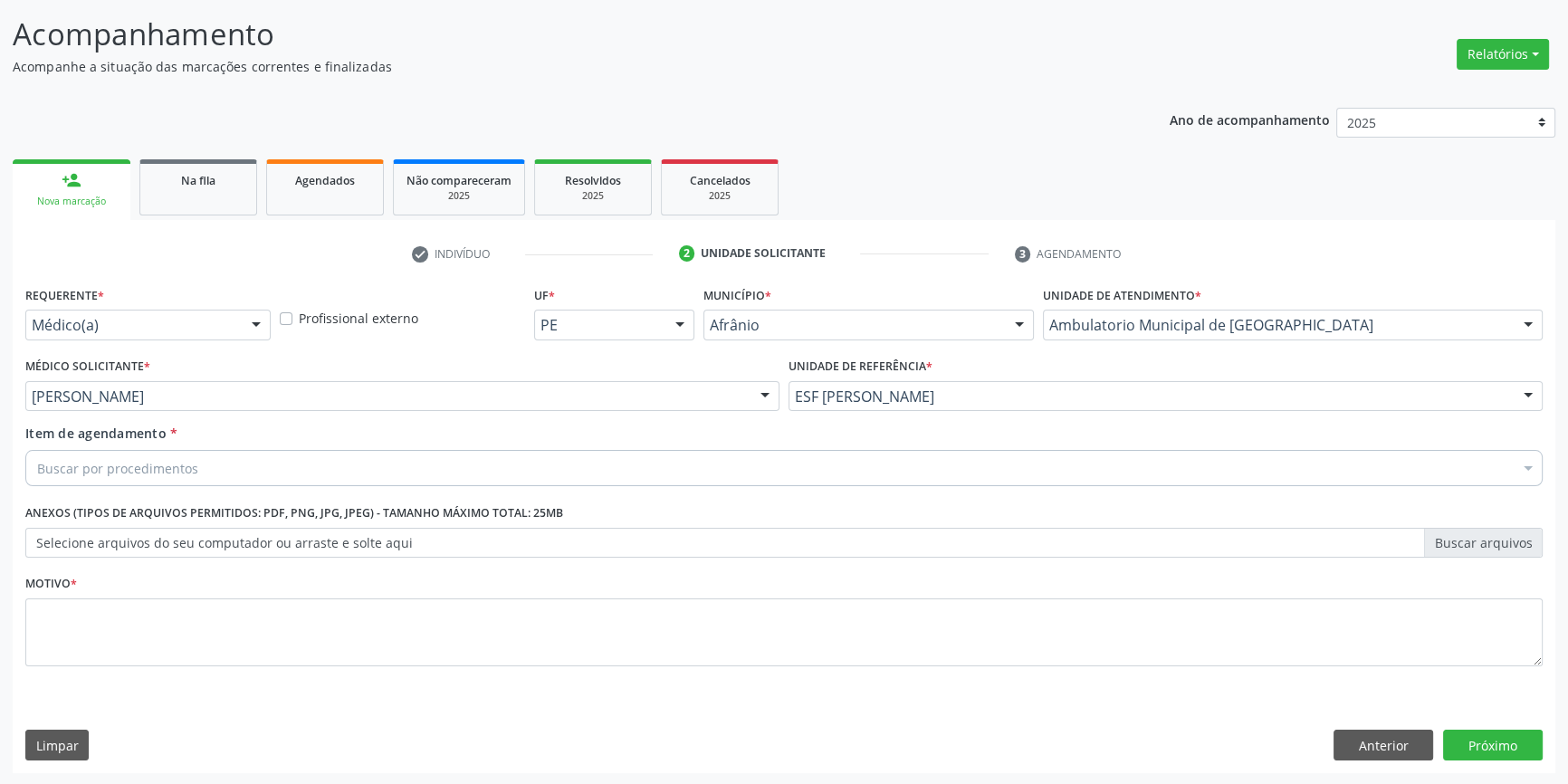
click at [280, 467] on div "Buscar por procedimentos" at bounding box center [784, 467] width 1517 height 36
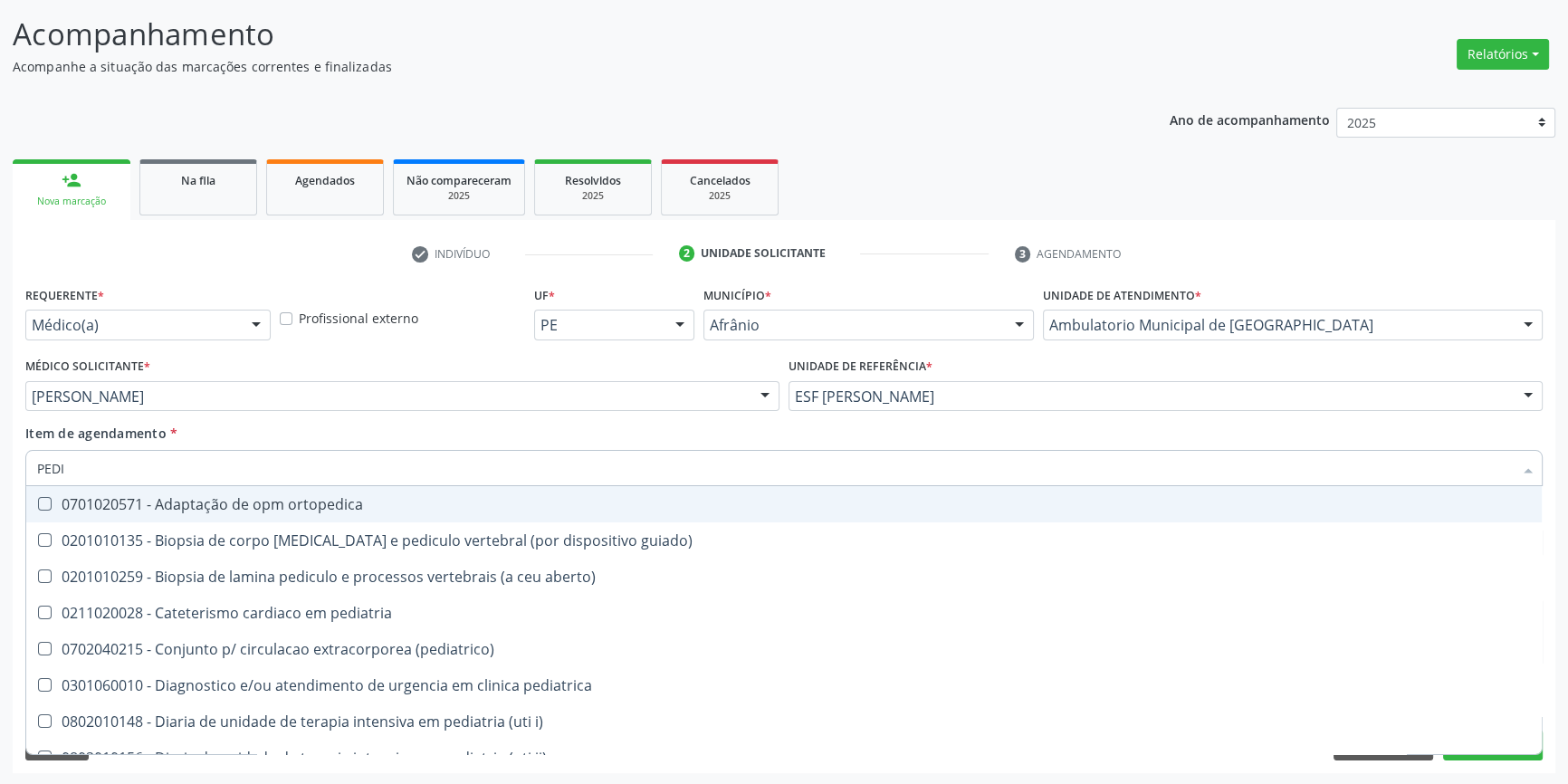
type input "PEDIA"
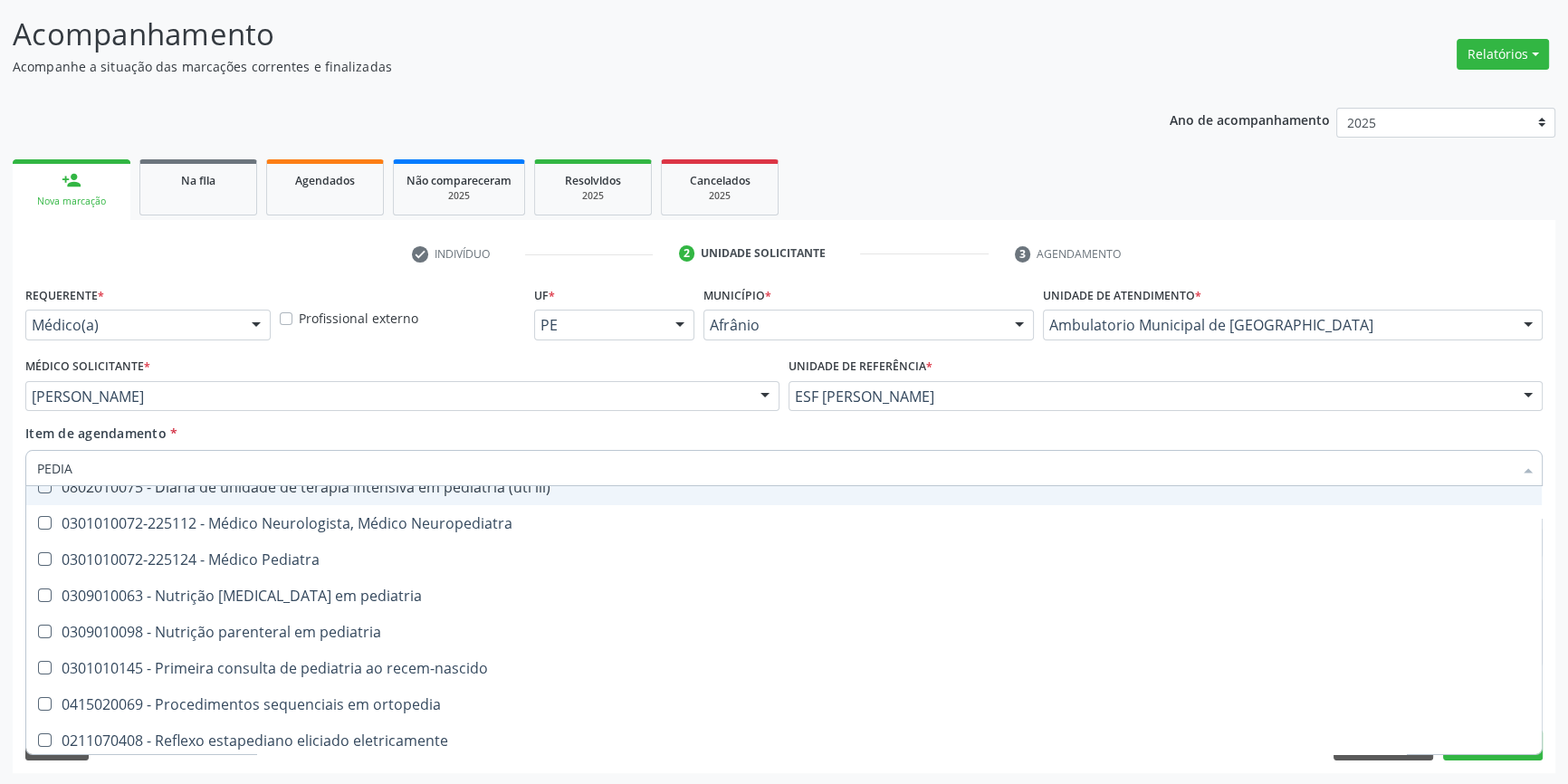
scroll to position [202, 0]
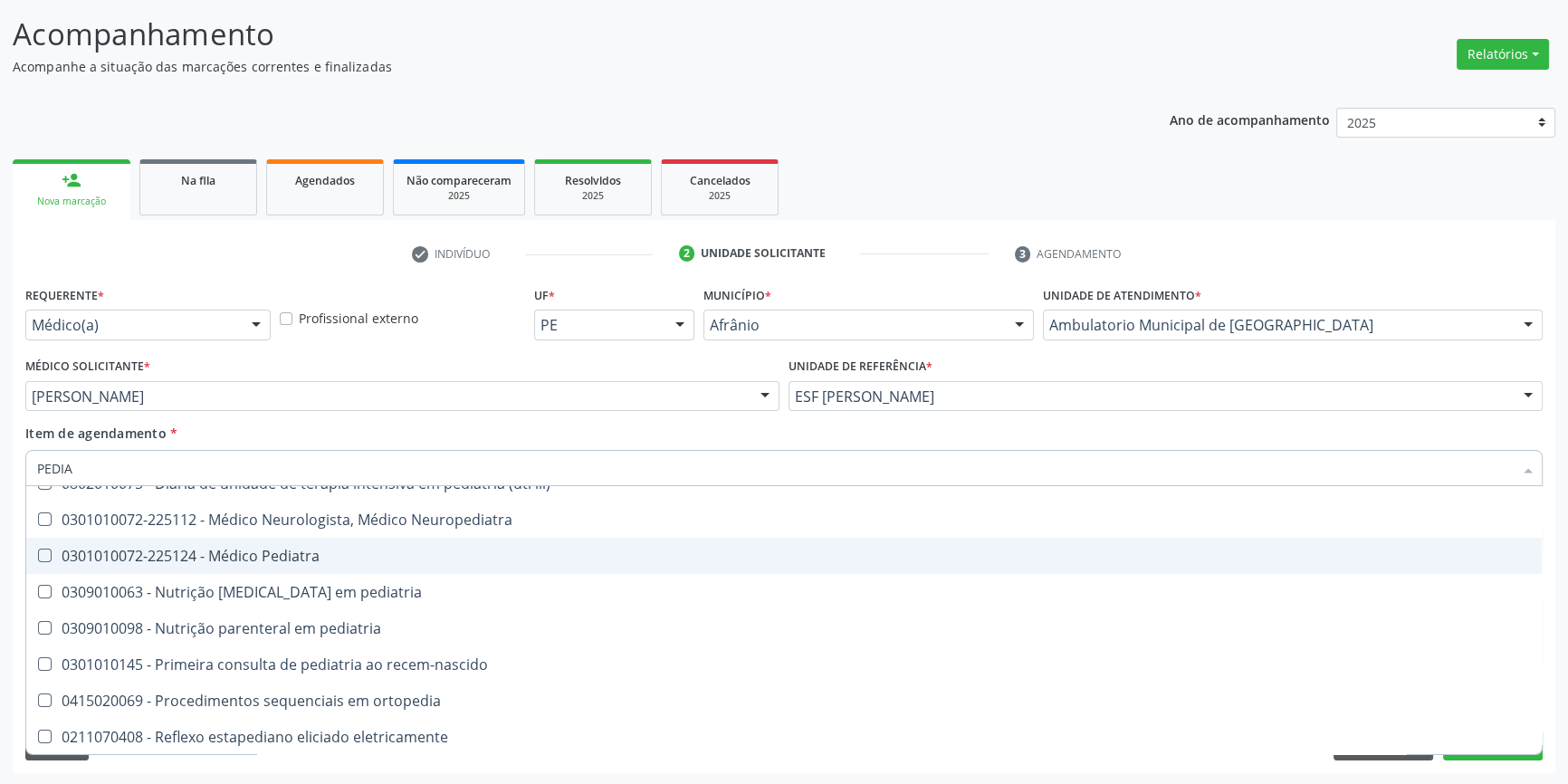
click at [295, 562] on div "0301010072-225124 - Médico Pediatra" at bounding box center [784, 556] width 1494 height 15
checkbox Pediatra "true"
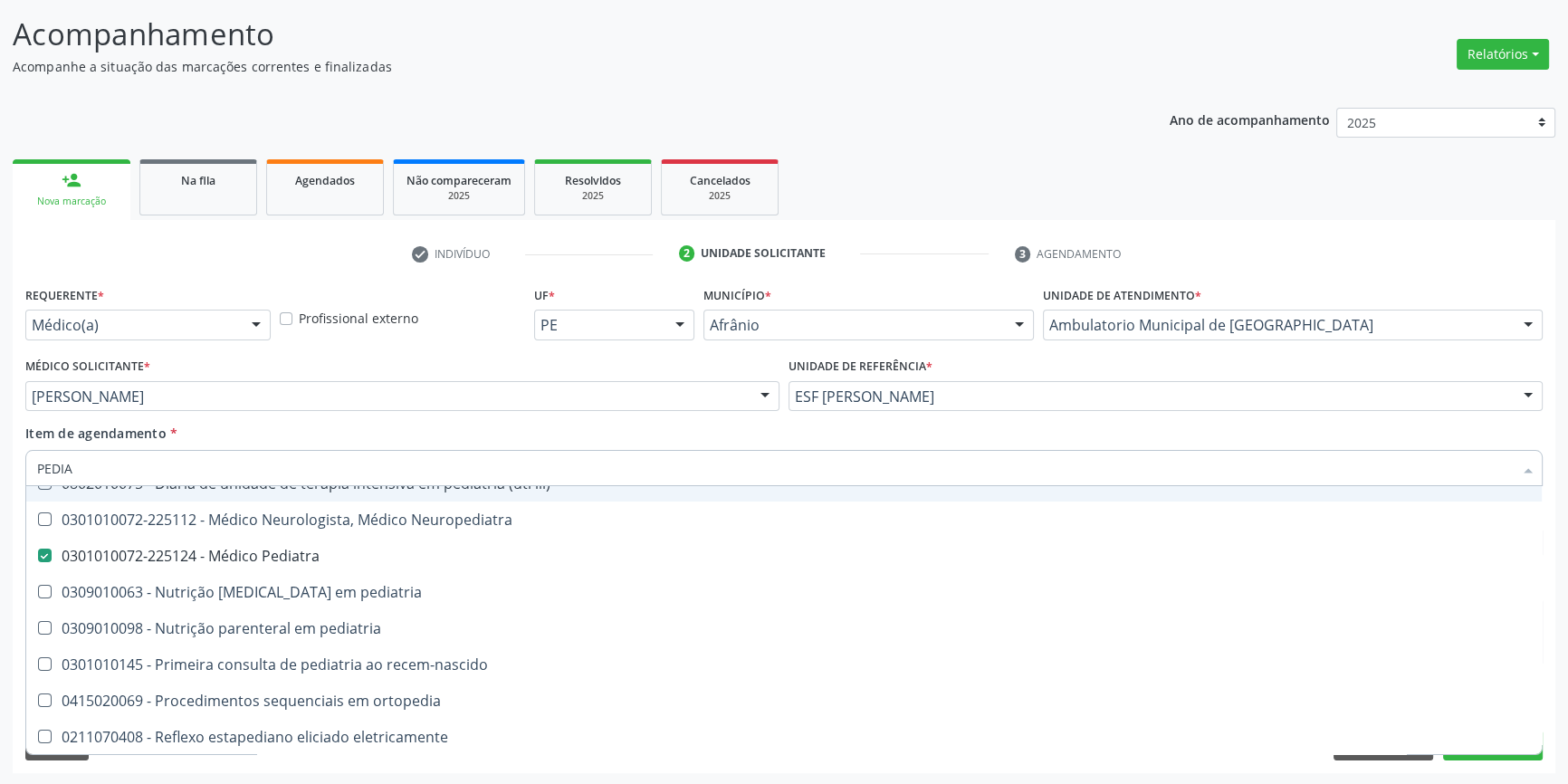
click at [355, 436] on div "Item de agendamento * PEDIA Desfazer seleção 0211020028 - Cateterismo cardiaco …" at bounding box center [784, 452] width 1517 height 57
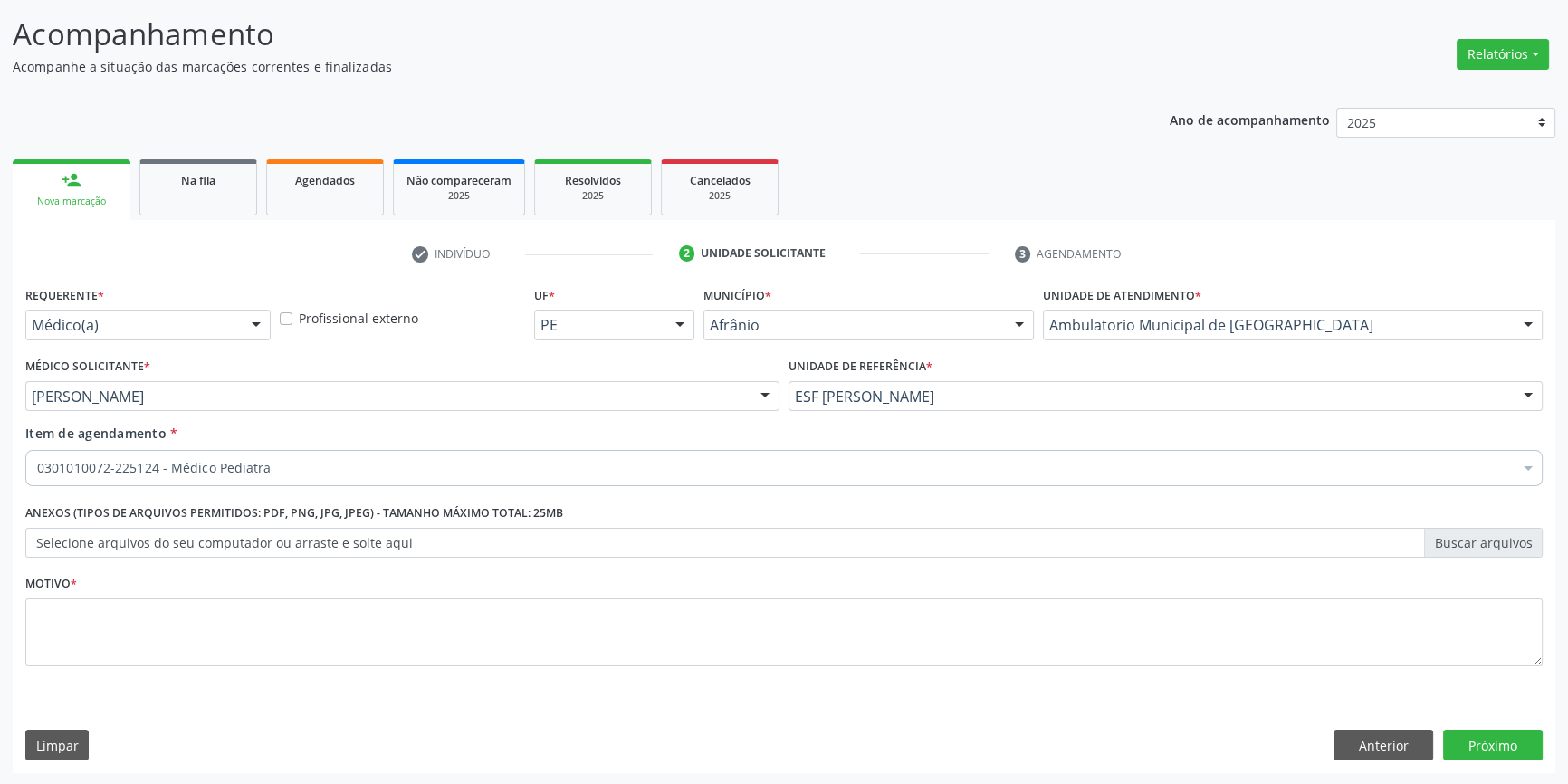
scroll to position [0, 0]
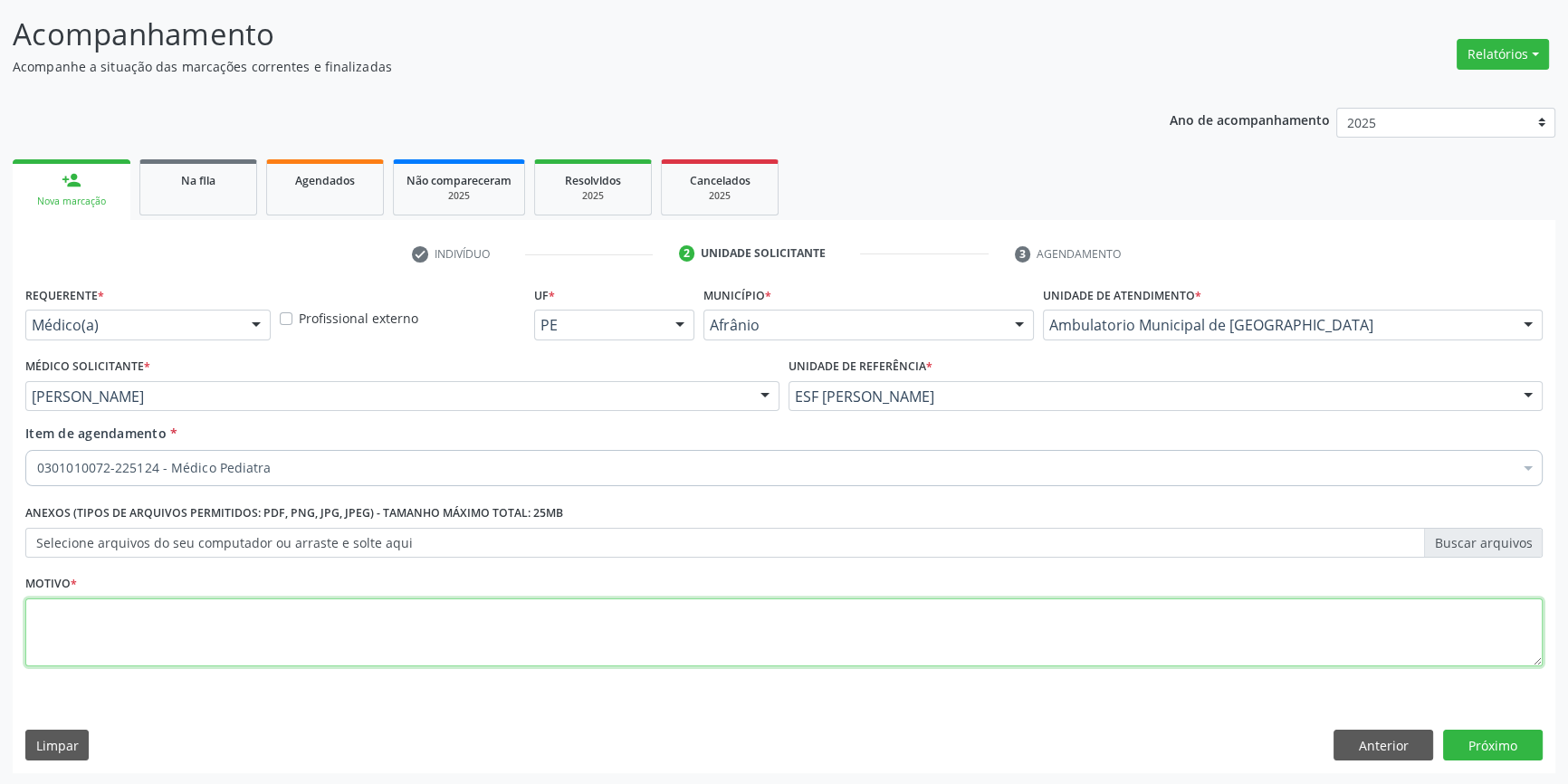
click at [320, 640] on textarea at bounding box center [784, 632] width 1517 height 69
type textarea "RETORNO"
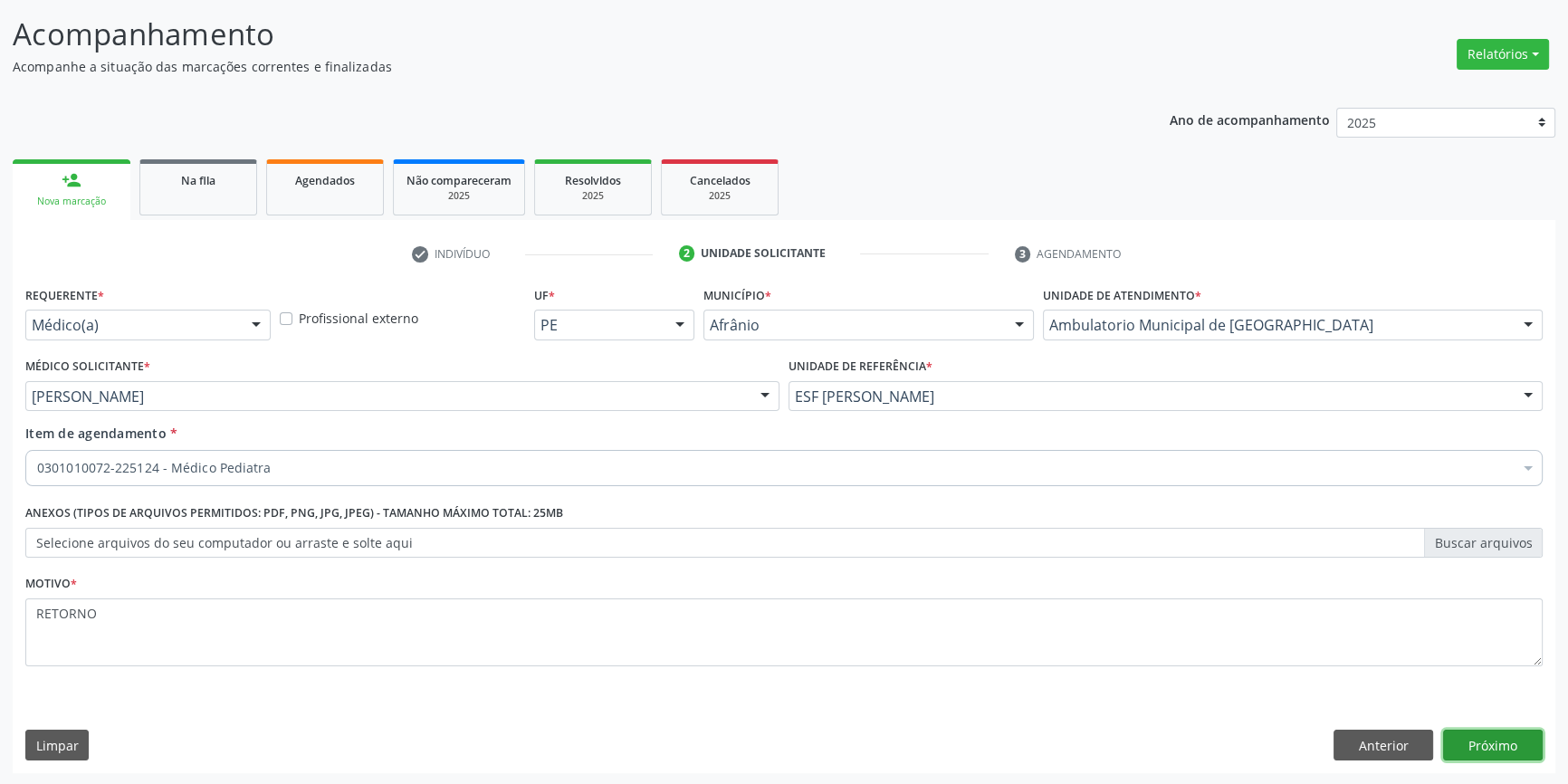
click at [1495, 738] on button "Próximo" at bounding box center [1493, 745] width 100 height 31
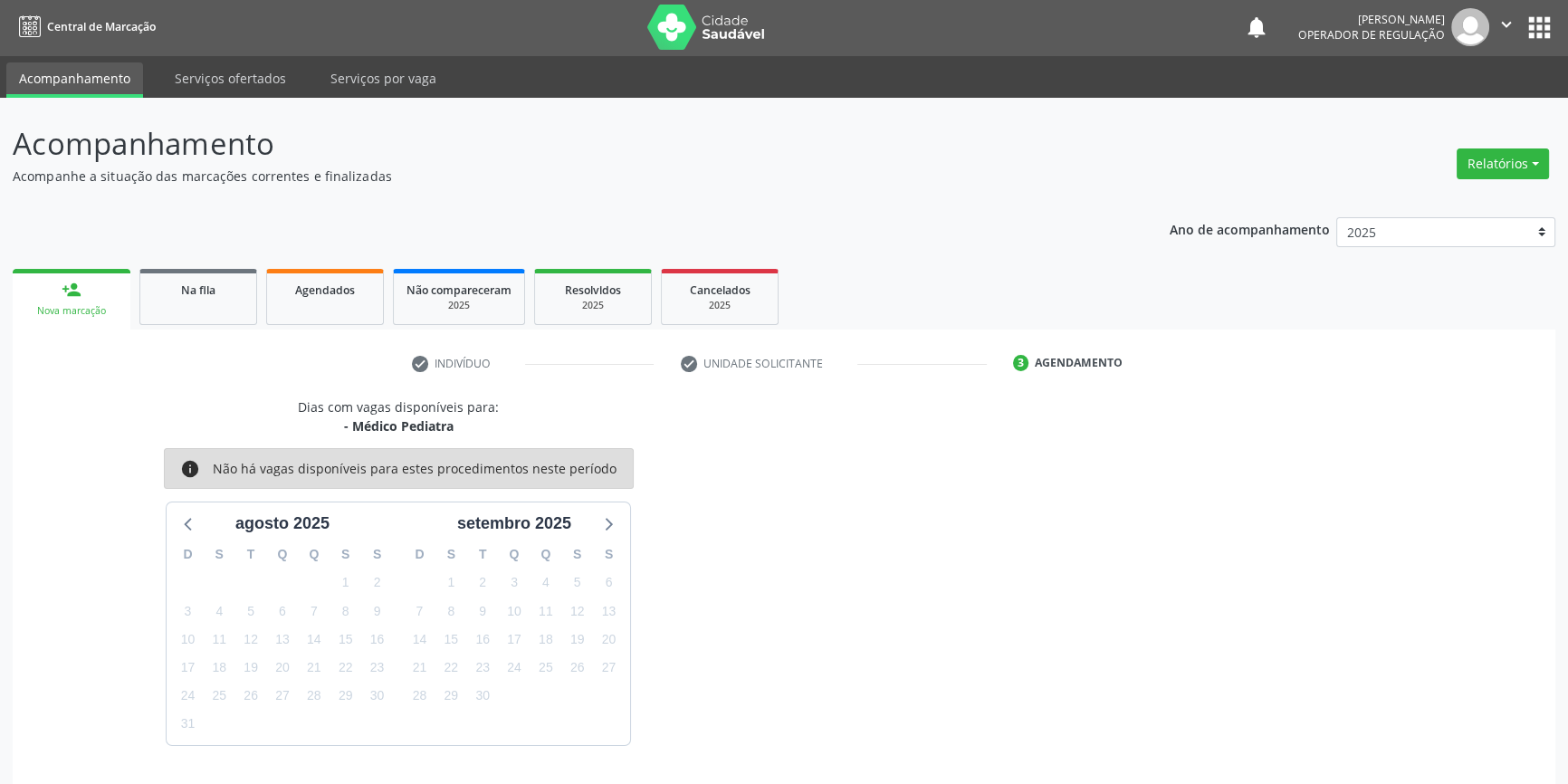
scroll to position [55, 0]
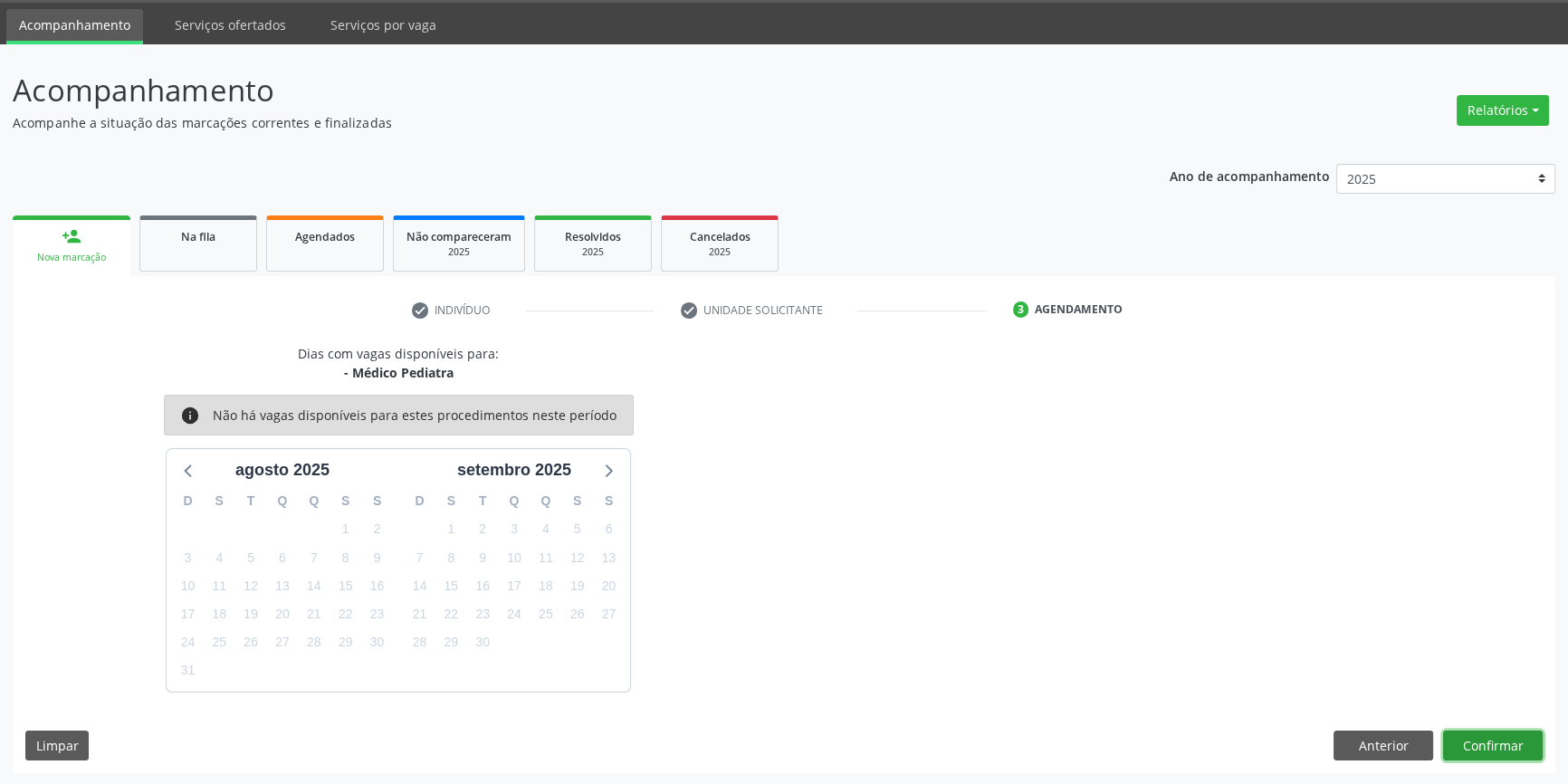
click at [1494, 736] on button "Confirmar" at bounding box center [1493, 746] width 100 height 31
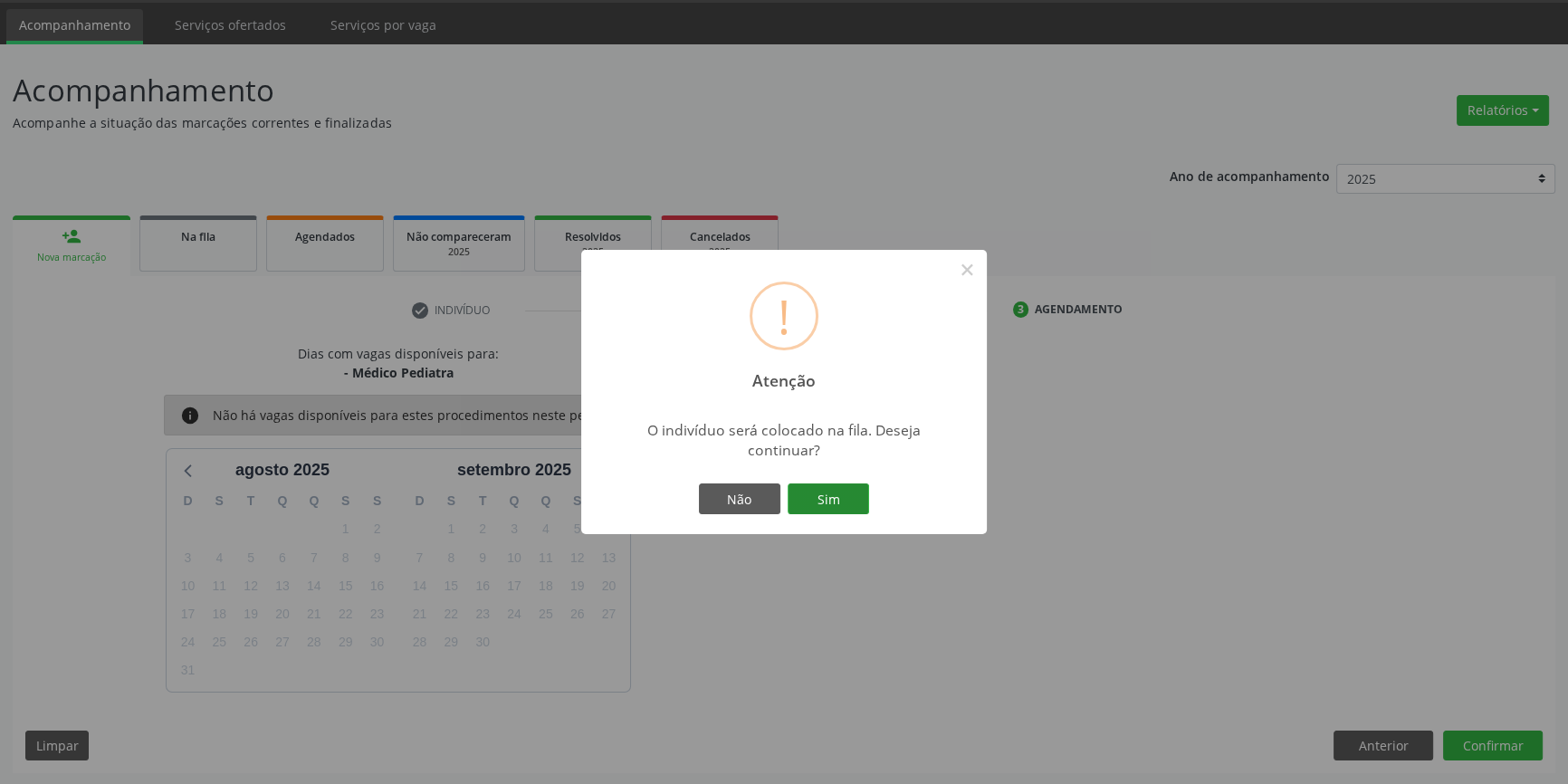
click at [817, 488] on button "Sim" at bounding box center [829, 499] width 82 height 31
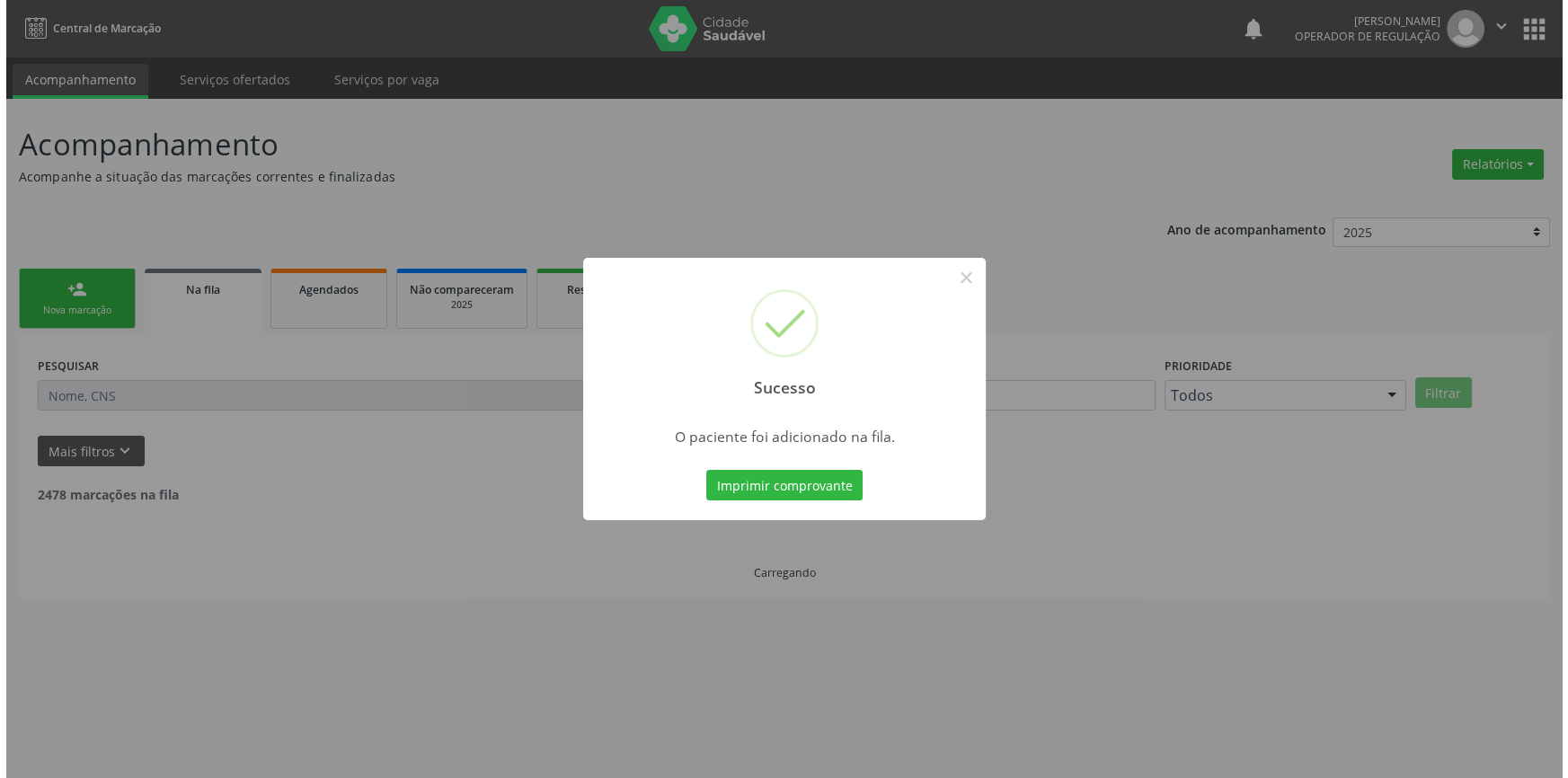
scroll to position [0, 0]
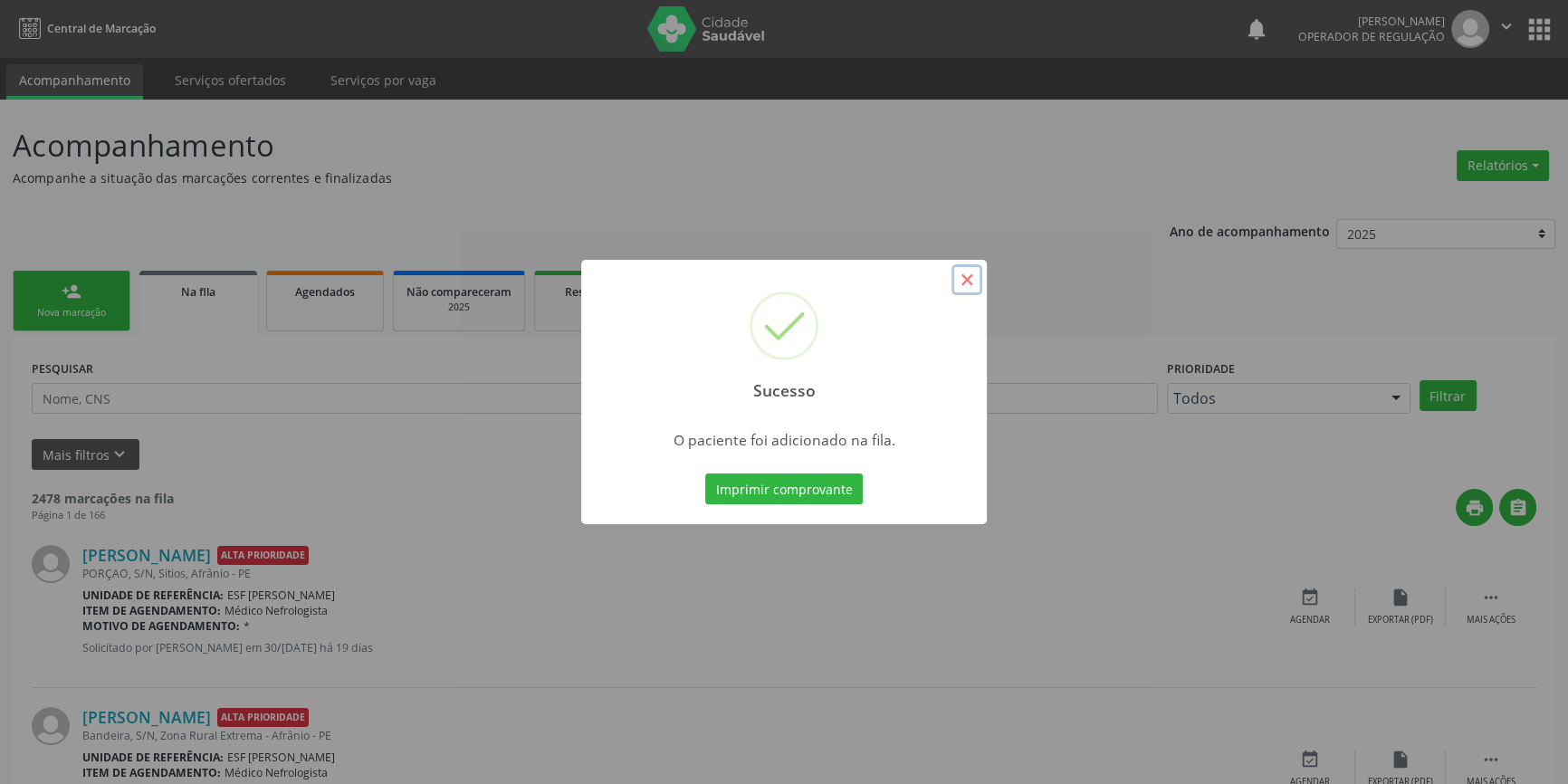
click at [967, 279] on button "×" at bounding box center [968, 280] width 31 height 31
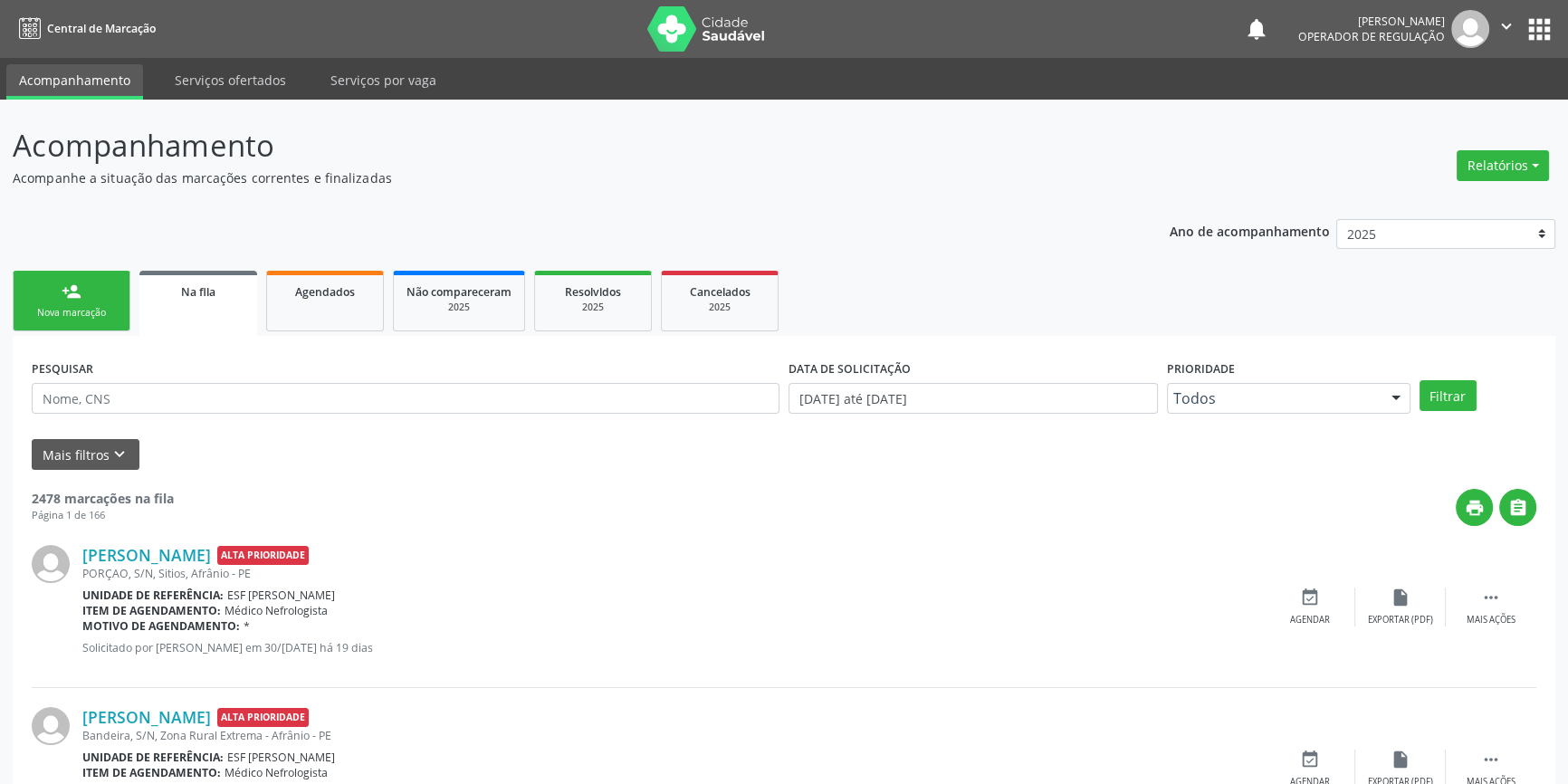
click at [85, 309] on div "Nova marcação" at bounding box center [71, 313] width 90 height 14
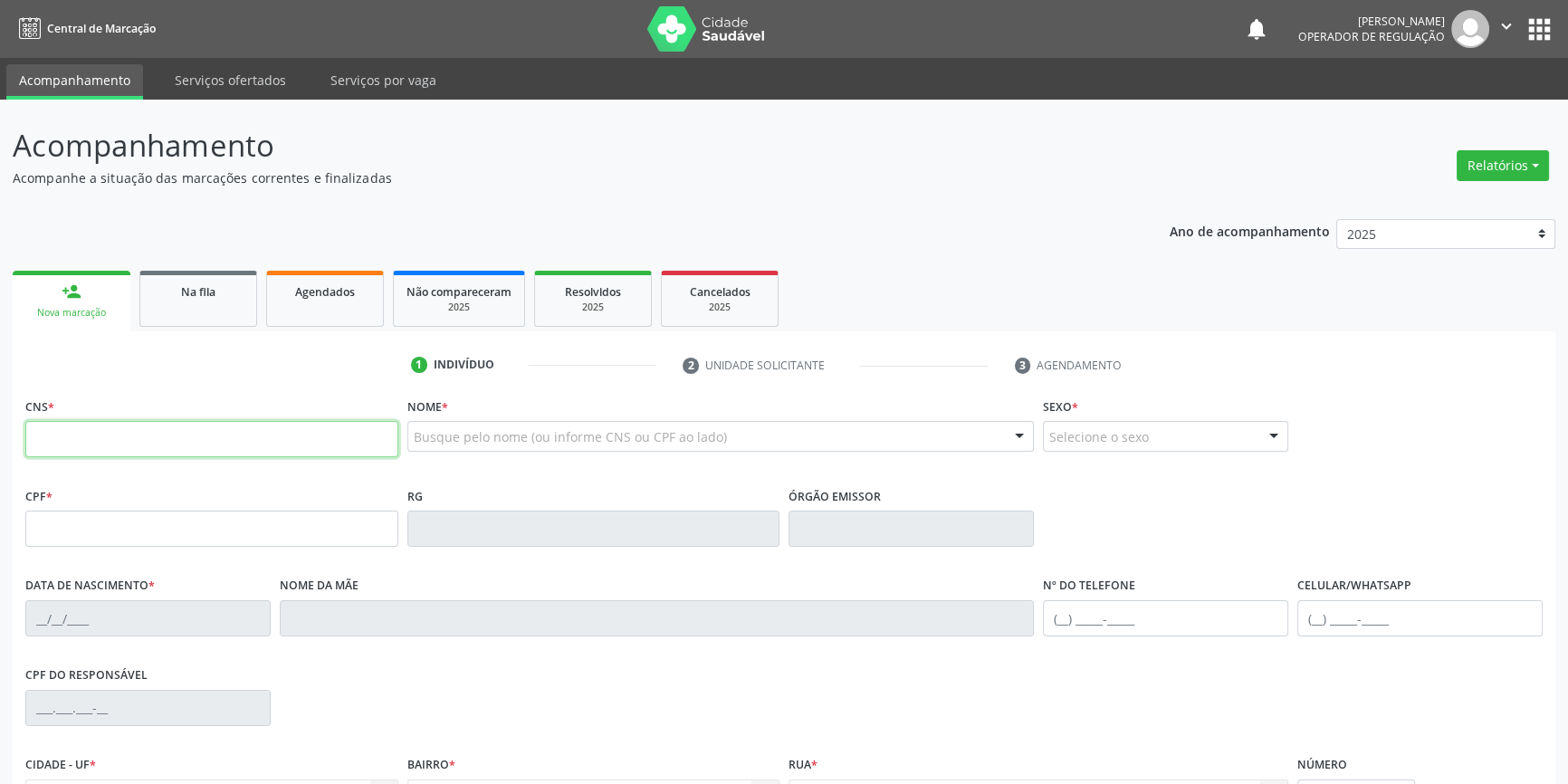
click at [101, 426] on input "text" at bounding box center [212, 438] width 373 height 36
type input "704 5063 1424 9212"
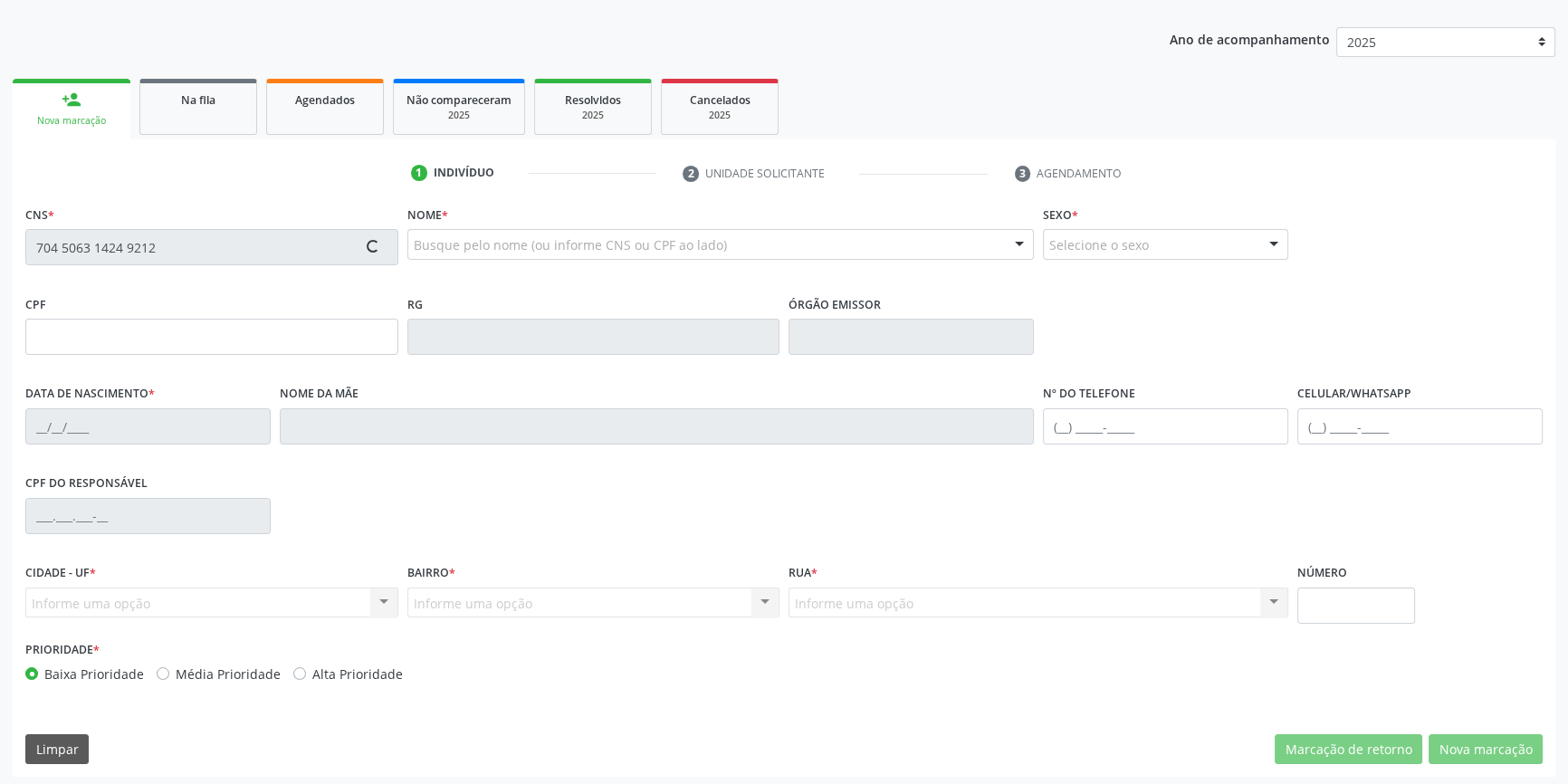
type input "066.822.684-67"
type input "0[DATE]"
type input "[PERSON_NAME]"
type input "(87) 98819-0065"
type input "093.524.314-30"
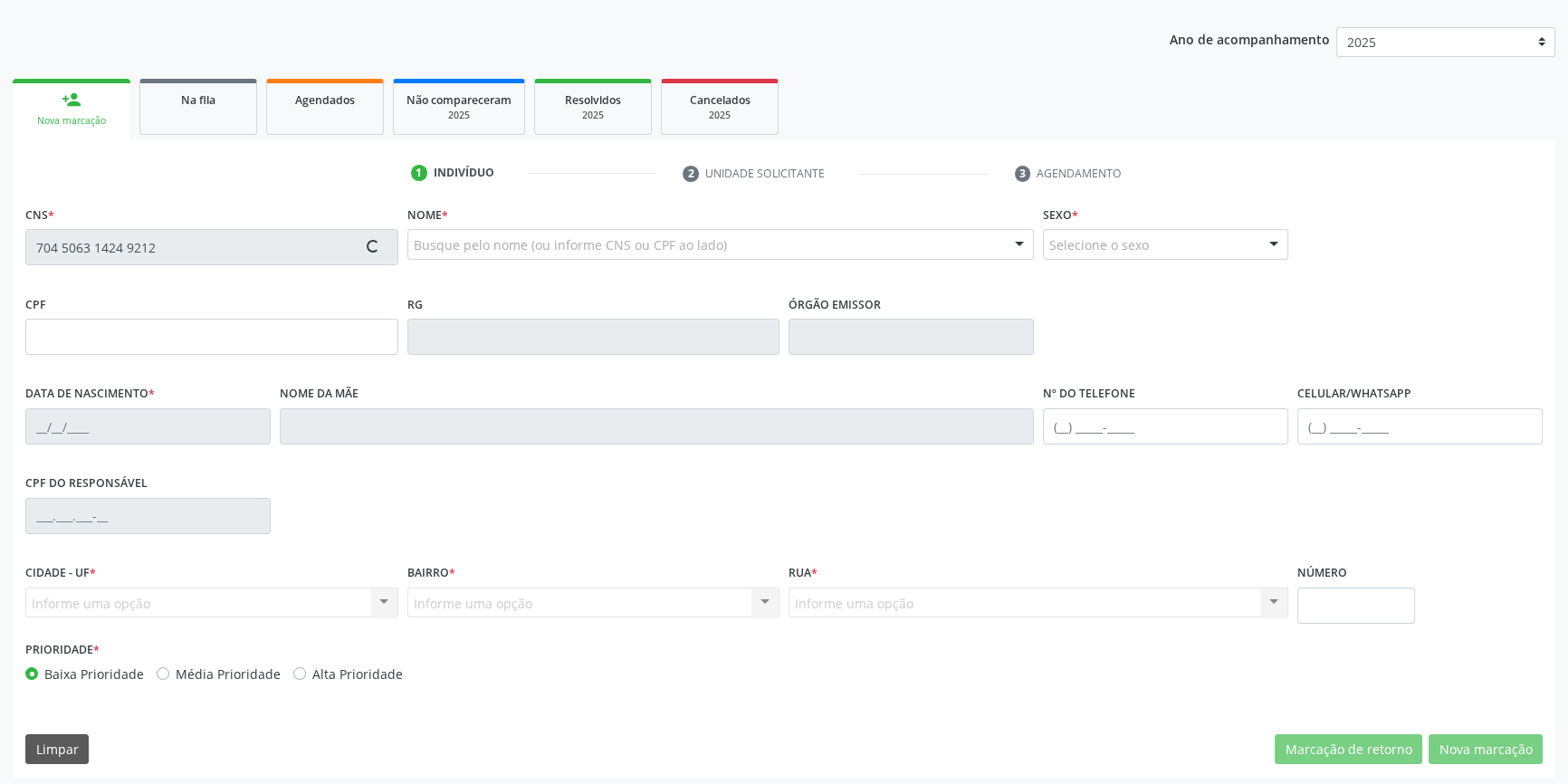
type input "S/N"
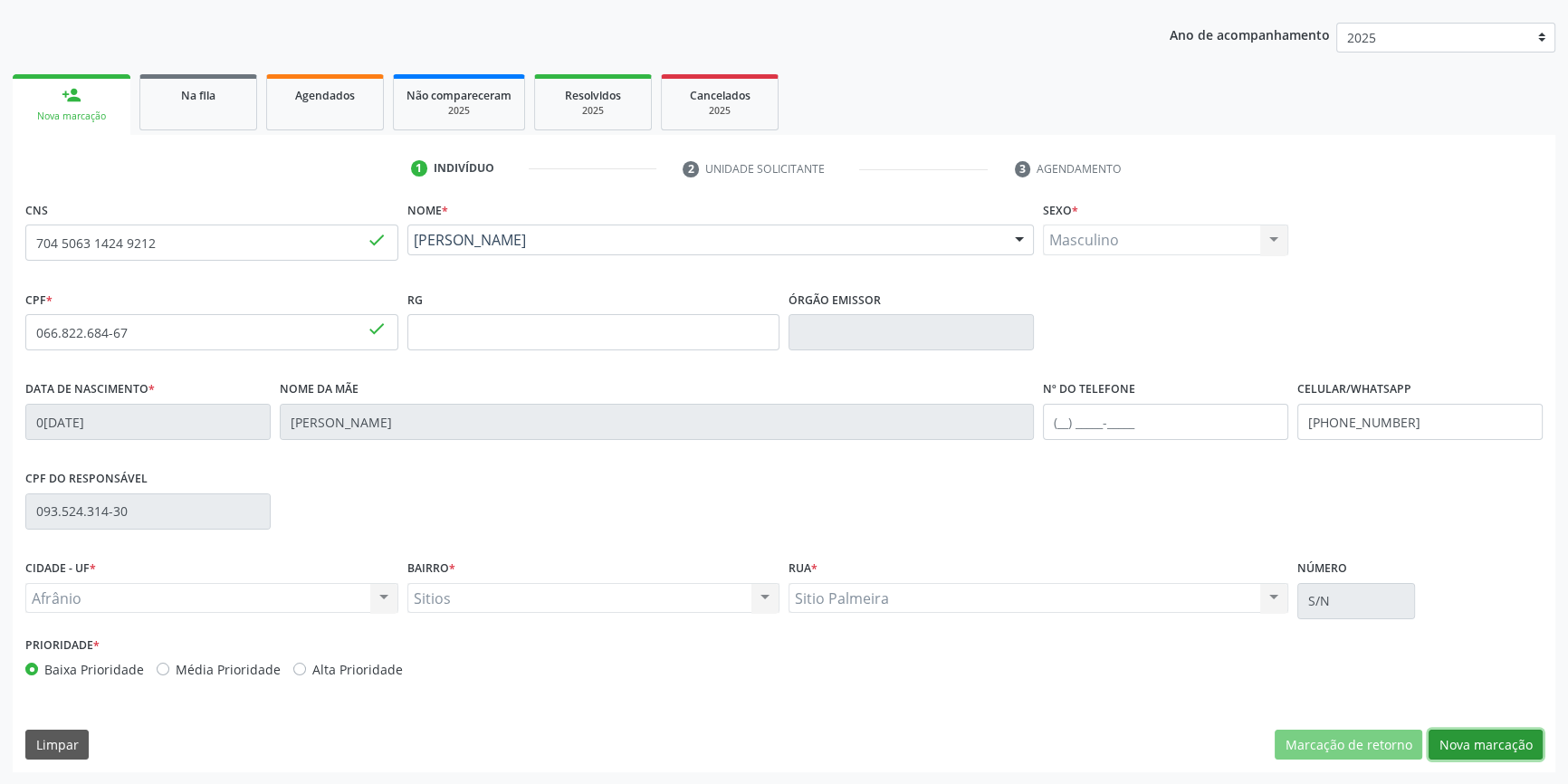
click at [1499, 749] on button "Nova marcação" at bounding box center [1485, 745] width 114 height 31
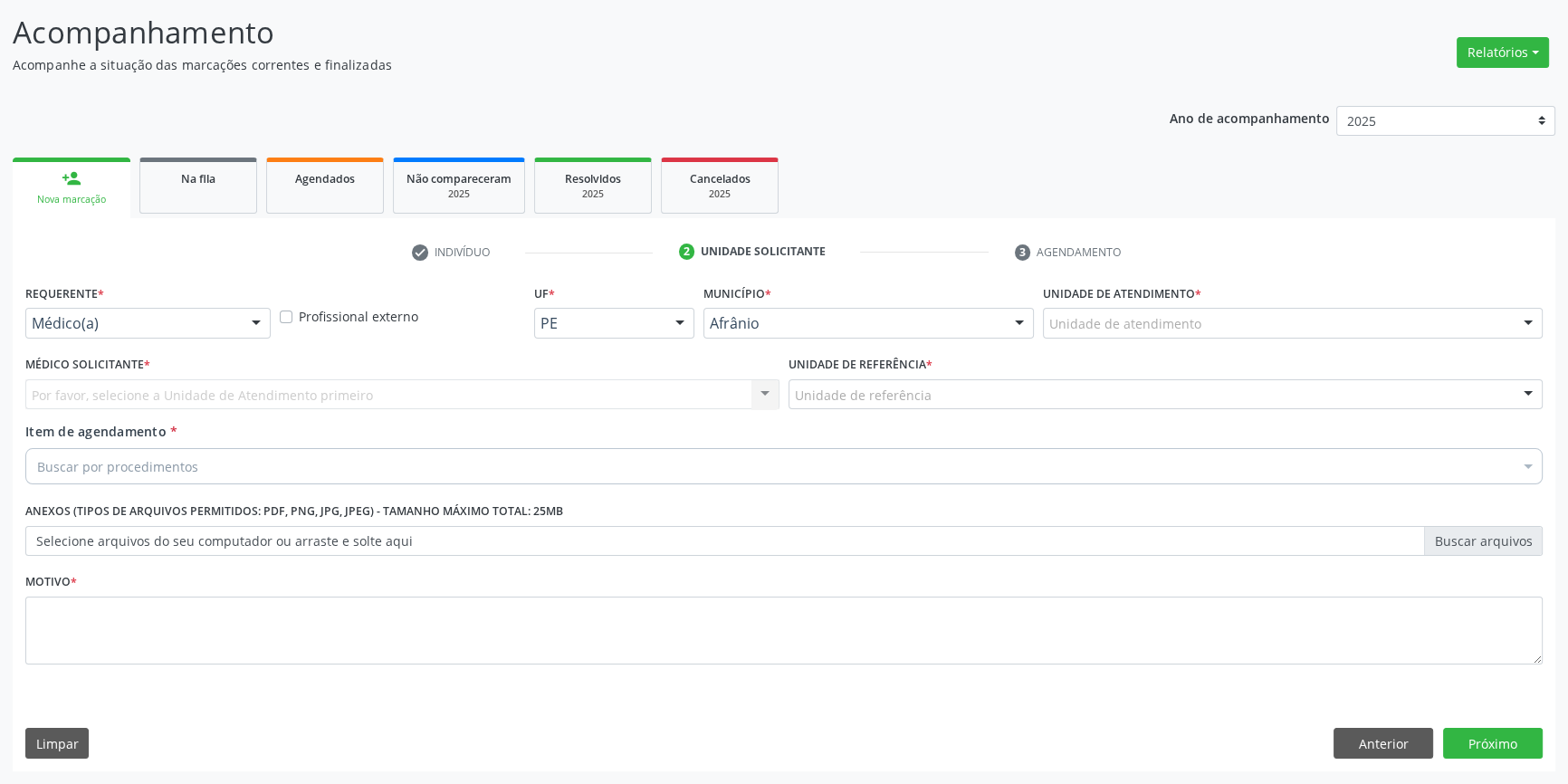
scroll to position [112, 0]
click at [1167, 334] on div "Unidade de atendimento" at bounding box center [1293, 325] width 499 height 31
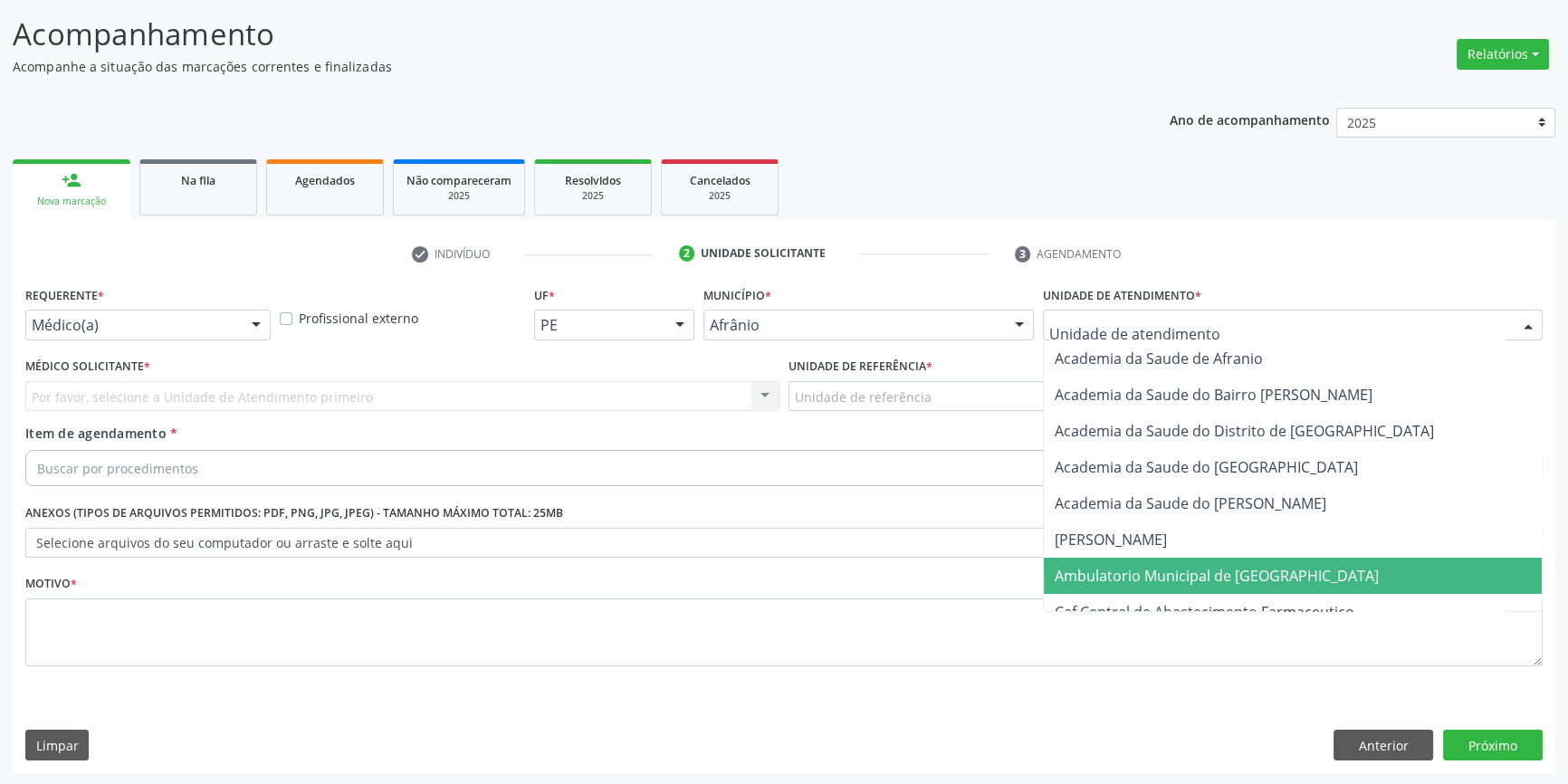
drag, startPoint x: 1156, startPoint y: 582, endPoint x: 1106, endPoint y: 560, distance: 54.6
click at [1153, 582] on span "Ambulatorio Municipal de [GEOGRAPHIC_DATA]" at bounding box center [1217, 576] width 324 height 20
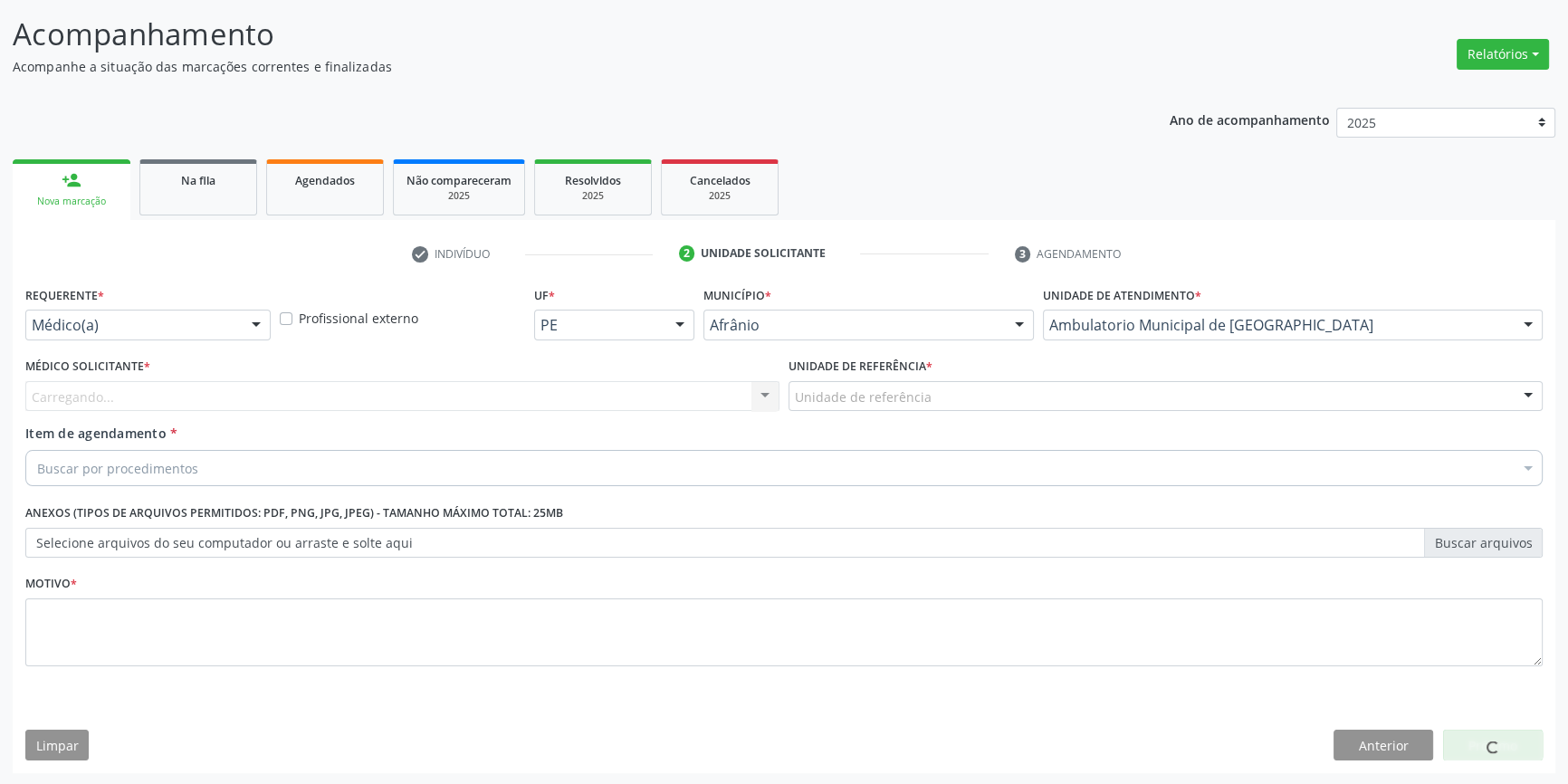
click at [886, 406] on div "Unidade de referência" at bounding box center [1166, 396] width 754 height 31
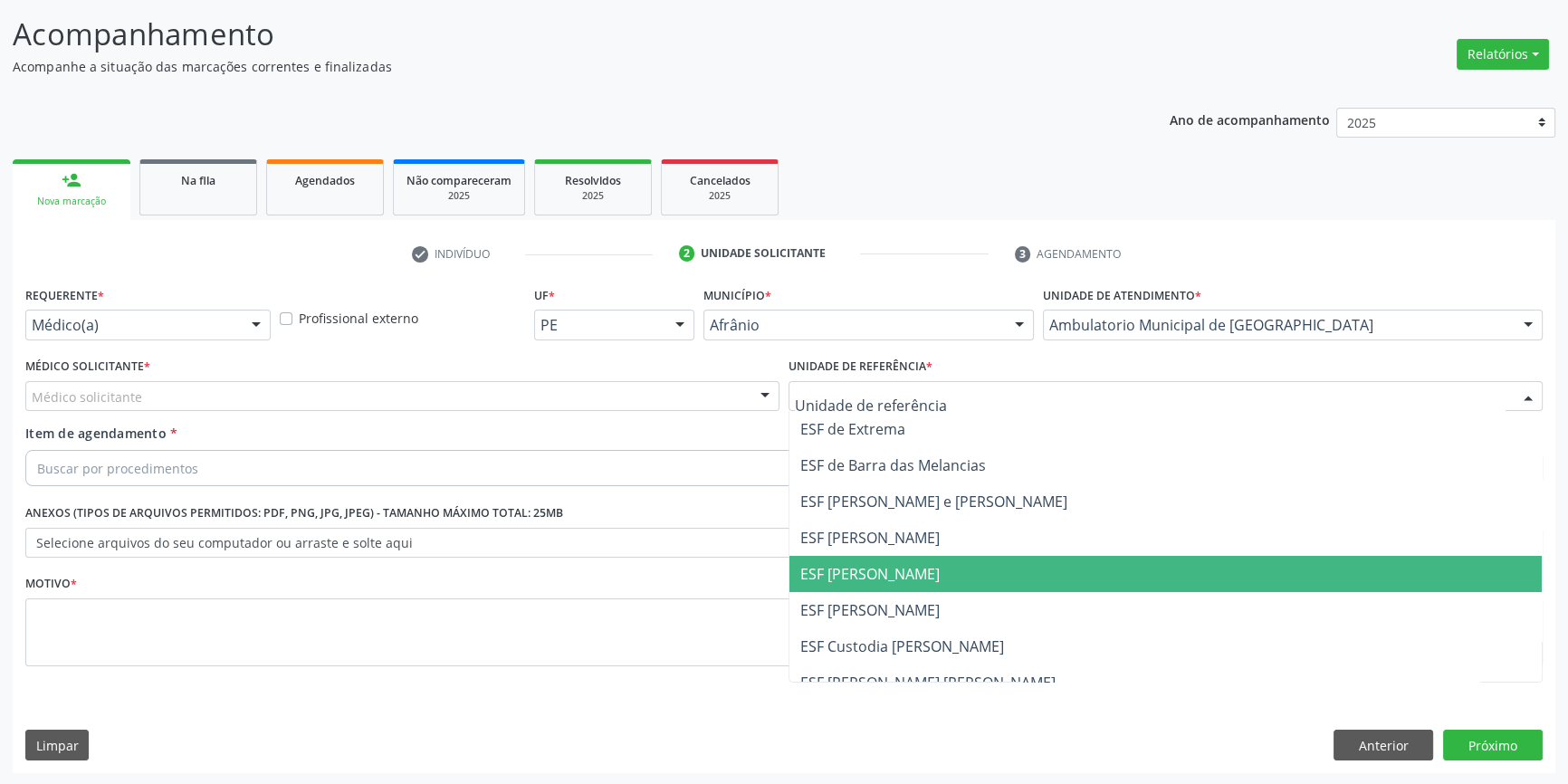
click at [864, 590] on span "ESF [PERSON_NAME]" at bounding box center [1166, 573] width 753 height 36
click at [422, 385] on div "Médico solicitante" at bounding box center [402, 396] width 754 height 31
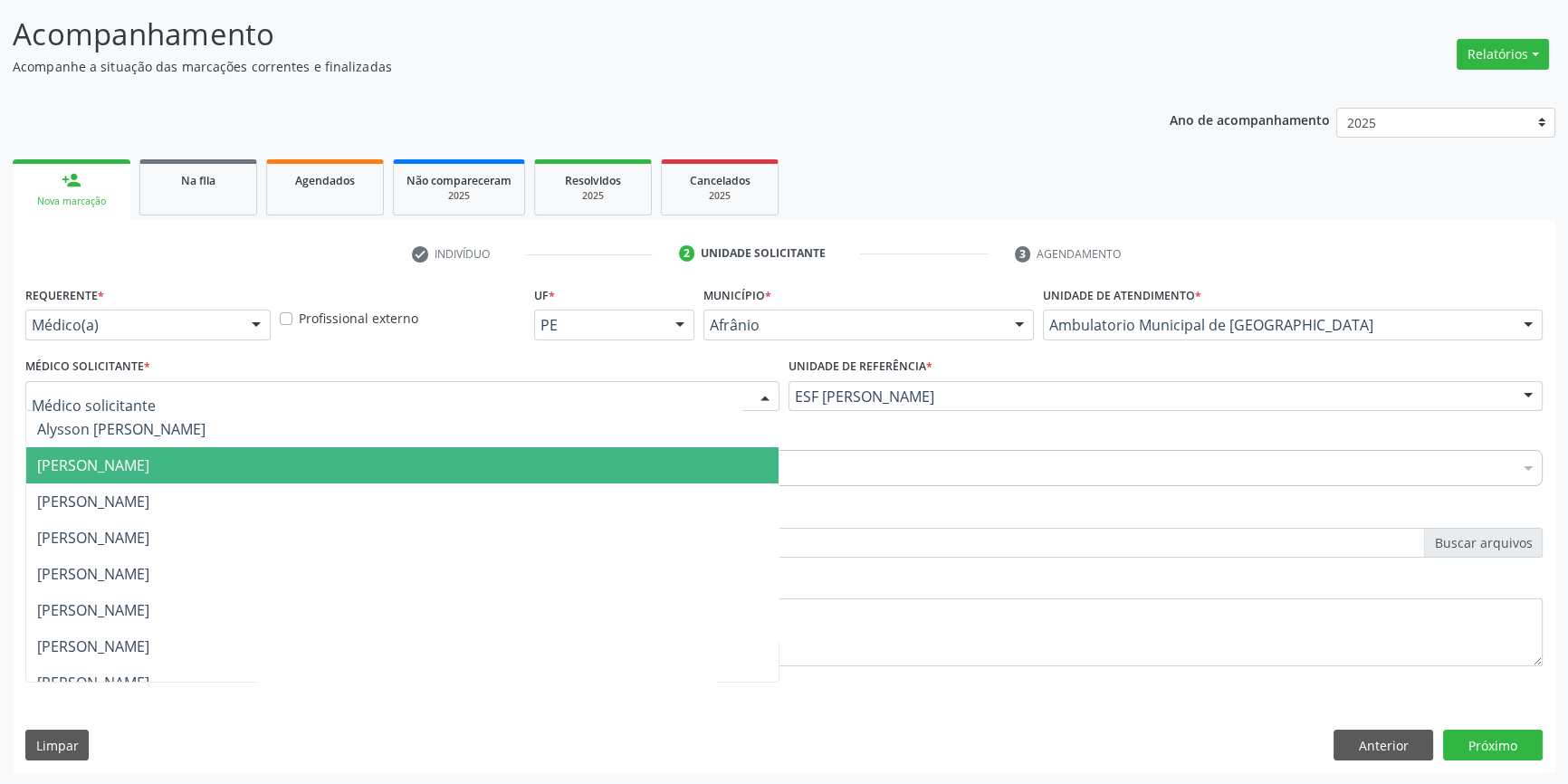
click at [256, 454] on span "Bruno Saraiva Bezerra Medrado" at bounding box center [402, 464] width 753 height 36
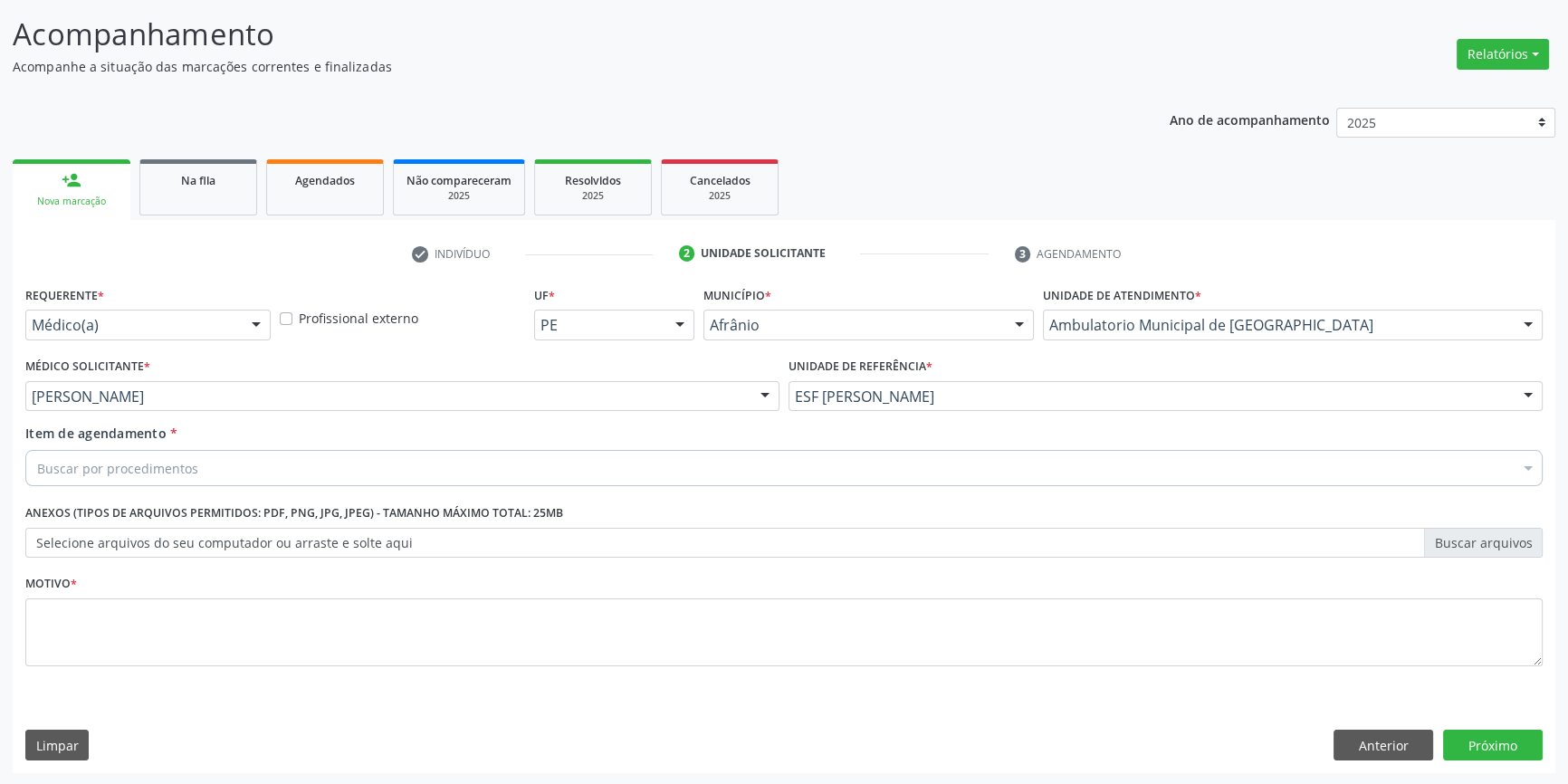
click at [220, 469] on div "Buscar por procedimentos" at bounding box center [784, 467] width 1517 height 36
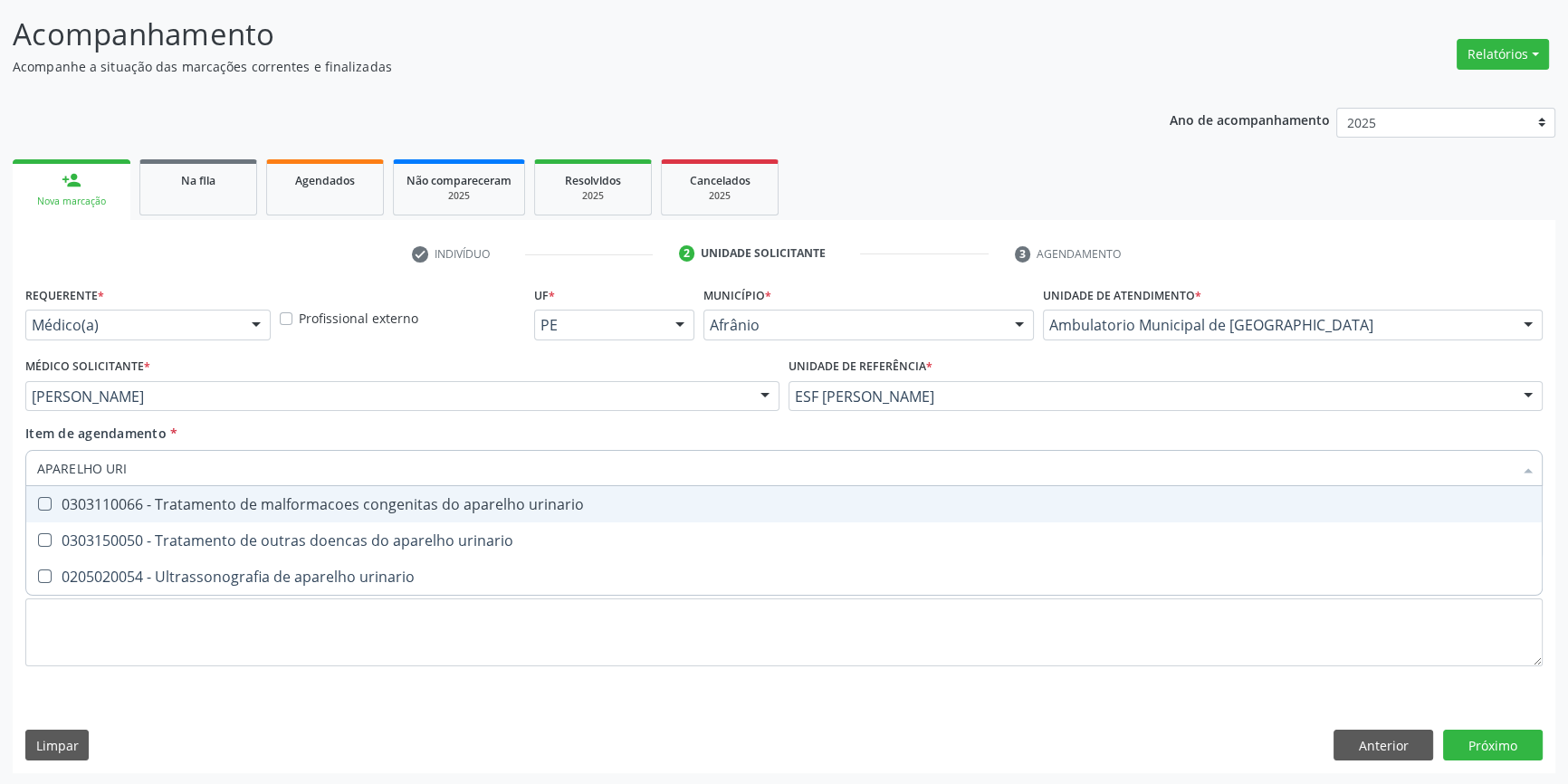
type input "APARELHO URIN"
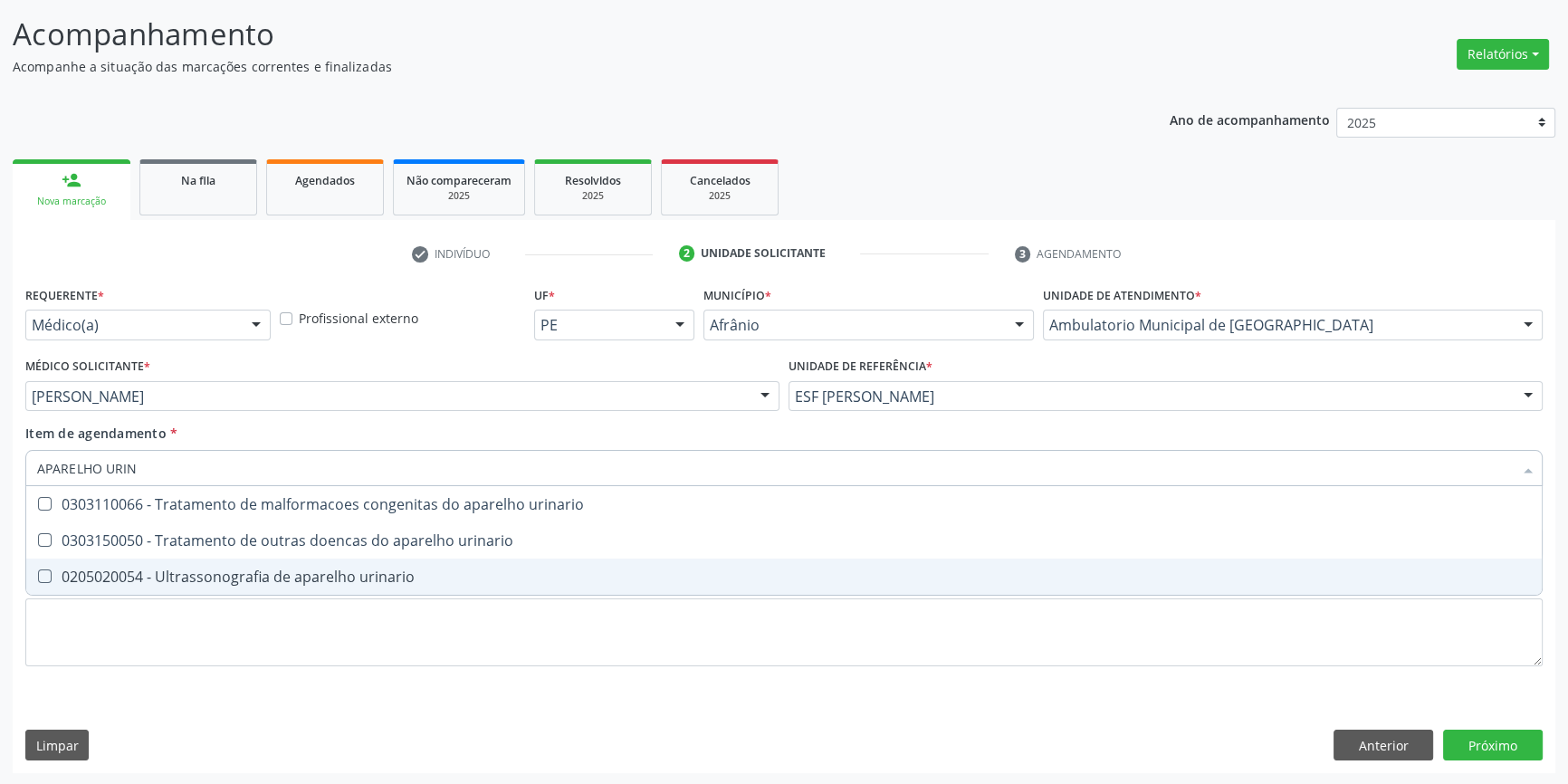
click at [265, 570] on div "0205020054 - Ultrassonografia de aparelho urinario" at bounding box center [784, 576] width 1494 height 15
checkbox urinario "true"
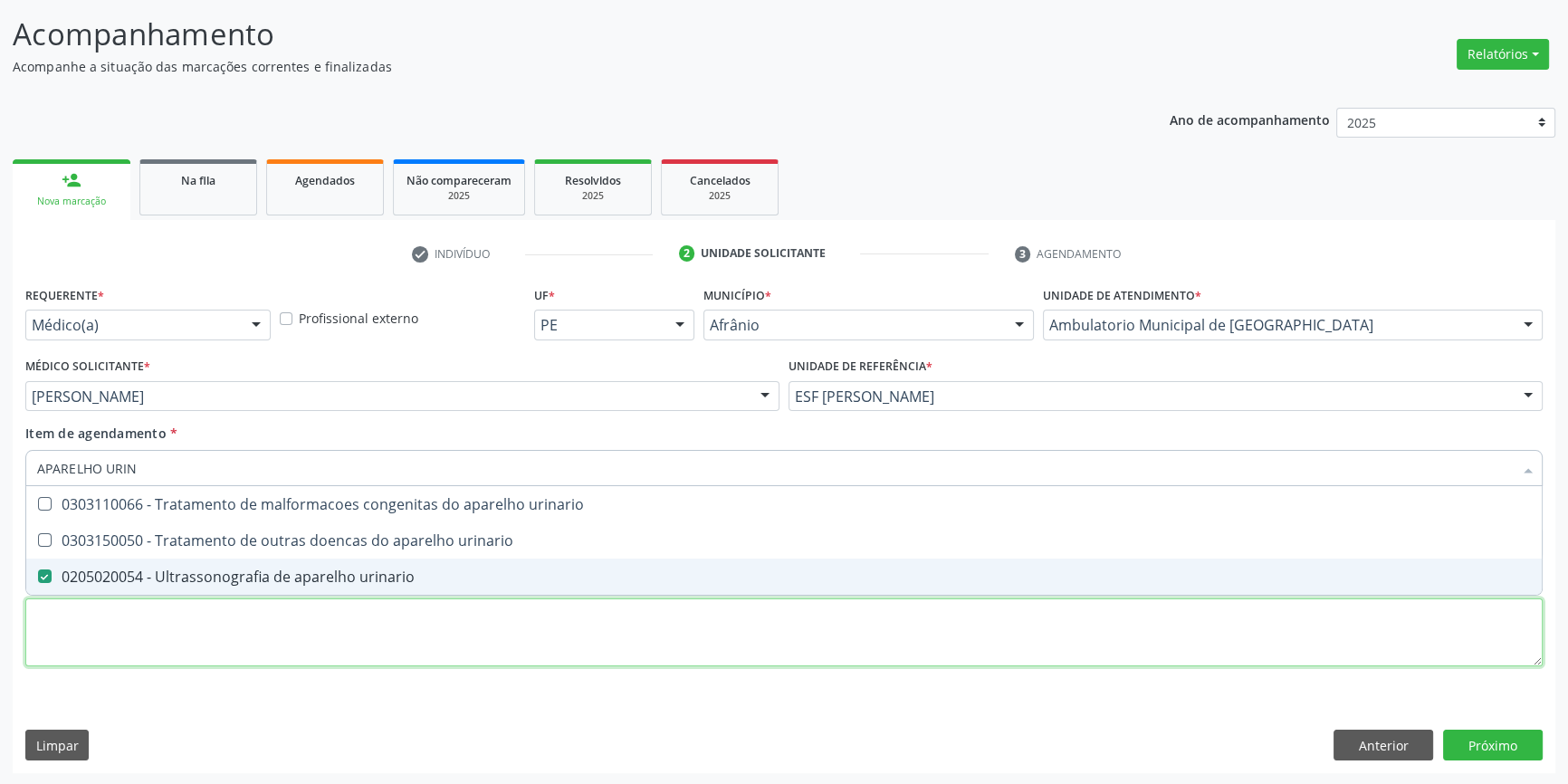
click at [245, 658] on div "Requerente * Médico(a) Médico(a) Enfermeiro(a) Paciente Nenhum resultado encont…" at bounding box center [784, 487] width 1517 height 410
checkbox urinario "true"
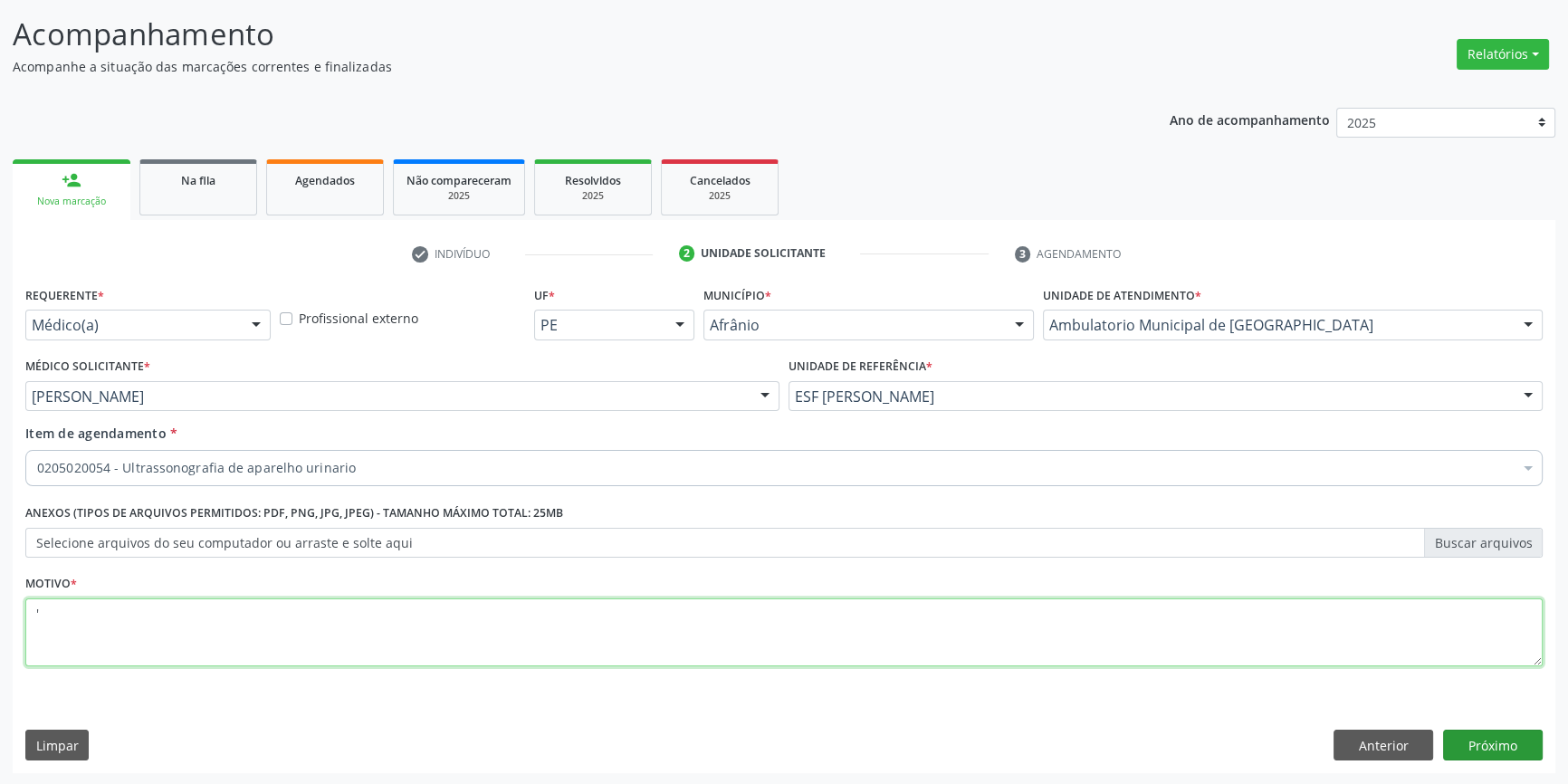
type textarea "'"
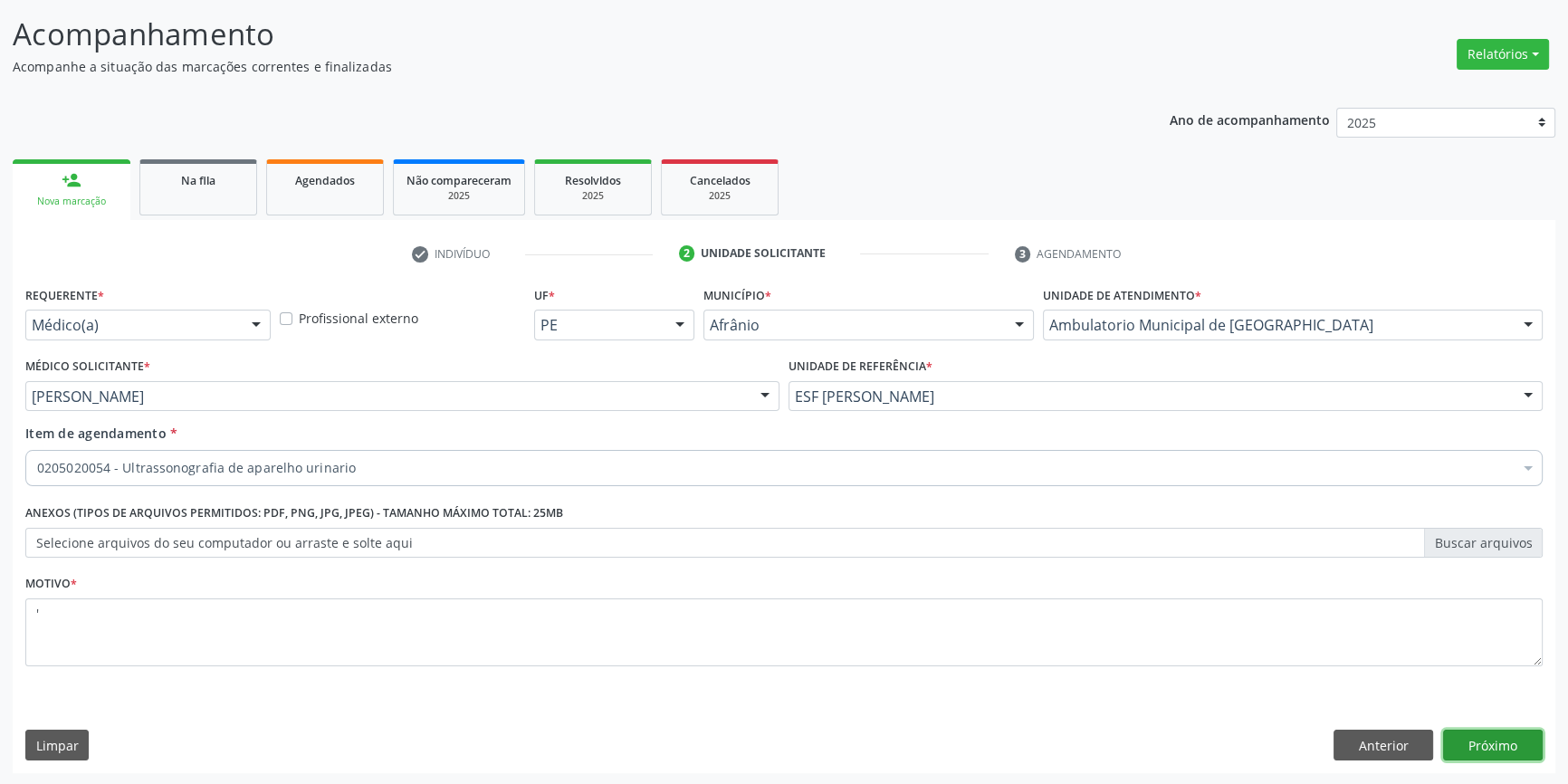
click at [1492, 744] on button "Próximo" at bounding box center [1493, 745] width 100 height 31
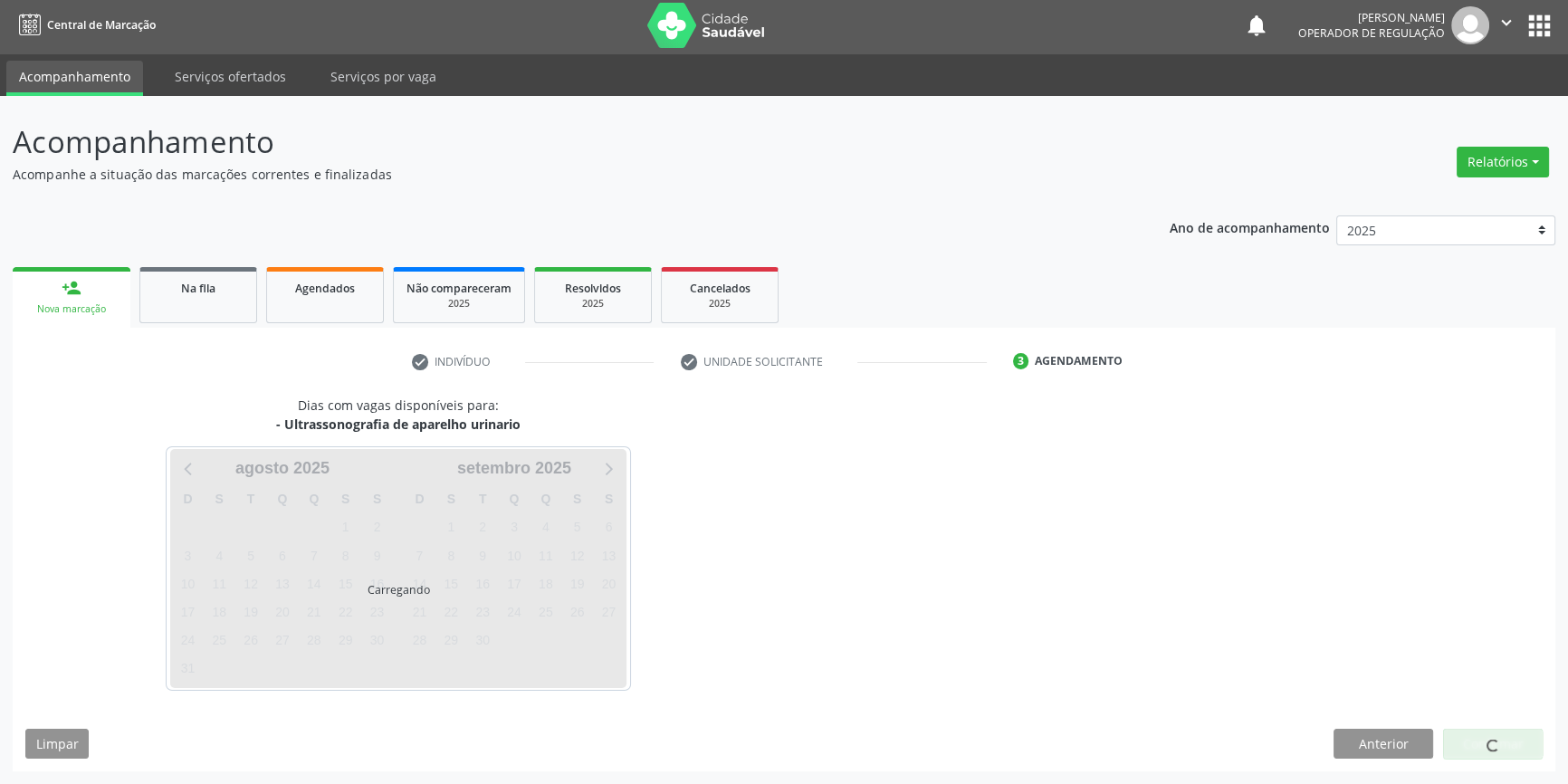
scroll to position [2, 0]
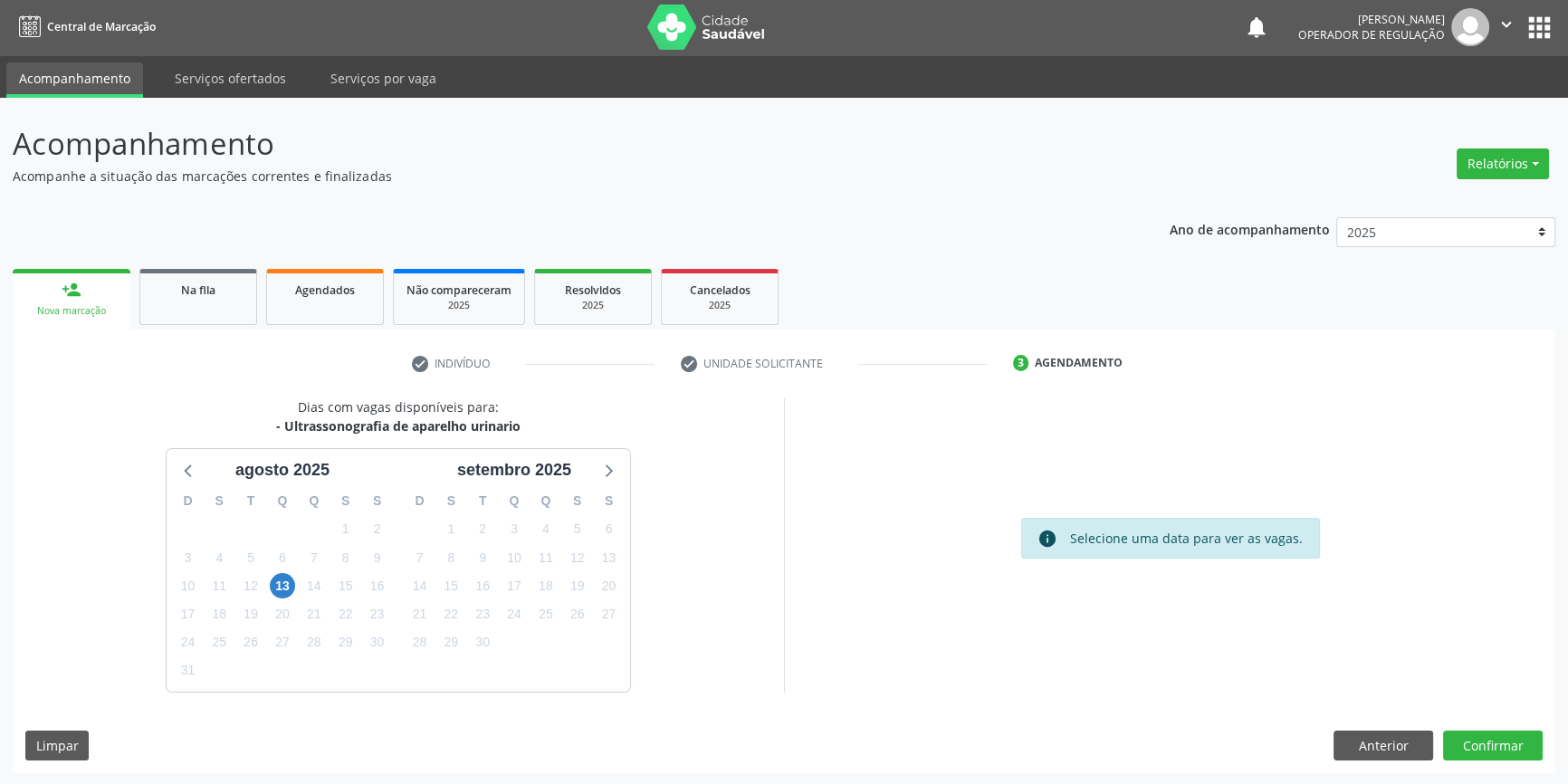
click at [1494, 725] on div "Dias com vagas disponíveis para: - Ultrassonografia de aparelho urinario agosto…" at bounding box center [784, 585] width 1543 height 376
click at [1488, 740] on button "Confirmar" at bounding box center [1493, 746] width 100 height 31
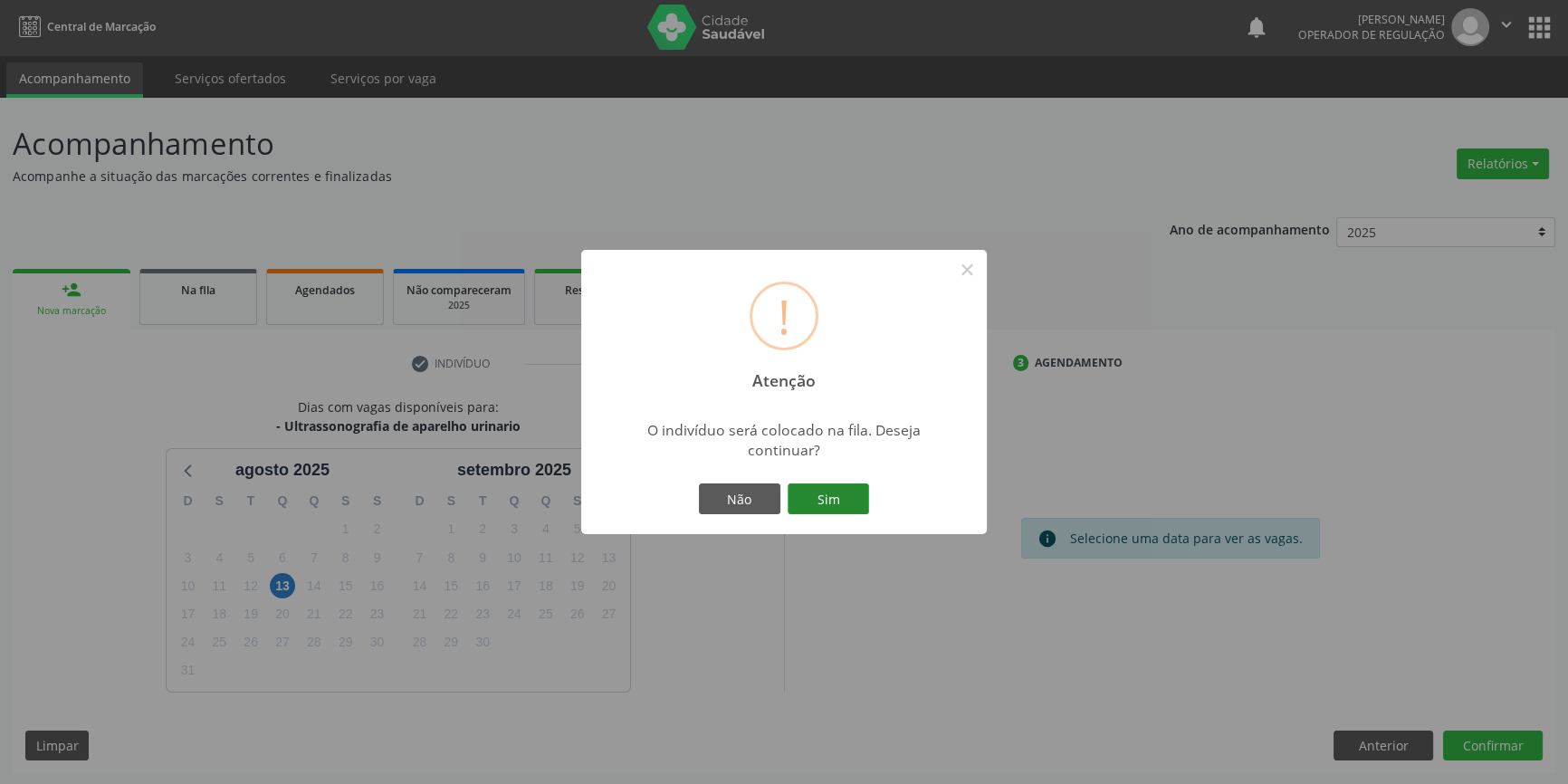
click at [843, 502] on button "Sim" at bounding box center [829, 499] width 82 height 31
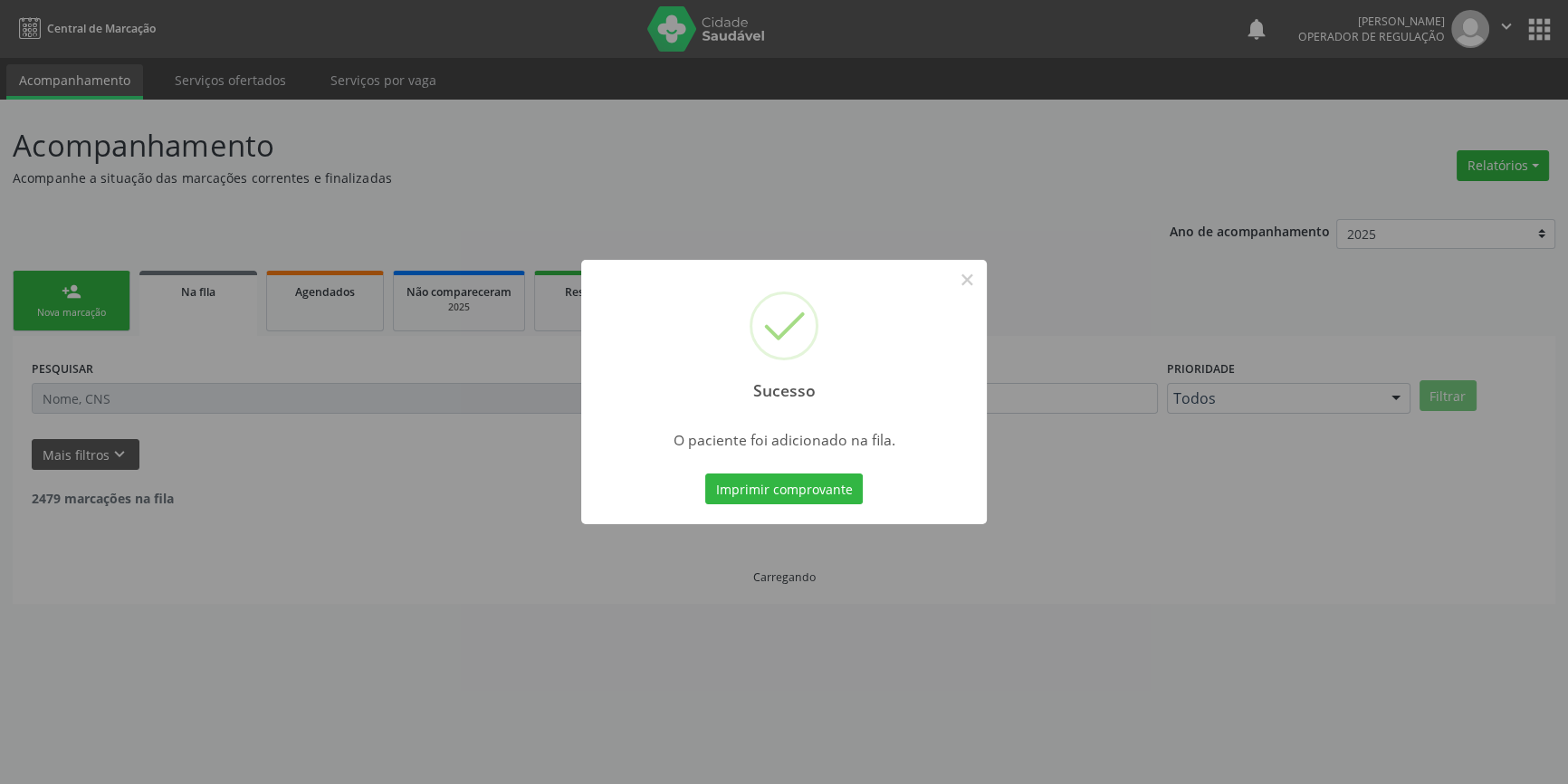
scroll to position [0, 0]
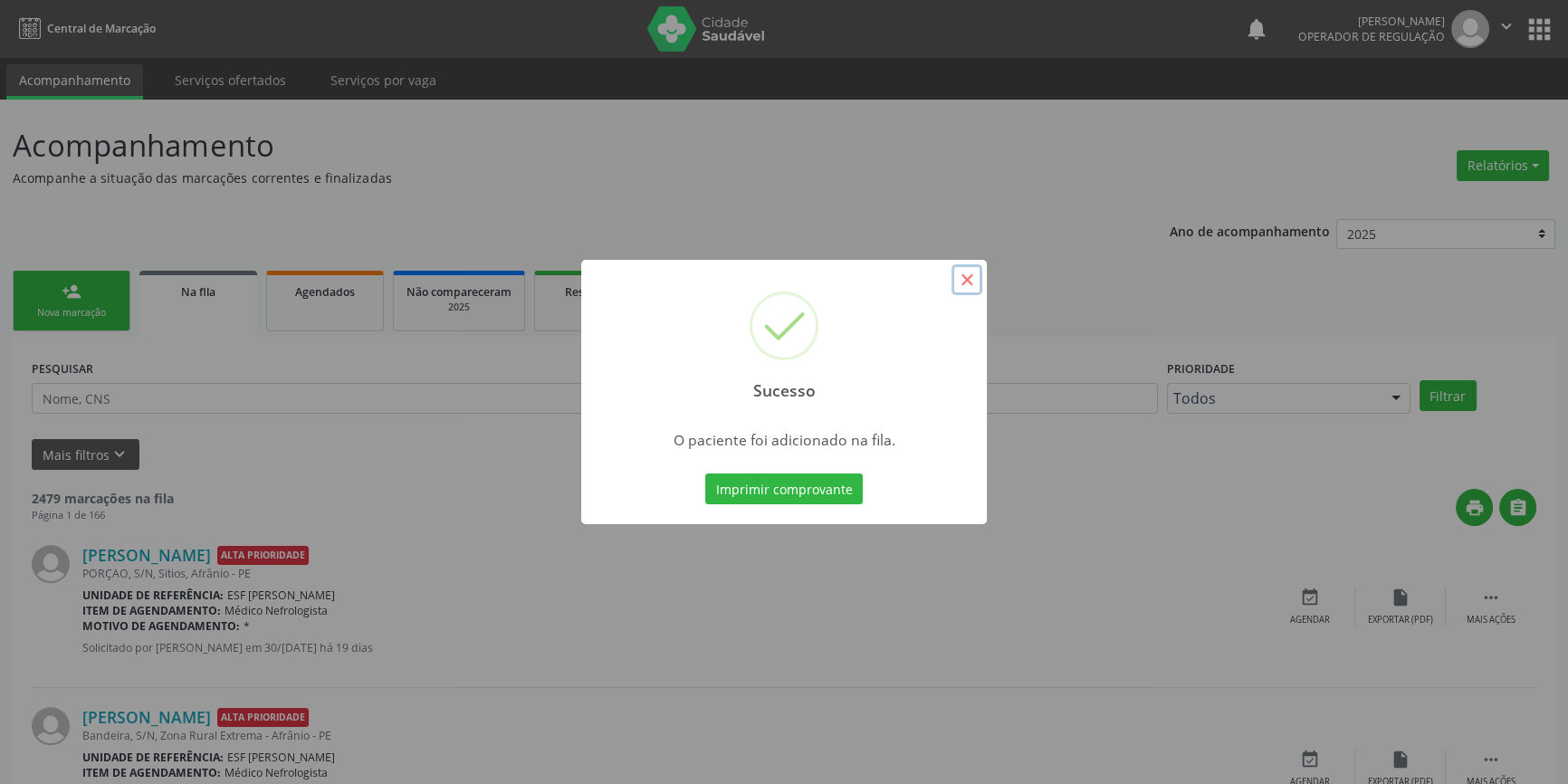
click at [974, 281] on button "×" at bounding box center [968, 280] width 31 height 31
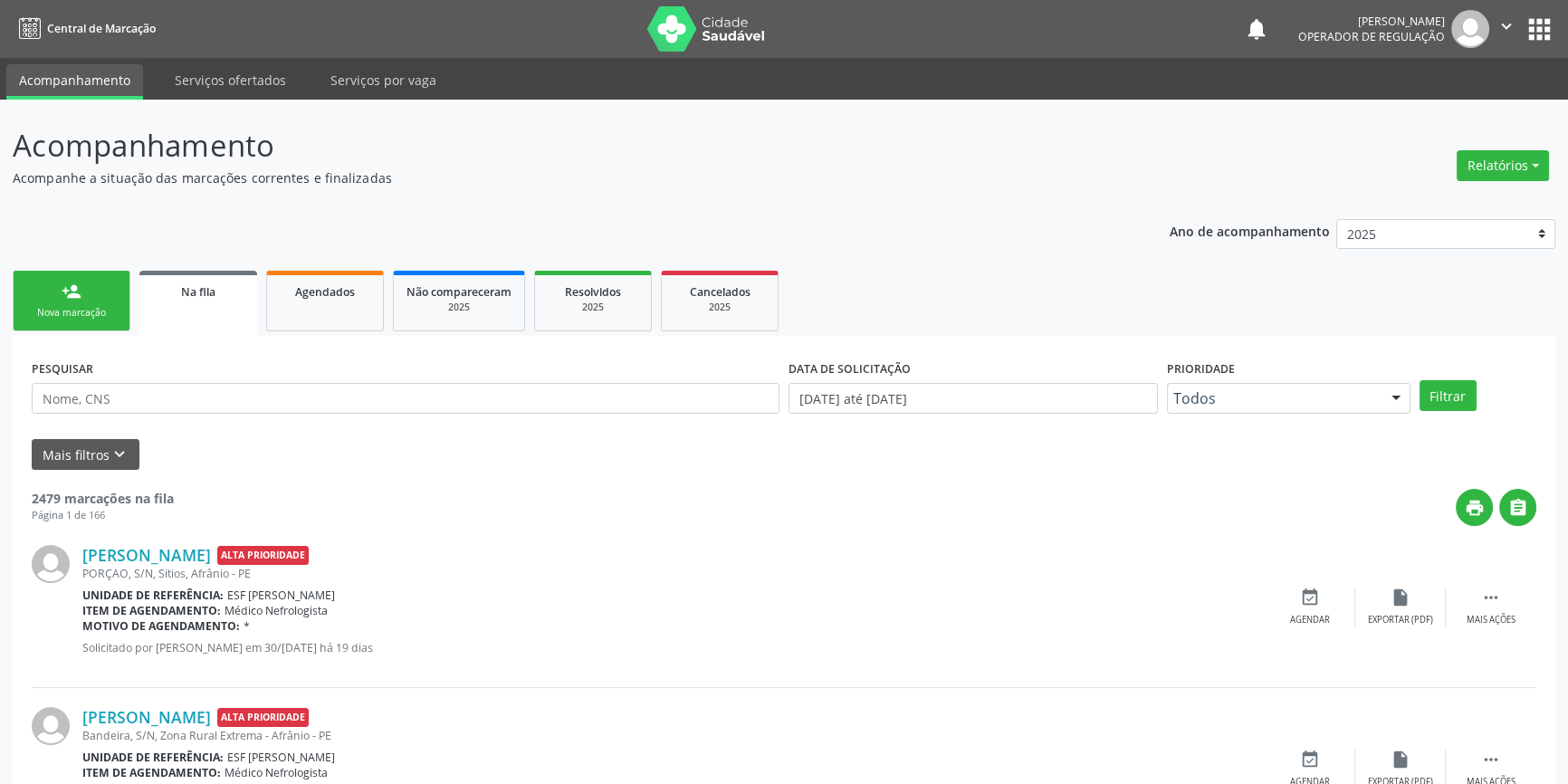
click at [102, 314] on div "Nova marcação" at bounding box center [71, 313] width 90 height 14
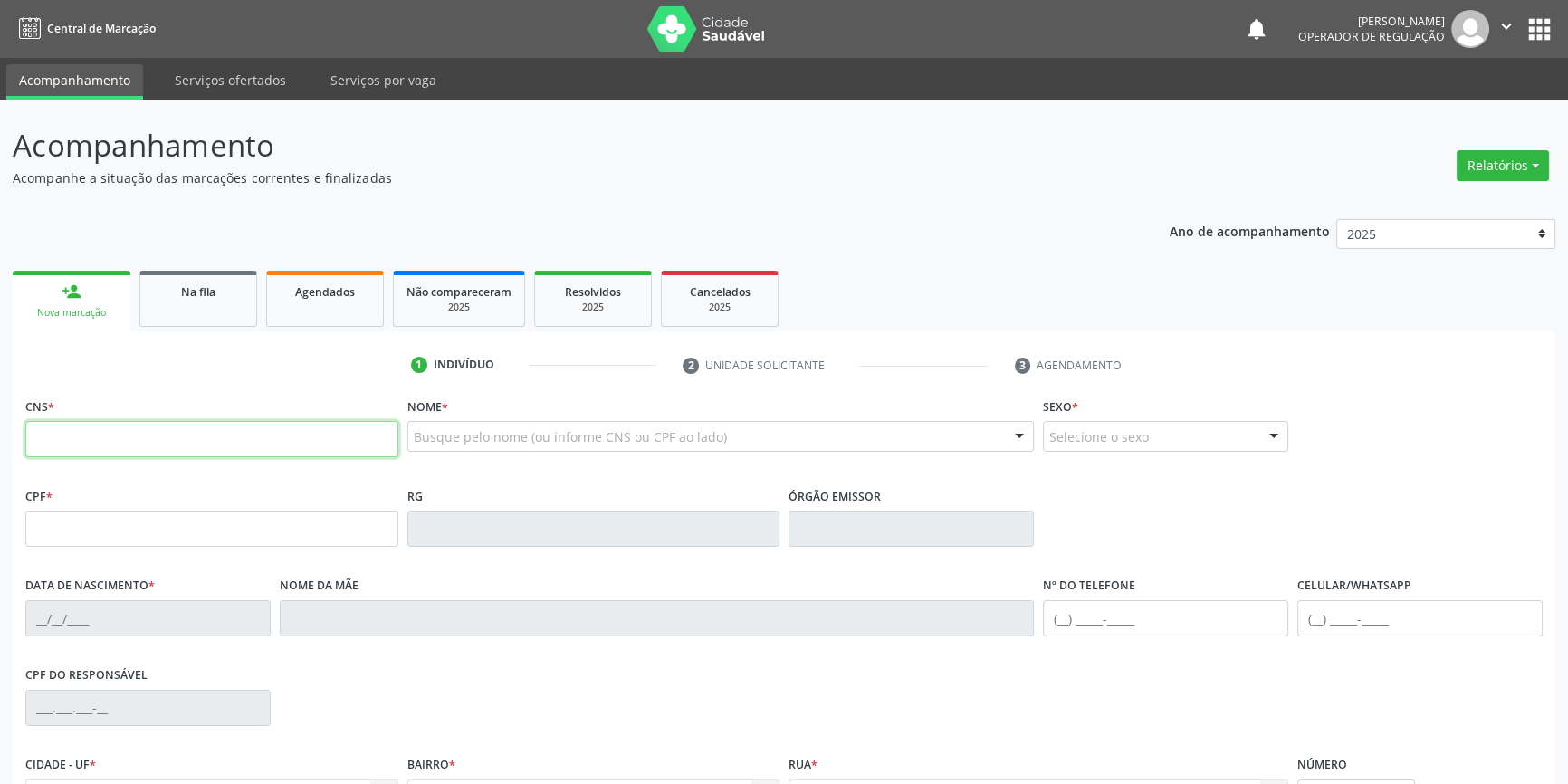
click at [115, 443] on input "text" at bounding box center [212, 438] width 373 height 36
type input "7"
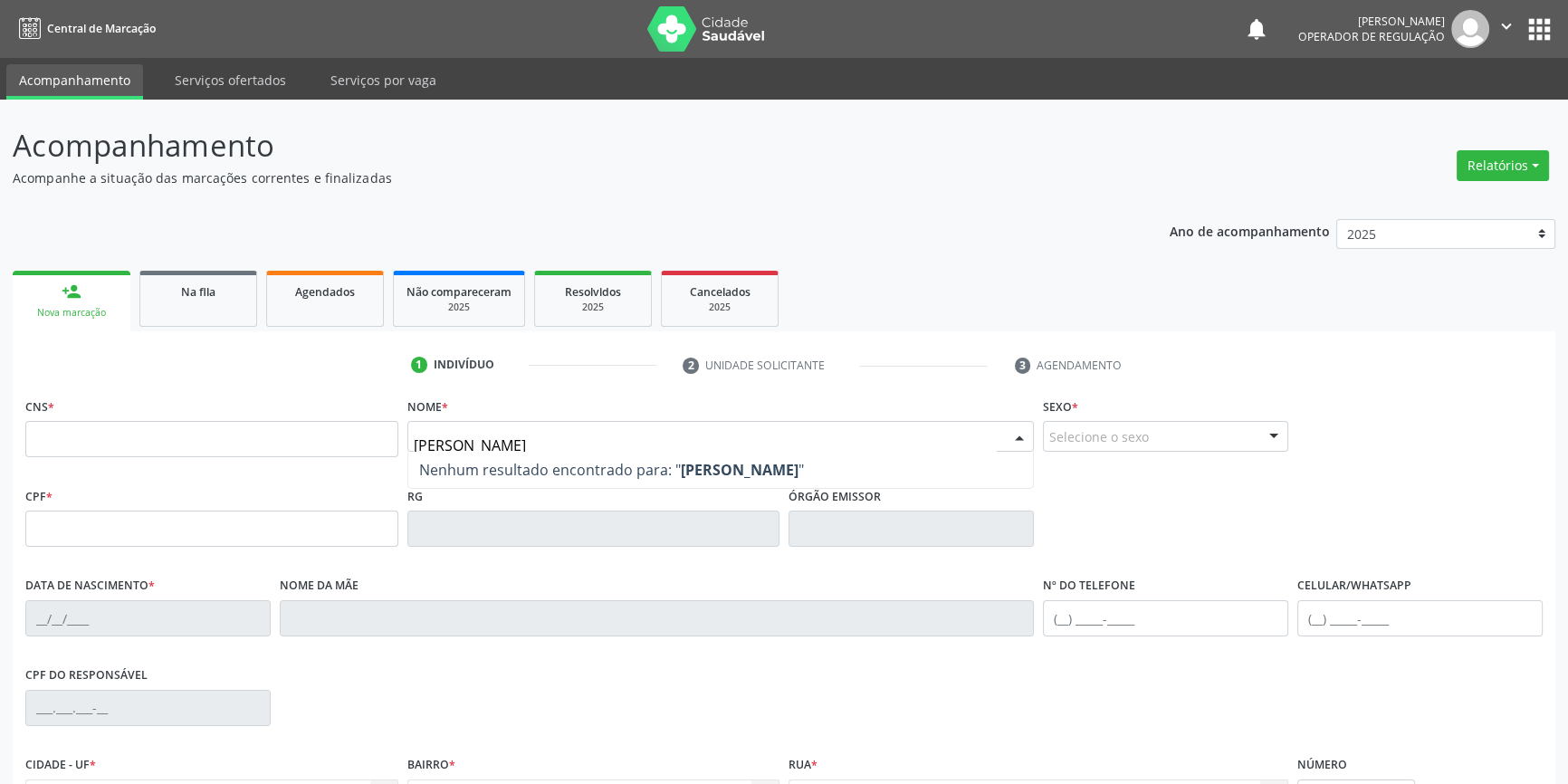
type input "JOSE DA PAI"
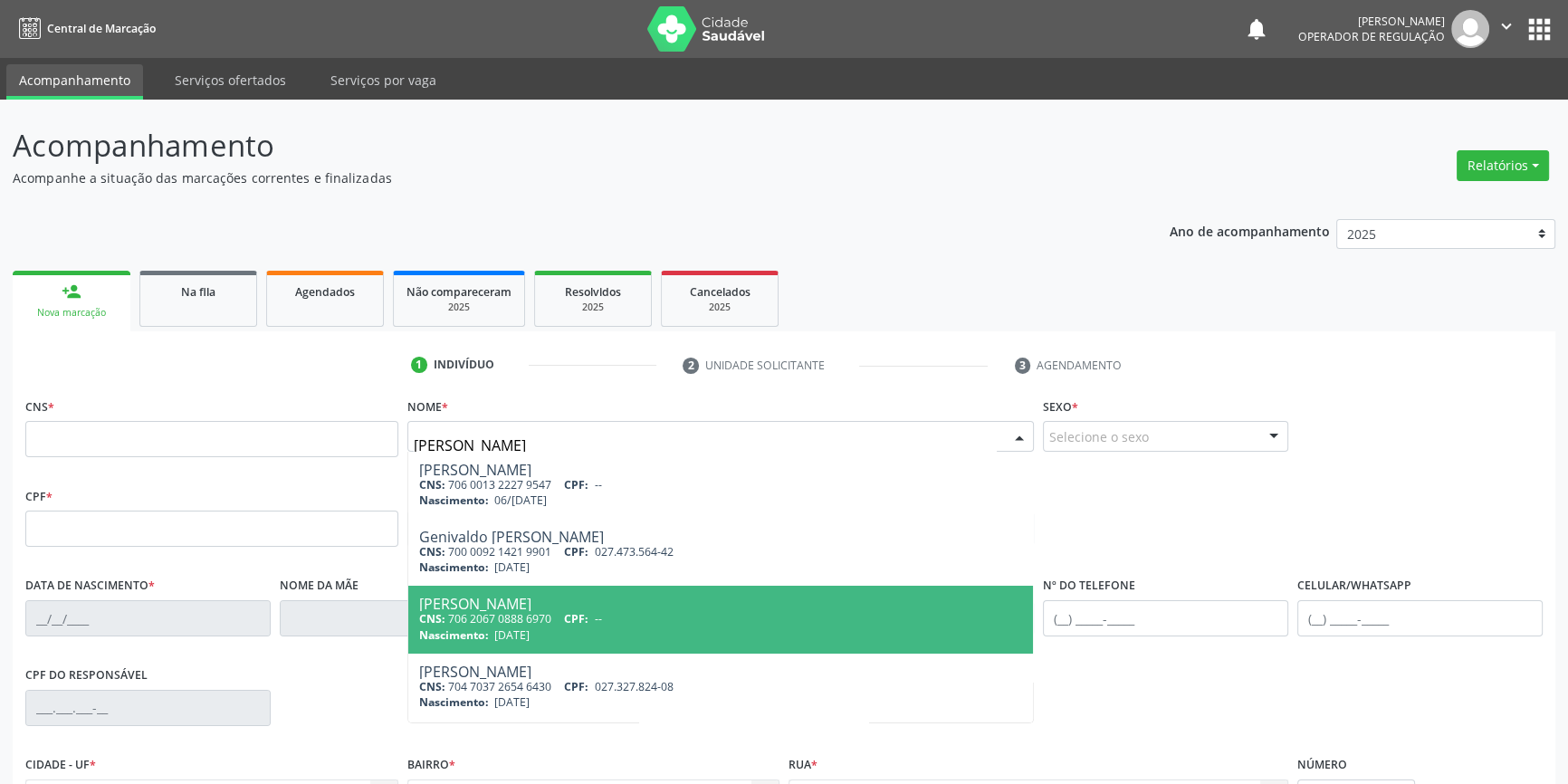
click at [613, 619] on div "CNS: 706 2067 0888 6970 CPF: --" at bounding box center [722, 619] width 604 height 16
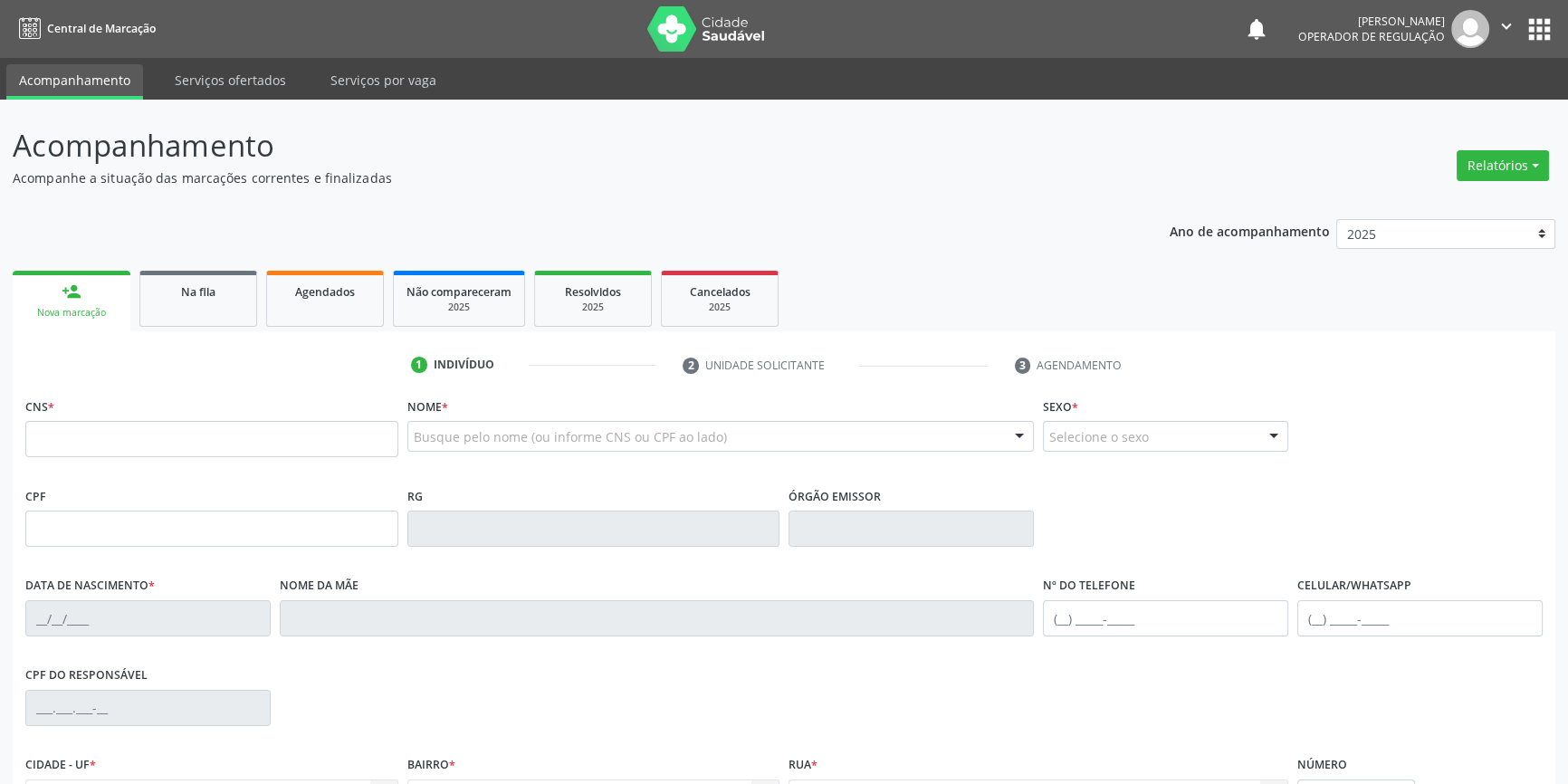
type input "706 2067 0888 6970"
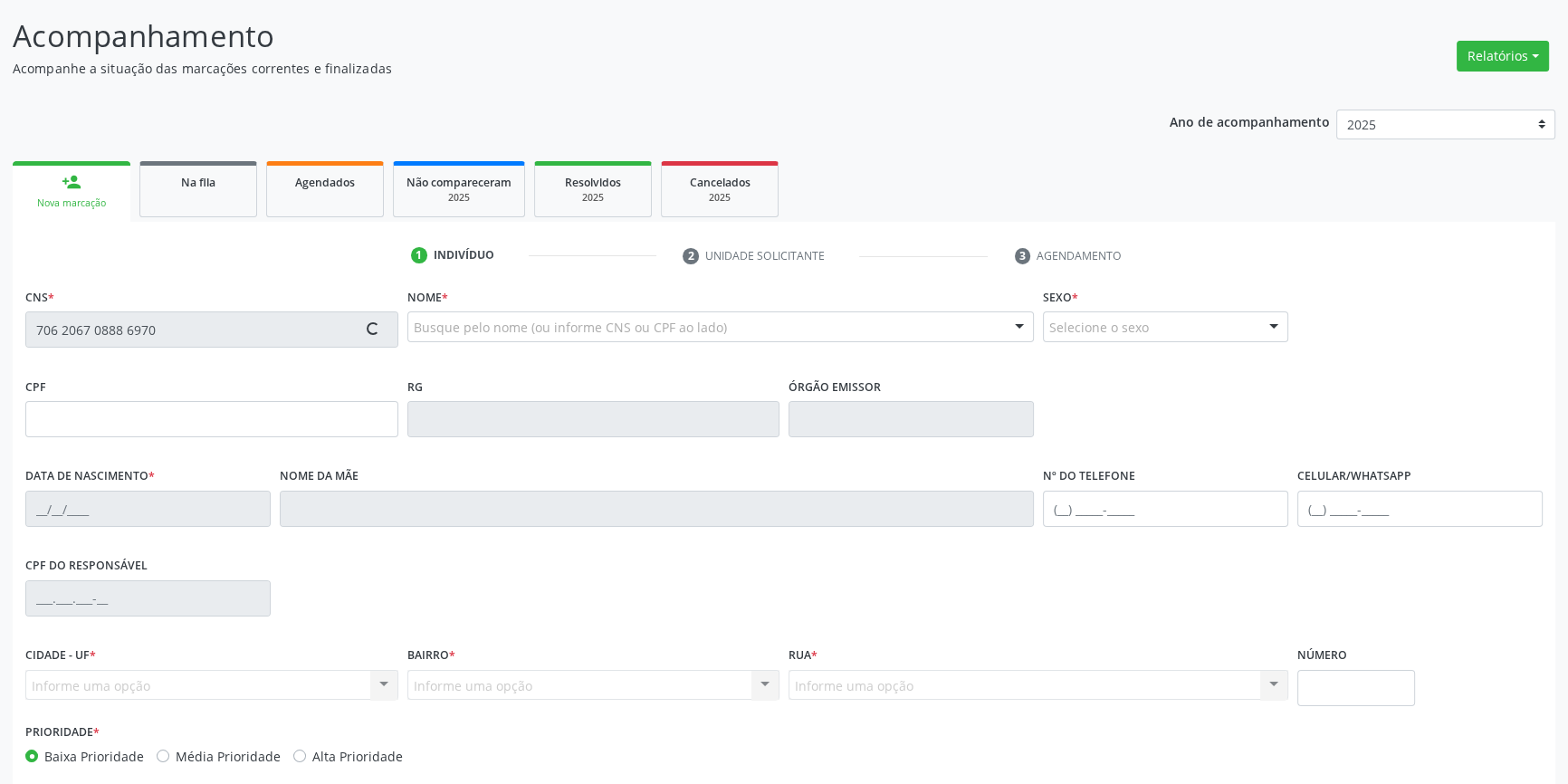
scroll to position [196, 0]
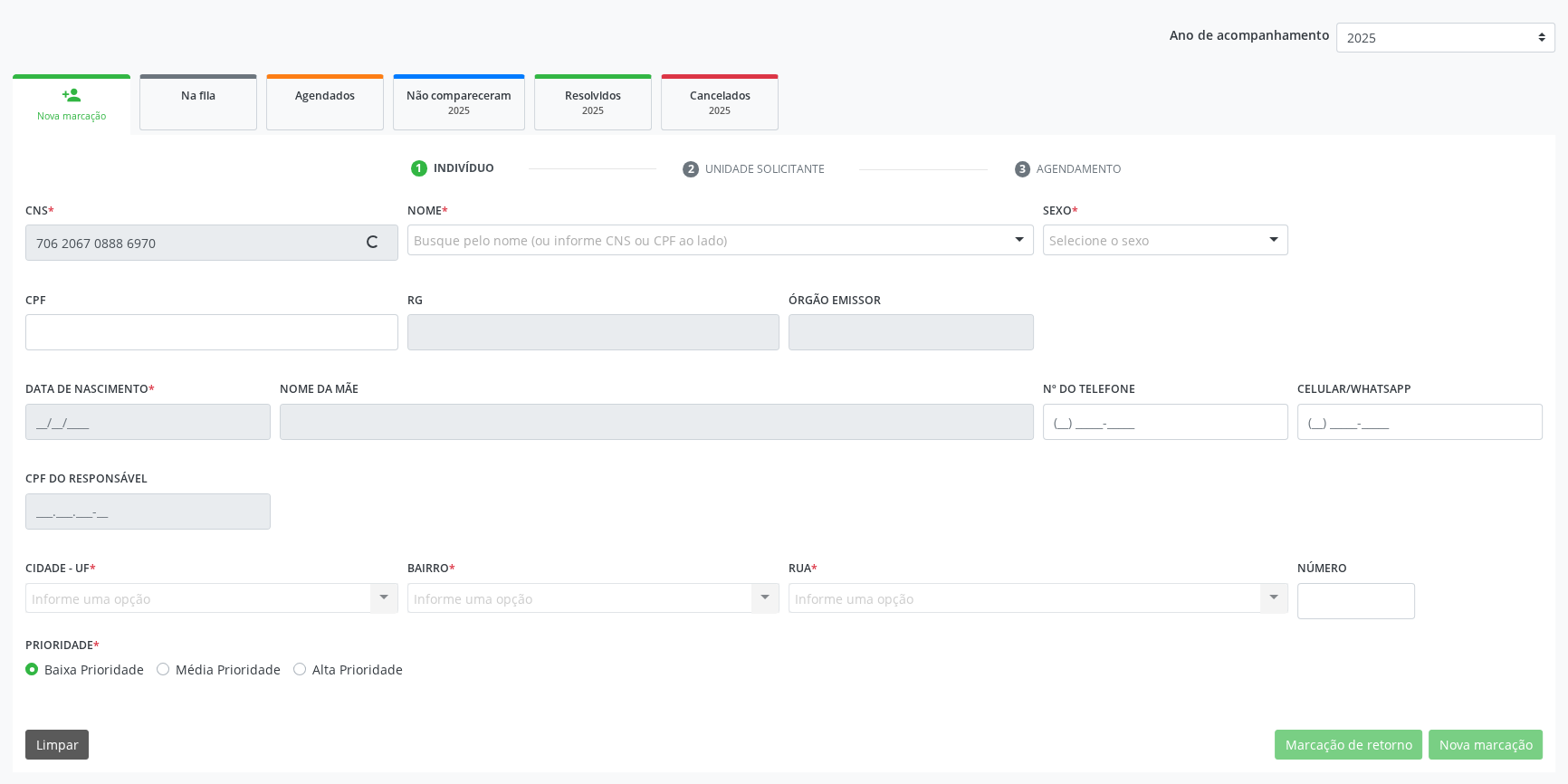
type input "04/04/1963"
type input "Maria Ferreira da Silva"
type input "(87) 98852-9969"
type input "049.756.604-40"
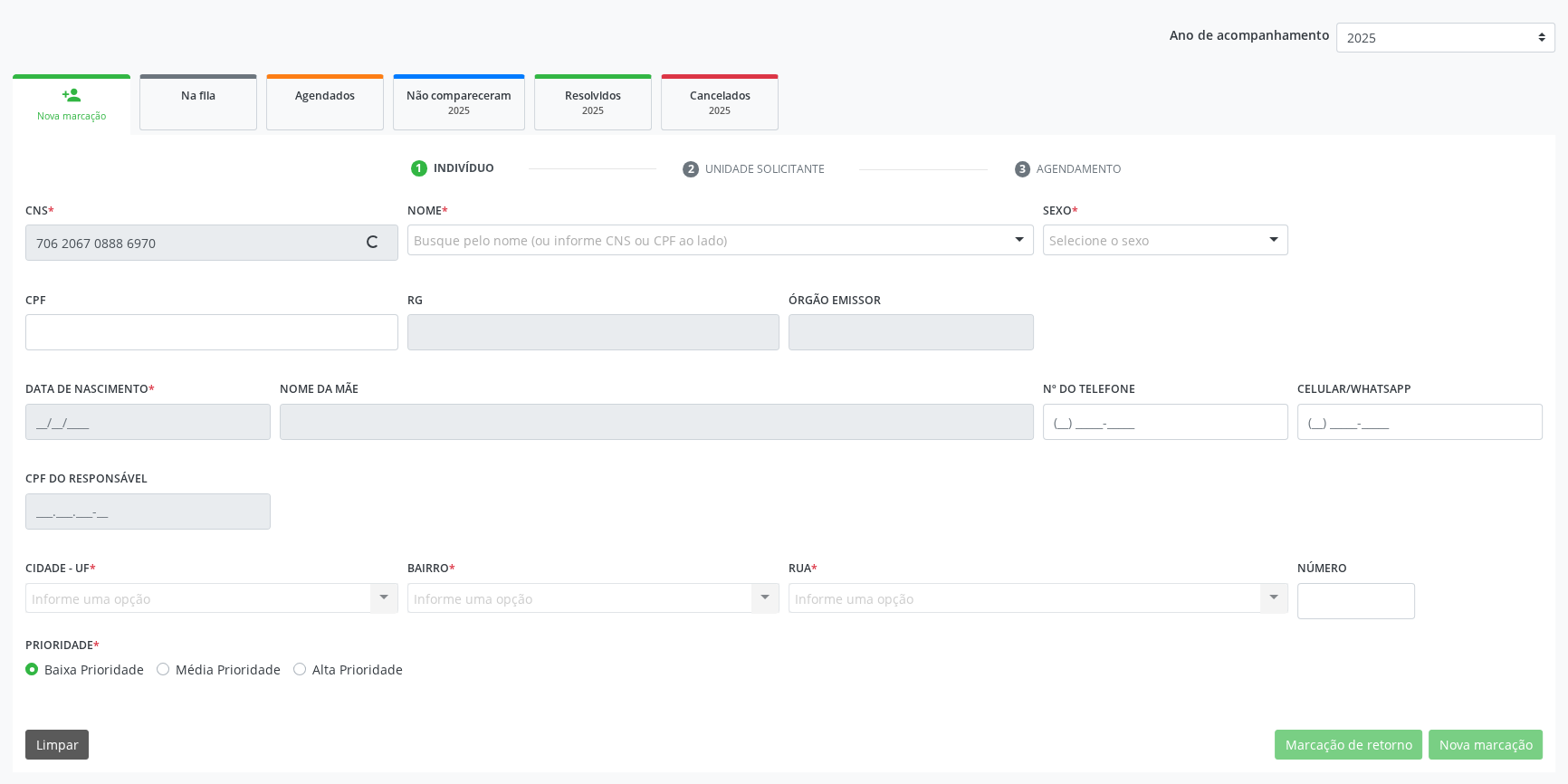
type input "S/N"
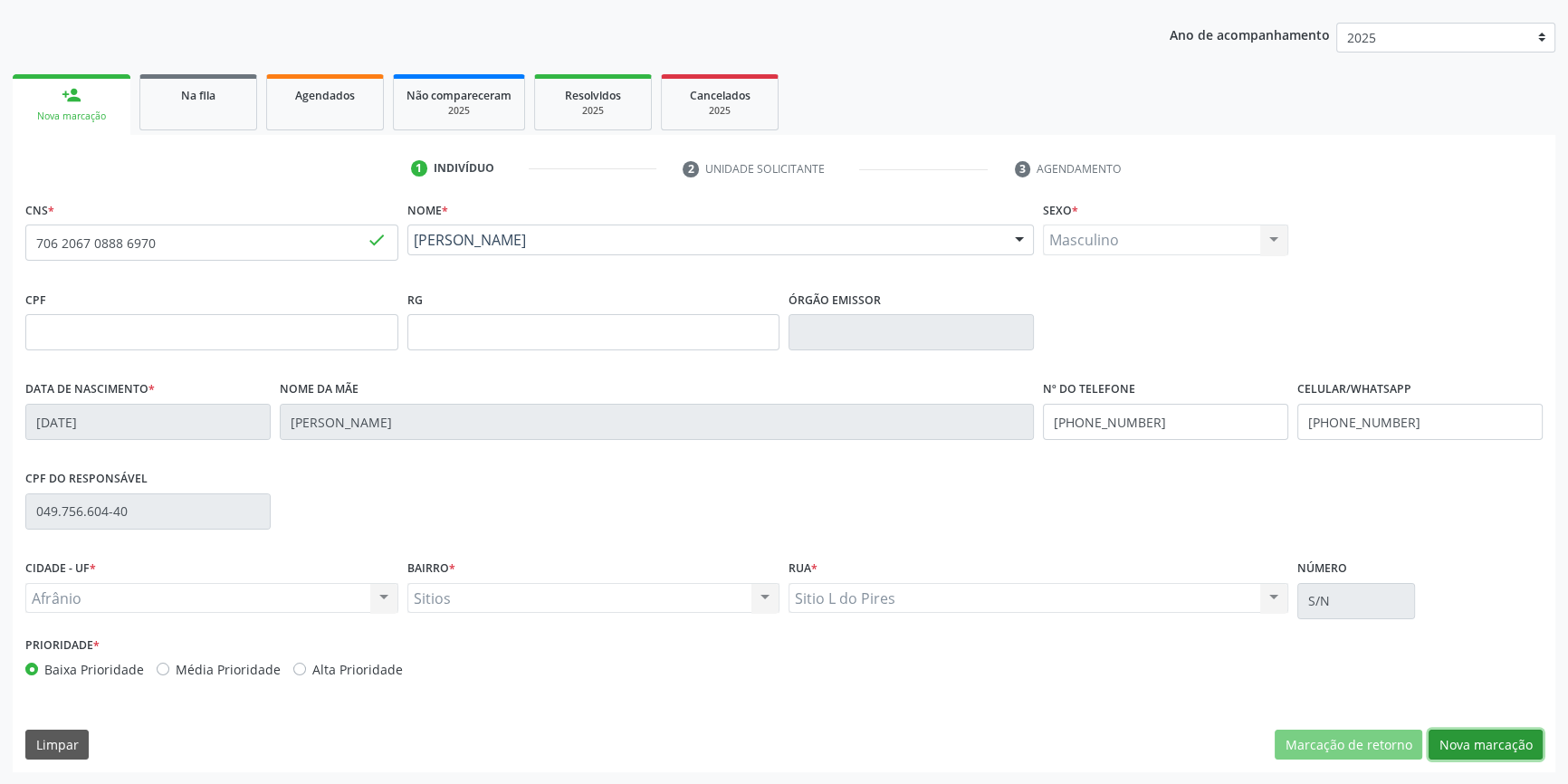
click at [1492, 749] on button "Nova marcação" at bounding box center [1485, 745] width 114 height 31
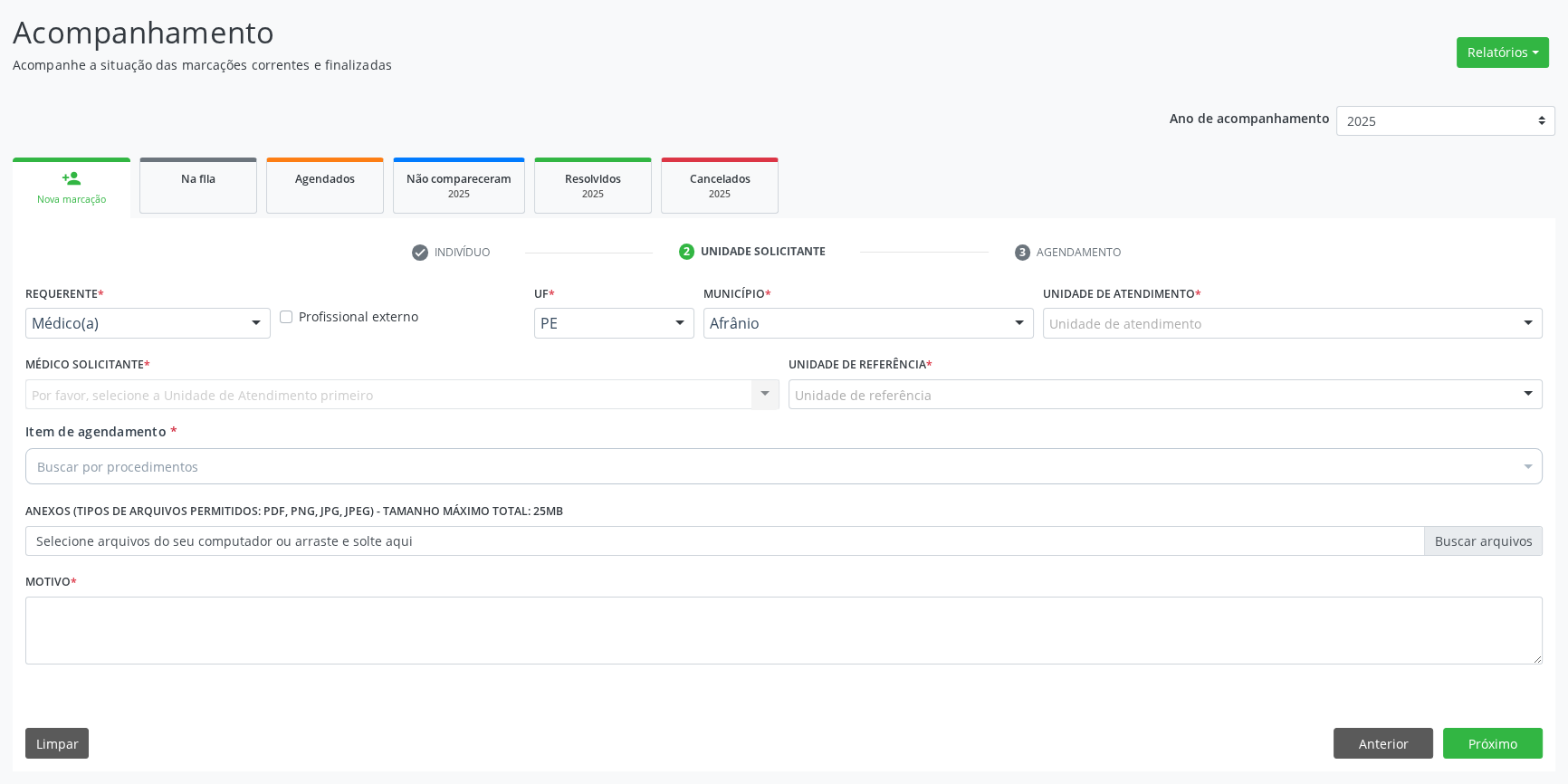
scroll to position [112, 0]
click at [1198, 324] on div "Unidade de atendimento" at bounding box center [1293, 325] width 499 height 31
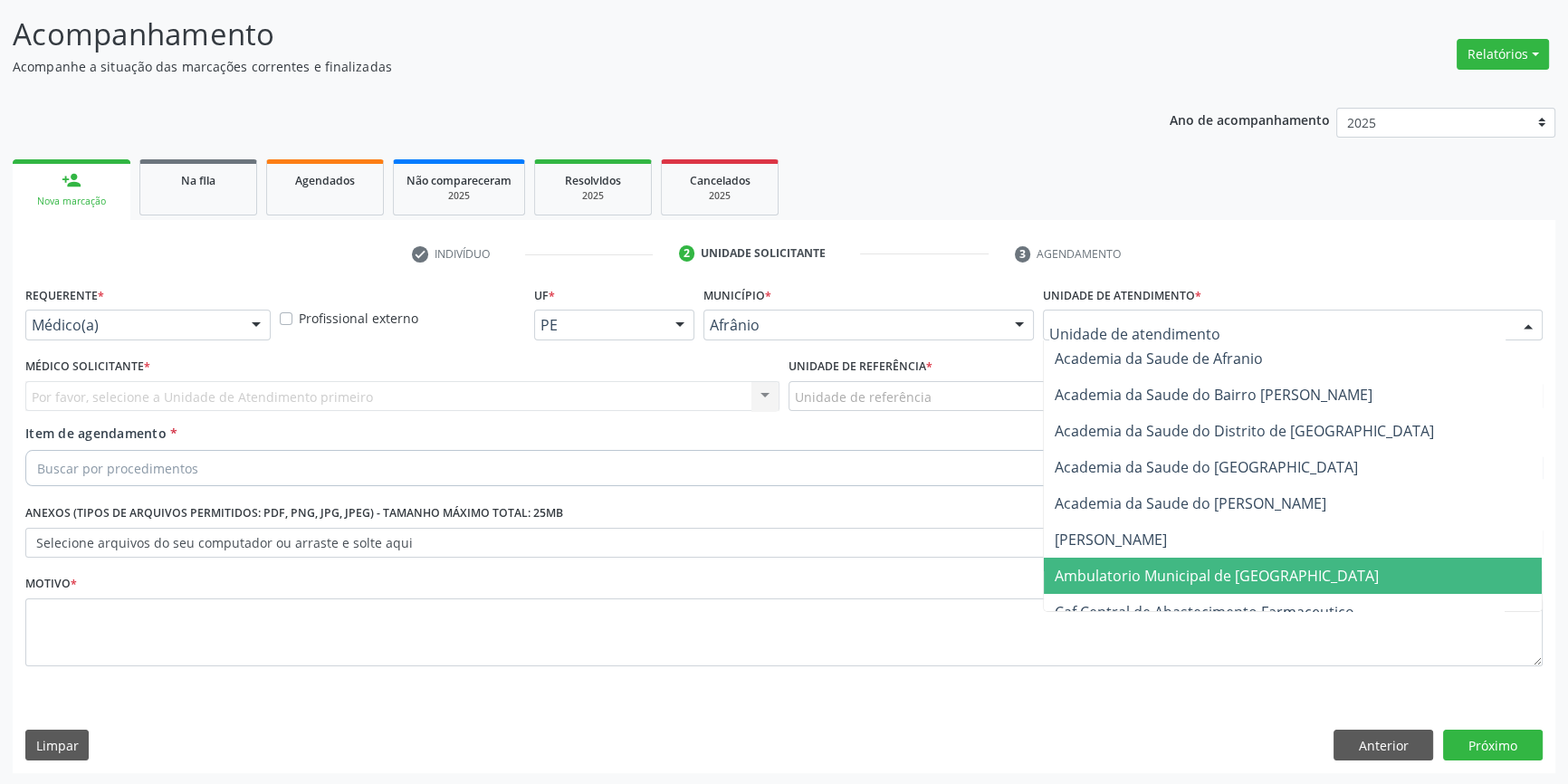
click at [1166, 569] on span "Ambulatorio Municipal de [GEOGRAPHIC_DATA]" at bounding box center [1217, 576] width 324 height 20
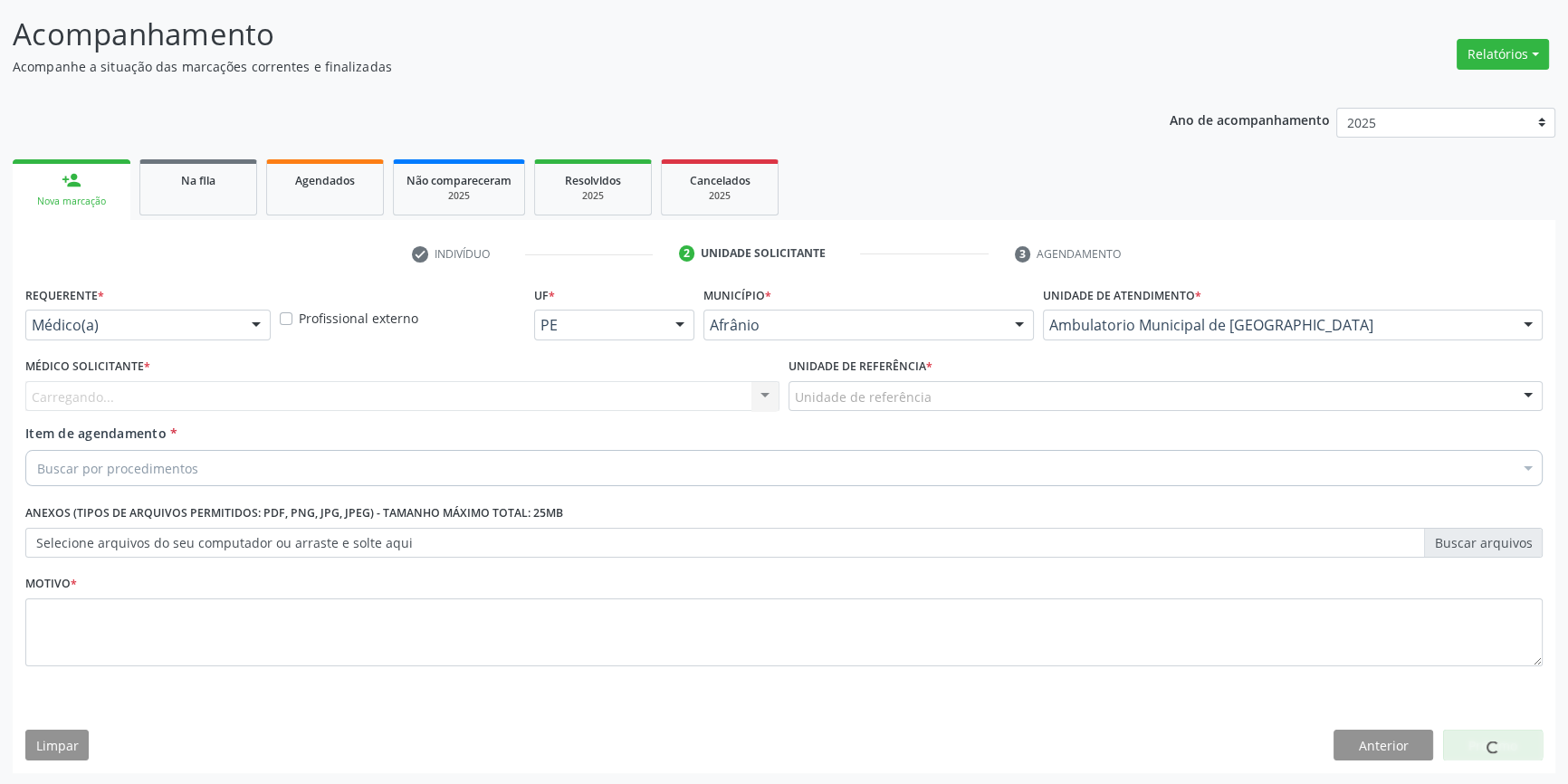
click at [959, 406] on div "Unidade de referência" at bounding box center [1166, 396] width 754 height 31
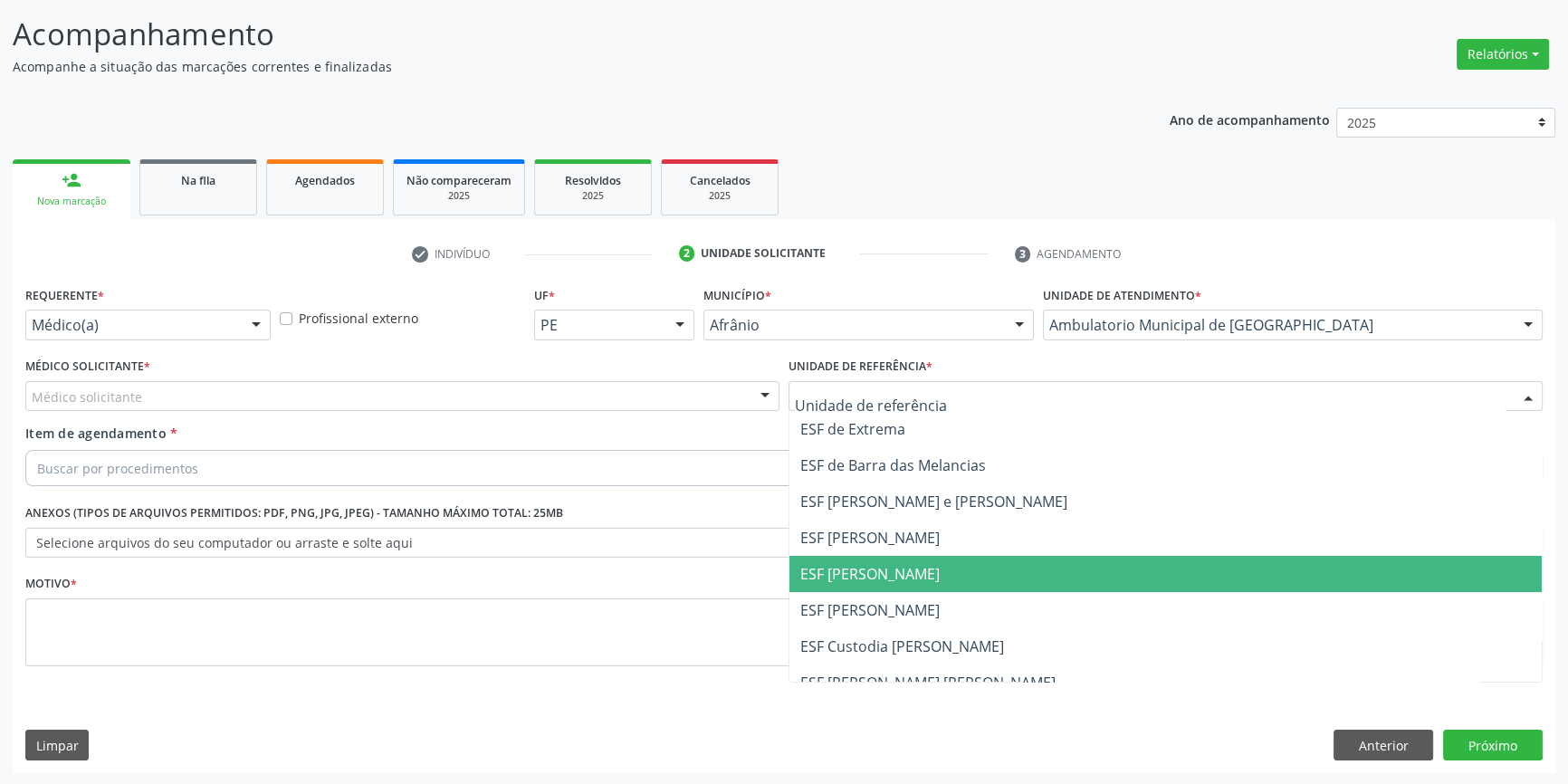
drag, startPoint x: 903, startPoint y: 563, endPoint x: 725, endPoint y: 501, distance: 188.5
click at [902, 564] on span "ESF [PERSON_NAME]" at bounding box center [870, 574] width 140 height 20
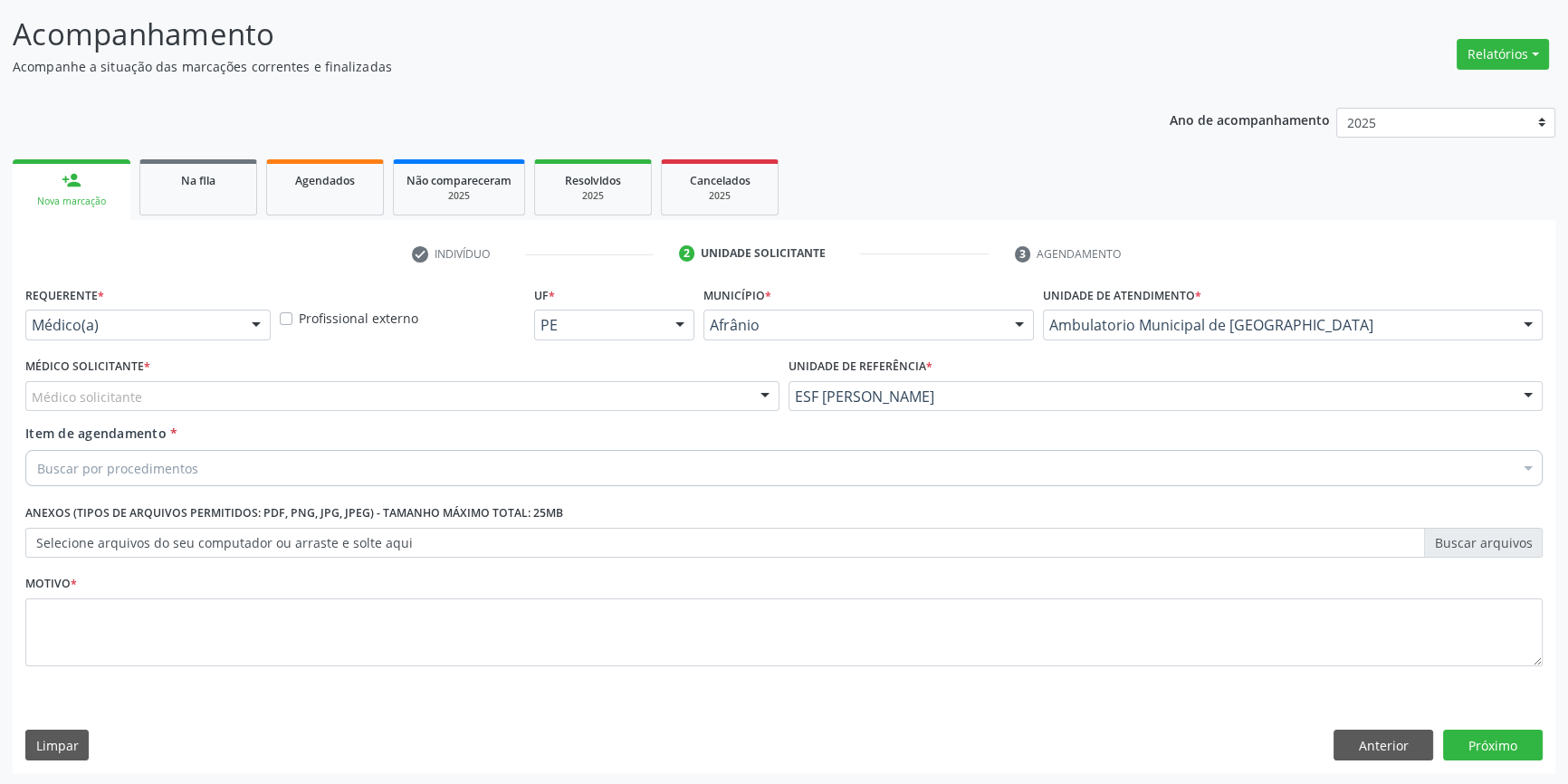
drag, startPoint x: 649, startPoint y: 419, endPoint x: 628, endPoint y: 404, distance: 25.8
click at [642, 419] on div "Médico Solicitante * Médico solicitante Alysson Rodrigo Ferreira Cavalcanti Bru…" at bounding box center [402, 389] width 764 height 71
click at [628, 404] on div "Médico solicitante" at bounding box center [402, 396] width 754 height 31
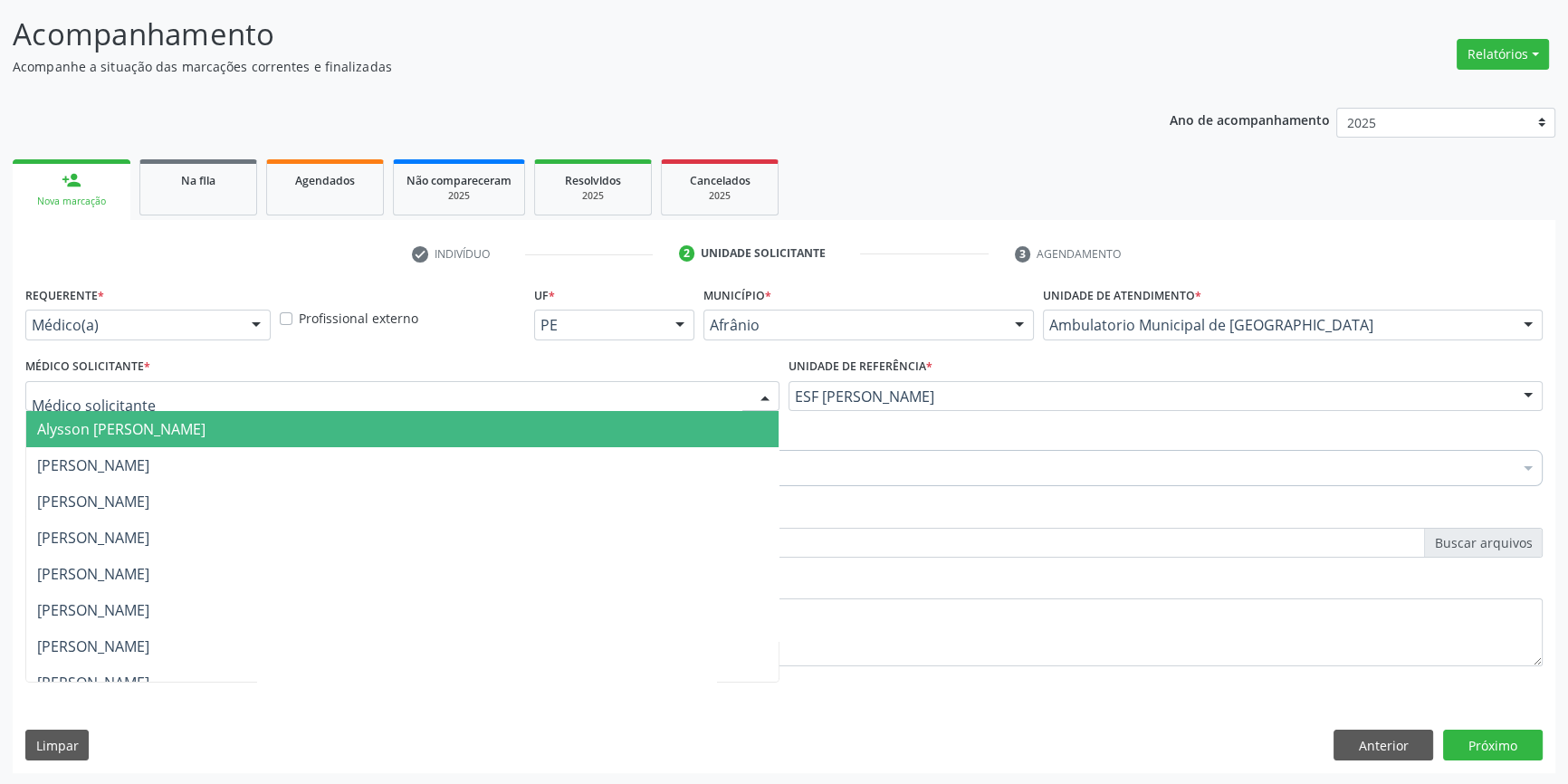
click at [348, 450] on span "Bruno Saraiva Bezerra Medrado" at bounding box center [402, 464] width 753 height 36
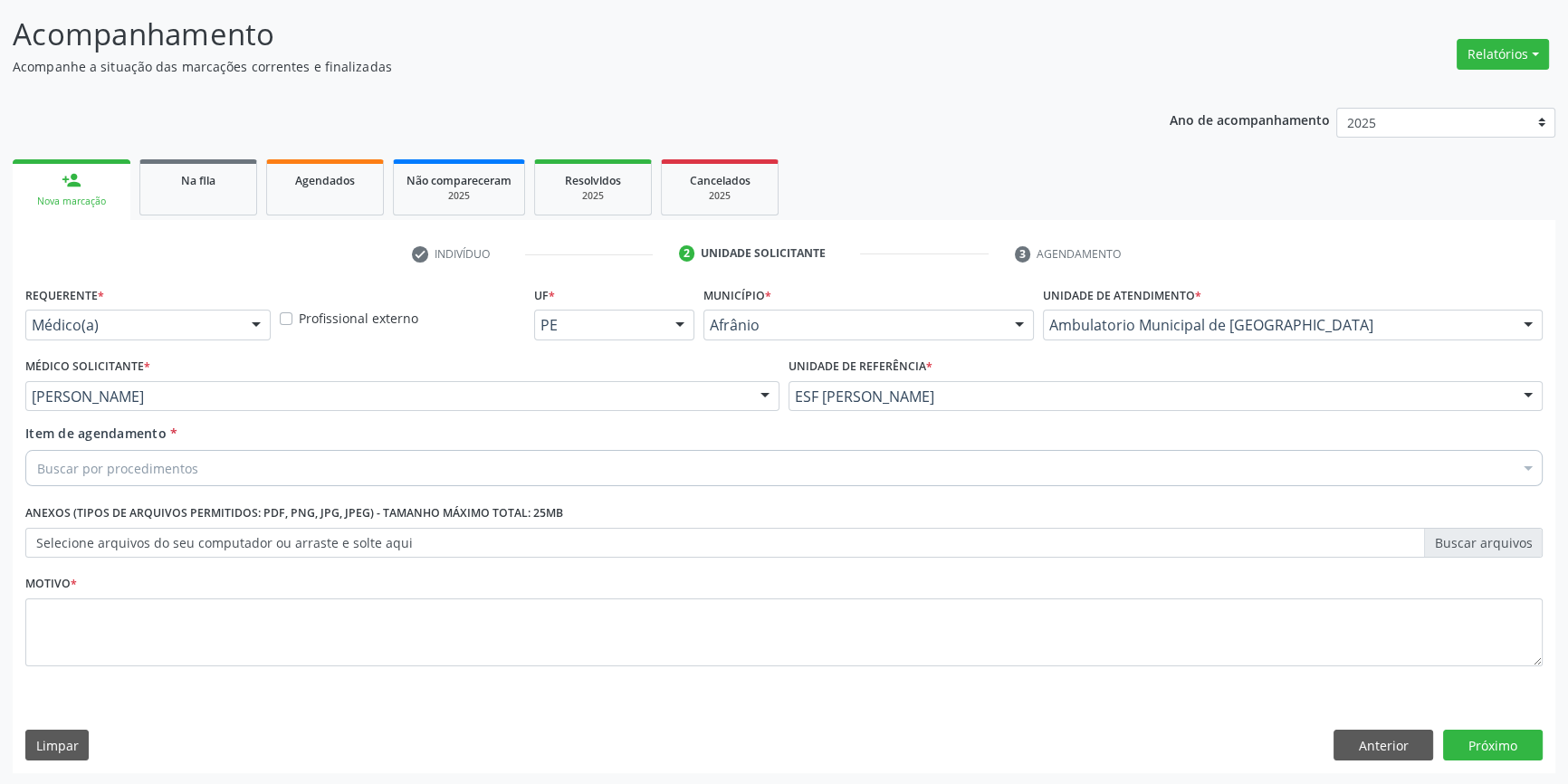
click at [294, 460] on div "Buscar por procedimentos" at bounding box center [784, 467] width 1517 height 36
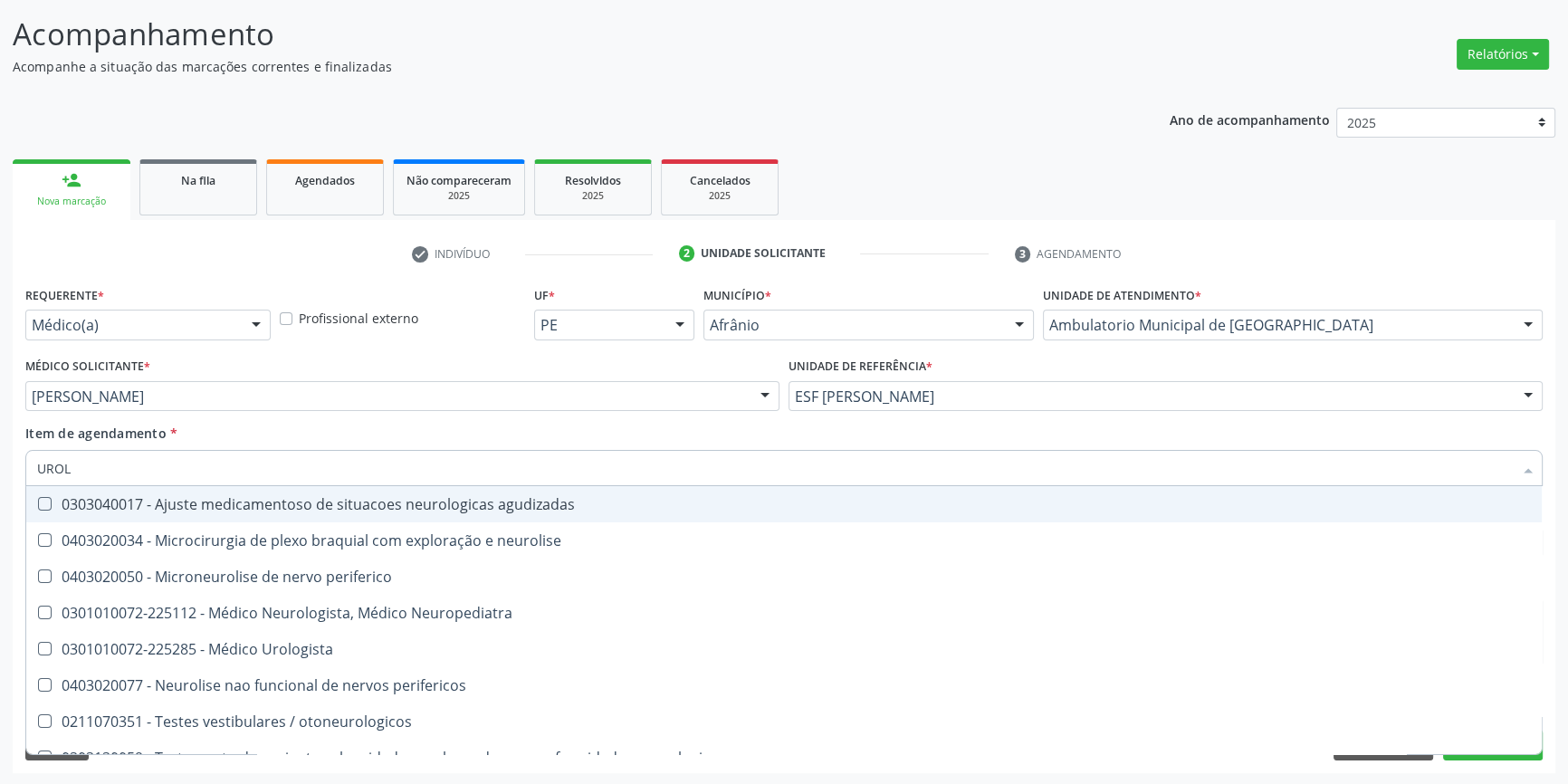
type input "UROLO"
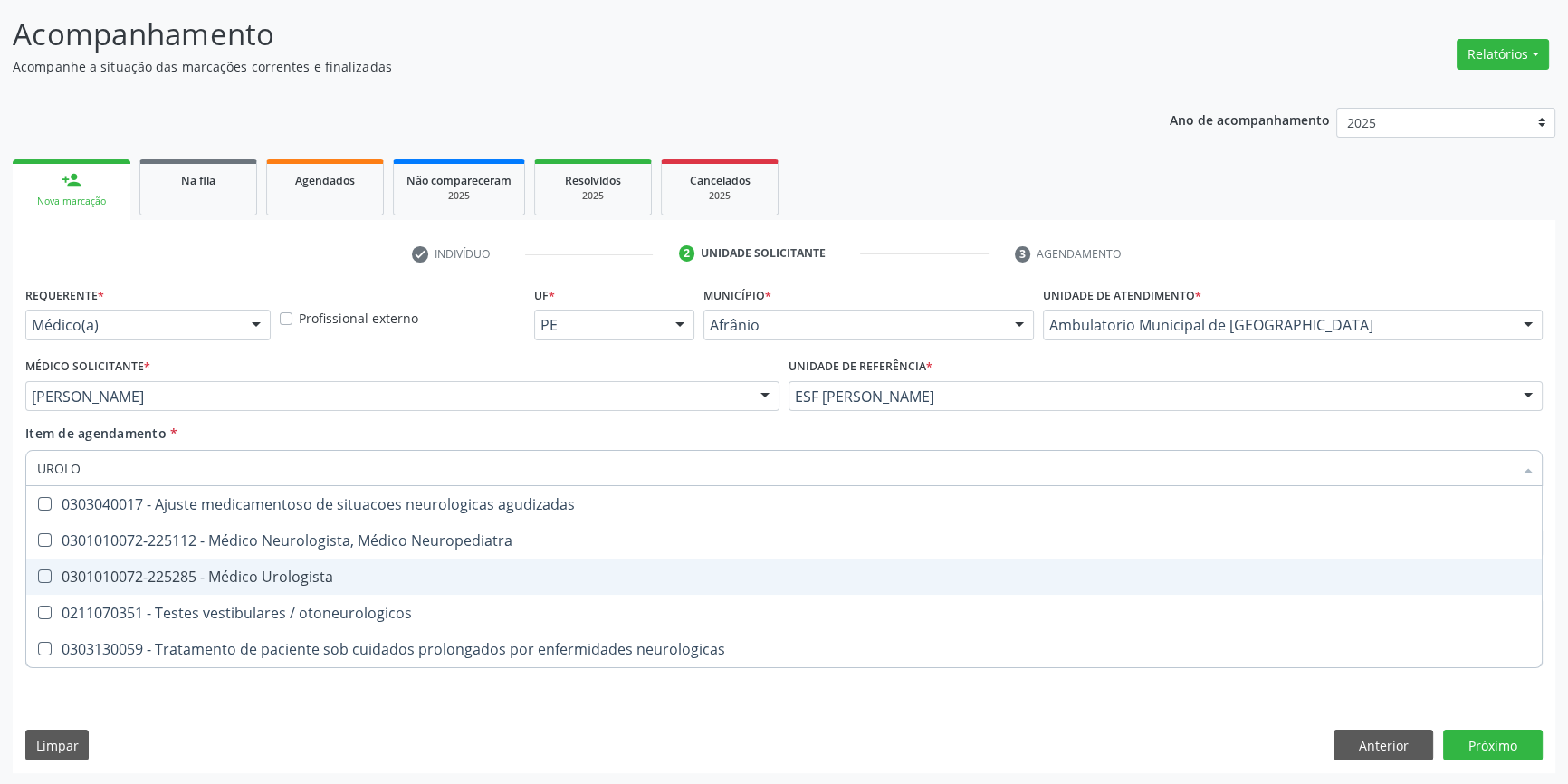
click at [277, 569] on div "0301010072-225285 - Médico Urologista" at bounding box center [784, 576] width 1494 height 15
checkbox Urologista "true"
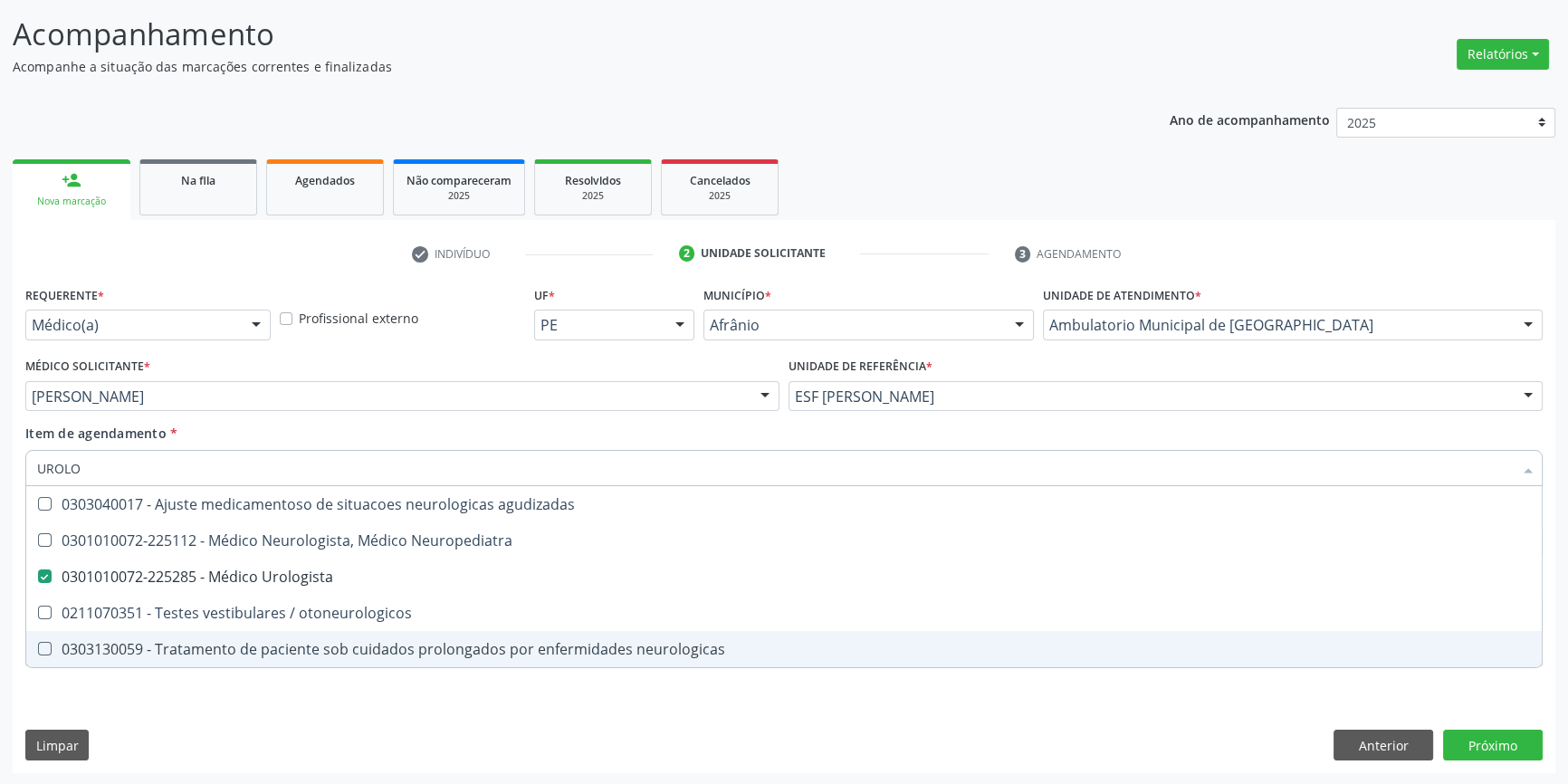
click at [264, 720] on div "Requerente * Médico(a) Médico(a) Enfermeiro(a) Paciente Nenhum resultado encont…" at bounding box center [784, 528] width 1543 height 492
checkbox Neuropediatra "true"
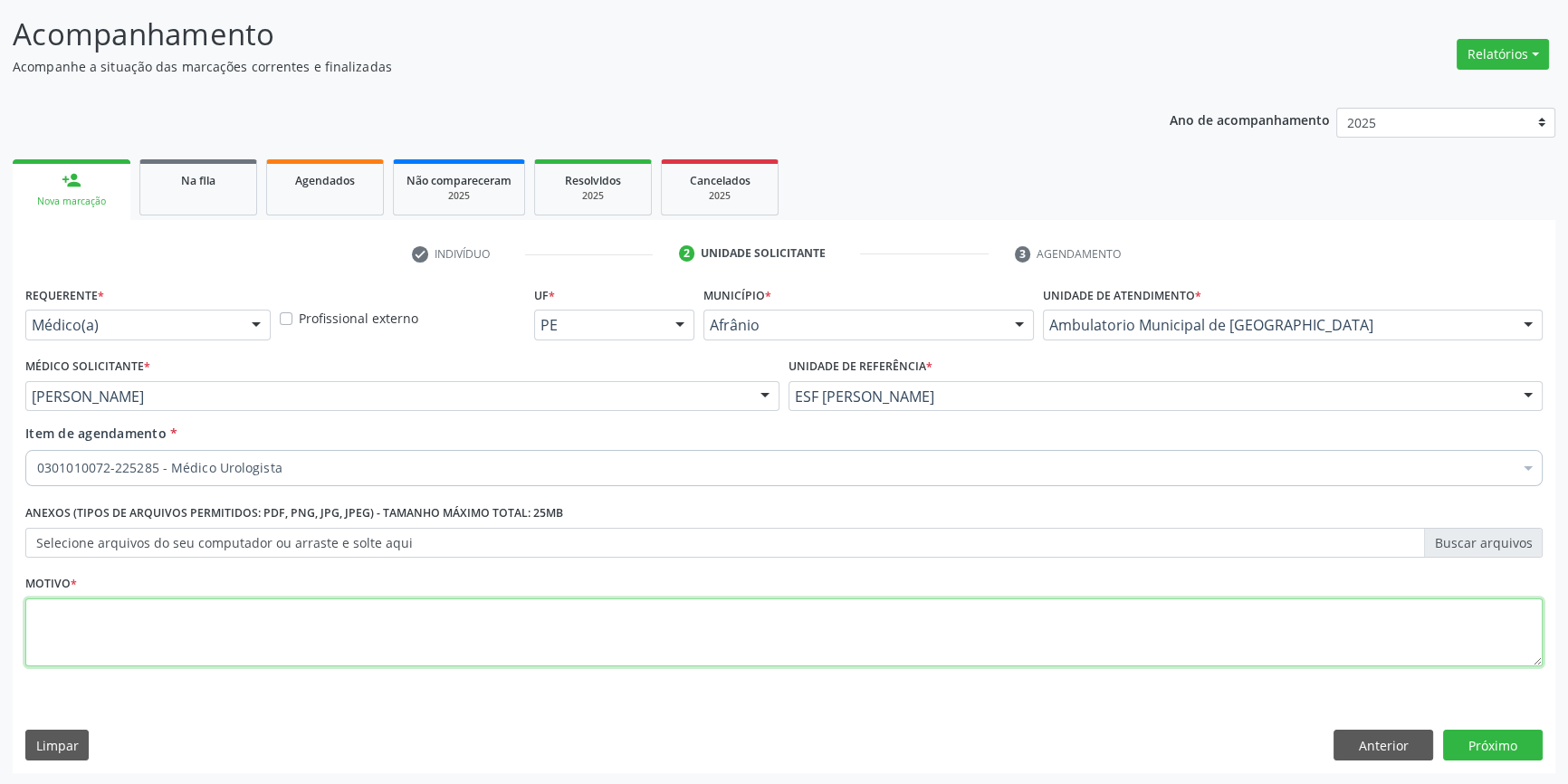
click at [235, 611] on textarea at bounding box center [784, 632] width 1517 height 69
type textarea "RETORNO"
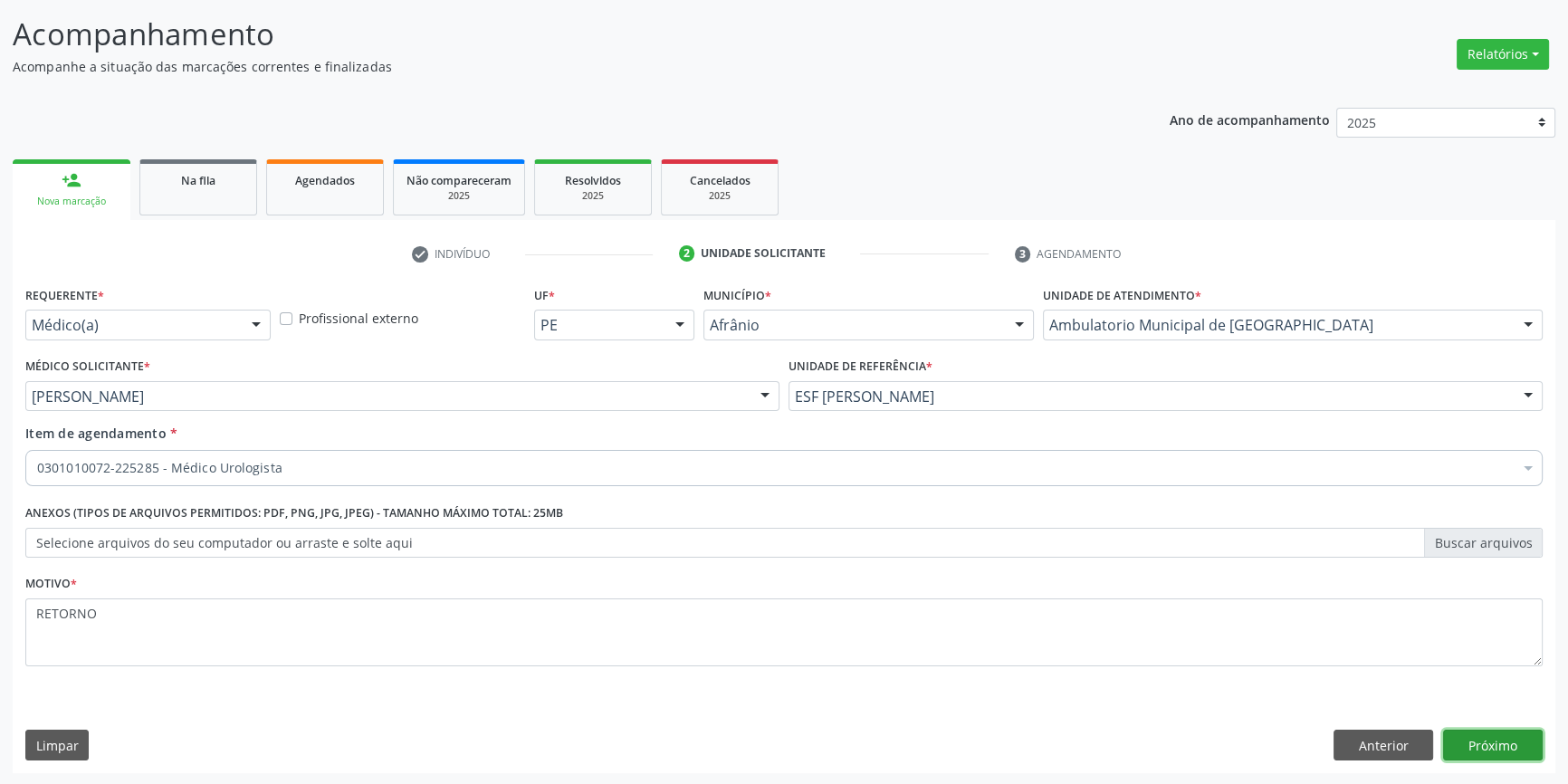
click at [1483, 737] on button "Próximo" at bounding box center [1493, 745] width 100 height 31
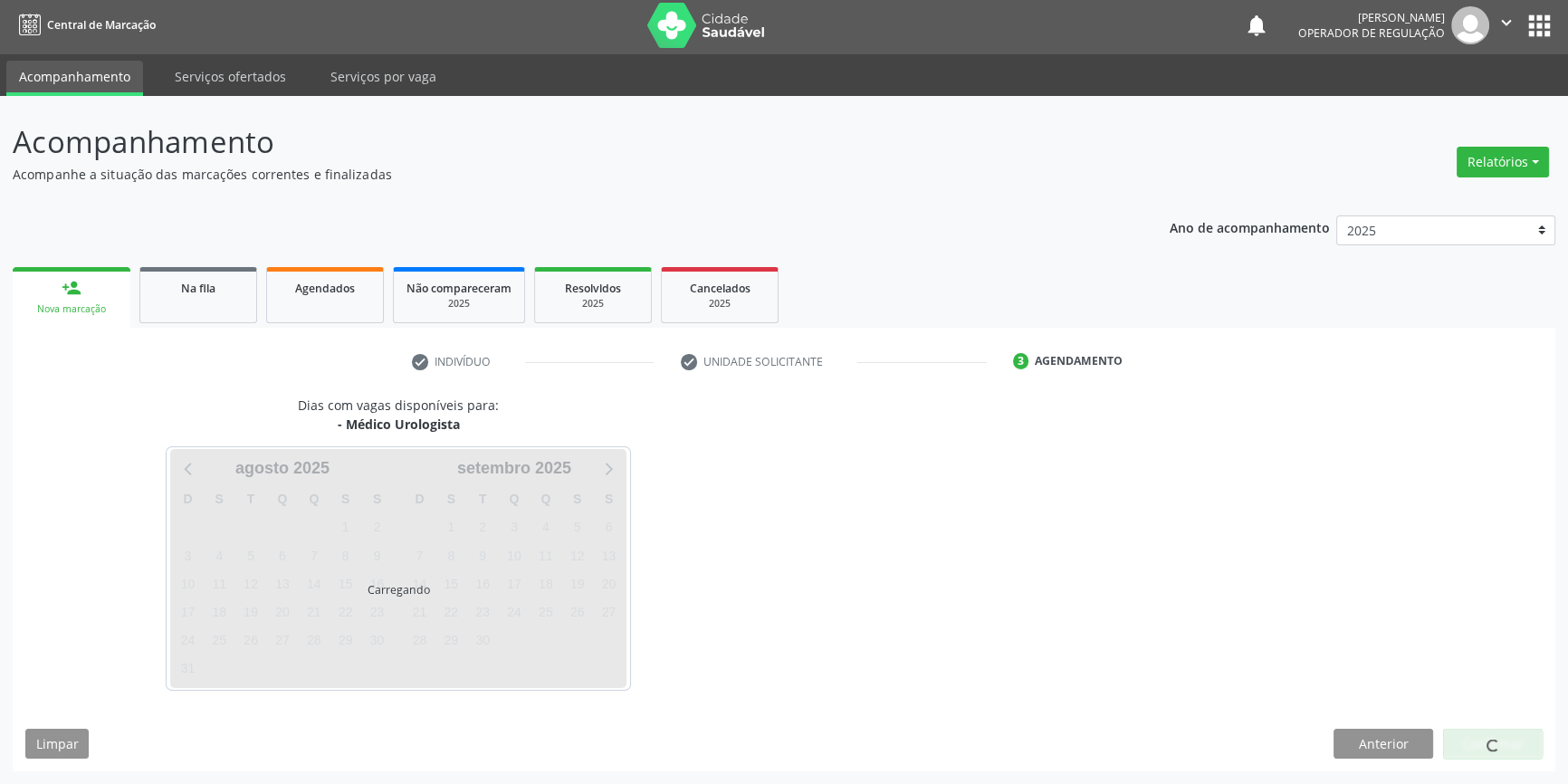
scroll to position [2, 0]
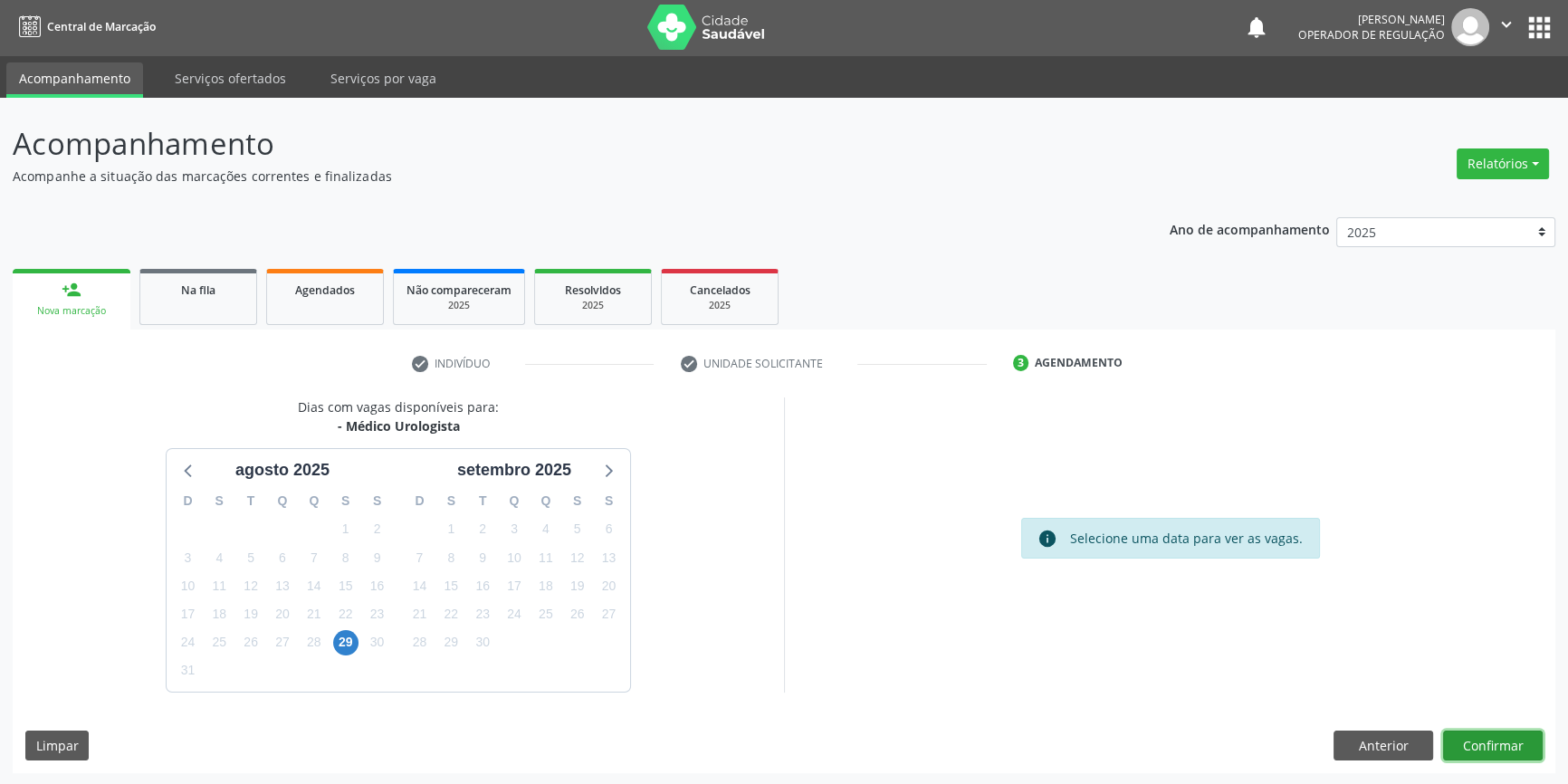
click at [1483, 737] on button "Confirmar" at bounding box center [1493, 746] width 100 height 31
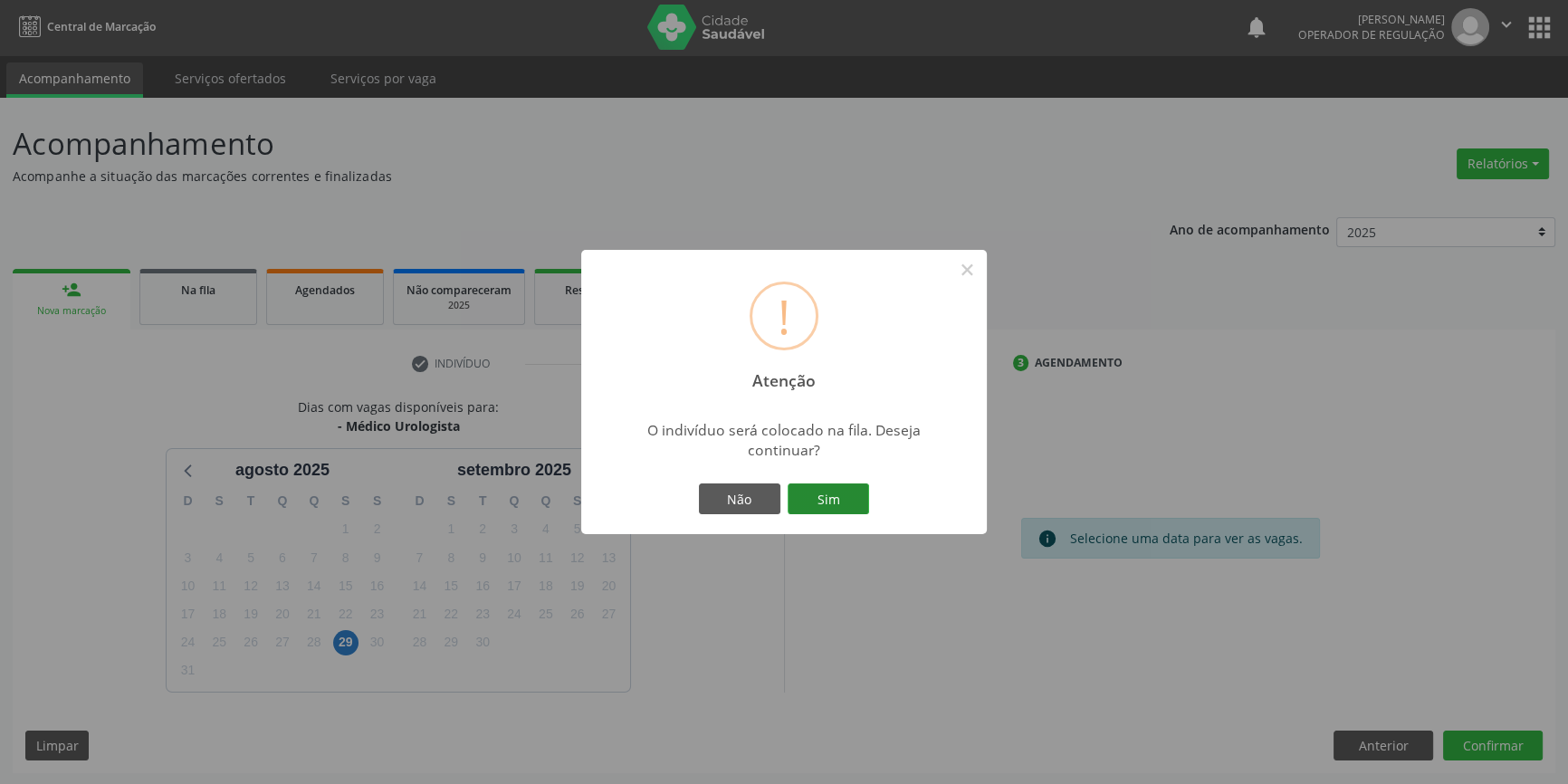
click at [840, 493] on button "Sim" at bounding box center [829, 499] width 82 height 31
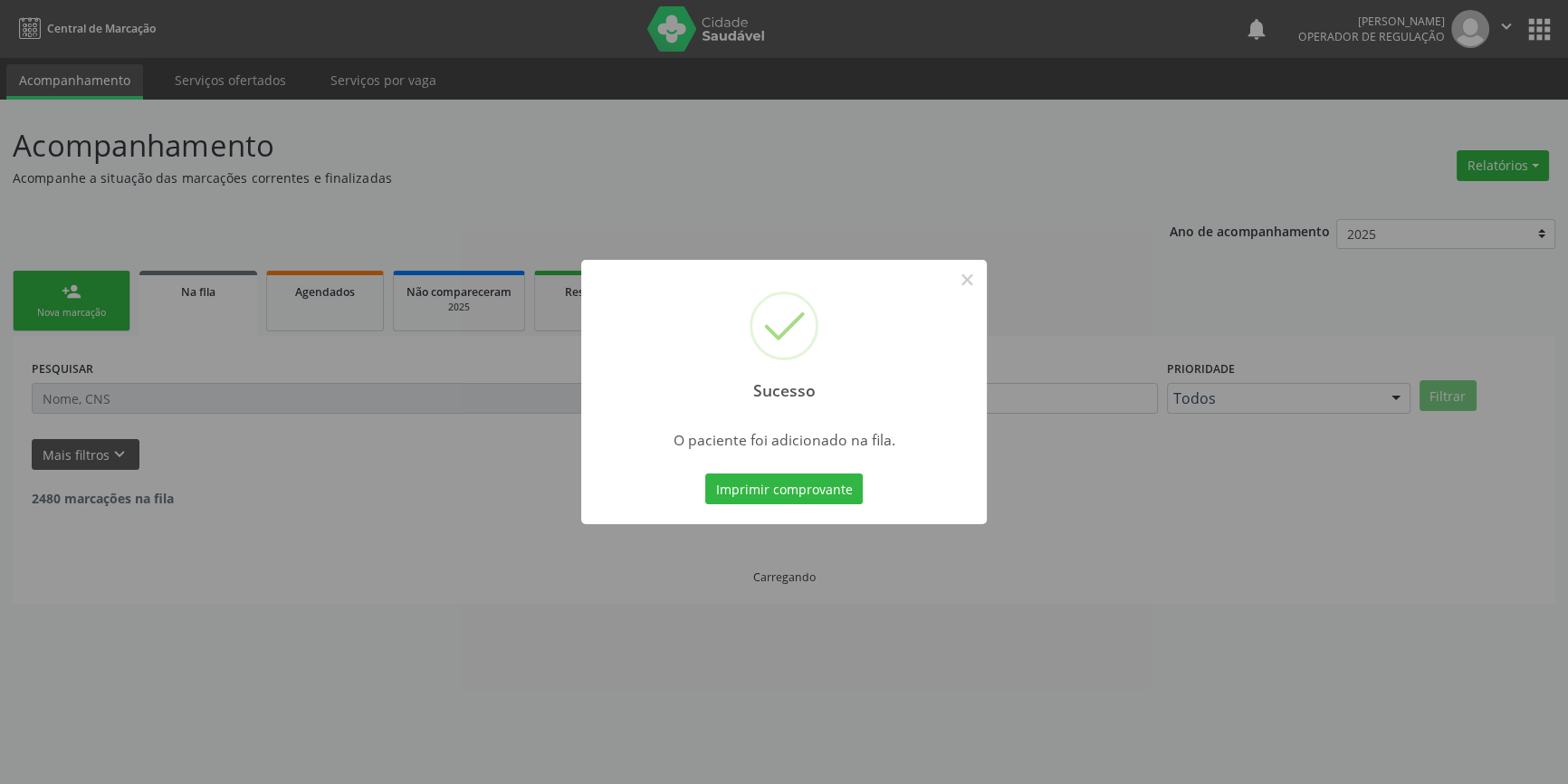
scroll to position [0, 0]
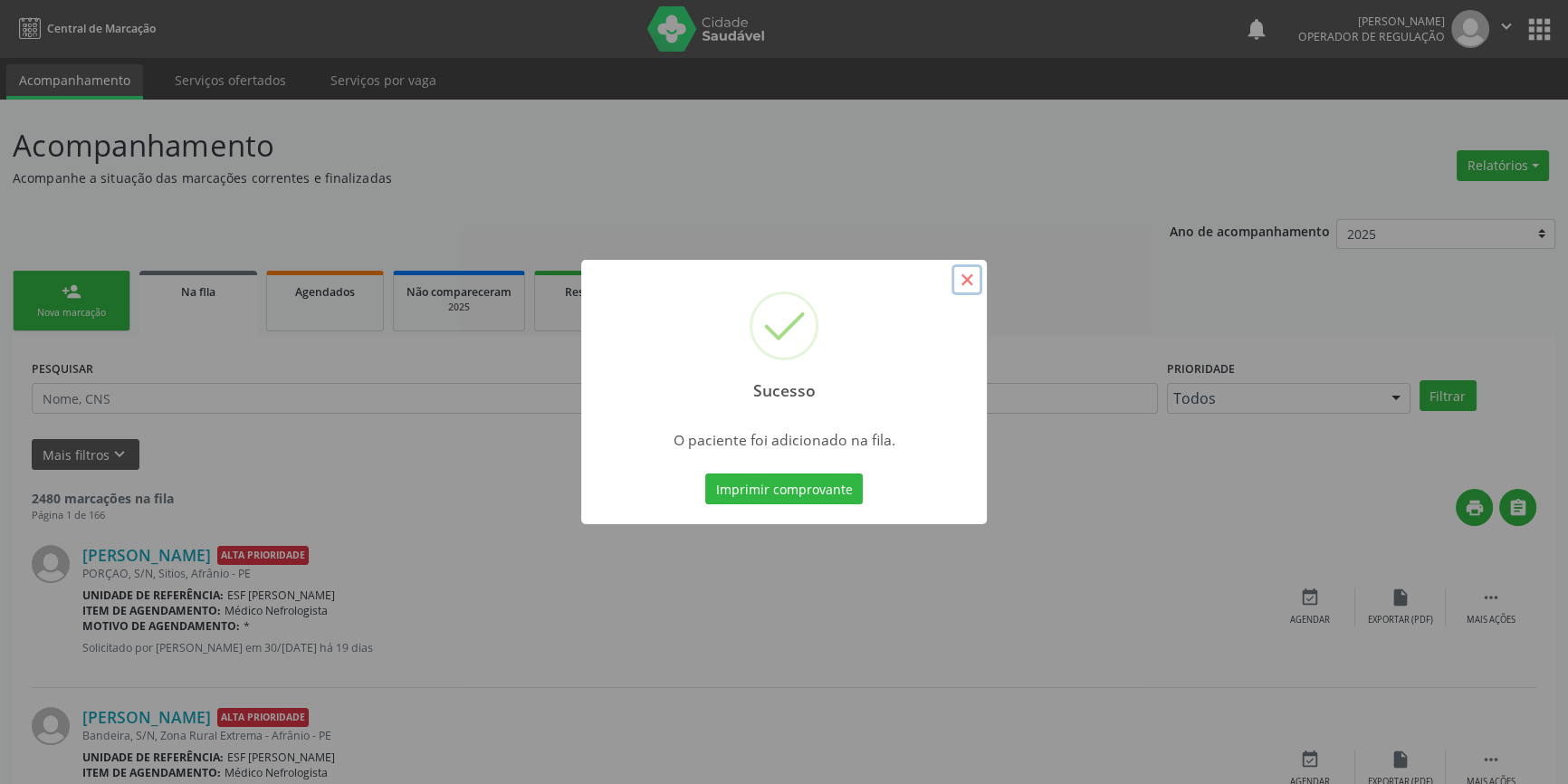
click at [973, 274] on button "×" at bounding box center [968, 280] width 31 height 31
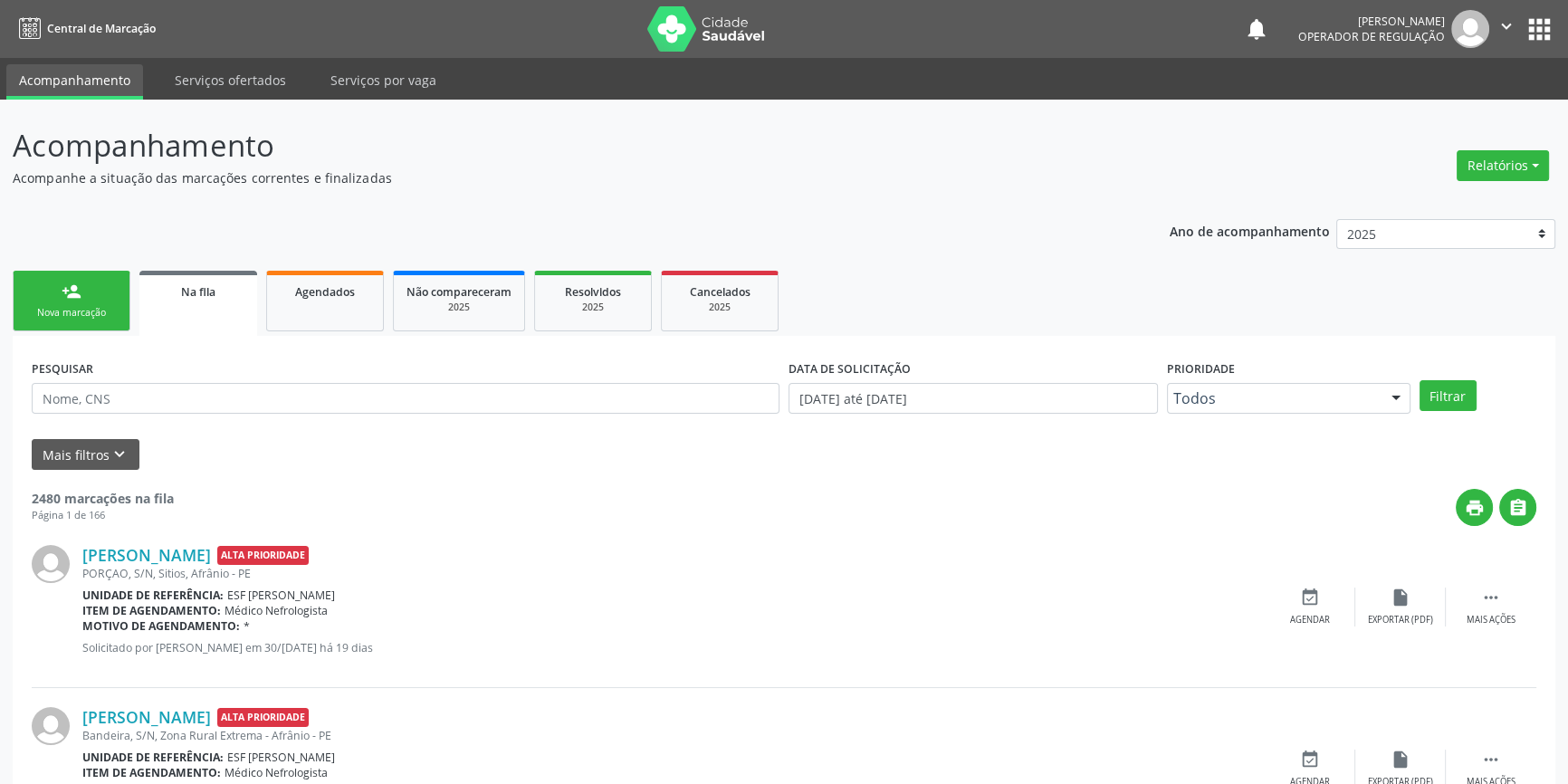
click at [81, 271] on link "person_add Nova marcação" at bounding box center [71, 301] width 118 height 60
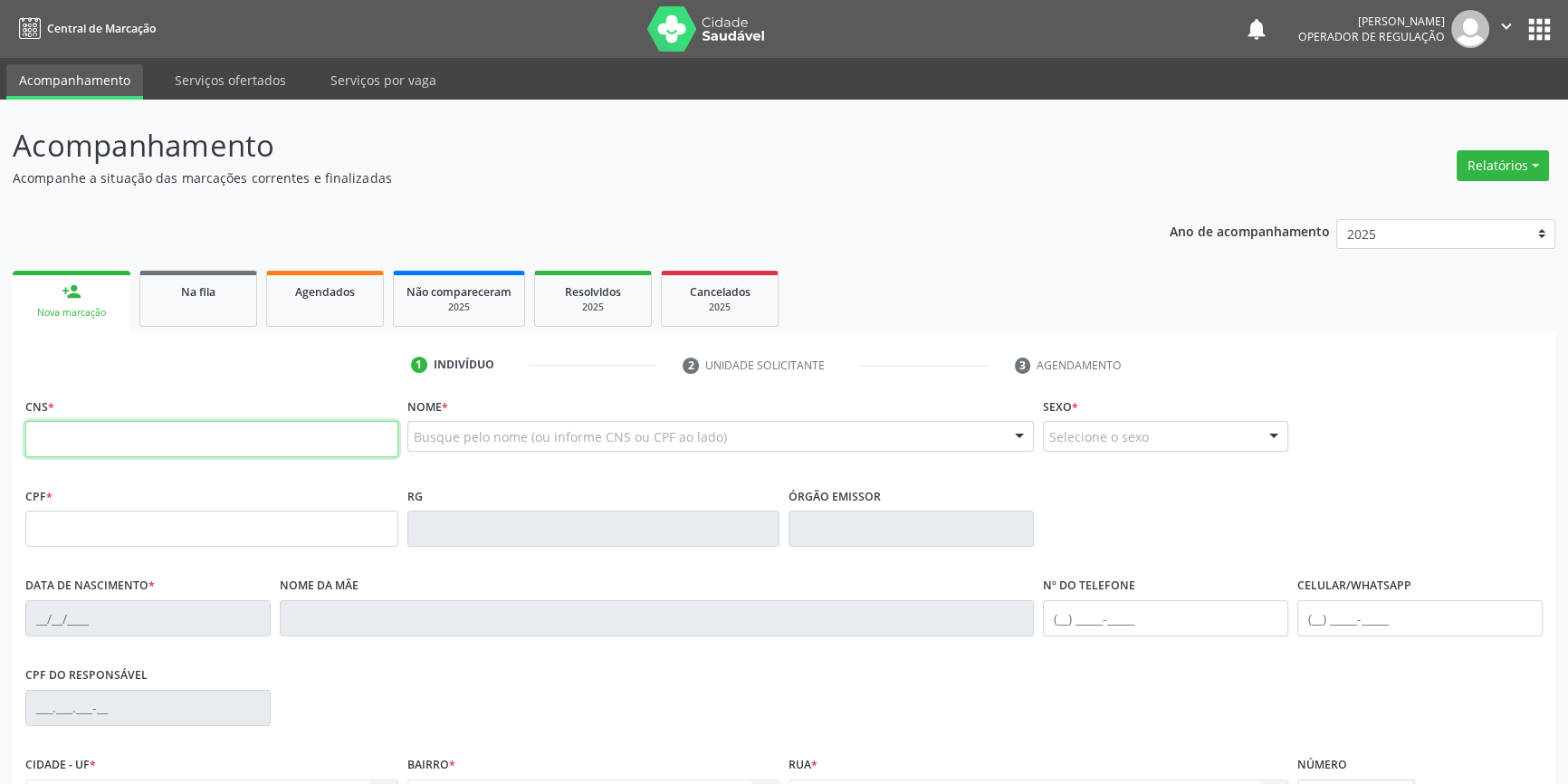
click at [103, 425] on input "text" at bounding box center [212, 438] width 373 height 36
type input "704 7097 3446 4435"
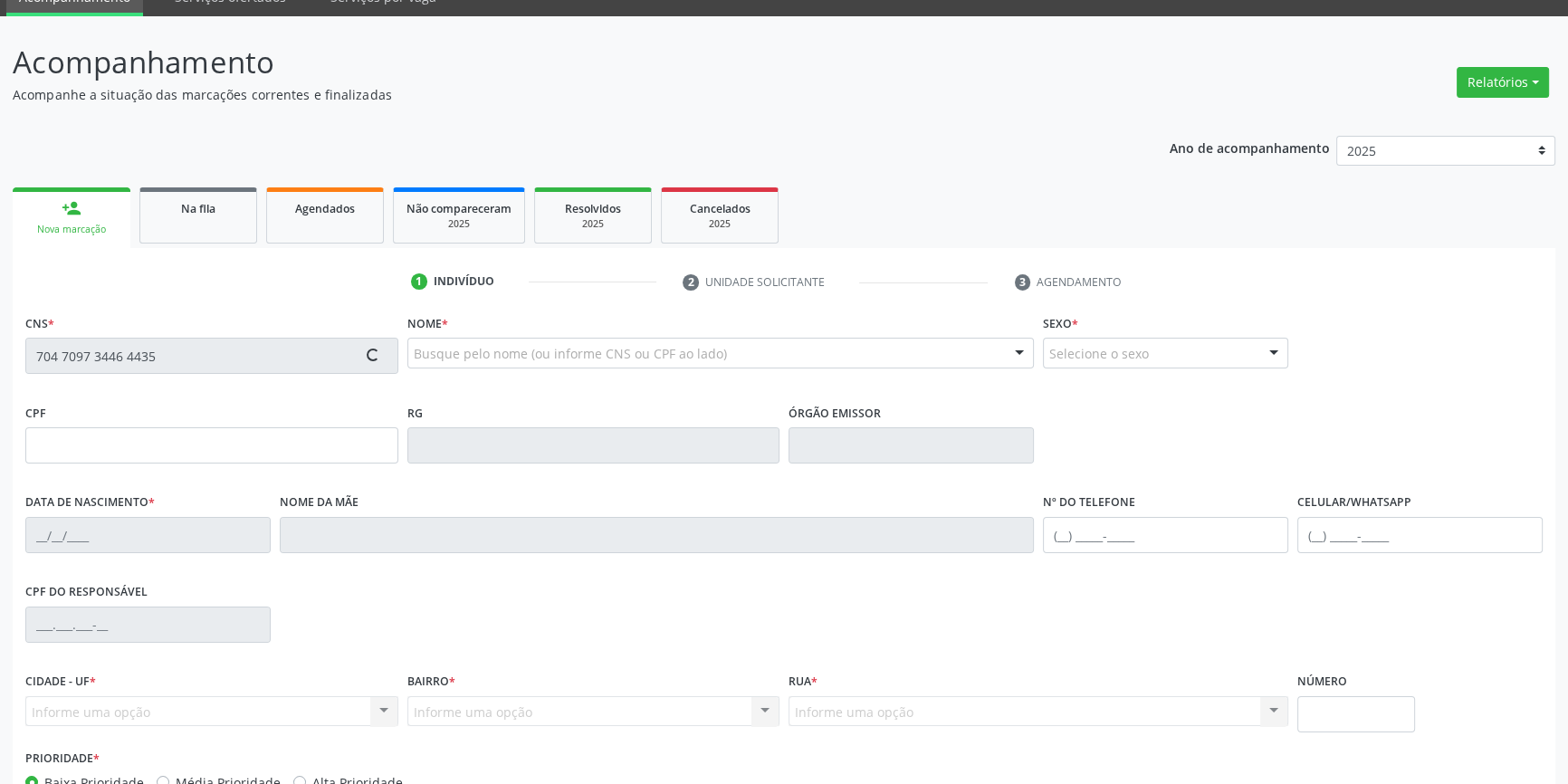
scroll to position [196, 0]
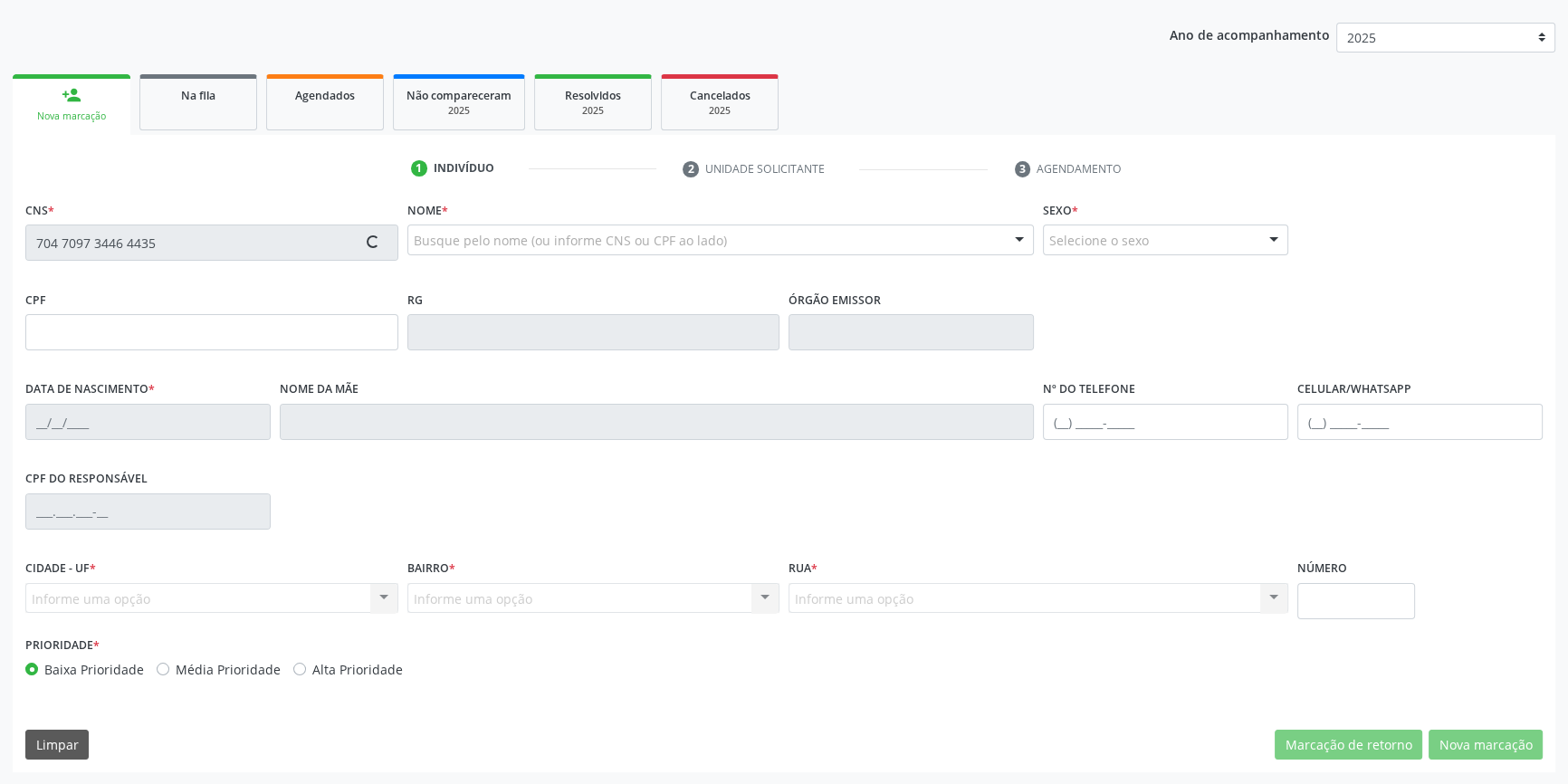
type input "037.318.174-46"
type input "22/11/1979"
type input "Josenita Maria de Brito Pereira"
type input "(87) 98111-7803"
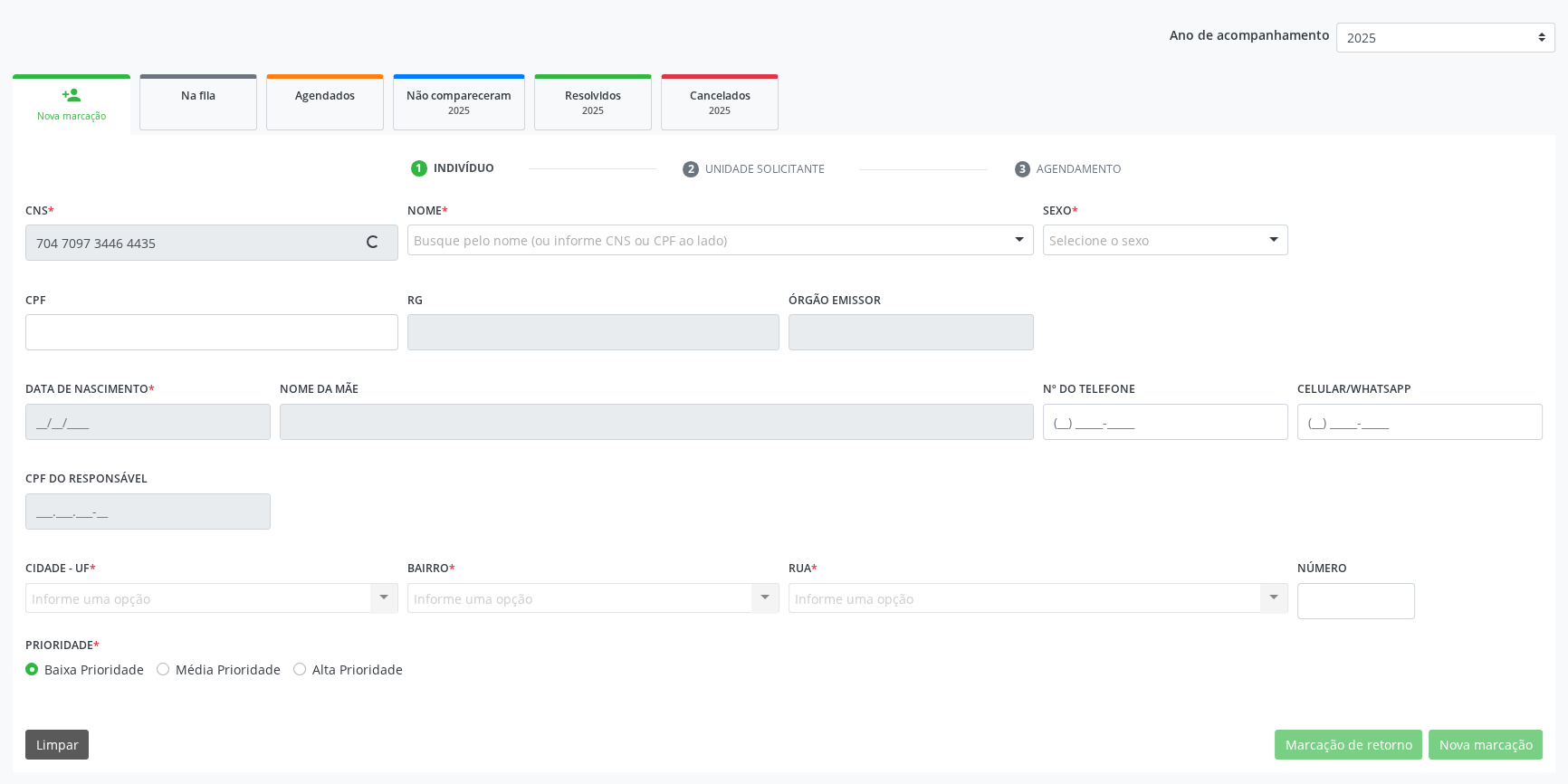
type input "286"
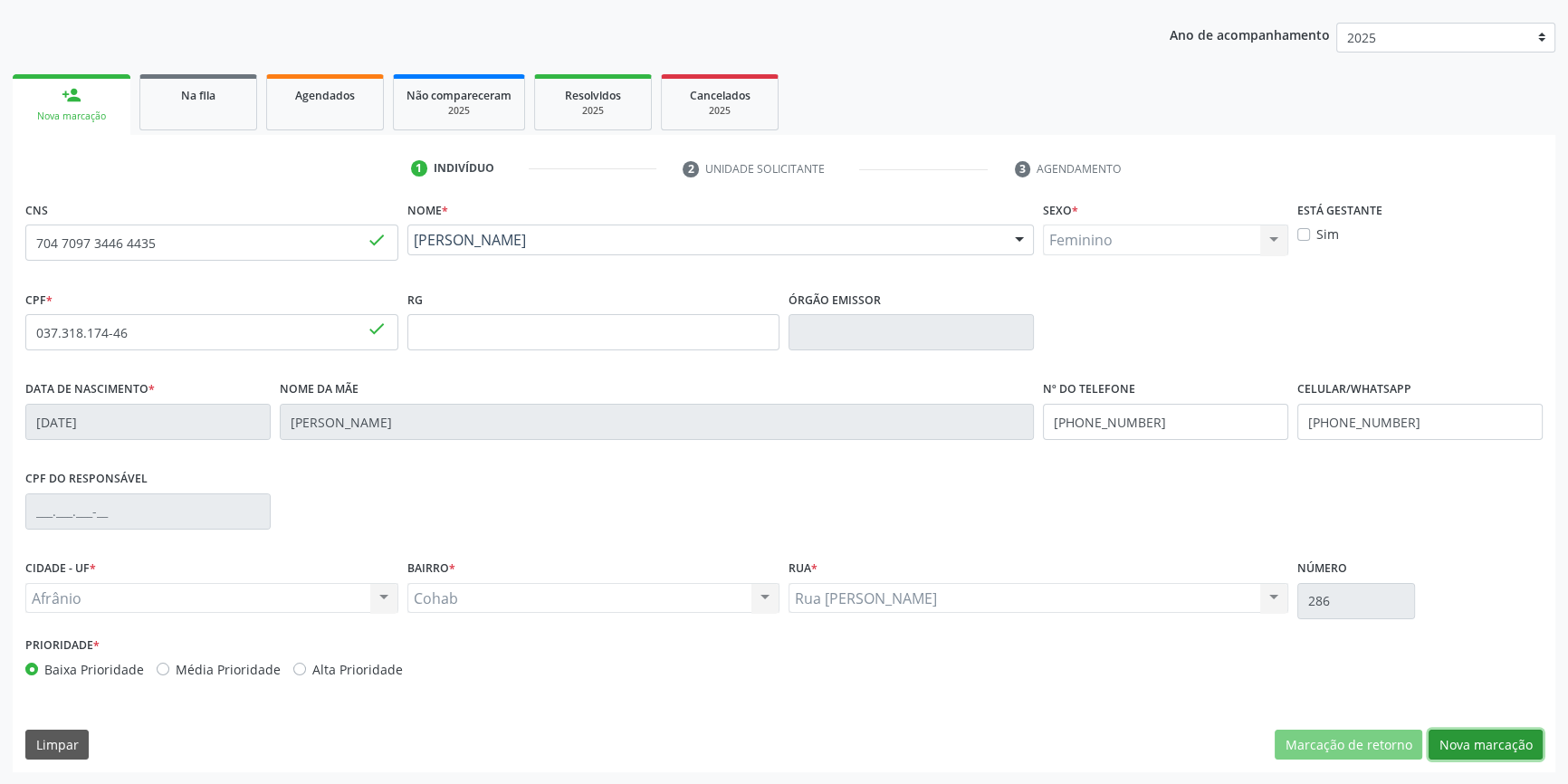
click at [1462, 732] on button "Nova marcação" at bounding box center [1485, 745] width 114 height 31
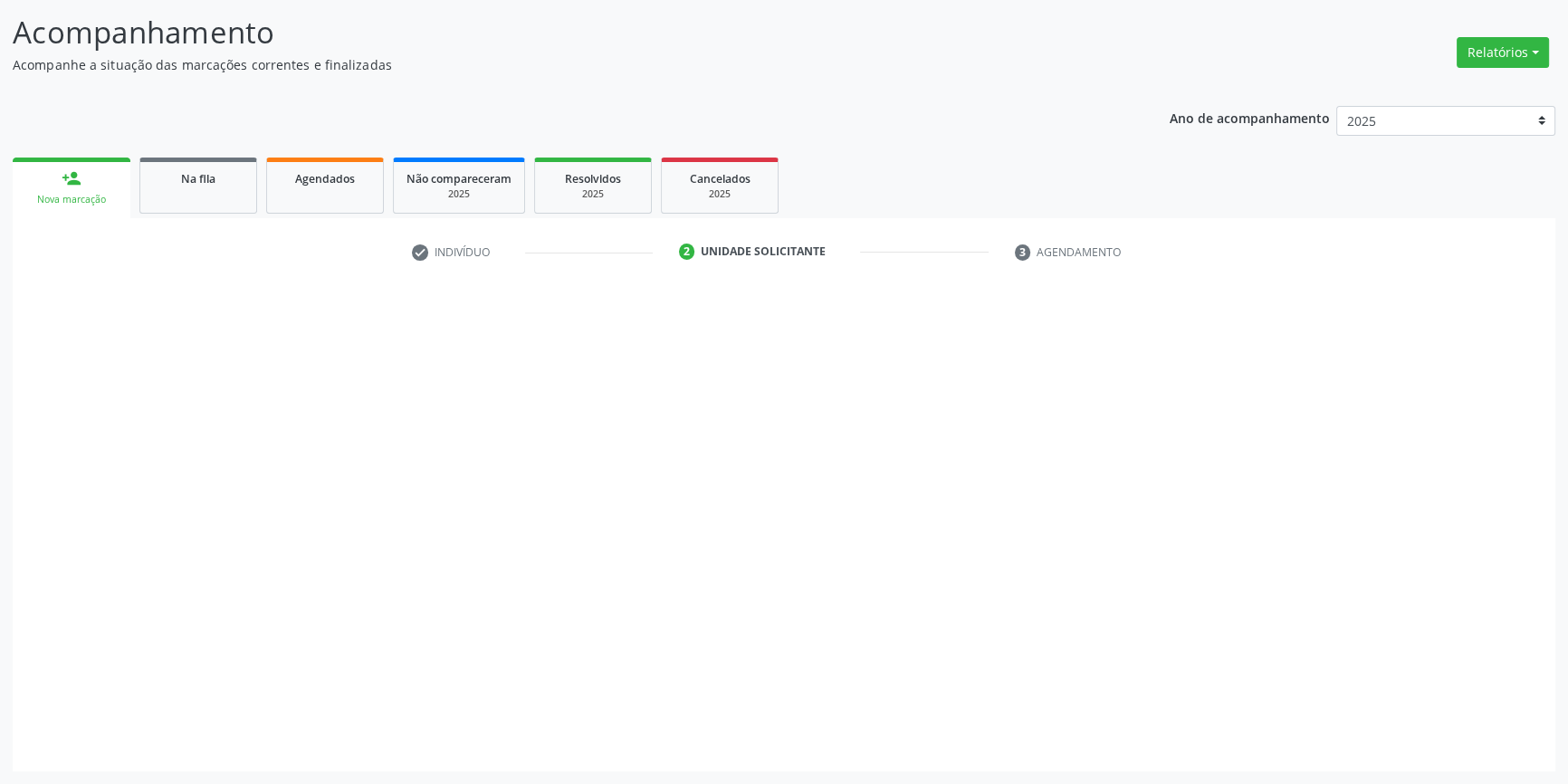
scroll to position [112, 0]
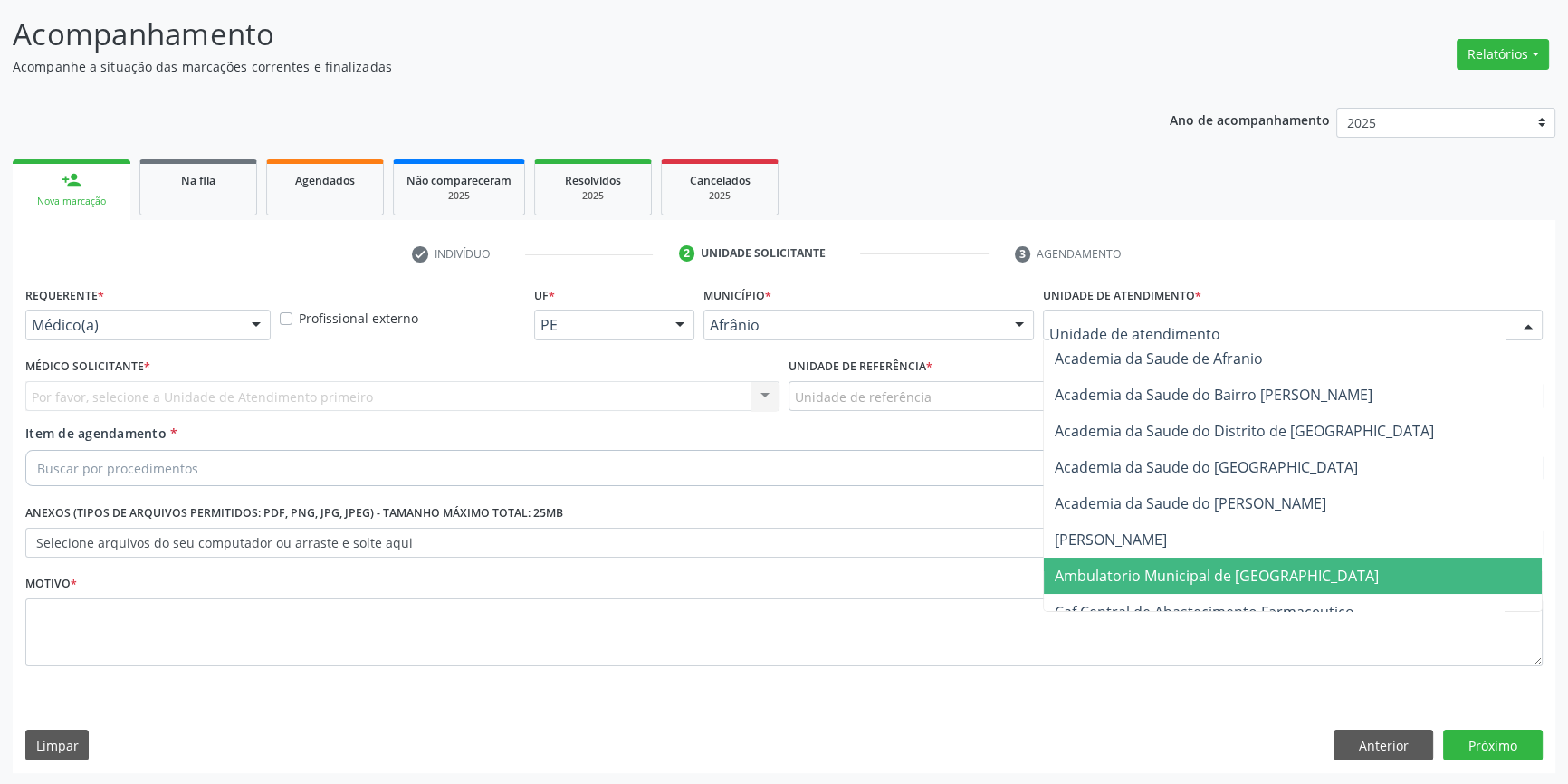
click at [1188, 561] on span "Ambulatorio Municipal de [GEOGRAPHIC_DATA]" at bounding box center [1293, 575] width 498 height 36
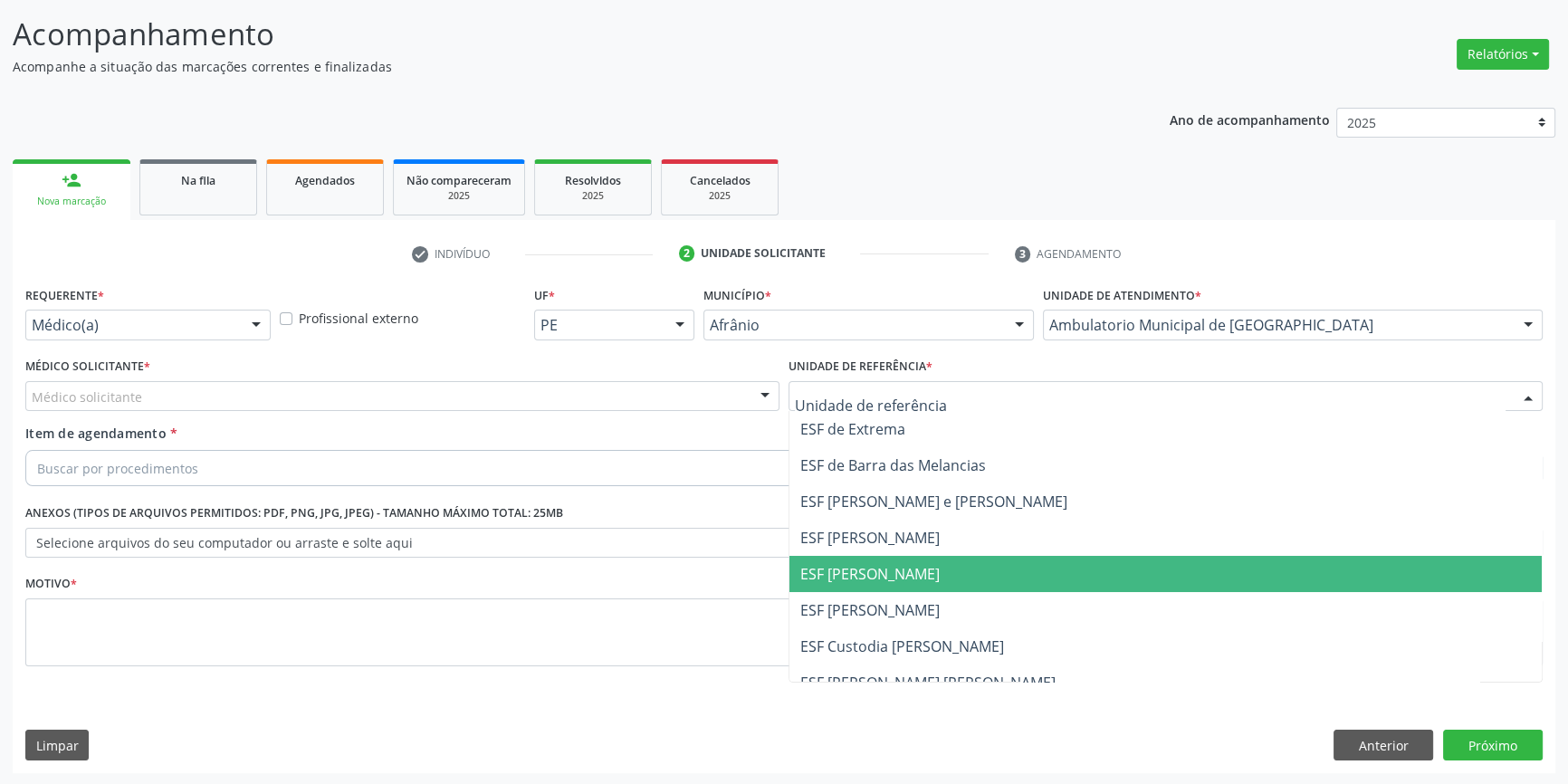
drag, startPoint x: 903, startPoint y: 580, endPoint x: 752, endPoint y: 522, distance: 161.8
click at [888, 571] on span "ESF [PERSON_NAME]" at bounding box center [870, 574] width 140 height 20
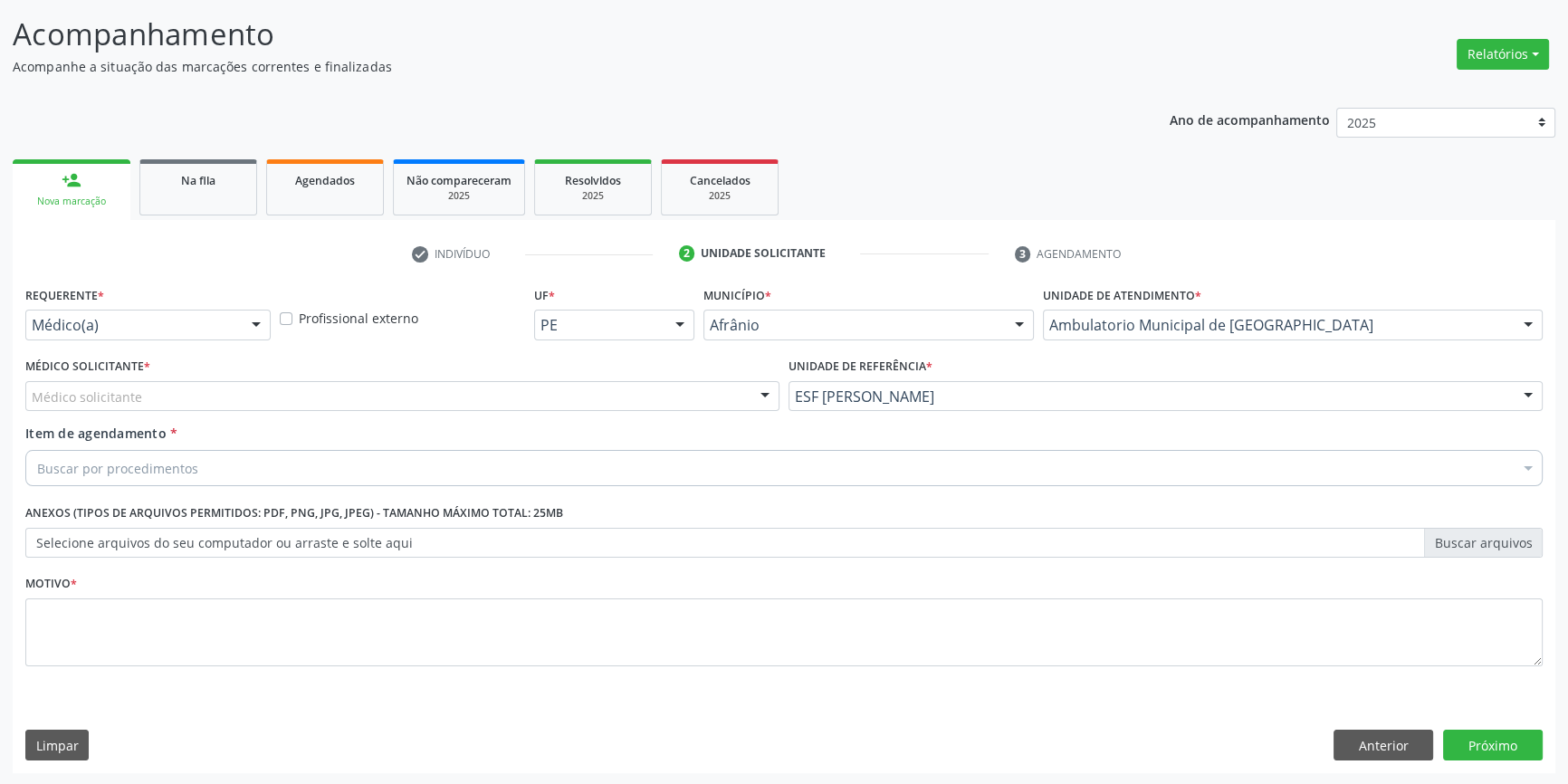
click at [510, 396] on div "Médico solicitante" at bounding box center [402, 396] width 754 height 31
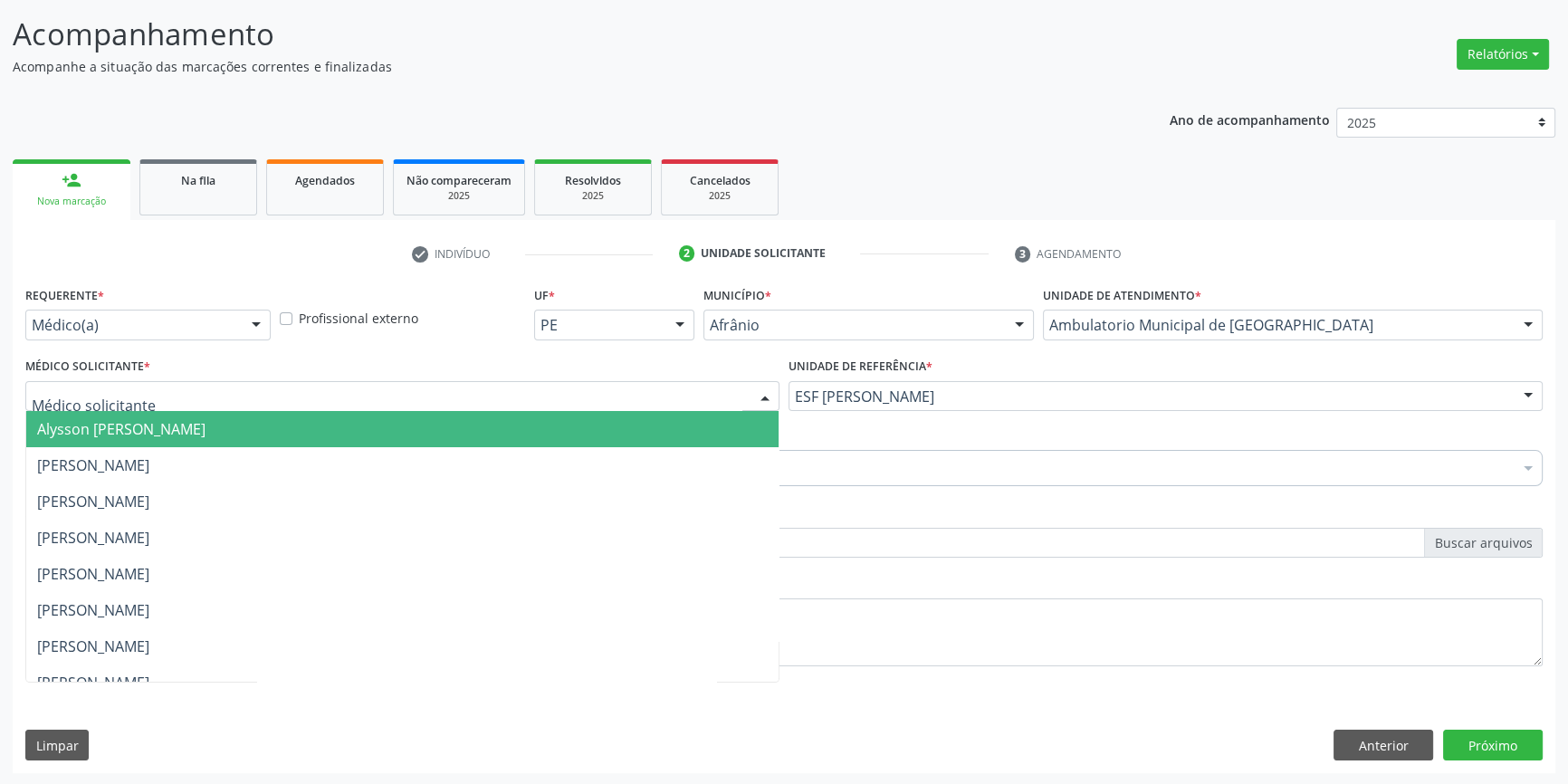
drag, startPoint x: 334, startPoint y: 449, endPoint x: 325, endPoint y: 452, distance: 9.5
click at [329, 452] on span "Bruno Saraiva Bezerra Medrado" at bounding box center [402, 464] width 753 height 36
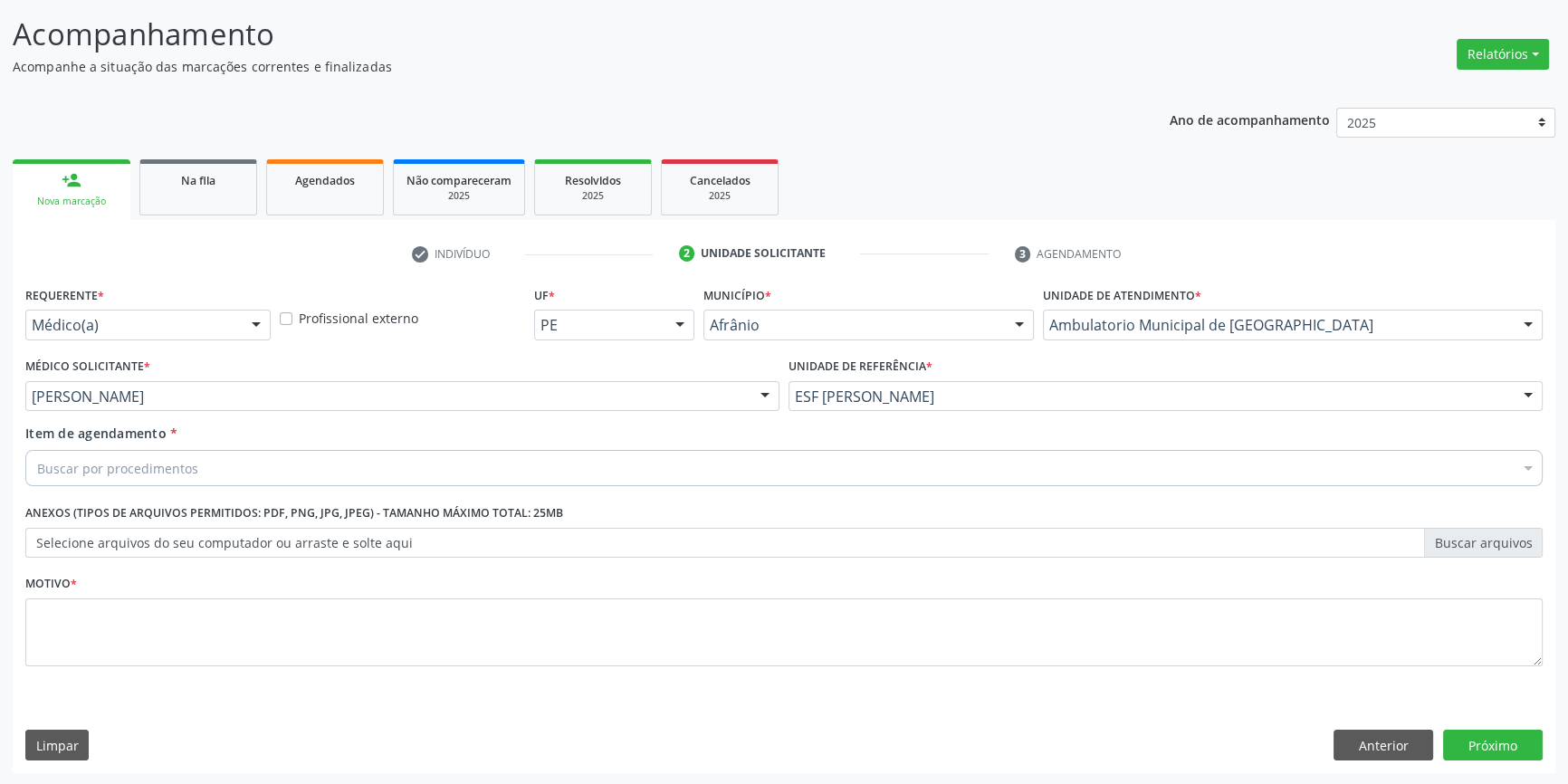
click at [322, 452] on div "Buscar por procedimentos" at bounding box center [784, 467] width 1517 height 36
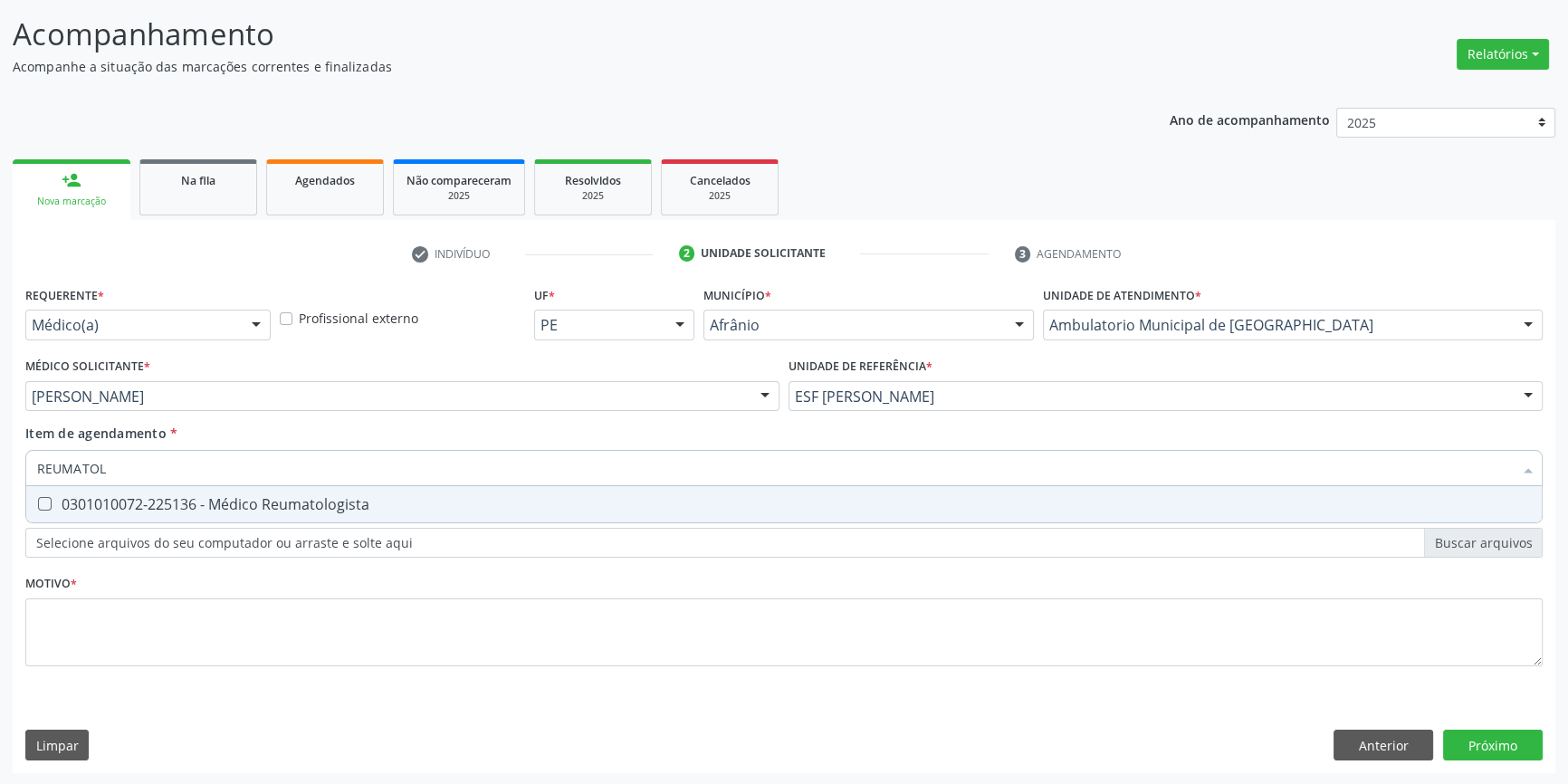
type input "REUMATOLO"
click at [311, 497] on div "0301010072-225136 - Médico Reumatologista" at bounding box center [784, 504] width 1494 height 15
checkbox Reumatologista "true"
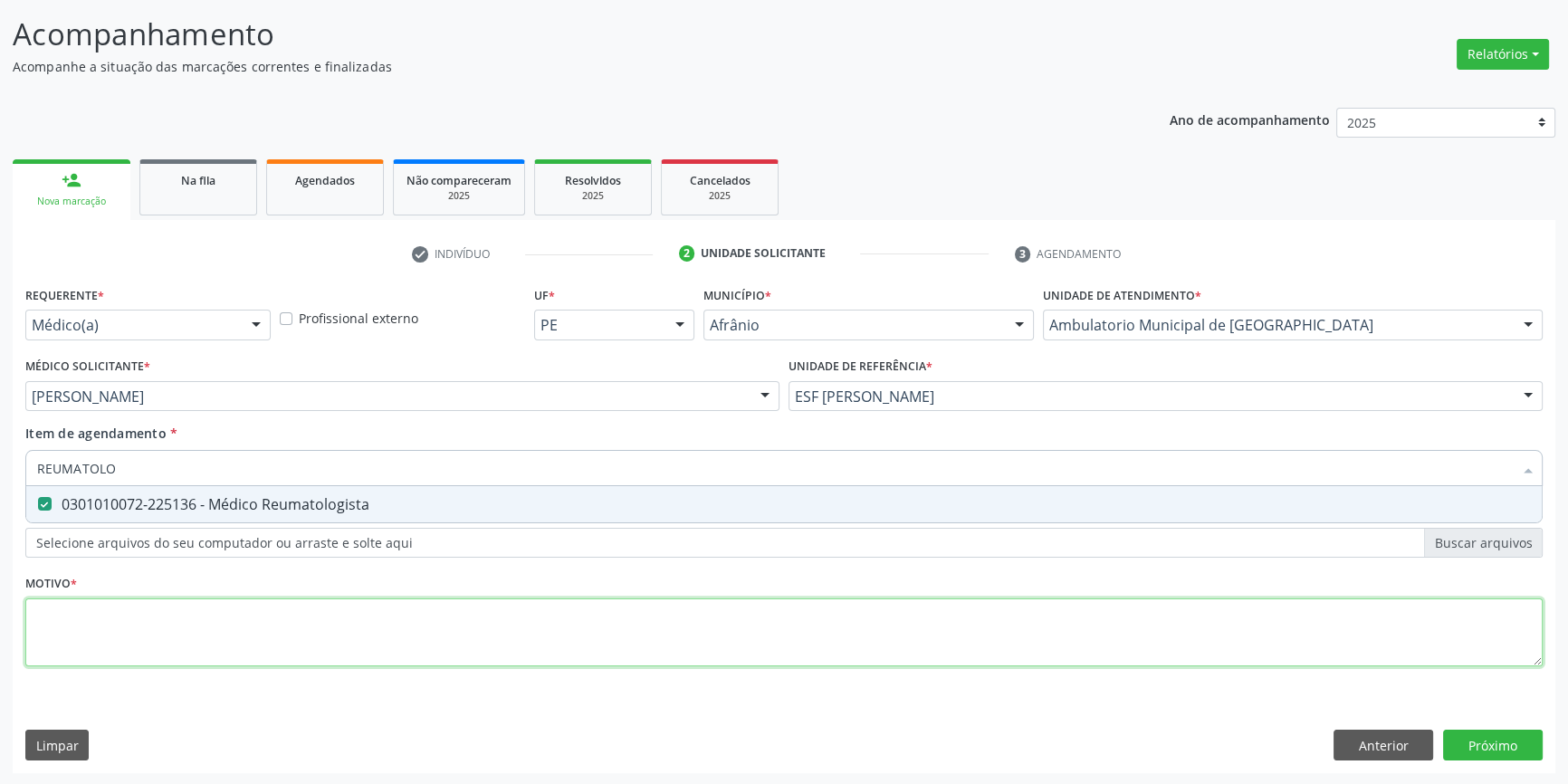
click at [244, 611] on div "Requerente * Médico(a) Médico(a) Enfermeiro(a) Paciente Nenhum resultado encont…" at bounding box center [784, 487] width 1517 height 410
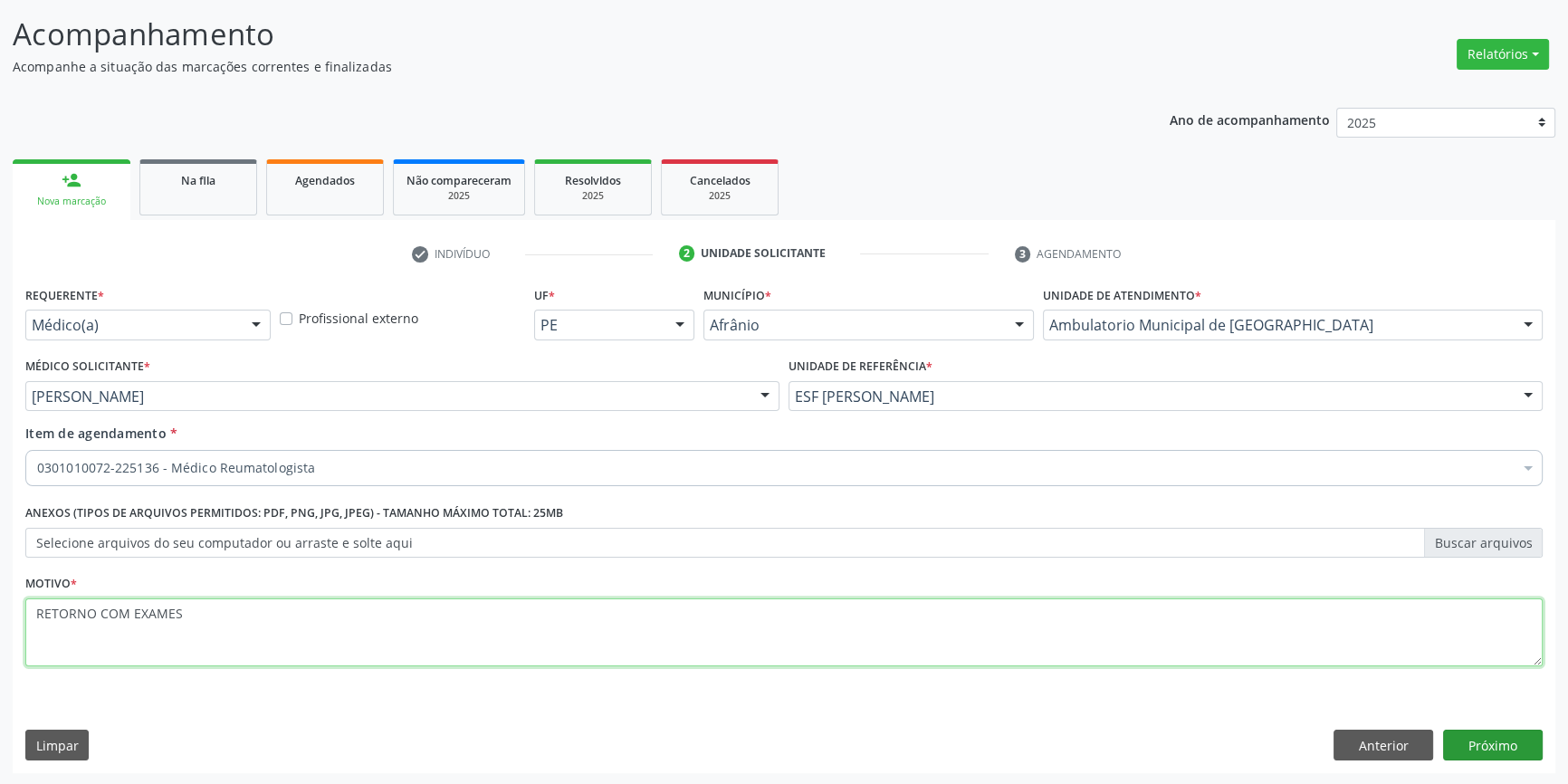
type textarea "RETORNO COM EXAMES"
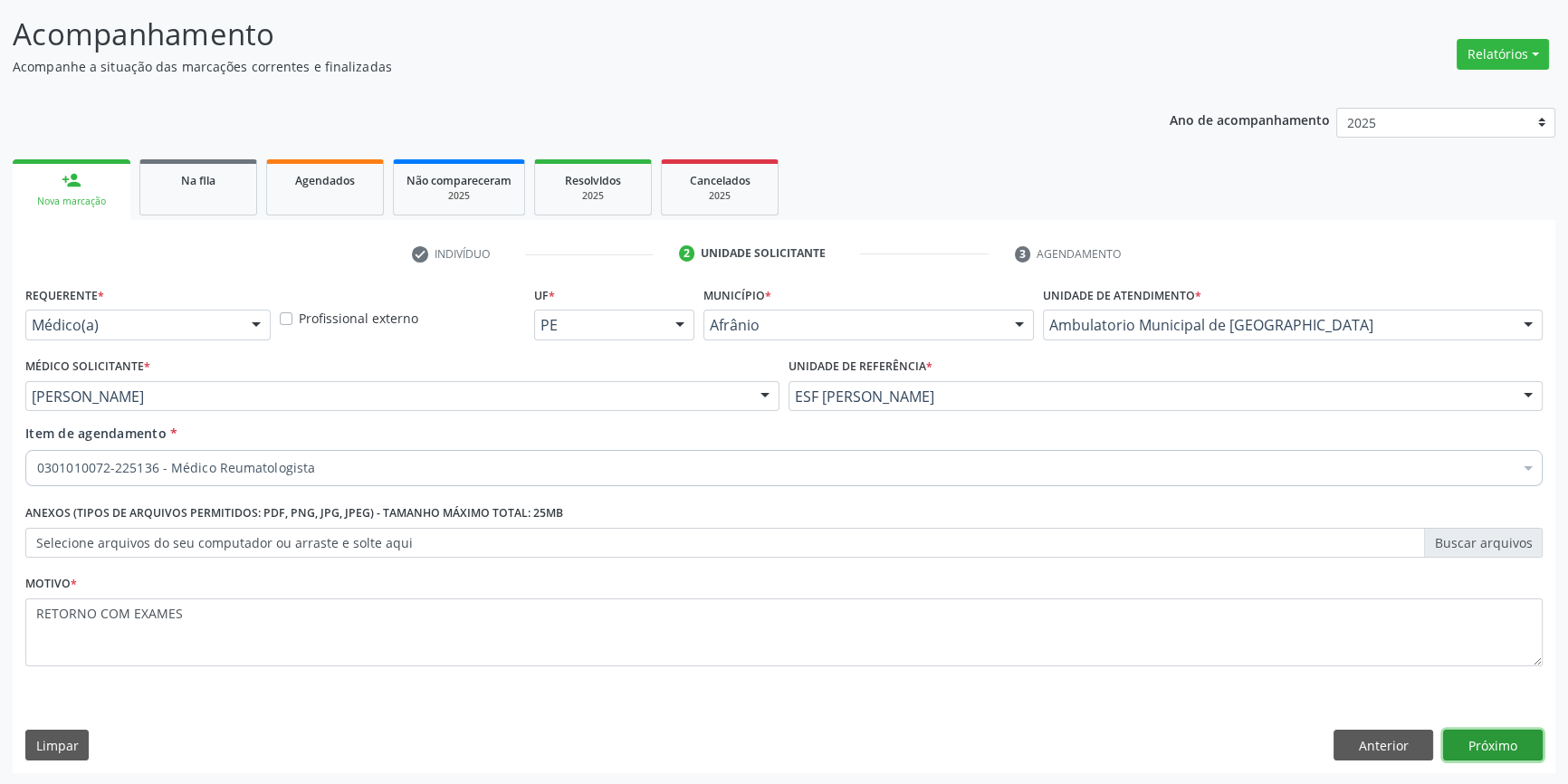
click at [1503, 746] on button "Próximo" at bounding box center [1493, 745] width 100 height 31
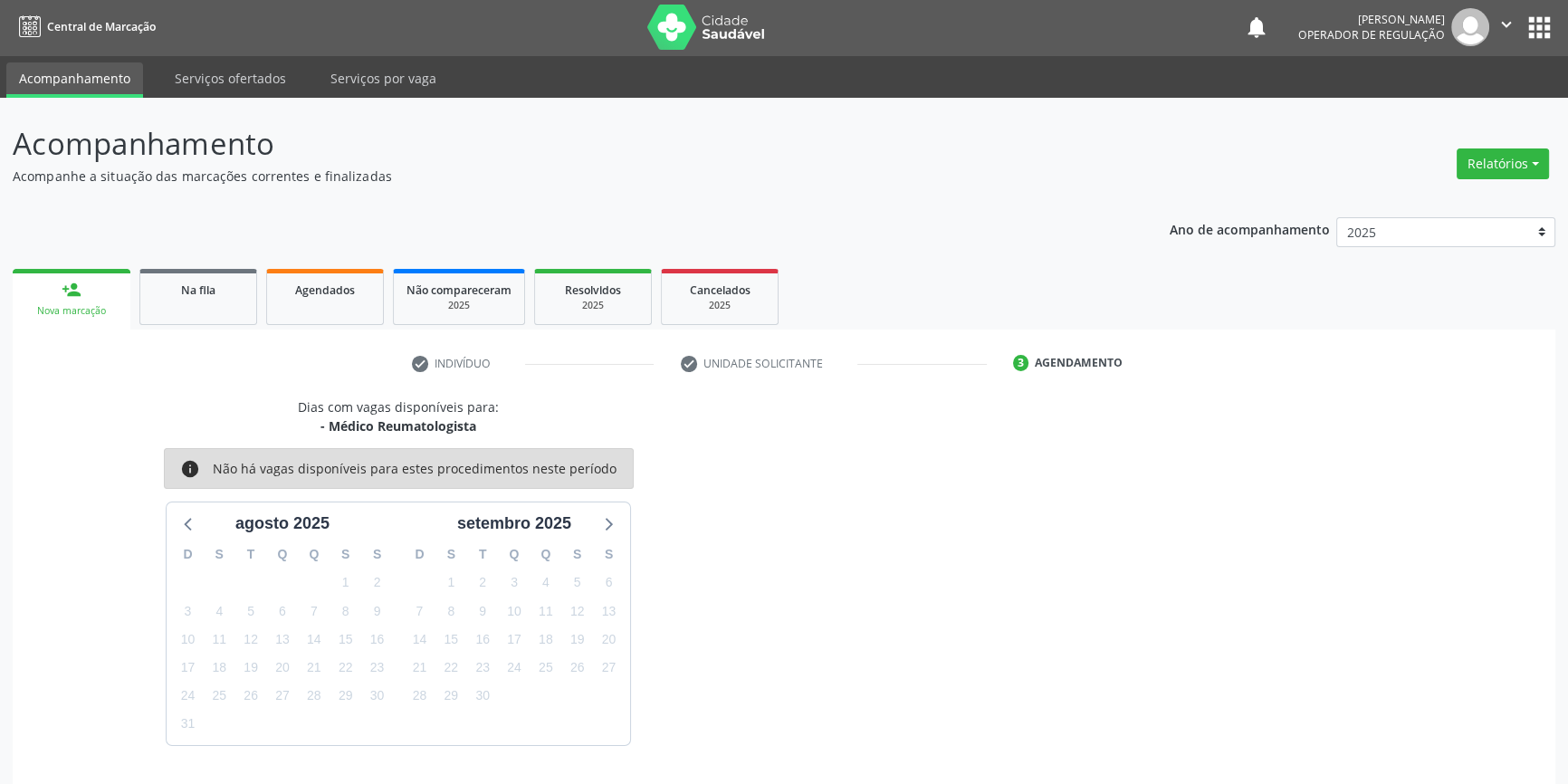
scroll to position [55, 0]
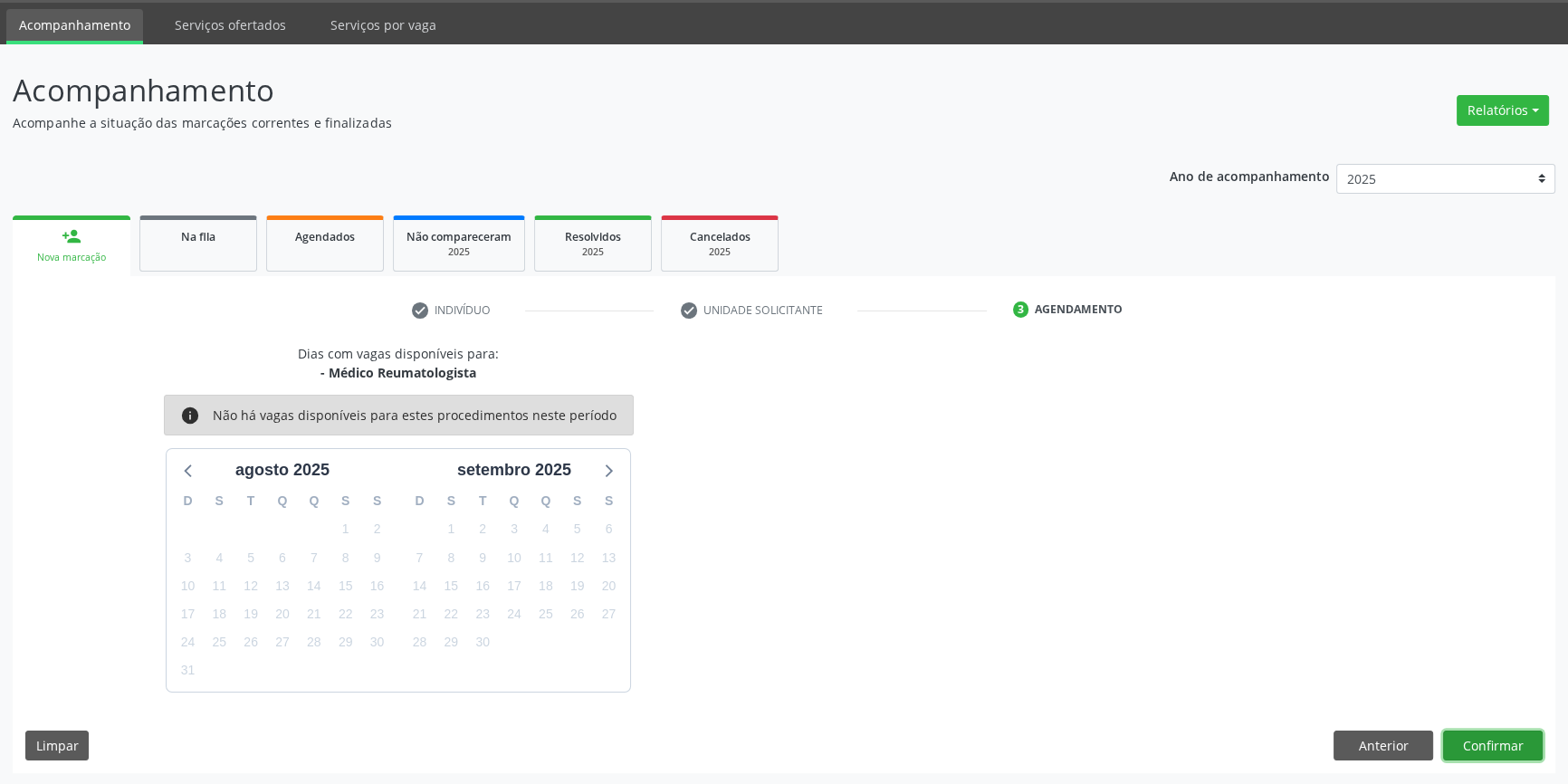
click at [1526, 742] on button "Confirmar" at bounding box center [1493, 746] width 100 height 31
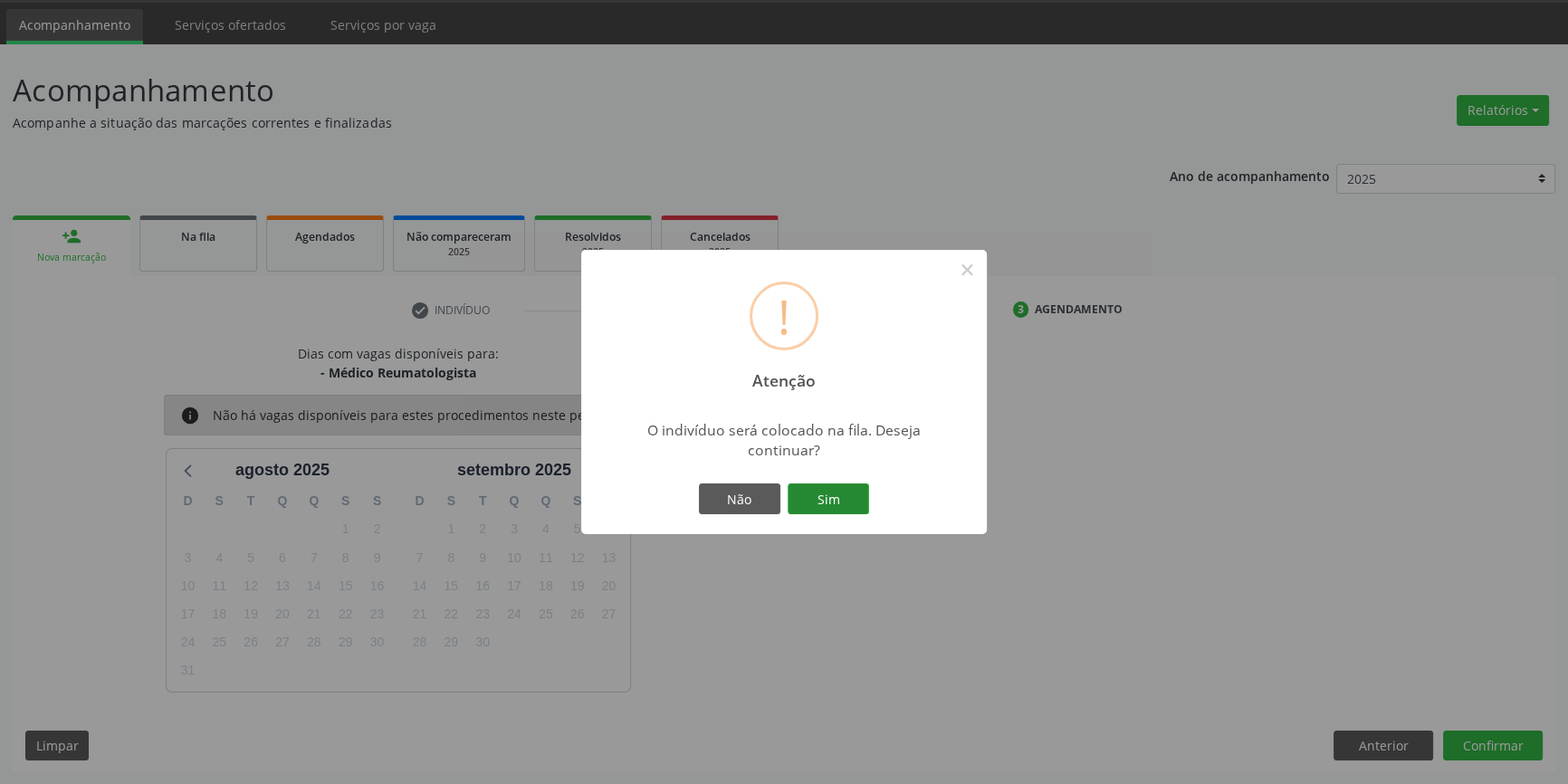
click at [843, 489] on button "Sim" at bounding box center [829, 499] width 82 height 31
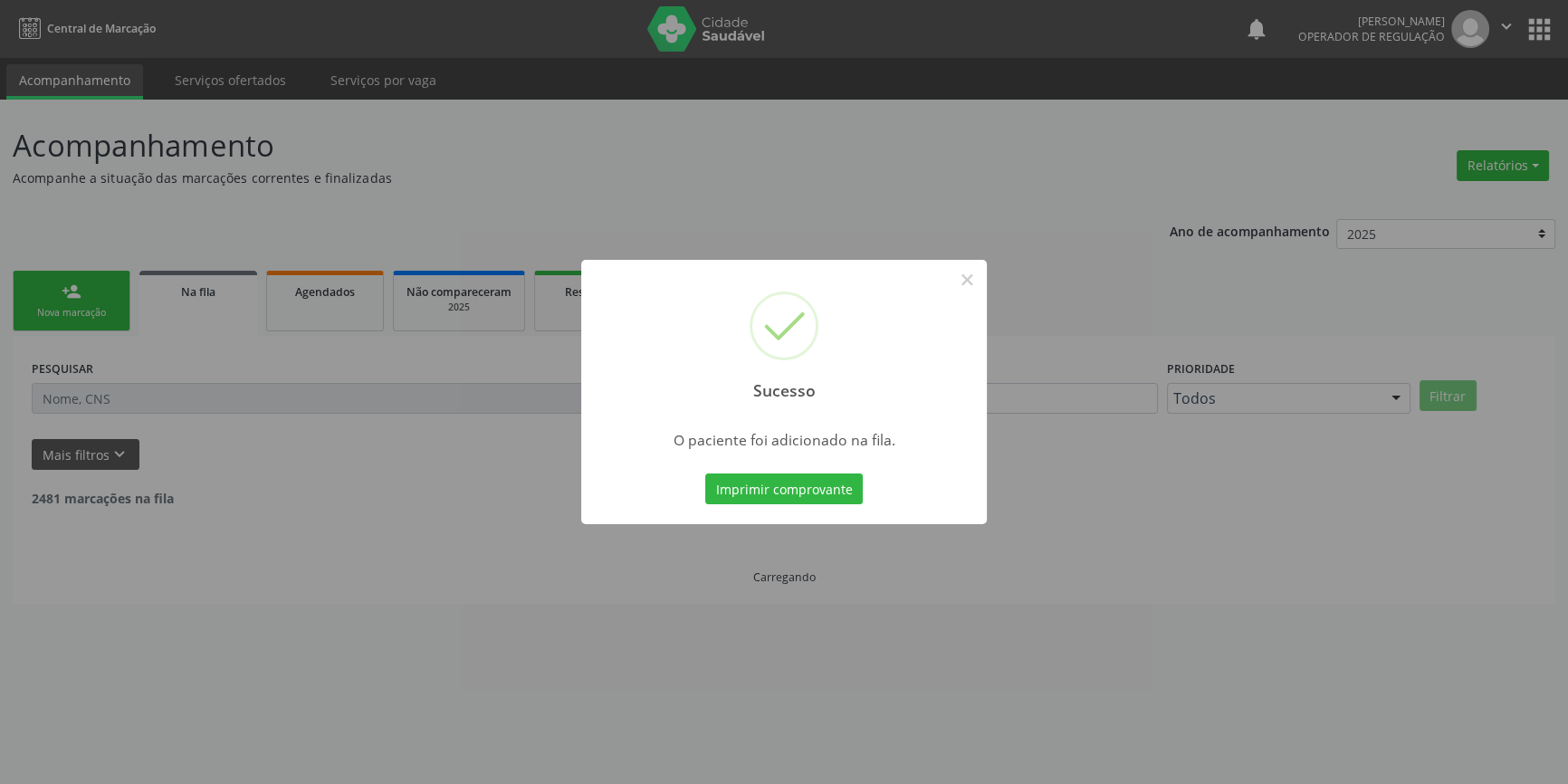
scroll to position [0, 0]
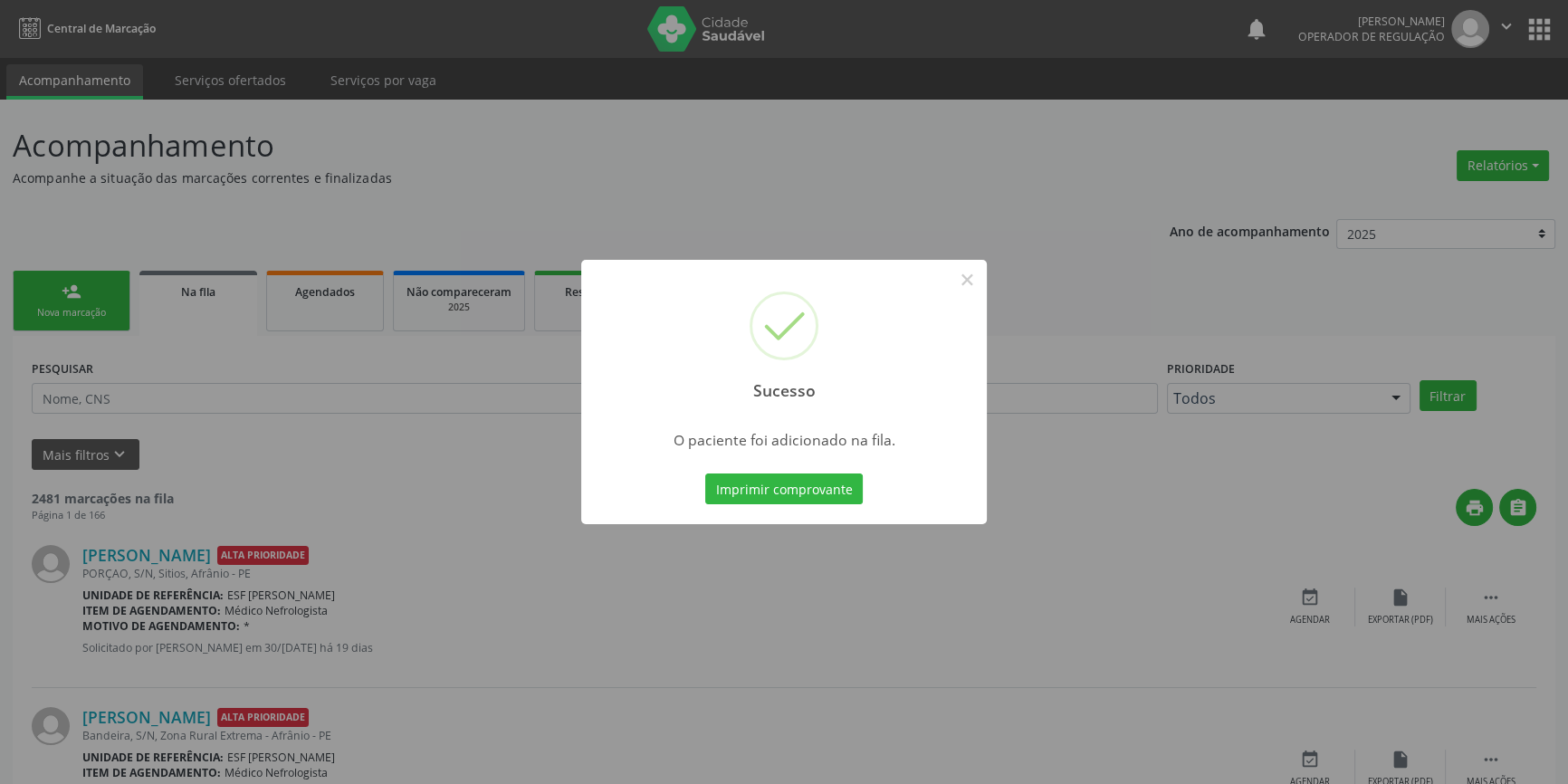
click at [170, 351] on div "Sucesso × O paciente foi adicionado na fila. Imprimir comprovante Cancel" at bounding box center [784, 392] width 1568 height 784
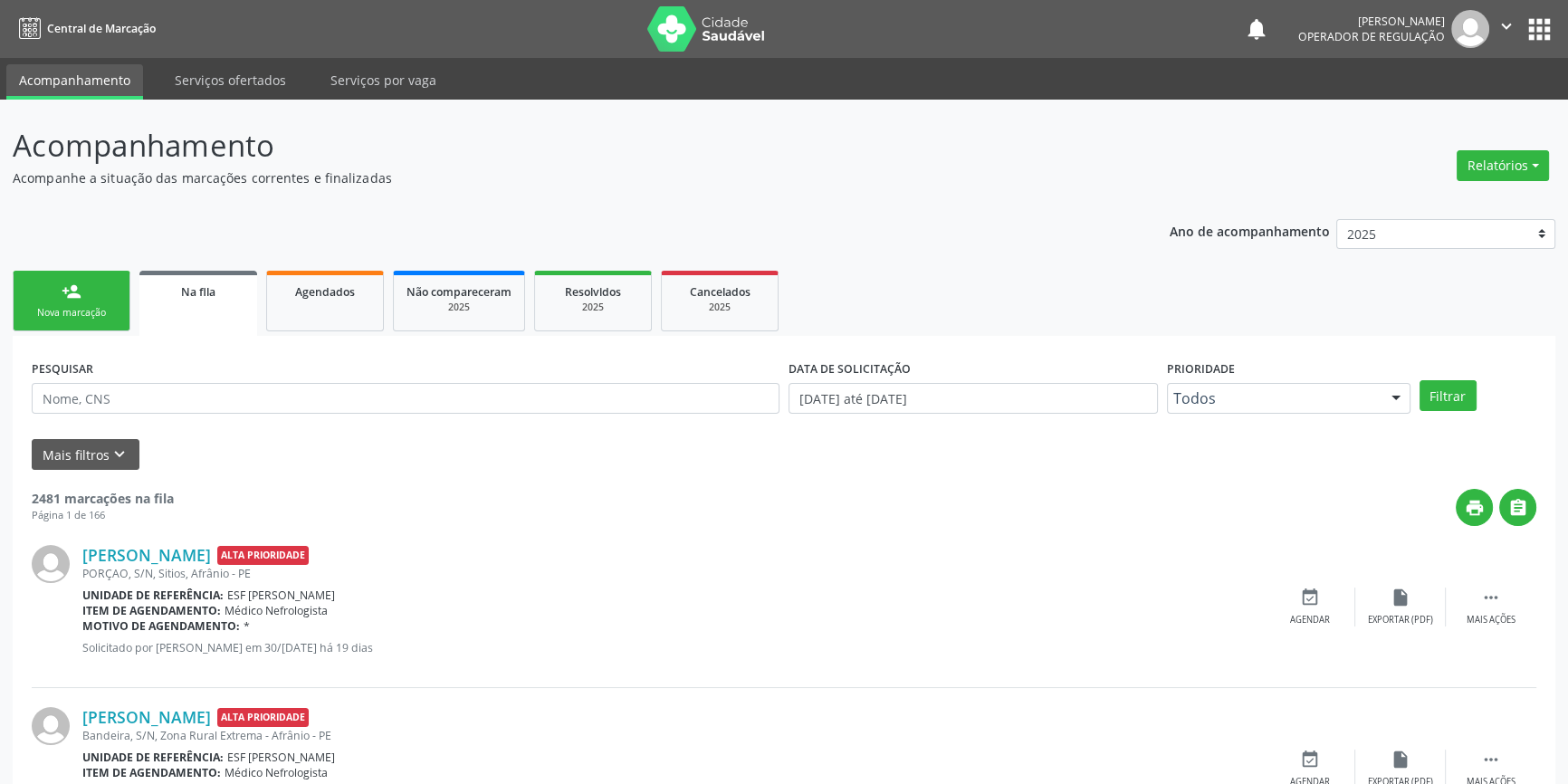
click at [99, 326] on link "person_add Nova marcação" at bounding box center [71, 301] width 118 height 60
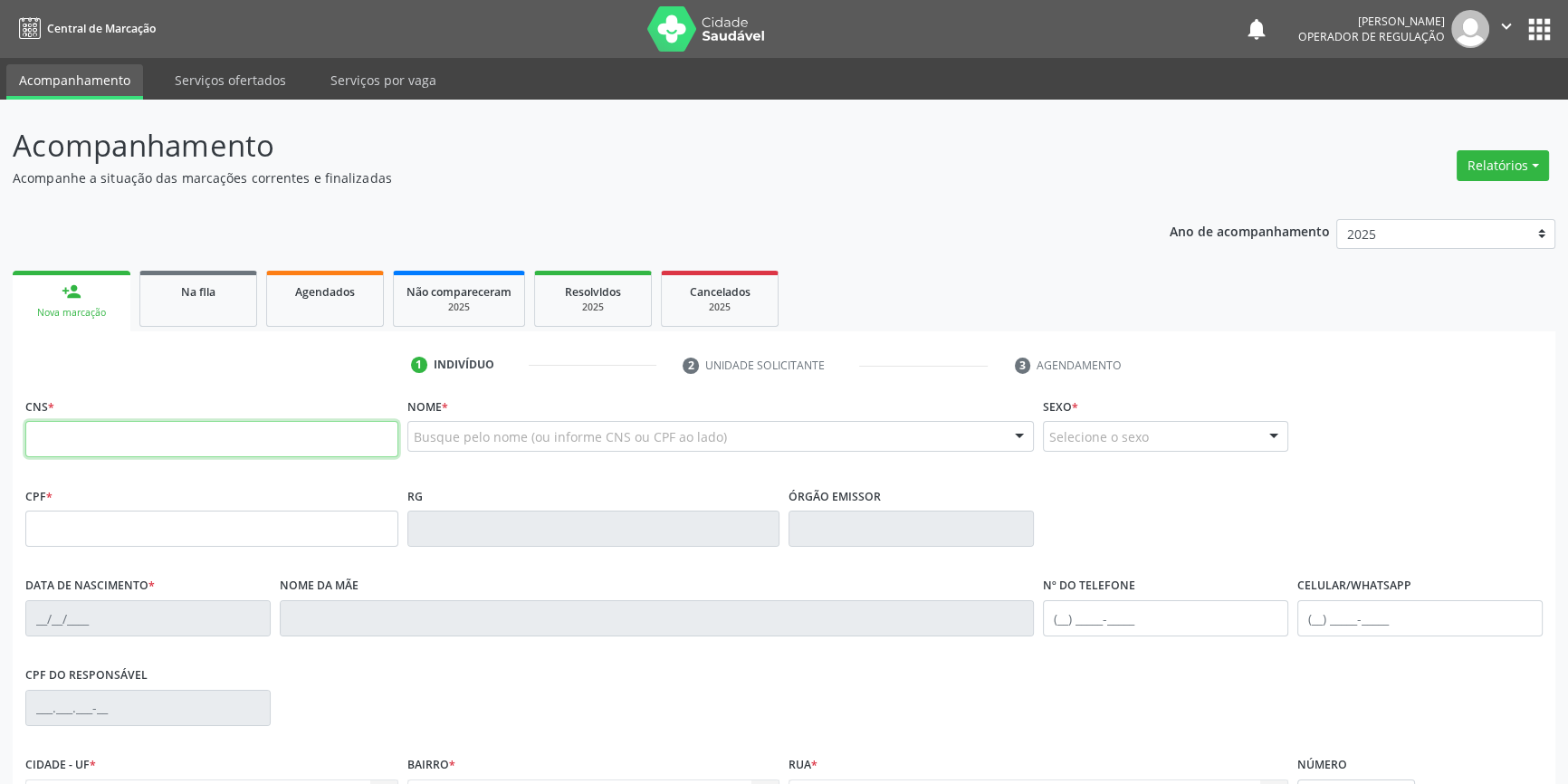
click at [102, 443] on input "text" at bounding box center [212, 438] width 373 height 36
type input "707 4050 3445 5275"
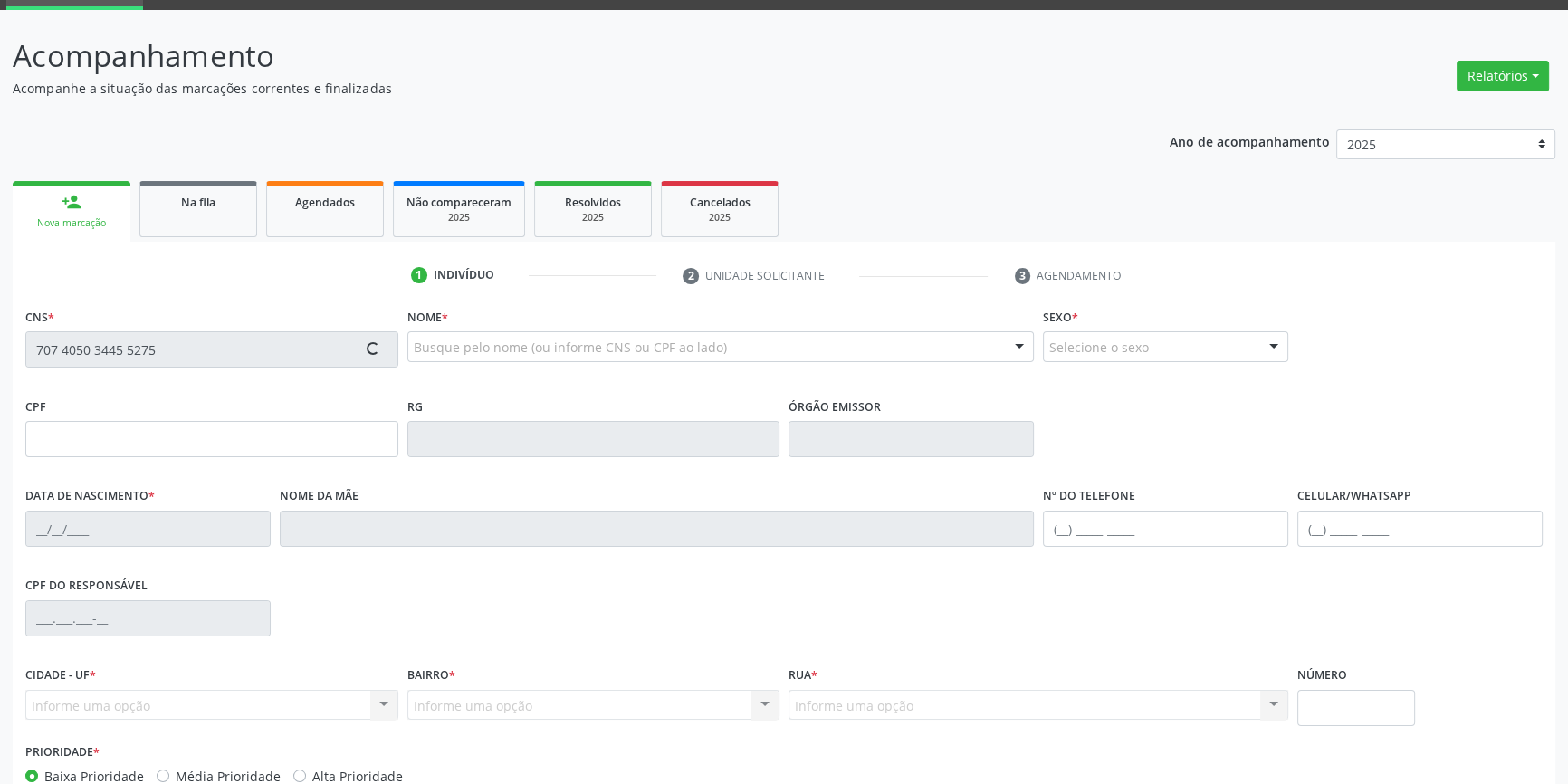
scroll to position [196, 0]
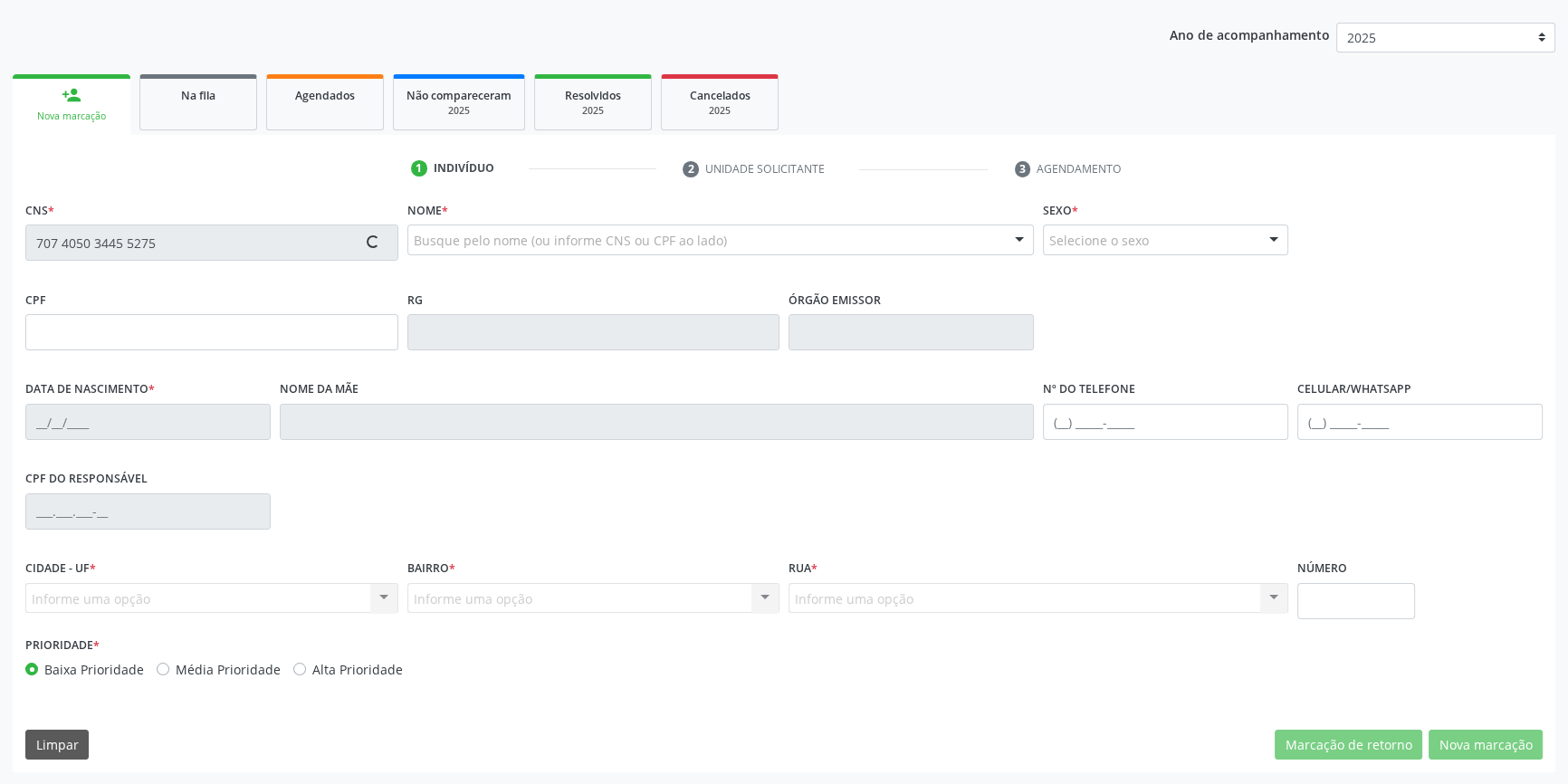
type input "072.836.224-46"
type input "13/01/1984"
type input "Creuza de Araújo Macedo Lucas"
type input "(87) 98867-9151"
type input "056.989.404-28"
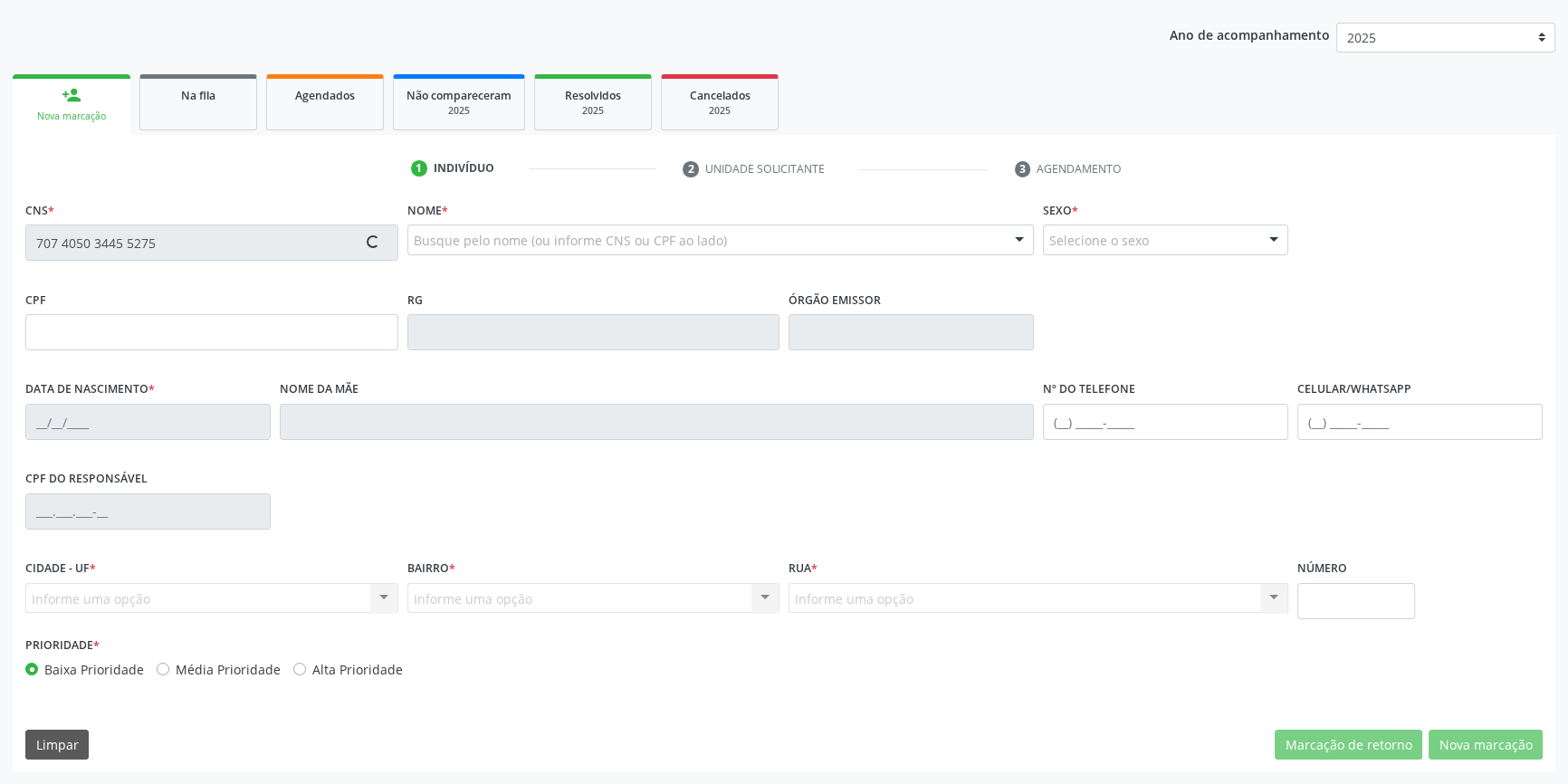
type input "2"
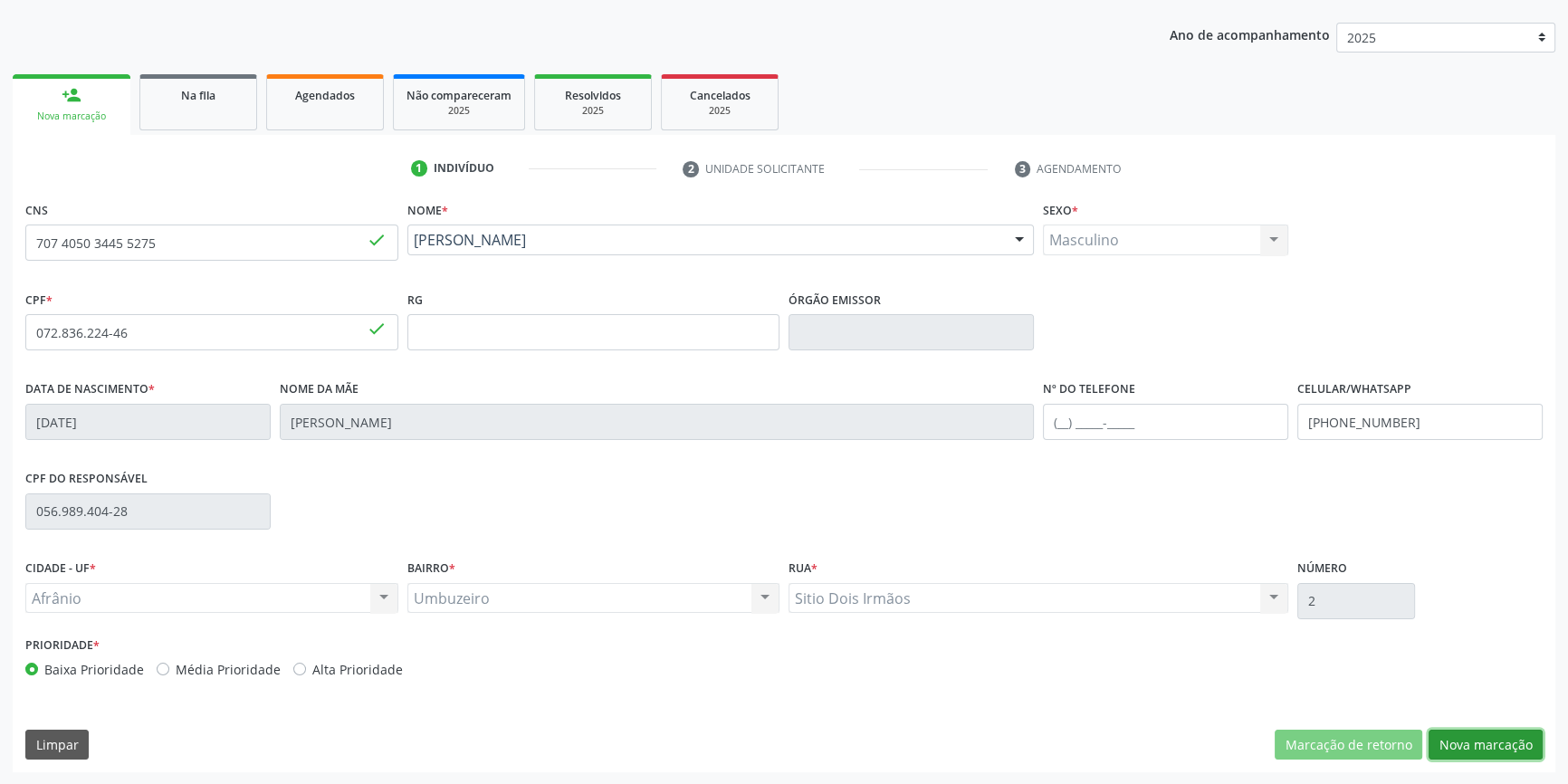
click at [1493, 733] on button "Nova marcação" at bounding box center [1485, 745] width 114 height 31
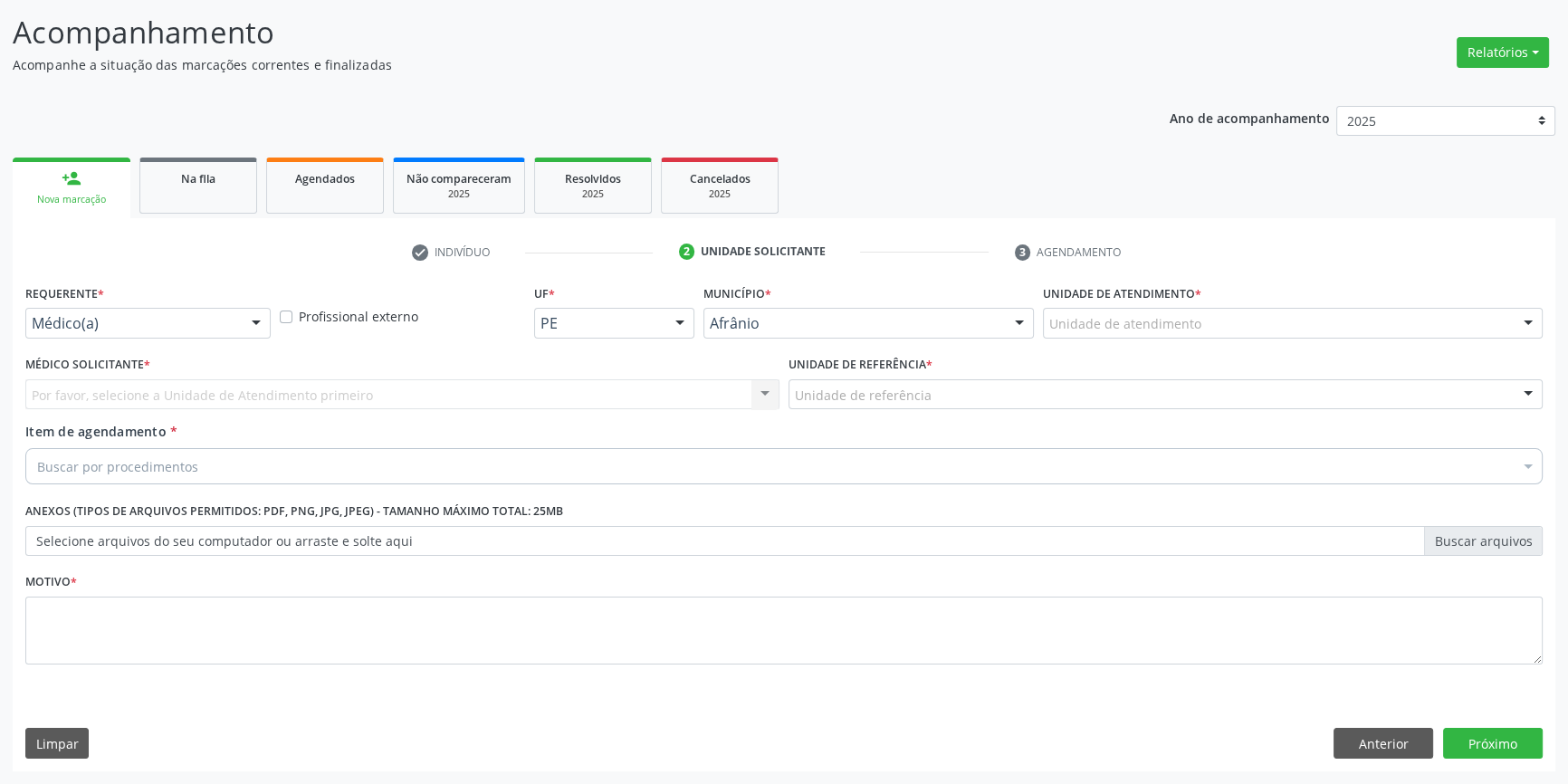
scroll to position [112, 0]
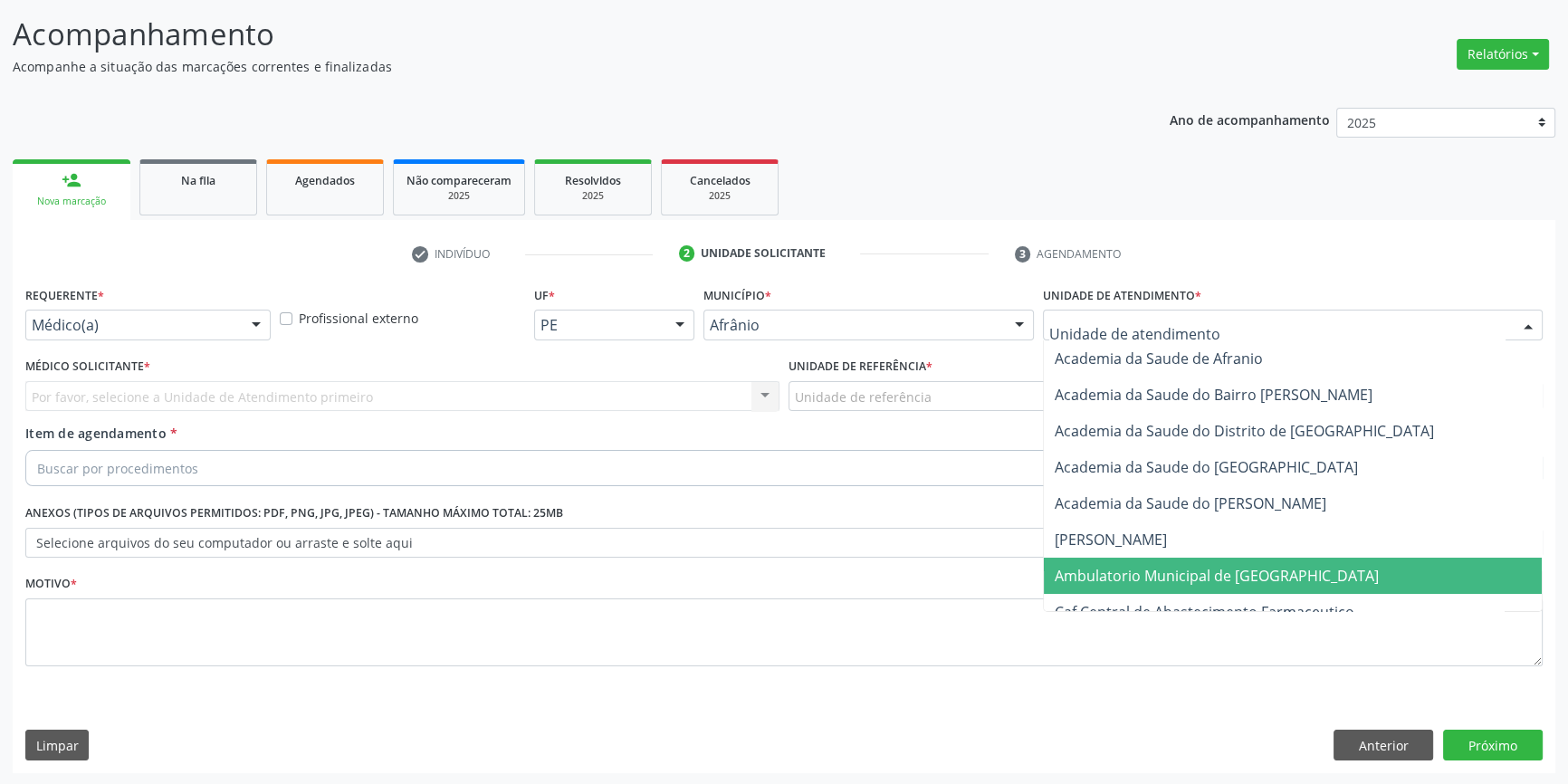
drag, startPoint x: 1132, startPoint y: 591, endPoint x: 933, endPoint y: 461, distance: 237.7
click at [1128, 586] on span "Ambulatorio Municipal de [GEOGRAPHIC_DATA]" at bounding box center [1293, 575] width 498 height 36
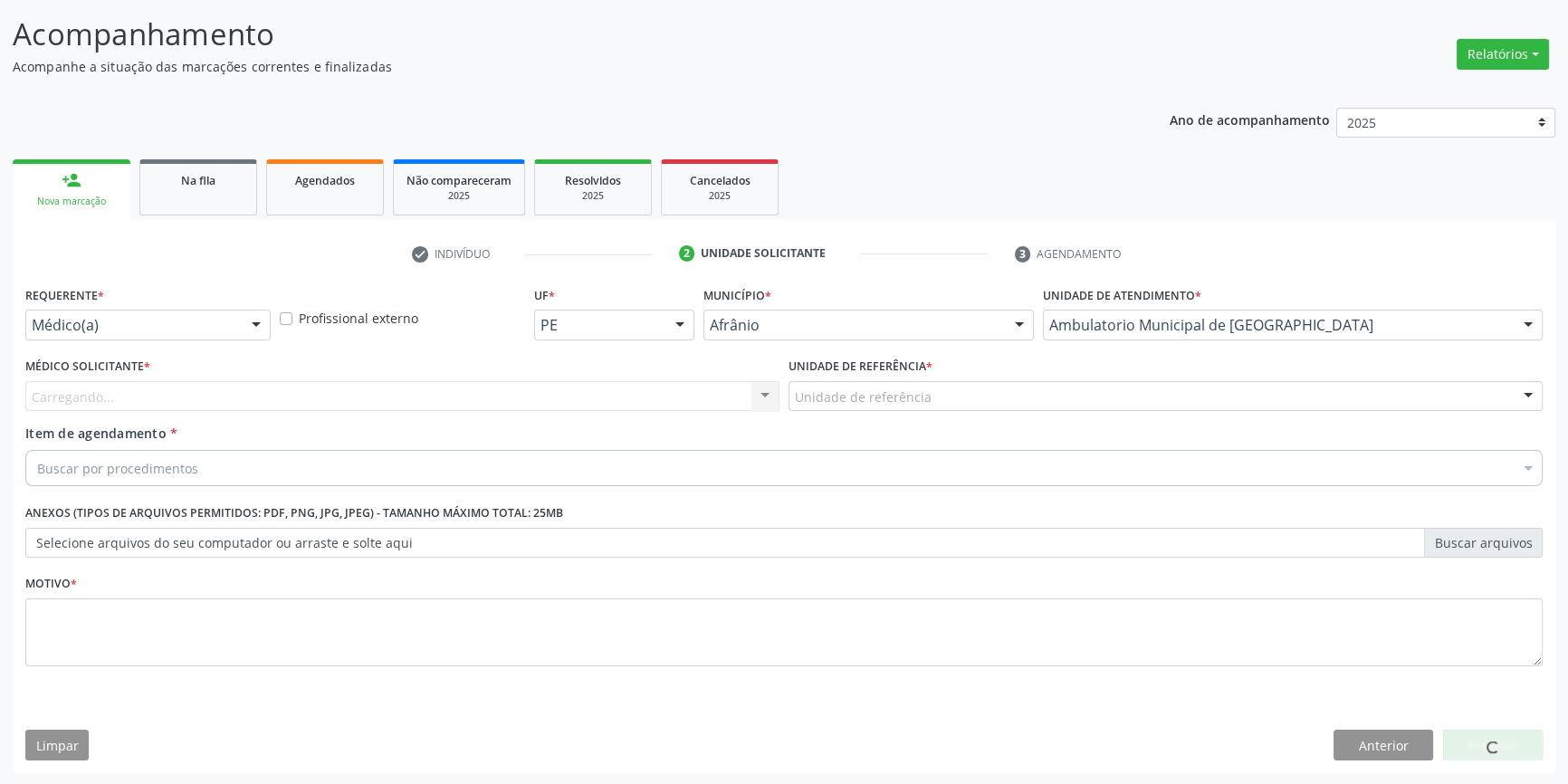
drag, startPoint x: 898, startPoint y: 358, endPoint x: 889, endPoint y: 406, distance: 48.8
click at [898, 379] on label "Unidade de referência *" at bounding box center [861, 367] width 144 height 28
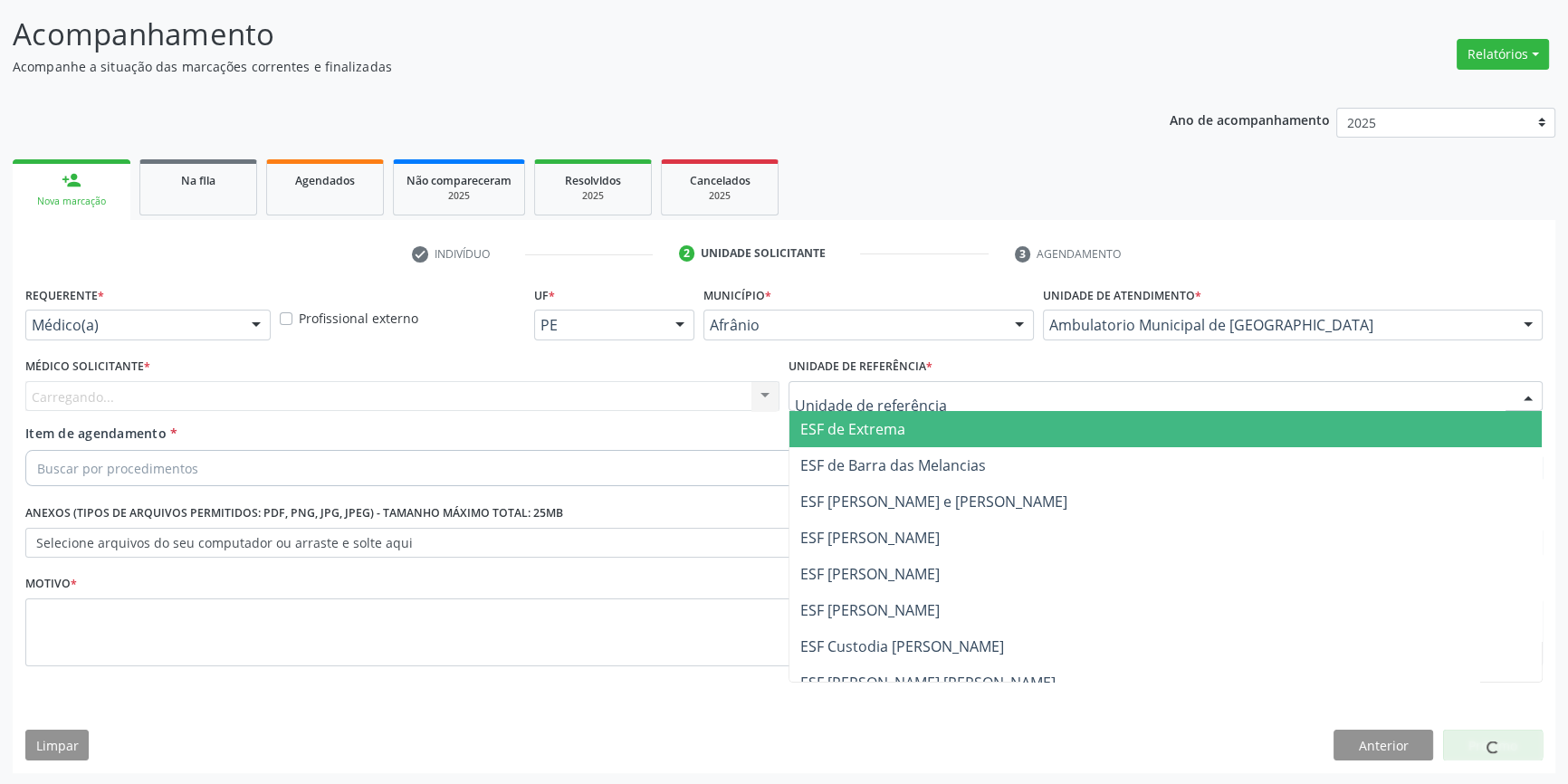
click at [889, 406] on div at bounding box center [1166, 396] width 754 height 31
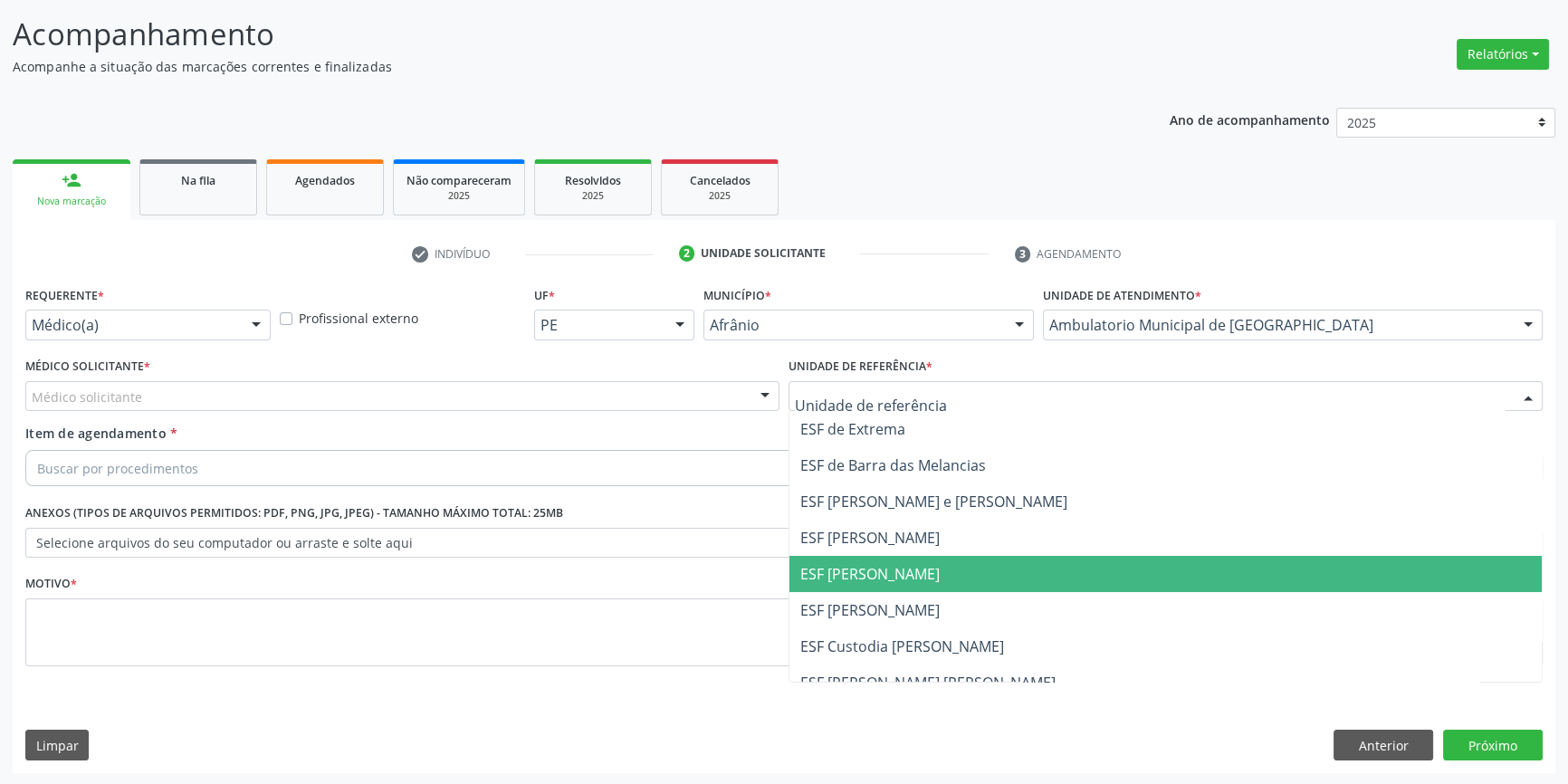
drag, startPoint x: 881, startPoint y: 580, endPoint x: 665, endPoint y: 496, distance: 231.8
click at [880, 580] on span "ESF [PERSON_NAME]" at bounding box center [870, 574] width 140 height 20
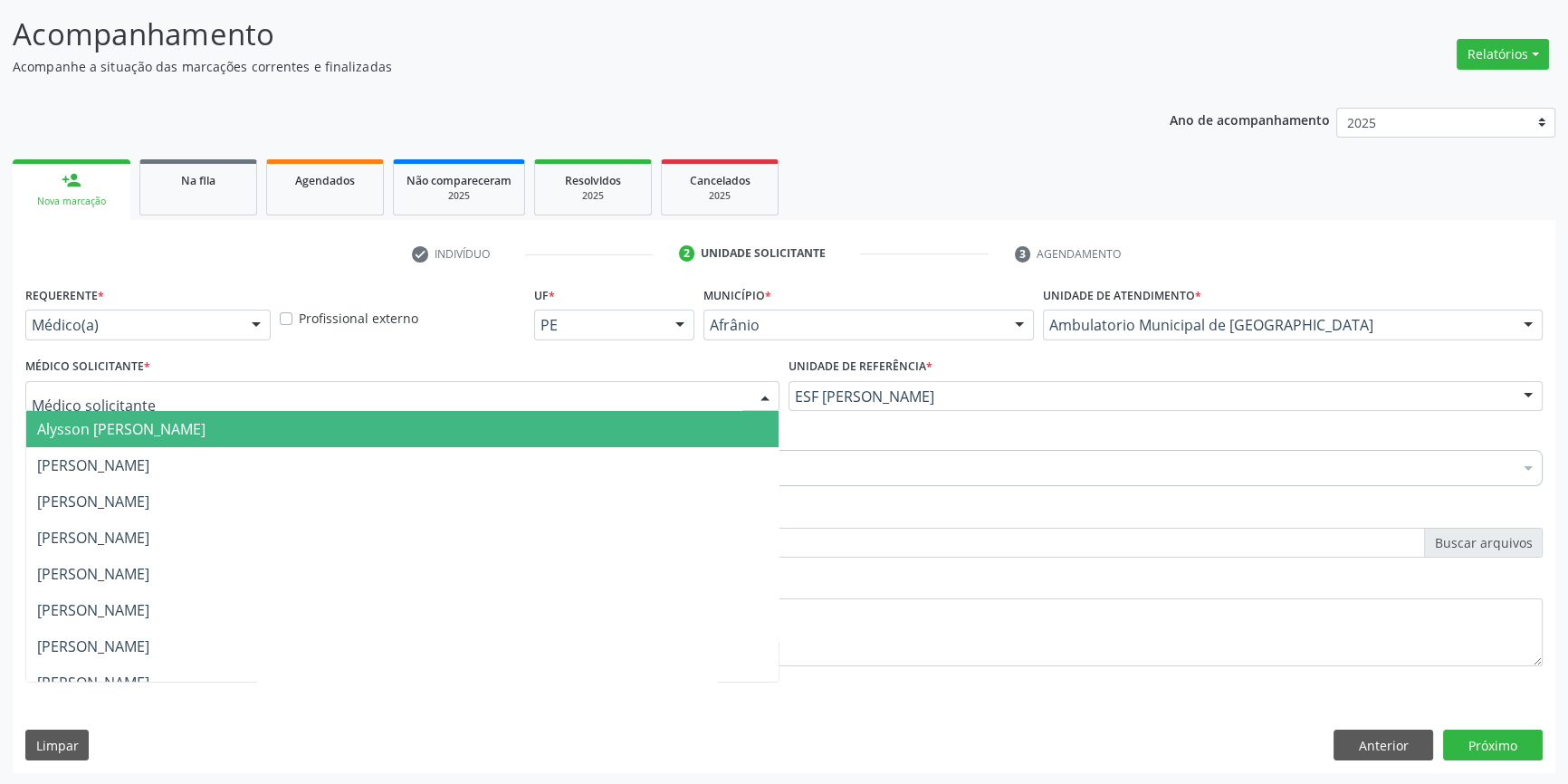
click at [487, 409] on div "Alysson Rodrigo Ferreira Cavalcanti Bruno Saraiva Bezerra Medrado Carlos Gustav…" at bounding box center [402, 396] width 754 height 31
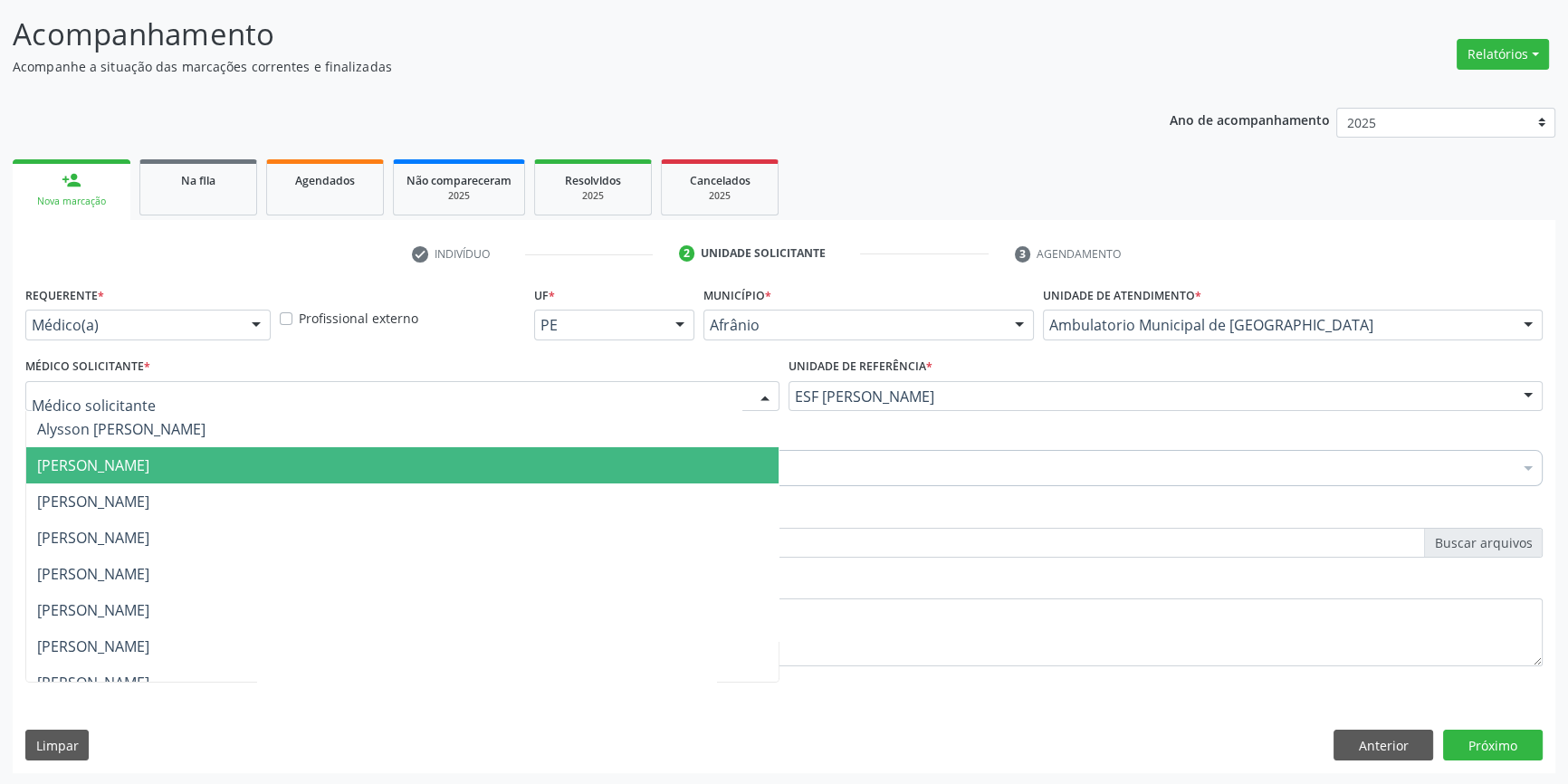
drag, startPoint x: 264, startPoint y: 447, endPoint x: 237, endPoint y: 466, distance: 33.0
click at [245, 462] on span "Bruno Saraiva Bezerra Medrado" at bounding box center [402, 464] width 753 height 36
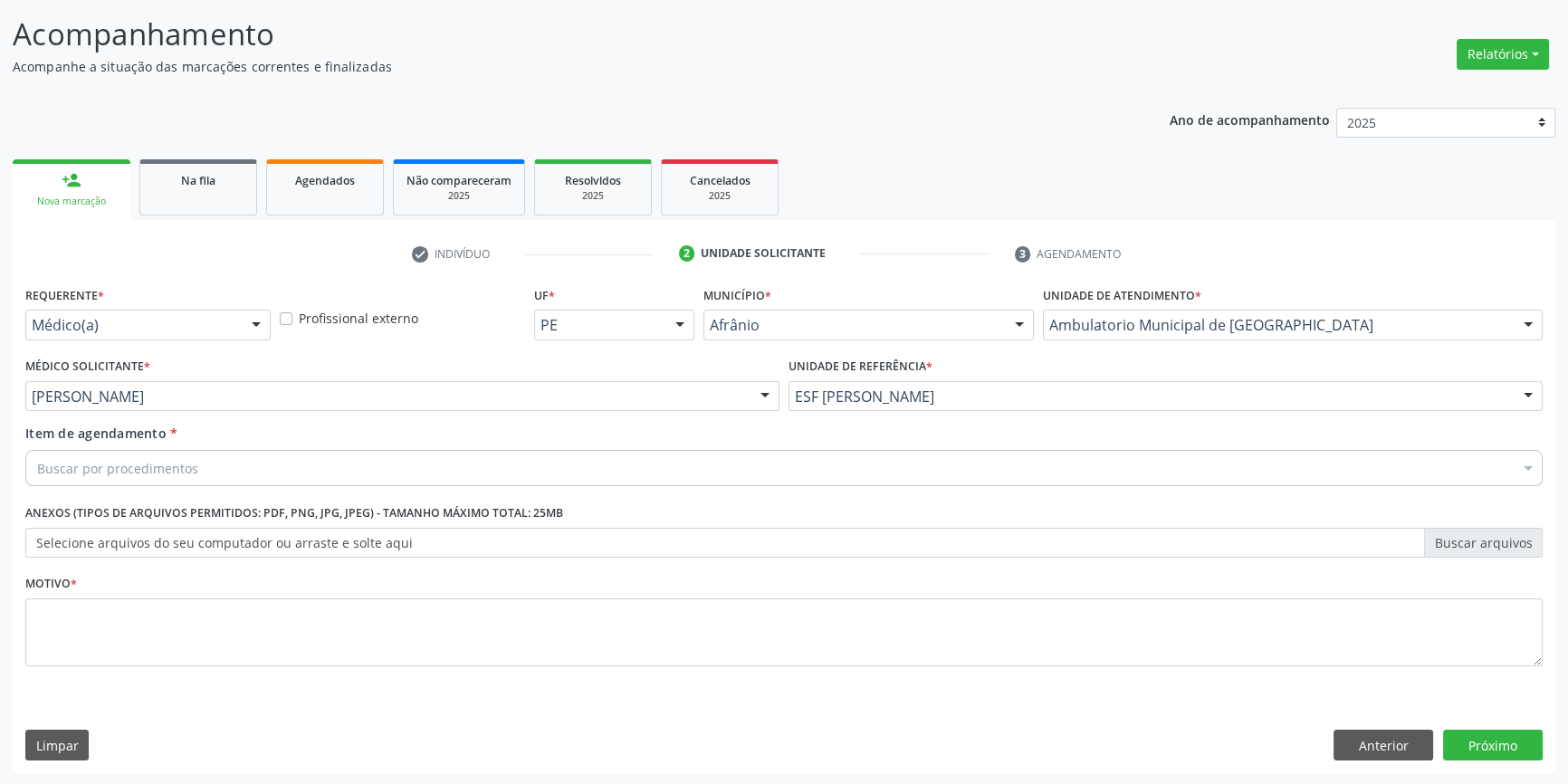
click at [237, 466] on div "Buscar por procedimentos" at bounding box center [784, 467] width 1517 height 36
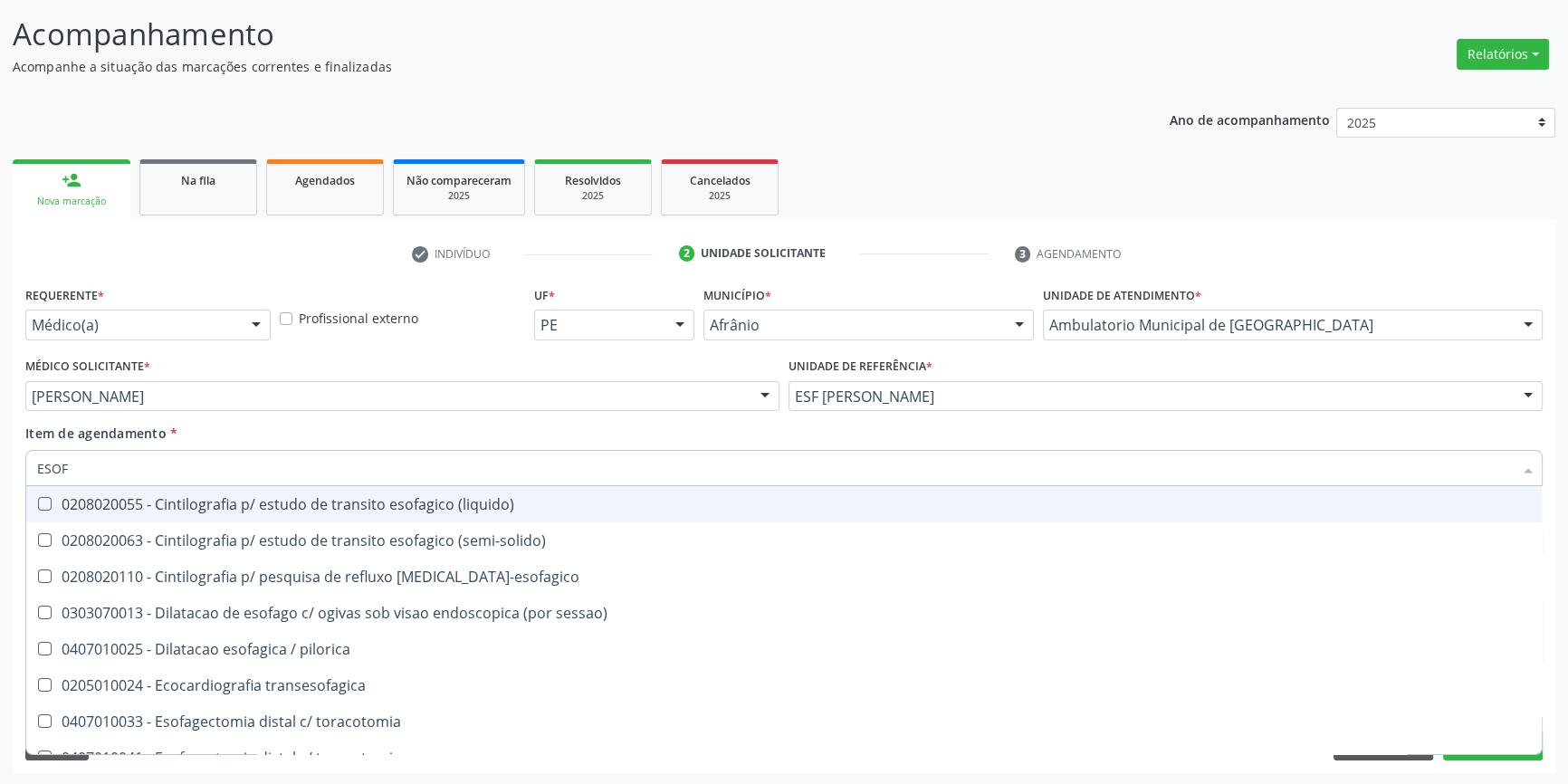
type input "ESOFA"
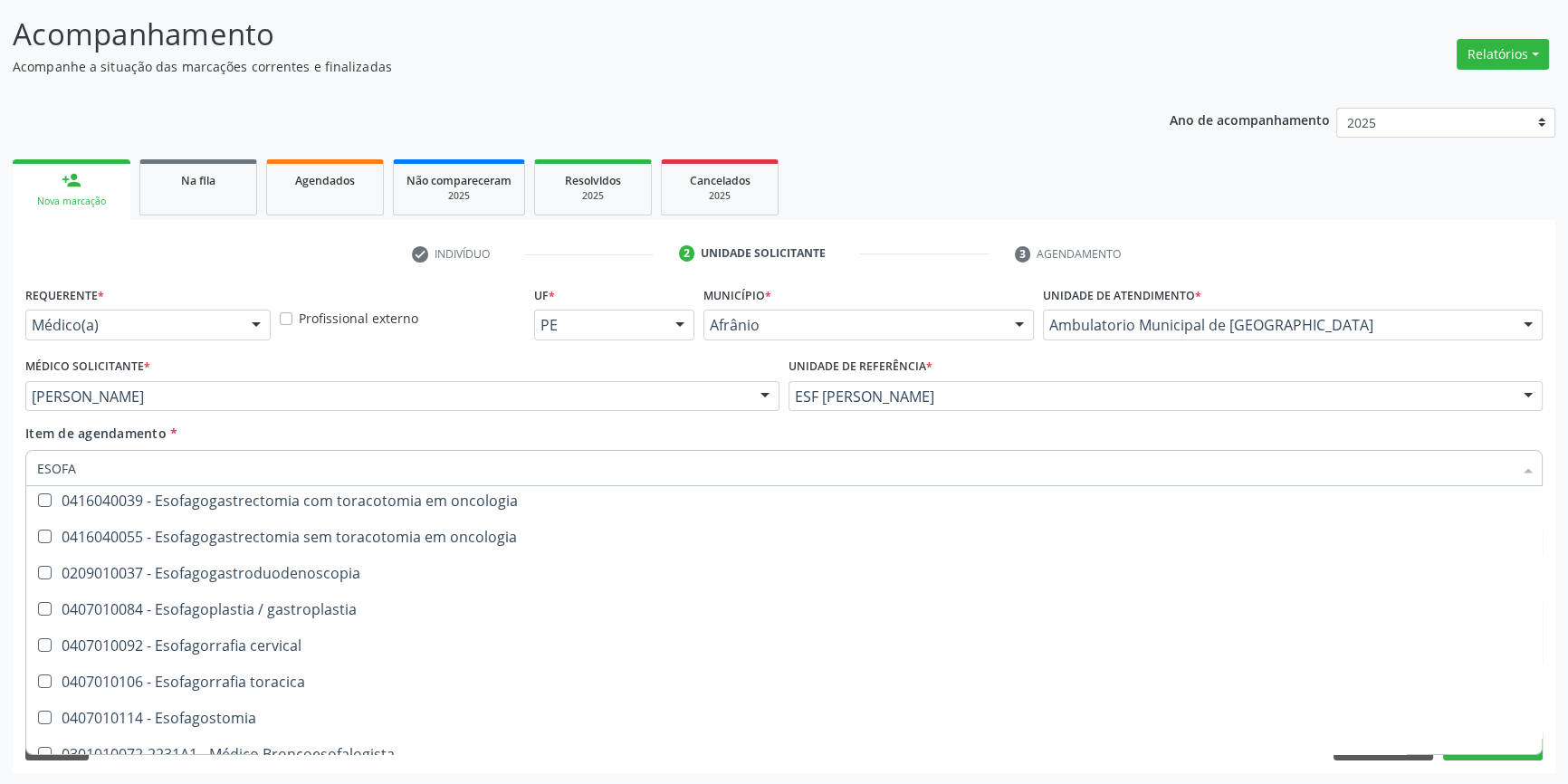
scroll to position [417, 0]
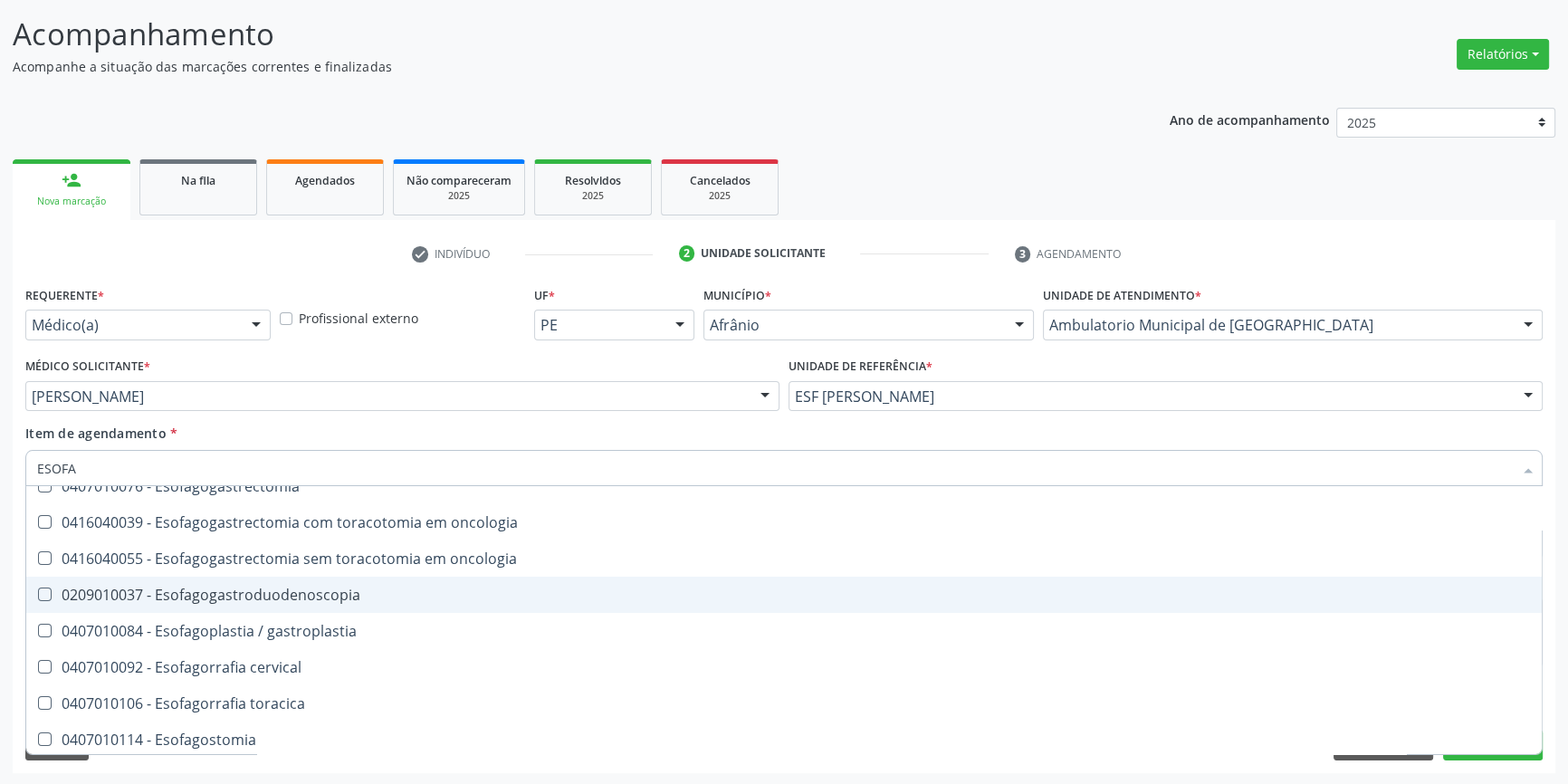
click at [324, 606] on span "0209010037 - Esofagogastroduodenoscopia" at bounding box center [784, 595] width 1516 height 36
checkbox Esofagogastroduodenoscopia "true"
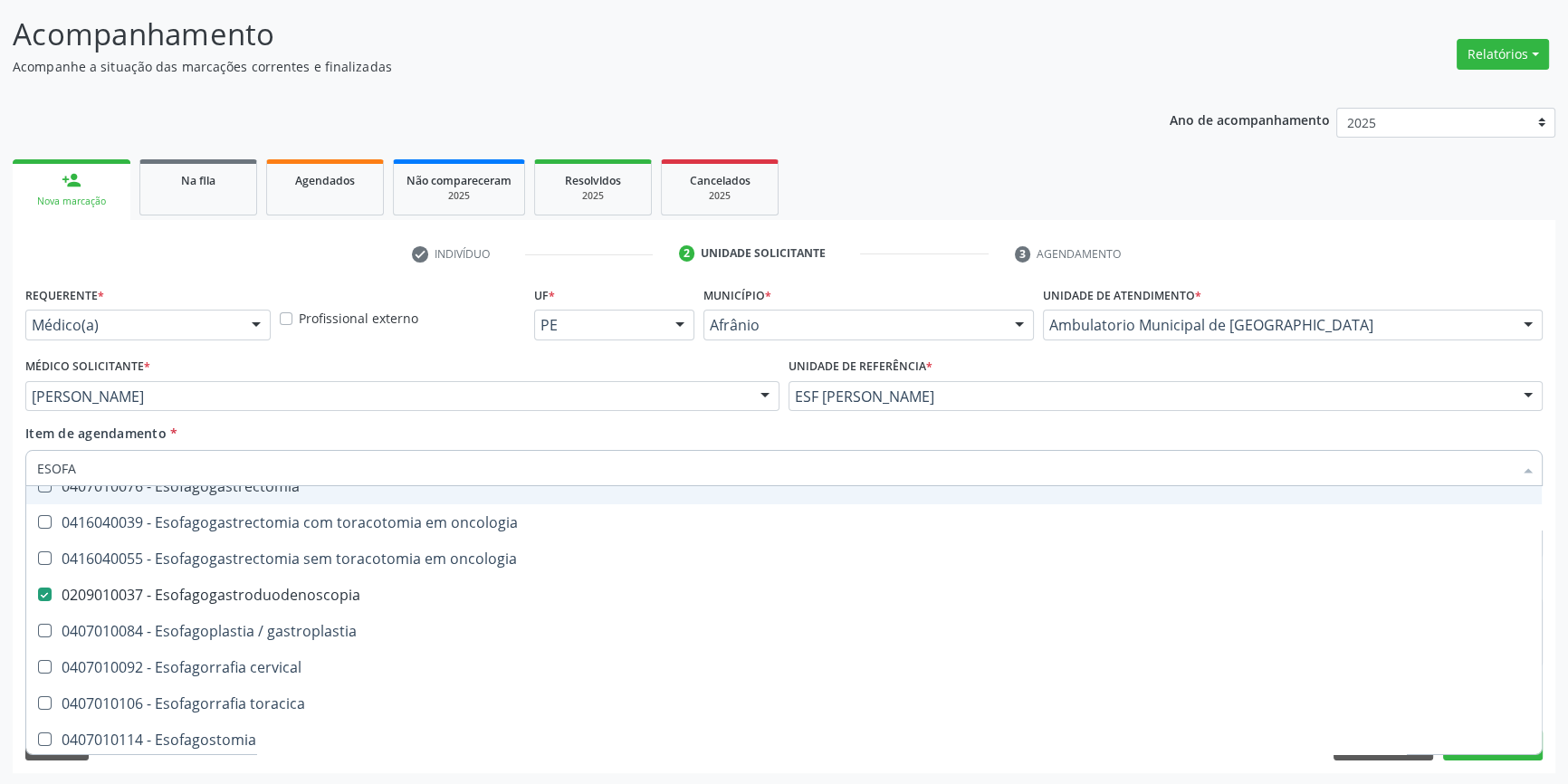
click at [454, 437] on div "Item de agendamento * ESOFA Desfazer seleção 0208020055 - Cintilografia p/ estu…" at bounding box center [784, 452] width 1517 height 57
checkbox \(semi-solido\) "true"
checkbox Esofagogastroduodenoscopia "false"
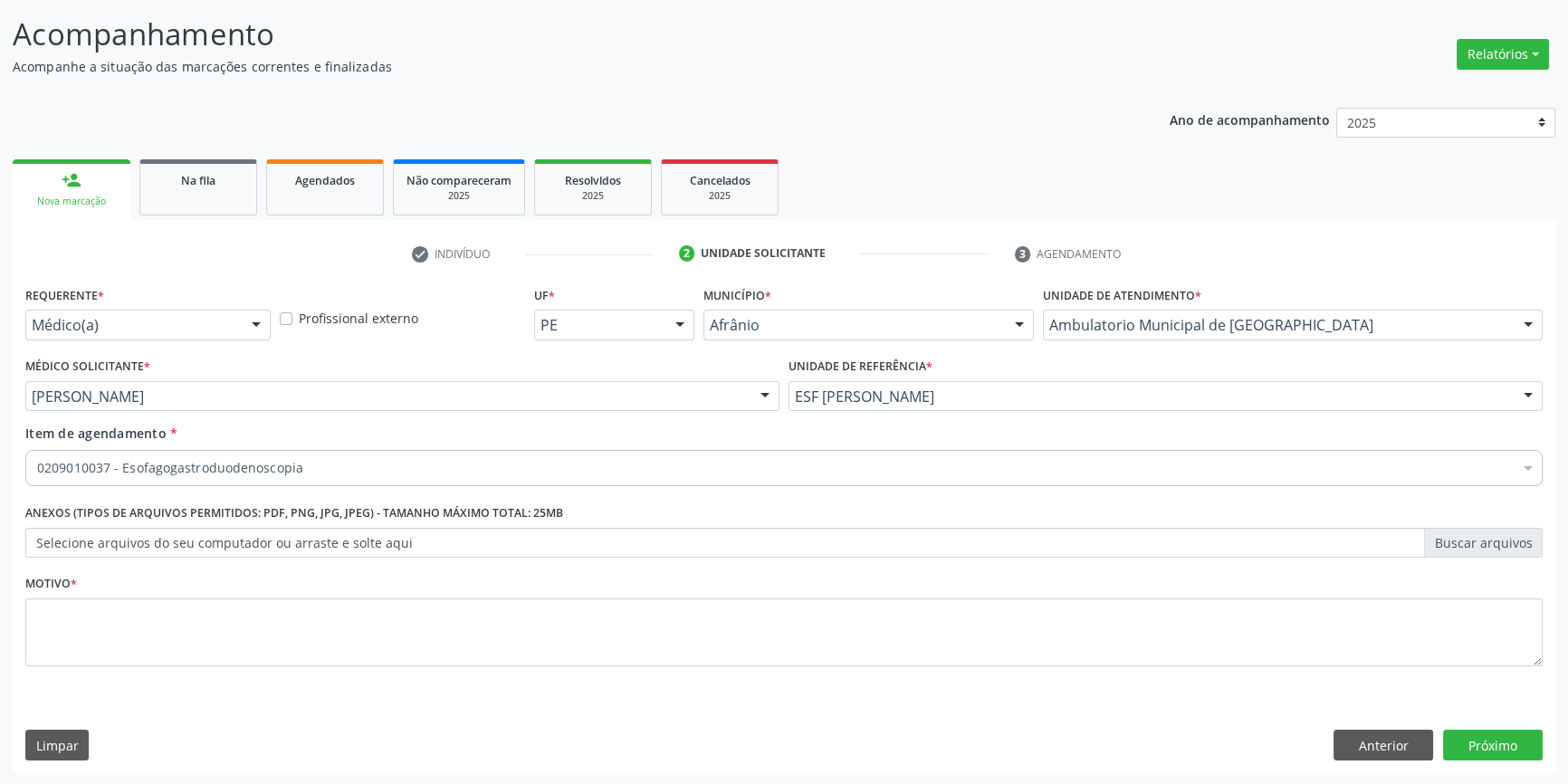
scroll to position [0, 0]
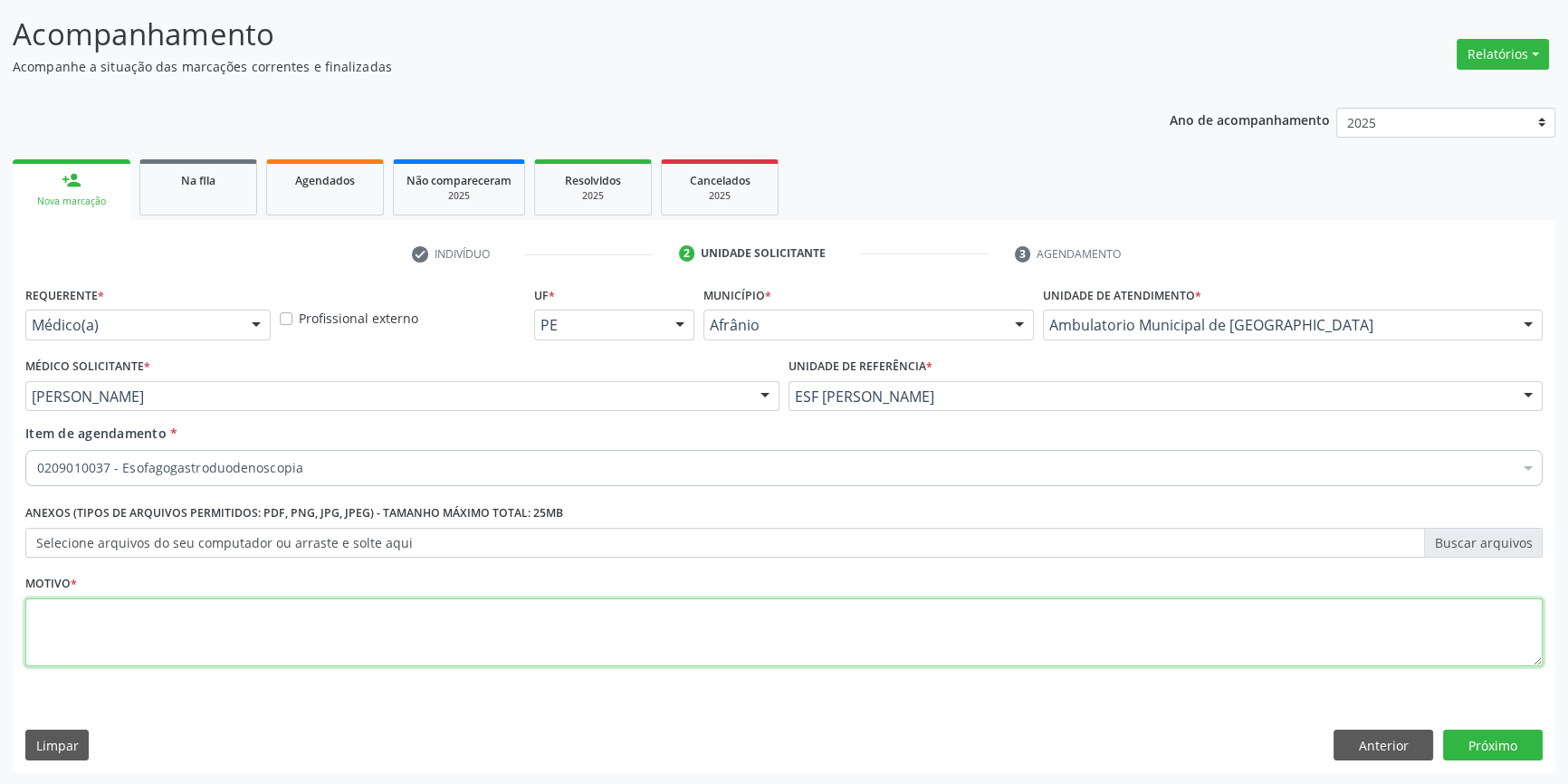
click at [272, 623] on textarea at bounding box center [784, 632] width 1517 height 69
type textarea "'"
type textarea "REFLEXO? GASTRITE"
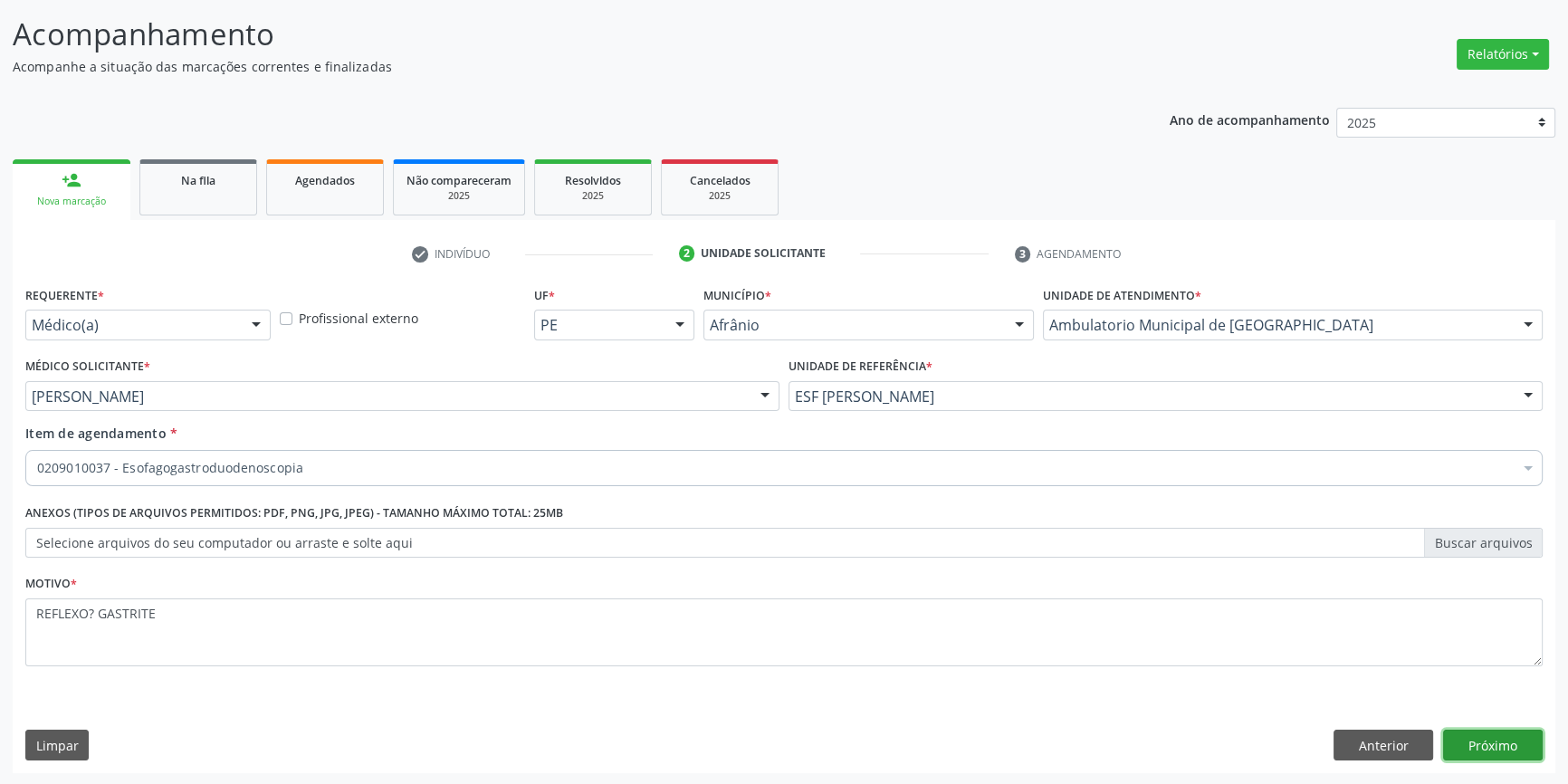
click at [1516, 742] on button "Próximo" at bounding box center [1493, 745] width 100 height 31
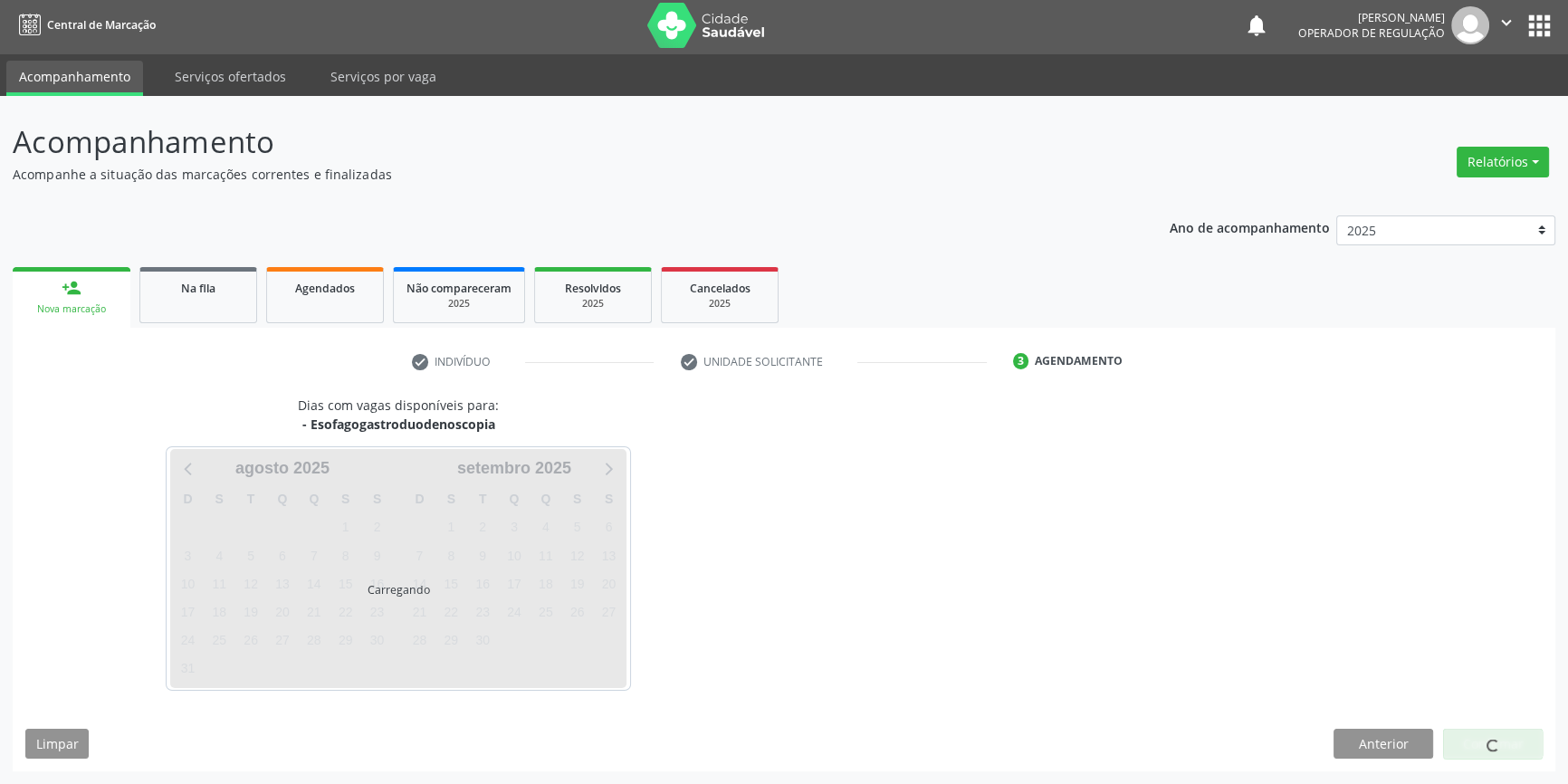
scroll to position [2, 0]
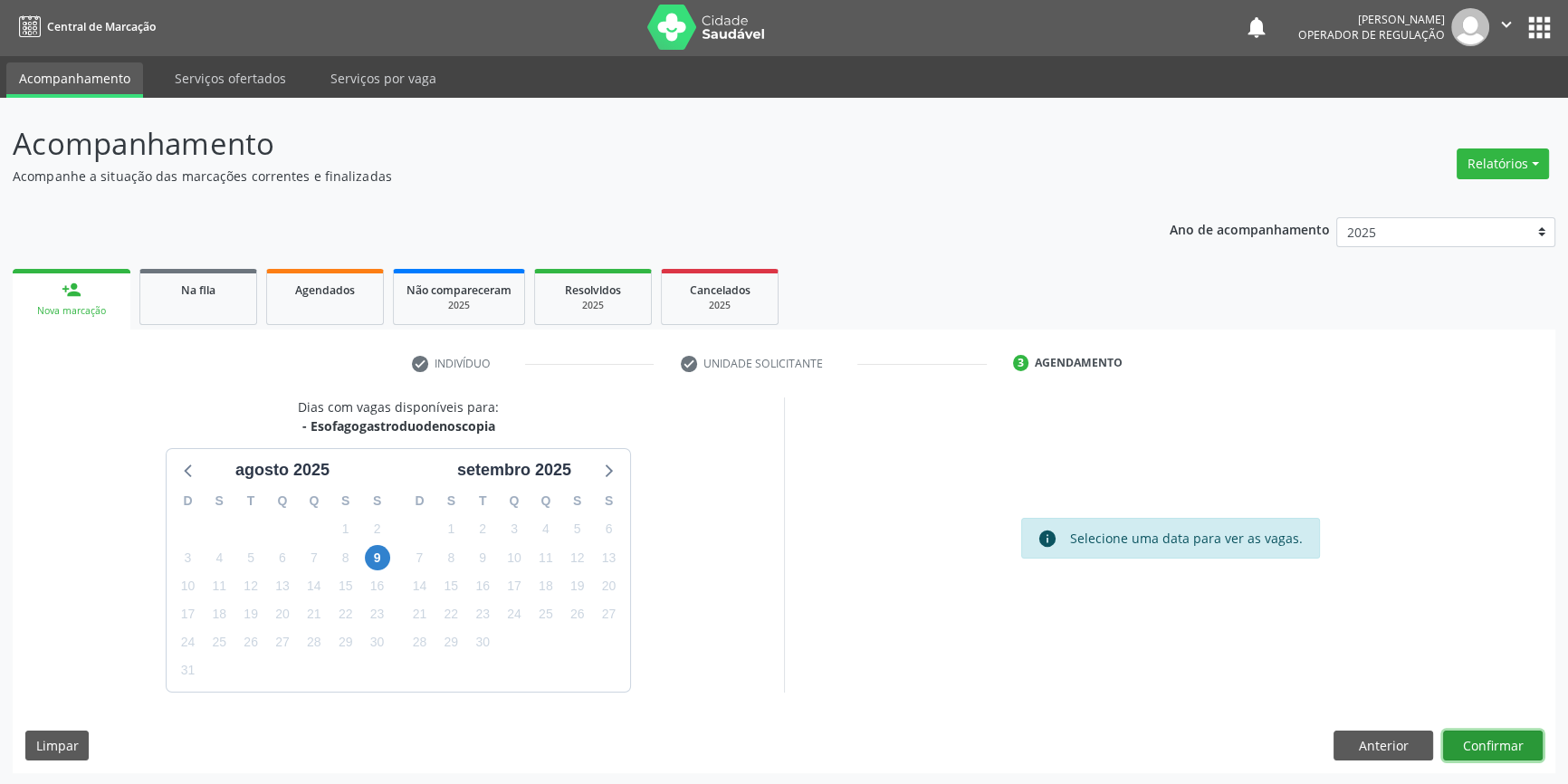
click at [1498, 740] on button "Confirmar" at bounding box center [1493, 746] width 100 height 31
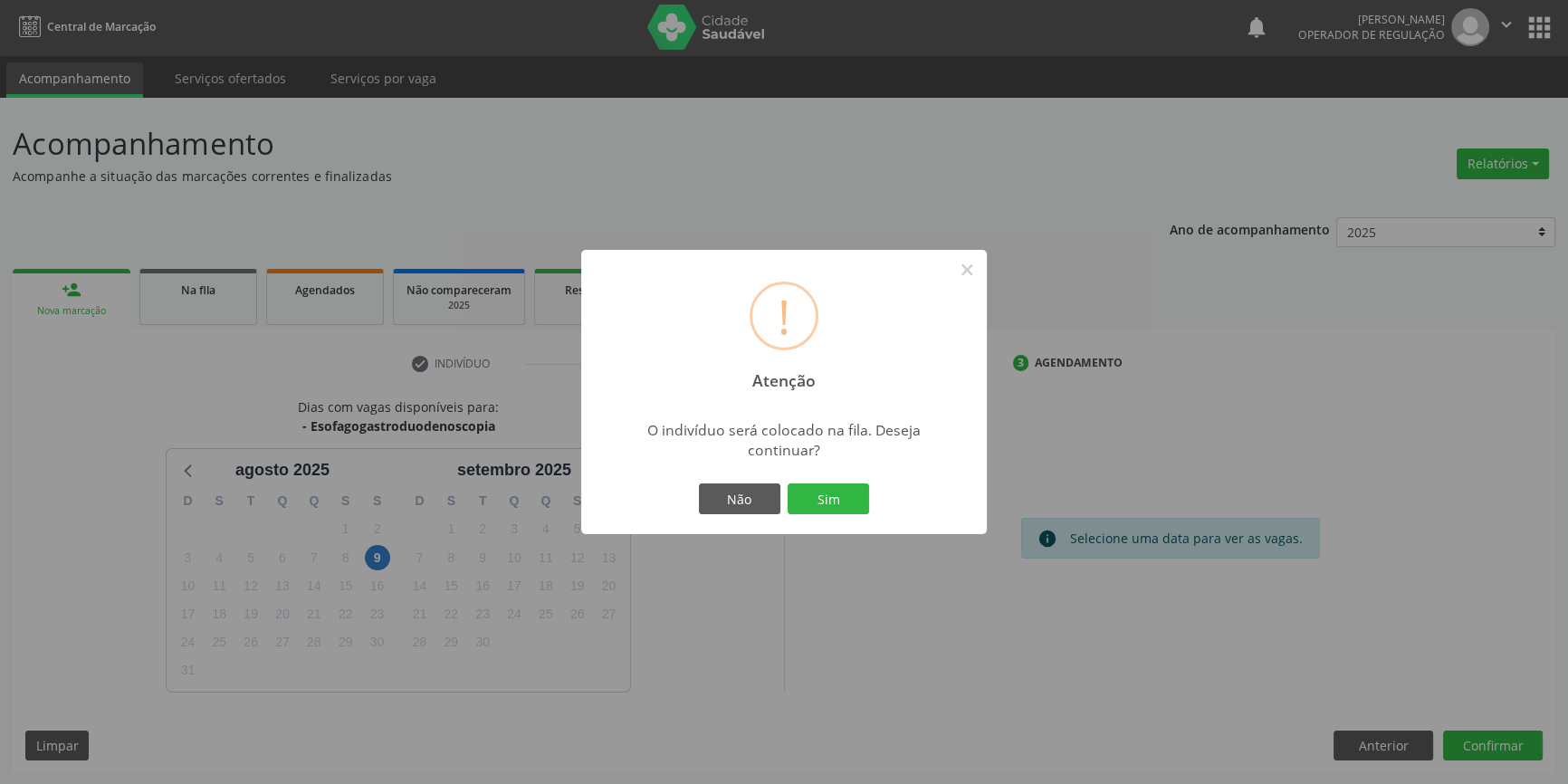
click at [845, 481] on div "Não Sim" at bounding box center [784, 498] width 180 height 38
click at [837, 507] on button "Sim" at bounding box center [829, 499] width 82 height 31
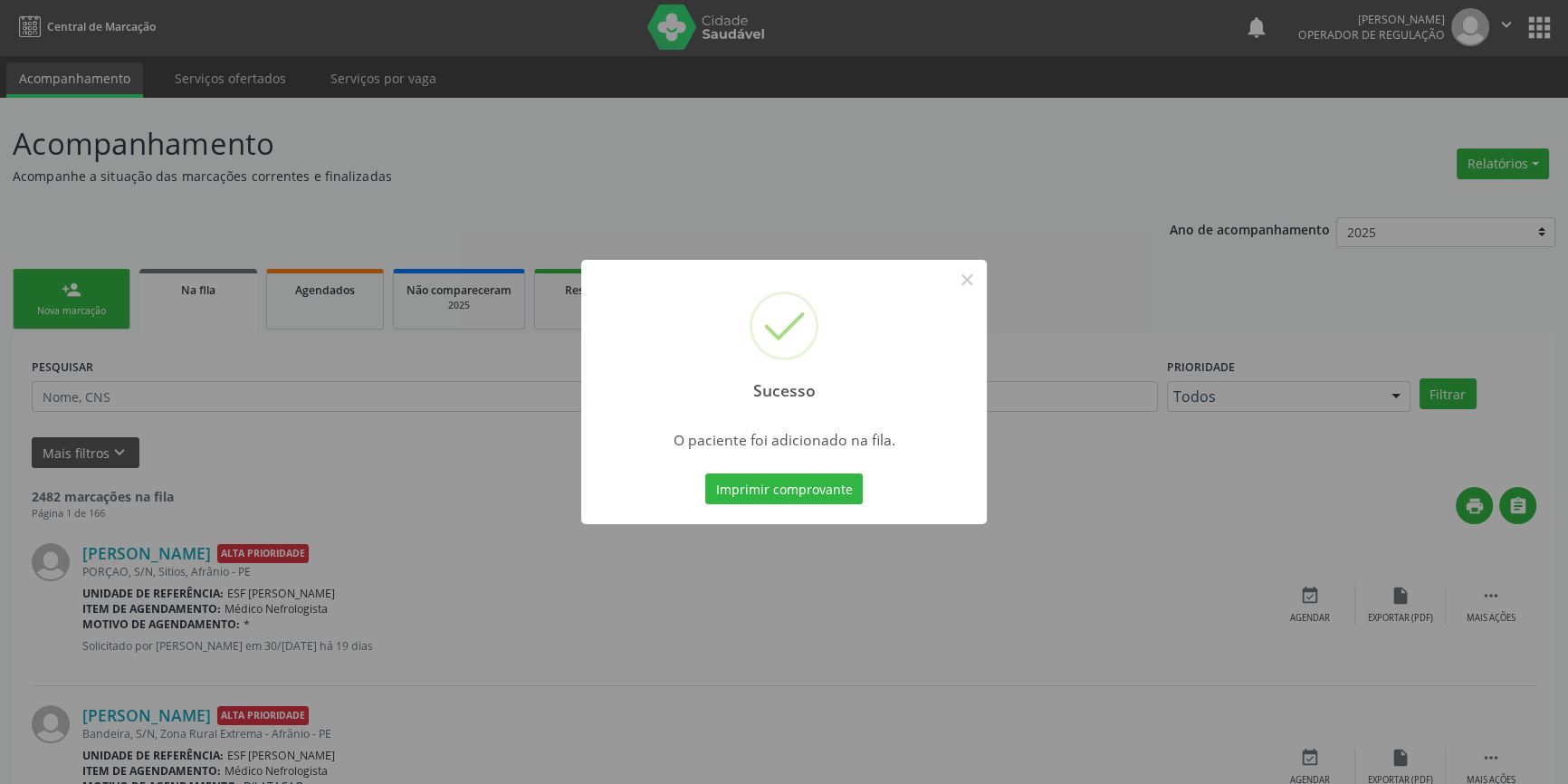
scroll to position [0, 0]
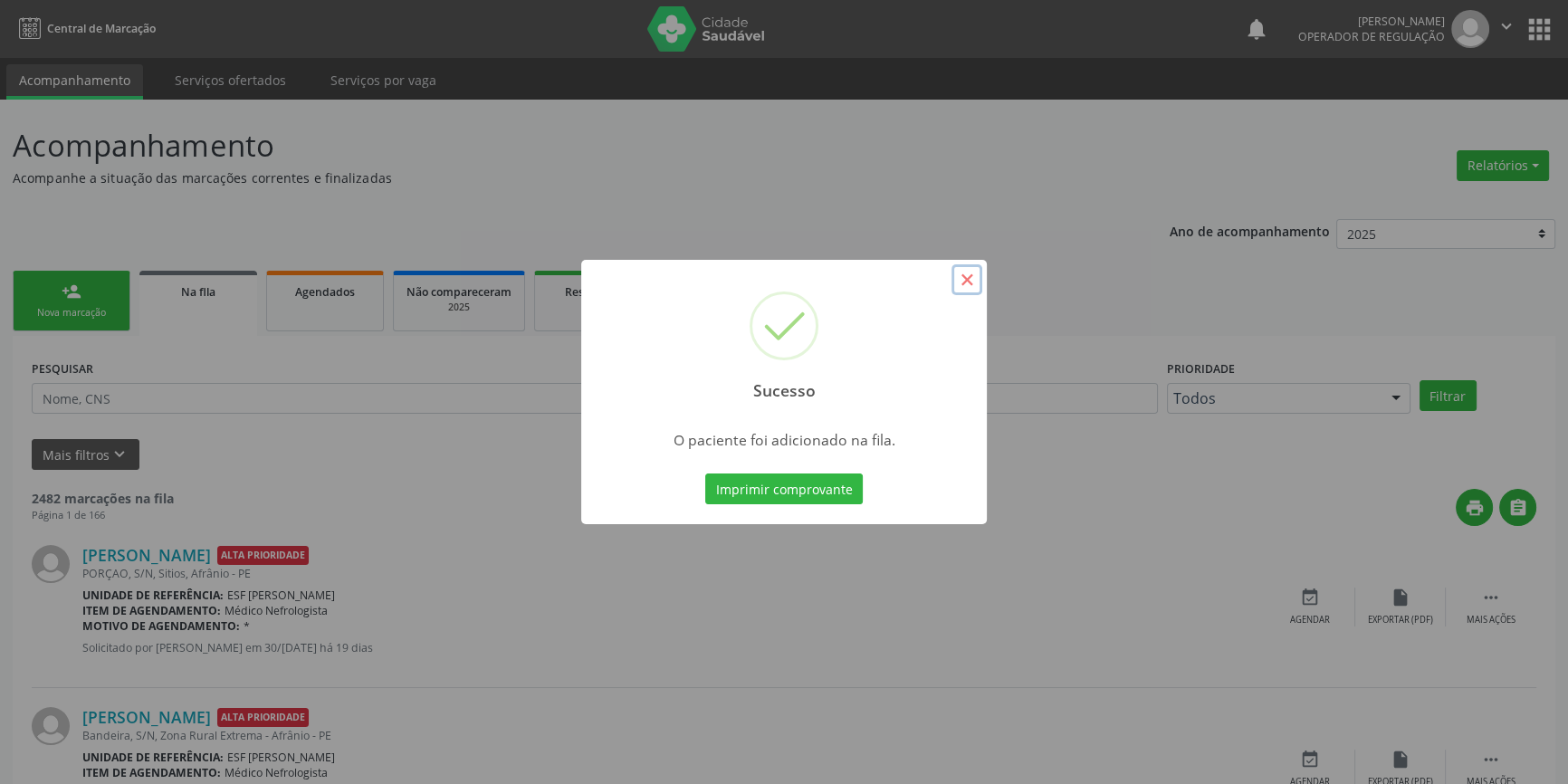
click at [978, 272] on button "×" at bounding box center [968, 280] width 31 height 31
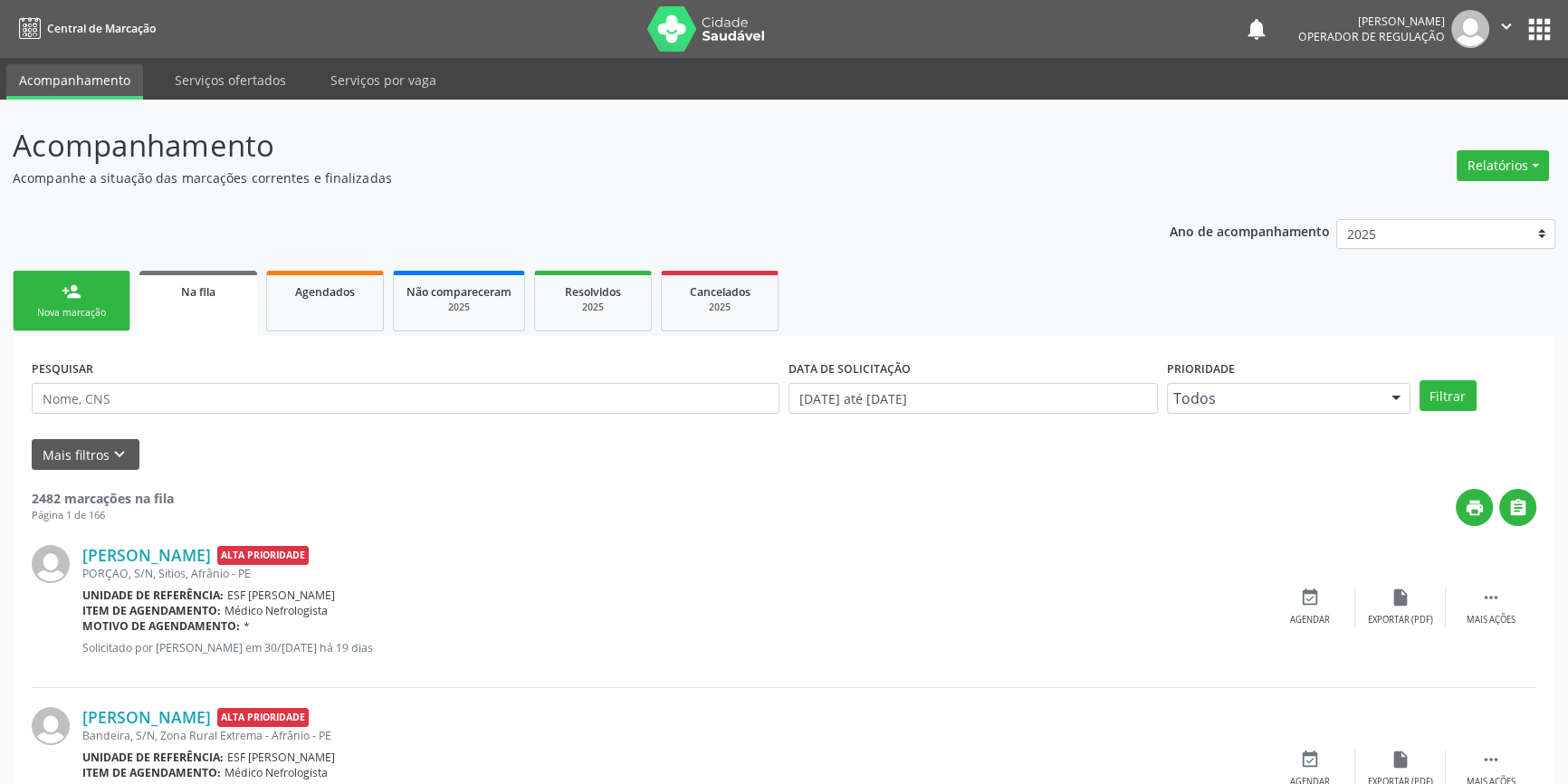
click at [52, 299] on link "person_add Nova marcação" at bounding box center [71, 301] width 118 height 60
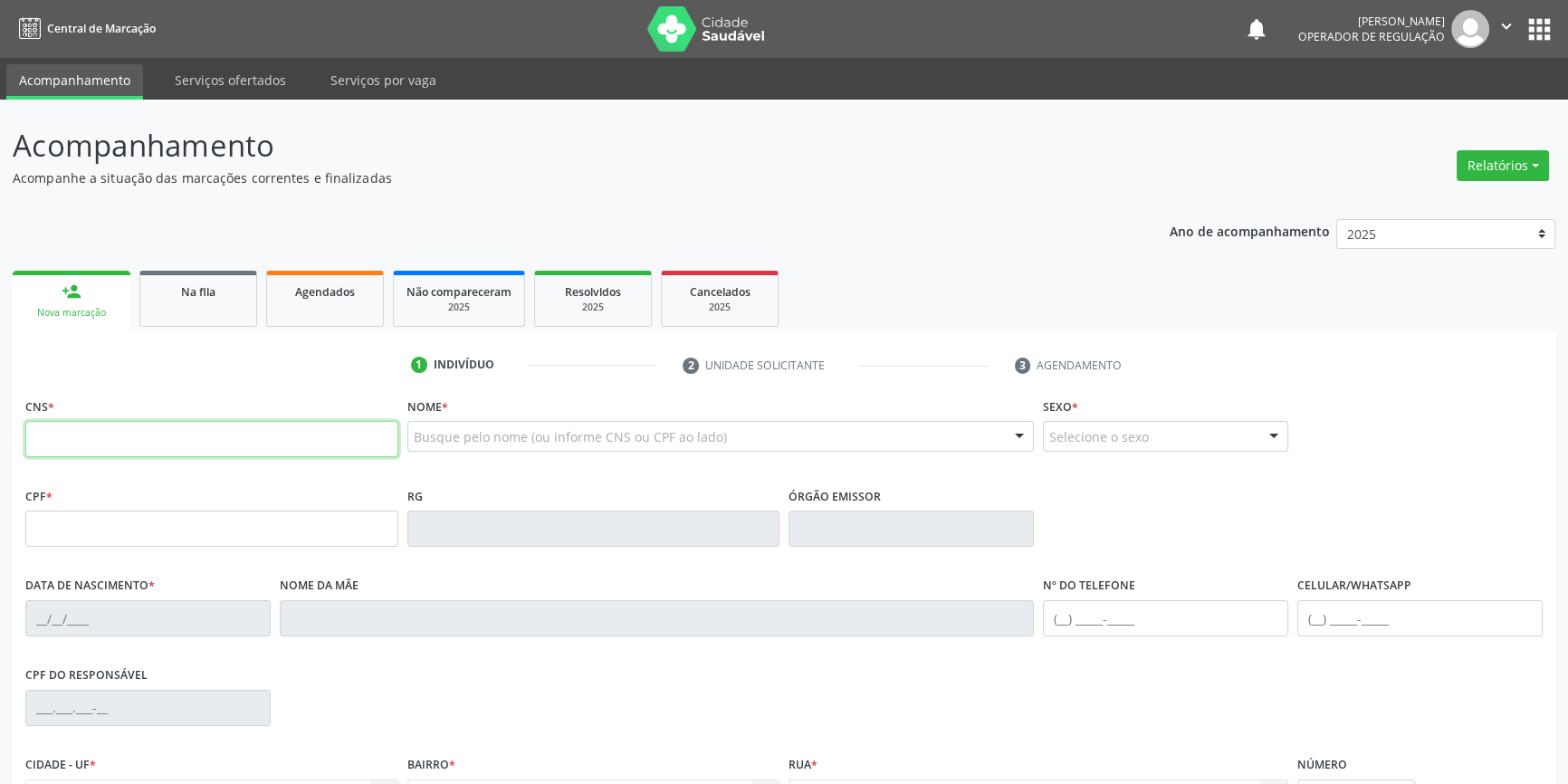
click at [73, 434] on input "text" at bounding box center [212, 438] width 373 height 36
type input "705 8054 3991 0334"
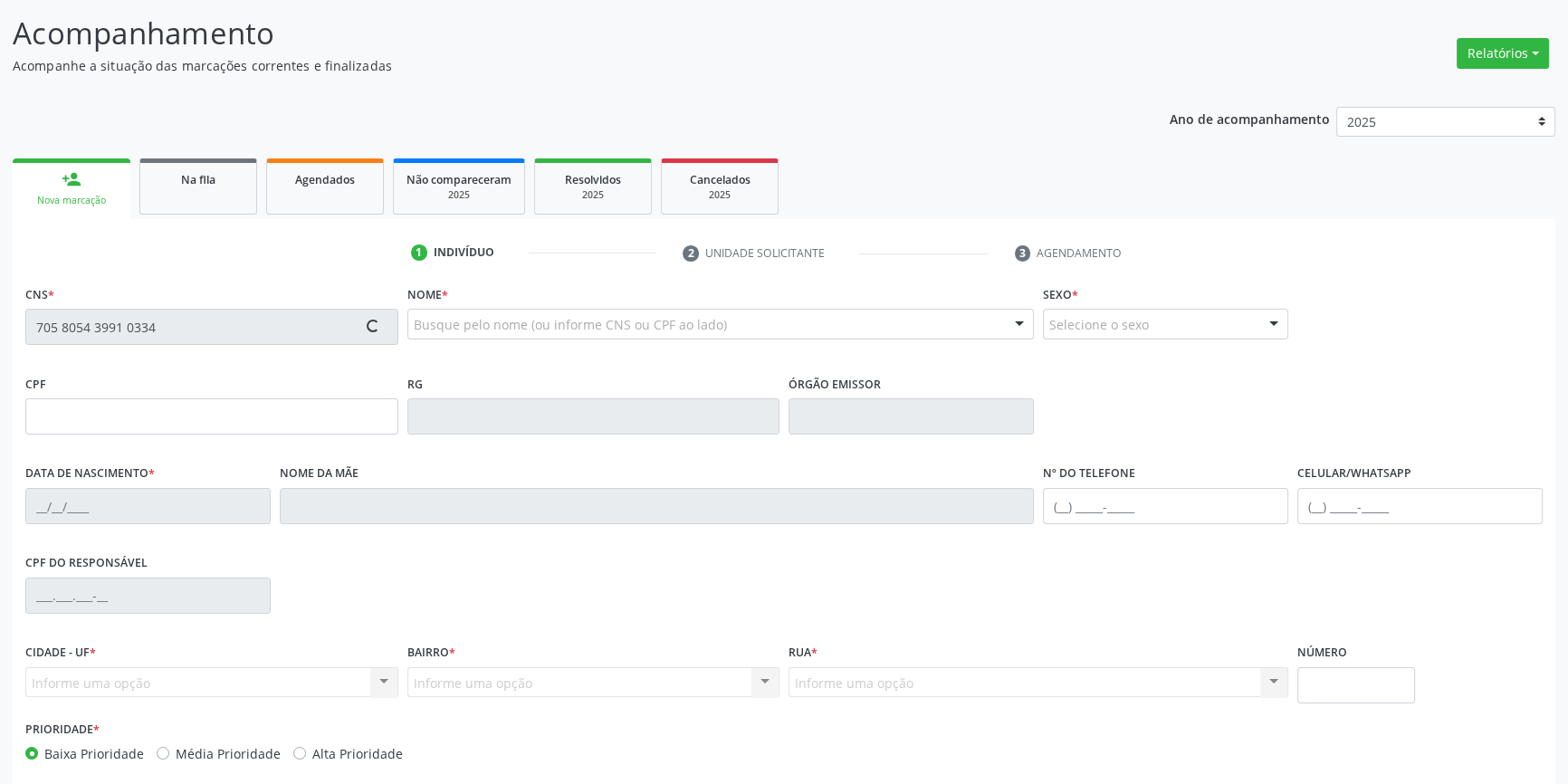
scroll to position [196, 0]
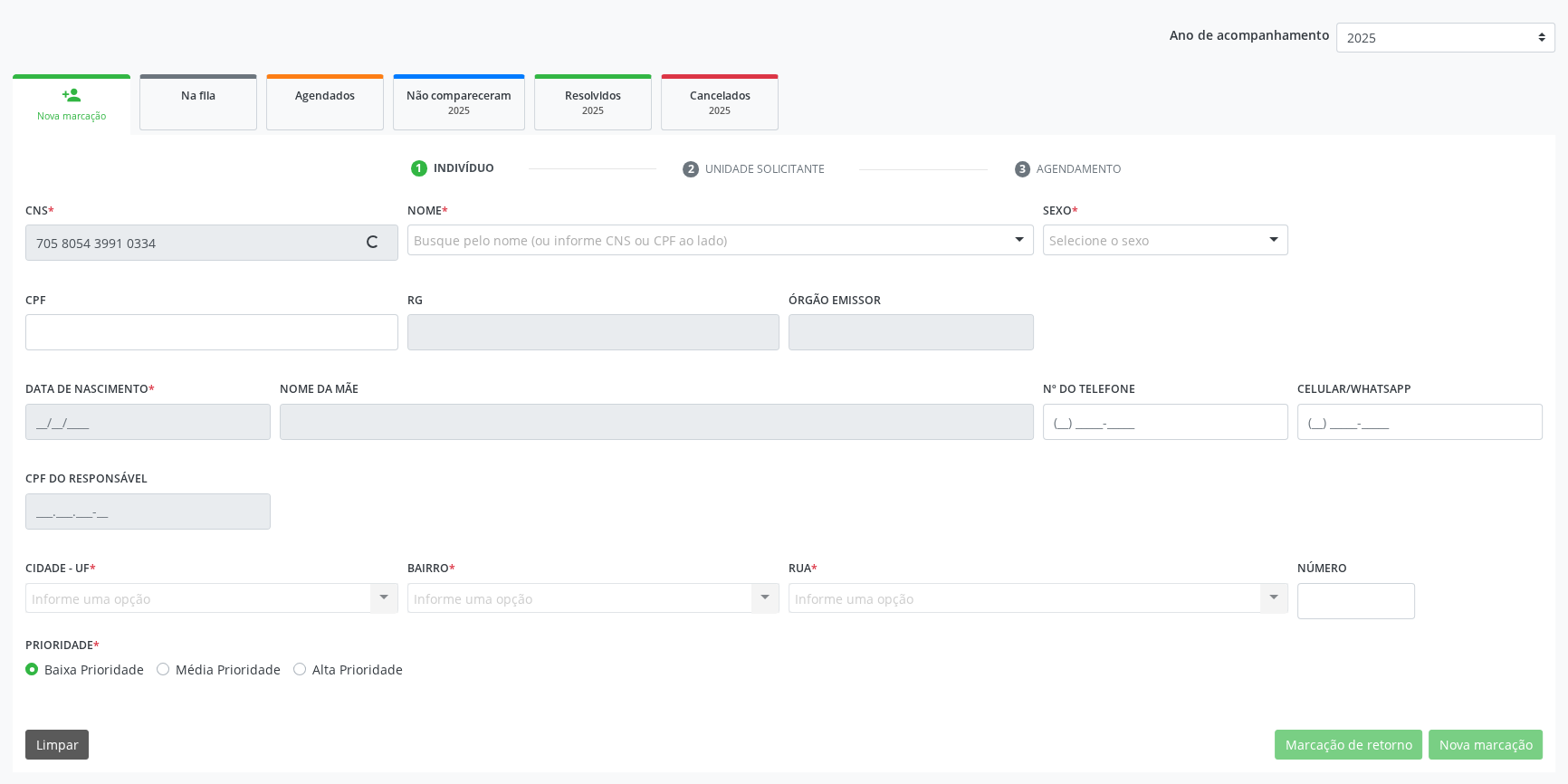
type input "01/06/2023"
type input "S/N"
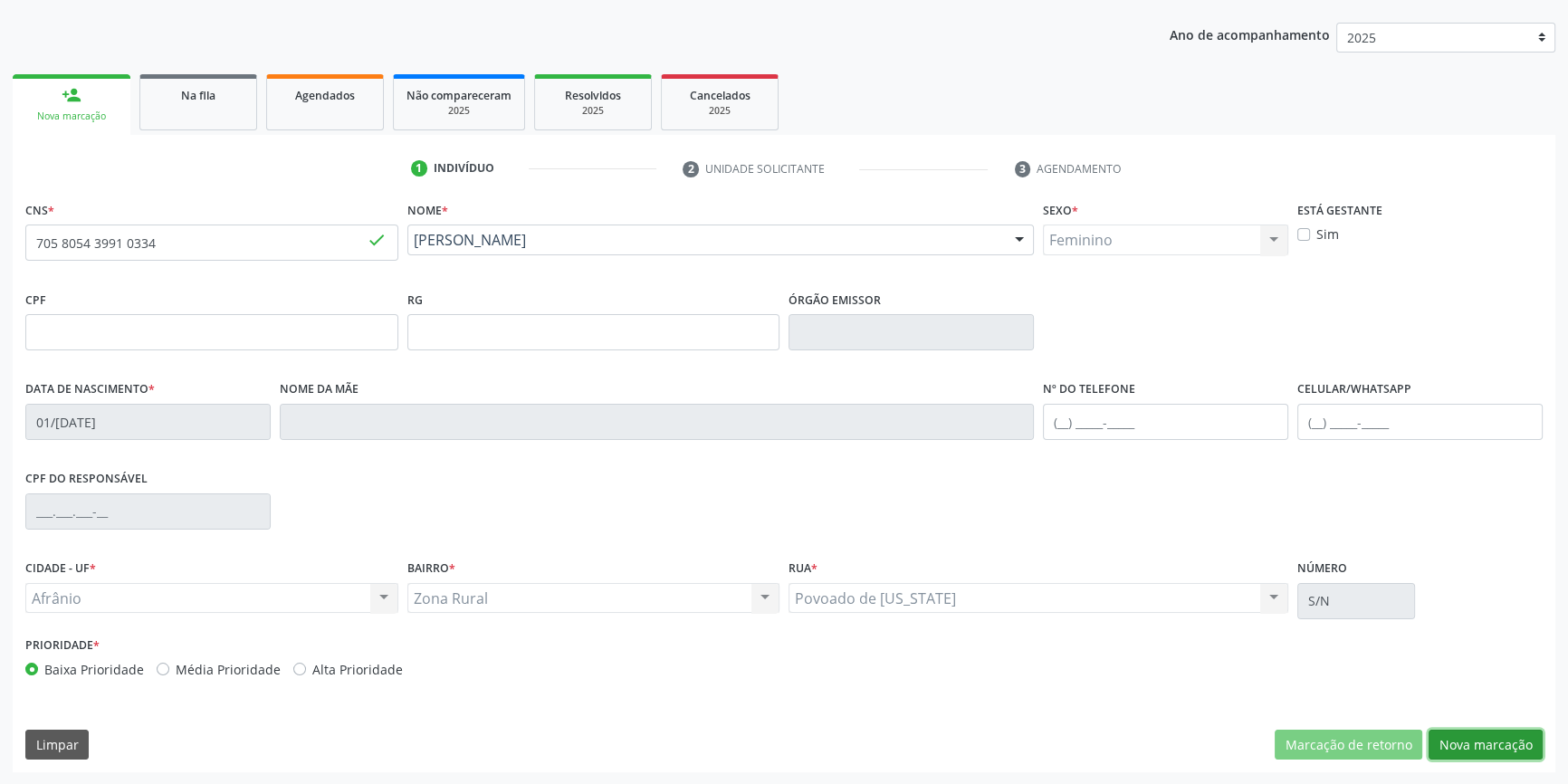
click at [1482, 735] on button "Nova marcação" at bounding box center [1485, 745] width 114 height 31
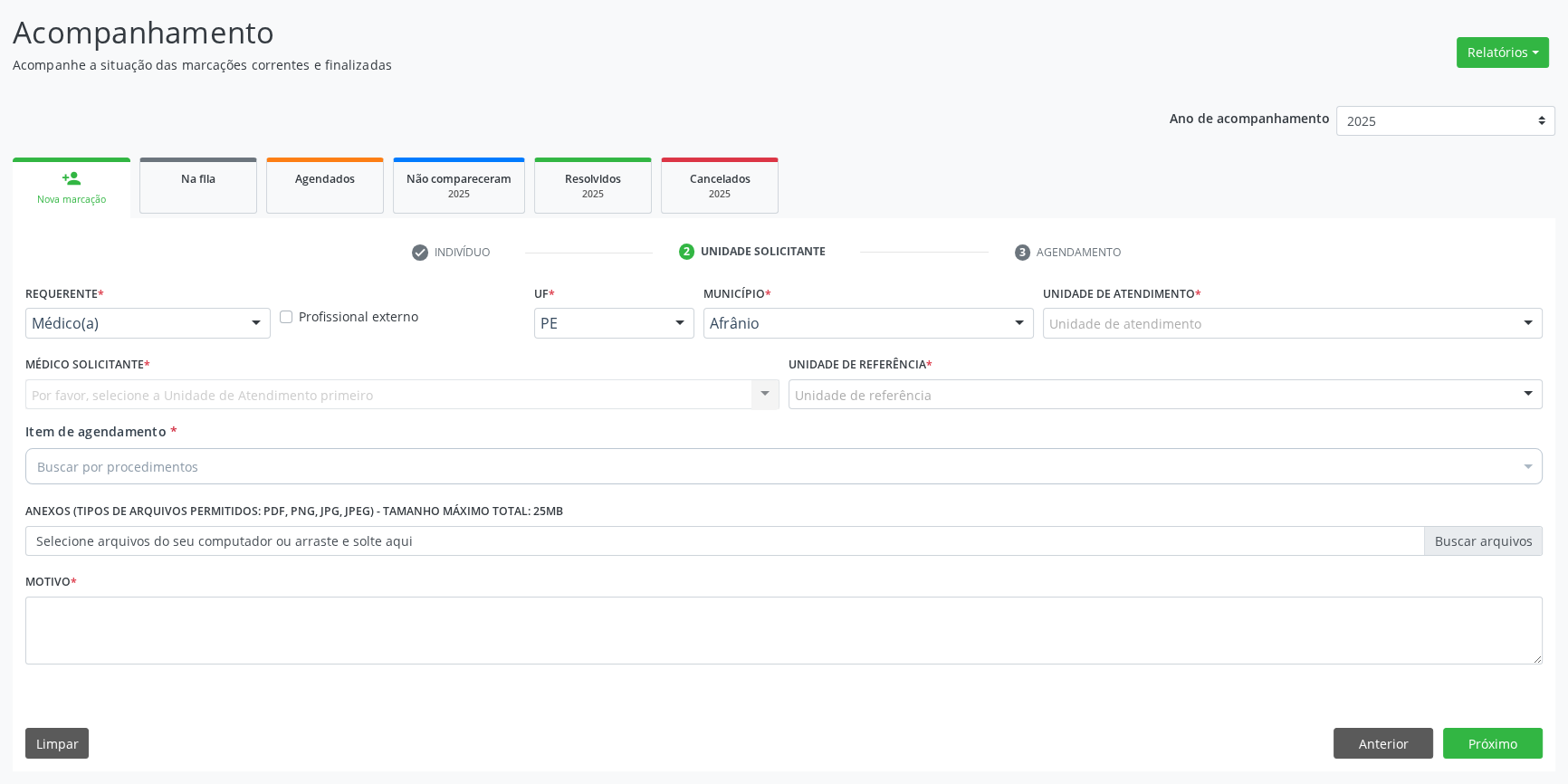
scroll to position [112, 0]
click at [1189, 347] on div "Unidade de atendimento * Unidade de atendimento Academia da Saude de Afranio Ac…" at bounding box center [1293, 317] width 509 height 71
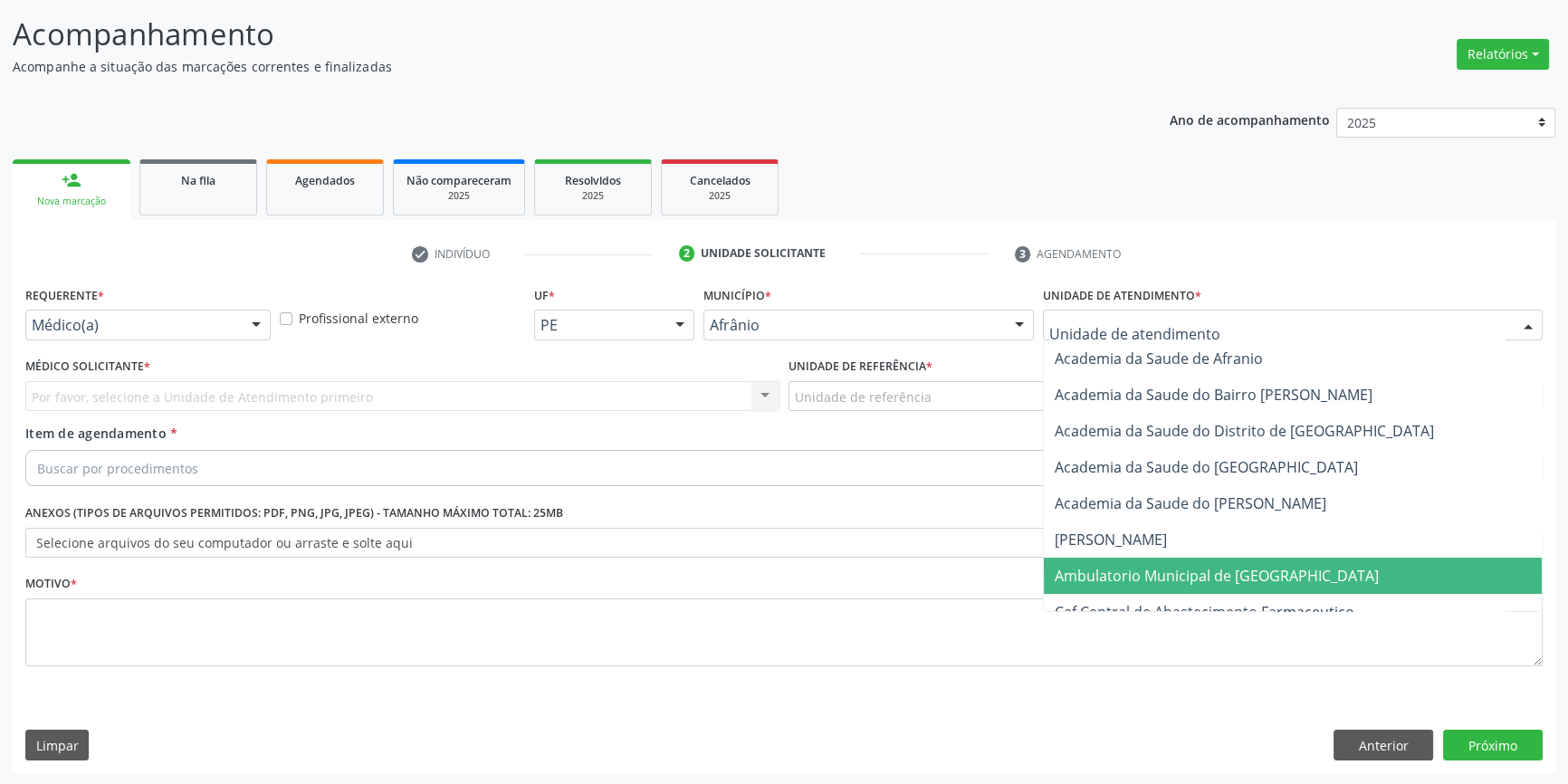
drag, startPoint x: 1189, startPoint y: 580, endPoint x: 895, endPoint y: 406, distance: 341.6
click at [1176, 578] on span "Ambulatorio Municipal de [GEOGRAPHIC_DATA]" at bounding box center [1217, 576] width 324 height 20
click at [886, 381] on div "Unidade de referência" at bounding box center [1166, 396] width 754 height 31
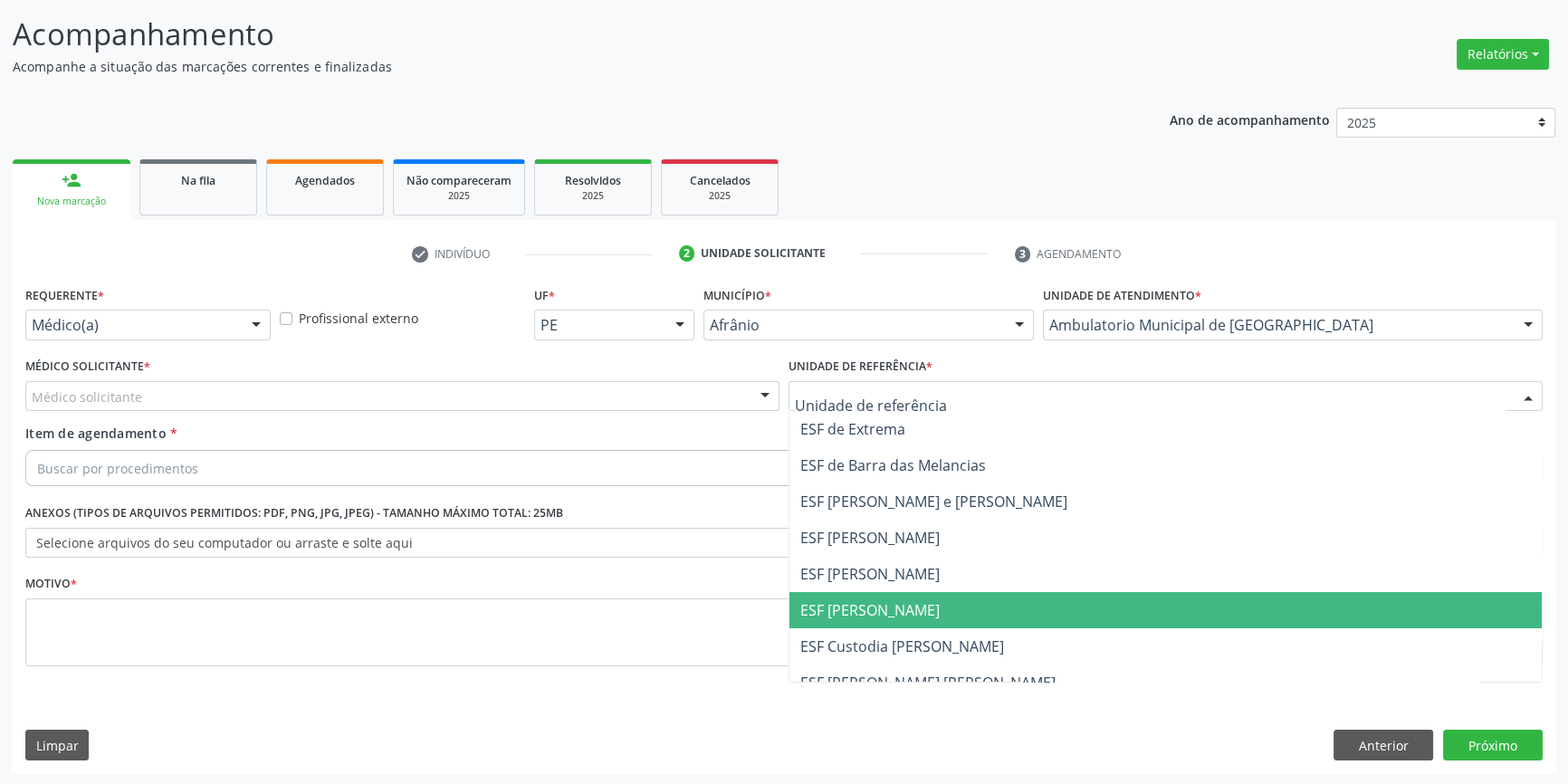
drag, startPoint x: 907, startPoint y: 593, endPoint x: 302, endPoint y: 393, distance: 637.2
click at [906, 593] on span "ESF [PERSON_NAME]" at bounding box center [1166, 610] width 753 height 36
click at [302, 393] on div "Médico solicitante" at bounding box center [402, 396] width 754 height 31
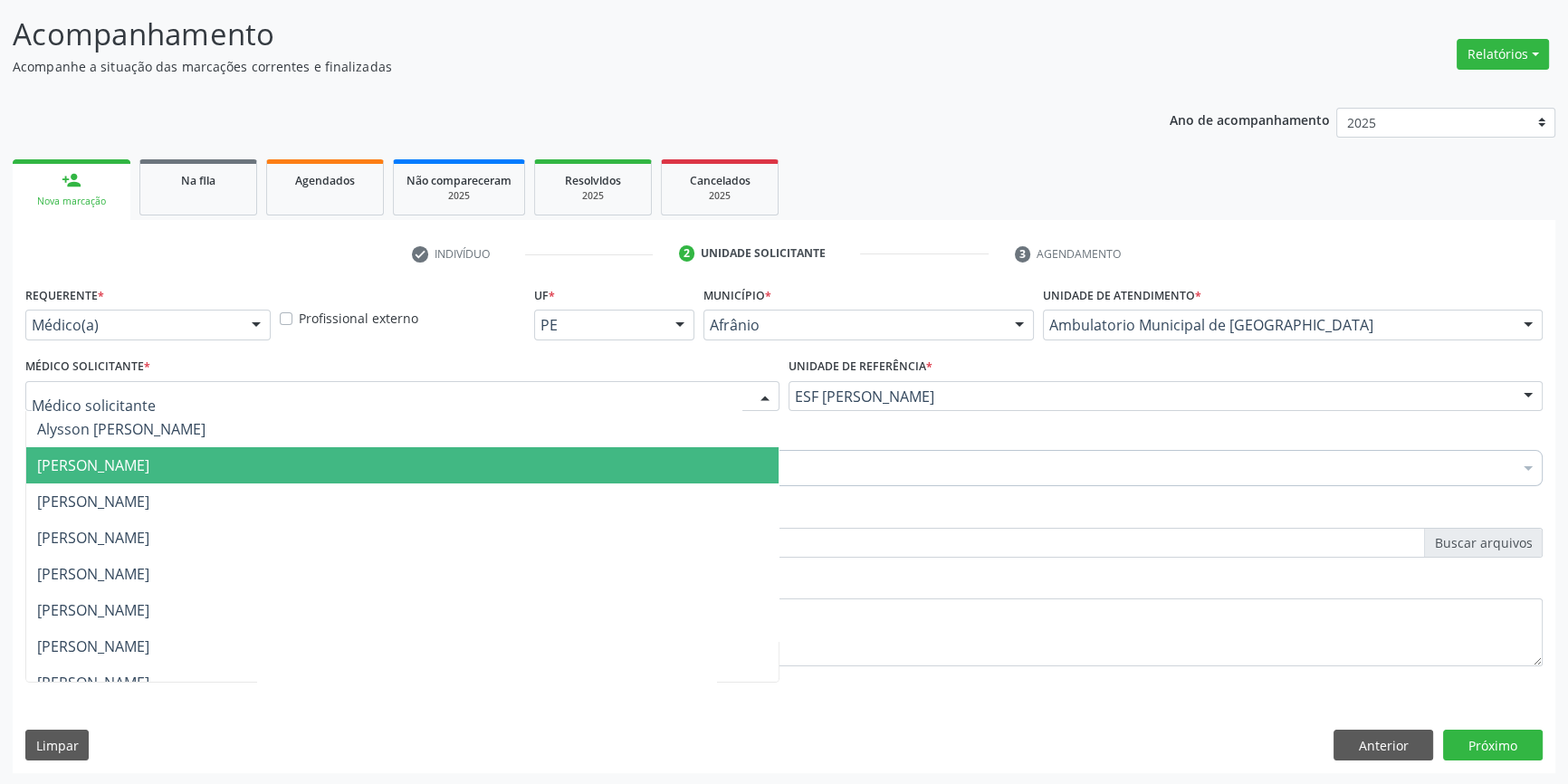
click at [150, 462] on span "Bruno Saraiva Bezerra Medrado" at bounding box center [93, 465] width 113 height 20
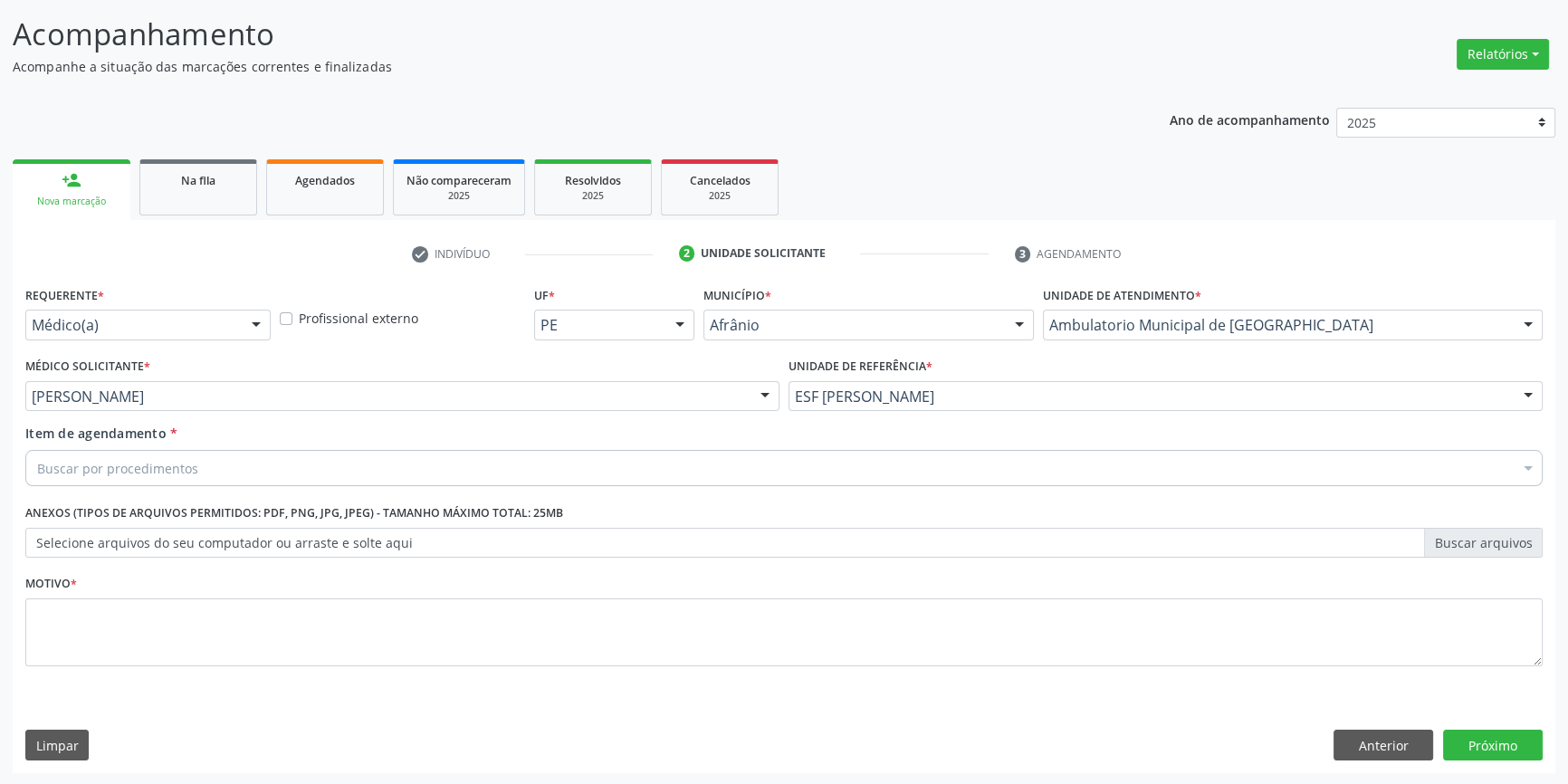
click at [213, 462] on div "Buscar por procedimentos" at bounding box center [784, 467] width 1517 height 36
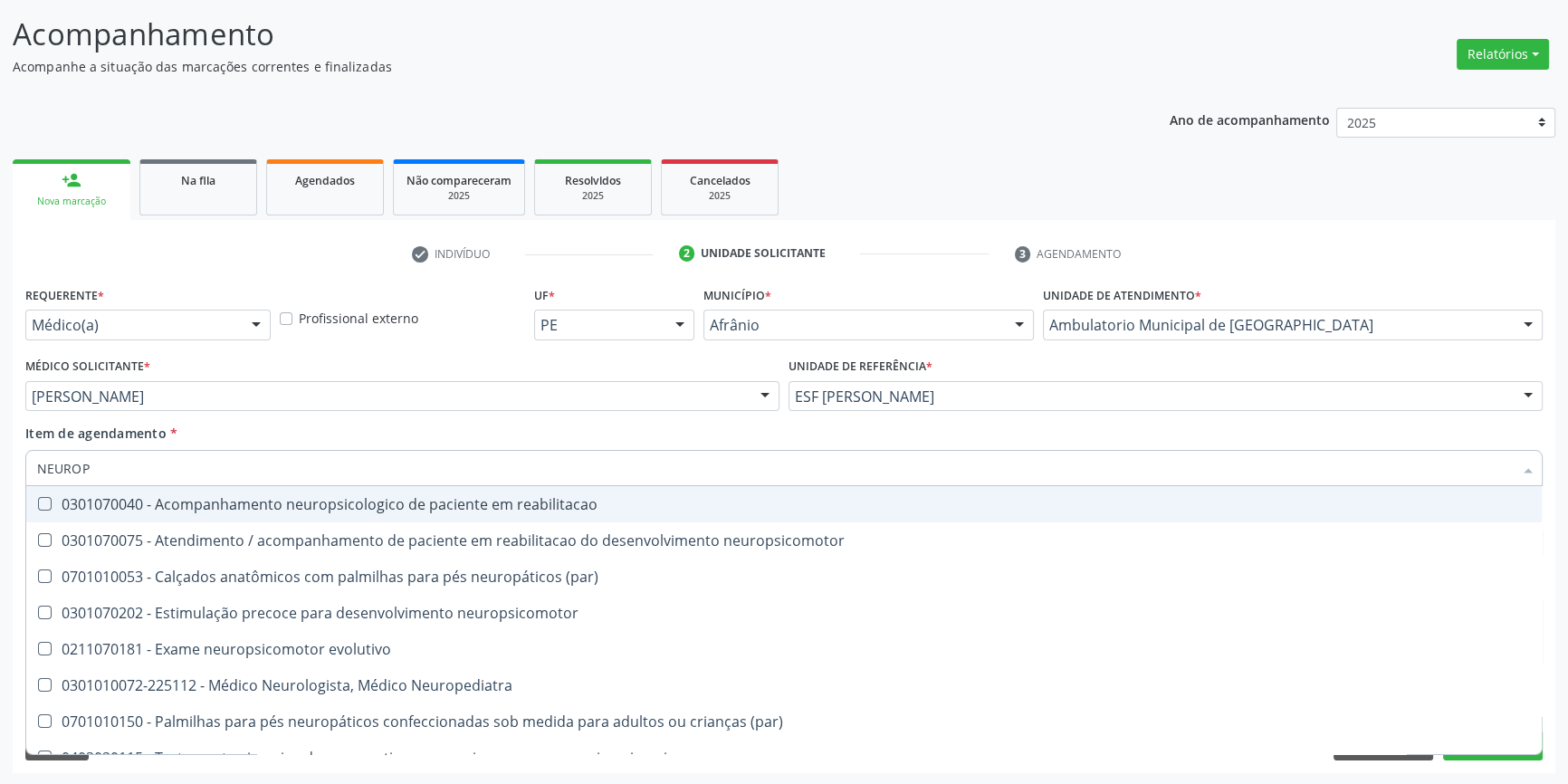
type input "NEUROPE"
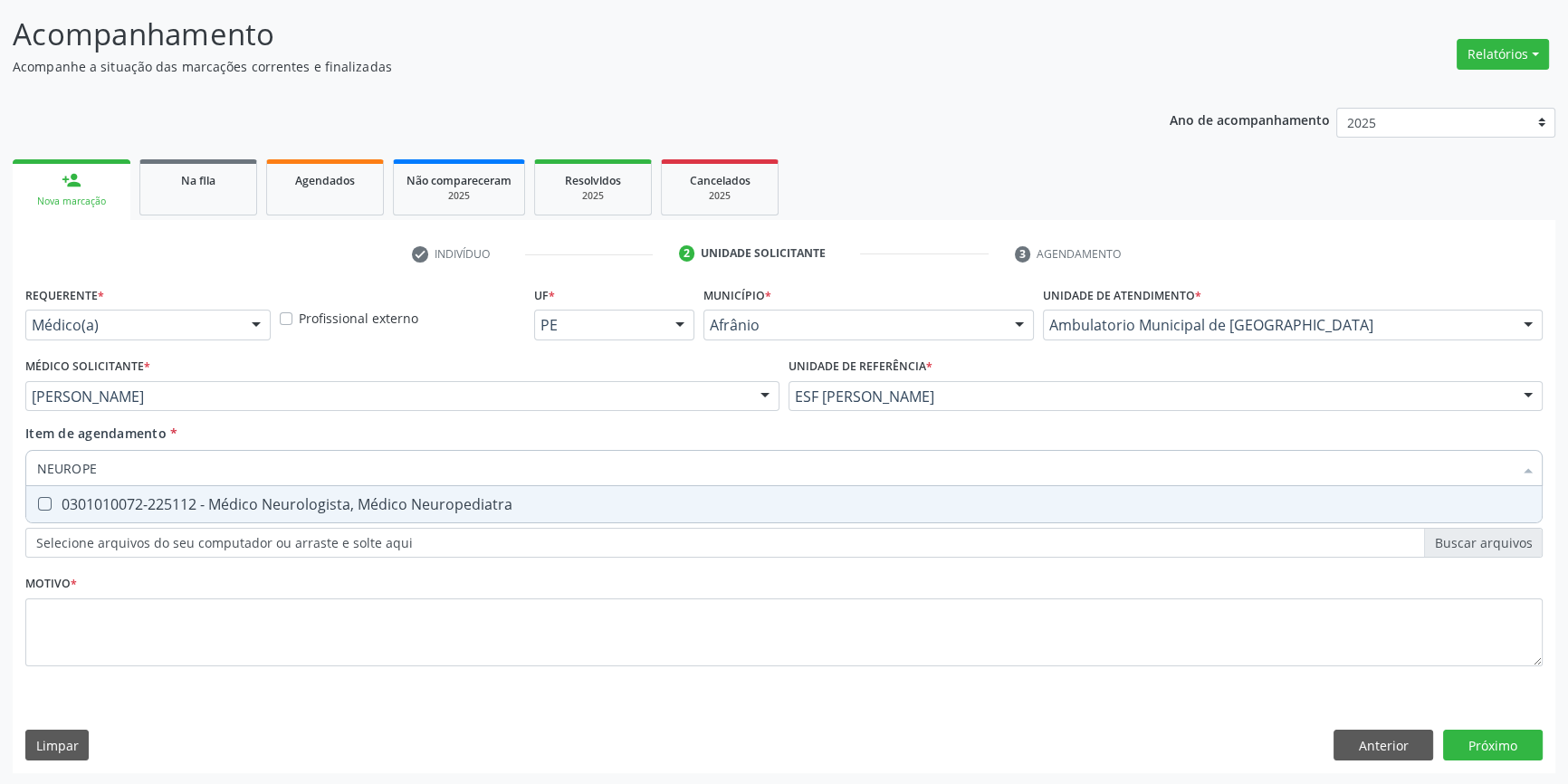
click at [232, 510] on div "0301010072-225112 - Médico Neurologista, Médico Neuropediatra" at bounding box center [784, 504] width 1494 height 15
checkbox Neuropediatra "true"
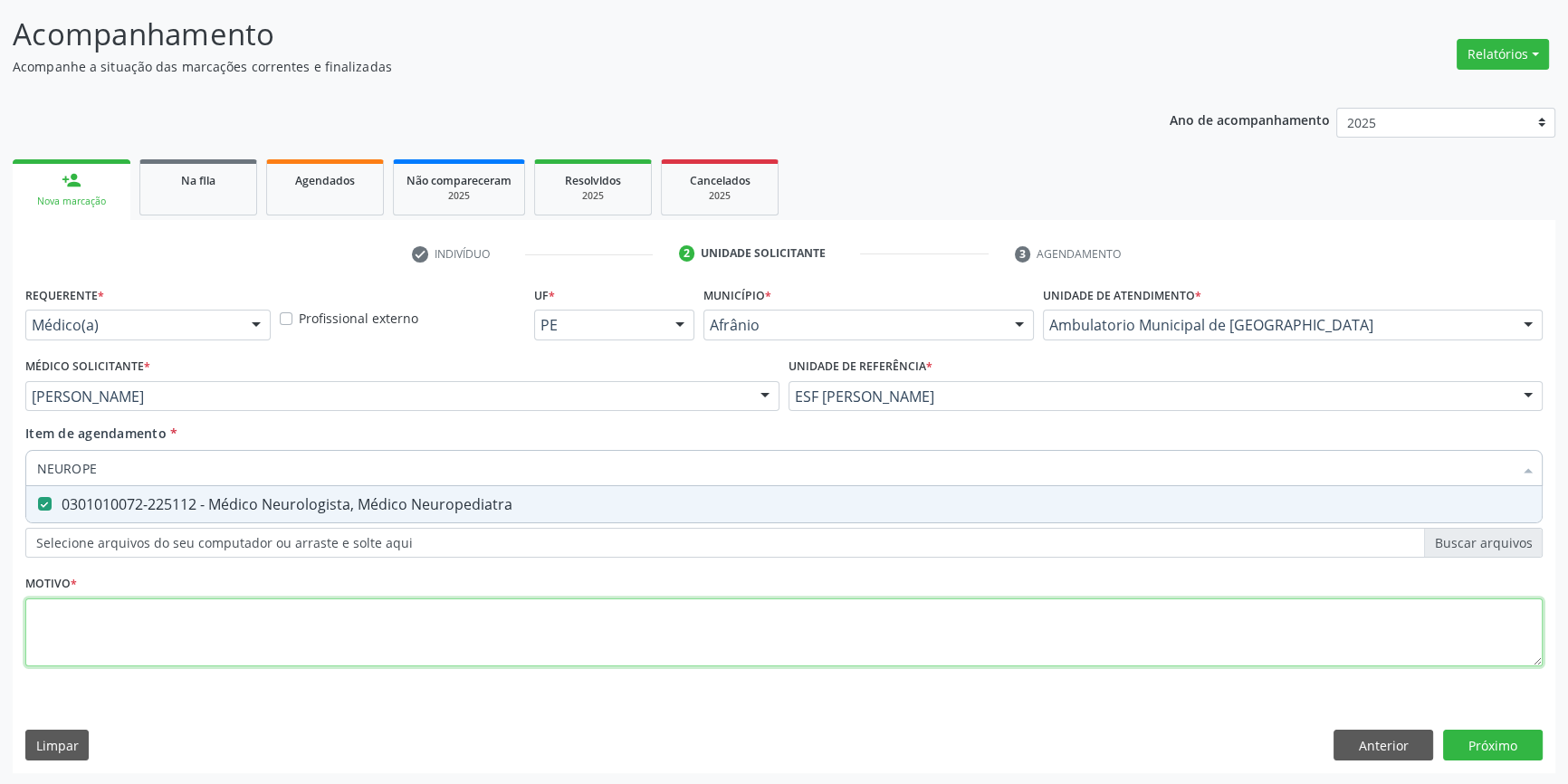
click at [274, 631] on div "Requerente * Médico(a) Médico(a) Enfermeiro(a) Paciente Nenhum resultado encont…" at bounding box center [784, 487] width 1517 height 410
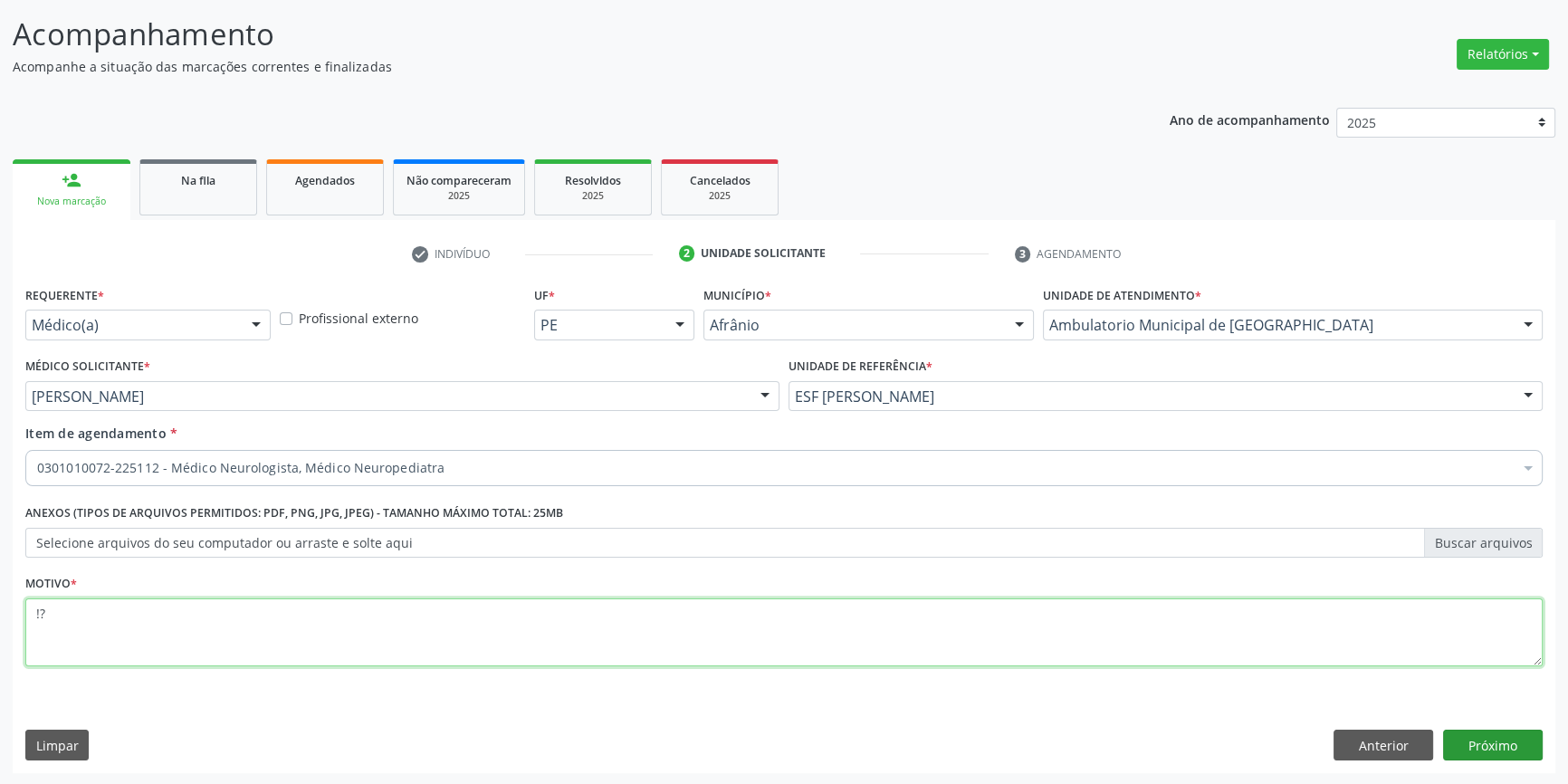
type textarea "!?"
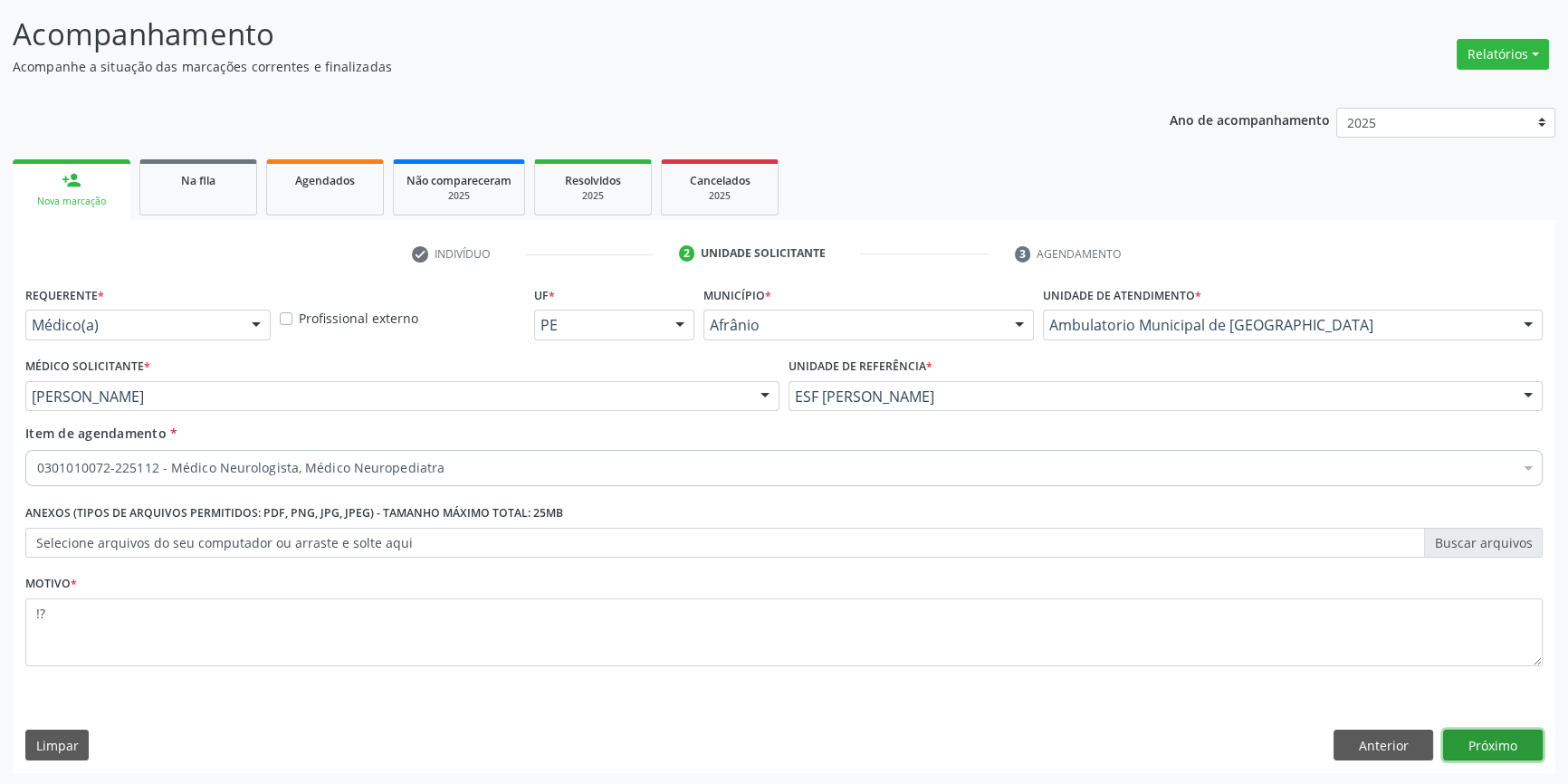
click at [1513, 752] on button "Próximo" at bounding box center [1493, 745] width 100 height 31
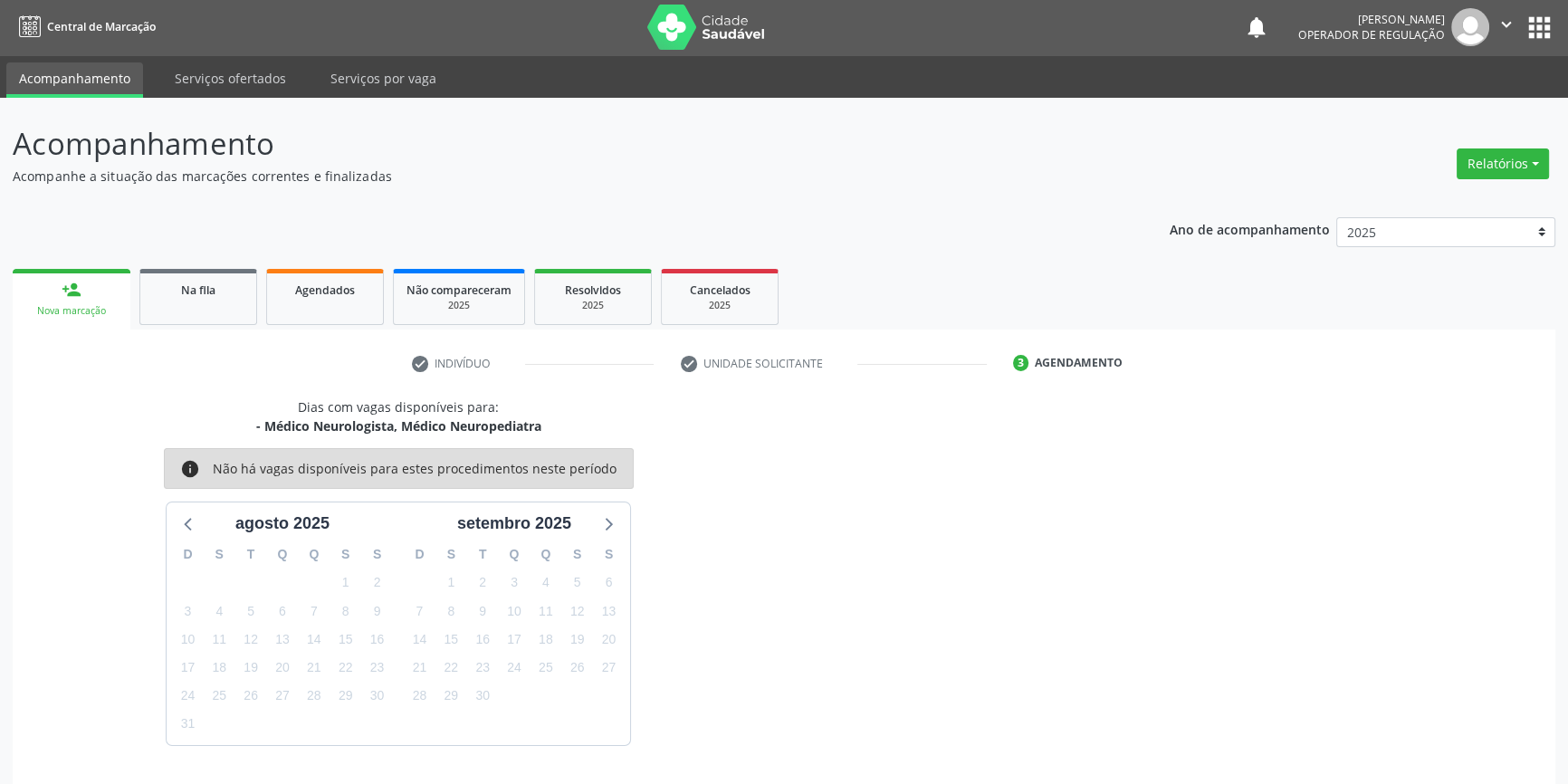
scroll to position [55, 0]
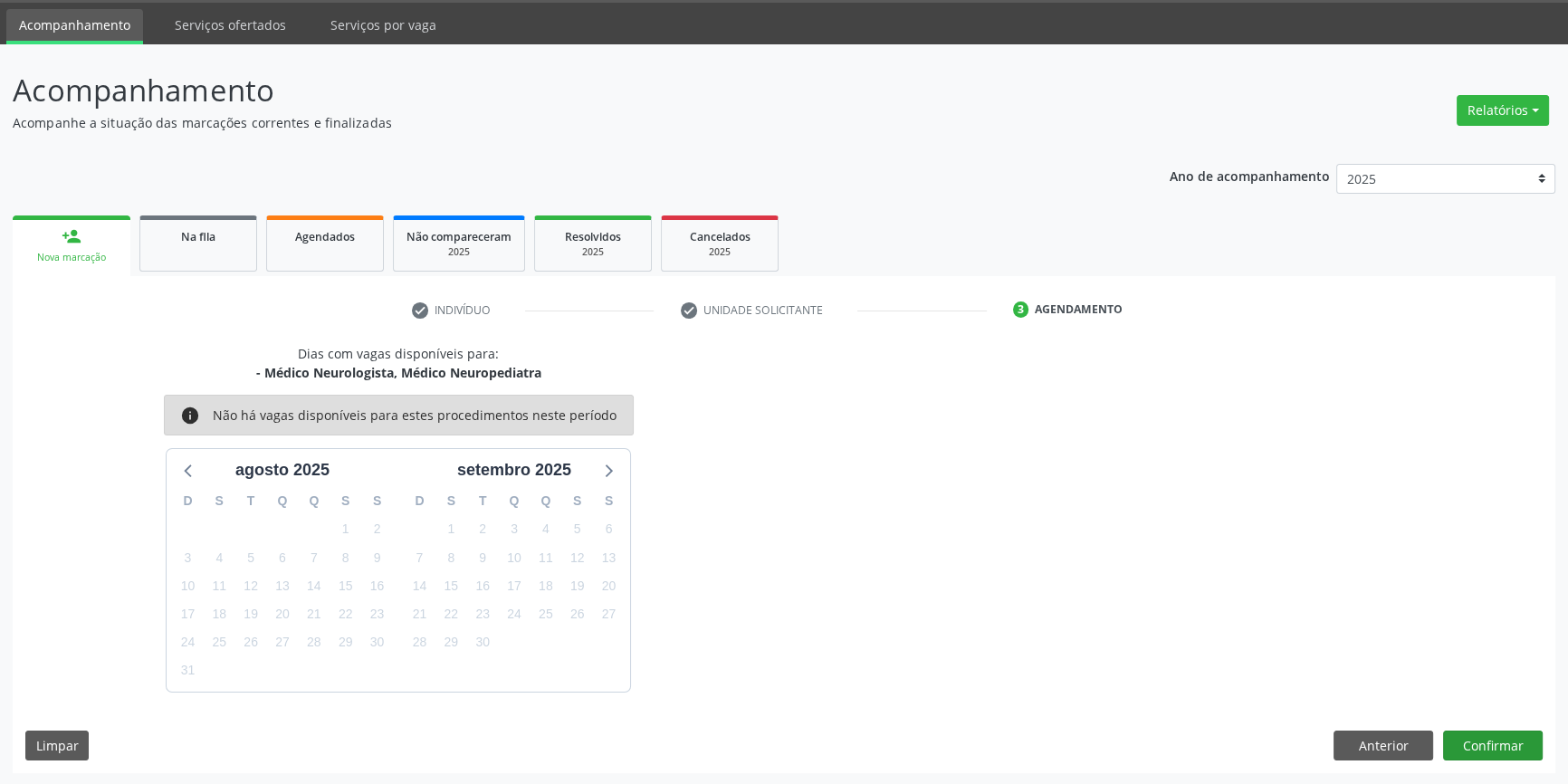
click at [1483, 727] on div "Dias com vagas disponíveis para: - Médico Neurologista, Médico Neuropediatra in…" at bounding box center [784, 559] width 1543 height 429
click at [1483, 734] on button "Confirmar" at bounding box center [1493, 746] width 100 height 31
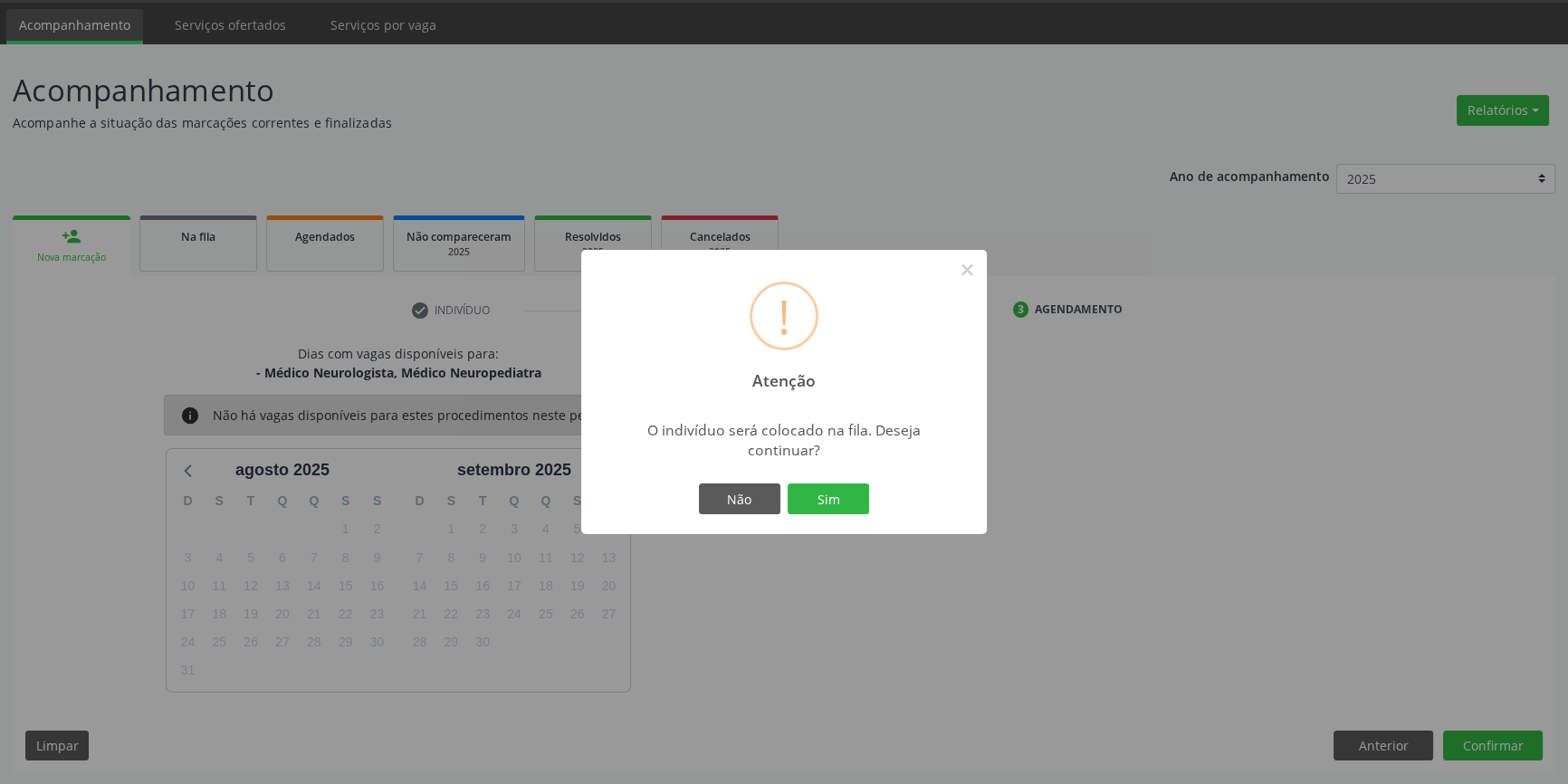
click at [844, 481] on div "Não Sim" at bounding box center [784, 498] width 180 height 38
click at [844, 488] on button "Sim" at bounding box center [829, 499] width 82 height 31
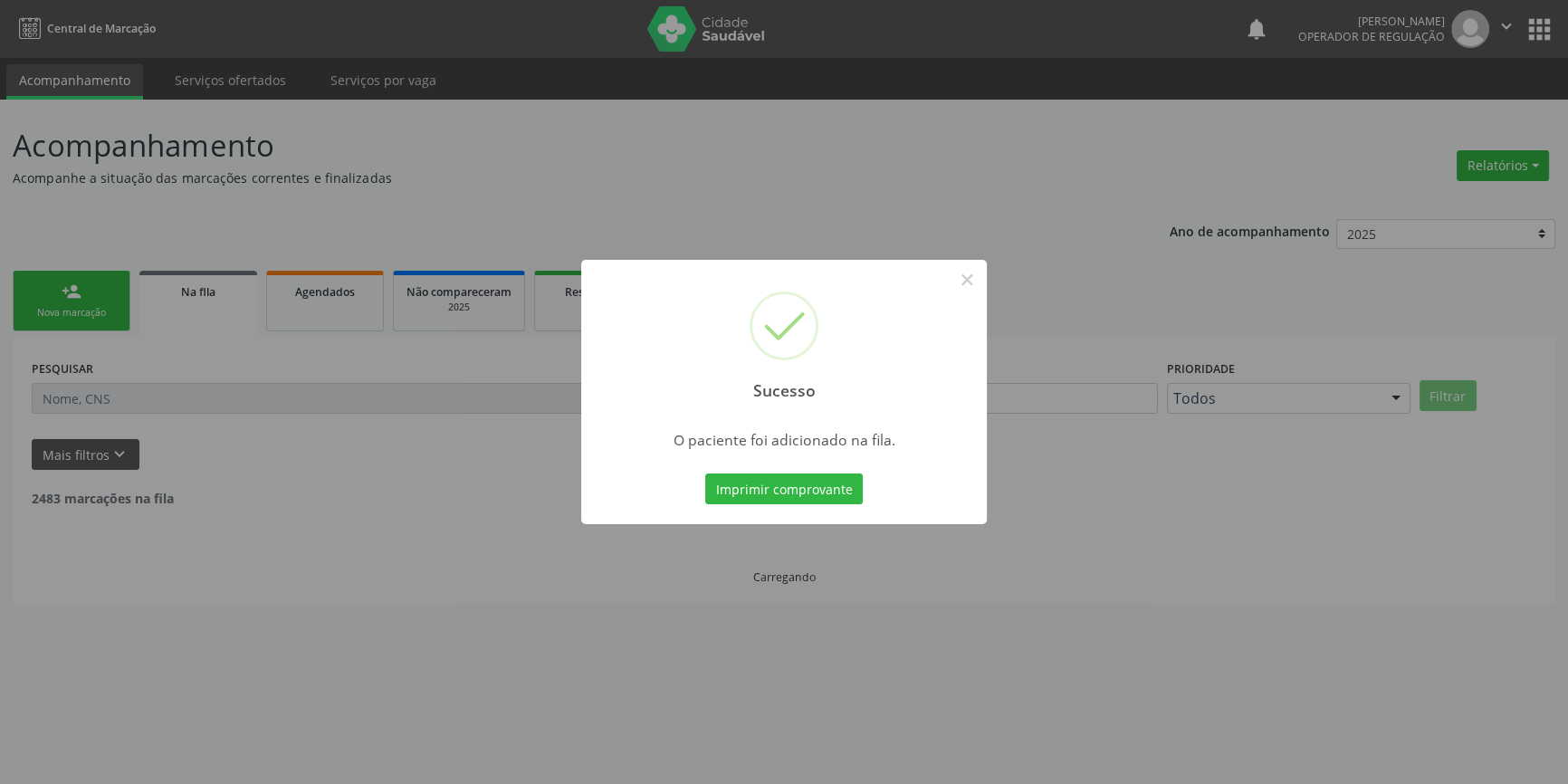
scroll to position [0, 0]
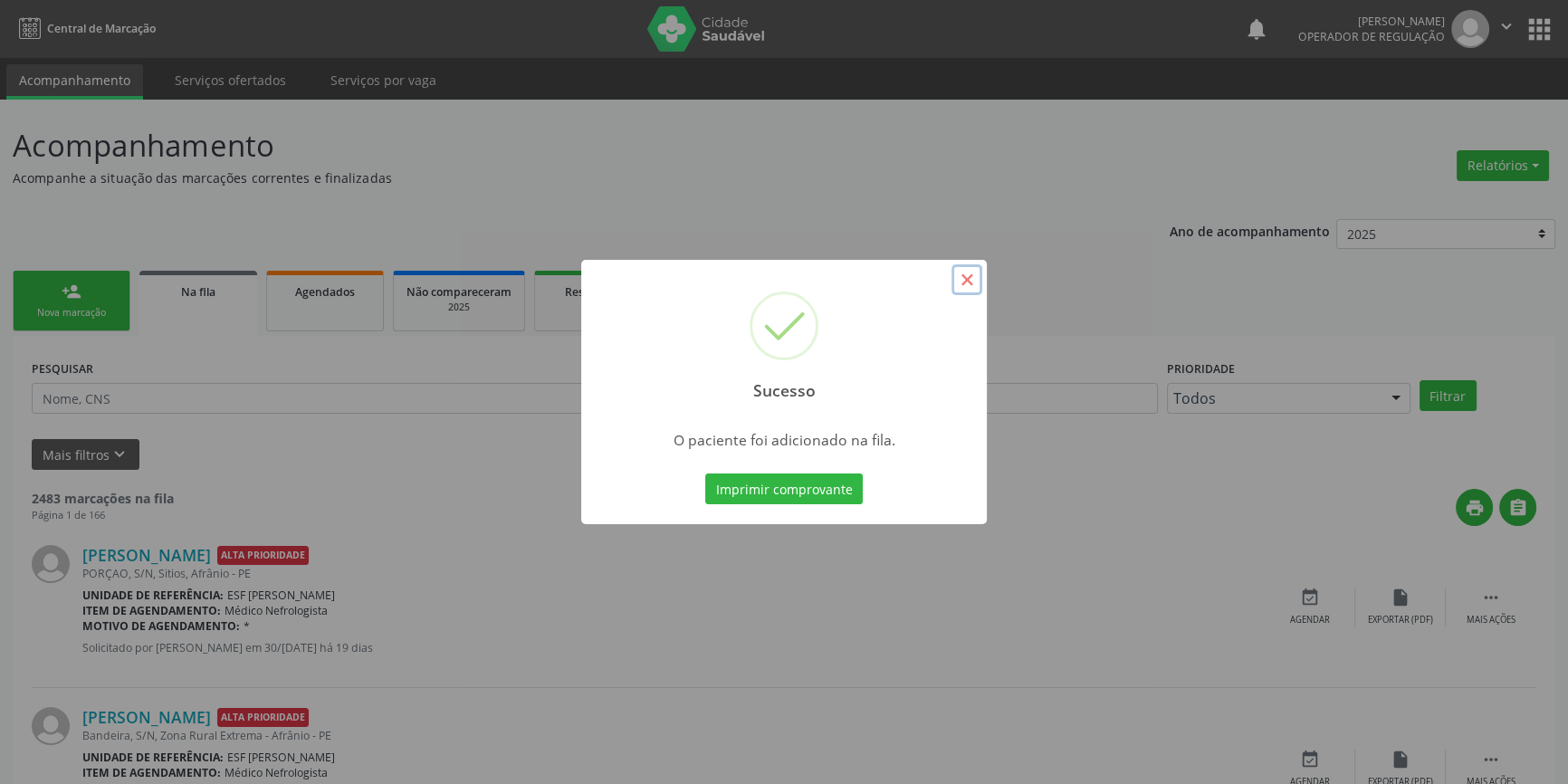
click at [955, 276] on button "×" at bounding box center [968, 280] width 31 height 31
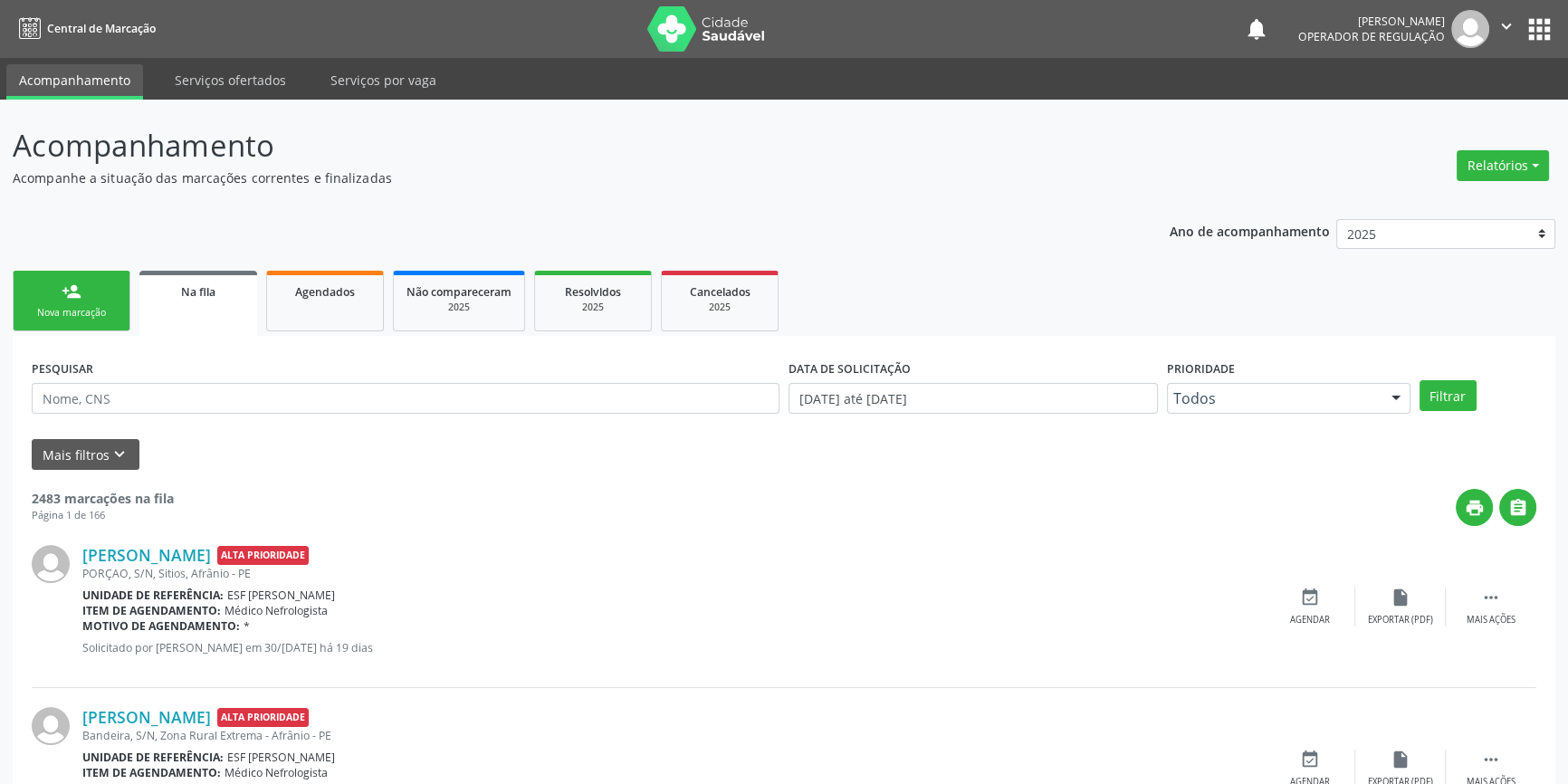
click at [81, 304] on link "person_add Nova marcação" at bounding box center [71, 301] width 118 height 60
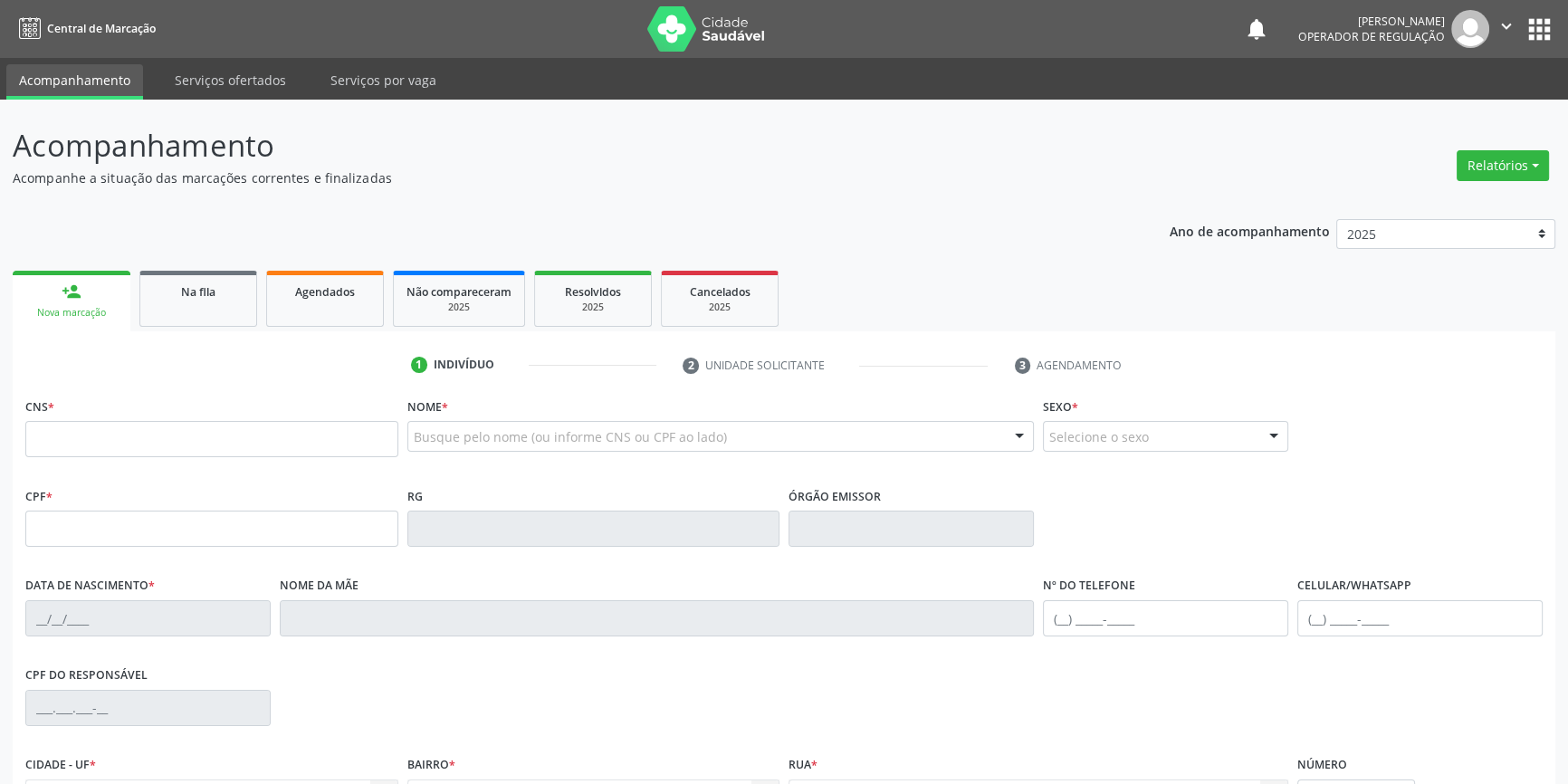
click at [85, 416] on div "CNS *" at bounding box center [212, 426] width 373 height 64
click at [91, 433] on input "text" at bounding box center [212, 438] width 373 height 36
type input "700 6099 9473 3760"
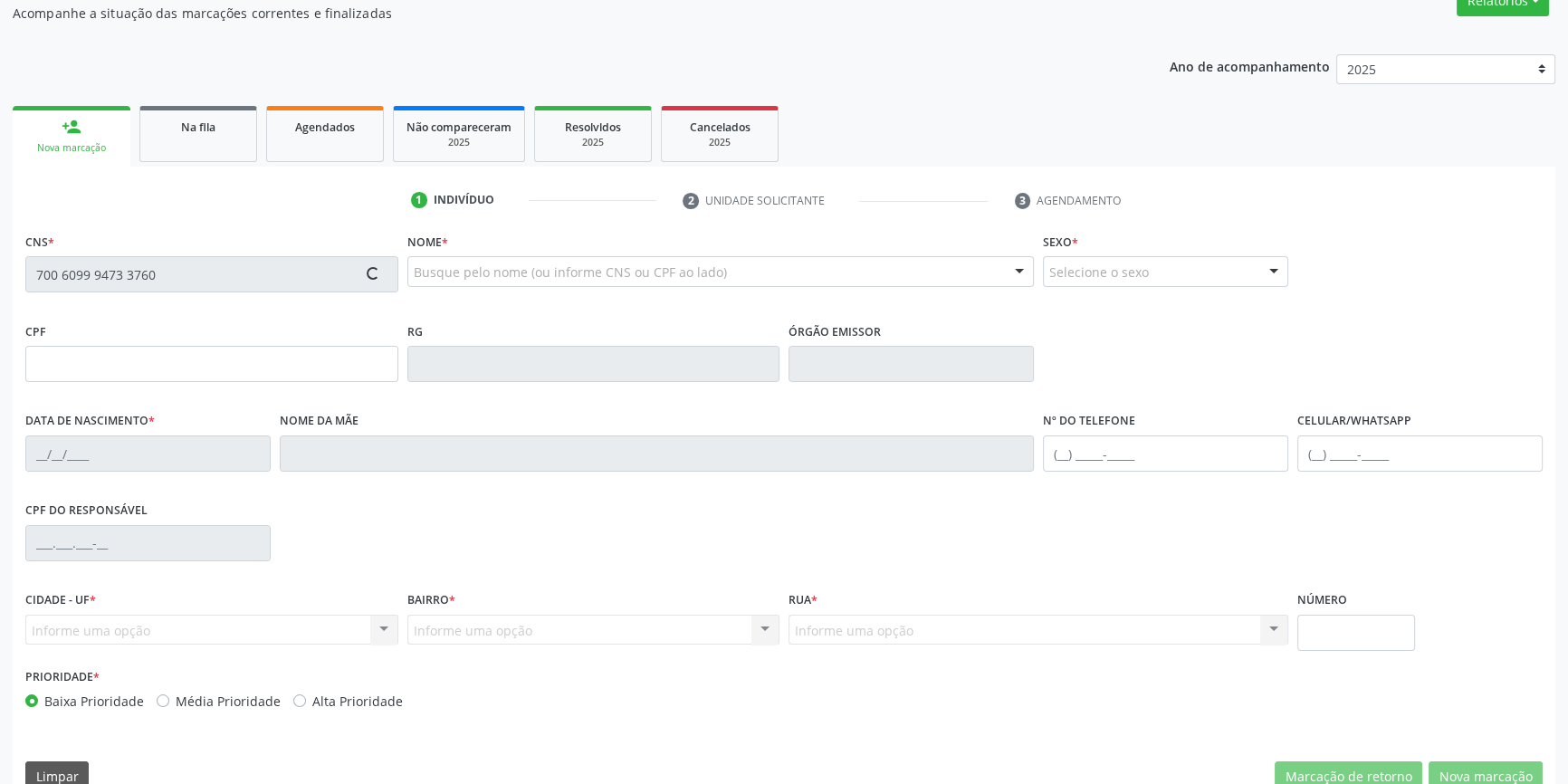
type input "15/07/1943"
type input "Maria Tereza Nunes"
type input "(87) 98827-5409"
type input "S/N"
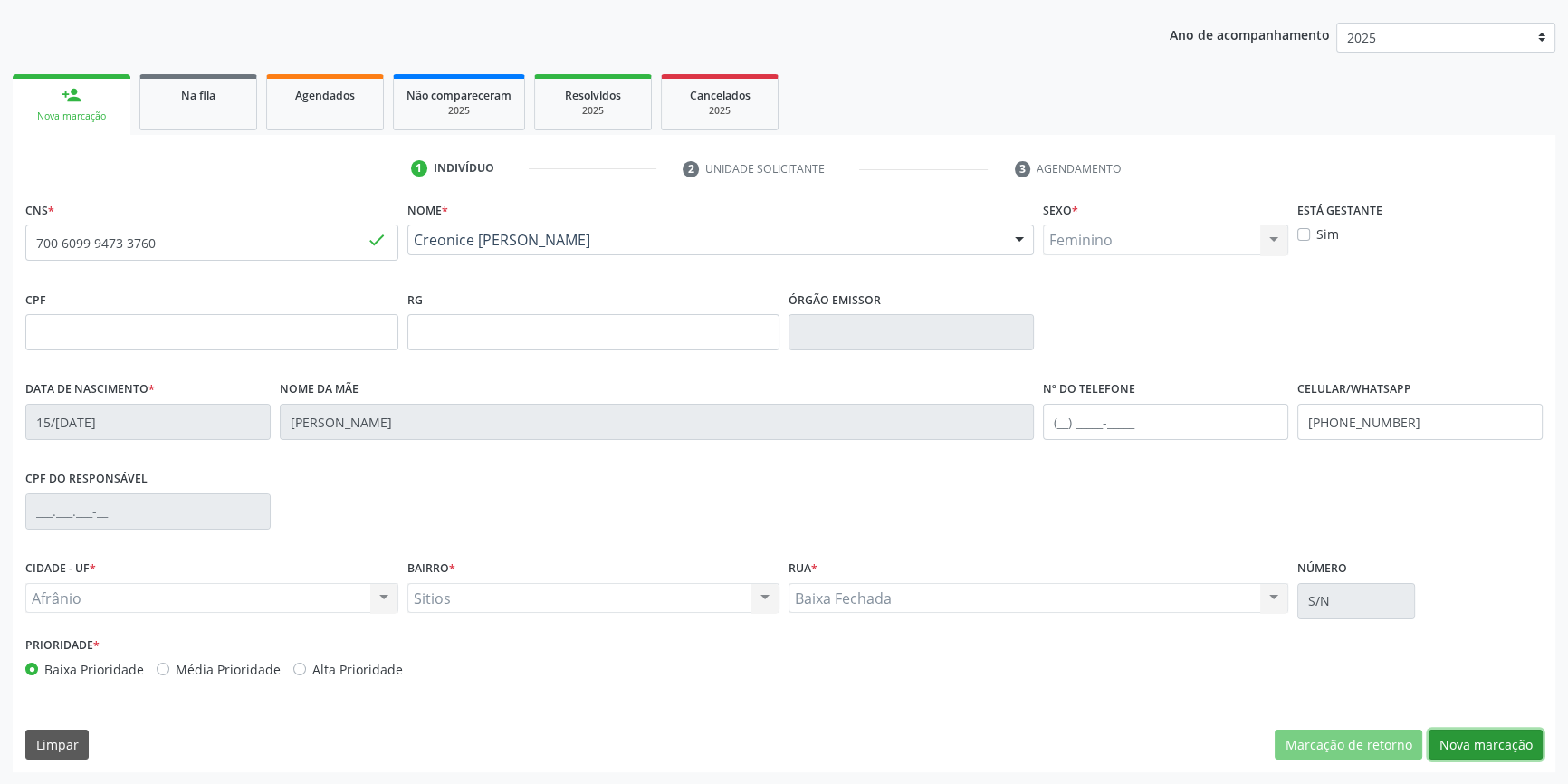
click at [1482, 736] on button "Nova marcação" at bounding box center [1485, 745] width 114 height 31
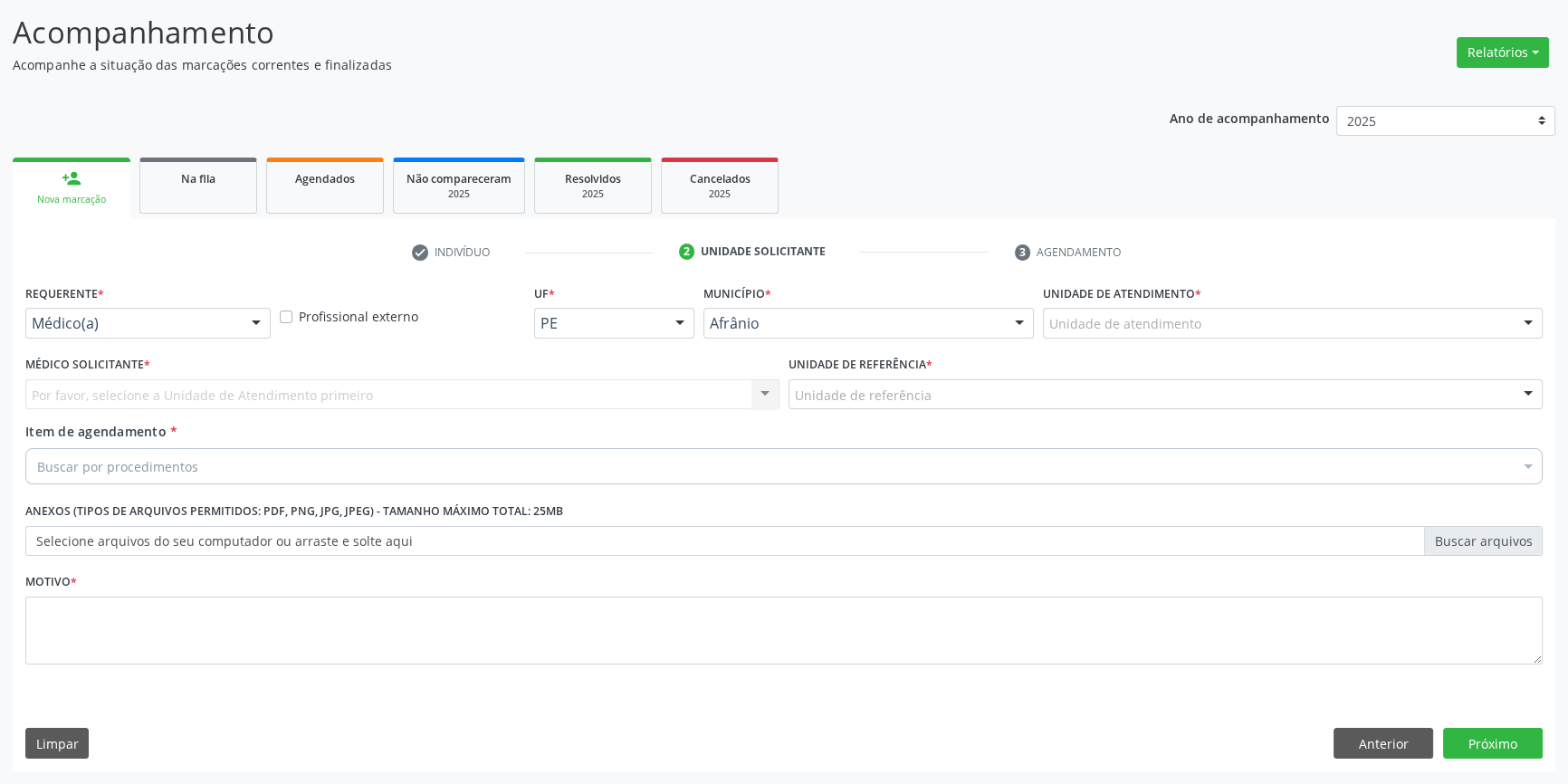
scroll to position [112, 0]
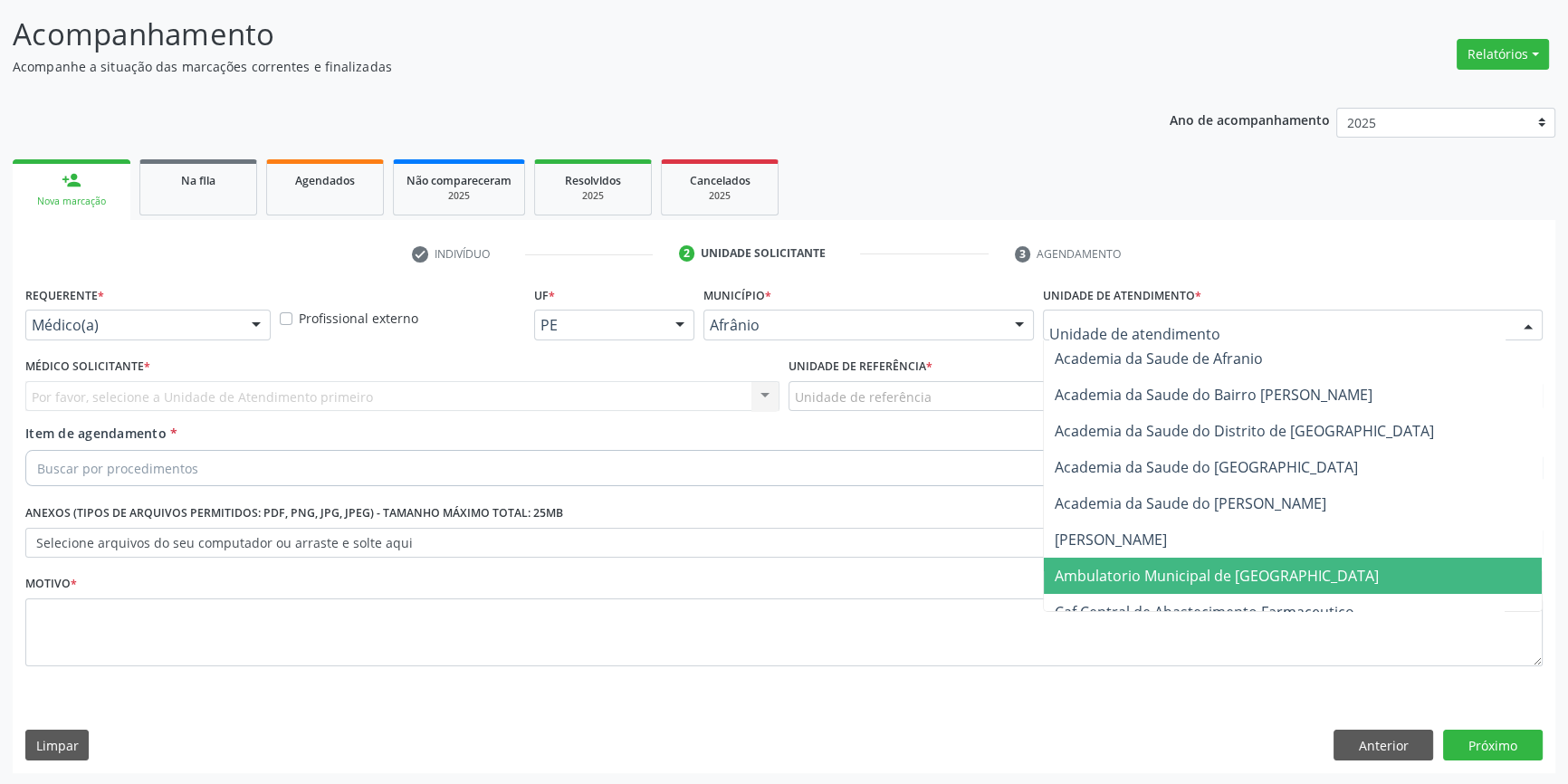
drag, startPoint x: 1141, startPoint y: 570, endPoint x: 923, endPoint y: 434, distance: 256.9
click at [1133, 568] on span "Ambulatorio Municipal de [GEOGRAPHIC_DATA]" at bounding box center [1217, 576] width 324 height 20
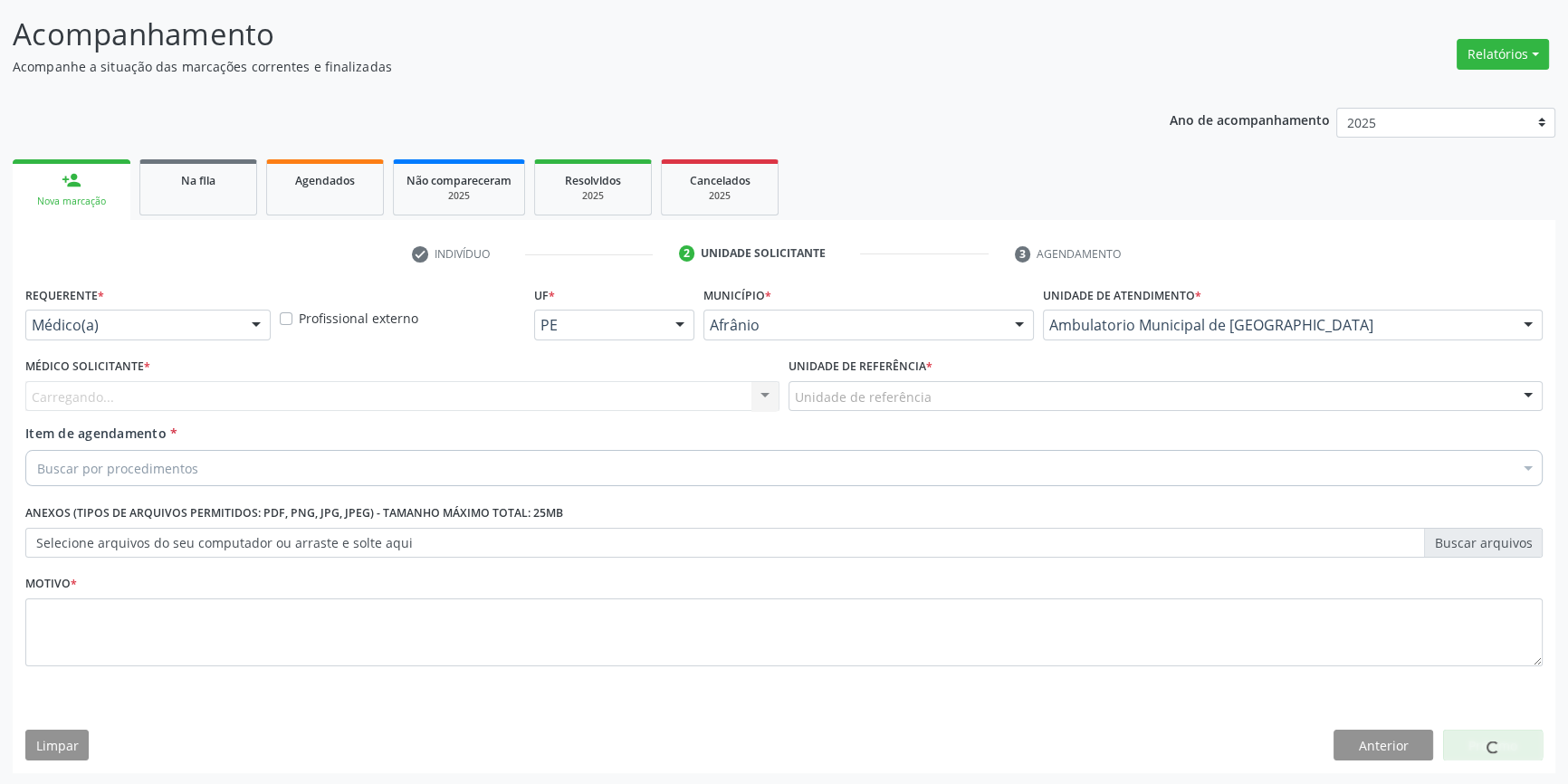
drag, startPoint x: 879, startPoint y: 369, endPoint x: 882, endPoint y: 389, distance: 20.2
click at [879, 372] on label "Unidade de referência *" at bounding box center [861, 367] width 144 height 28
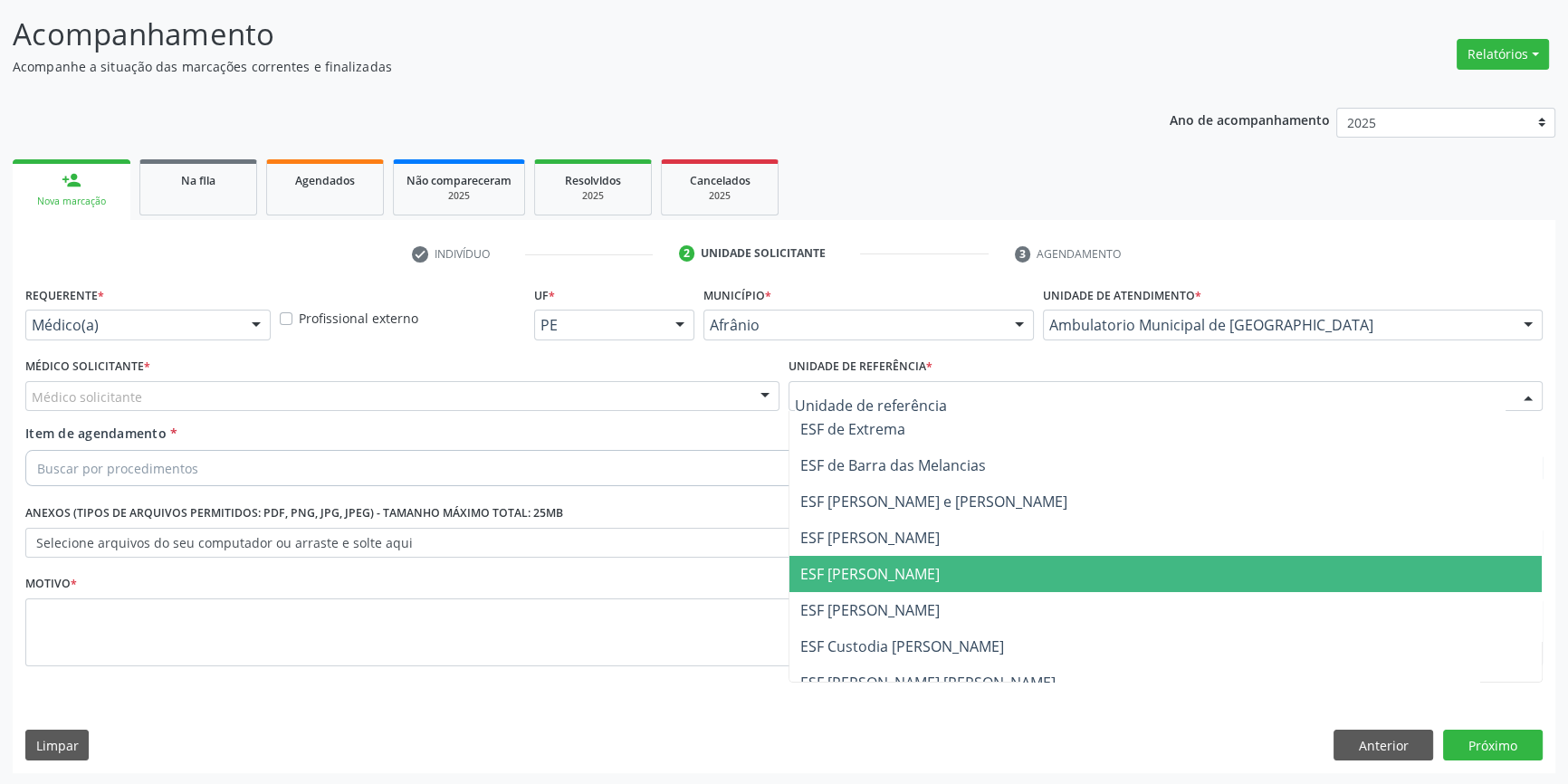
drag, startPoint x: 928, startPoint y: 563, endPoint x: 780, endPoint y: 520, distance: 154.1
click at [927, 563] on span "ESF [PERSON_NAME]" at bounding box center [1166, 573] width 753 height 36
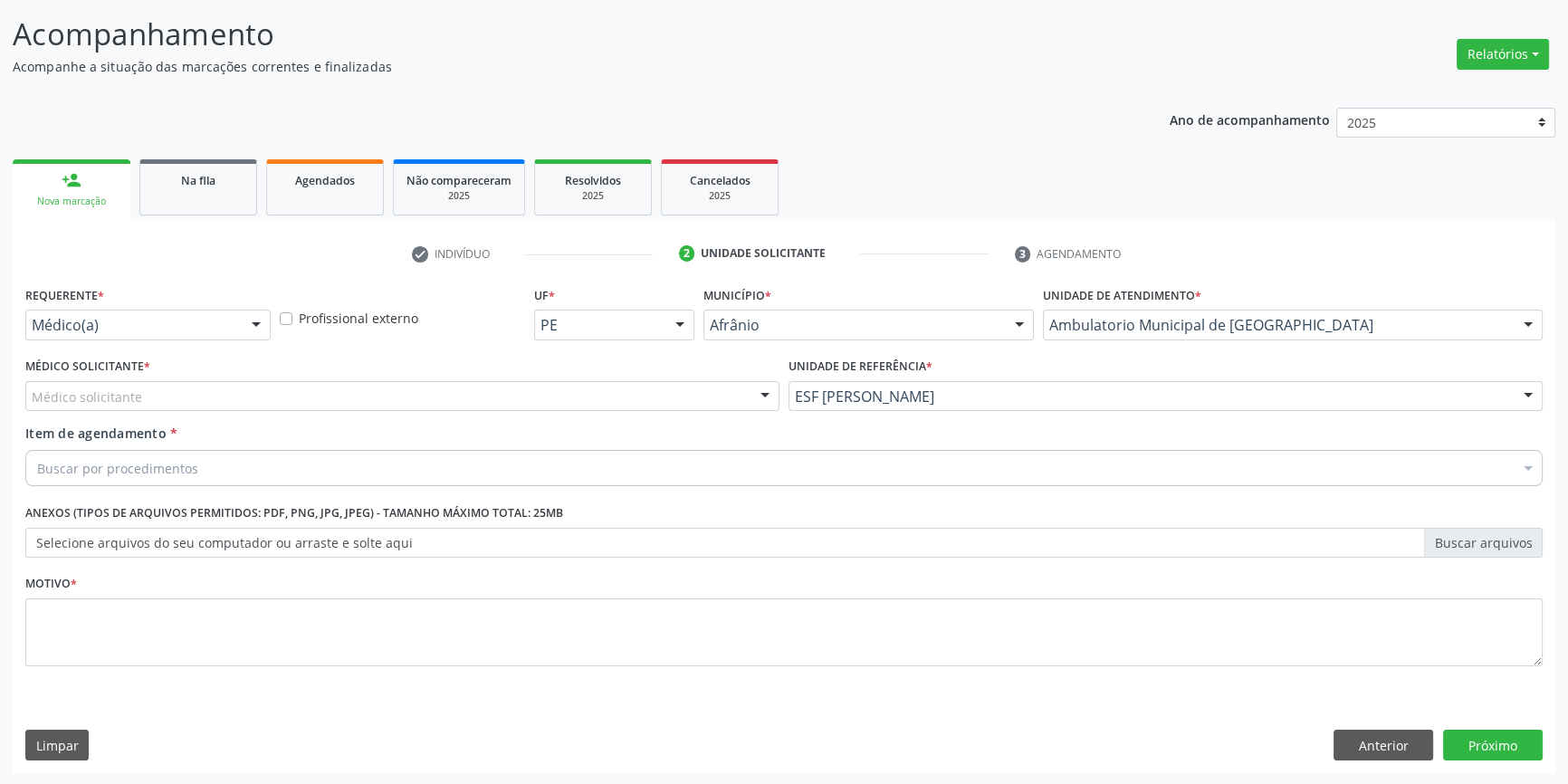
click at [507, 405] on div "Médico solicitante" at bounding box center [402, 396] width 754 height 31
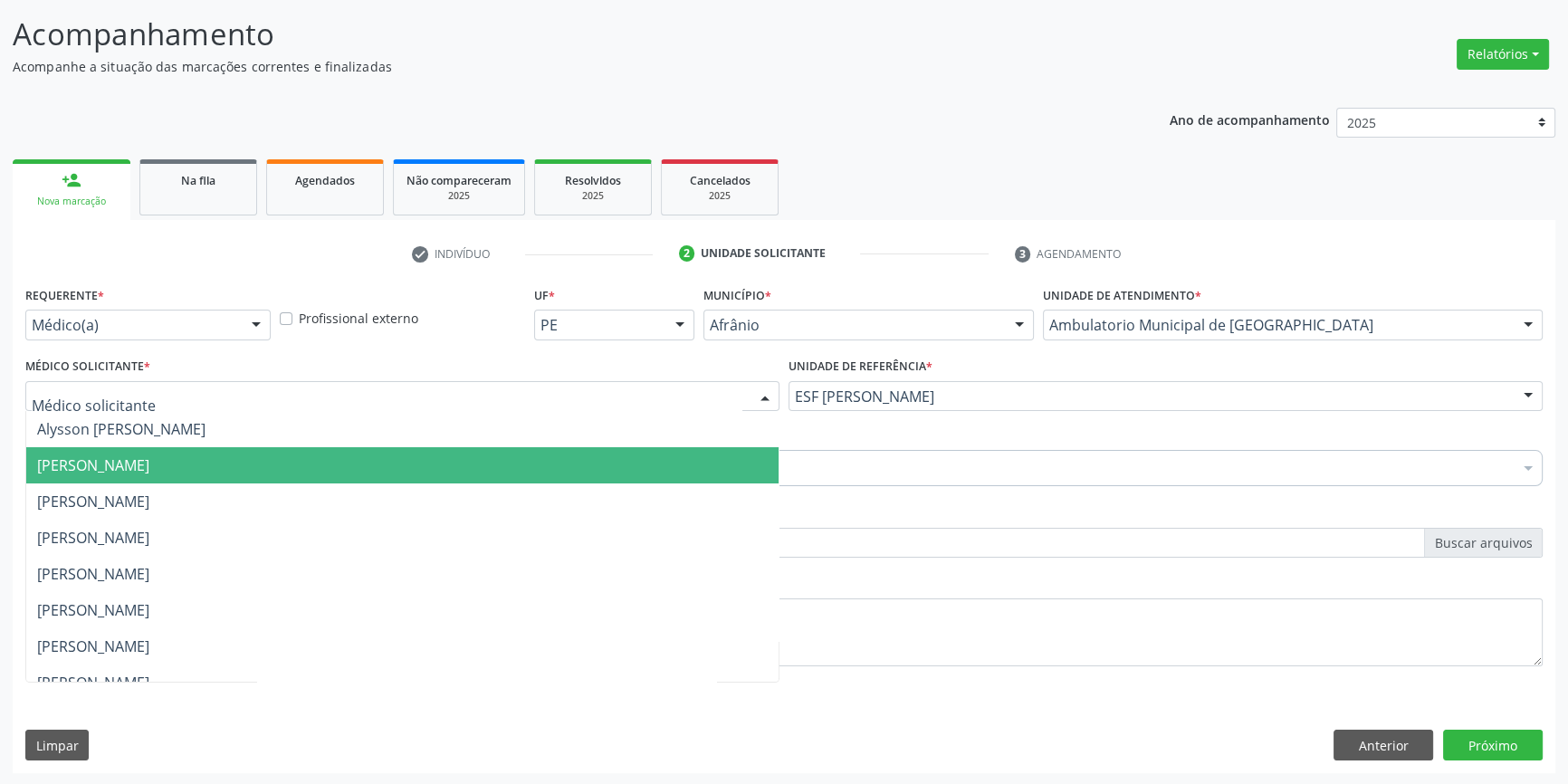
click at [339, 487] on span "Carlos Gustavo Pessoa da Silva Reis" at bounding box center [402, 501] width 753 height 36
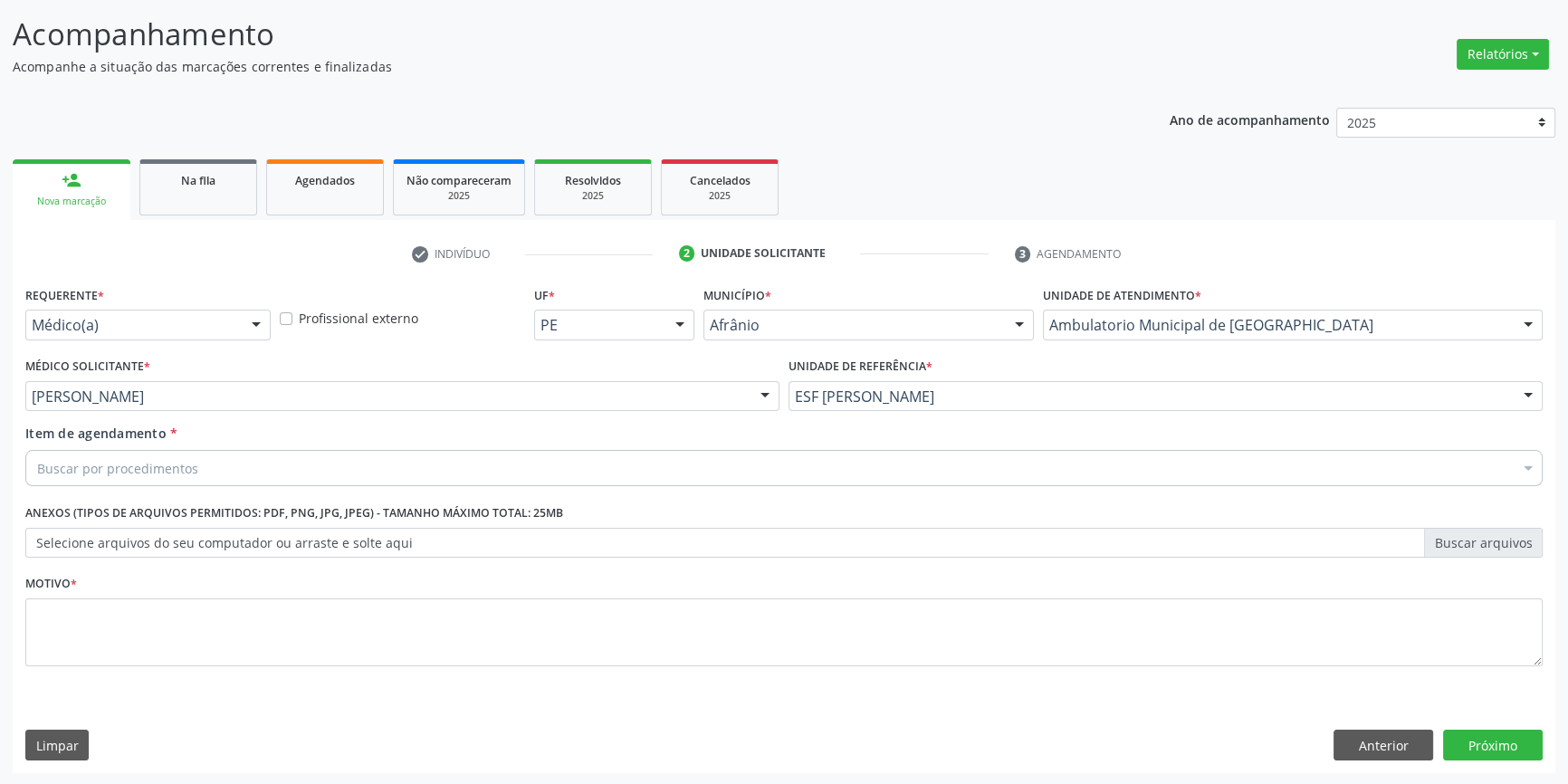
click at [288, 460] on div "Buscar por procedimentos" at bounding box center [784, 467] width 1517 height 36
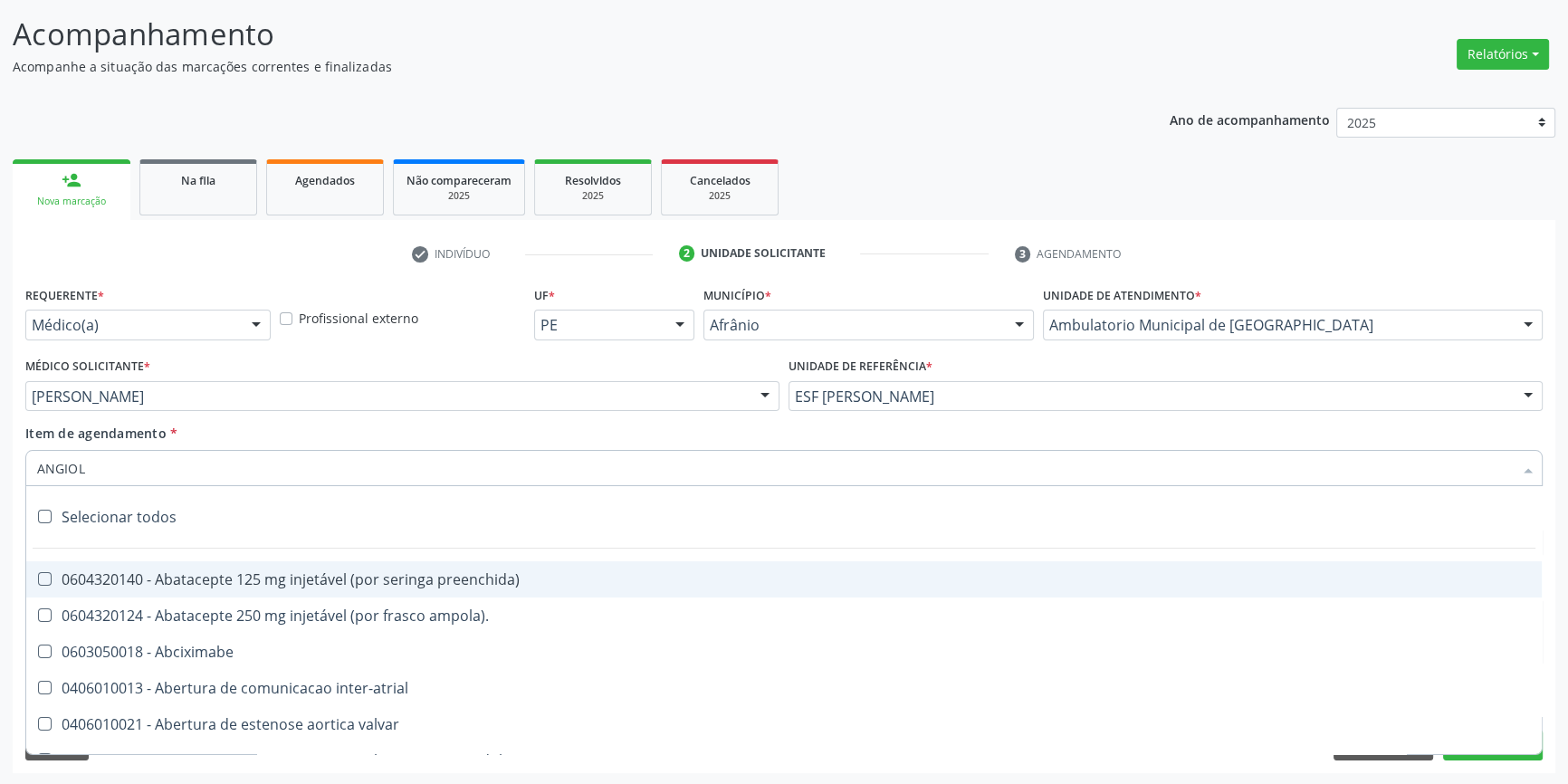
type input "ANGIOLO"
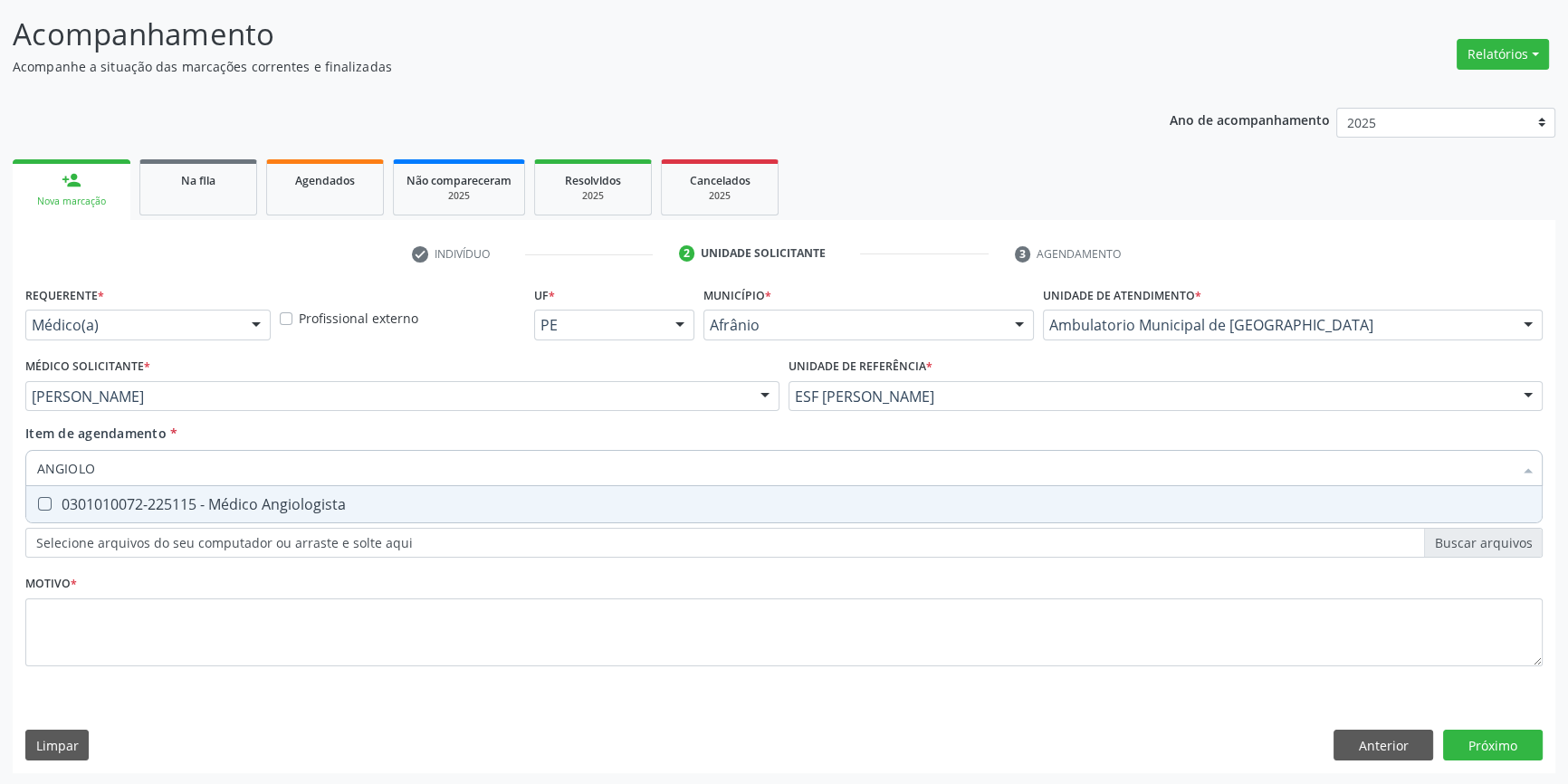
click at [296, 505] on div "0301010072-225115 - Médico Angiologista" at bounding box center [784, 504] width 1494 height 15
checkbox Angiologista "true"
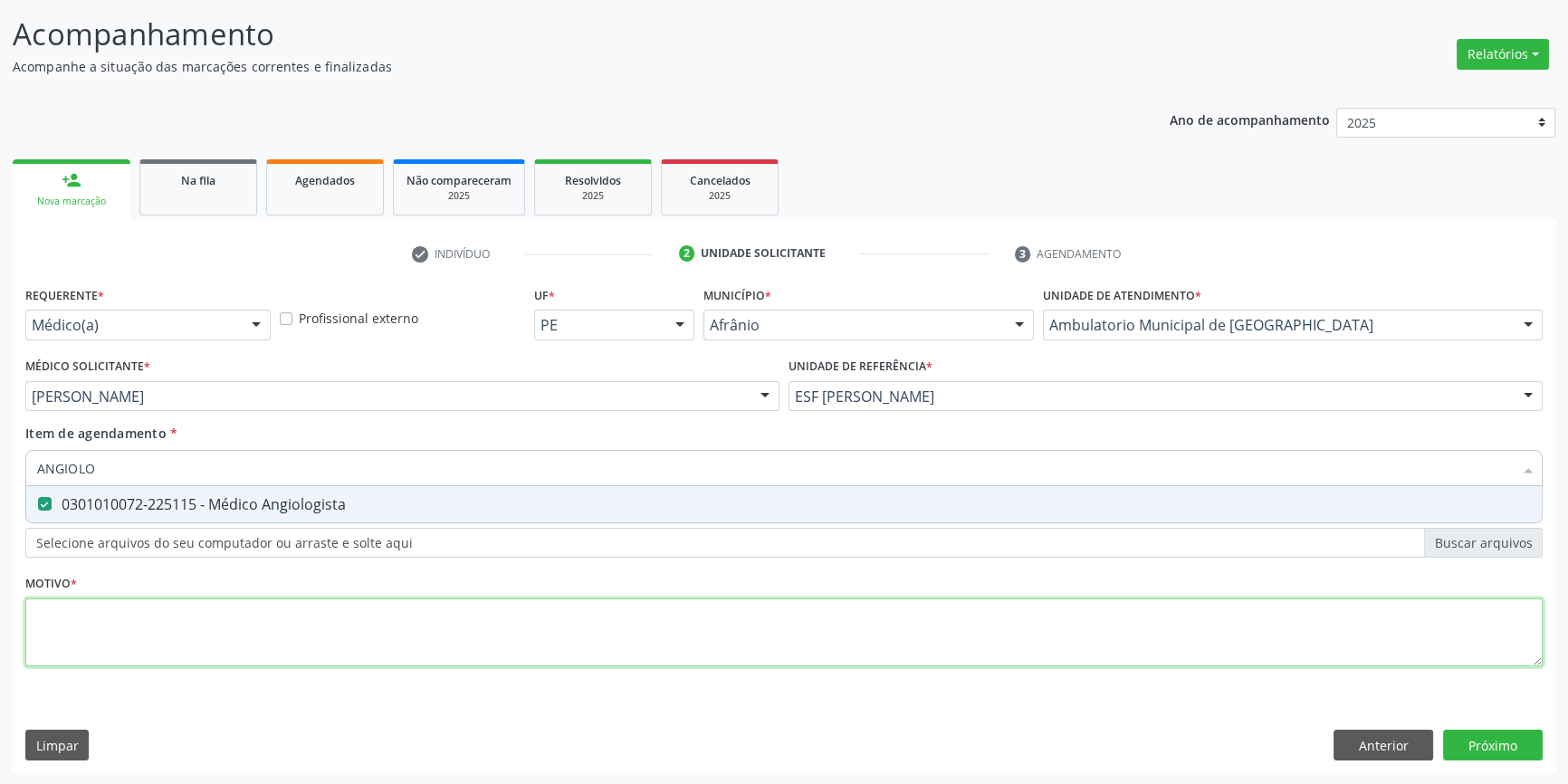
click at [242, 644] on div "Requerente * Médico(a) Médico(a) Enfermeiro(a) Paciente Nenhum resultado encont…" at bounding box center [784, 487] width 1517 height 410
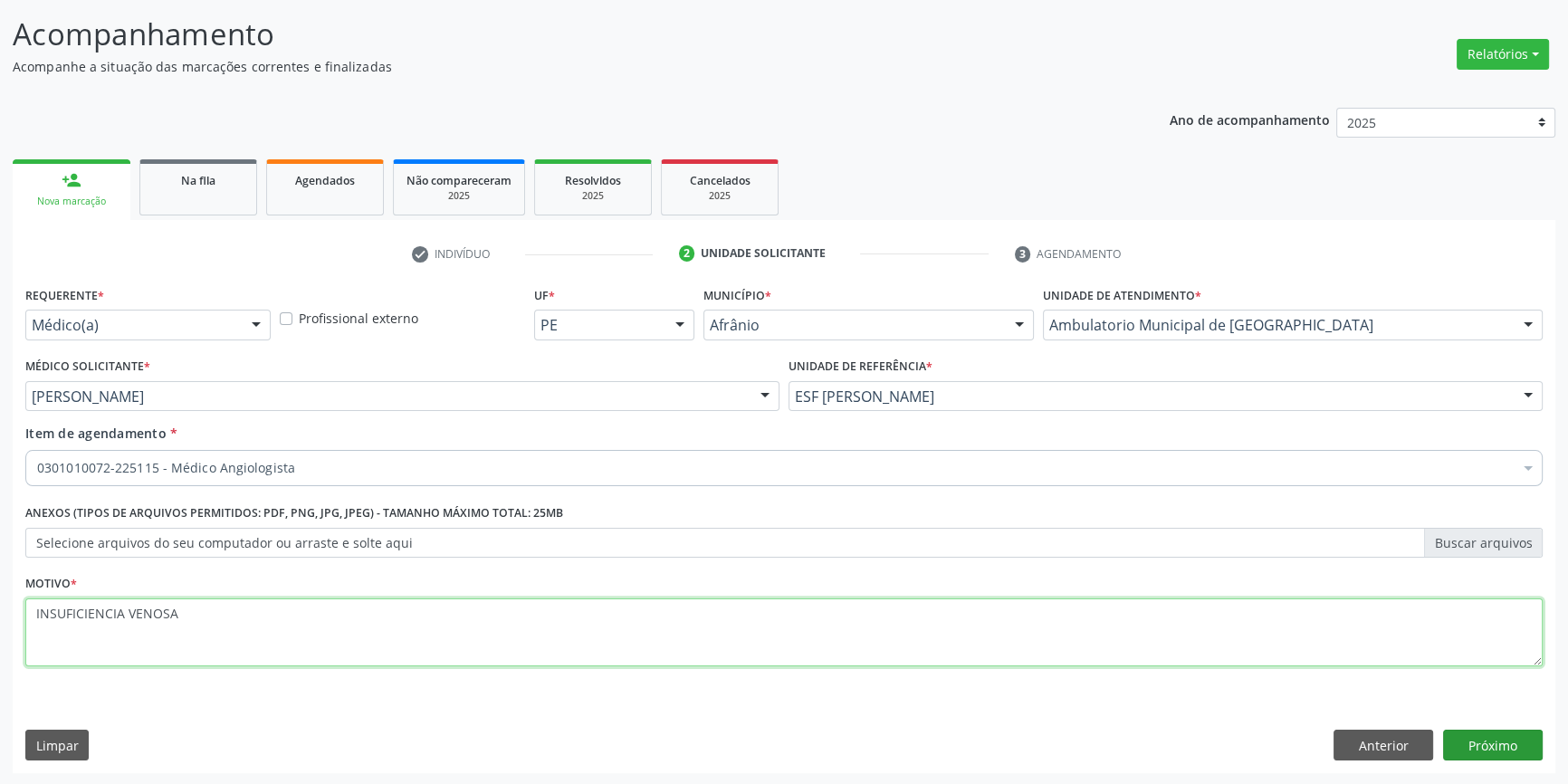
type textarea "INSUFICIENCIA VENOSA"
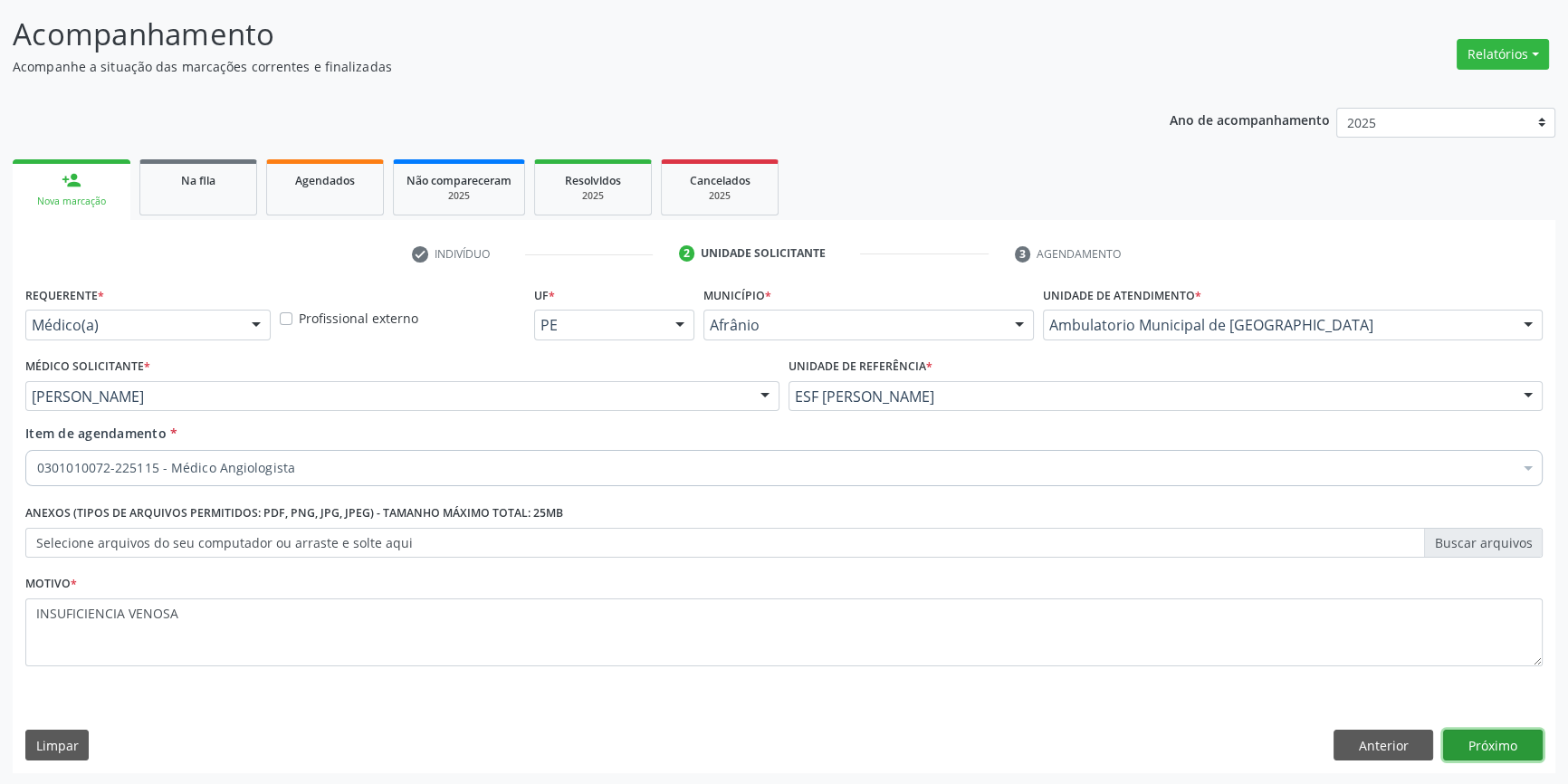
click at [1496, 742] on button "Próximo" at bounding box center [1493, 745] width 100 height 31
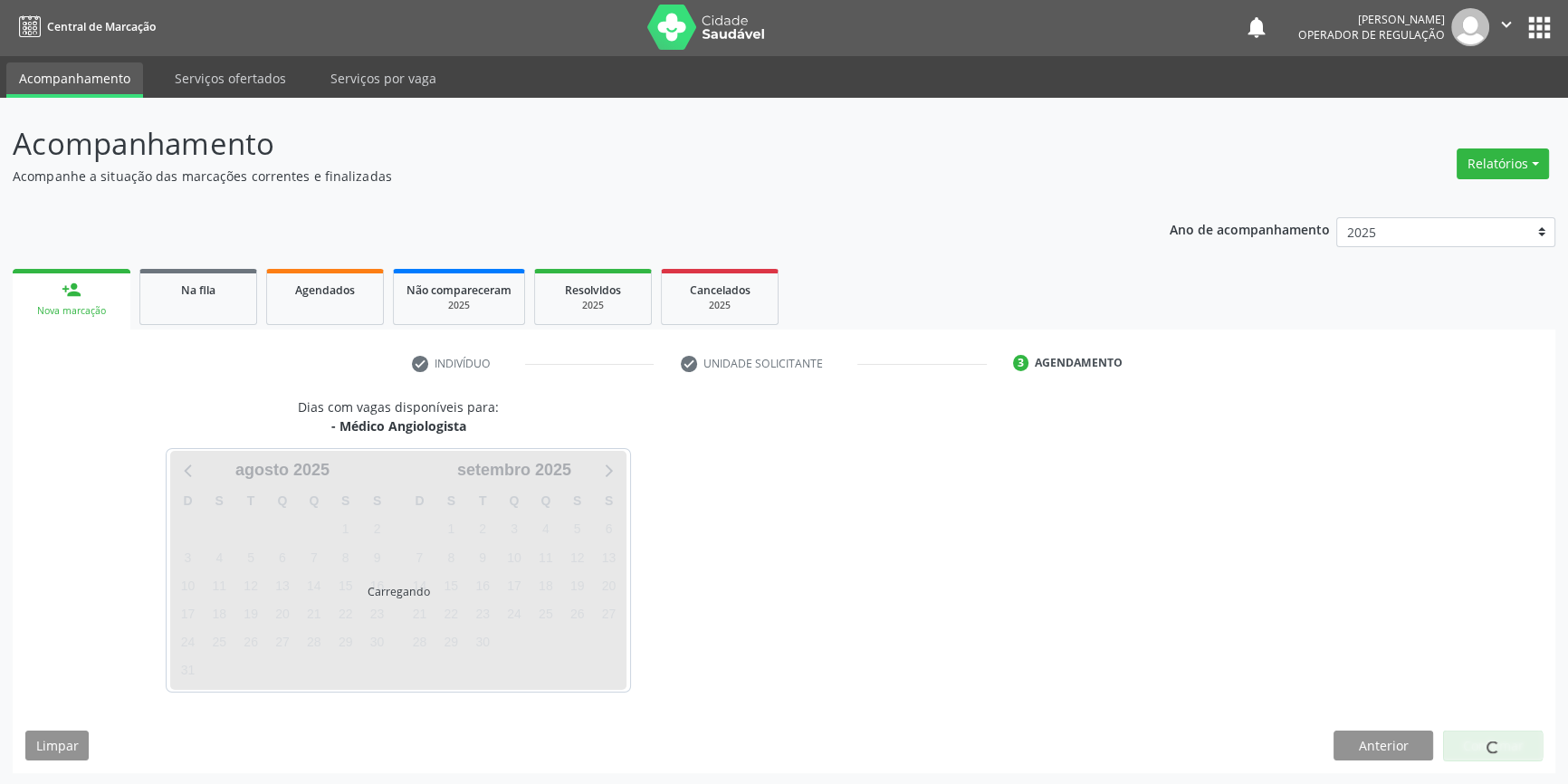
scroll to position [55, 0]
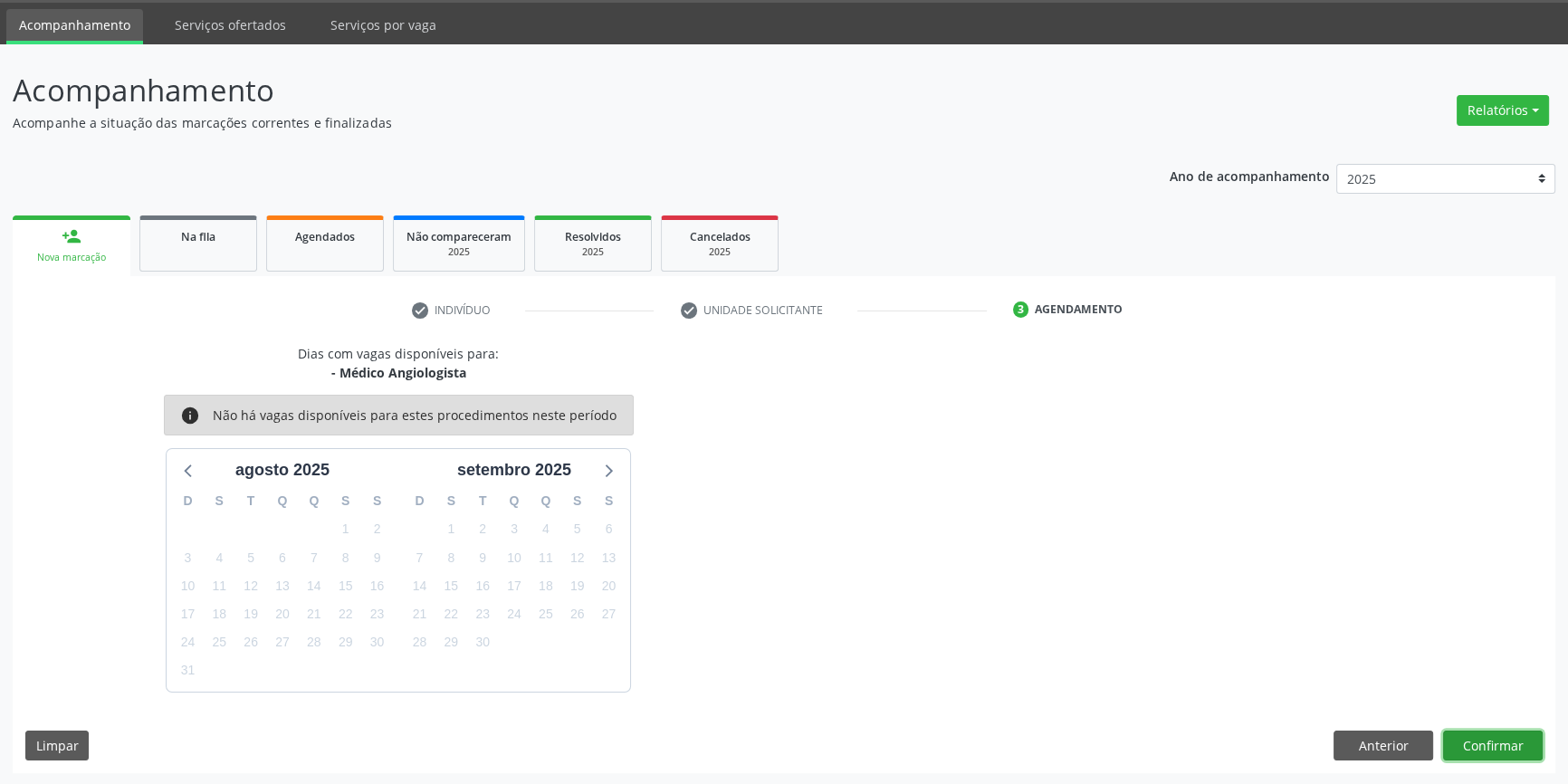
click at [1497, 742] on button "Confirmar" at bounding box center [1493, 746] width 100 height 31
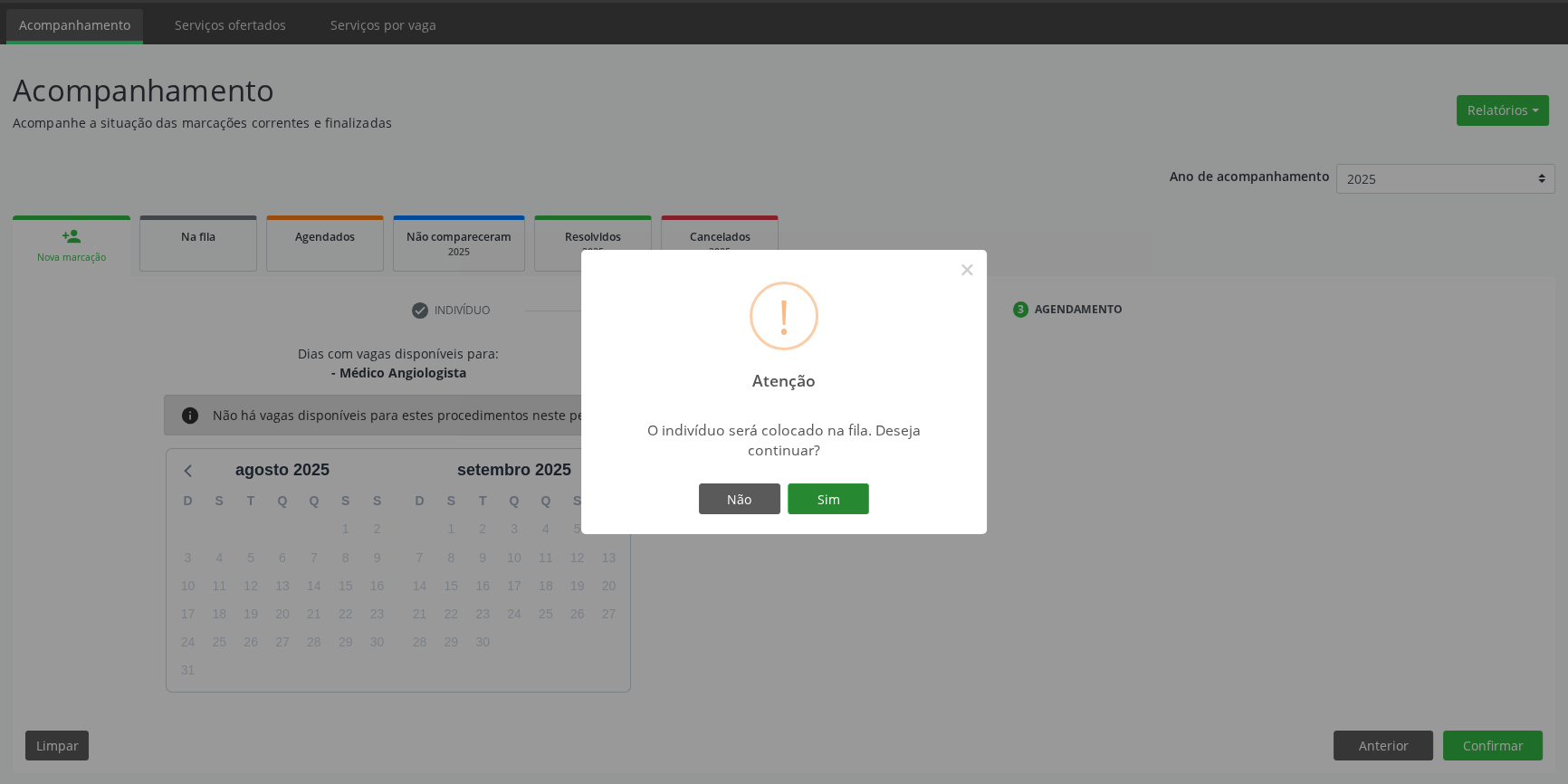
click at [854, 500] on button "Sim" at bounding box center [829, 499] width 82 height 31
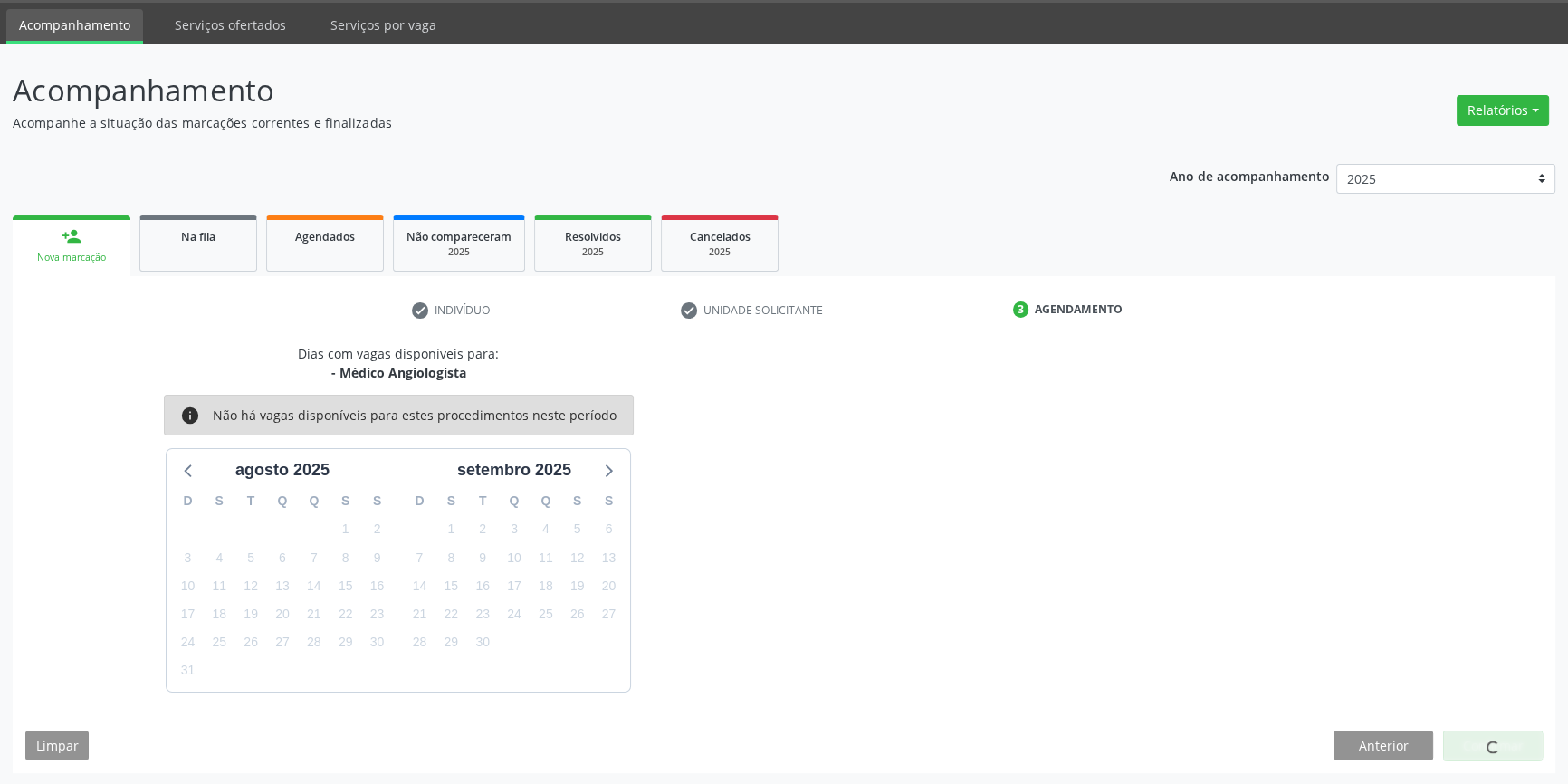
scroll to position [0, 0]
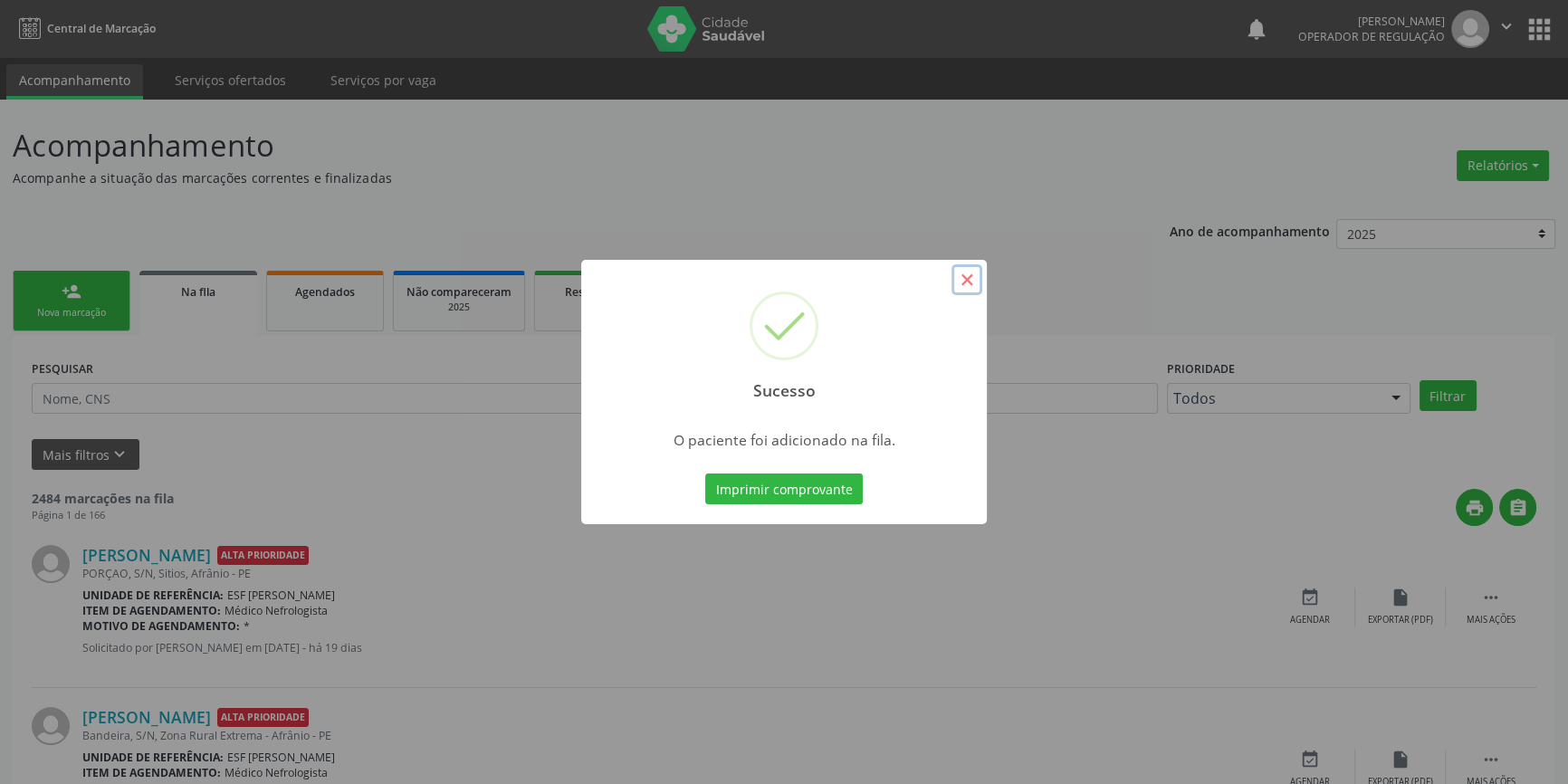
click at [966, 284] on button "×" at bounding box center [968, 280] width 31 height 31
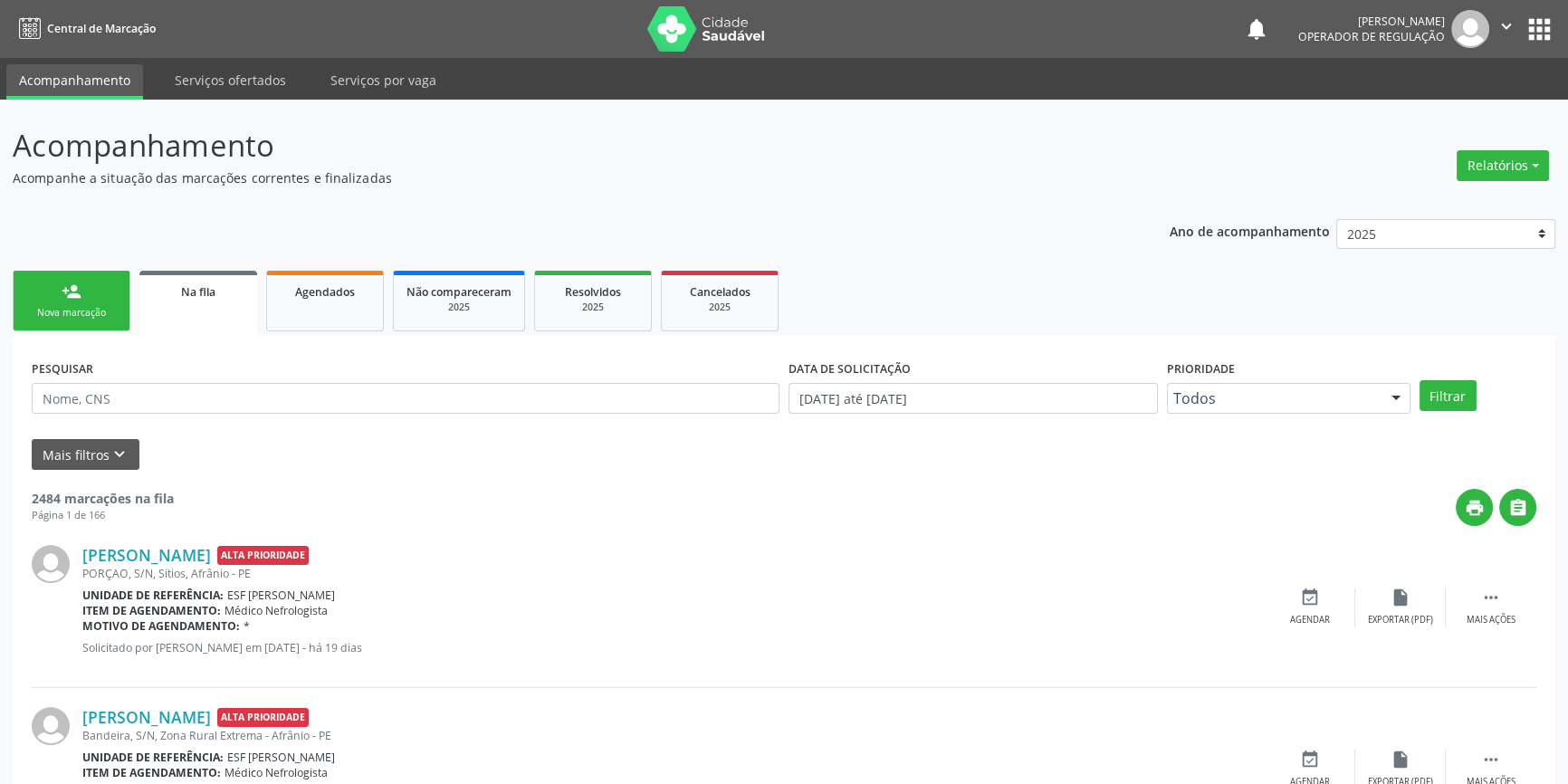
click at [103, 306] on div "Nova marcação" at bounding box center [71, 313] width 90 height 14
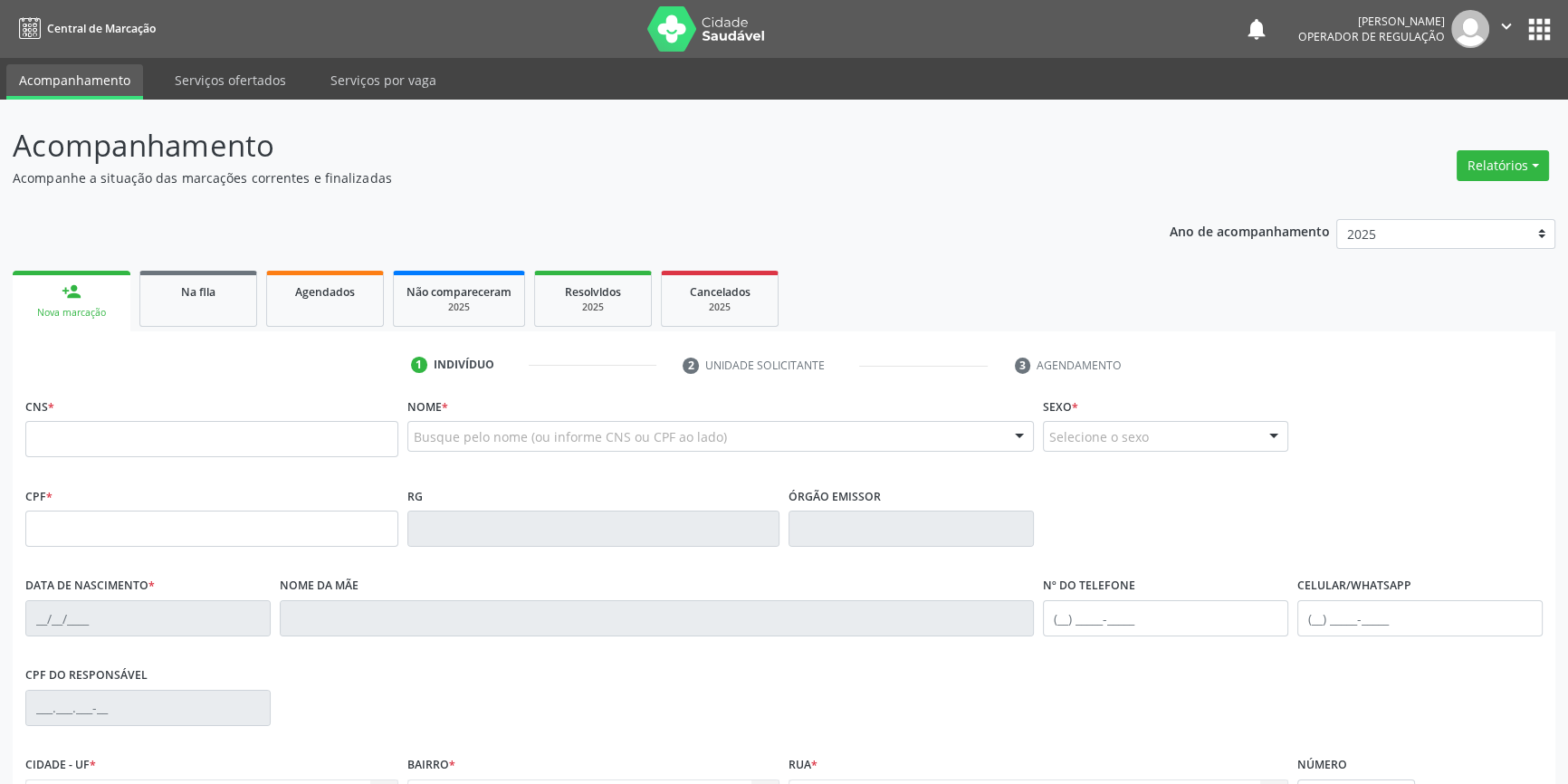
type input "je"
click at [85, 438] on input "text" at bounding box center [212, 438] width 373 height 36
type input "707 0038 8235 3130"
type input "126.383.814-62"
type input "[DATE]"
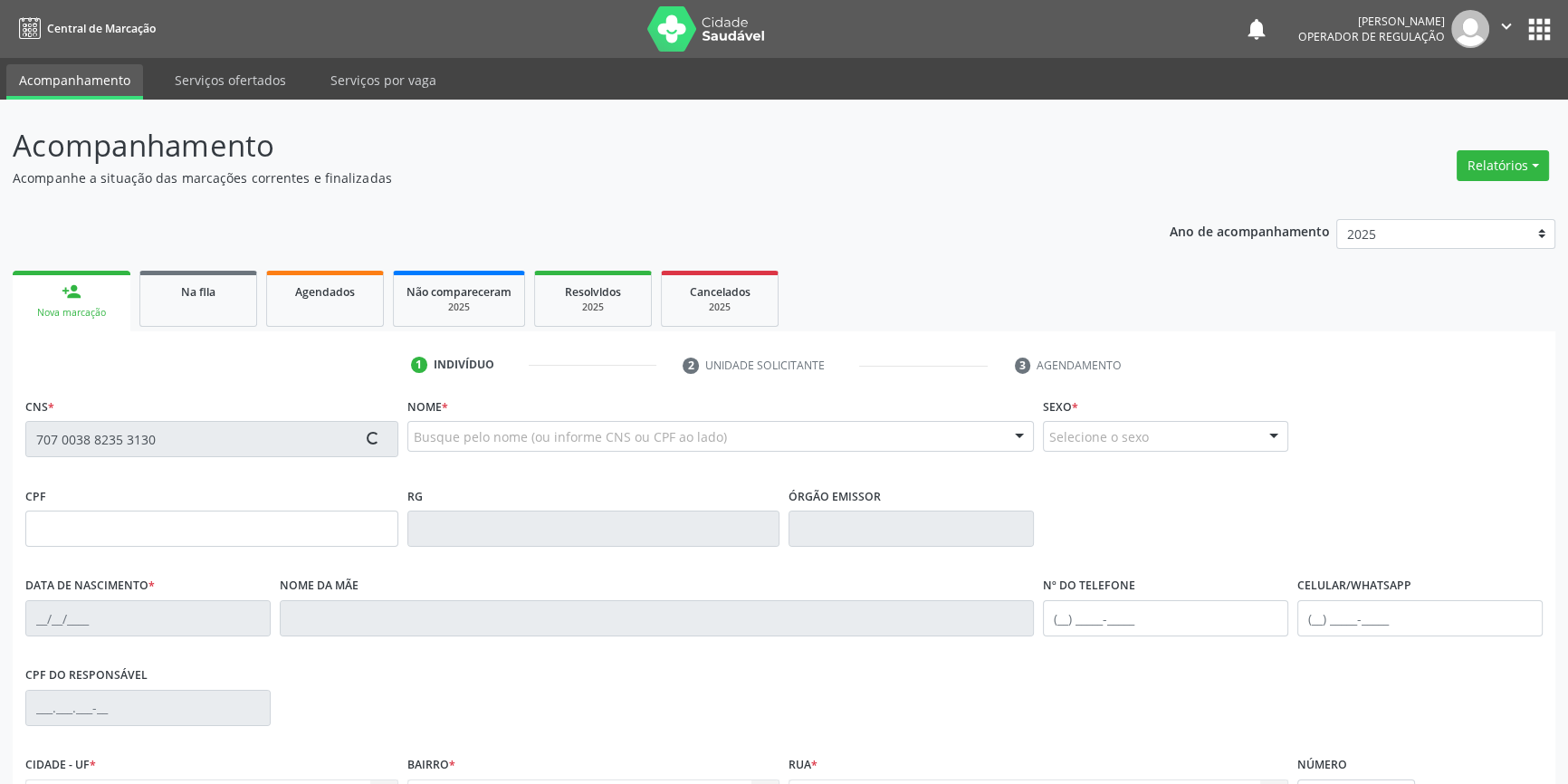
type input "[PERSON_NAME]"
type input "[PHONE_NUMBER]"
type input "103.166.134-44"
type input "S/N"
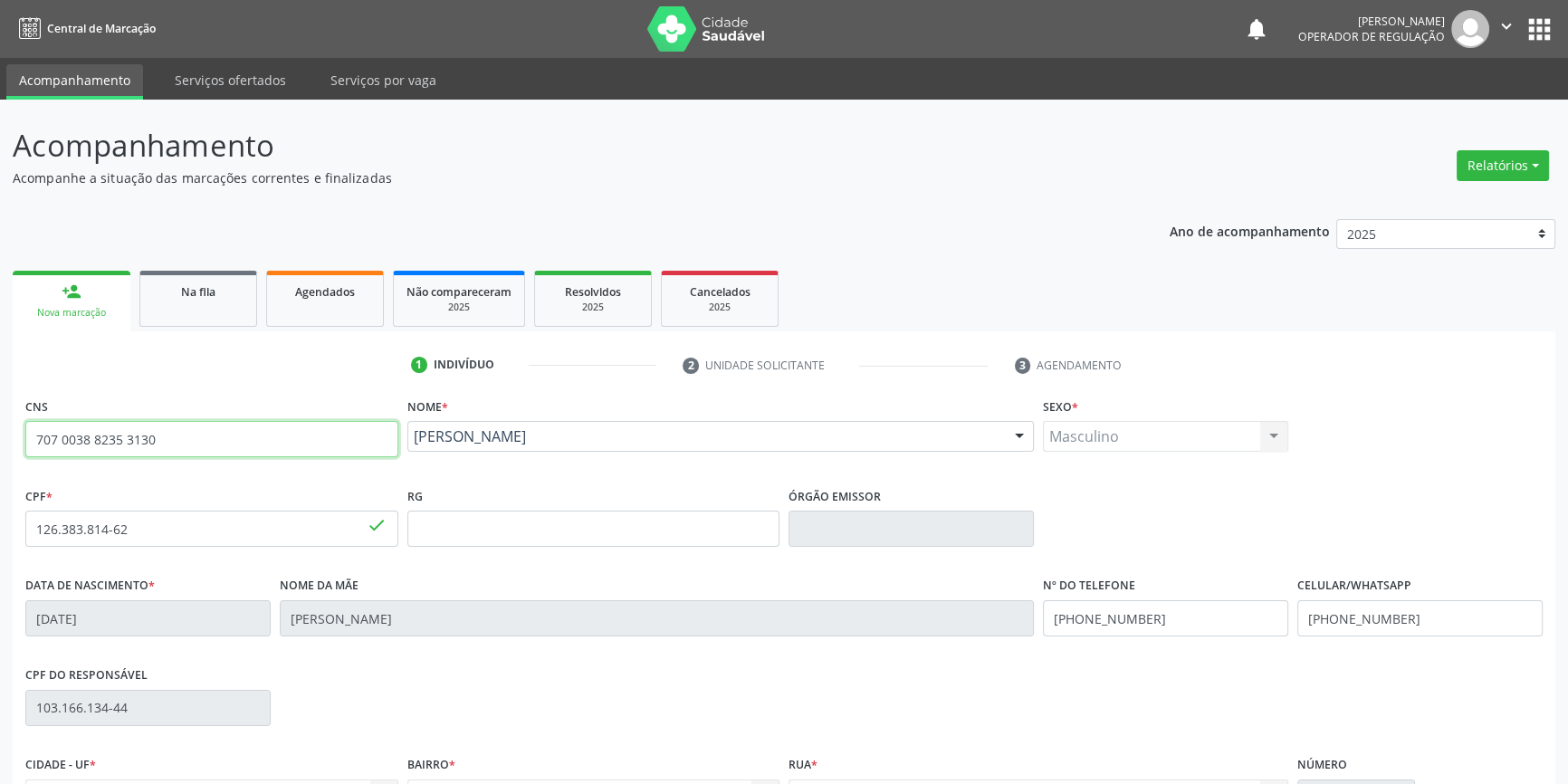
drag, startPoint x: 172, startPoint y: 434, endPoint x: 0, endPoint y: 441, distance: 172.1
click at [0, 441] on div "Acompanhamento Acompanhe a situação das marcações correntes e finalizadas Relat…" at bounding box center [784, 541] width 1568 height 882
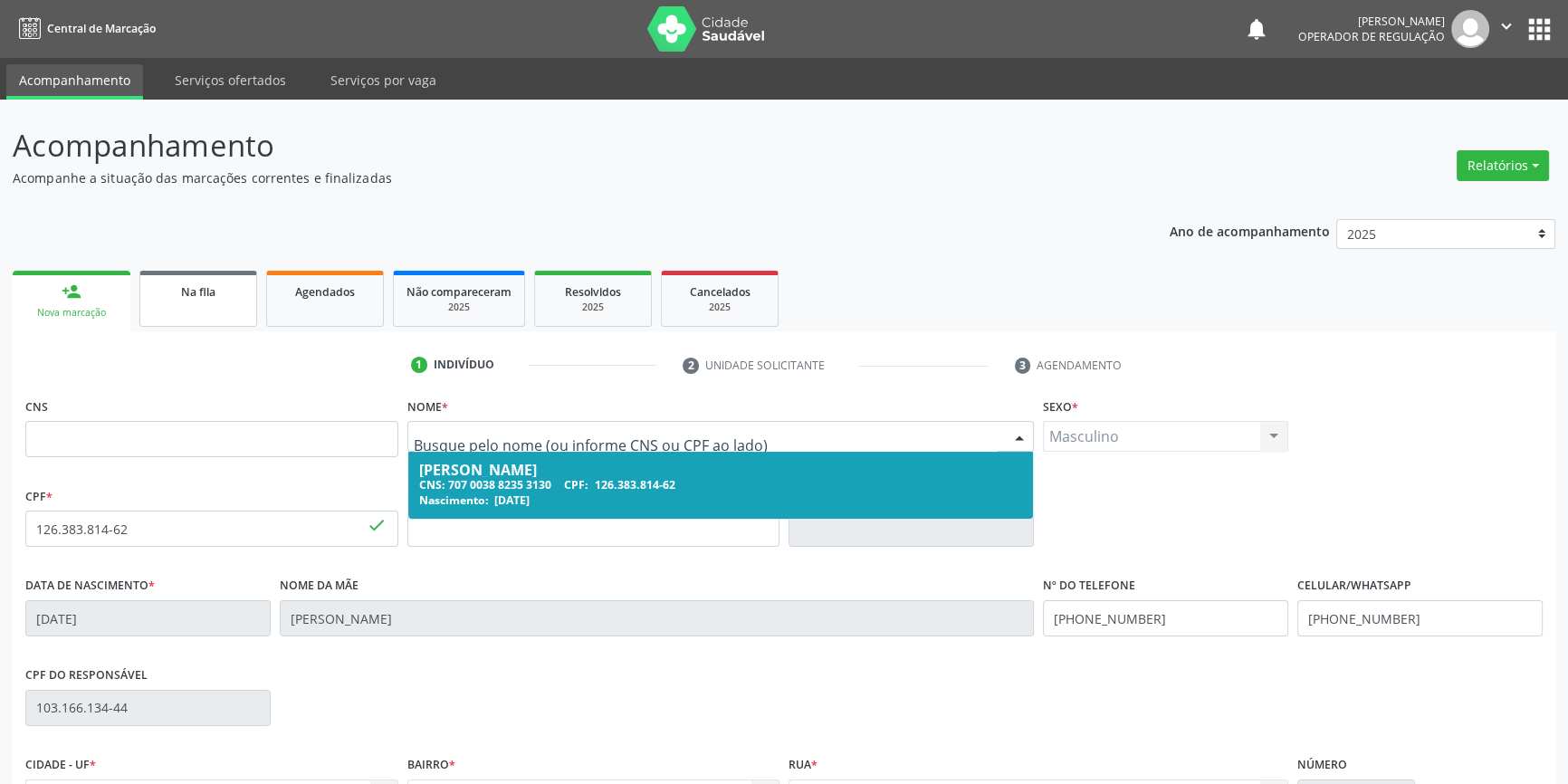
click at [178, 286] on div "Na fila" at bounding box center [198, 291] width 90 height 19
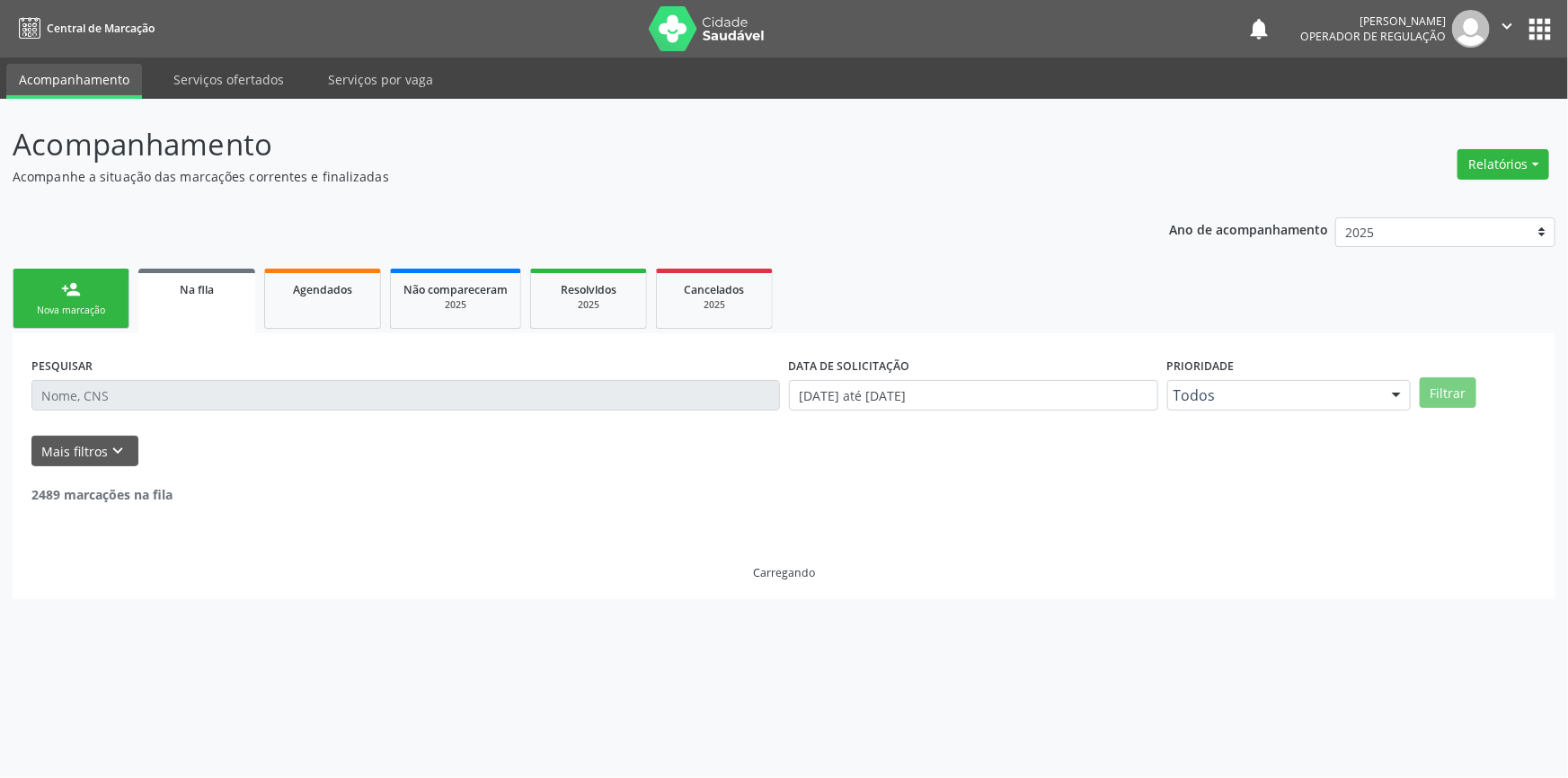
click at [99, 309] on div "Nova marcação" at bounding box center [70, 310] width 90 height 13
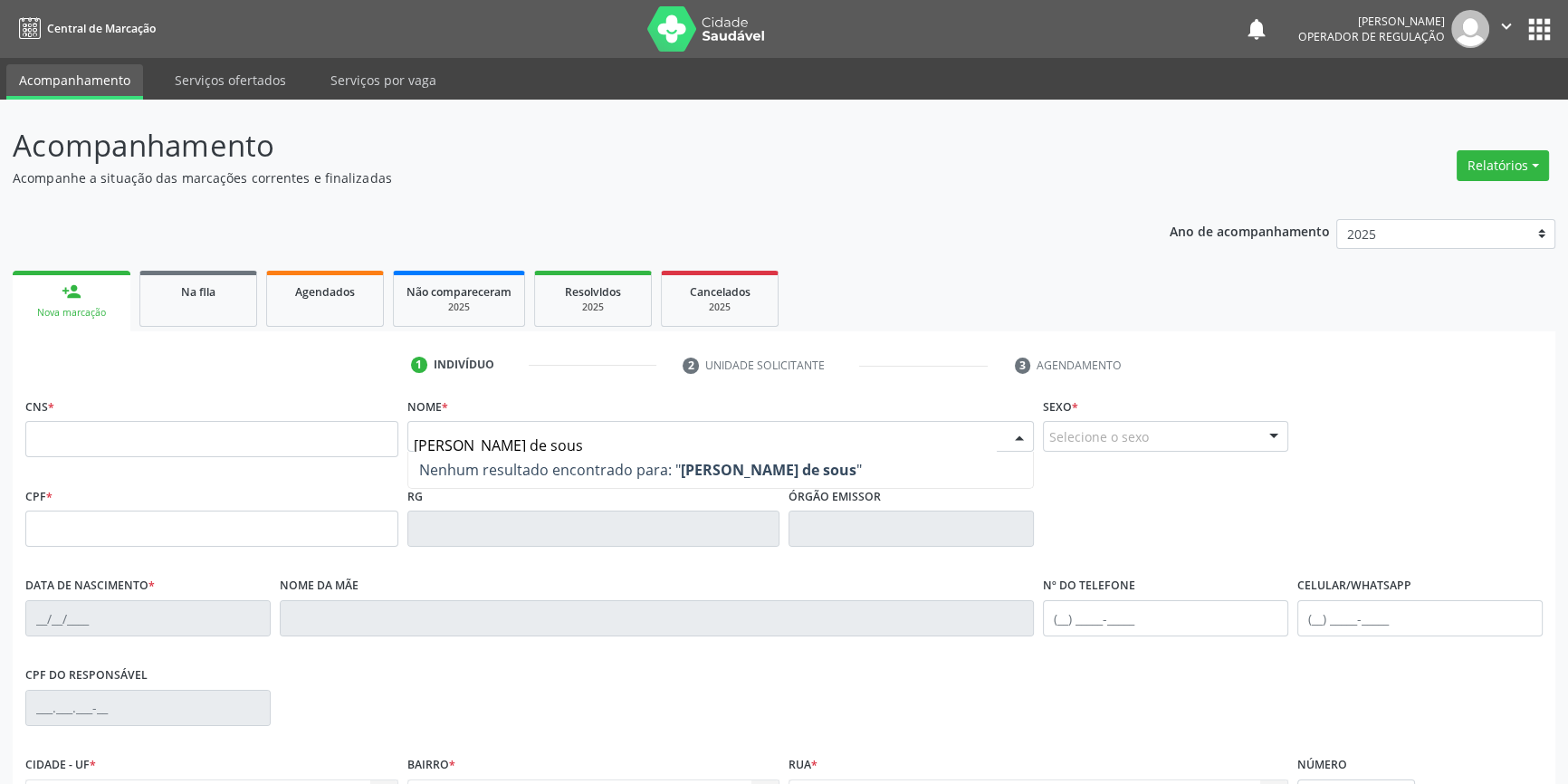
type input "[PERSON_NAME]"
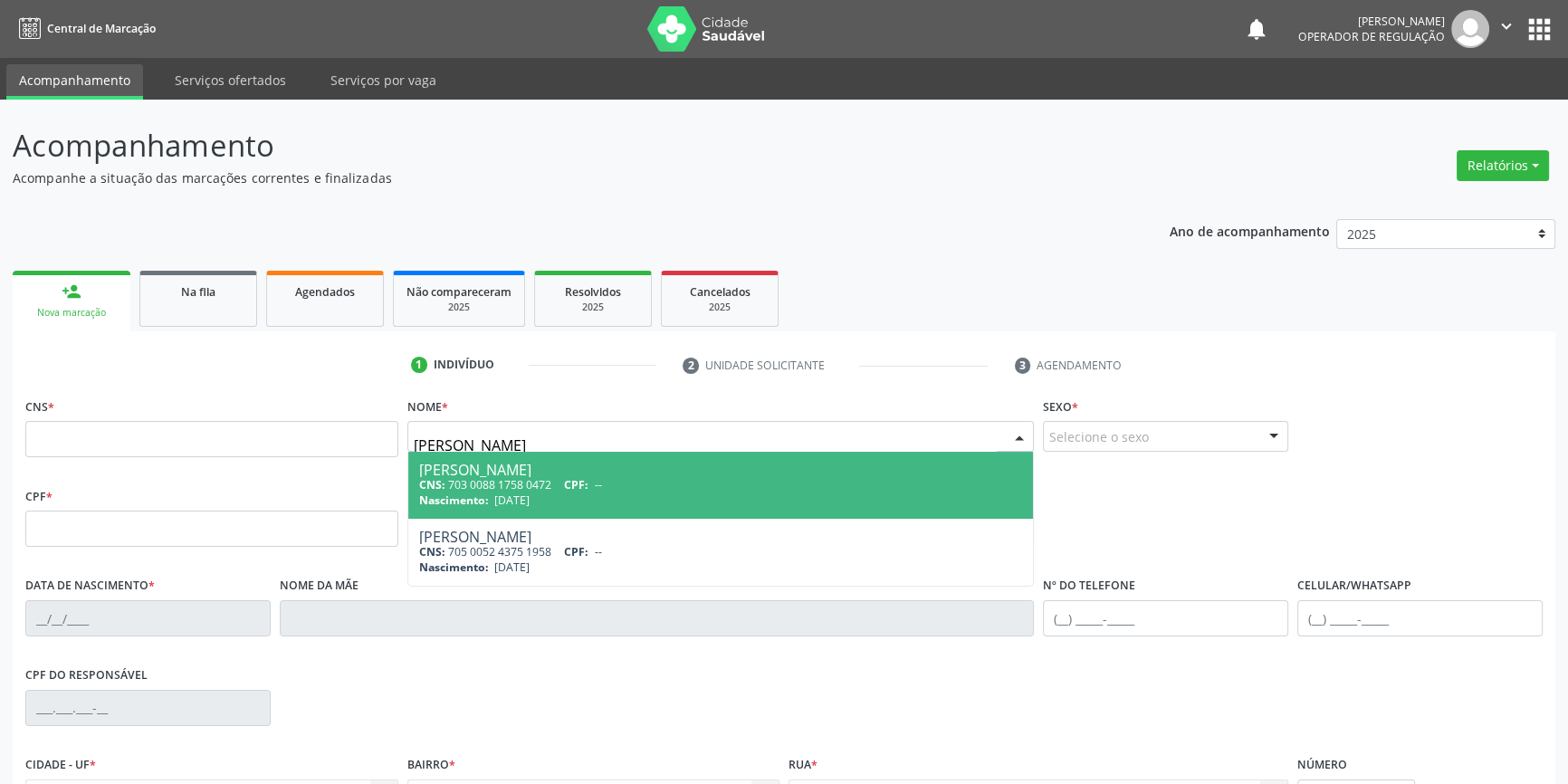
type input "703 0088 1758 0472"
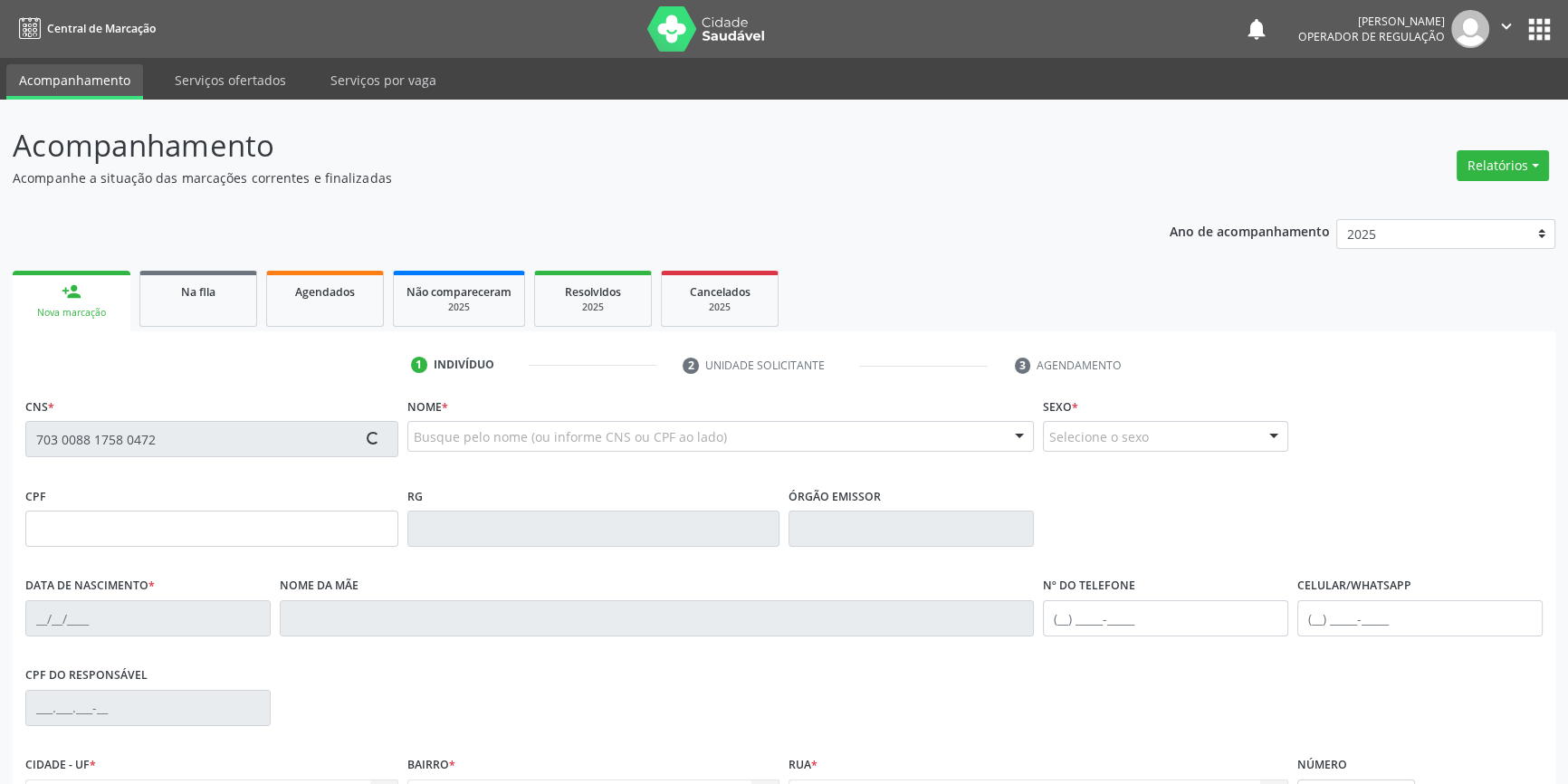
type input "[DATE]"
type input "[PERSON_NAME]"
type input "[PHONE_NUMBER]"
type input "055.835.024-01"
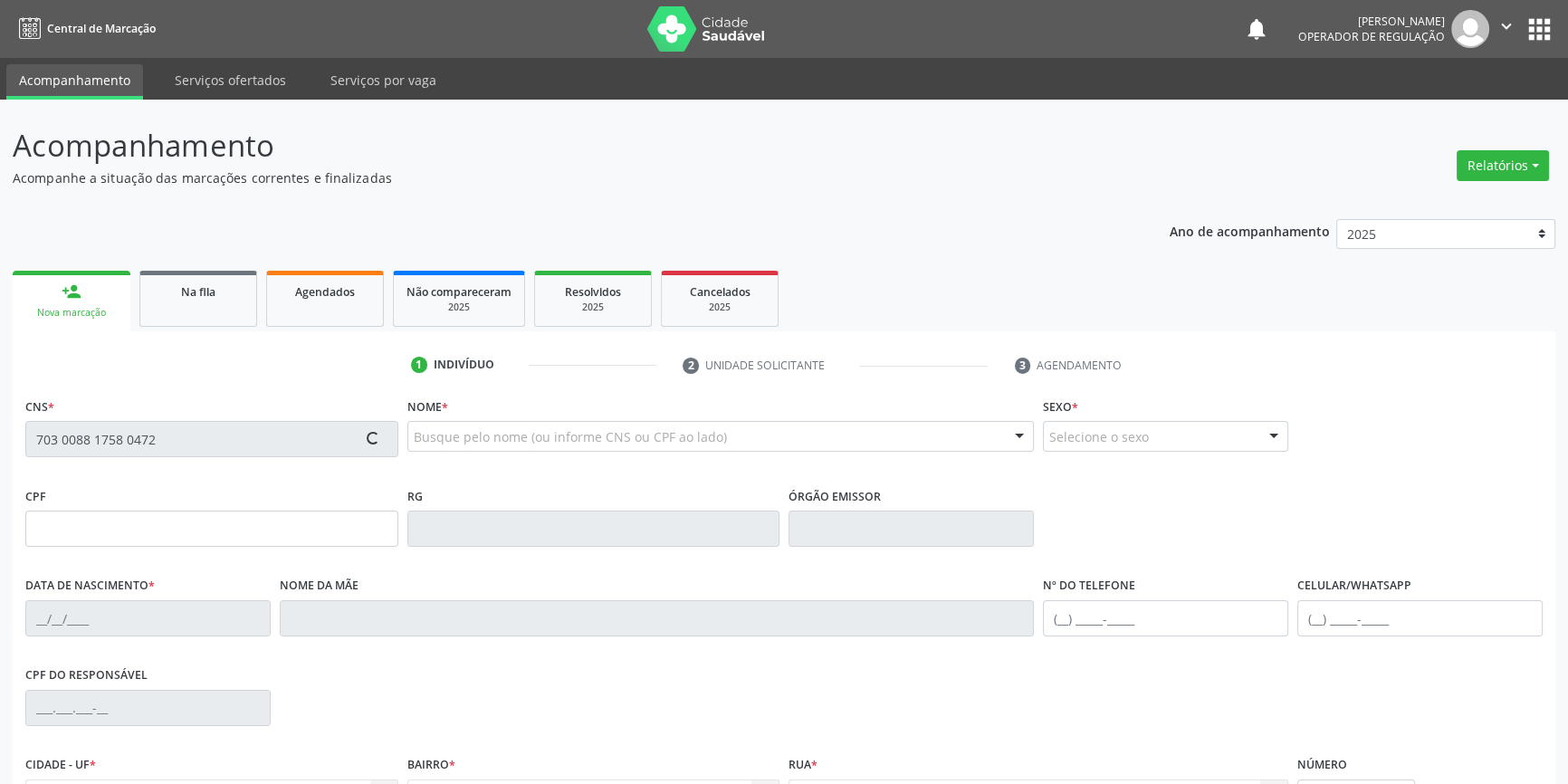
type input "S/N"
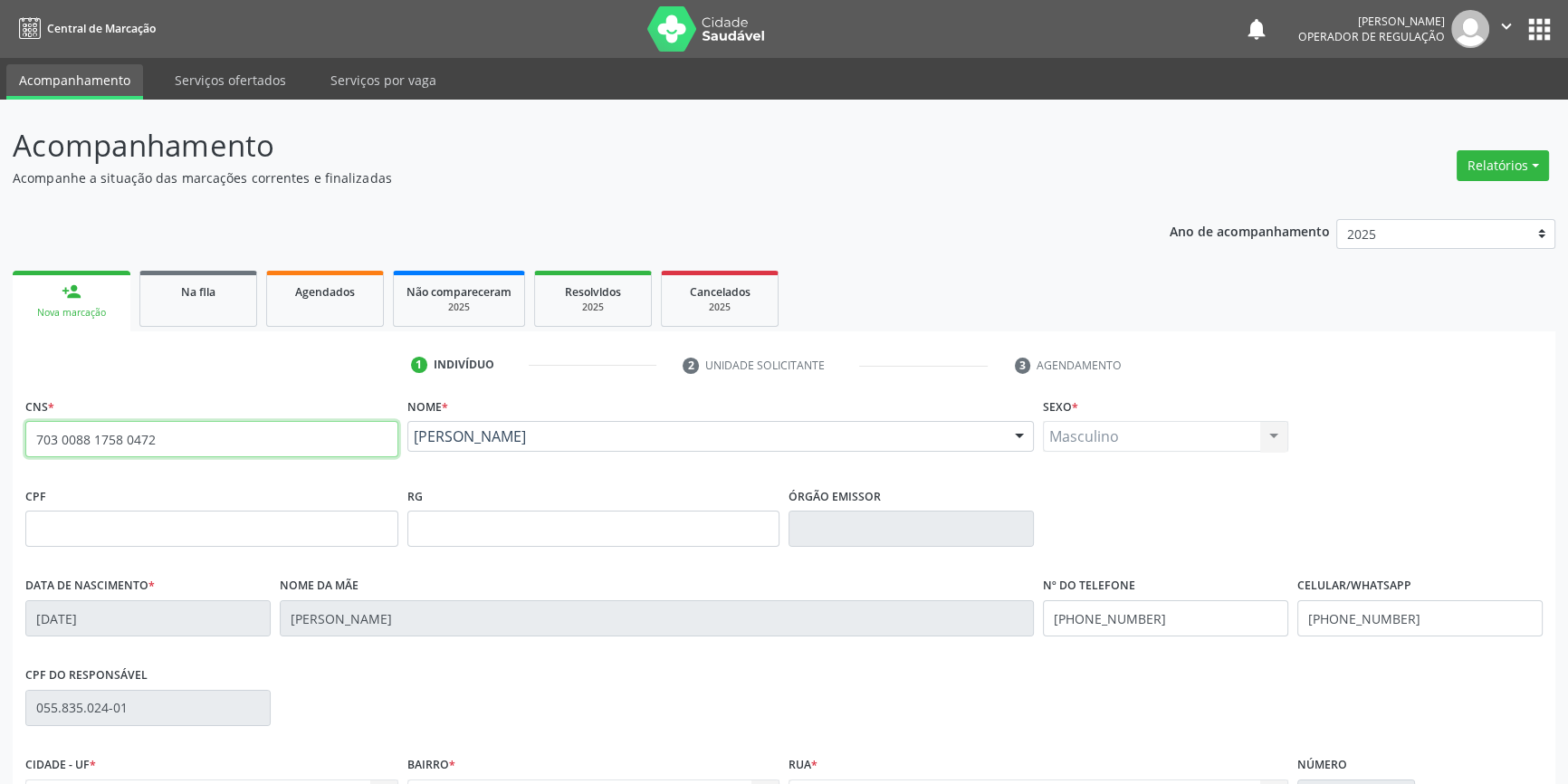
drag, startPoint x: 243, startPoint y: 438, endPoint x: 0, endPoint y: 436, distance: 243.0
click at [0, 436] on div "Acompanhamento Acompanhe a situação das marcações correntes e finalizadas Relat…" at bounding box center [784, 541] width 1568 height 882
click at [240, 296] on div "Na fila" at bounding box center [198, 291] width 90 height 19
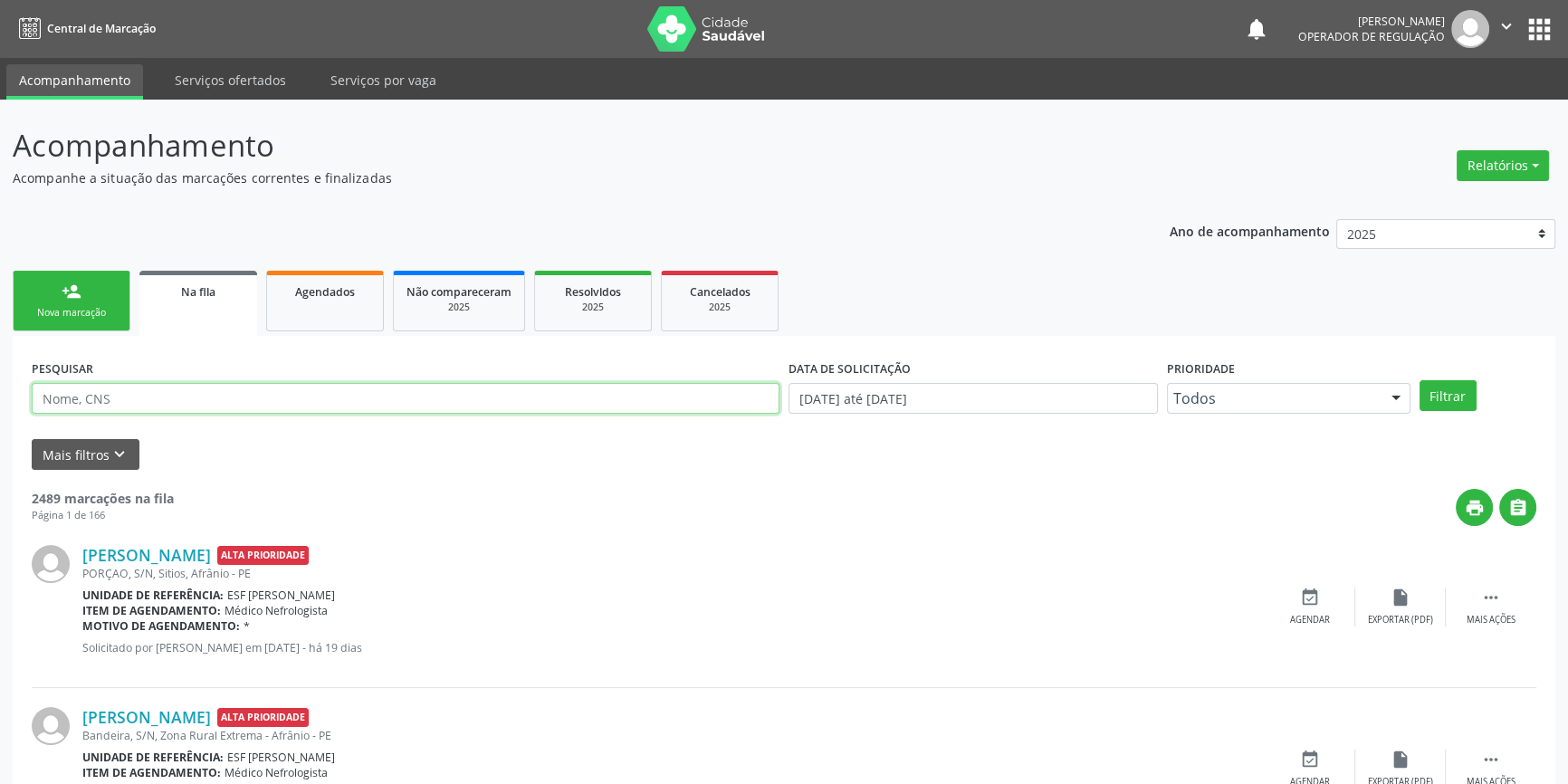
click at [226, 395] on input "text" at bounding box center [406, 398] width 748 height 31
paste input "703 0088 1758 0472"
type input "703 0088 1758 0472"
click at [1468, 392] on button "Filtrar" at bounding box center [1448, 395] width 57 height 31
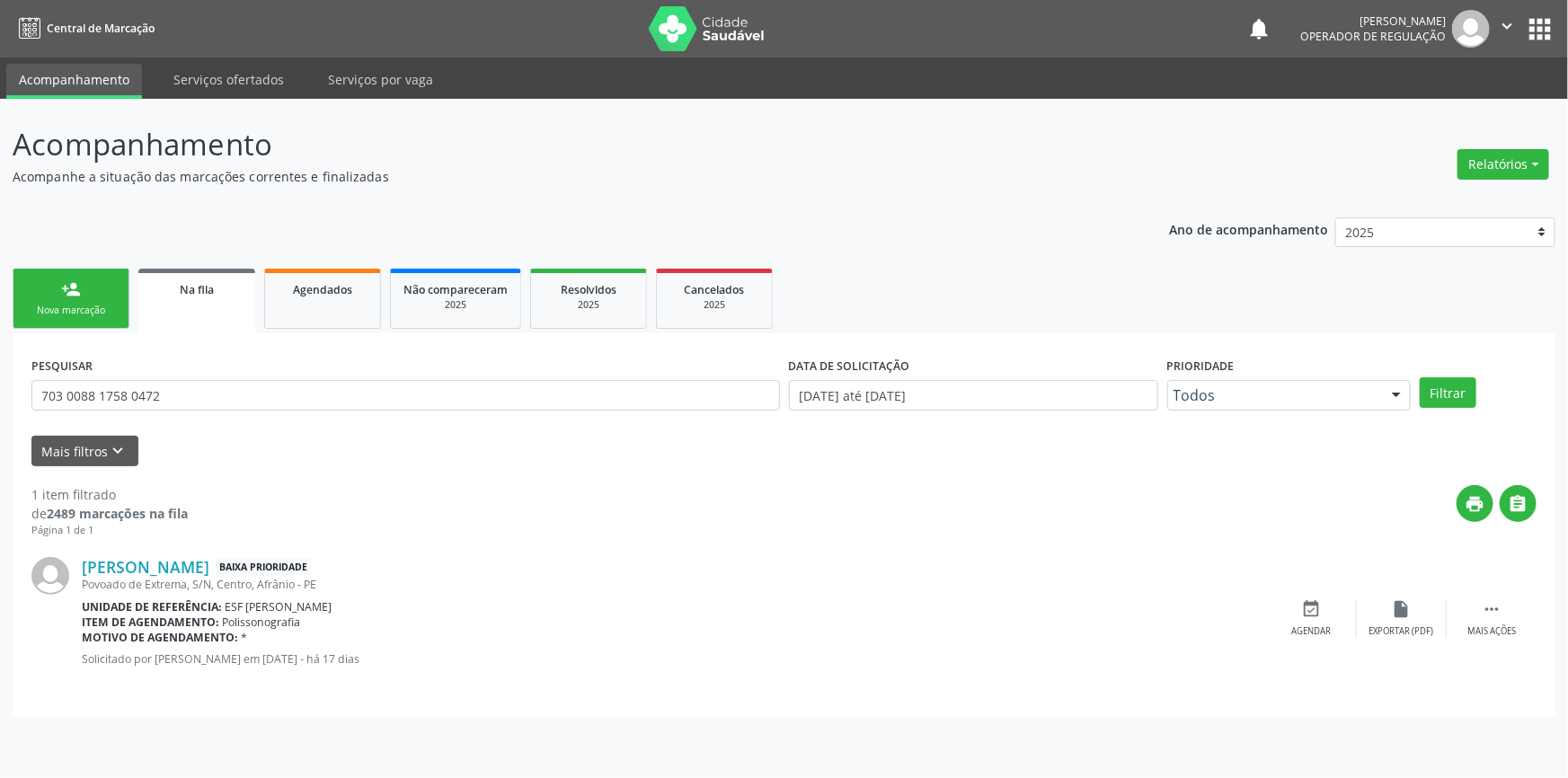
drag, startPoint x: 314, startPoint y: 626, endPoint x: 218, endPoint y: 622, distance: 96.1
click at [218, 622] on div "Item de agendamento: Polissonografia" at bounding box center [674, 623] width 1185 height 15
copy div "Polissonografia"
click at [341, 688] on div "[PERSON_NAME] Baixa Prioridade Povoado de Extrema, S/N, Centro, Afrânio - PE Un…" at bounding box center [784, 618] width 1505 height 160
click at [287, 615] on span "Polissonografia" at bounding box center [261, 623] width 78 height 15
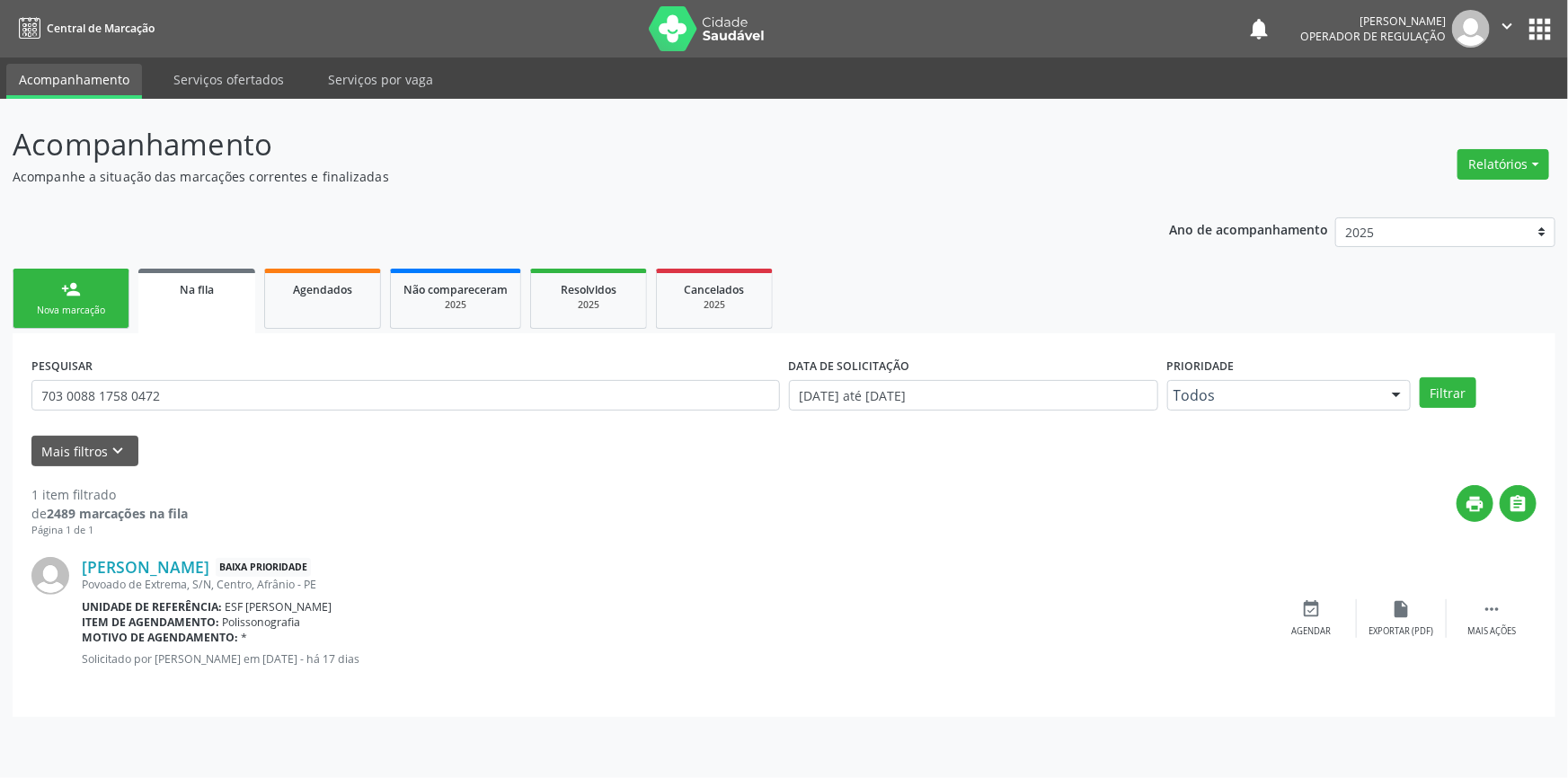
drag, startPoint x: 301, startPoint y: 616, endPoint x: 221, endPoint y: 620, distance: 80.1
click at [221, 620] on div "Item de agendamento: Polissonografia" at bounding box center [674, 623] width 1185 height 15
click at [342, 640] on div "Motivo de agendamento: *" at bounding box center [674, 637] width 1185 height 15
drag, startPoint x: 313, startPoint y: 629, endPoint x: 242, endPoint y: 619, distance: 71.7
click at [242, 619] on div "[PERSON_NAME] Baixa Prioridade Povoado de Extrema, S/N, Centro, Afrânio - PE Un…" at bounding box center [674, 618] width 1185 height 122
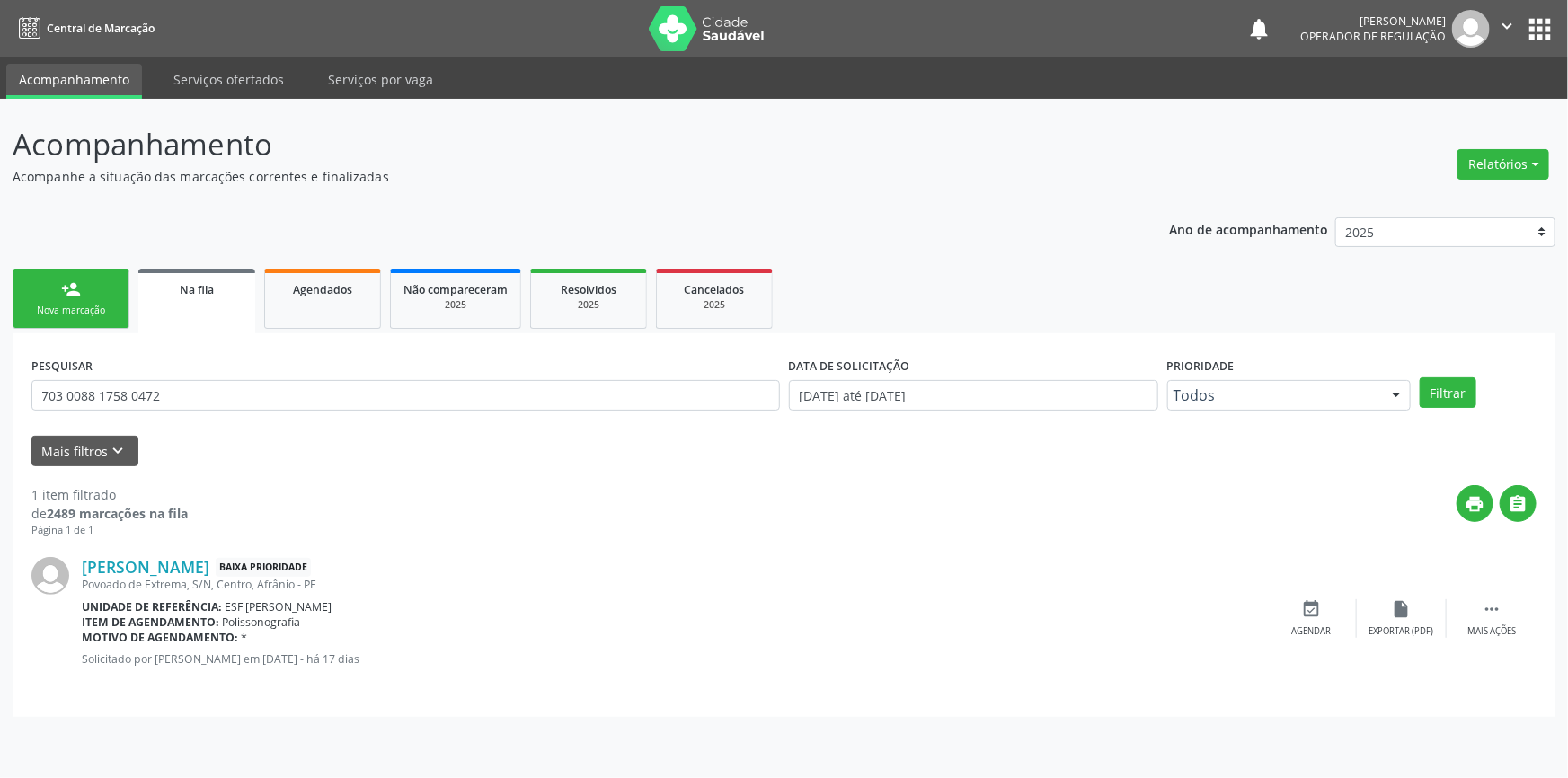
click at [240, 620] on span "Polissonografia" at bounding box center [261, 623] width 78 height 15
click at [224, 621] on span "Polissonografia" at bounding box center [261, 623] width 78 height 15
drag, startPoint x: 219, startPoint y: 621, endPoint x: 283, endPoint y: 617, distance: 64.1
click at [278, 619] on div "Item de agendamento: Polissonografia" at bounding box center [674, 623] width 1185 height 15
click at [337, 321] on link "Agendados" at bounding box center [322, 299] width 117 height 60
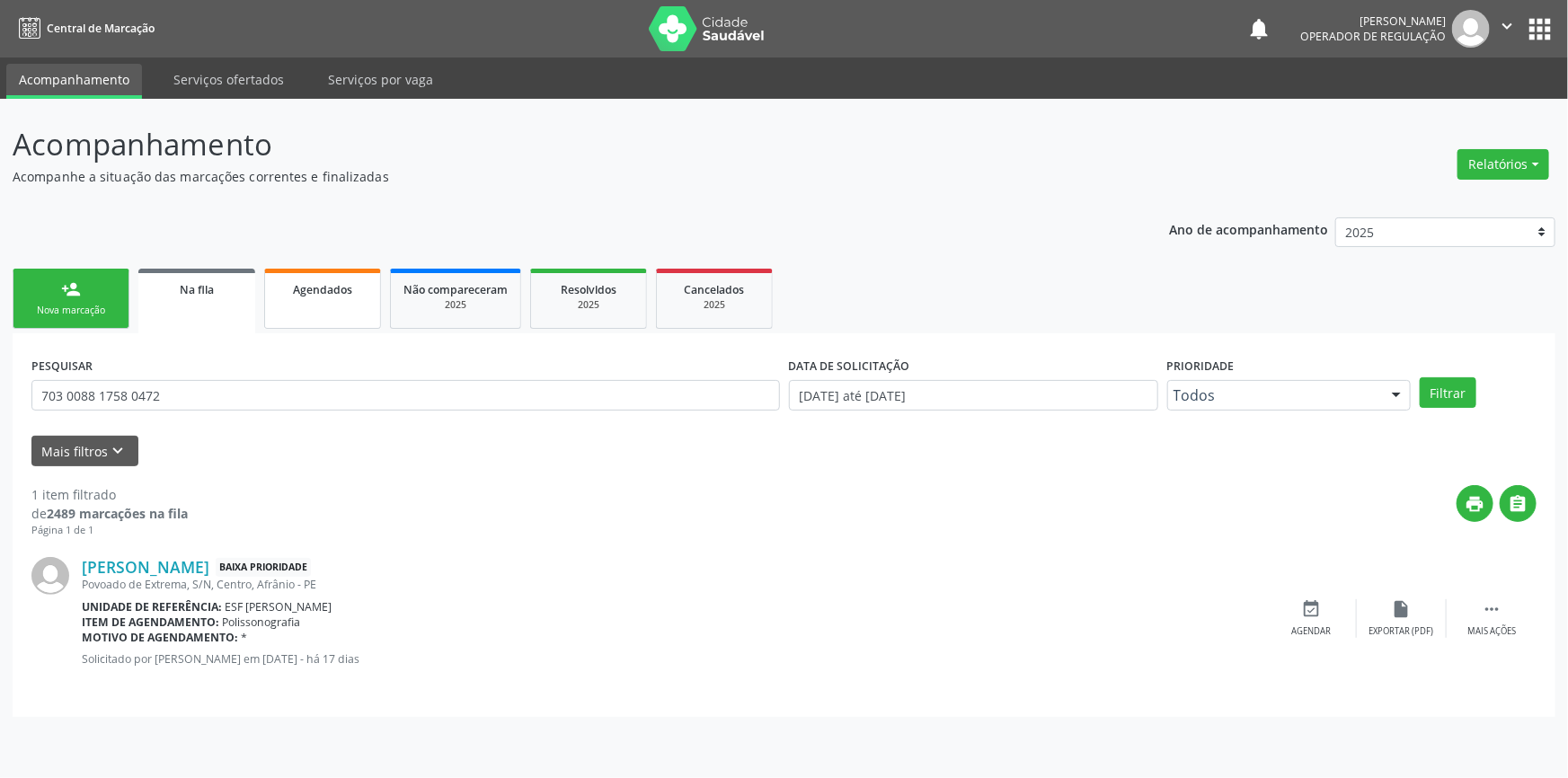
select select "7"
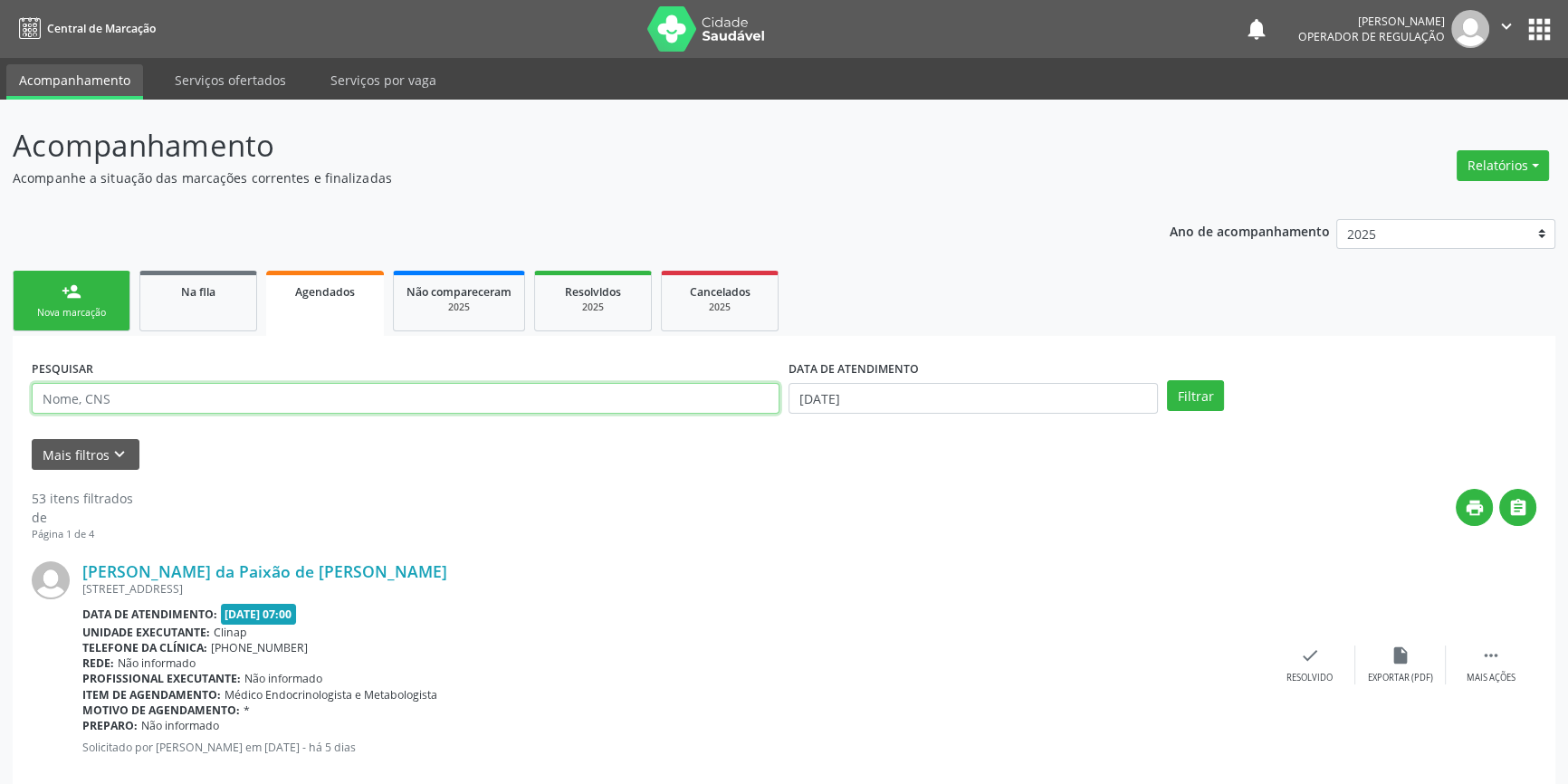
drag, startPoint x: 193, startPoint y: 397, endPoint x: 125, endPoint y: 393, distance: 68.1
click at [130, 393] on input "text" at bounding box center [406, 398] width 748 height 31
paste input "703 0088 1758 0472"
type input "703 0088 1758 0472"
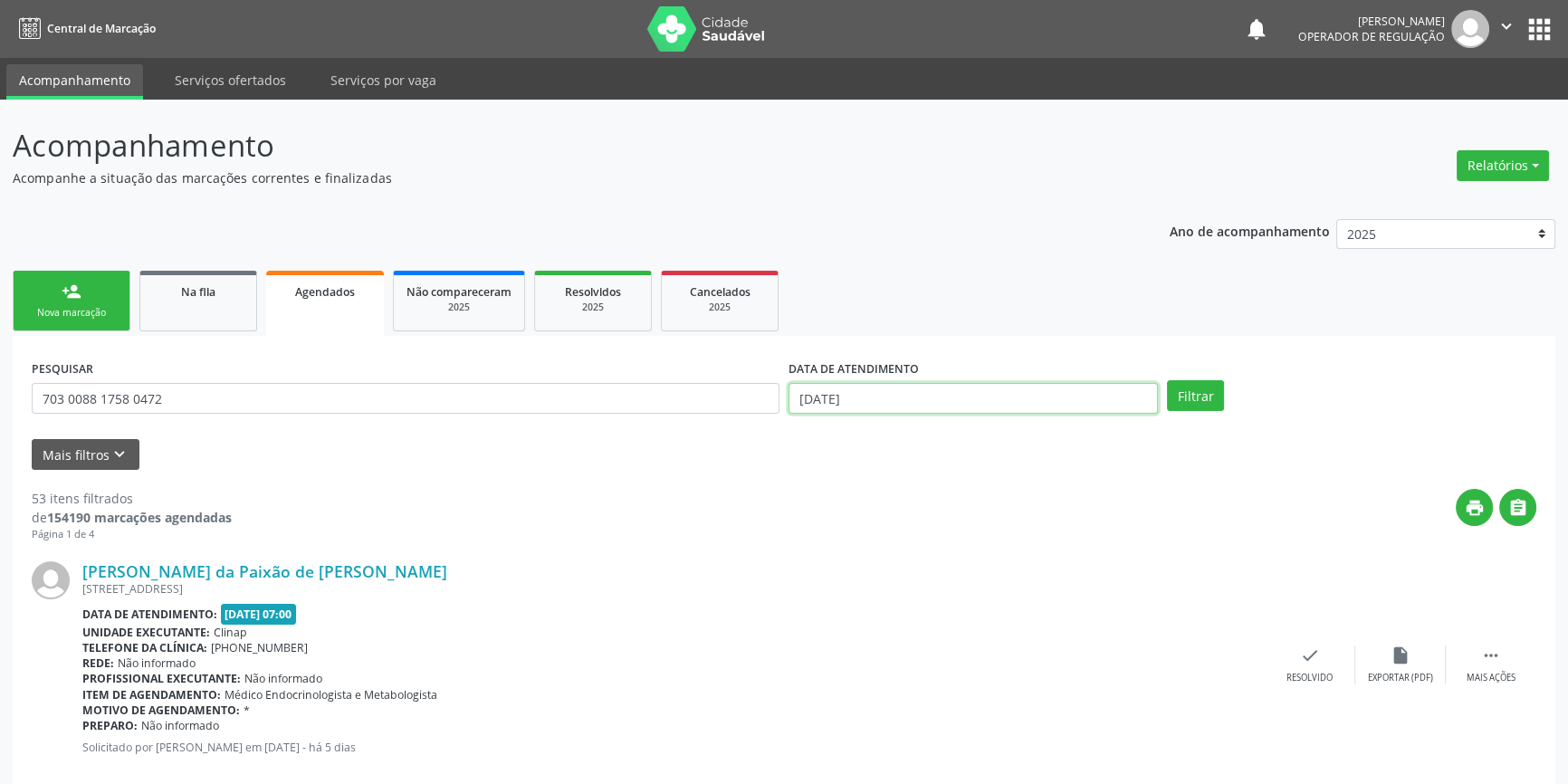
click at [941, 395] on input "[DATE]" at bounding box center [973, 398] width 369 height 31
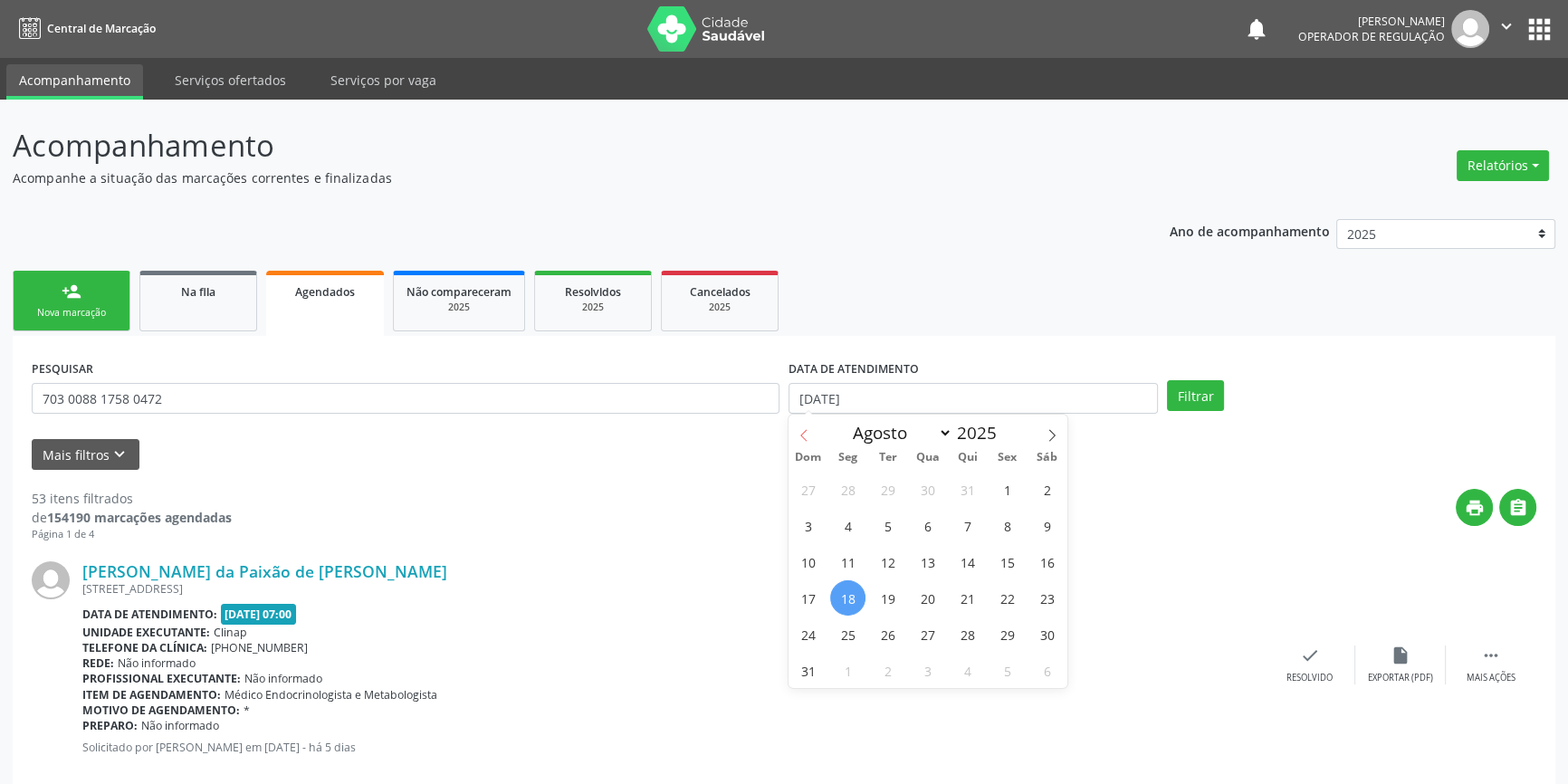
click at [800, 436] on icon at bounding box center [803, 435] width 13 height 13
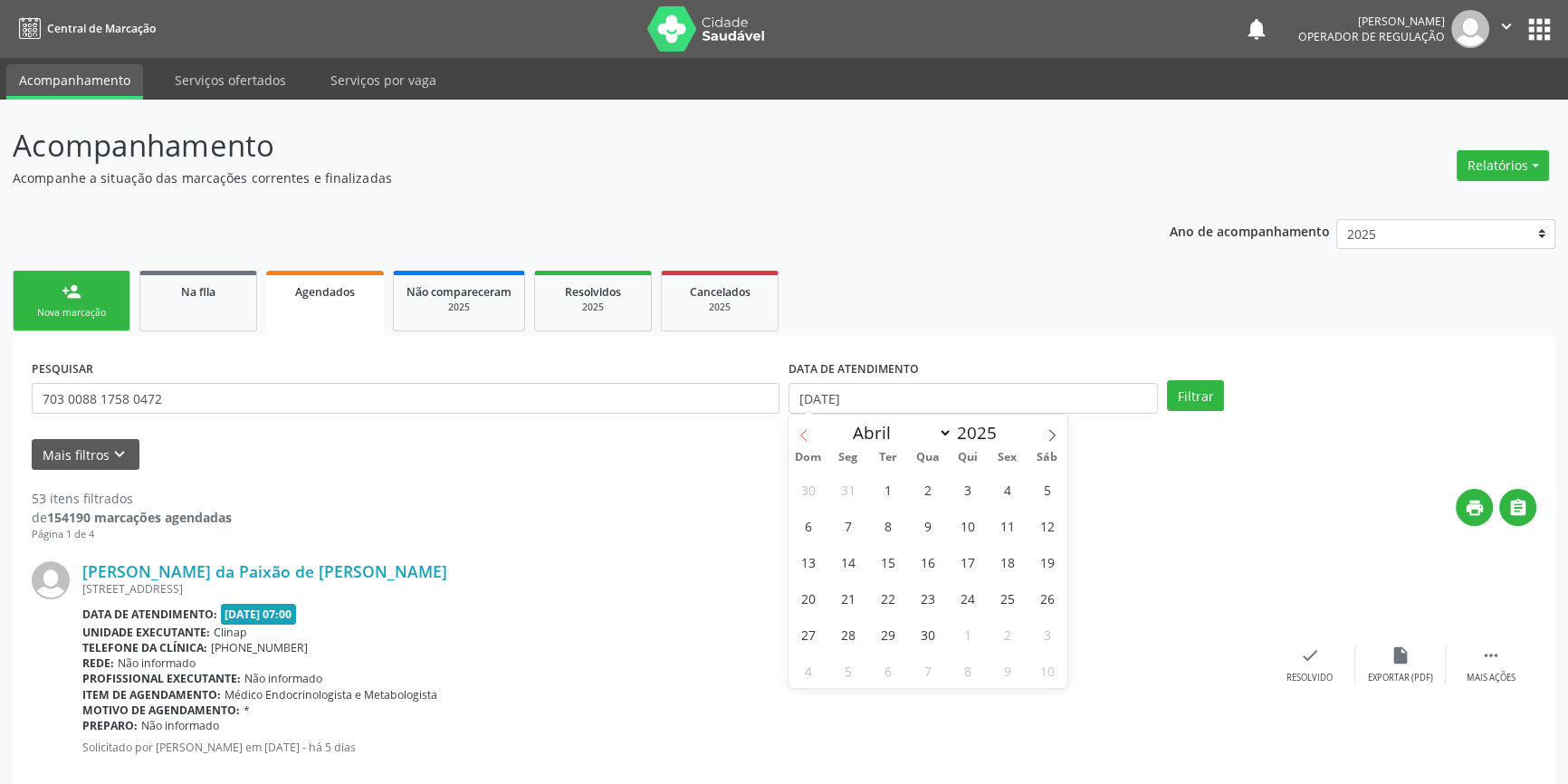
select select "2"
click at [1052, 498] on span "1" at bounding box center [1047, 490] width 35 height 35
type input "[DATE]"
click at [1056, 436] on icon at bounding box center [1052, 435] width 13 height 13
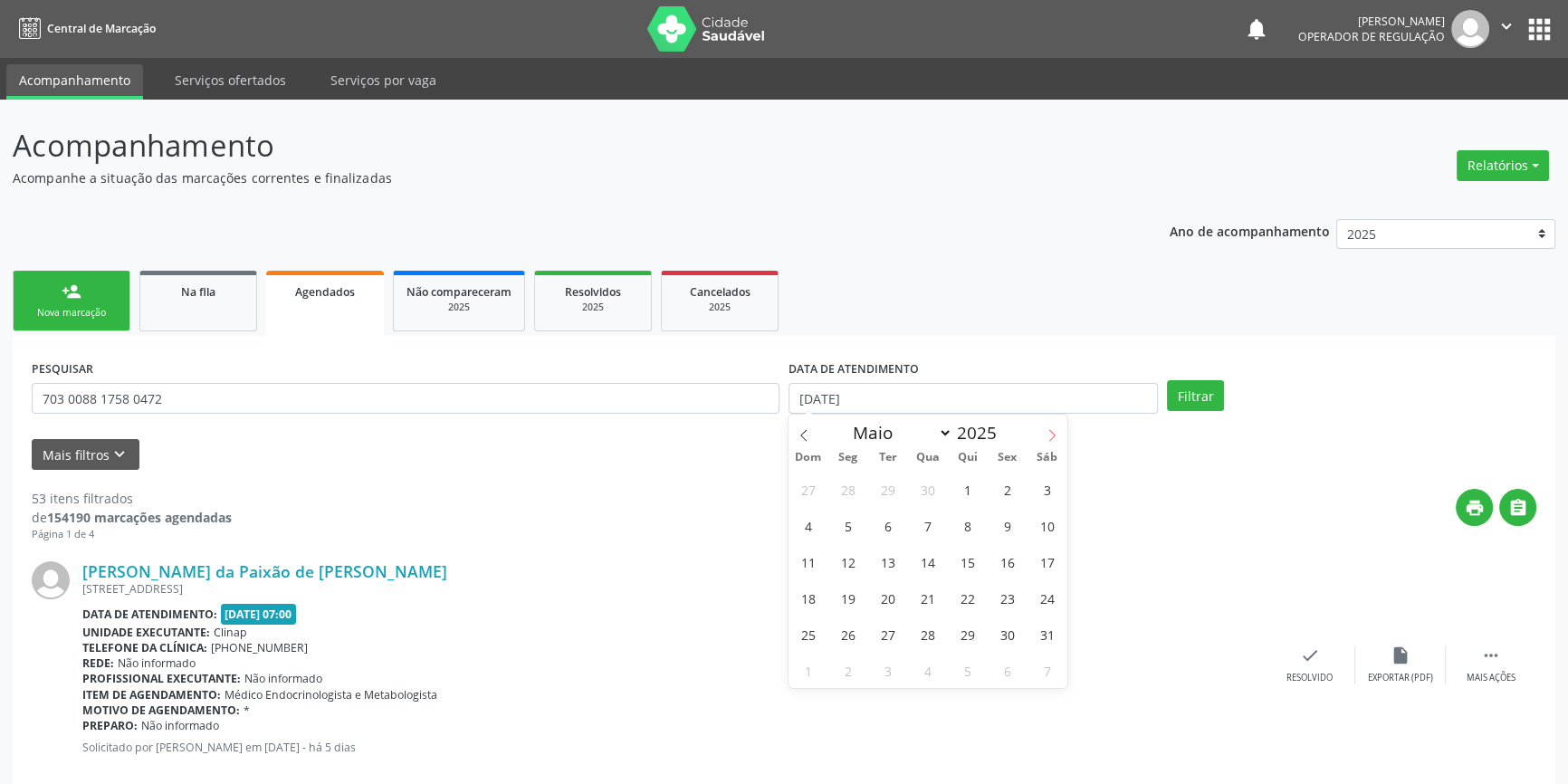
click at [1056, 436] on icon at bounding box center [1052, 435] width 13 height 13
click at [1055, 436] on icon at bounding box center [1052, 435] width 13 height 13
select select "6"
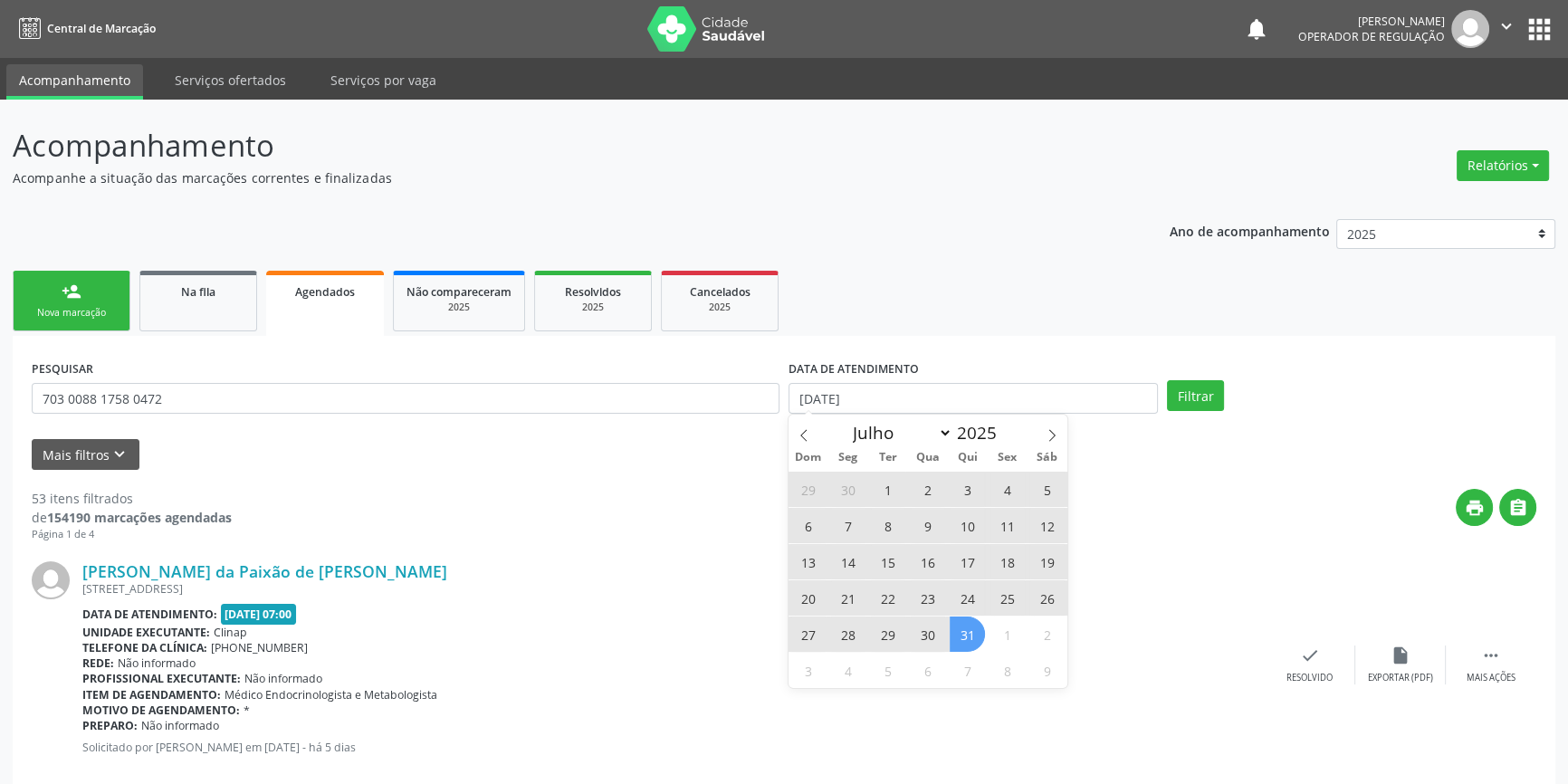
click at [969, 647] on span "31" at bounding box center [968, 634] width 35 height 35
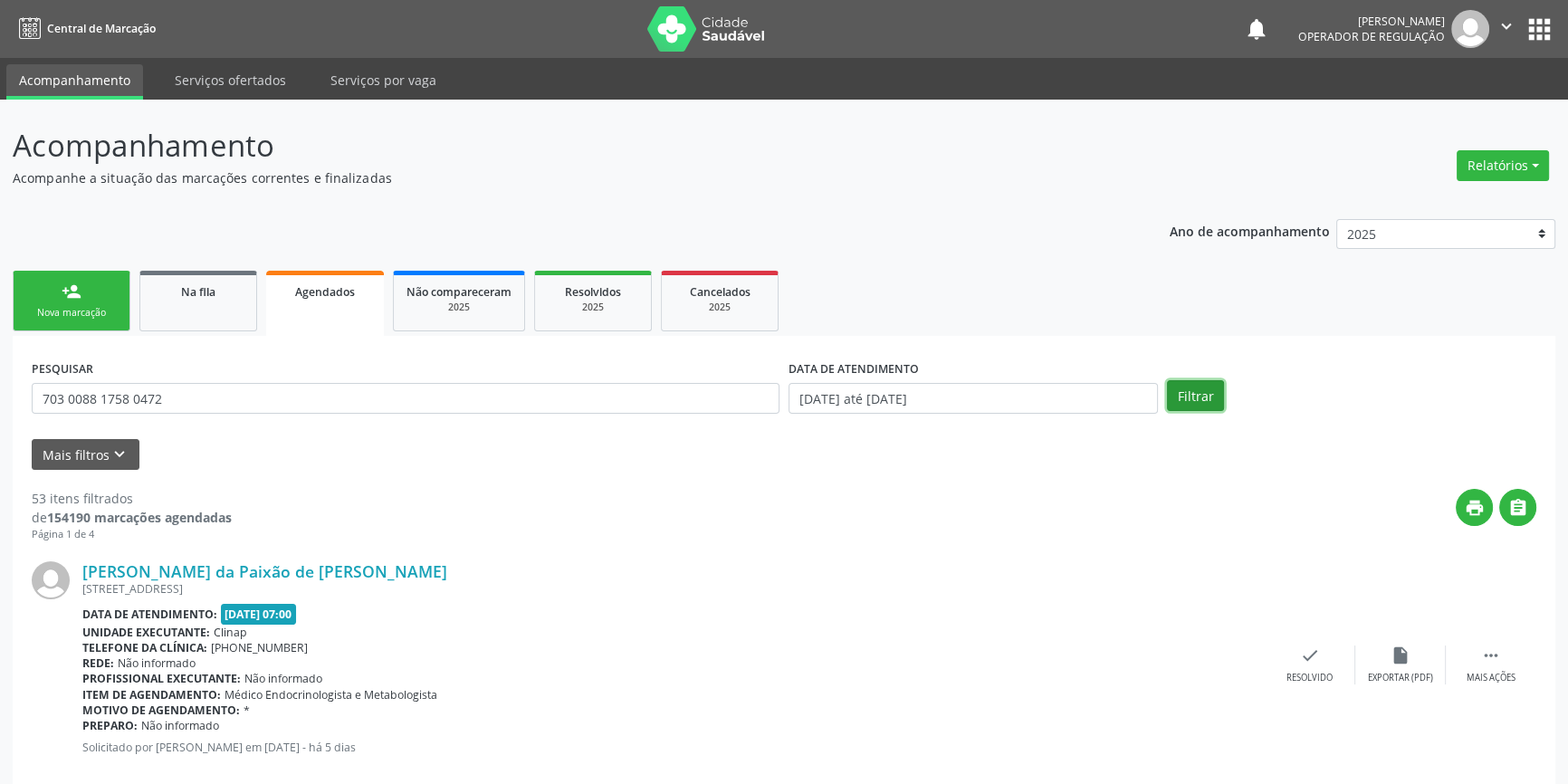
click at [1168, 397] on button "Filtrar" at bounding box center [1195, 395] width 57 height 31
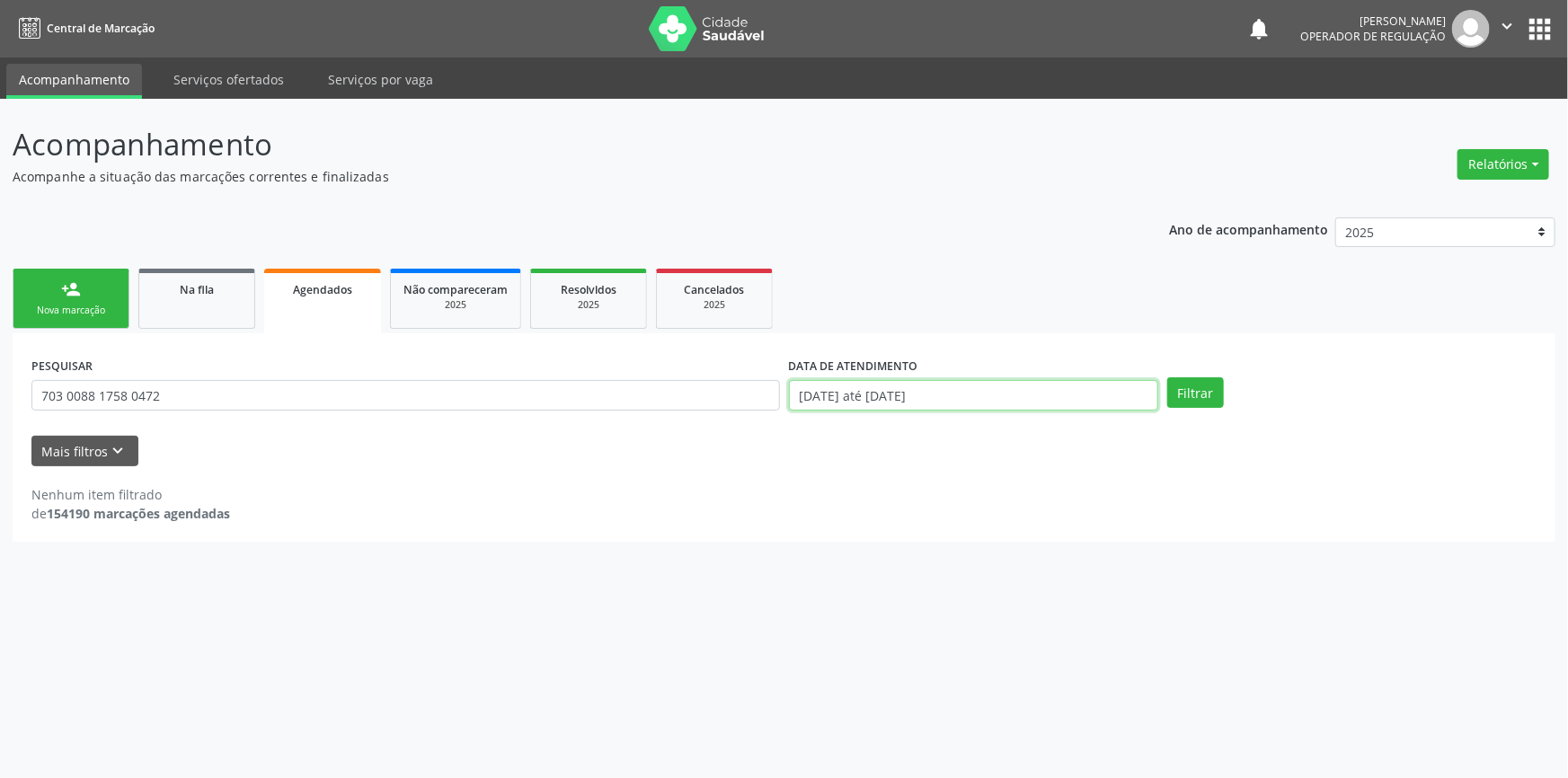
click at [846, 403] on body "Central de Marcação notifications [PERSON_NAME] Operador de regulação  Configu…" at bounding box center [784, 389] width 1568 height 778
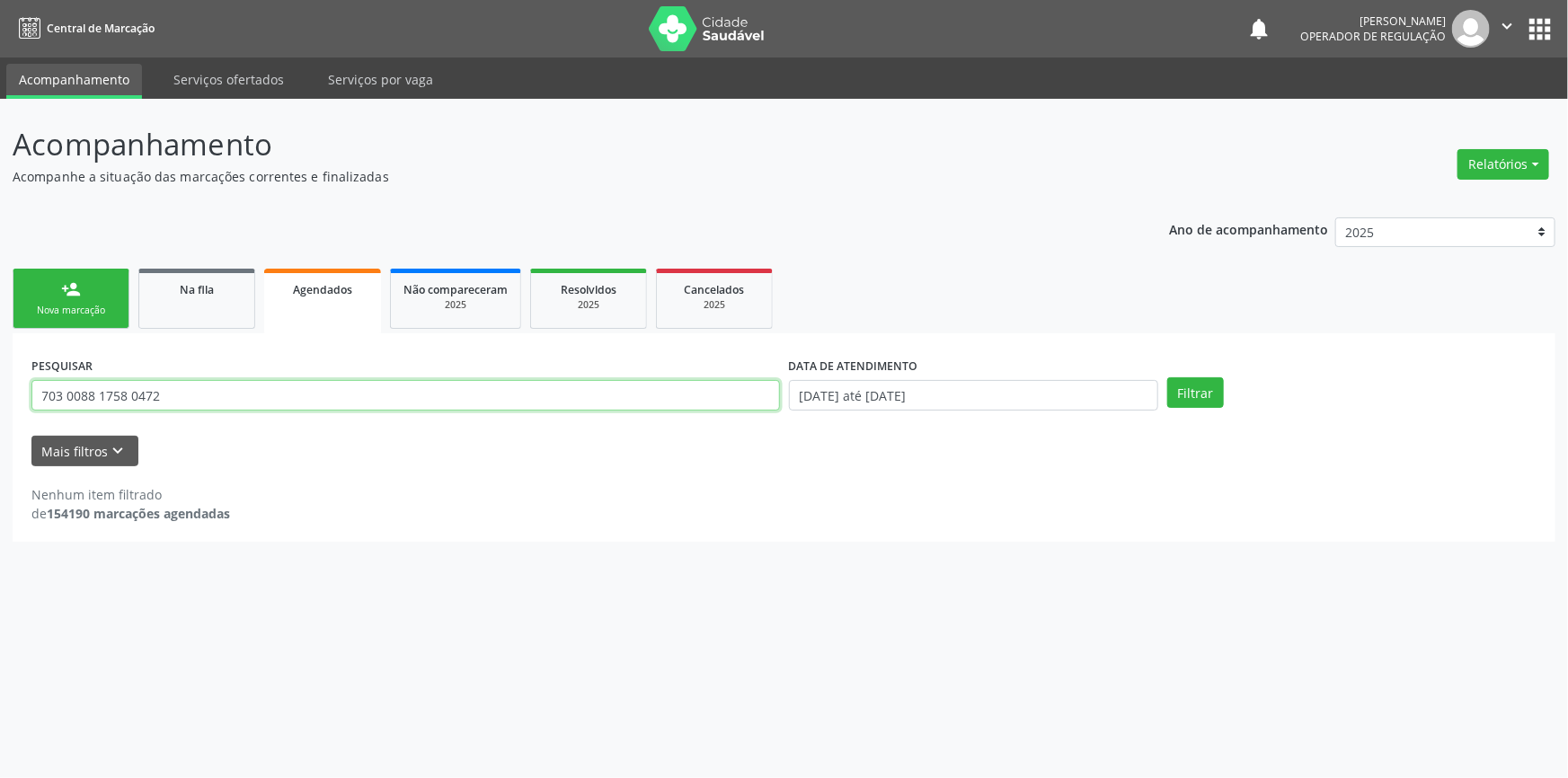
drag, startPoint x: 293, startPoint y: 389, endPoint x: 0, endPoint y: 385, distance: 293.0
click at [0, 385] on div "Acompanhamento Acompanhe a situação das marcações correntes e finalizadas Relat…" at bounding box center [784, 439] width 1568 height 680
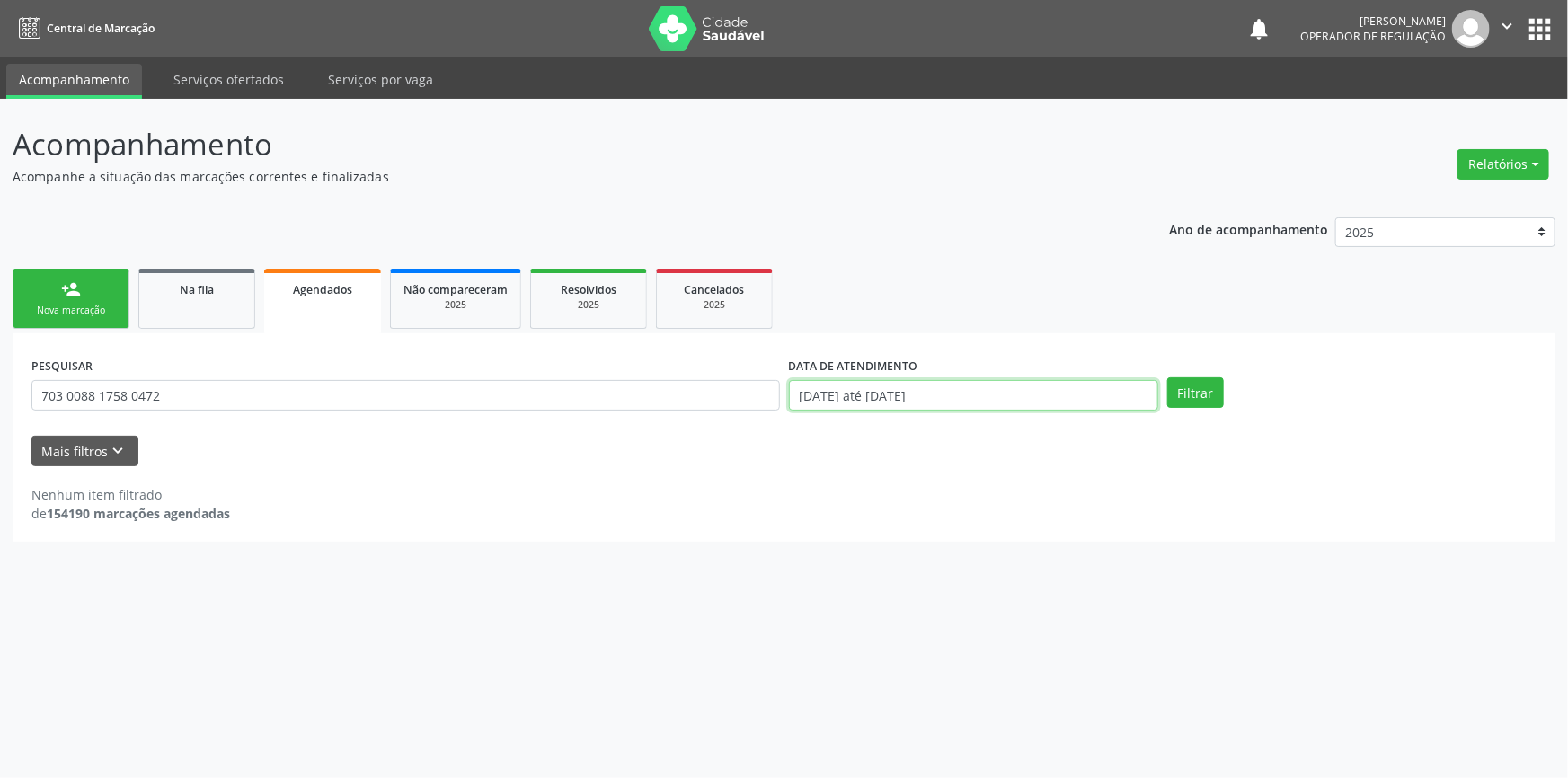
click at [1032, 385] on input "[DATE] até [DATE]" at bounding box center [973, 395] width 369 height 31
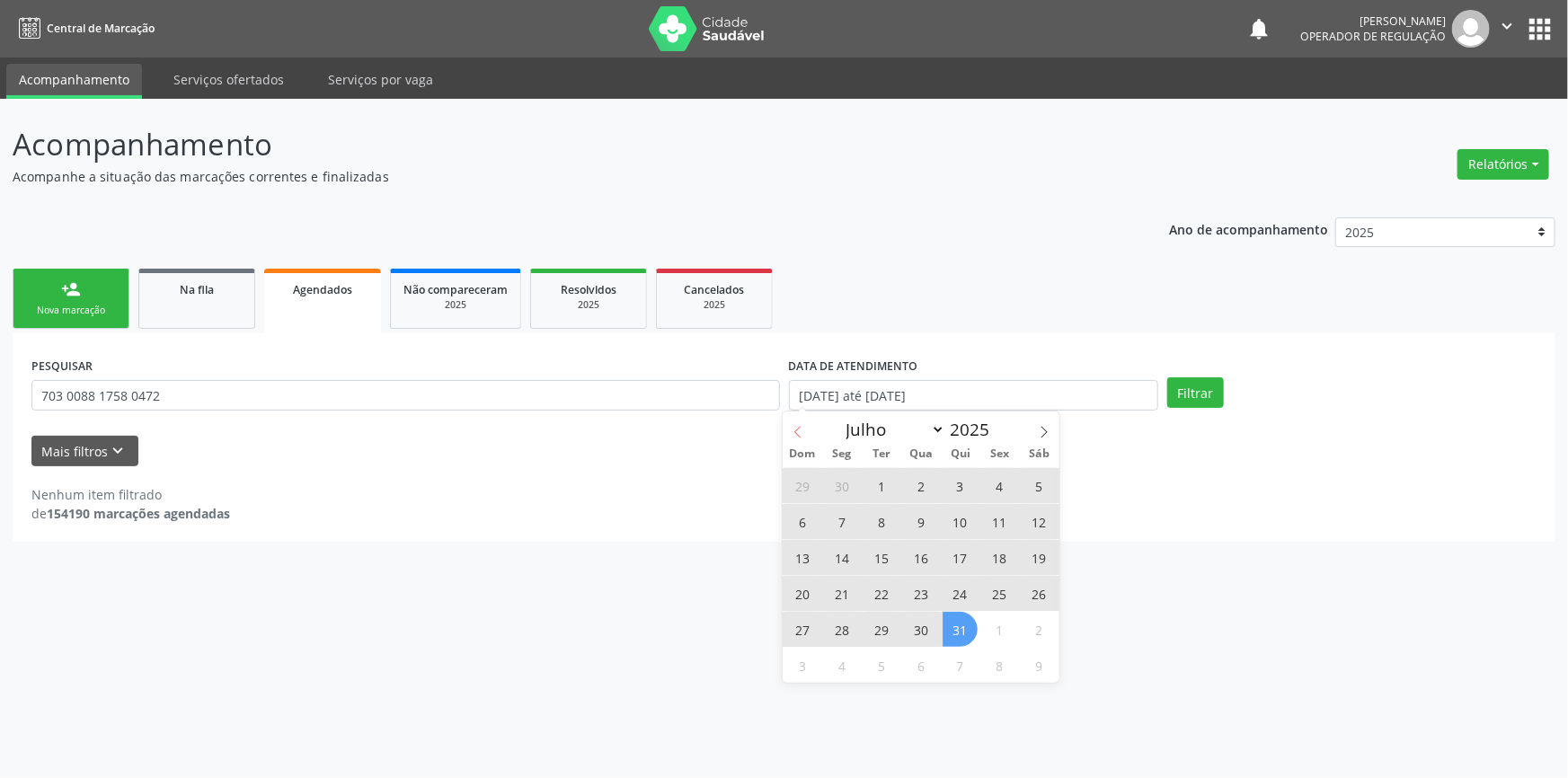
click at [792, 437] on icon at bounding box center [798, 432] width 13 height 13
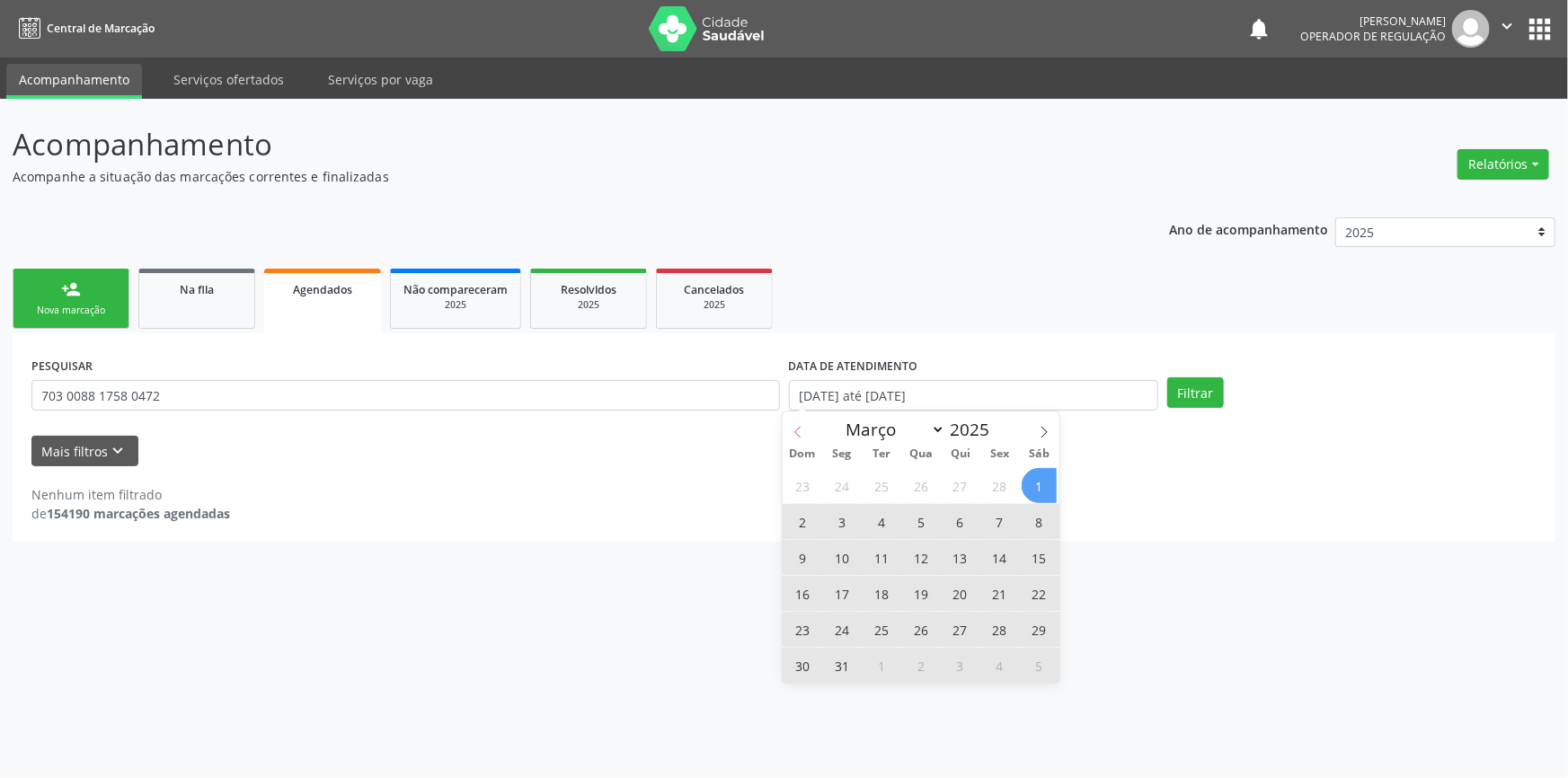
click at [792, 437] on icon at bounding box center [798, 432] width 13 height 13
select select "1"
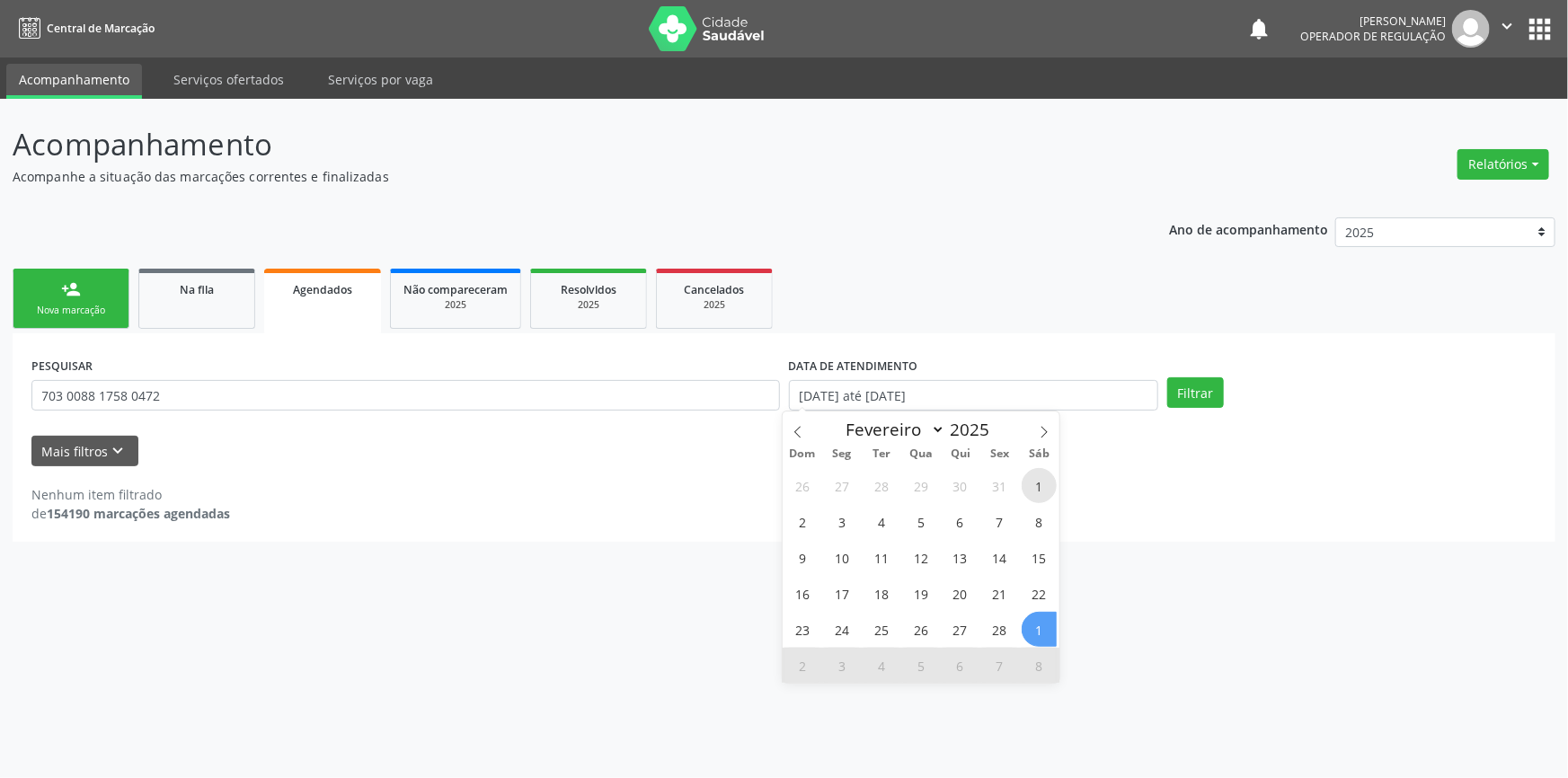
click at [1040, 493] on span "1" at bounding box center [1040, 486] width 35 height 35
type input "[DATE]"
click at [1044, 432] on icon at bounding box center [1044, 432] width 13 height 13
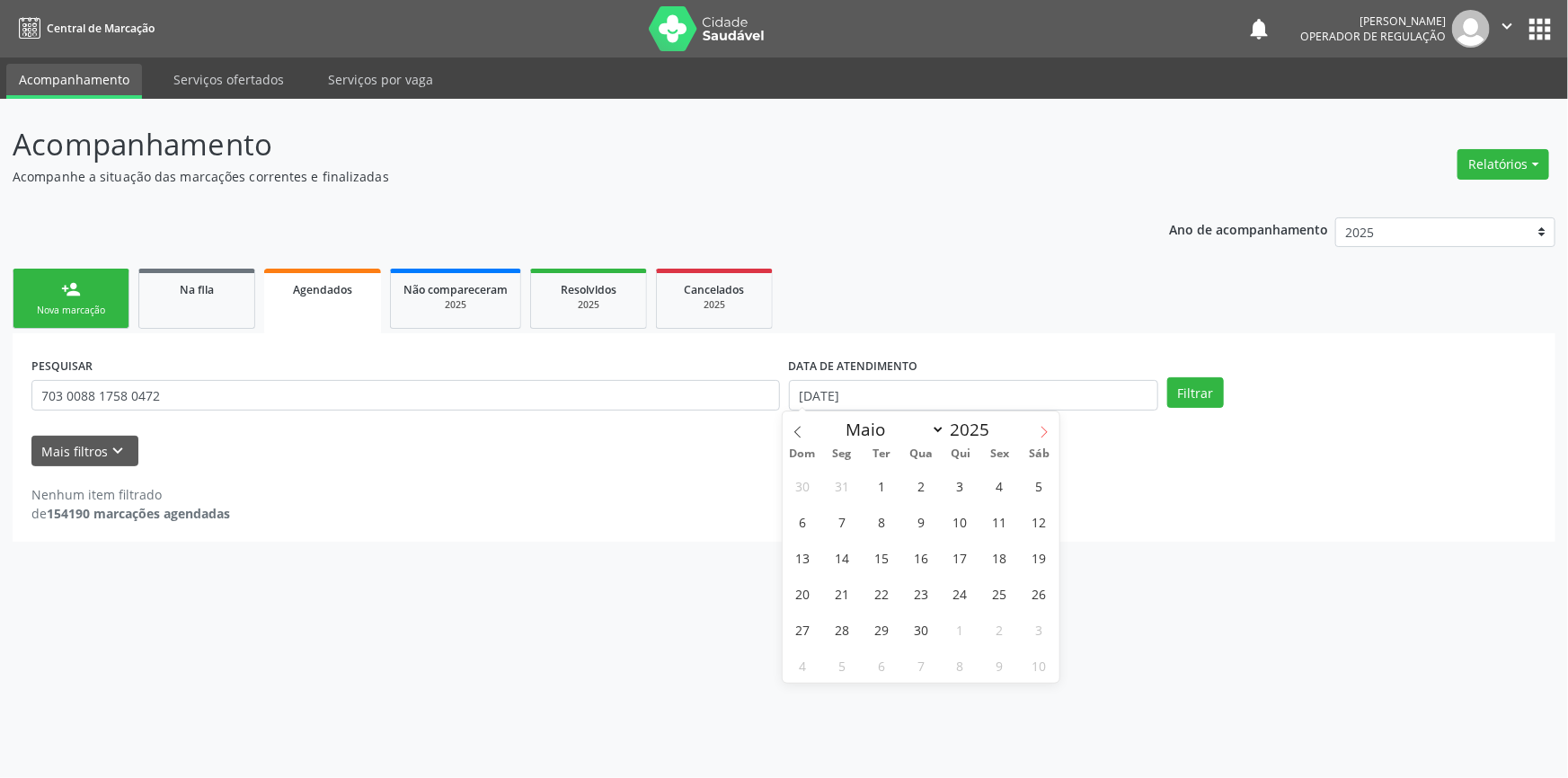
click at [1044, 432] on icon at bounding box center [1044, 432] width 13 height 13
click at [1041, 433] on icon at bounding box center [1044, 432] width 13 height 13
select select "7"
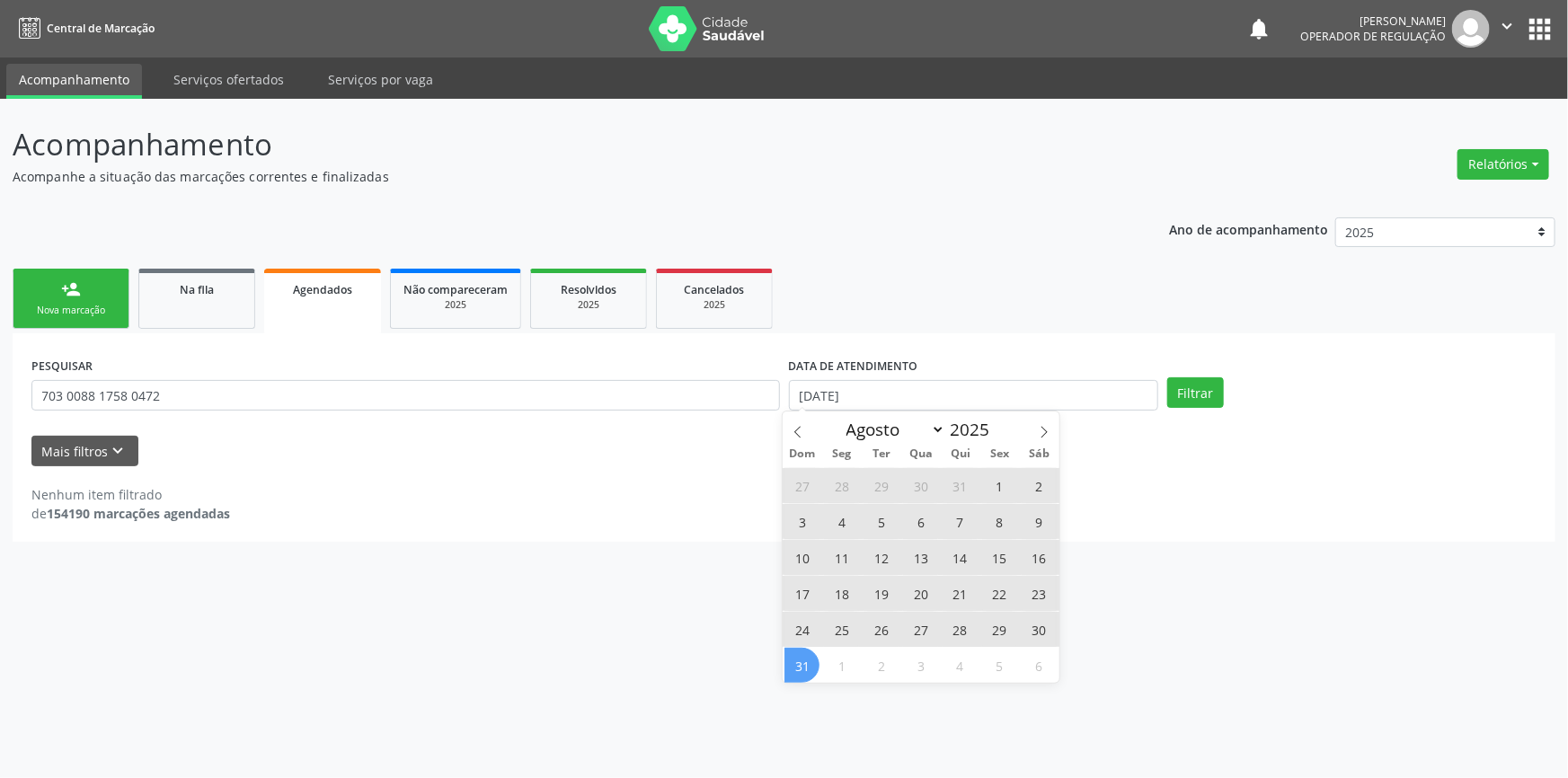
click at [808, 659] on span "31" at bounding box center [802, 665] width 35 height 35
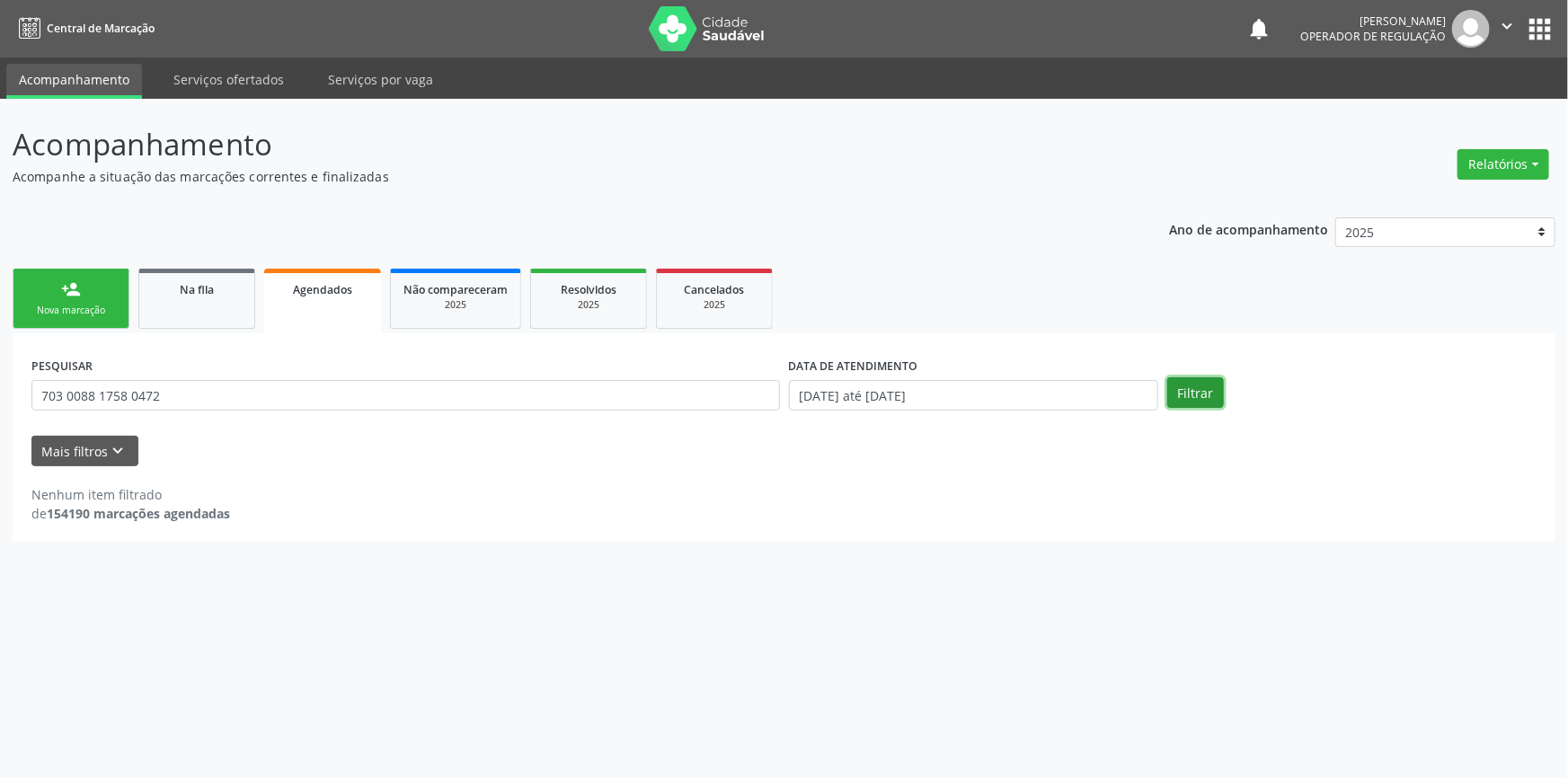
click at [1183, 380] on button "Filtrar" at bounding box center [1196, 392] width 57 height 31
drag, startPoint x: 172, startPoint y: 377, endPoint x: 150, endPoint y: 376, distance: 22.0
click at [152, 376] on div "PESQUISAR 703 0088 1758 0472" at bounding box center [406, 387] width 758 height 70
click at [97, 304] on div "Nova marcação" at bounding box center [70, 310] width 90 height 13
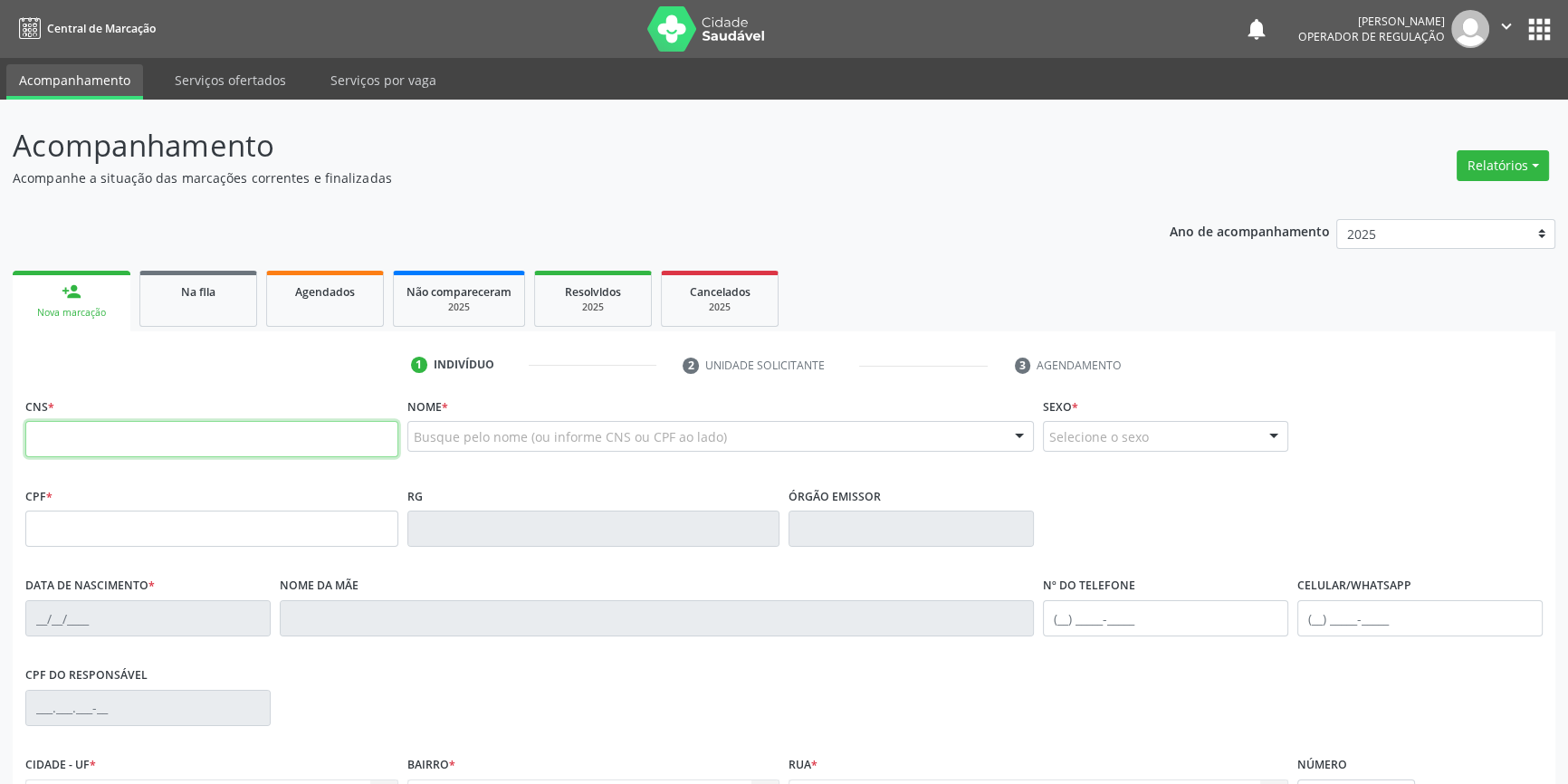
click at [165, 440] on input "text" at bounding box center [212, 438] width 373 height 36
paste input "703 0088 1758 0472"
type input "703 0088 1758 0472"
type input "[DATE]"
type input "[PERSON_NAME]"
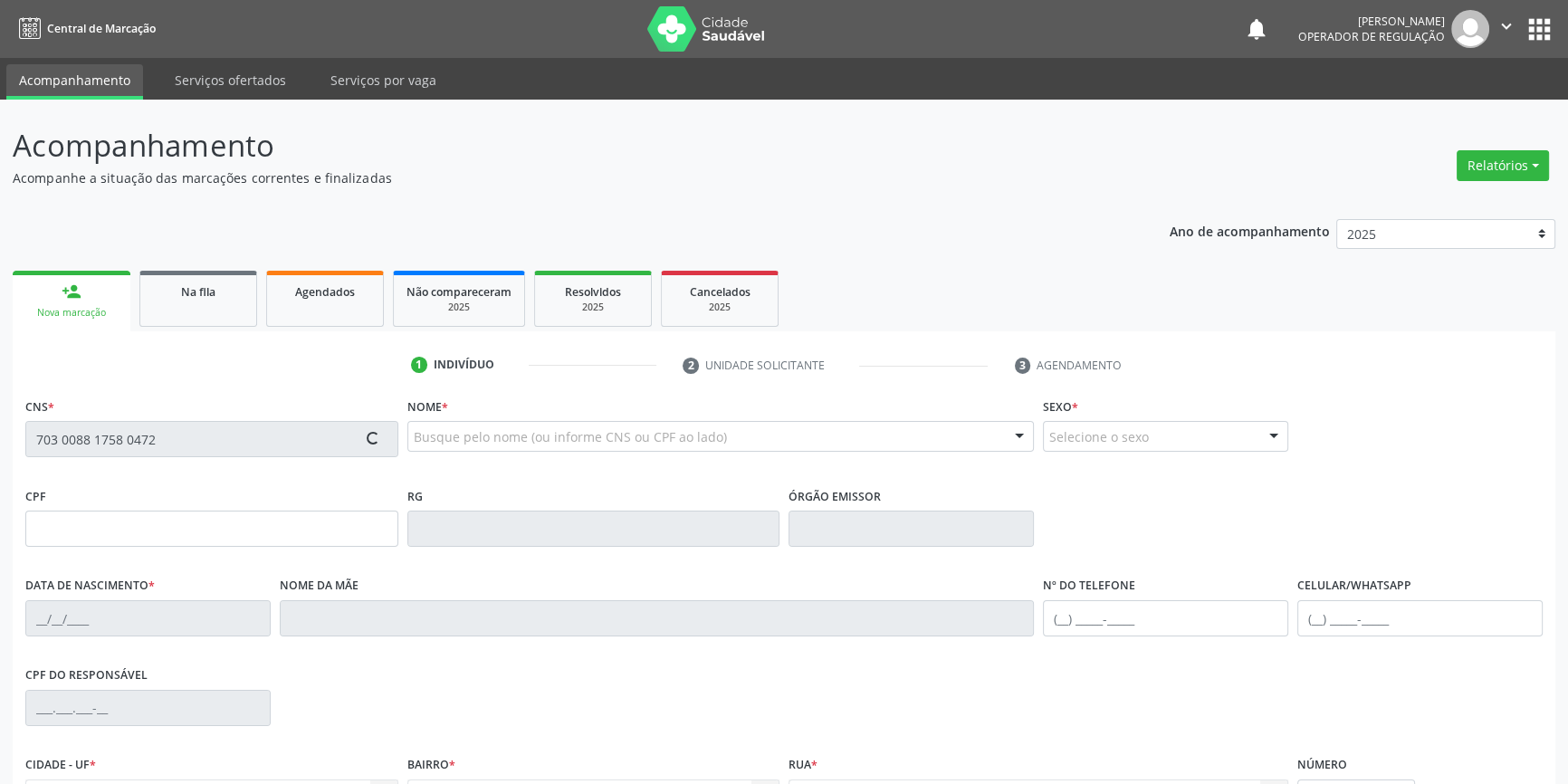
type input "[PHONE_NUMBER]"
type input "055.835.024-01"
type input "S/N"
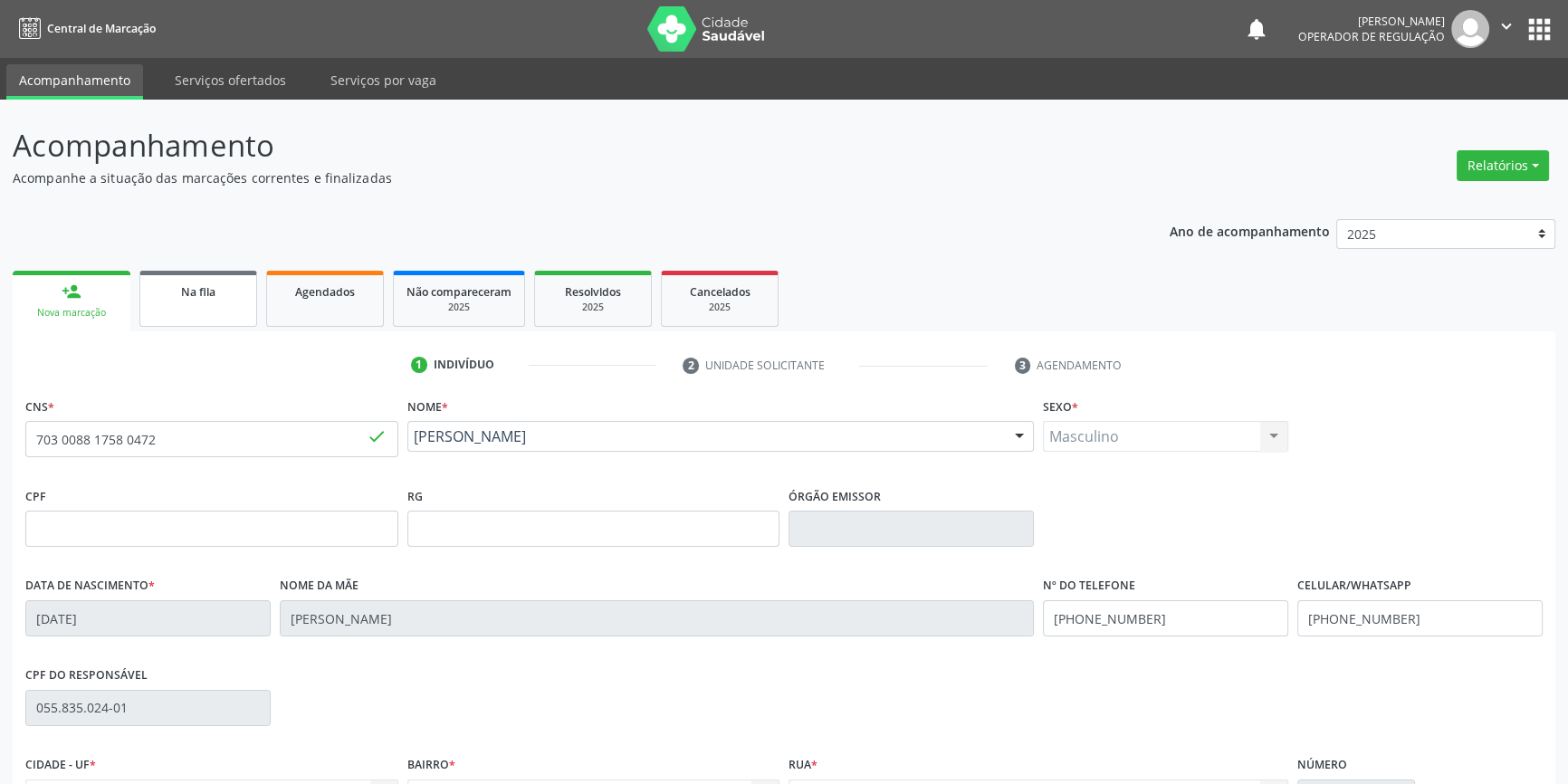
click at [213, 302] on link "Na fila" at bounding box center [198, 299] width 118 height 56
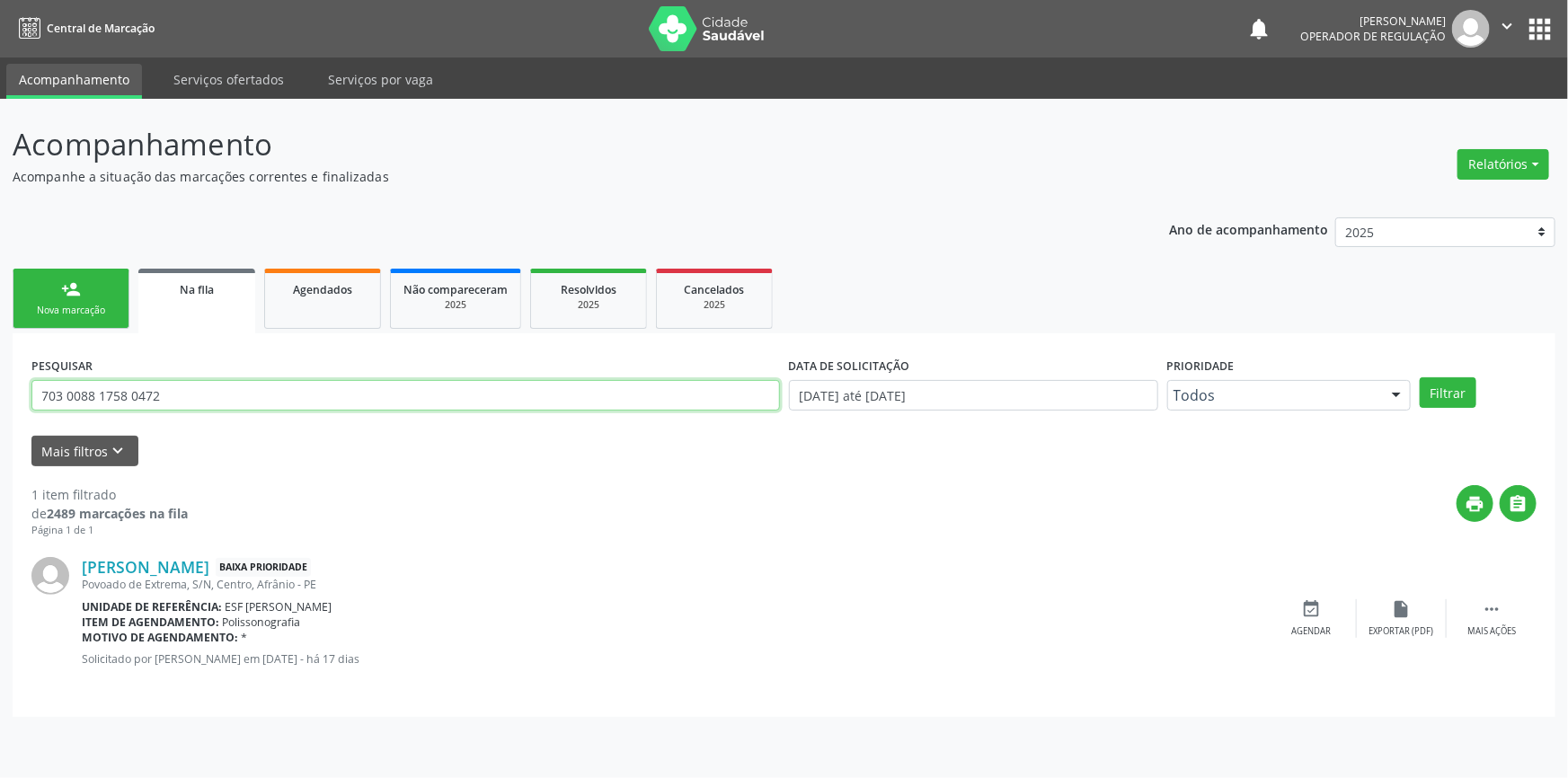
click at [154, 385] on input "703 0088 1758 0472" at bounding box center [406, 395] width 748 height 31
drag, startPoint x: 174, startPoint y: 396, endPoint x: 0, endPoint y: 377, distance: 175.0
click at [0, 383] on div "Acompanhamento Acompanhe a situação das marcações correntes e finalizadas Relat…" at bounding box center [784, 439] width 1568 height 680
